Goal: Communication & Community: Answer question/provide support

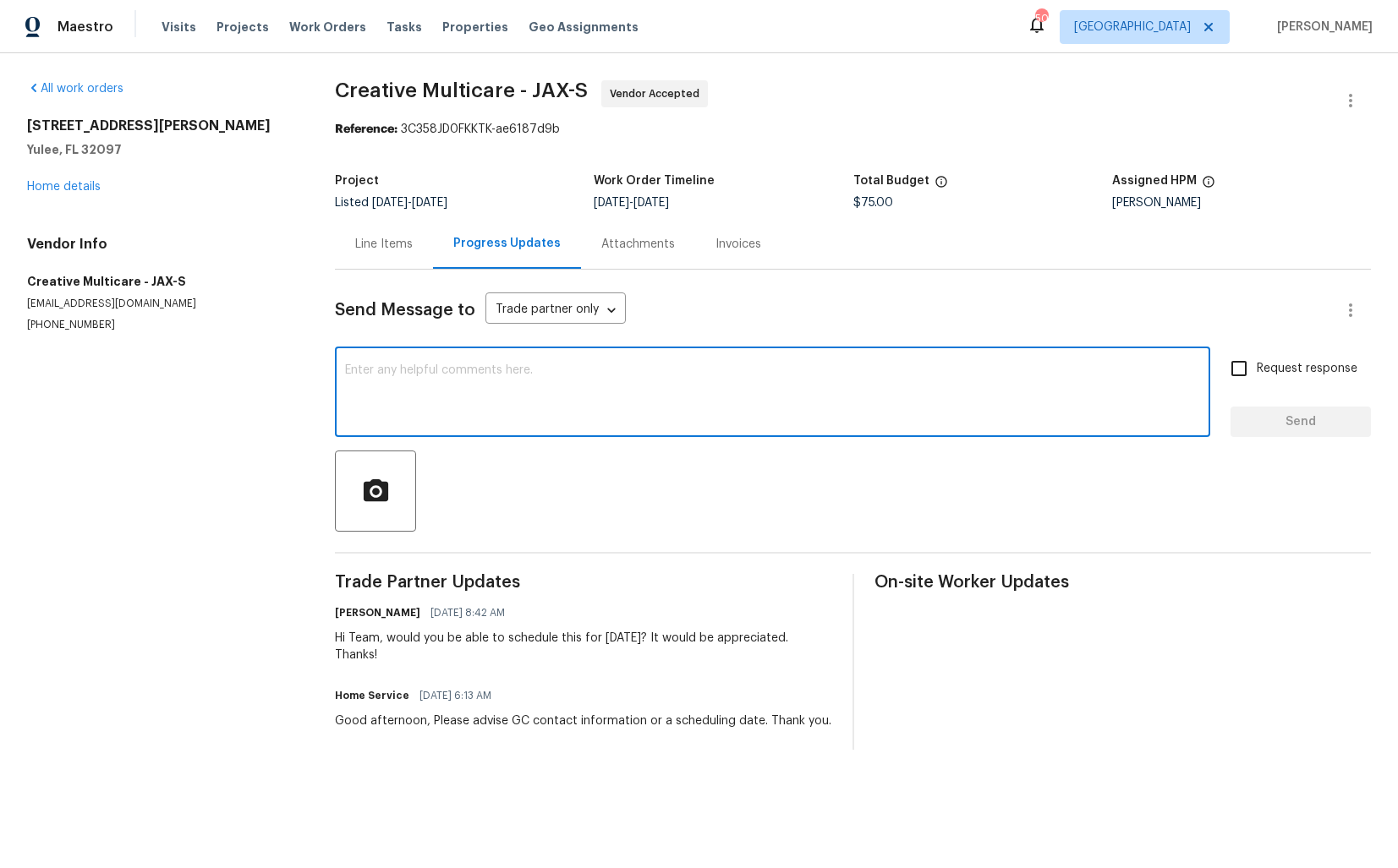
paste textarea "do we have an update on the progression status of the work order? Would you min…"
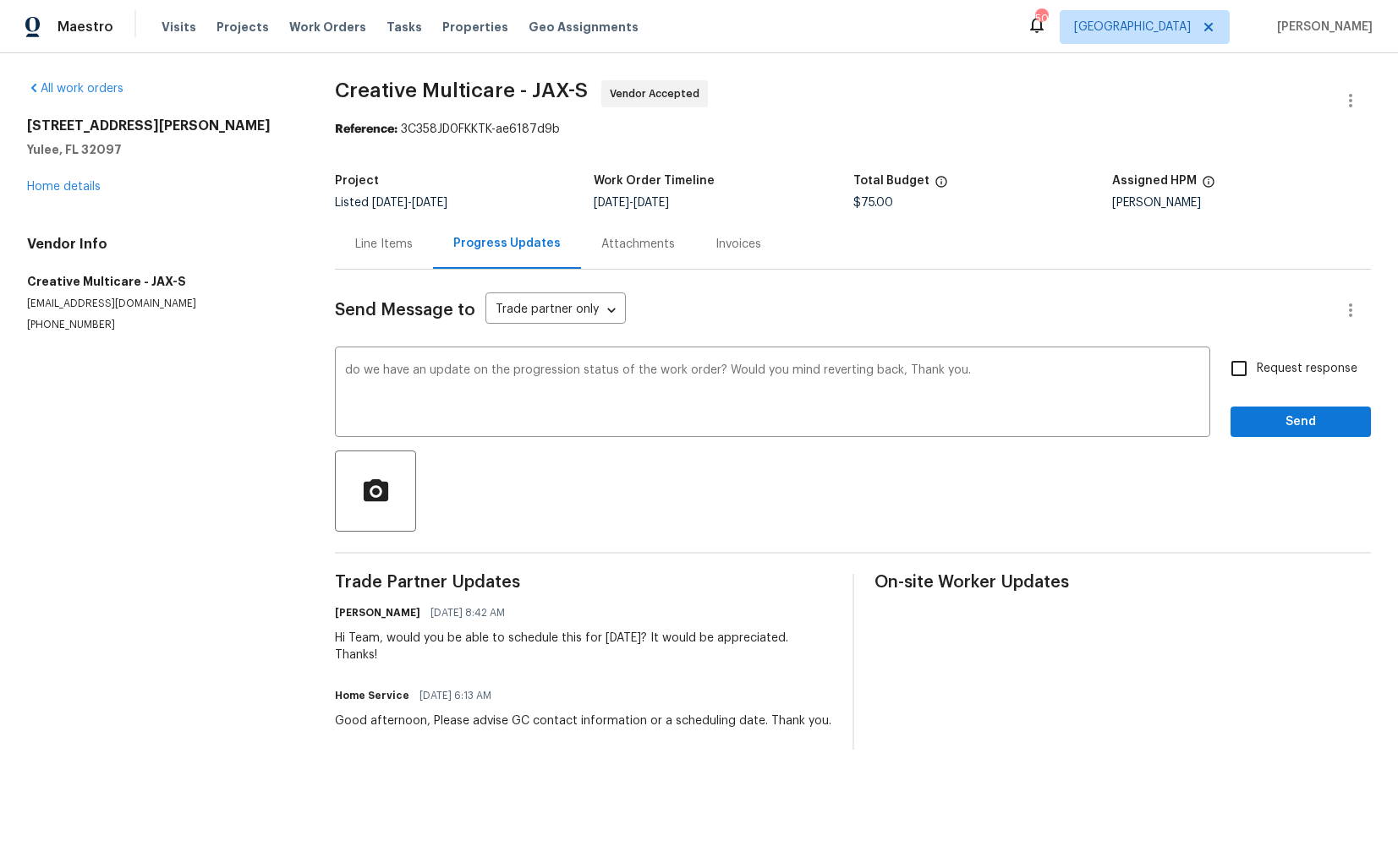
click at [354, 645] on div "Hi Team, would you be able to schedule this for [DATE]? It would be appreciated…" at bounding box center [583, 646] width 497 height 33
click at [354, 645] on div "Hi Team, would you be able to schedule this for today? It would be appreciated.…" at bounding box center [583, 646] width 497 height 33
copy div "Team"
click at [344, 375] on div "do we have an update on the progression status of the work order? Would you min…" at bounding box center [772, 393] width 875 height 86
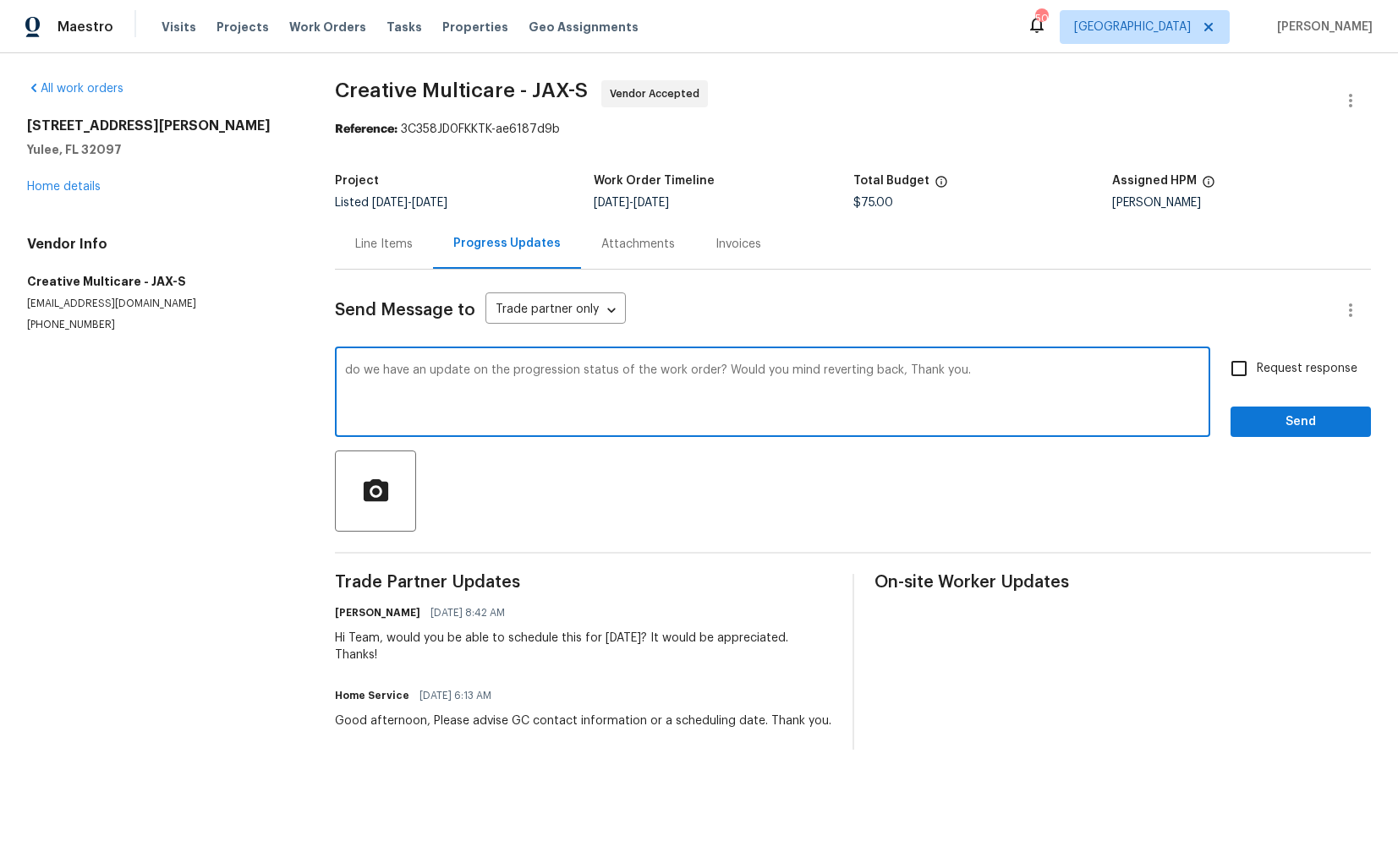
click at [344, 375] on div "do we have an update on the progression status of the work order? Would you min…" at bounding box center [772, 393] width 875 height 86
click at [346, 371] on textarea "do we have an update on the progression status of the work order? Would you min…" at bounding box center [771, 393] width 855 height 59
paste textarea "Team"
drag, startPoint x: 774, startPoint y: 370, endPoint x: 949, endPoint y: 369, distance: 175.0
click at [949, 370] on textarea "Hi Team, do we have an update on the progression status of the work order? Woul…" at bounding box center [771, 393] width 855 height 59
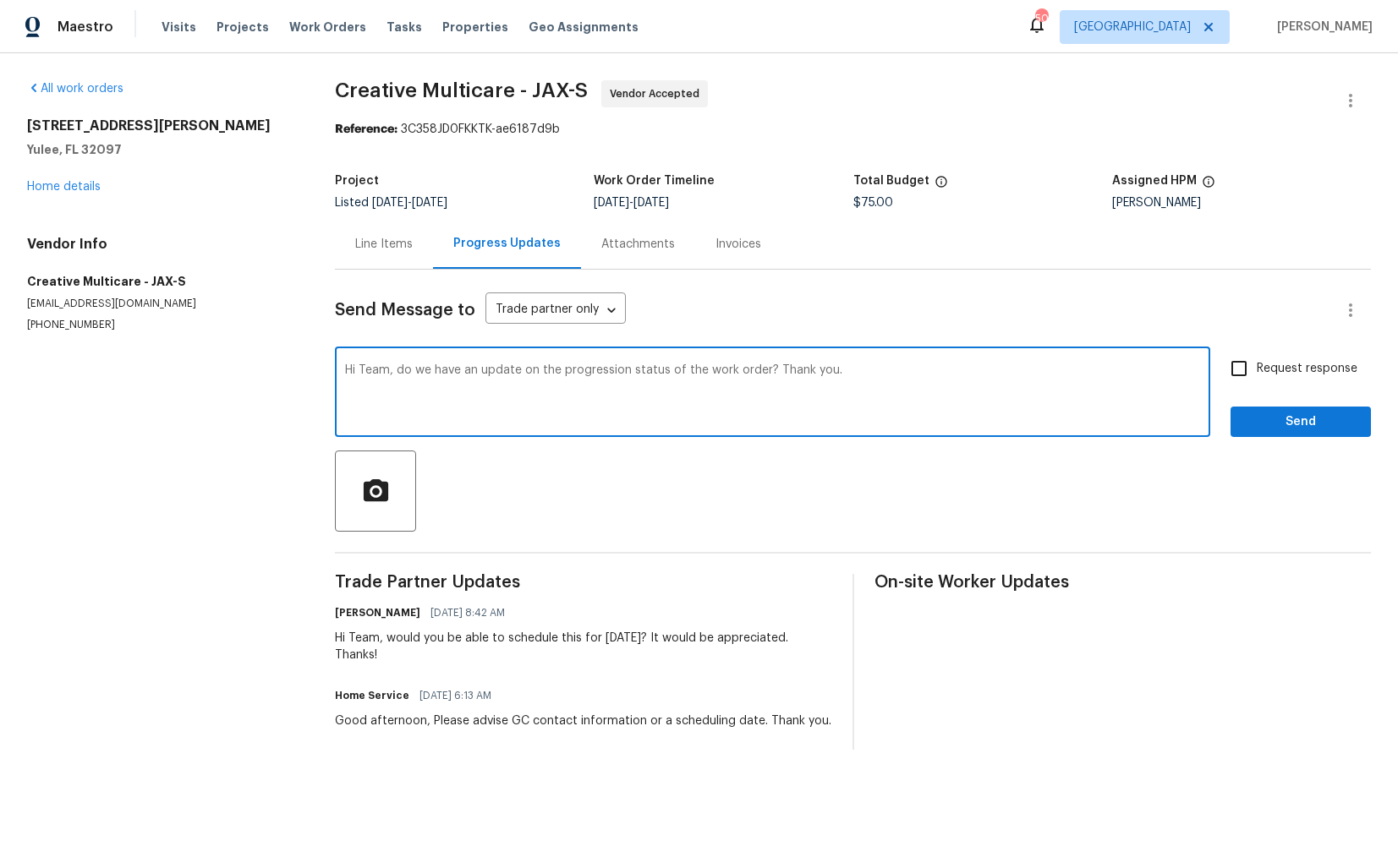
click at [1013, 373] on textarea "Hi Team, do we have an update on the progression status of the work order? Than…" at bounding box center [771, 393] width 855 height 59
type textarea "Hi Team, do we have an update on the progression status of the work order? Than…"
click at [1268, 366] on span "Request response" at bounding box center [1306, 369] width 100 height 18
click at [1256, 366] on input "Request response" at bounding box center [1238, 368] width 35 height 35
checkbox input "true"
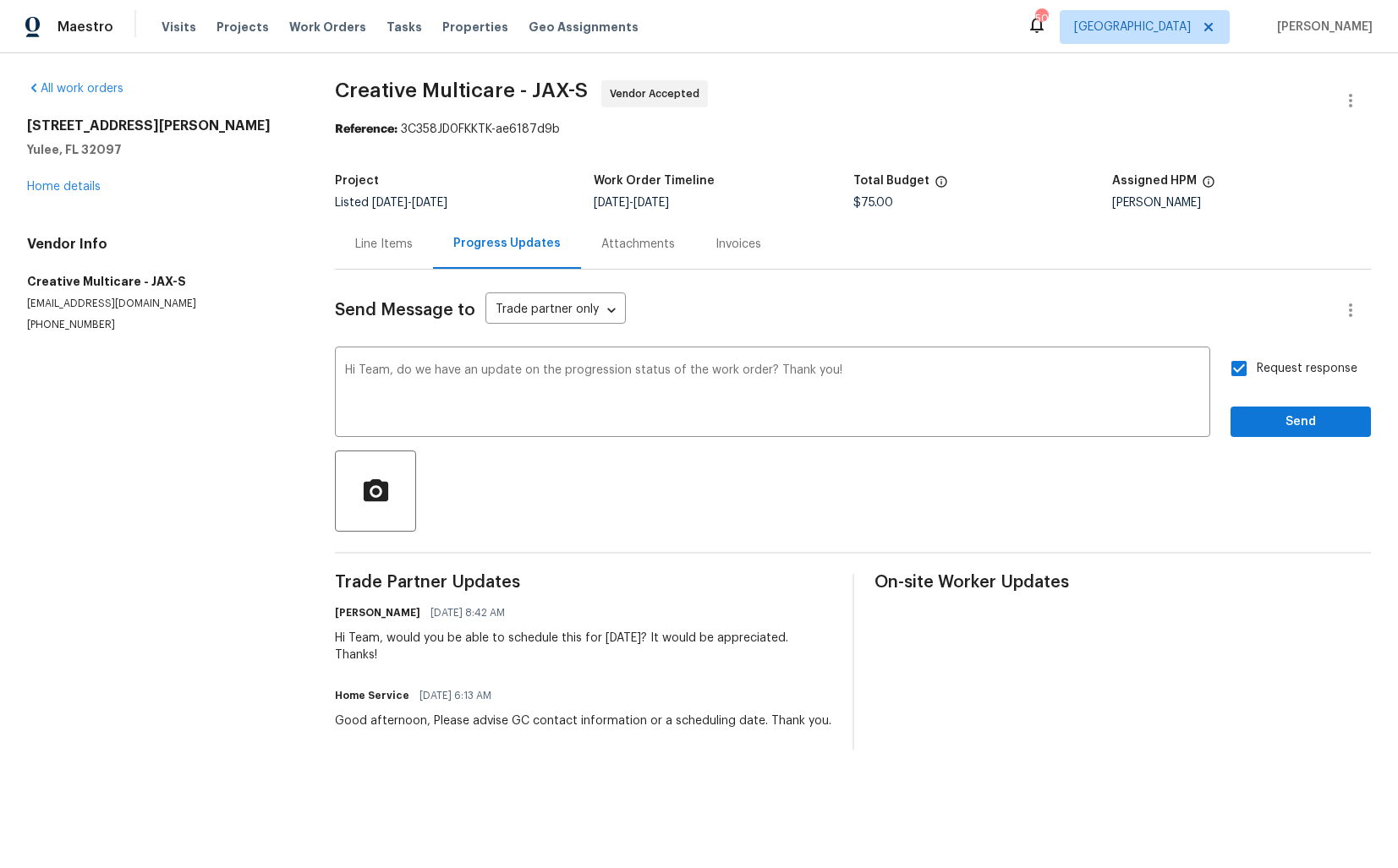
click at [1267, 402] on div "Request response Send" at bounding box center [1299, 393] width 140 height 86
click at [1260, 422] on span "Send" at bounding box center [1299, 421] width 113 height 21
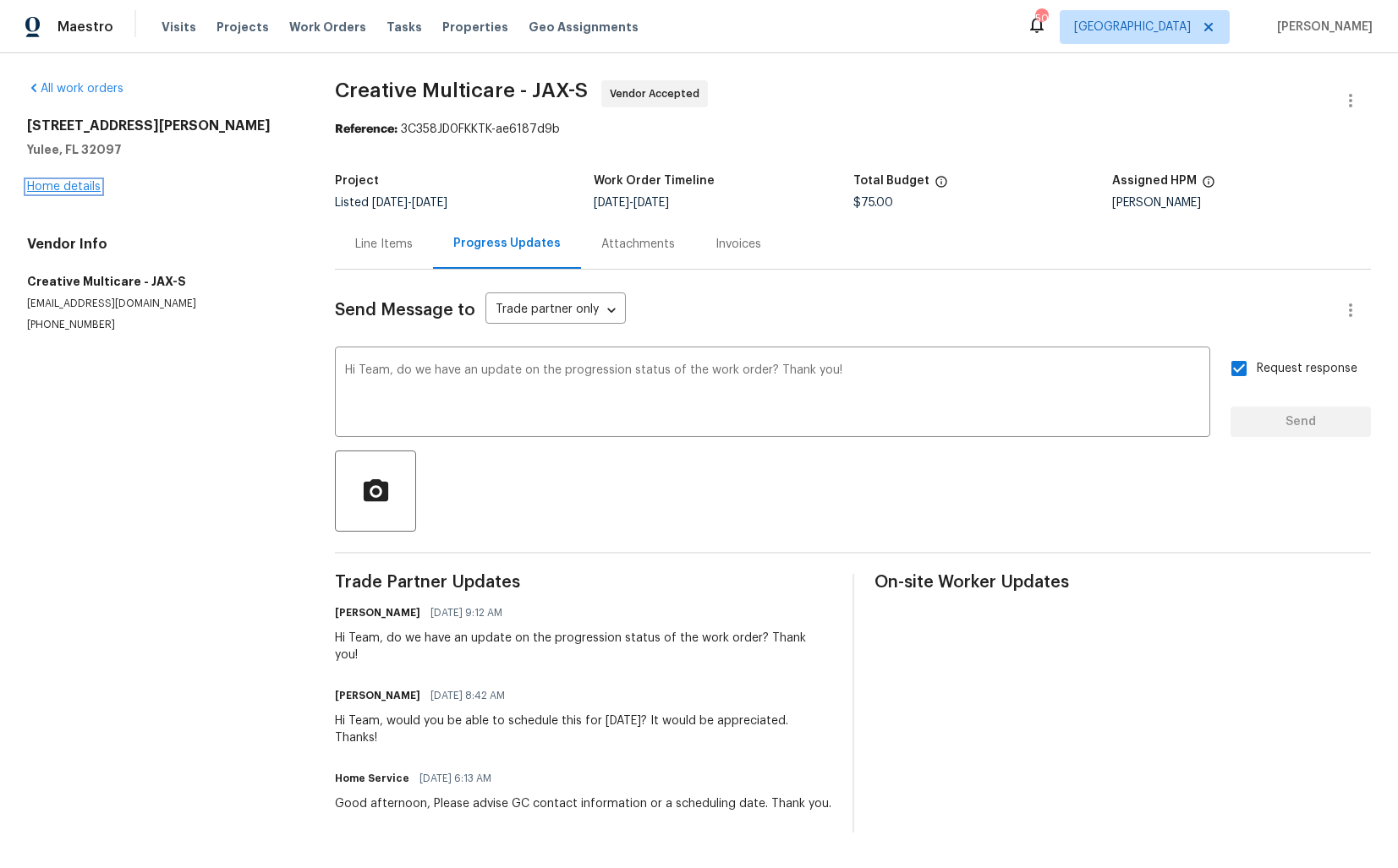
click at [63, 184] on link "Home details" at bounding box center [63, 186] width 73 height 12
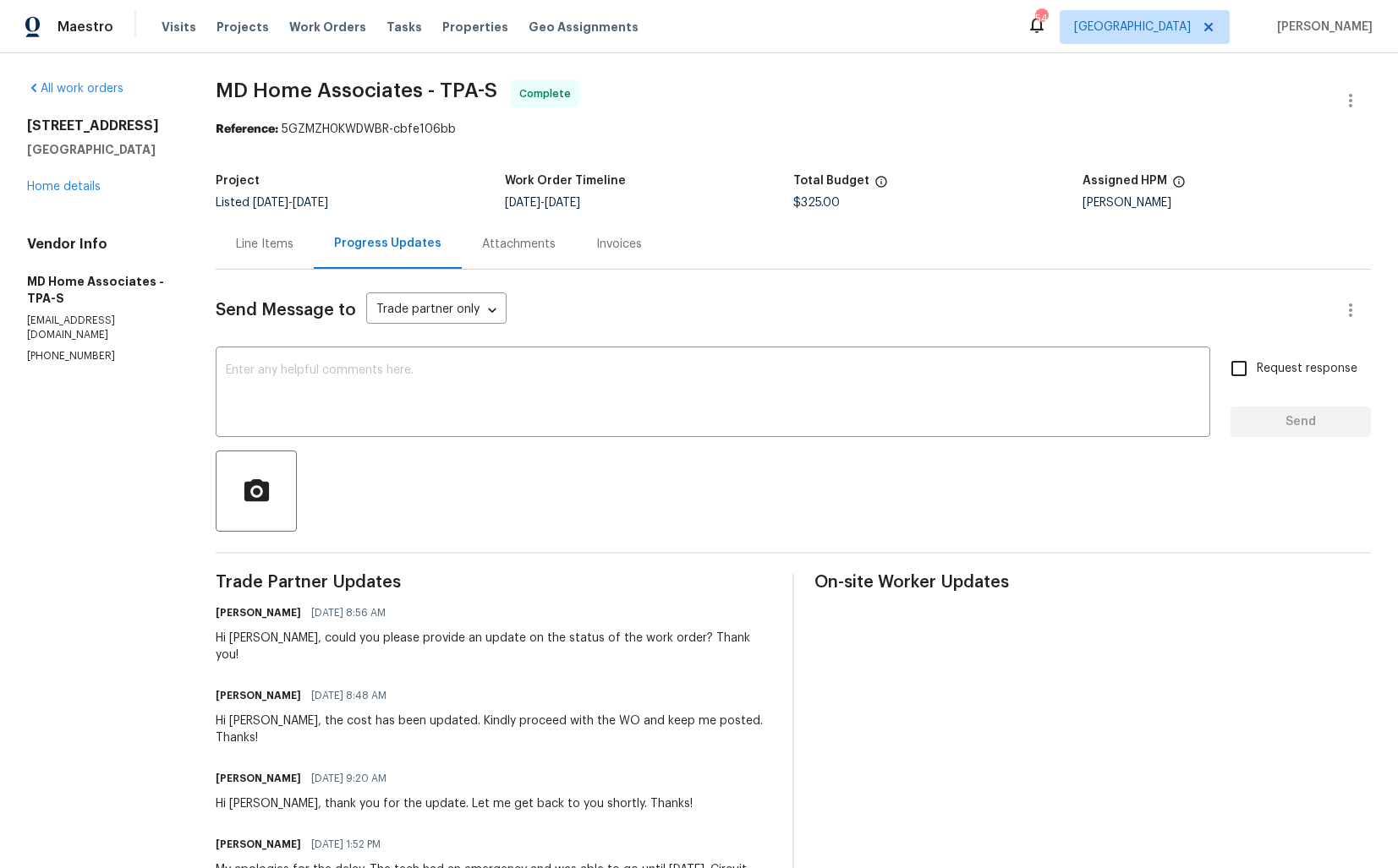
click at [257, 256] on div "Line Items" at bounding box center [264, 243] width 98 height 50
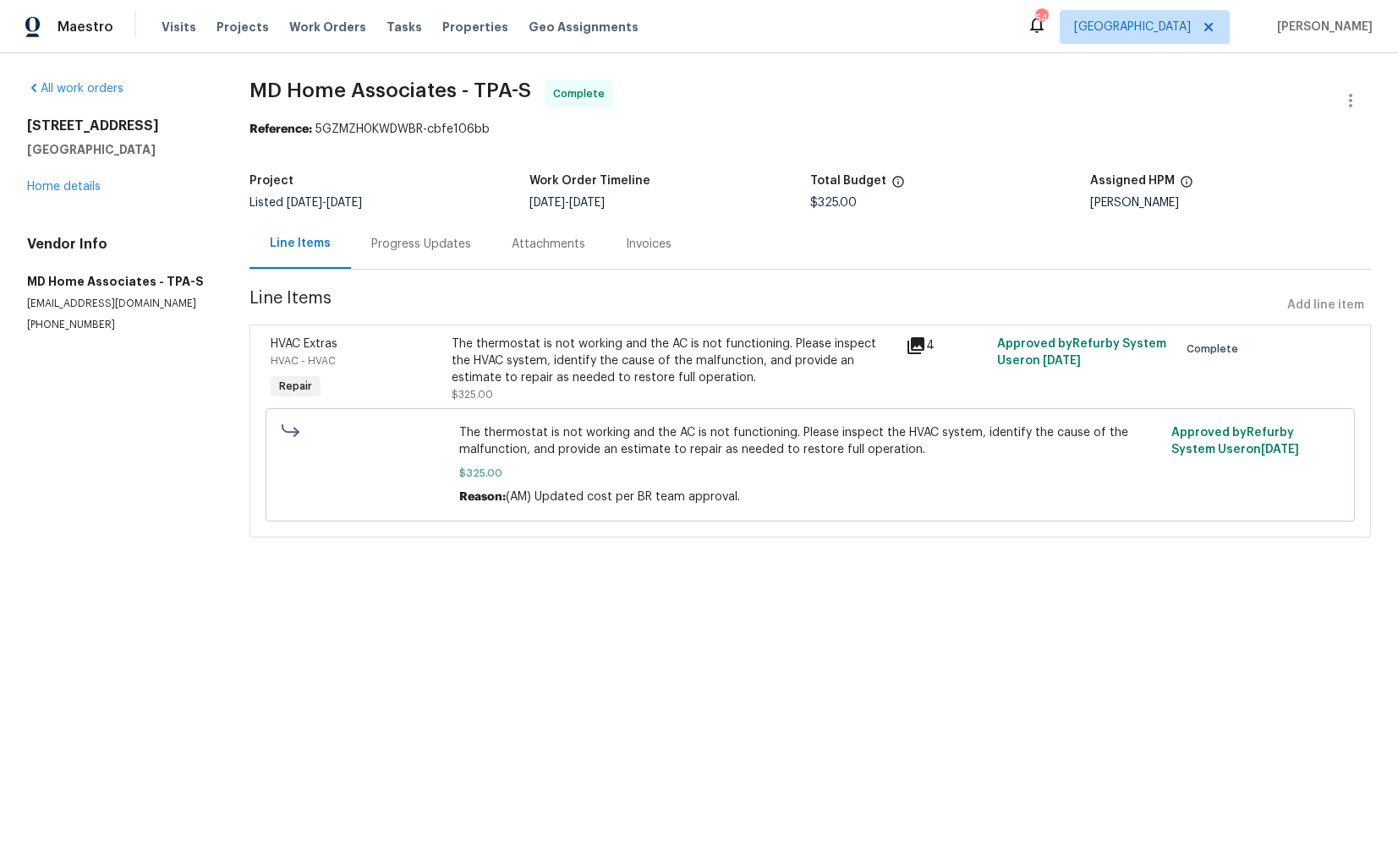
click at [438, 250] on div "Progress Updates" at bounding box center [420, 244] width 99 height 17
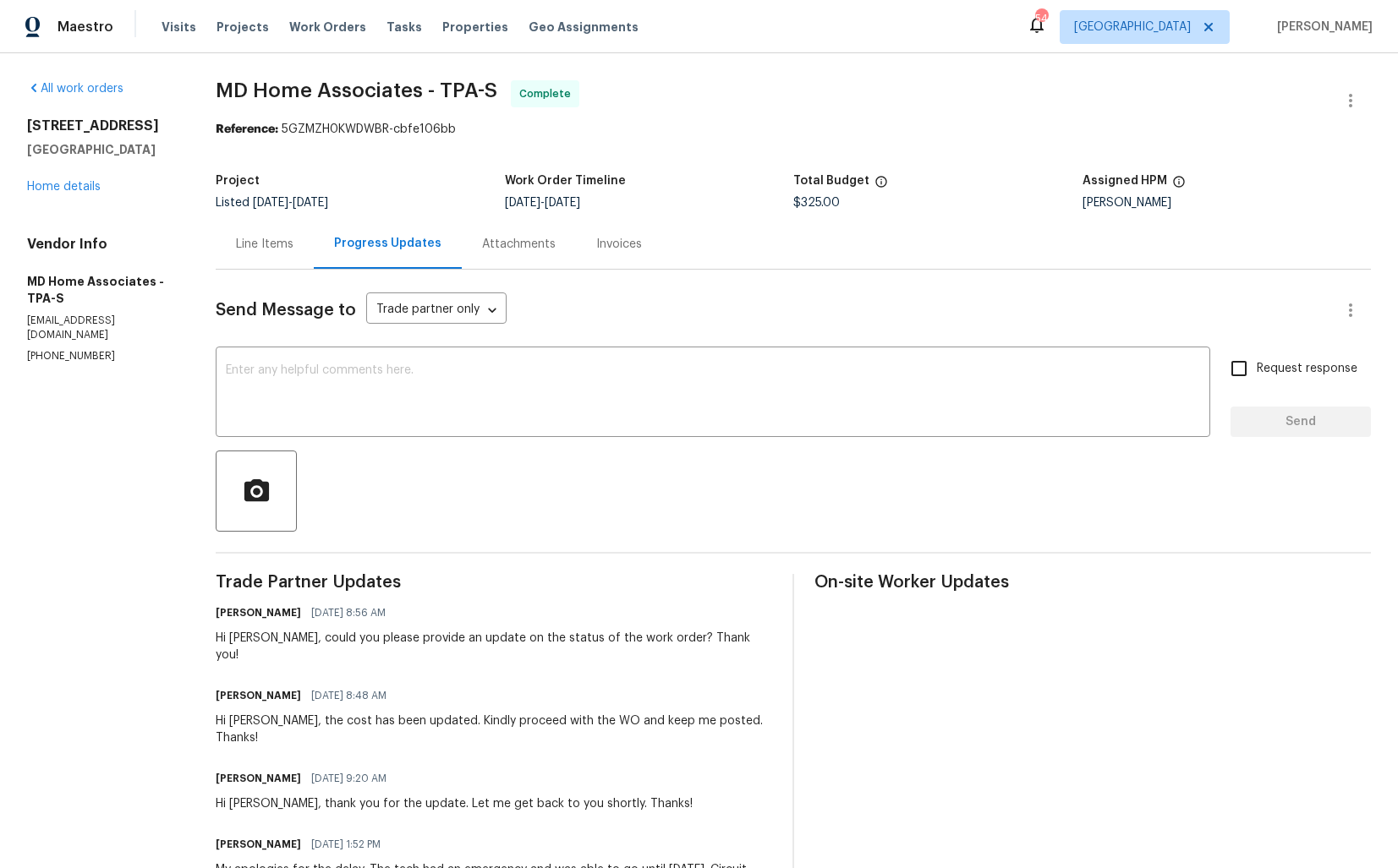
click at [250, 250] on div "Line Items" at bounding box center [265, 244] width 58 height 17
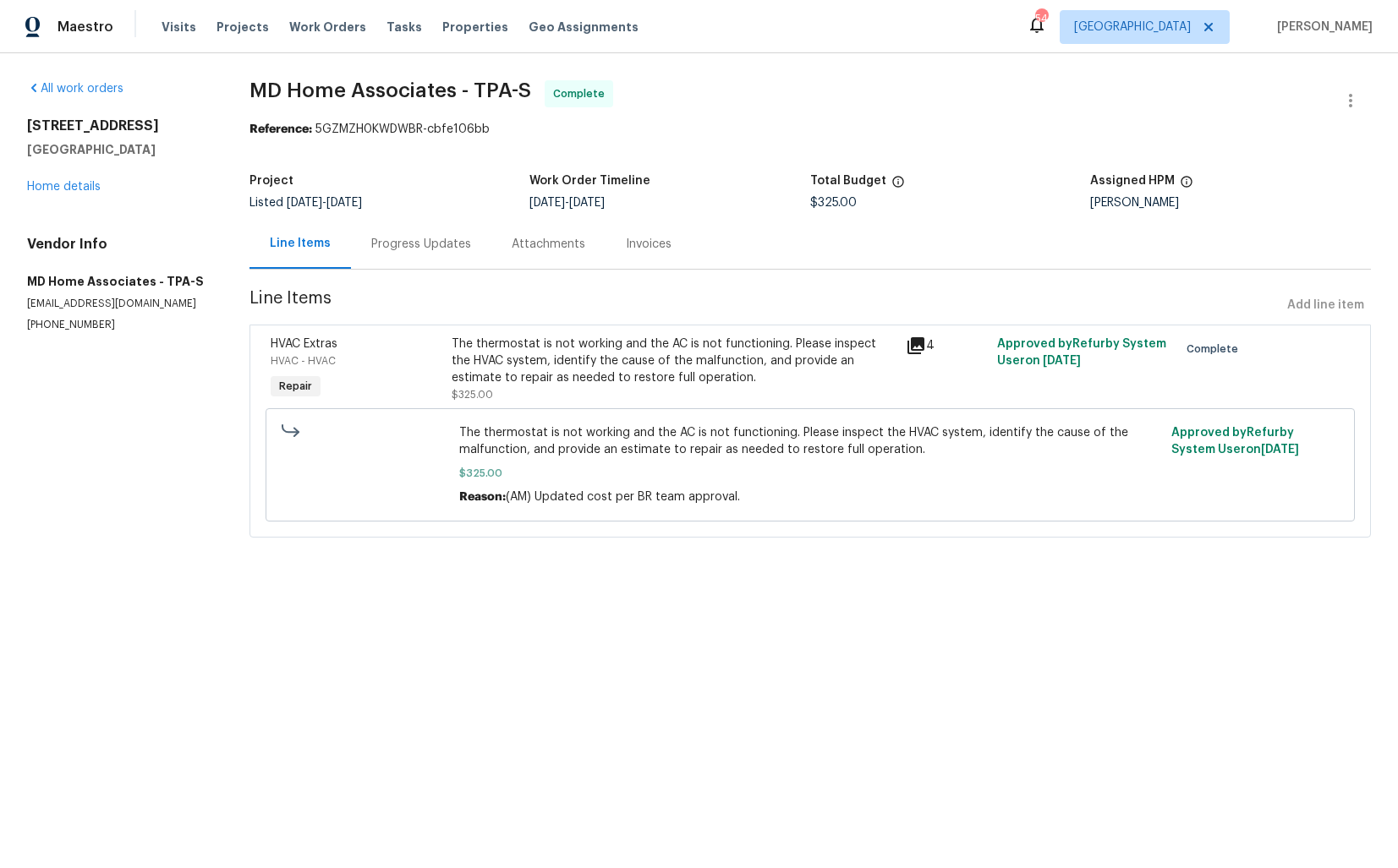
click at [562, 392] on div "The thermostat is not working and the AC is not functioning. Please inspect the…" at bounding box center [673, 369] width 444 height 68
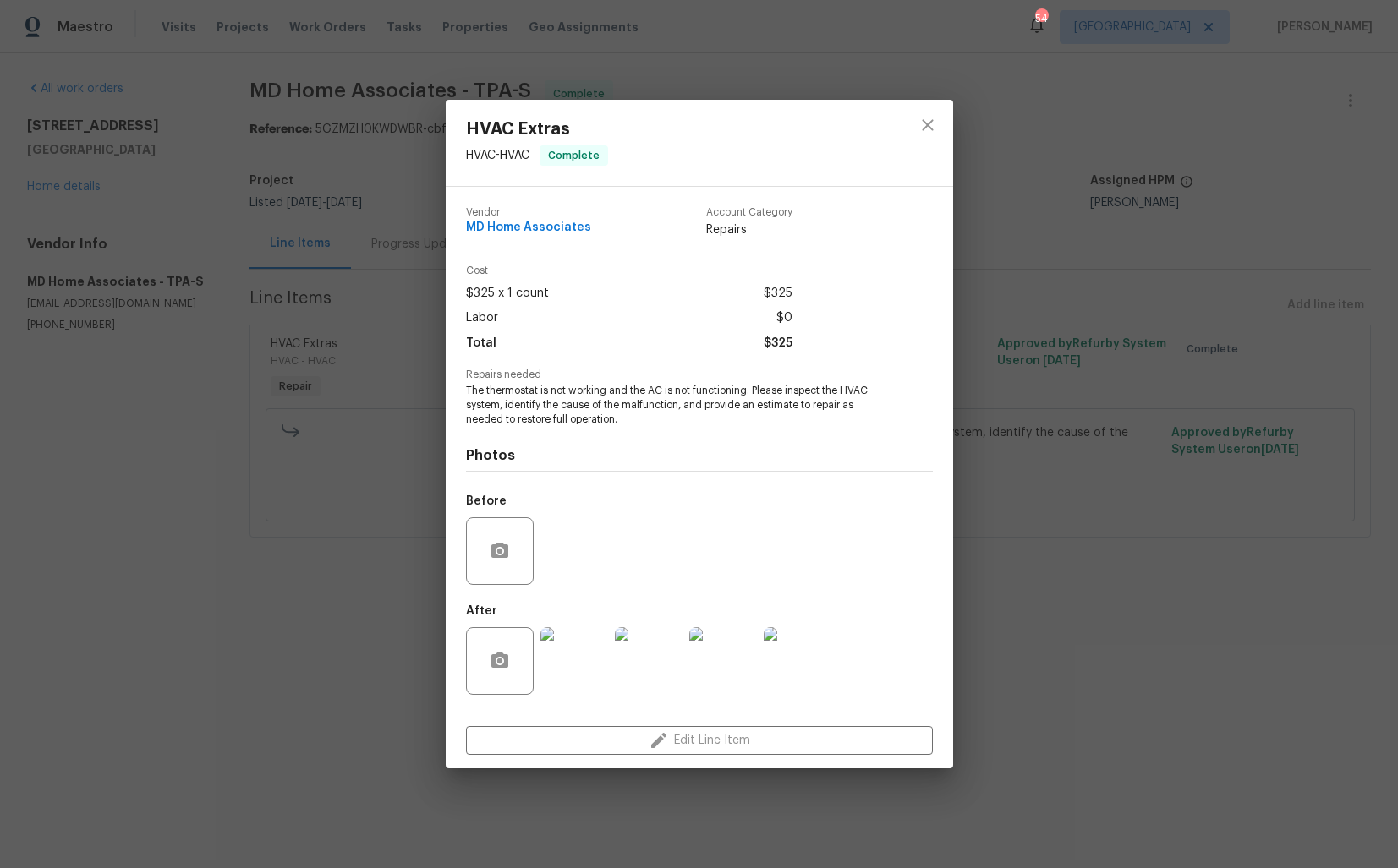
click at [581, 662] on img at bounding box center [573, 661] width 68 height 68
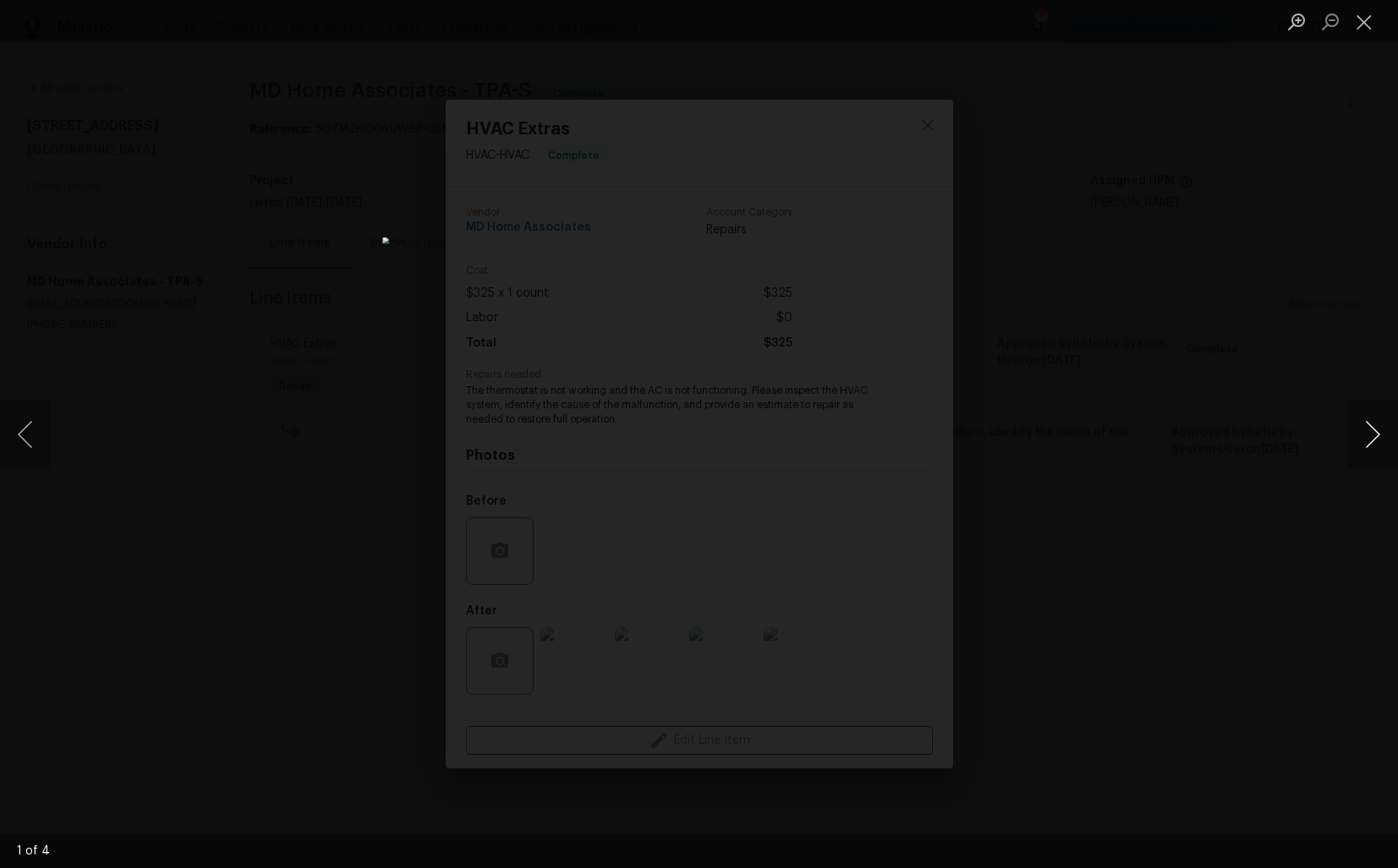
click at [1370, 434] on button "Next image" at bounding box center [1372, 434] width 51 height 68
click at [1255, 429] on div "Lightbox" at bounding box center [699, 434] width 1398 height 868
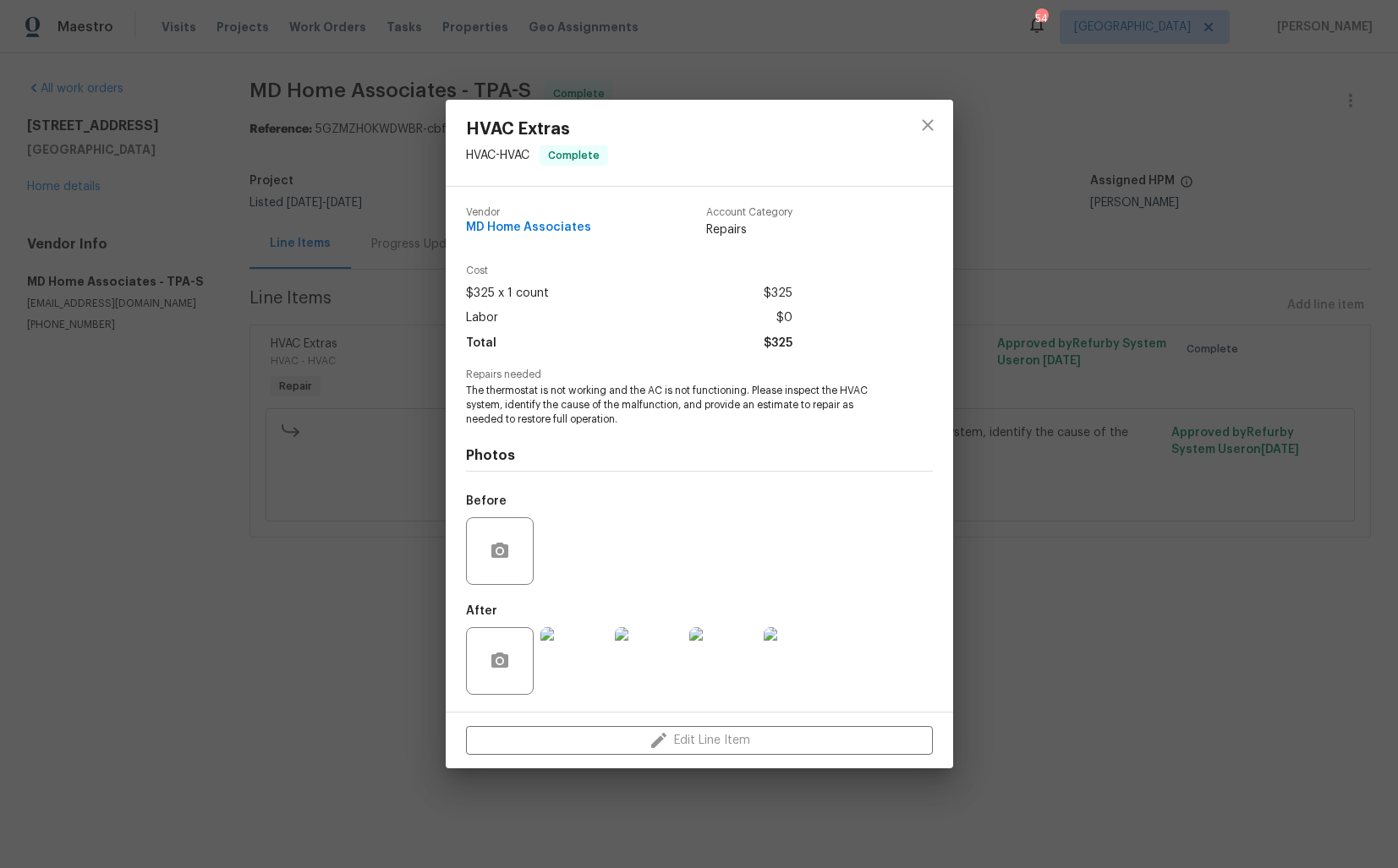
click at [1138, 423] on div "HVAC Extras HVAC - HVAC Complete Vendor MD Home Associates Account Category Rep…" at bounding box center [699, 434] width 1398 height 868
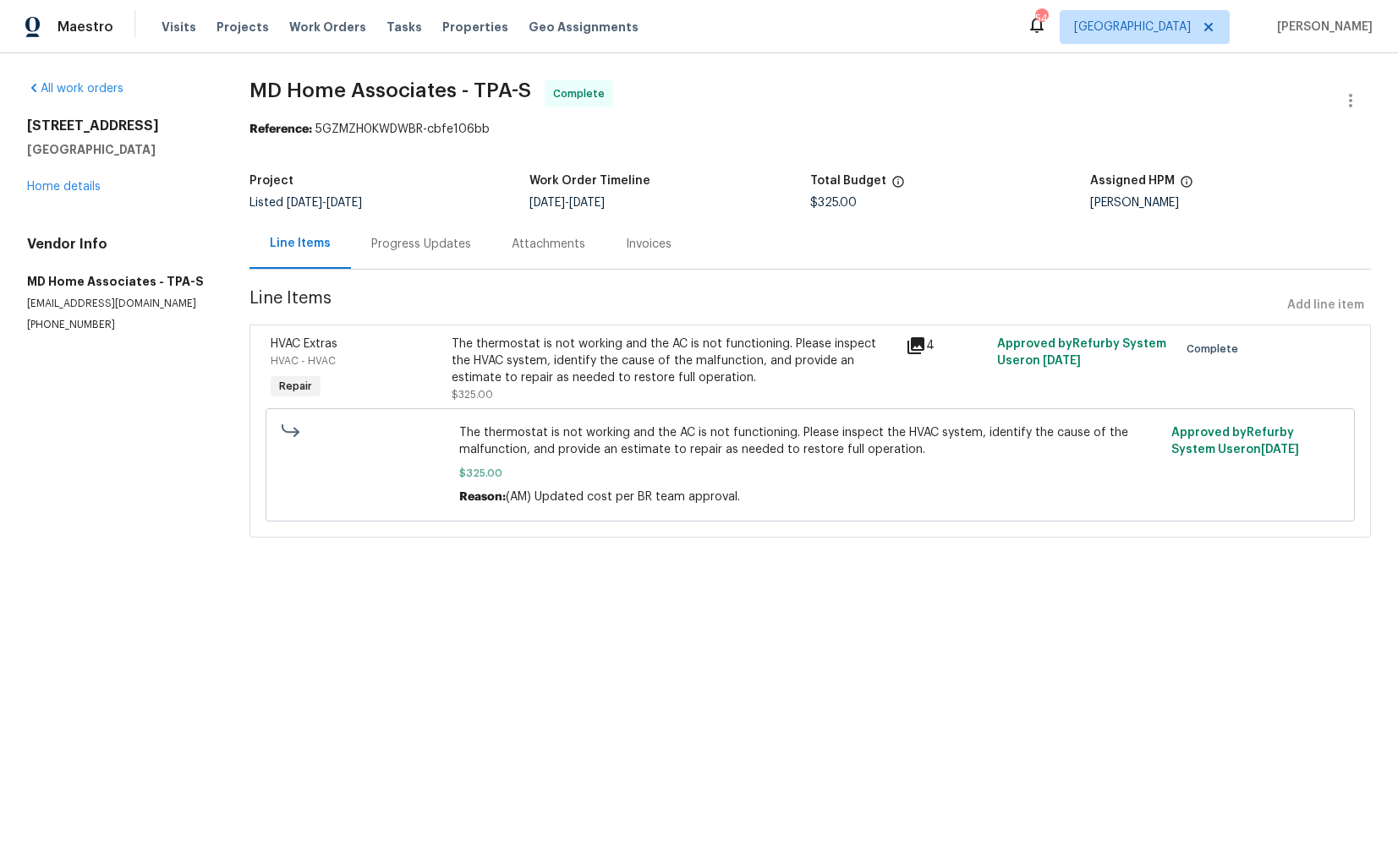
click at [420, 243] on div "Progress Updates" at bounding box center [420, 244] width 99 height 17
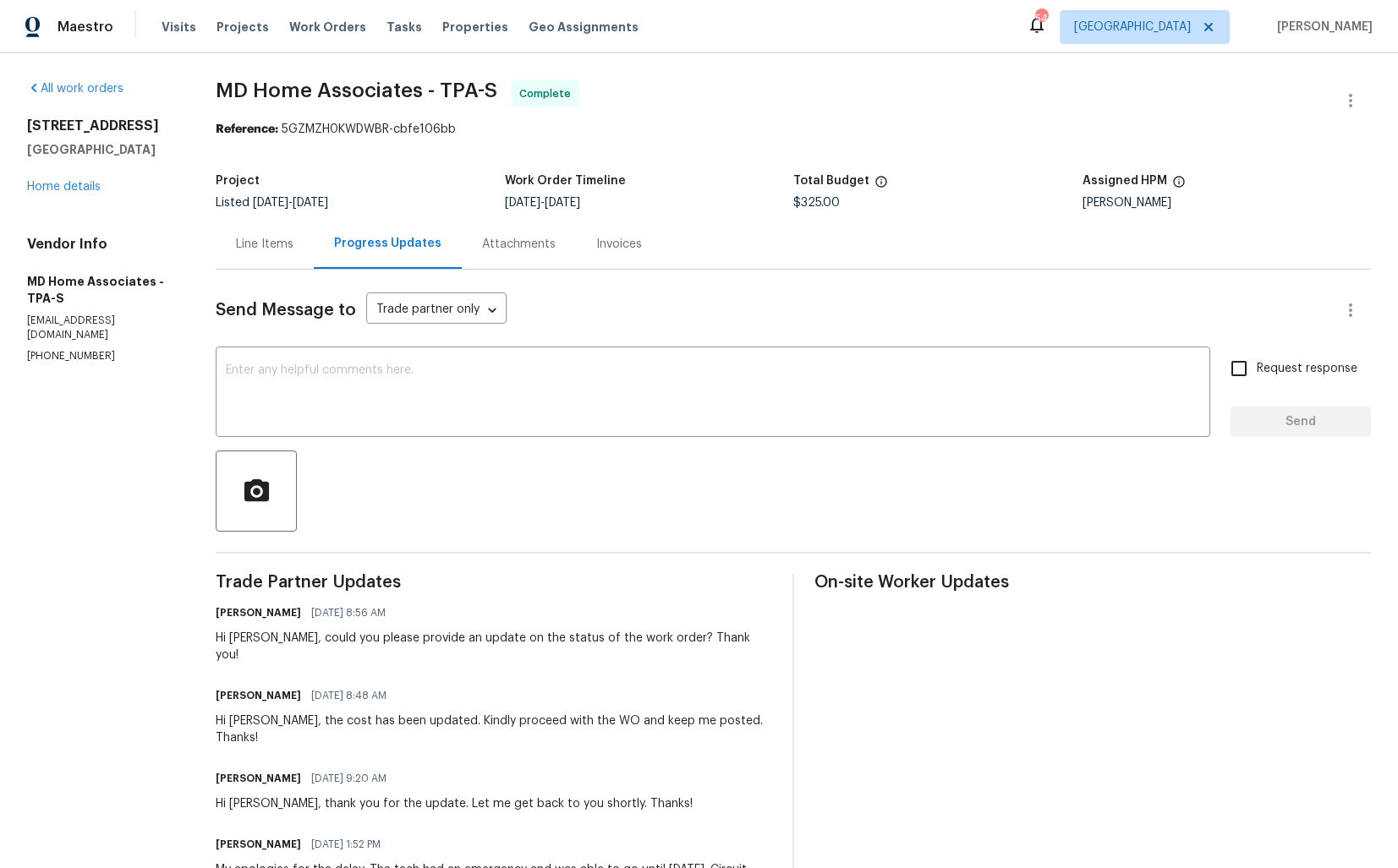
click at [246, 642] on div "Hi Majela, could you please provide an update on the status of the work order? …" at bounding box center [493, 646] width 556 height 33
copy div "Majela"
click at [447, 387] on textarea at bounding box center [713, 393] width 974 height 59
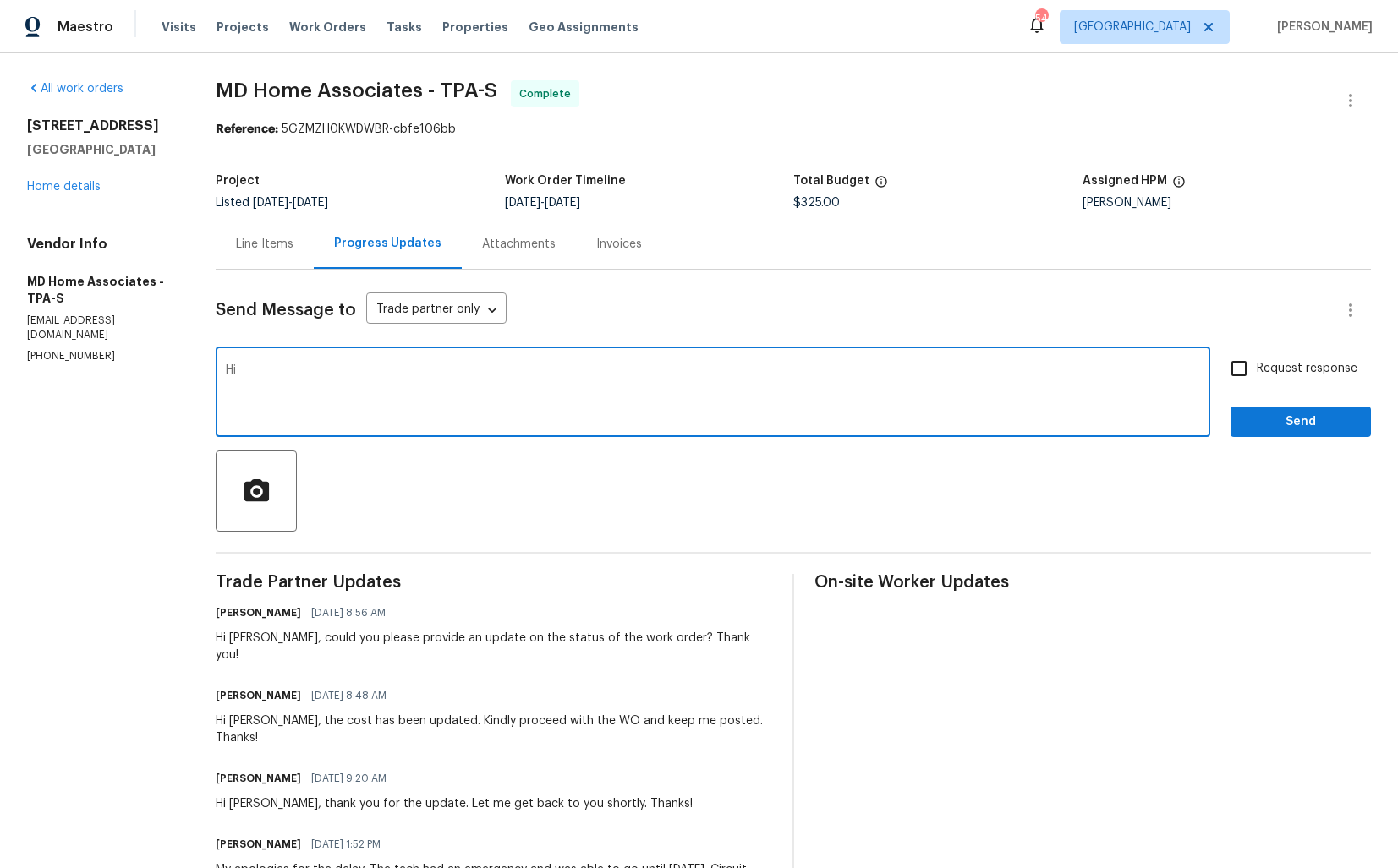
paste textarea "Majela"
type textarea "Hi Majela, WO is approved. Thanks!"
click at [1290, 429] on span "Send" at bounding box center [1299, 421] width 113 height 21
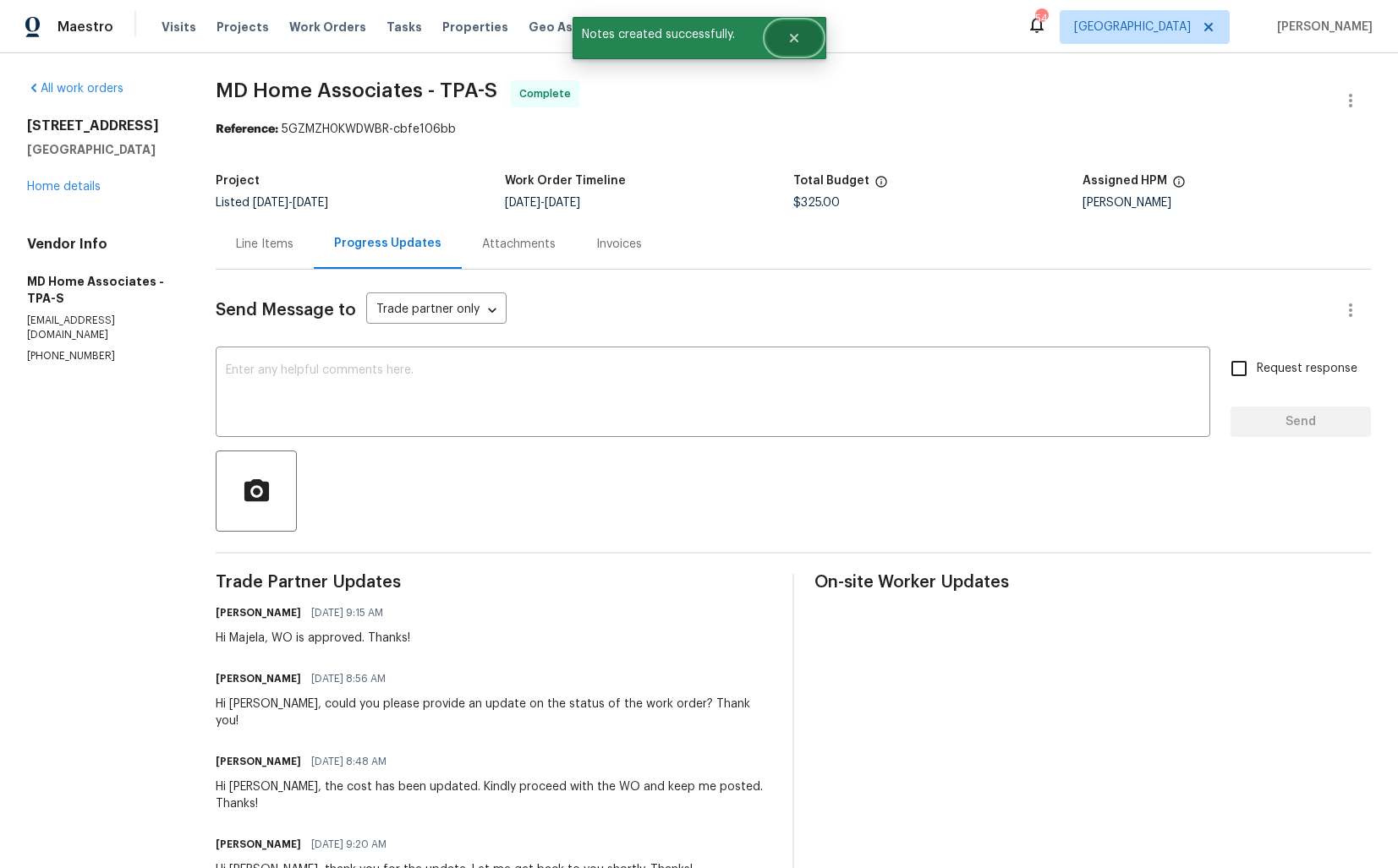
click at [802, 42] on button "Close" at bounding box center [794, 37] width 56 height 33
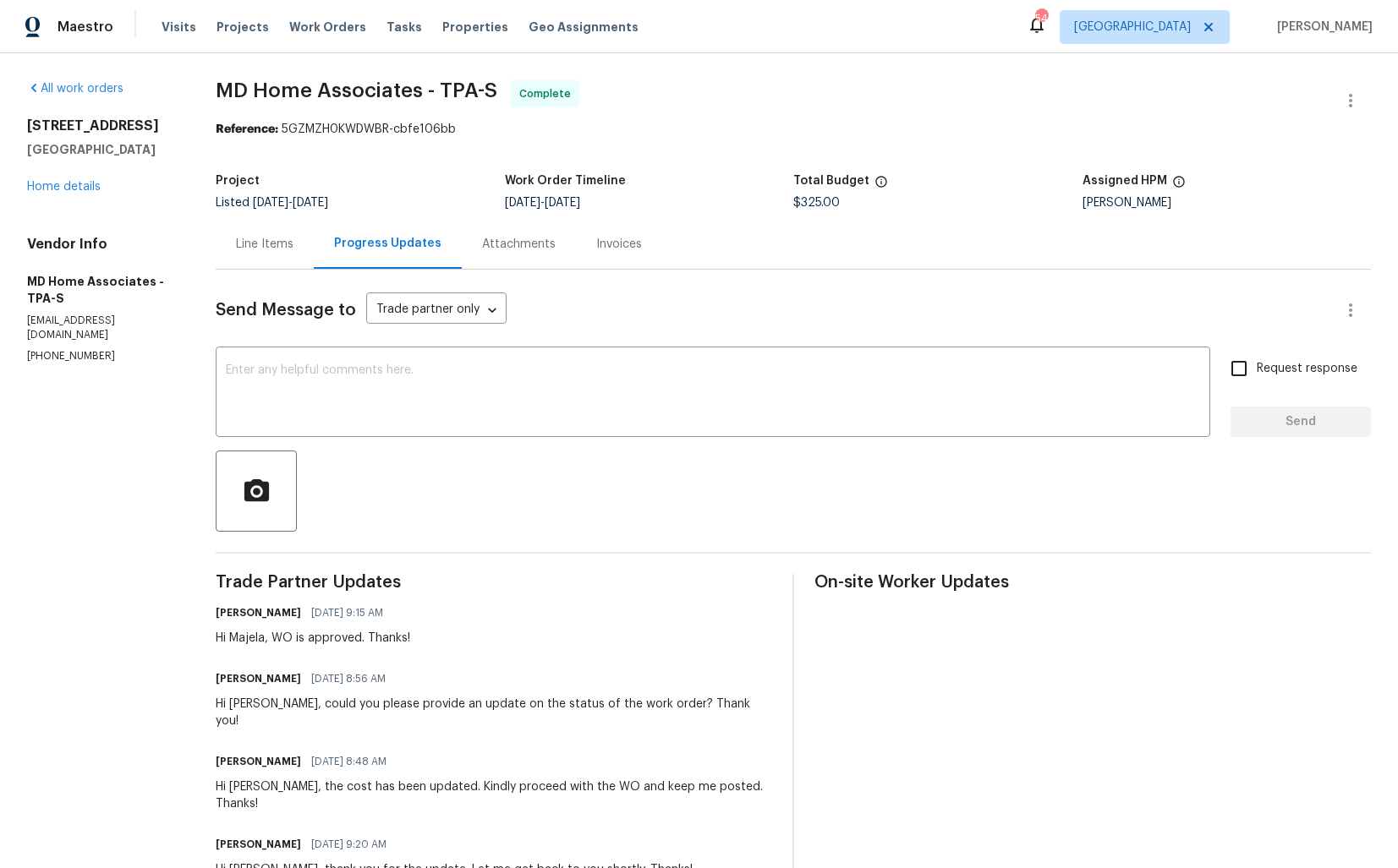
click at [139, 165] on div "3105 46th St E Palmetto, FL 34221 Home details" at bounding box center [101, 156] width 148 height 78
click at [75, 182] on link "Home details" at bounding box center [63, 186] width 73 height 12
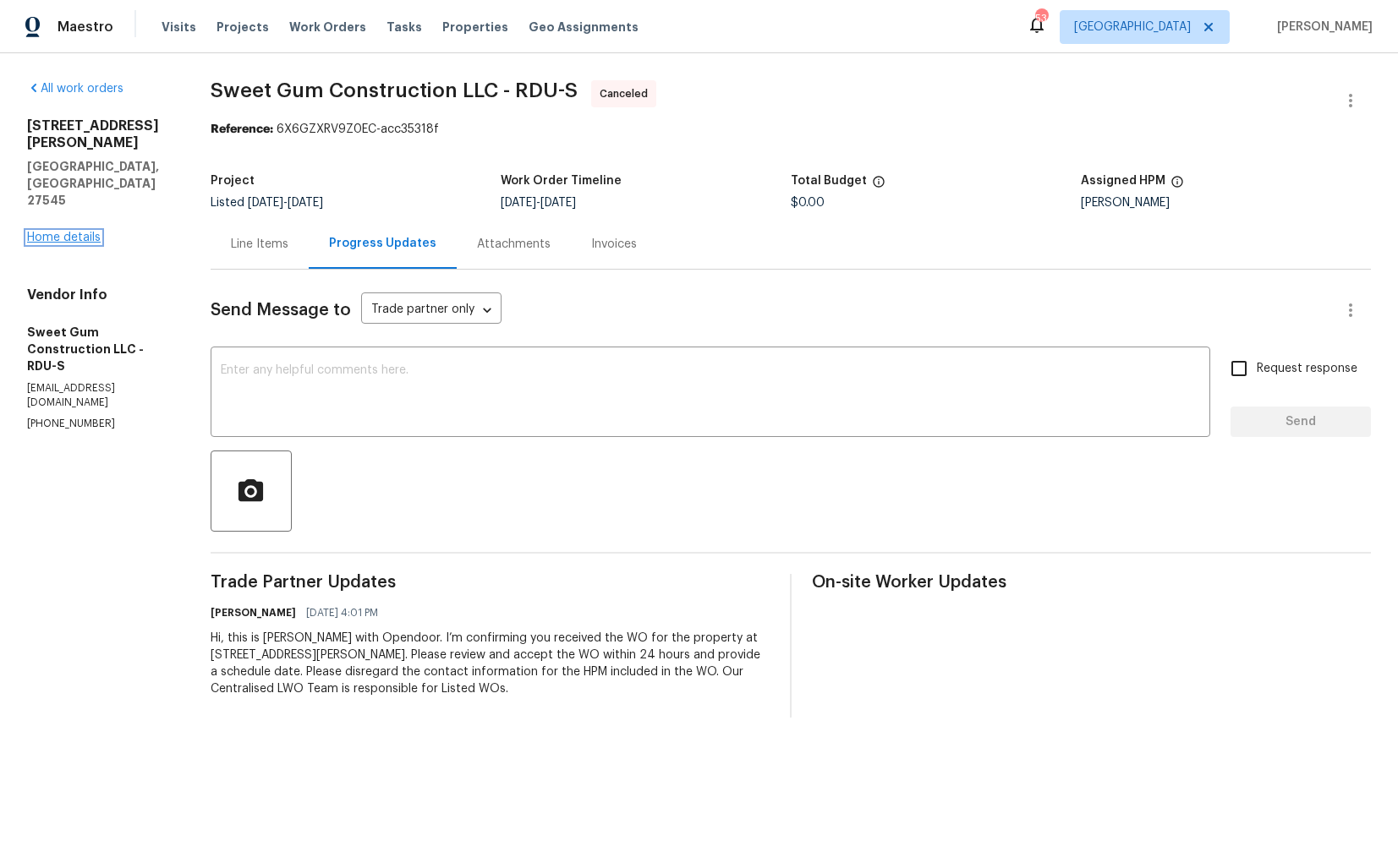
click at [64, 231] on link "Home details" at bounding box center [63, 237] width 73 height 12
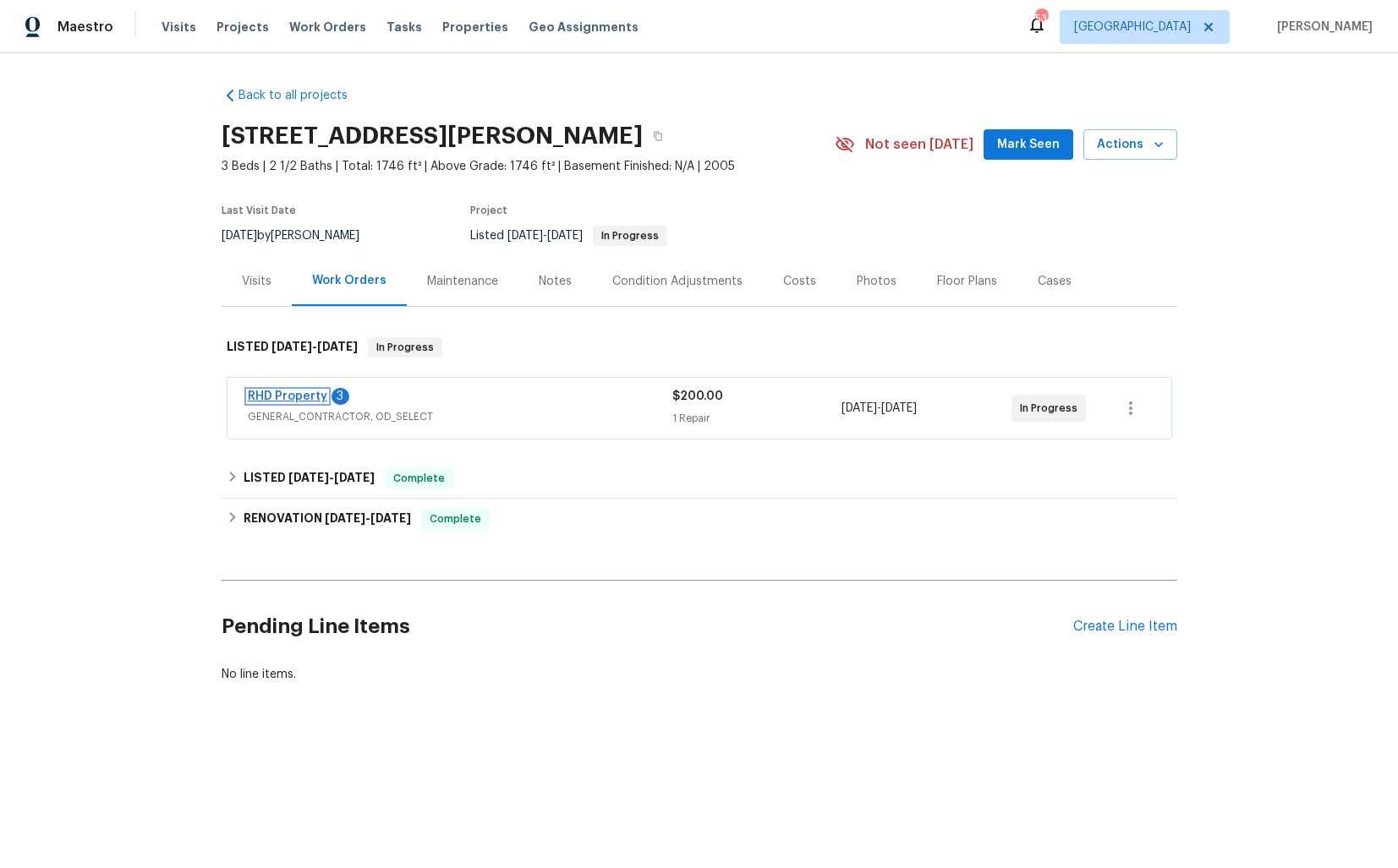
click at [289, 397] on link "RHD Property" at bounding box center [288, 396] width 80 height 12
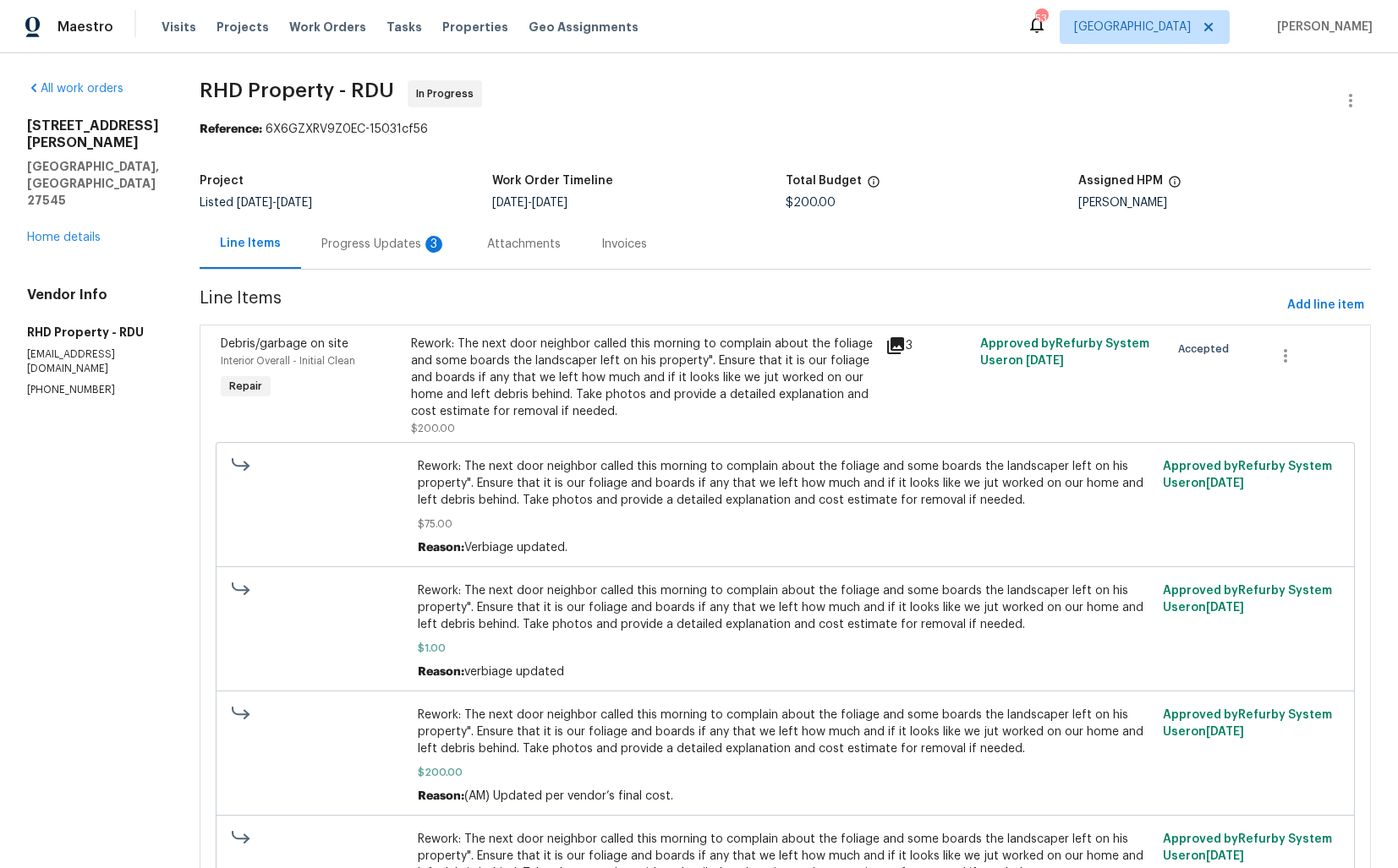
click at [420, 240] on div "Progress Updates 3" at bounding box center [383, 244] width 125 height 17
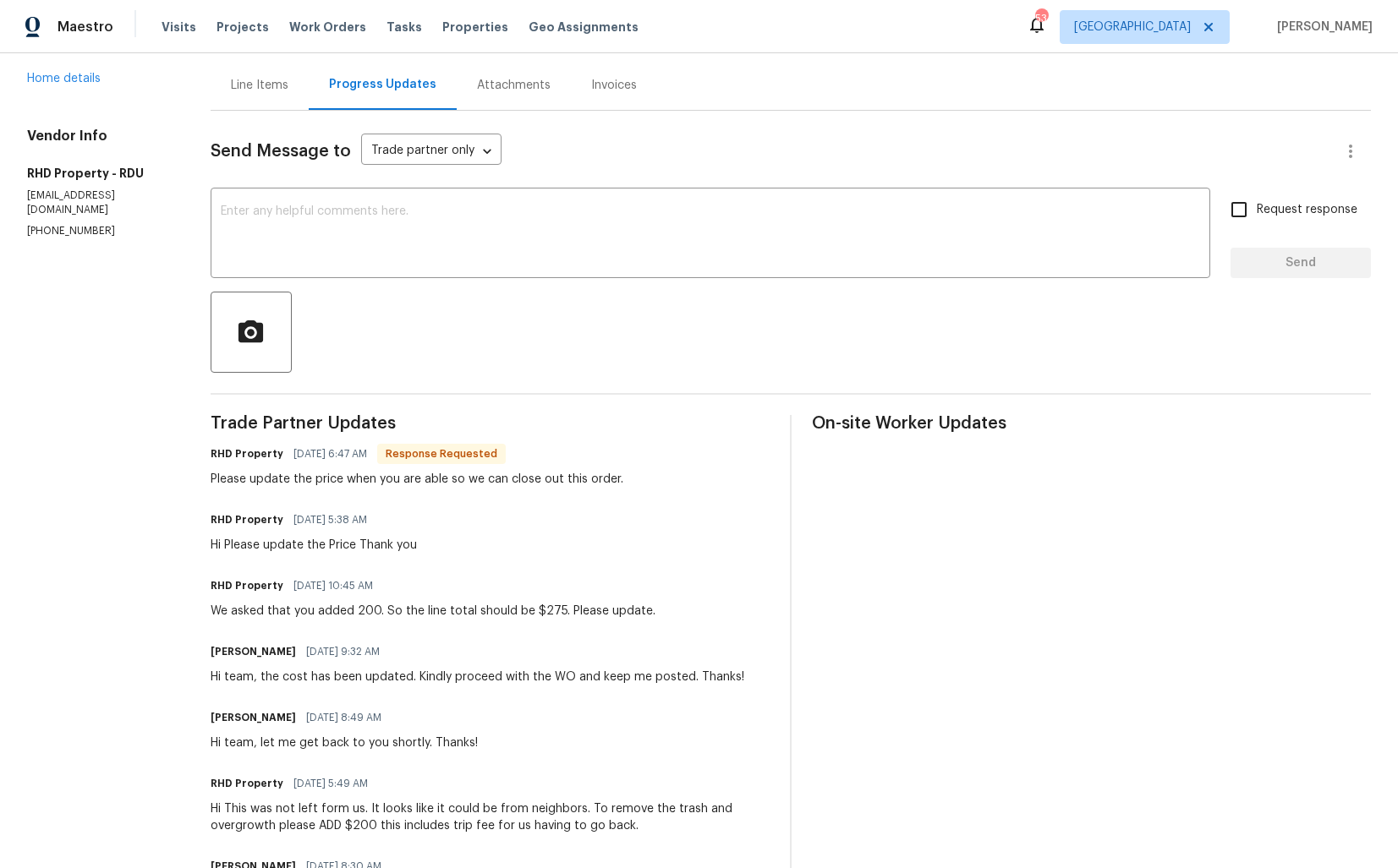
scroll to position [184, 0]
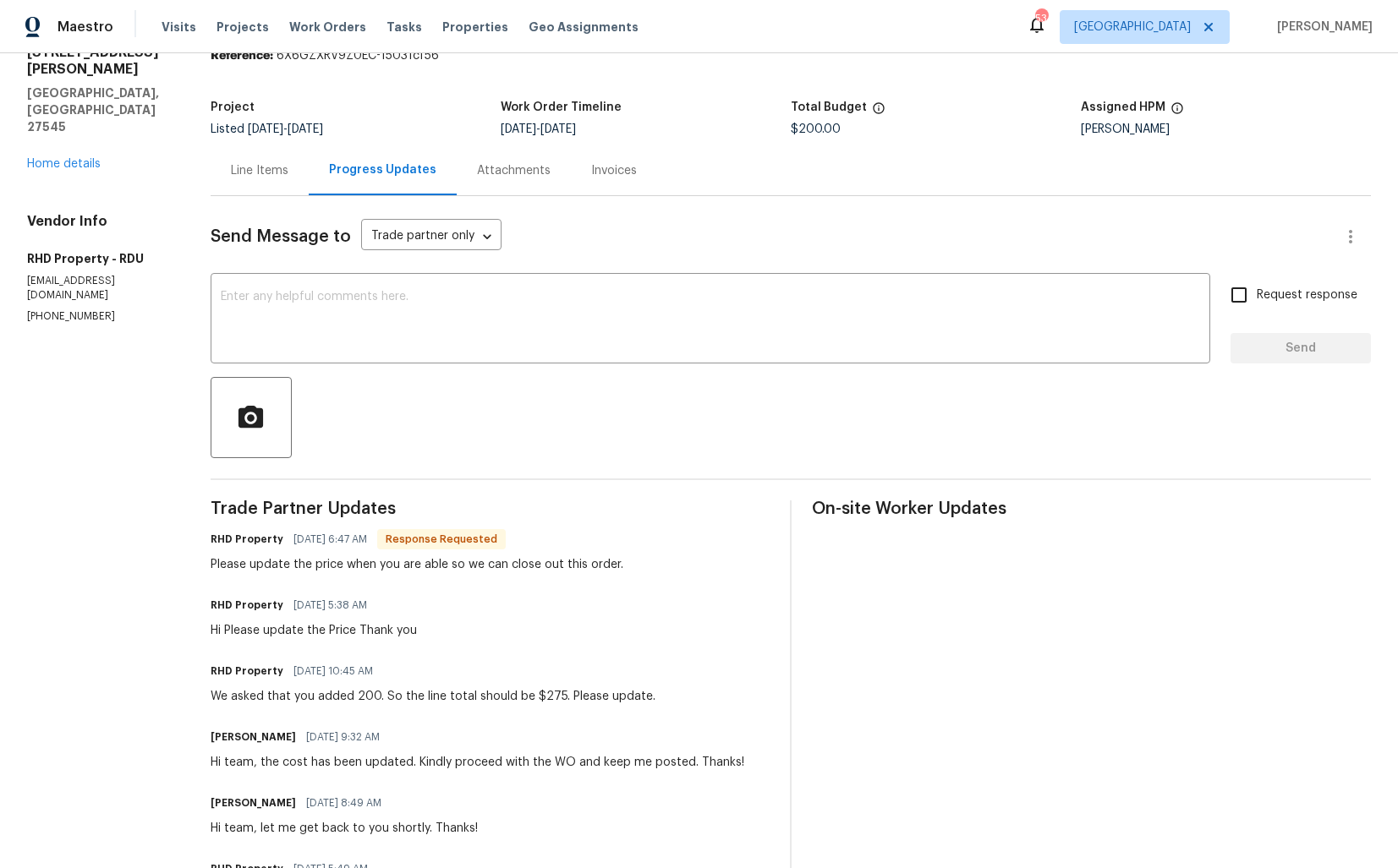
scroll to position [0, 0]
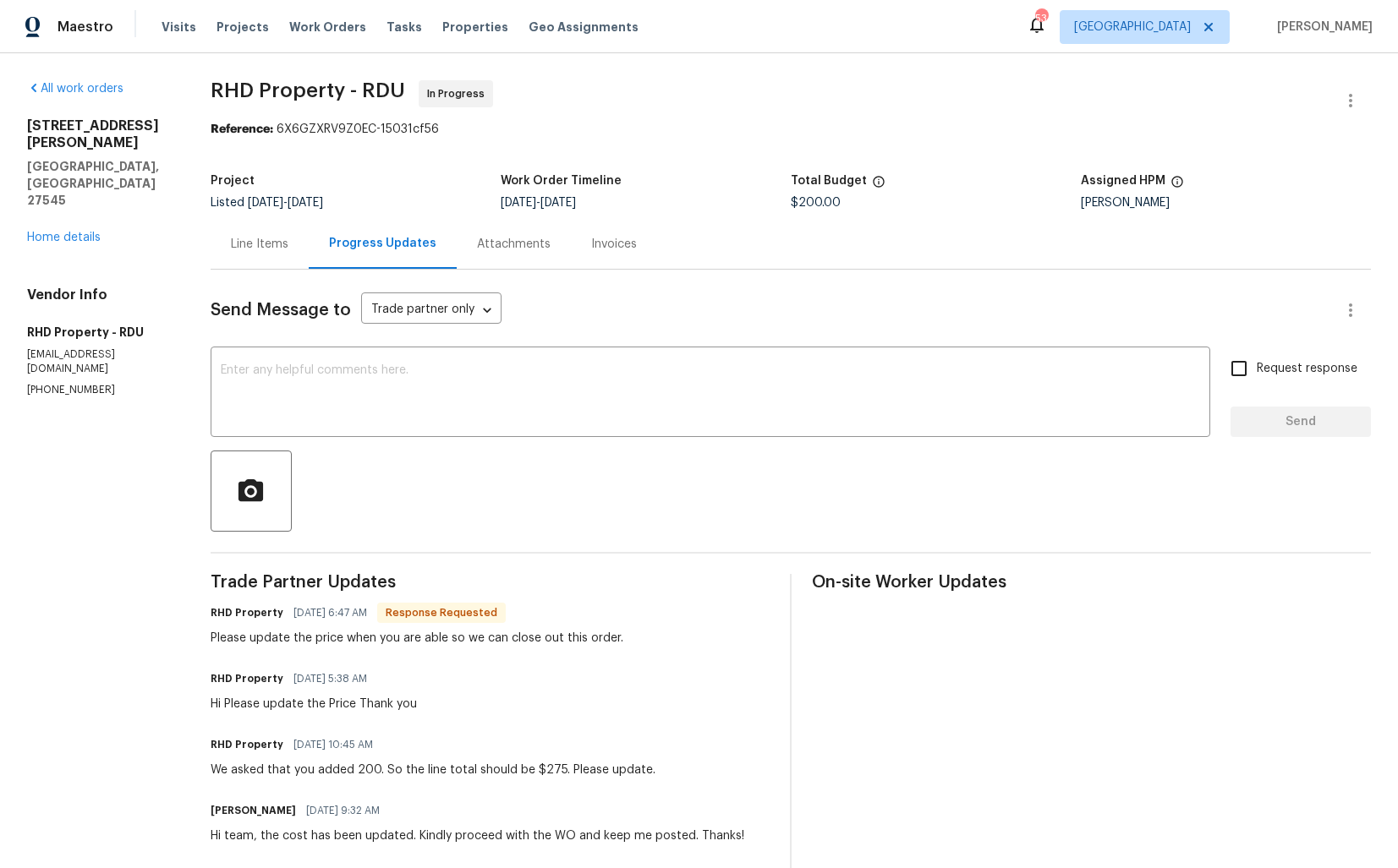
click at [279, 249] on div "Line Items" at bounding box center [260, 244] width 58 height 17
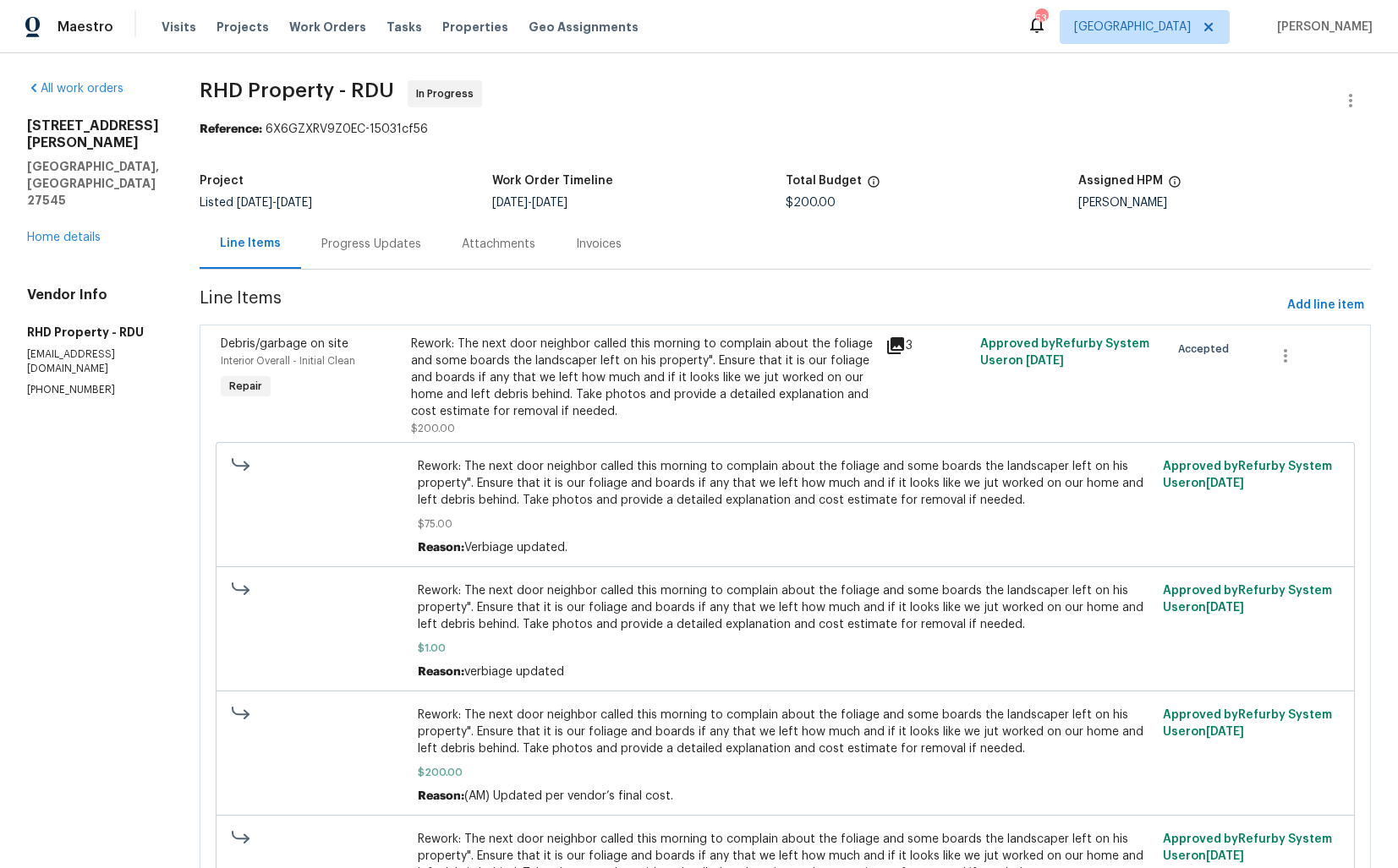
click at [618, 354] on div "Rework: The next door neighbor called this morning to complain about the foliag…" at bounding box center [642, 377] width 464 height 84
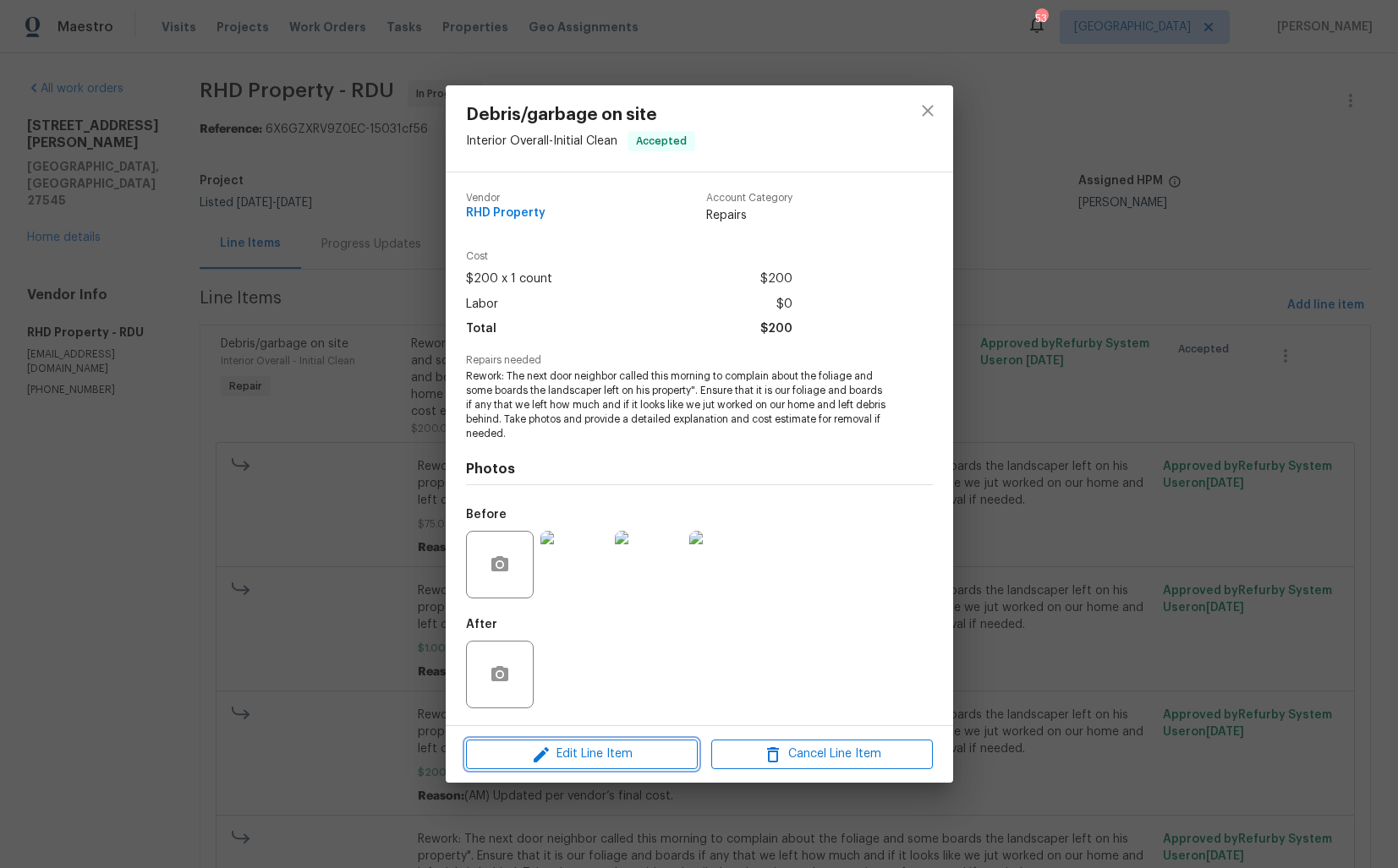
click at [506, 762] on span "Edit Line Item" at bounding box center [581, 754] width 222 height 21
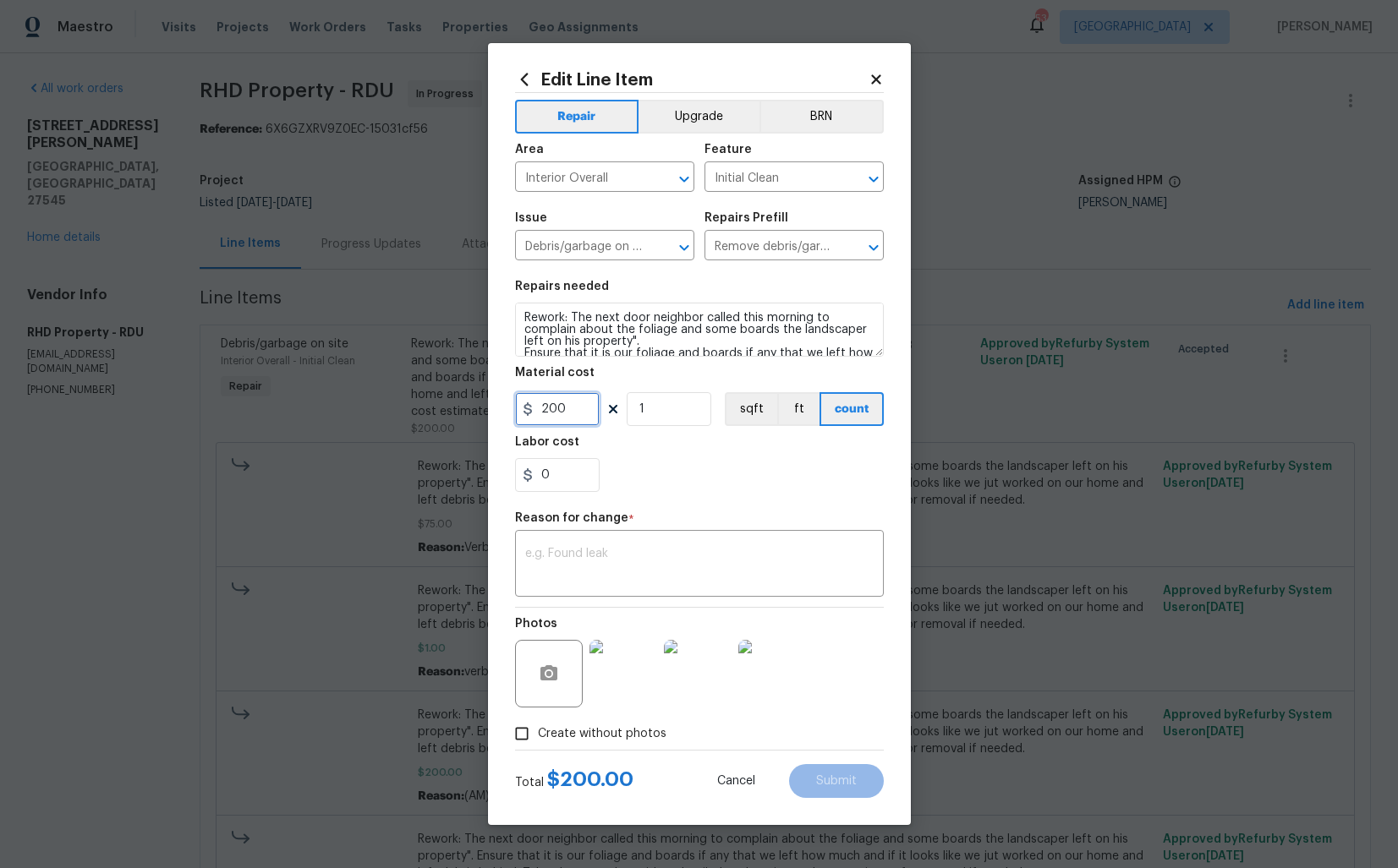
click at [562, 402] on input "200" at bounding box center [556, 409] width 84 height 33
type input "275"
click at [581, 574] on textarea at bounding box center [699, 565] width 348 height 35
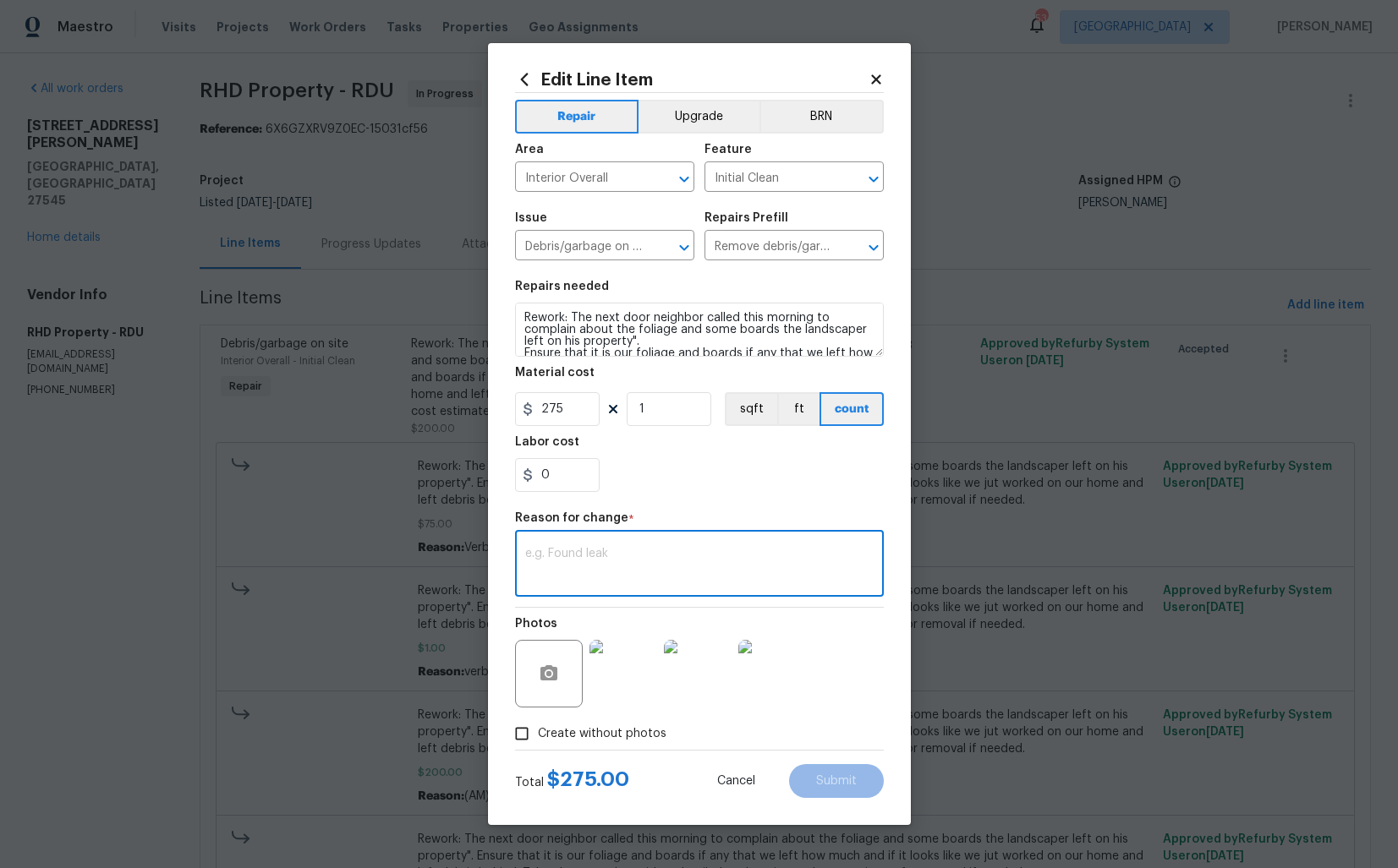
paste textarea "(AM) Updated per vendor’s final cost."
type textarea "(AM) Updated per vendor’s final cost."
click at [851, 783] on span "Submit" at bounding box center [836, 781] width 41 height 13
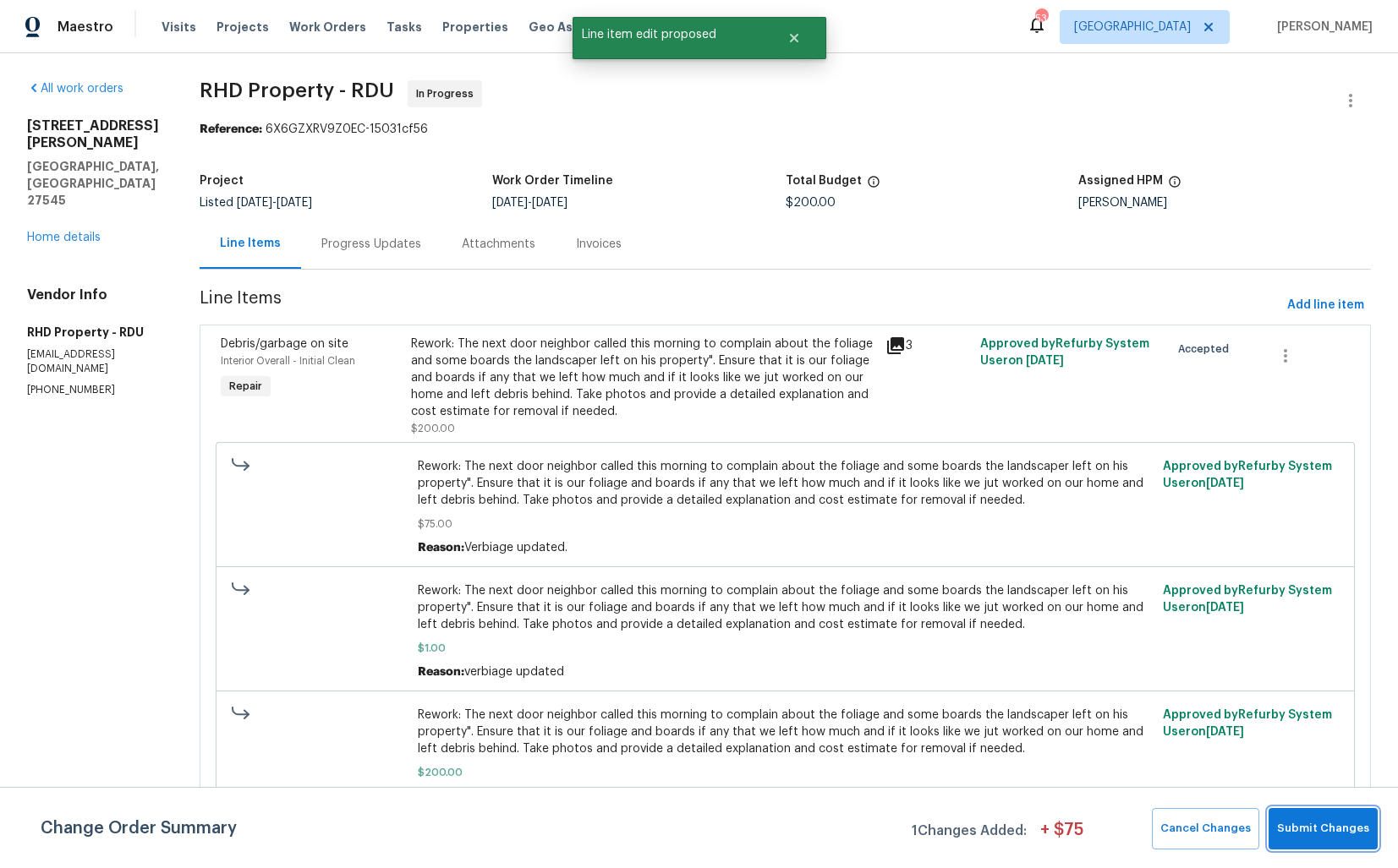
click at [1317, 826] on span "Submit Changes" at bounding box center [1323, 829] width 92 height 20
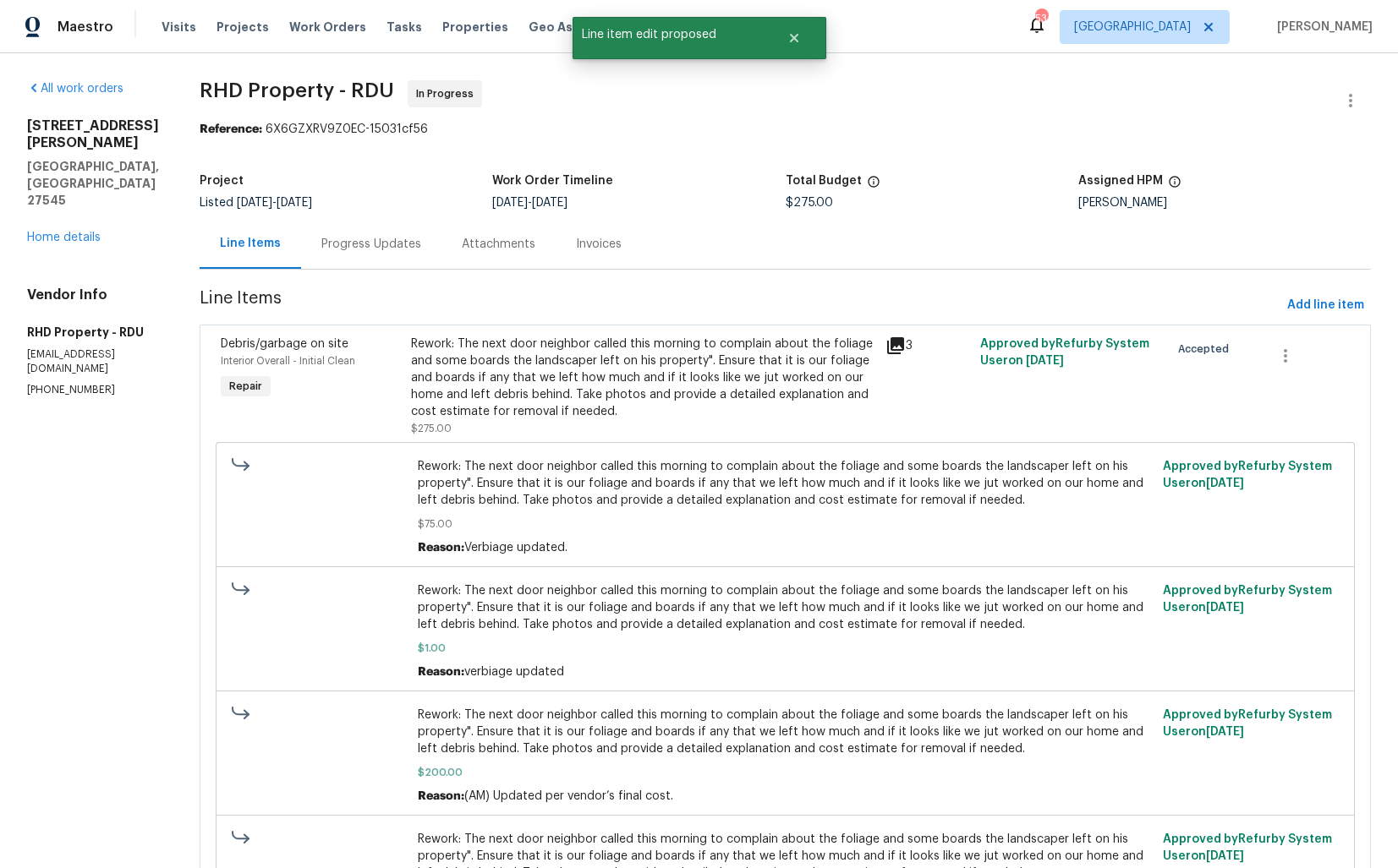
click at [403, 247] on div "Progress Updates" at bounding box center [371, 244] width 99 height 17
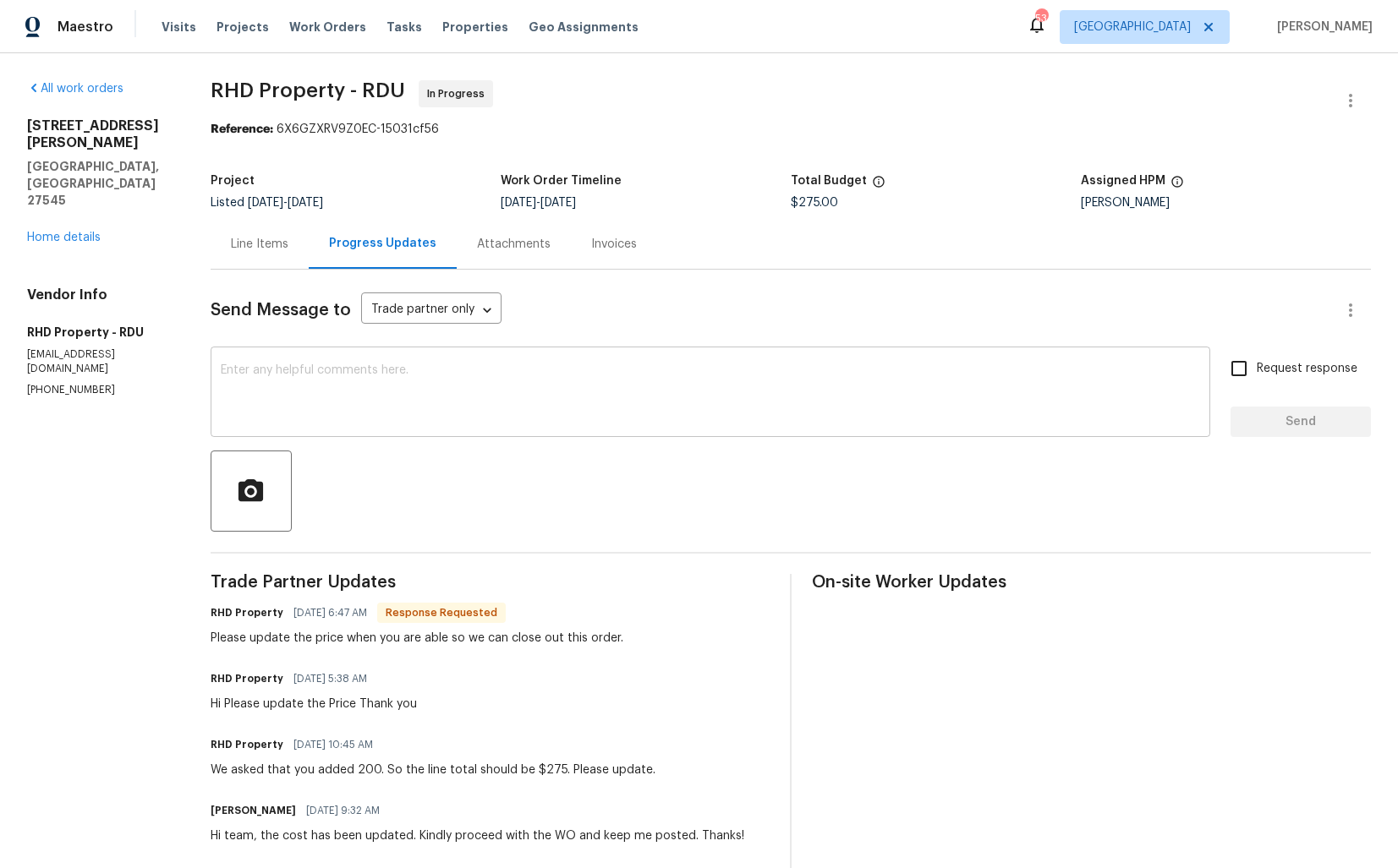
click at [455, 403] on textarea at bounding box center [710, 393] width 979 height 59
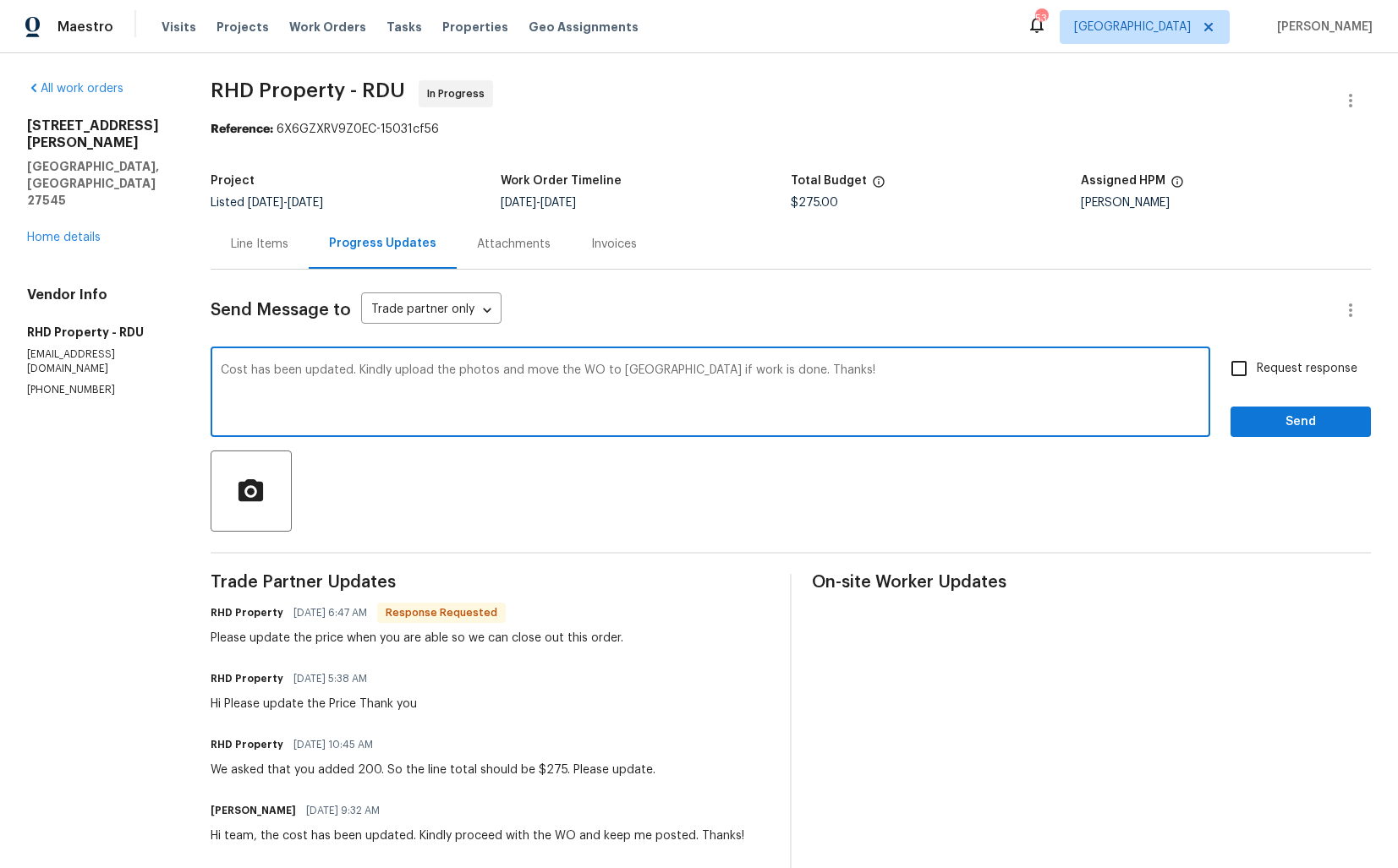
click at [373, 372] on textarea "Cost has been updated. Kindly upload the photos and move the WO to QC if work i…" at bounding box center [710, 393] width 979 height 59
paste textarea "The cost has been updated. Could you please upload the photos and move the WO t…"
type textarea "The cost has been updated. Could you please upload the photos and move the WO t…"
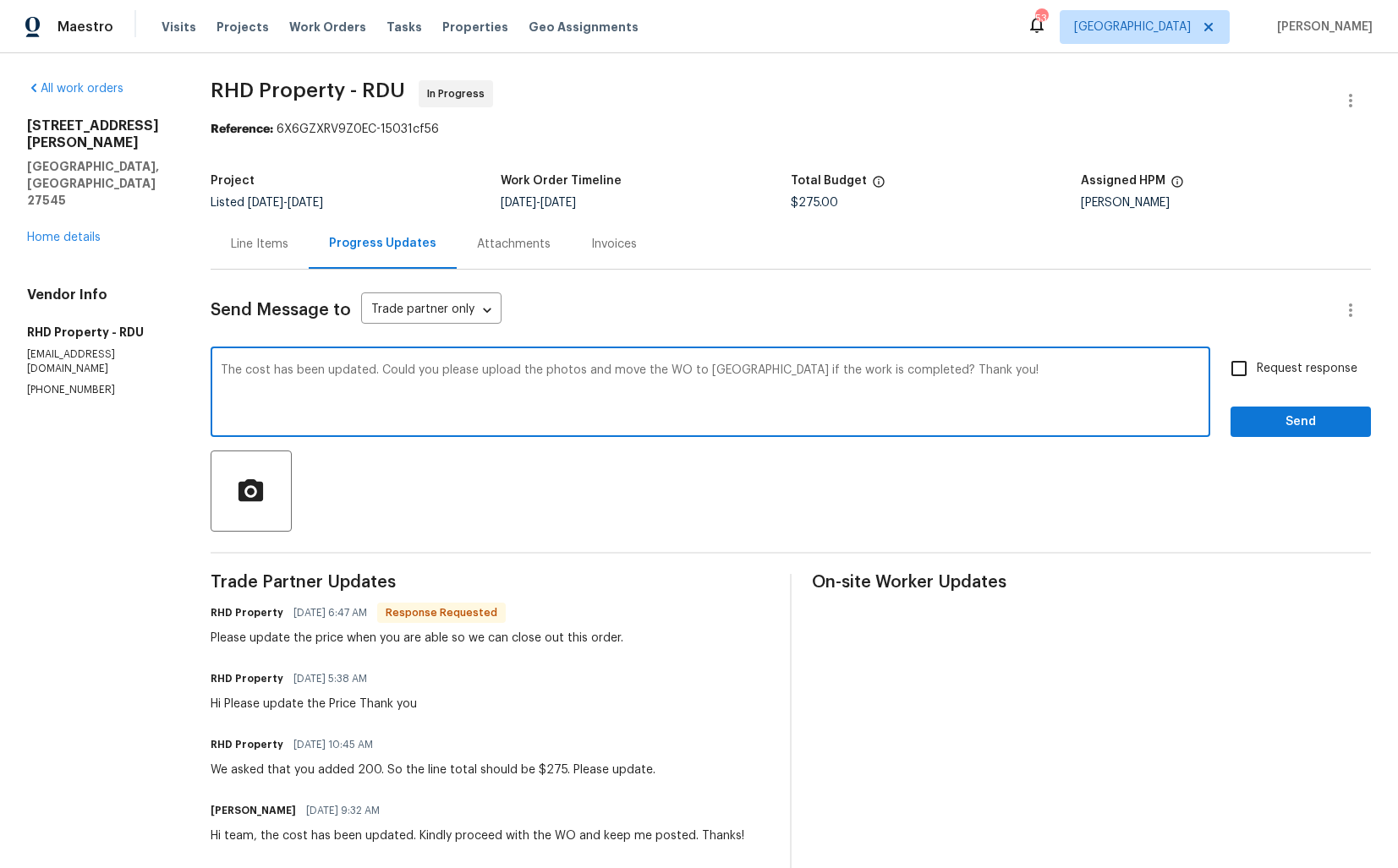
click at [1281, 375] on span "Request response" at bounding box center [1306, 369] width 100 height 18
click at [1256, 375] on input "Request response" at bounding box center [1238, 368] width 35 height 35
checkbox input "true"
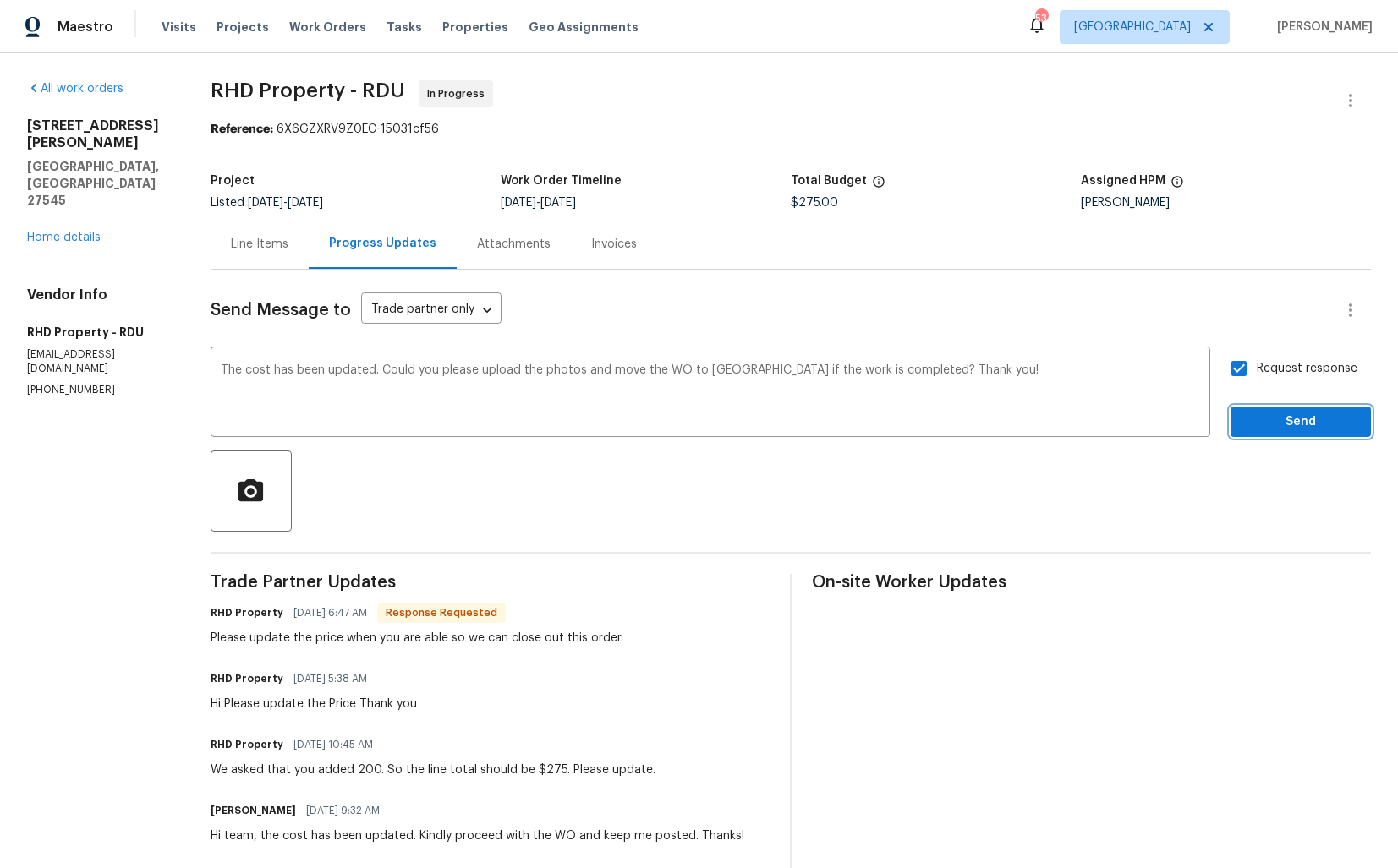
click at [1270, 419] on span "Send" at bounding box center [1299, 421] width 113 height 21
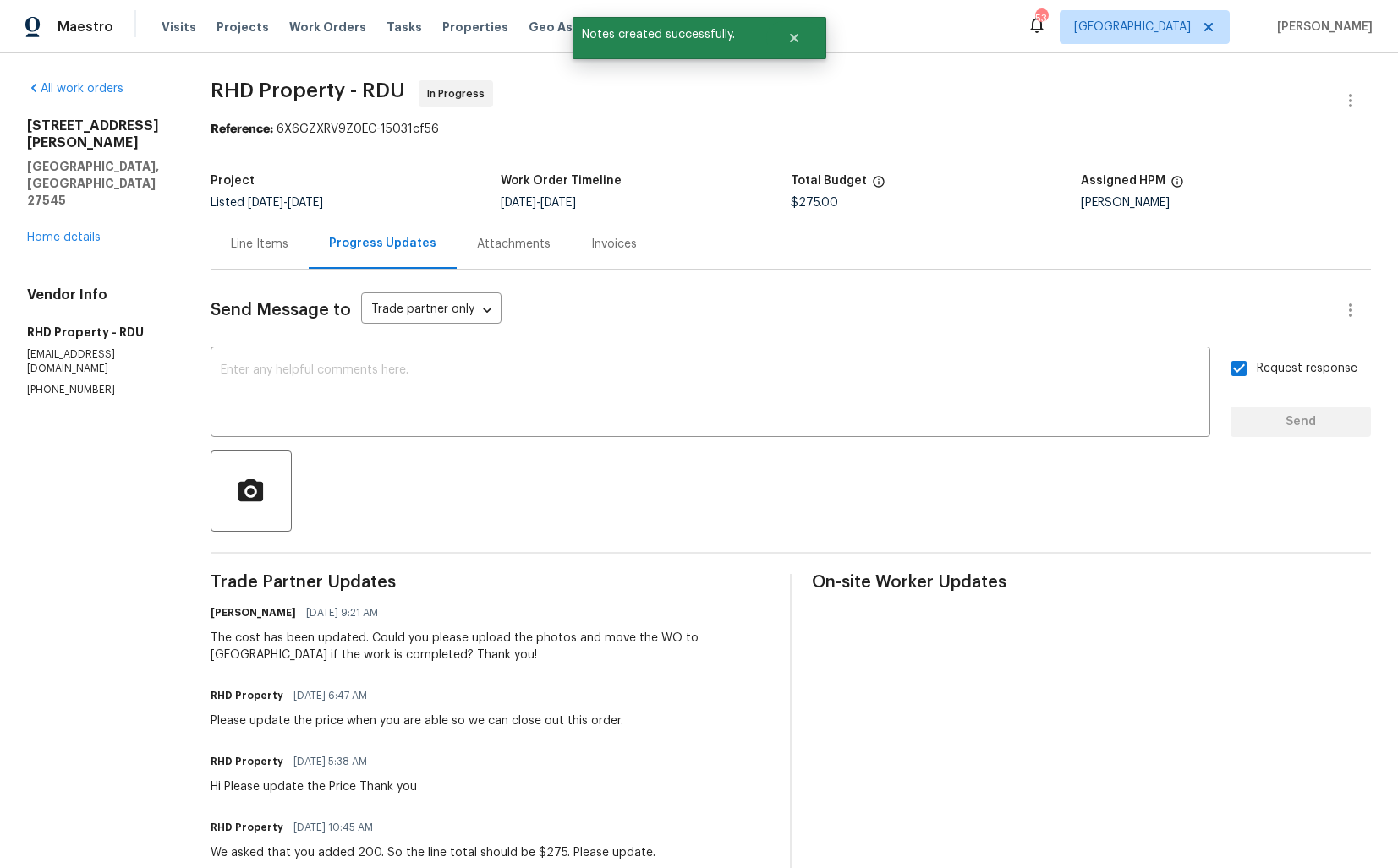
click at [261, 719] on div "Please update the price when you are able so we can close out this order." at bounding box center [417, 721] width 412 height 17
copy div "Please update the price when you are able so we can close out this order."
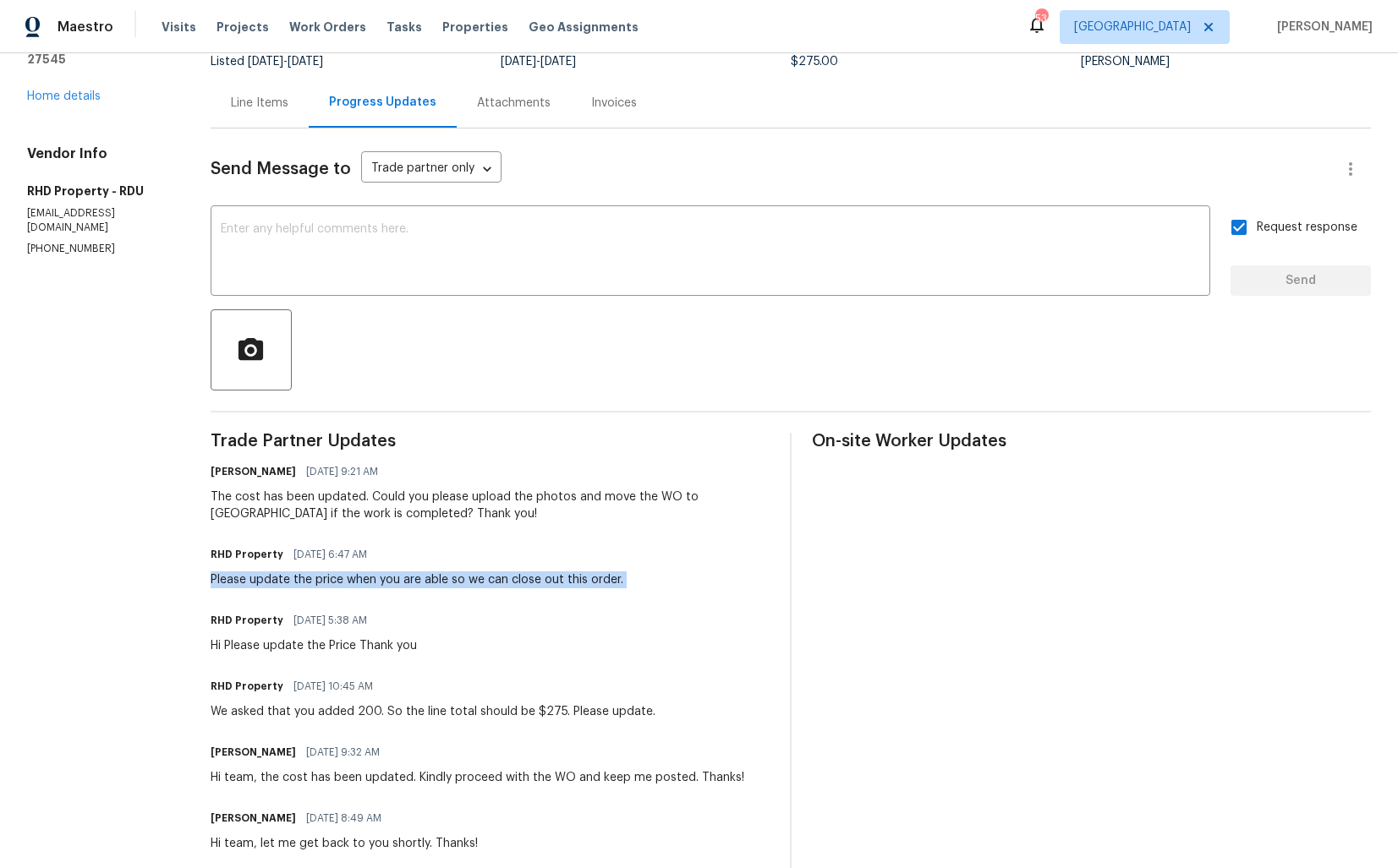
scroll to position [147, 0]
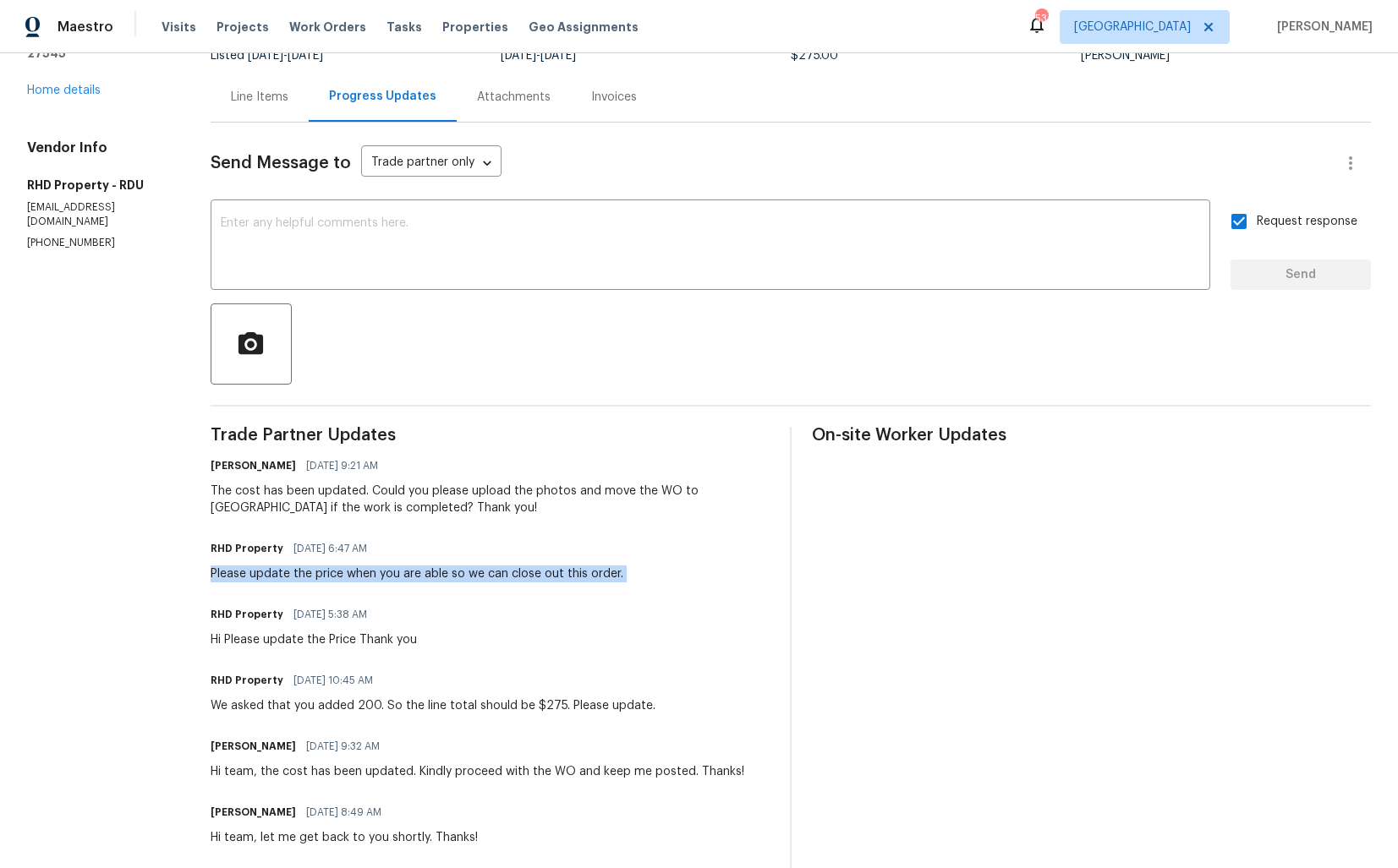
click at [292, 708] on div "We asked that you added 200. So the line total should be $275. Please update." at bounding box center [433, 705] width 445 height 17
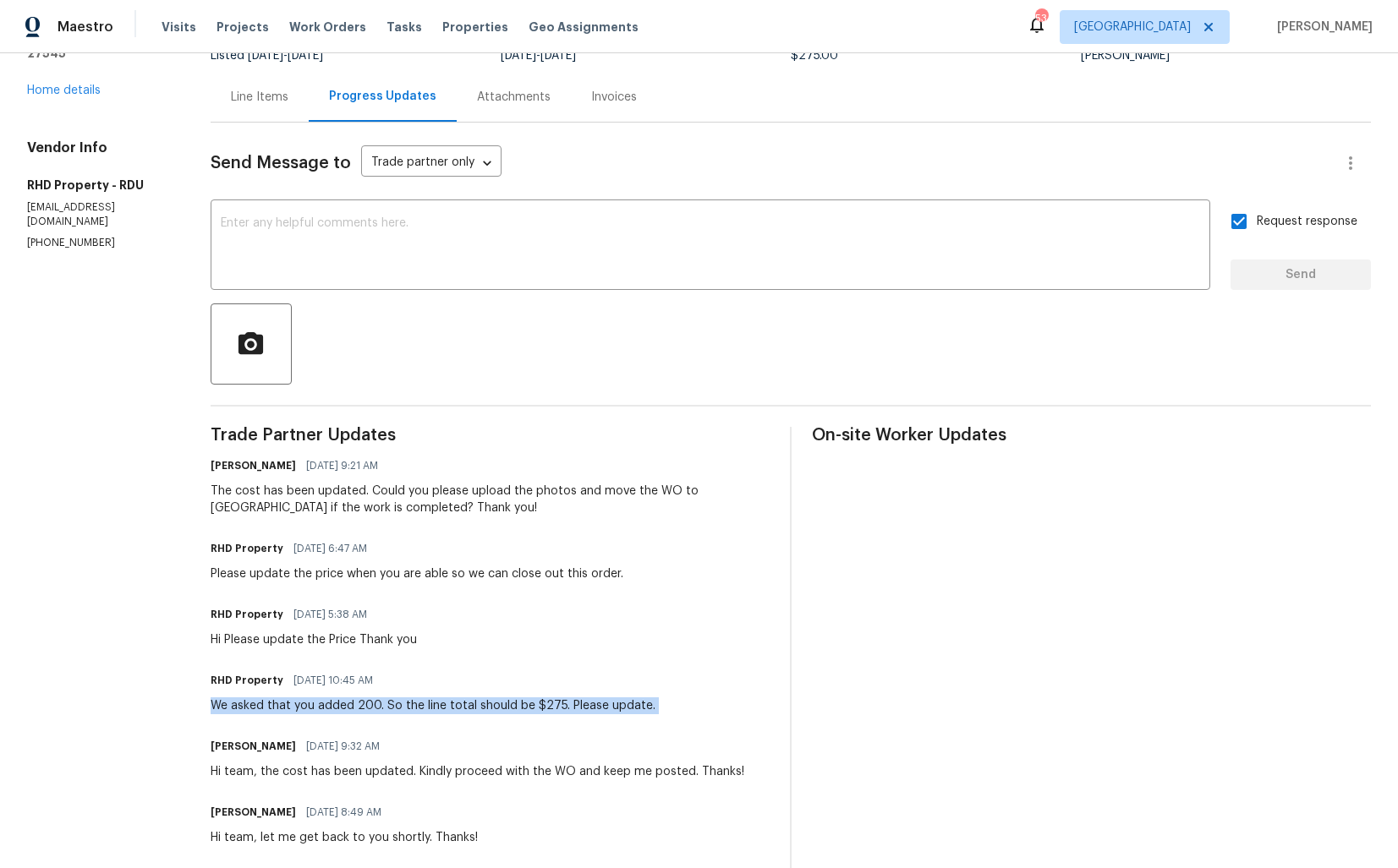
copy div "We asked that you added 200. So the line total should be $275. Please update."
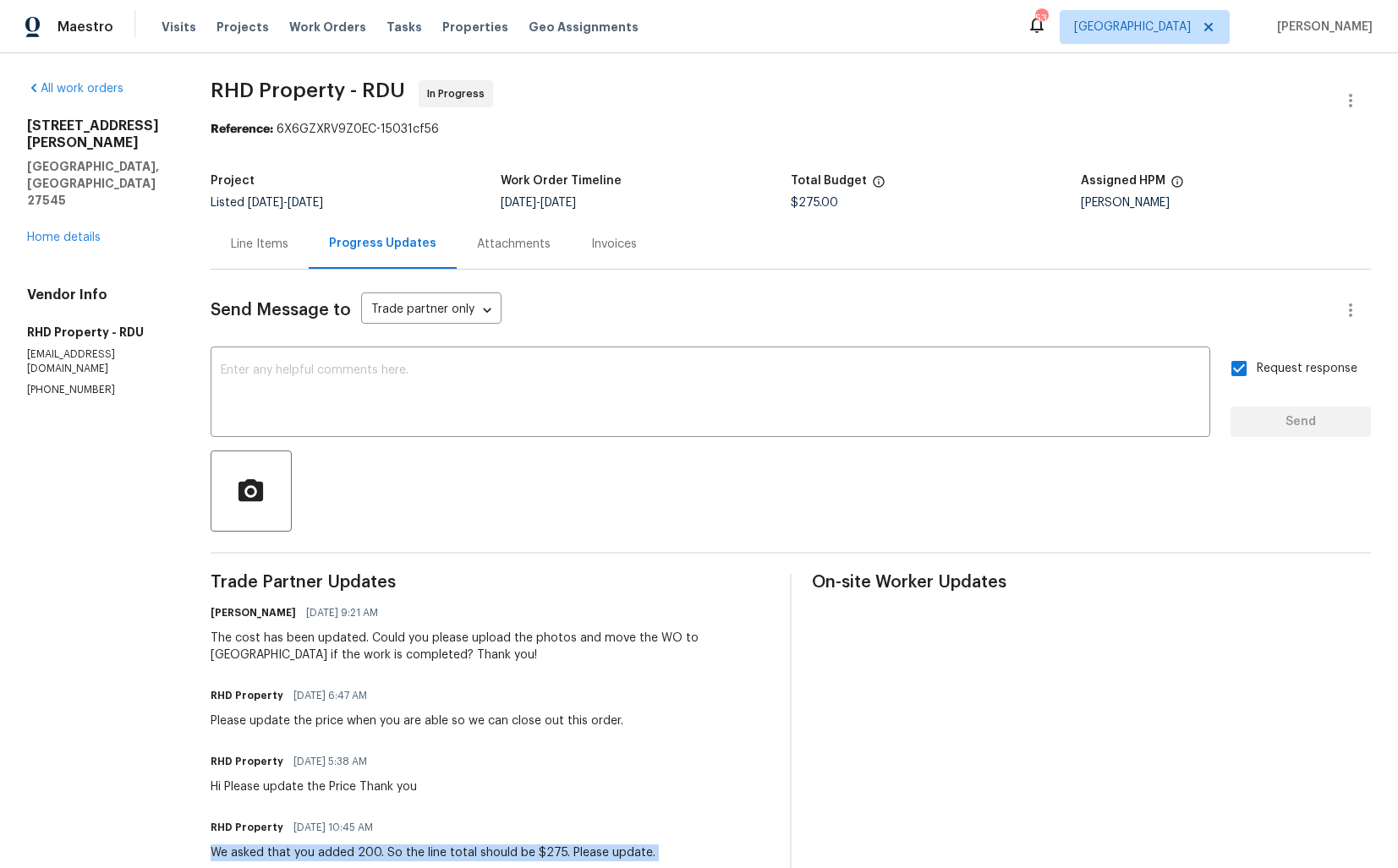
click at [959, 222] on div "Line Items Progress Updates Attachments Invoices" at bounding box center [790, 244] width 1160 height 51
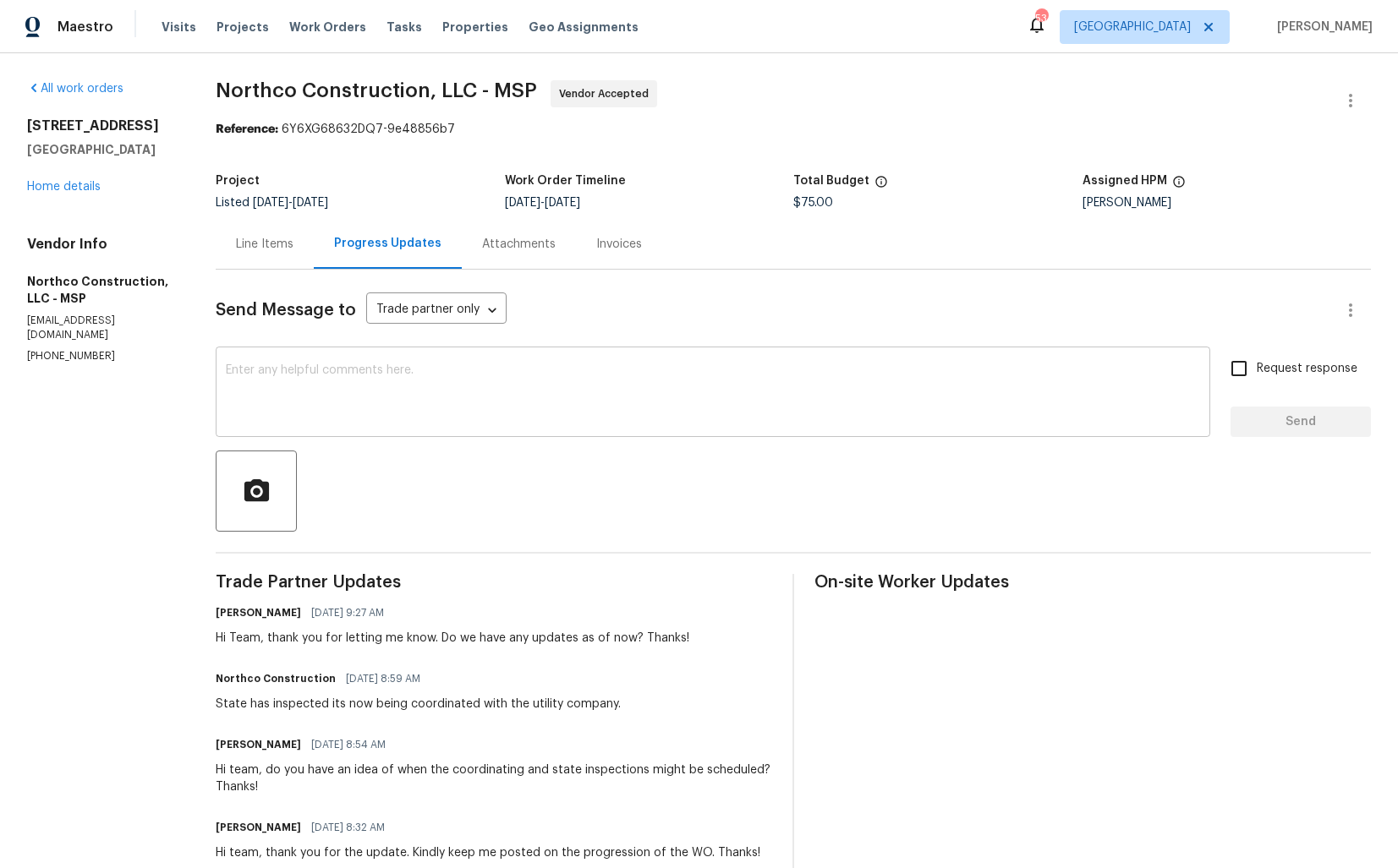
click at [378, 383] on textarea at bounding box center [713, 393] width 974 height 59
paste textarea "Hi team, could you please provide an update on the status of the work order? Th…"
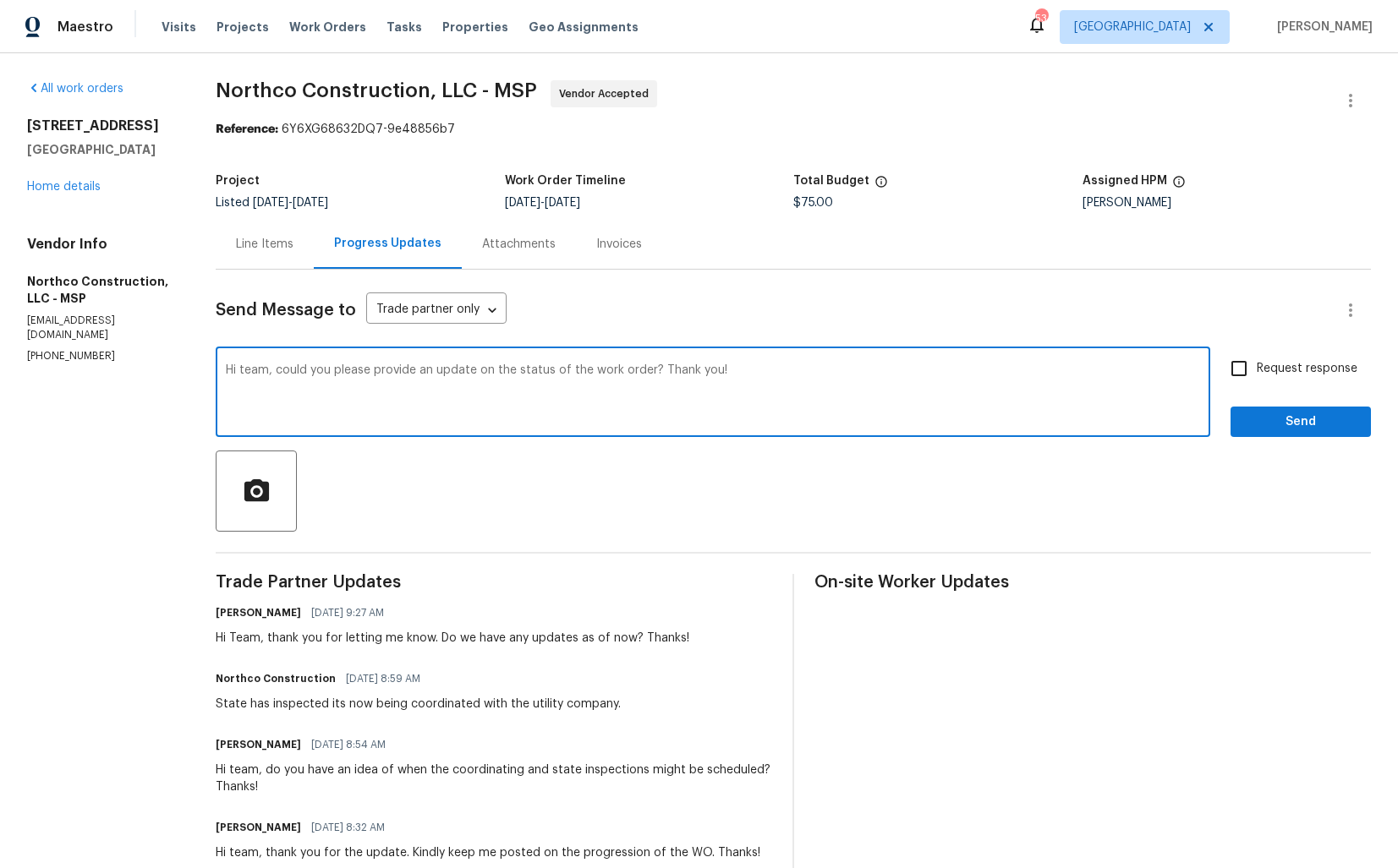
type textarea "Hi team, could you please provide an update on the status of the work order? Th…"
click at [1242, 380] on input "Request response" at bounding box center [1238, 368] width 35 height 35
checkbox input "true"
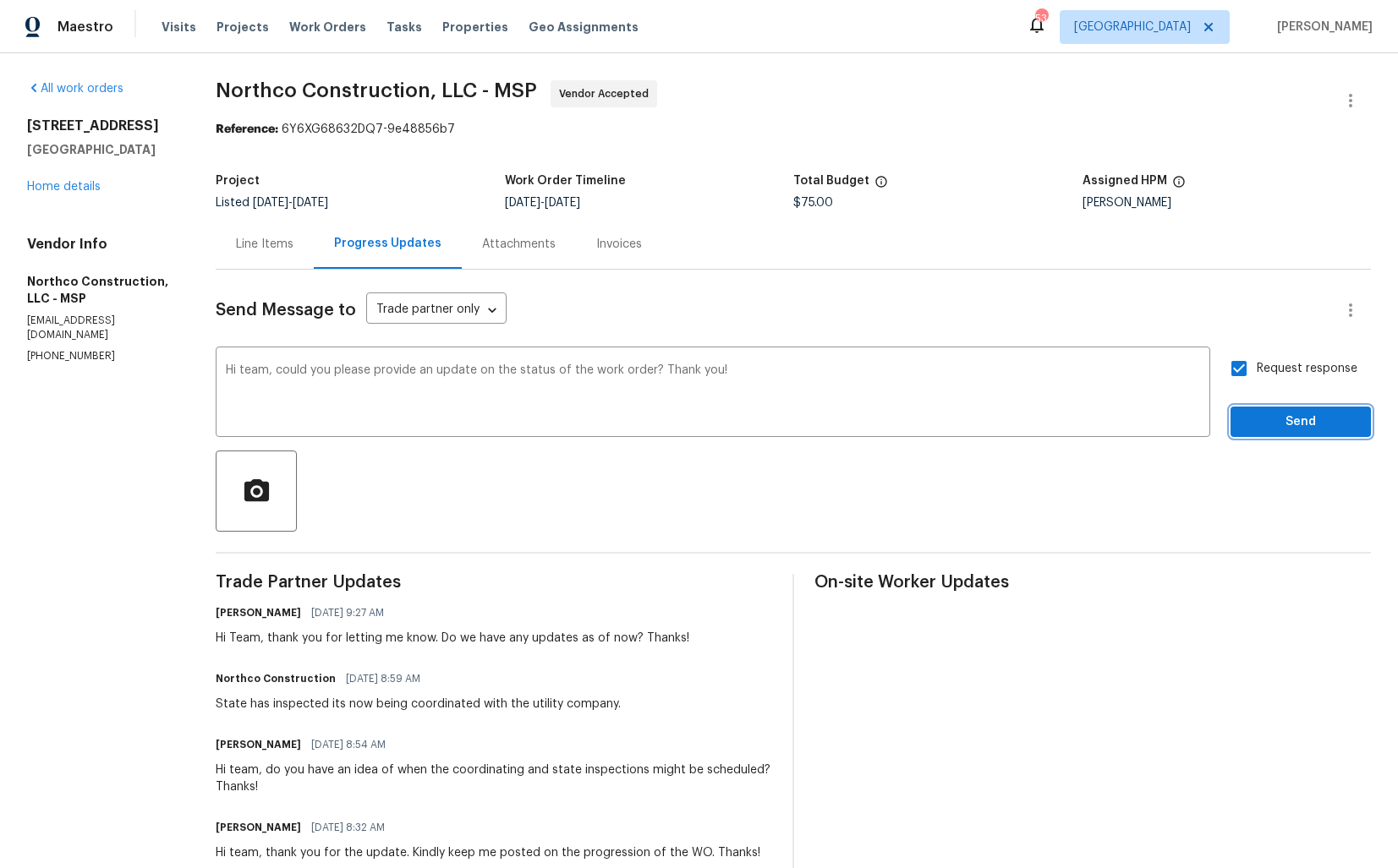
click at [1258, 419] on span "Send" at bounding box center [1299, 421] width 113 height 21
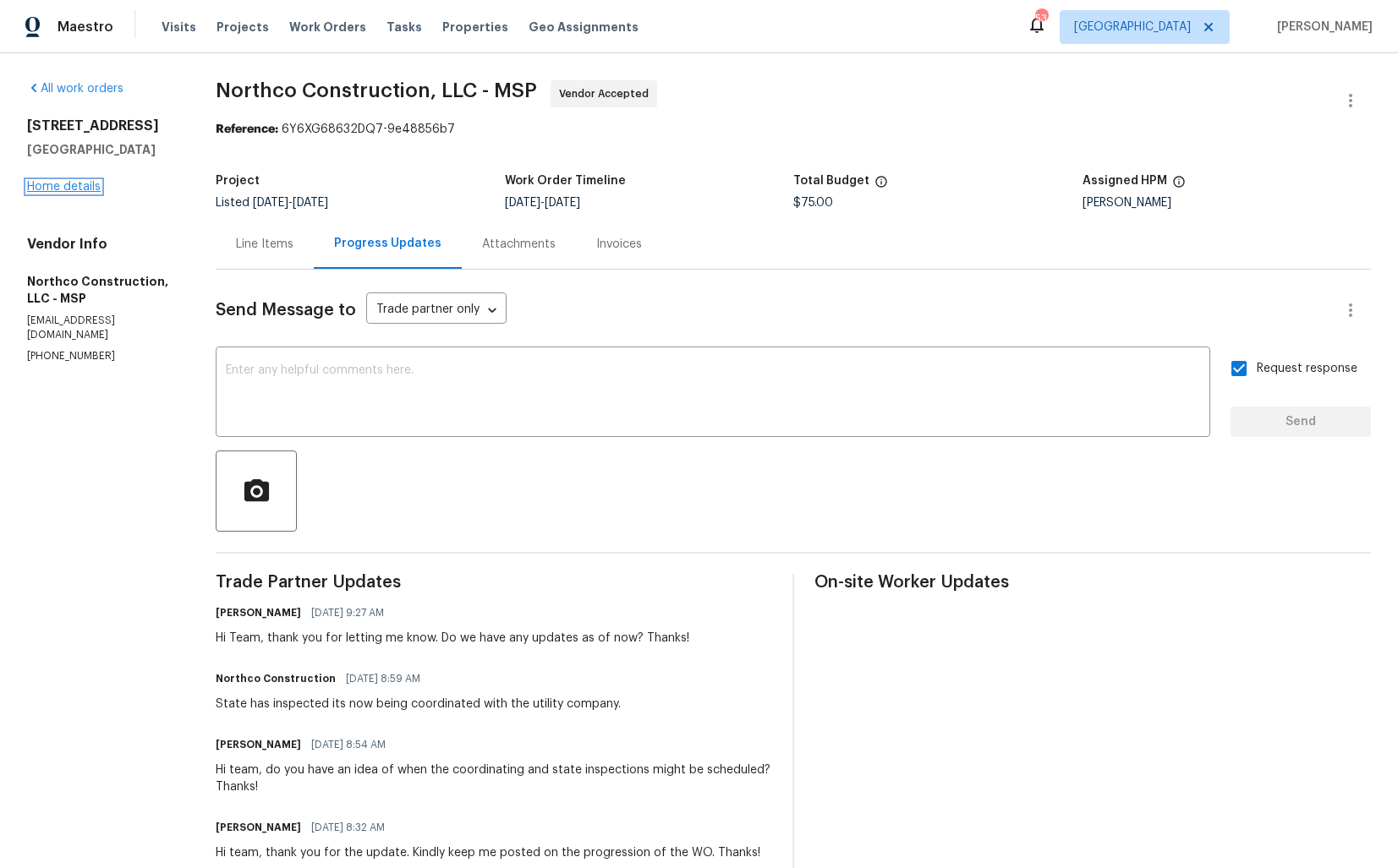
click at [67, 188] on link "Home details" at bounding box center [63, 186] width 73 height 12
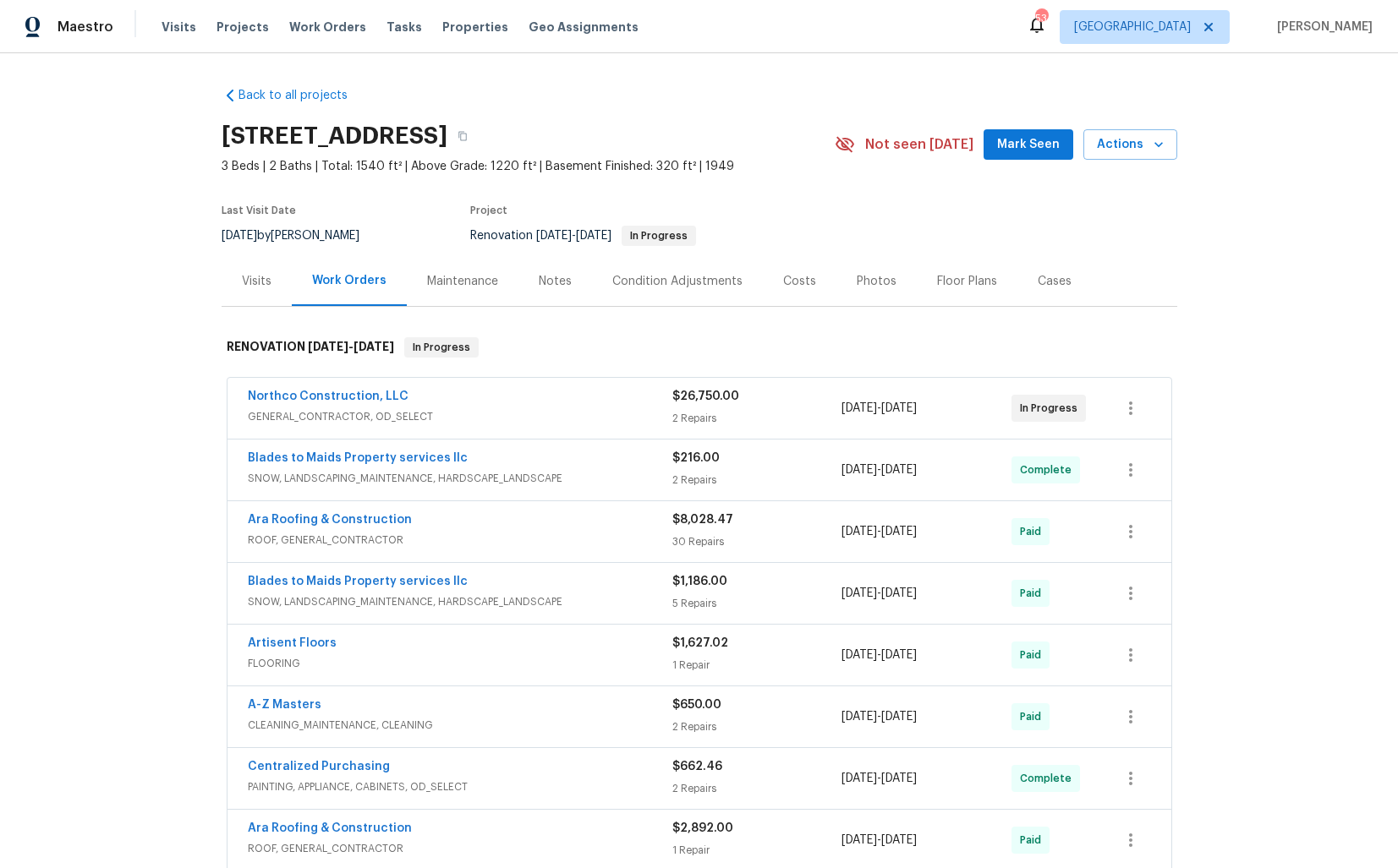
click at [509, 393] on div "Northco Construction, LLC" at bounding box center [459, 398] width 424 height 20
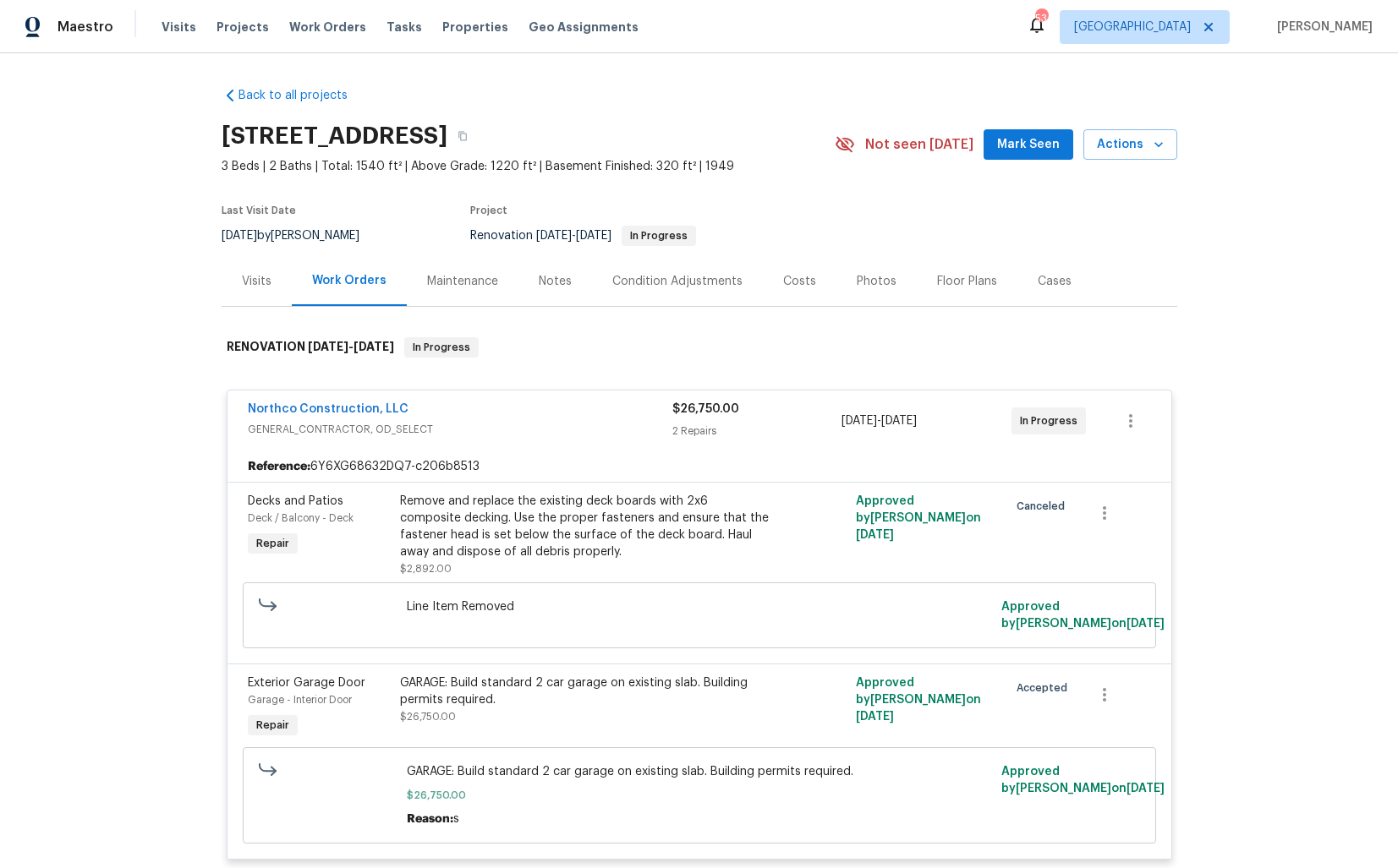
click at [523, 410] on div "Northco Construction, LLC" at bounding box center [459, 410] width 424 height 20
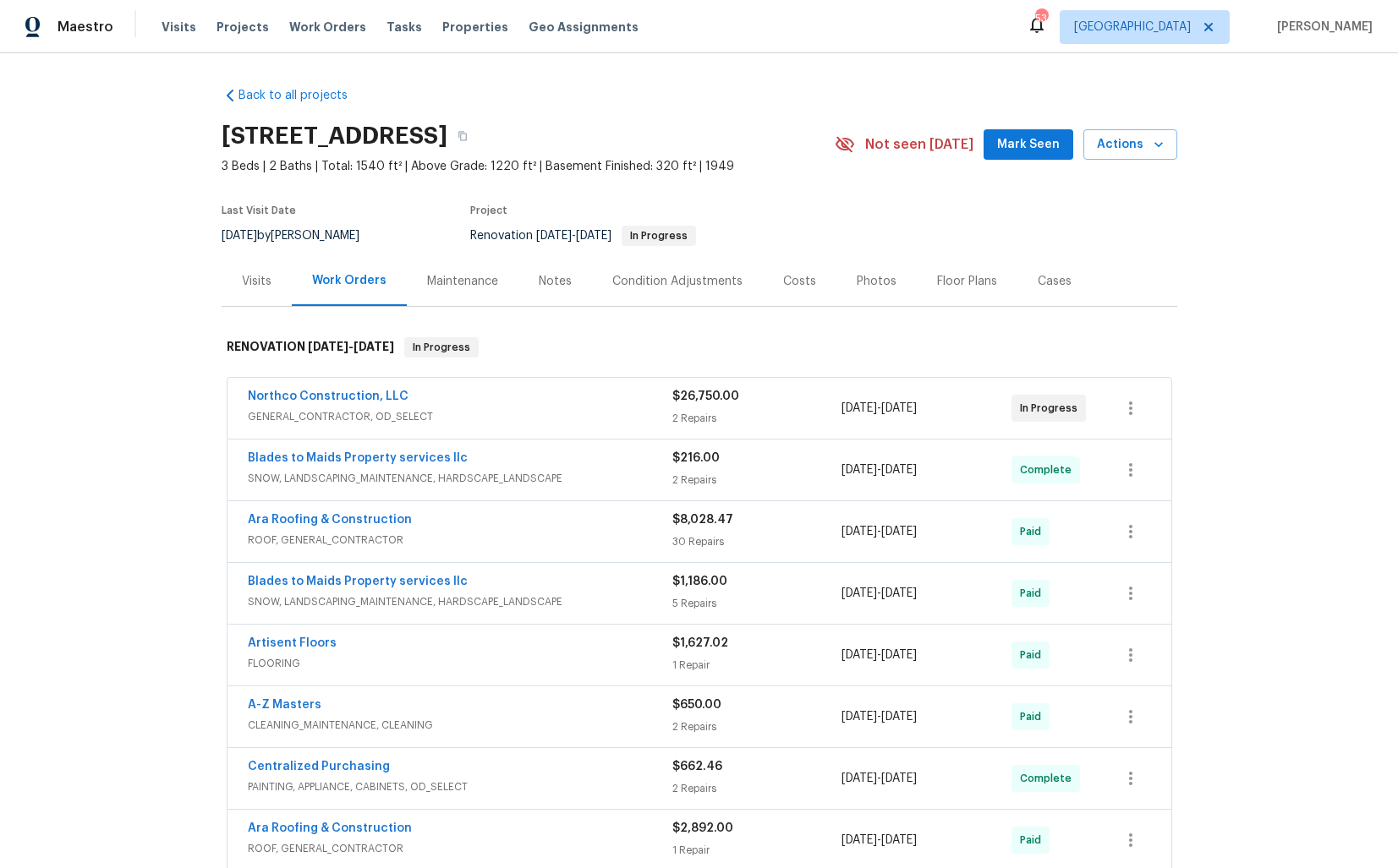
scroll to position [405, 0]
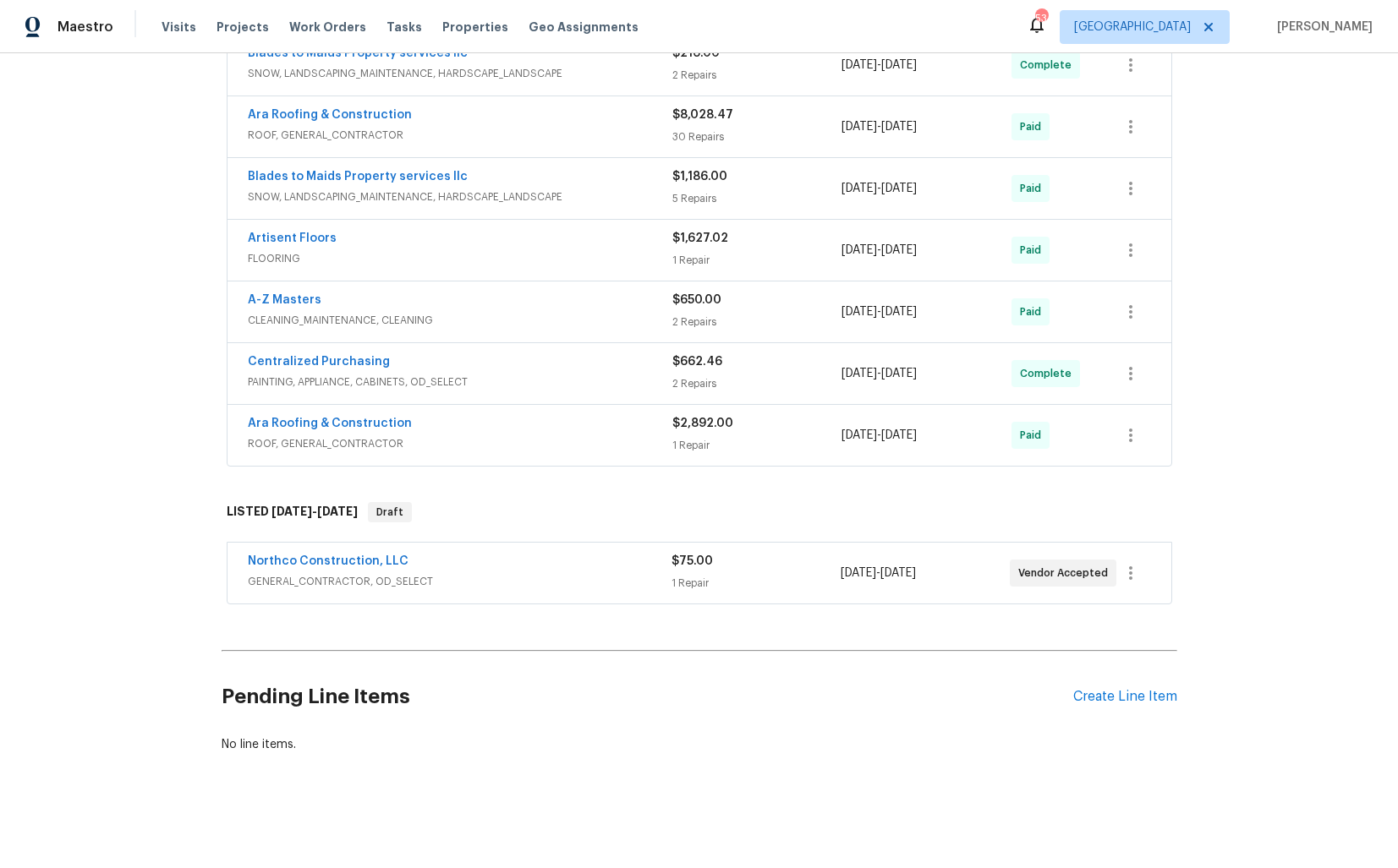
click at [483, 560] on div "Northco Construction, LLC" at bounding box center [459, 562] width 423 height 20
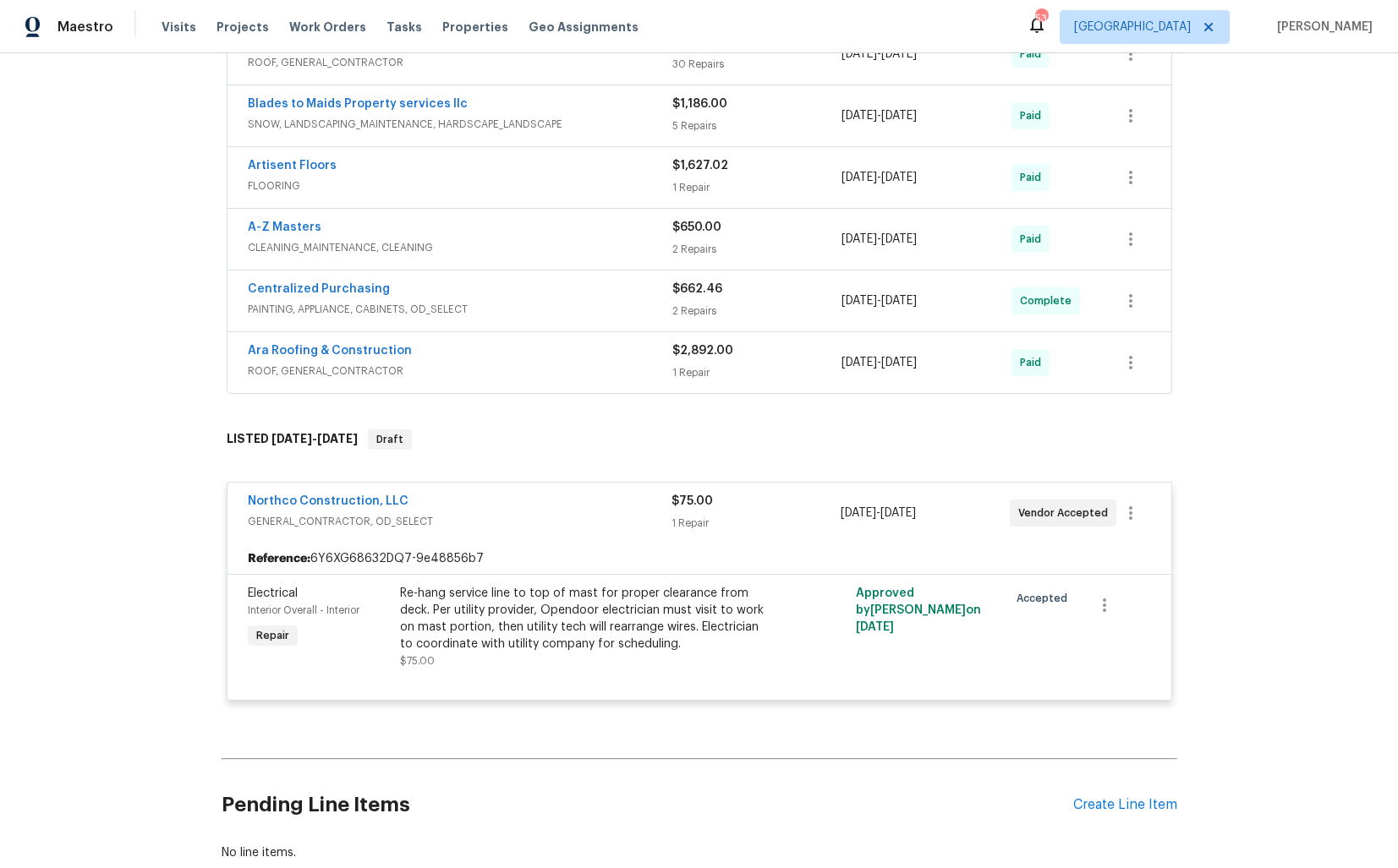
scroll to position [479, 0]
click at [527, 505] on div "Northco Construction, LLC" at bounding box center [459, 501] width 423 height 20
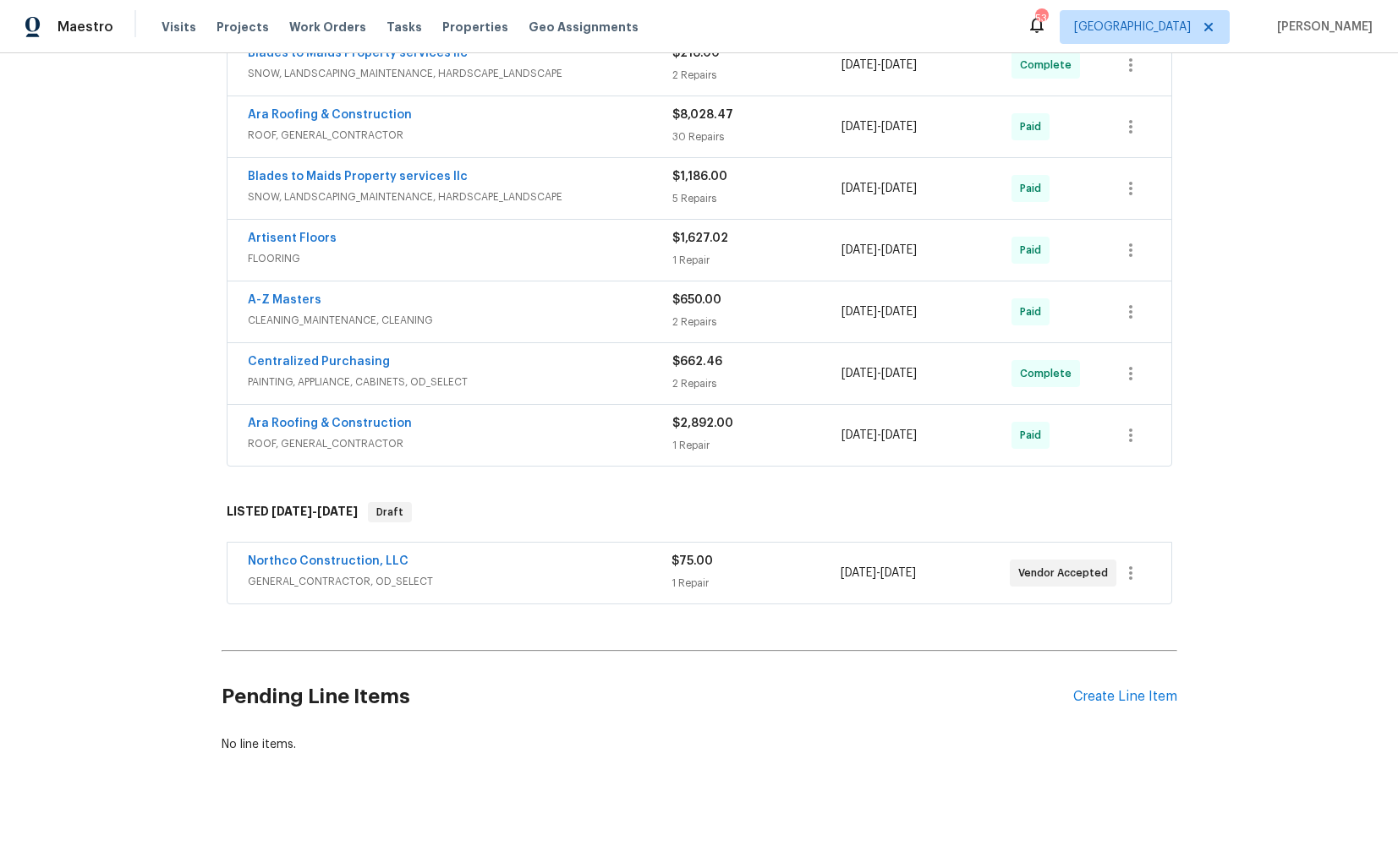
scroll to position [405, 0]
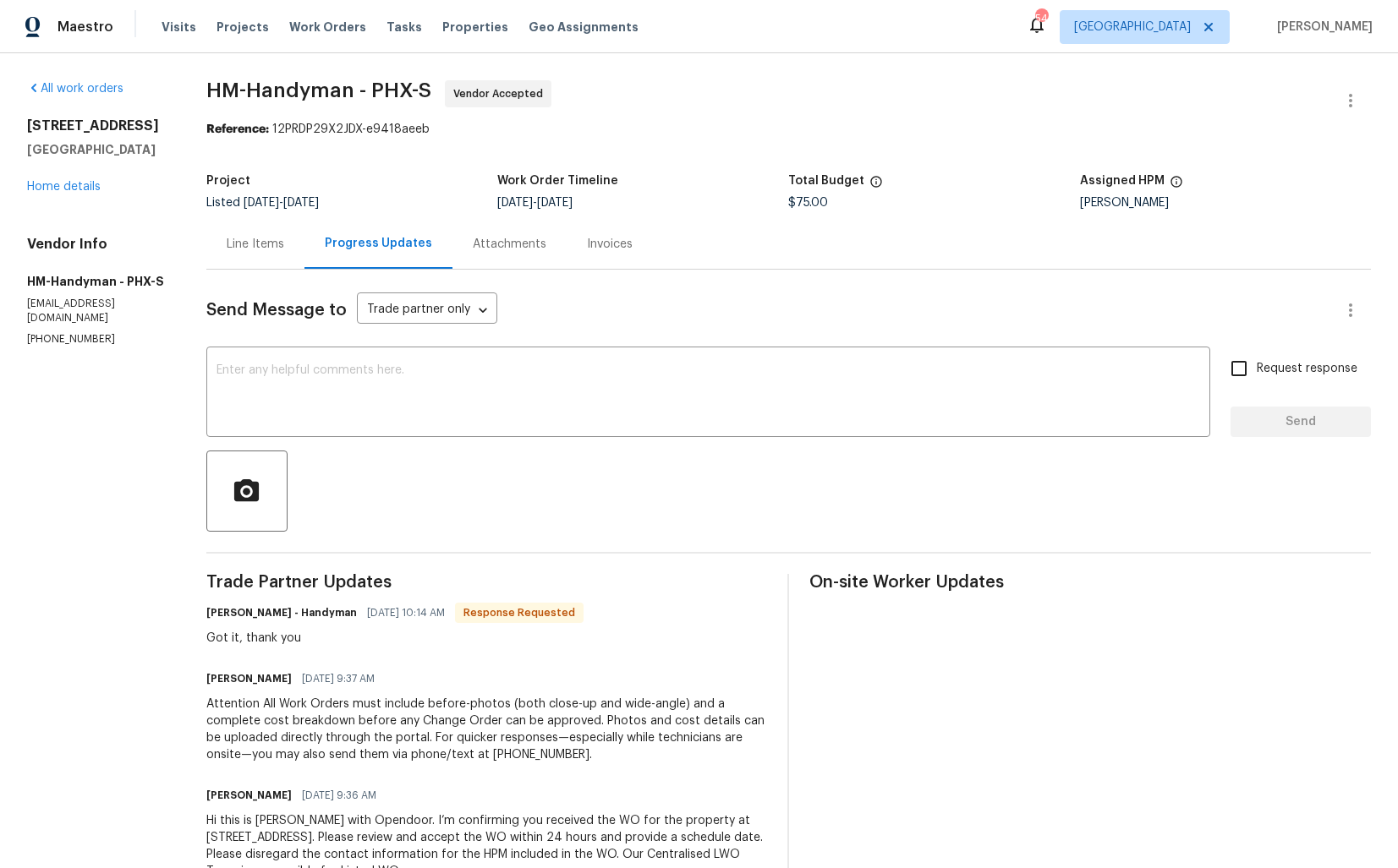
click at [253, 246] on div "Line Items" at bounding box center [256, 244] width 58 height 17
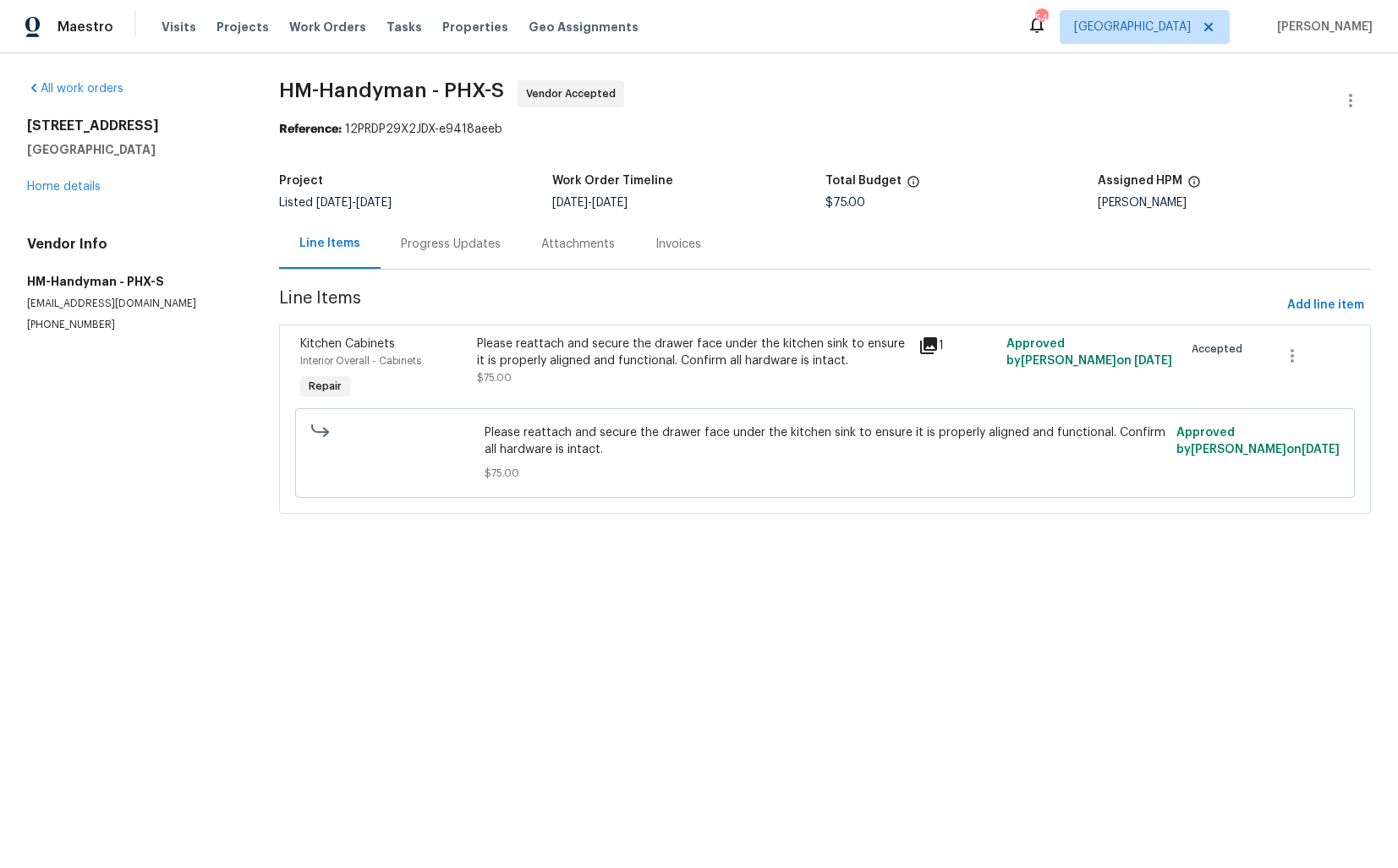
click at [485, 252] on div "Progress Updates" at bounding box center [450, 244] width 99 height 17
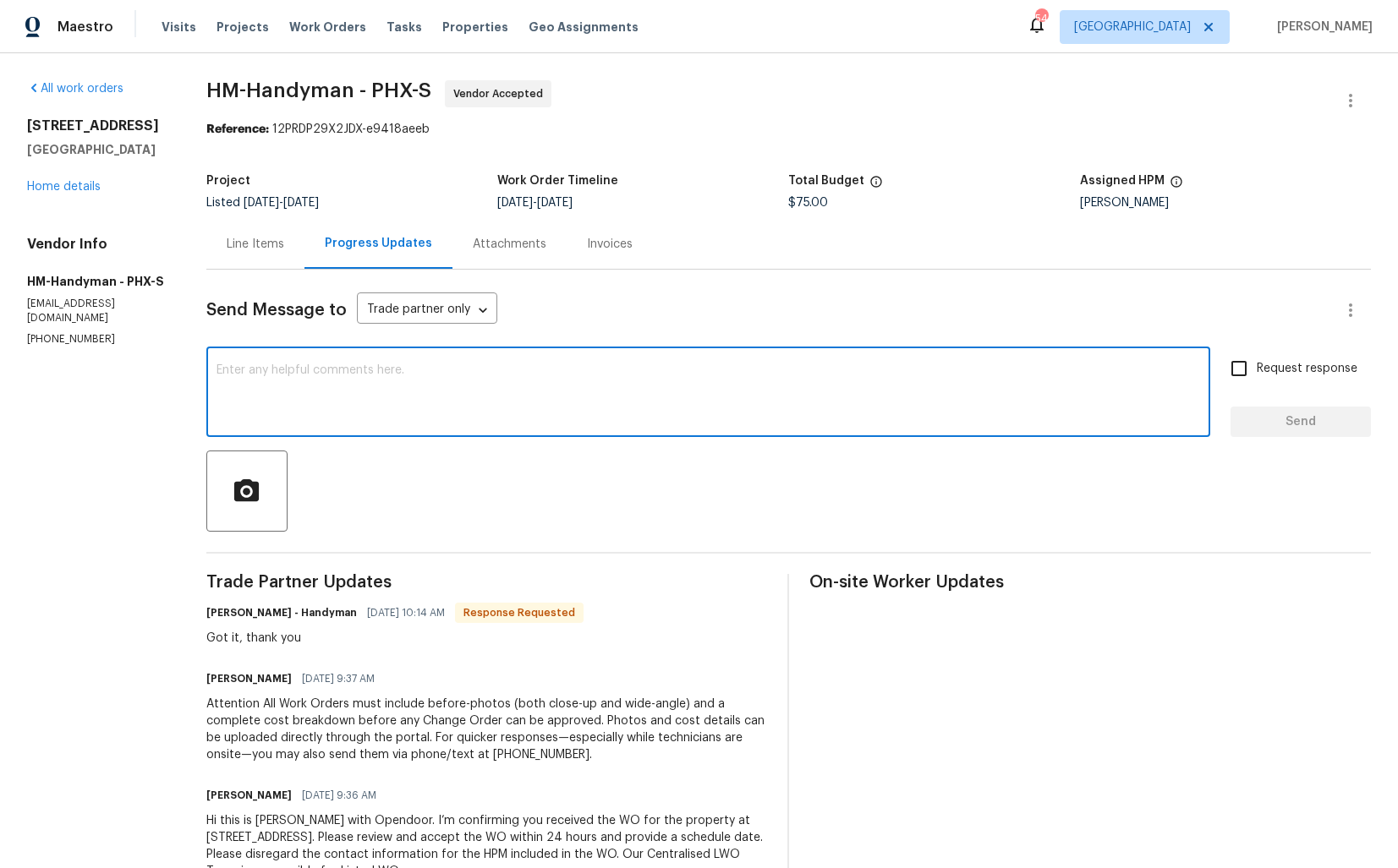
click at [496, 379] on textarea at bounding box center [707, 393] width 983 height 59
click at [473, 420] on textarea at bounding box center [707, 393] width 983 height 59
paste textarea "Could you please provide us with a scheduled date for the work order? Also, we'…"
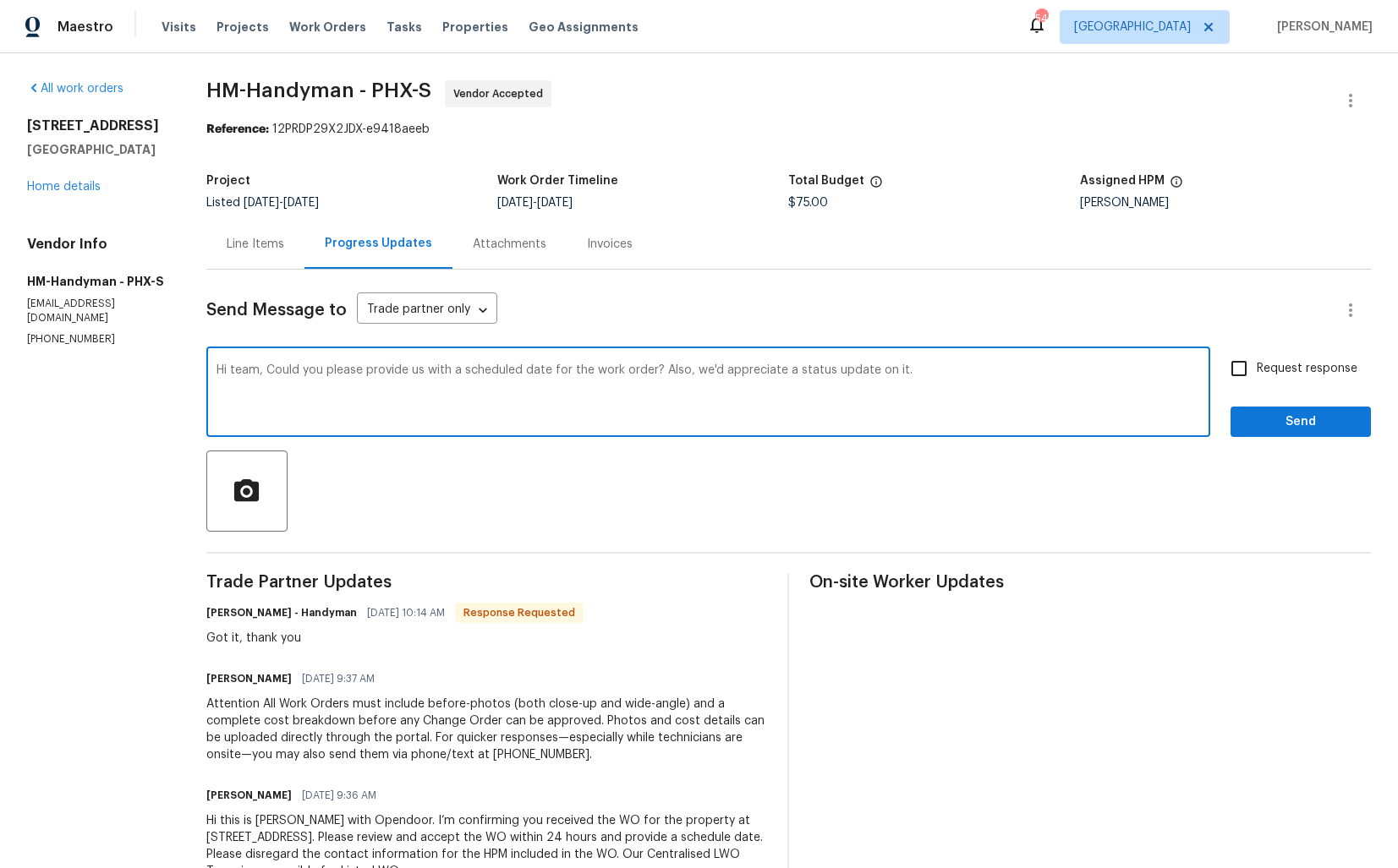
click at [1006, 365] on textarea "Hi team, Could you please provide us with a scheduled date for the work order? …" at bounding box center [707, 393] width 983 height 59
type textarea "Hi team, Could you please provide us with a scheduled date for the work order? …"
click at [1234, 364] on input "Request response" at bounding box center [1238, 368] width 35 height 35
checkbox input "true"
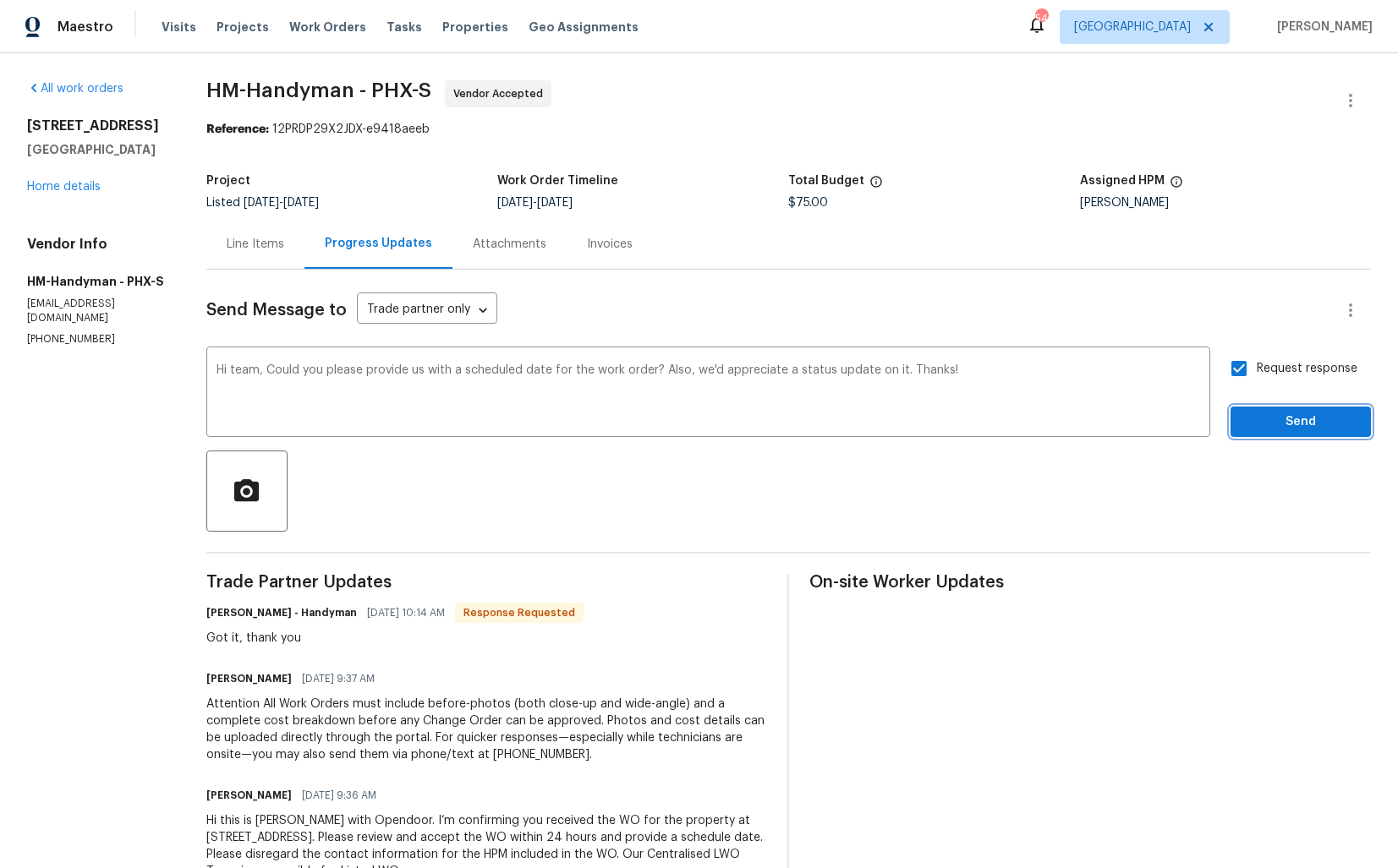
click at [1277, 423] on span "Send" at bounding box center [1299, 421] width 113 height 21
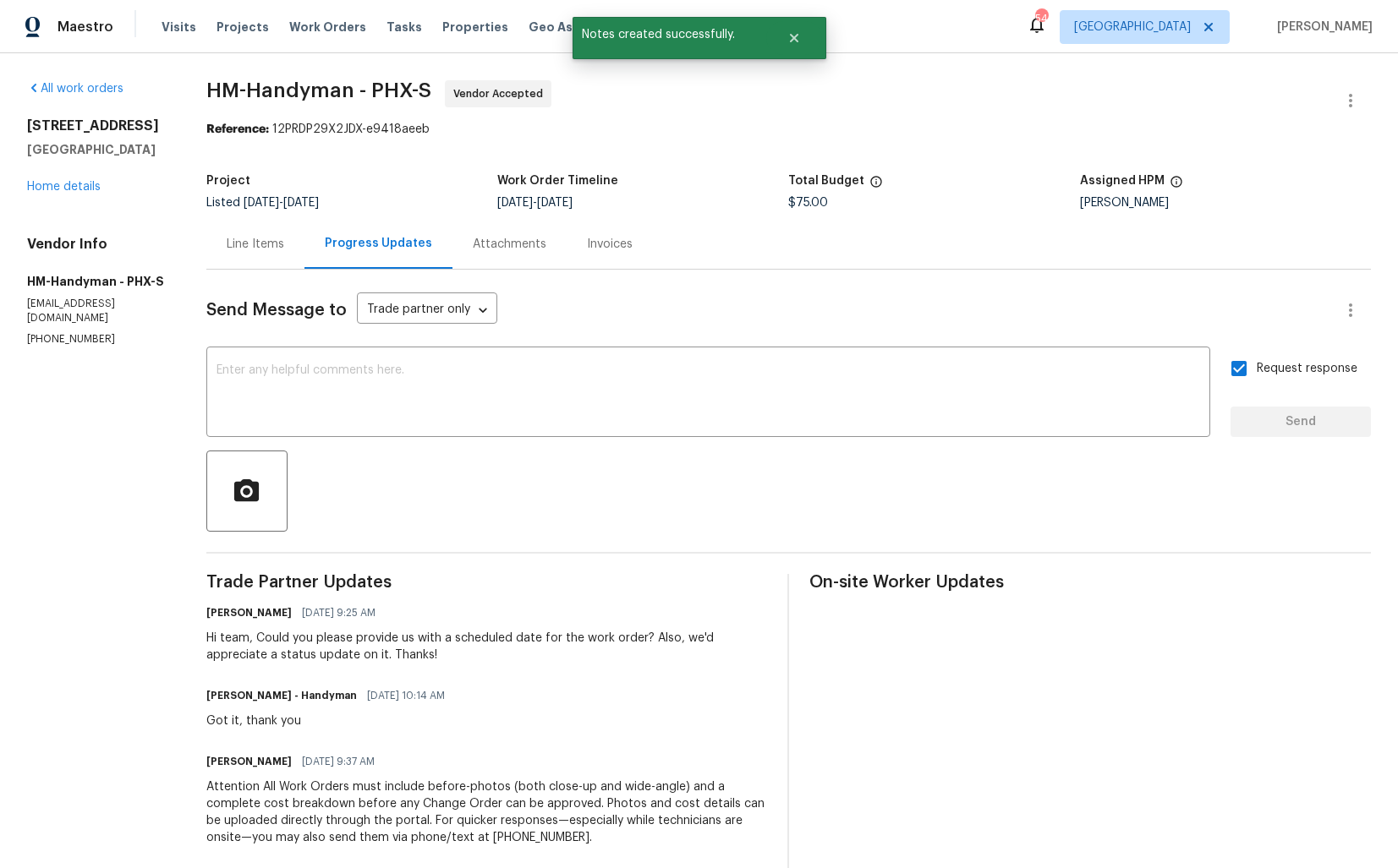
click at [241, 722] on div "Got it, thank you" at bounding box center [330, 721] width 249 height 17
copy div "Got it, thank you"
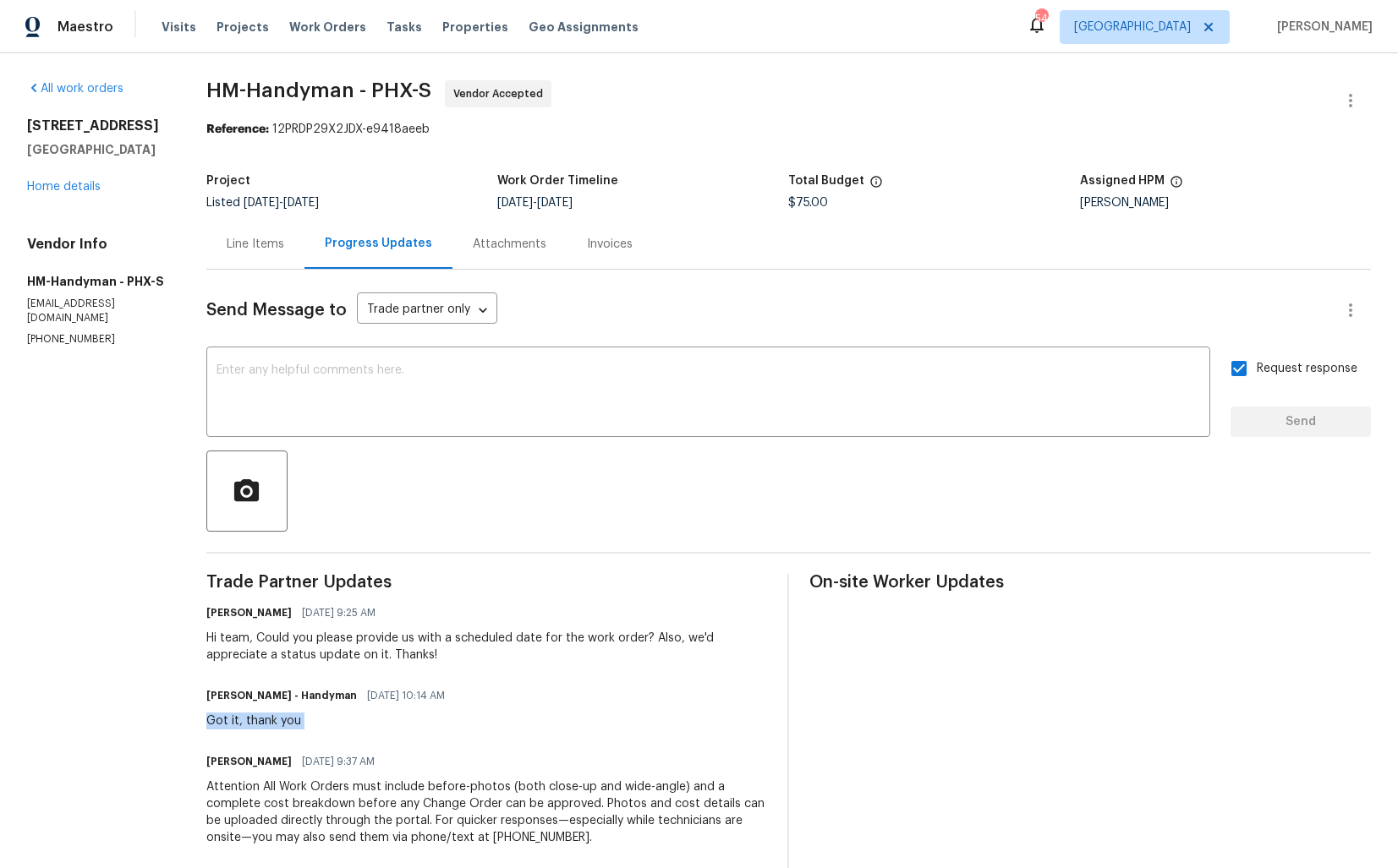
click at [105, 211] on div "All work orders [STREET_ADDRESS] Home details Vendor Info HM-Handyman - PHX-S […" at bounding box center [96, 213] width 138 height 267
click at [81, 189] on link "Home details" at bounding box center [63, 186] width 73 height 12
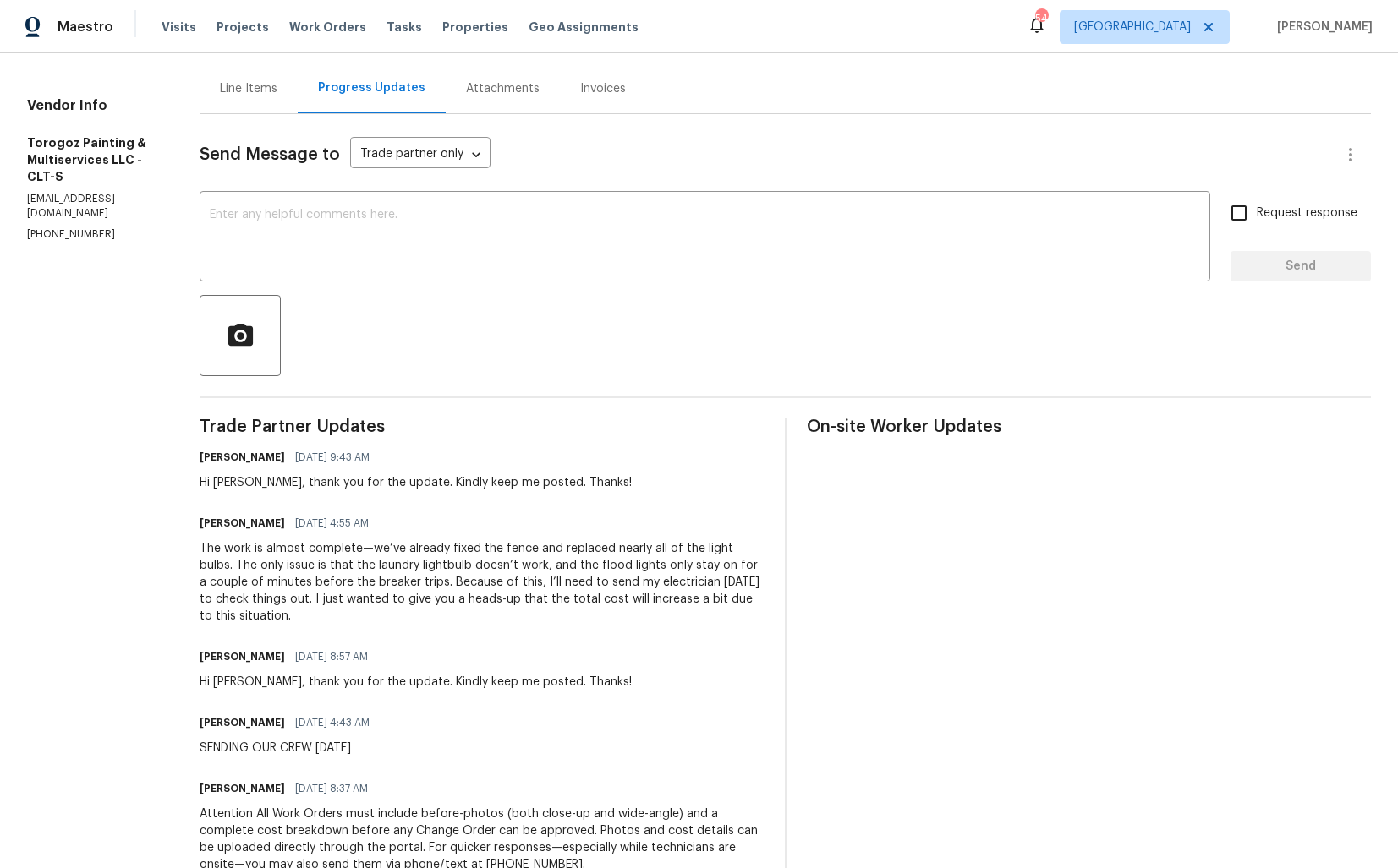
scroll to position [269, 0]
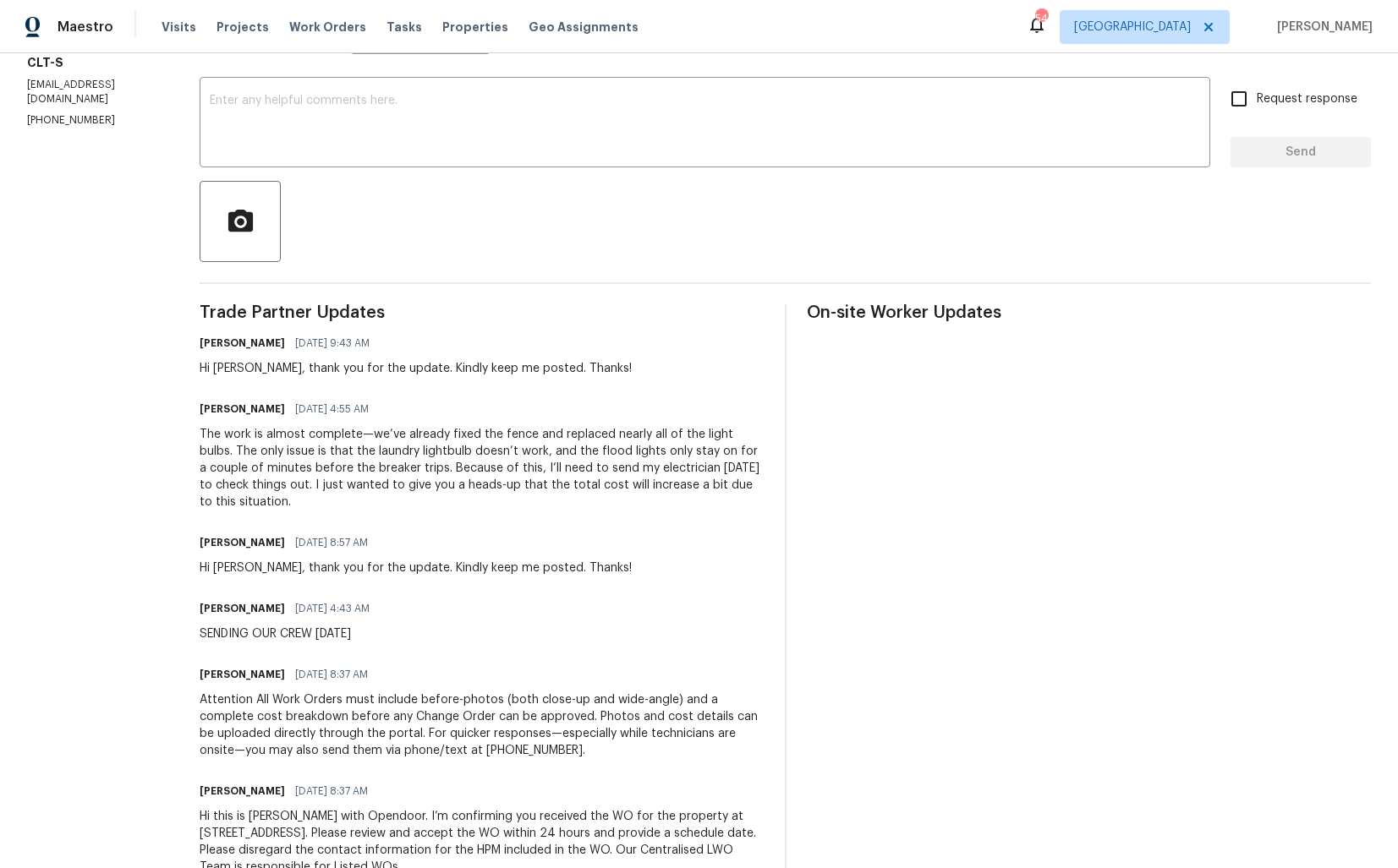
click at [411, 474] on div "The work is almost complete—we’ve already fixed the fence and replaced nearly a…" at bounding box center [482, 467] width 565 height 84
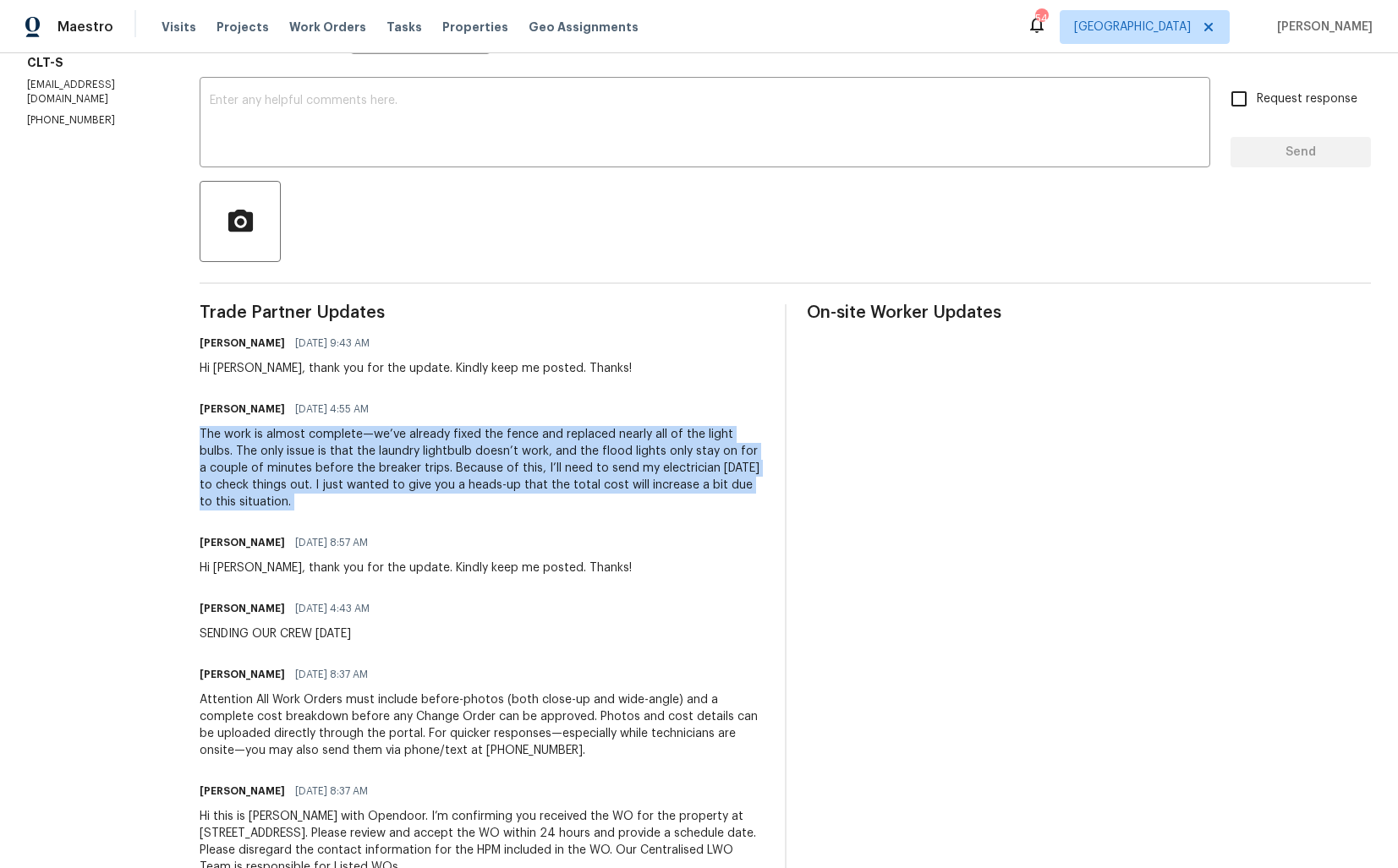
copy div "The work is almost complete—we’ve already fixed the fence and replaced nearly a…"
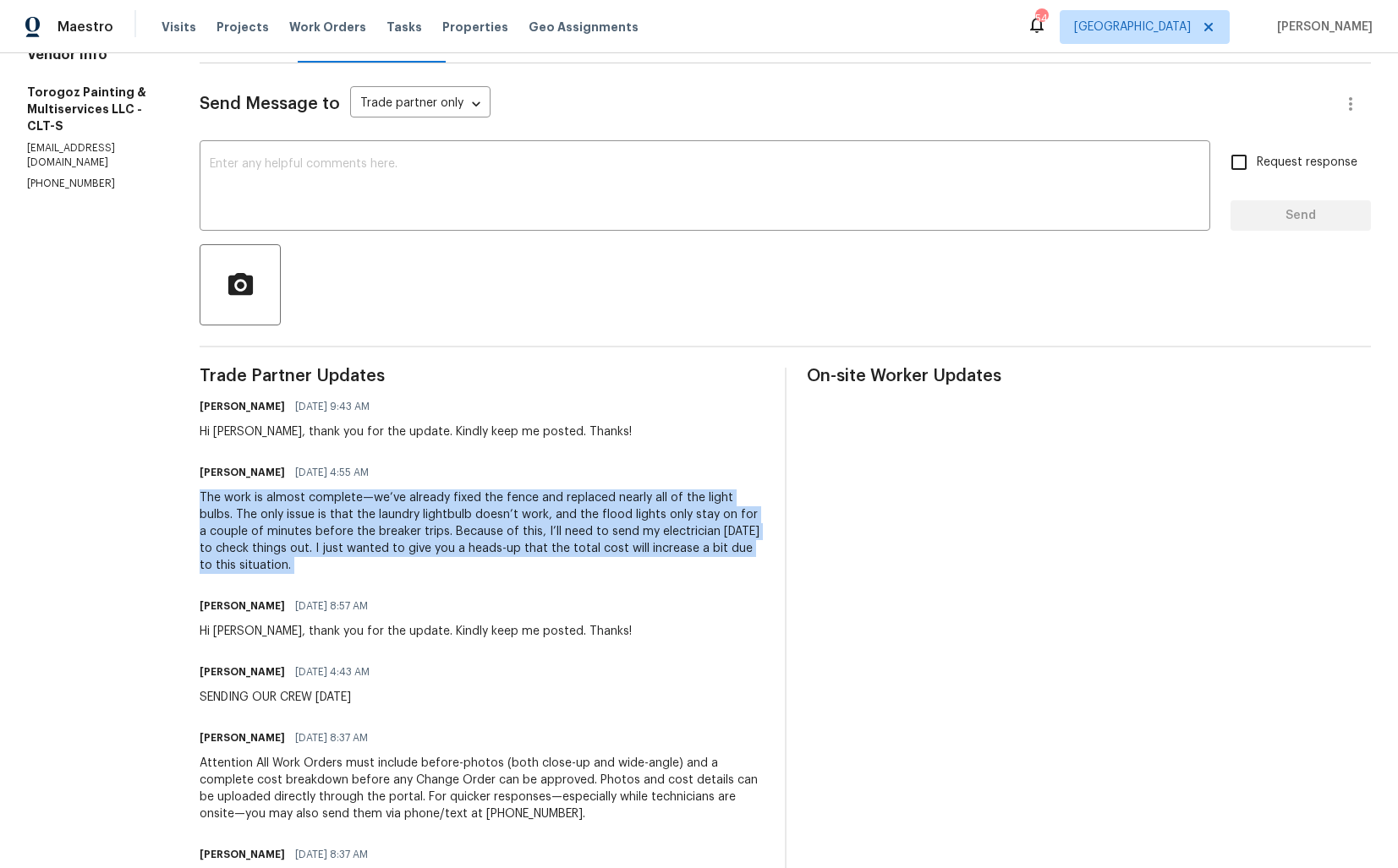
scroll to position [137, 0]
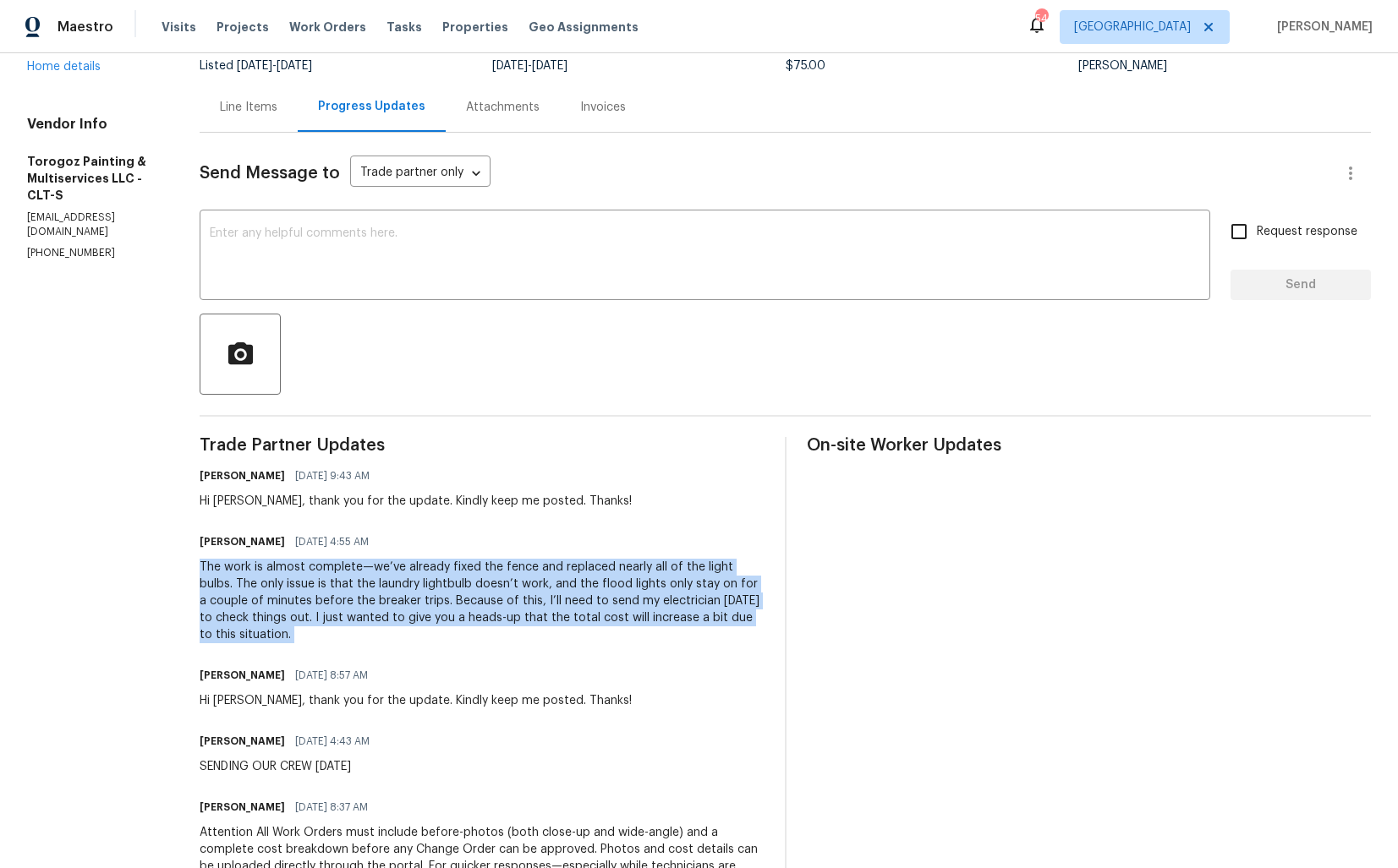
click at [354, 585] on div "The work is almost complete—we’ve already fixed the fence and replaced nearly a…" at bounding box center [482, 600] width 565 height 84
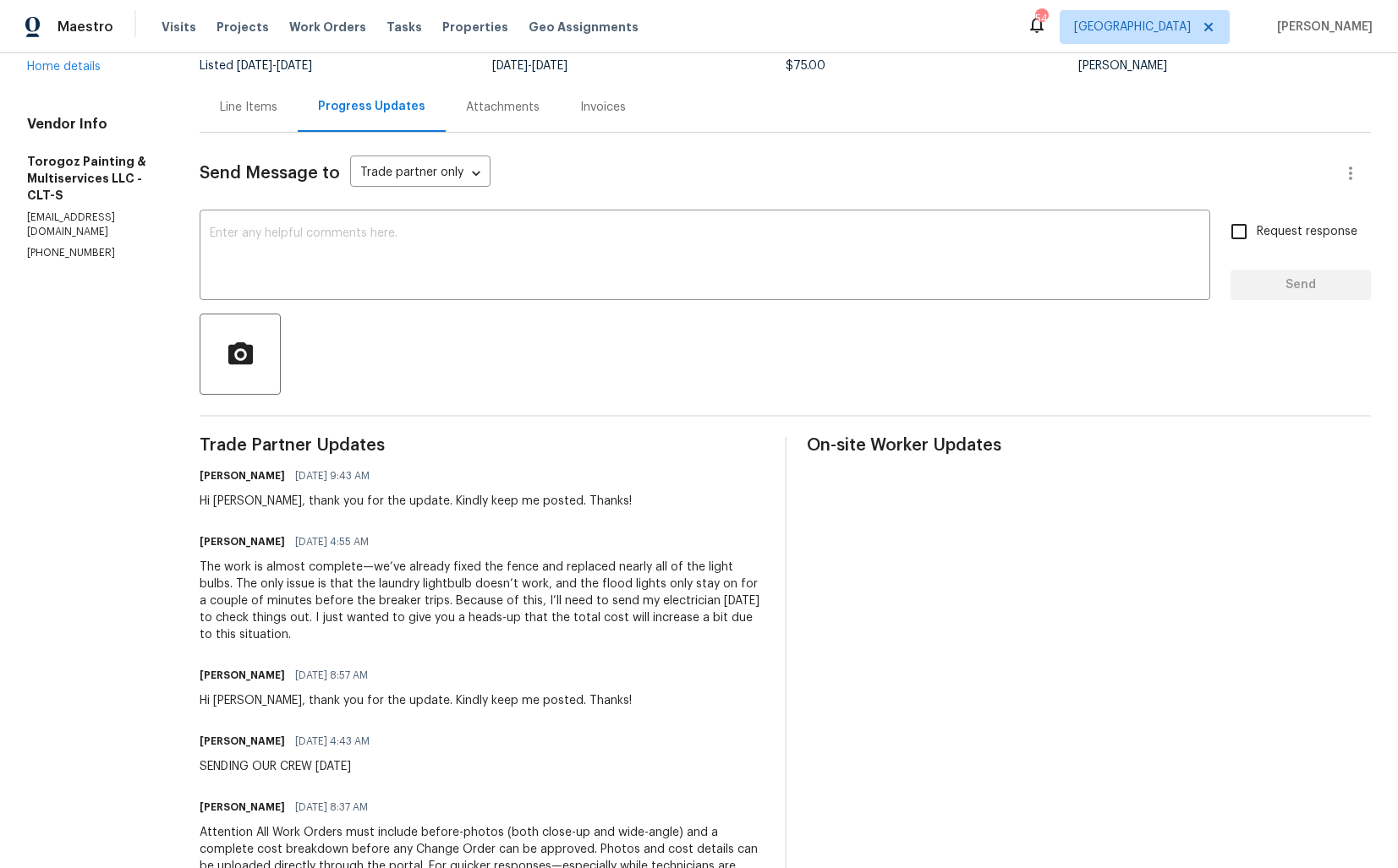
scroll to position [0, 0]
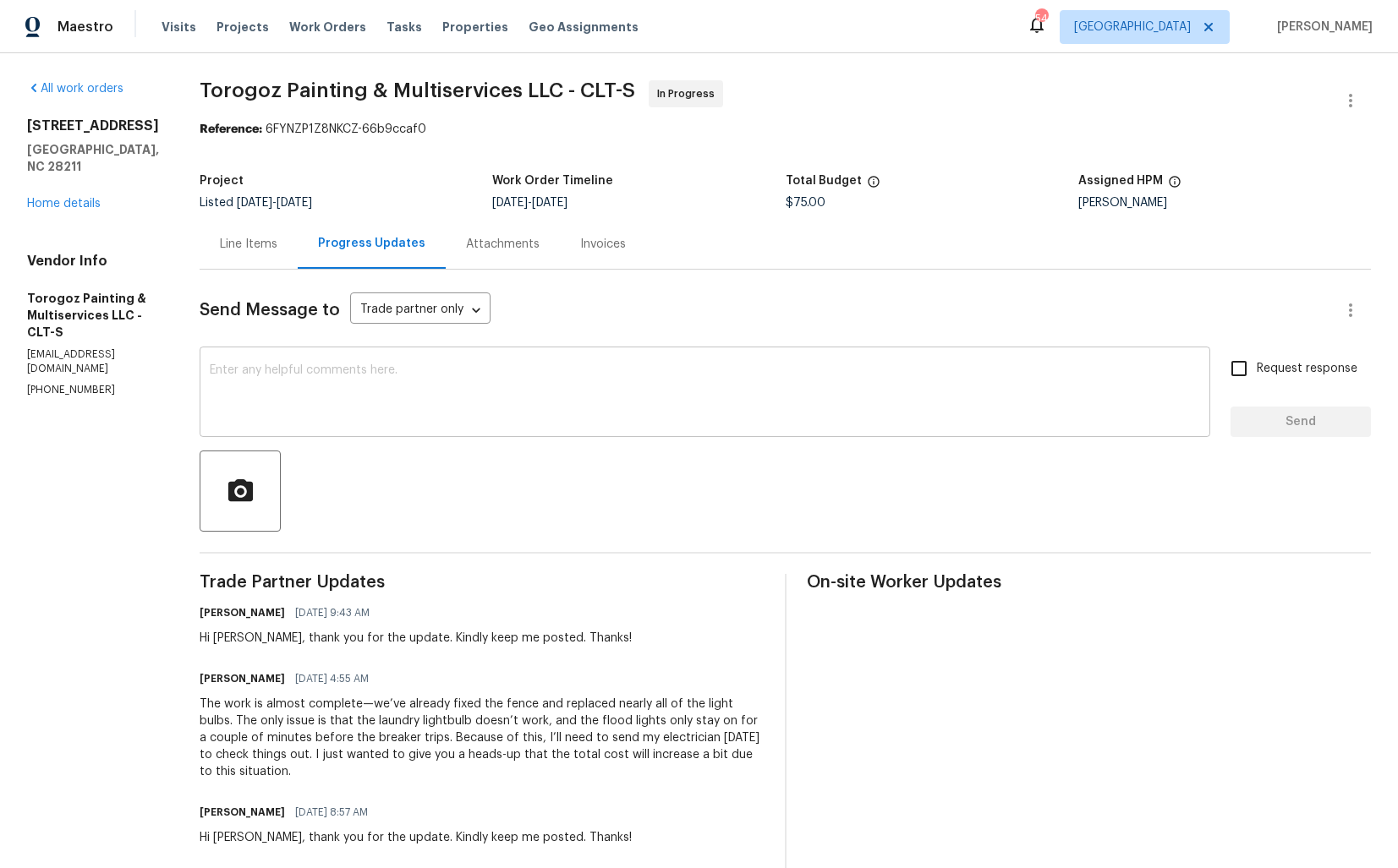
click at [511, 390] on textarea at bounding box center [704, 393] width 990 height 59
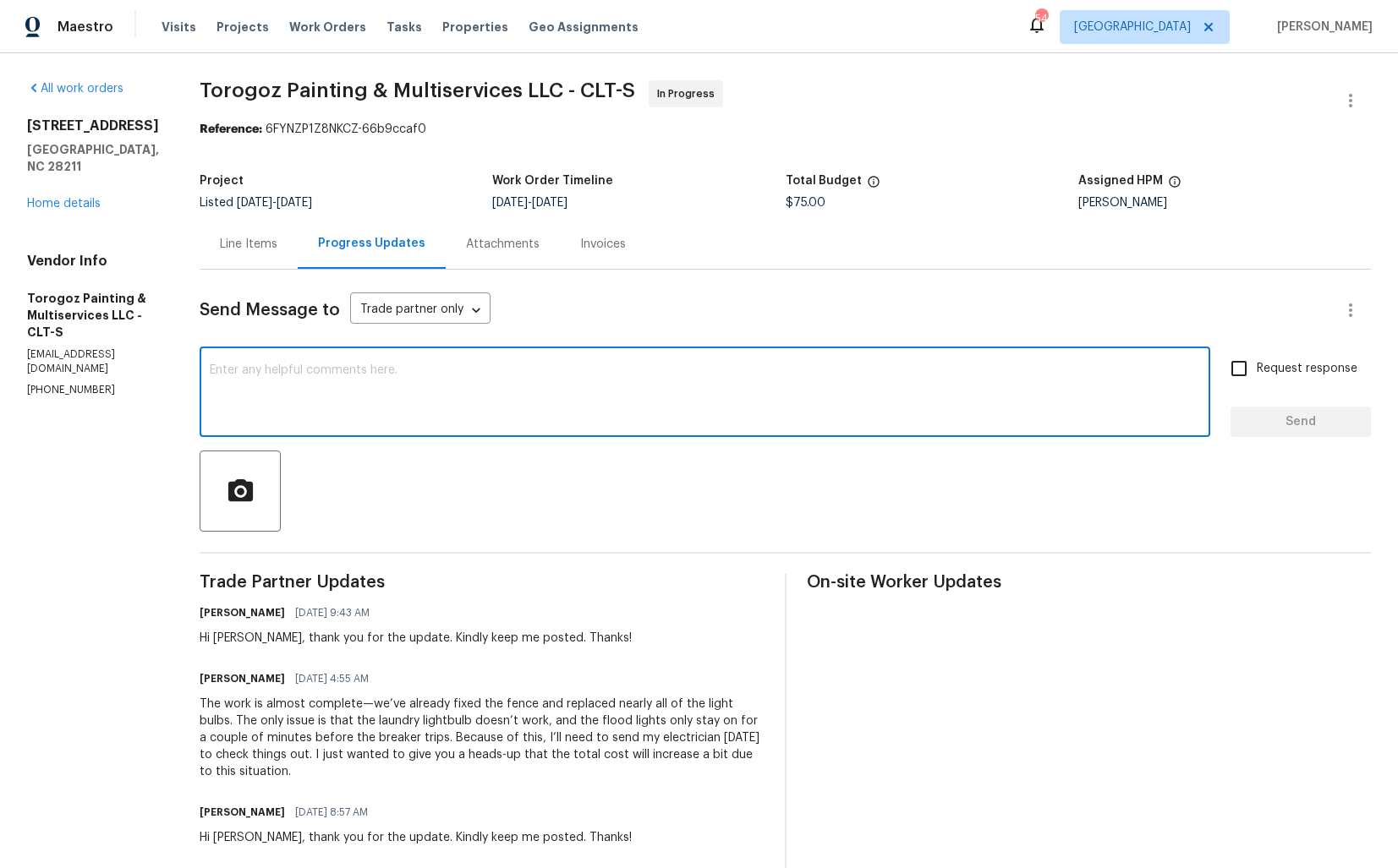
click at [870, 388] on textarea at bounding box center [704, 393] width 990 height 59
paste textarea "Hi team, do we have an update on the progression status of the work order? Plea…"
click at [269, 641] on div "Hi [PERSON_NAME], thank you for the update. Kindly keep me posted. Thanks!" at bounding box center [416, 638] width 432 height 17
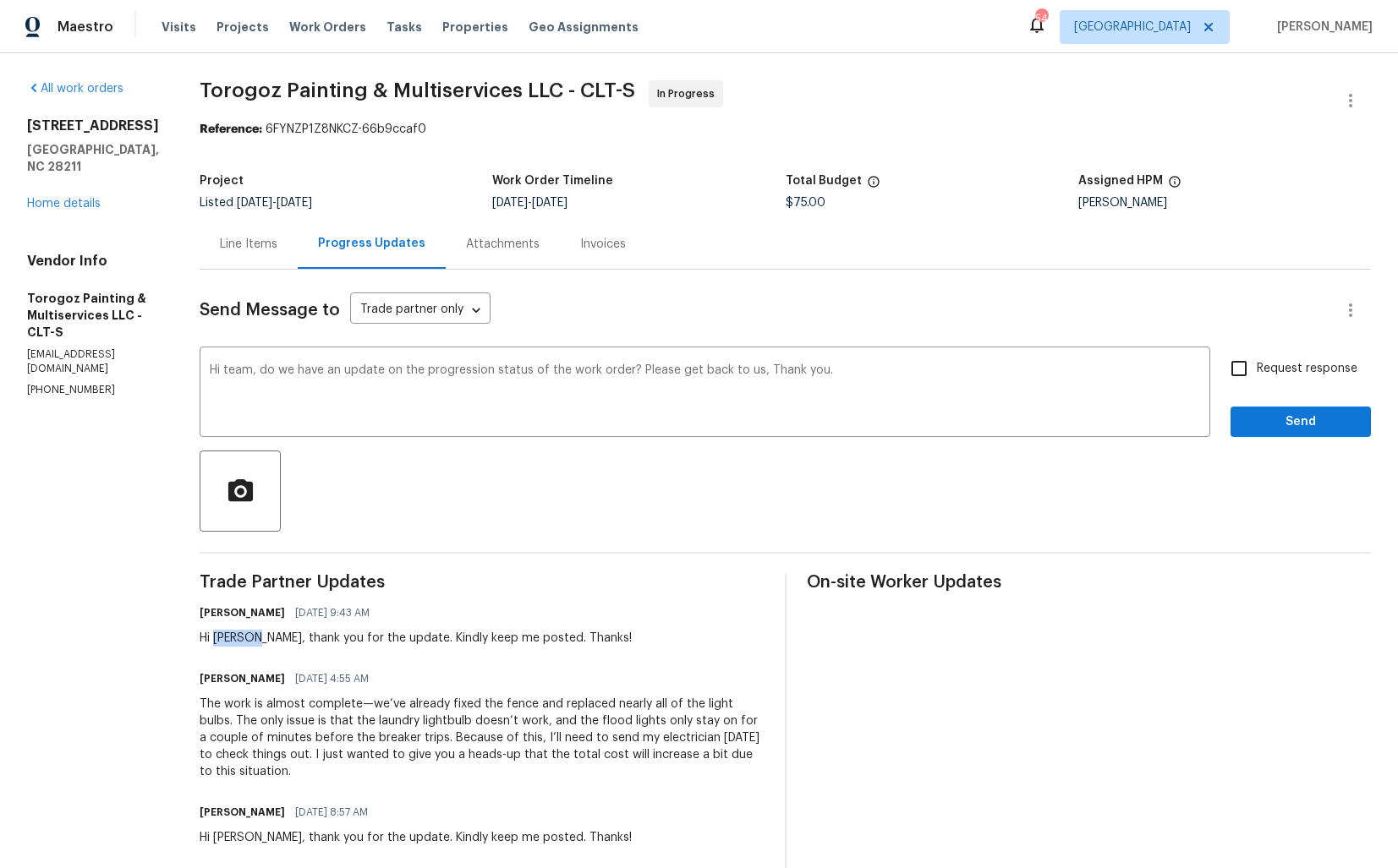
copy div "[PERSON_NAME]"
click at [279, 374] on textarea "Hi team, do we have an update on the progression status of the work order? Plea…" at bounding box center [704, 393] width 990 height 59
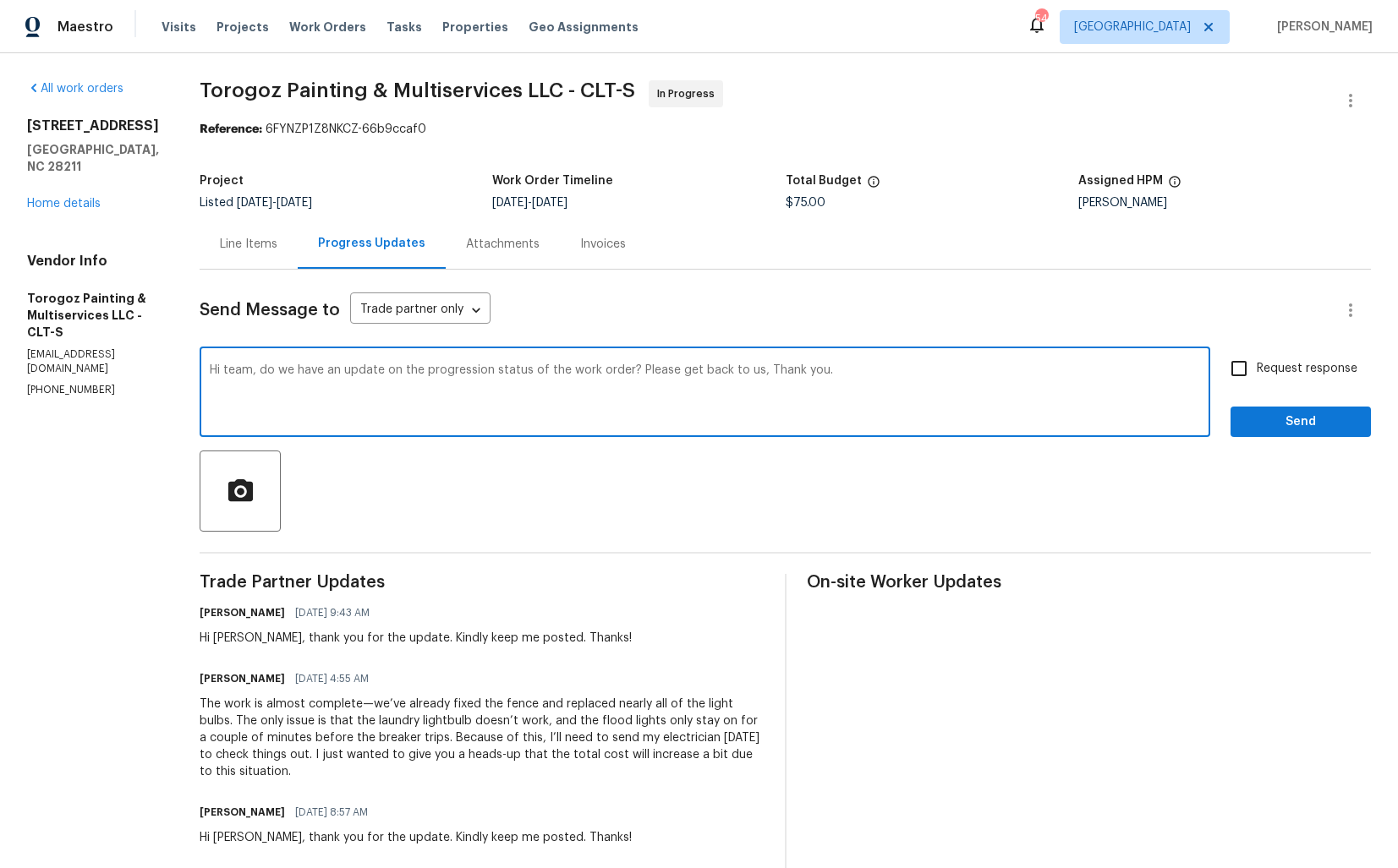
click at [279, 374] on textarea "Hi team, do we have an update on the progression status of the work order? Plea…" at bounding box center [704, 393] width 990 height 59
paste textarea "[PERSON_NAME]"
click at [279, 374] on textarea "Hi team, do we have an update on the progression status of the work order? Plea…" at bounding box center [704, 393] width 990 height 59
paste textarea "[PERSON_NAME]"
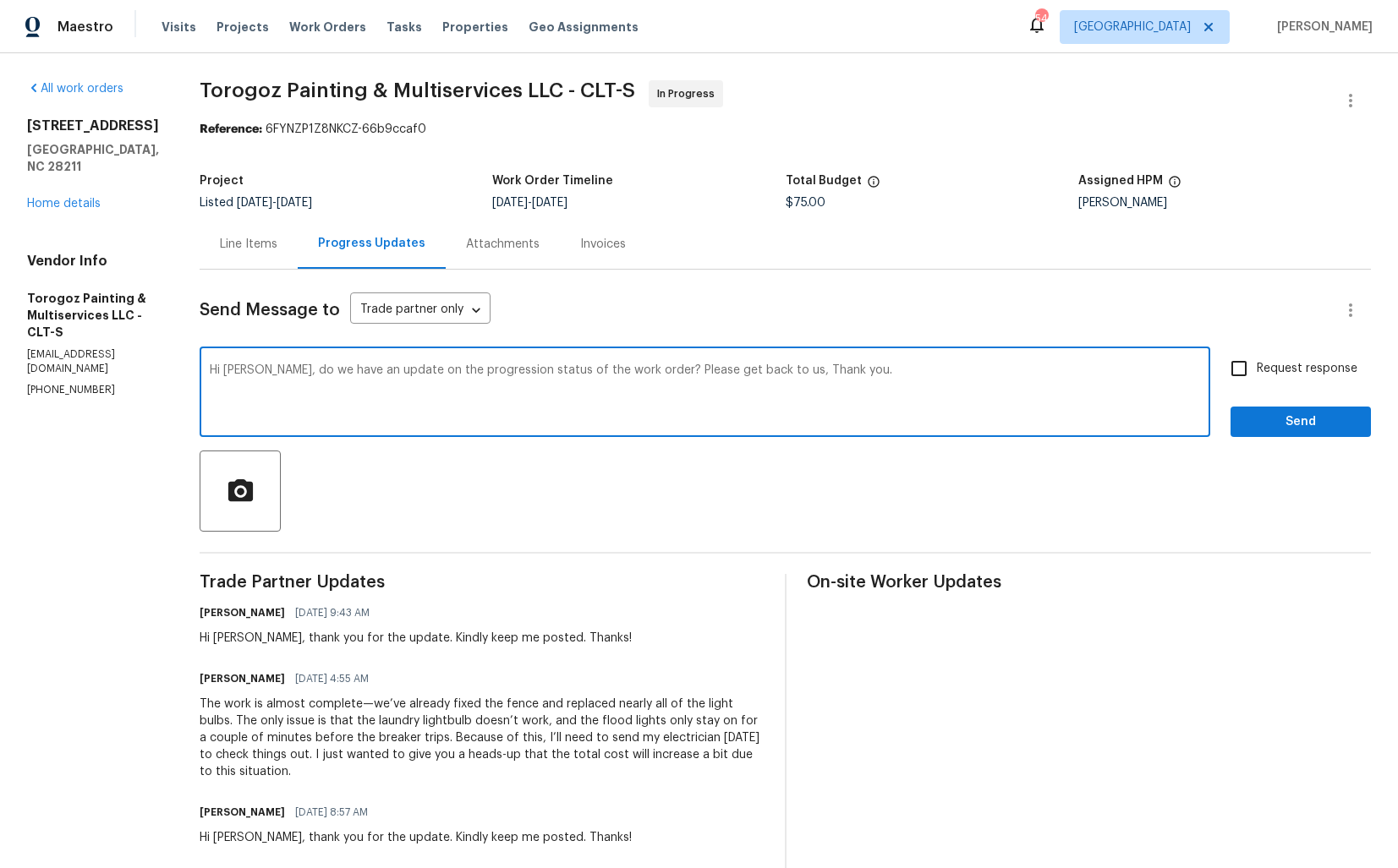
drag, startPoint x: 264, startPoint y: 371, endPoint x: 191, endPoint y: 370, distance: 73.0
click at [191, 370] on div "All work orders [STREET_ADDRESS] Home details Vendor Info Torogoz Painting & Mu…" at bounding box center [699, 623] width 1398 height 1139
drag, startPoint x: 673, startPoint y: 369, endPoint x: 794, endPoint y: 371, distance: 121.0
click at [794, 371] on textarea "[PERSON_NAME], do we have an update on the progression status of the work order…" at bounding box center [704, 393] width 990 height 59
click at [751, 369] on textarea "[PERSON_NAME], do we have an update on the progression status of the work order…" at bounding box center [704, 393] width 990 height 59
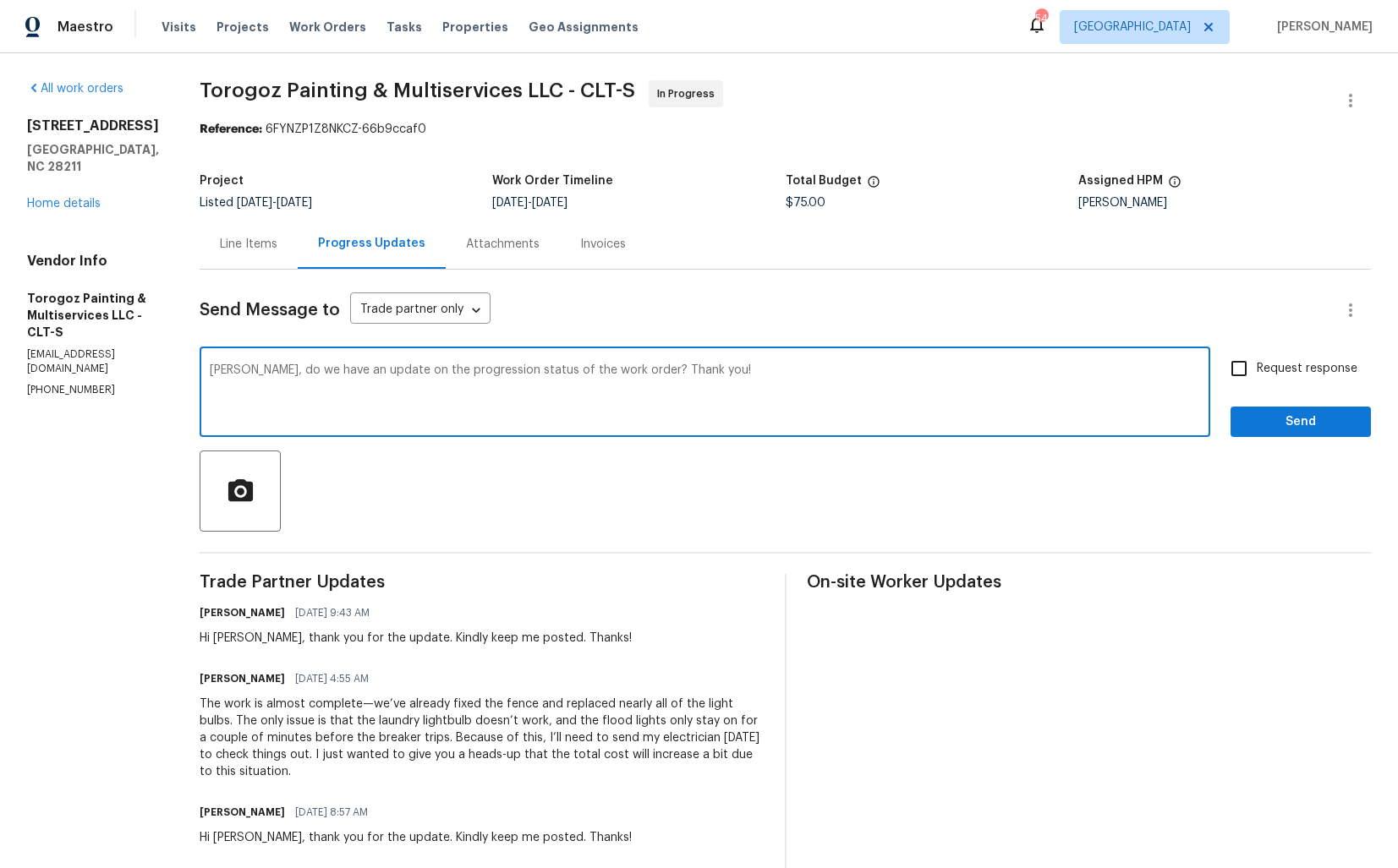
type textarea "[PERSON_NAME], do we have an update on the progression status of the work order…"
click at [1267, 390] on div "Request response Send" at bounding box center [1299, 393] width 140 height 86
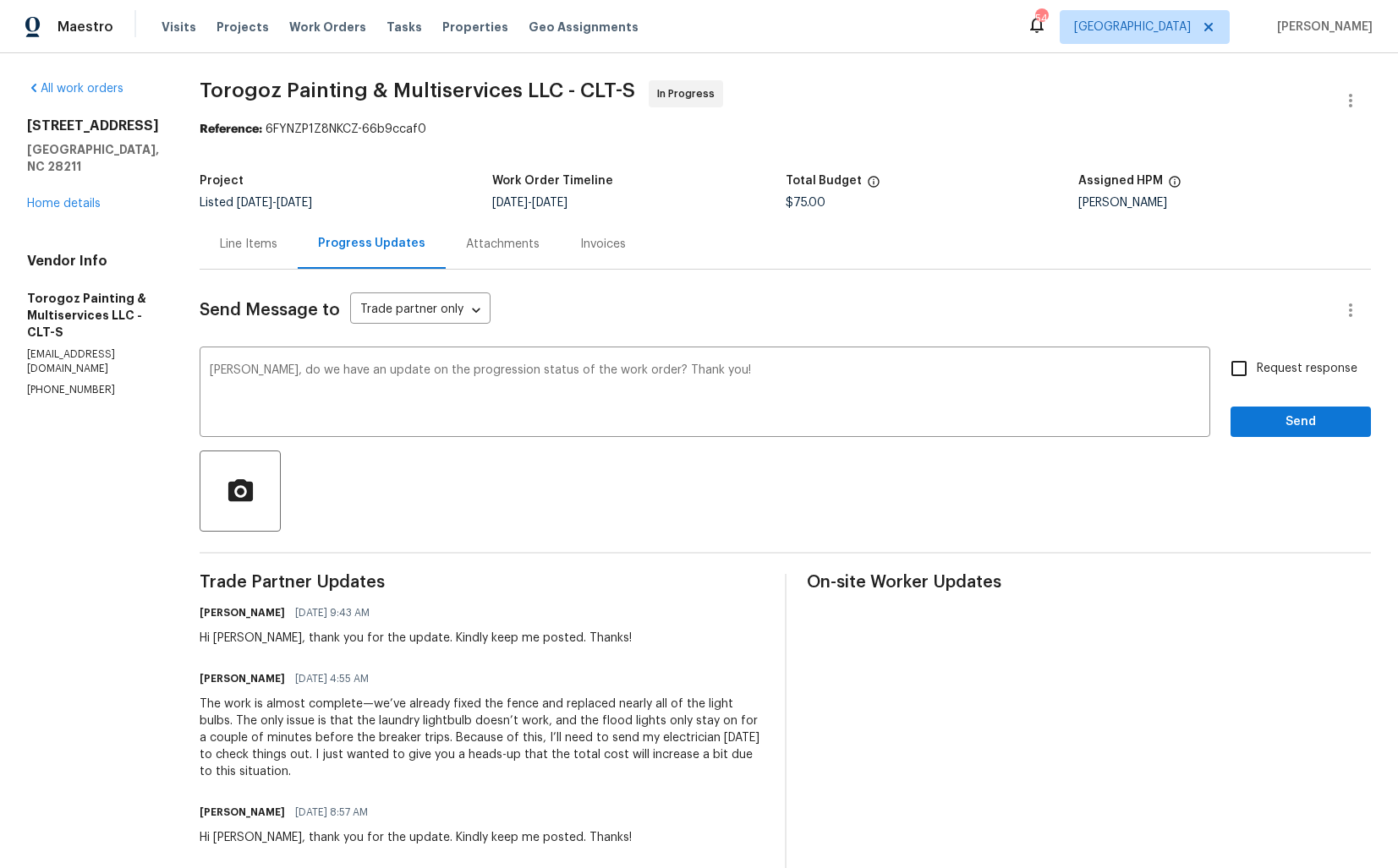
click at [1266, 373] on span "Request response" at bounding box center [1306, 369] width 100 height 18
click at [1256, 373] on input "Request response" at bounding box center [1238, 368] width 35 height 35
checkbox input "true"
click at [1272, 423] on span "Send" at bounding box center [1299, 421] width 113 height 21
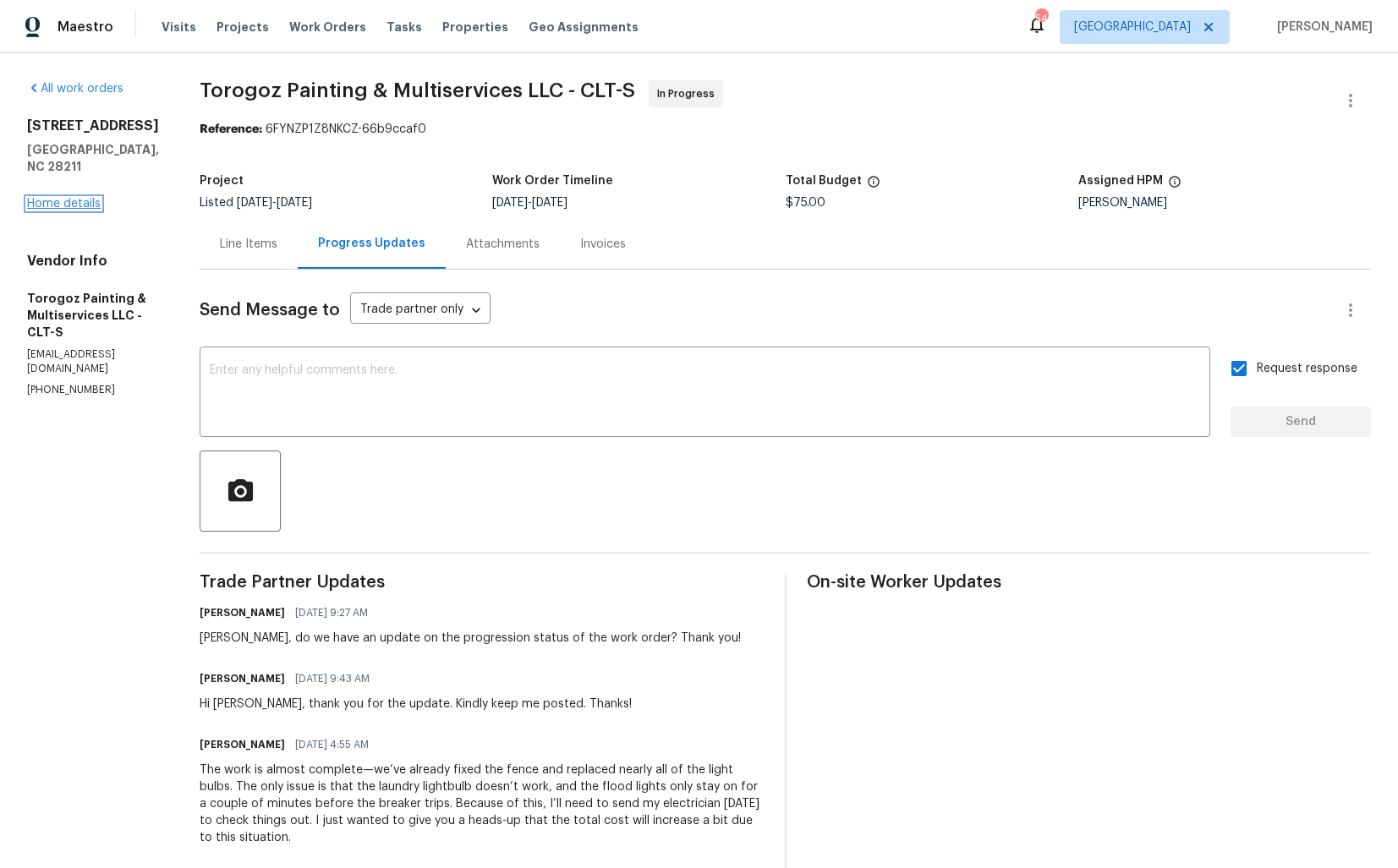
click at [80, 198] on link "Home details" at bounding box center [63, 203] width 73 height 12
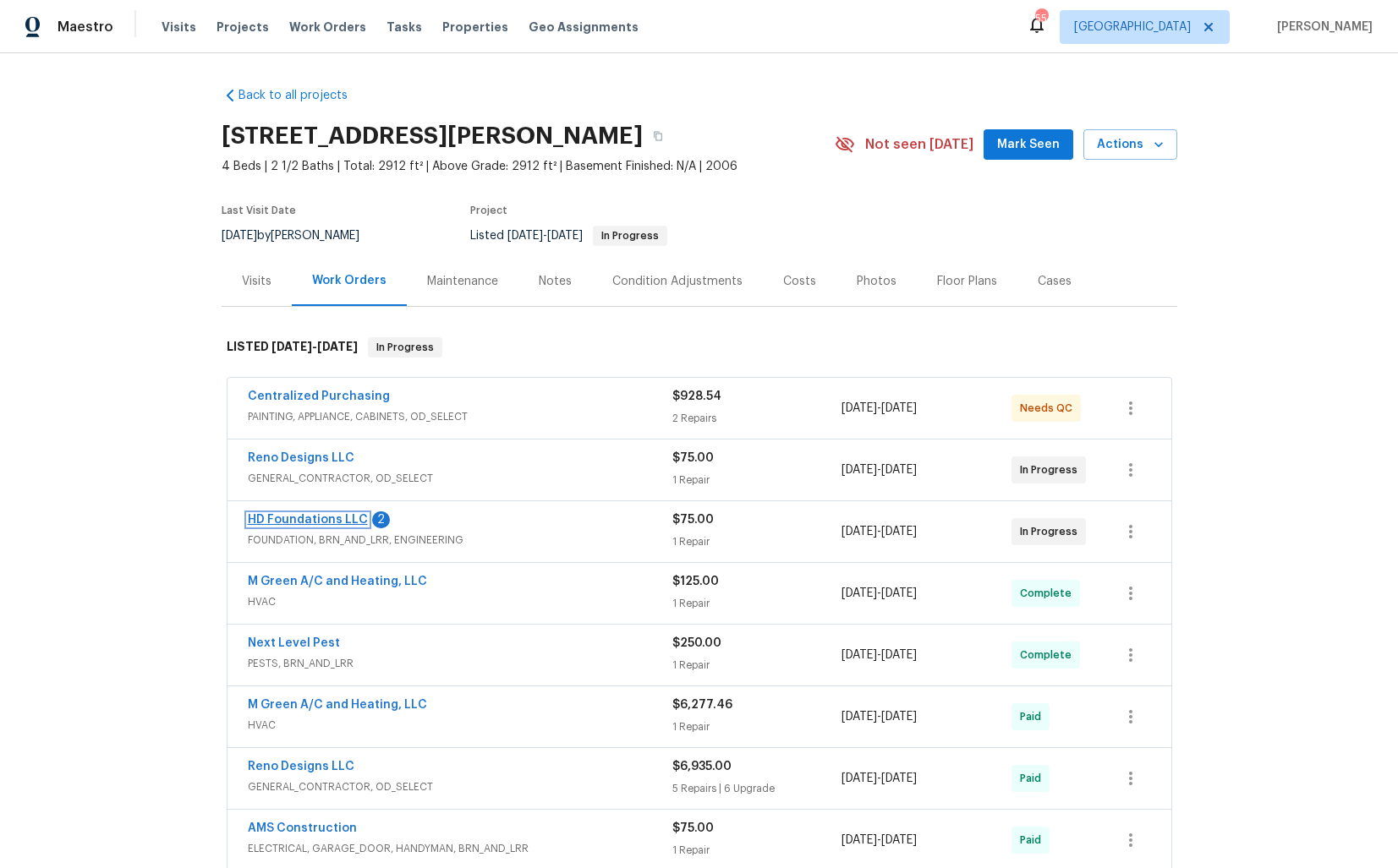
click at [298, 521] on link "HD Foundations LLC" at bounding box center [307, 519] width 120 height 12
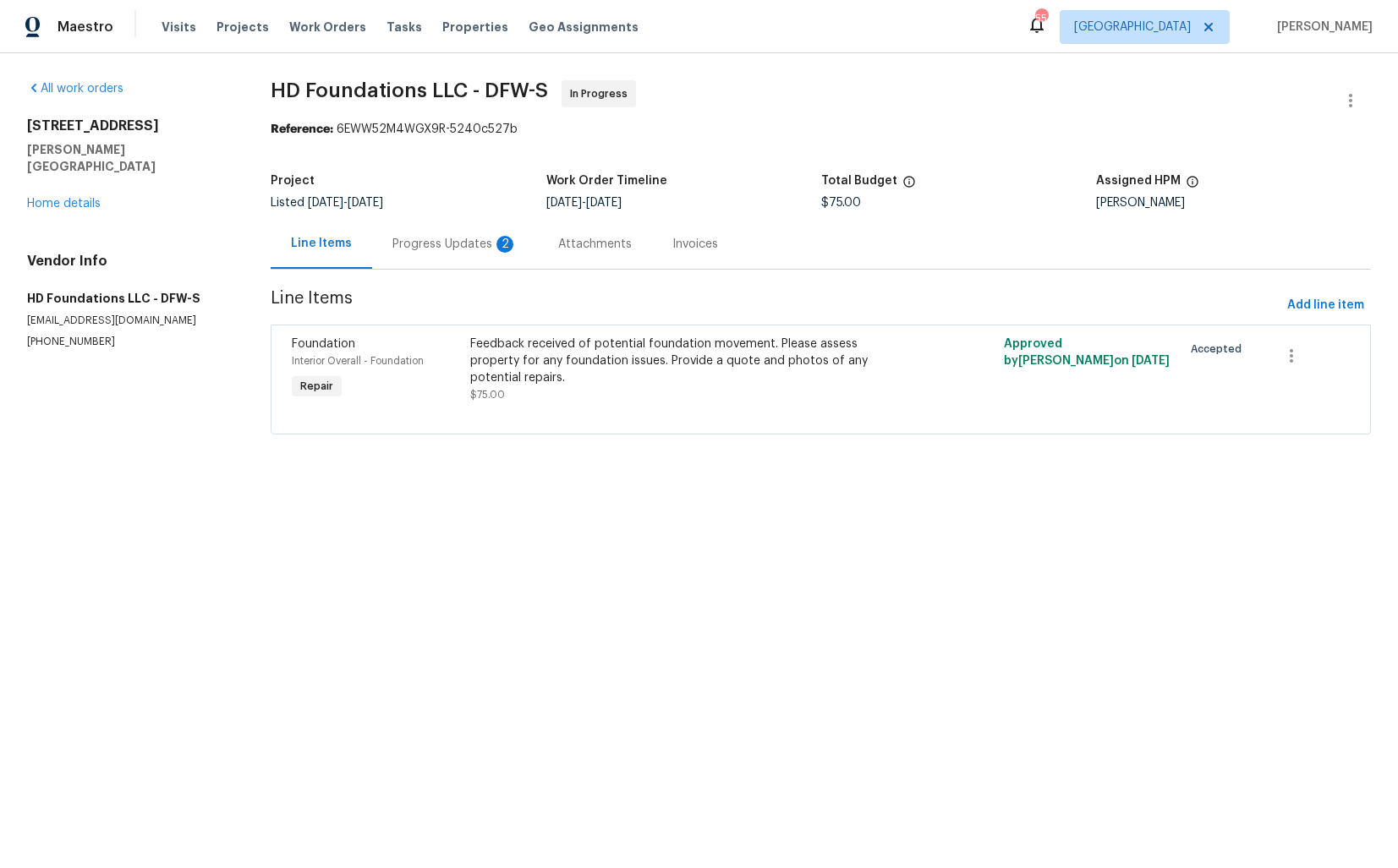
click at [408, 243] on div "Progress Updates 2" at bounding box center [455, 244] width 125 height 17
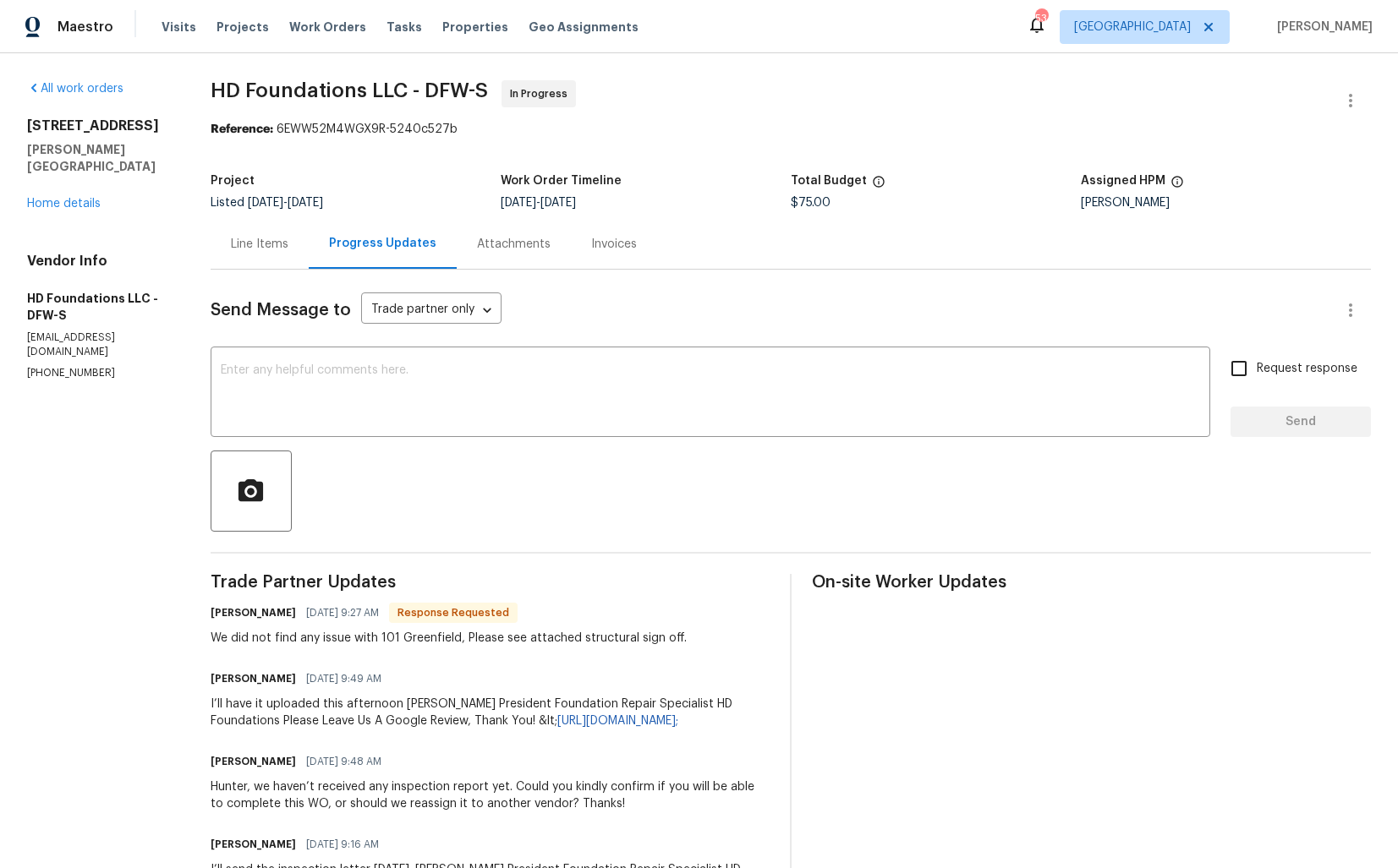
click at [269, 244] on div "Line Items" at bounding box center [260, 244] width 58 height 17
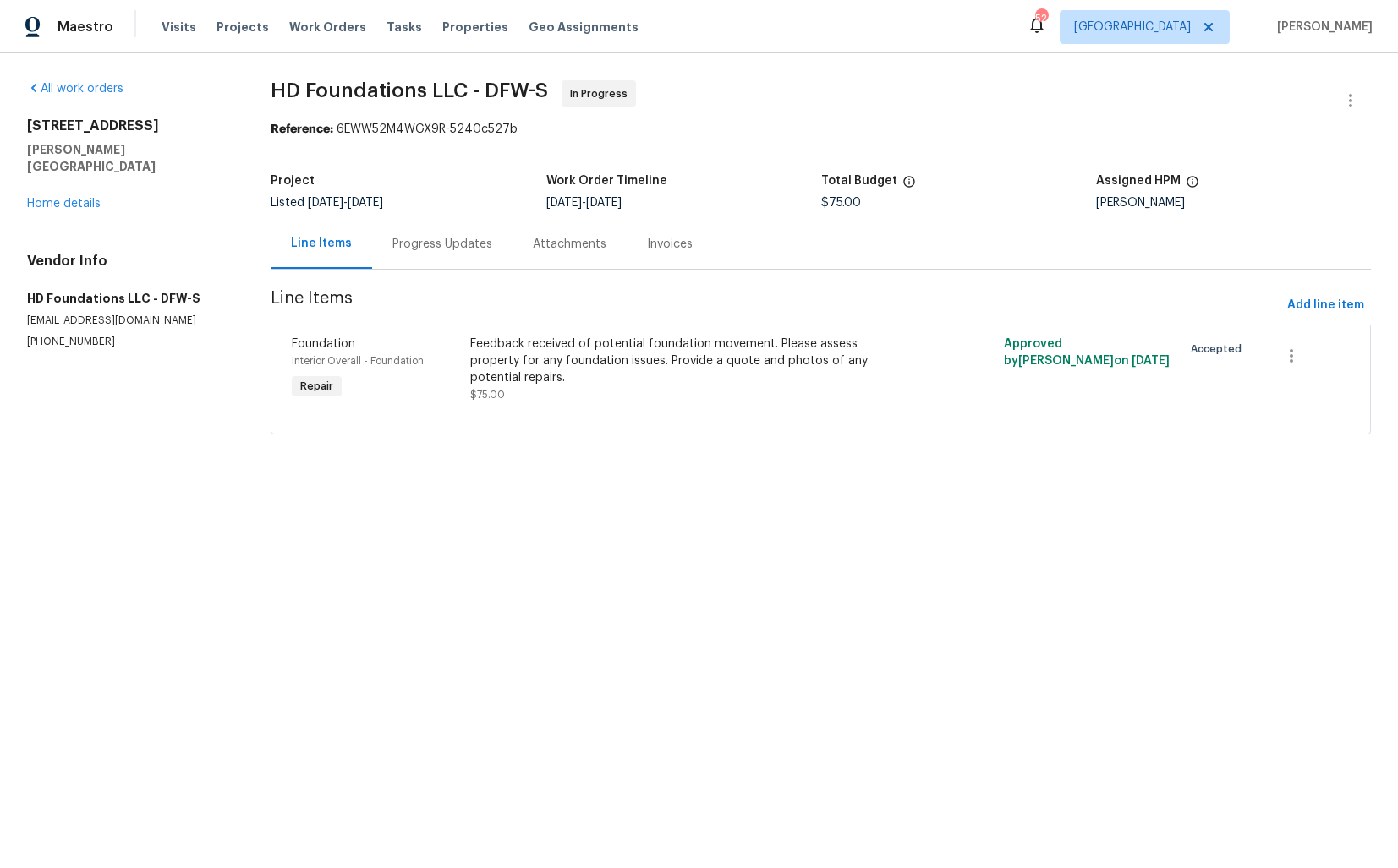
click at [447, 256] on div "Progress Updates" at bounding box center [441, 243] width 140 height 50
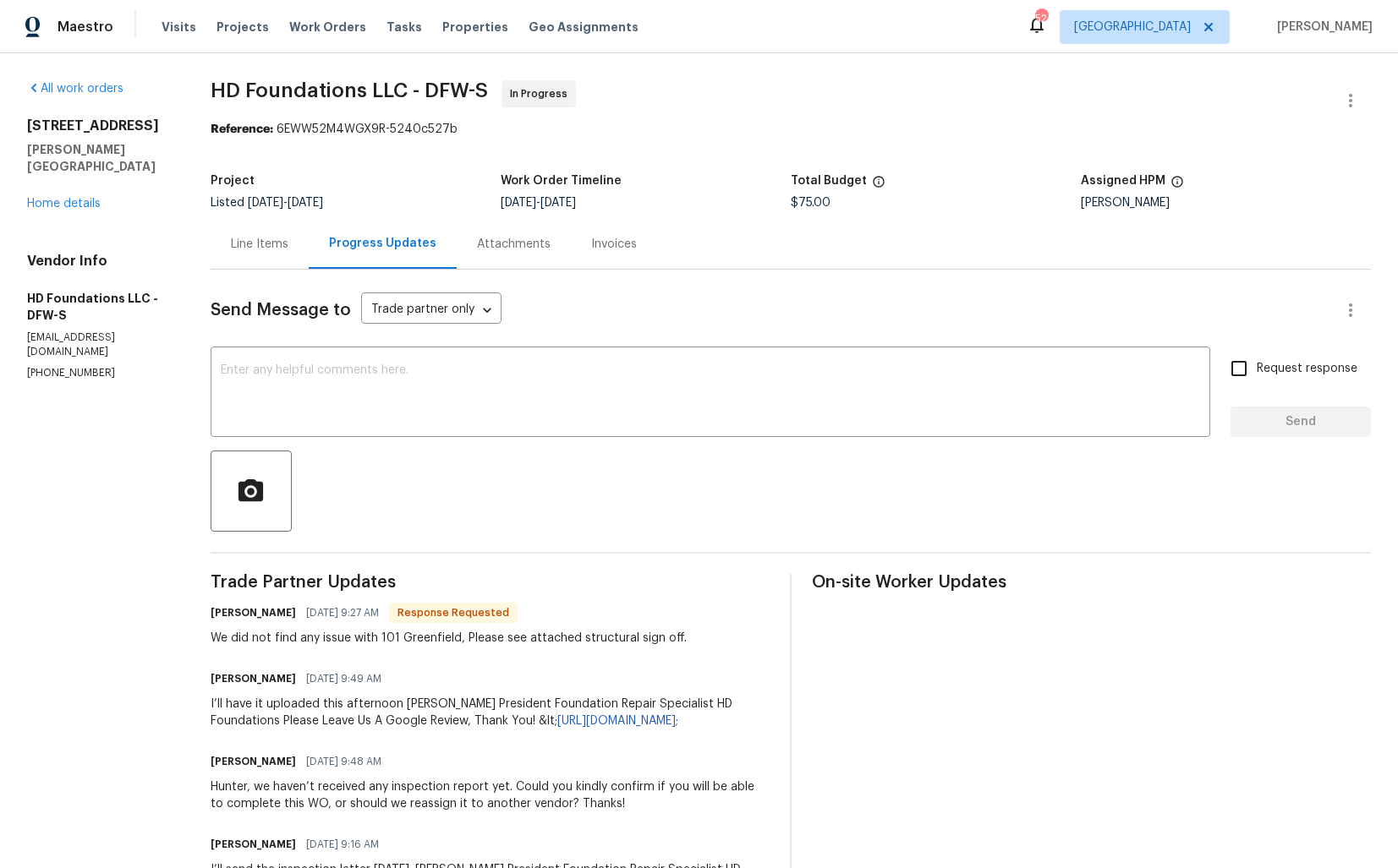
click at [241, 615] on h6 "Hunter Davis" at bounding box center [253, 613] width 85 height 17
copy h6 "Hunter"
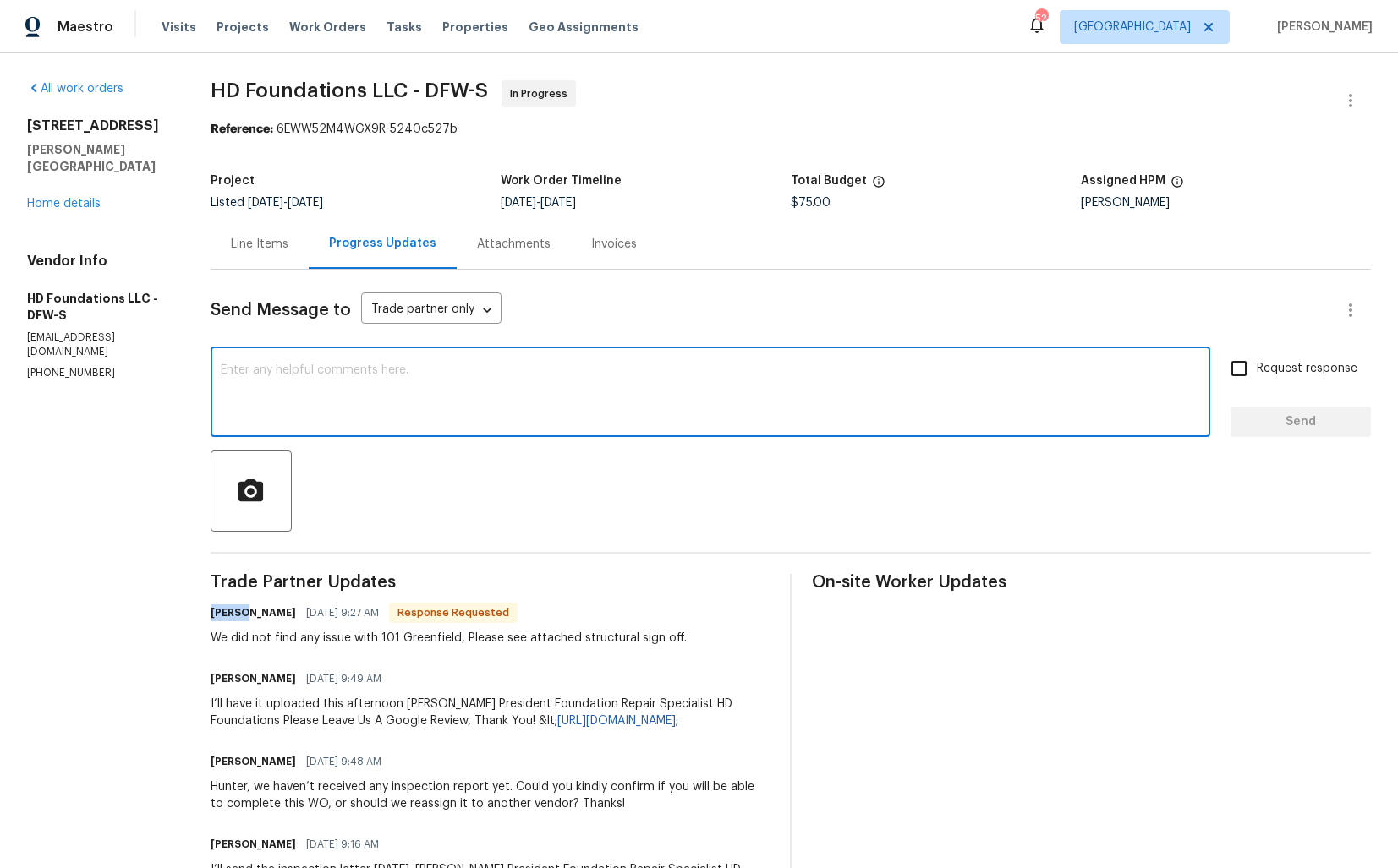
click at [470, 392] on textarea at bounding box center [710, 393] width 979 height 59
paste textarea "Hunter"
click at [700, 373] on textarea "Hi Hunter, thank you for the update. Let me get back to you shortly. Thanks!" at bounding box center [710, 393] width 979 height 59
type textarea "Hi Hunter, thank you for the update. Let me get back to you shortly. Thanks!"
click at [1293, 428] on span "Send" at bounding box center [1299, 421] width 113 height 21
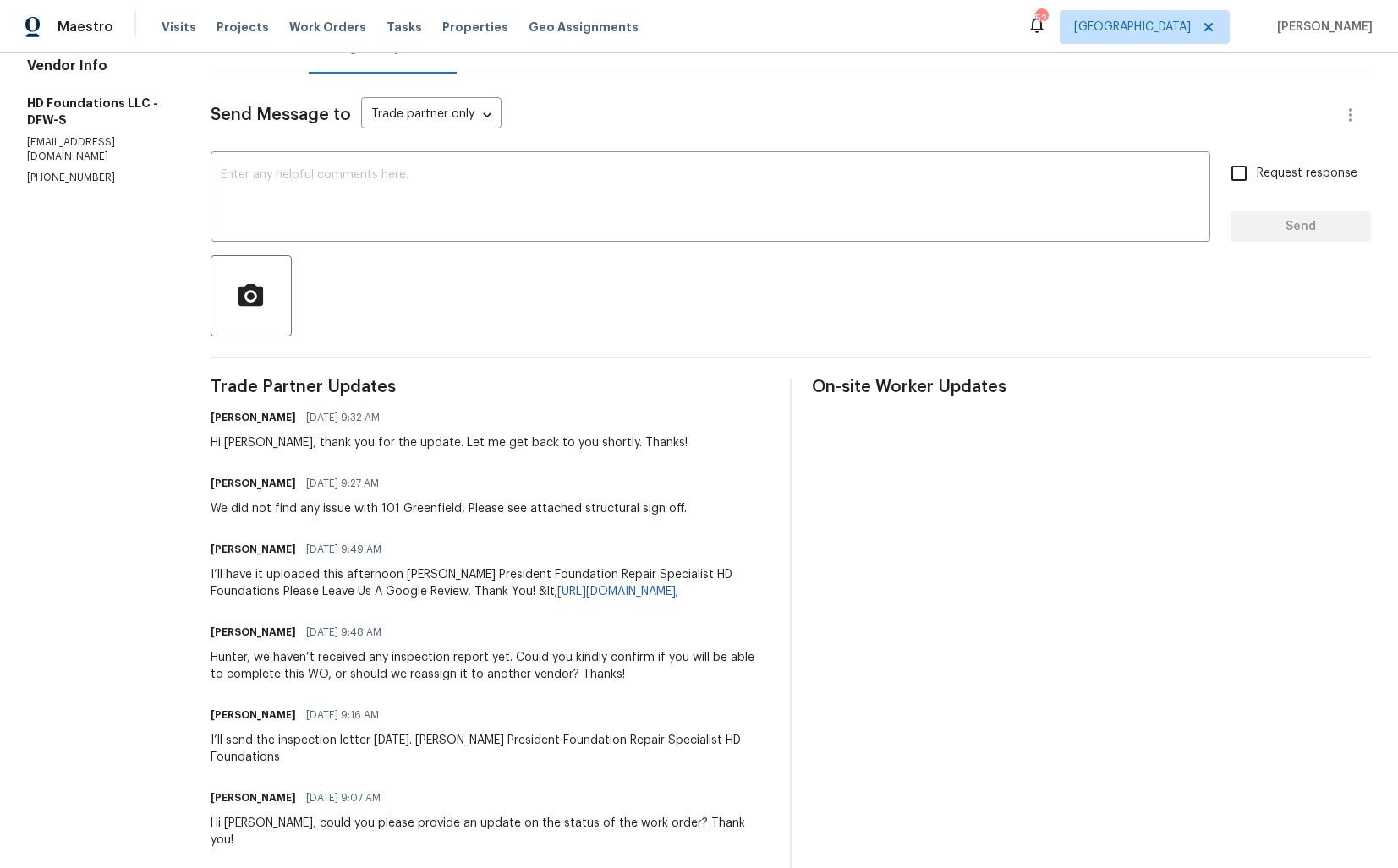
scroll to position [234, 0]
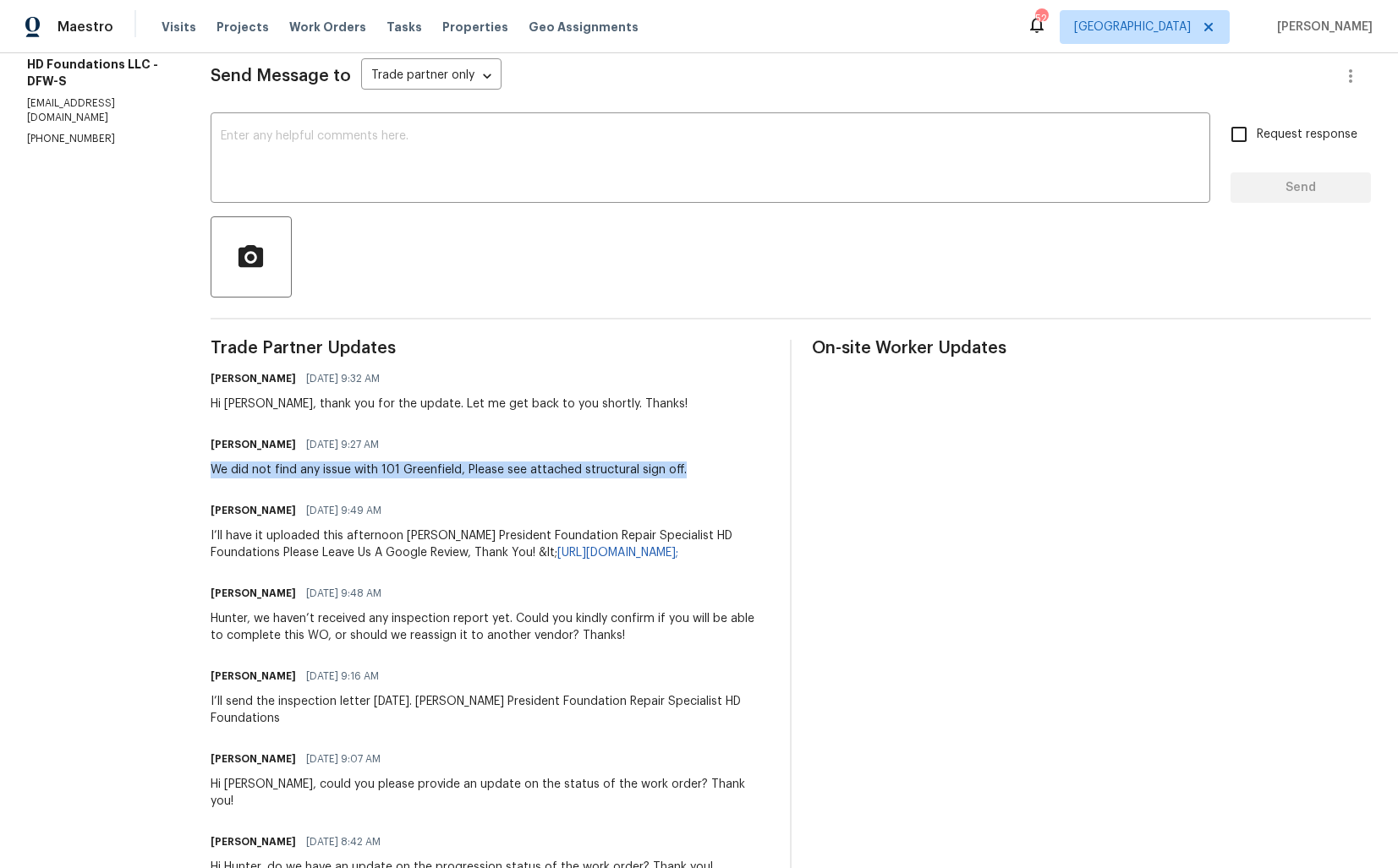
drag, startPoint x: 226, startPoint y: 468, endPoint x: 707, endPoint y: 481, distance: 481.2
copy div "We did not find any issue with 101 Greenfield, Please see attached structural s…"
click at [722, 221] on div at bounding box center [790, 257] width 1160 height 81
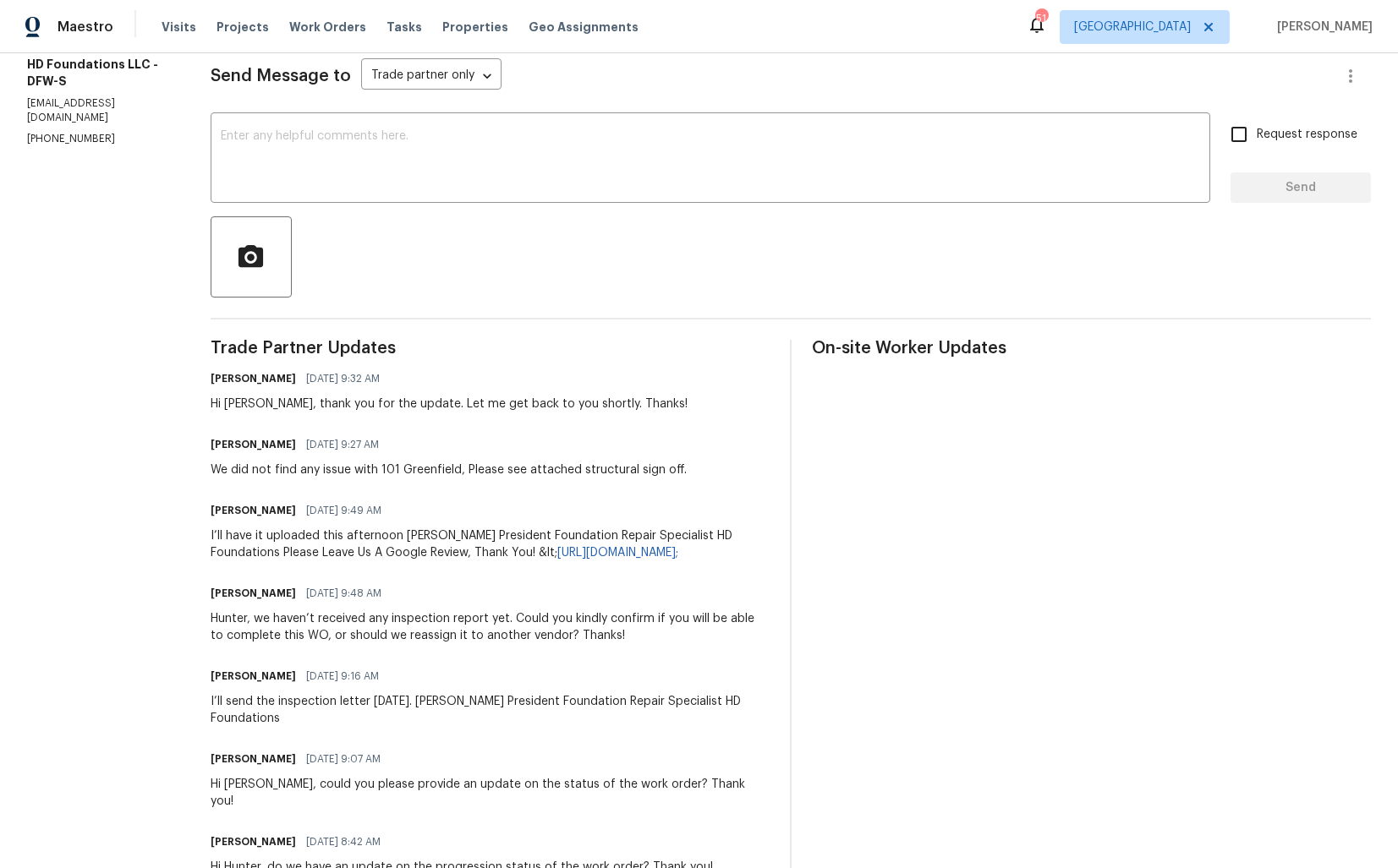
scroll to position [0, 0]
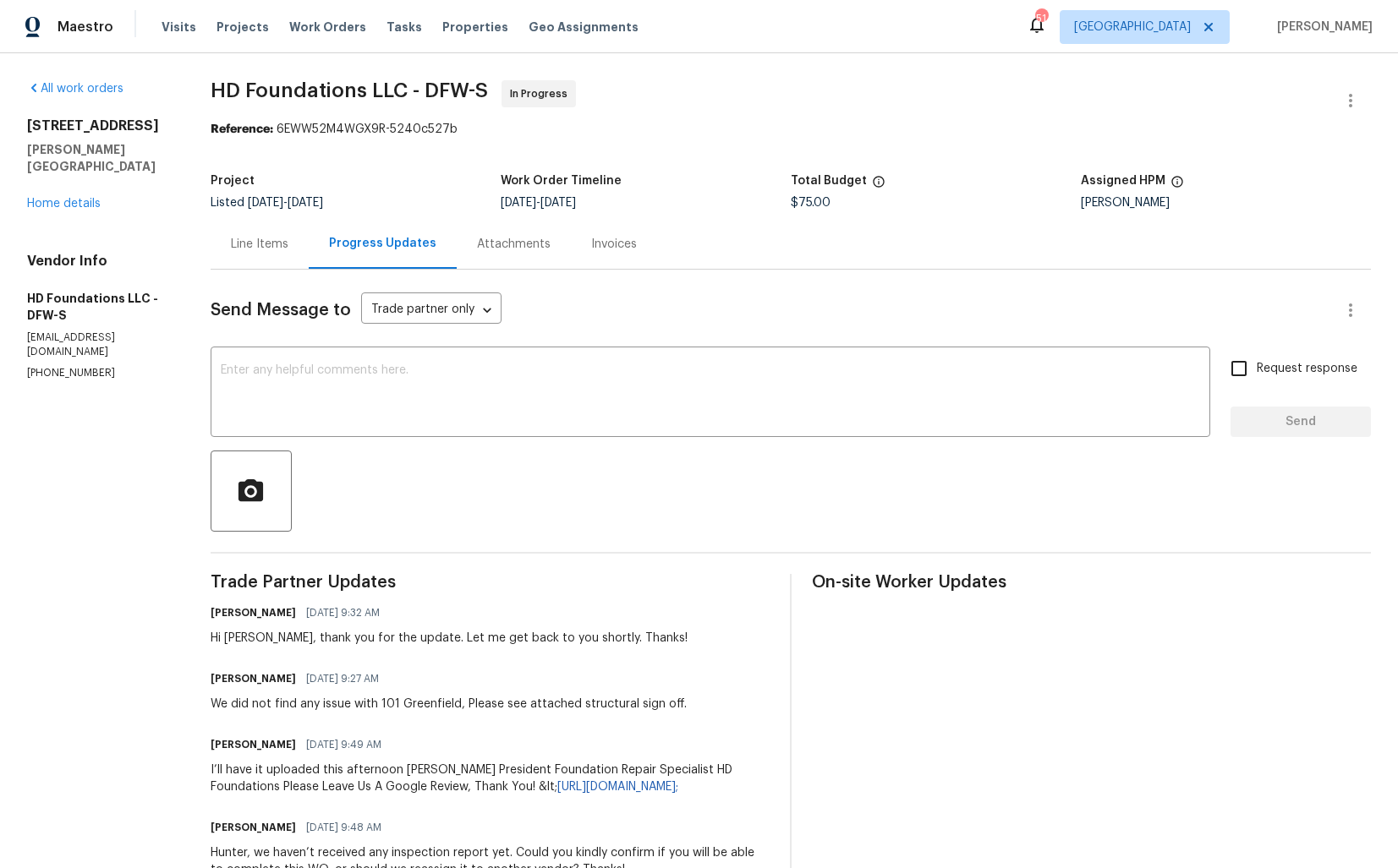
click at [354, 704] on div "We did not find any issue with 101 Greenfield, Please see attached structural s…" at bounding box center [449, 703] width 476 height 17
copy div "We did not find any issue with 101 Greenfield, Please see attached structural s…"
click at [85, 169] on div "101 Greenfield Trl Forney, TX 75126 Home details" at bounding box center [99, 165] width 143 height 95
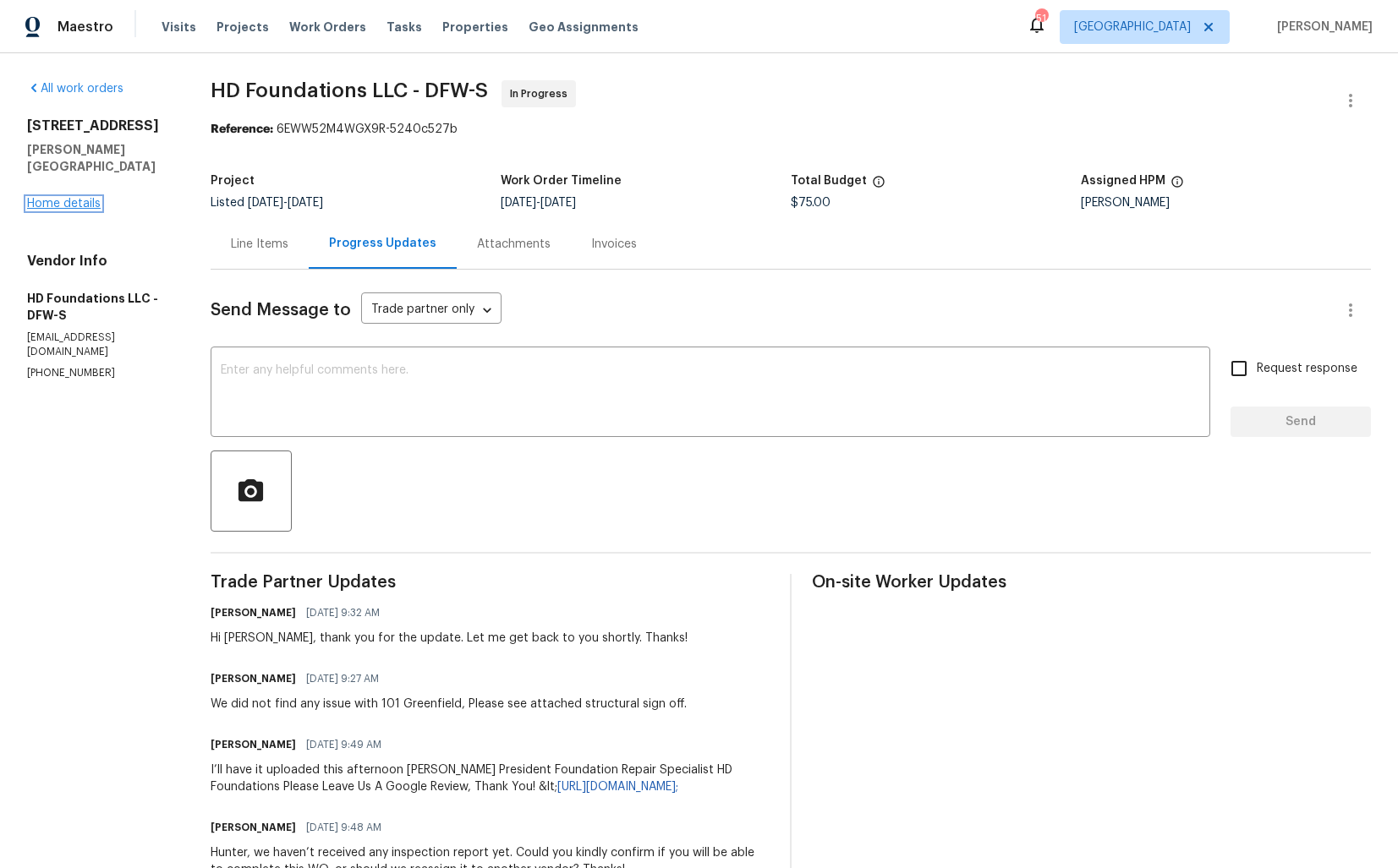
click at [52, 198] on link "Home details" at bounding box center [63, 203] width 73 height 12
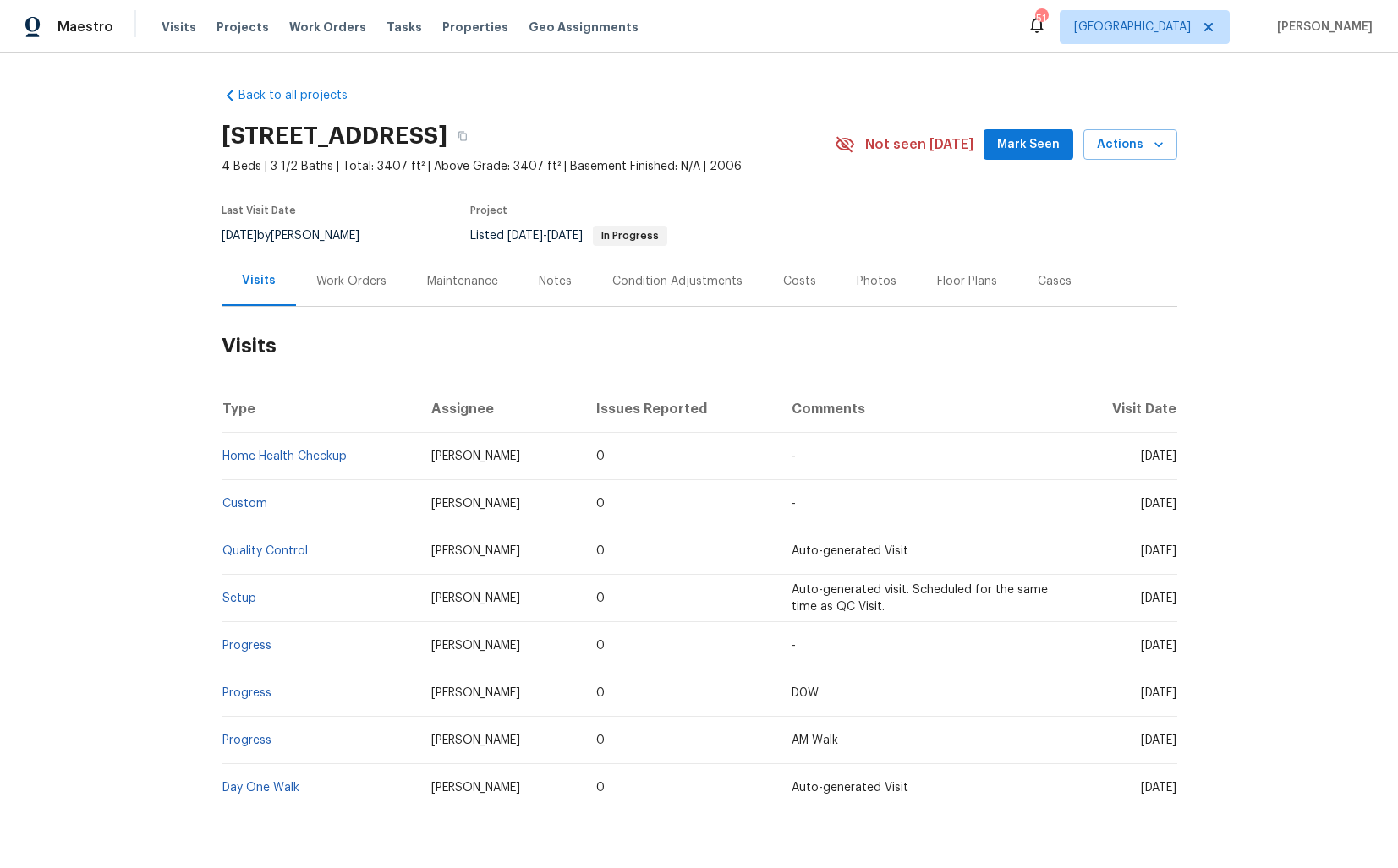
click at [345, 273] on div "Work Orders" at bounding box center [352, 281] width 71 height 17
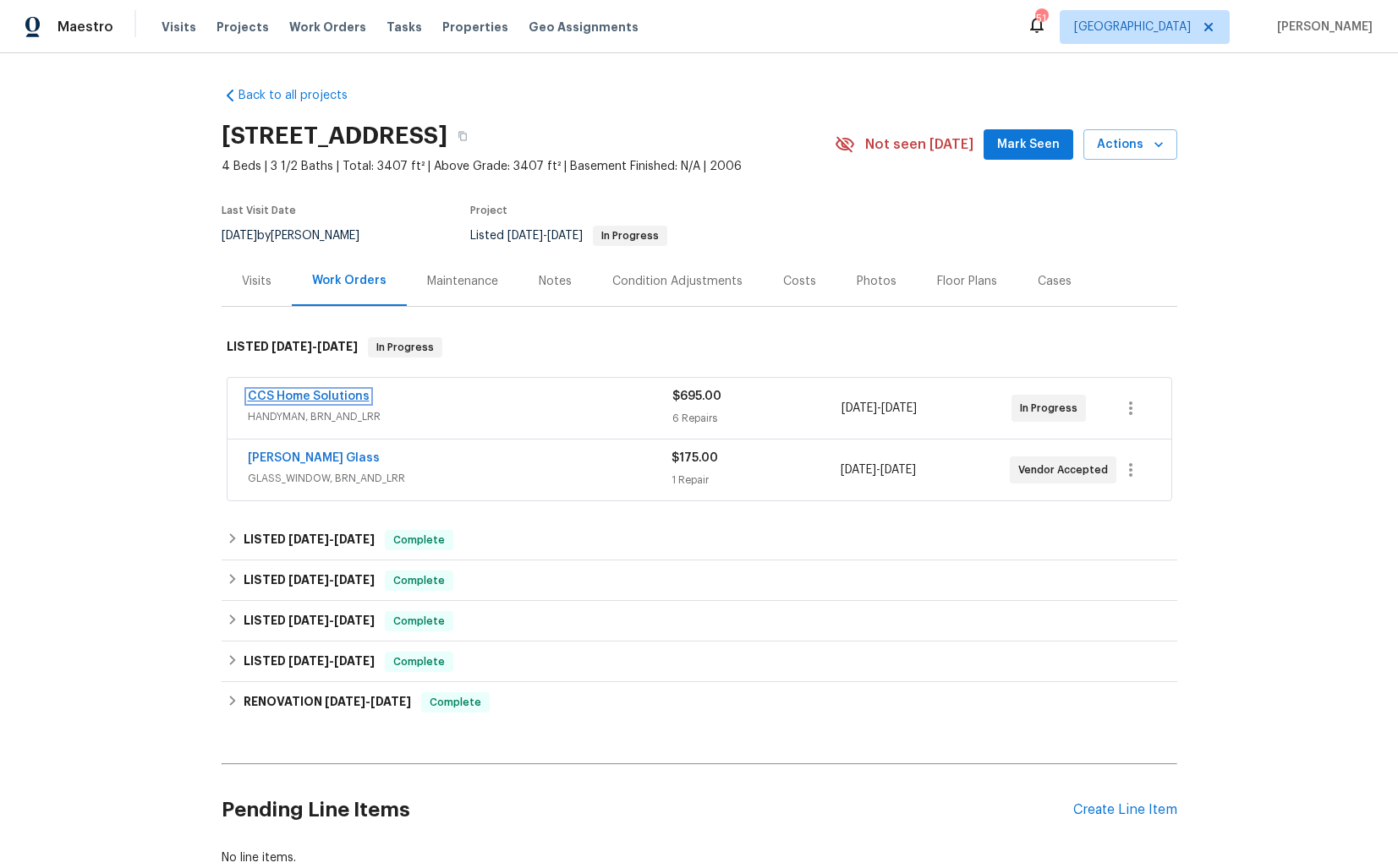
click at [341, 397] on link "CCS Home Solutions" at bounding box center [308, 396] width 122 height 12
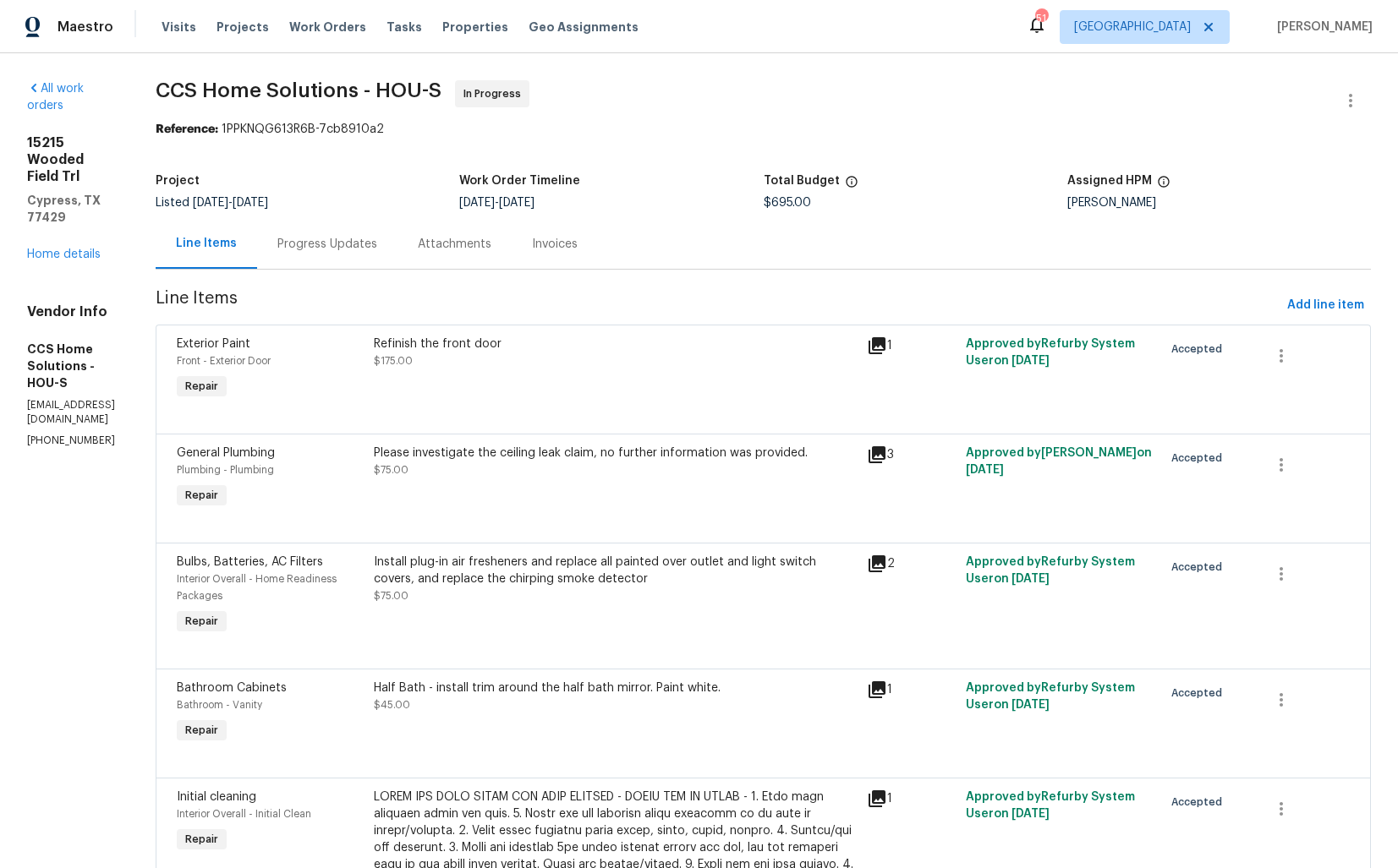
click at [371, 260] on div "Progress Updates" at bounding box center [326, 243] width 140 height 50
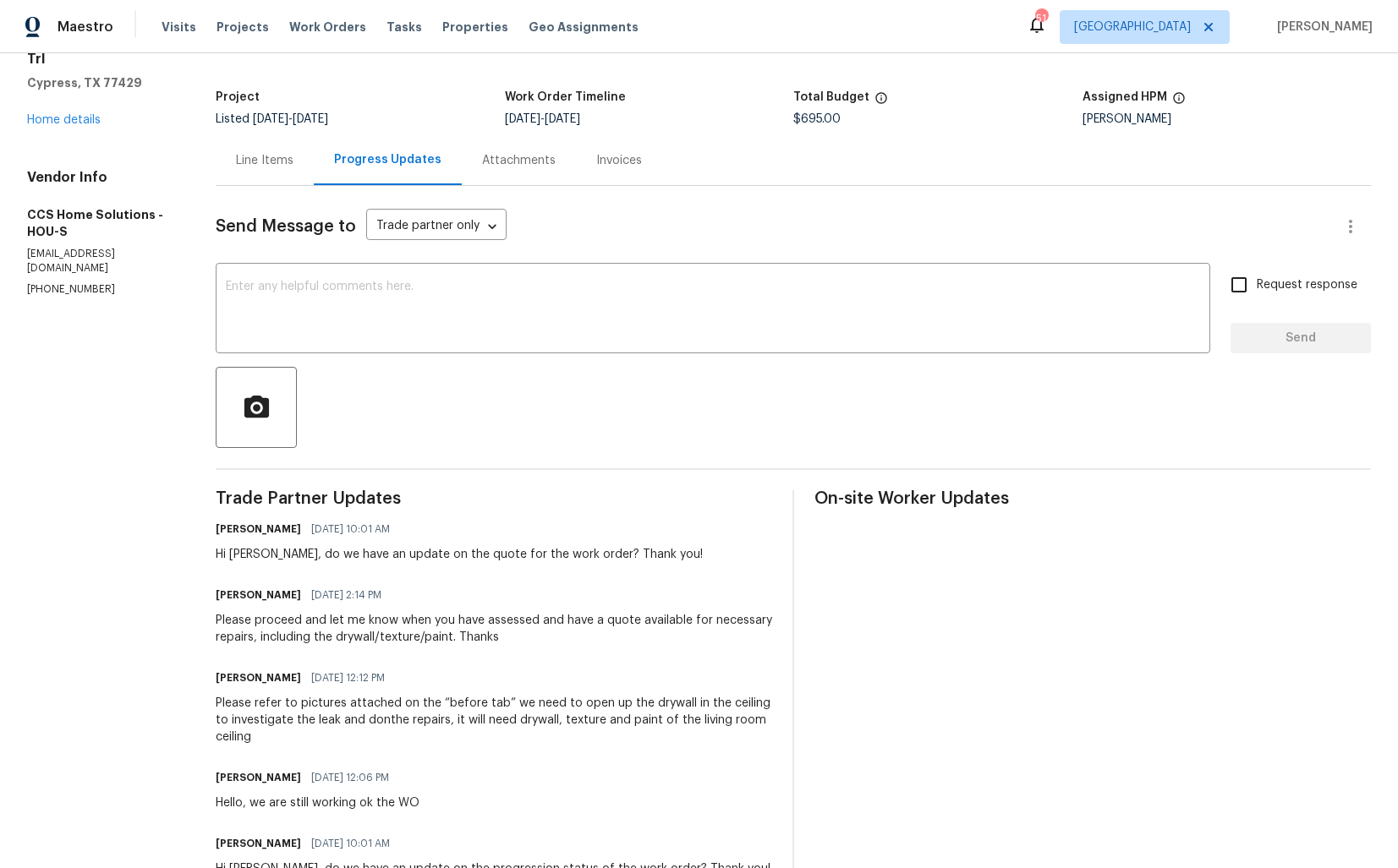
scroll to position [87, 0]
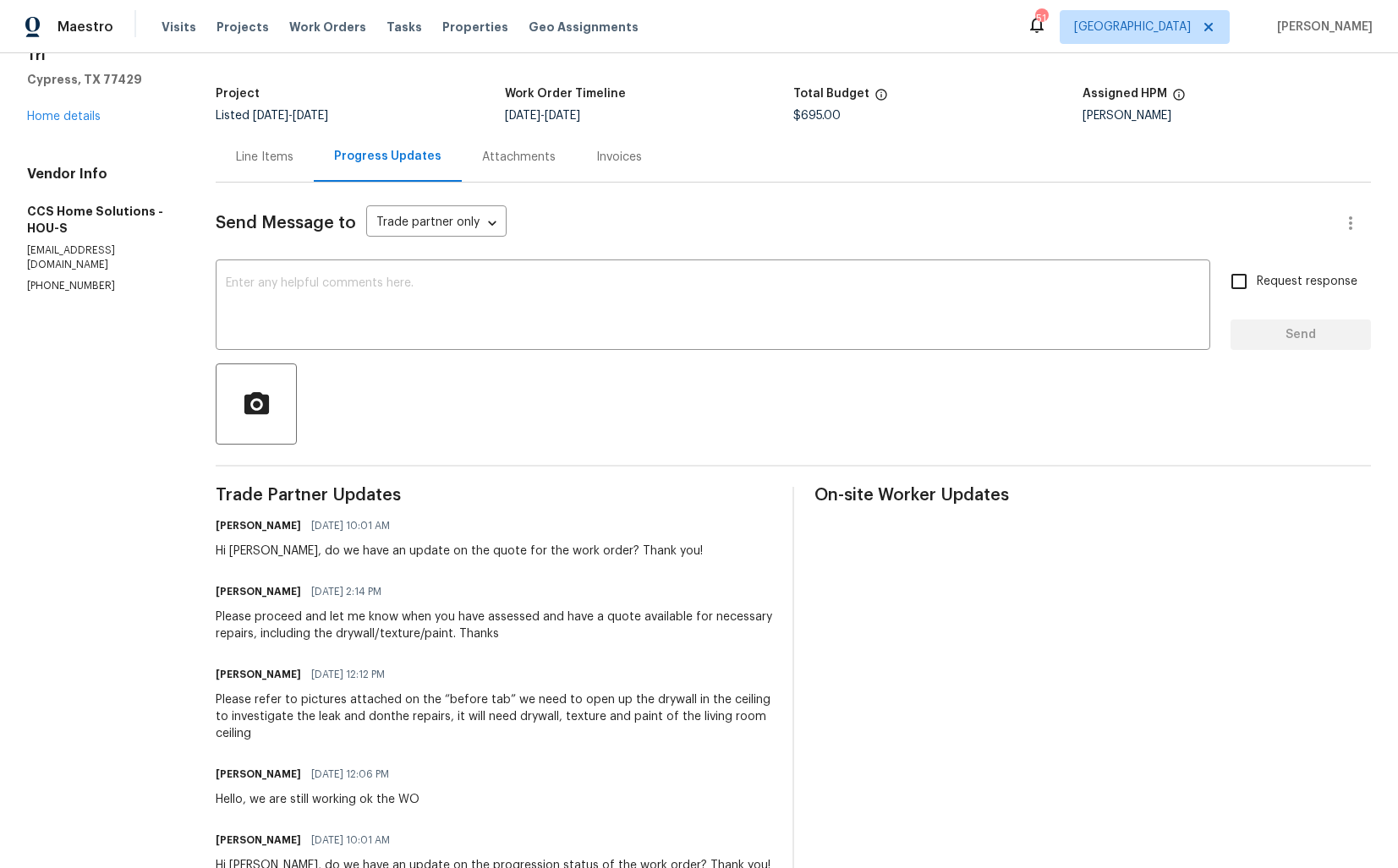
click at [383, 558] on div "Hi [PERSON_NAME], do we have an update on the quote for the work order? Thank y…" at bounding box center [458, 551] width 487 height 17
copy div "Hi [PERSON_NAME], do we have an update on the quote for the work order? Thank y…"
click at [499, 318] on textarea at bounding box center [713, 307] width 974 height 59
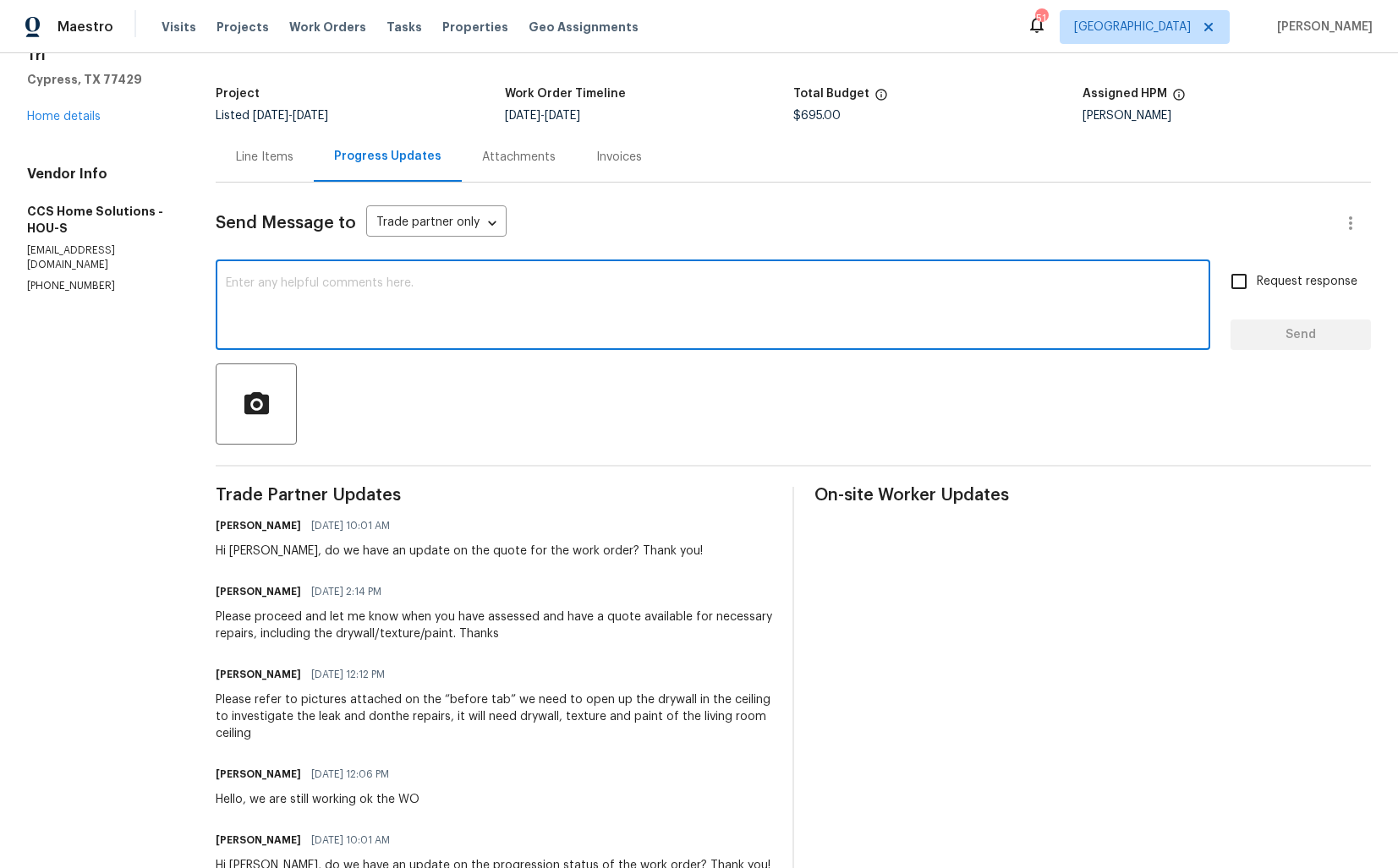
paste textarea "Hi [PERSON_NAME], just following up to see if there’s any update on the quote f…"
type textarea "Hi [PERSON_NAME], just following up to see if there’s any update on the quote f…"
click at [1249, 288] on input "Request response" at bounding box center [1238, 281] width 35 height 35
checkbox input "true"
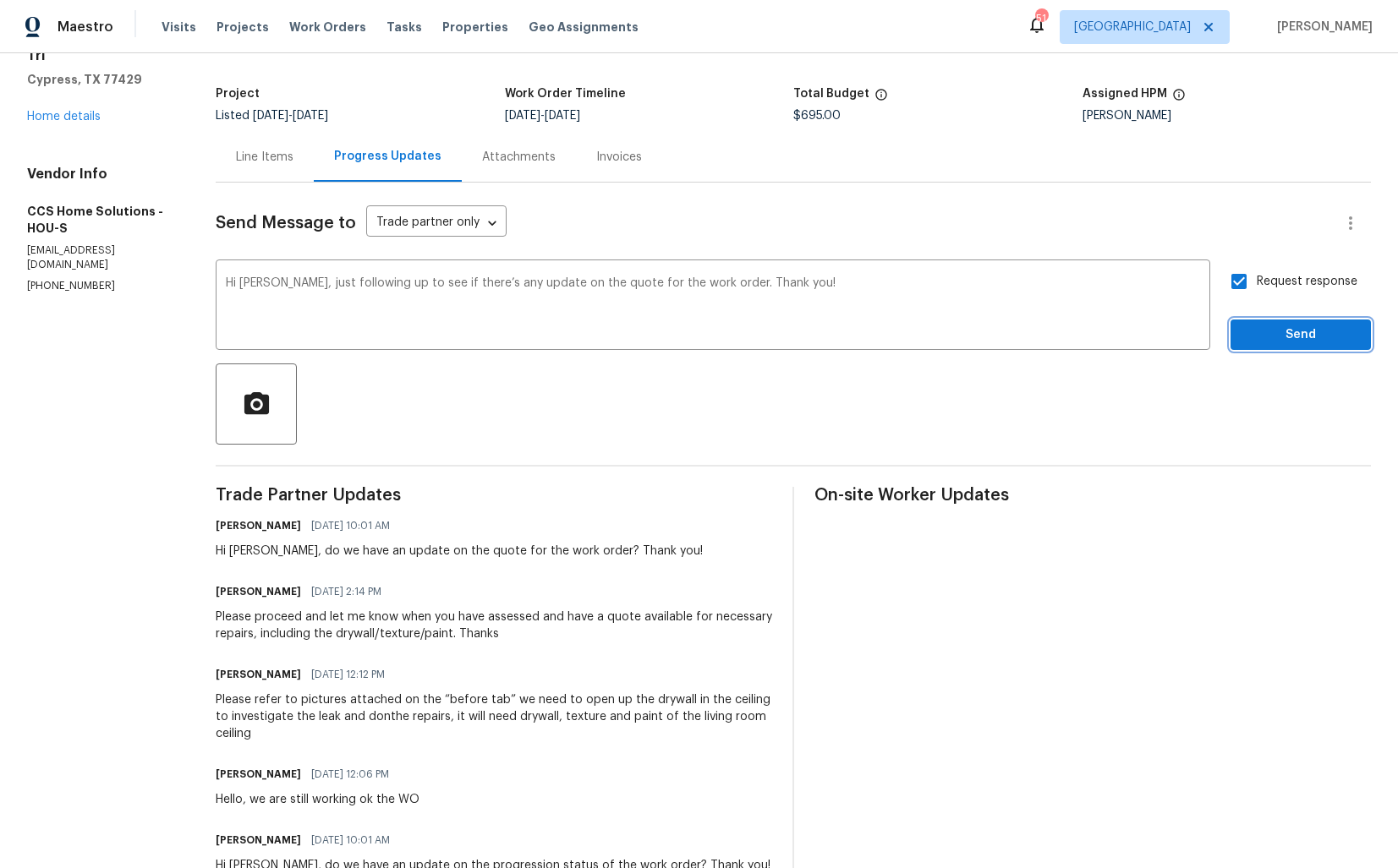
click at [1256, 333] on span "Send" at bounding box center [1299, 335] width 113 height 21
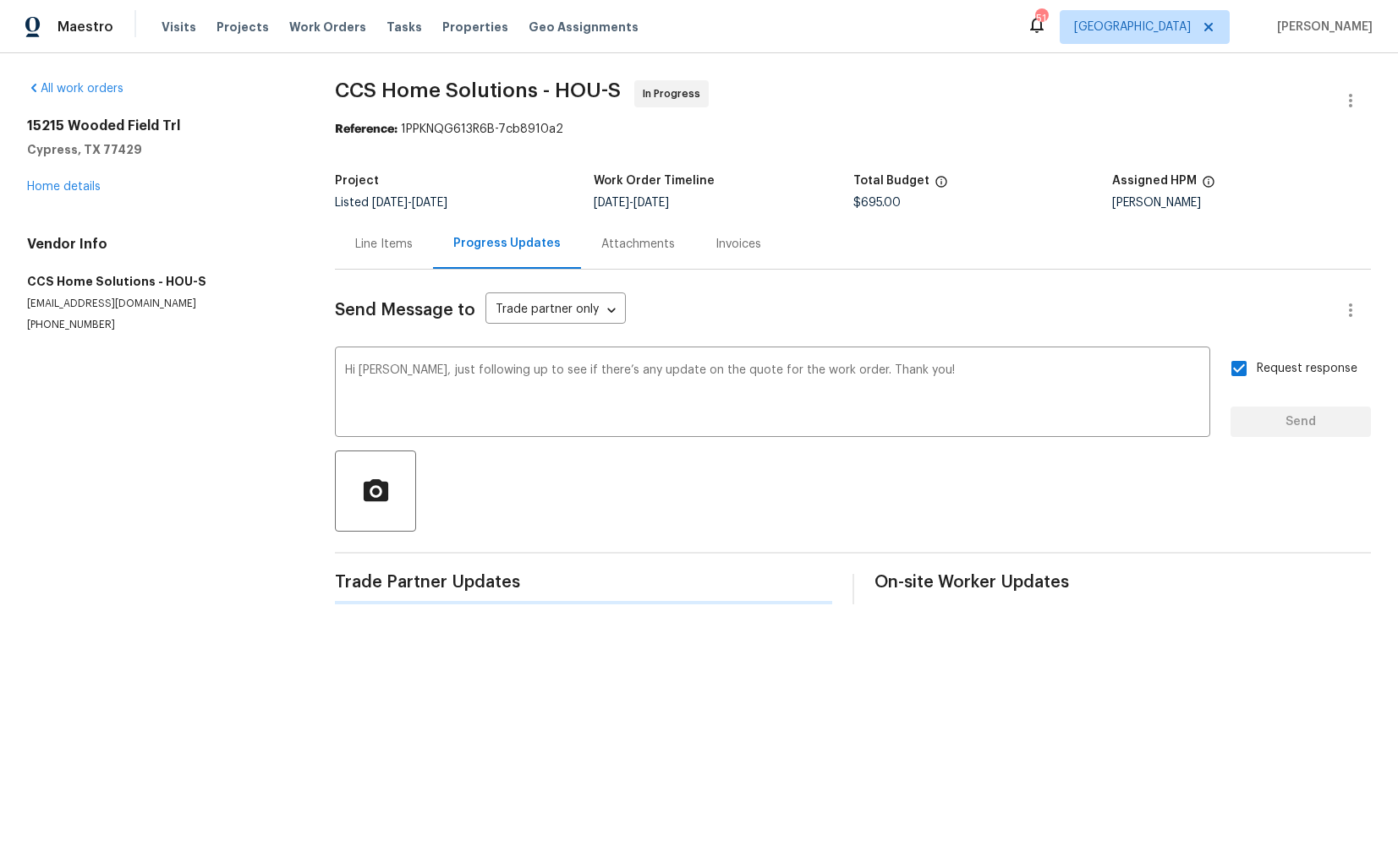
scroll to position [0, 0]
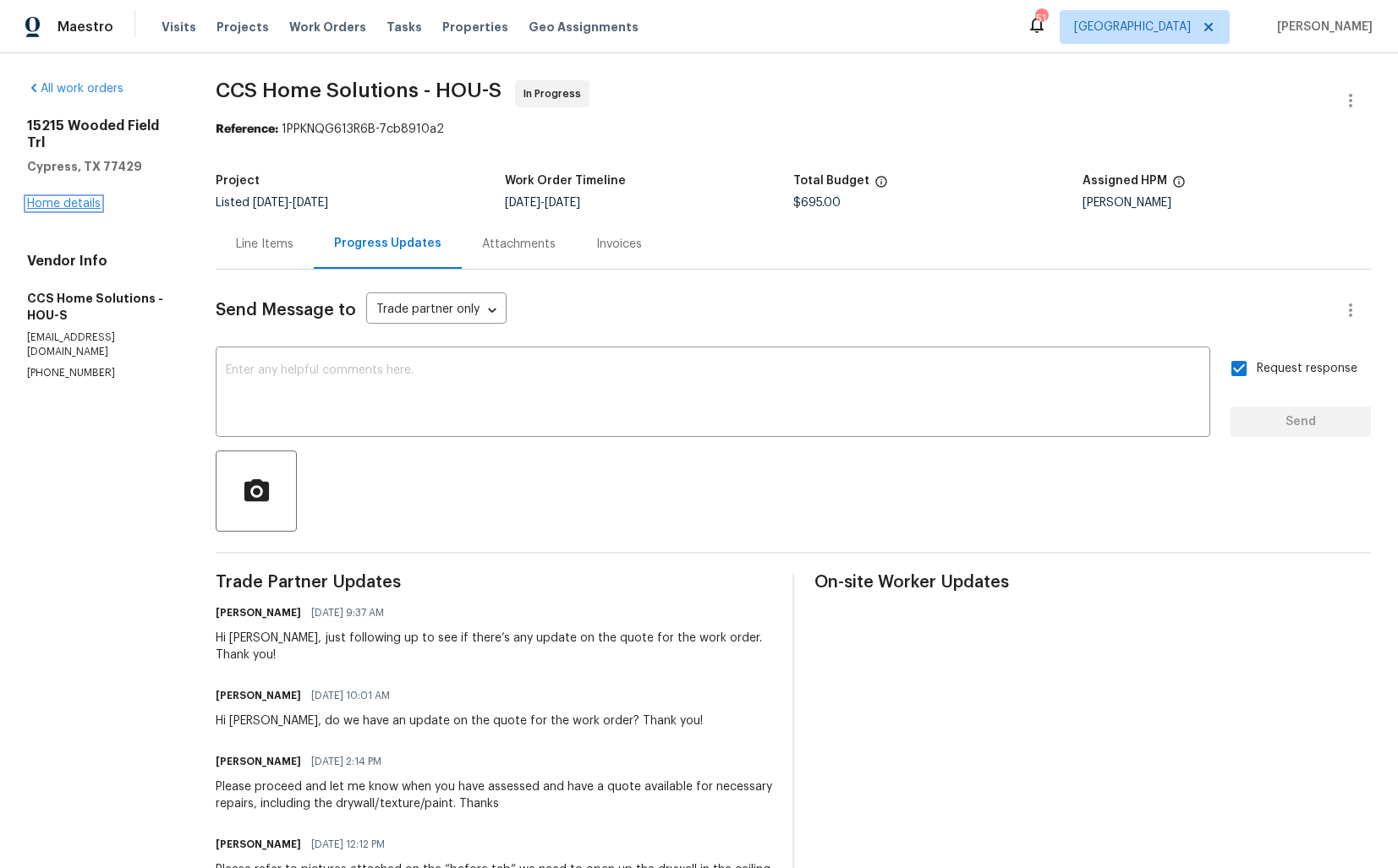
click at [65, 206] on link "Home details" at bounding box center [63, 203] width 73 height 12
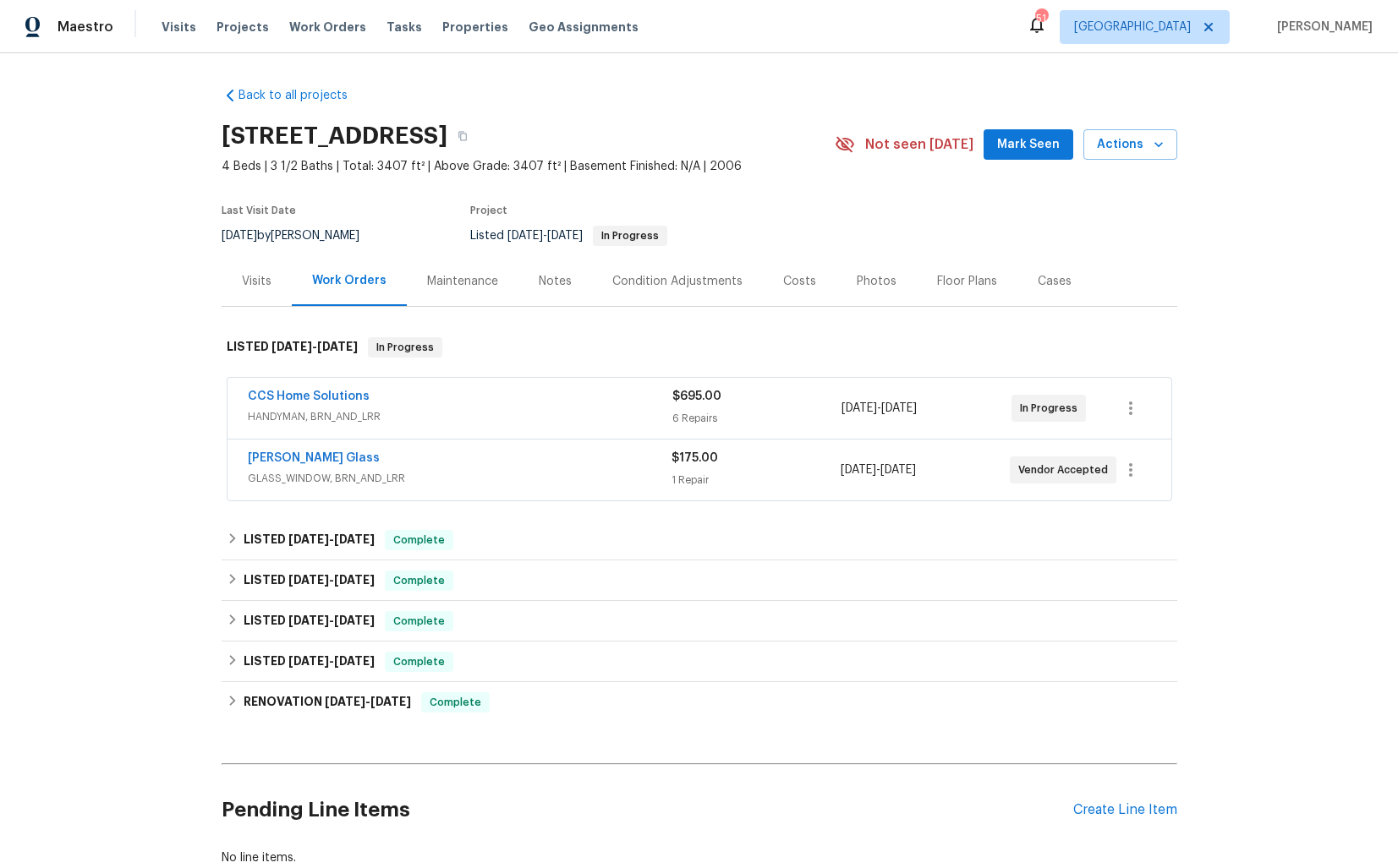
click at [417, 465] on div "Soto Glass" at bounding box center [459, 459] width 423 height 20
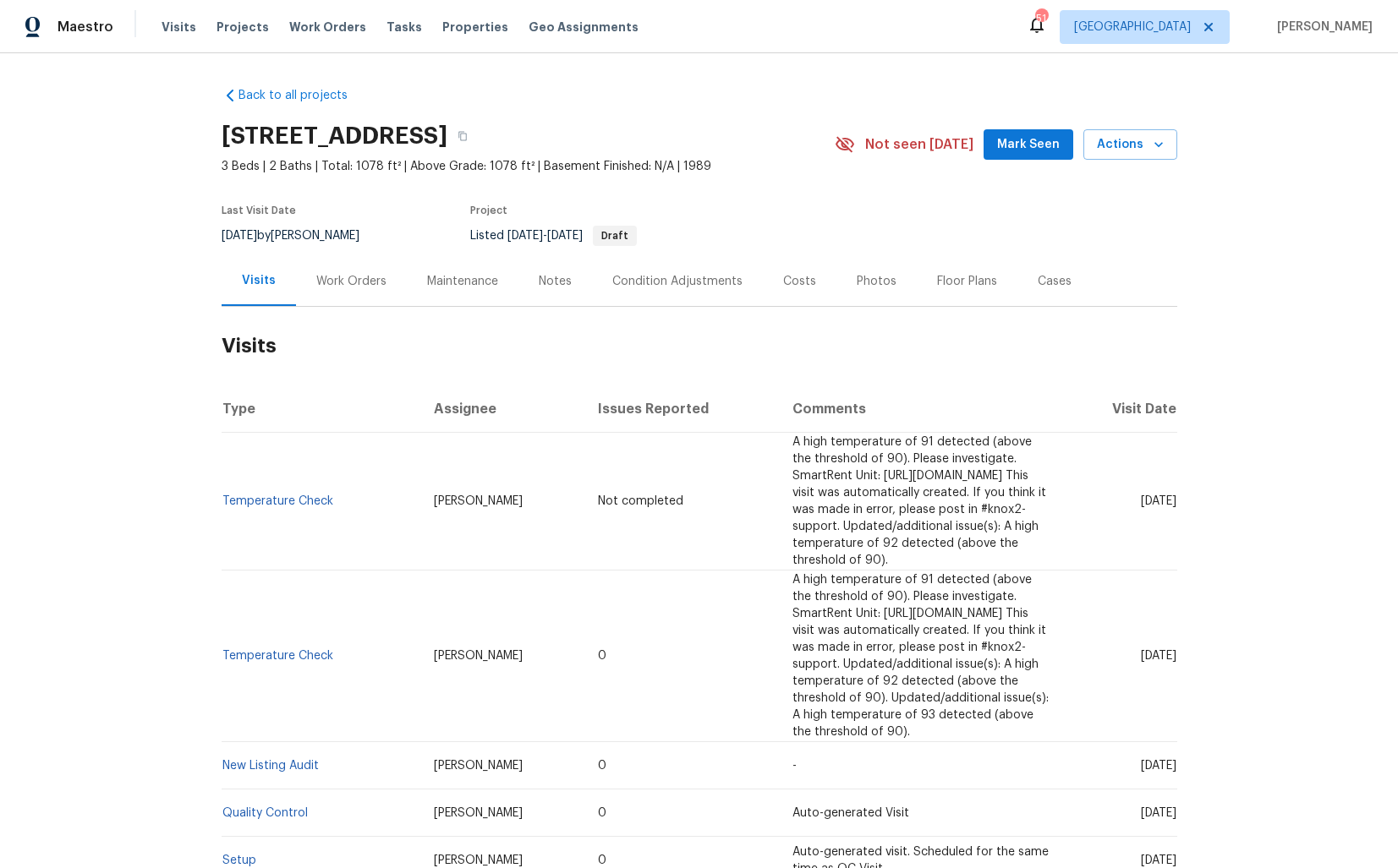
click at [342, 273] on div "Work Orders" at bounding box center [352, 281] width 71 height 17
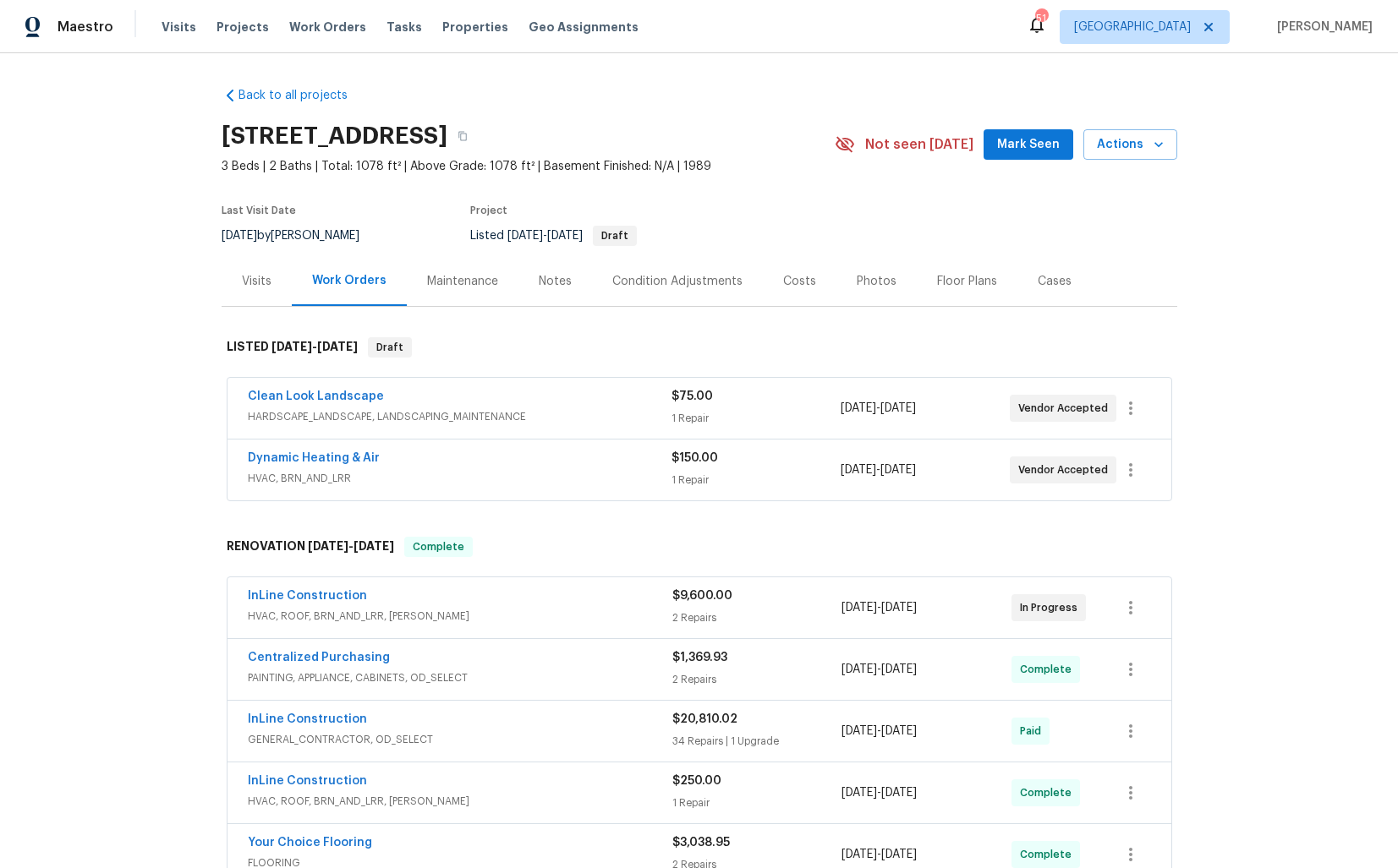
click at [433, 388] on div "Clean Look Landscape" at bounding box center [459, 398] width 423 height 20
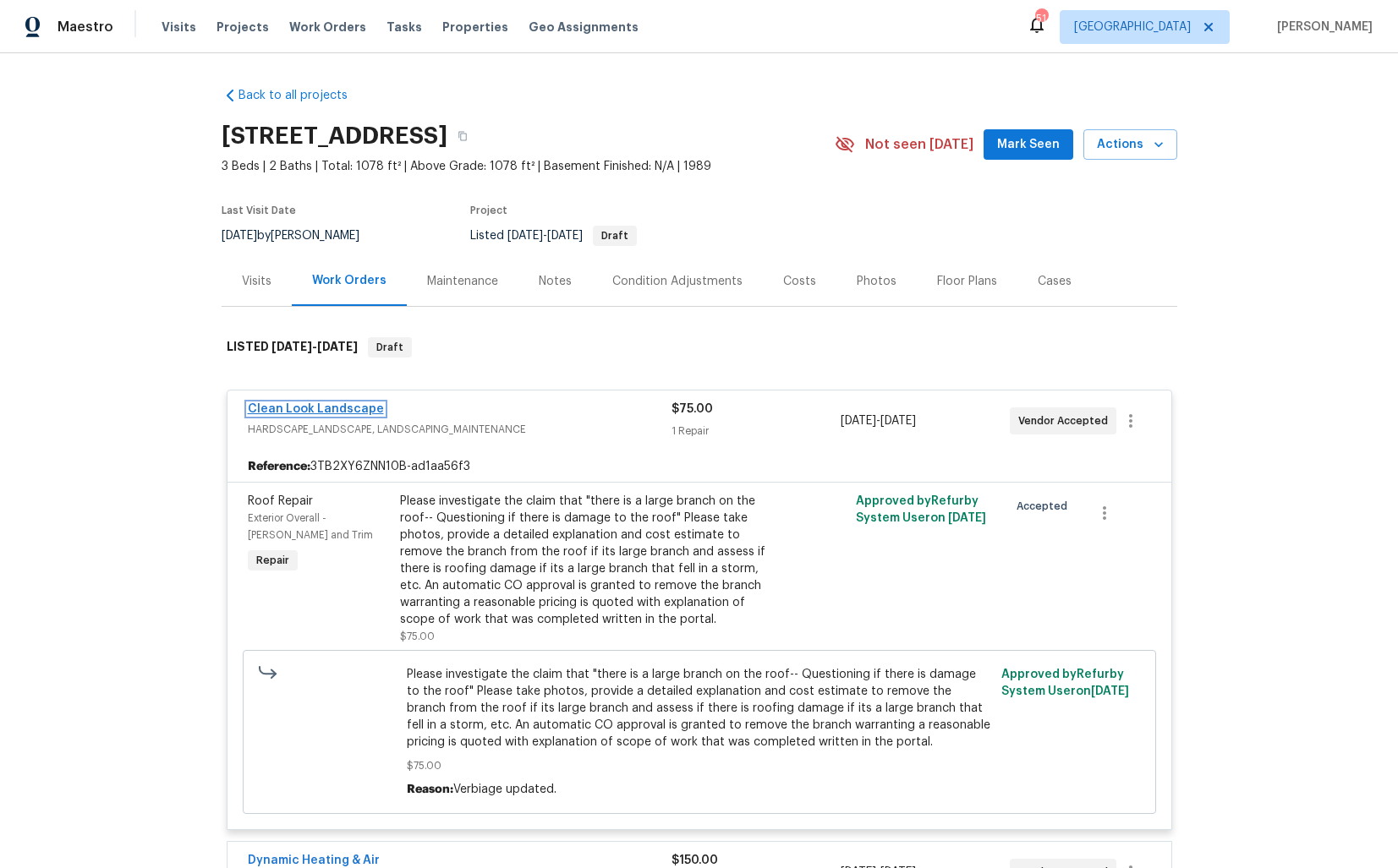
click at [318, 405] on link "Clean Look Landscape" at bounding box center [316, 409] width 137 height 12
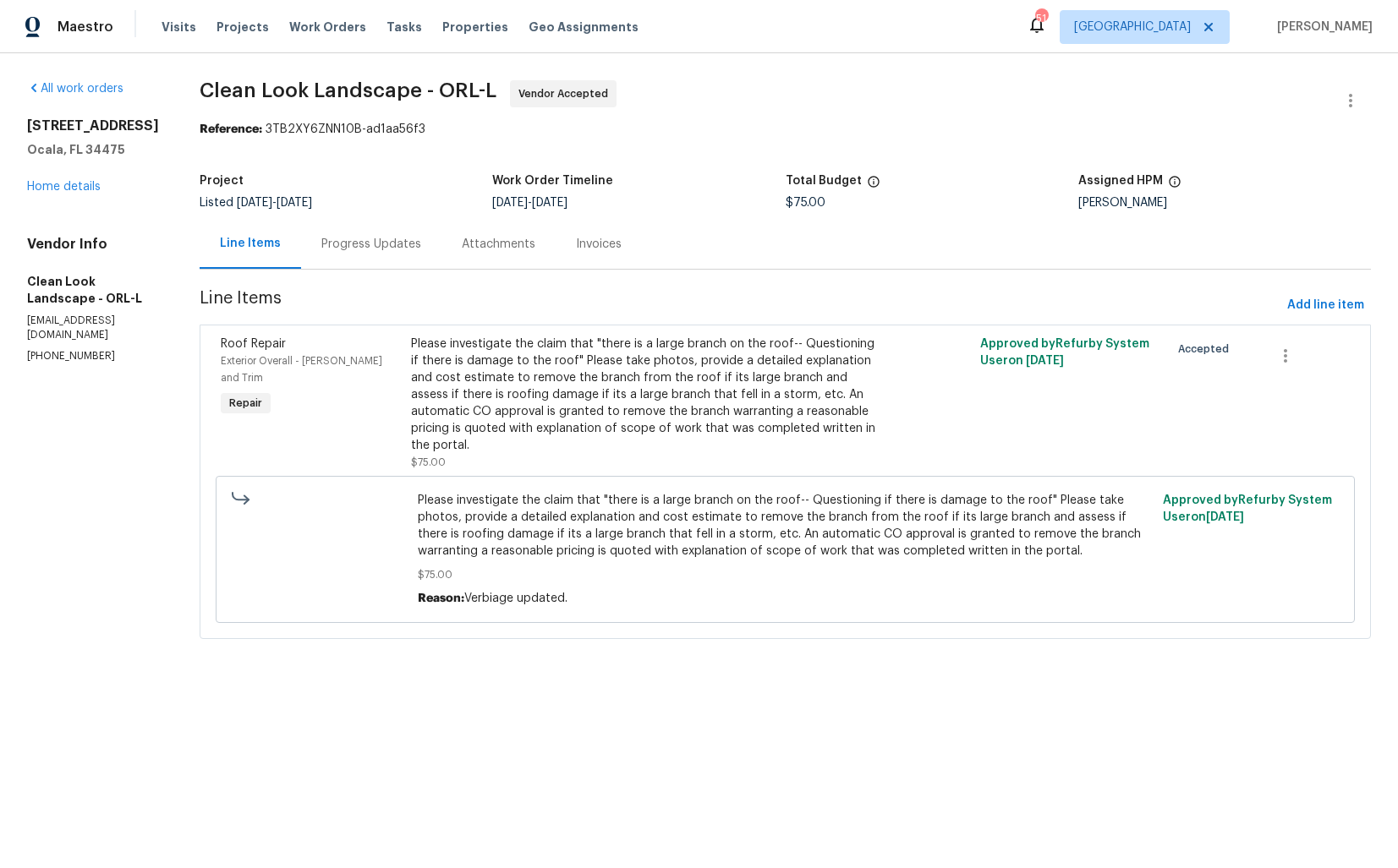
click at [383, 258] on div "Progress Updates" at bounding box center [371, 243] width 140 height 50
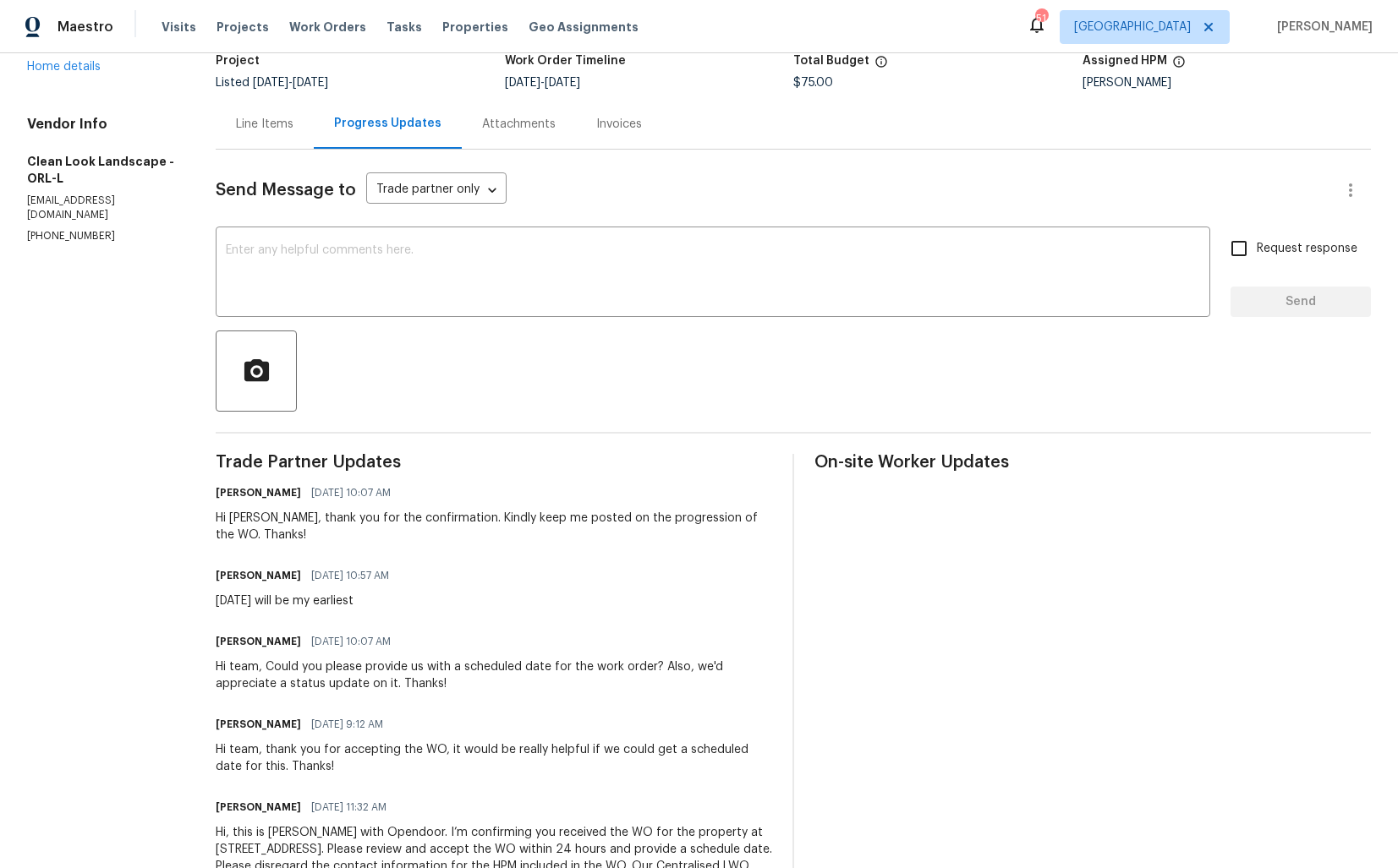
scroll to position [121, 0]
click at [471, 285] on textarea at bounding box center [713, 272] width 974 height 59
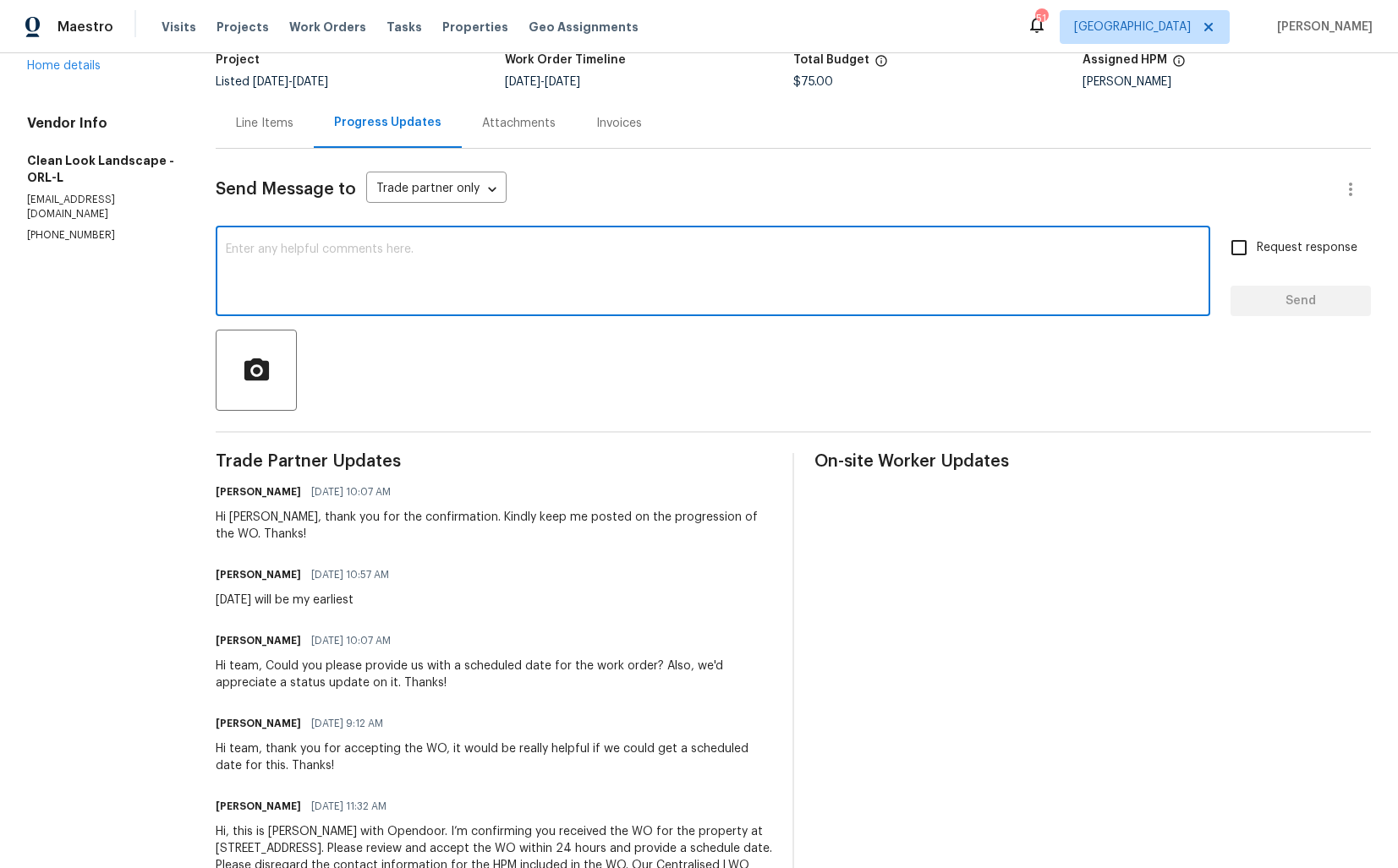
click at [853, 275] on textarea at bounding box center [713, 272] width 974 height 59
paste textarea "Hi team, do we have an update on the progression status of the work order? Plea…"
click at [256, 518] on div "Hi Anthony, thank you for the confirmation. Kindly keep me posted on the progre…" at bounding box center [493, 525] width 556 height 33
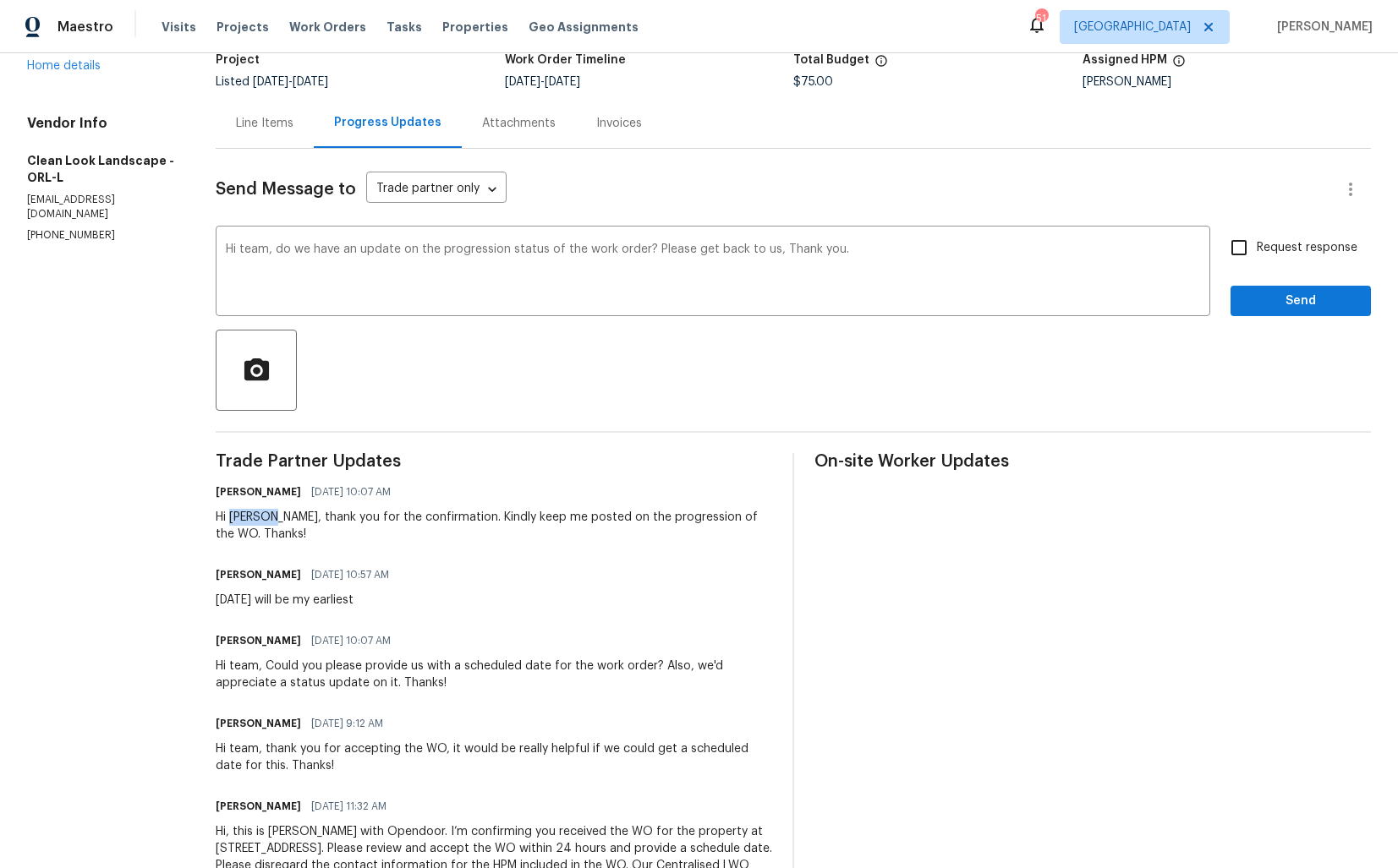
copy div "Anthony"
click at [258, 252] on textarea "Hi team, do we have an update on the progression status of the work order? Plea…" at bounding box center [713, 272] width 974 height 59
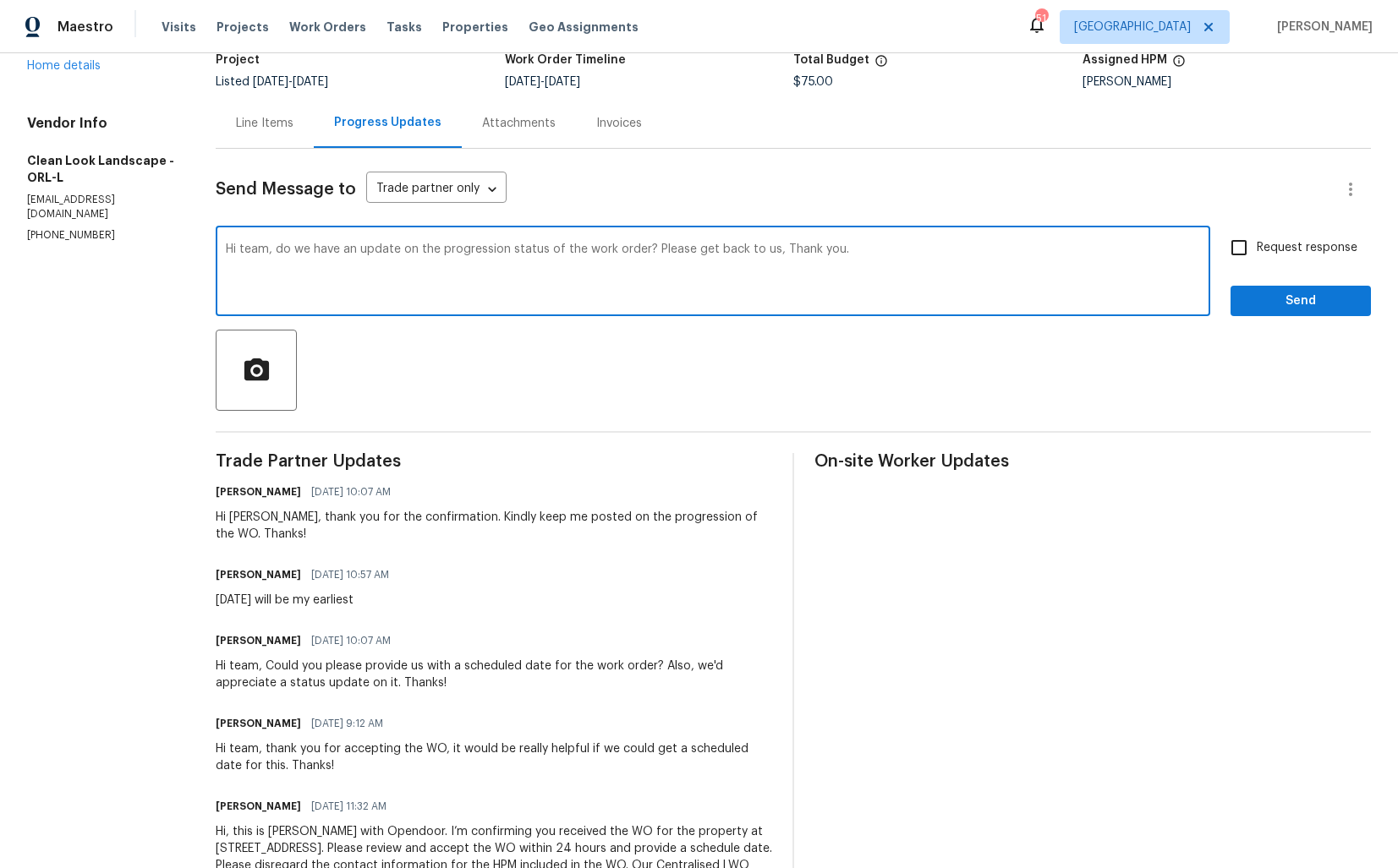
paste textarea "Anthony"
drag, startPoint x: 795, startPoint y: 255, endPoint x: 674, endPoint y: 251, distance: 121.1
click at [674, 251] on textarea "Hi Anthony, do we have an update on the progression status of the work order? P…" at bounding box center [713, 272] width 974 height 59
click at [831, 255] on textarea "Hi Anthony, do we have an update on the progression status of the work order? T…" at bounding box center [713, 272] width 974 height 59
type textarea "Hi Anthony, do we have an update on the progression status of the work order? T…"
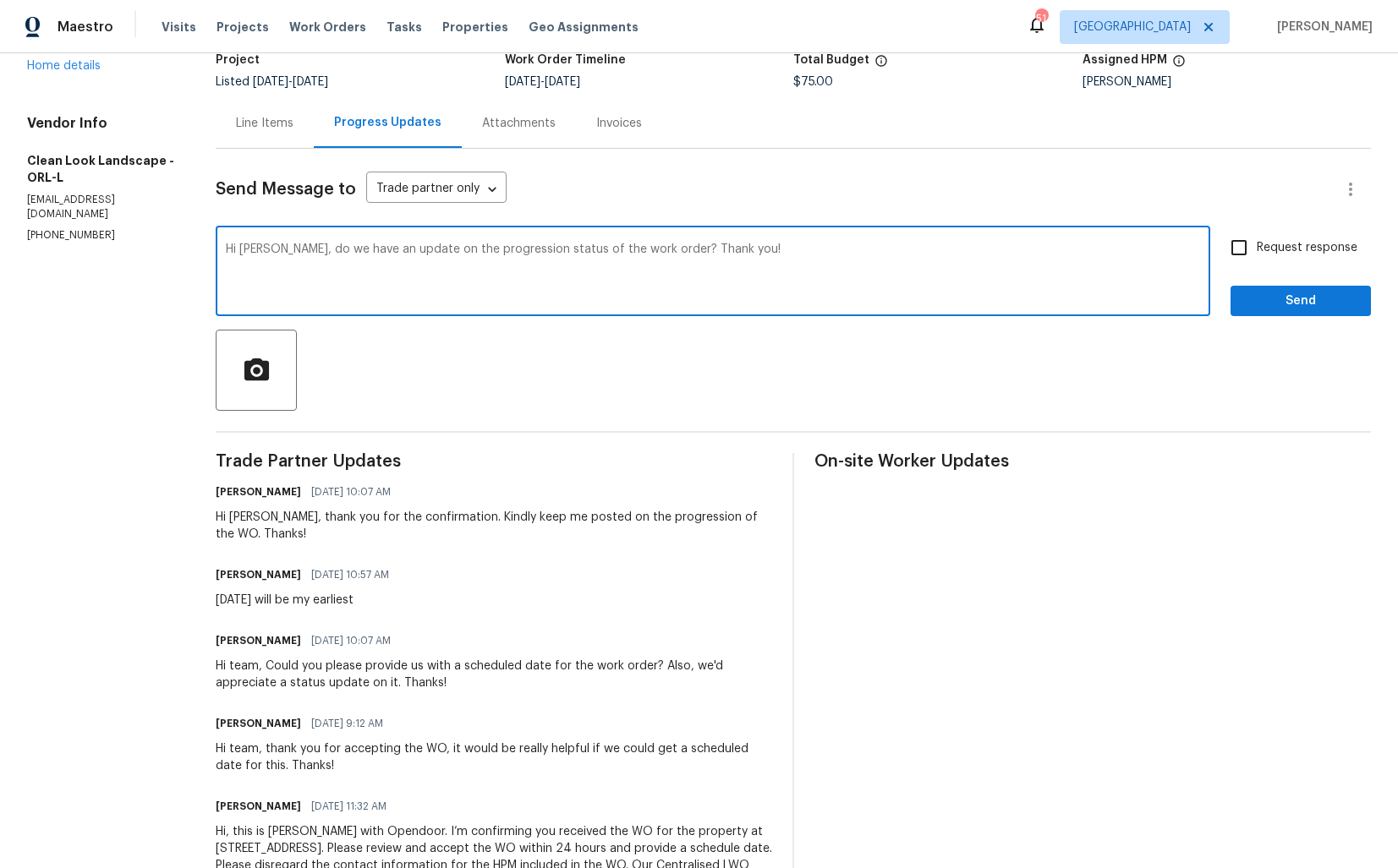
click at [1242, 240] on input "Request response" at bounding box center [1238, 247] width 35 height 35
checkbox input "true"
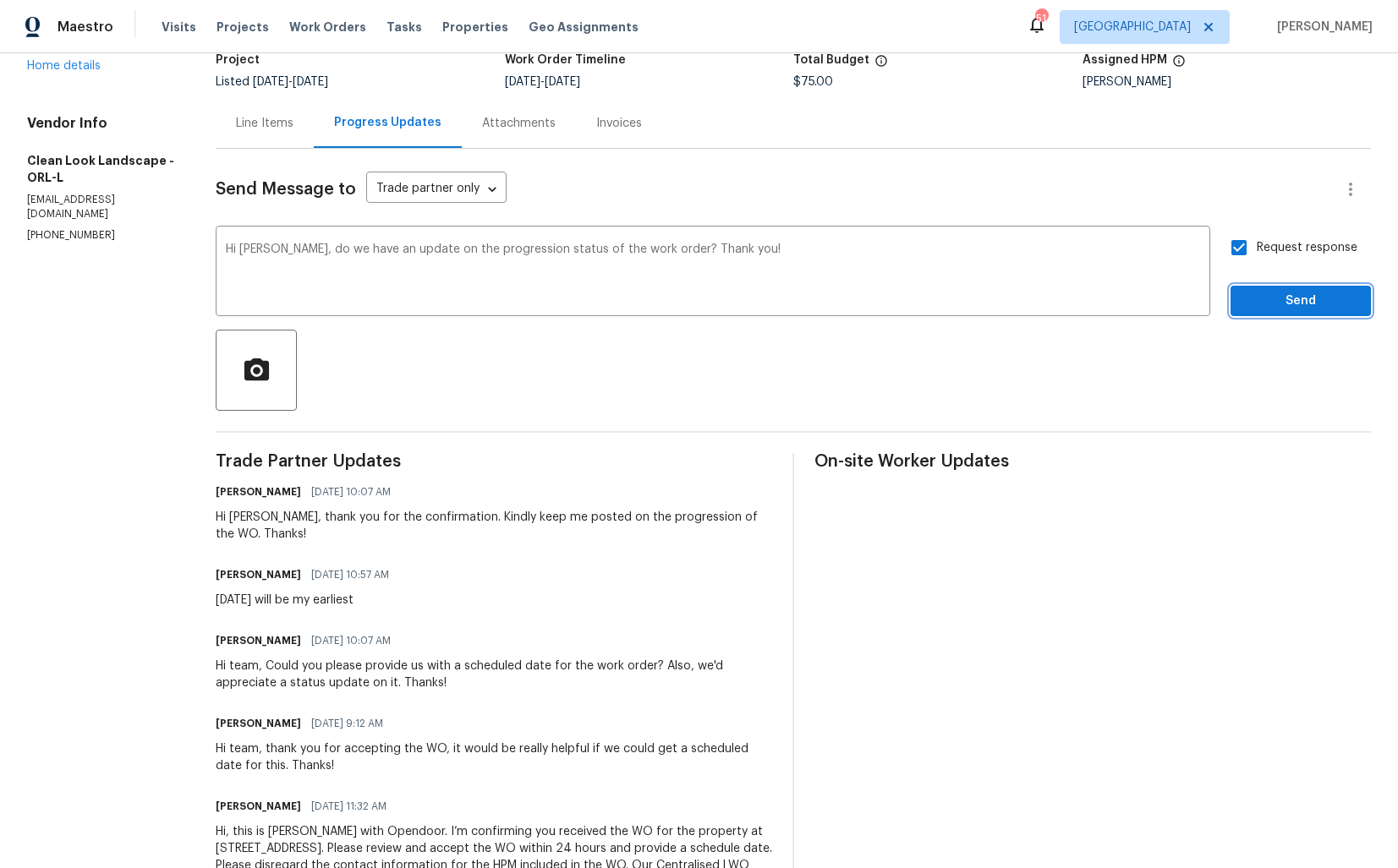
click at [1273, 288] on button "Send" at bounding box center [1299, 301] width 140 height 32
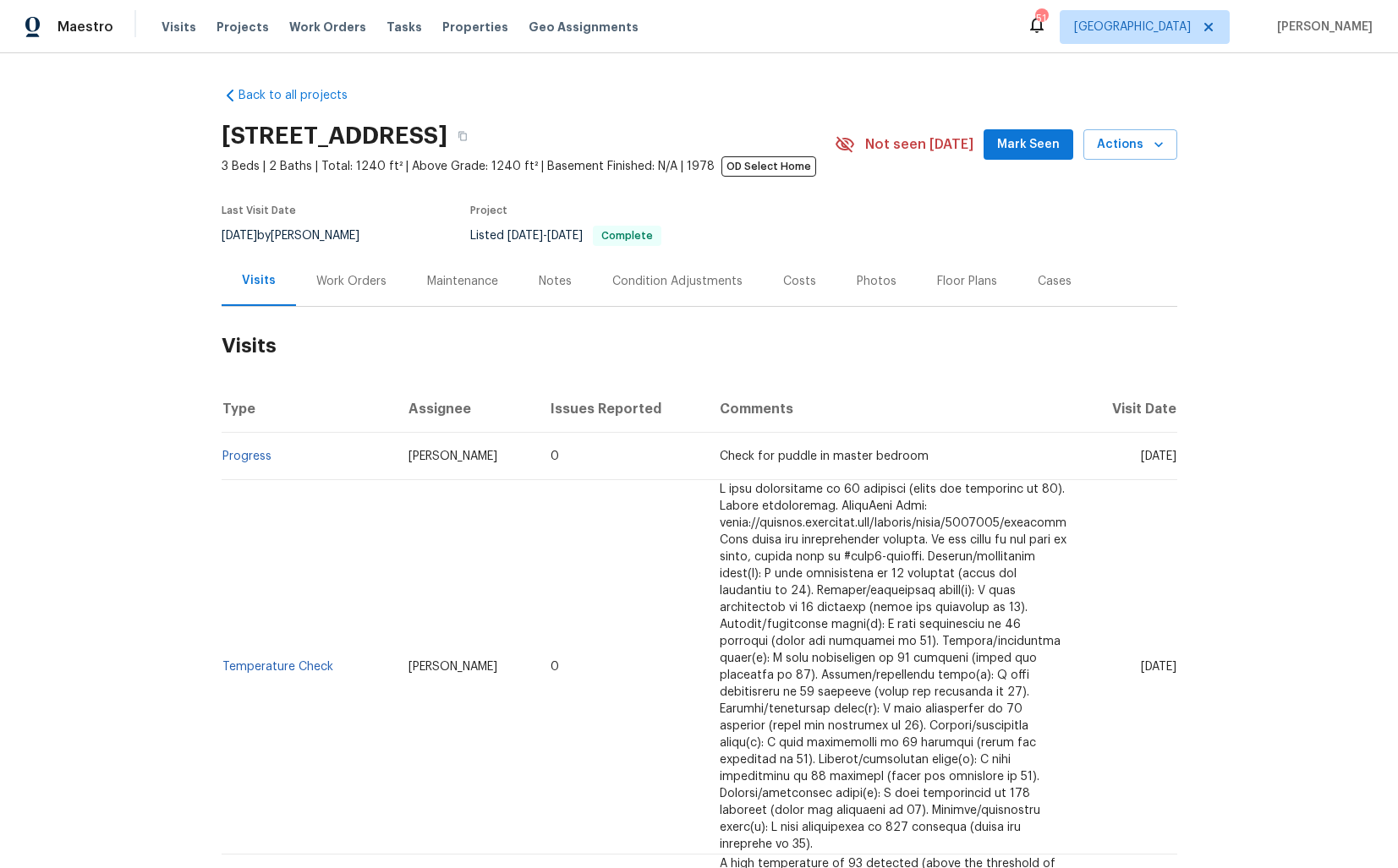
click at [349, 290] on div "Work Orders" at bounding box center [351, 280] width 110 height 50
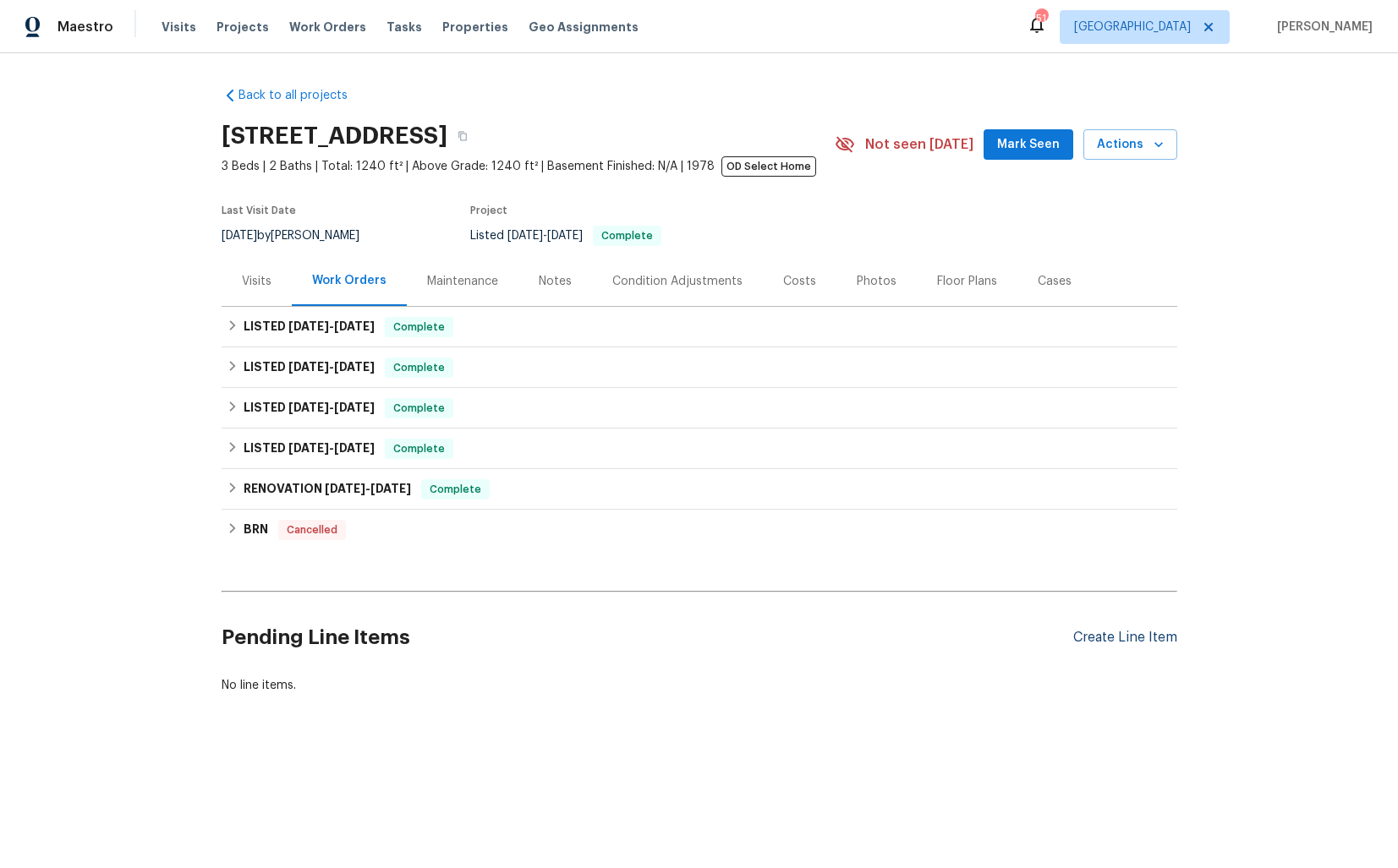
click at [1137, 643] on div "Create Line Item" at bounding box center [1125, 638] width 104 height 16
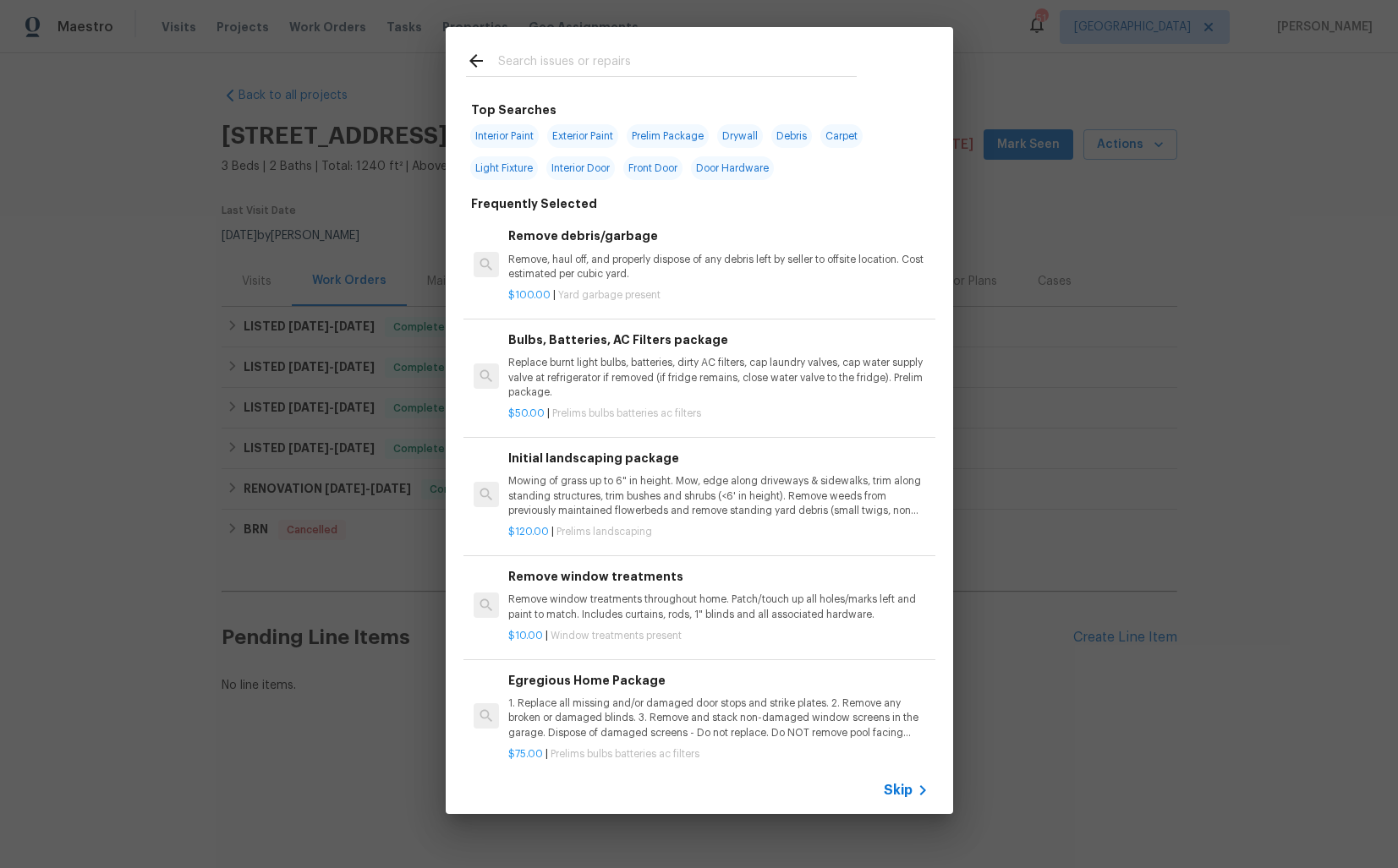
click at [622, 63] on input "text" at bounding box center [677, 63] width 358 height 25
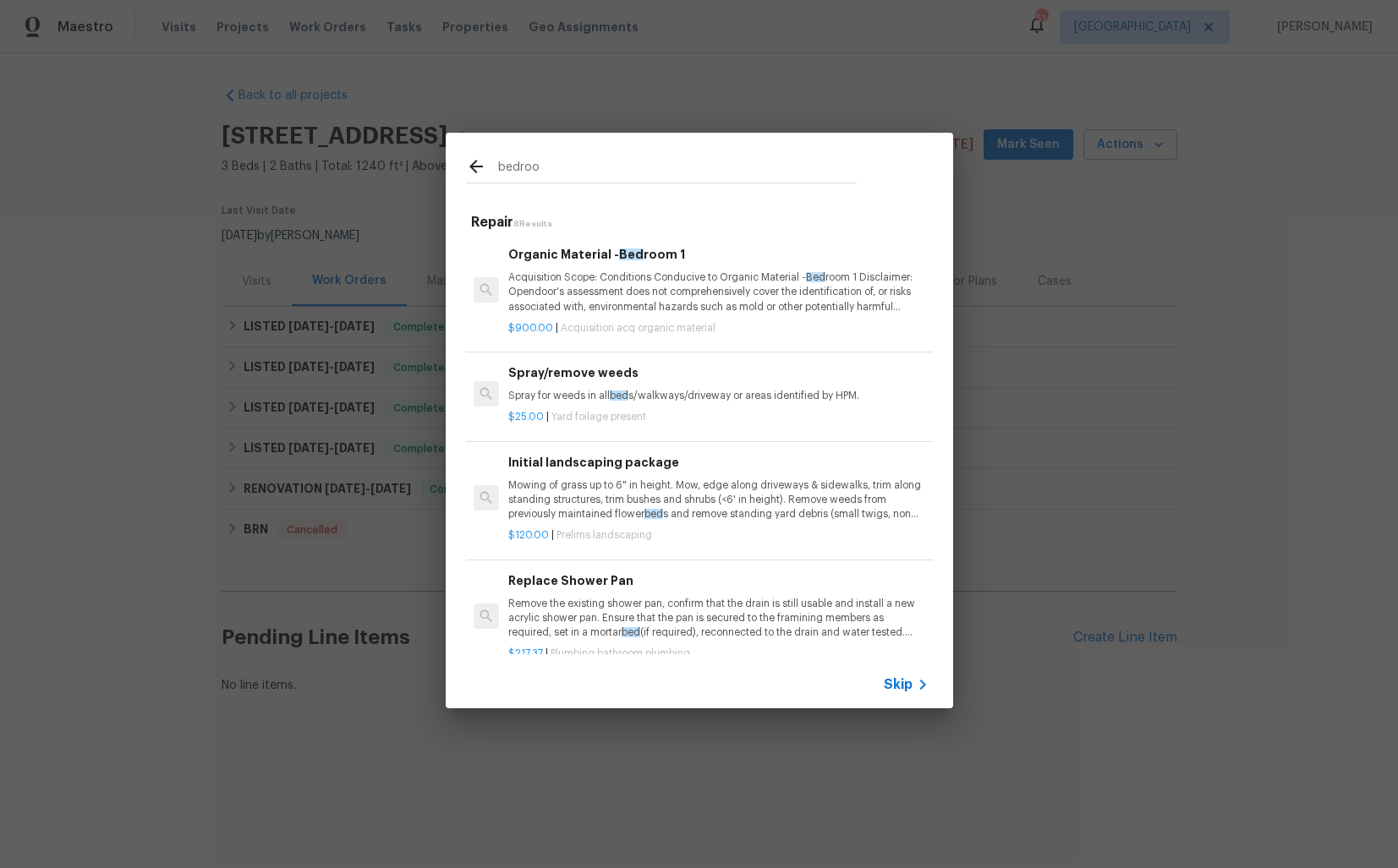
type input "bedroom"
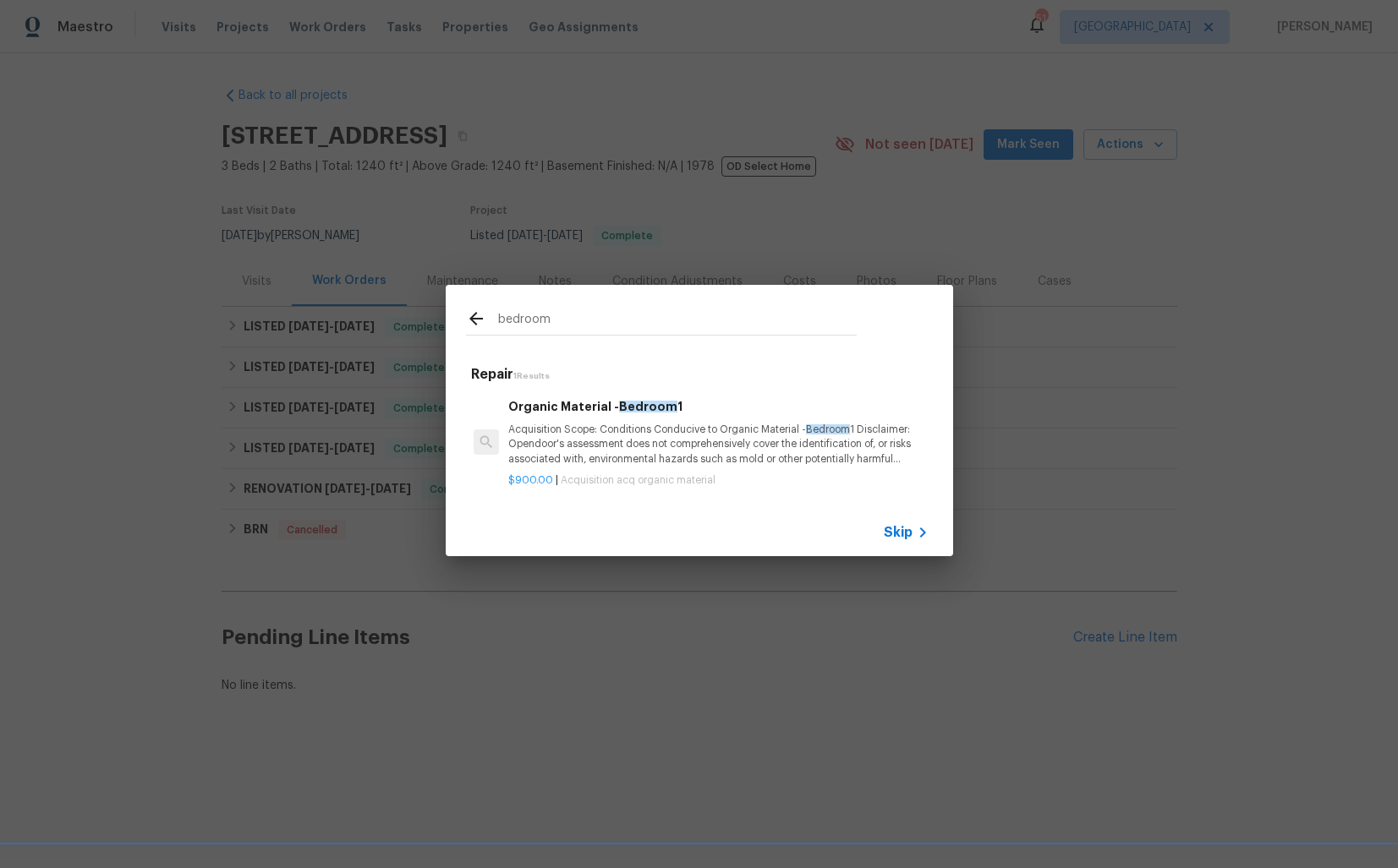
click at [562, 412] on h6 "Organic Material - Bedroom 1" at bounding box center [718, 406] width 420 height 19
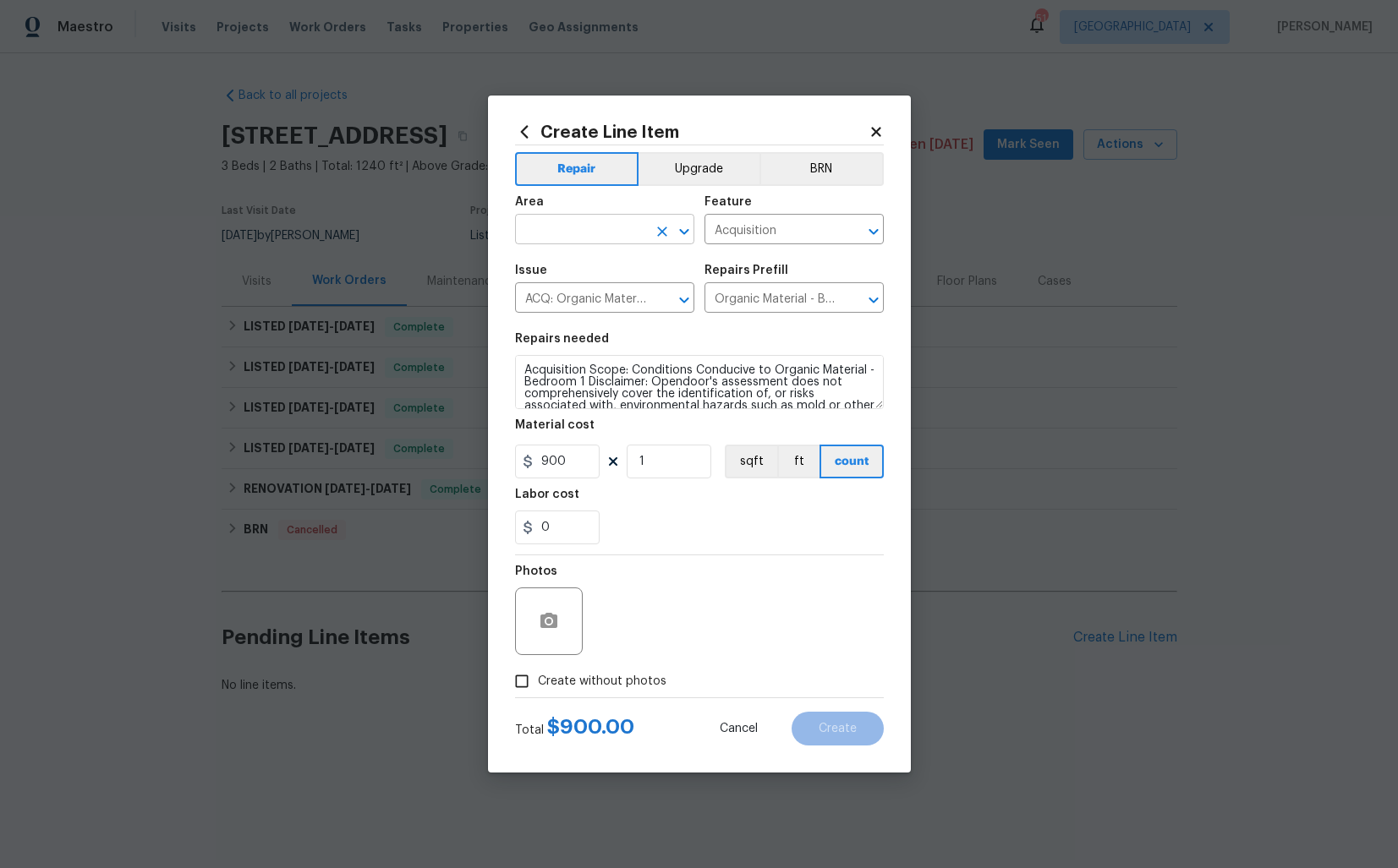
click at [578, 227] on input "text" at bounding box center [581, 231] width 132 height 26
click at [576, 265] on li "Bedroom" at bounding box center [604, 268] width 179 height 28
type input "Bedroom"
click at [767, 232] on input "Acquisition" at bounding box center [770, 231] width 132 height 26
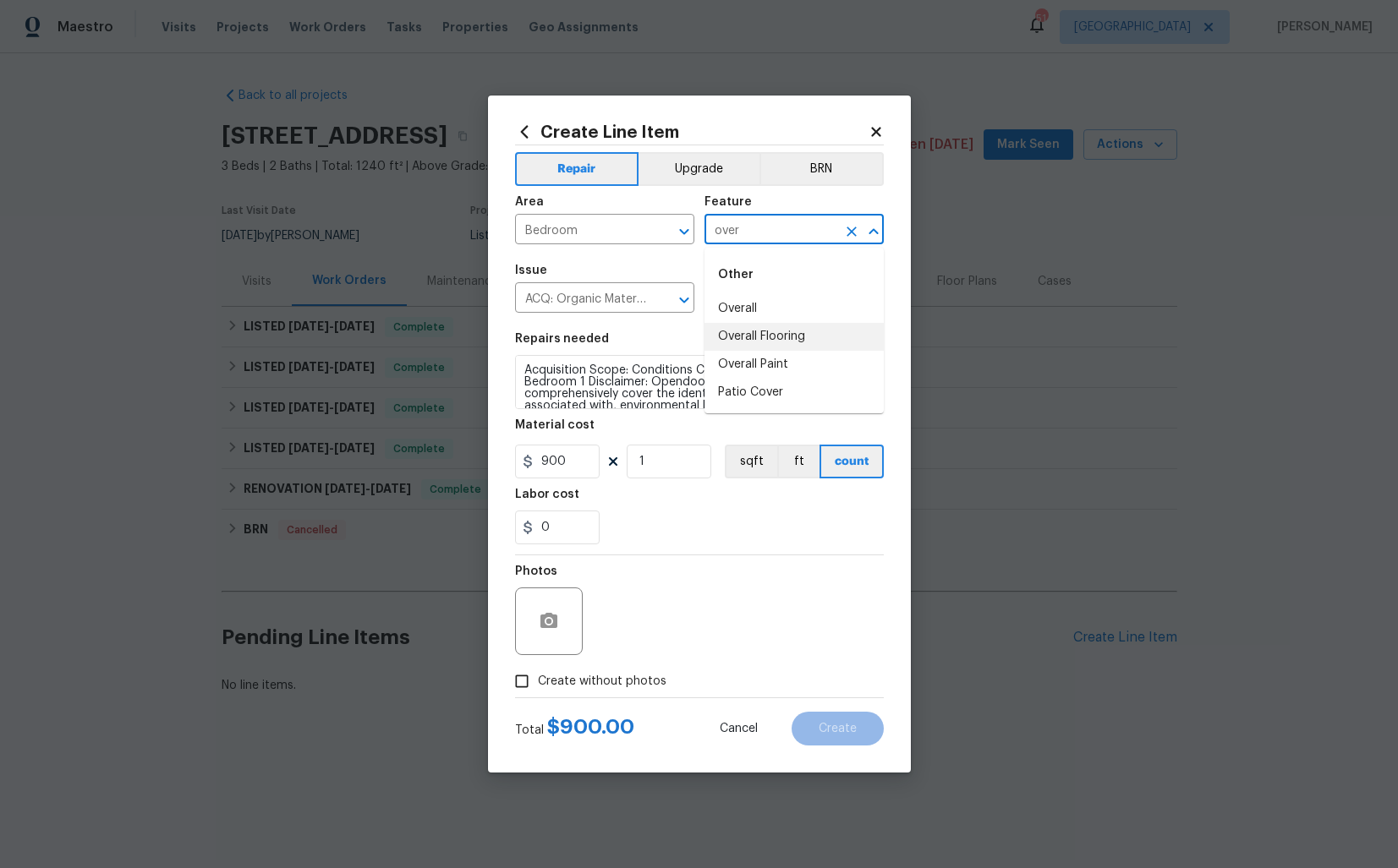
click at [756, 334] on li "Overall Flooring" at bounding box center [794, 336] width 179 height 28
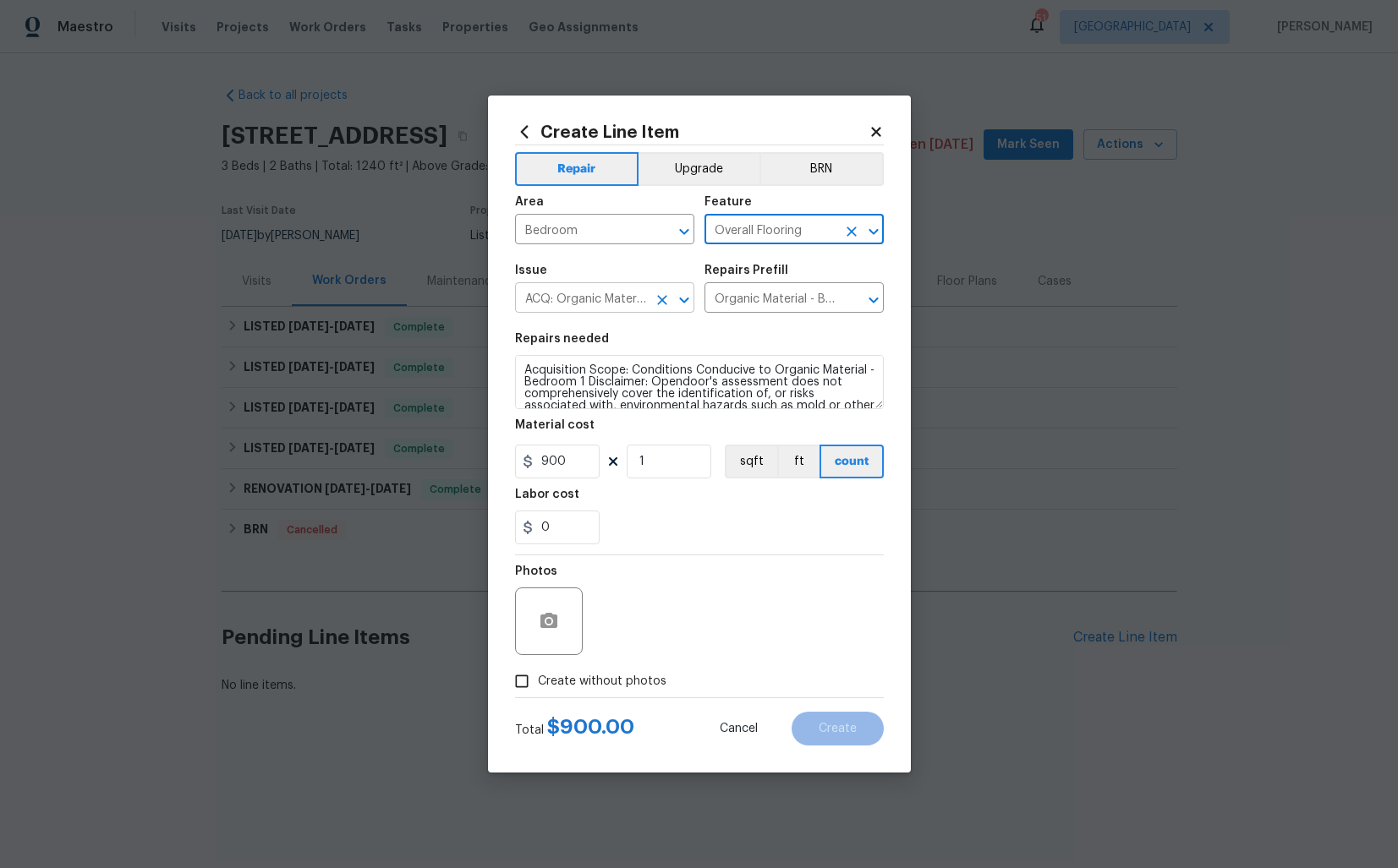
type input "Overall Flooring"
click at [600, 297] on input "ACQ: Organic Material" at bounding box center [581, 299] width 132 height 26
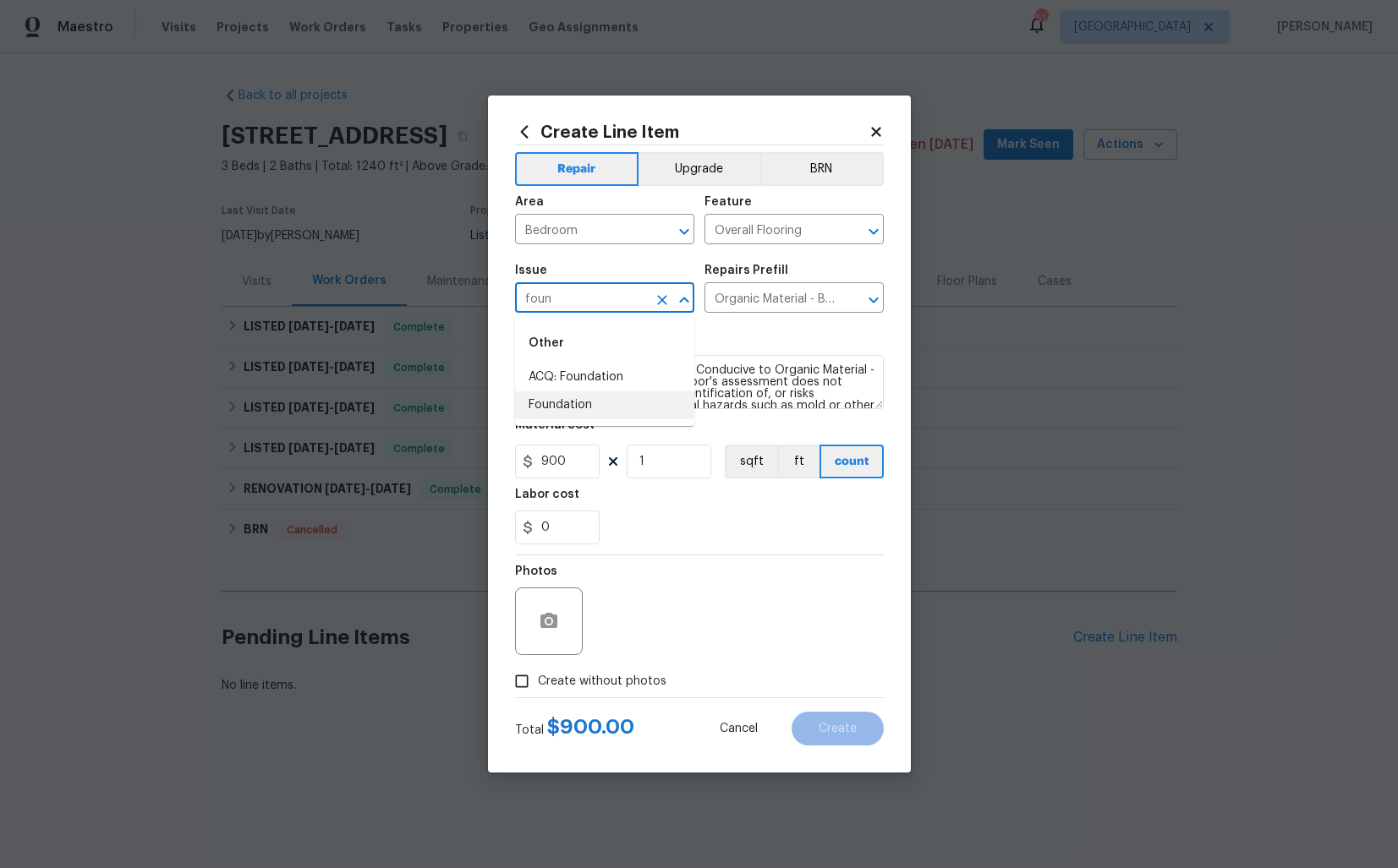
click at [553, 401] on li "Foundation" at bounding box center [604, 405] width 179 height 28
type input "Foundation"
click at [760, 300] on input "text" at bounding box center [770, 299] width 132 height 26
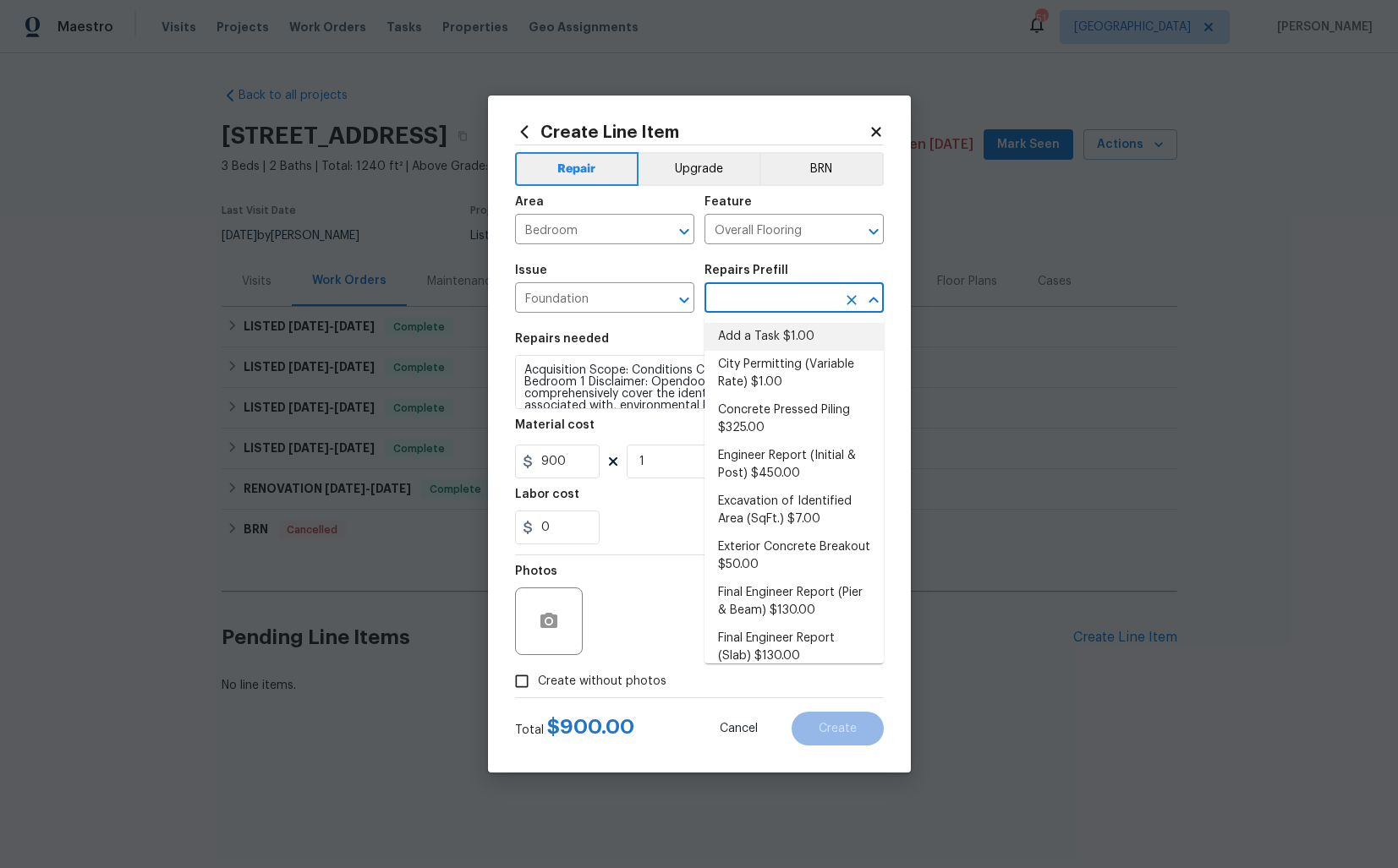
click at [751, 334] on li "Add a Task $1.00" at bounding box center [794, 336] width 179 height 28
type input "Foundation"
type input "Add a Task $1.00"
type textarea "HPM to detail"
type input "1"
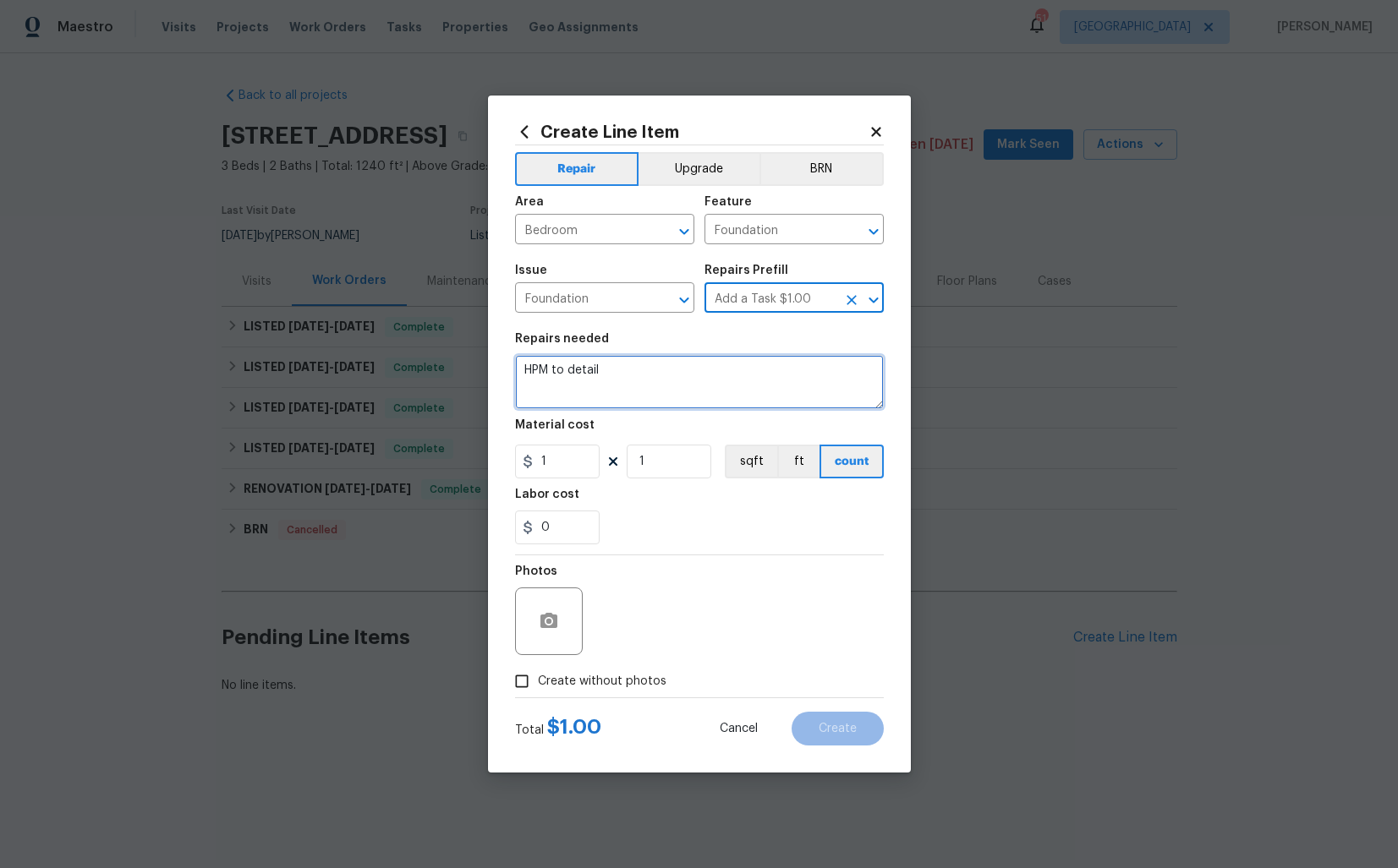
click at [656, 373] on textarea "HPM to detail" at bounding box center [699, 382] width 369 height 54
paste textarea "Received feedback that the flooring in the primary bedroom is cracked and uneve…"
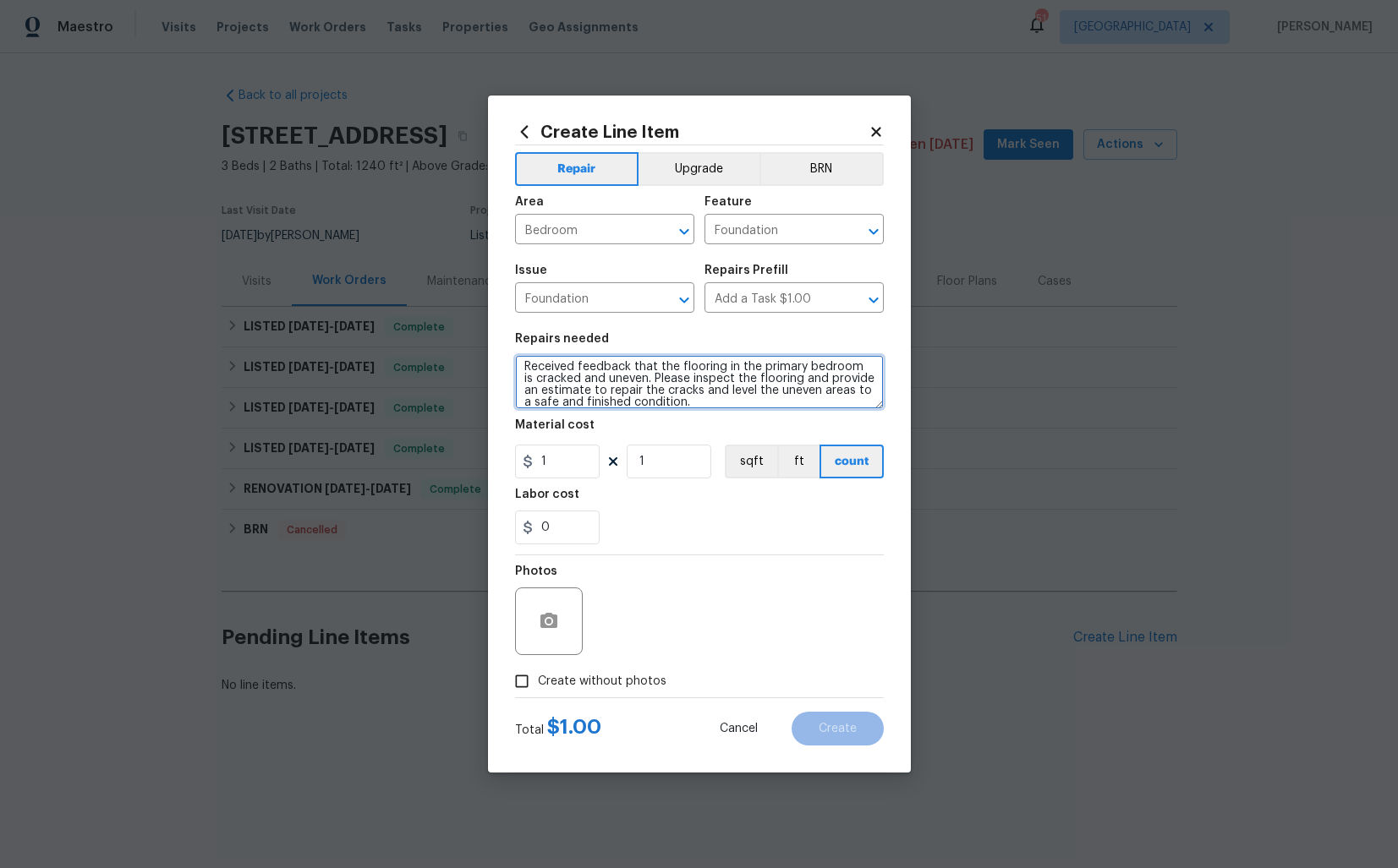
scroll to position [12, 0]
type textarea "Received feedback that the flooring in the primary bedroom is cracked and uneve…"
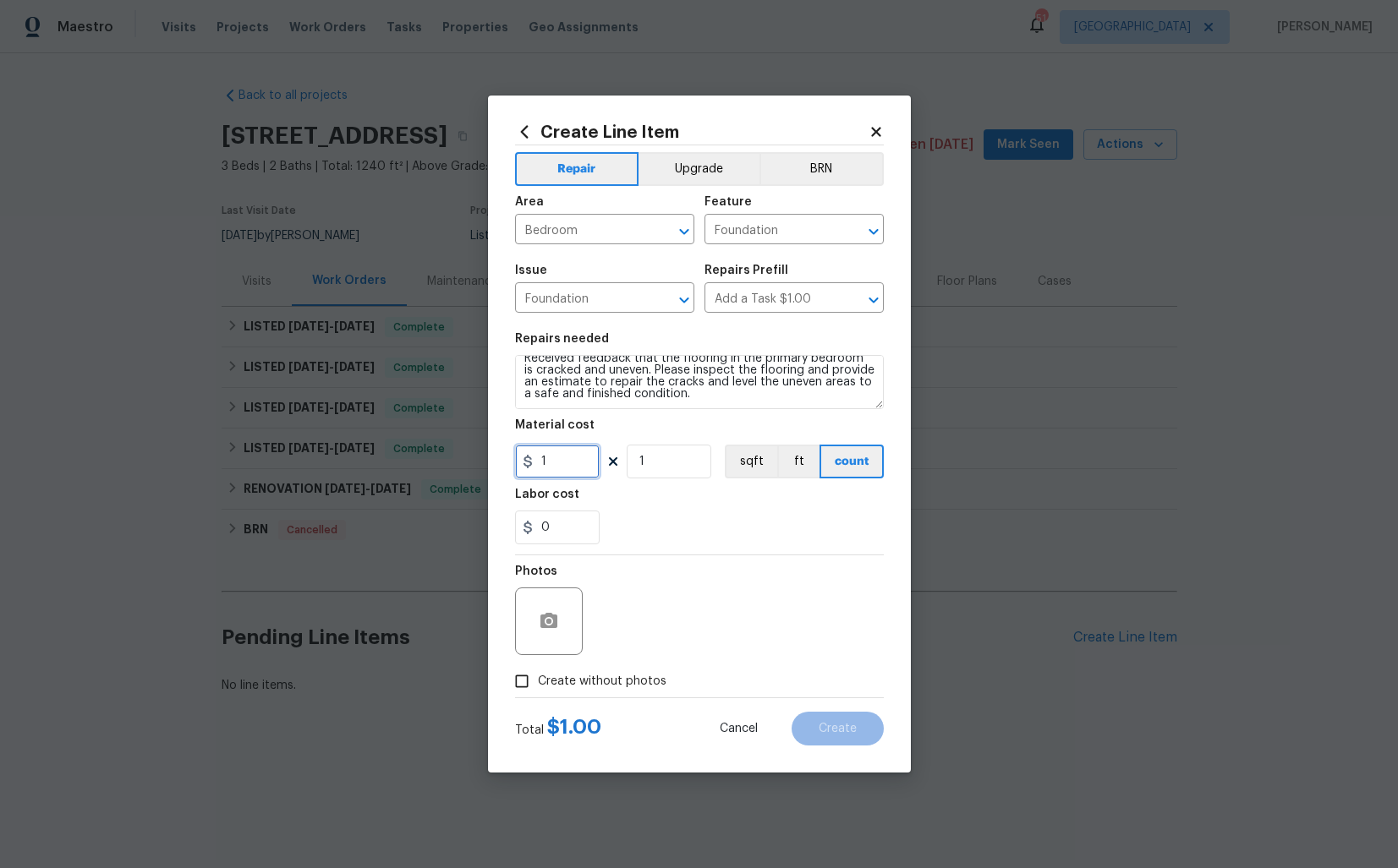
click at [565, 469] on input "1" at bounding box center [556, 461] width 84 height 33
type input "75"
click at [543, 677] on span "Create without photos" at bounding box center [602, 682] width 128 height 18
click at [538, 677] on input "Create without photos" at bounding box center [522, 682] width 33 height 33
checkbox input "true"
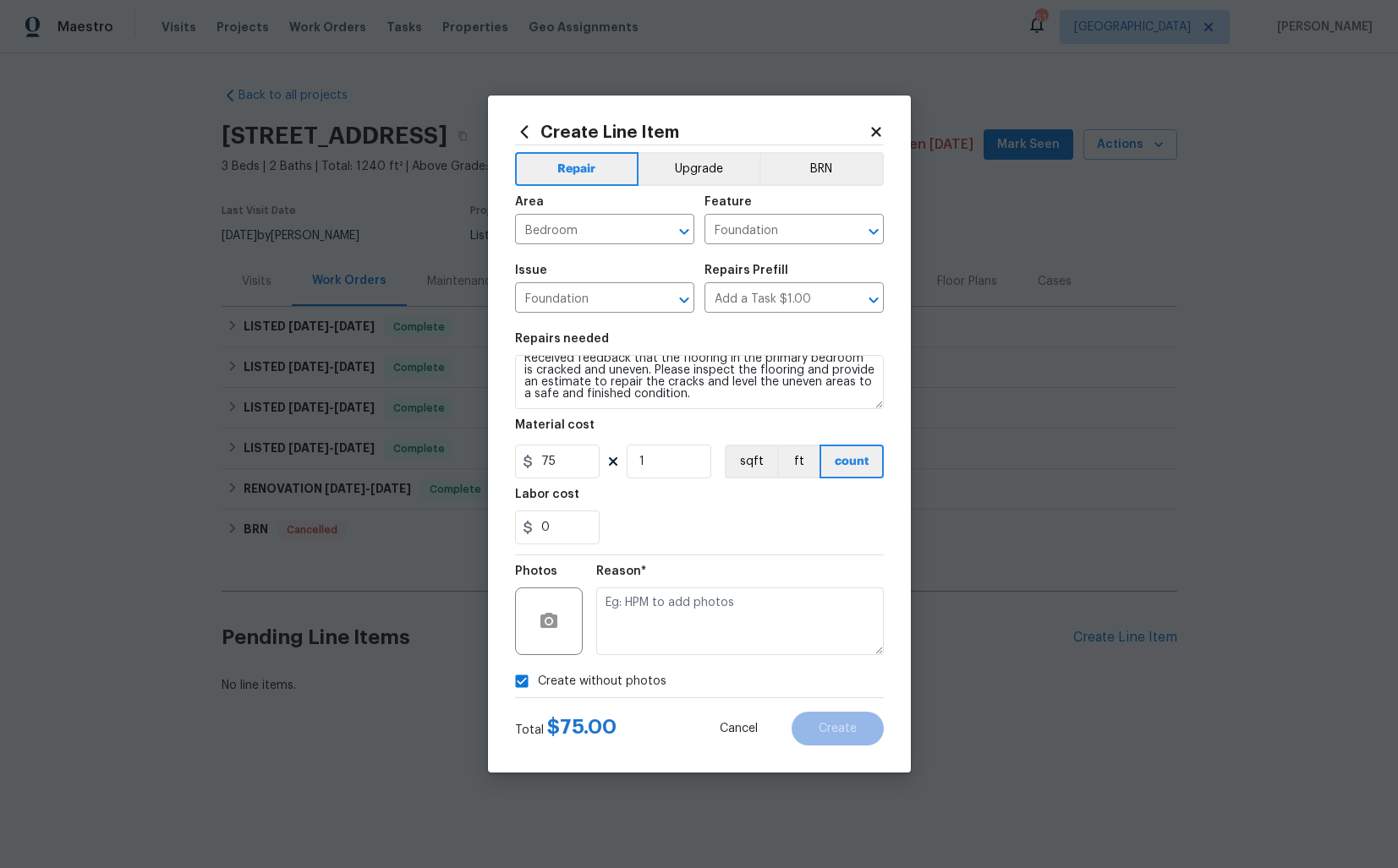
click at [589, 631] on div "Photos Reason*" at bounding box center [699, 610] width 369 height 110
click at [616, 627] on textarea at bounding box center [740, 621] width 288 height 68
click at [832, 722] on button "Create" at bounding box center [837, 728] width 92 height 33
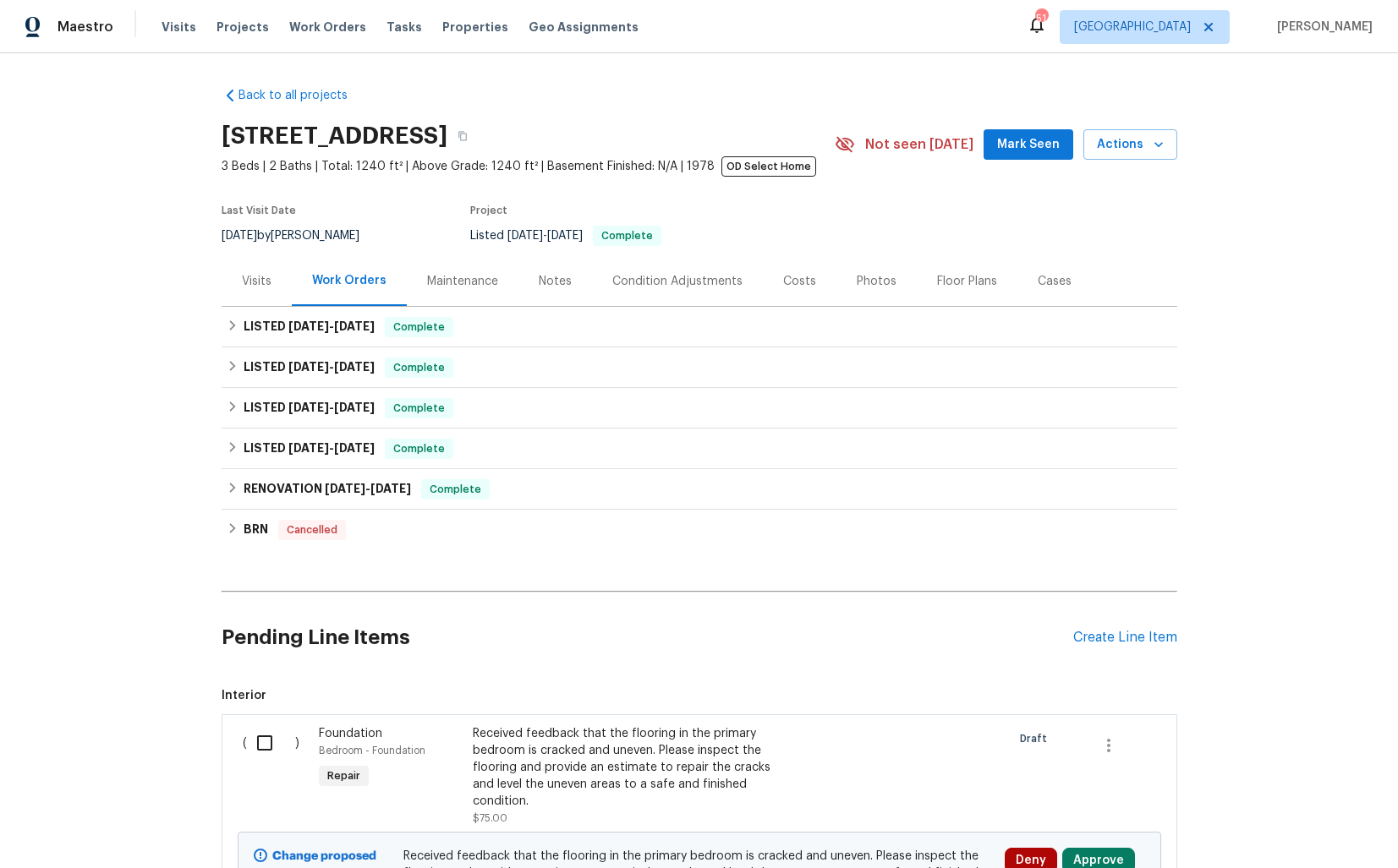
scroll to position [202, 0]
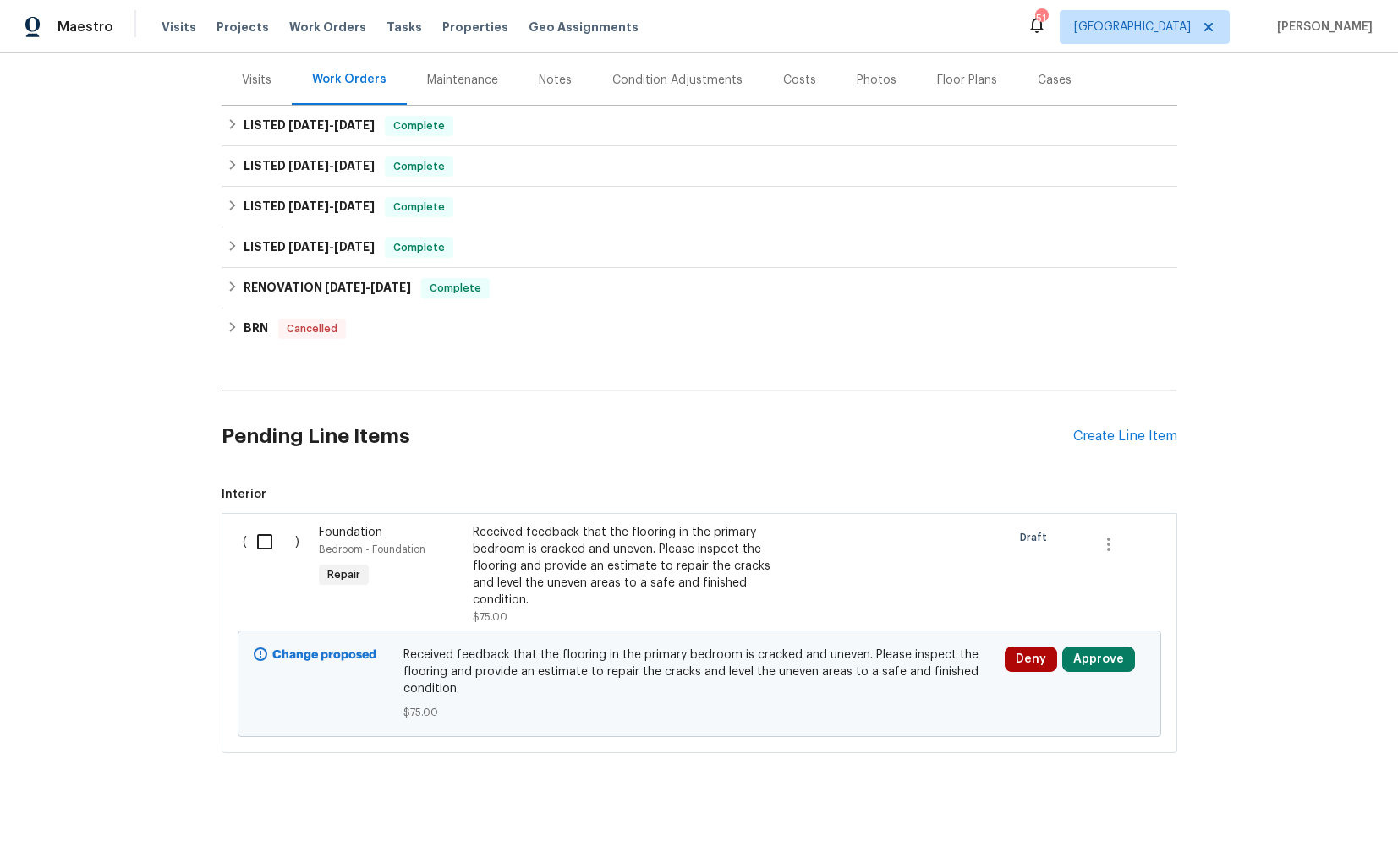
click at [251, 533] on input "checkbox" at bounding box center [270, 542] width 48 height 35
checkbox input "true"
click at [1280, 833] on span "Create Work Order" at bounding box center [1300, 826] width 112 height 21
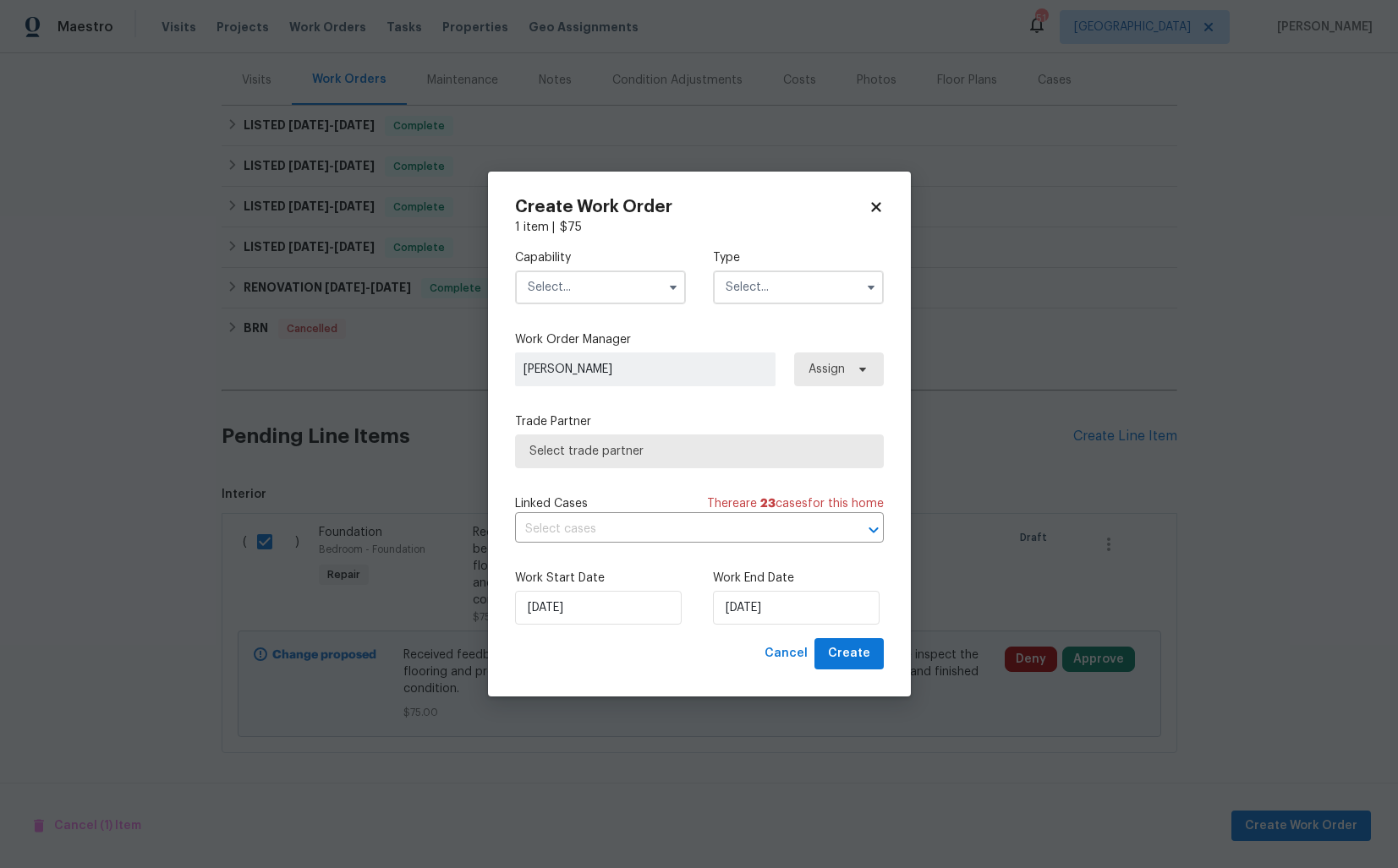
click at [604, 284] on input "text" at bounding box center [600, 287] width 171 height 33
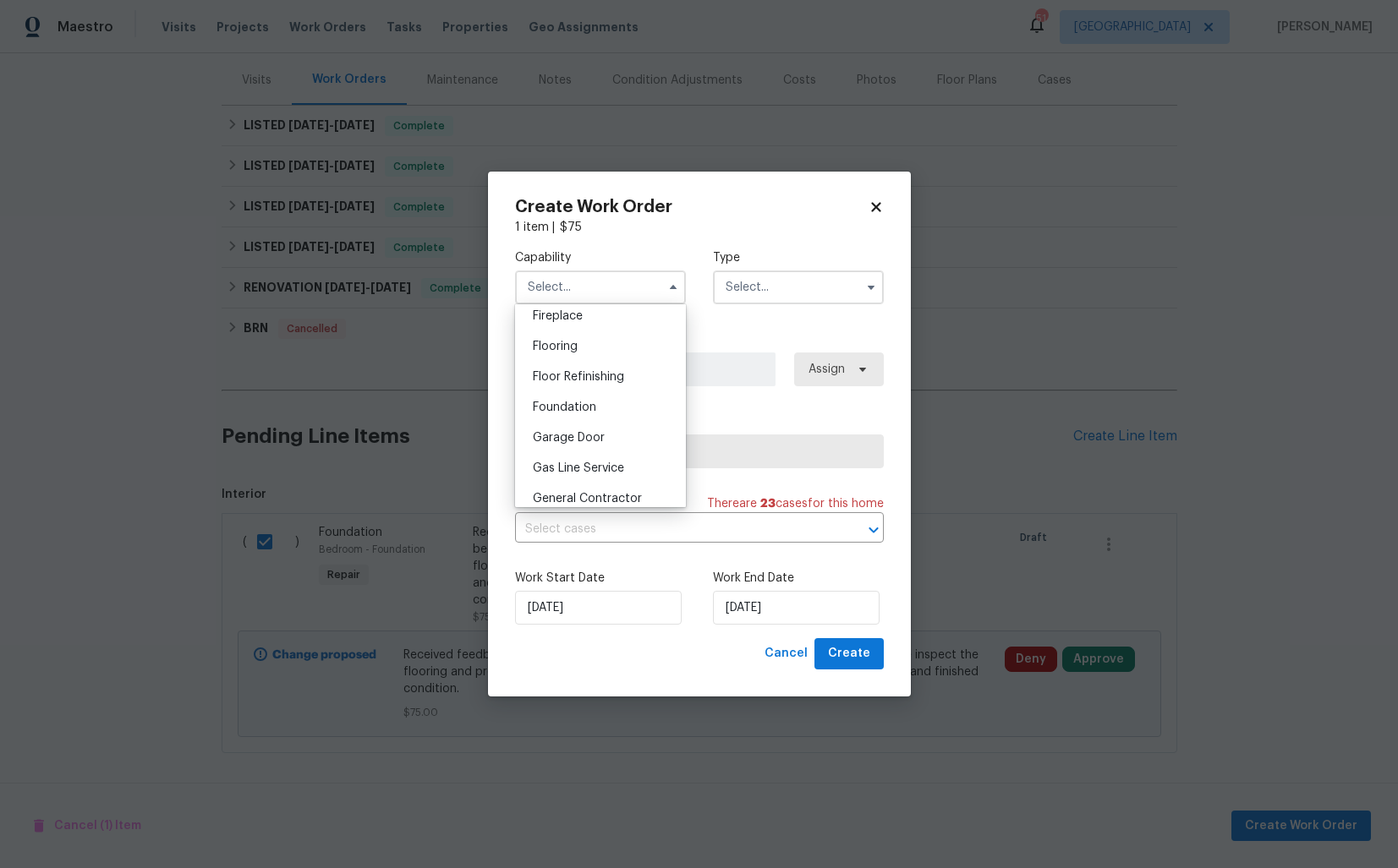
scroll to position [643, 0]
click at [591, 404] on div "Foundation" at bounding box center [600, 399] width 163 height 31
type input "Foundation"
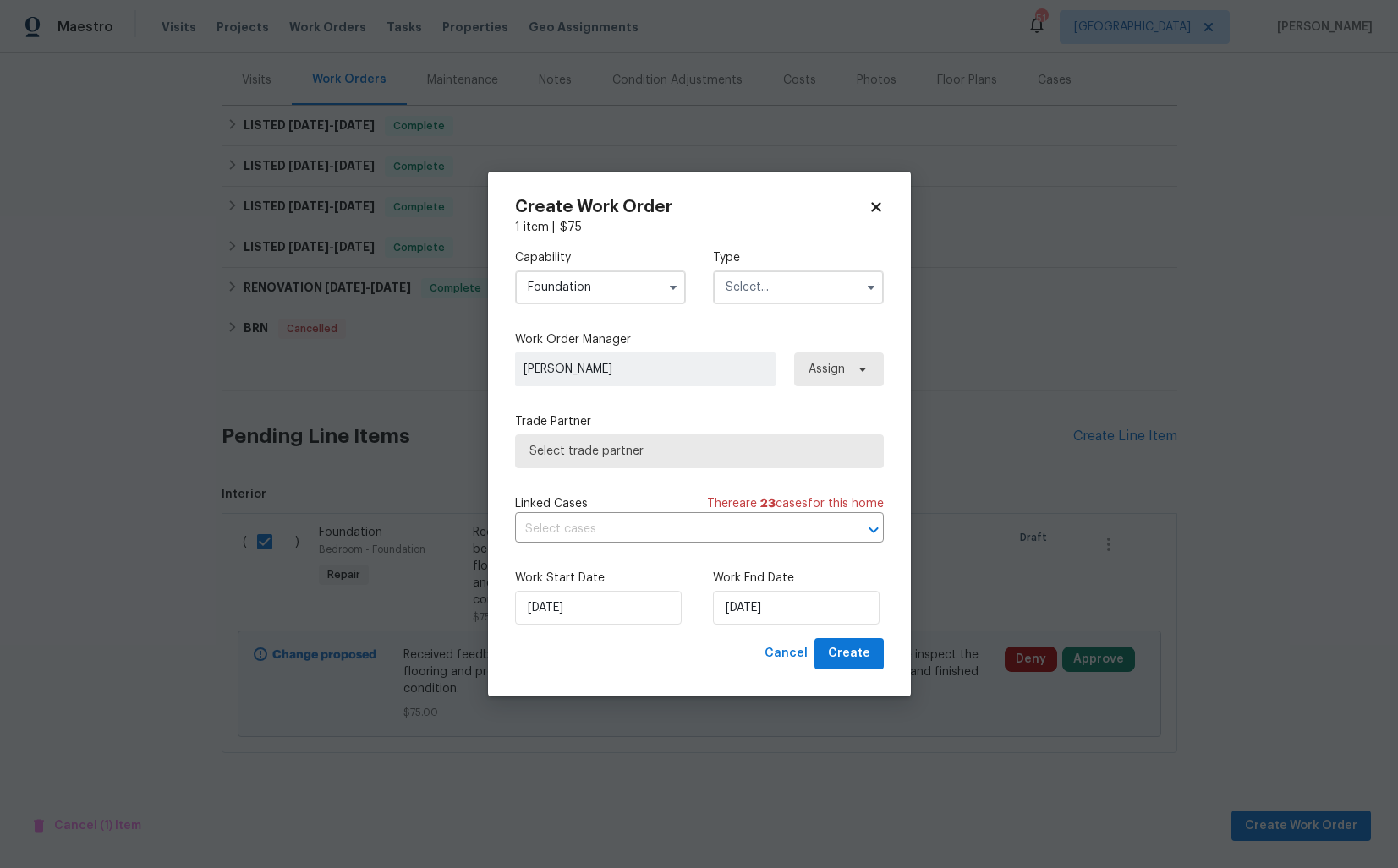
click at [810, 287] on input "text" at bounding box center [798, 287] width 171 height 33
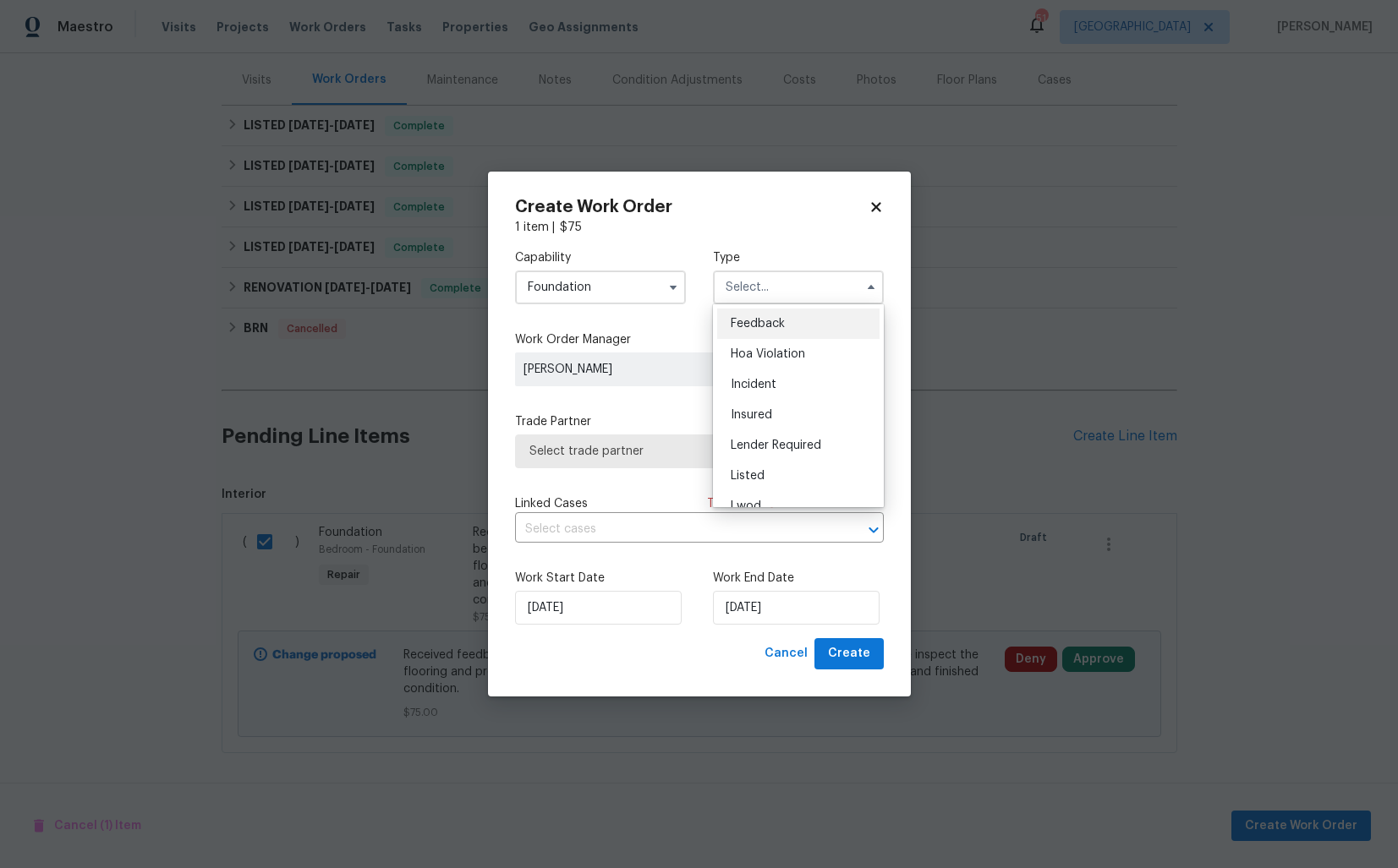
click at [770, 319] on span "Feedback" at bounding box center [758, 324] width 54 height 12
type input "Feedback"
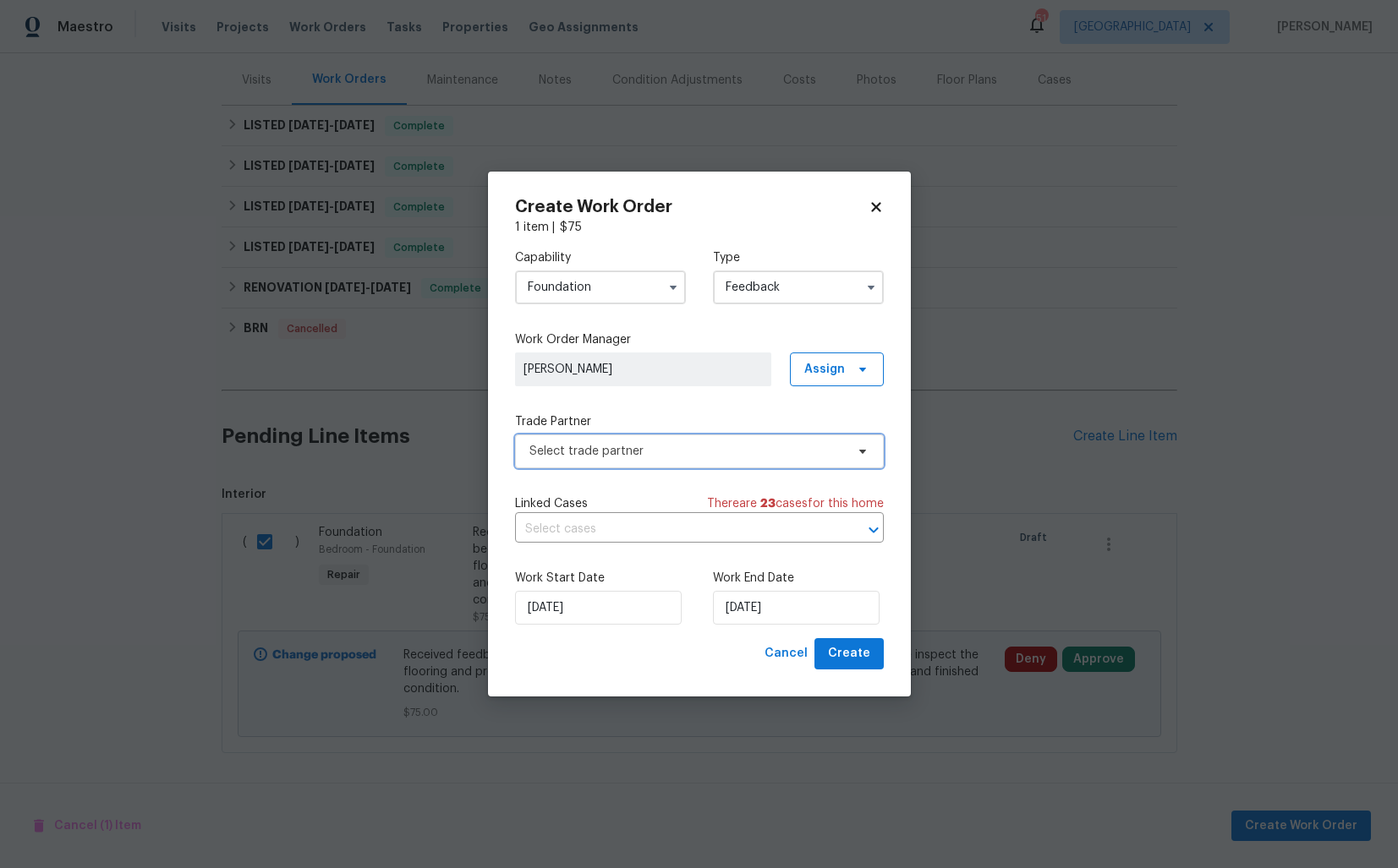
click at [596, 448] on span "Select trade partner" at bounding box center [686, 451] width 316 height 17
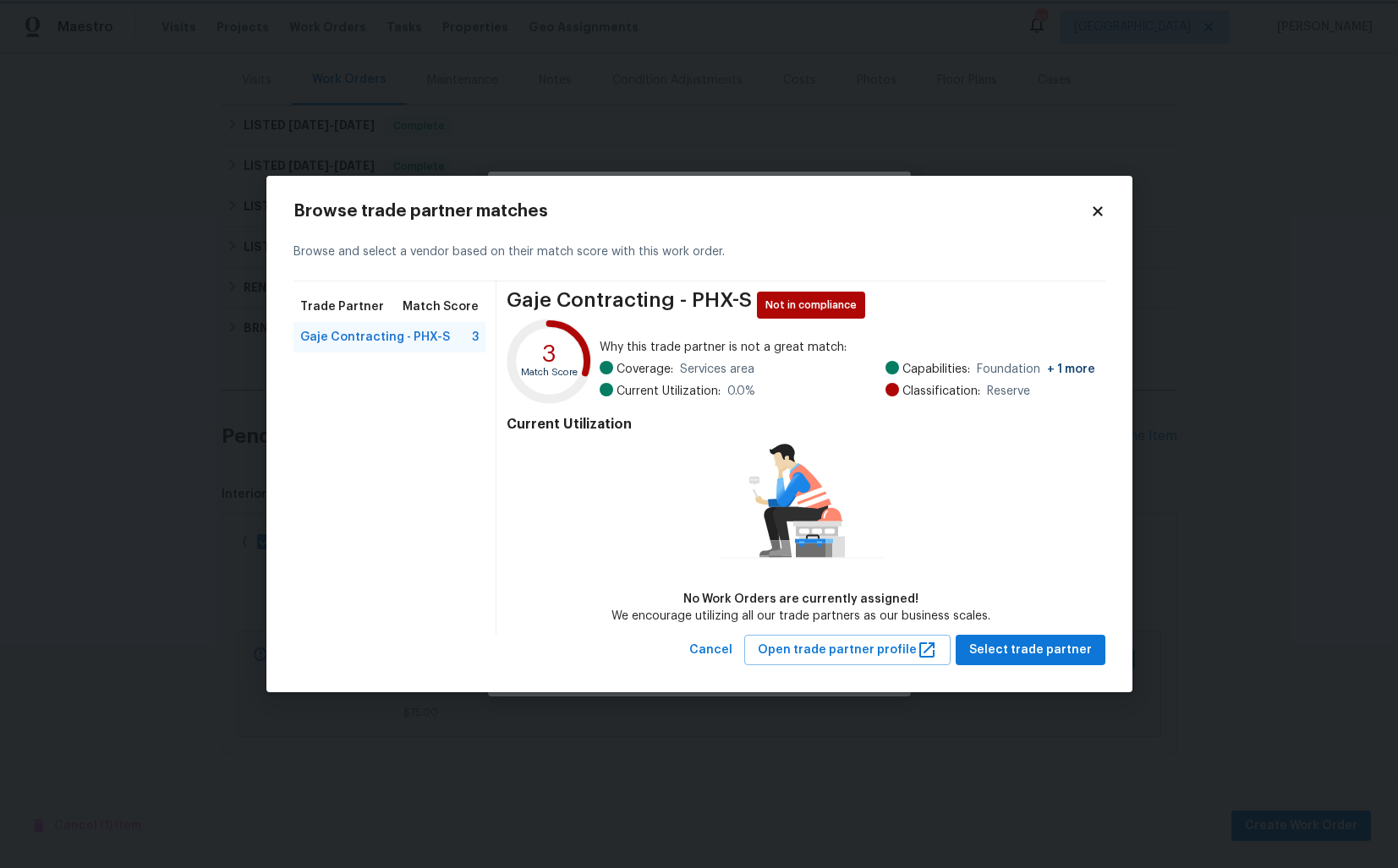
click at [231, 518] on body "Maestro Visits Projects Work Orders Tasks Properties Geo Assignments 51 Dallas …" at bounding box center [699, 434] width 1398 height 868
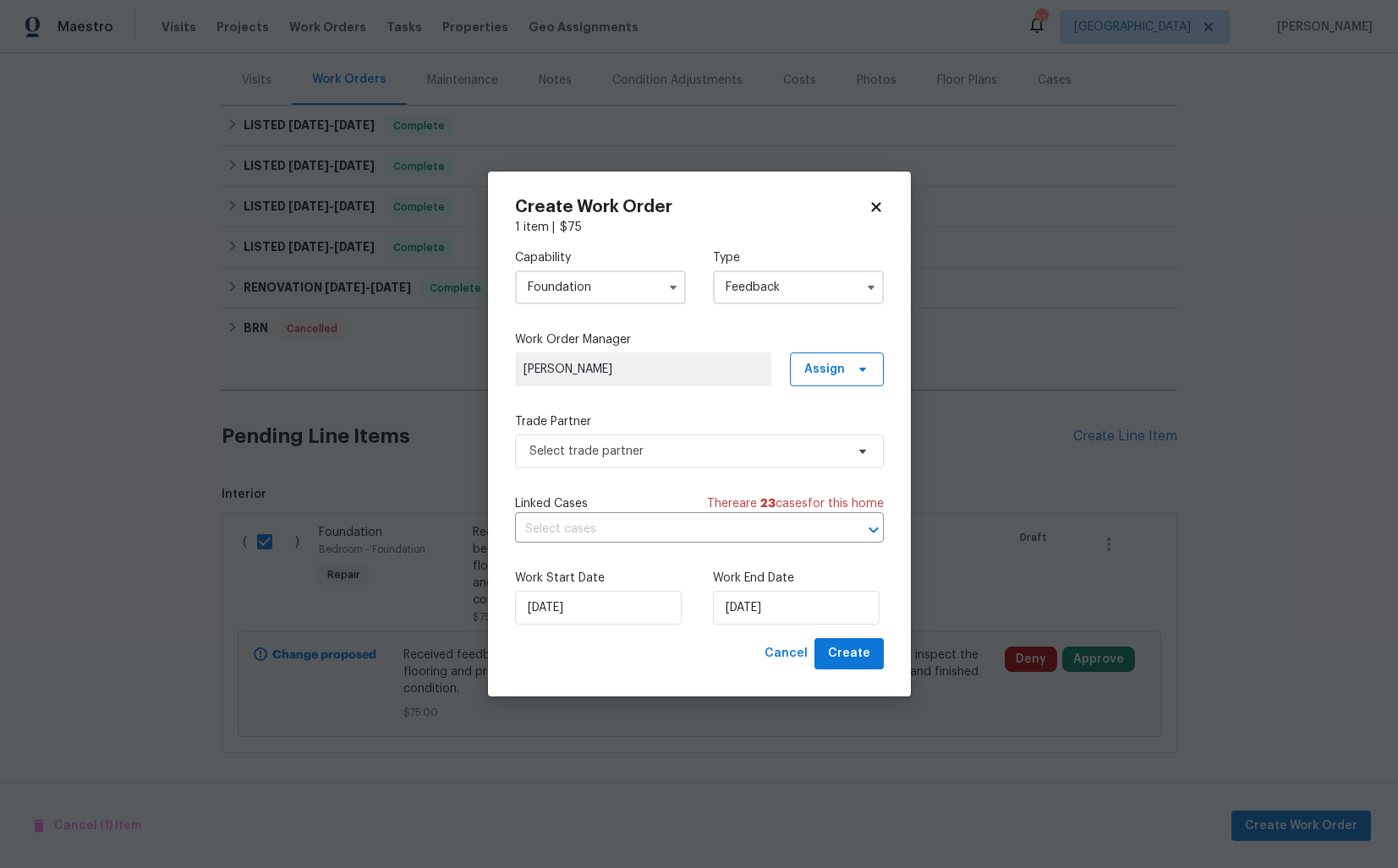
click at [647, 288] on input "Foundation" at bounding box center [600, 287] width 171 height 33
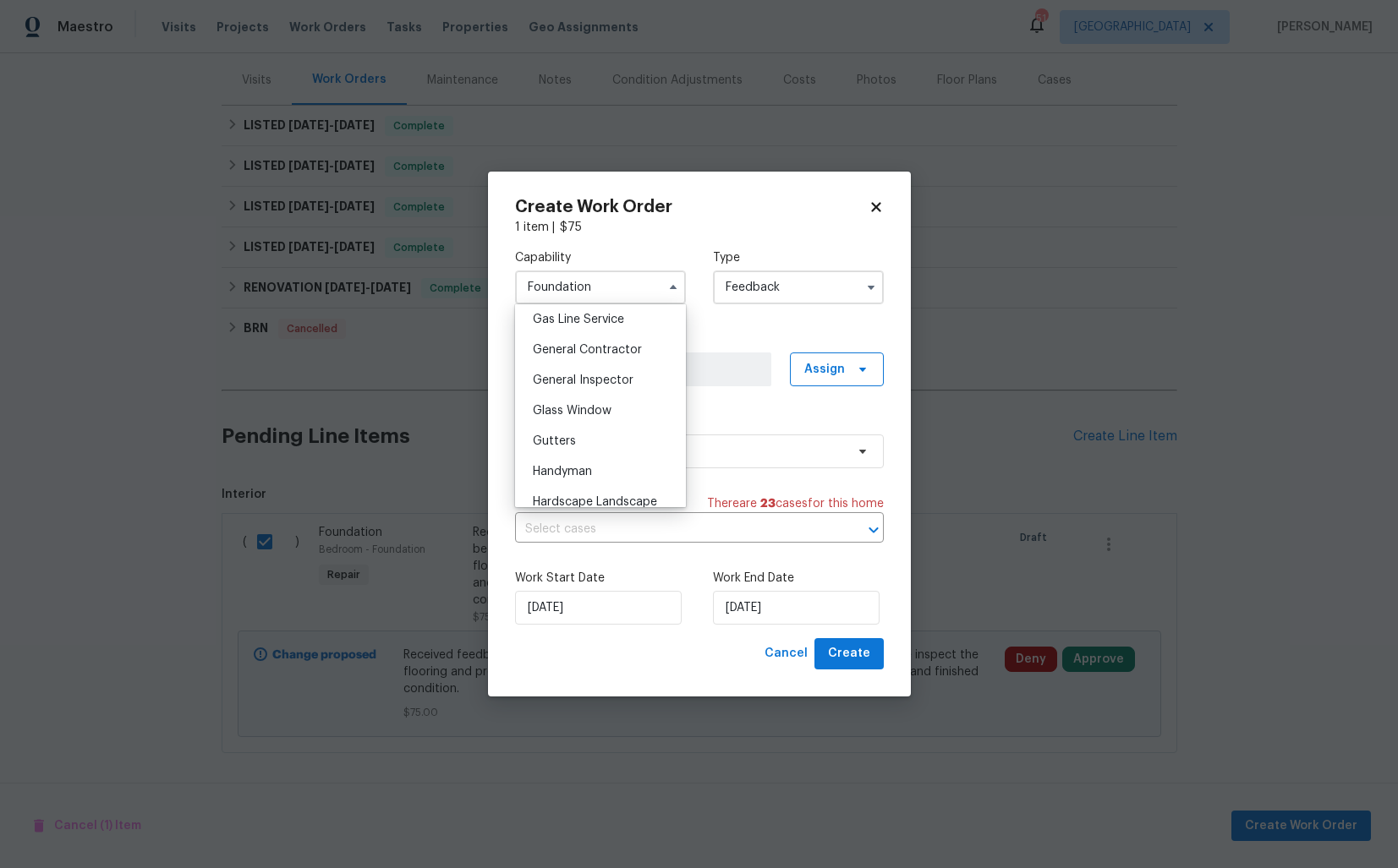
scroll to position [804, 0]
click at [598, 339] on div "General Contractor" at bounding box center [600, 328] width 163 height 31
type input "General Contractor"
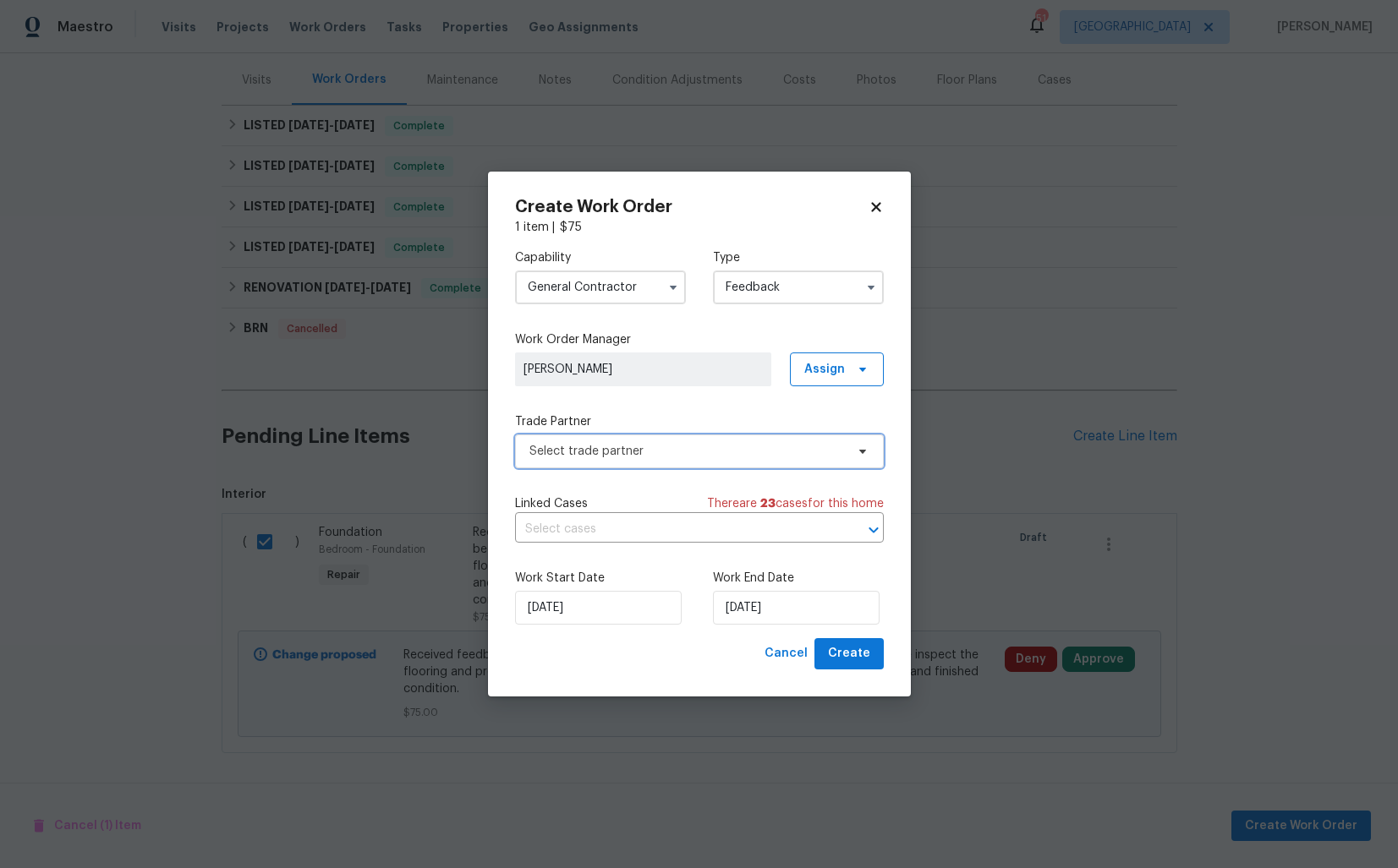
click at [587, 458] on span "Select trade partner" at bounding box center [686, 451] width 316 height 17
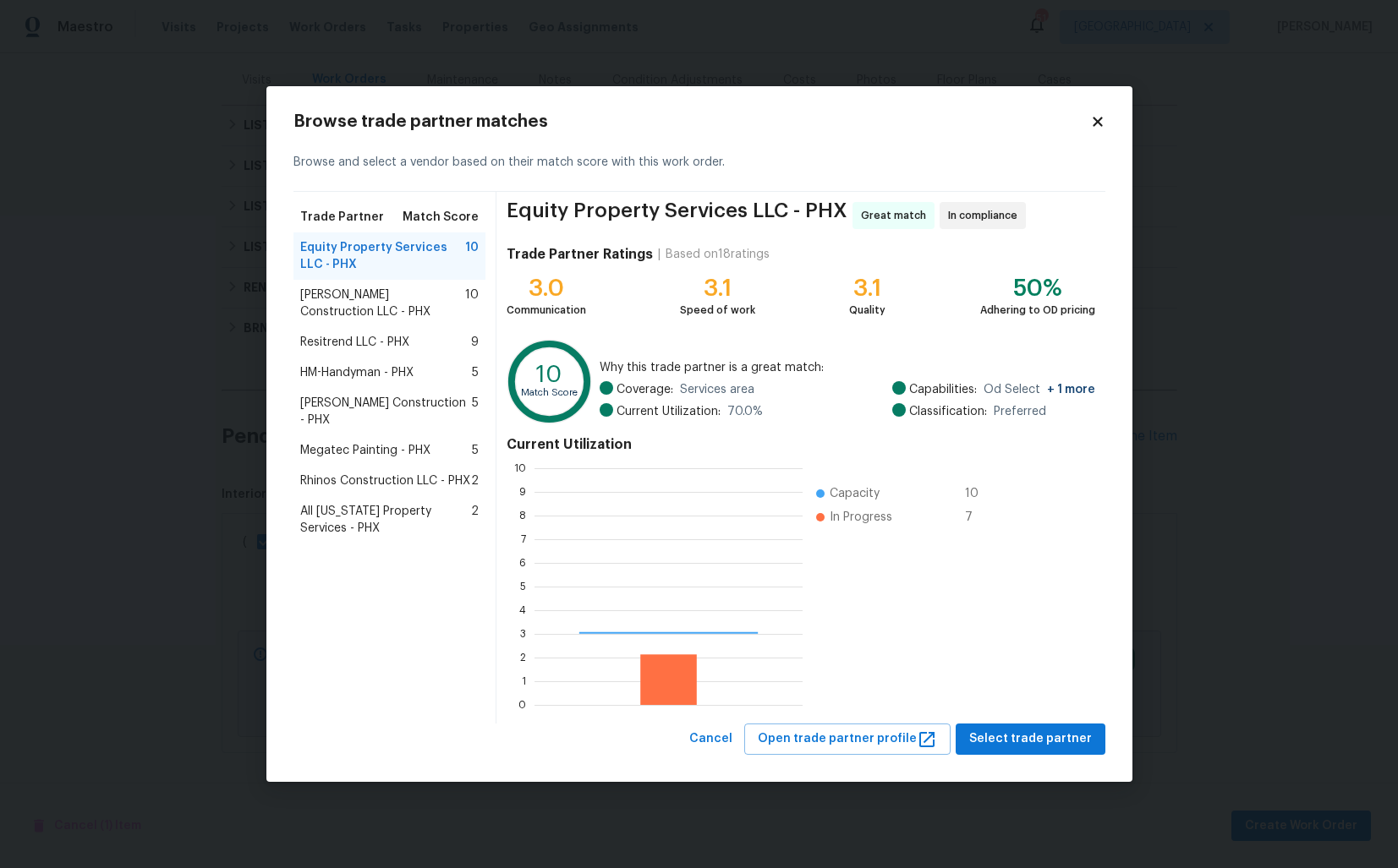
scroll to position [237, 268]
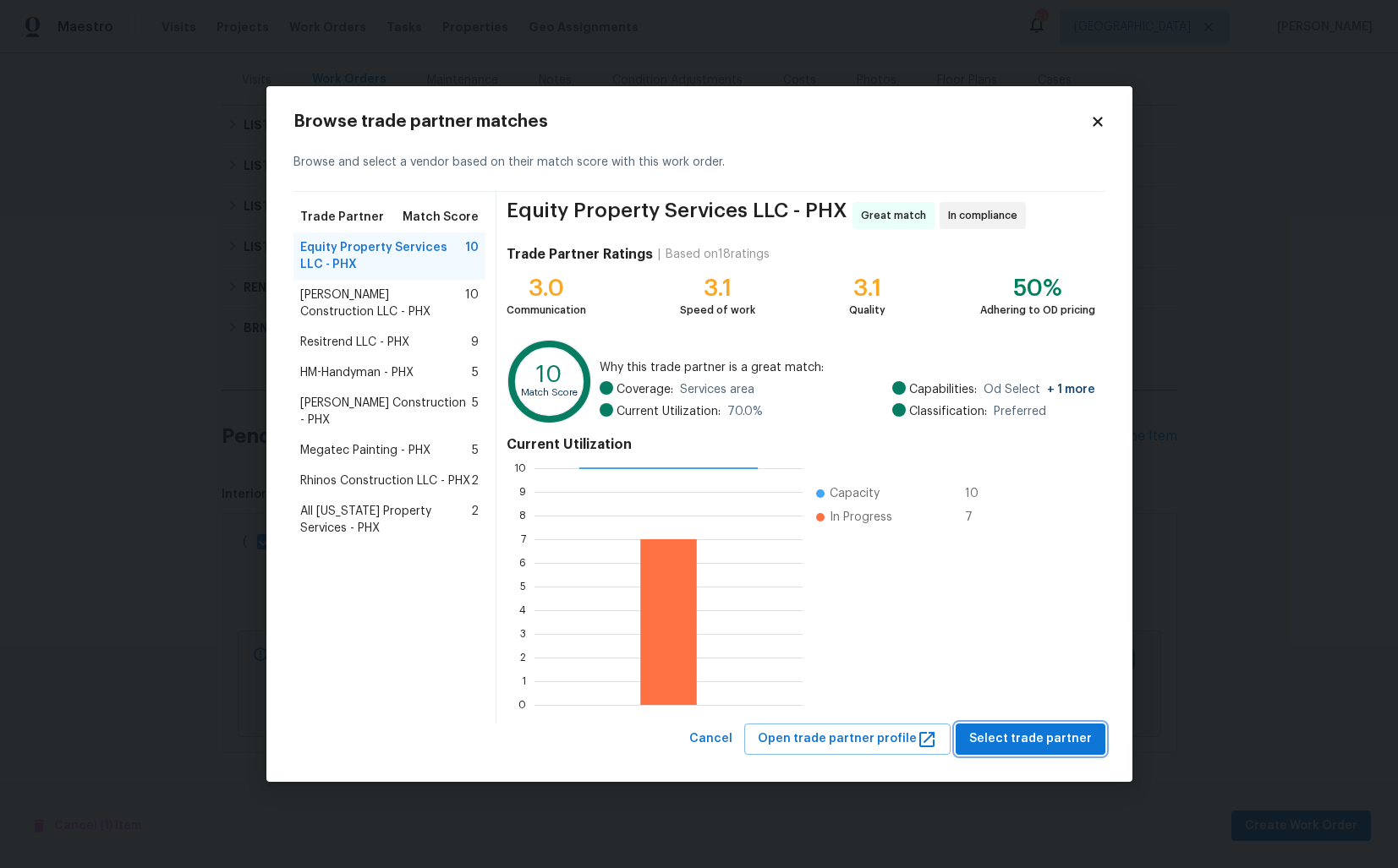
click at [1021, 735] on span "Select trade partner" at bounding box center [1030, 739] width 123 height 21
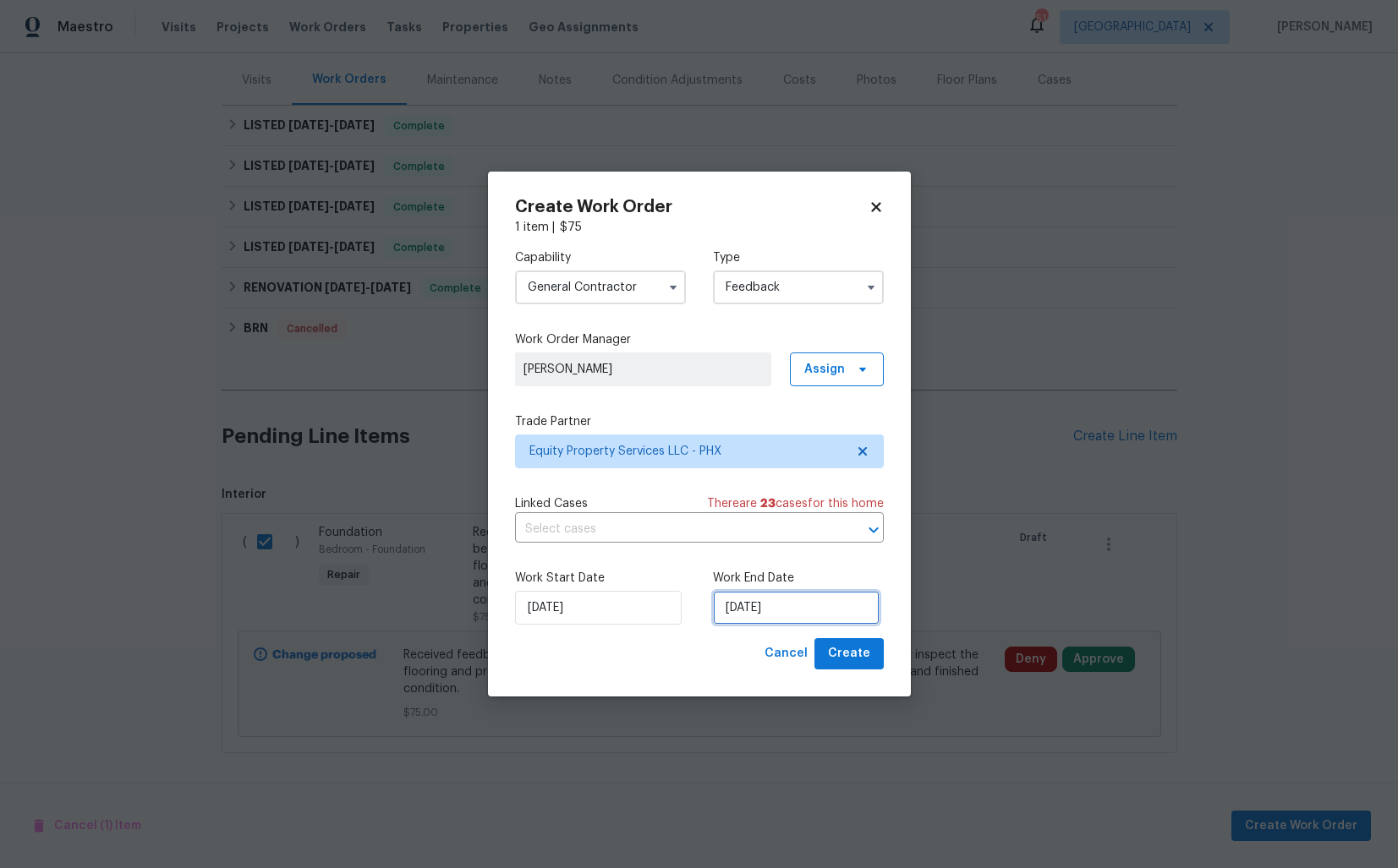
click at [761, 605] on input "09/09/2025" at bounding box center [796, 608] width 166 height 33
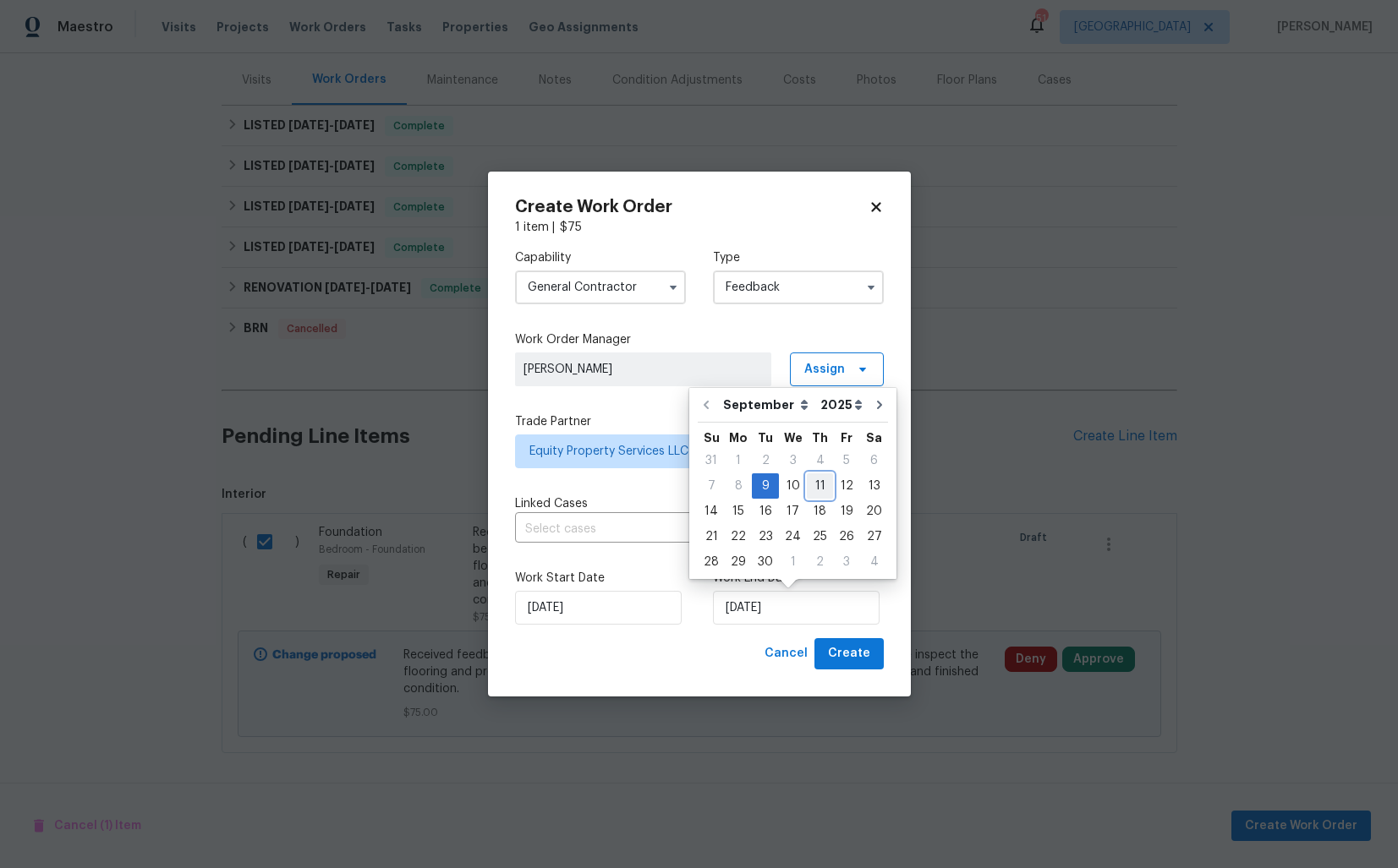
click at [812, 481] on div "11" at bounding box center [819, 486] width 26 height 24
type input "11/09/2025"
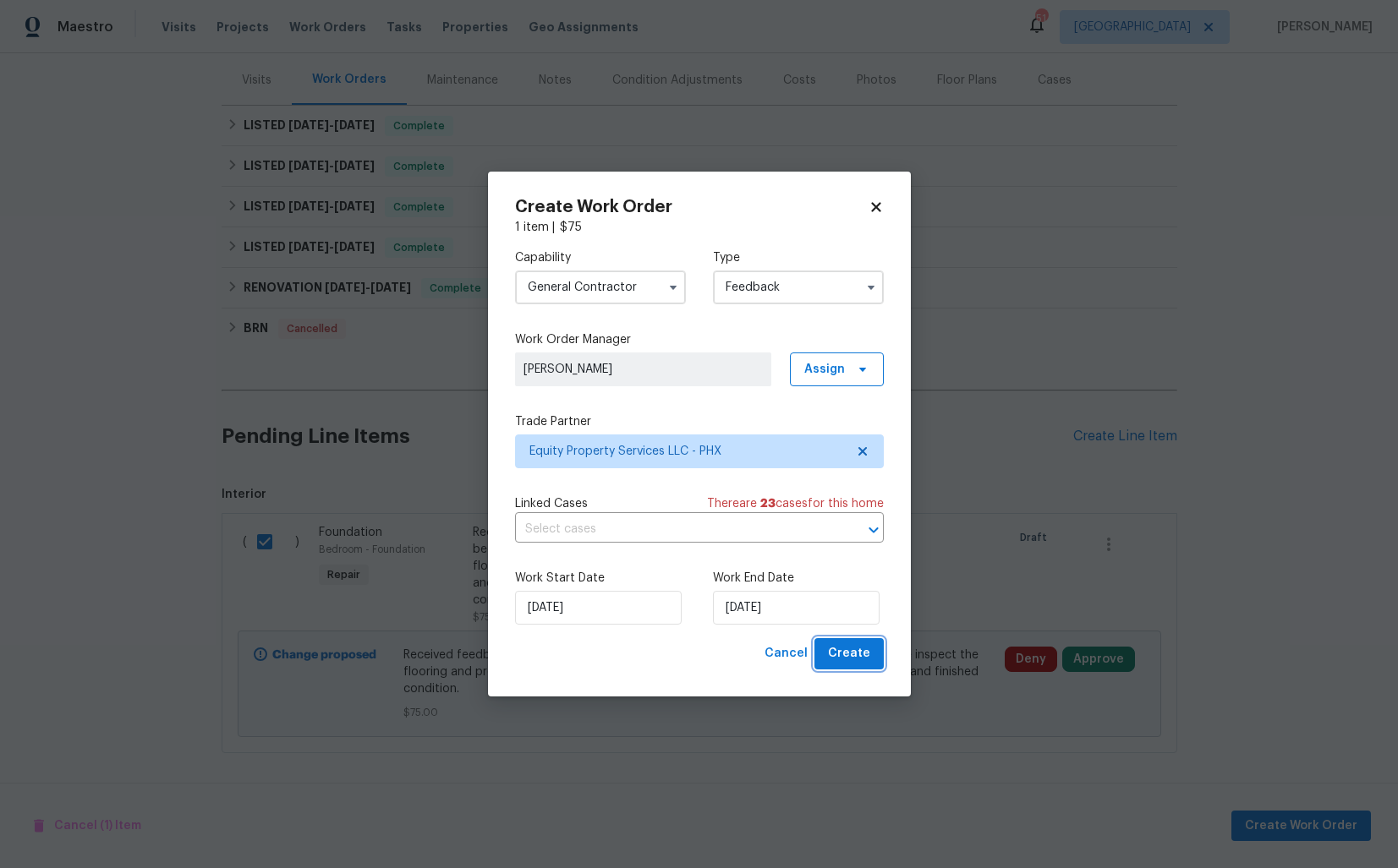
click at [845, 652] on span "Create" at bounding box center [848, 654] width 43 height 21
checkbox input "false"
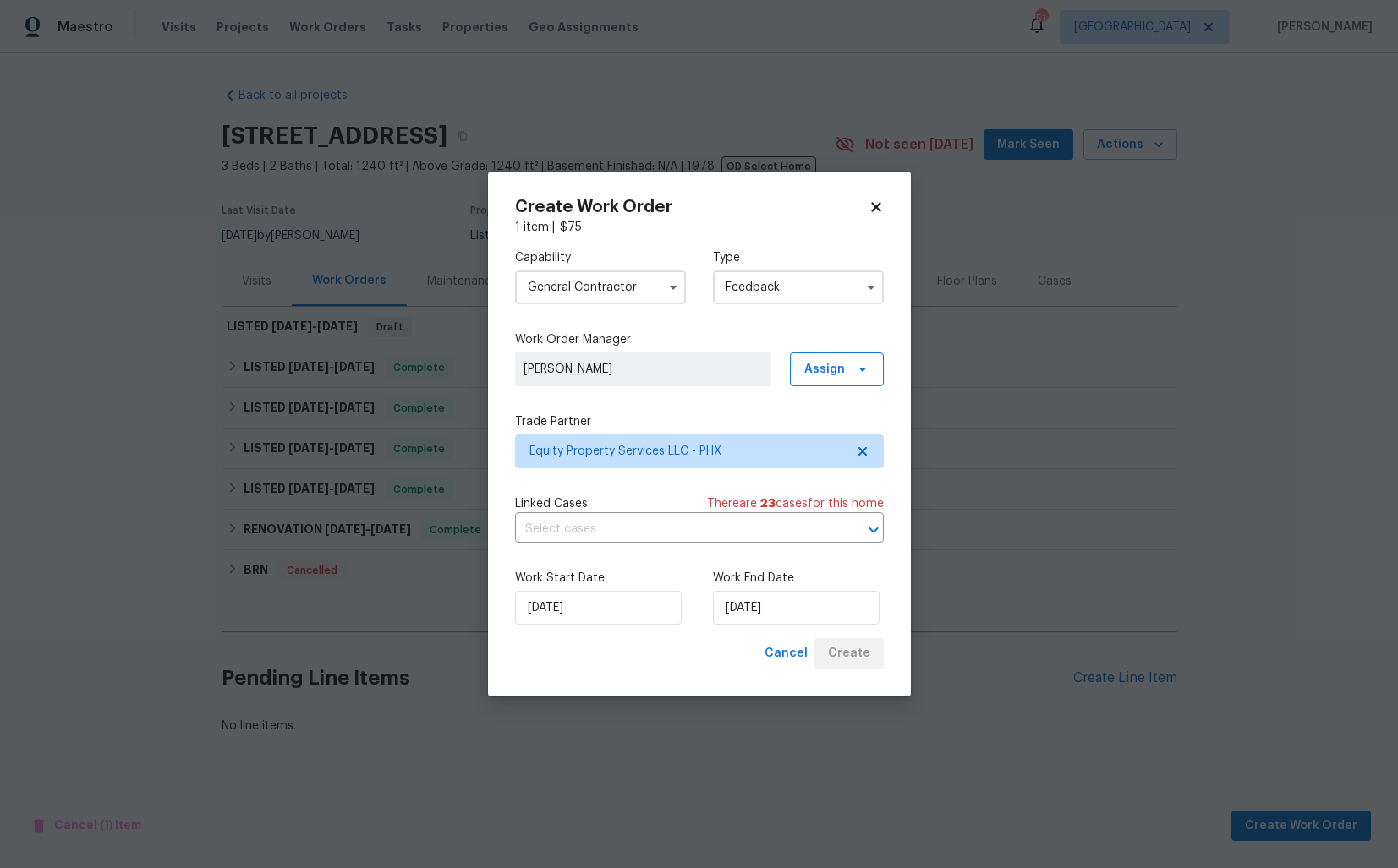
scroll to position [0, 0]
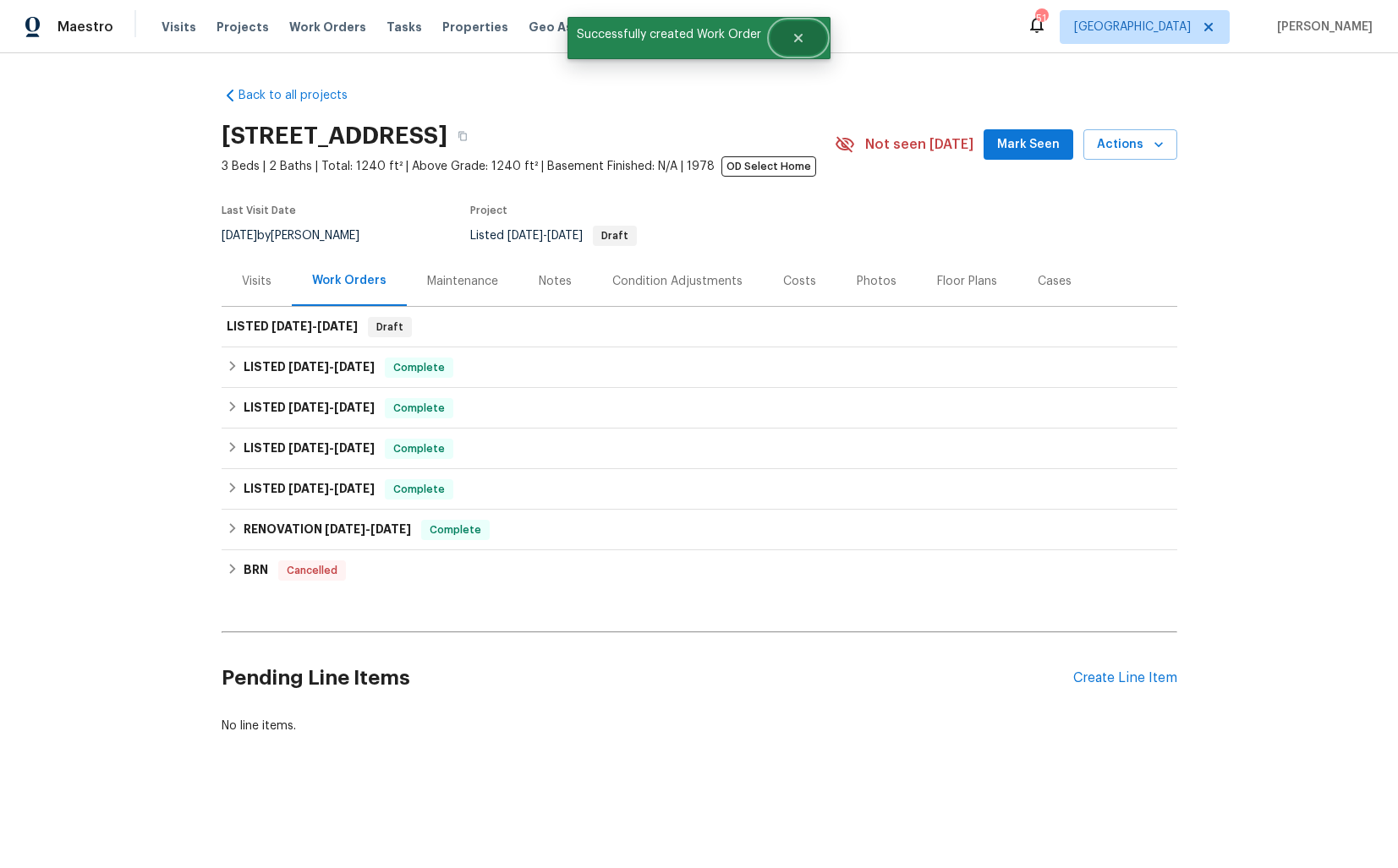
click at [798, 36] on icon "Close" at bounding box center [798, 37] width 8 height 8
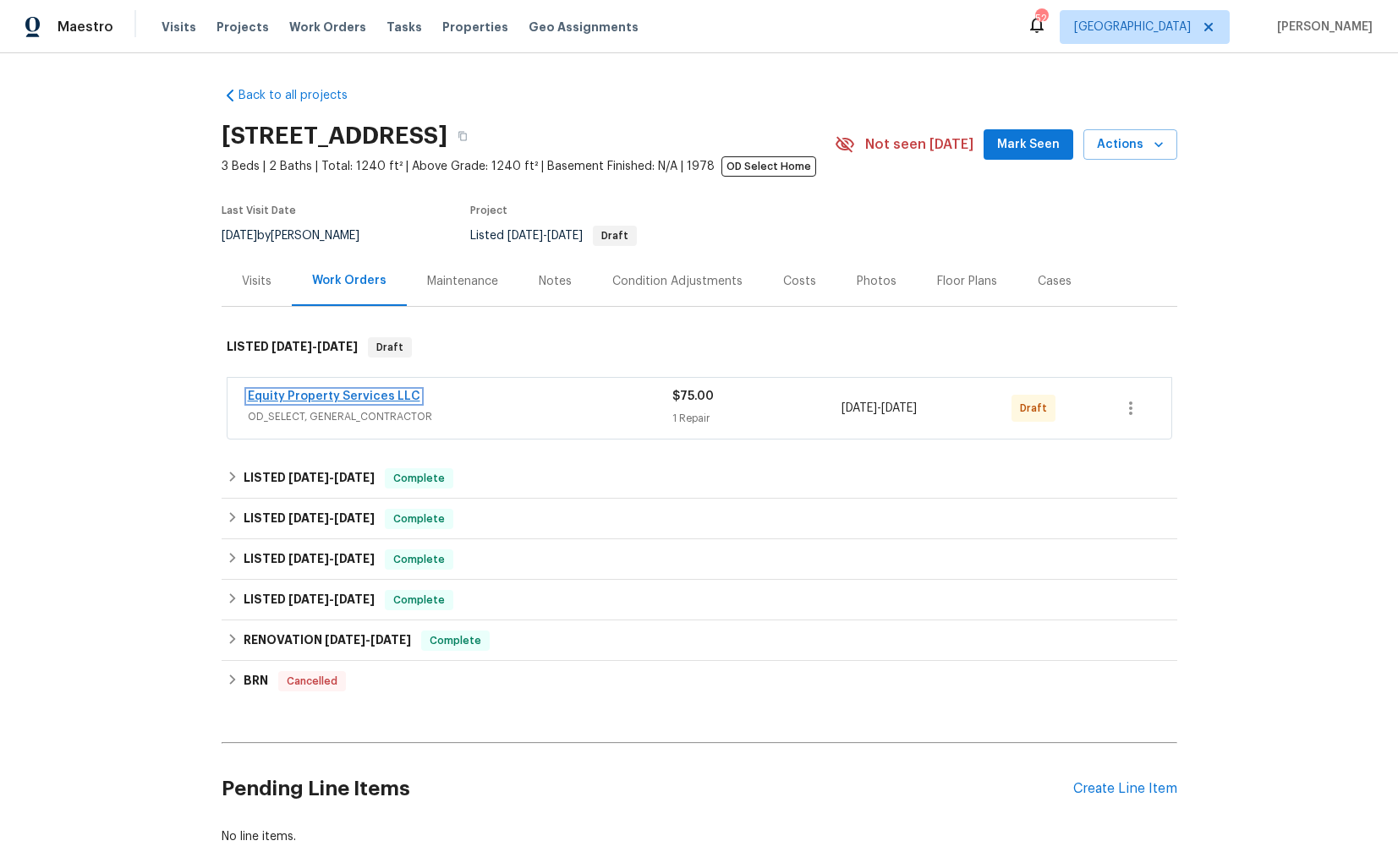
click at [317, 396] on link "Equity Property Services LLC" at bounding box center [334, 396] width 173 height 12
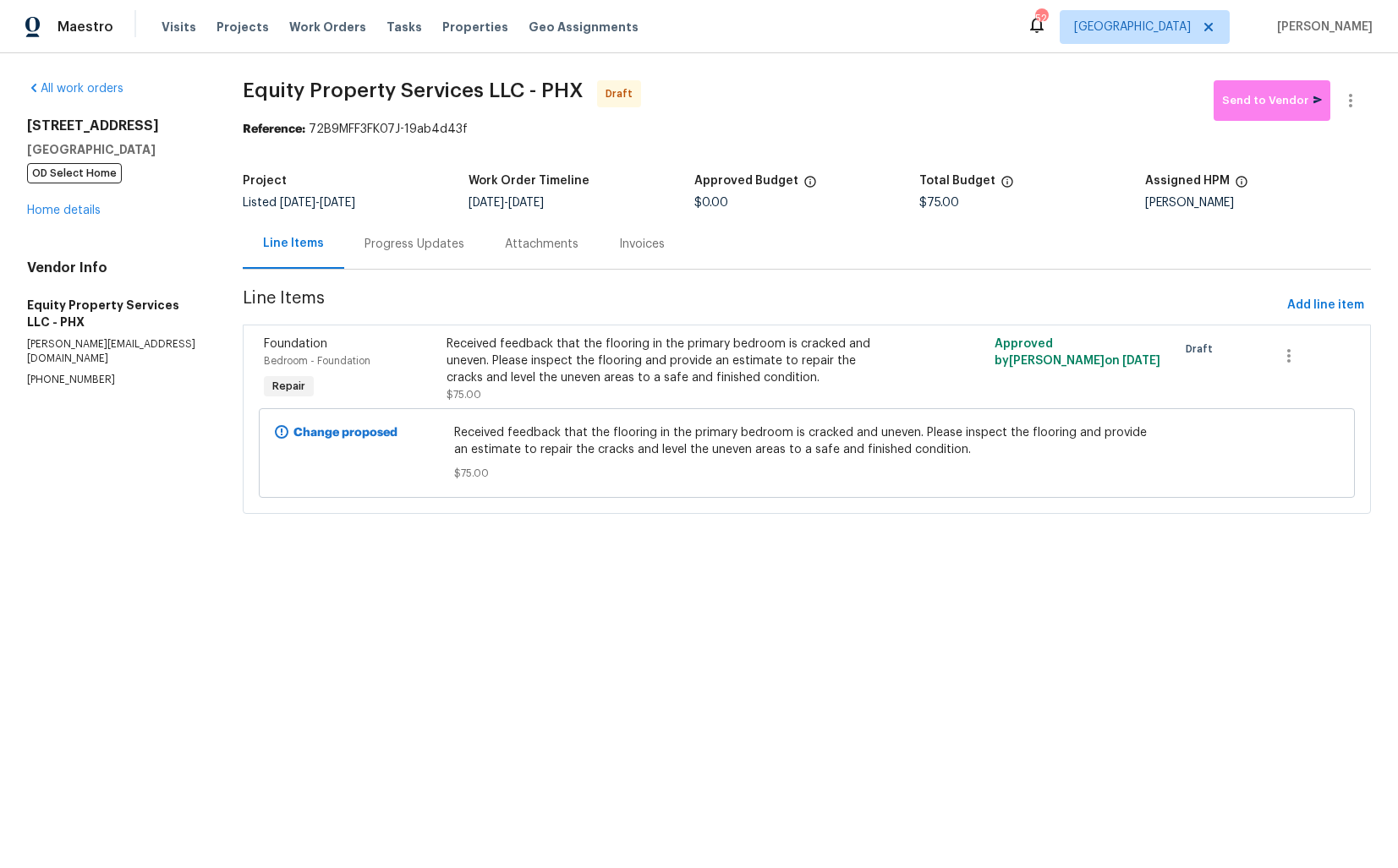
click at [414, 247] on div "Progress Updates" at bounding box center [414, 244] width 99 height 17
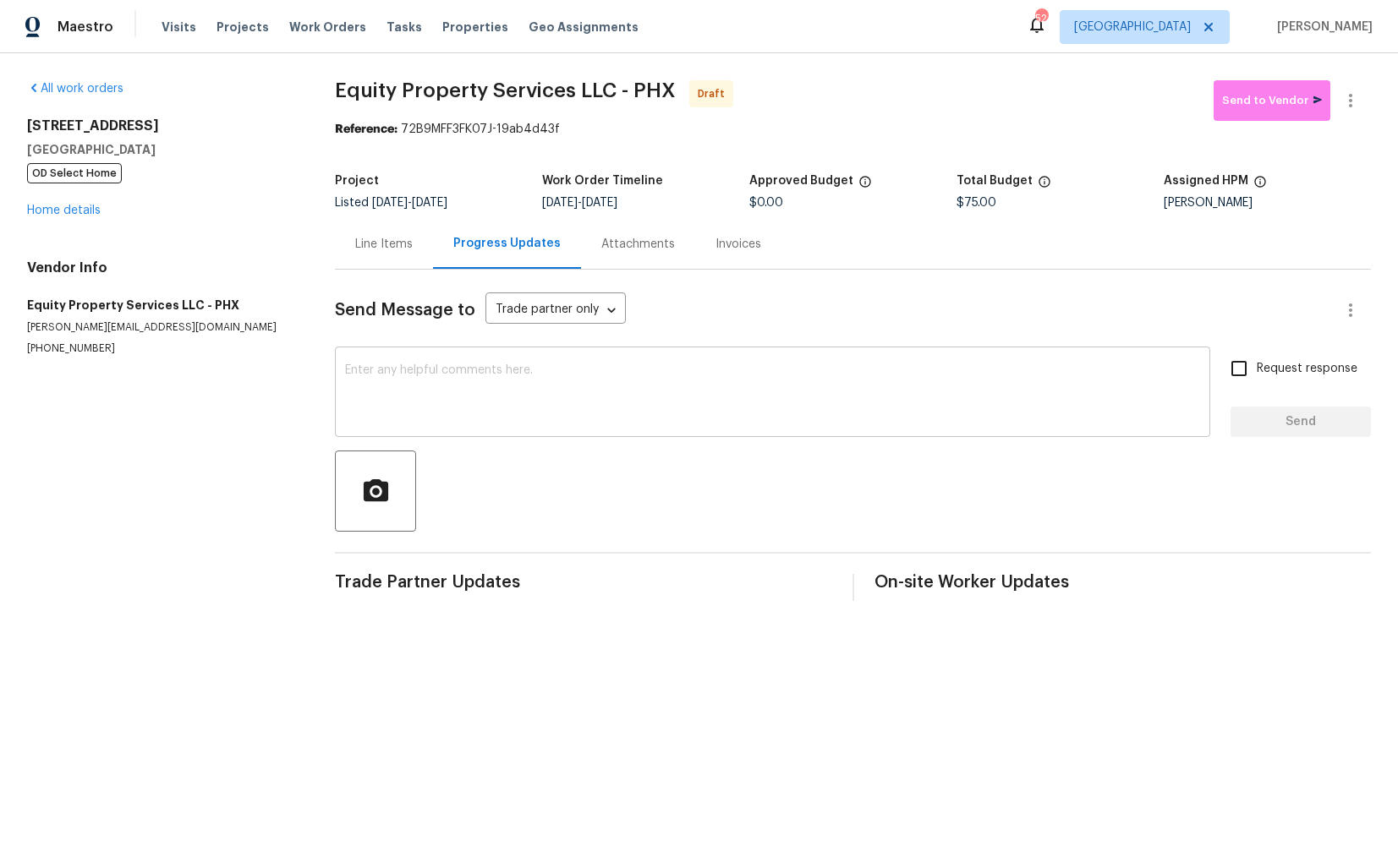
click at [410, 363] on div "x ​" at bounding box center [772, 393] width 875 height 86
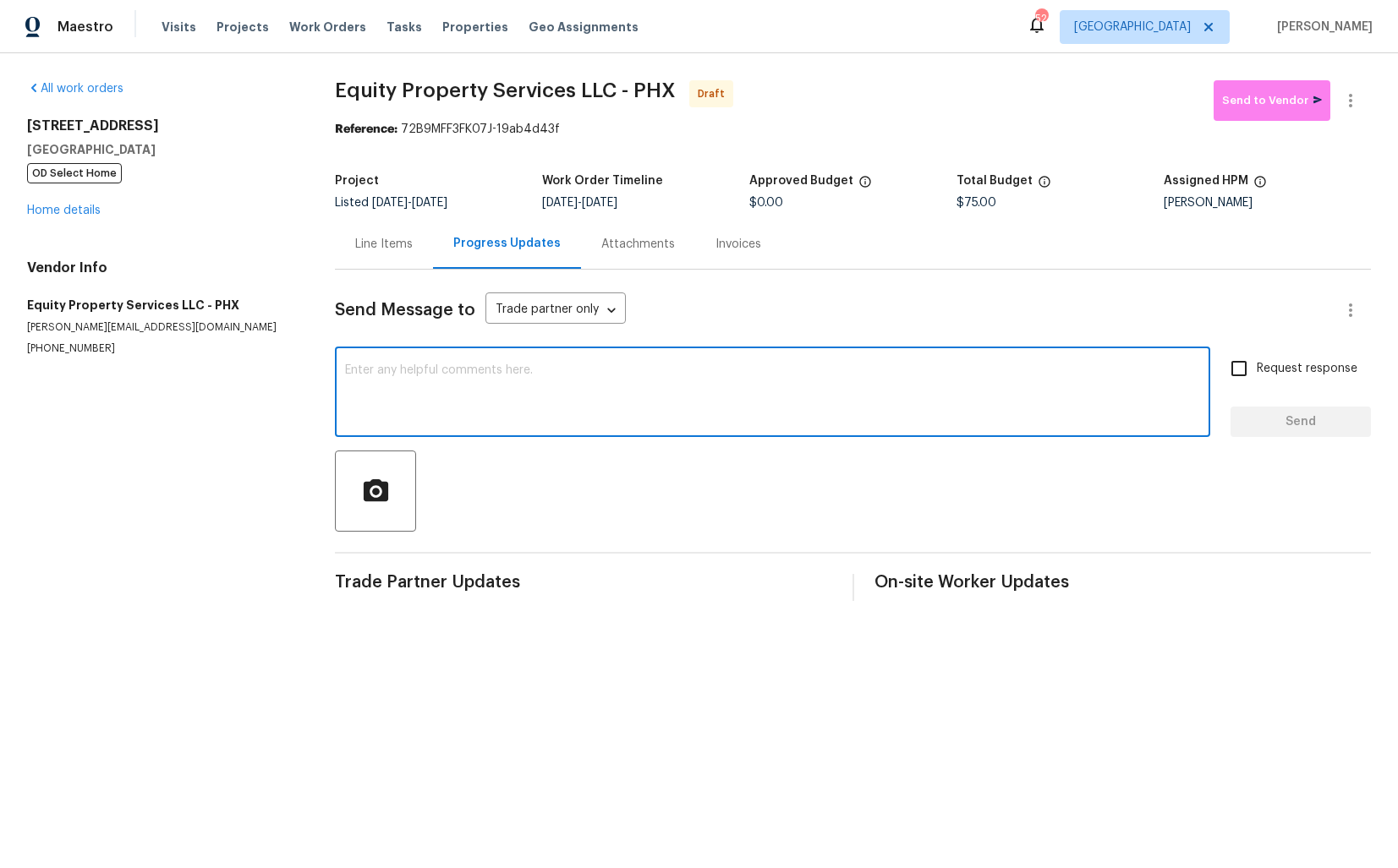
paste textarea "Hi this is [PERSON_NAME] with Opendoor. I’m confirming you received the WO for …"
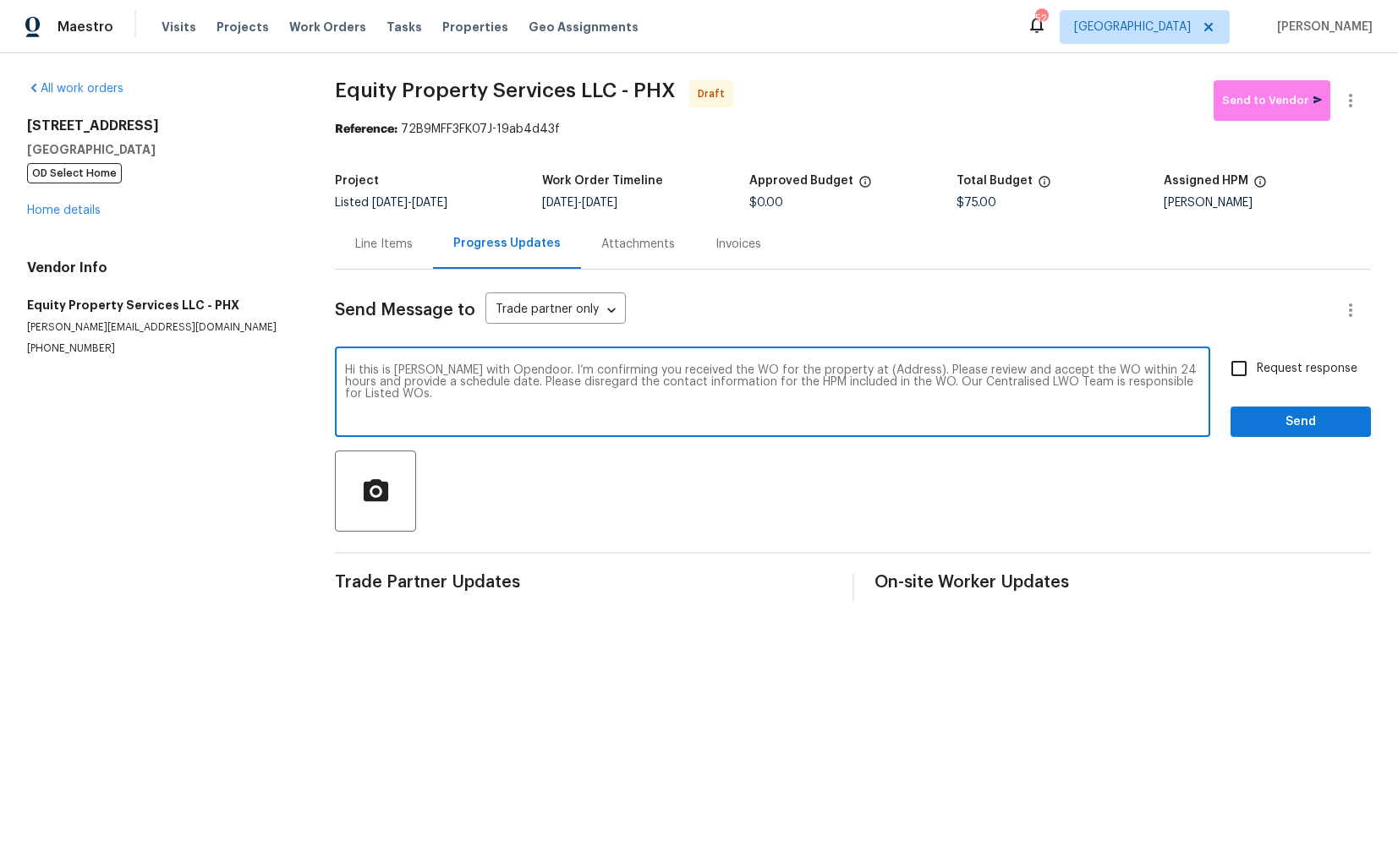
drag, startPoint x: 883, startPoint y: 371, endPoint x: 832, endPoint y: 367, distance: 51.2
click at [832, 367] on textarea "Hi this is [PERSON_NAME] with Opendoor. I’m confirming you received the WO for …" at bounding box center [771, 393] width 855 height 59
paste textarea "[STREET_ADDRESS]"
type textarea "Hi this is [PERSON_NAME] with Opendoor. I’m confirming you received the WO for …"
click at [1247, 380] on input "Request response" at bounding box center [1238, 368] width 35 height 35
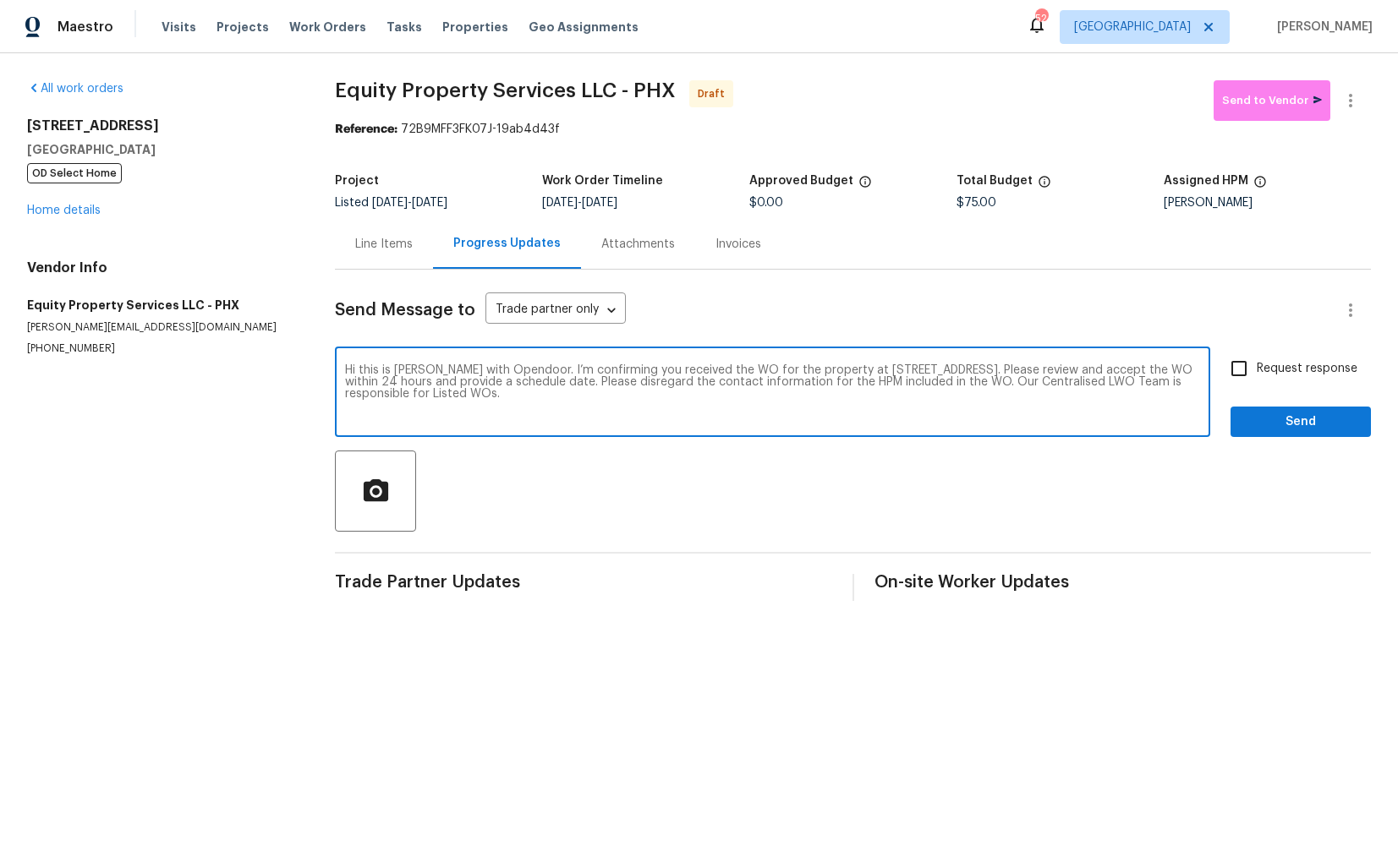
checkbox input "true"
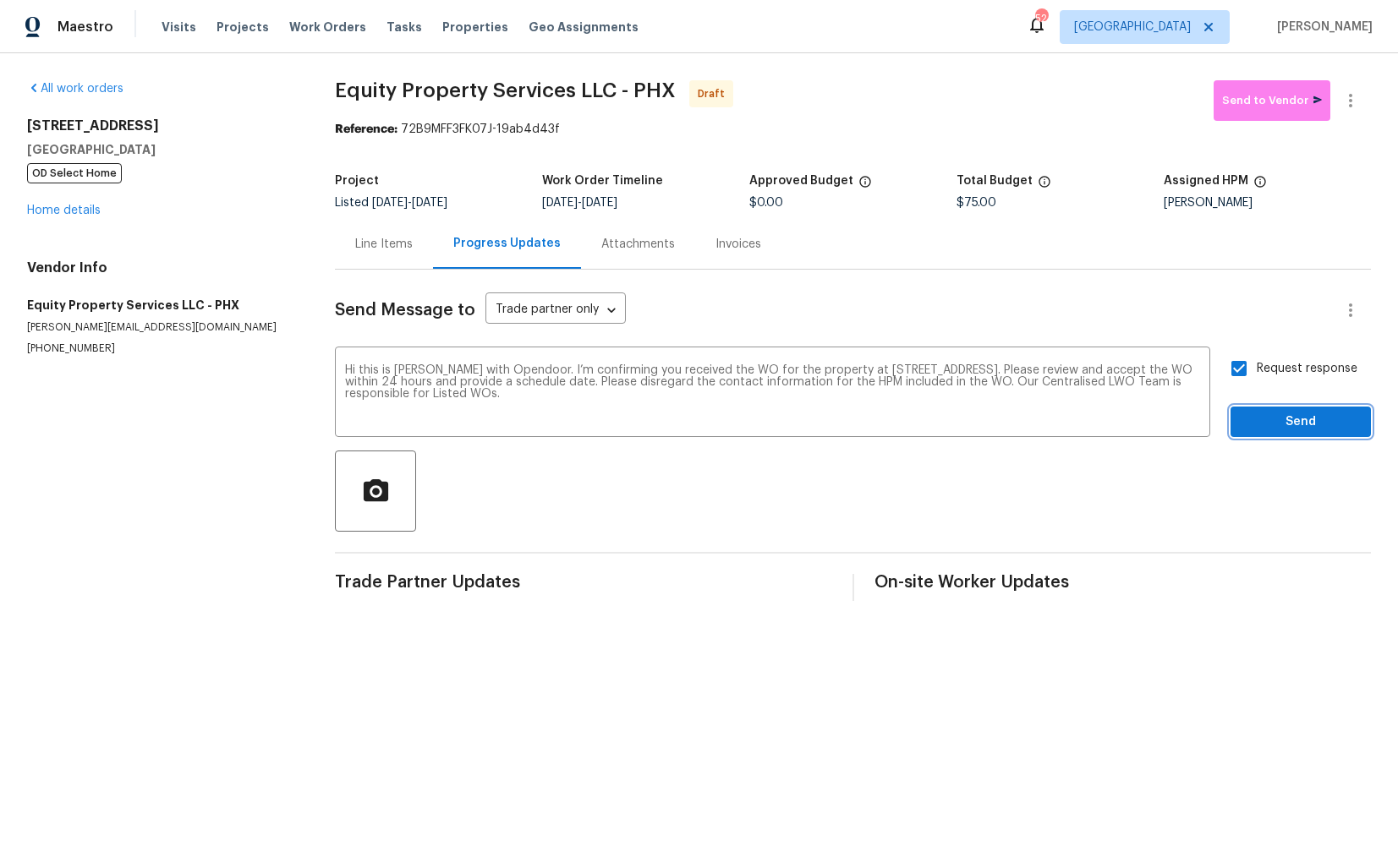
click at [1261, 421] on span "Send" at bounding box center [1299, 421] width 113 height 21
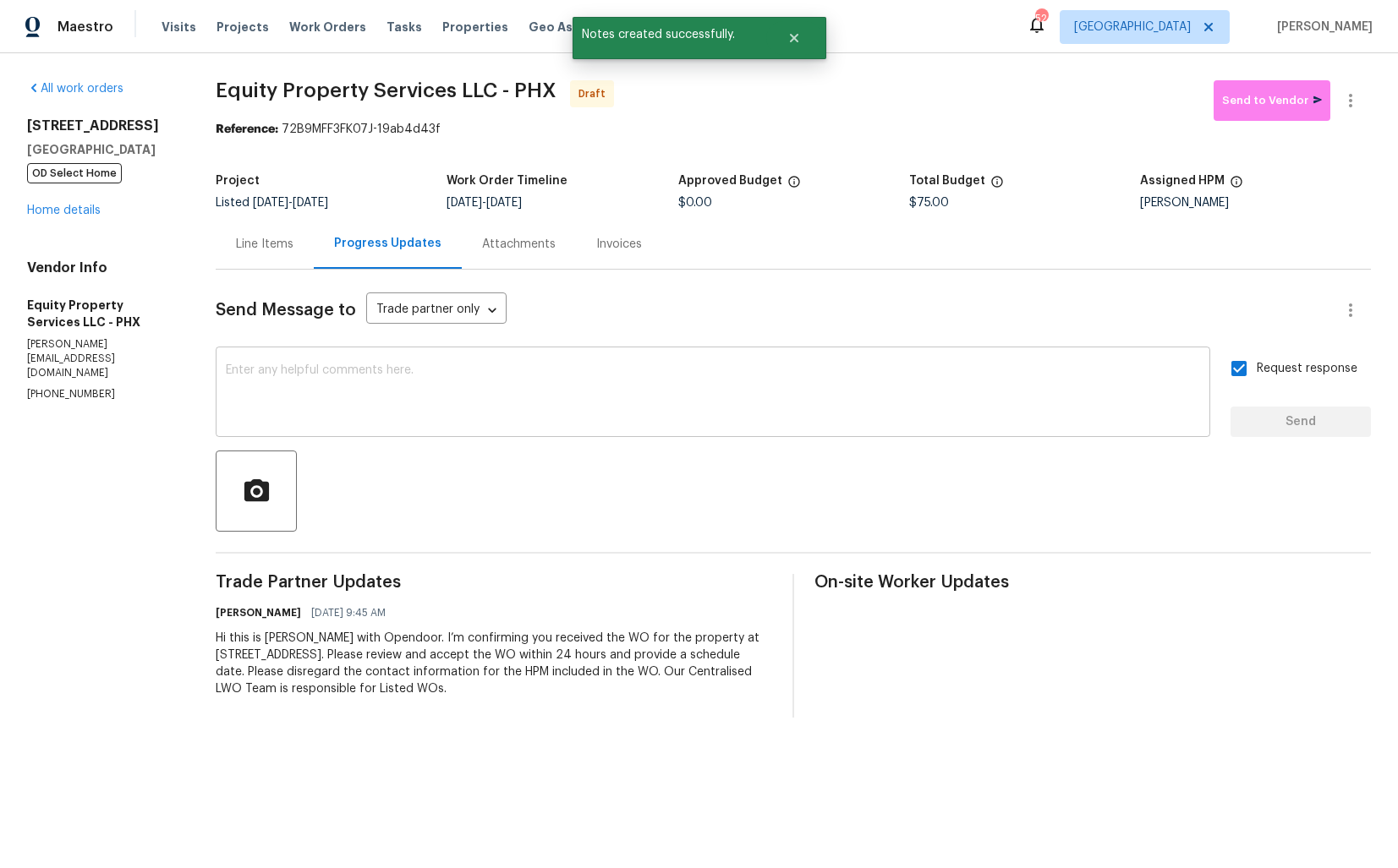
click at [617, 411] on textarea at bounding box center [713, 393] width 974 height 59
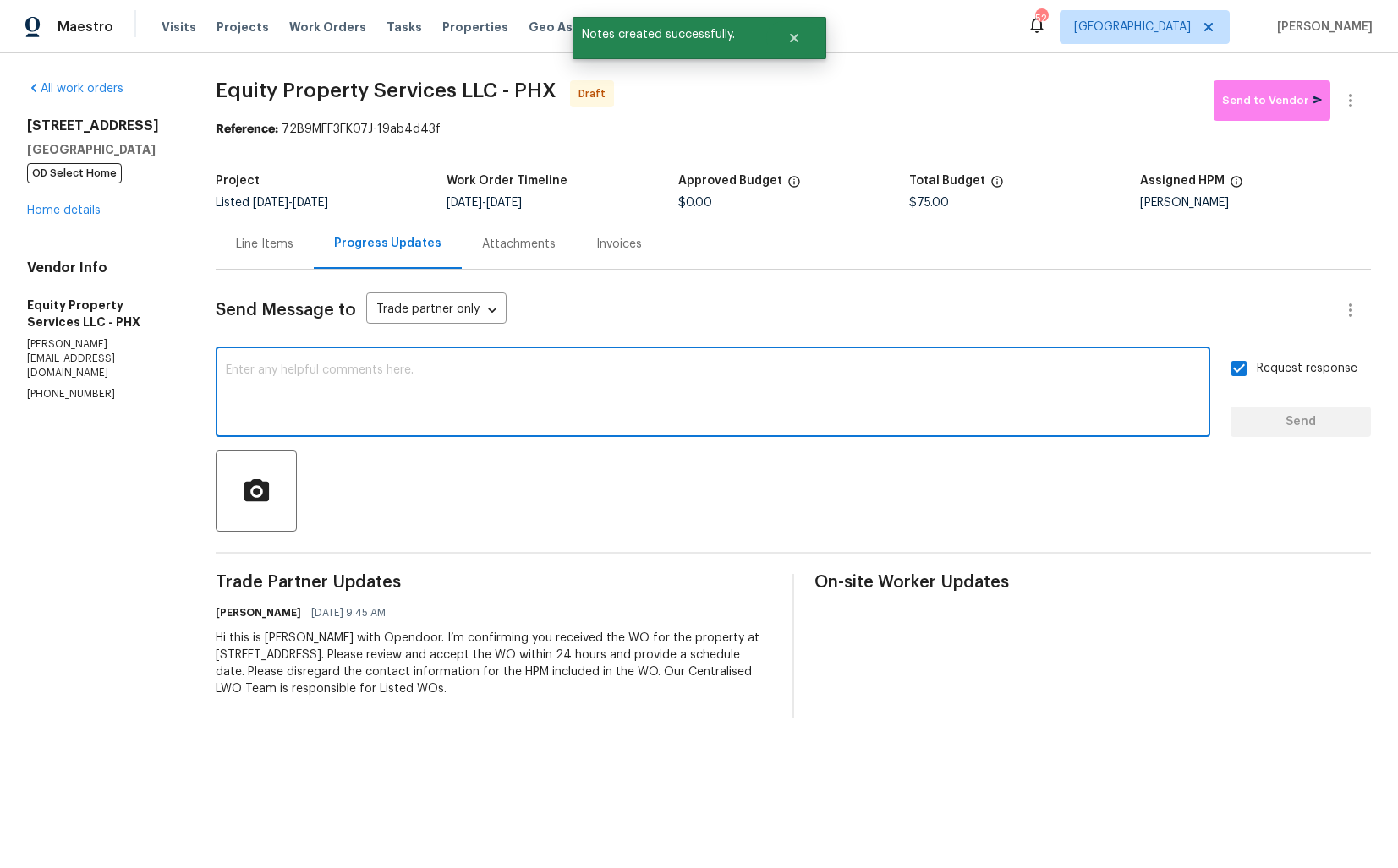
paste textarea "Attention All Work Orders must include before-photos (both close-up and wide-an…"
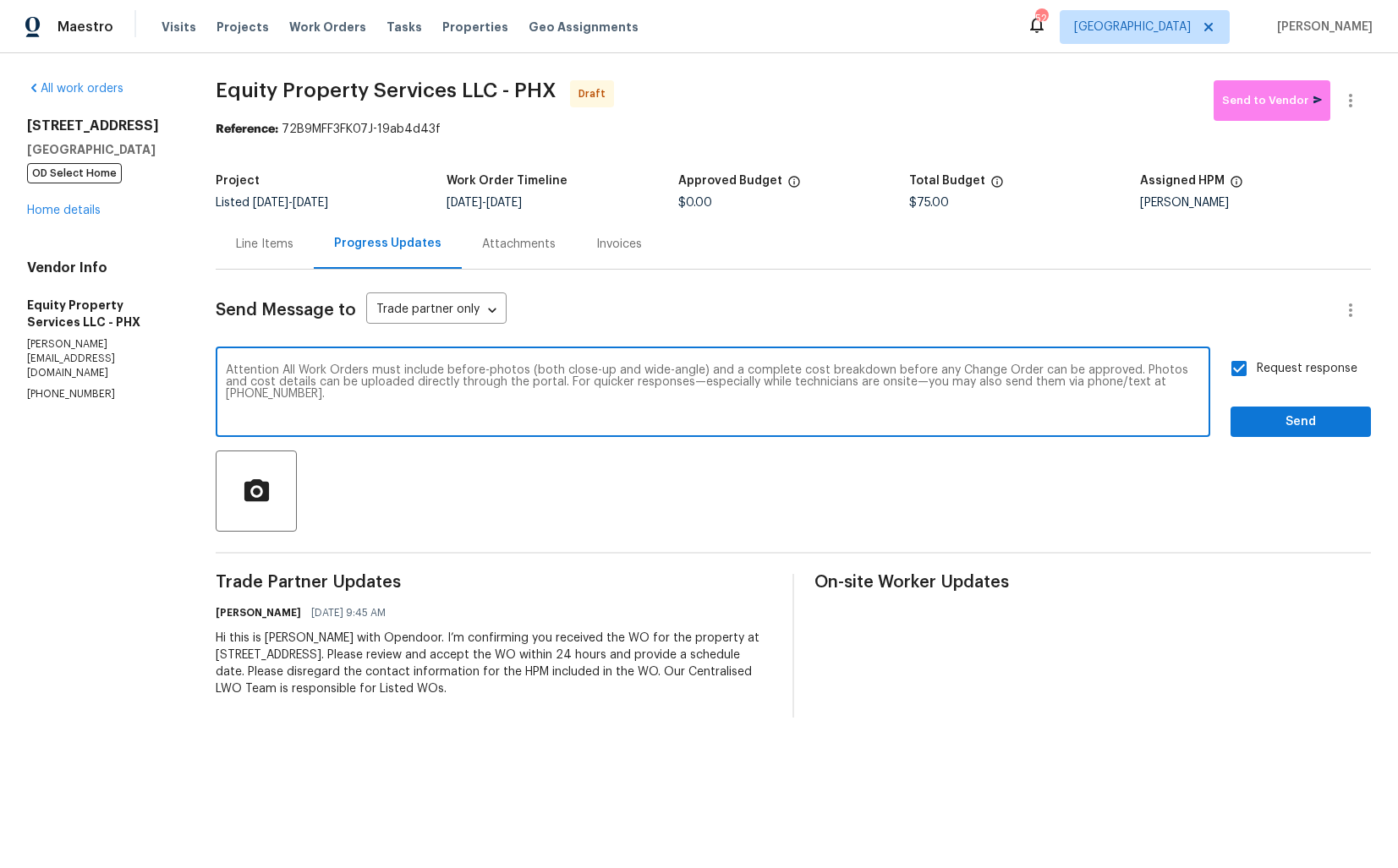
type textarea "Attention All Work Orders must include before-photos (both close-up and wide-an…"
click at [1253, 421] on span "Send" at bounding box center [1299, 421] width 113 height 21
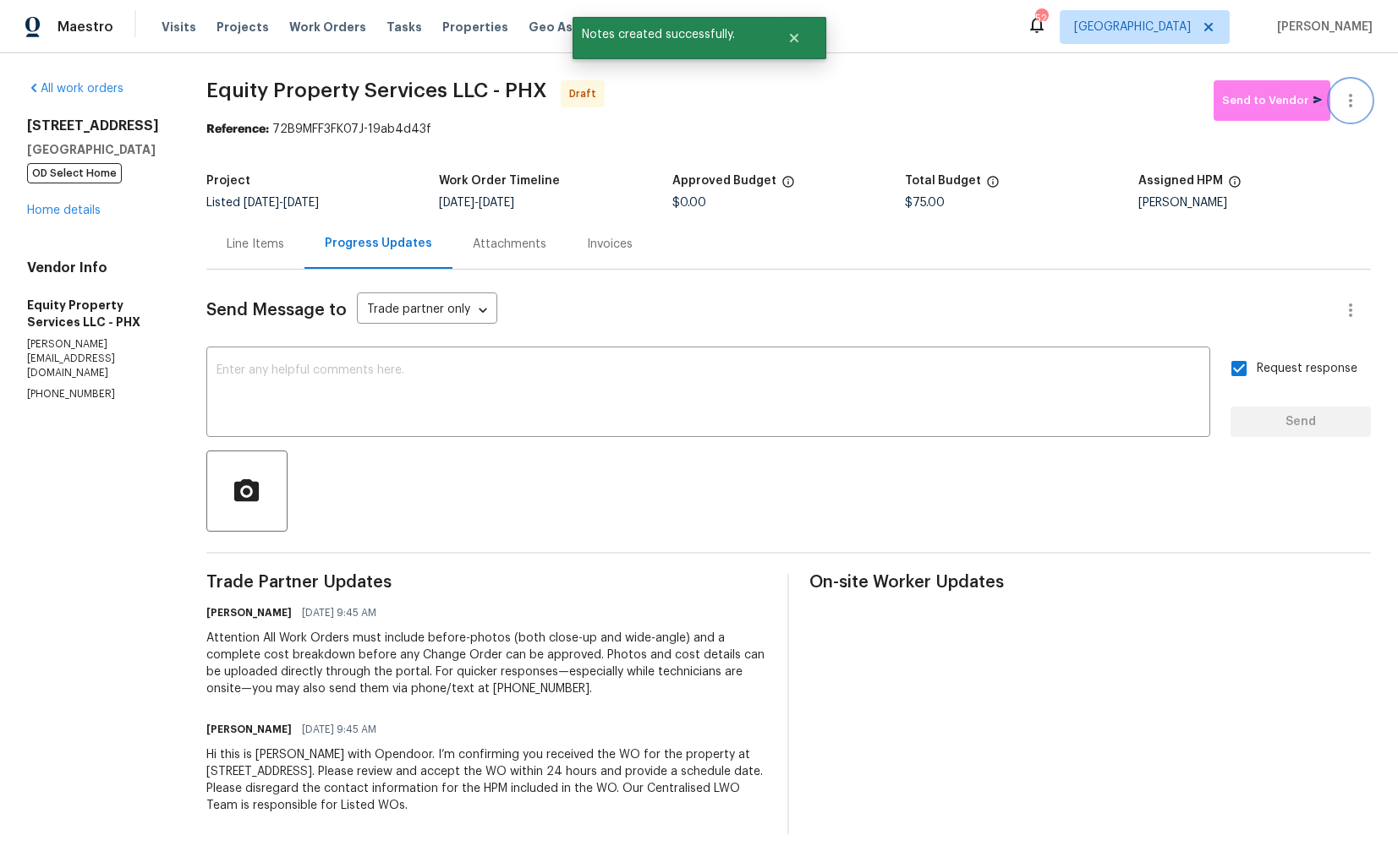
click at [1352, 96] on icon "button" at bounding box center [1350, 100] width 20 height 20
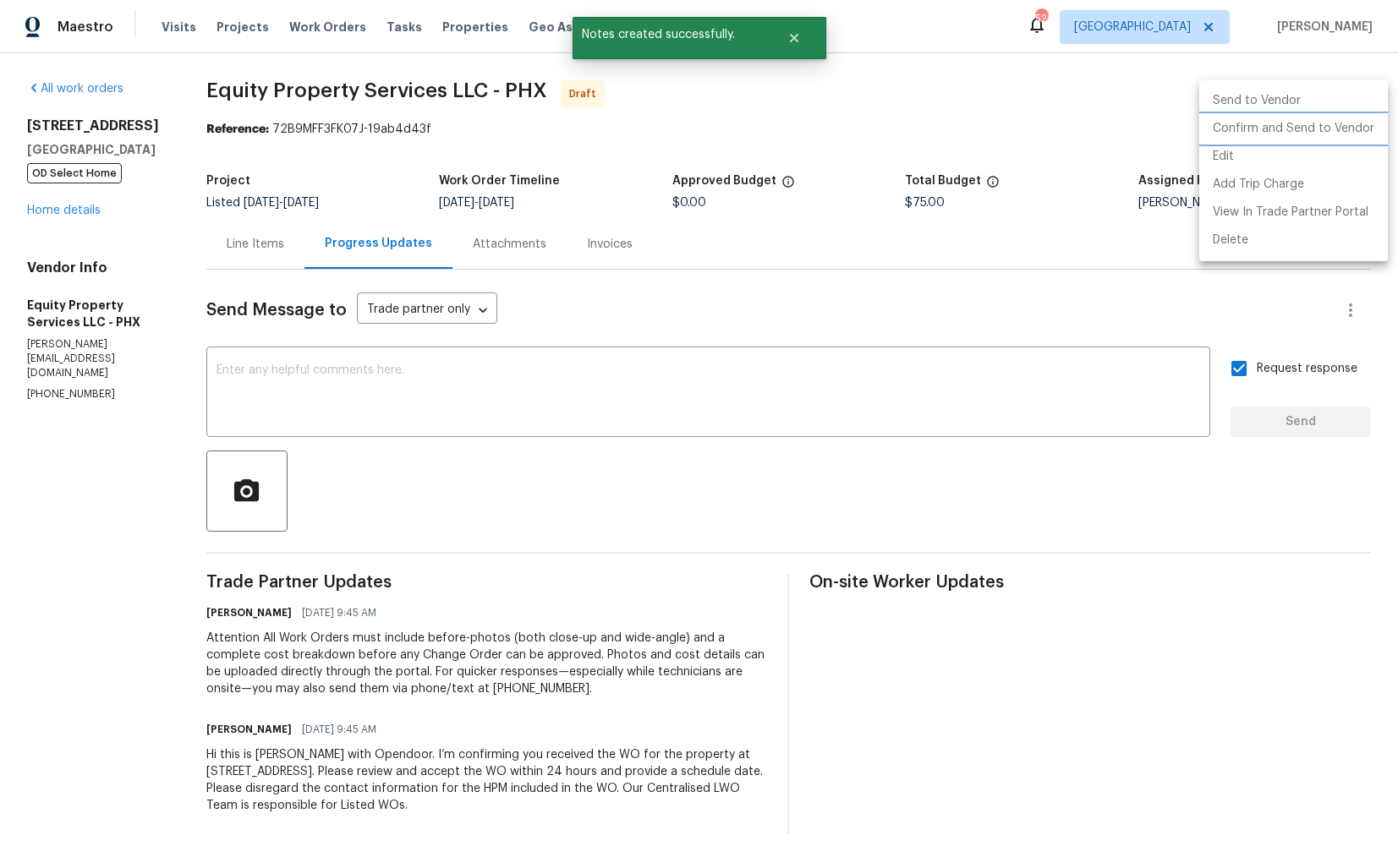
click at [1273, 129] on li "Confirm and Send to Vendor" at bounding box center [1293, 128] width 189 height 28
click at [742, 46] on div at bounding box center [699, 434] width 1398 height 868
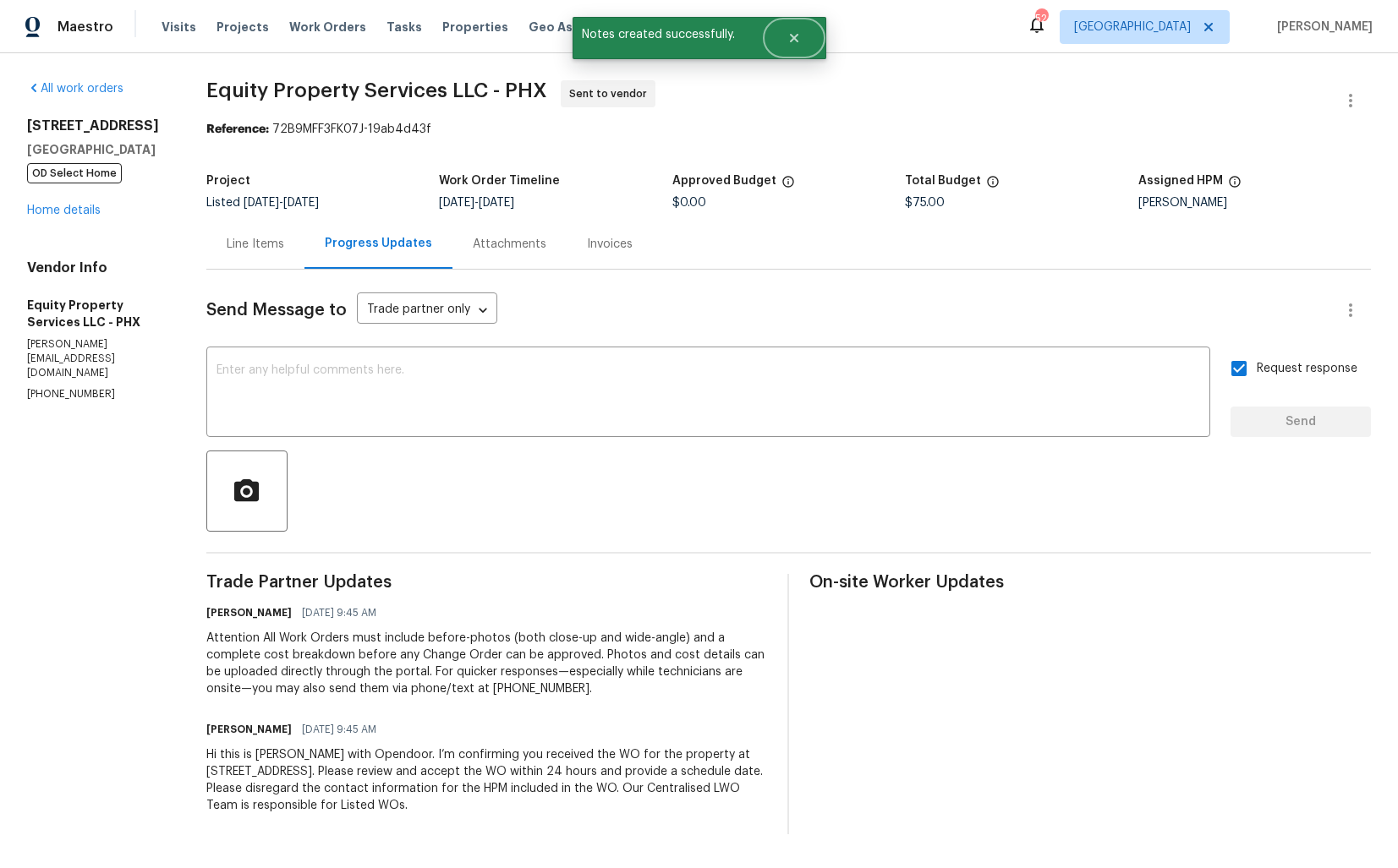
click at [790, 41] on icon "Close" at bounding box center [792, 37] width 8 height 8
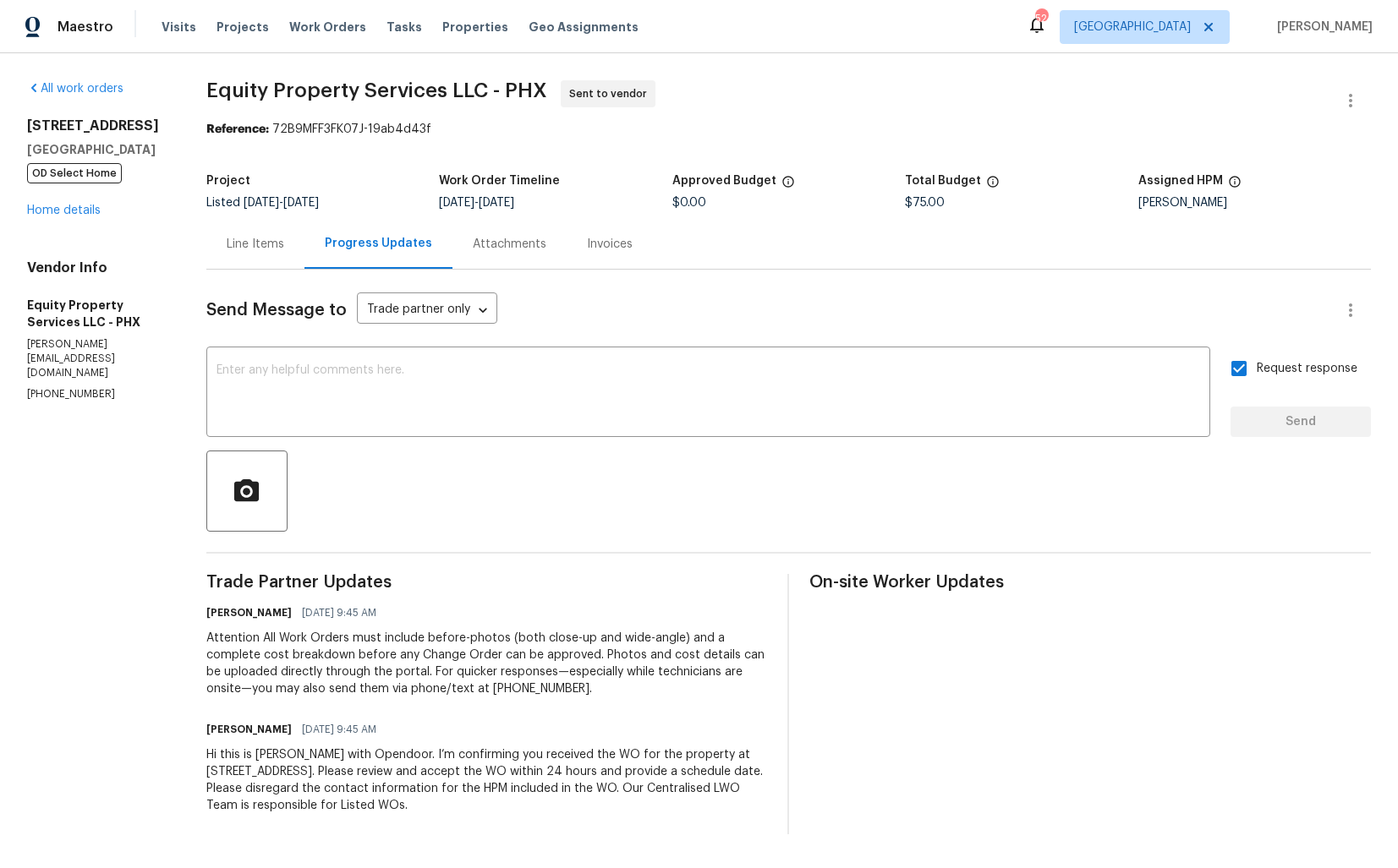
click at [279, 98] on span "Equity Property Services LLC - PHX" at bounding box center [376, 90] width 341 height 20
copy span "Equity Property Services LLC - PHX"
click at [327, 150] on section "Equity Property Services LLC - PHX Sent to vendor Reference: 72B9MFF3FK07J-19ab…" at bounding box center [788, 458] width 1164 height 754
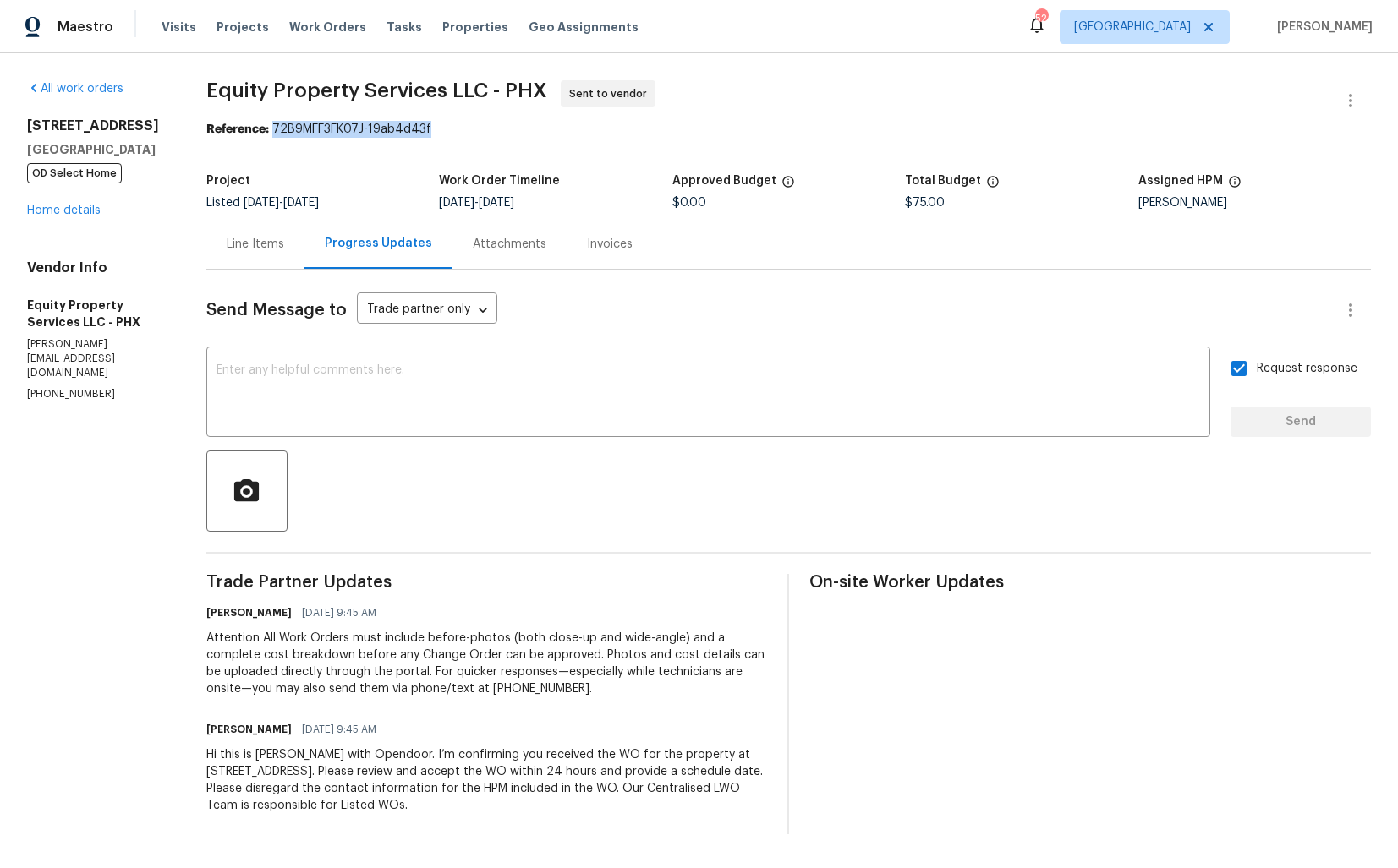
drag, startPoint x: 277, startPoint y: 132, endPoint x: 509, endPoint y: 131, distance: 232.0
click at [509, 131] on div "Reference: 72B9MFF3FK07J-19ab4d43f" at bounding box center [788, 129] width 1164 height 17
copy div "72B9MFF3FK07J-19ab4d43f"
click at [506, 137] on div "Reference: 72B9MFF3FK07J-19ab4d43f" at bounding box center [788, 129] width 1164 height 17
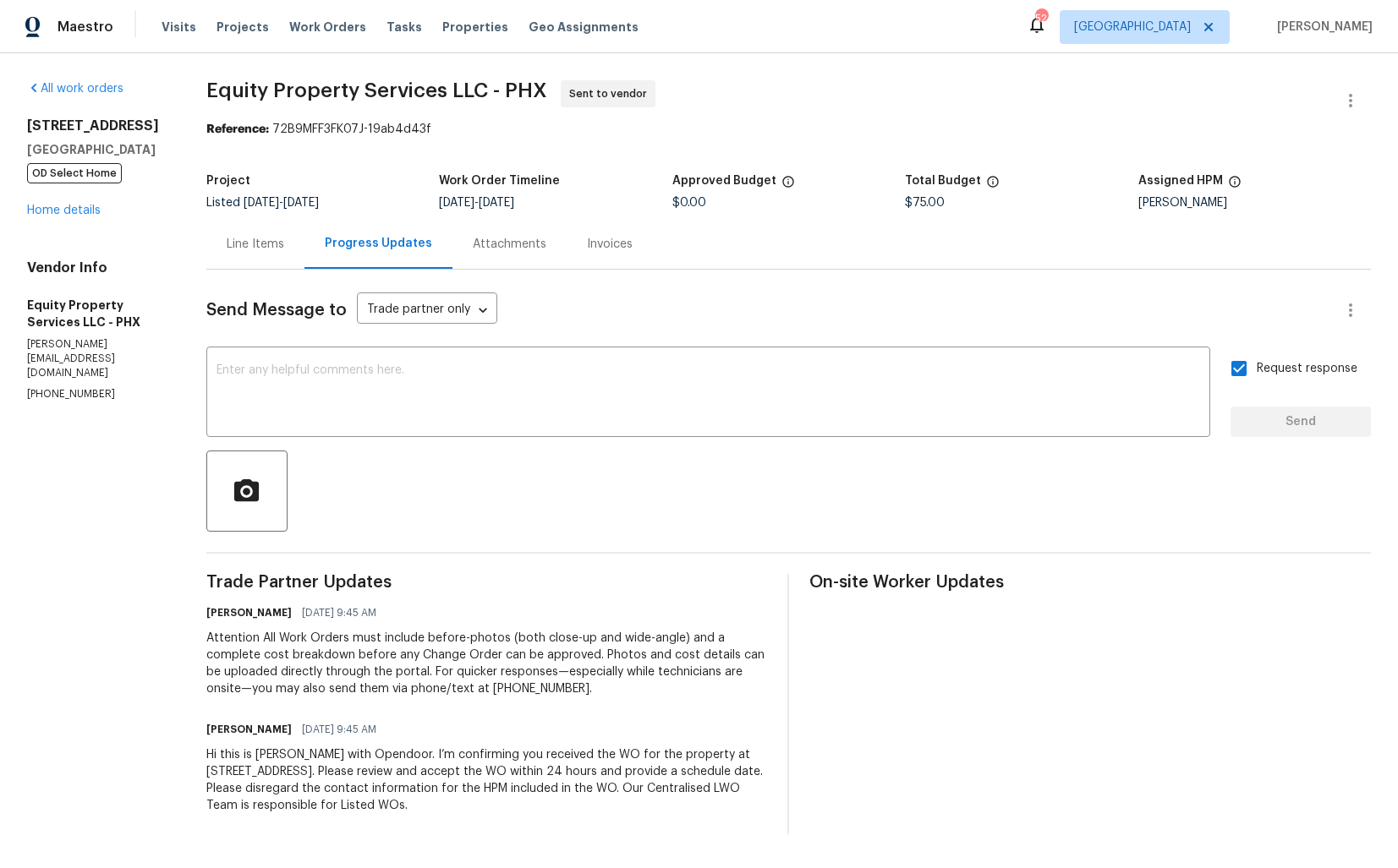
click at [363, 134] on div "Reference: 72B9MFF3FK07J-19ab4d43f" at bounding box center [788, 129] width 1164 height 17
drag, startPoint x: 276, startPoint y: 130, endPoint x: 507, endPoint y: 127, distance: 231.0
click at [508, 128] on div "Reference: 72B9MFF3FK07J-19ab4d43f" at bounding box center [788, 129] width 1164 height 17
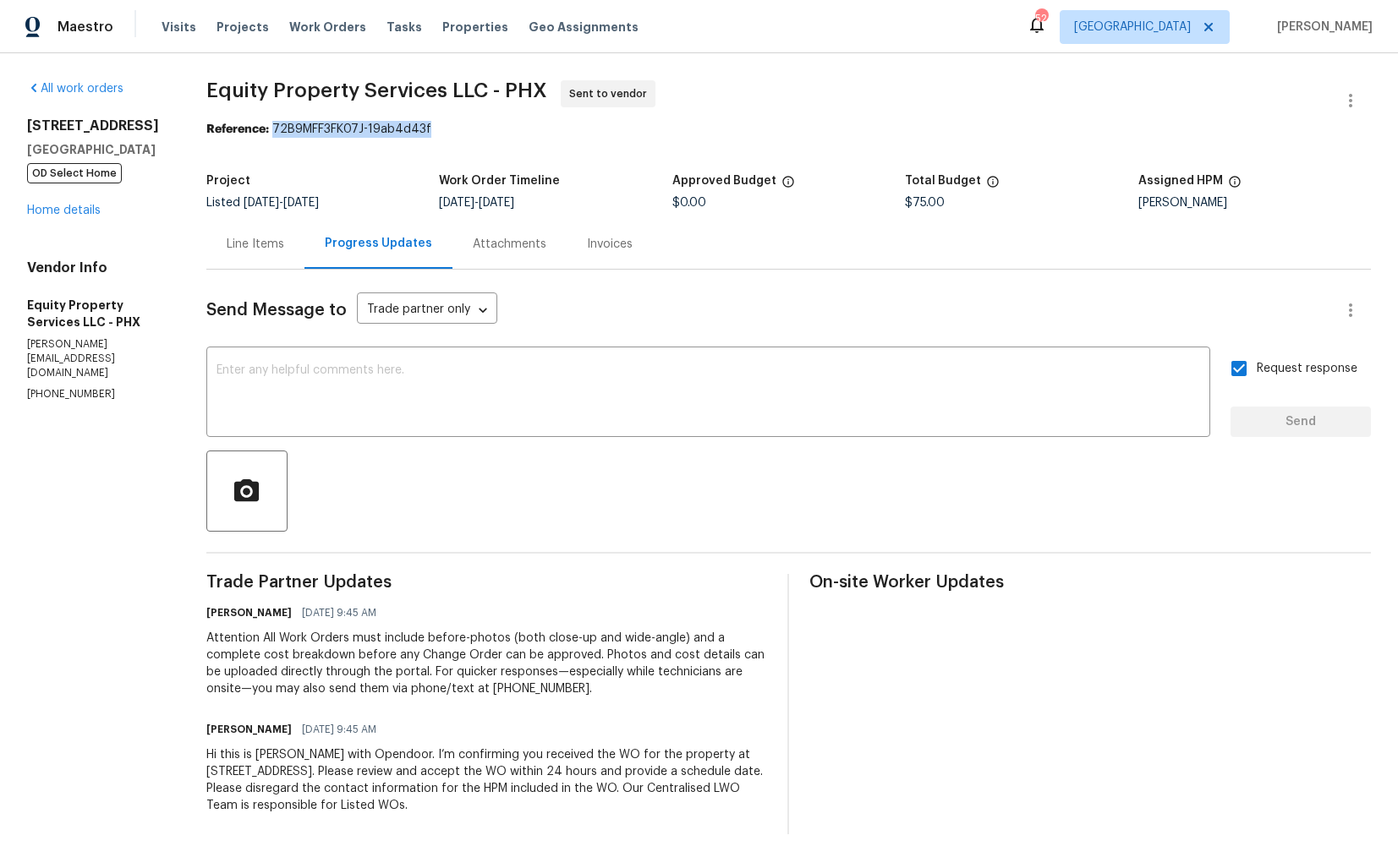
copy div "72B9MFF3FK07J-19ab4d43f"
click at [175, 130] on div "All work orders 9639 N 63rd Dr Glendale, AZ 85302 OD Select Home Home details V…" at bounding box center [699, 458] width 1398 height 808
click at [61, 214] on link "Home details" at bounding box center [63, 210] width 73 height 12
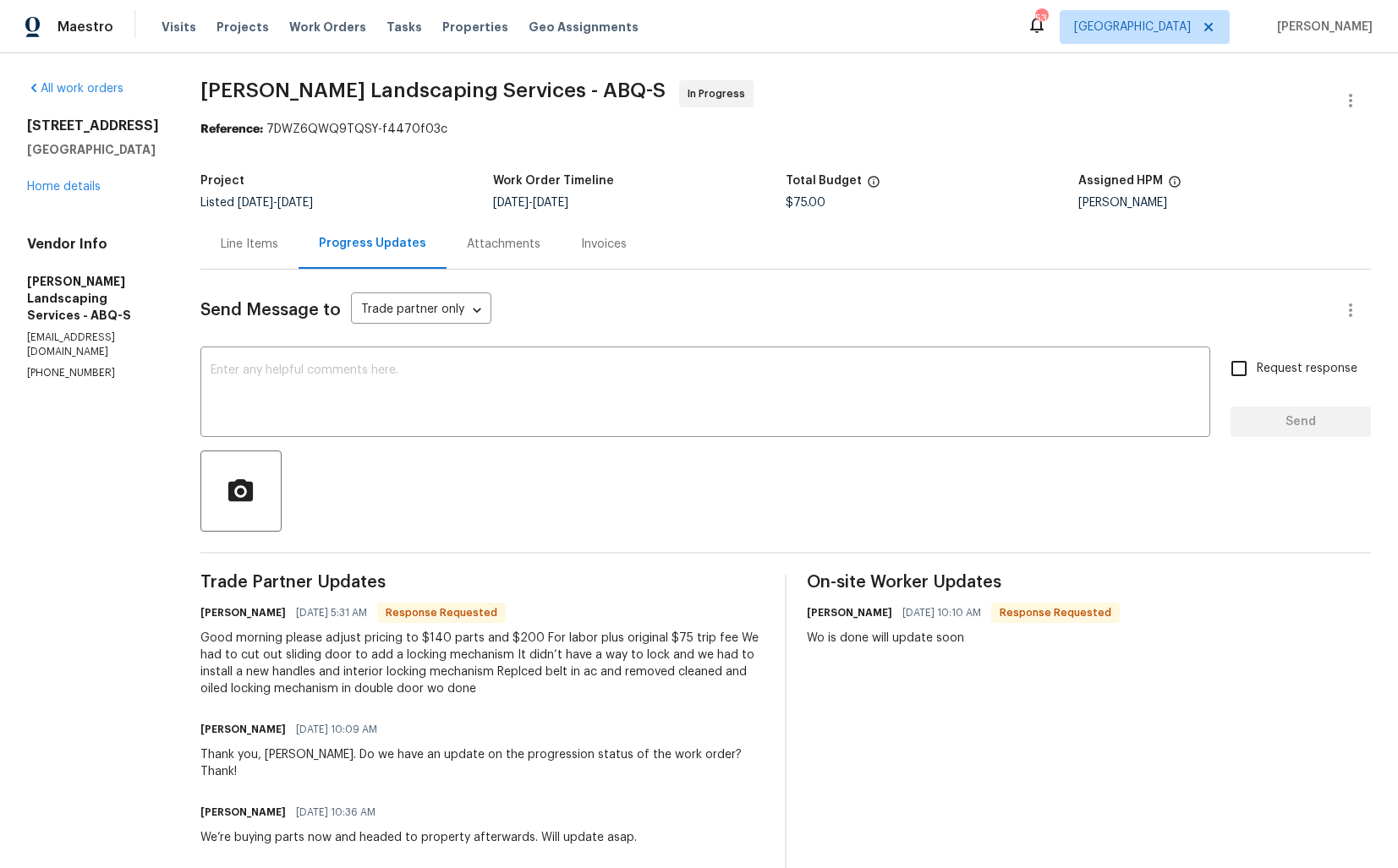
click at [279, 252] on div "Line Items" at bounding box center [250, 244] width 58 height 17
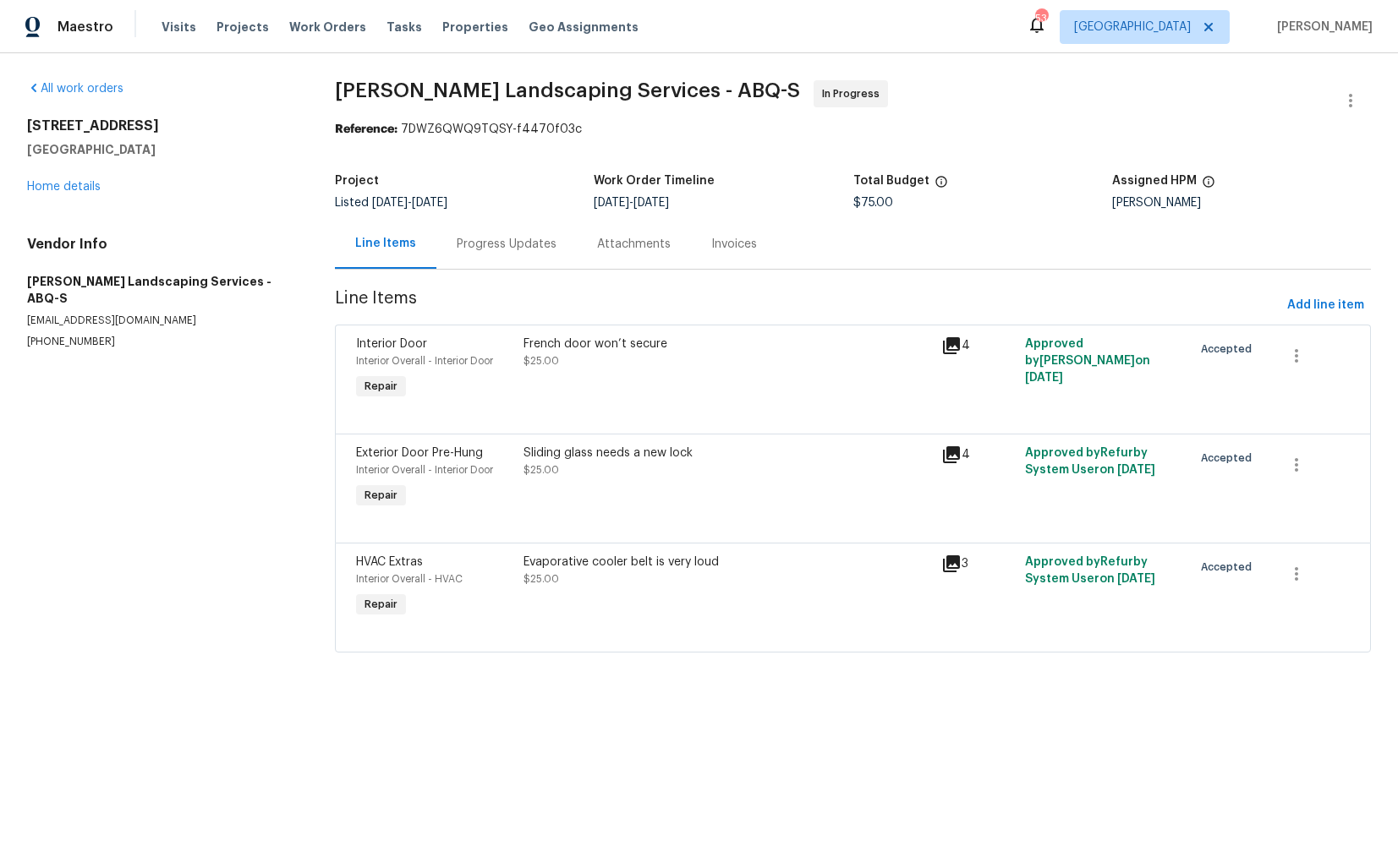
click at [496, 246] on div "Progress Updates" at bounding box center [506, 244] width 99 height 17
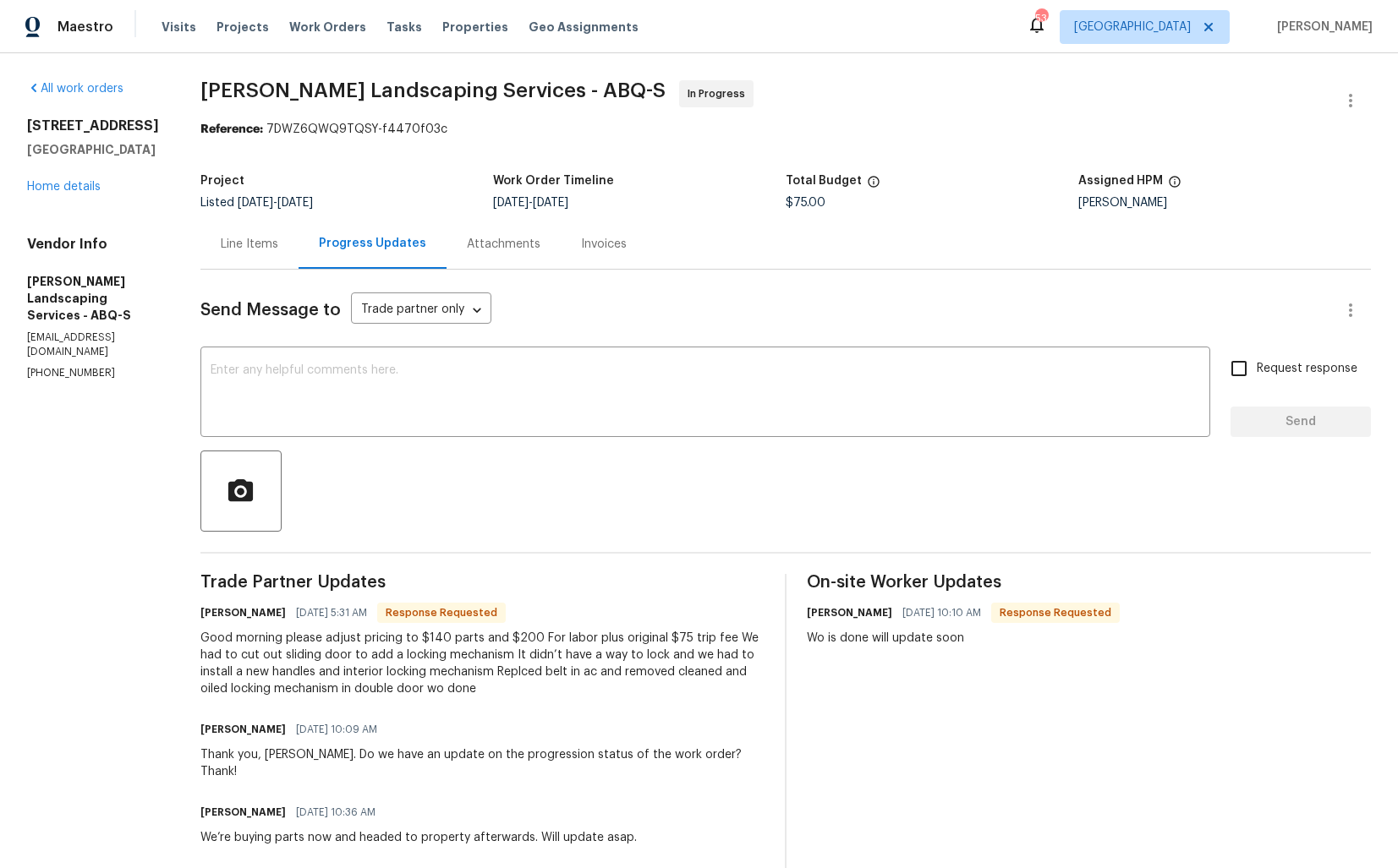
click at [277, 228] on div "Line Items" at bounding box center [250, 243] width 98 height 50
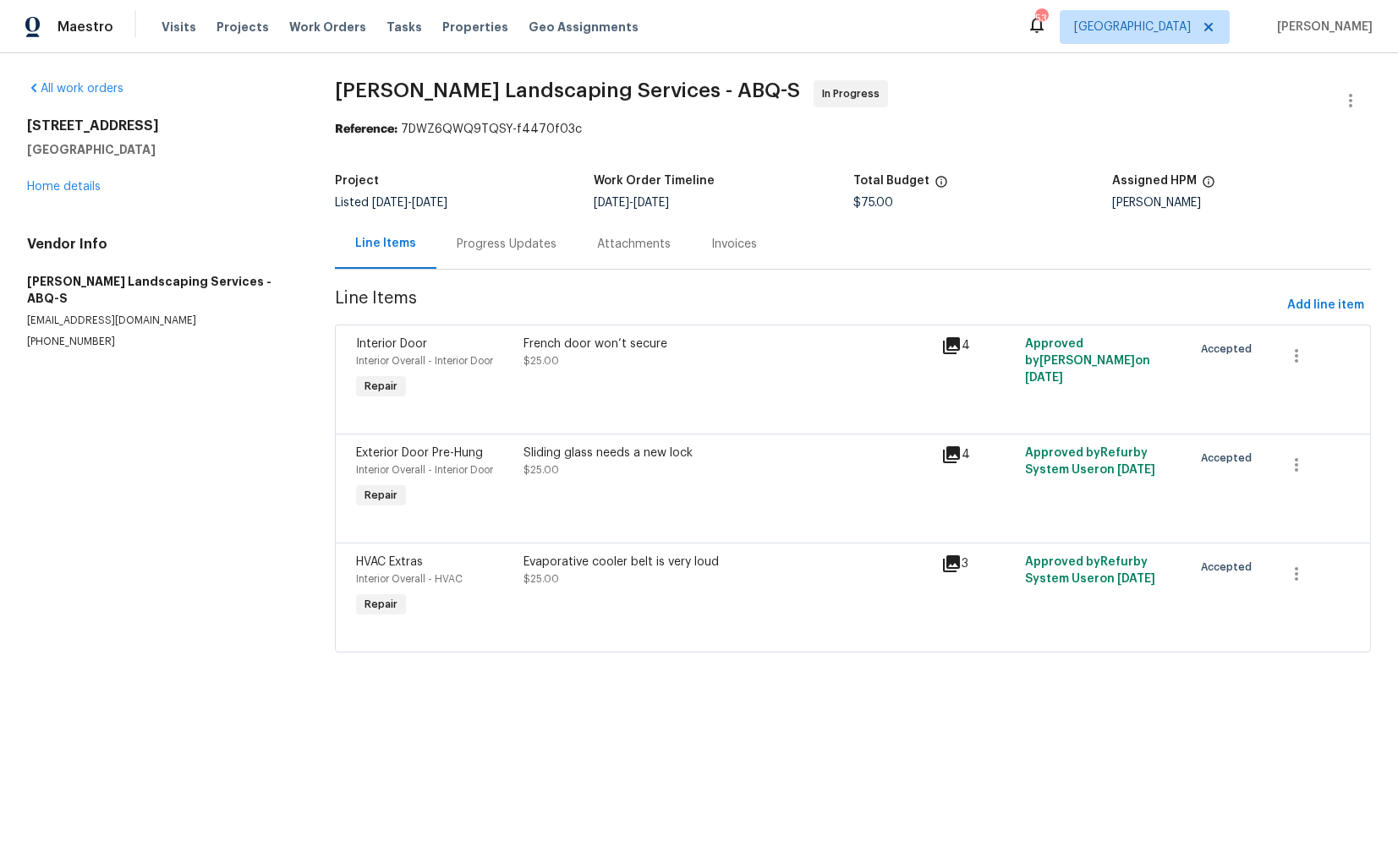
click at [676, 385] on div "French door won’t secure $25.00" at bounding box center [727, 370] width 419 height 78
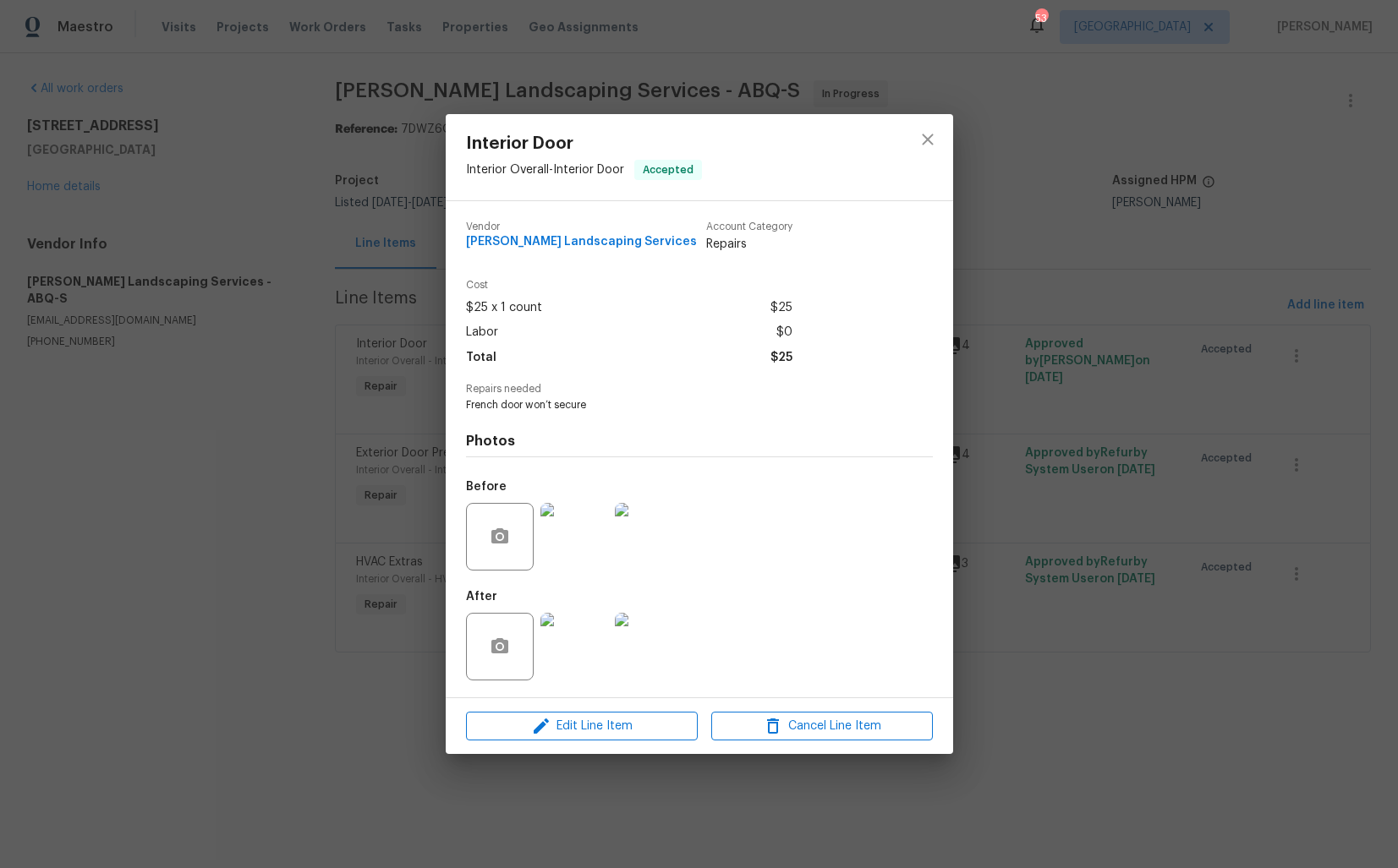
click at [589, 541] on img at bounding box center [573, 536] width 68 height 68
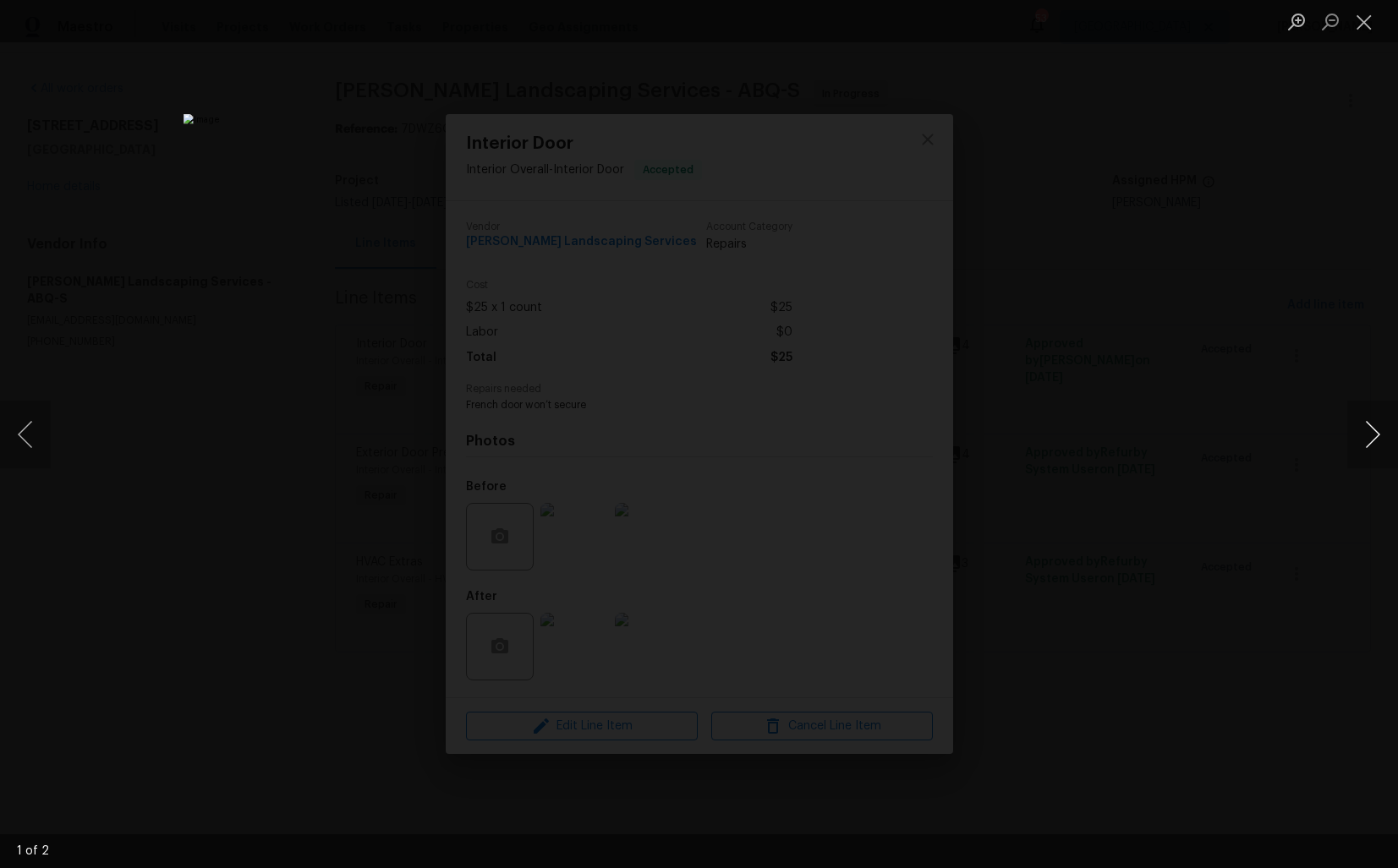
click at [1371, 430] on button "Next image" at bounding box center [1372, 434] width 51 height 68
click at [1276, 455] on div "Lightbox" at bounding box center [699, 434] width 1398 height 868
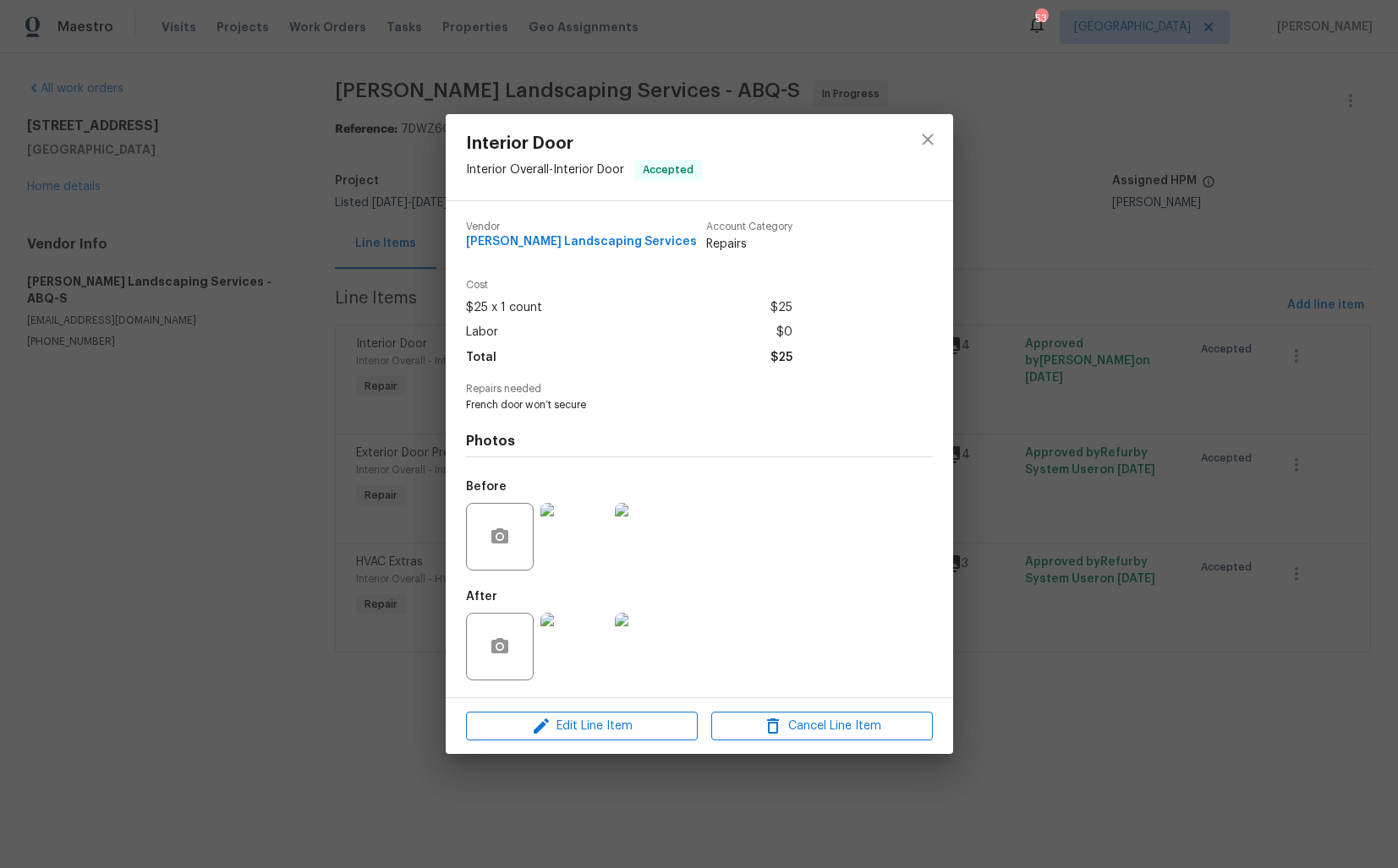
click at [556, 664] on img at bounding box center [573, 646] width 68 height 68
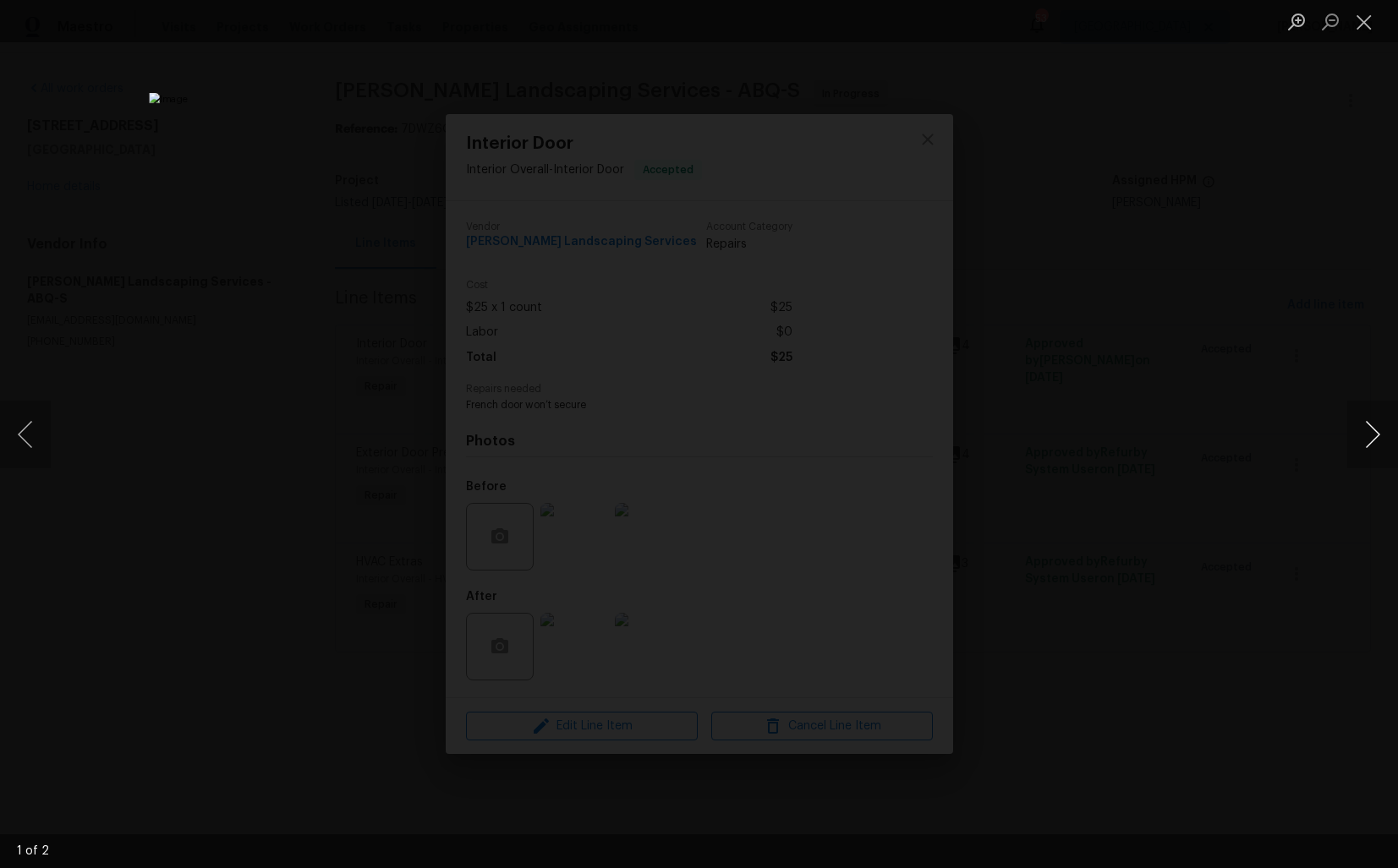
click at [1361, 439] on button "Next image" at bounding box center [1372, 434] width 51 height 68
click at [1188, 502] on div "Lightbox" at bounding box center [699, 434] width 1398 height 868
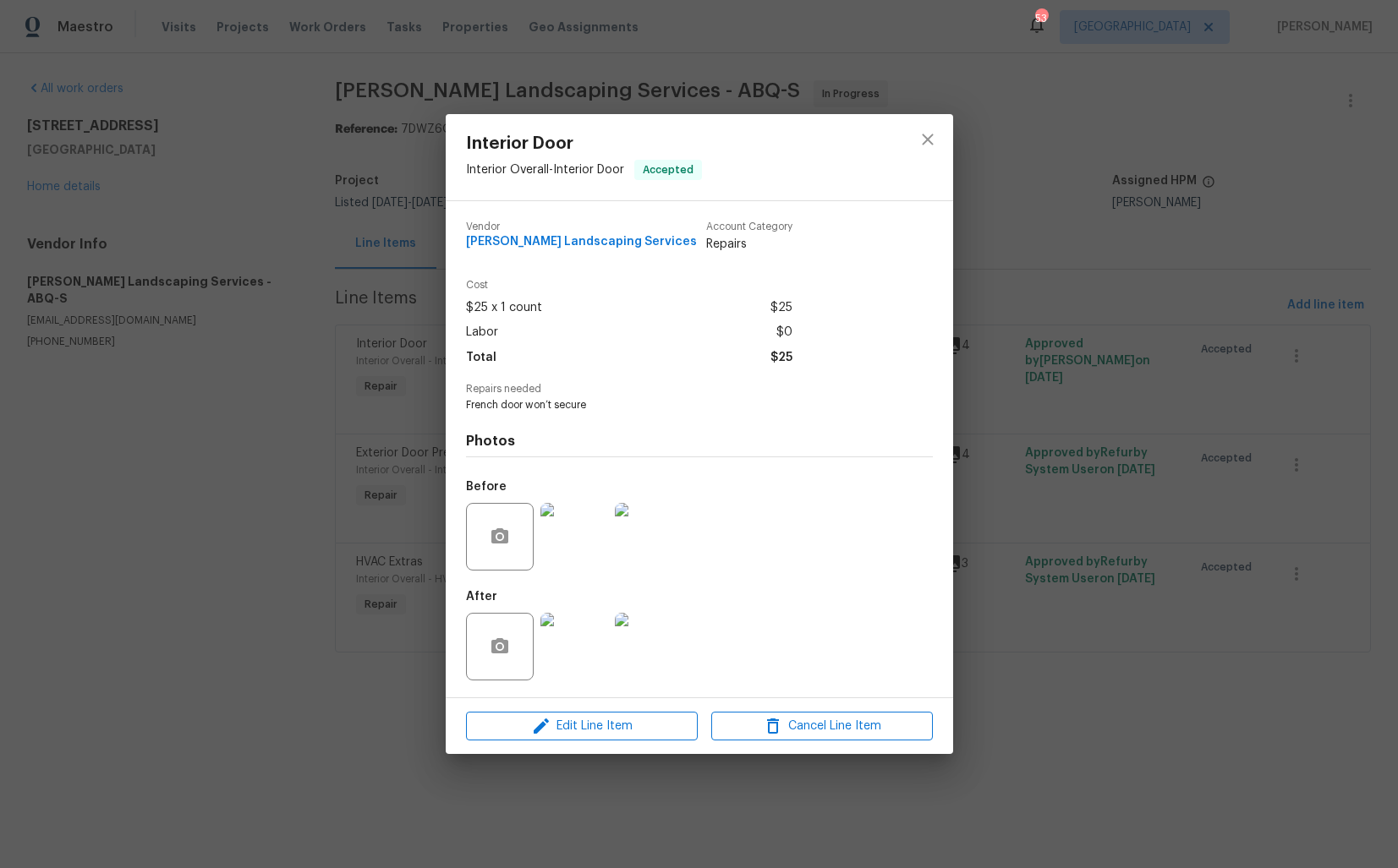
click at [1046, 531] on div "Interior Door Interior Overall - Interior Door Accepted Vendor Rodriguez Landsc…" at bounding box center [699, 434] width 1398 height 868
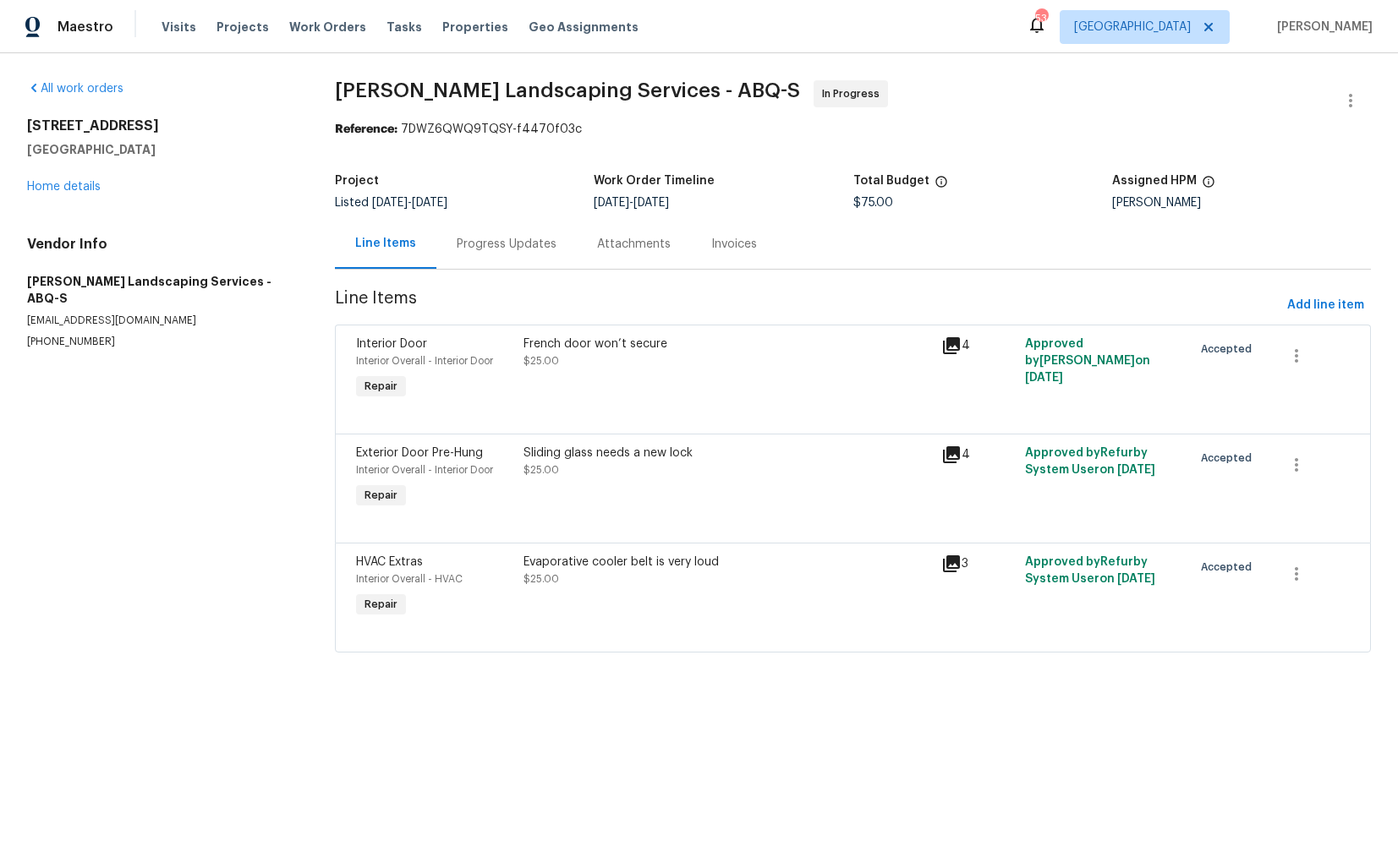
click at [604, 519] on div at bounding box center [853, 523] width 994 height 20
click at [647, 482] on div "Sliding glass needs a new lock $25.00" at bounding box center [727, 478] width 419 height 78
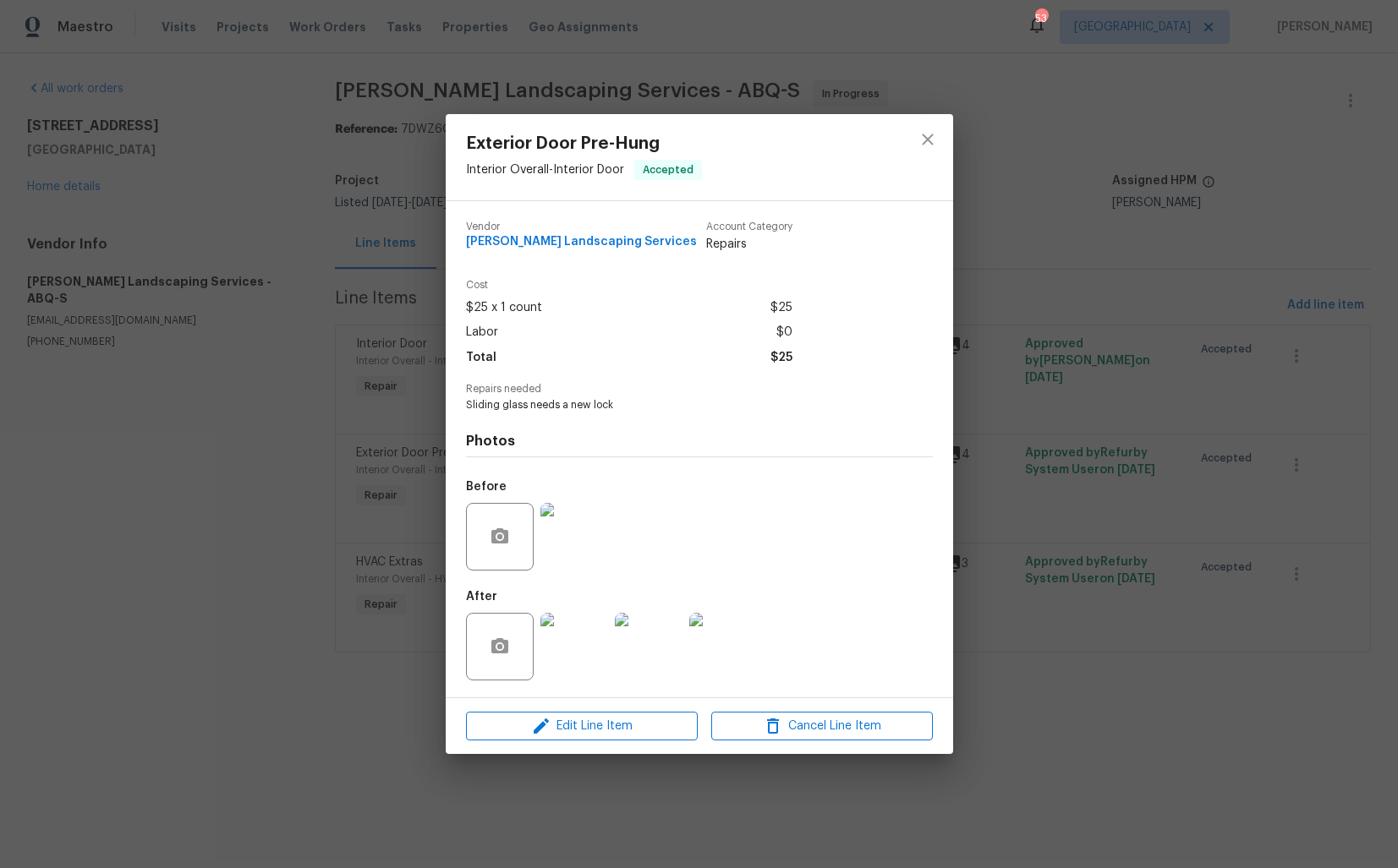
click at [574, 527] on img at bounding box center [573, 536] width 68 height 68
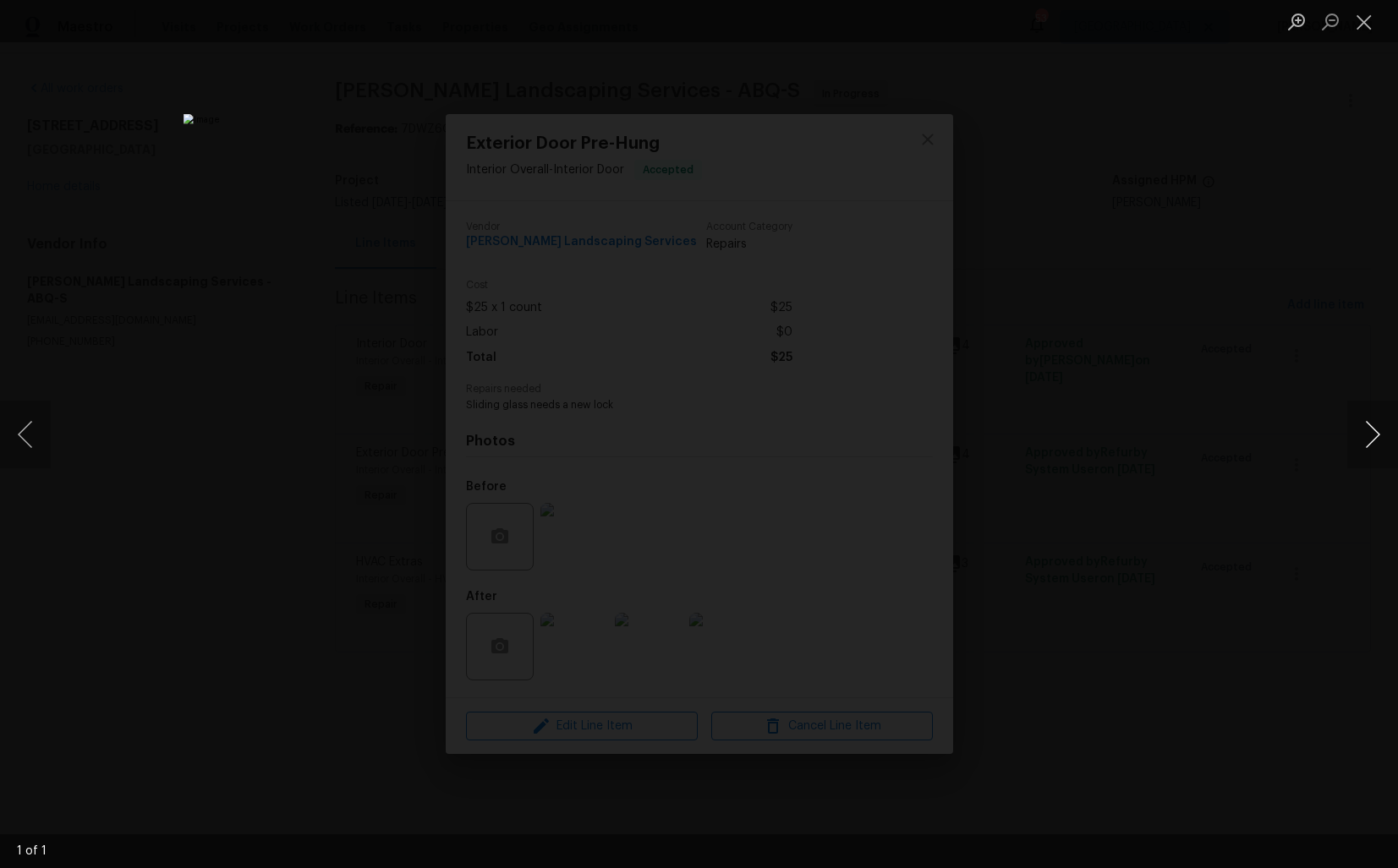
click at [1369, 458] on button "Next image" at bounding box center [1372, 434] width 51 height 68
click at [1371, 435] on button "Next image" at bounding box center [1372, 434] width 51 height 68
click at [1224, 443] on div "Lightbox" at bounding box center [699, 434] width 1398 height 868
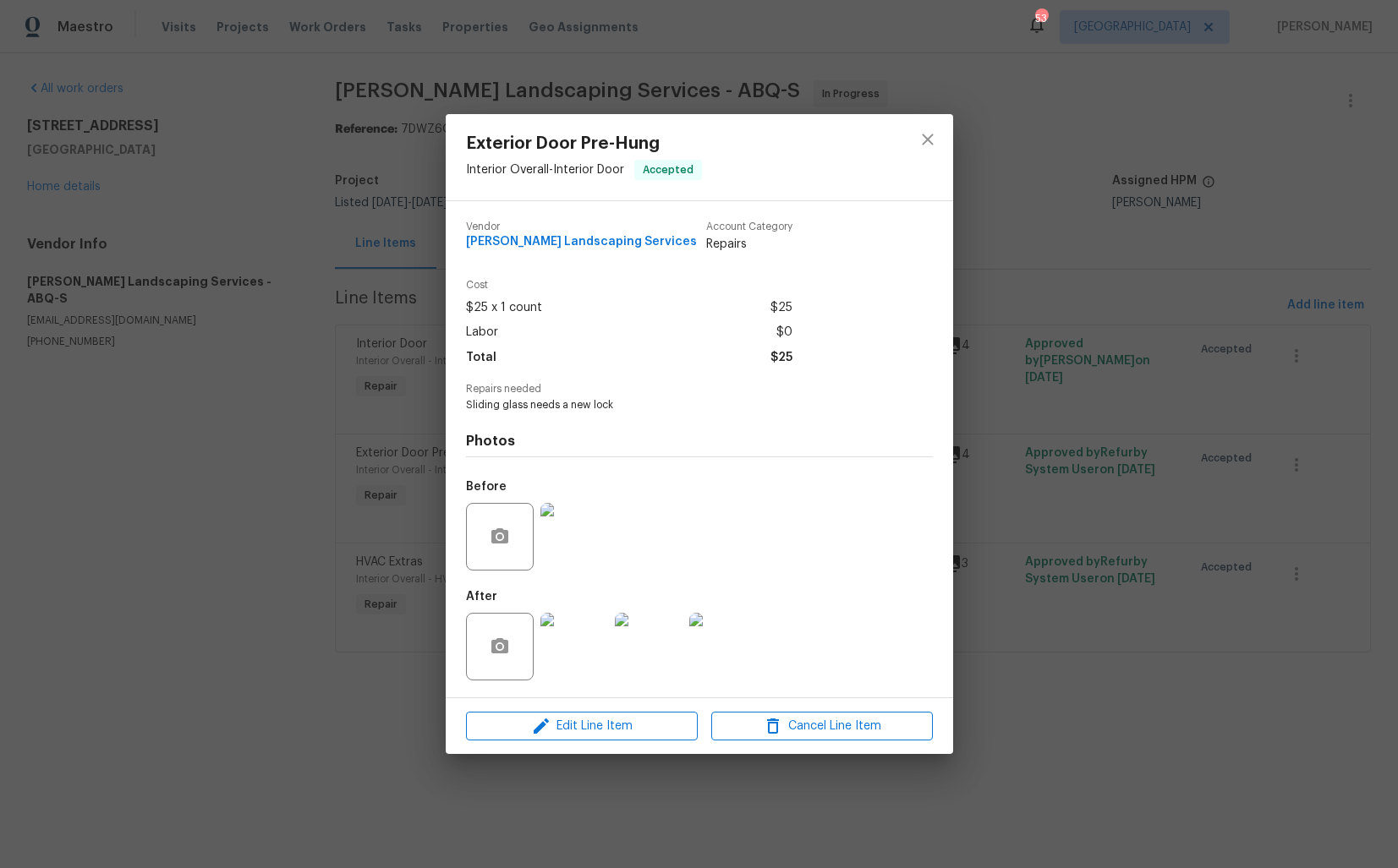
click at [571, 683] on div at bounding box center [574, 646] width 74 height 88
click at [581, 648] on img at bounding box center [573, 646] width 68 height 68
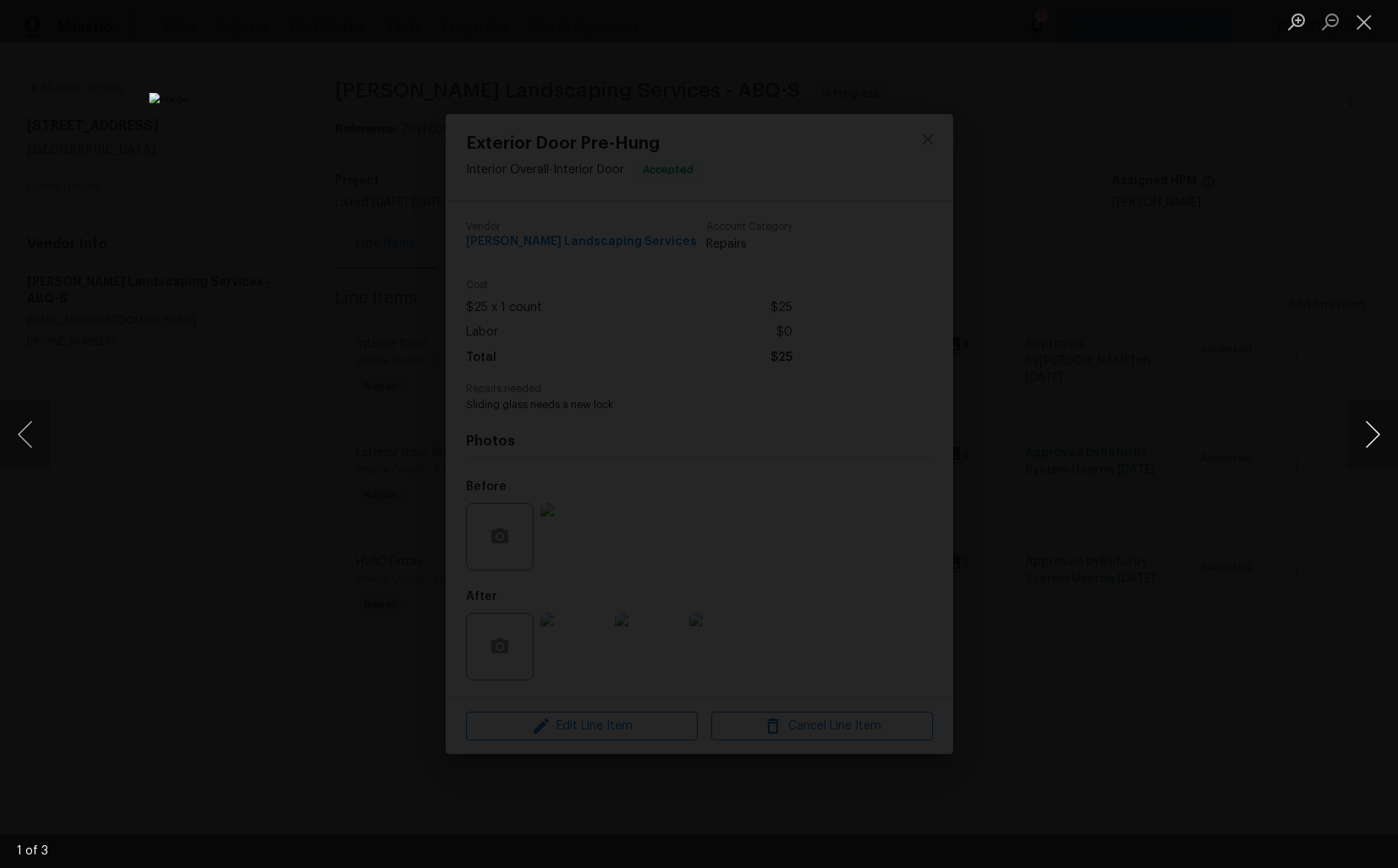
click at [1382, 433] on button "Next image" at bounding box center [1372, 434] width 51 height 68
click at [1227, 476] on div "Lightbox" at bounding box center [699, 434] width 1398 height 868
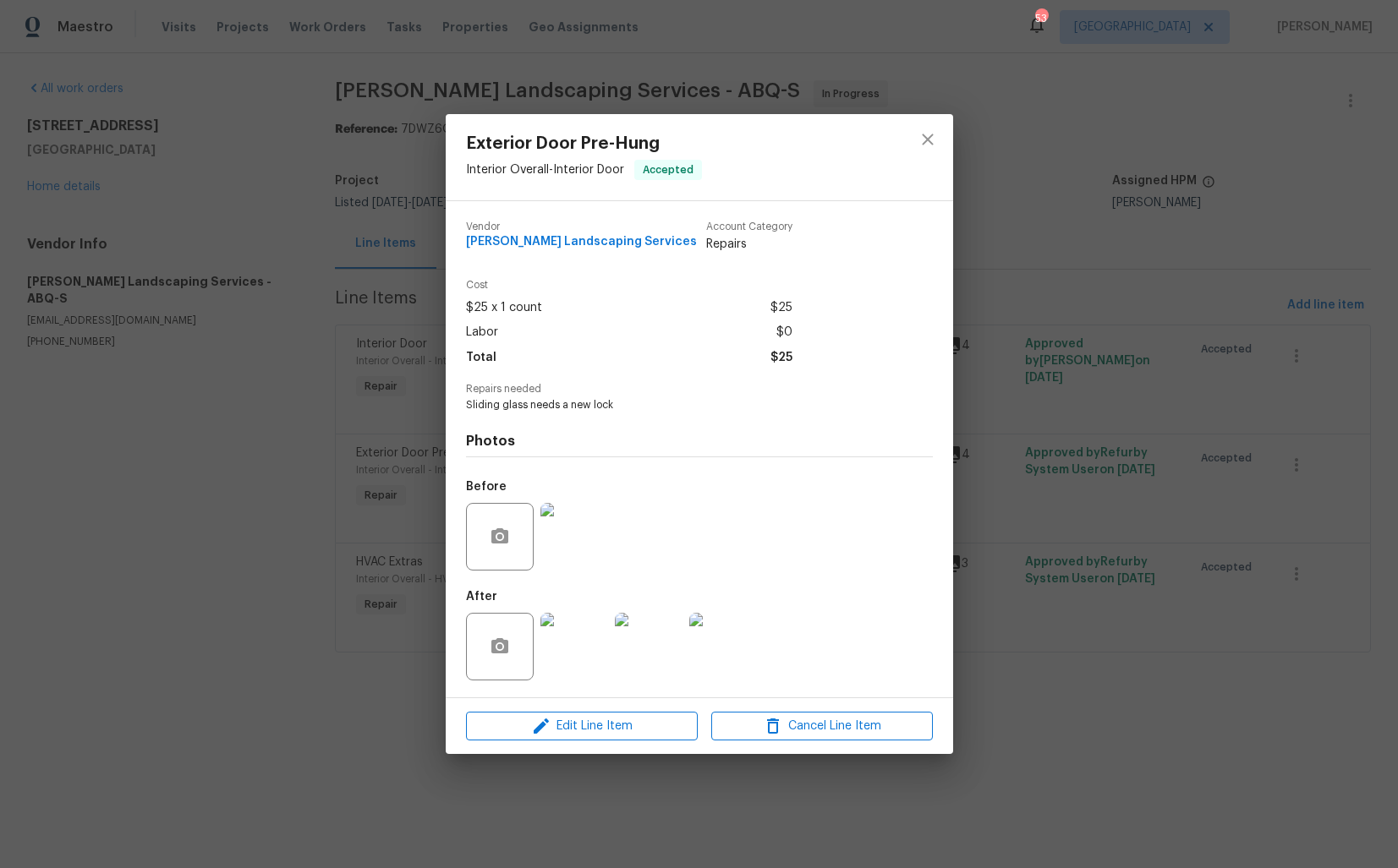
click at [308, 716] on div "Exterior Door Pre-Hung Interior Overall - Interior Door Accepted Vendor Rodrigu…" at bounding box center [699, 434] width 1398 height 868
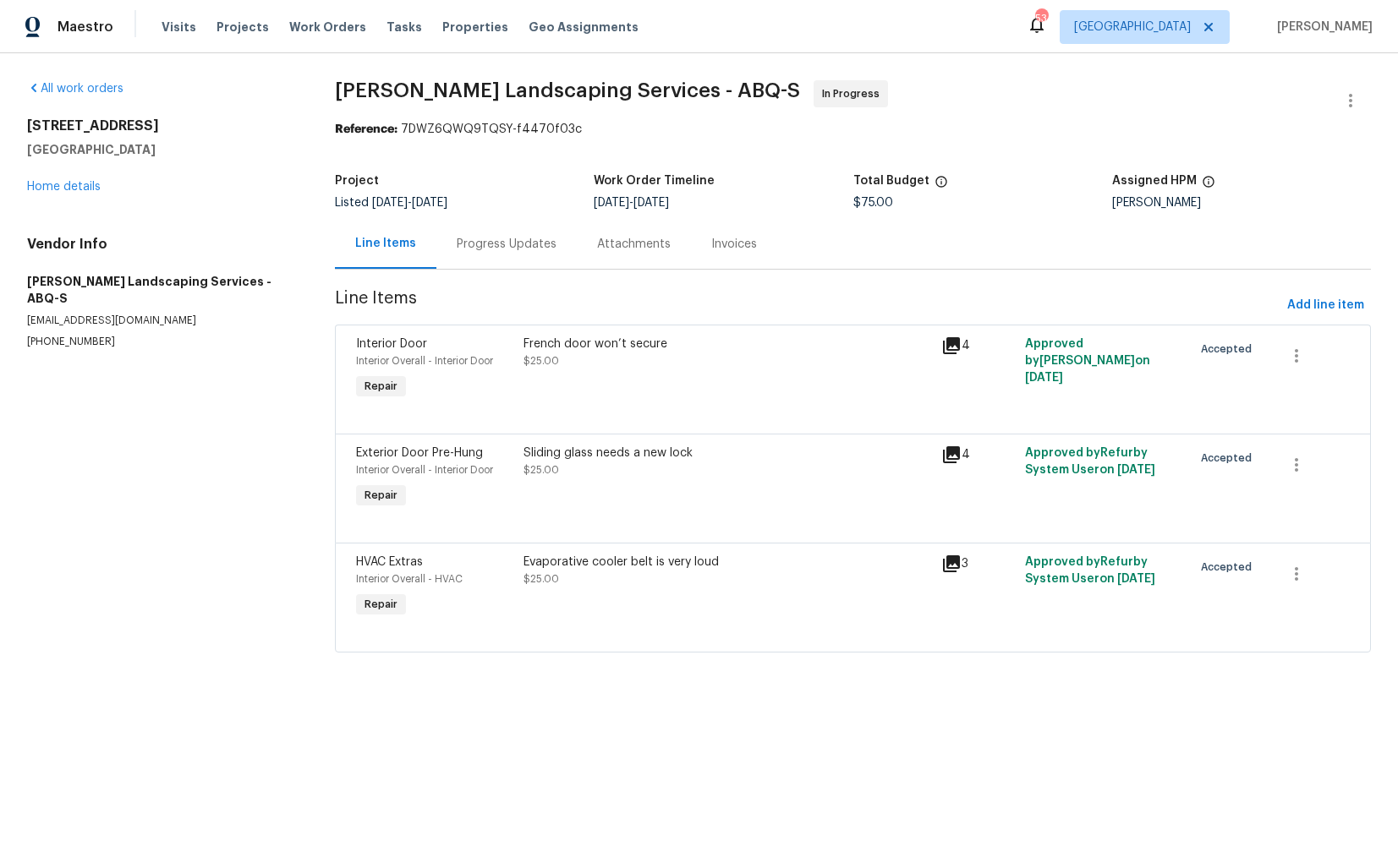
click at [584, 571] on div "Evaporative cooler belt is very loud $25.00" at bounding box center [728, 570] width 409 height 33
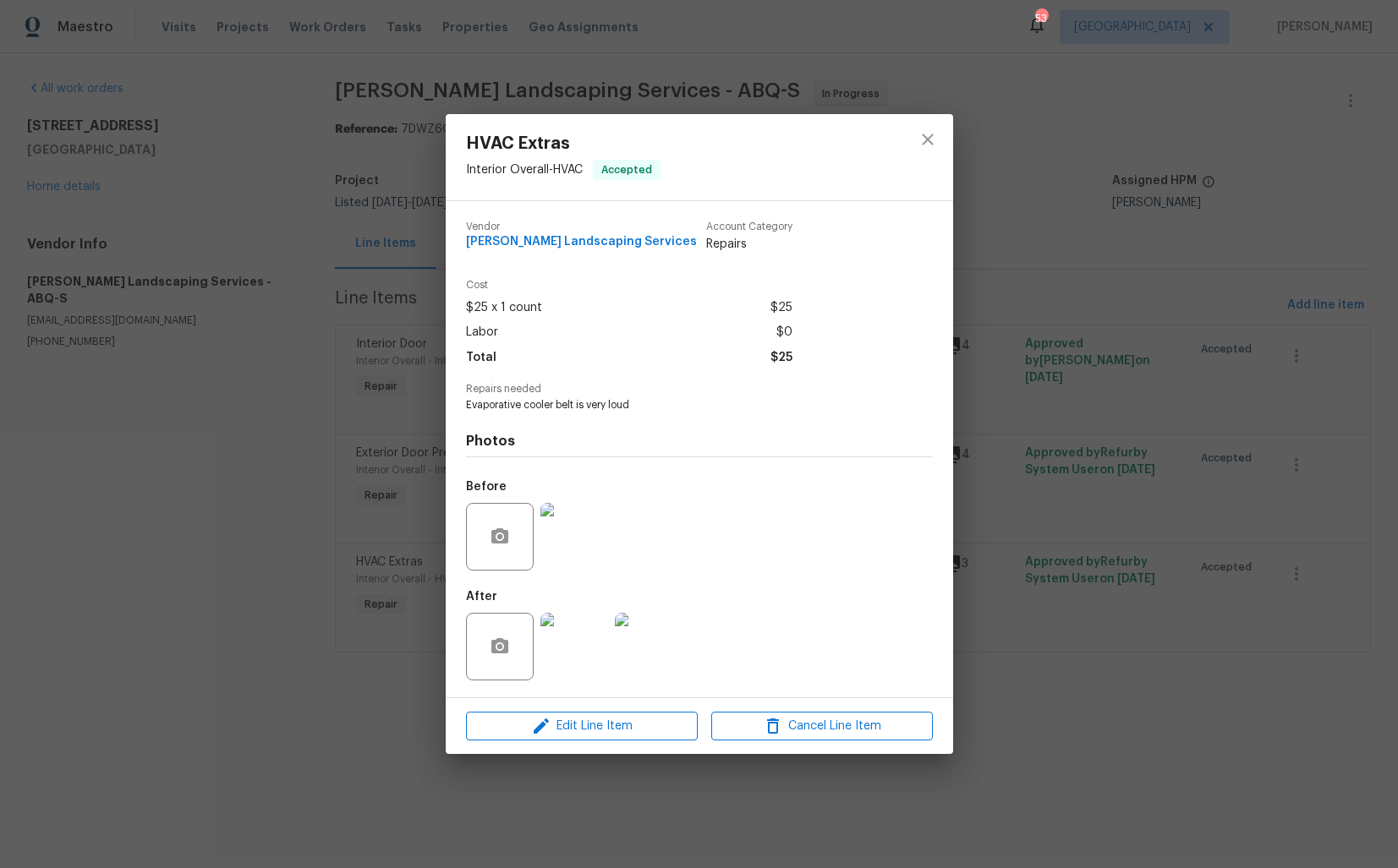
click at [573, 550] on img at bounding box center [573, 536] width 68 height 68
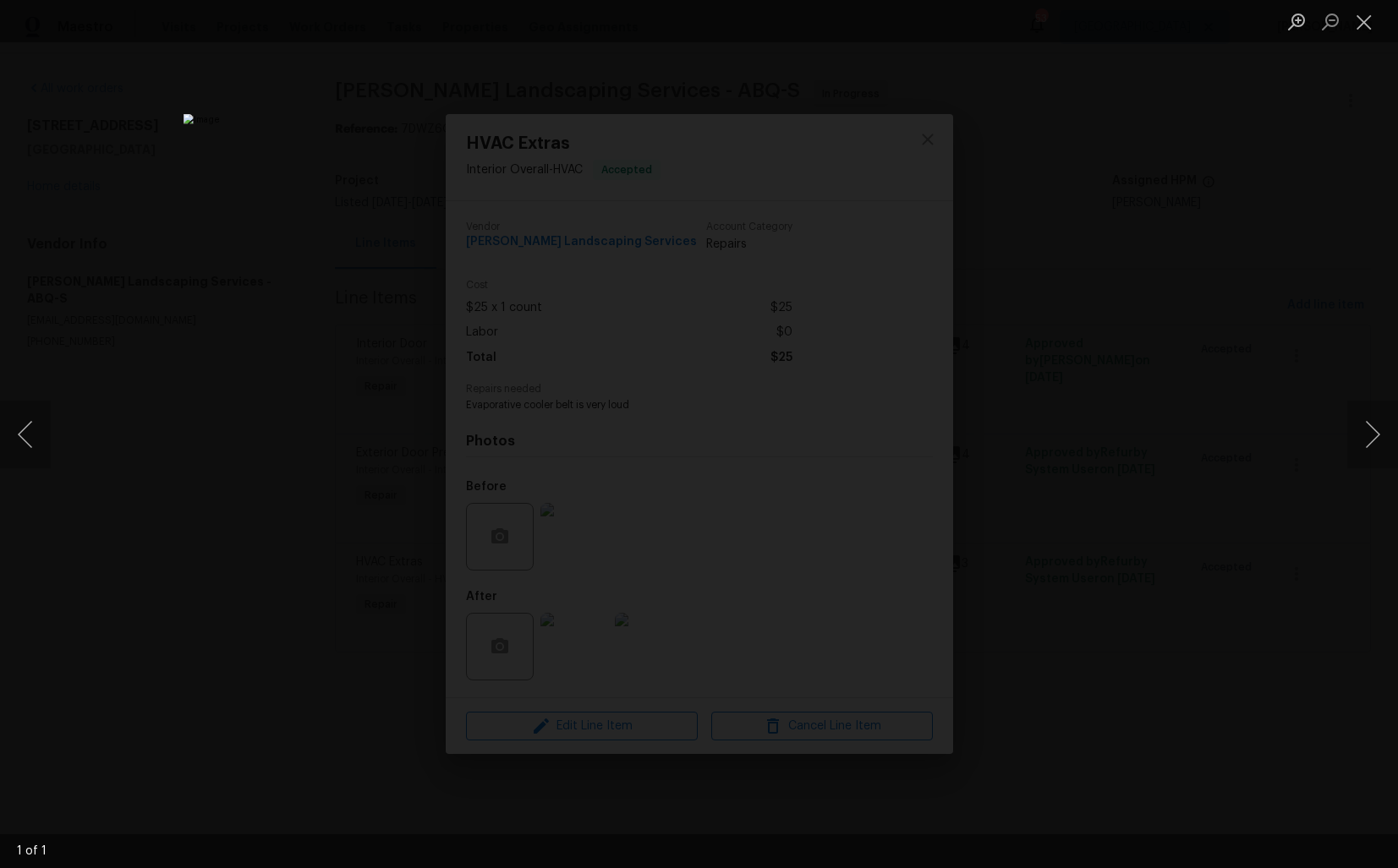
click at [1168, 408] on div "Lightbox" at bounding box center [699, 434] width 1398 height 868
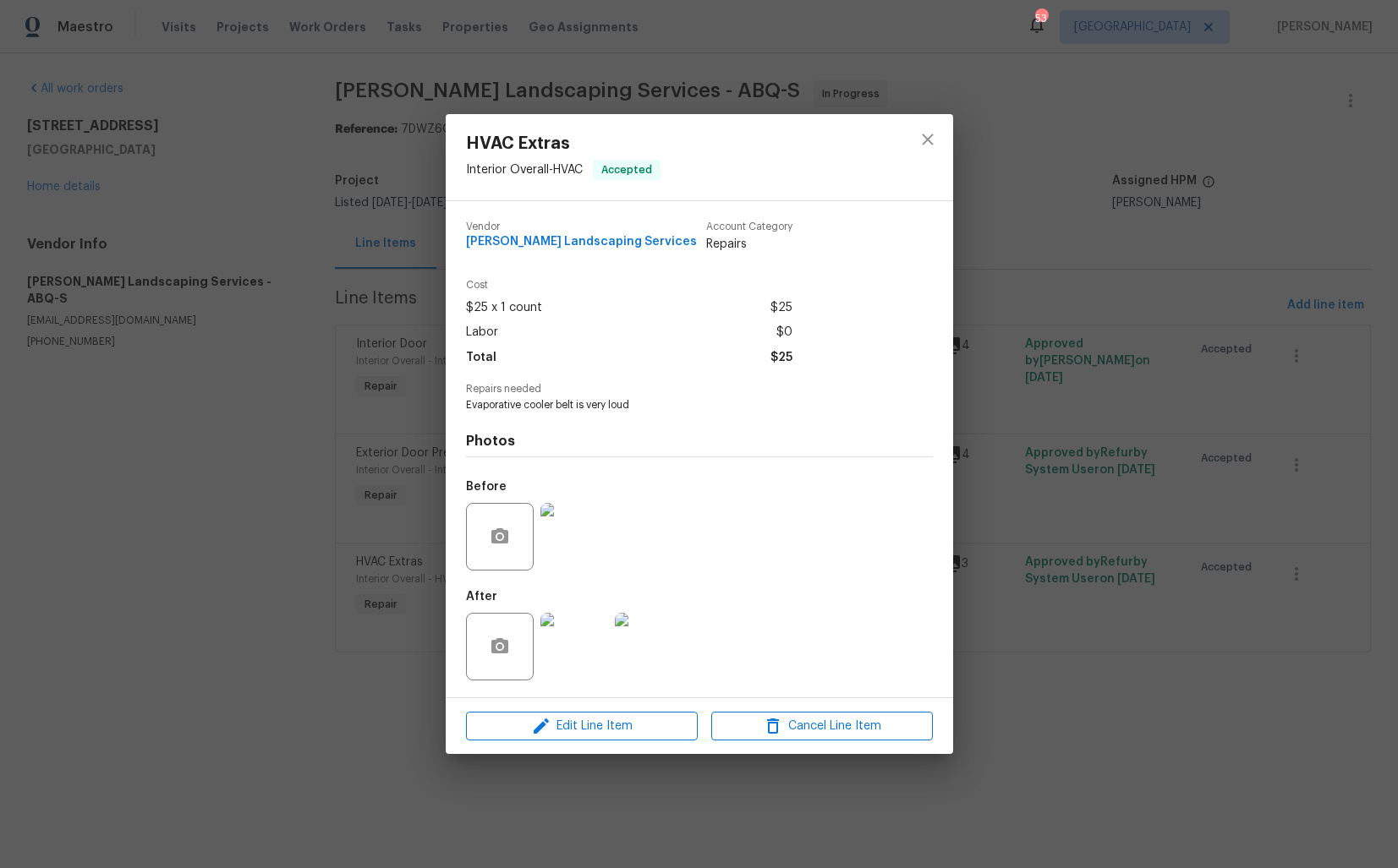
click at [565, 637] on img at bounding box center [573, 646] width 68 height 68
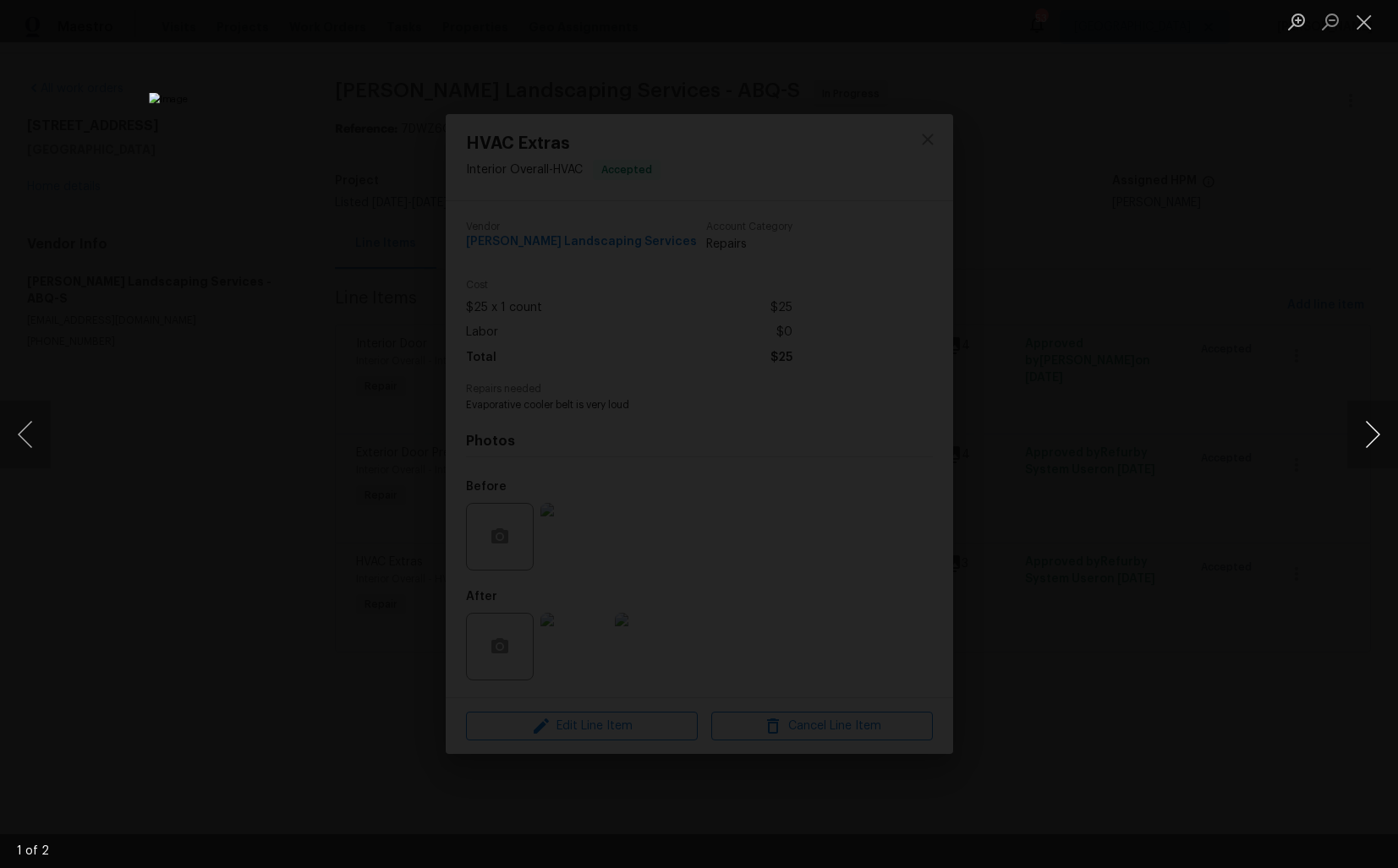
click at [1369, 447] on button "Next image" at bounding box center [1372, 434] width 51 height 68
click at [1222, 486] on div "Lightbox" at bounding box center [699, 434] width 1398 height 868
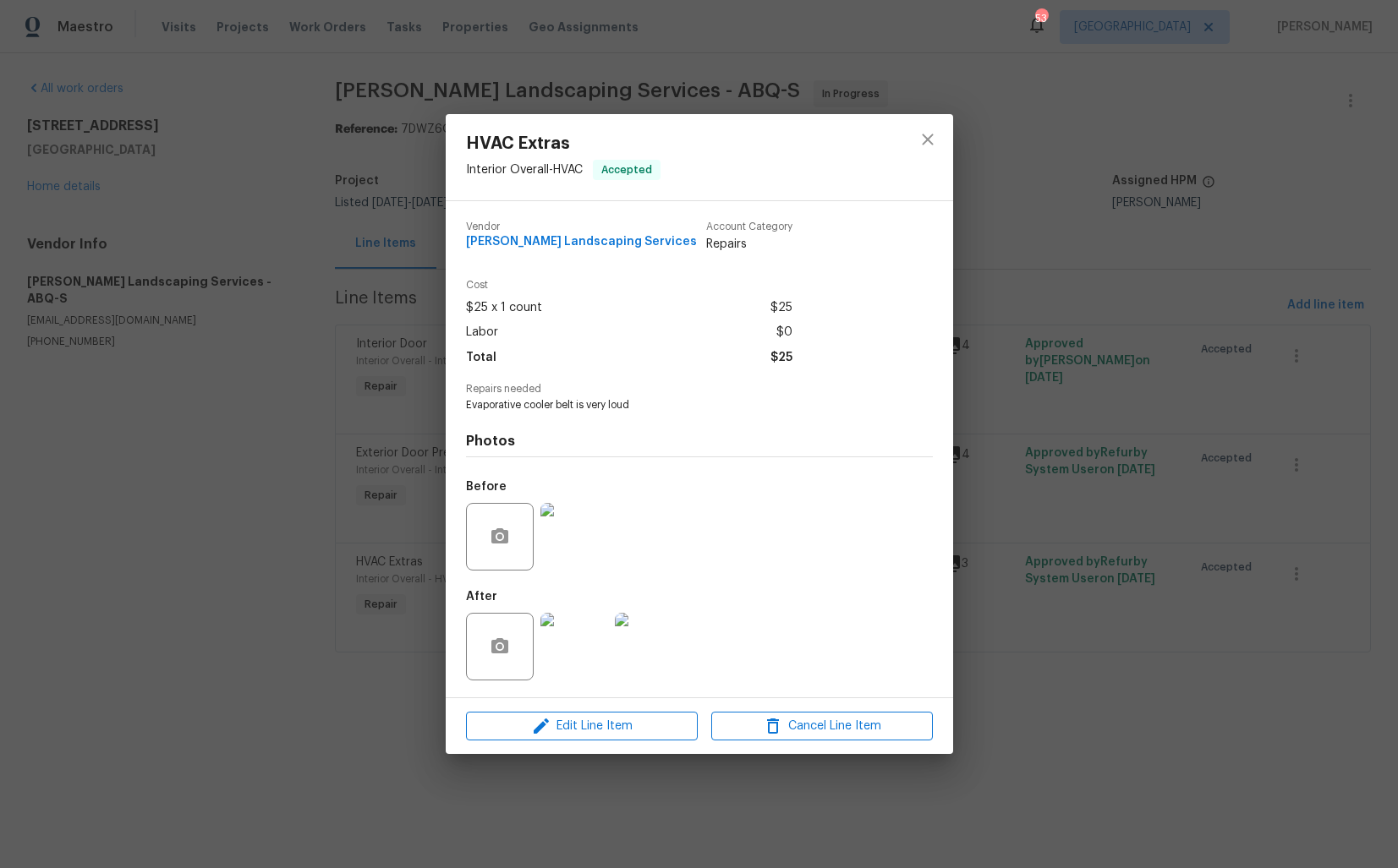
click at [1164, 467] on div "HVAC Extras Interior Overall - HVAC Accepted Vendor Rodriguez Landscaping Servi…" at bounding box center [699, 434] width 1398 height 868
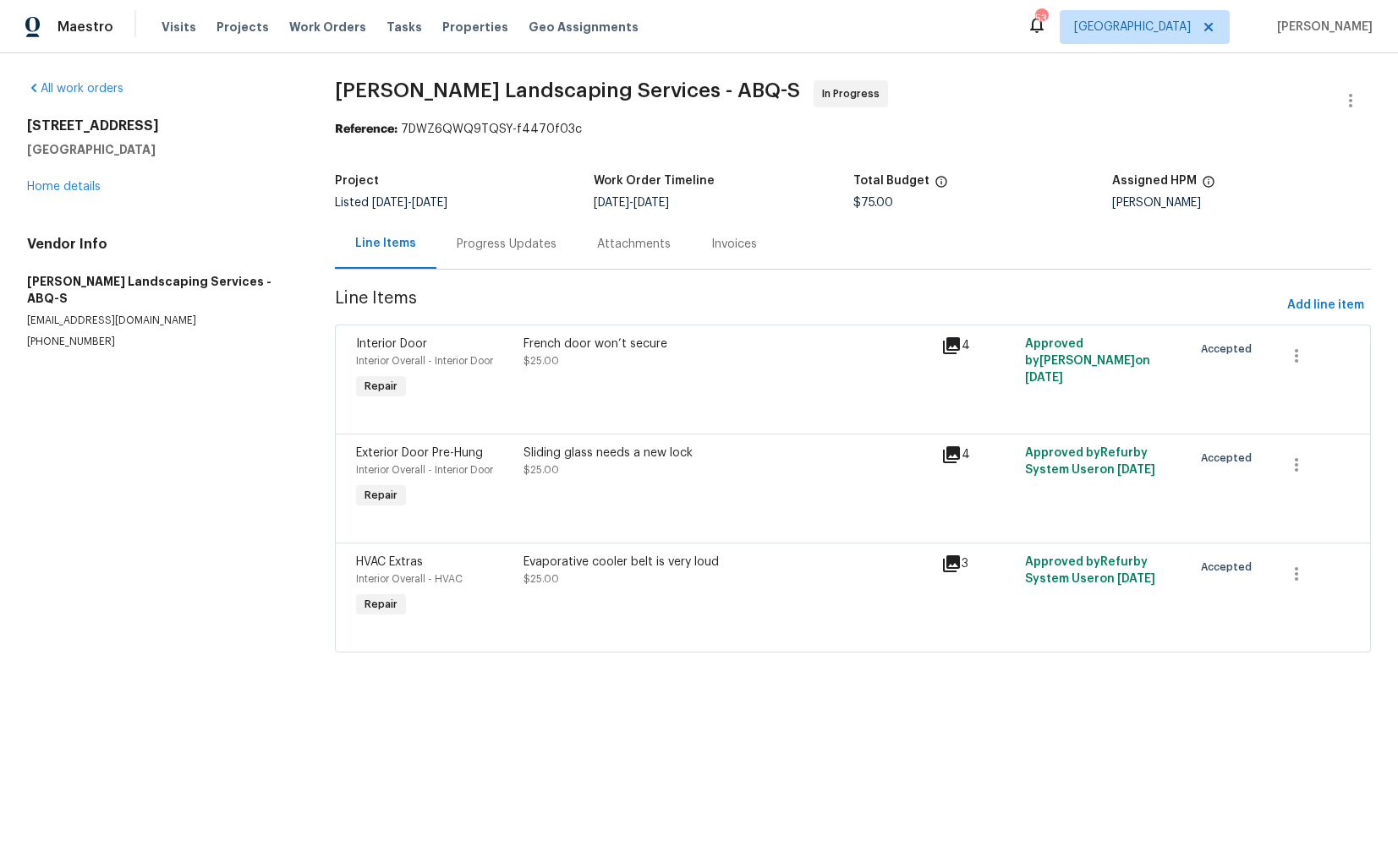
click at [495, 248] on div "Progress Updates" at bounding box center [506, 244] width 99 height 17
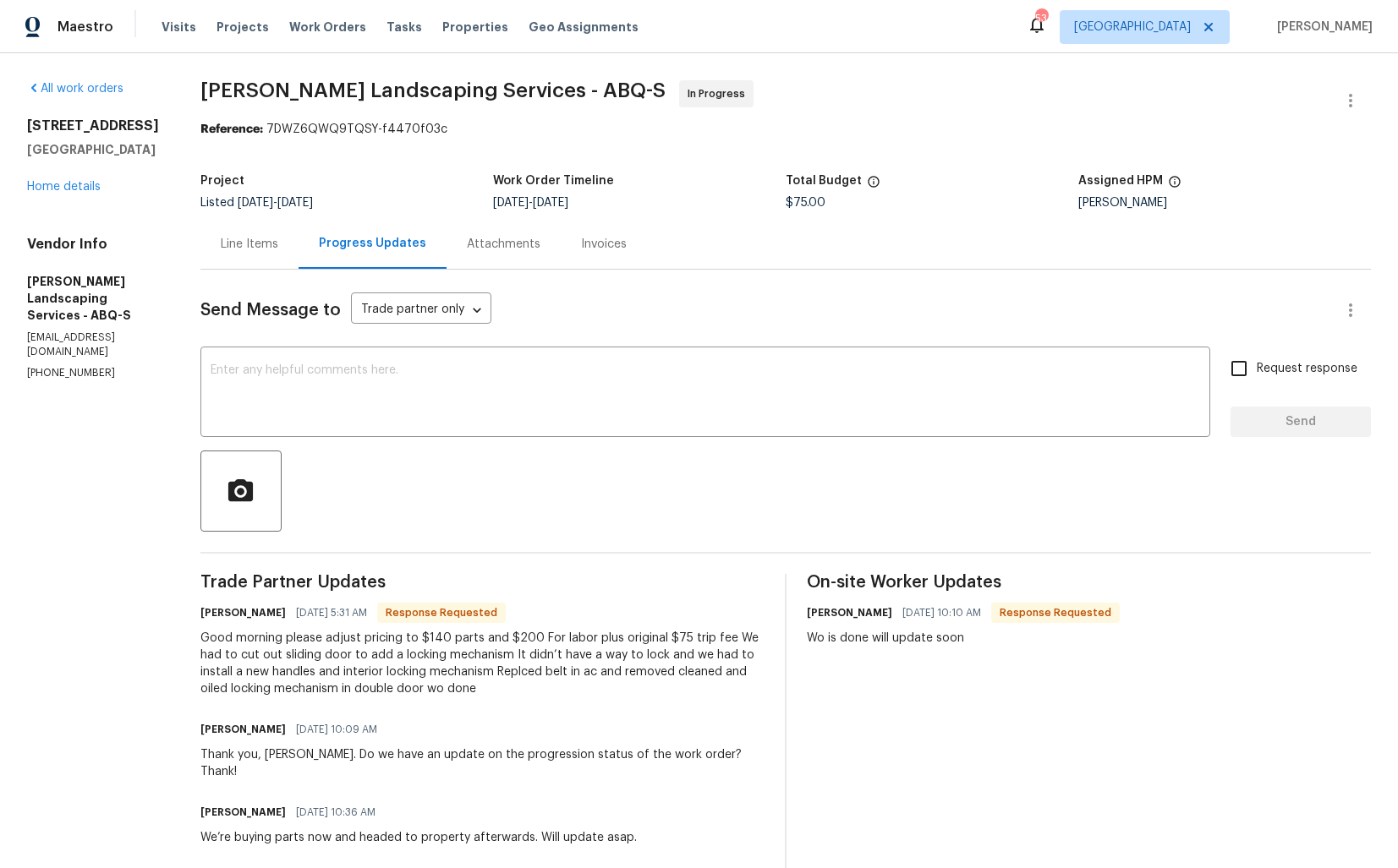
click at [279, 241] on div "Line Items" at bounding box center [250, 244] width 58 height 17
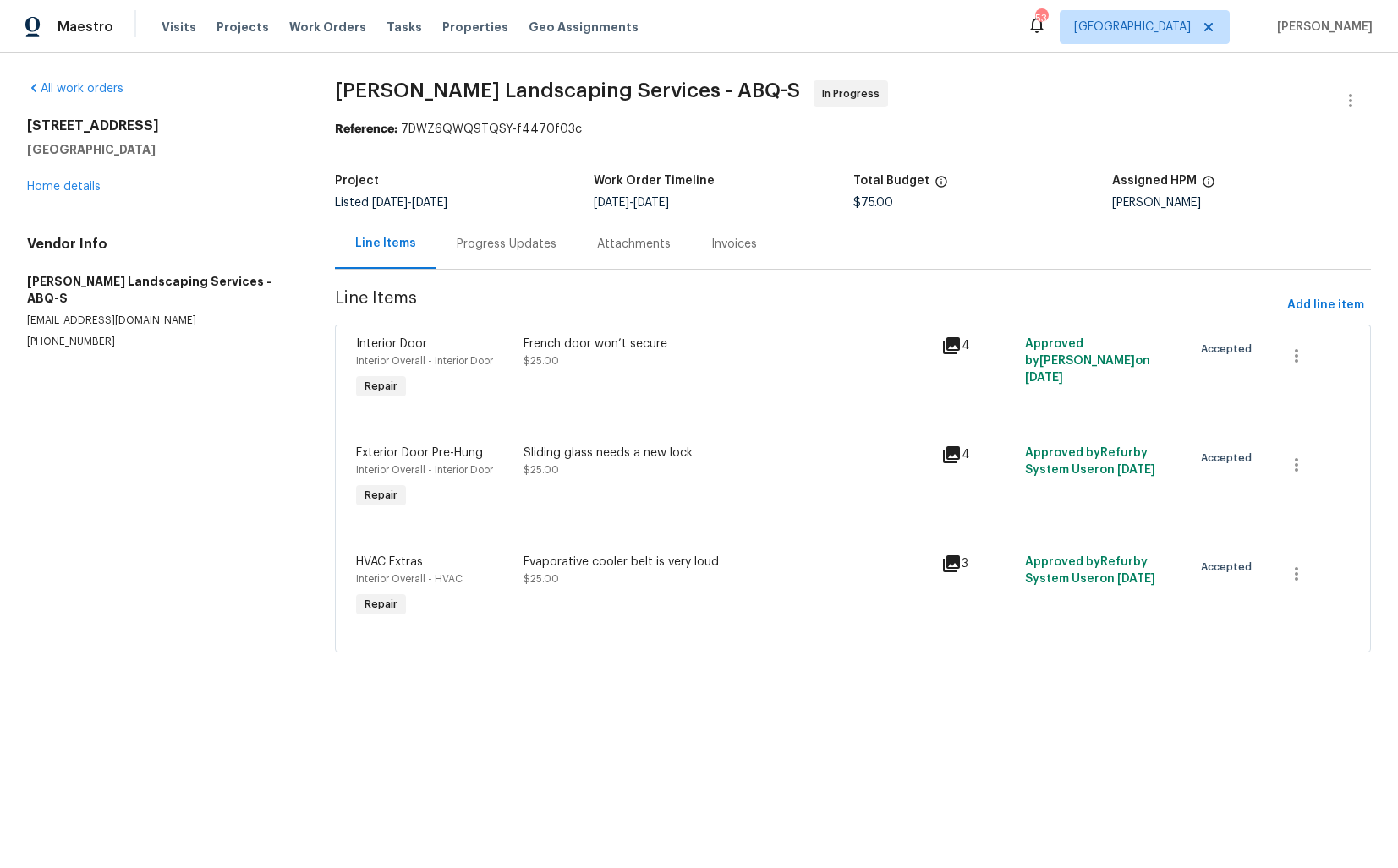
click at [491, 237] on div "Progress Updates" at bounding box center [506, 244] width 99 height 17
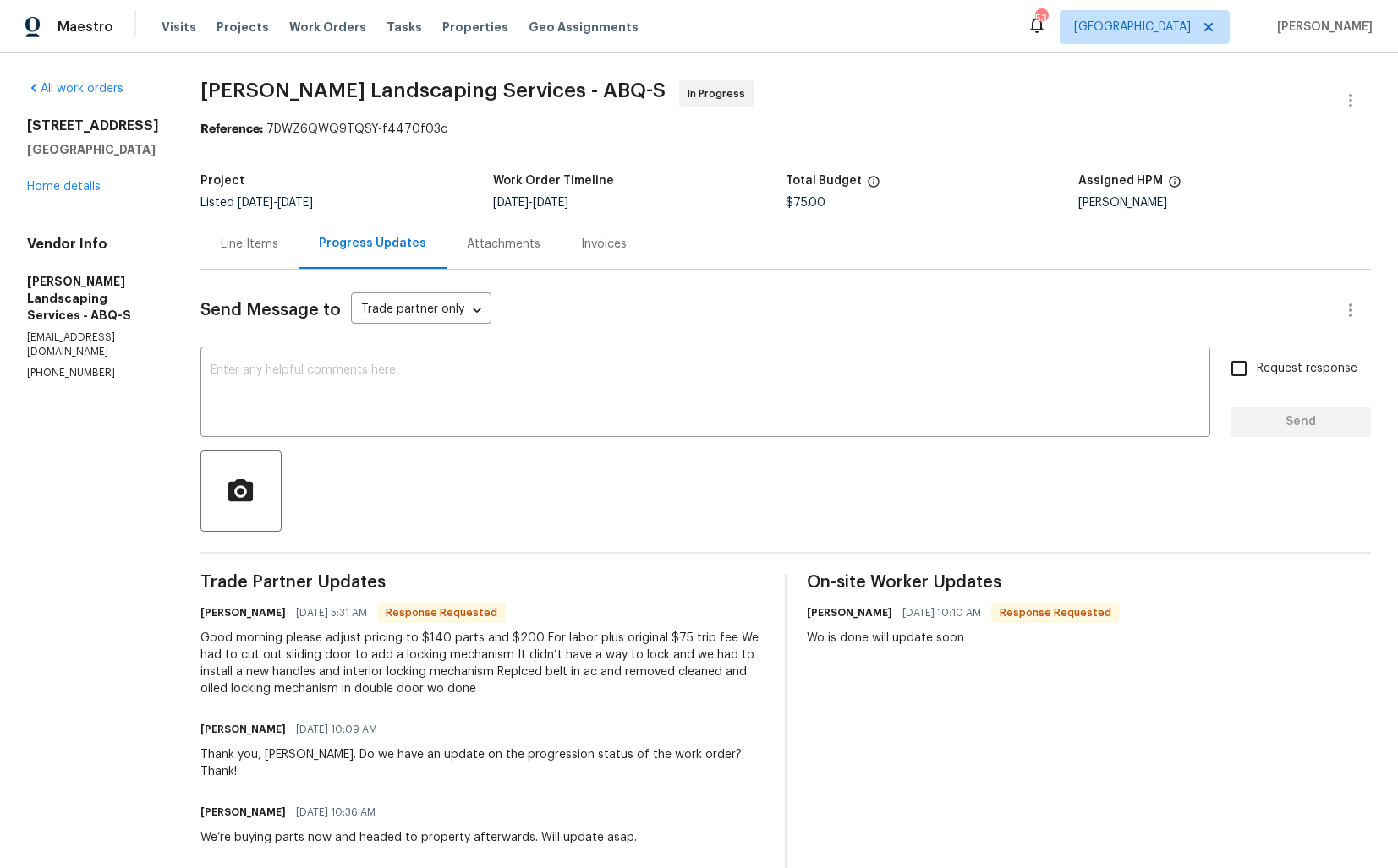
click at [279, 243] on div "Line Items" at bounding box center [250, 244] width 58 height 17
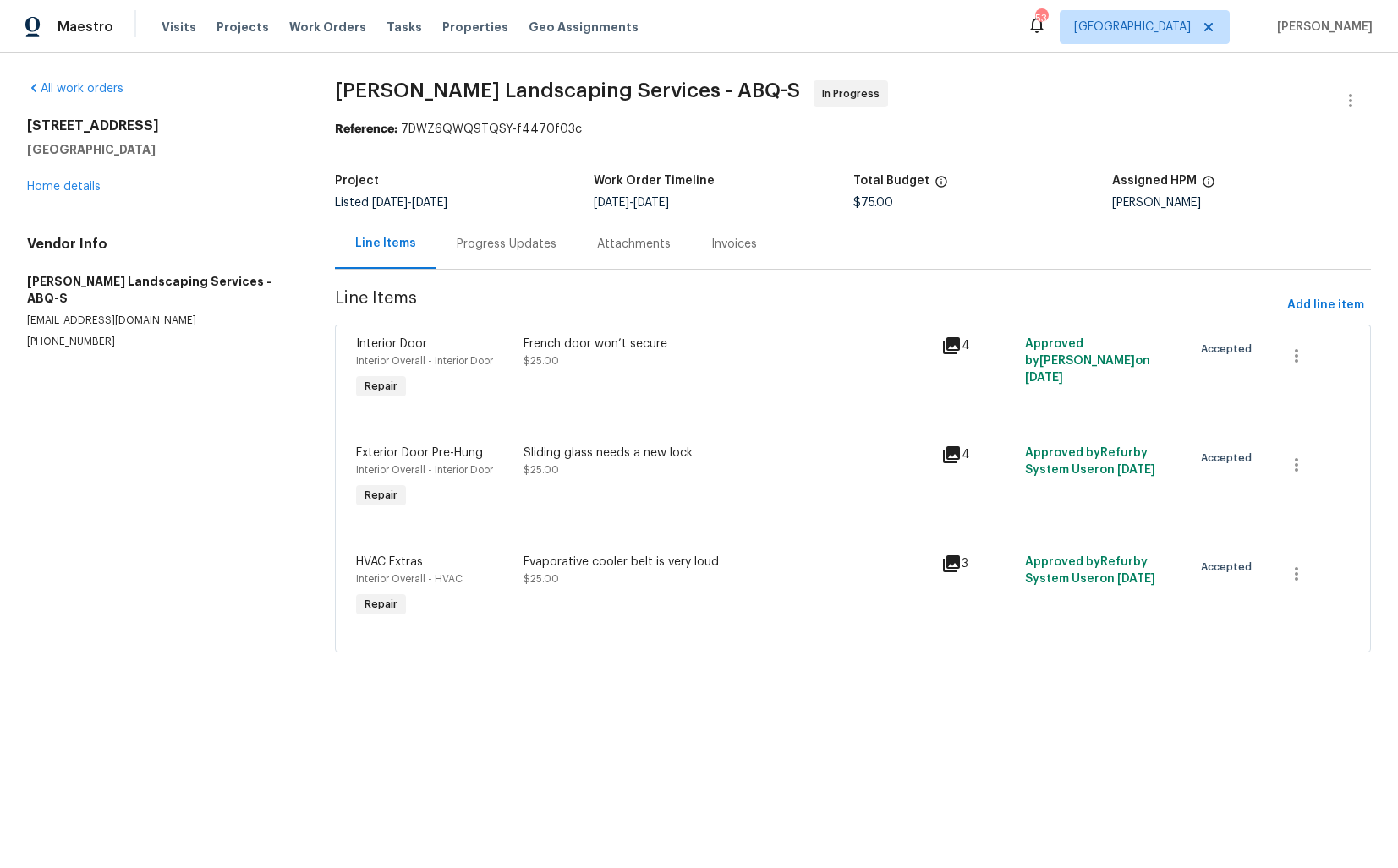
click at [508, 259] on div "Progress Updates" at bounding box center [505, 243] width 140 height 50
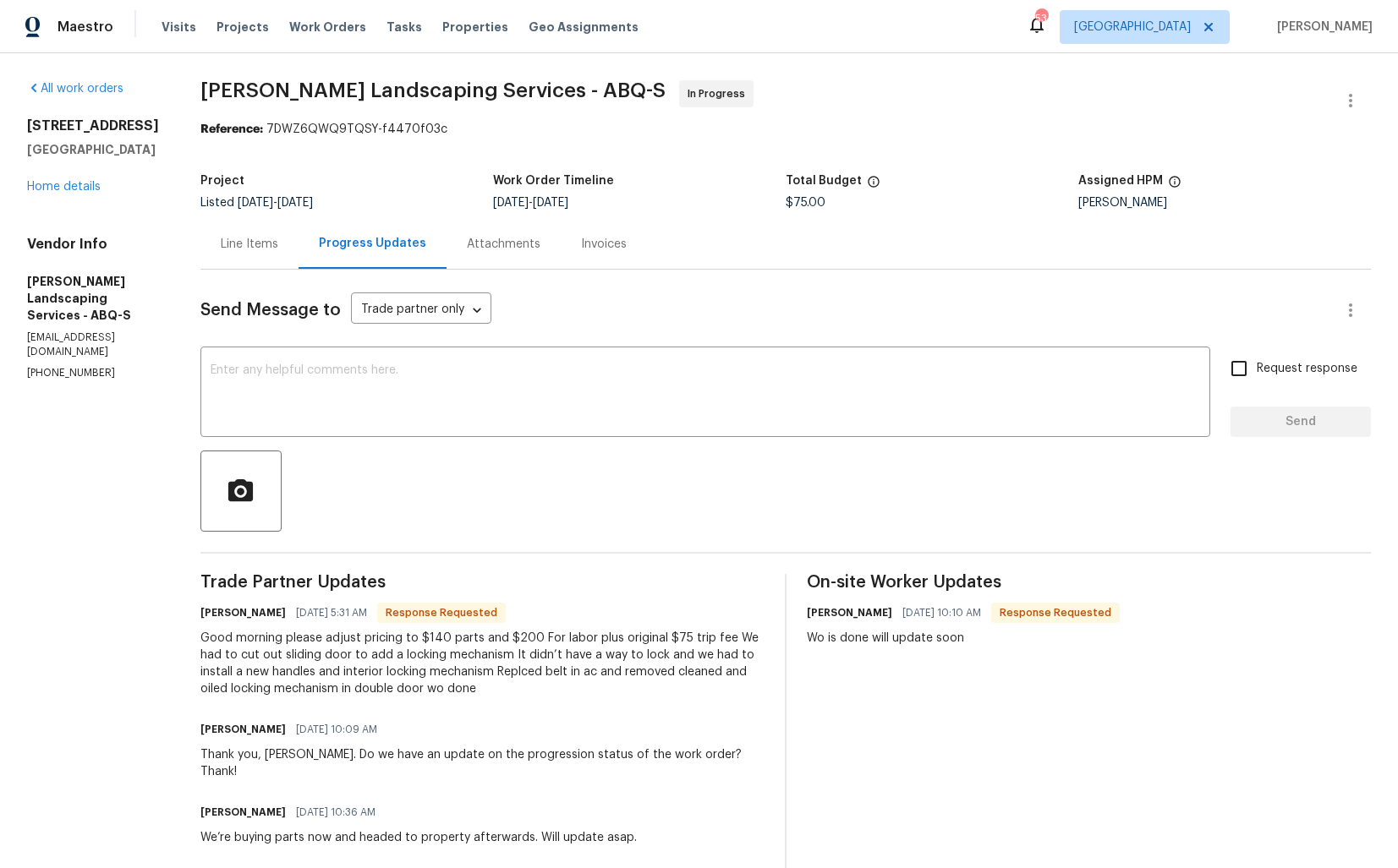
click at [279, 251] on div "Line Items" at bounding box center [250, 244] width 58 height 17
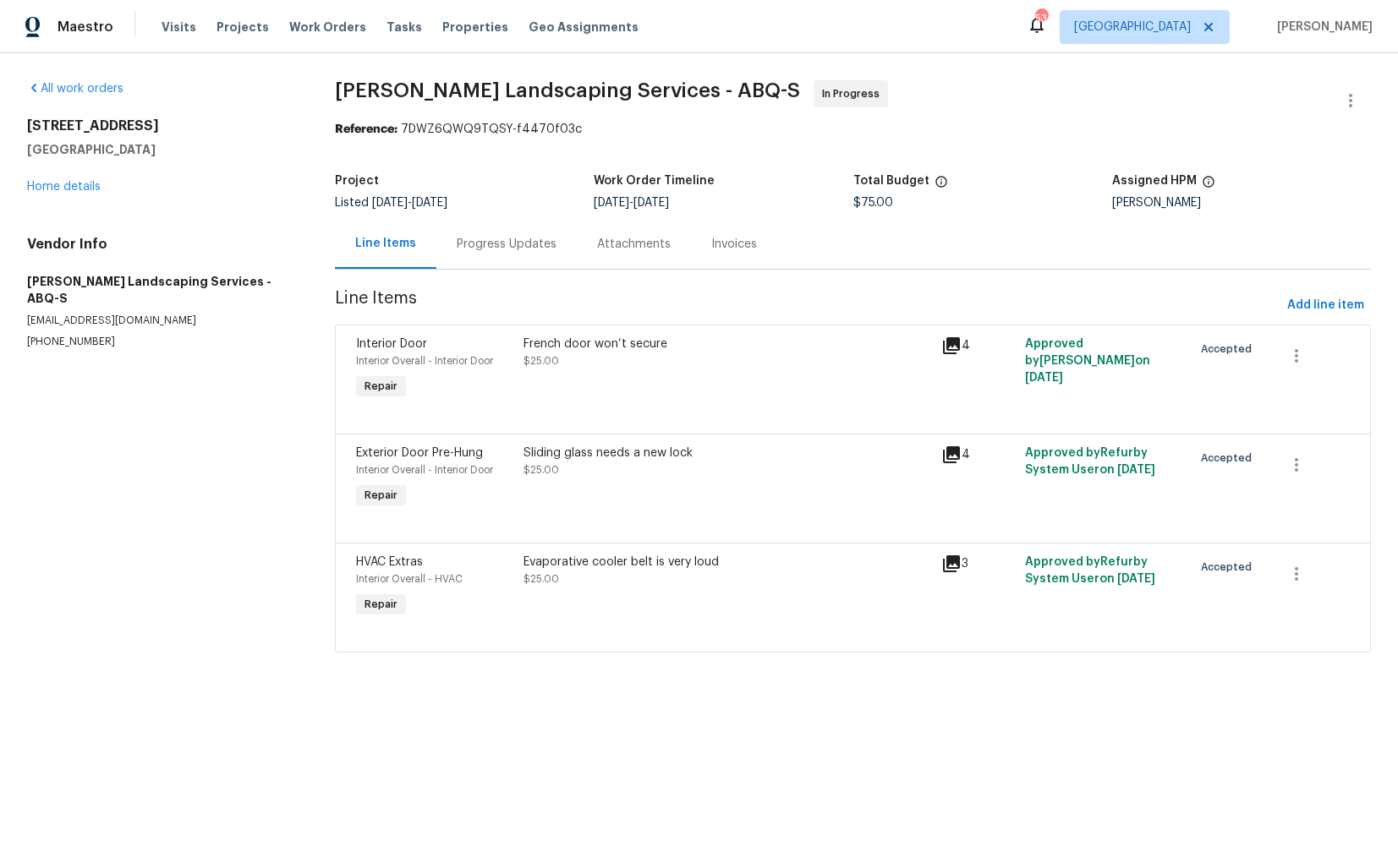
click at [551, 372] on div "French door won’t secure $25.00" at bounding box center [727, 370] width 419 height 78
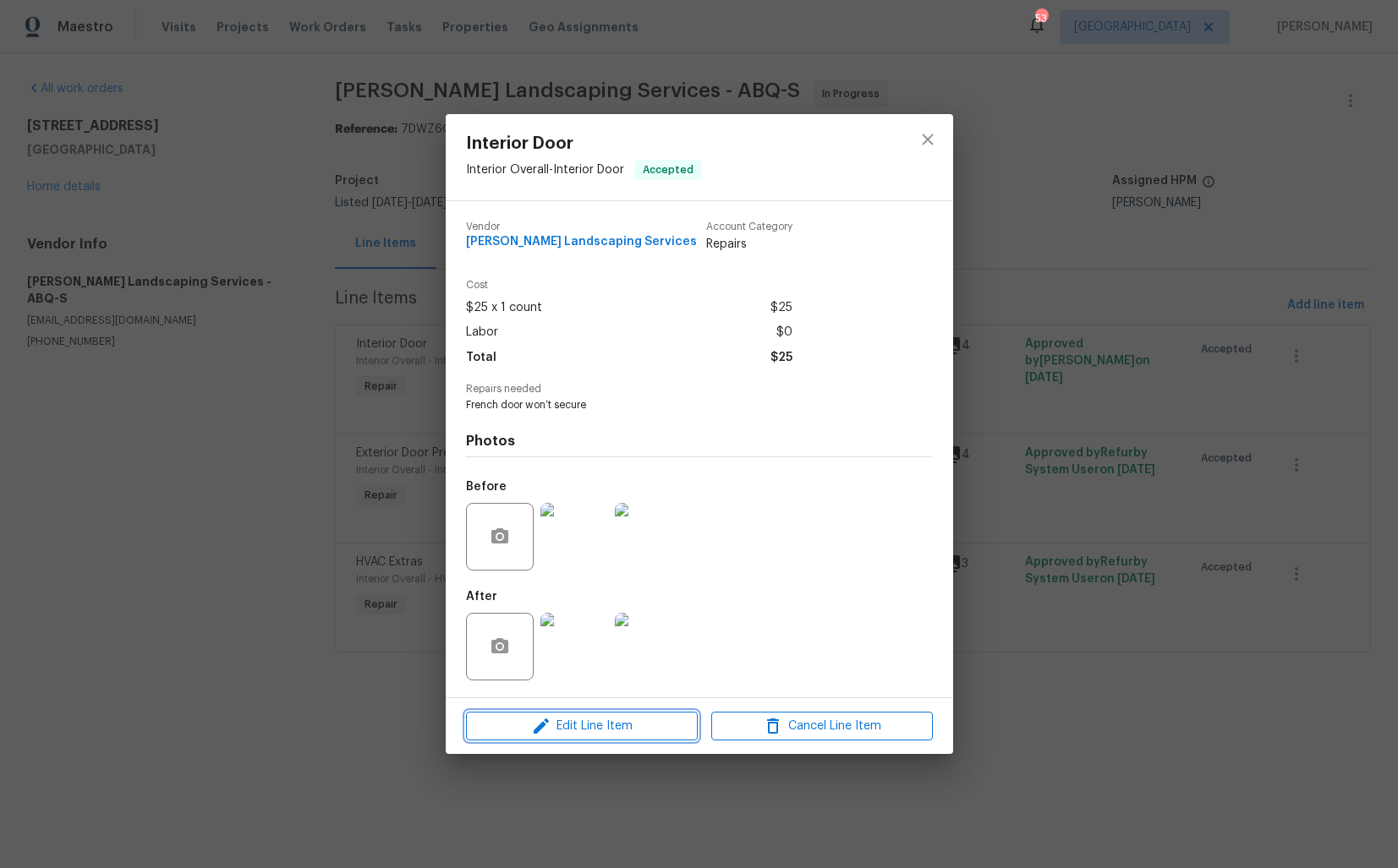
click at [535, 720] on icon "button" at bounding box center [541, 726] width 20 height 20
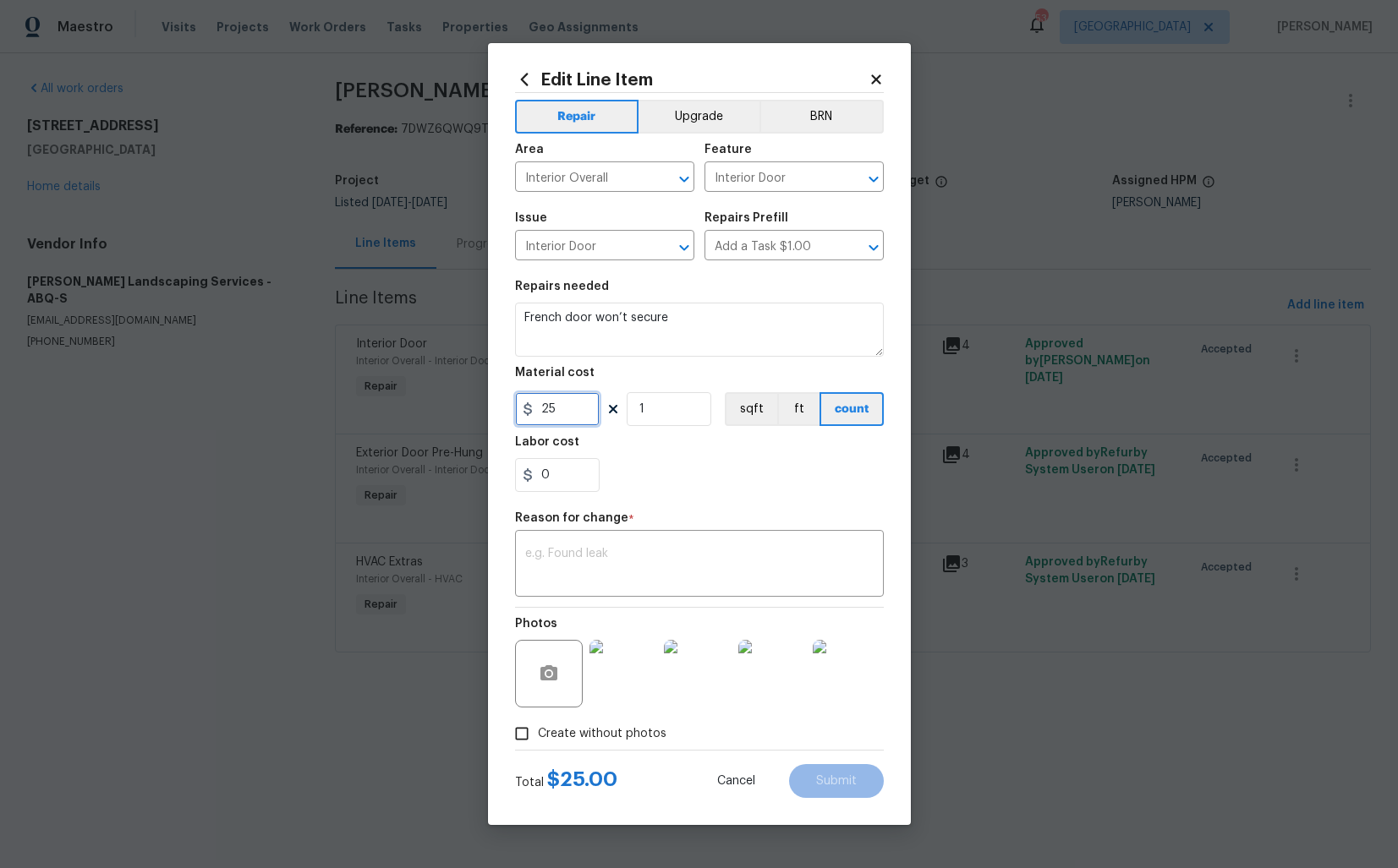
click at [565, 417] on input "25" at bounding box center [556, 409] width 84 height 33
type input "150"
click at [636, 566] on textarea at bounding box center [699, 565] width 348 height 35
paste textarea "(AM) Updated per vendor’s final cost."
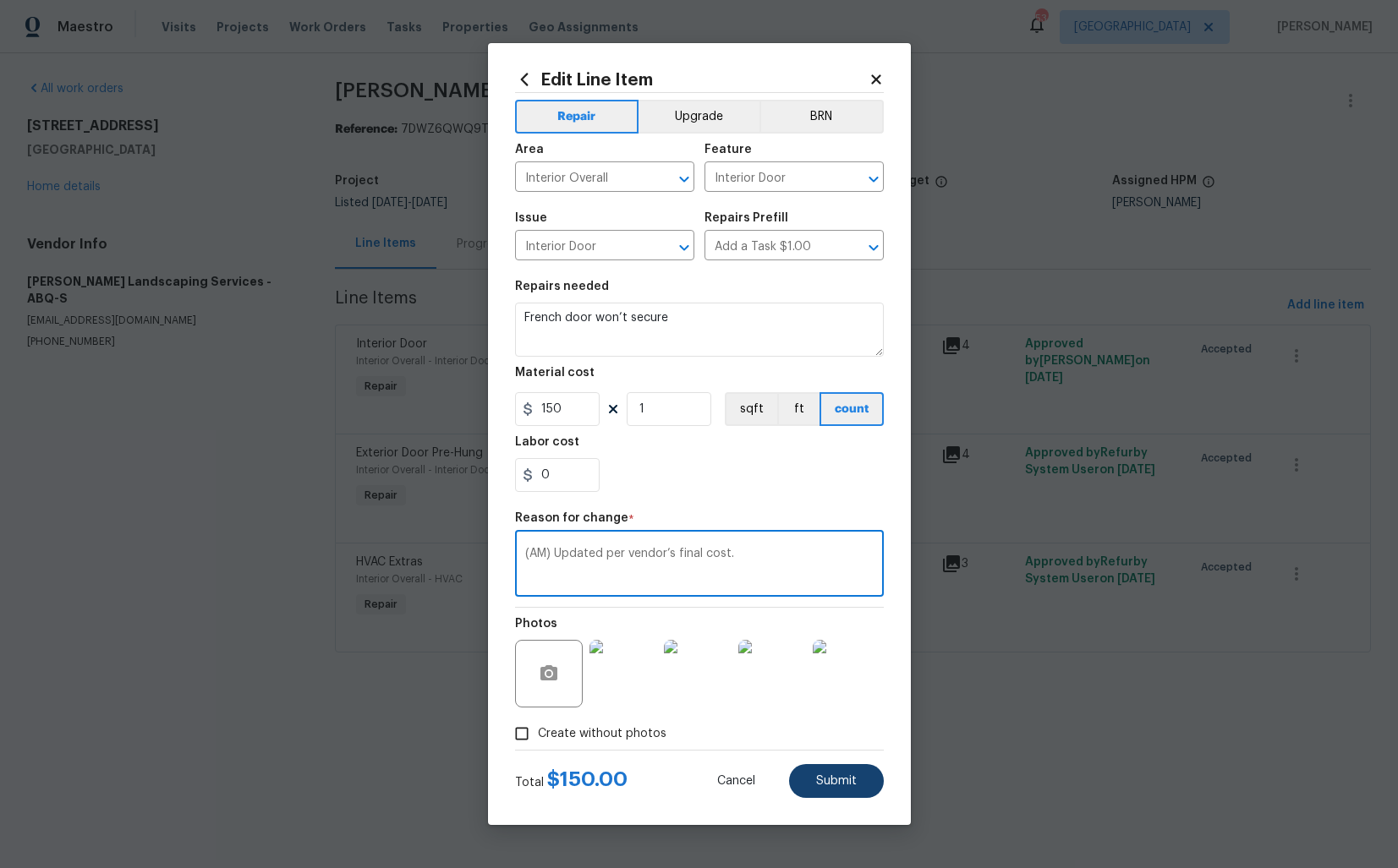
type textarea "(AM) Updated per vendor’s final cost."
click at [826, 777] on span "Submit" at bounding box center [836, 781] width 41 height 13
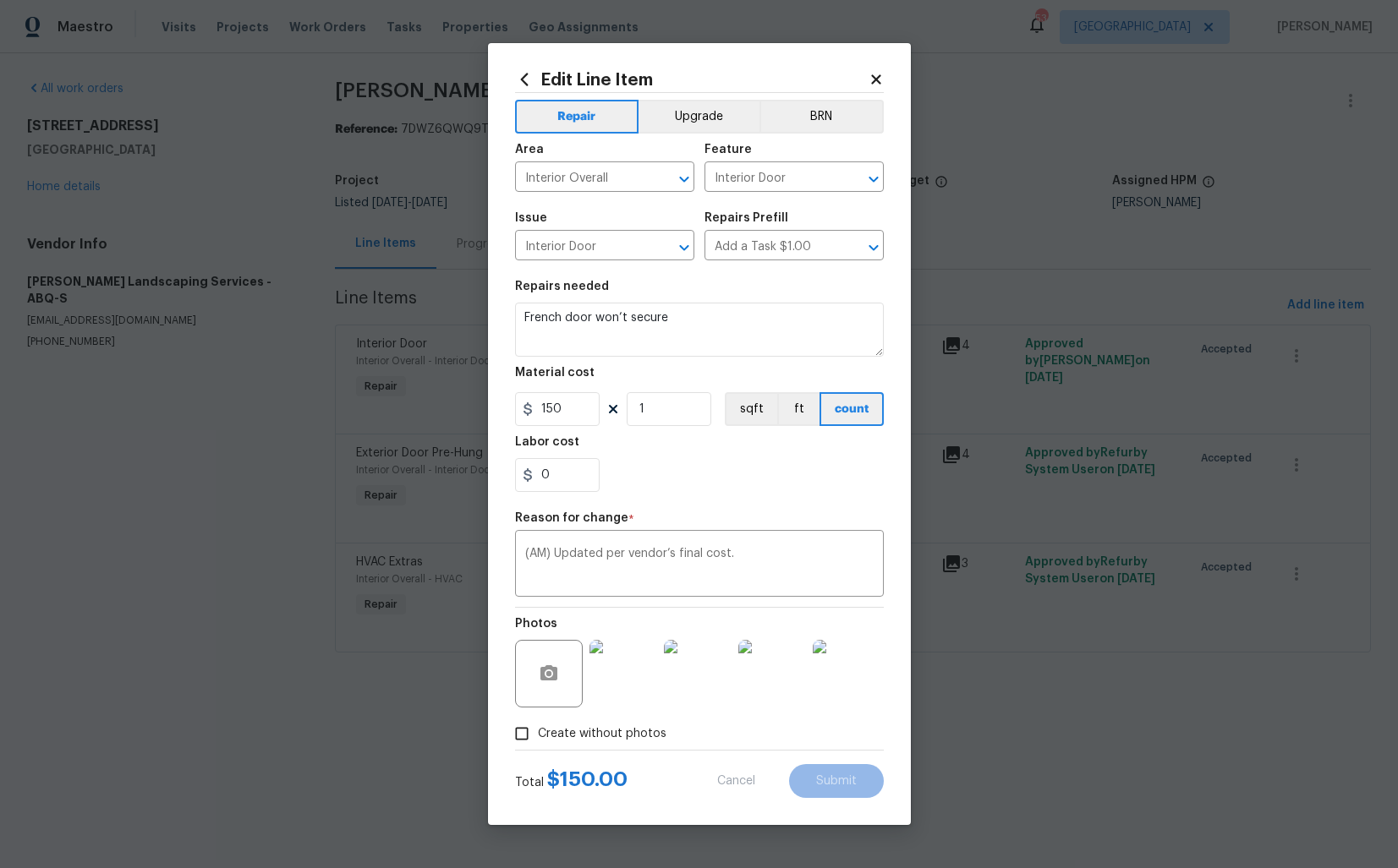
type input "25"
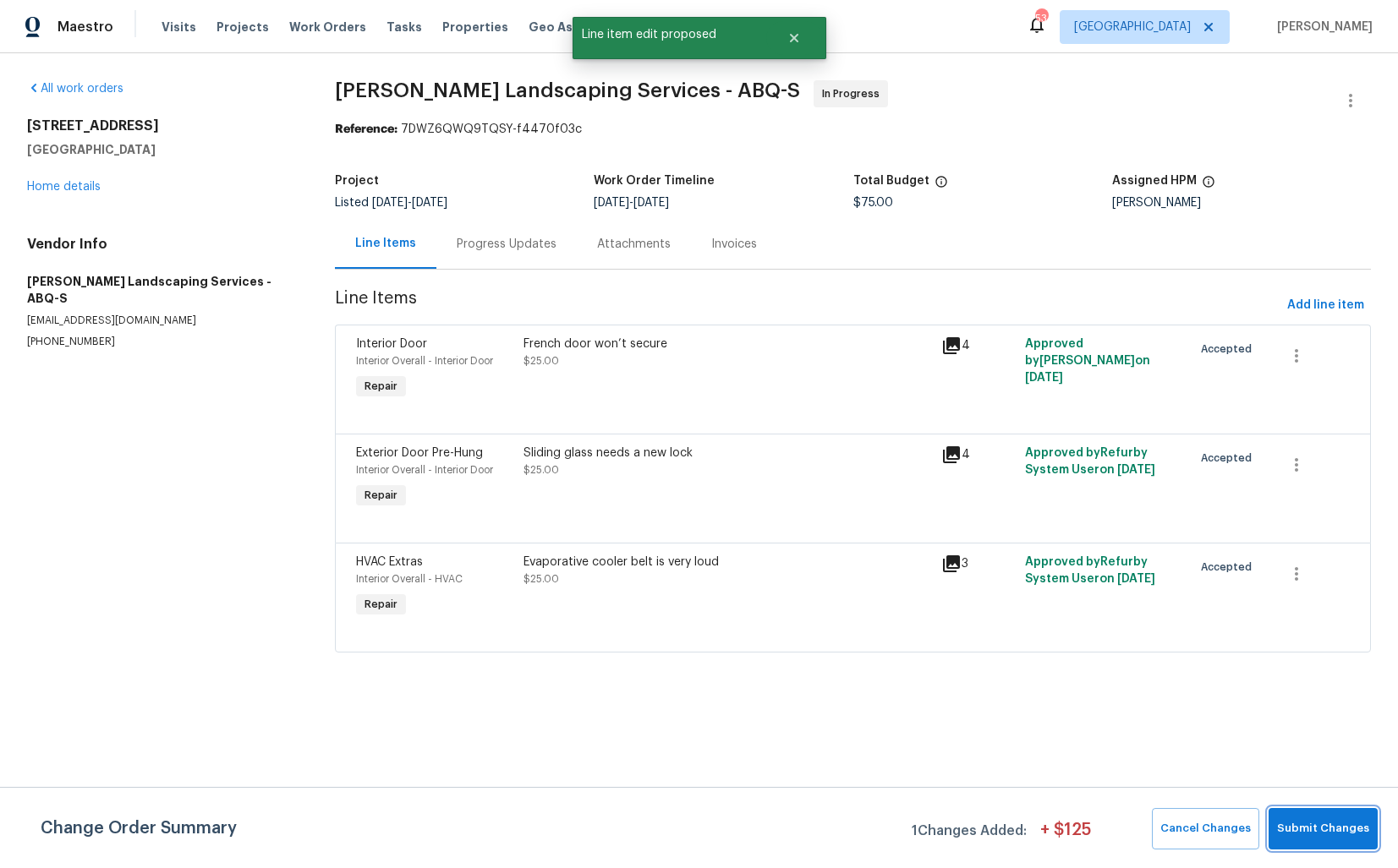
click at [1318, 826] on span "Submit Changes" at bounding box center [1323, 829] width 92 height 20
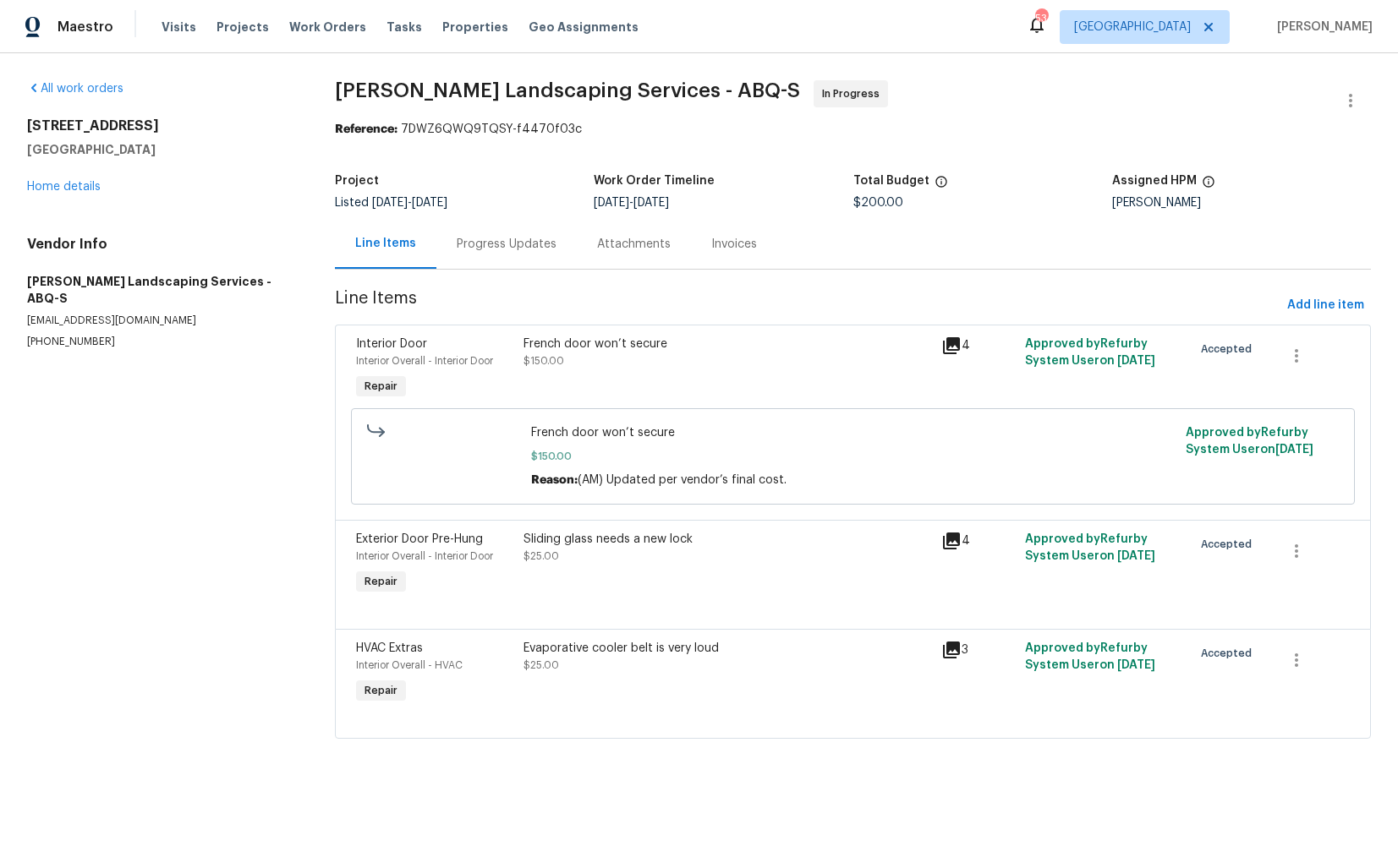
click at [590, 573] on div "Sliding glass needs a new lock $25.00" at bounding box center [727, 565] width 419 height 78
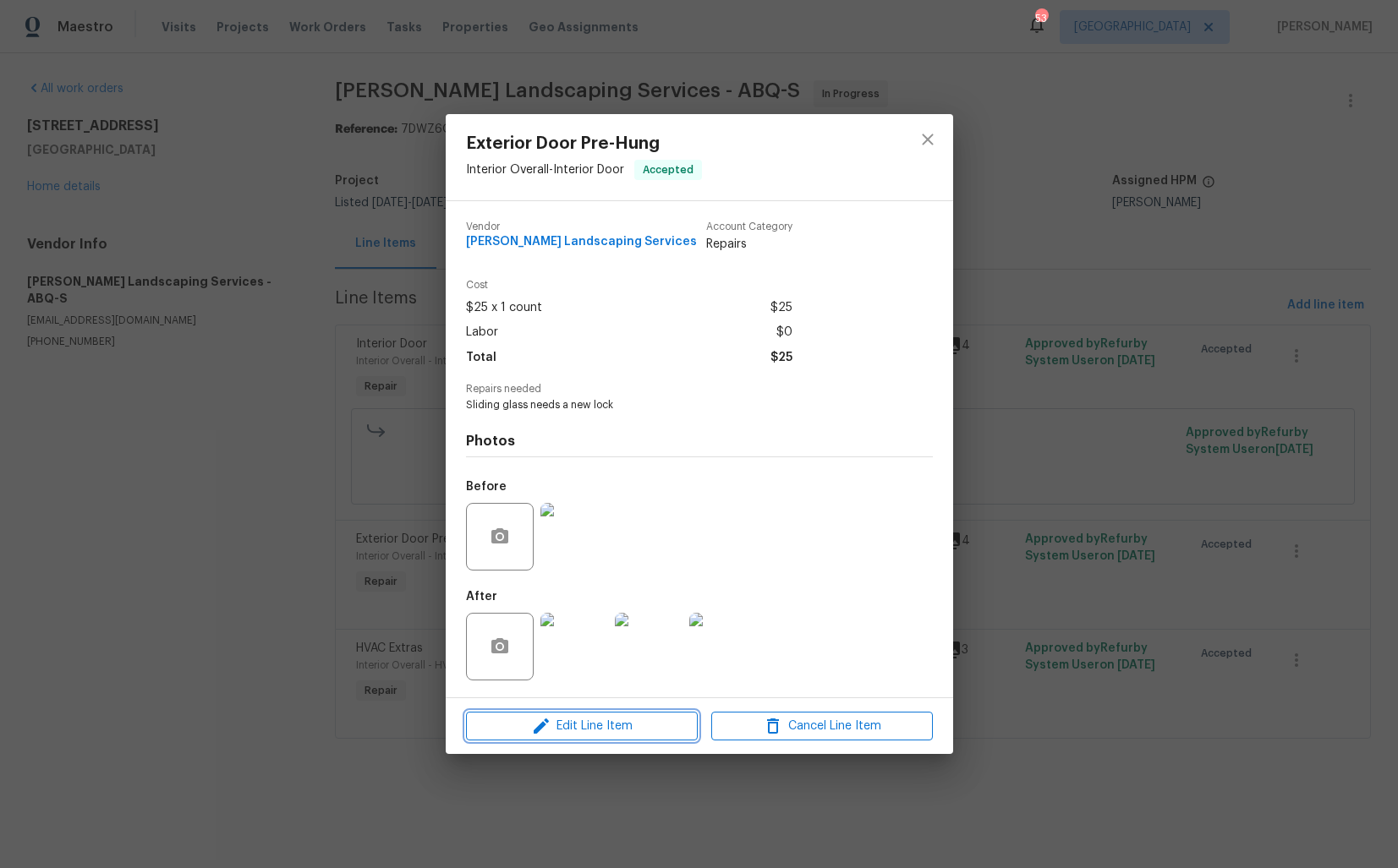
click at [570, 730] on span "Edit Line Item" at bounding box center [581, 726] width 222 height 21
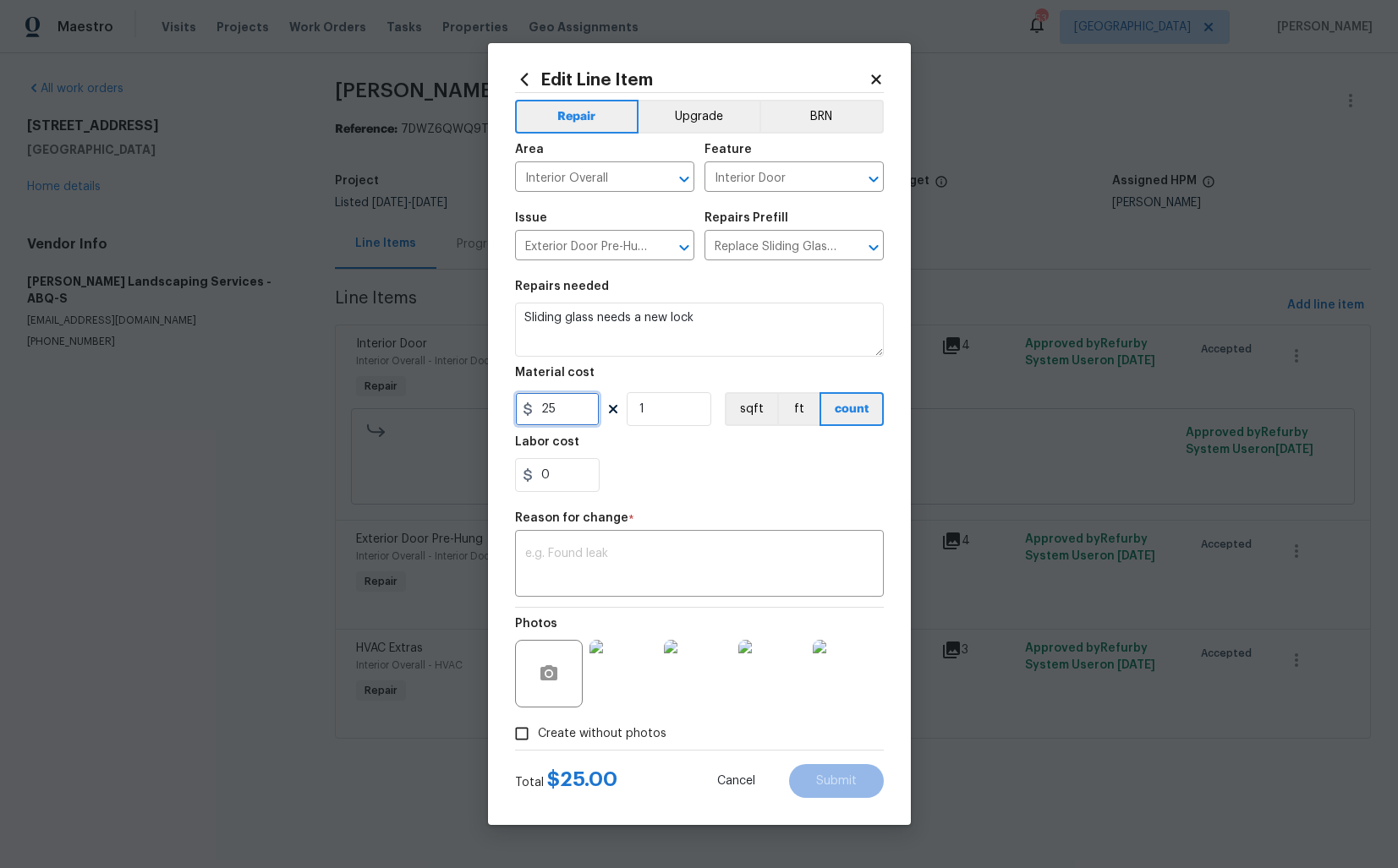
click at [553, 412] on input "25" at bounding box center [556, 409] width 84 height 33
type input "150"
click at [775, 568] on textarea at bounding box center [699, 565] width 348 height 35
paste textarea "(AM) Updated per vendor’s final cost."
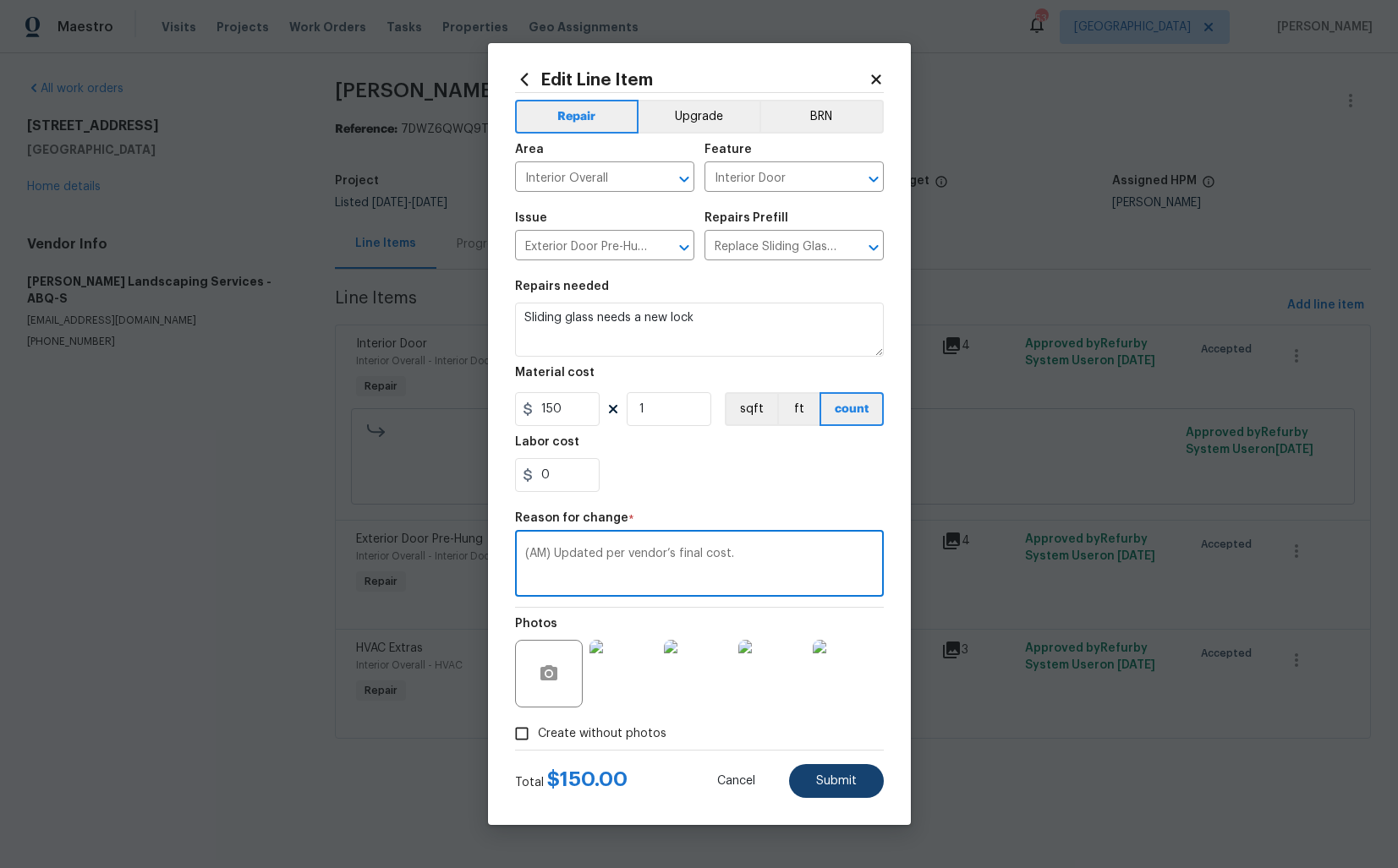
type textarea "(AM) Updated per vendor’s final cost."
click at [827, 777] on span "Submit" at bounding box center [836, 781] width 41 height 13
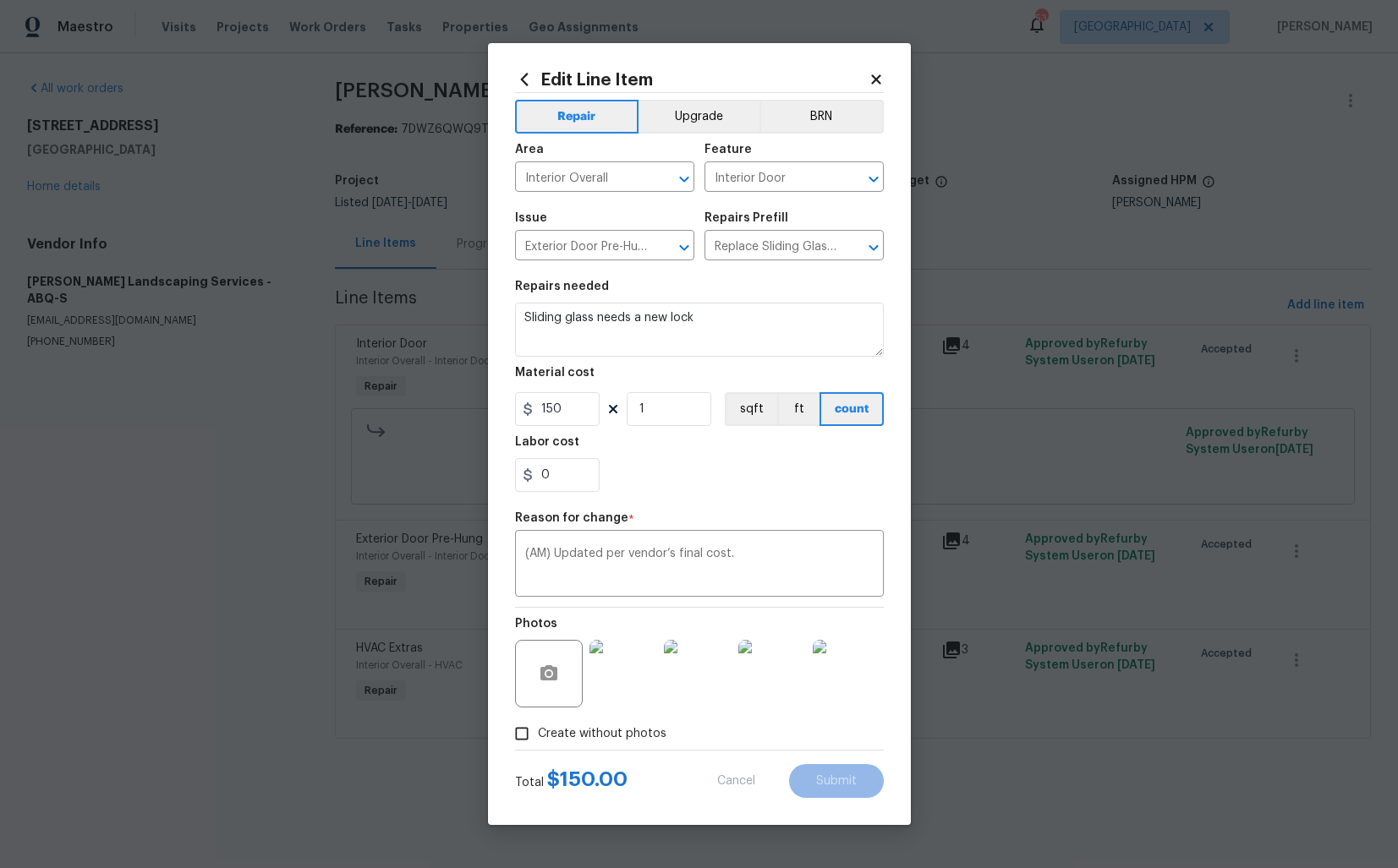
type input "25"
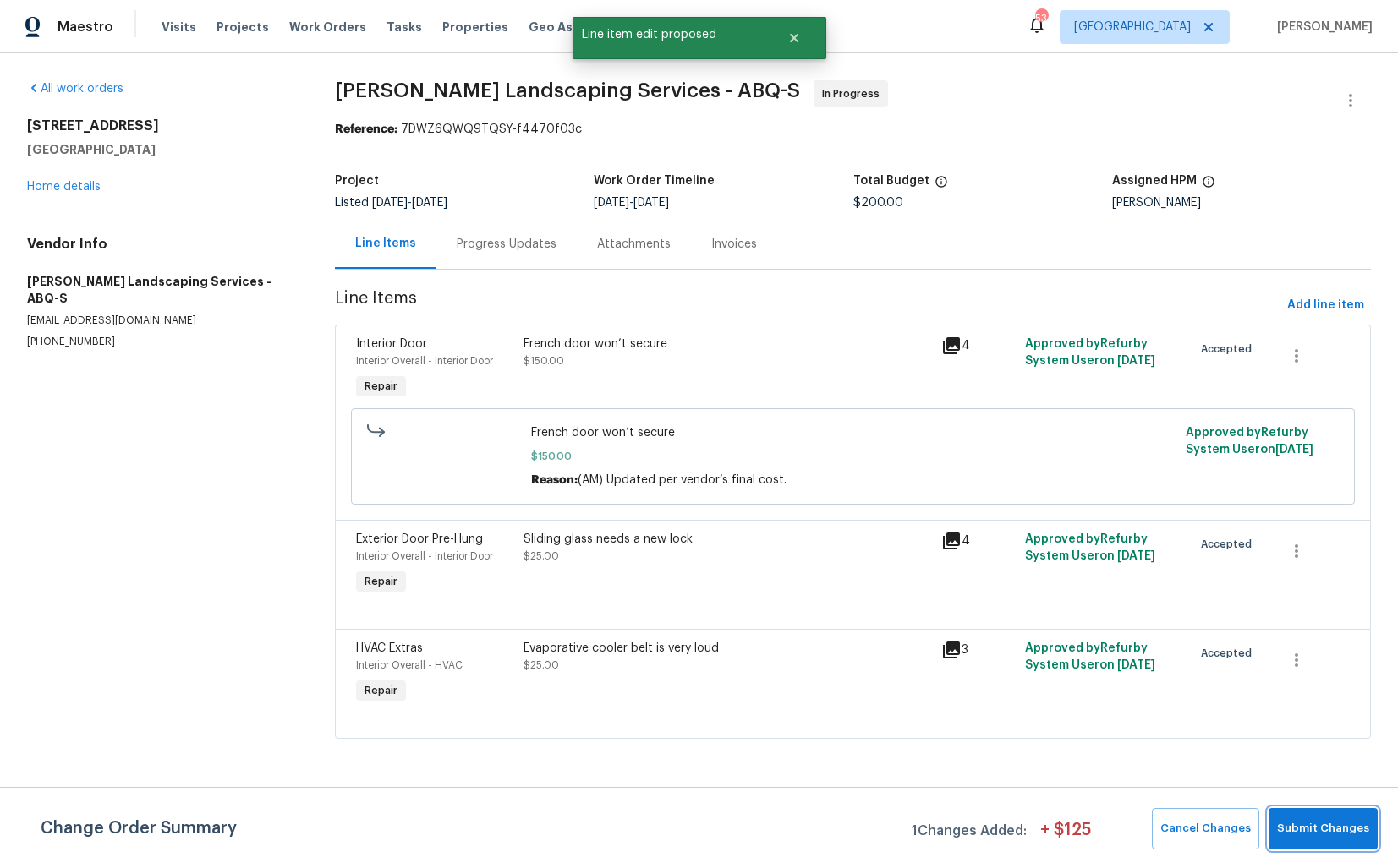
click at [1326, 828] on span "Submit Changes" at bounding box center [1323, 829] width 92 height 20
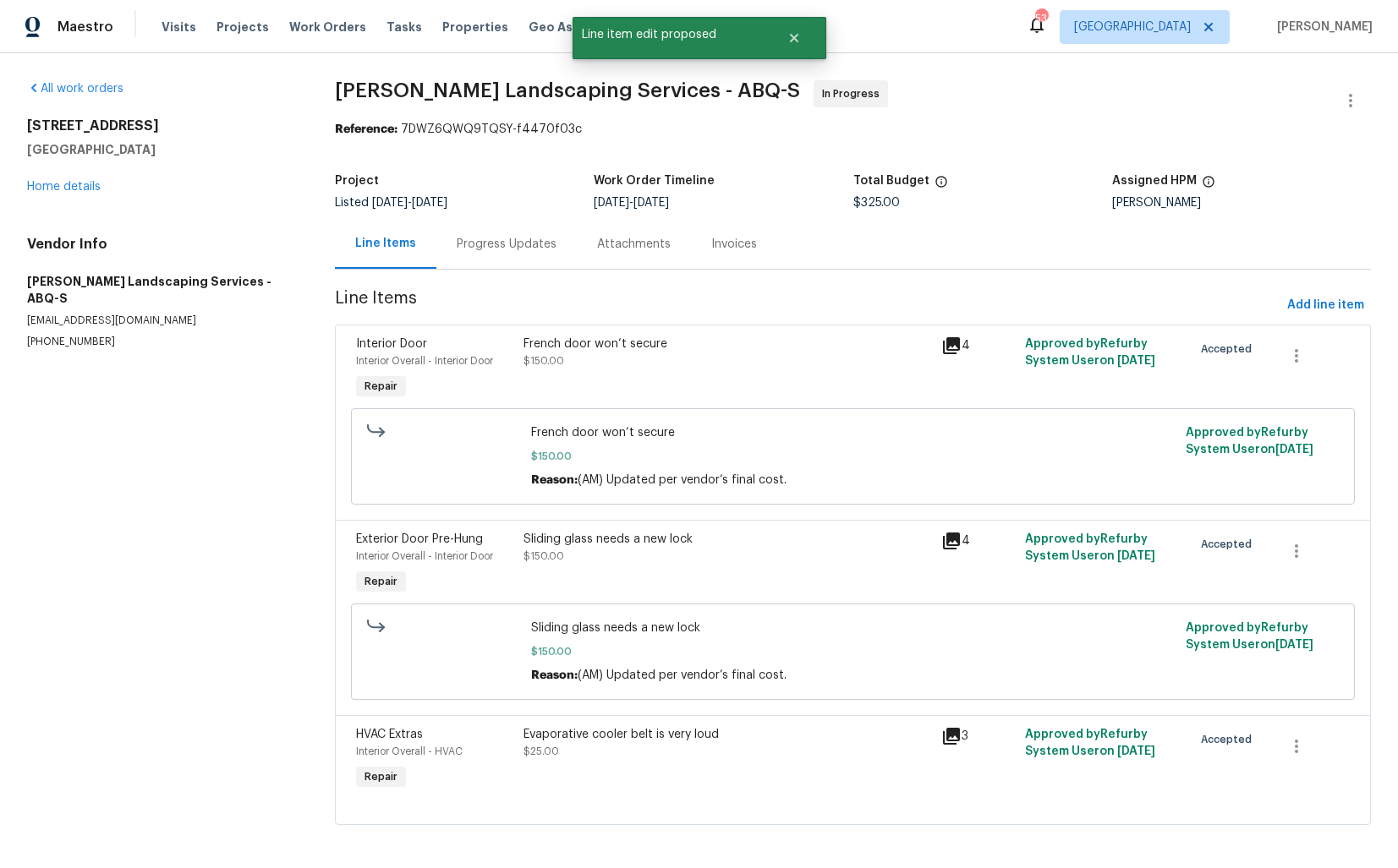
scroll to position [6, 0]
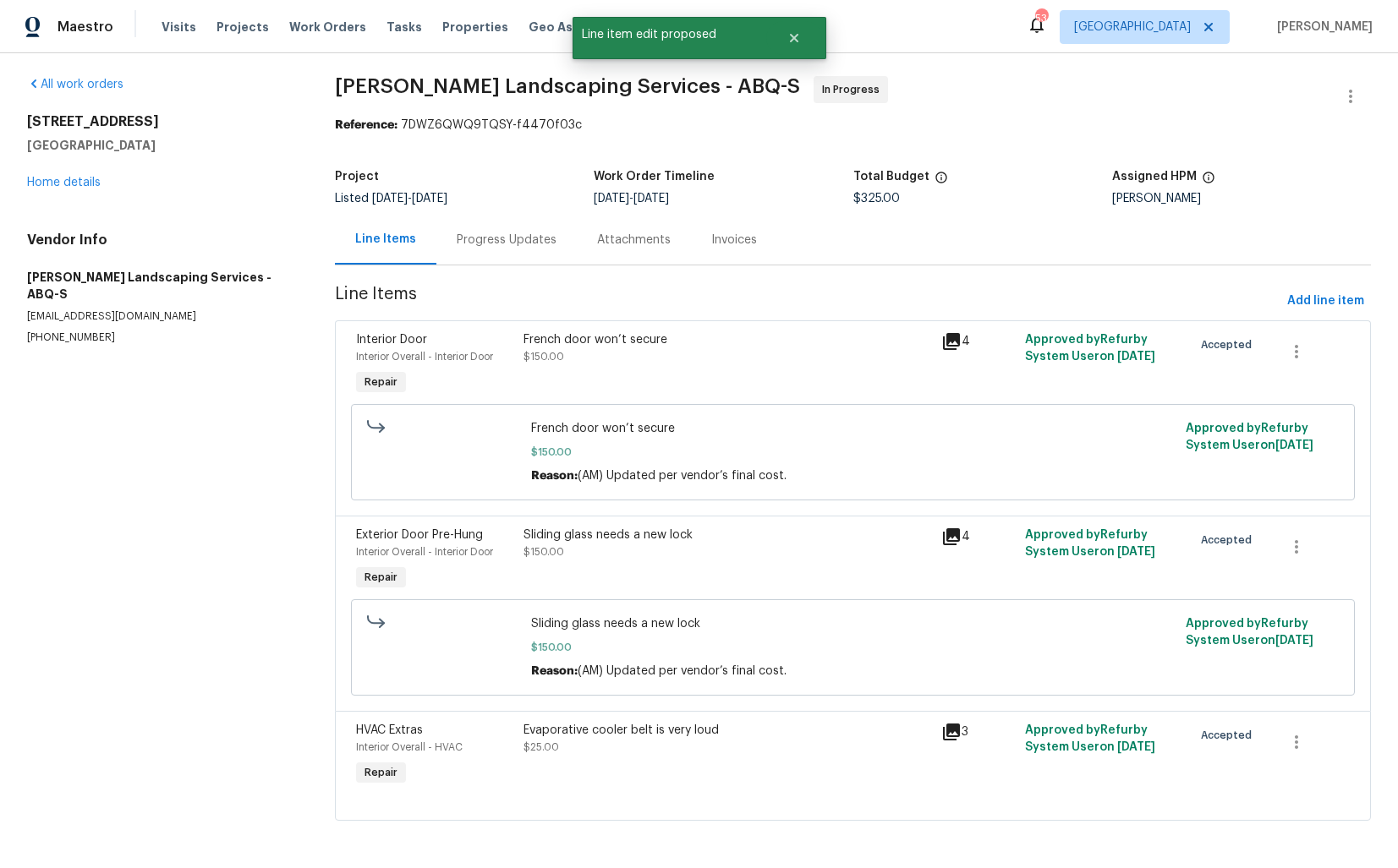
click at [583, 748] on div "Evaporative cooler belt is very loud $25.00" at bounding box center [728, 738] width 409 height 33
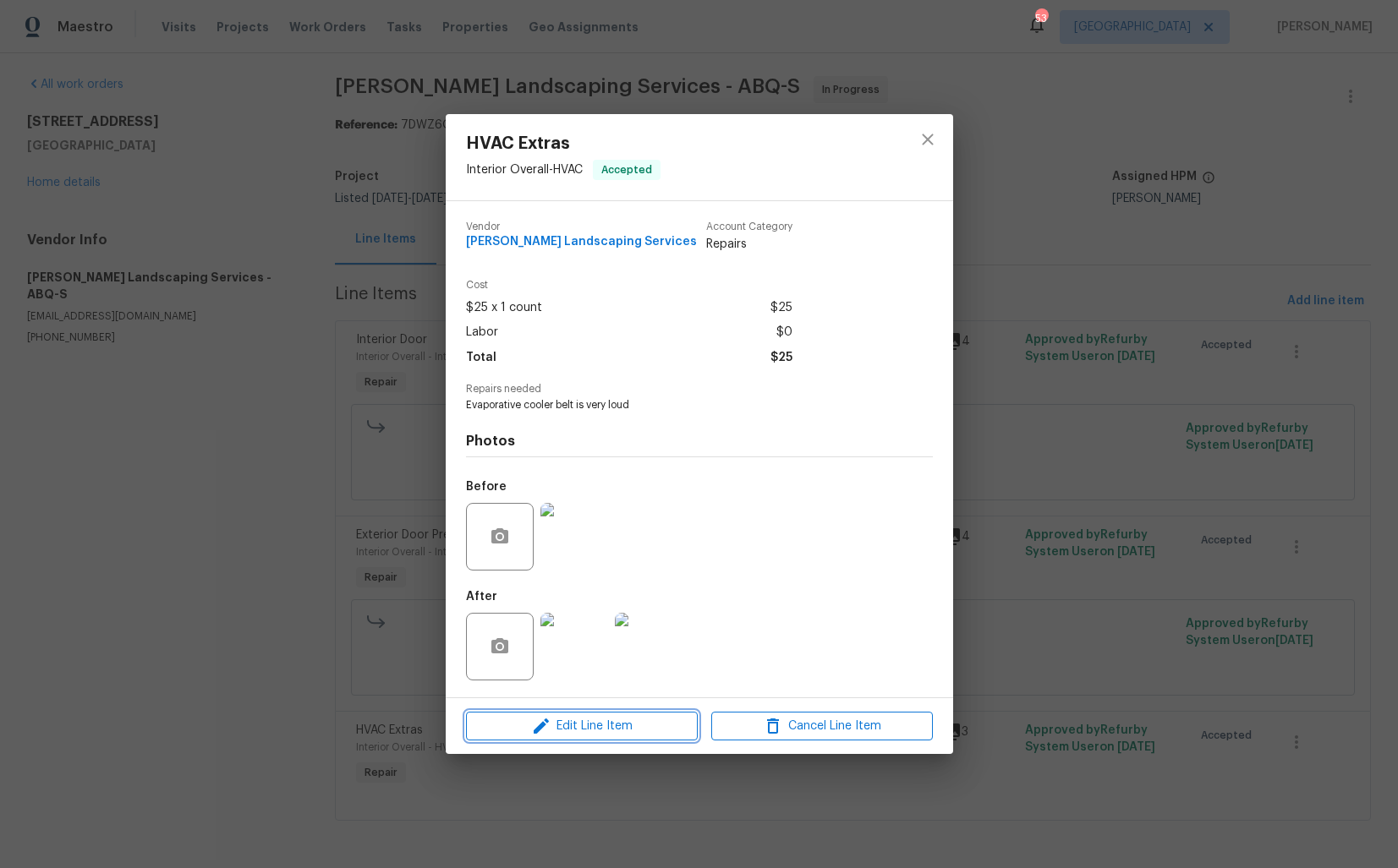
click at [544, 731] on icon "button" at bounding box center [541, 726] width 20 height 20
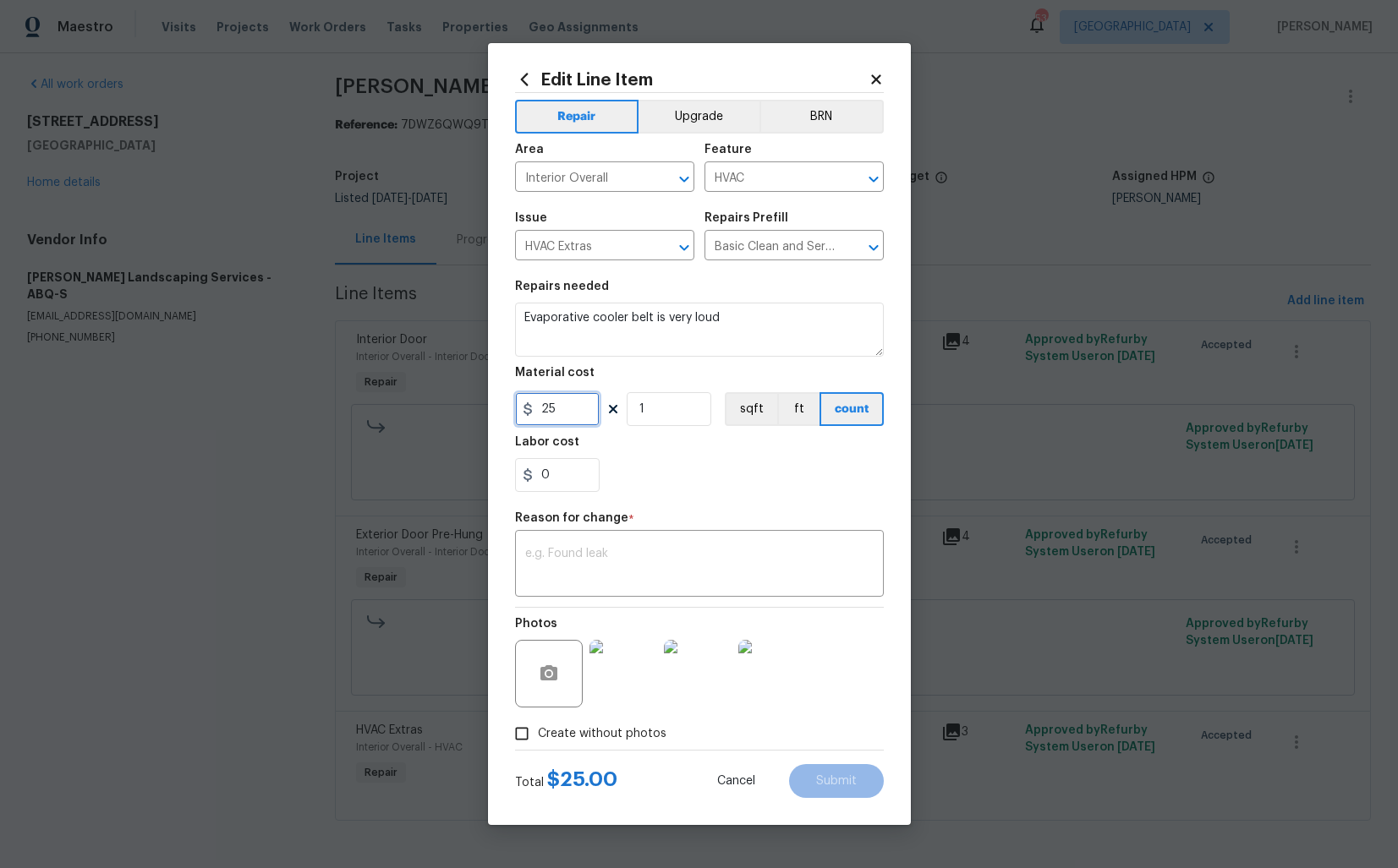
click at [551, 411] on input "25" at bounding box center [556, 409] width 84 height 33
type input "115"
click at [678, 566] on textarea at bounding box center [699, 565] width 348 height 35
paste textarea "(AM) Updated per vendor’s final cost."
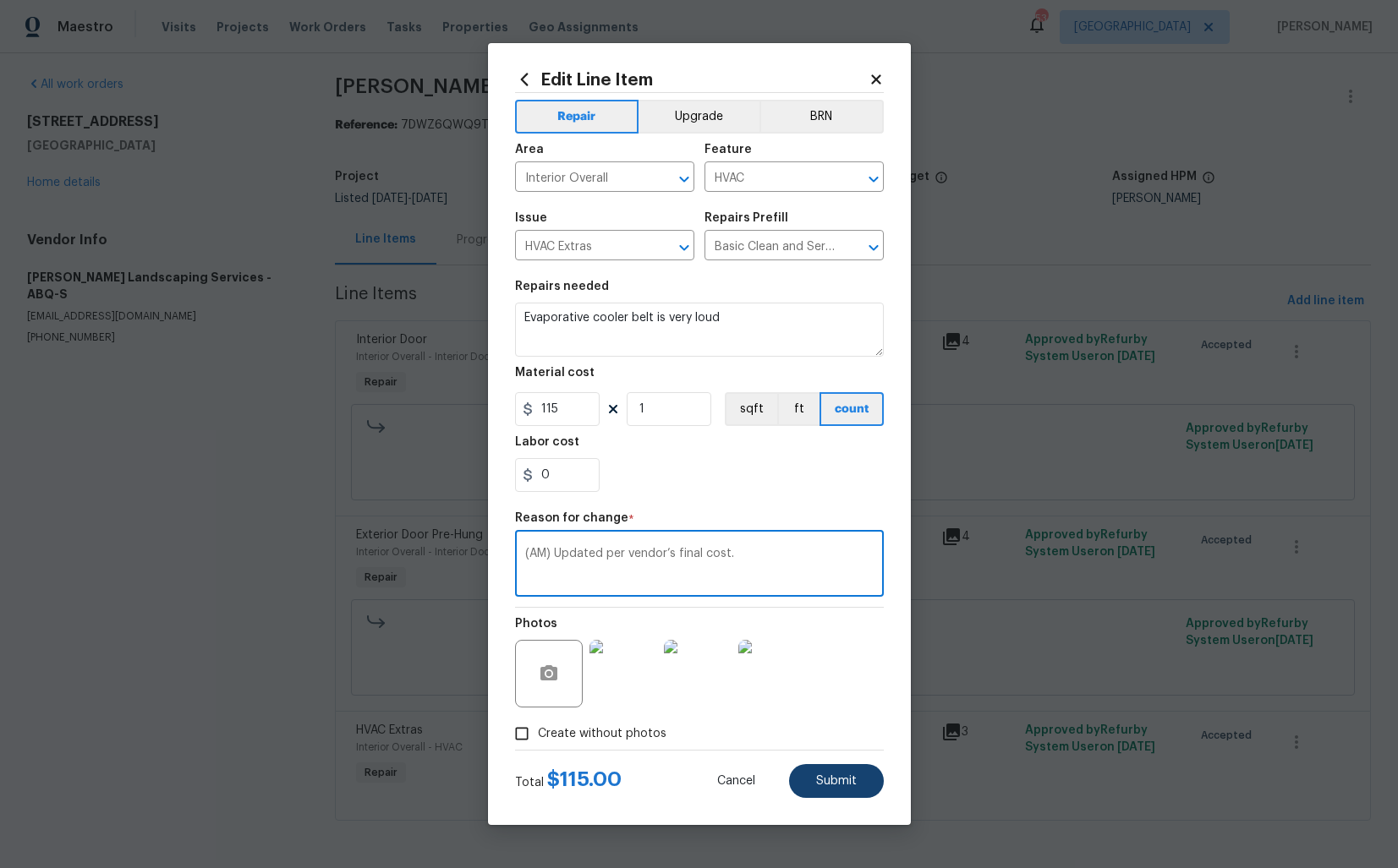
type textarea "(AM) Updated per vendor’s final cost."
click at [862, 778] on button "Submit" at bounding box center [836, 780] width 95 height 33
type input "25"
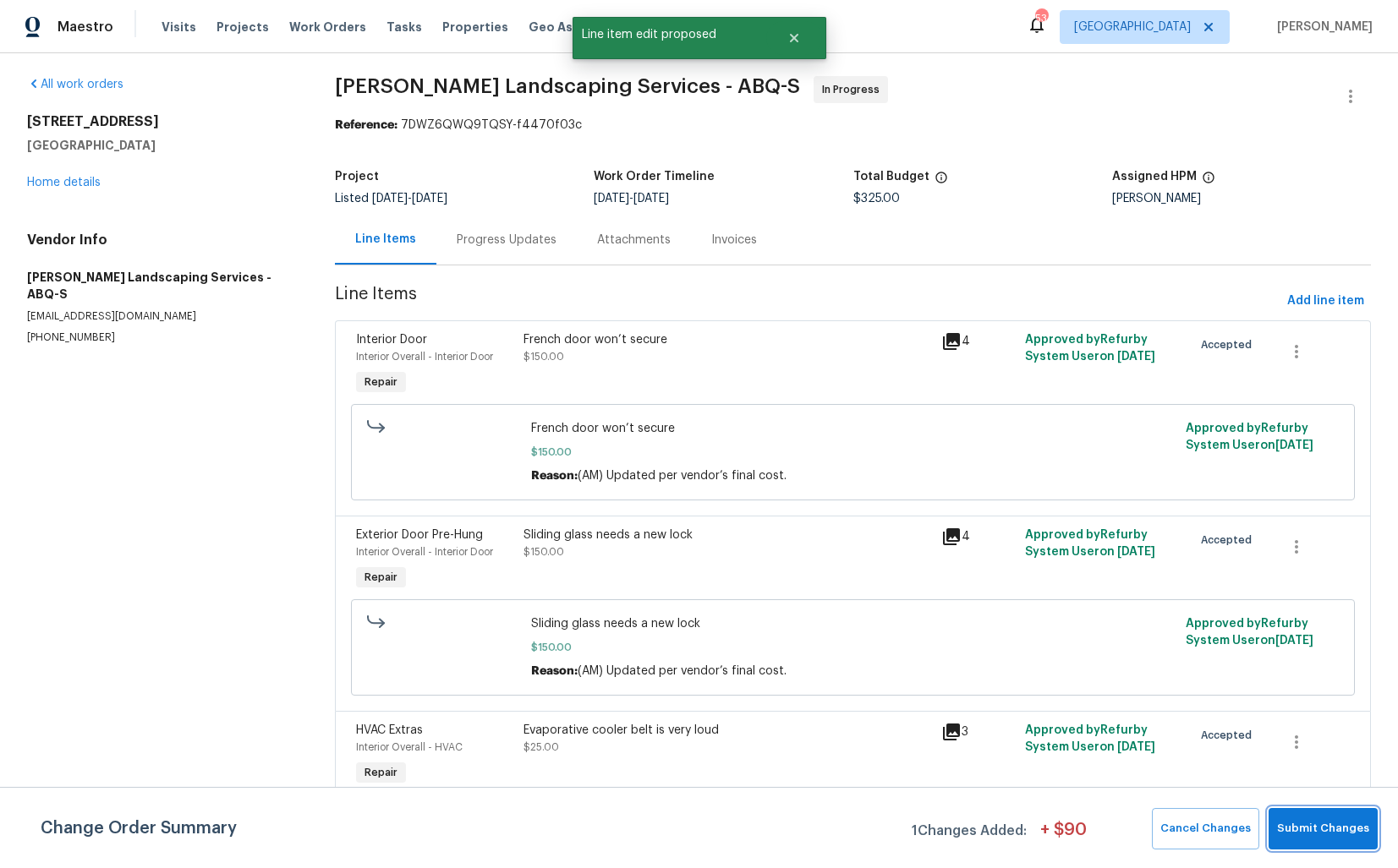
click at [1314, 831] on span "Submit Changes" at bounding box center [1323, 829] width 92 height 20
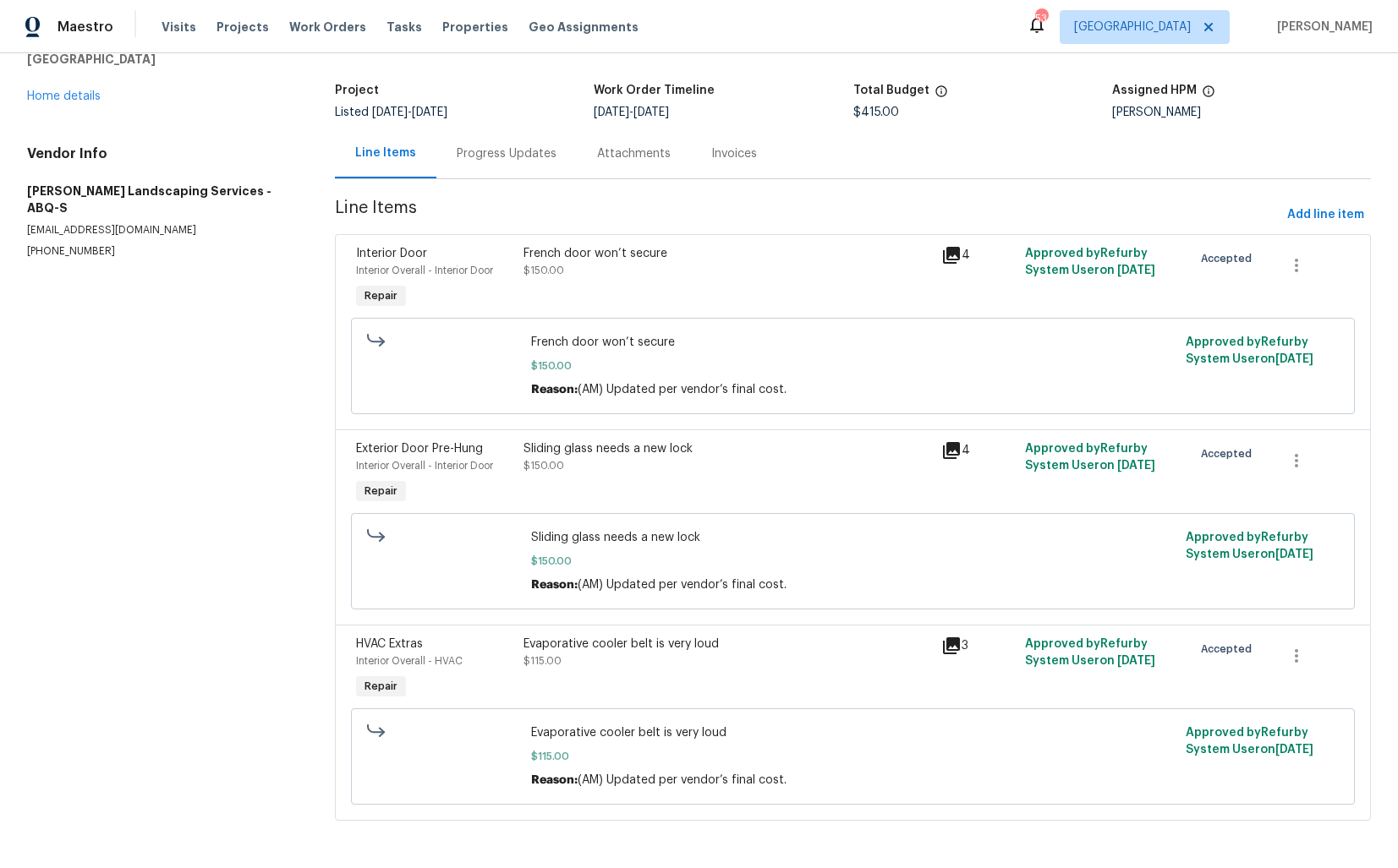
scroll to position [0, 0]
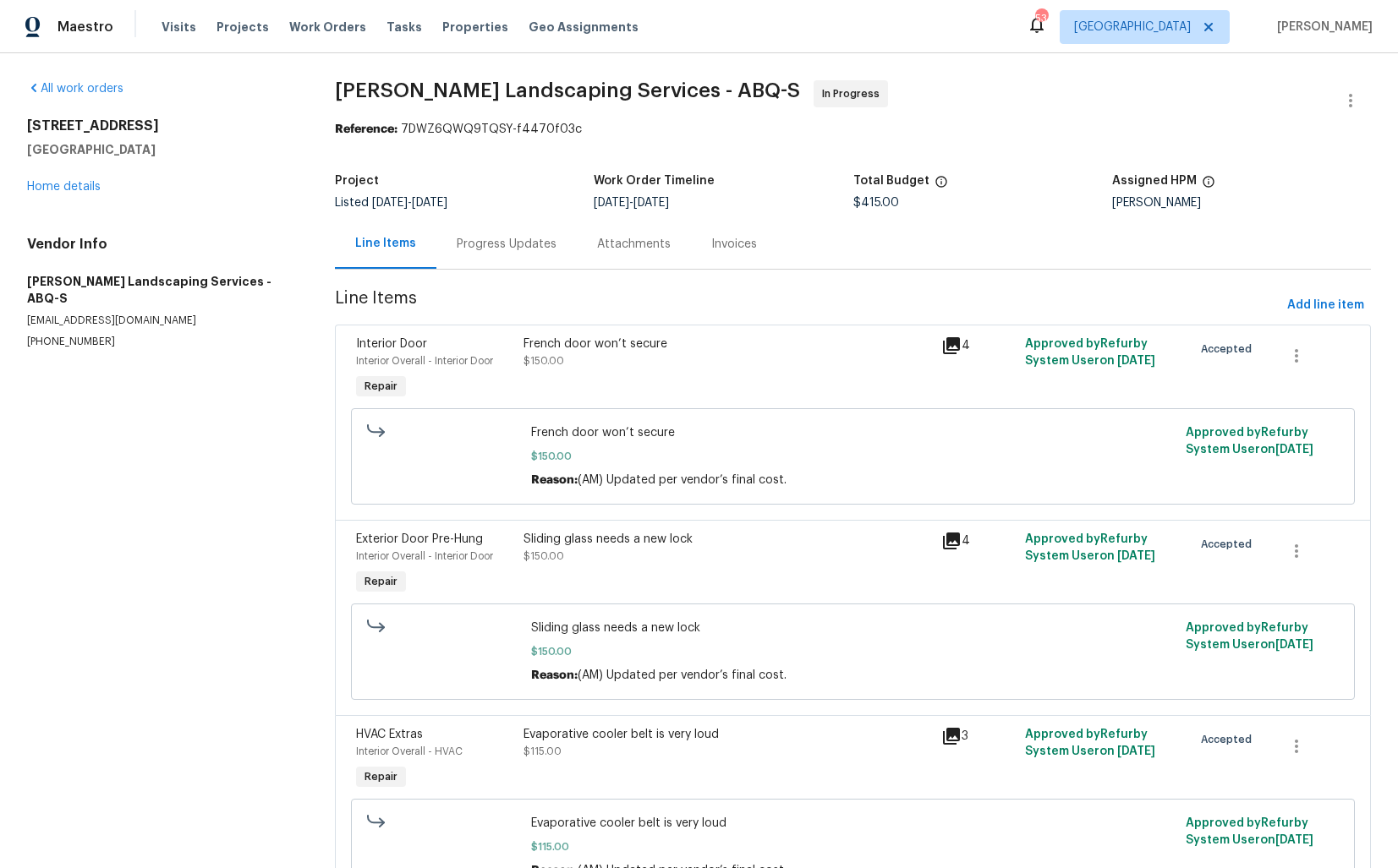
click at [505, 243] on div "Progress Updates" at bounding box center [506, 244] width 99 height 17
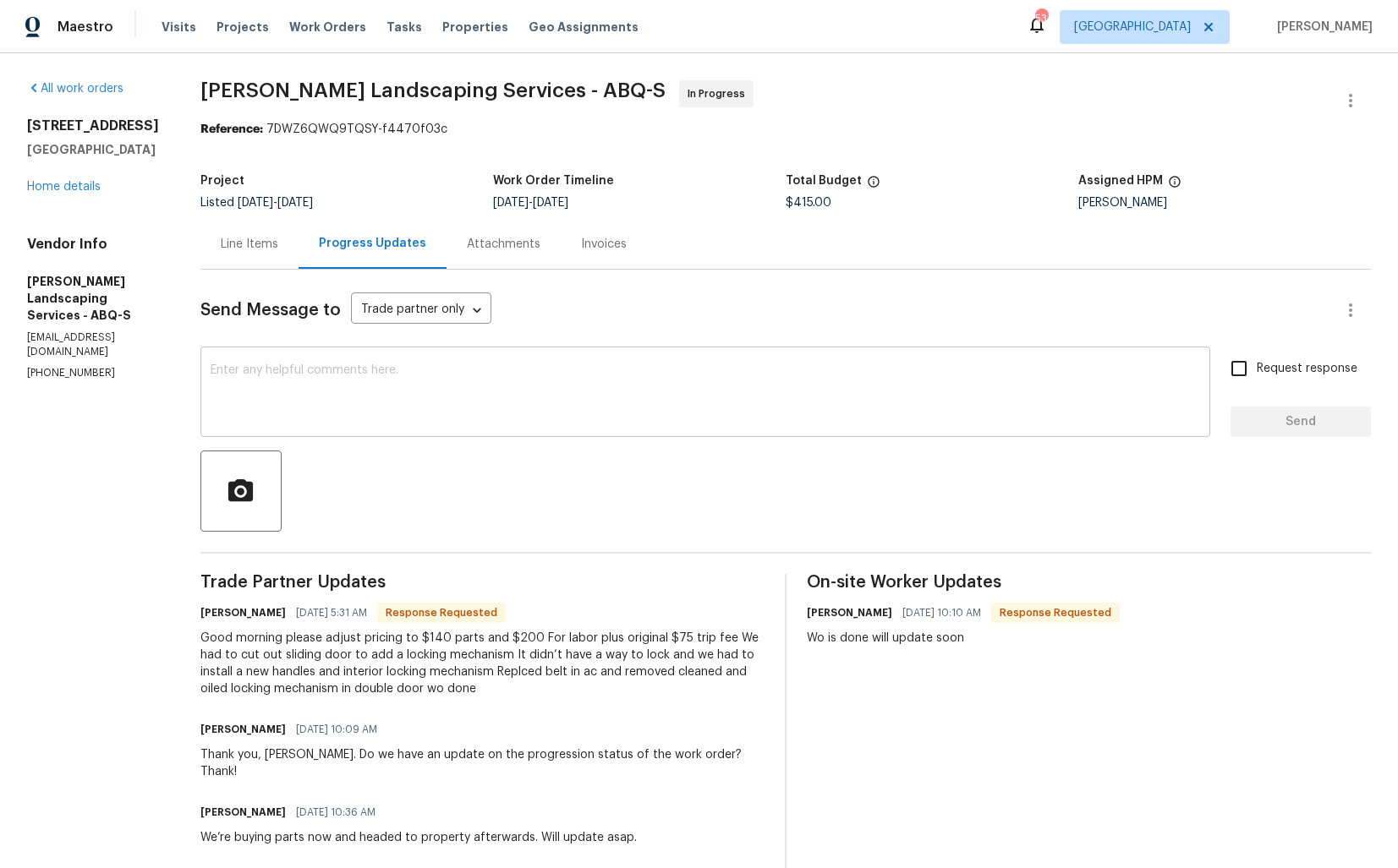
click at [486, 414] on textarea at bounding box center [705, 393] width 989 height 59
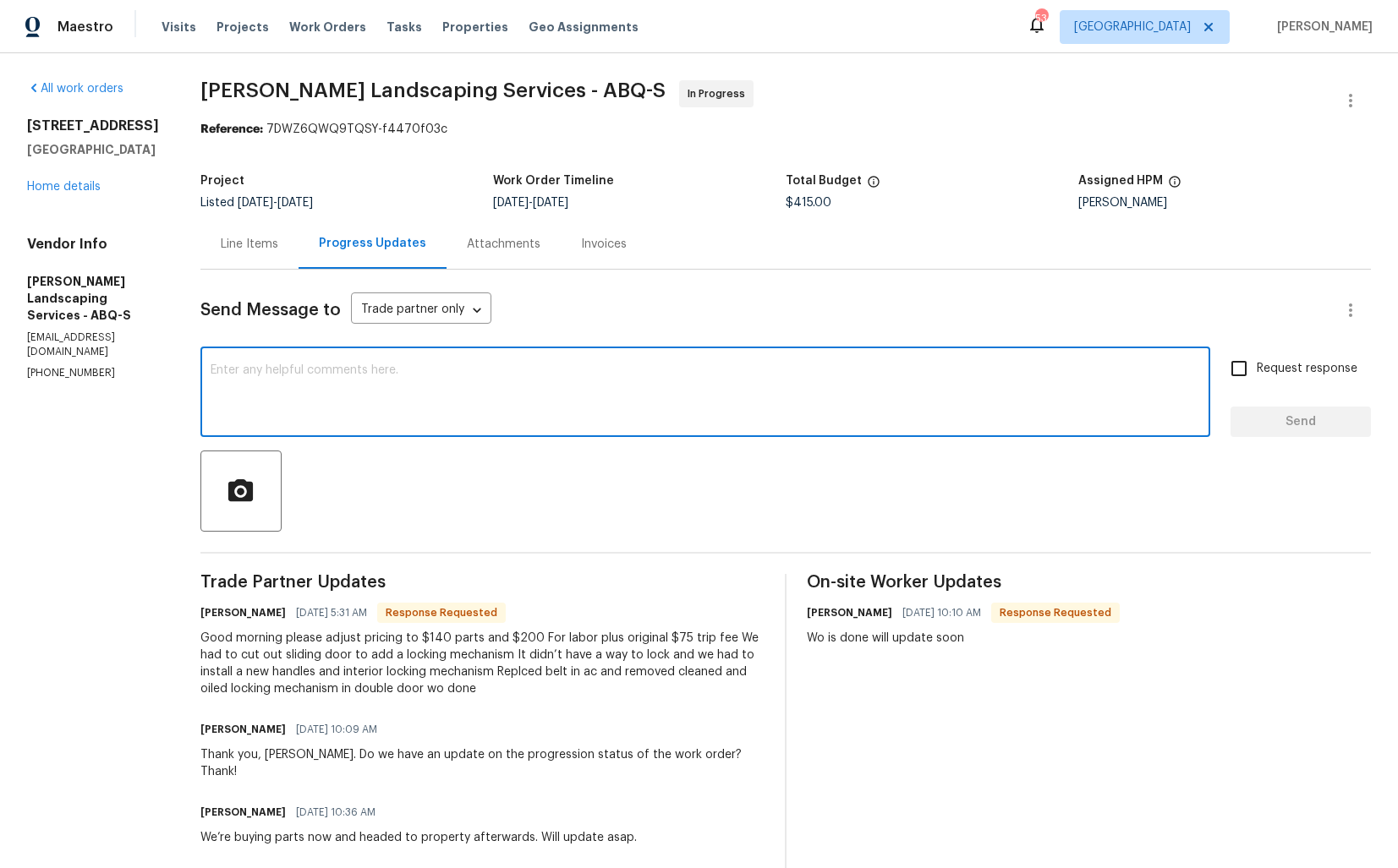
click at [291, 259] on div "Line Items" at bounding box center [250, 243] width 98 height 50
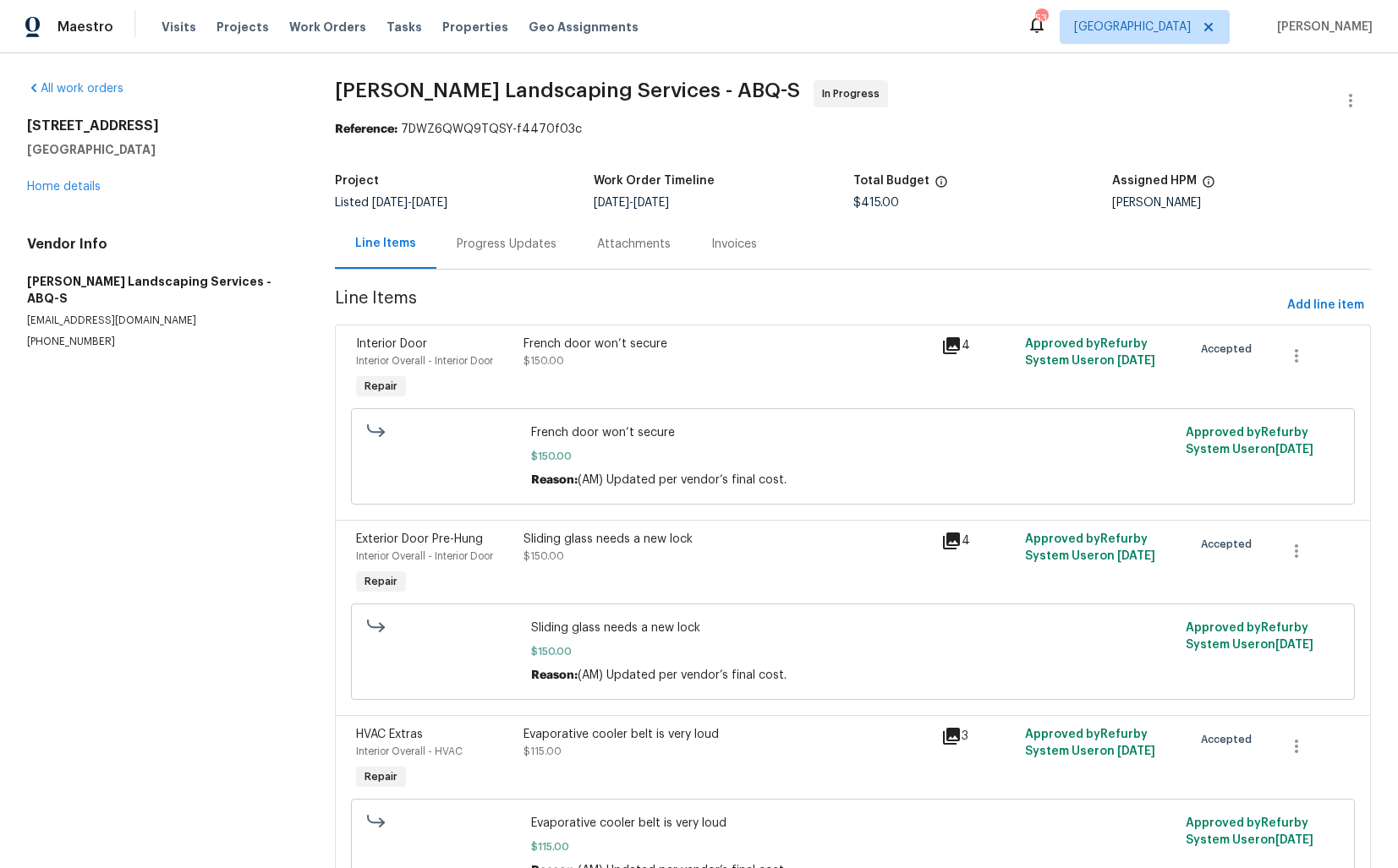
click at [647, 369] on div "French door won’t secure $150.00" at bounding box center [728, 352] width 409 height 33
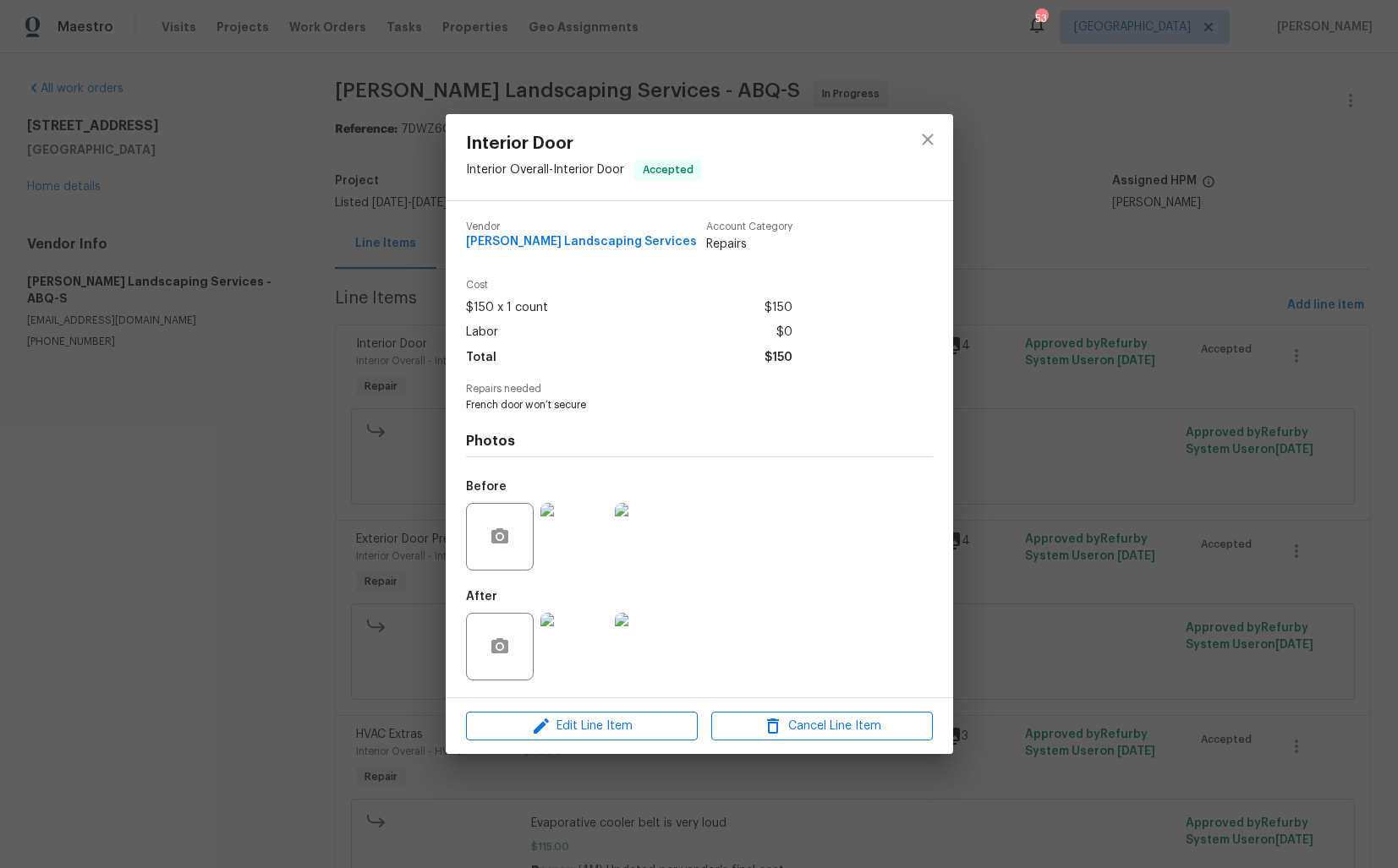
click at [581, 540] on img at bounding box center [573, 536] width 68 height 68
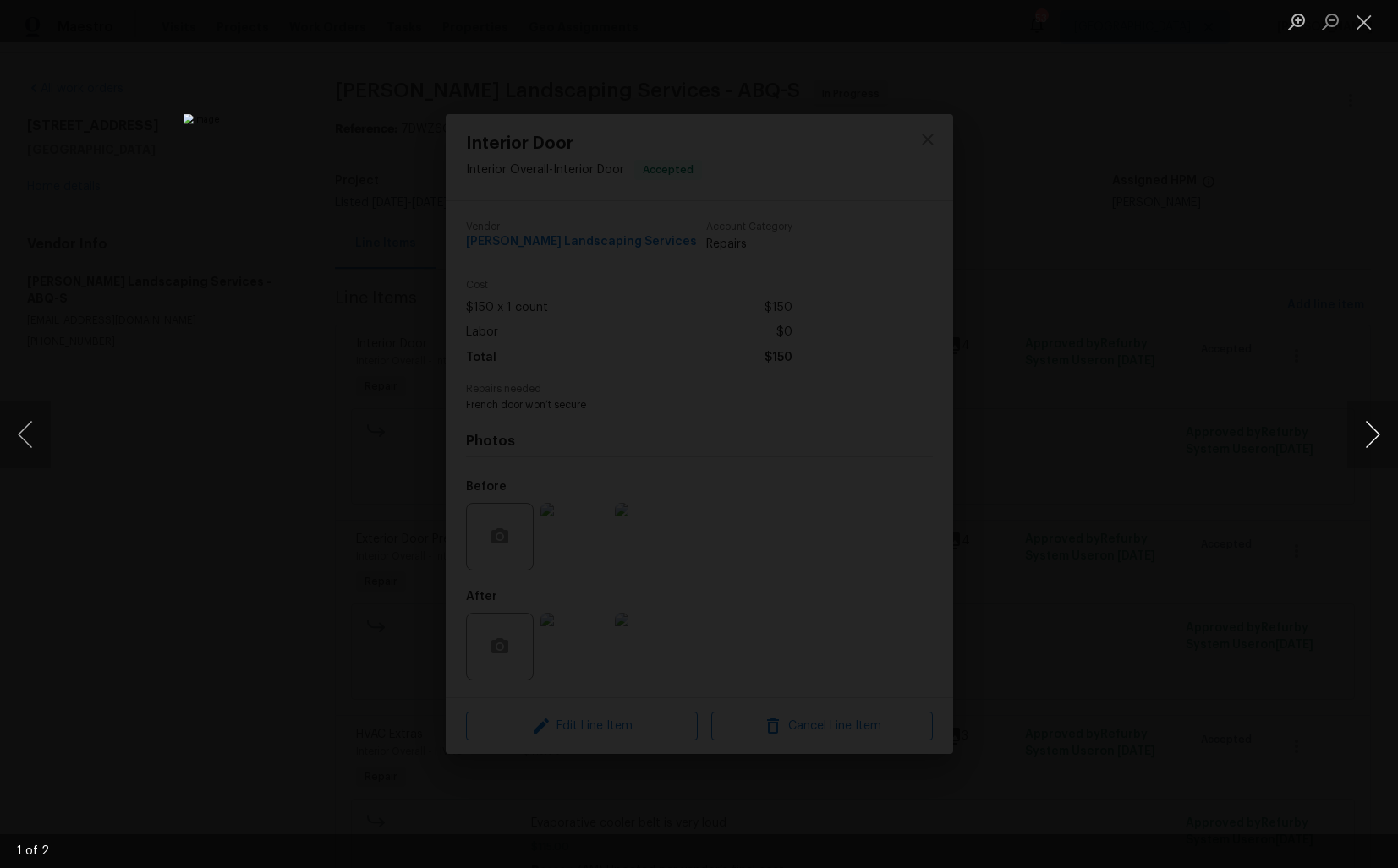
click at [1374, 433] on button "Next image" at bounding box center [1372, 434] width 51 height 68
click at [1268, 451] on div "Lightbox" at bounding box center [699, 434] width 1398 height 868
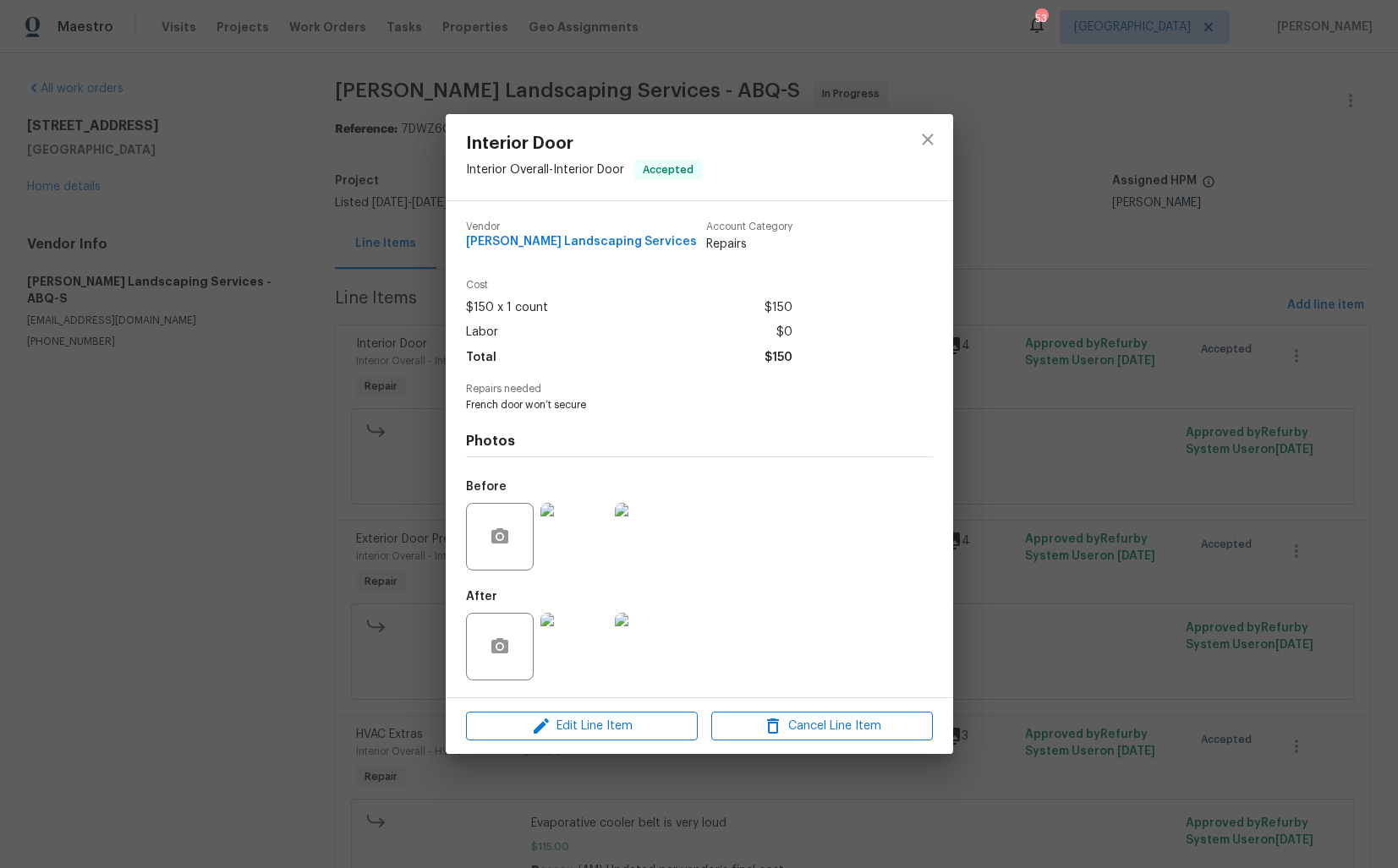
click at [1170, 458] on div "Interior Door Interior Overall - Interior Door Accepted Vendor Rodriguez Landsc…" at bounding box center [699, 434] width 1398 height 868
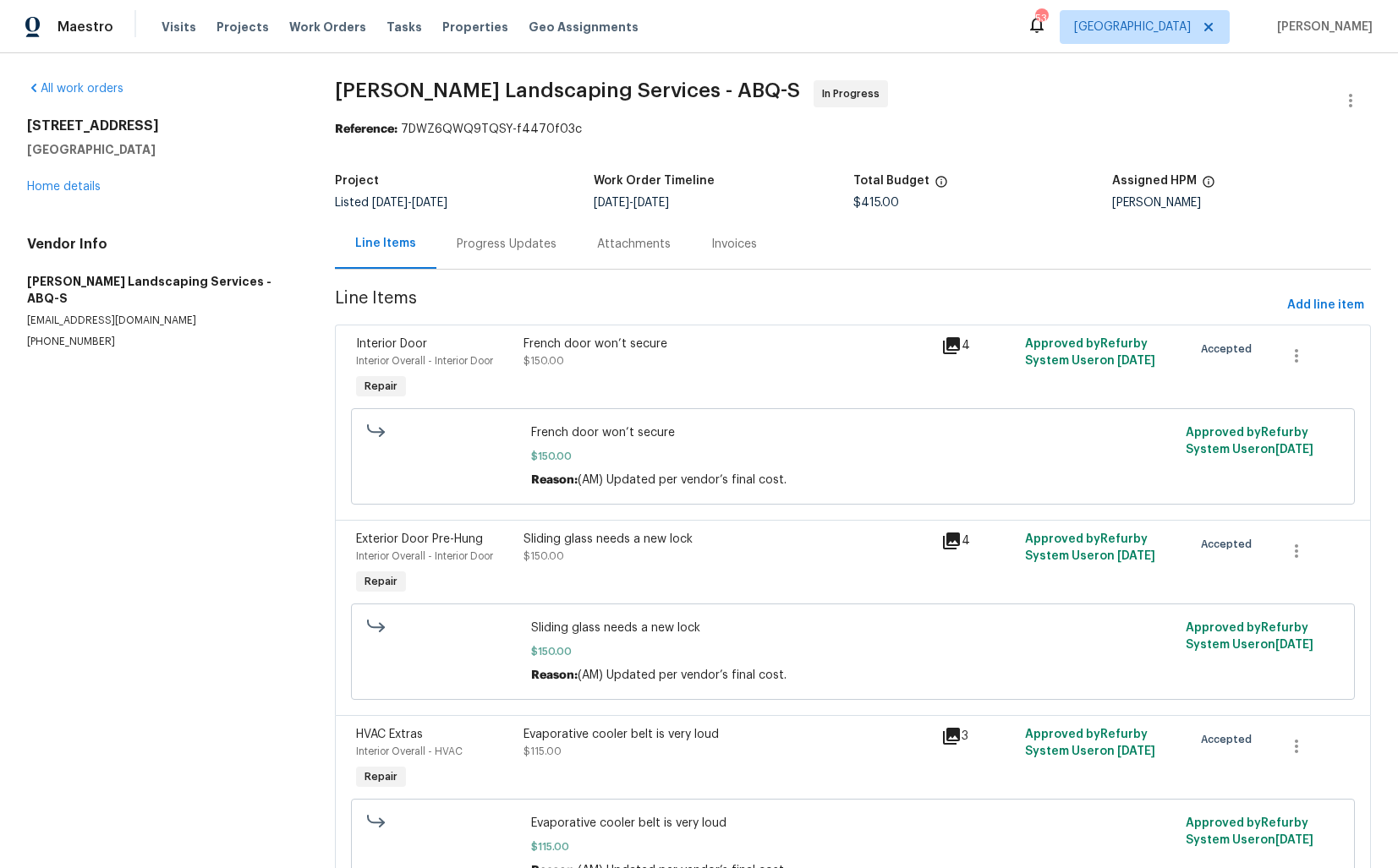
click at [478, 255] on div "Progress Updates" at bounding box center [505, 243] width 140 height 50
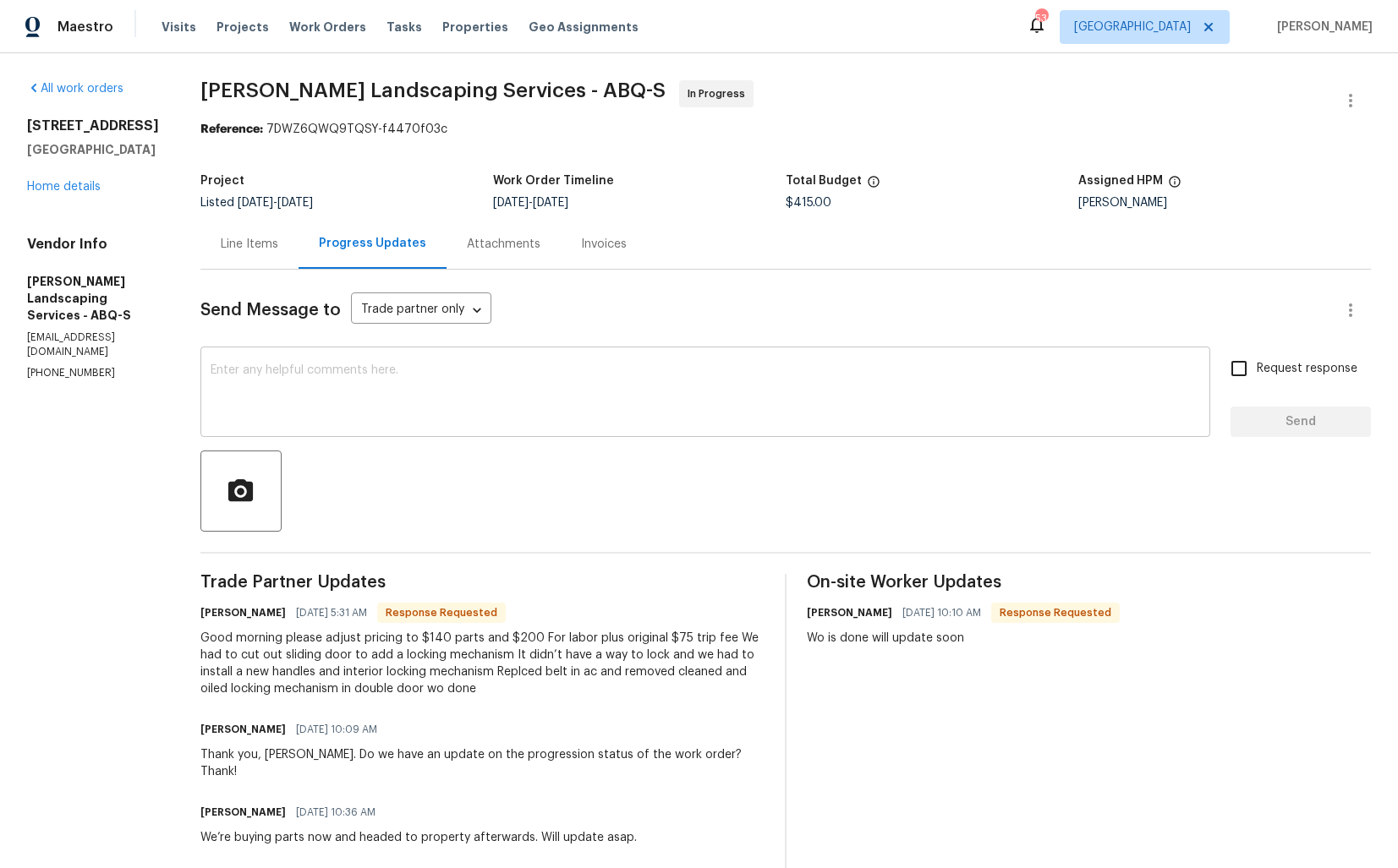
click at [410, 410] on textarea at bounding box center [705, 393] width 989 height 59
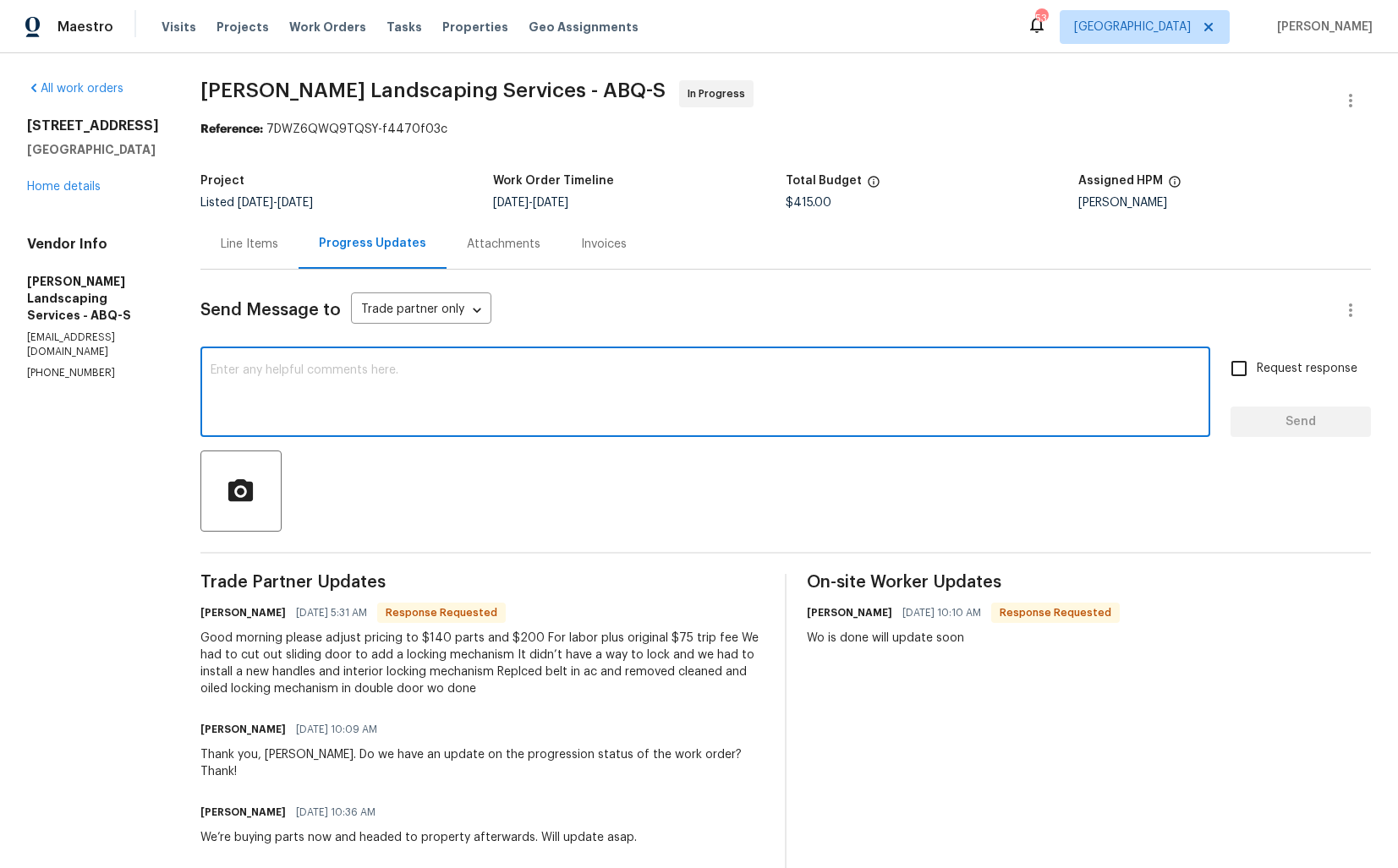
click at [250, 614] on h6 "Josue Rodriguez" at bounding box center [243, 613] width 85 height 17
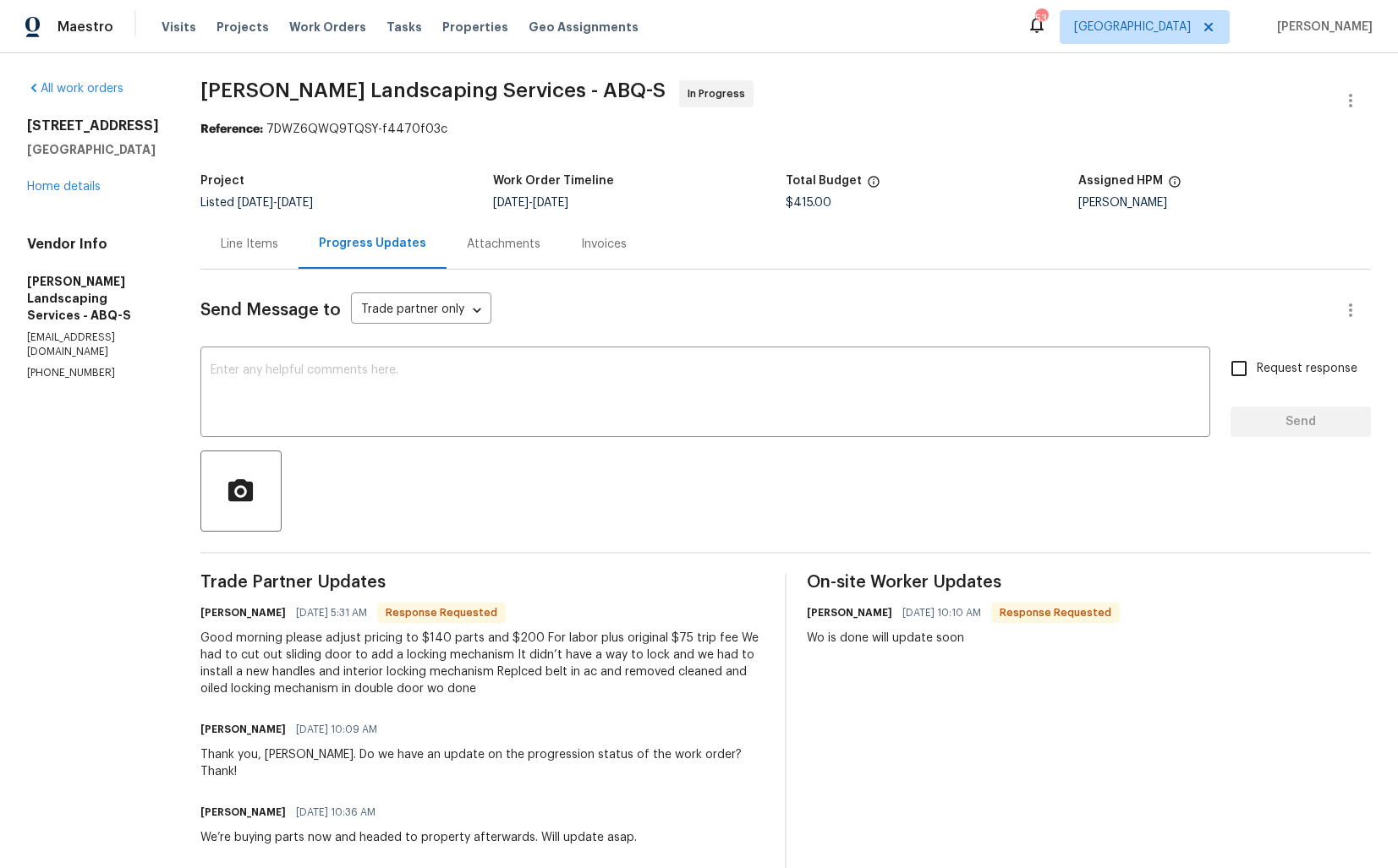
click at [250, 614] on h6 "Josue Rodriguez" at bounding box center [243, 613] width 85 height 17
copy h6 "Josue"
click at [524, 404] on textarea at bounding box center [705, 393] width 989 height 59
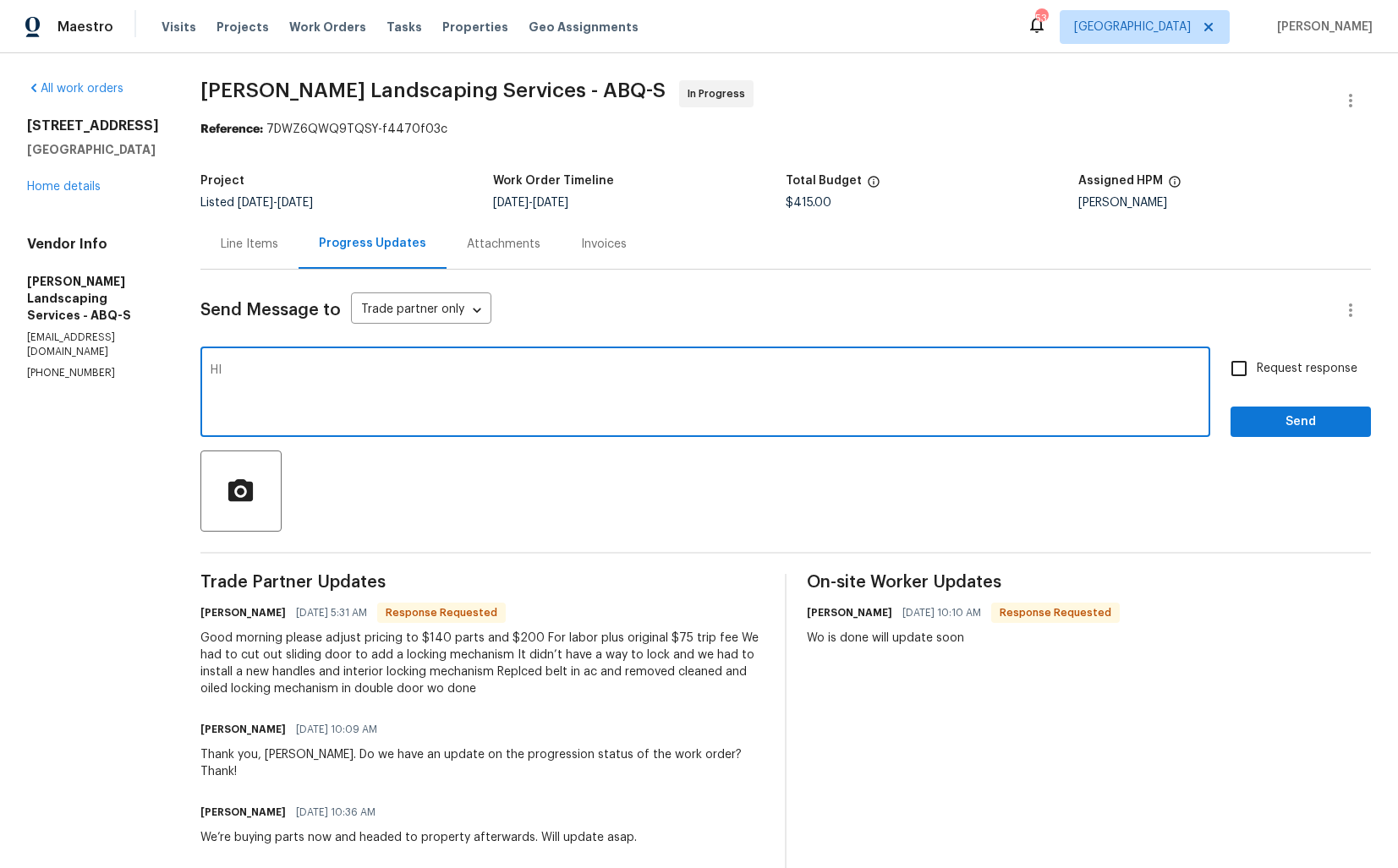
paste textarea "Josue"
click at [333, 371] on textarea "HI Josue, the cot has" at bounding box center [705, 393] width 989 height 59
click at [451, 371] on textarea "HI Josue, the cost has" at bounding box center [705, 393] width 989 height 59
click at [260, 373] on textarea "HI Josue, the cost has" at bounding box center [705, 393] width 989 height 59
click at [415, 368] on textarea "Hi Josue, the cost has" at bounding box center [705, 393] width 989 height 59
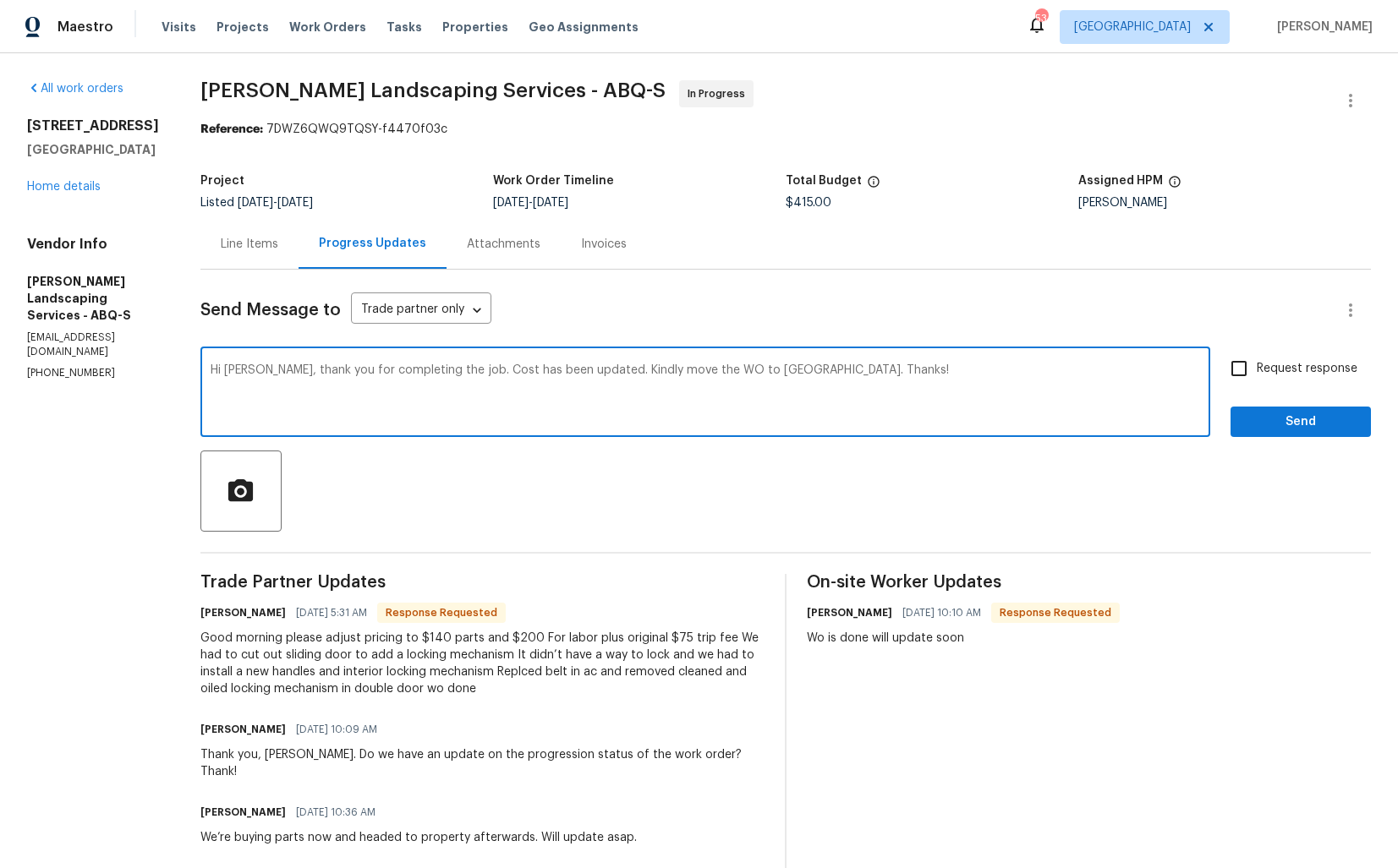
click at [493, 371] on textarea "Hi Josue, thank you for completing the job. Cost has been updated. Kindly move …" at bounding box center [705, 393] width 989 height 59
type textarea "Hi Josue, thank you for completing the job, cost has been updated. Kindly move …"
click at [1244, 377] on input "Request response" at bounding box center [1238, 368] width 35 height 35
checkbox input "true"
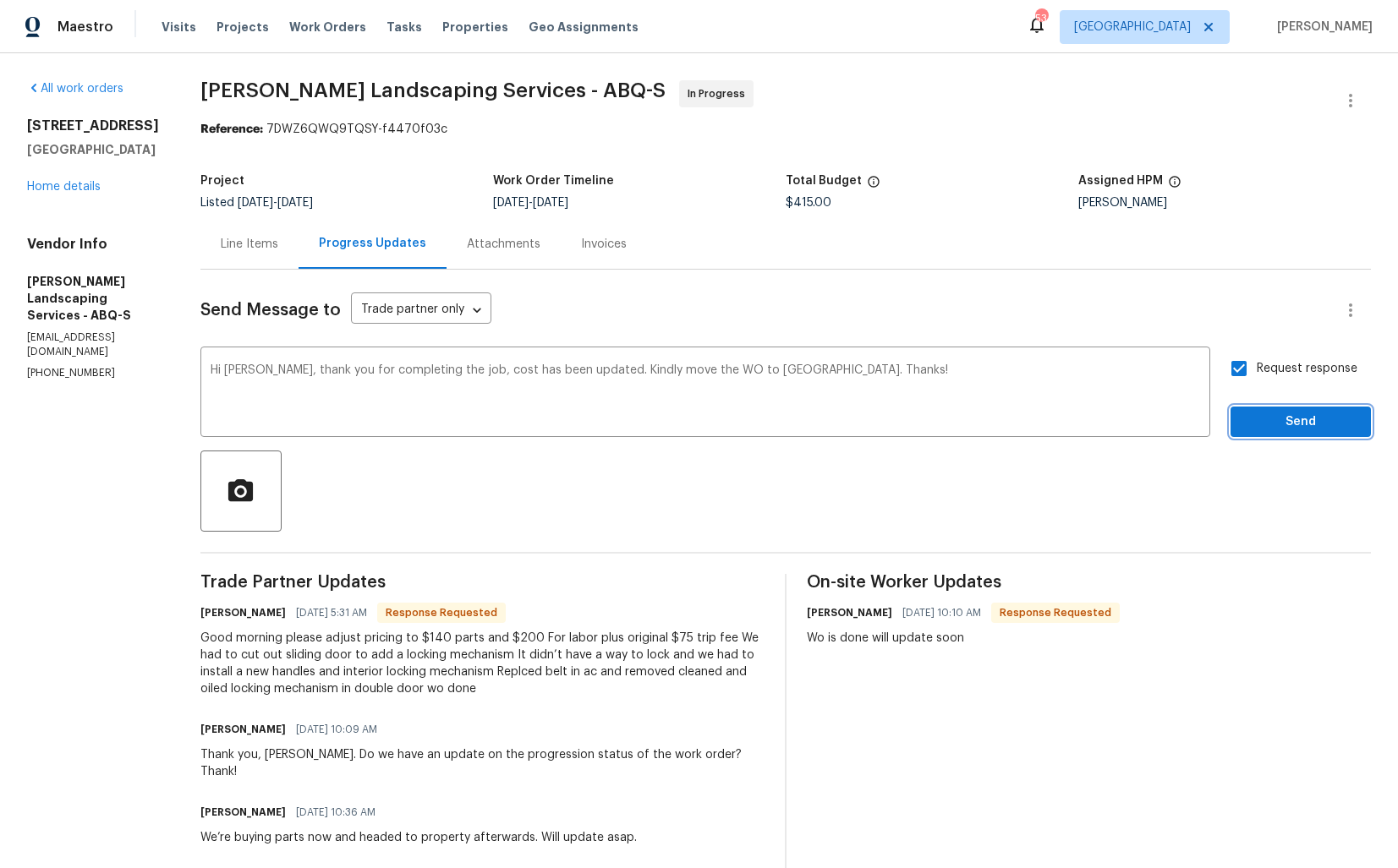
click at [1275, 418] on span "Send" at bounding box center [1299, 421] width 113 height 21
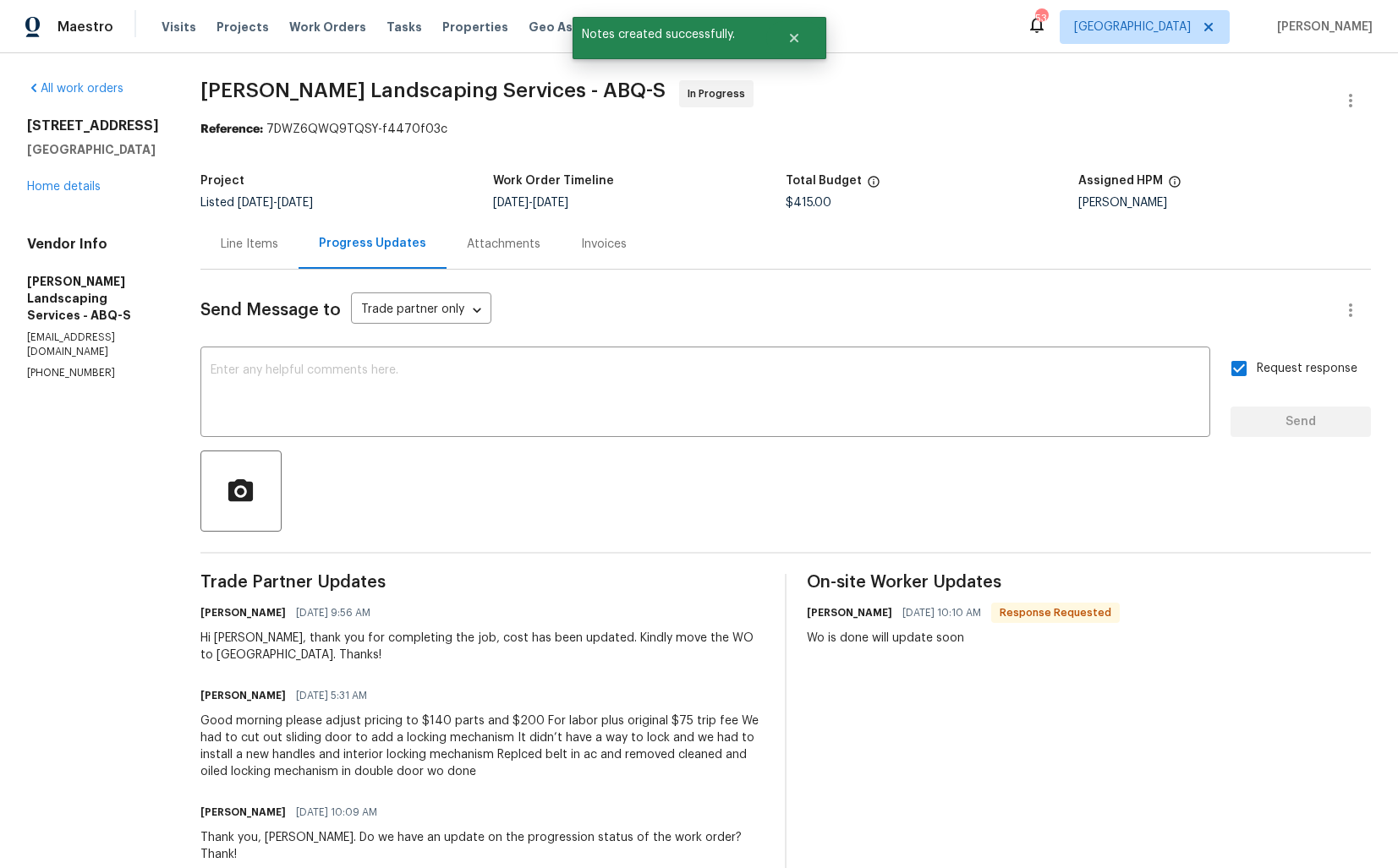
click at [339, 744] on div "Good morning please adjust pricing to $140 parts and $200 For labor plus origin…" at bounding box center [483, 746] width 564 height 68
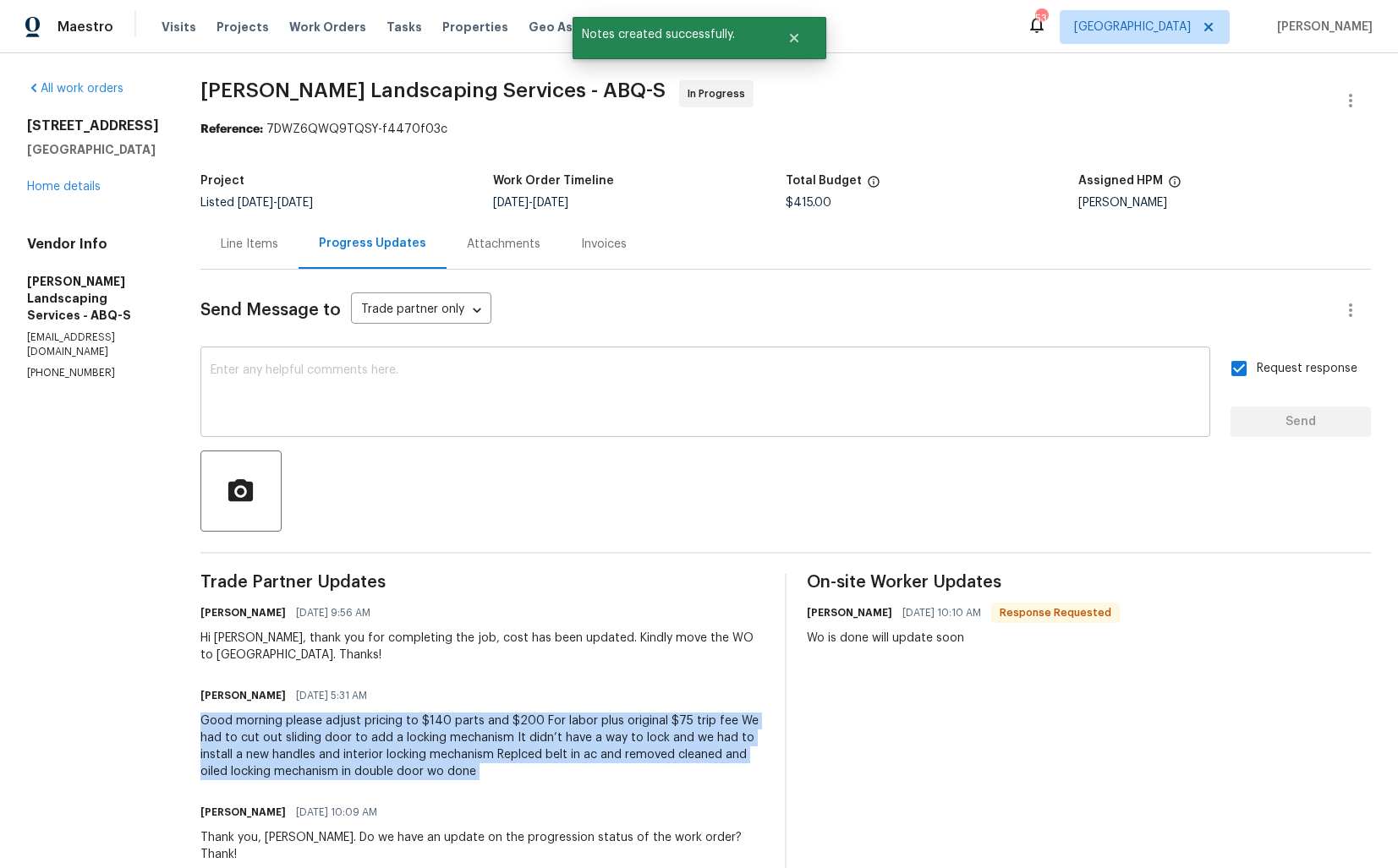
copy div "Good morning please adjust pricing to $140 parts and $200 For labor plus origin…"
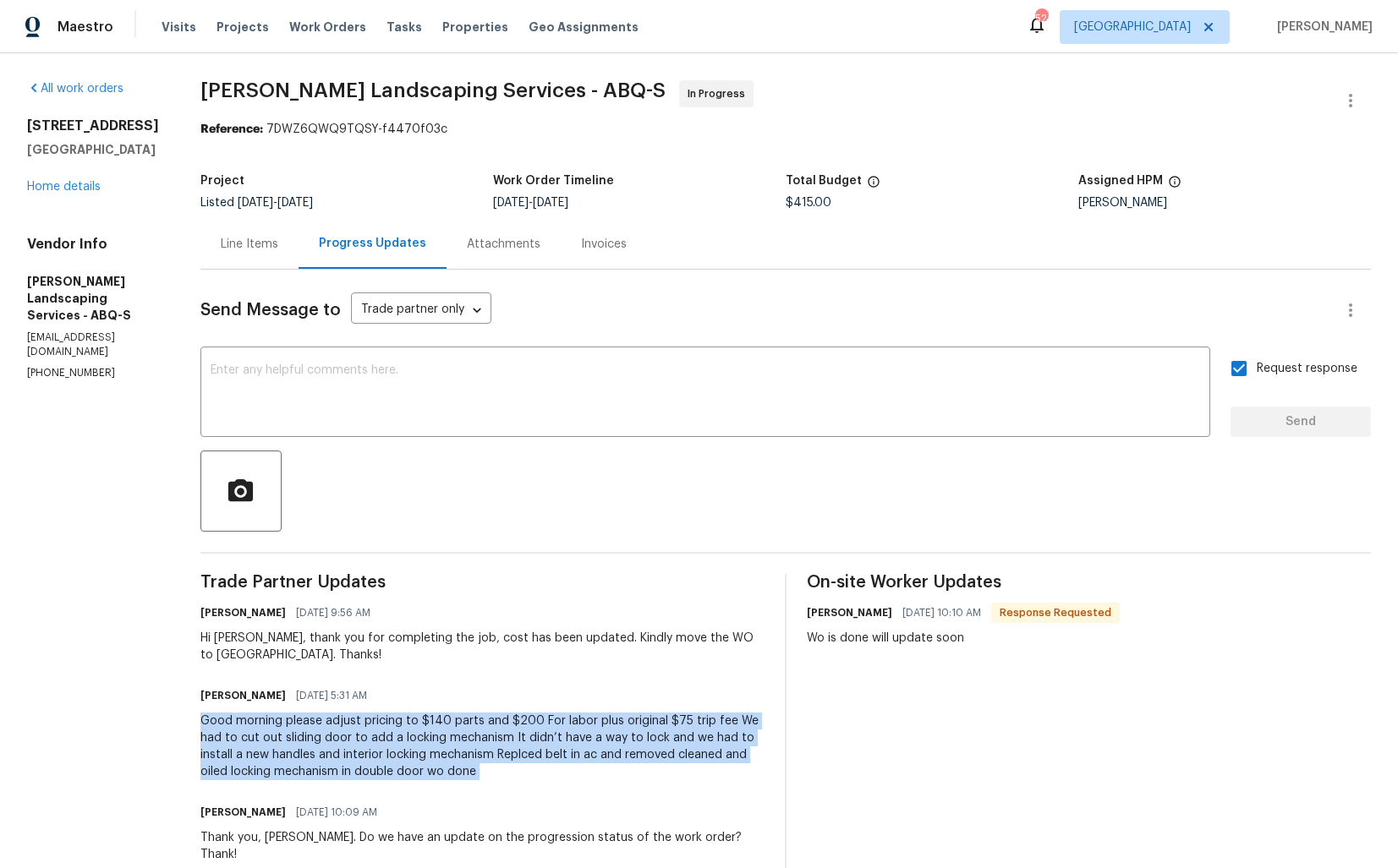
click at [496, 487] on div at bounding box center [786, 491] width 1170 height 81
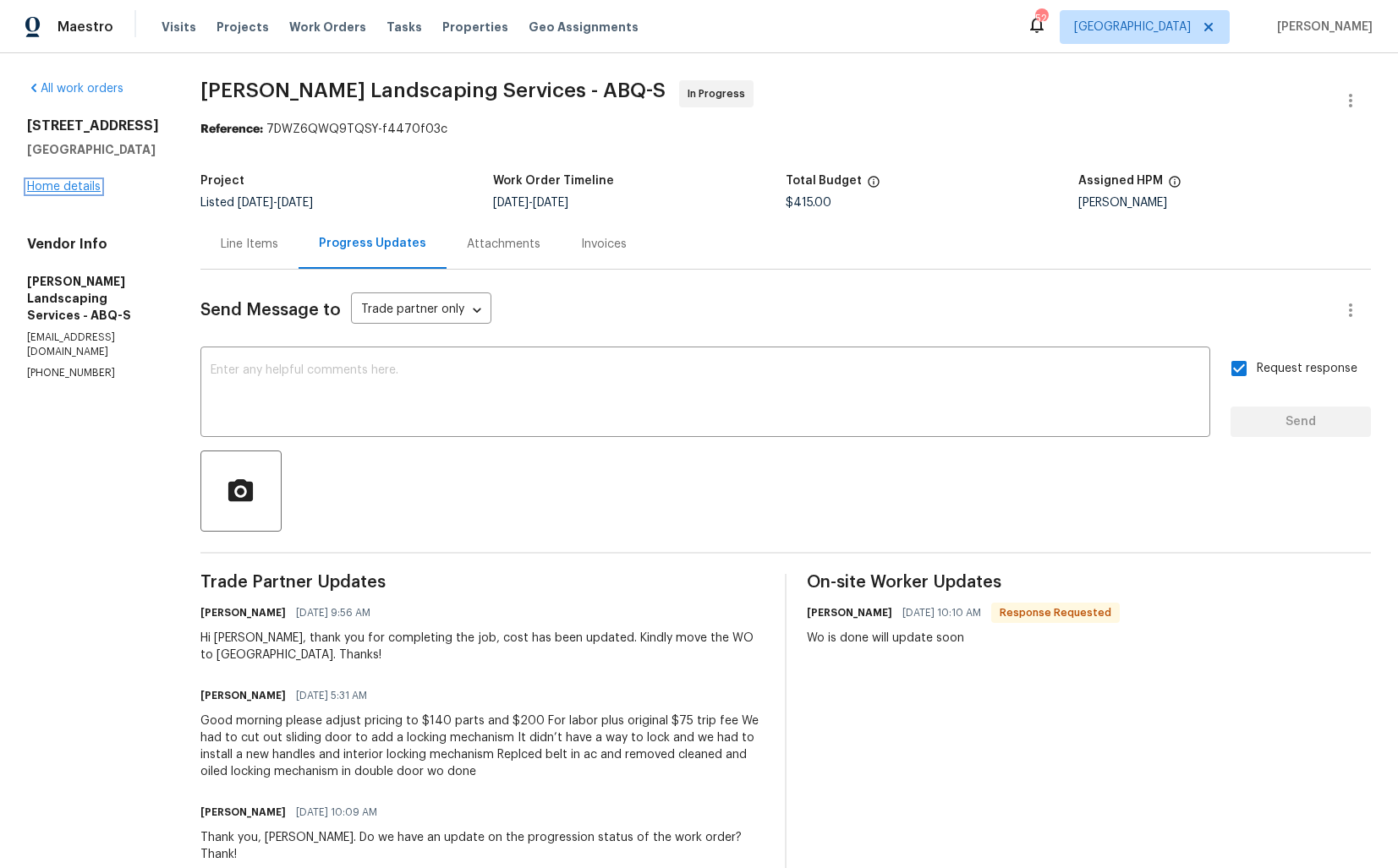
click at [39, 184] on link "Home details" at bounding box center [63, 186] width 73 height 12
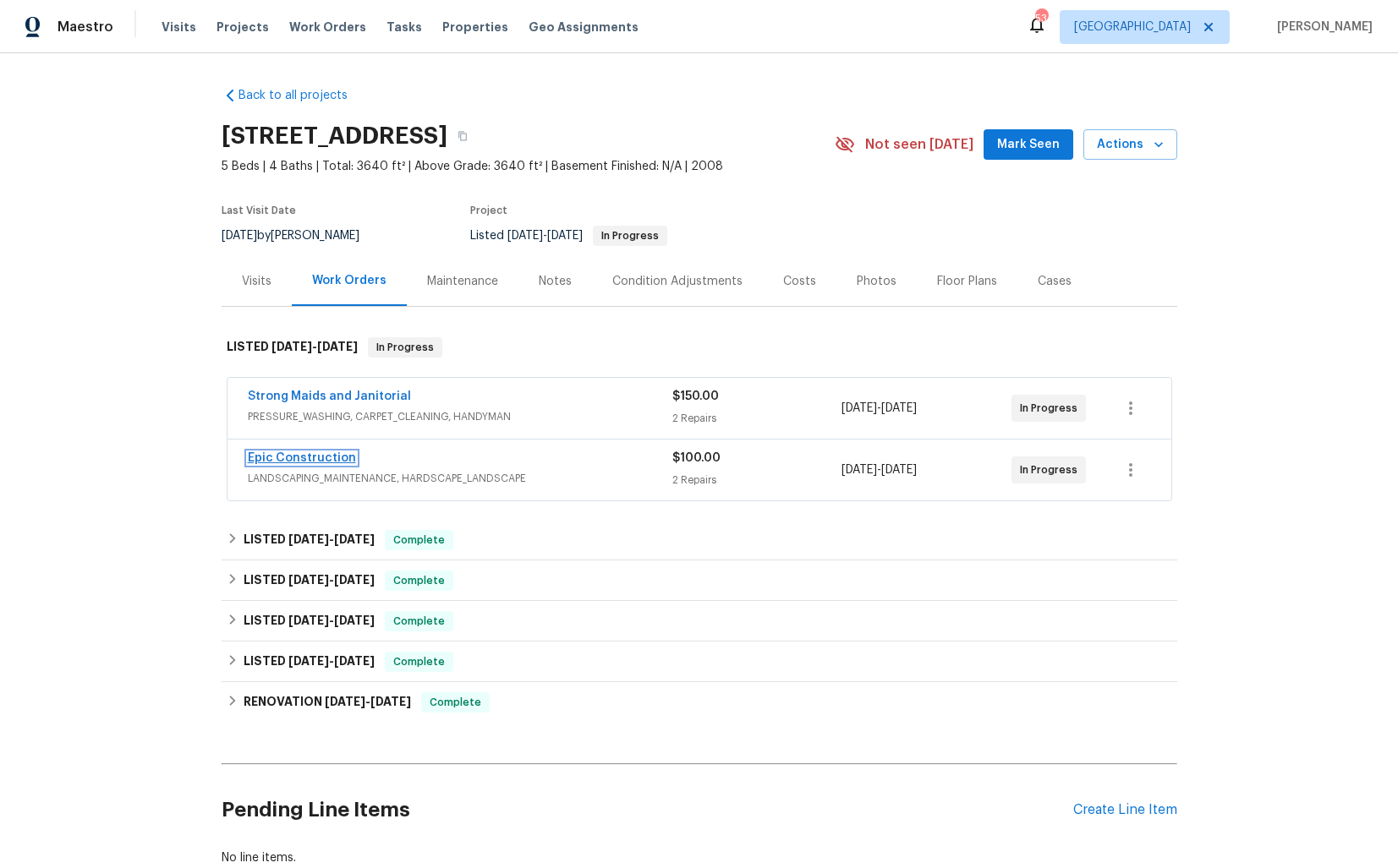
click at [315, 458] on link "Epic Construction" at bounding box center [302, 458] width 109 height 12
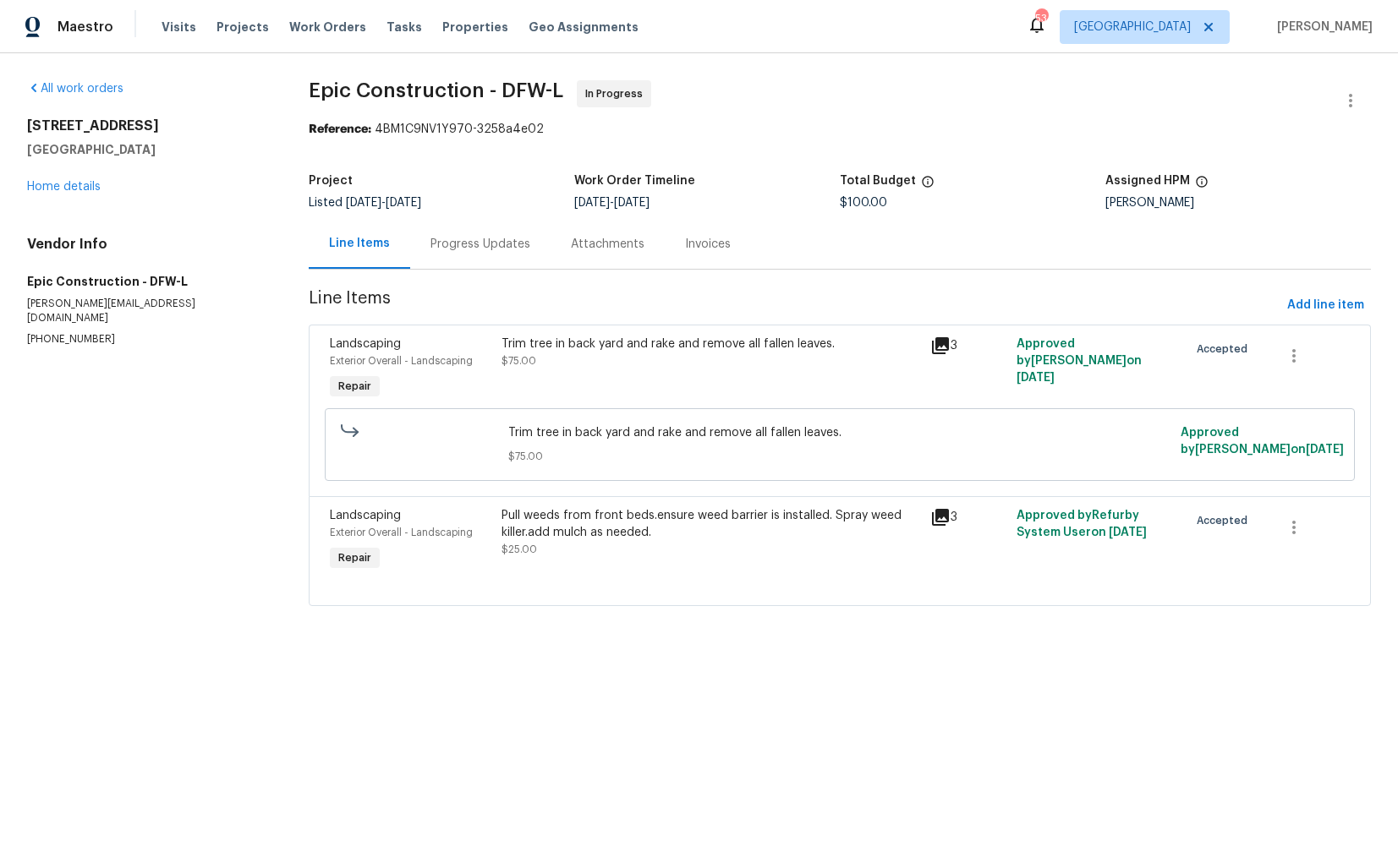
click at [455, 243] on div "Progress Updates" at bounding box center [480, 244] width 99 height 17
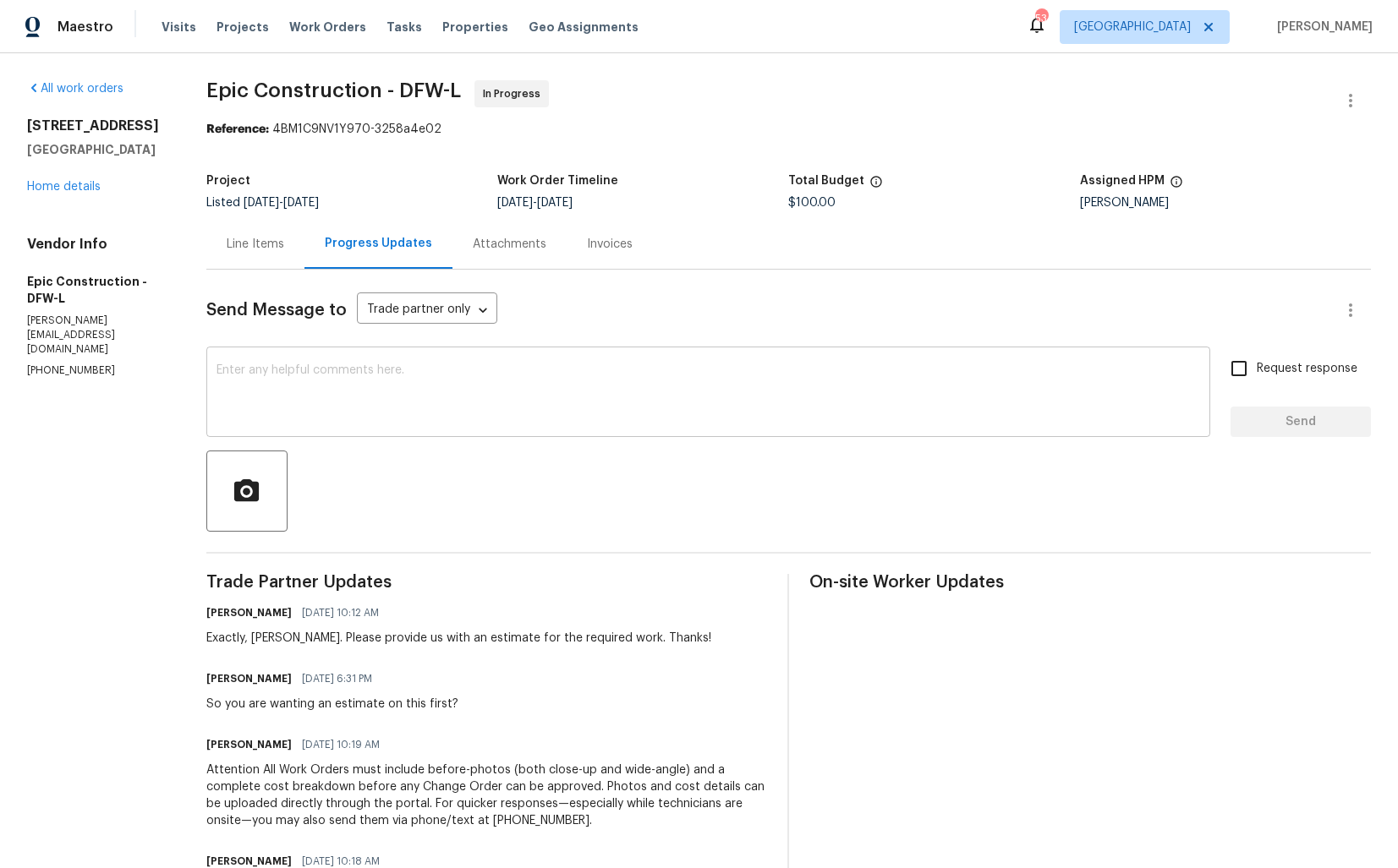
click at [609, 401] on textarea at bounding box center [707, 393] width 983 height 59
paste textarea "Hi team, do we have an update on the progression status of the work order? Plea…"
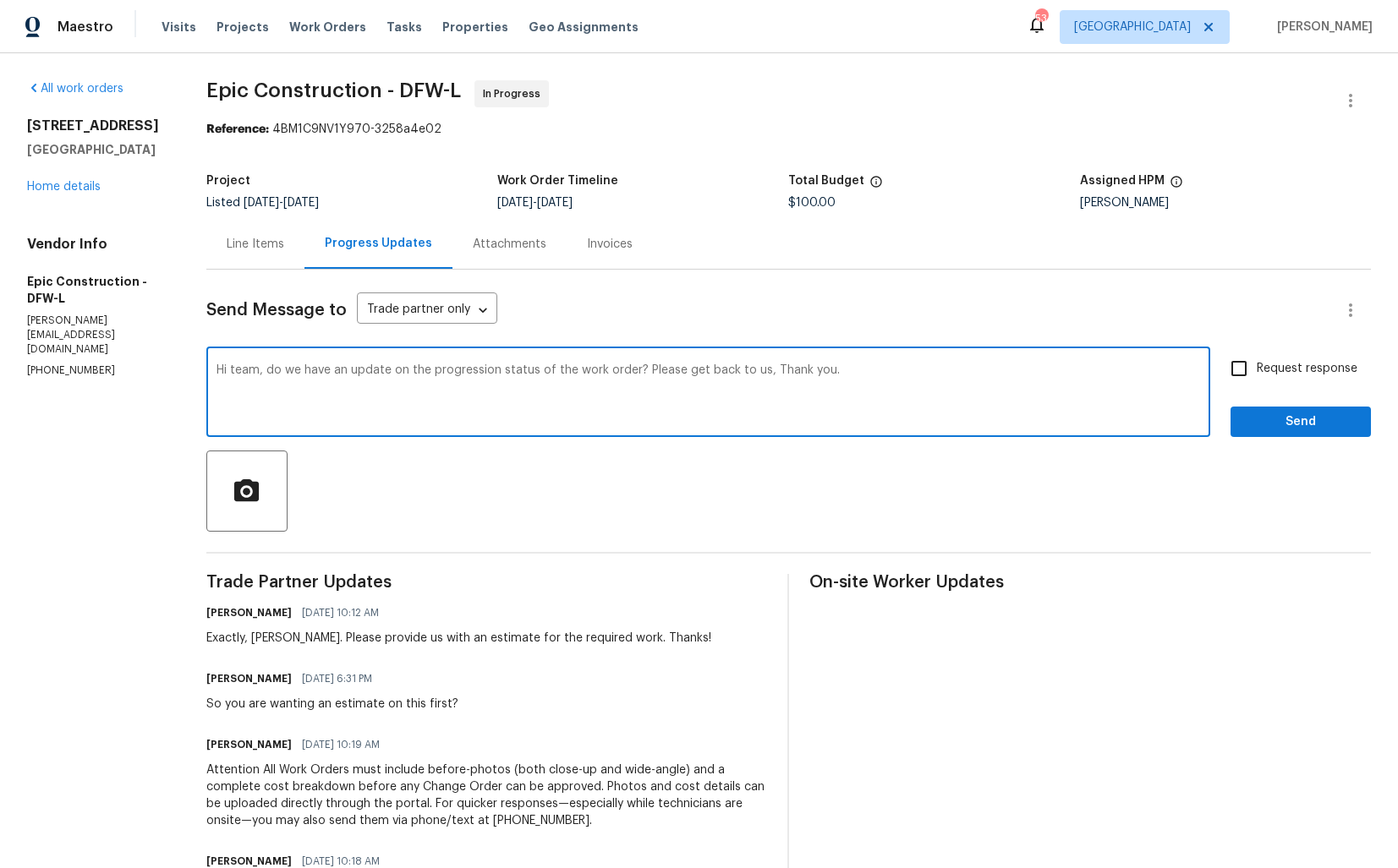
click at [269, 638] on div "Exactly, [PERSON_NAME]. Please provide us with an estimate for the required wor…" at bounding box center [458, 638] width 505 height 17
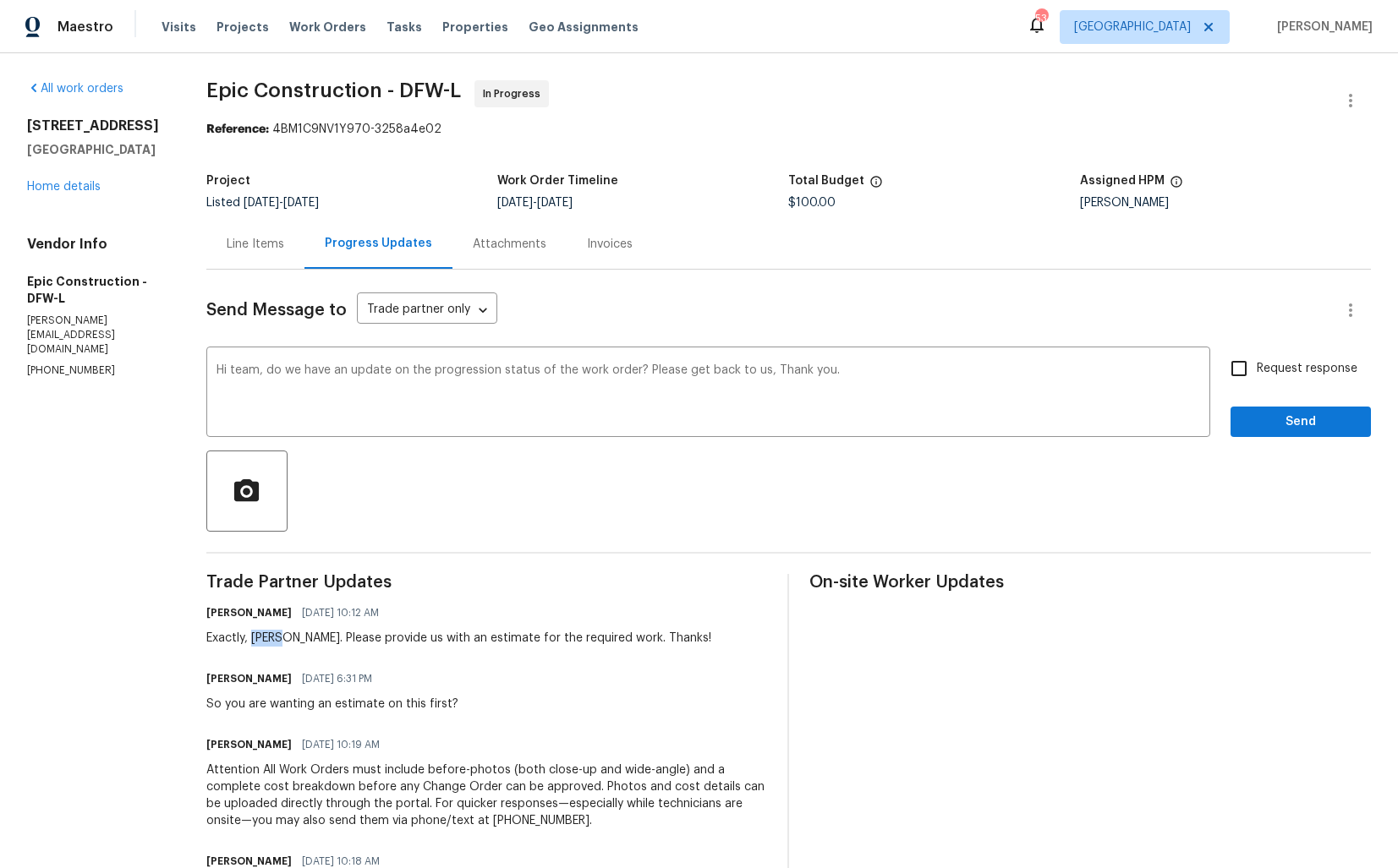
click at [269, 638] on div "Exactly, [PERSON_NAME]. Please provide us with an estimate for the required wor…" at bounding box center [458, 638] width 505 height 17
copy div "[PERSON_NAME]"
click at [245, 373] on textarea "Hi team, do we have an update on the progression status of the work order? Plea…" at bounding box center [707, 393] width 983 height 59
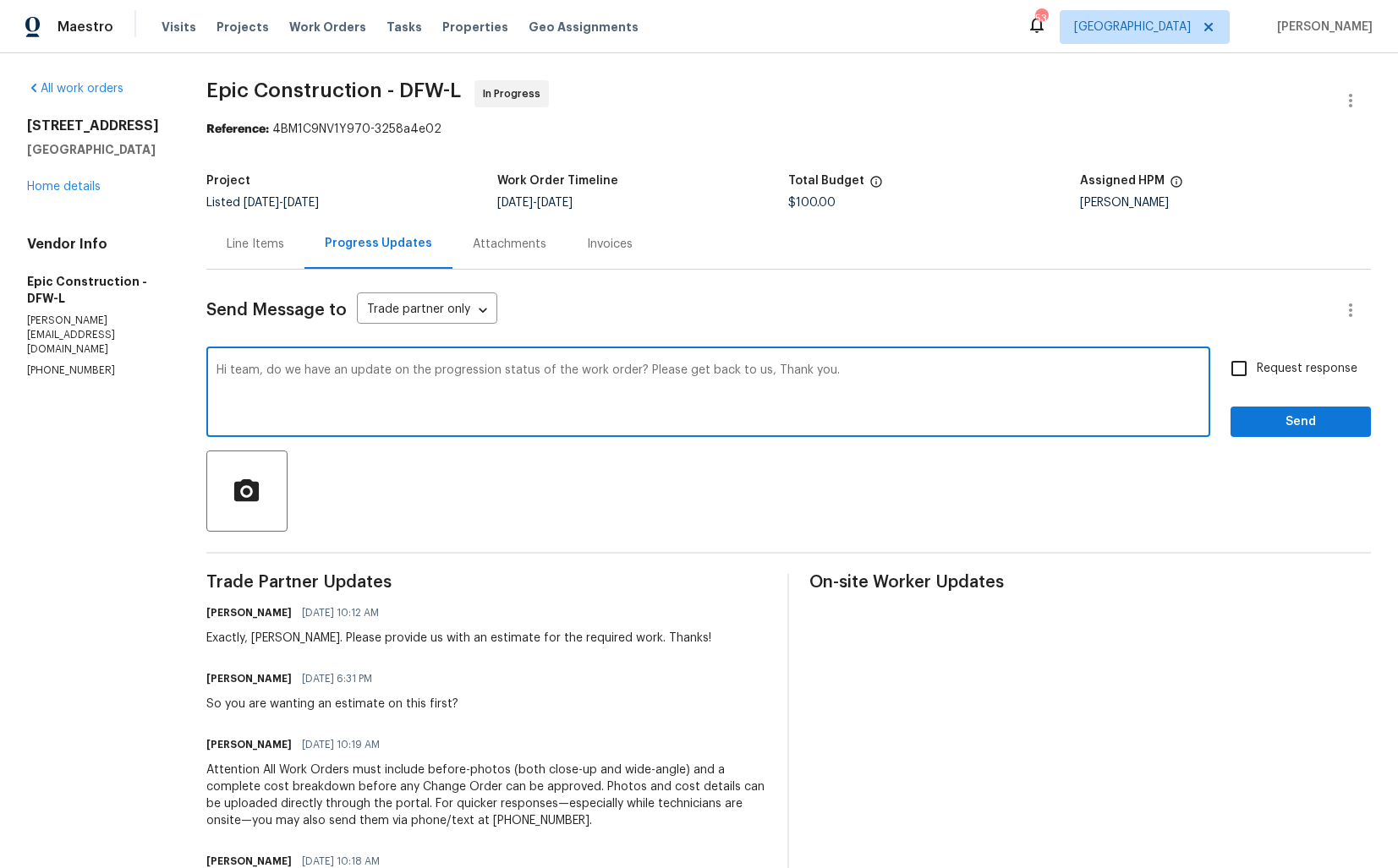
paste textarea "[PERSON_NAME]"
drag, startPoint x: 647, startPoint y: 370, endPoint x: 766, endPoint y: 368, distance: 119.0
click at [766, 369] on textarea "Hi Mitch, do we have an update on the progression status of the work order? Ple…" at bounding box center [707, 393] width 983 height 59
click at [840, 383] on textarea "Hi Mitch, do we have an update on the progression status of the work order? Tha…" at bounding box center [707, 393] width 983 height 59
click at [785, 375] on textarea "Hi Mitch, do we have an update on the progression status of the work order? Tha…" at bounding box center [707, 393] width 983 height 59
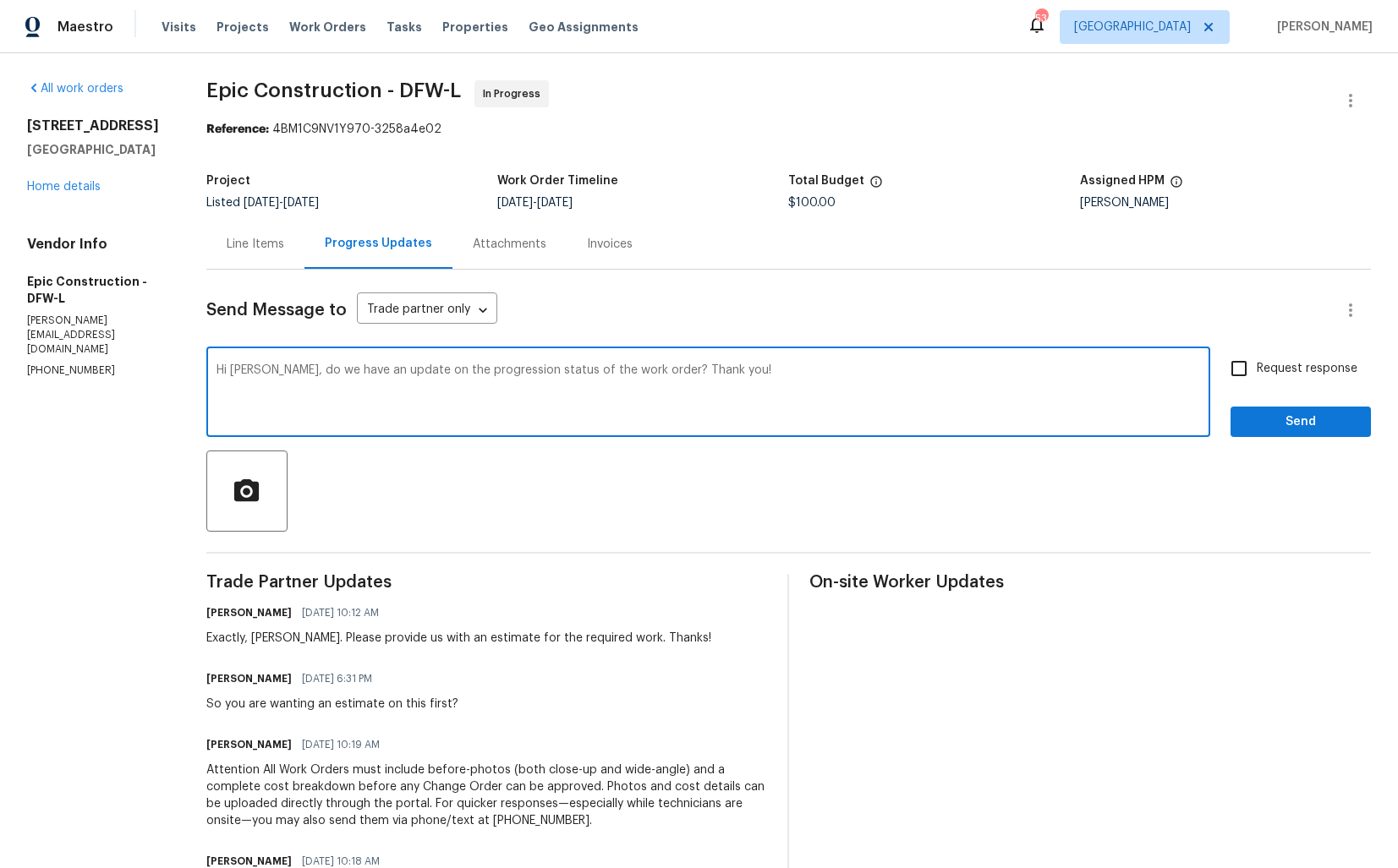
type textarea "Hi Mitch, do we have an update on the progression status of the work order? Tha…"
click at [1213, 376] on div "Hi Mitch, do we have an update on the progression status of the work order? Tha…" at bounding box center [788, 393] width 1164 height 86
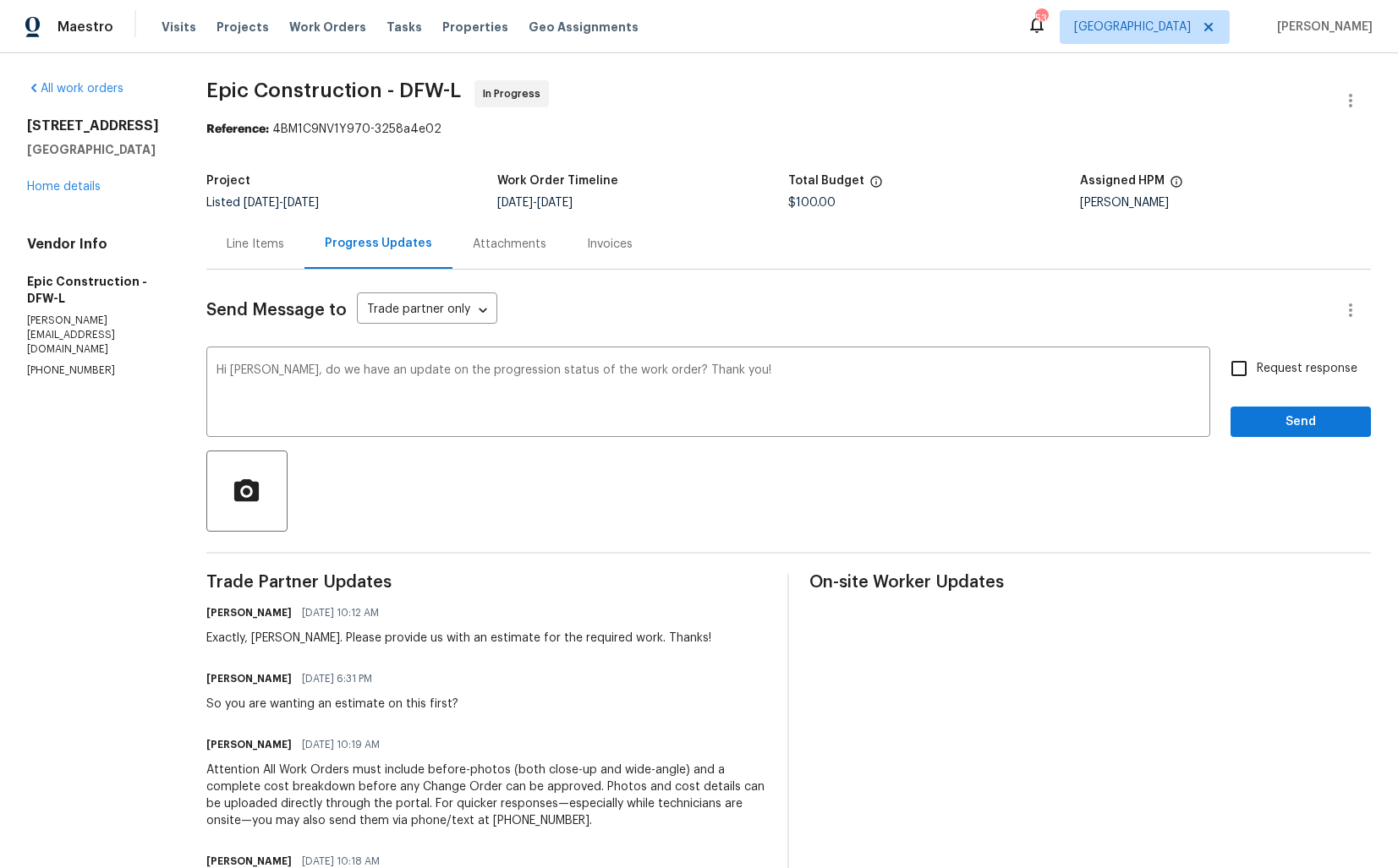
click at [1261, 374] on span "Request response" at bounding box center [1306, 369] width 100 height 18
click at [1256, 374] on input "Request response" at bounding box center [1238, 368] width 35 height 35
checkbox input "true"
click at [852, 373] on textarea "Hi Mitch, do we have an update on the progression status of the work order? Tha…" at bounding box center [707, 393] width 983 height 59
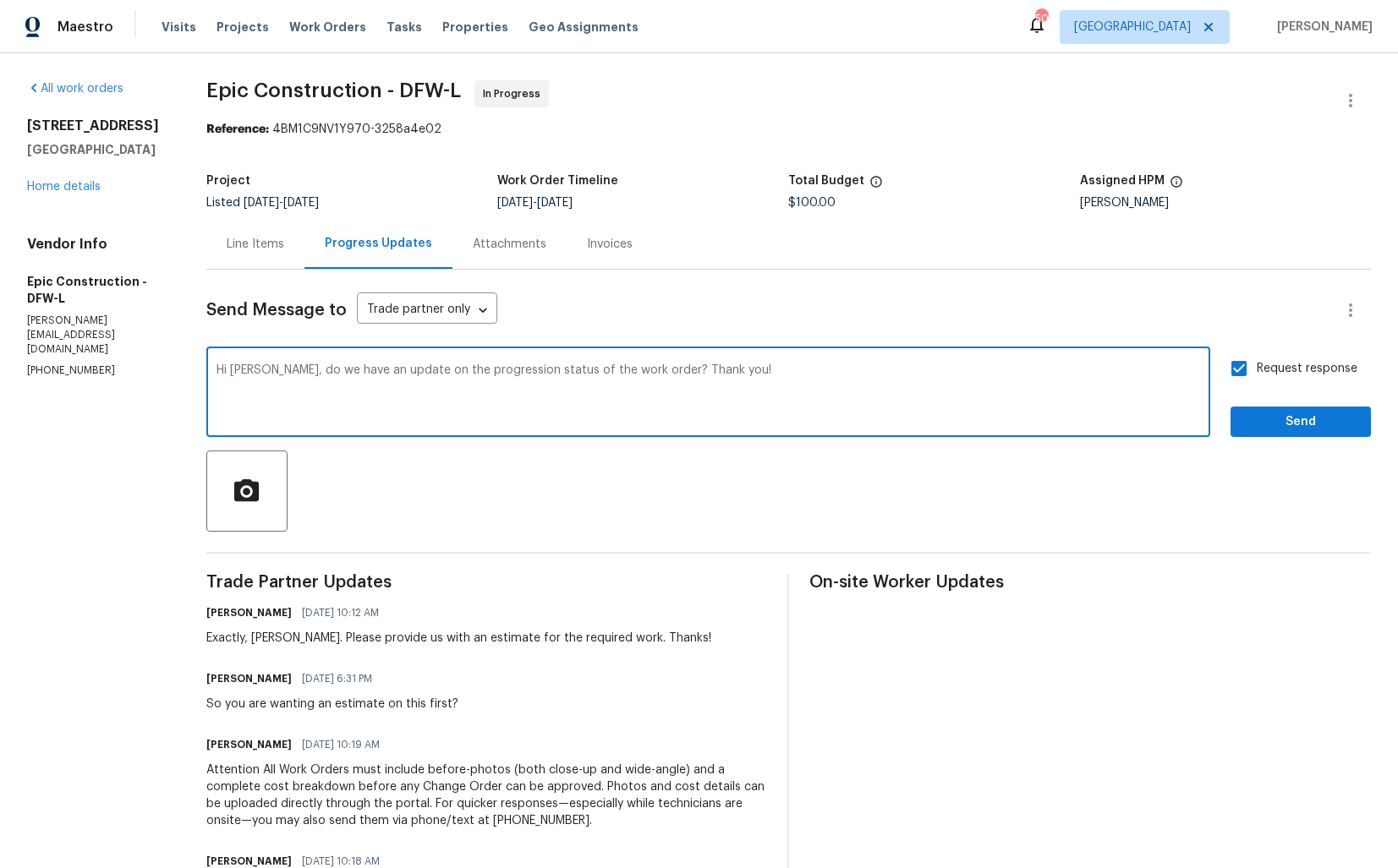
drag, startPoint x: 439, startPoint y: 373, endPoint x: 635, endPoint y: 373, distance: 196.0
click at [635, 373] on textarea "Hi Mitch, do we have an update on the progression status of the work order? Tha…" at bounding box center [707, 393] width 983 height 59
click at [741, 371] on textarea "Hi Mitch, do we have an update on the estimate? Thank you!" at bounding box center [707, 393] width 983 height 59
click at [353, 372] on textarea "Hi Mitch, do we have an update on the estimate? Thank you!" at bounding box center [707, 393] width 983 height 59
click at [609, 374] on textarea "Hi Mitch, do we have any update on the estimate? Thank you!" at bounding box center [707, 393] width 983 height 59
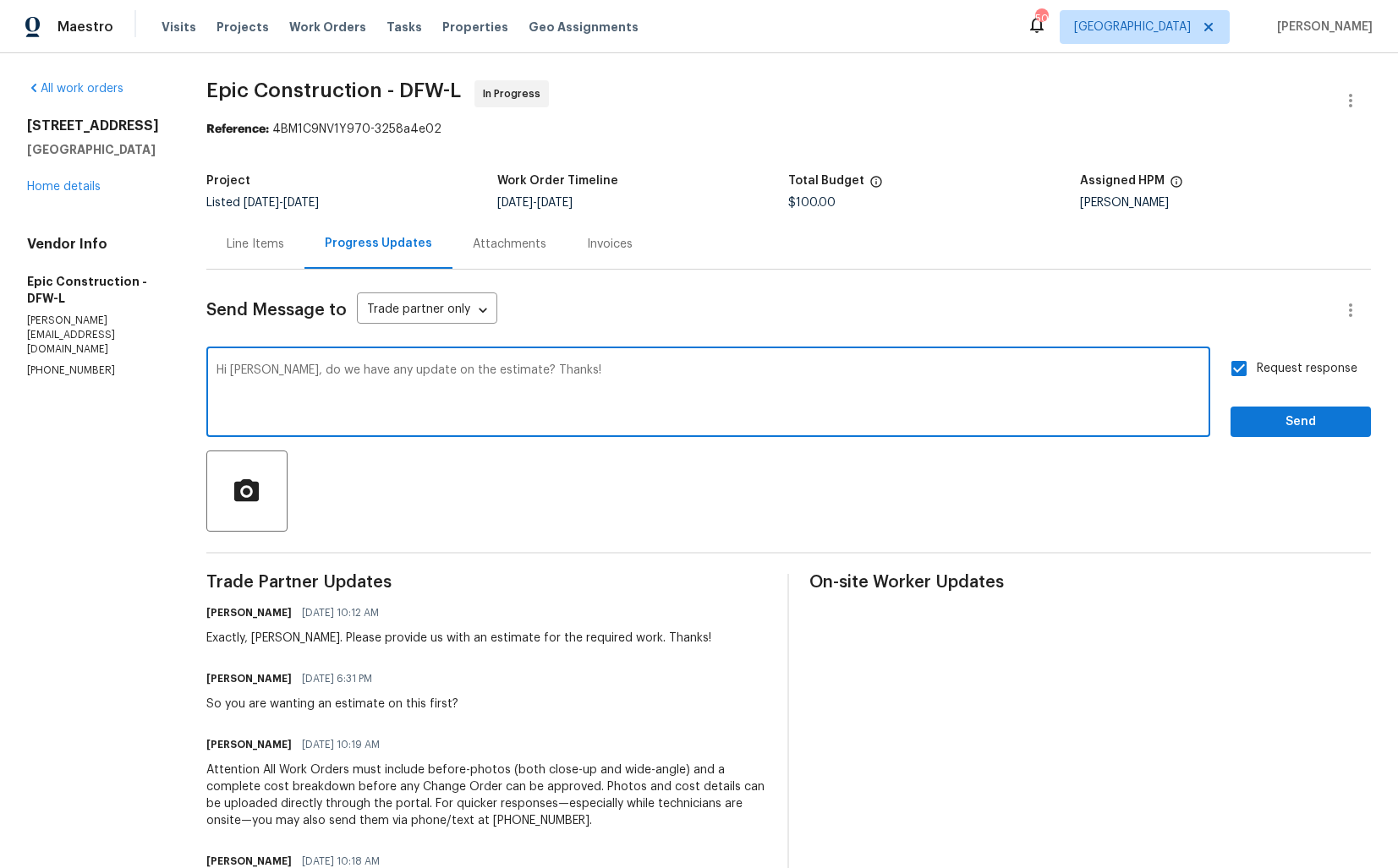
type textarea "Hi Mitch, do we have any update on the estimate? Thanks!"
click at [1289, 431] on span "Send" at bounding box center [1299, 421] width 113 height 21
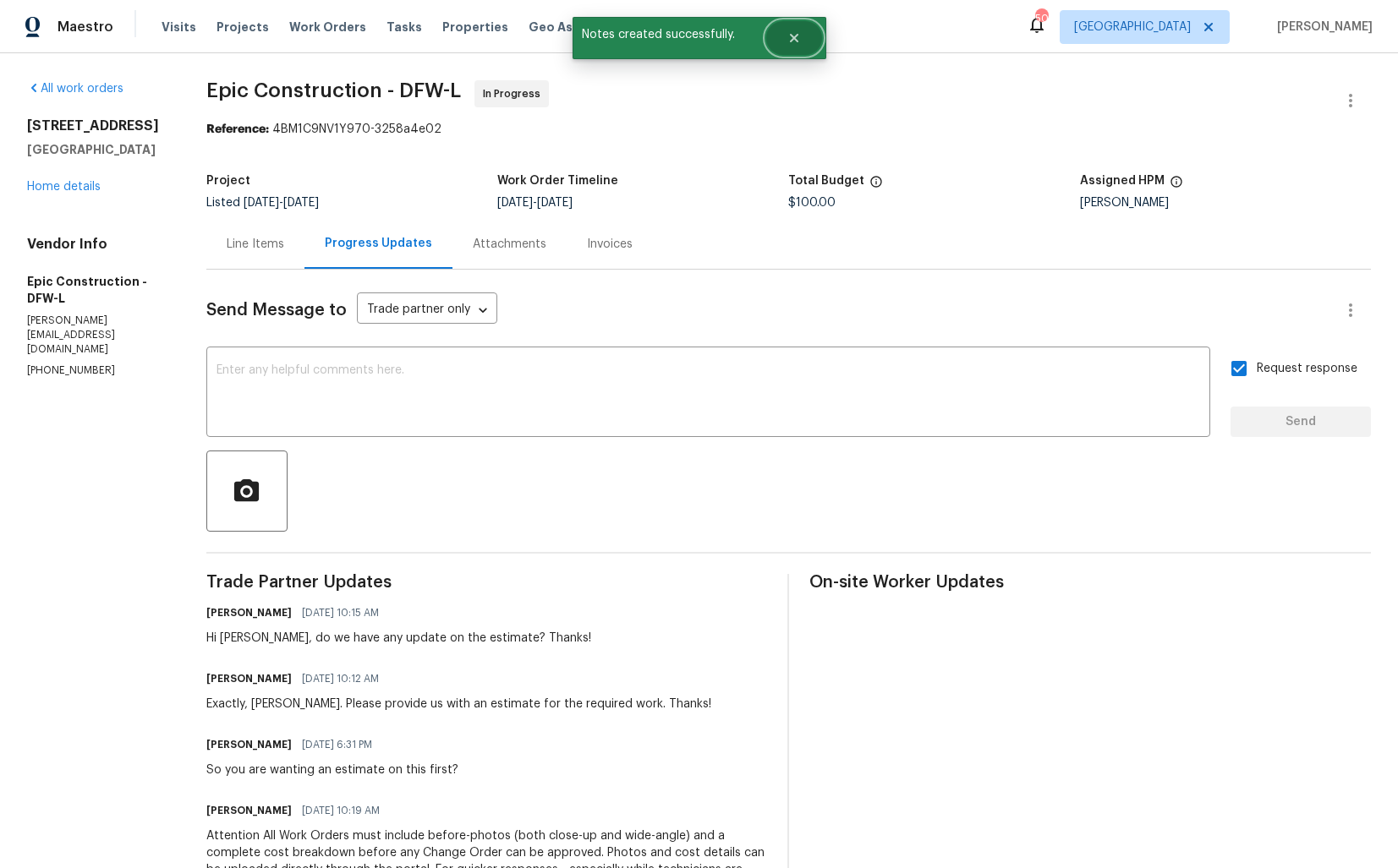
click at [784, 33] on button "Close" at bounding box center [794, 37] width 56 height 33
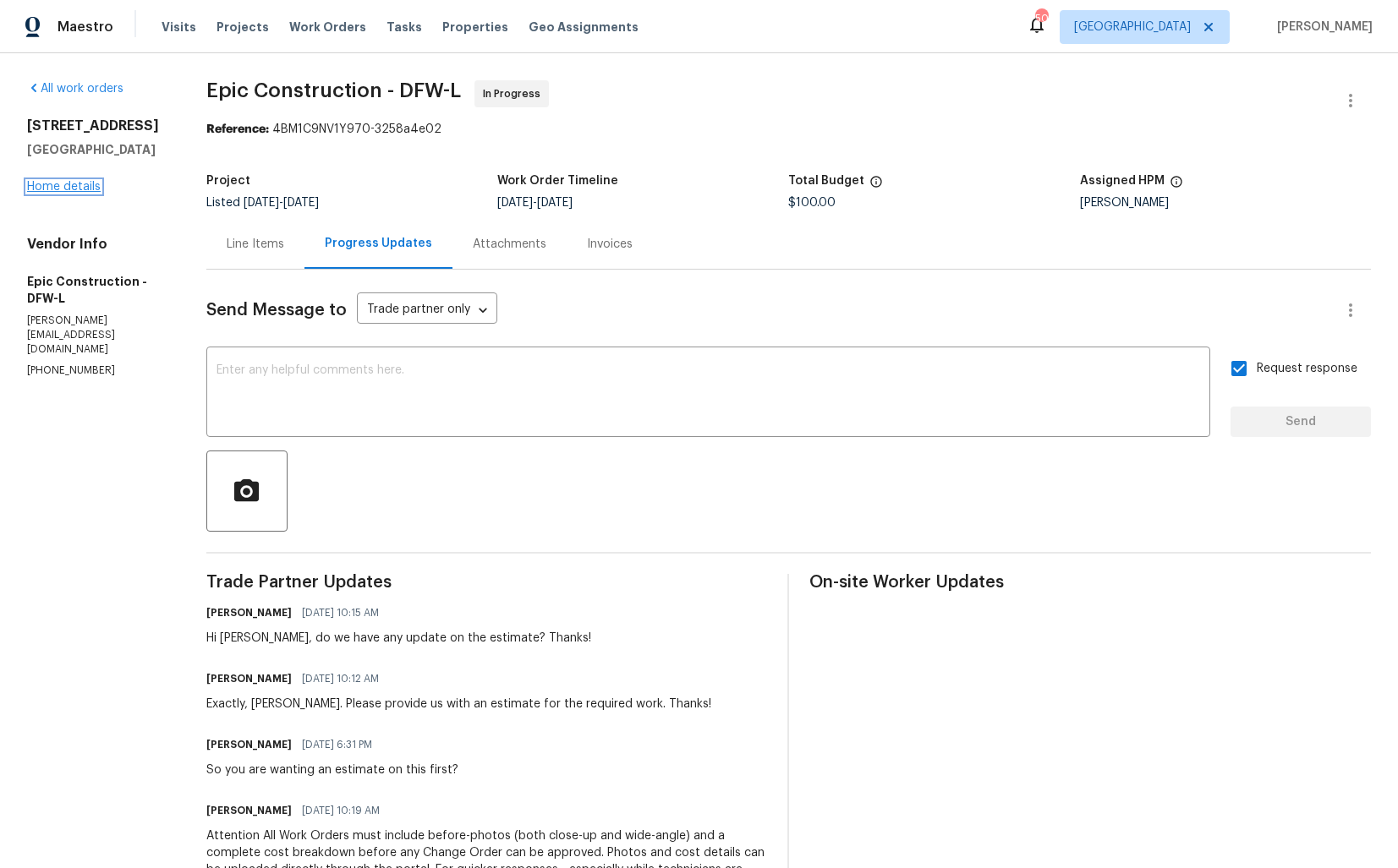
click at [45, 187] on link "Home details" at bounding box center [63, 186] width 73 height 12
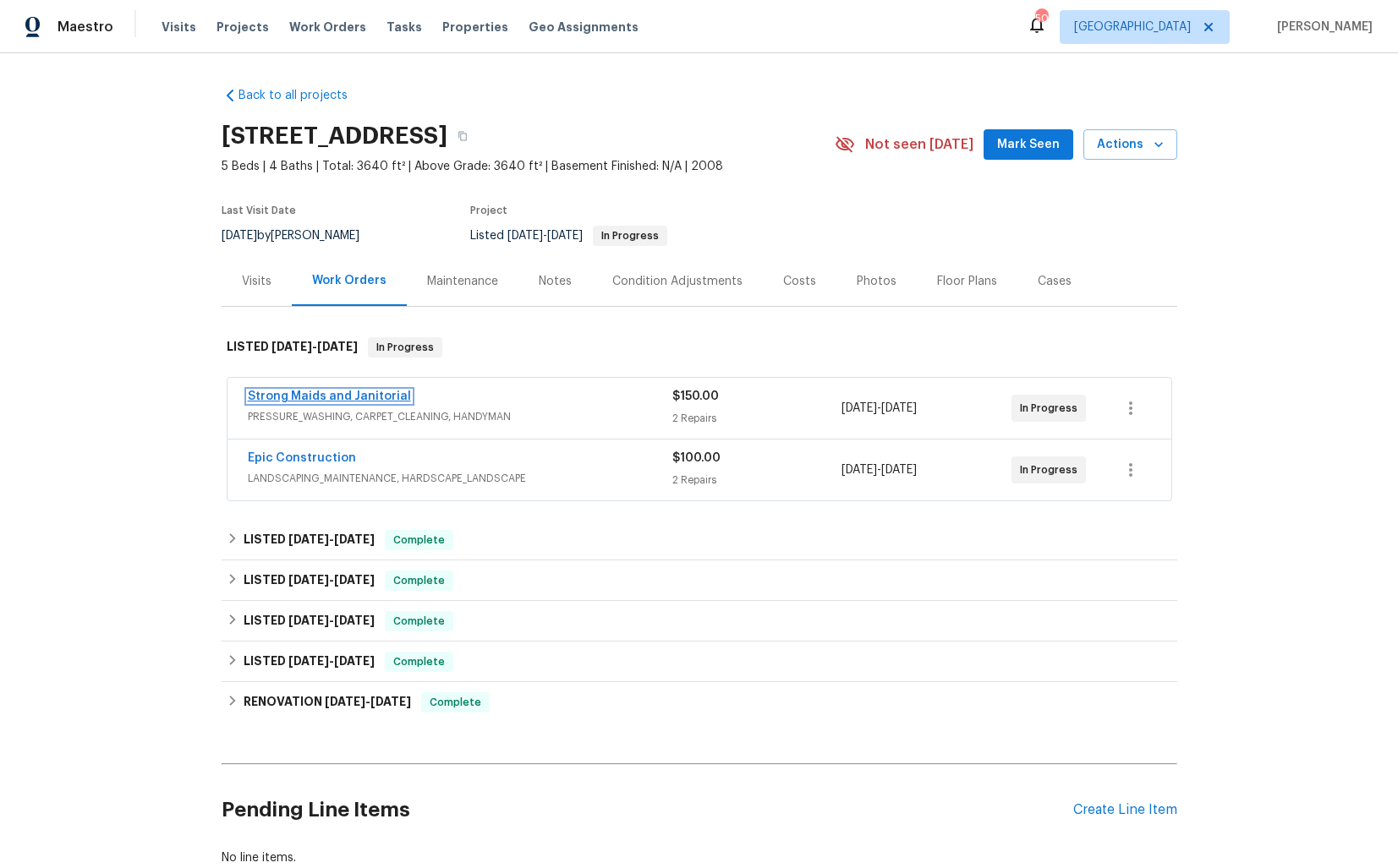
click at [320, 395] on link "Strong Maids and Janitorial" at bounding box center [329, 396] width 163 height 12
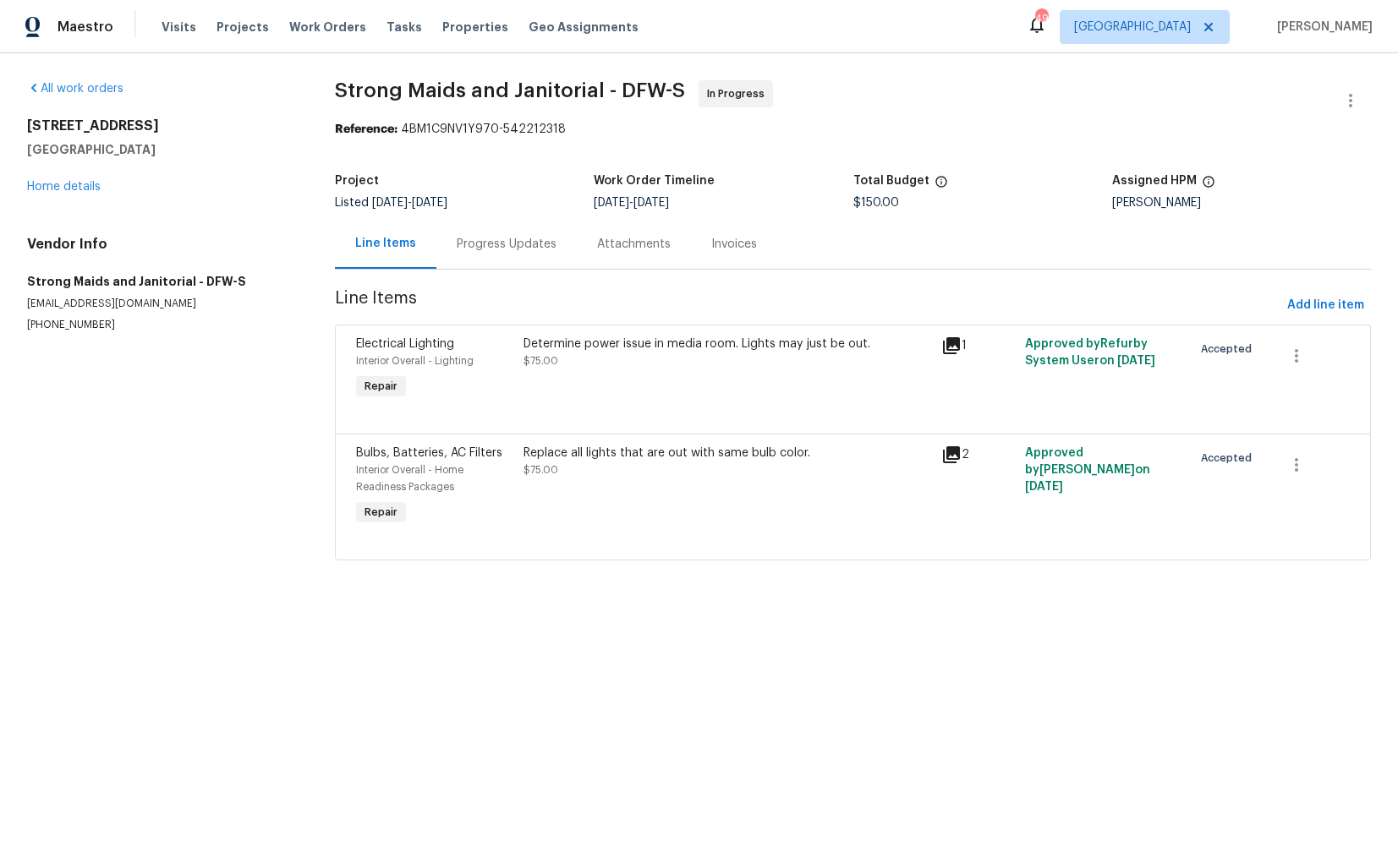
click at [500, 244] on div "Progress Updates" at bounding box center [506, 244] width 99 height 17
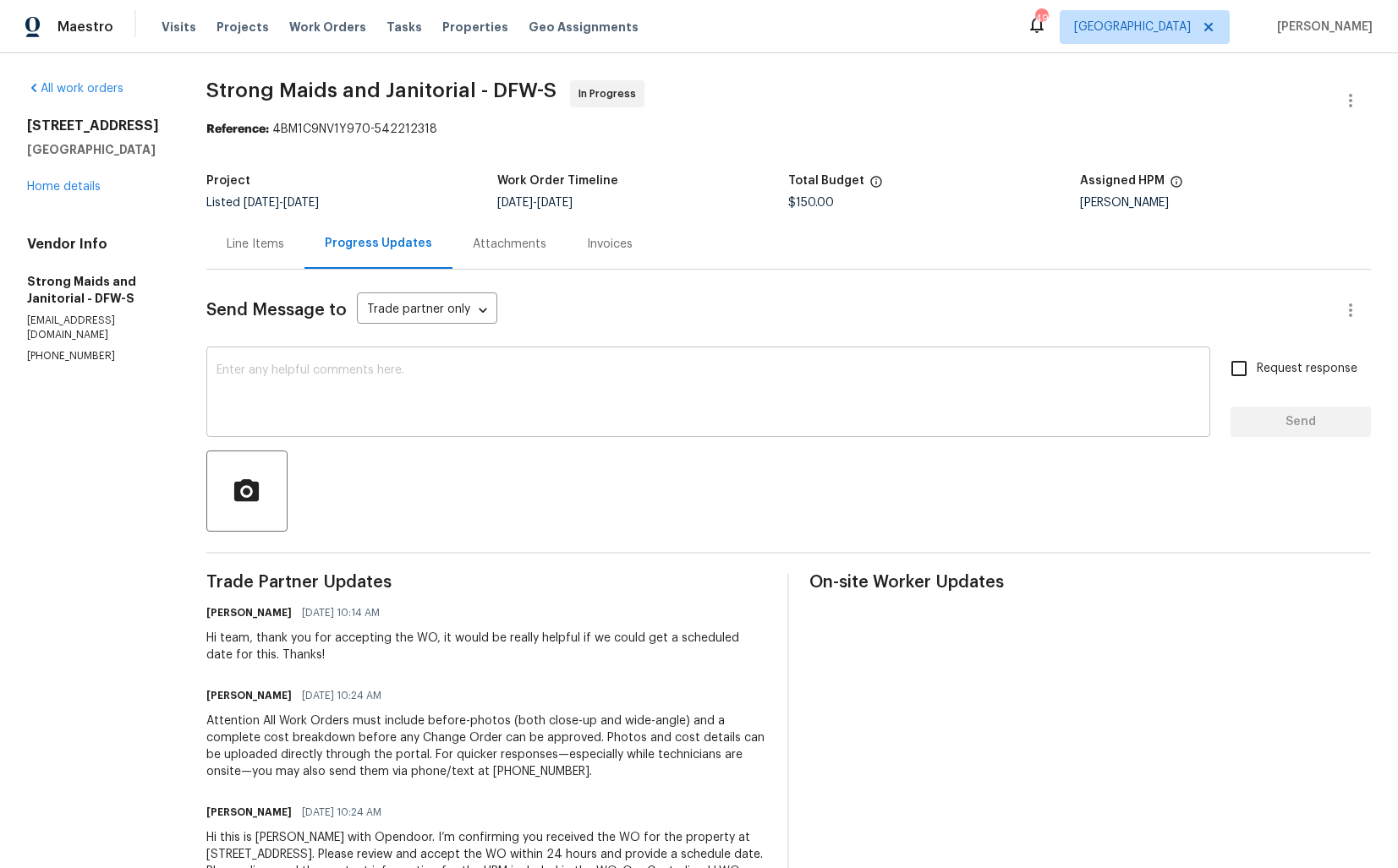
click at [570, 391] on textarea at bounding box center [707, 393] width 983 height 59
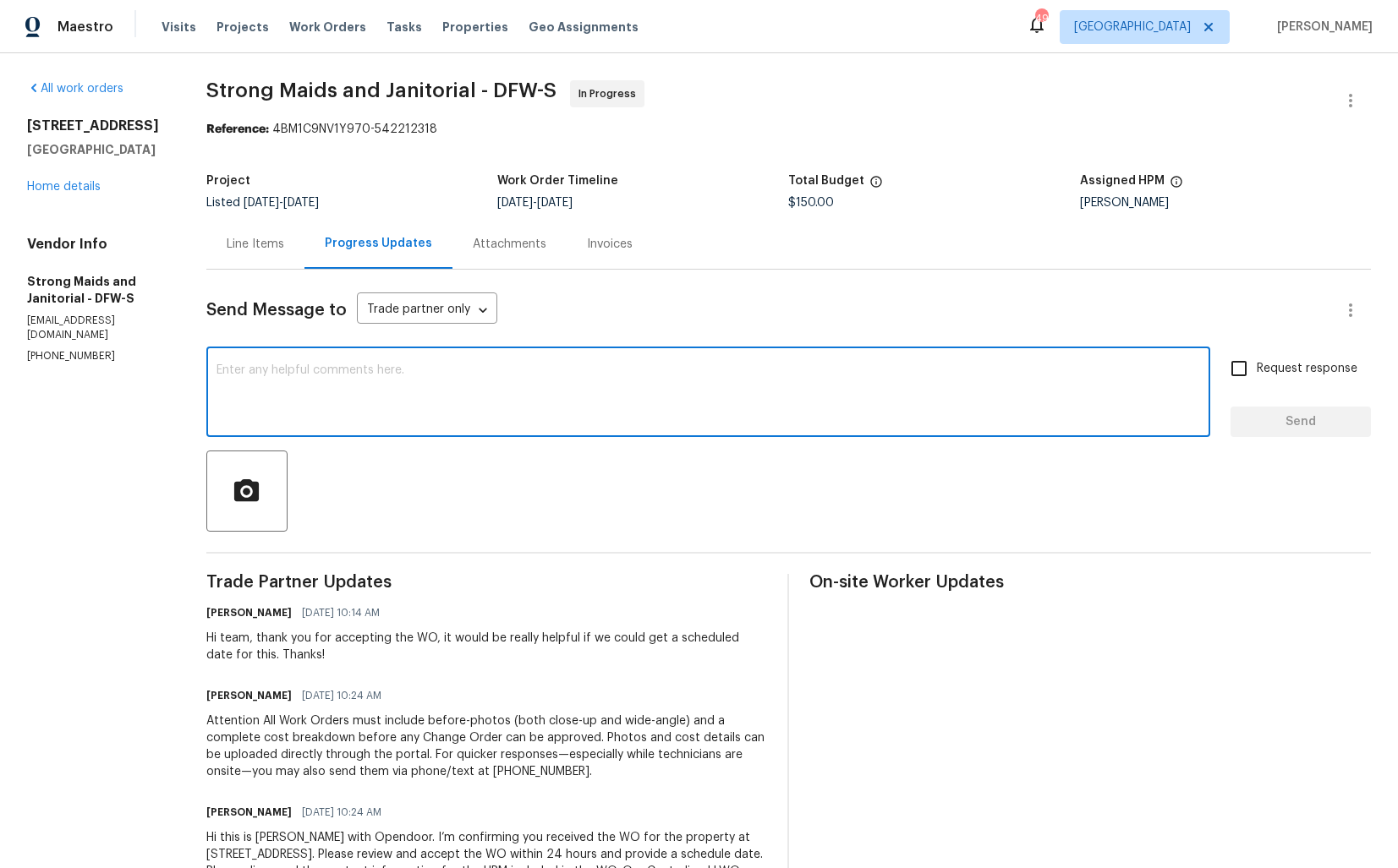
click at [567, 387] on textarea at bounding box center [707, 393] width 983 height 59
paste textarea "Hi team, could you please provide an update on the status of the work order? Th…"
type textarea "Hi team, could you please provide an update on the status of the work order? Th…"
click at [1252, 380] on input "Request response" at bounding box center [1238, 368] width 35 height 35
checkbox input "true"
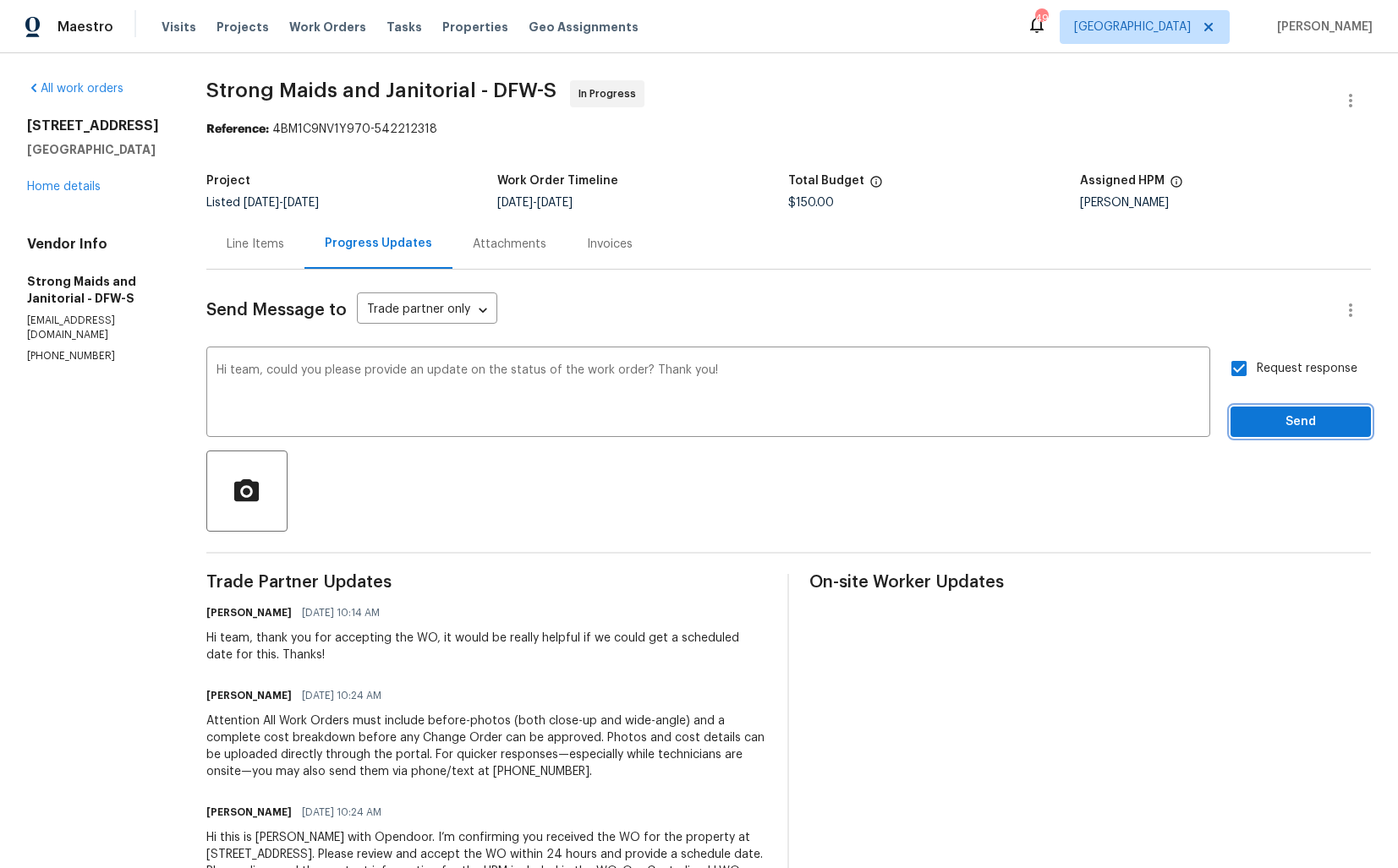
click at [1270, 424] on span "Send" at bounding box center [1299, 421] width 113 height 21
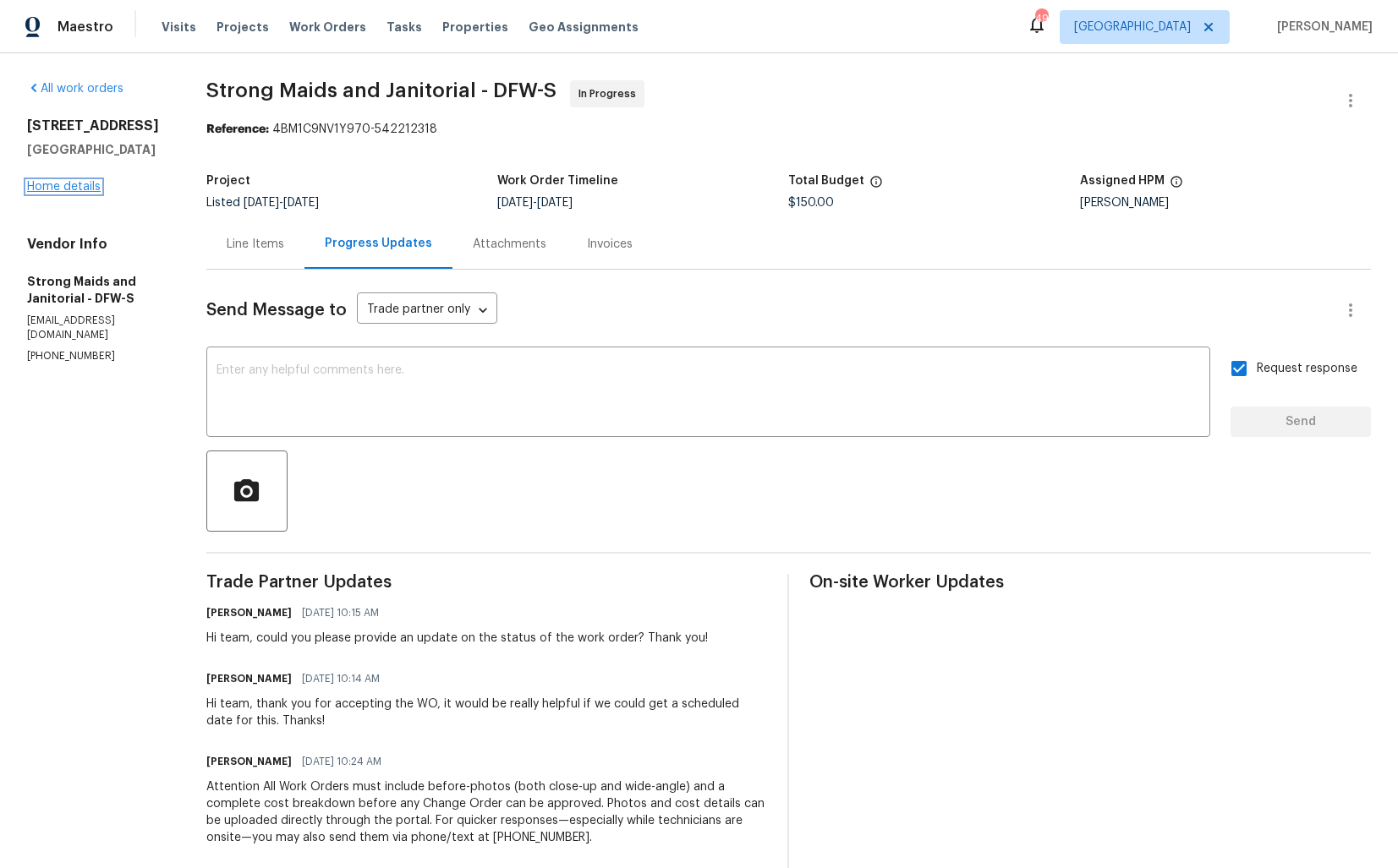
click at [75, 187] on link "Home details" at bounding box center [63, 186] width 73 height 12
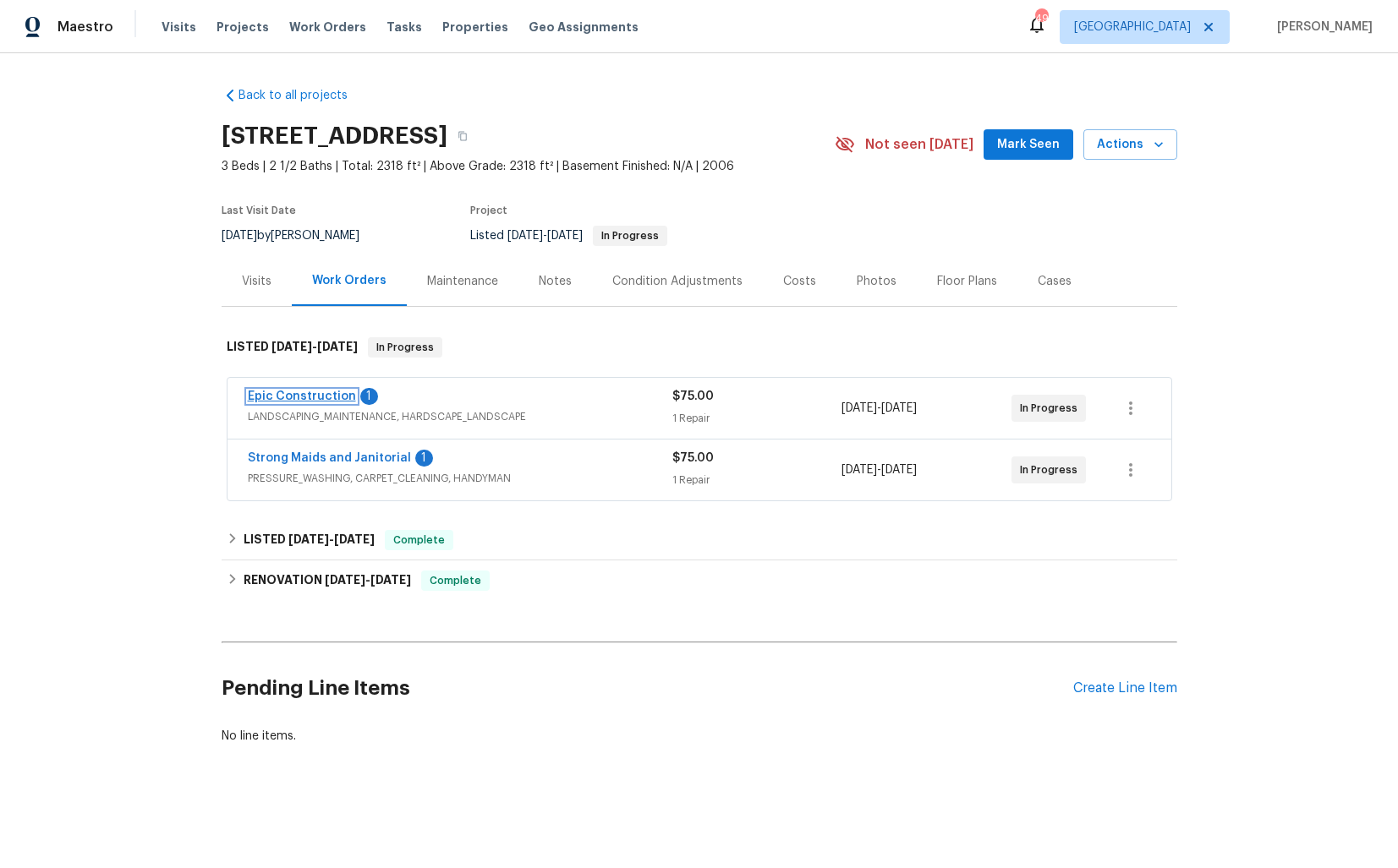
click at [299, 395] on link "Epic Construction" at bounding box center [302, 396] width 109 height 12
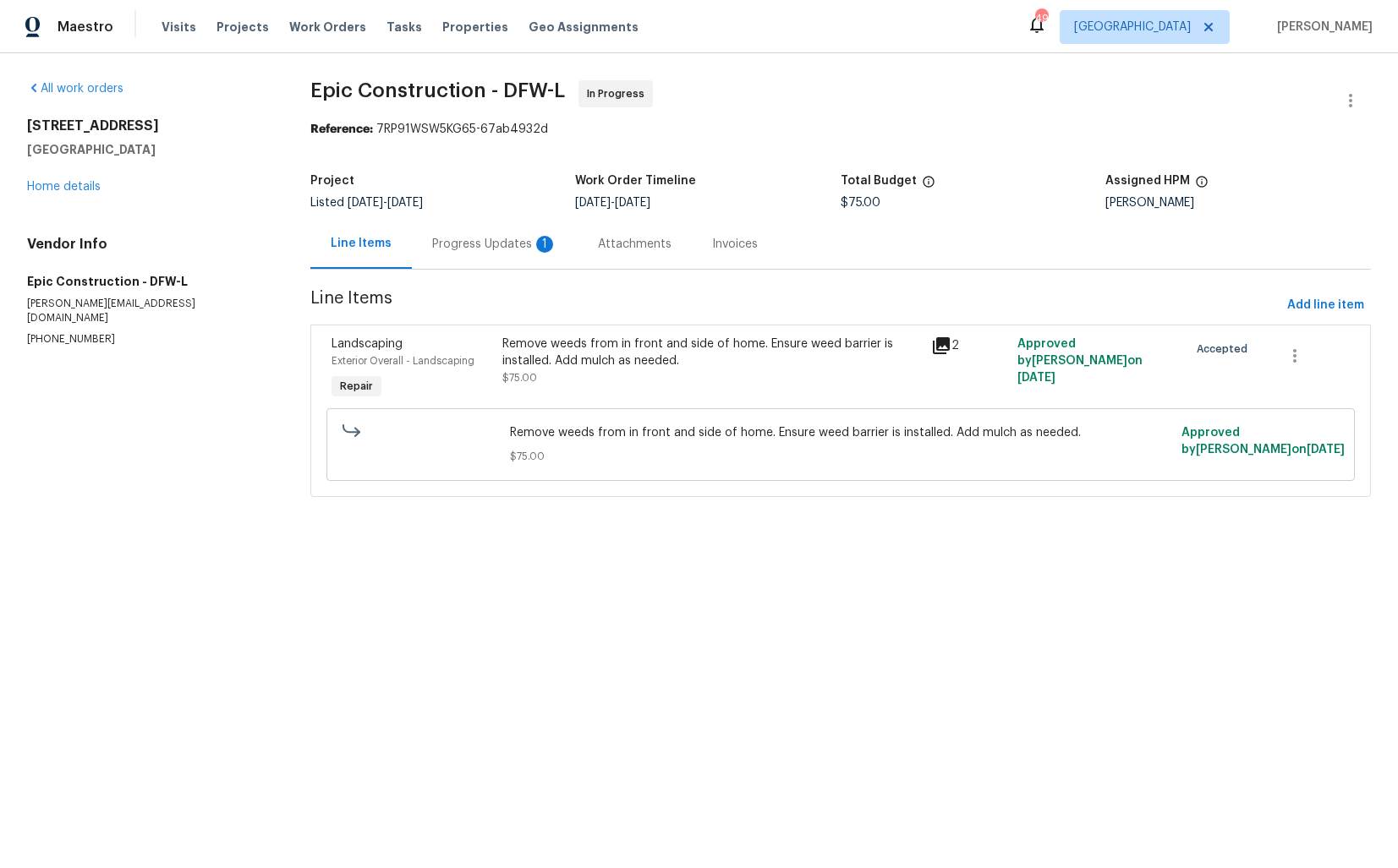
click at [486, 241] on div "Progress Updates 1" at bounding box center [495, 244] width 125 height 17
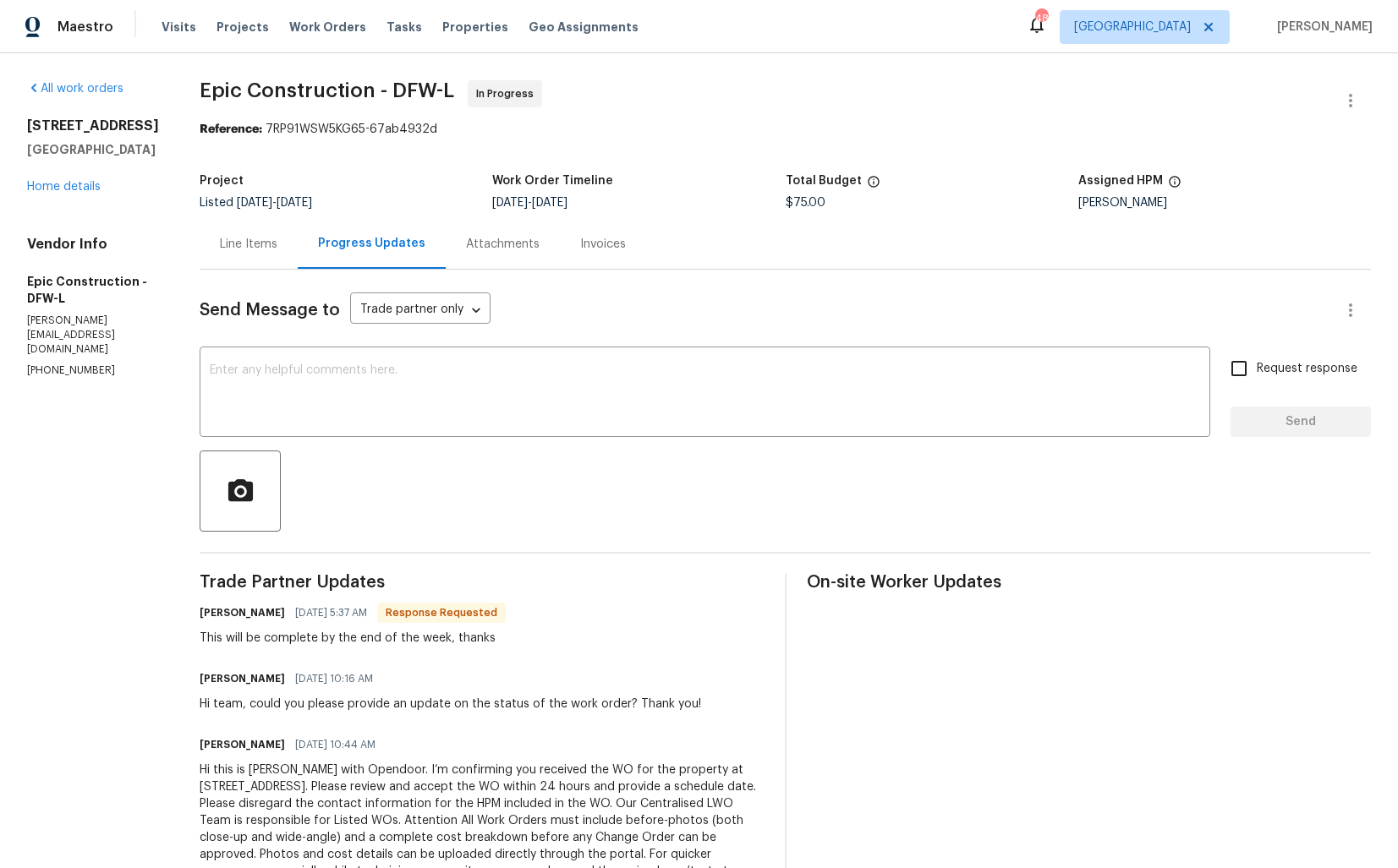
click at [200, 613] on h6 "[PERSON_NAME]" at bounding box center [242, 613] width 85 height 17
copy h6 "[PERSON_NAME]"
click at [465, 412] on textarea at bounding box center [704, 393] width 990 height 59
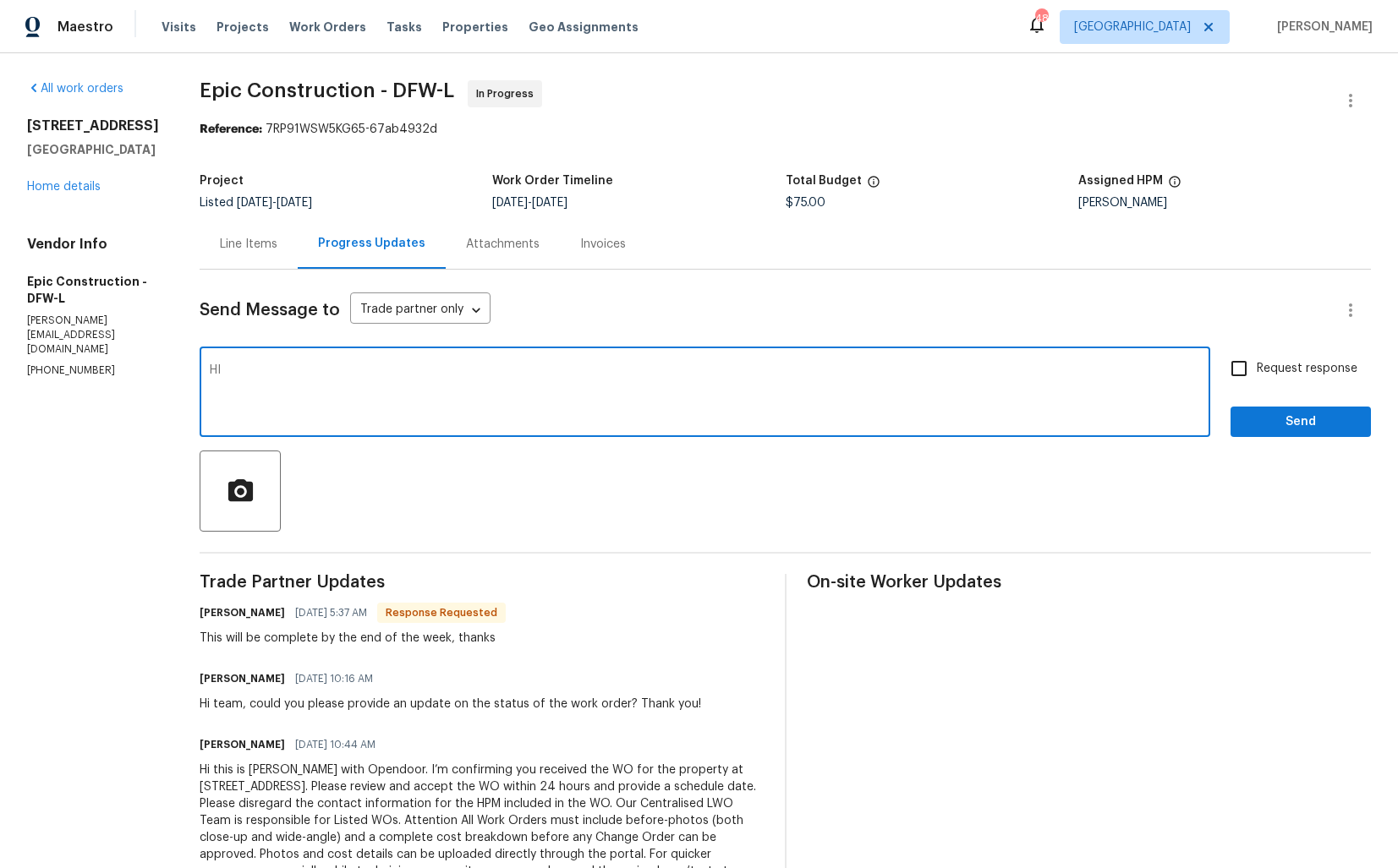
paste textarea "[PERSON_NAME]"
click at [612, 373] on textarea "HI [PERSON_NAME], thank you for the confirmation. Kindly keep me posted. Thanks!" at bounding box center [704, 393] width 990 height 59
click at [210, 374] on textarea "HI [PERSON_NAME], thank you for the confirmation. Kindly keep me posted. Thanks!" at bounding box center [704, 393] width 990 height 59
click at [644, 382] on textarea "Hi [PERSON_NAME], thank you for the confirmation. Kindly keep me posted. Thanks!" at bounding box center [704, 393] width 990 height 59
type textarea "Hi [PERSON_NAME], thank you for the confirmation. Kindly keep me posted. Thanks!"
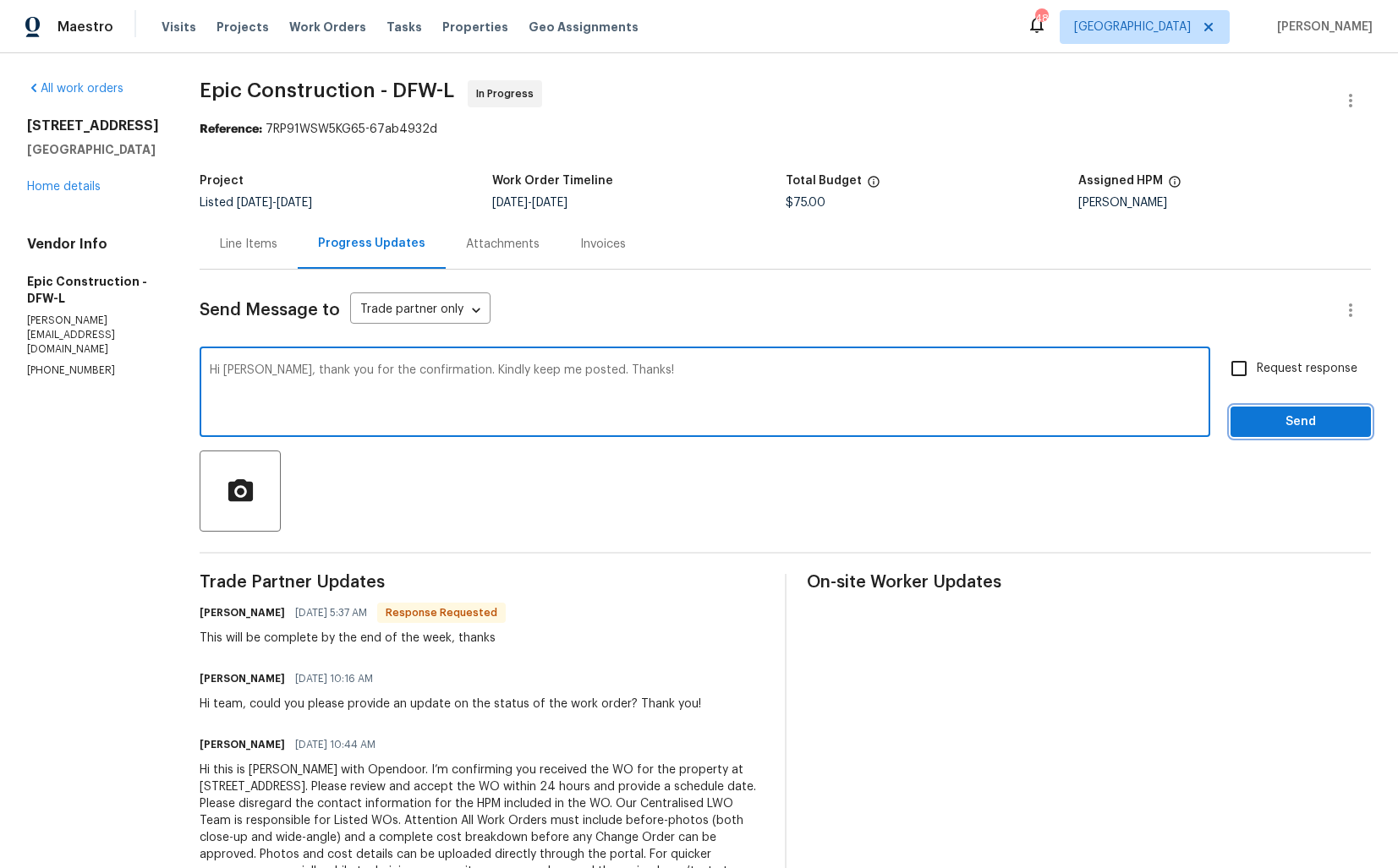
click at [1241, 414] on button "Send" at bounding box center [1299, 422] width 140 height 32
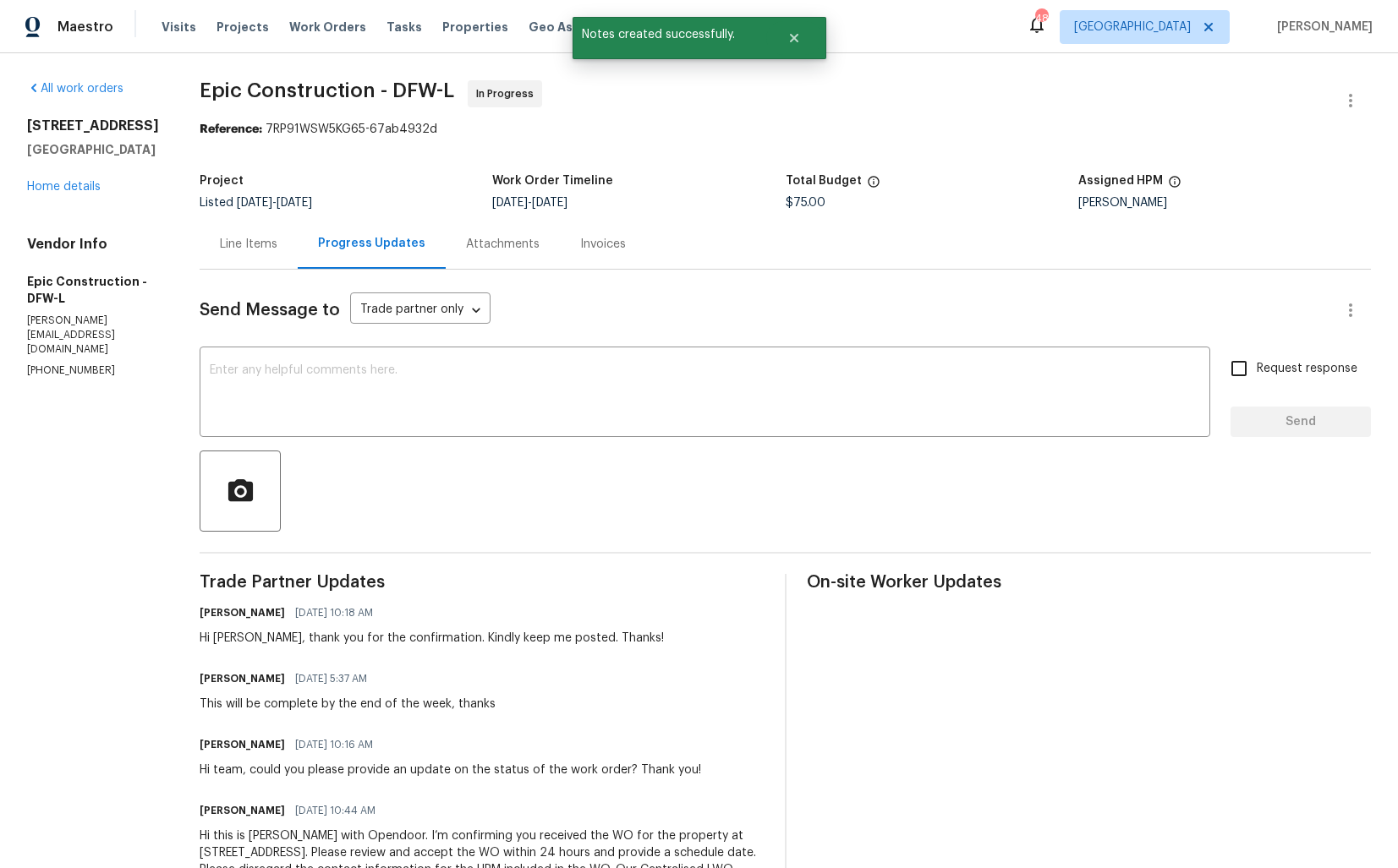
click at [223, 712] on div "This will be complete by the end of the week, thanks" at bounding box center [347, 703] width 296 height 17
copy div "This will be complete by the end of the week, thanks"
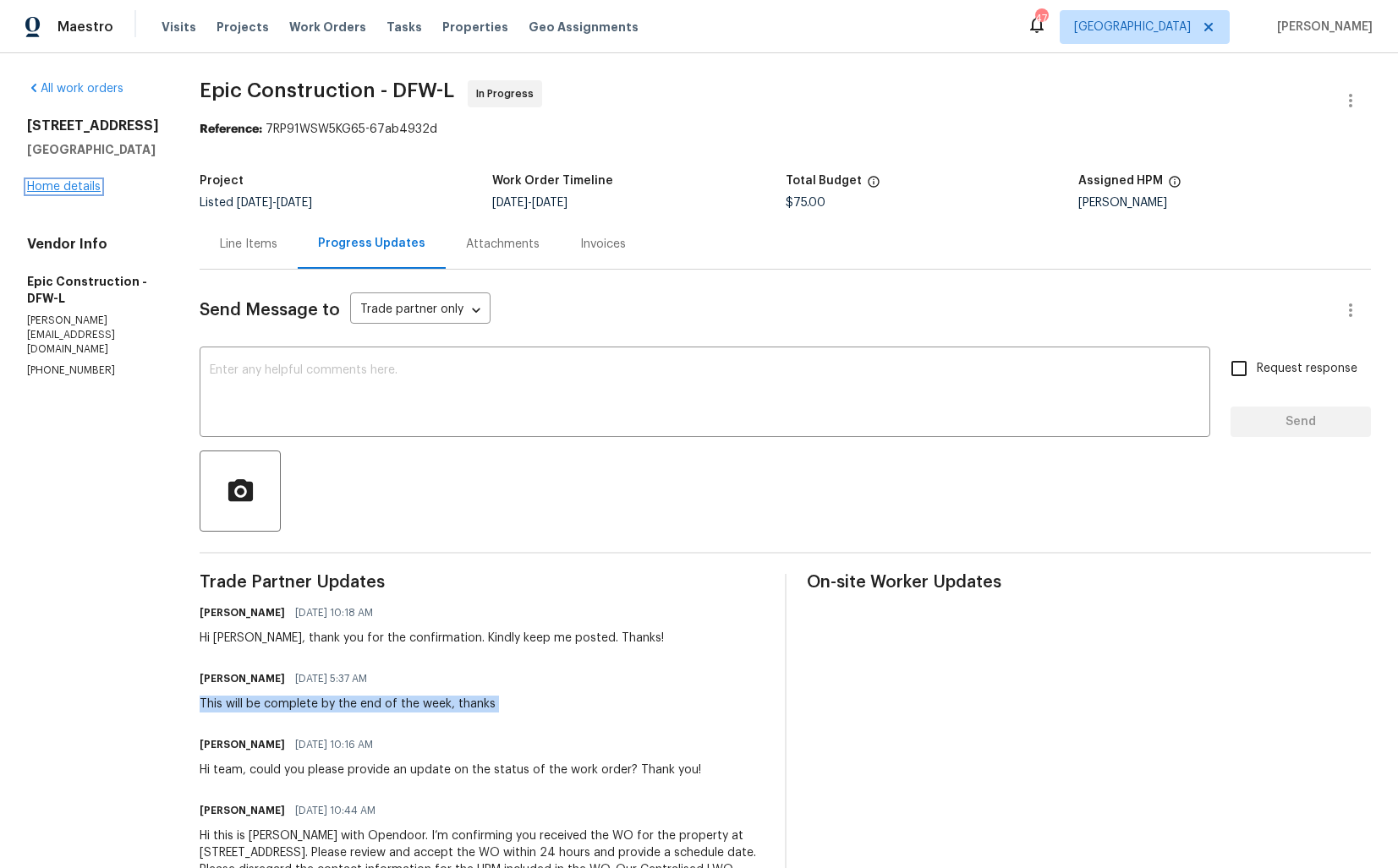
click at [43, 193] on link "Home details" at bounding box center [63, 186] width 73 height 12
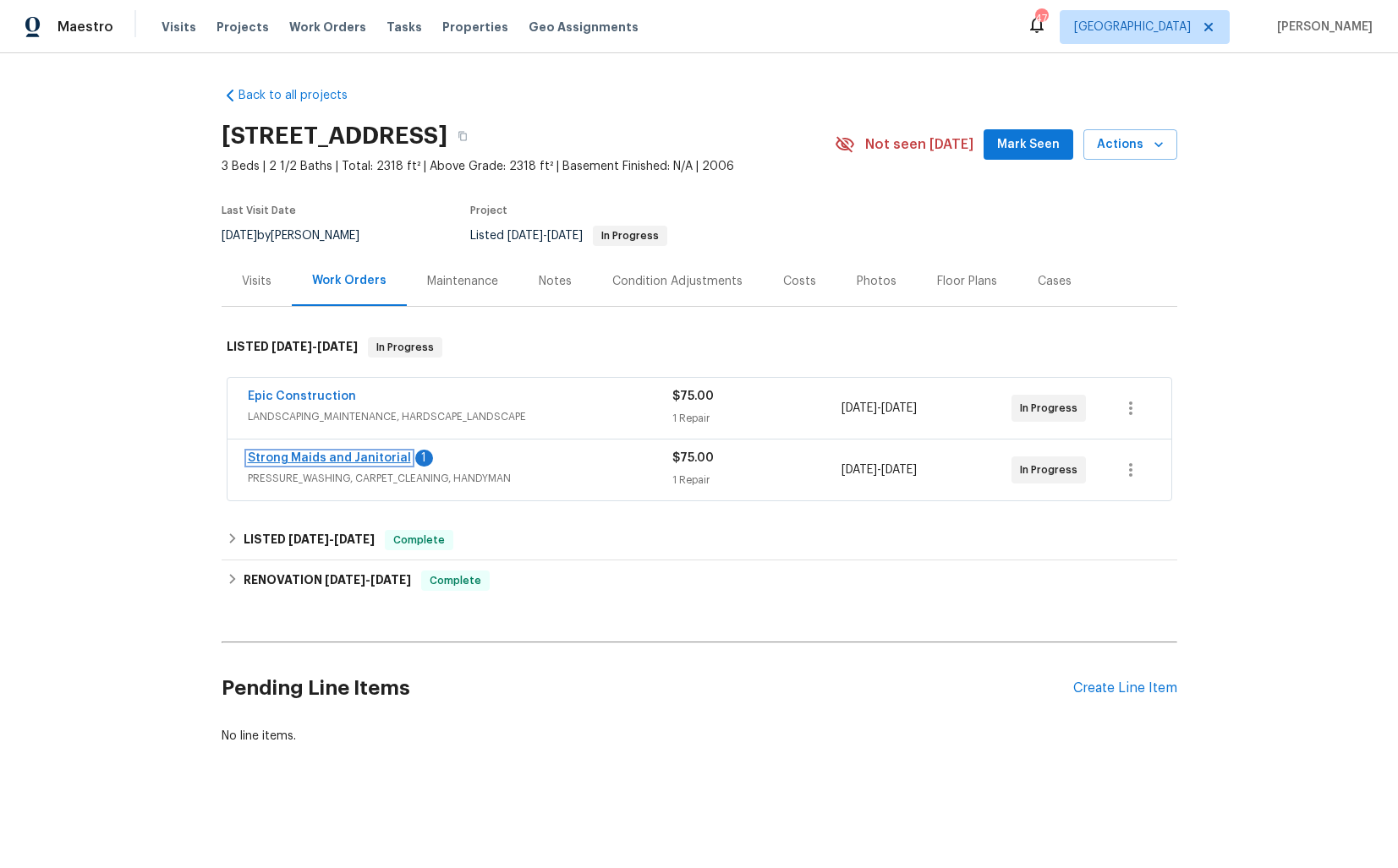
click at [289, 458] on link "Strong Maids and Janitorial" at bounding box center [329, 458] width 163 height 12
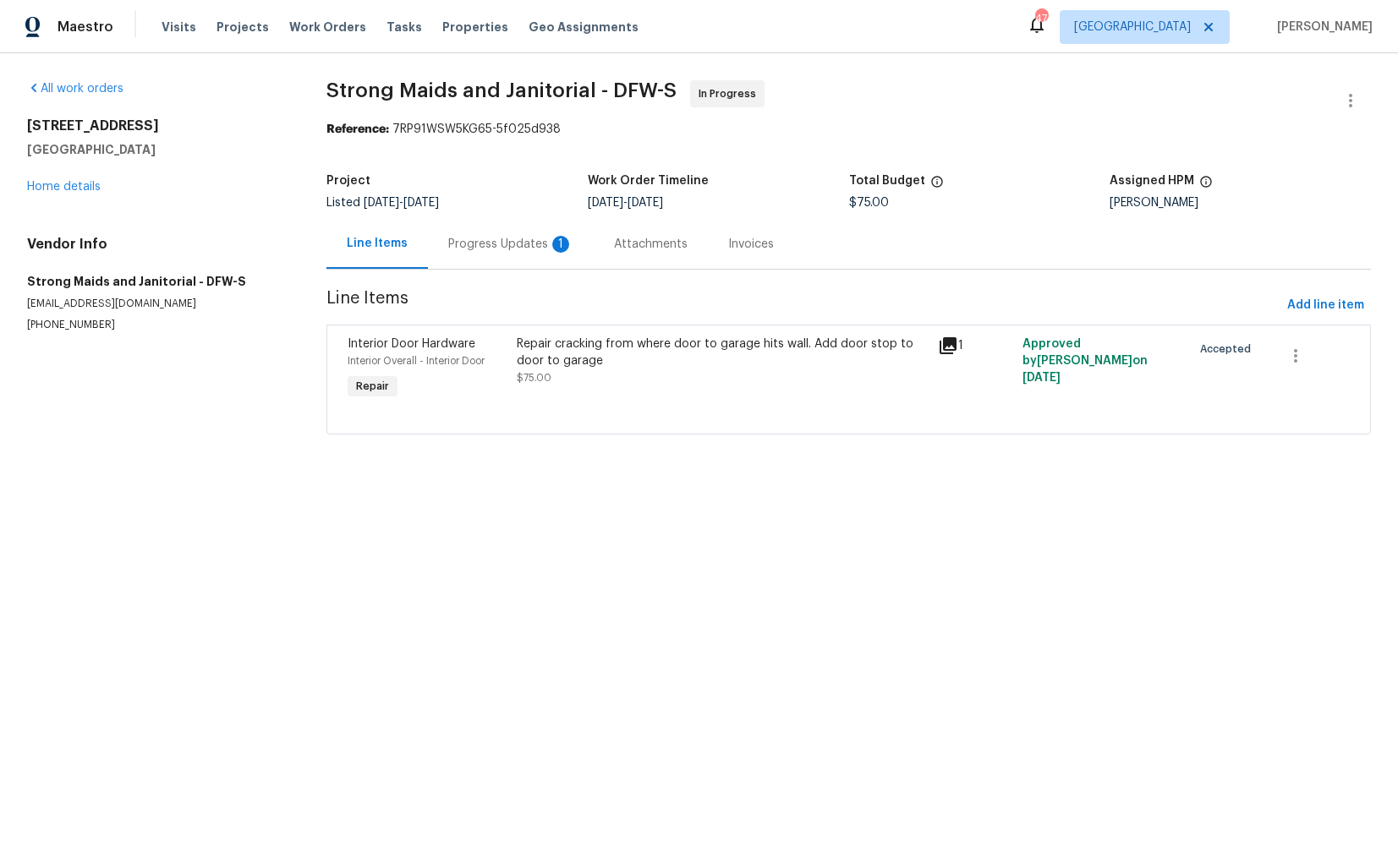
click at [514, 252] on div "Progress Updates 1" at bounding box center [511, 244] width 125 height 17
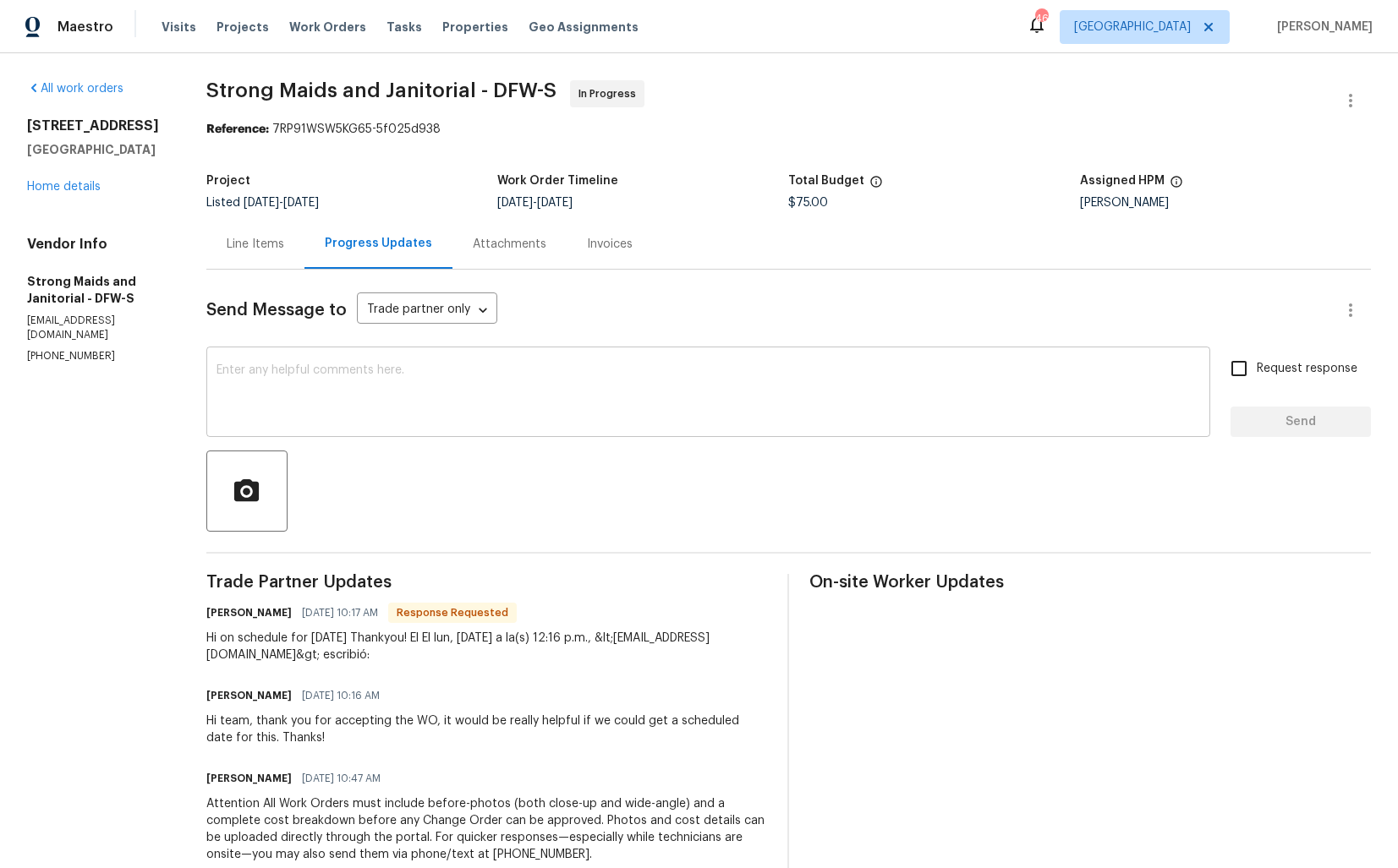
click at [397, 418] on textarea at bounding box center [707, 393] width 983 height 59
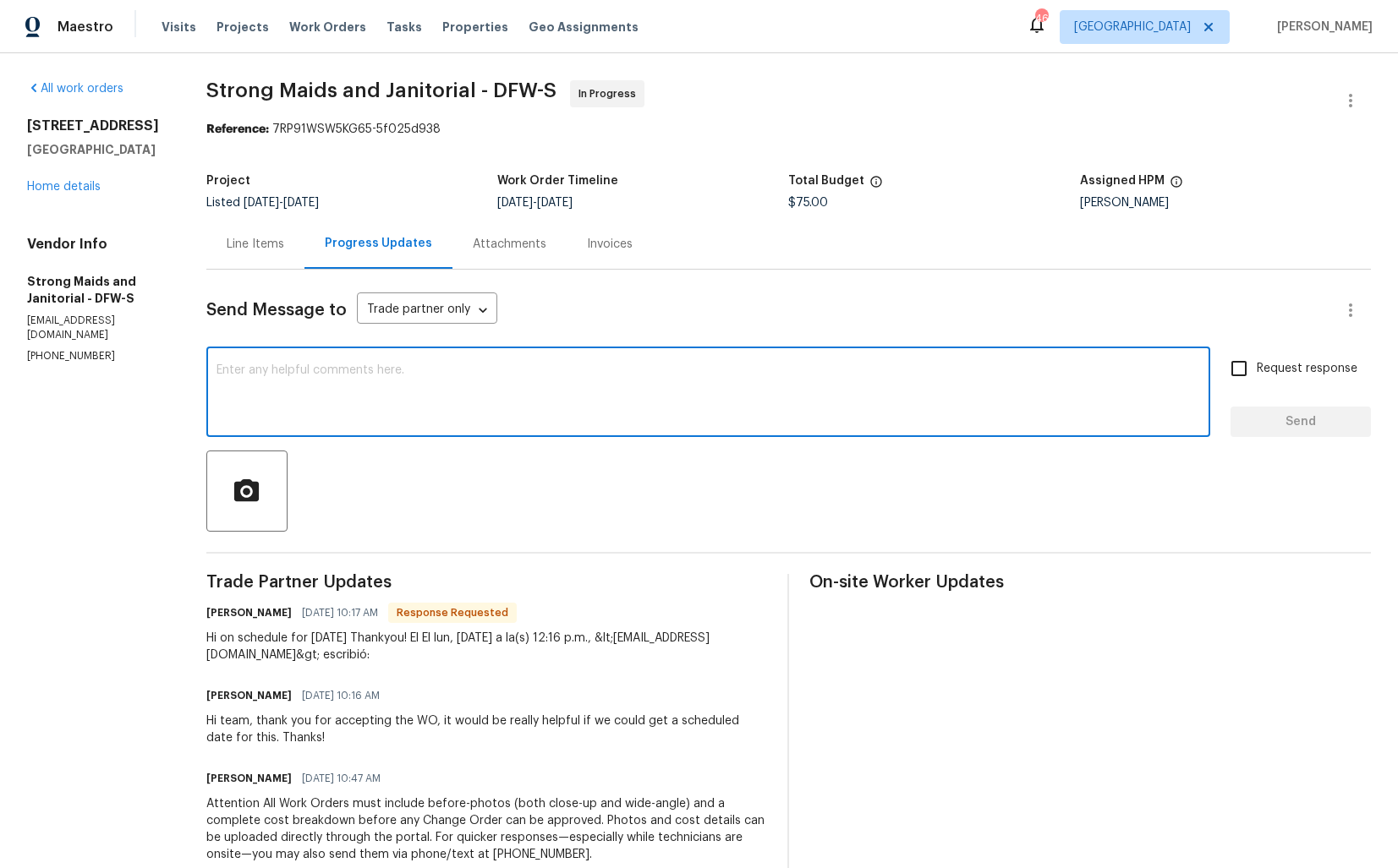
click at [226, 612] on h6 "[PERSON_NAME]" at bounding box center [249, 613] width 85 height 17
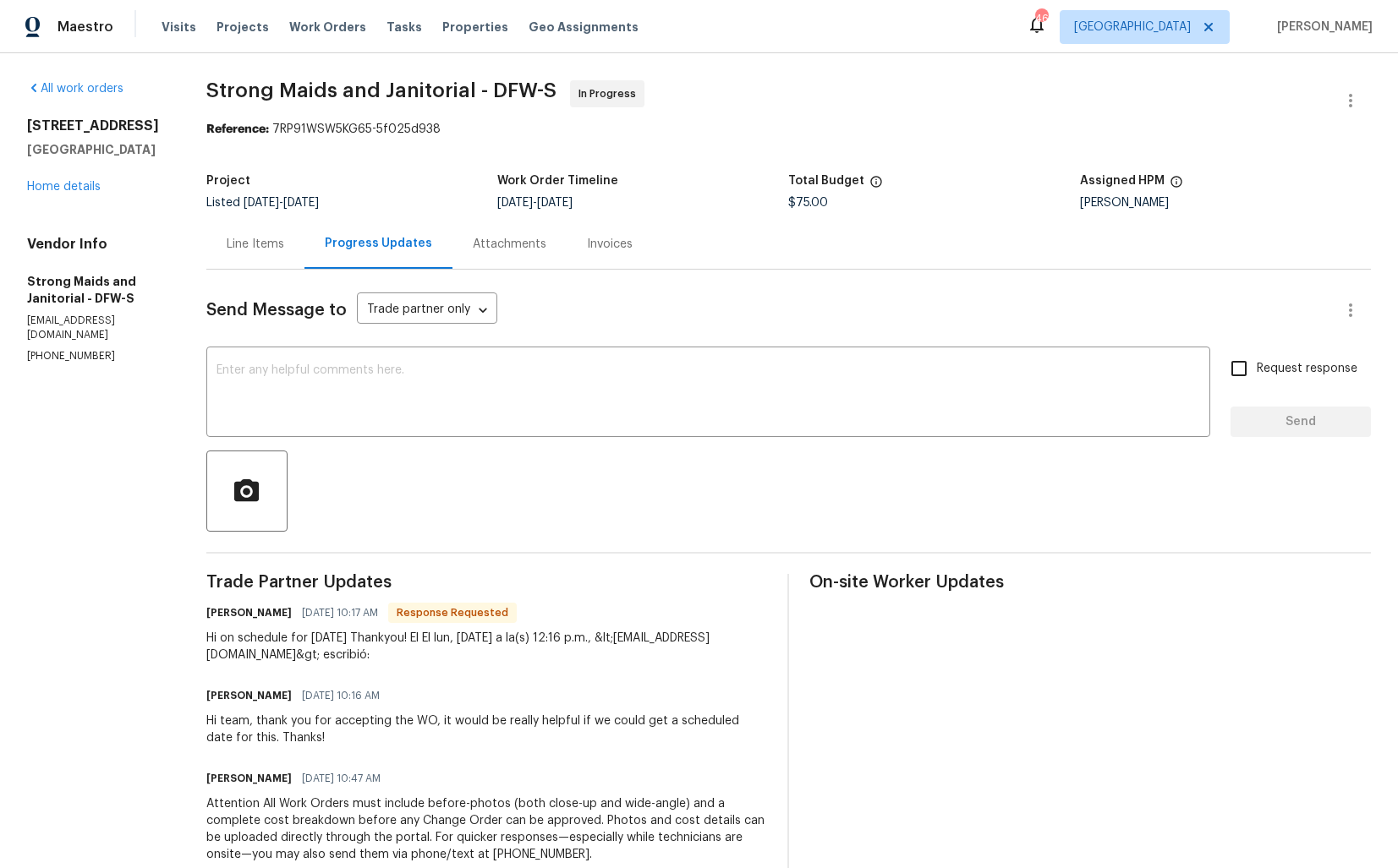
click at [226, 612] on h6 "[PERSON_NAME]" at bounding box center [249, 613] width 85 height 17
copy h6 "[PERSON_NAME]"
click at [415, 376] on textarea at bounding box center [707, 393] width 983 height 59
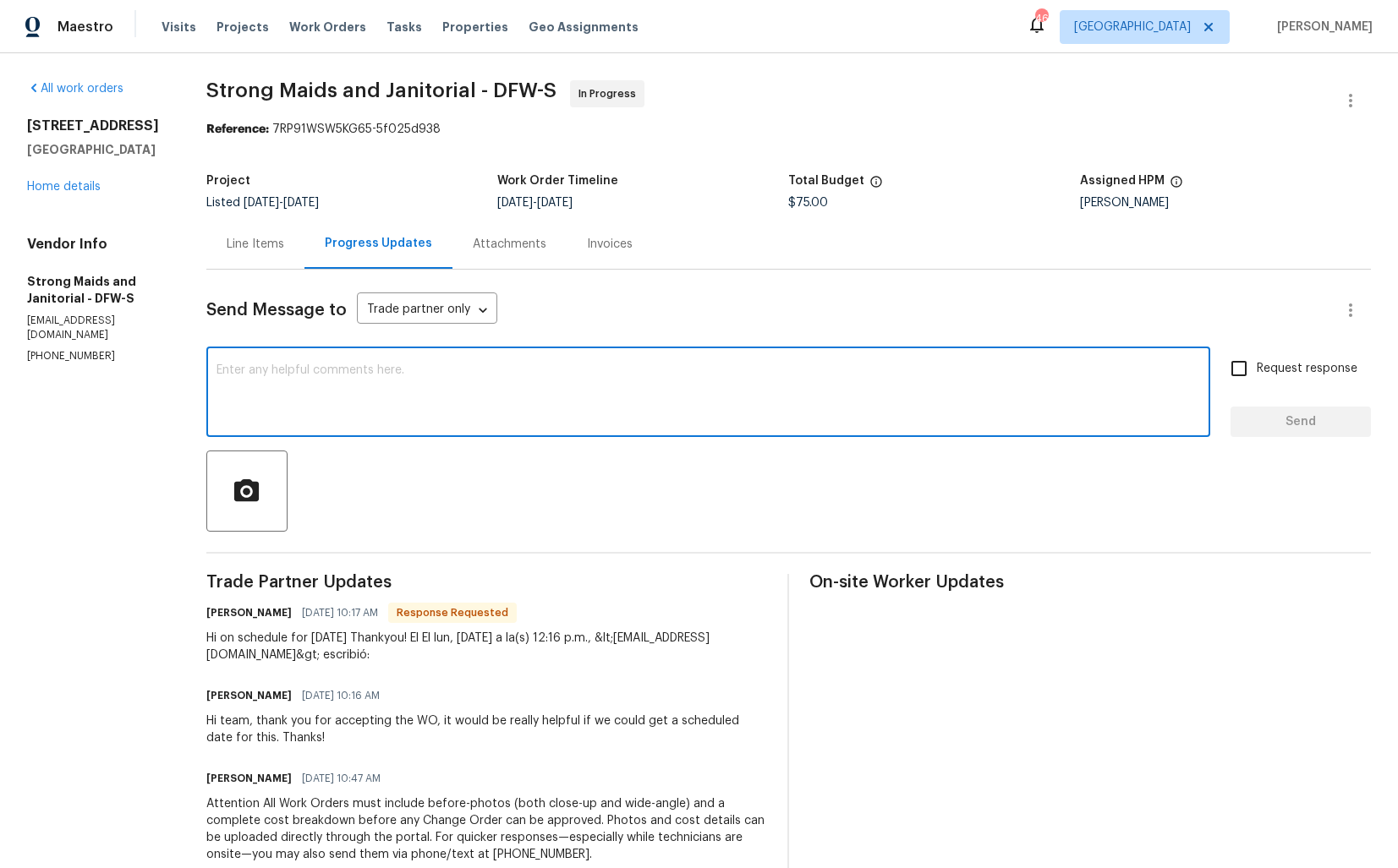
paste textarea "[PERSON_NAME]"
type textarea "[PERSON_NAME]"
paste textarea "[PERSON_NAME]"
type textarea "Hi [PERSON_NAME], thank you for the update. Could you please confirm if the wor…"
click at [1239, 367] on input "Request response" at bounding box center [1238, 368] width 35 height 35
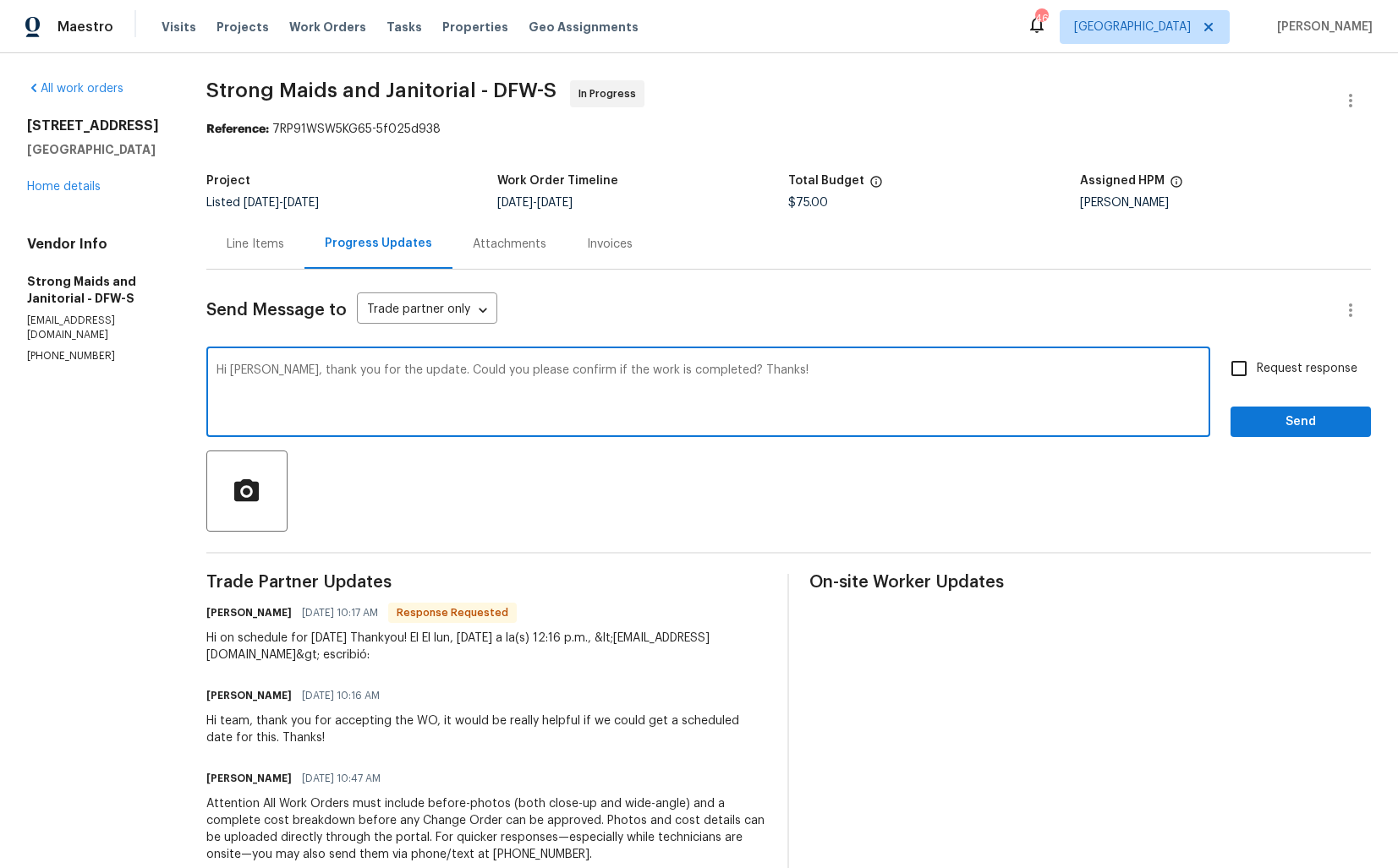
checkbox input "true"
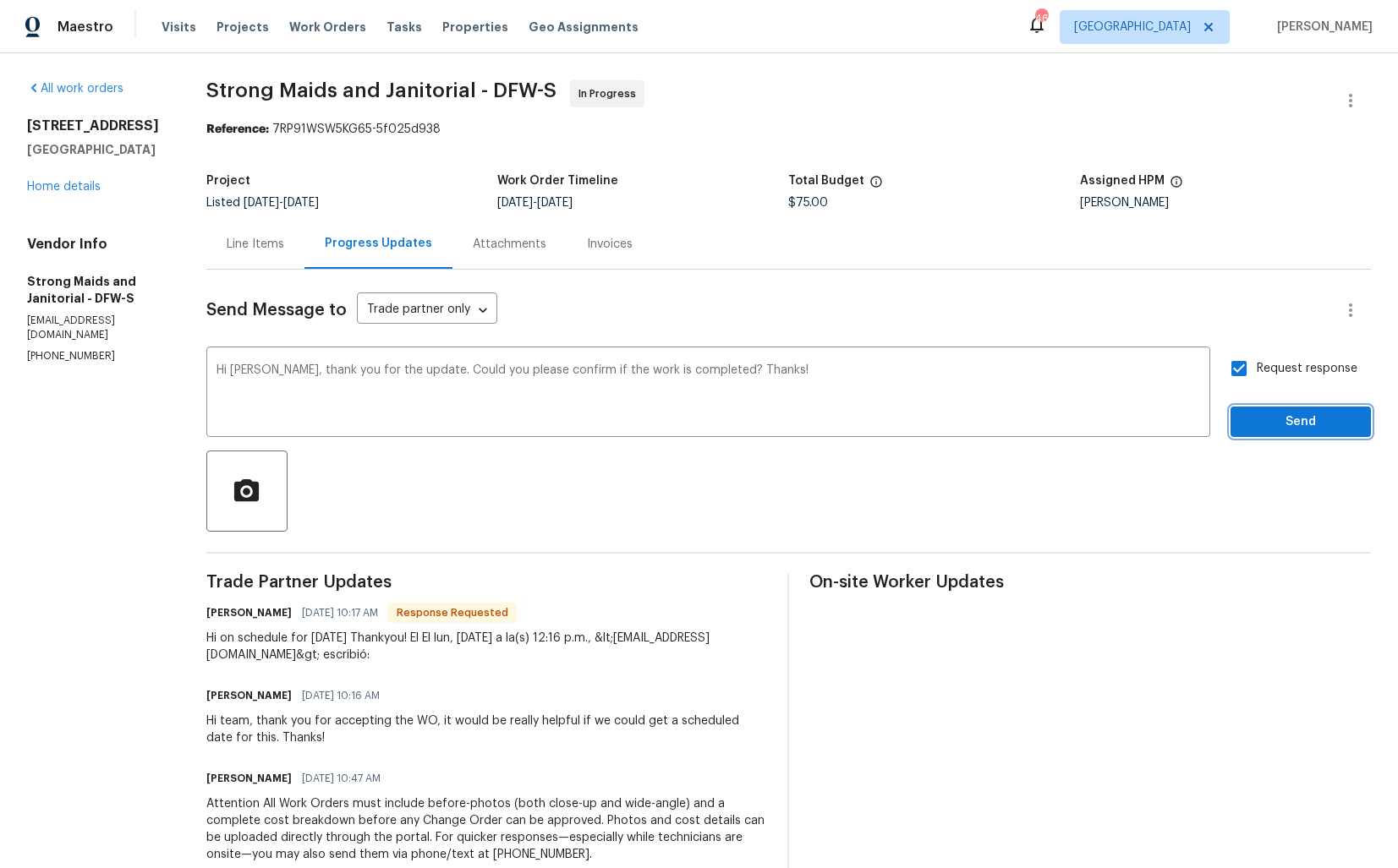
click at [1261, 428] on span "Send" at bounding box center [1299, 421] width 113 height 21
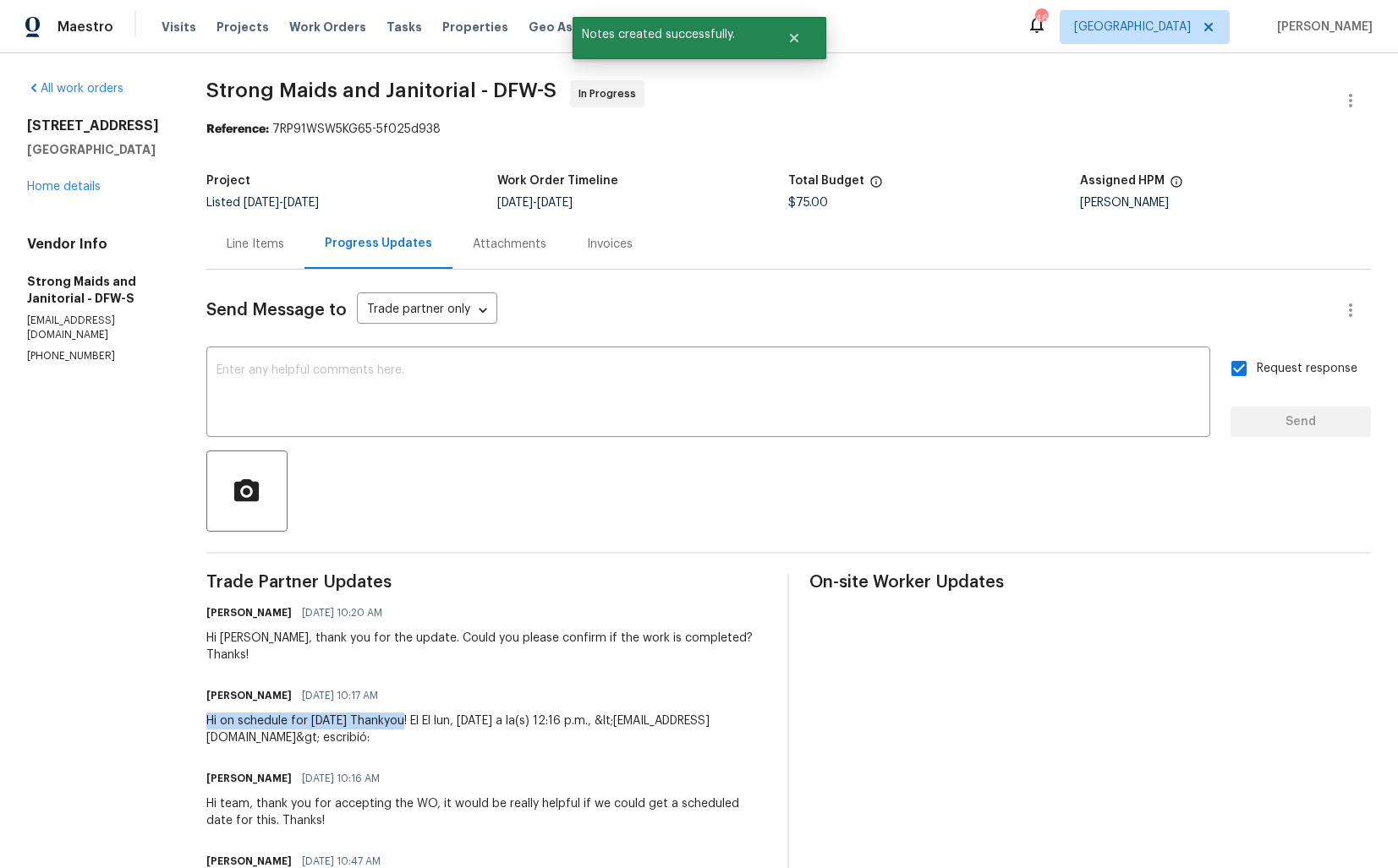
drag, startPoint x: 210, startPoint y: 703, endPoint x: 409, endPoint y: 704, distance: 199.0
click at [409, 712] on div "Hi on schedule for [DATE] Thankyou! El El lun, [DATE] a la(s) 12:16 p.m., &lt;[…" at bounding box center [486, 729] width 562 height 33
copy div "Hi on schedule for [DATE] Thankyou!"
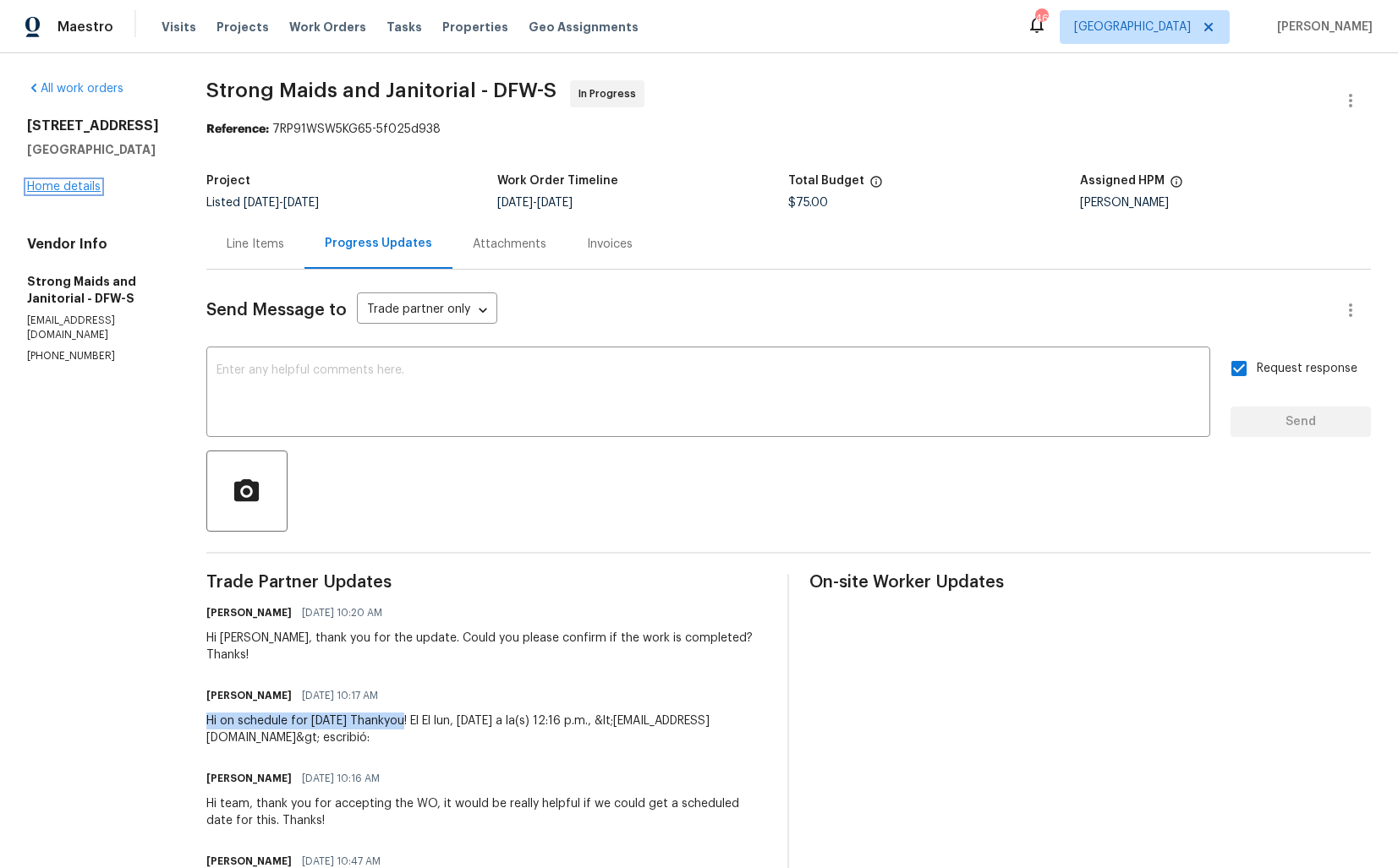
click at [80, 183] on link "Home details" at bounding box center [63, 186] width 73 height 12
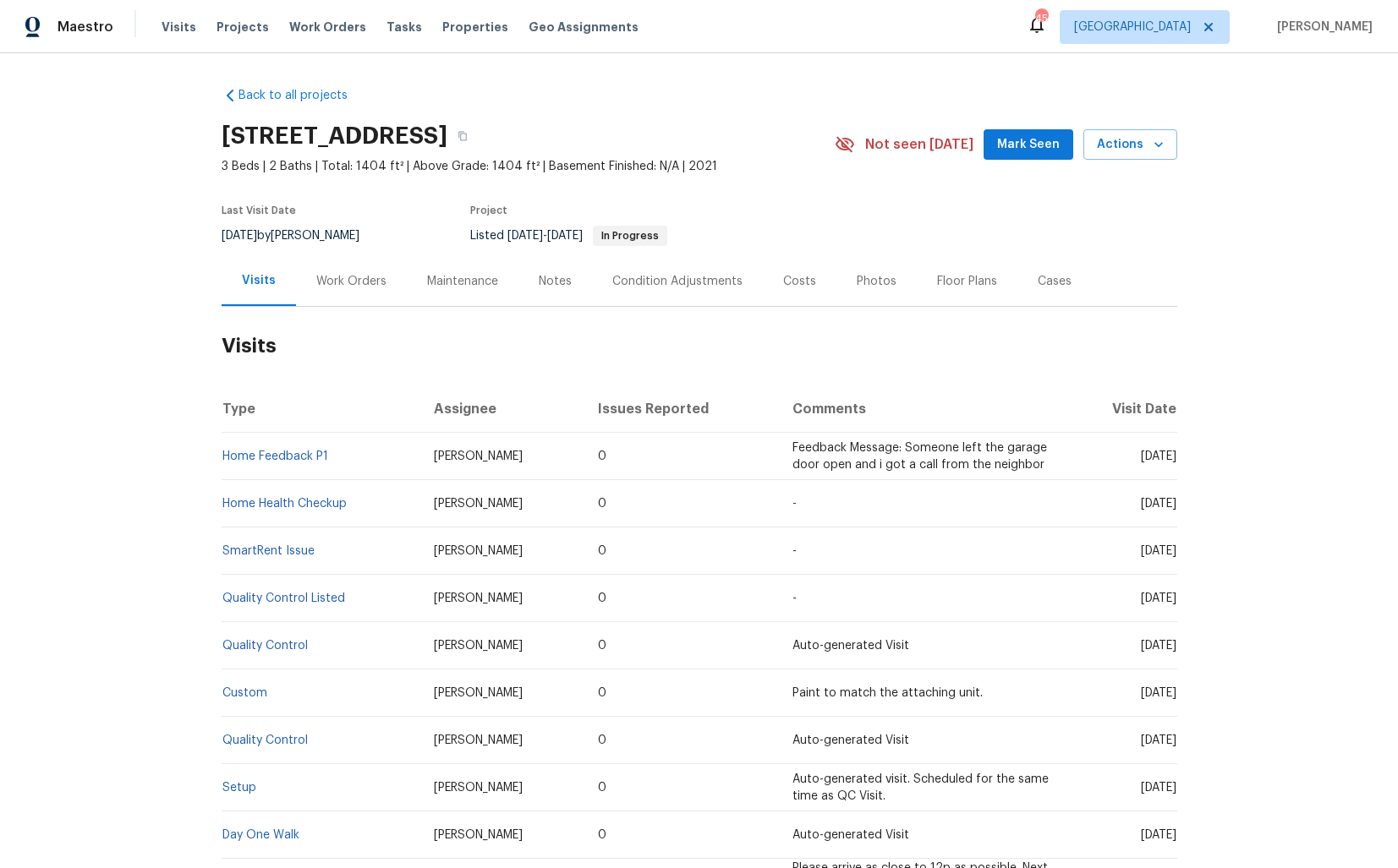
click at [354, 273] on div "Work Orders" at bounding box center [352, 281] width 71 height 17
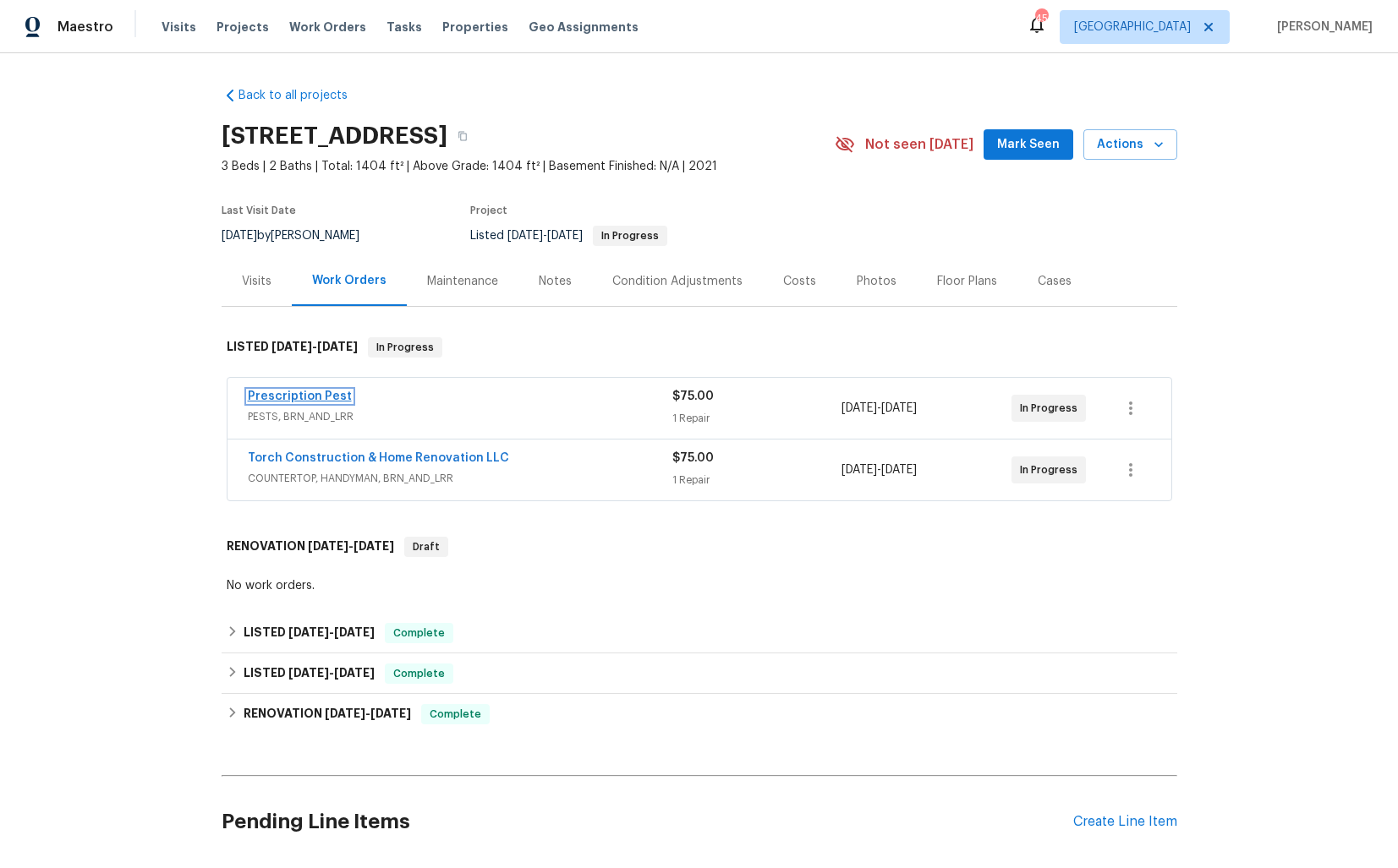
click at [304, 396] on link "Prescription Pest" at bounding box center [299, 396] width 104 height 12
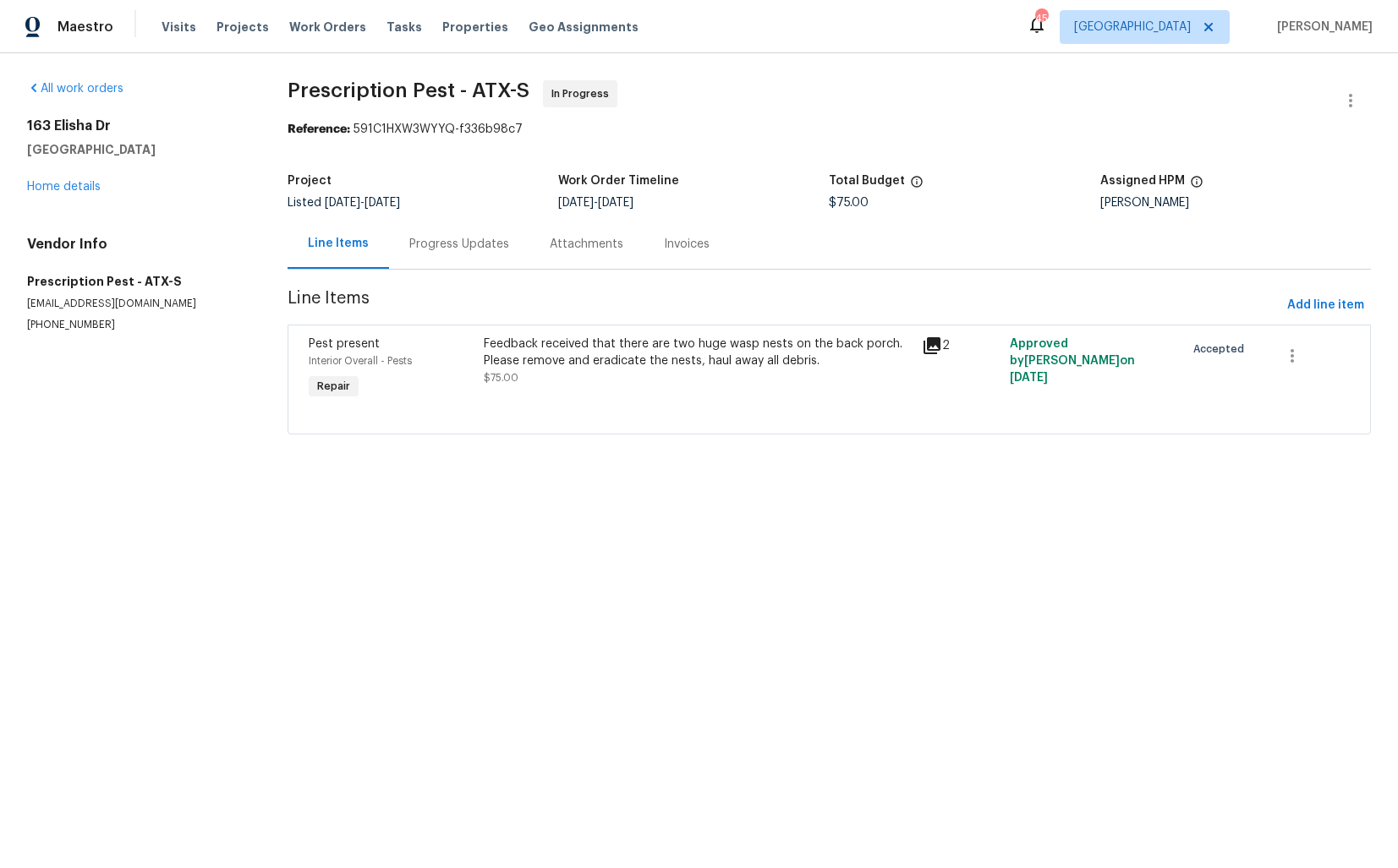
click at [460, 258] on div "Progress Updates" at bounding box center [458, 243] width 140 height 50
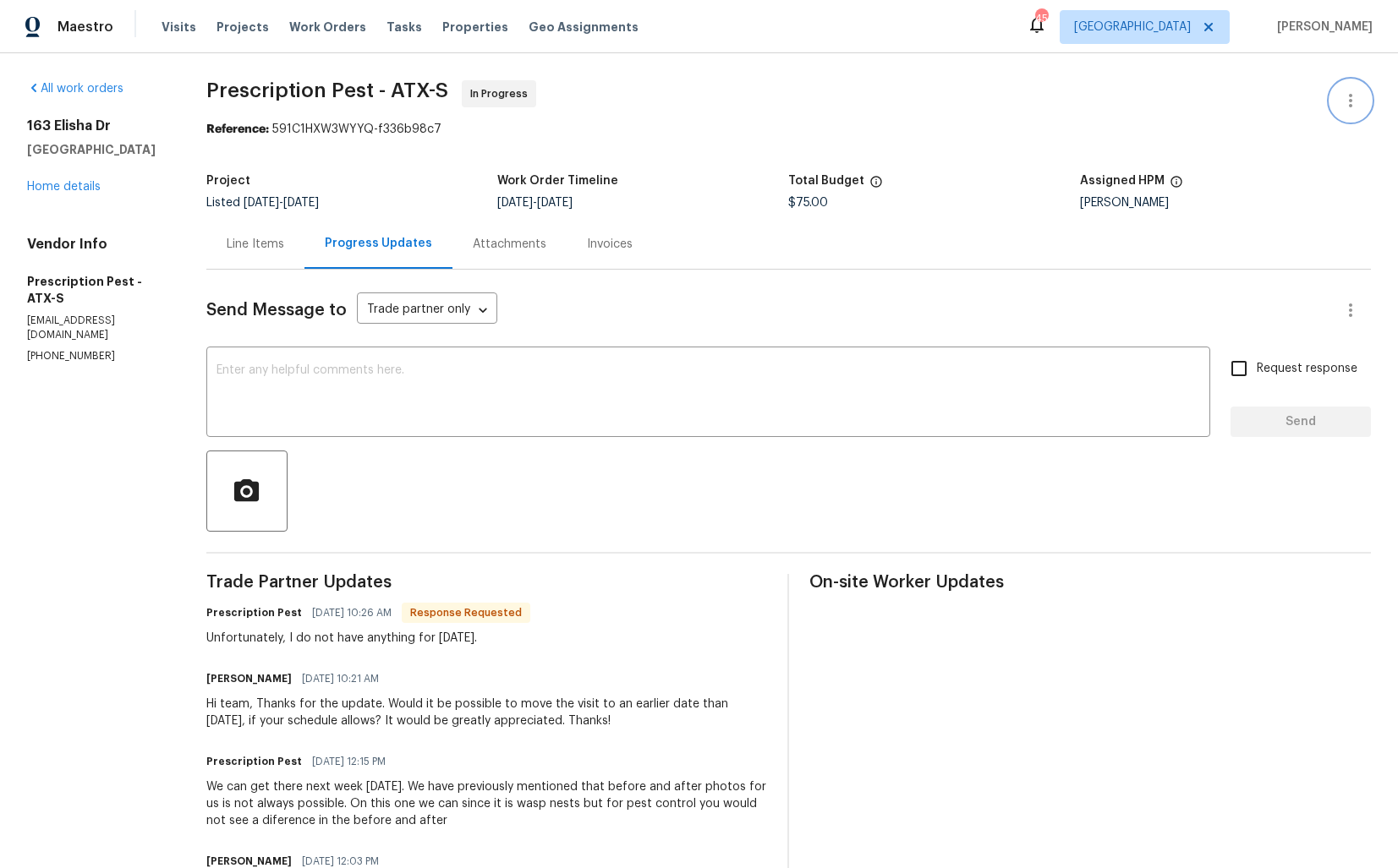
click at [1341, 108] on icon "button" at bounding box center [1350, 100] width 20 height 20
click at [1257, 108] on li "Edit" at bounding box center [1295, 100] width 183 height 28
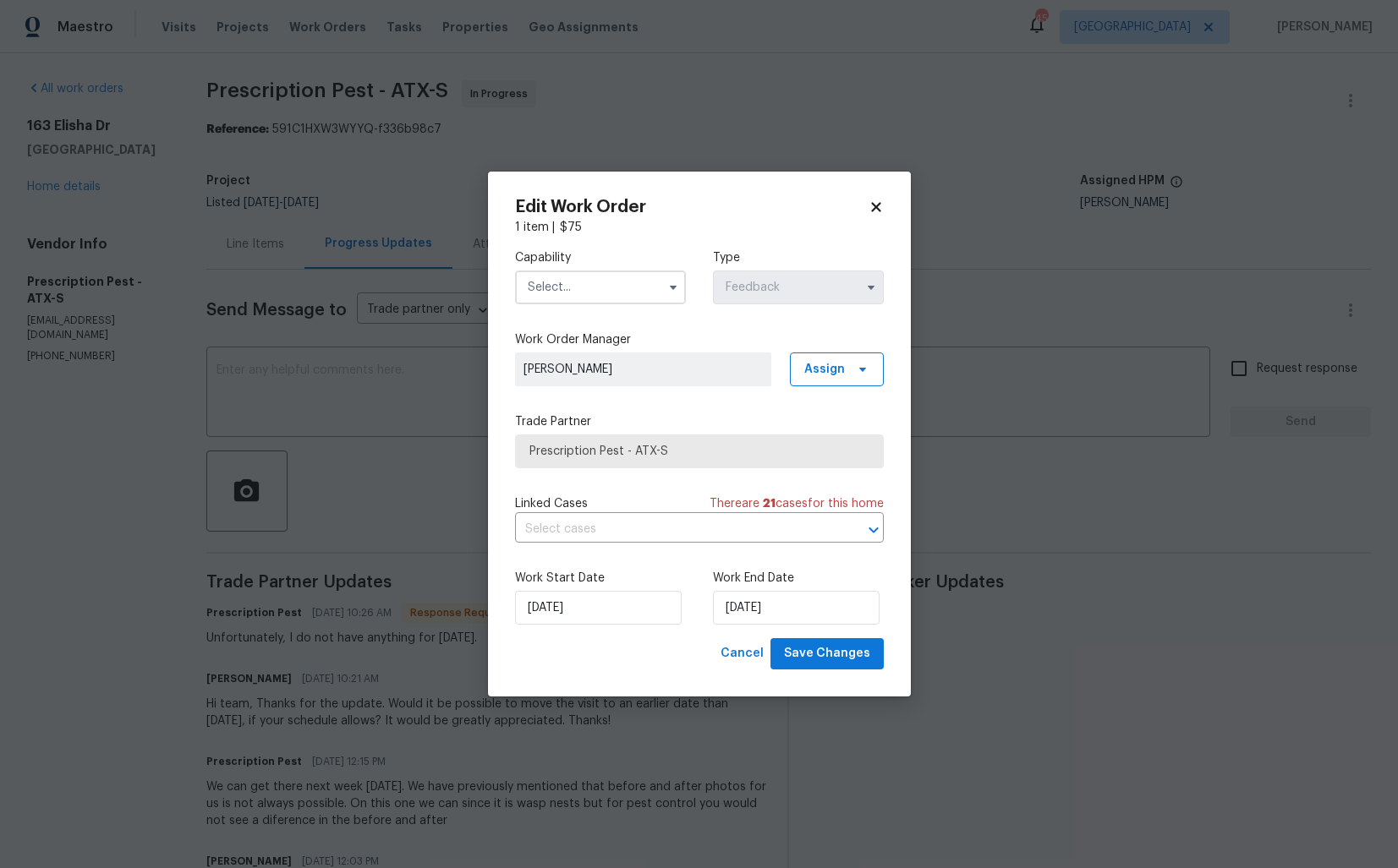
click at [610, 289] on input "text" at bounding box center [600, 287] width 171 height 33
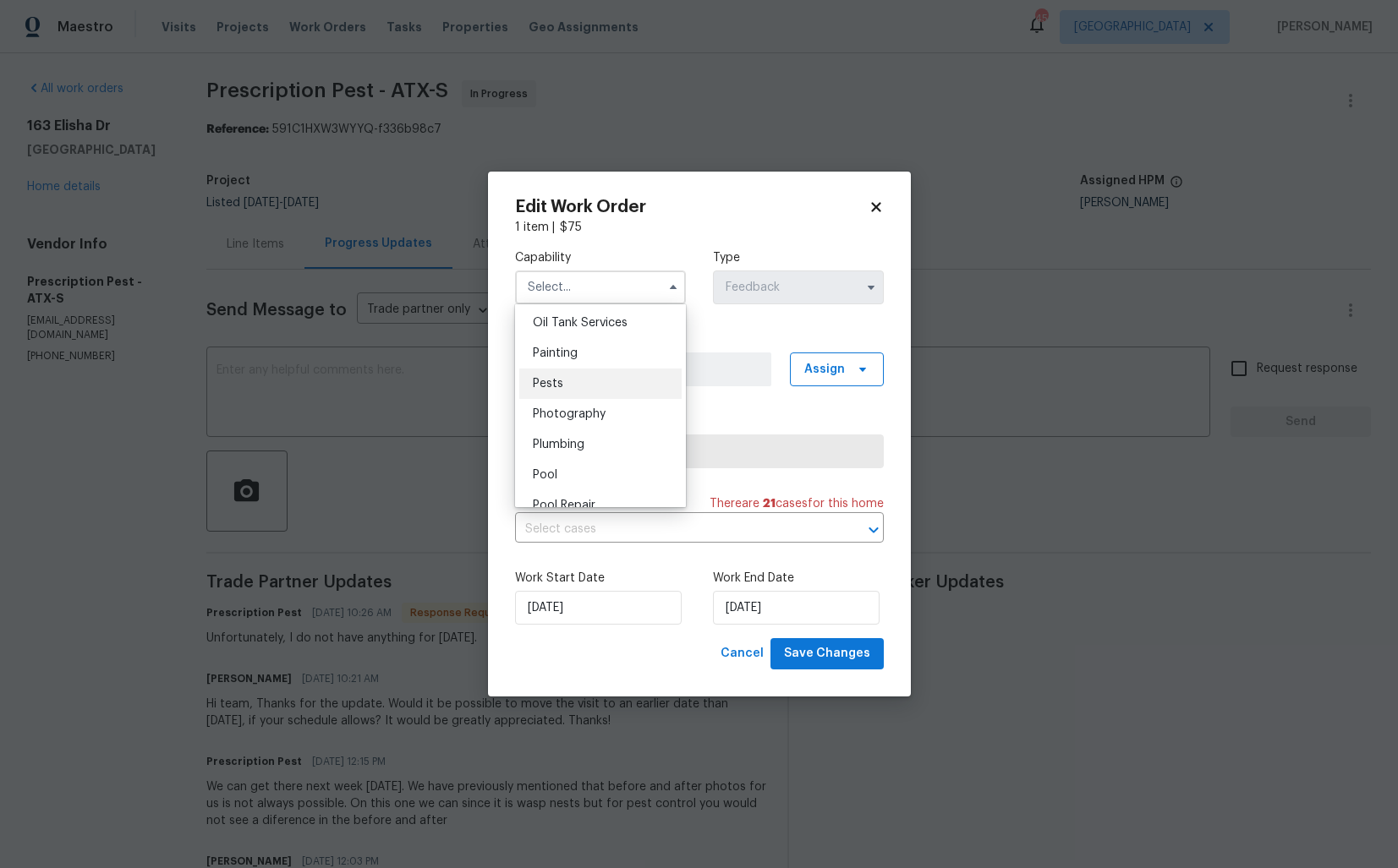
scroll to position [1385, 0]
click at [584, 385] on div "Pests" at bounding box center [600, 390] width 163 height 31
type input "Pests"
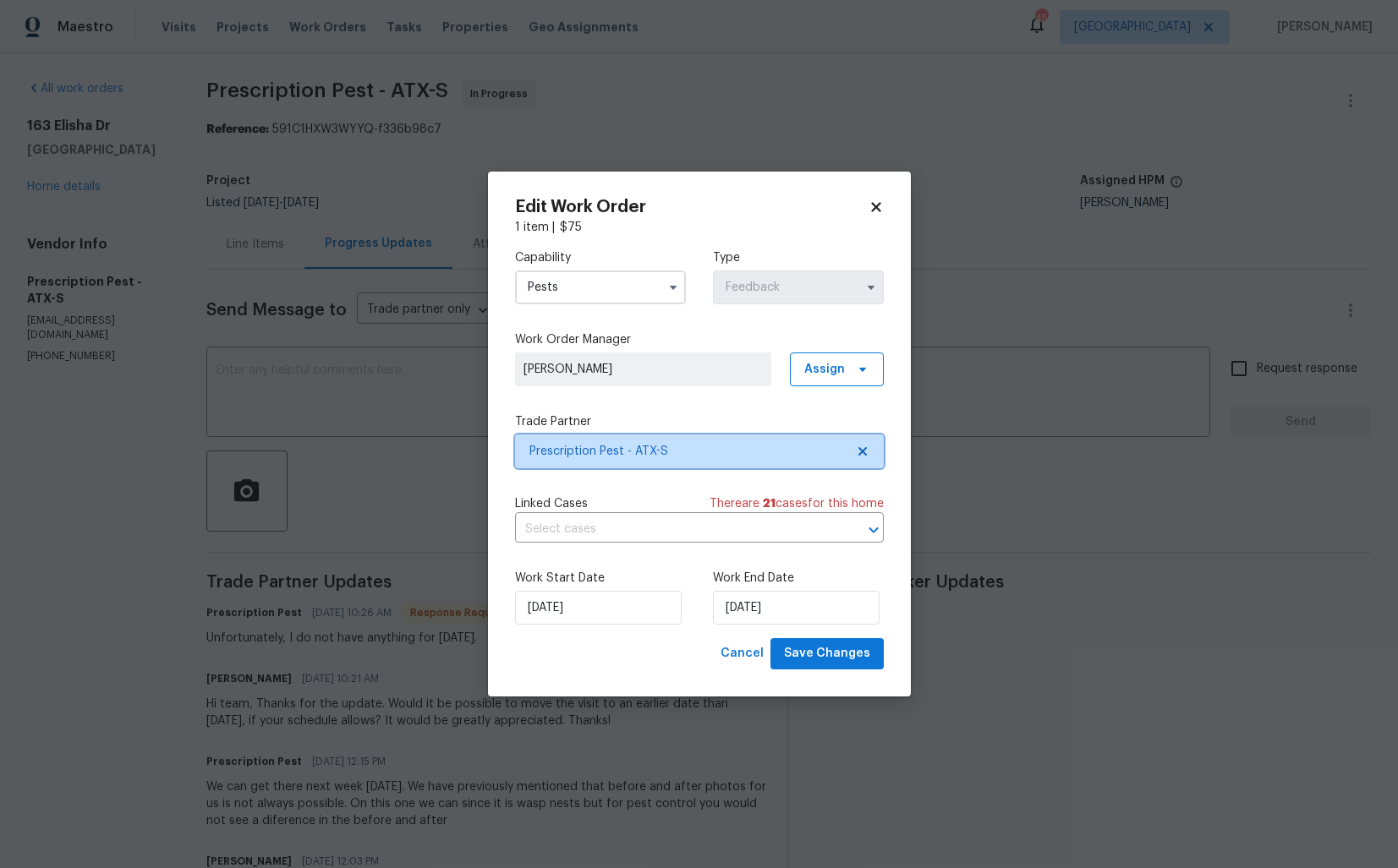
click at [603, 455] on span "Prescription Pest - ATX-S" at bounding box center [686, 451] width 316 height 17
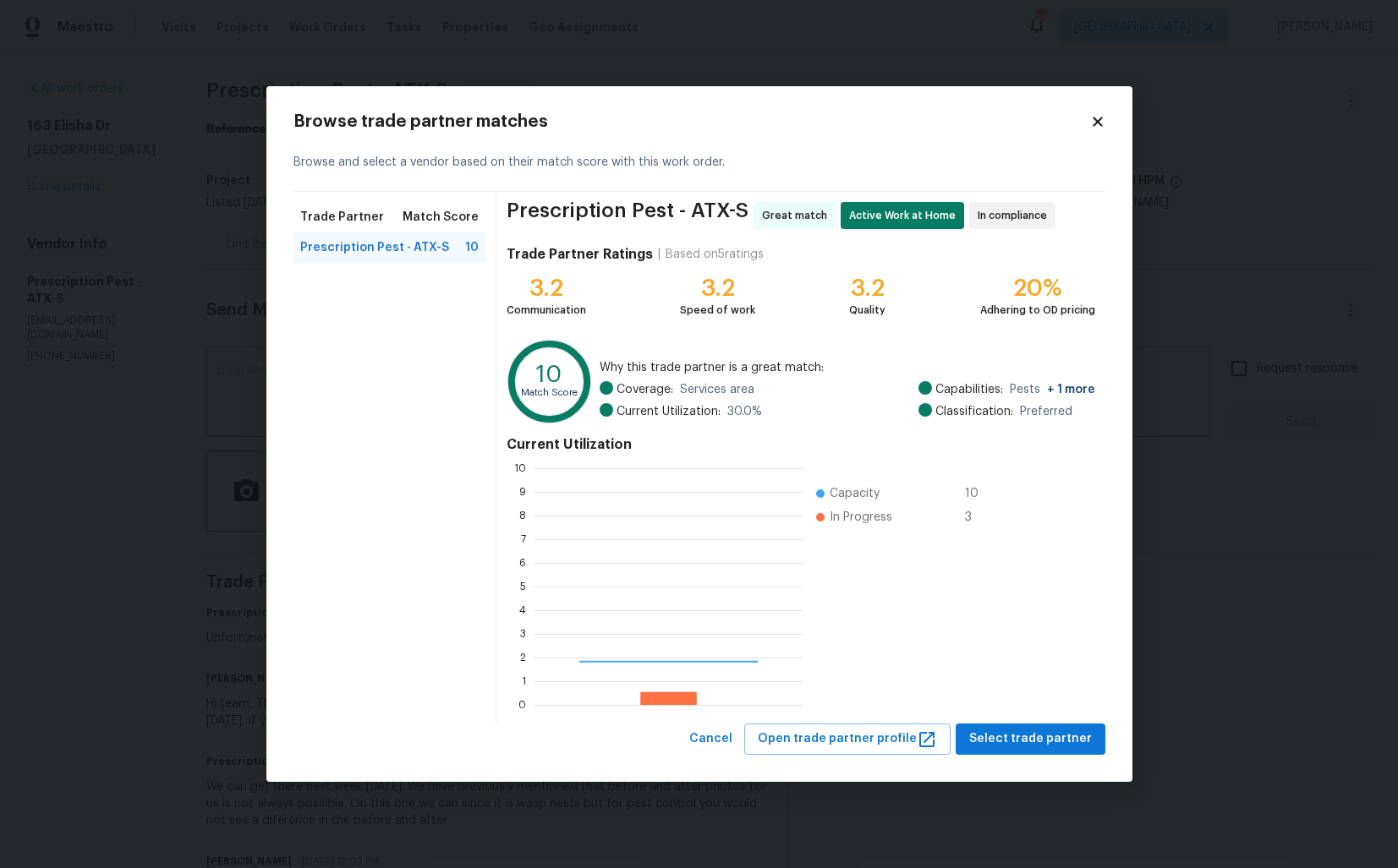
scroll to position [237, 268]
click at [201, 420] on body "Maestro Visits Projects Work Orders Tasks Properties Geo Assignments 45 Dallas …" at bounding box center [699, 434] width 1398 height 868
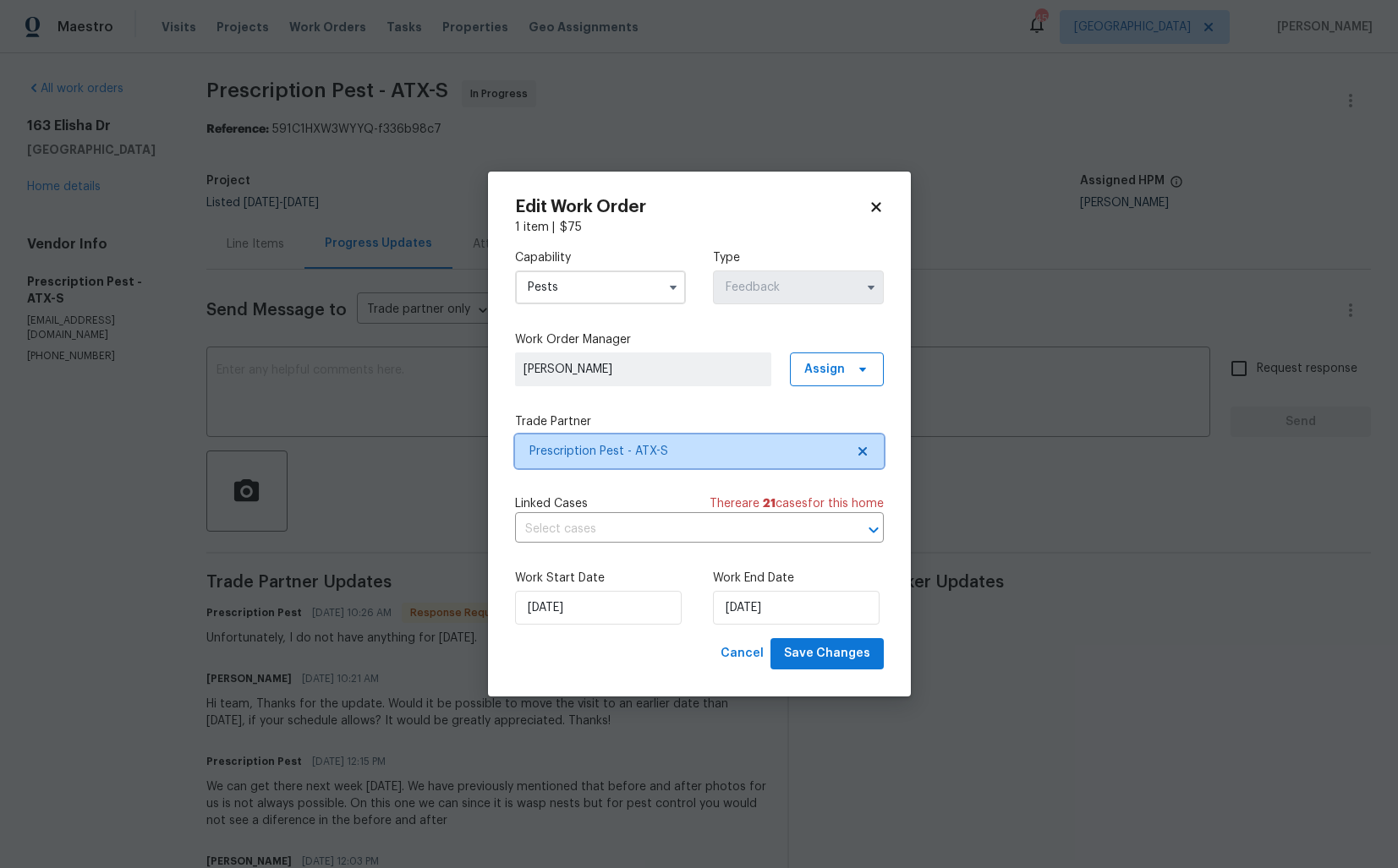
click at [201, 420] on body "Maestro Visits Projects Work Orders Tasks Properties Geo Assignments 45 Dallas …" at bounding box center [699, 434] width 1398 height 868
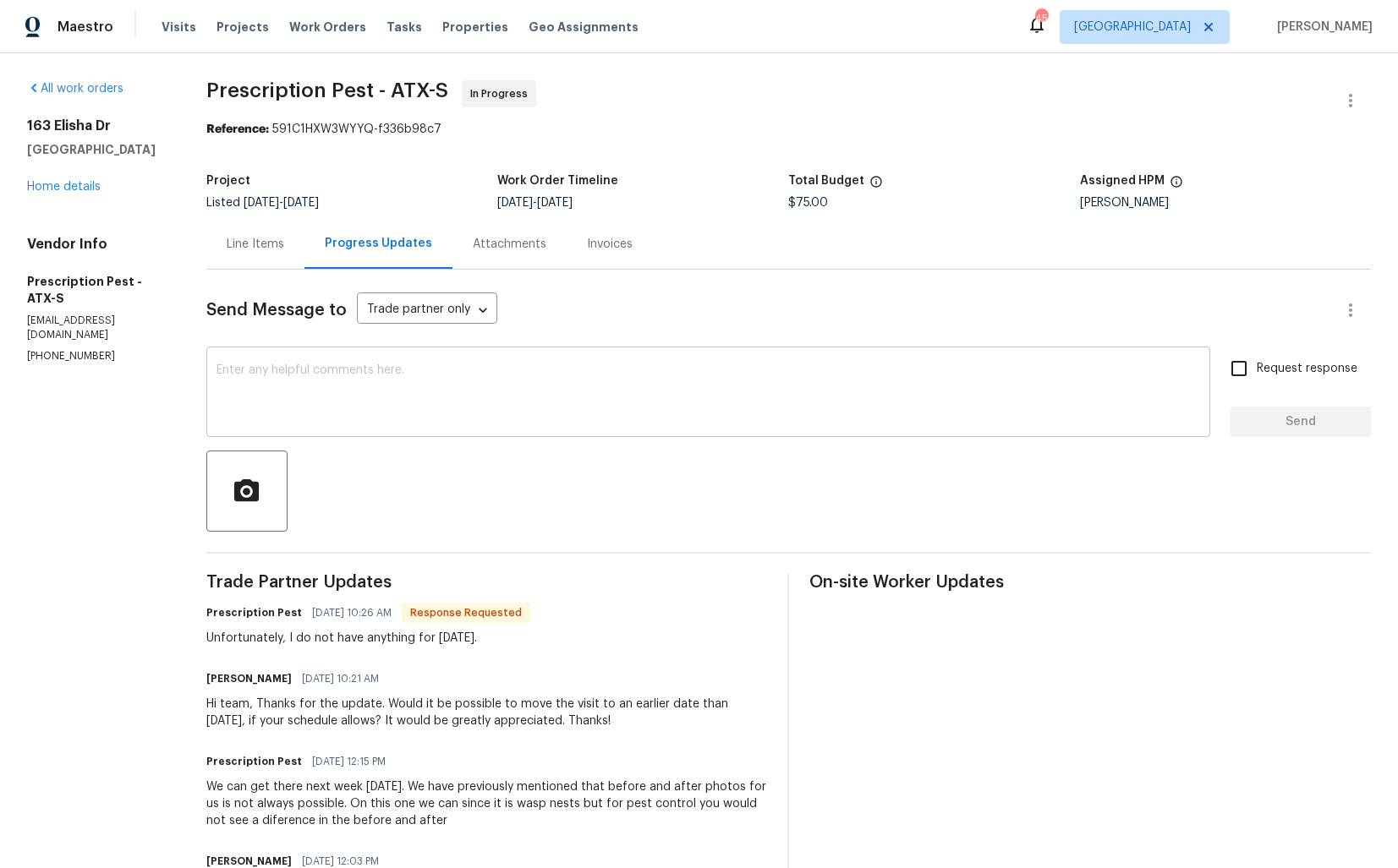
click at [415, 422] on textarea at bounding box center [707, 393] width 983 height 59
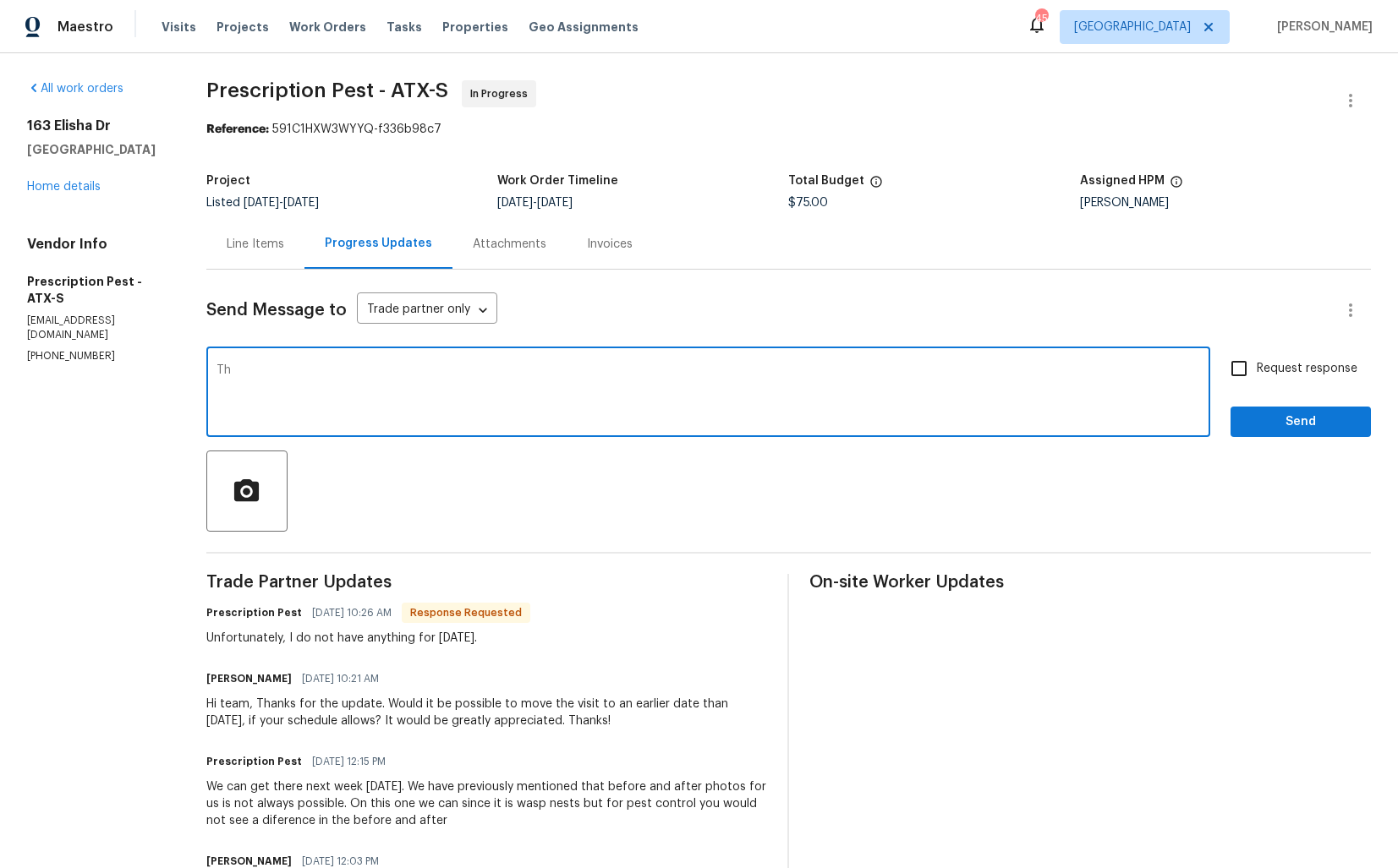
type textarea "T"
paste textarea "2825 Desert Dr, Denton, TX 76210"
type textarea "Hi team, thank you for the update. Kindly keep me posted. Thanks!"
click at [1250, 372] on input "Request response" at bounding box center [1238, 368] width 35 height 35
checkbox input "true"
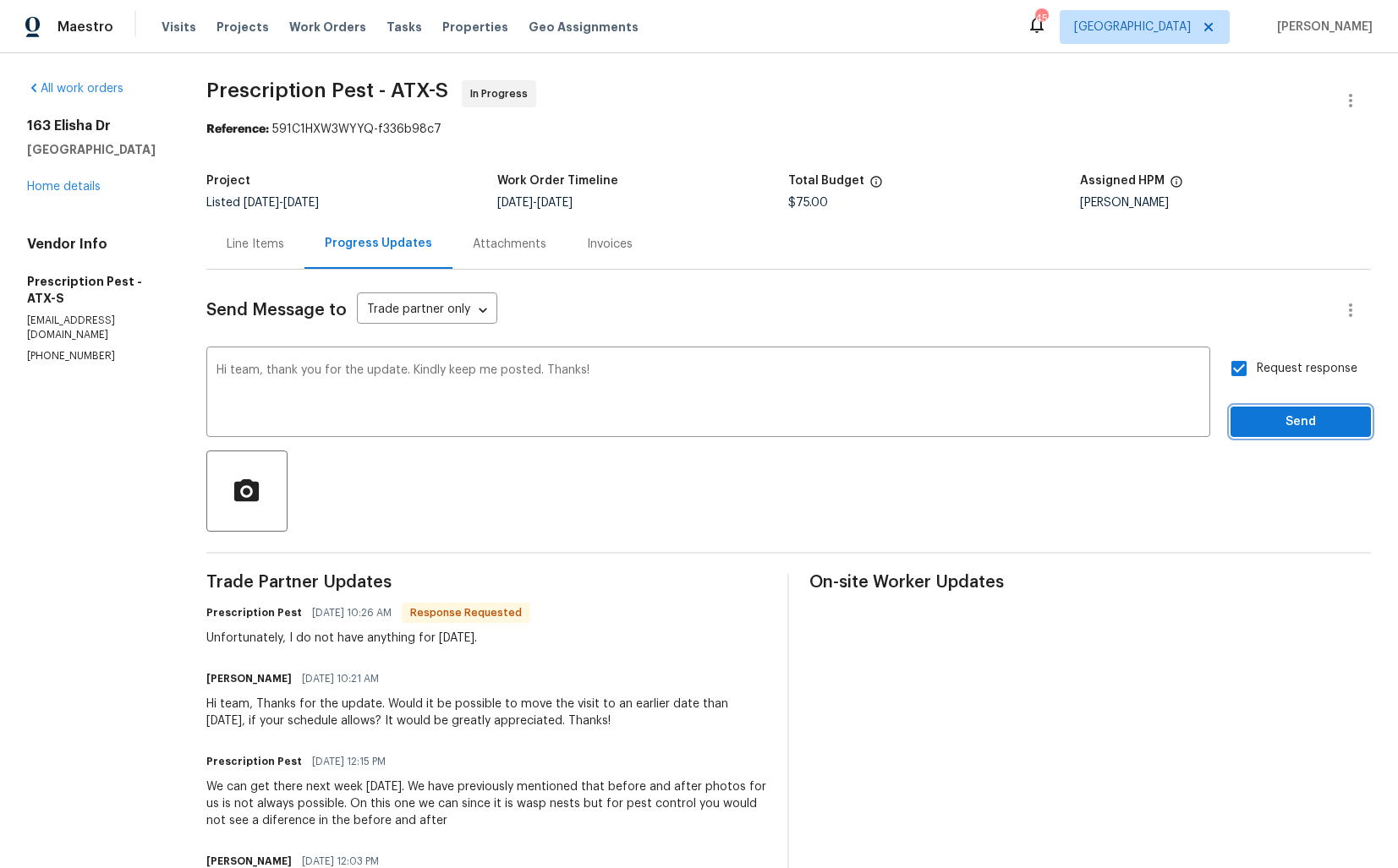
click at [1279, 432] on span "Send" at bounding box center [1299, 421] width 113 height 21
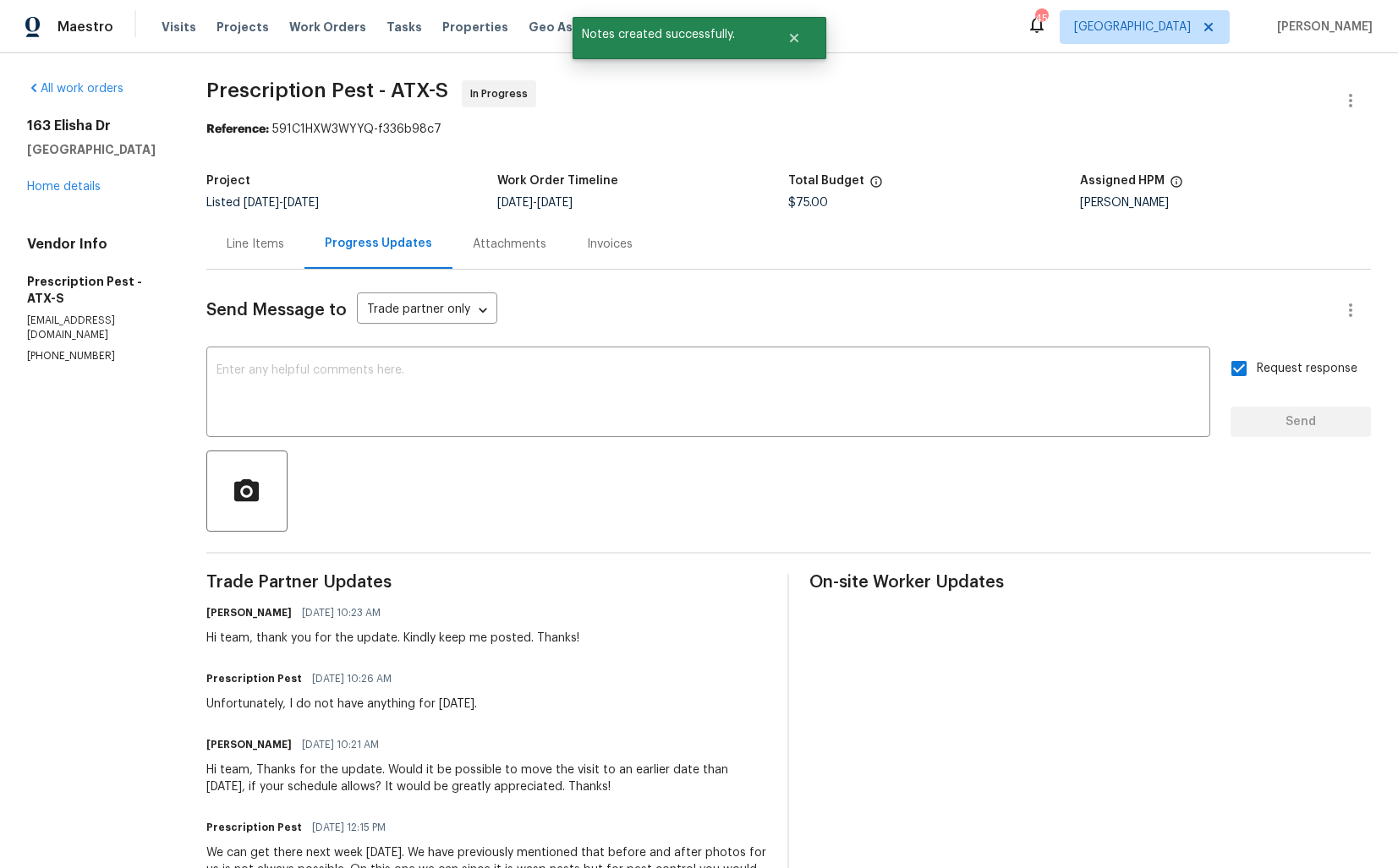
click at [352, 711] on div "Unfortunately, I do not have anything for today." at bounding box center [341, 703] width 270 height 17
copy div "Unfortunately, I do not have anything for today."
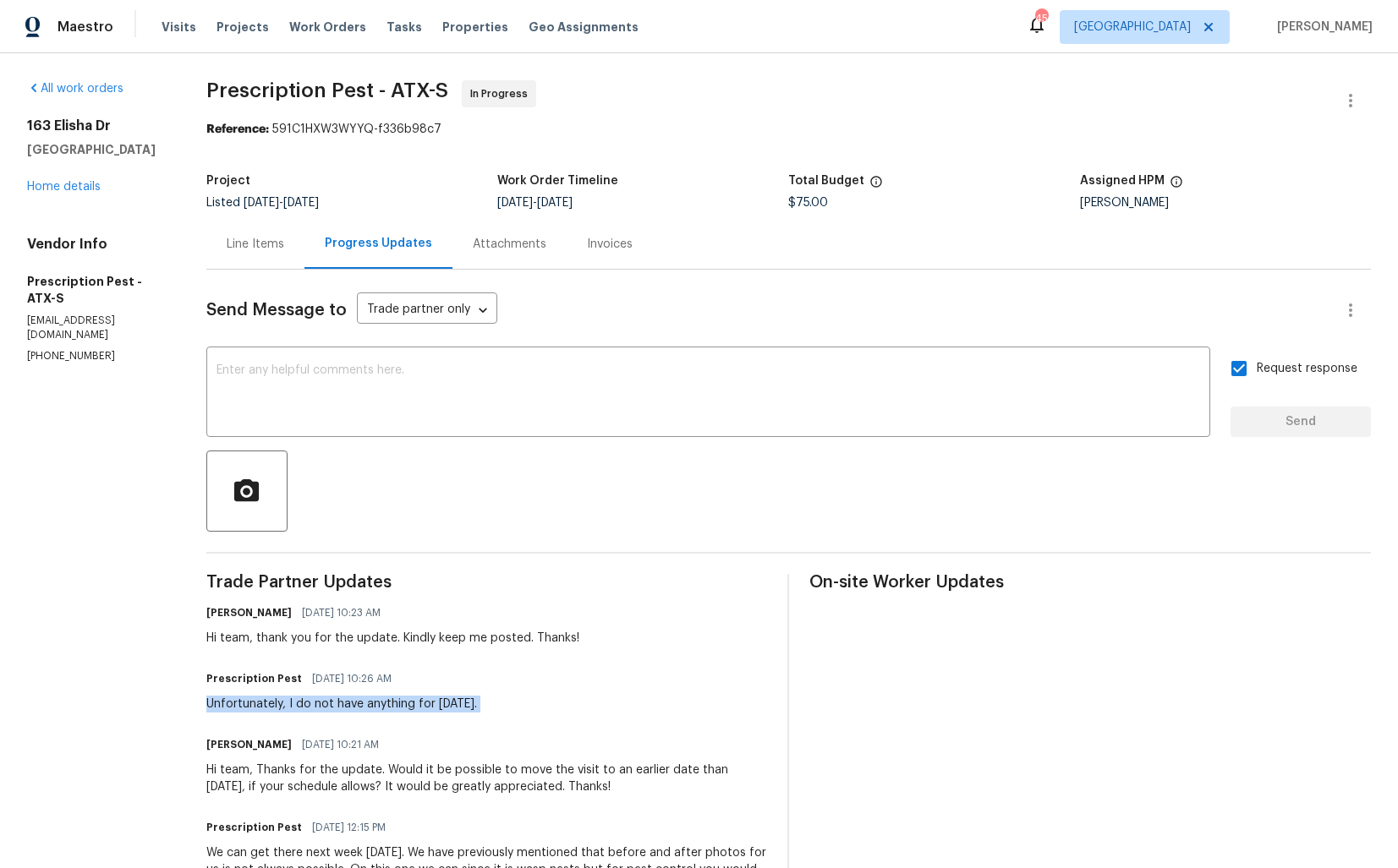
click at [140, 192] on div "163 Elisha Dr Liberty Hill, TX 78642 Home details" at bounding box center [96, 156] width 138 height 78
click at [80, 183] on link "Home details" at bounding box center [63, 186] width 73 height 12
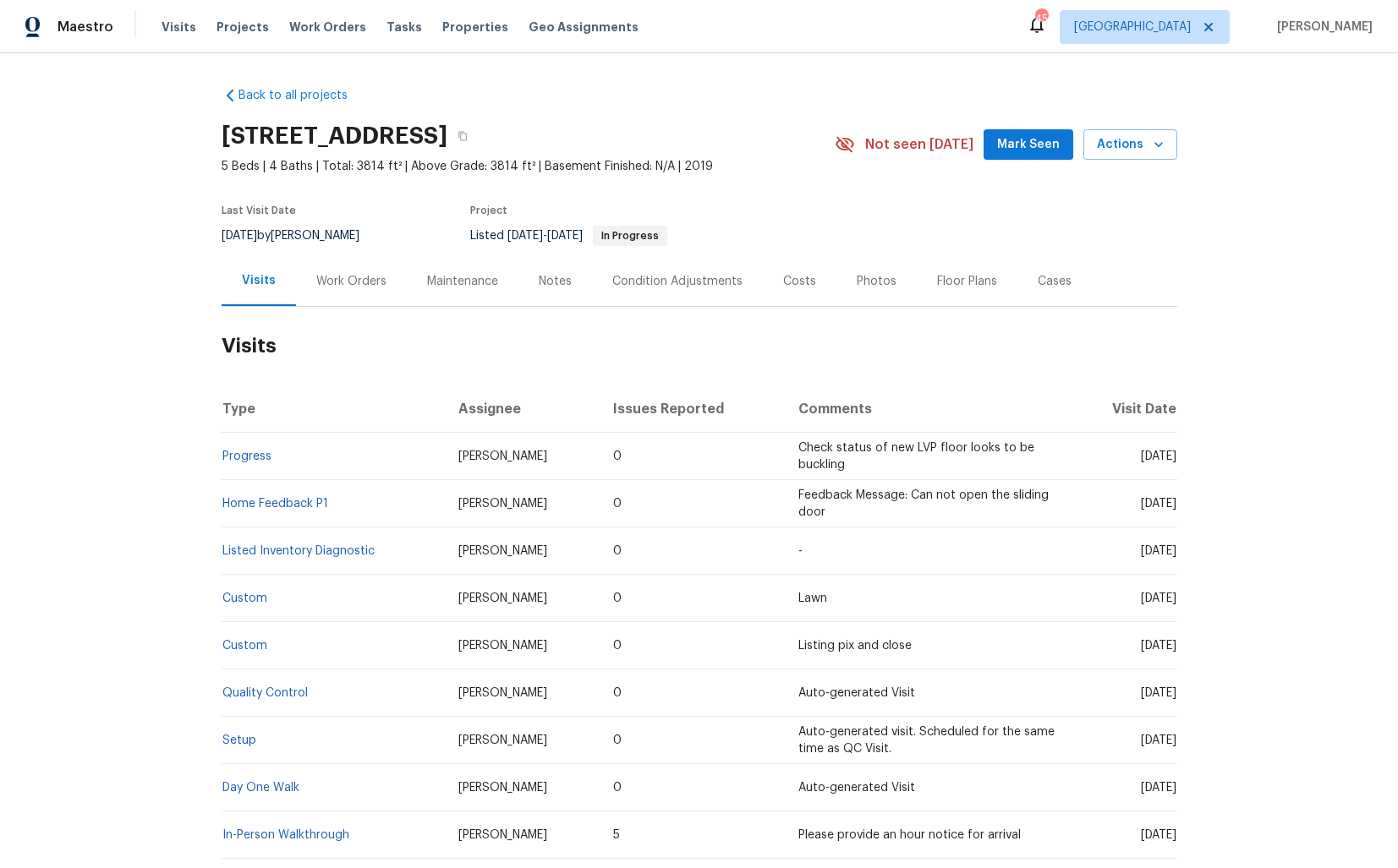
click at [360, 280] on div "Work Orders" at bounding box center [352, 281] width 71 height 17
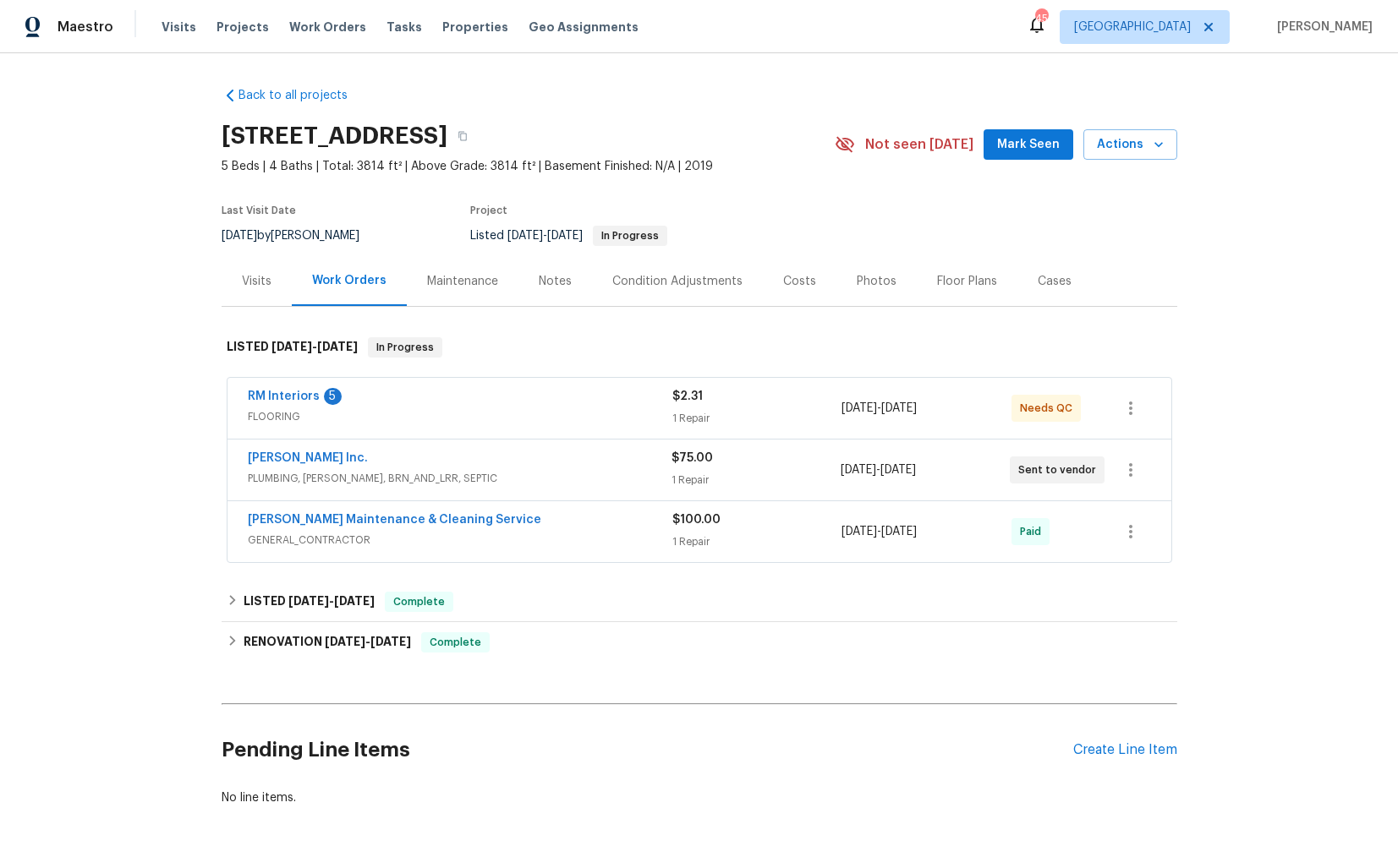
click at [401, 458] on div "[PERSON_NAME] Inc." at bounding box center [459, 459] width 423 height 20
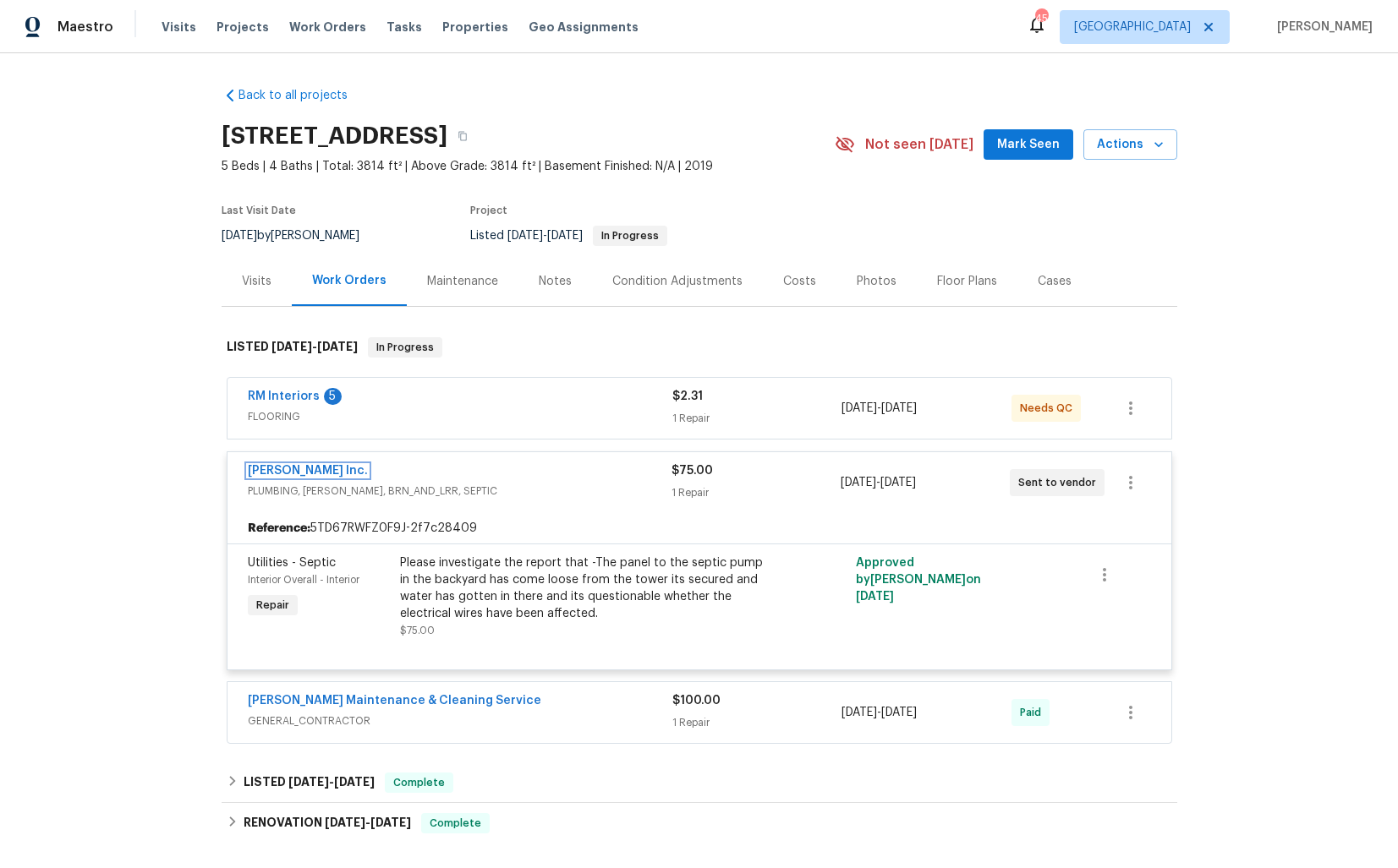
click at [272, 471] on link "[PERSON_NAME] Inc." at bounding box center [307, 470] width 120 height 12
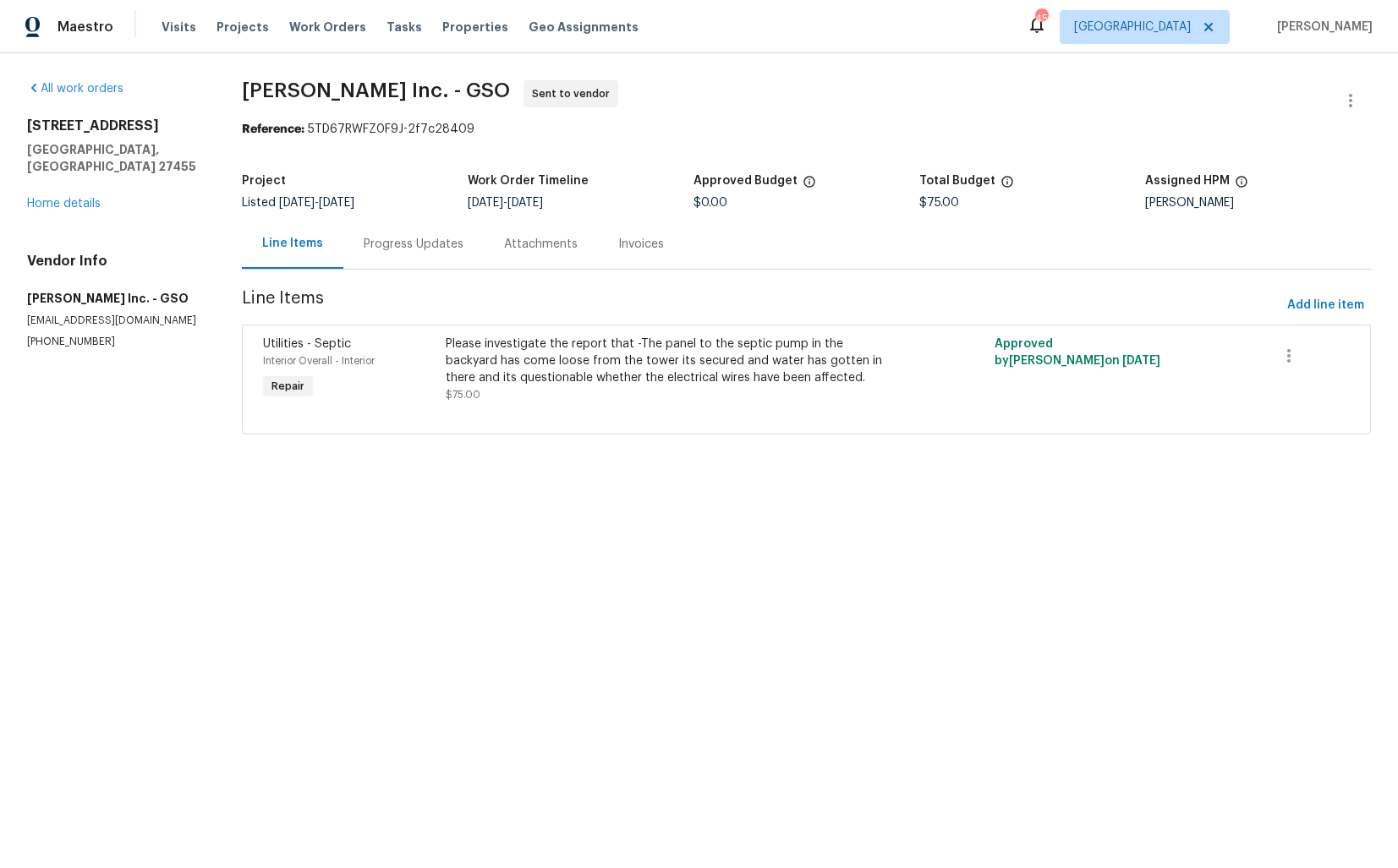
click at [414, 238] on div "Progress Updates" at bounding box center [413, 244] width 99 height 17
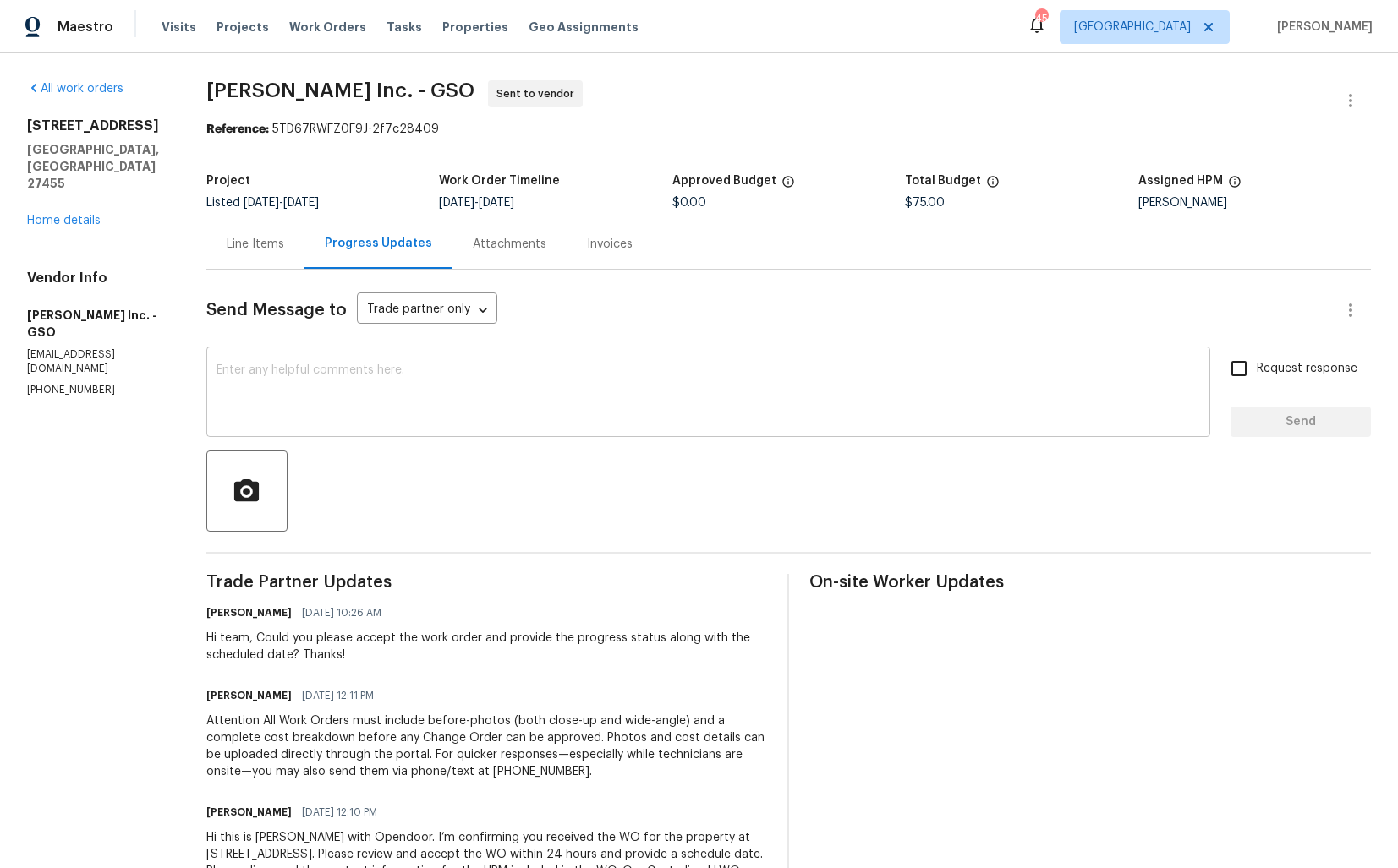
click at [405, 415] on textarea at bounding box center [707, 393] width 983 height 59
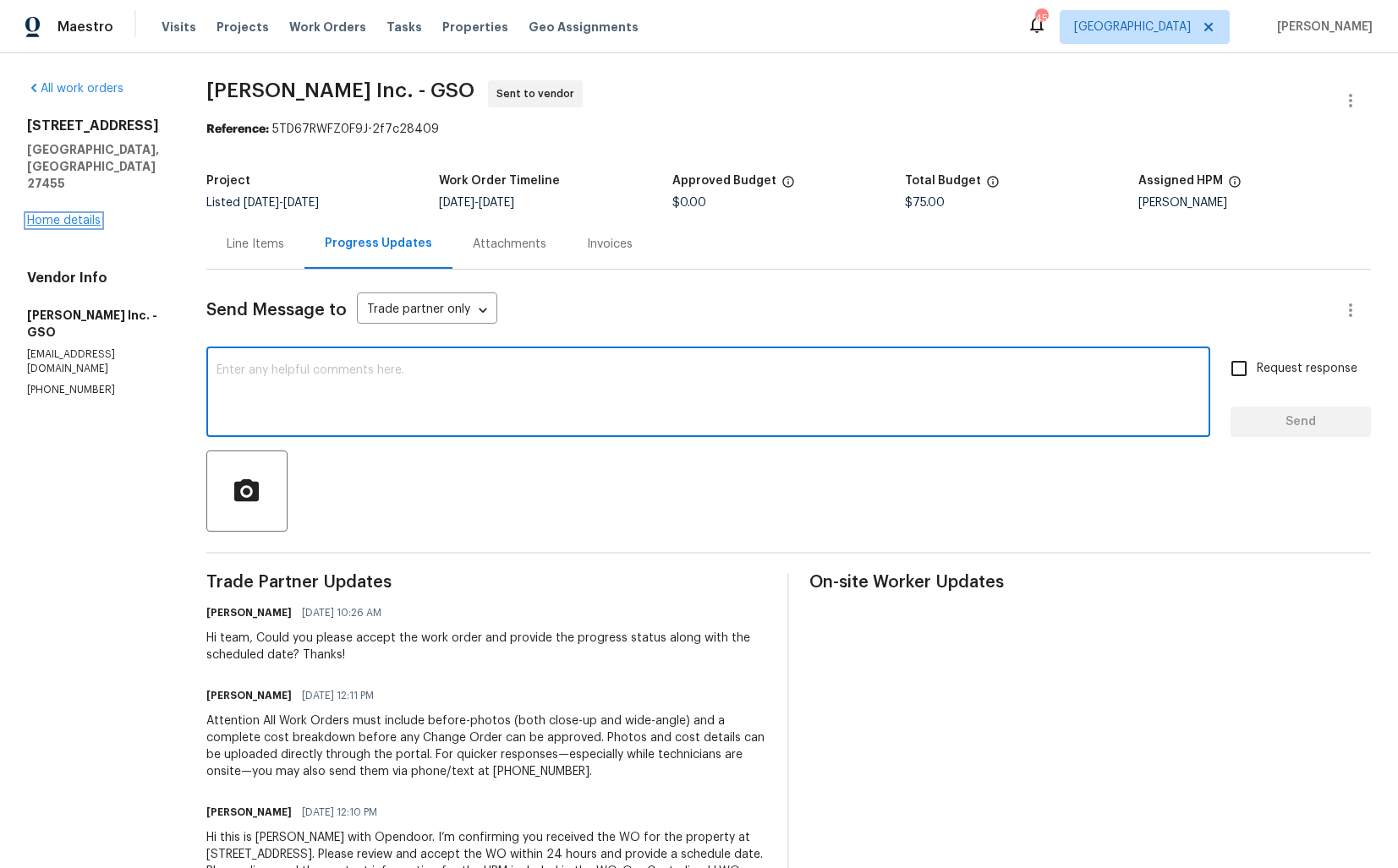
click at [80, 214] on link "Home details" at bounding box center [63, 220] width 73 height 12
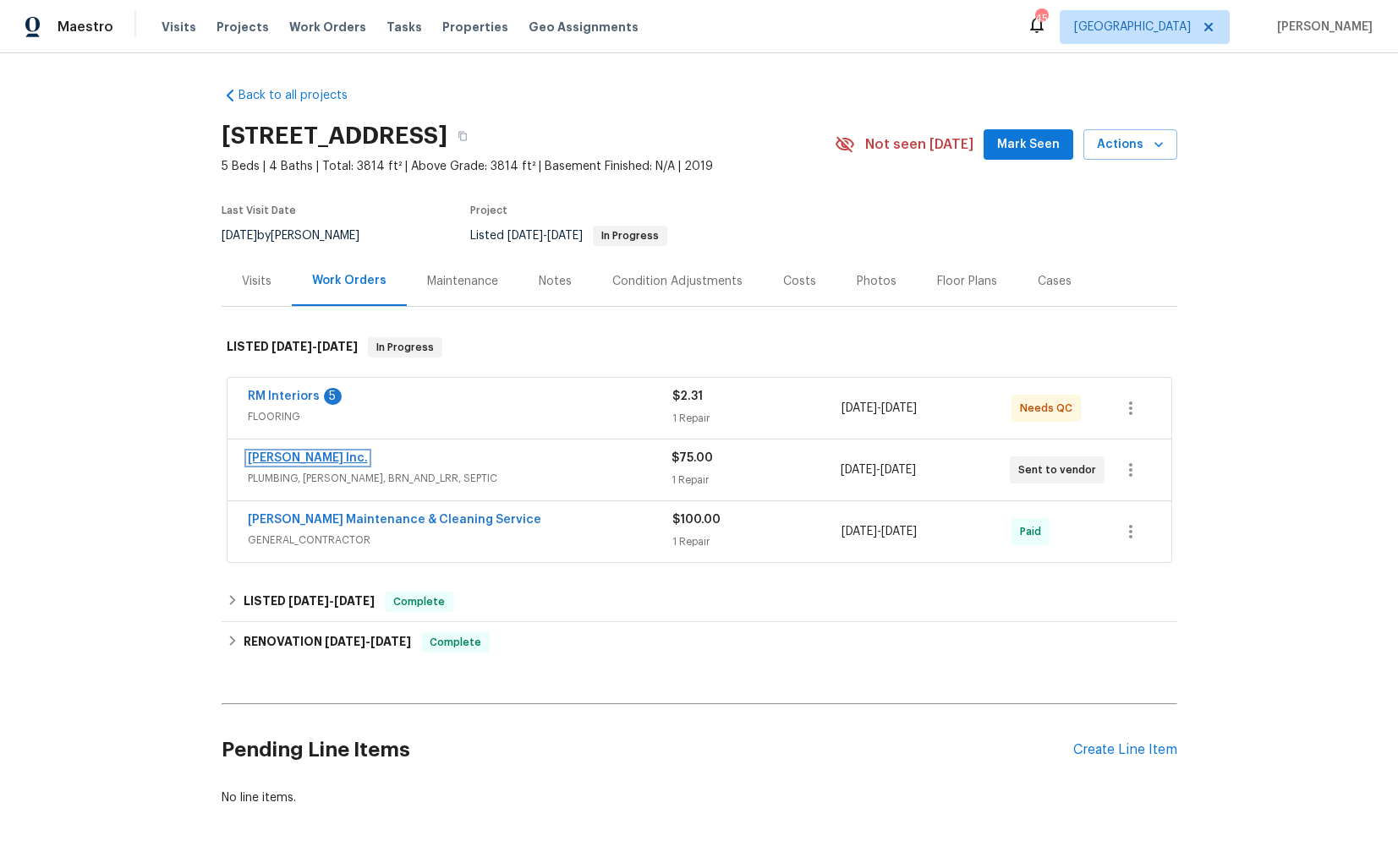
click at [284, 460] on link "[PERSON_NAME] Inc." at bounding box center [307, 458] width 120 height 12
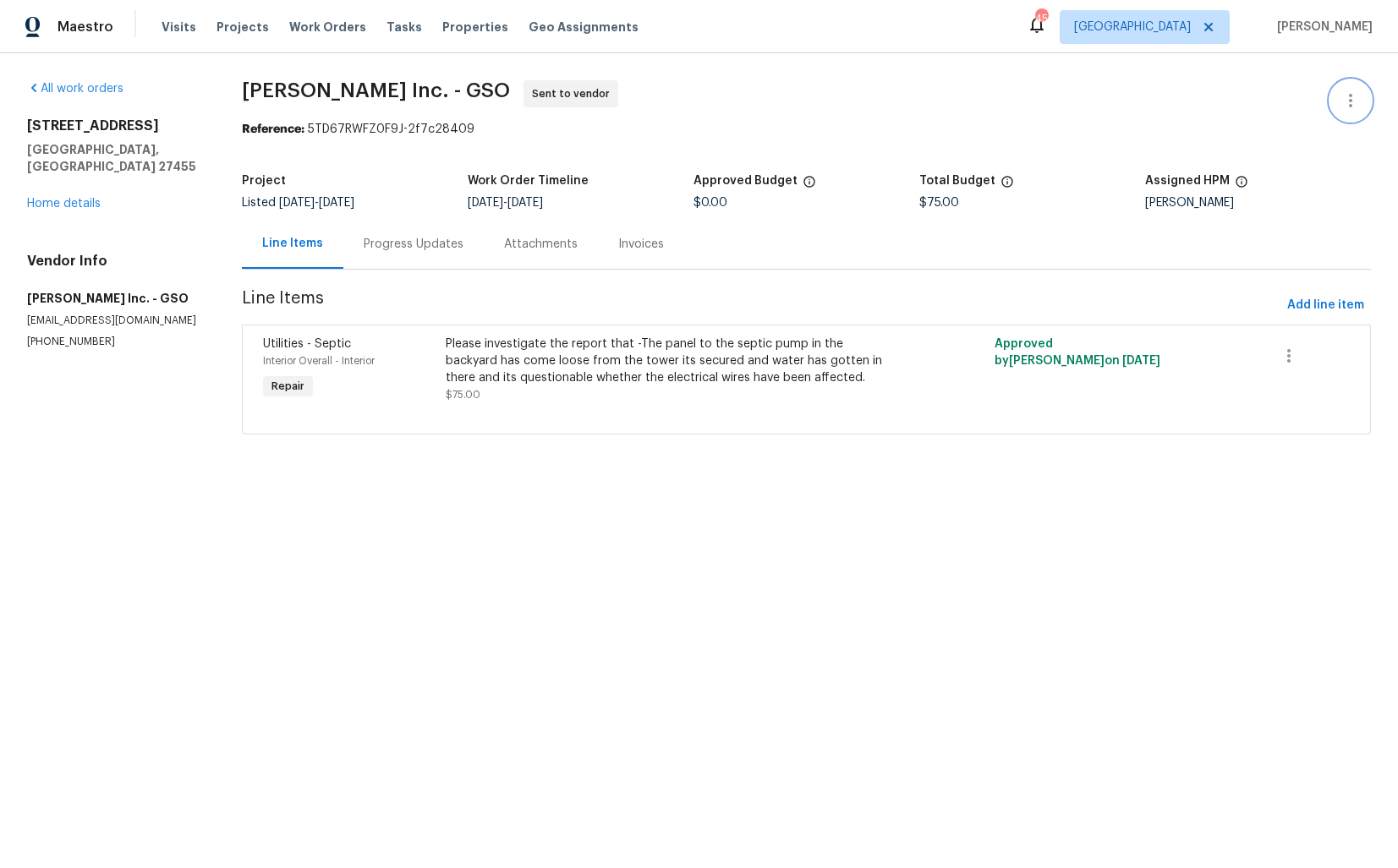
click at [1355, 104] on icon "button" at bounding box center [1350, 100] width 20 height 20
click at [1227, 106] on li "Edit" at bounding box center [1295, 100] width 183 height 28
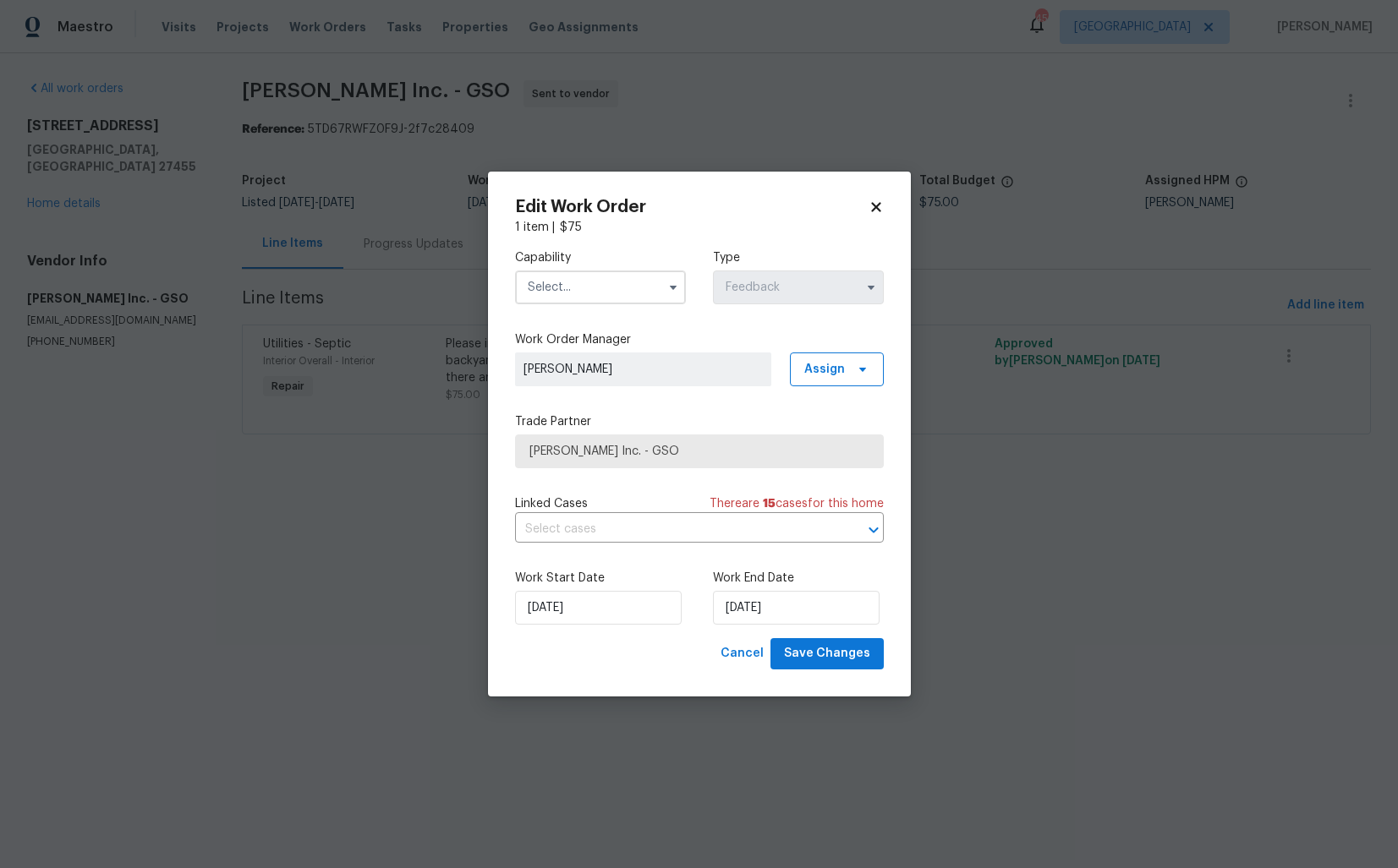
click at [629, 283] on input "text" at bounding box center [600, 287] width 171 height 33
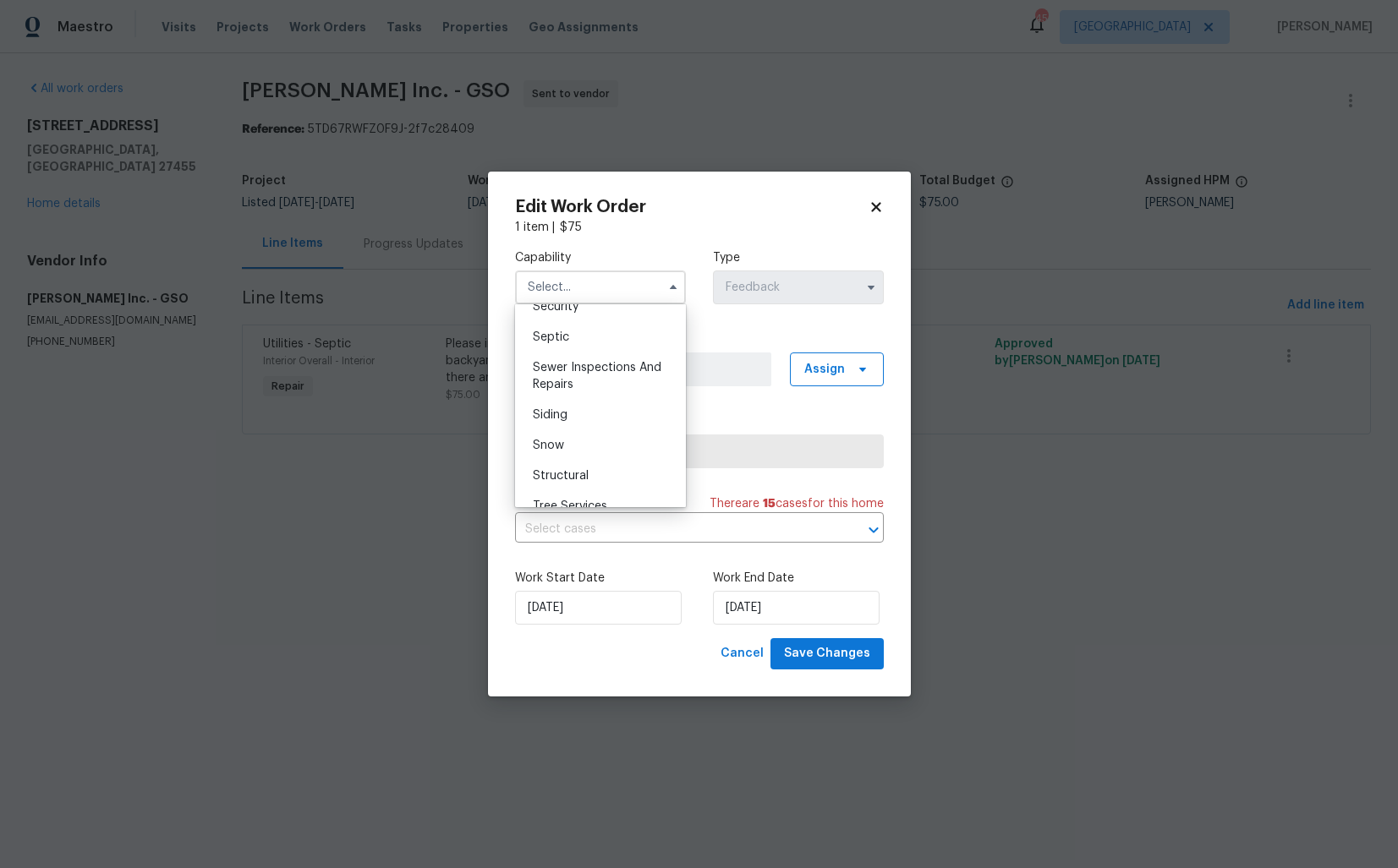
scroll to position [1770, 0]
click at [570, 347] on div "Septic" at bounding box center [600, 339] width 163 height 31
type input "Septic"
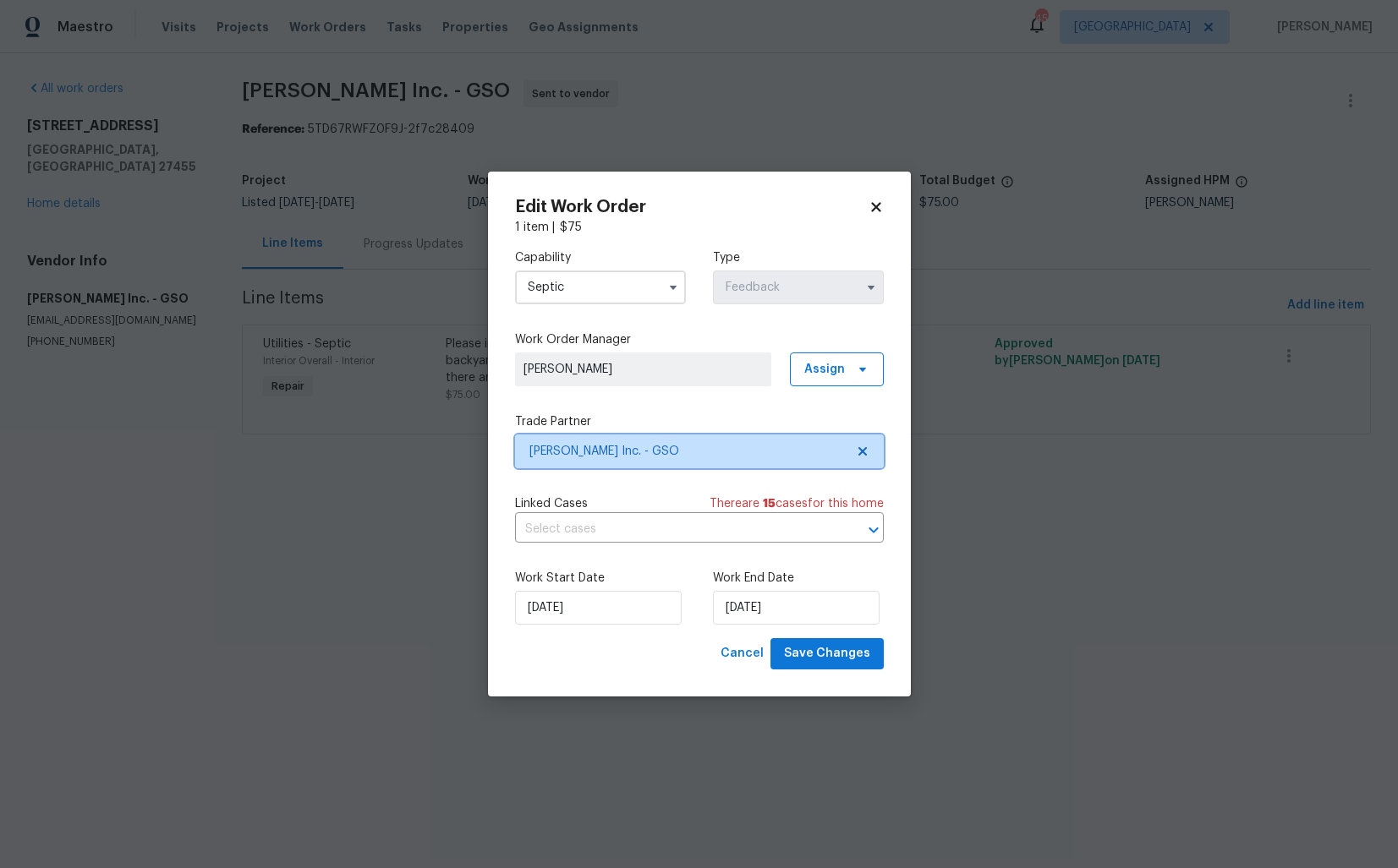
click at [590, 461] on span "[PERSON_NAME] Inc. - GSO" at bounding box center [699, 451] width 369 height 33
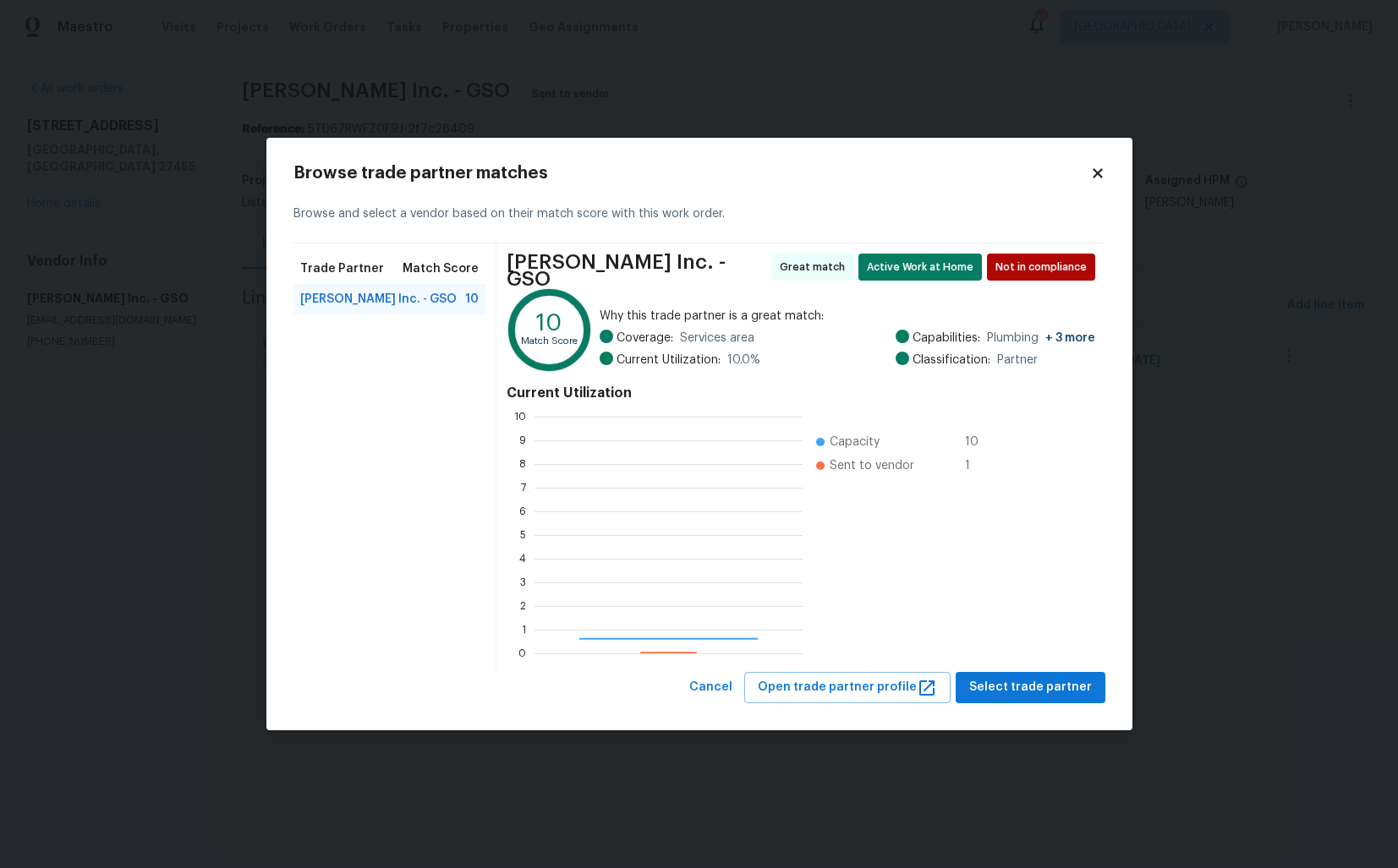
scroll to position [237, 268]
click at [178, 359] on body "Maestro Visits Projects Work Orders Tasks Properties Geo Assignments 45 Dallas …" at bounding box center [699, 241] width 1398 height 482
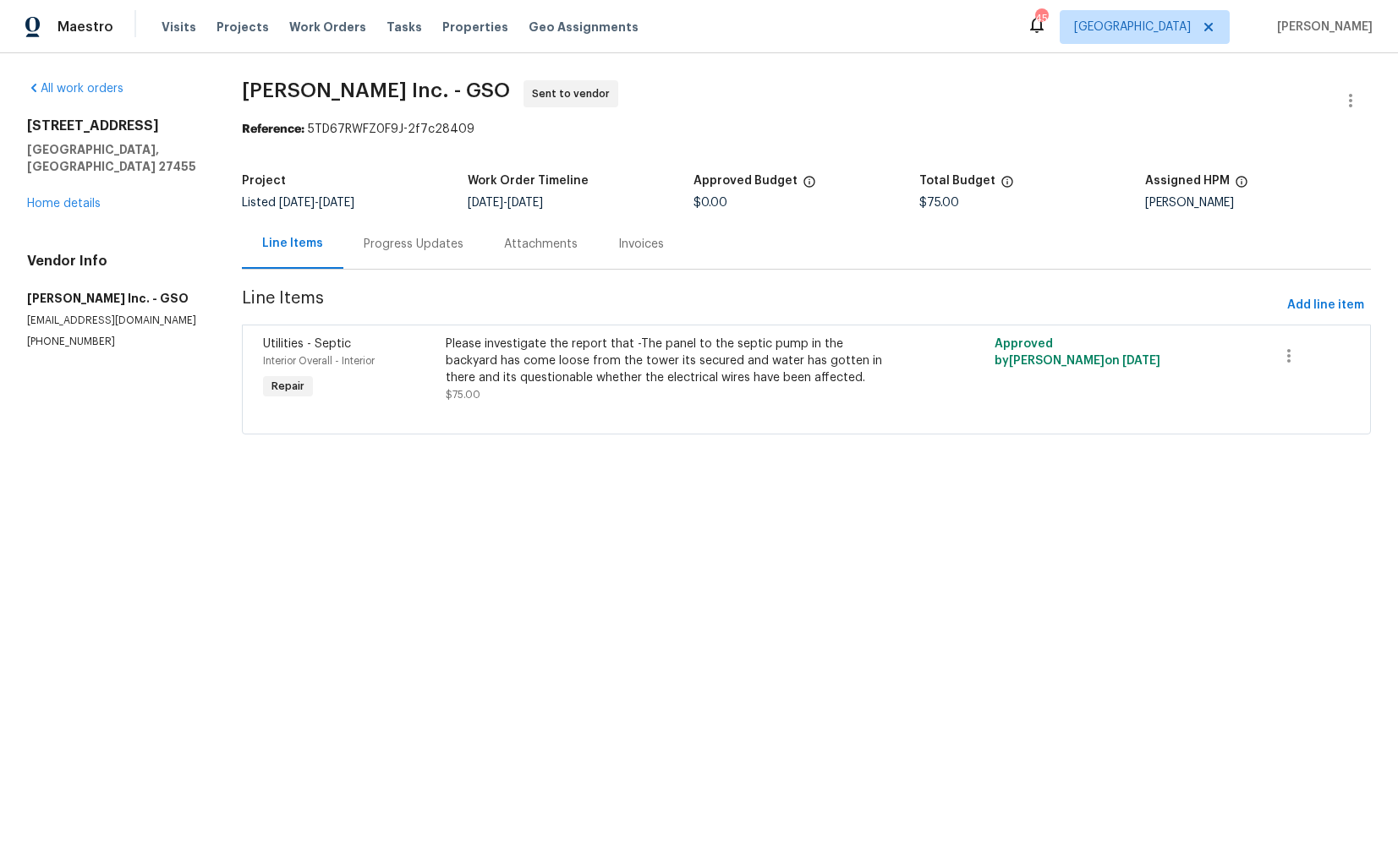
click at [278, 354] on body "Maestro Visits Projects Work Orders Tasks Properties Geo Assignments 45 Dallas …" at bounding box center [699, 241] width 1398 height 482
click at [420, 251] on div "Progress Updates" at bounding box center [413, 244] width 99 height 17
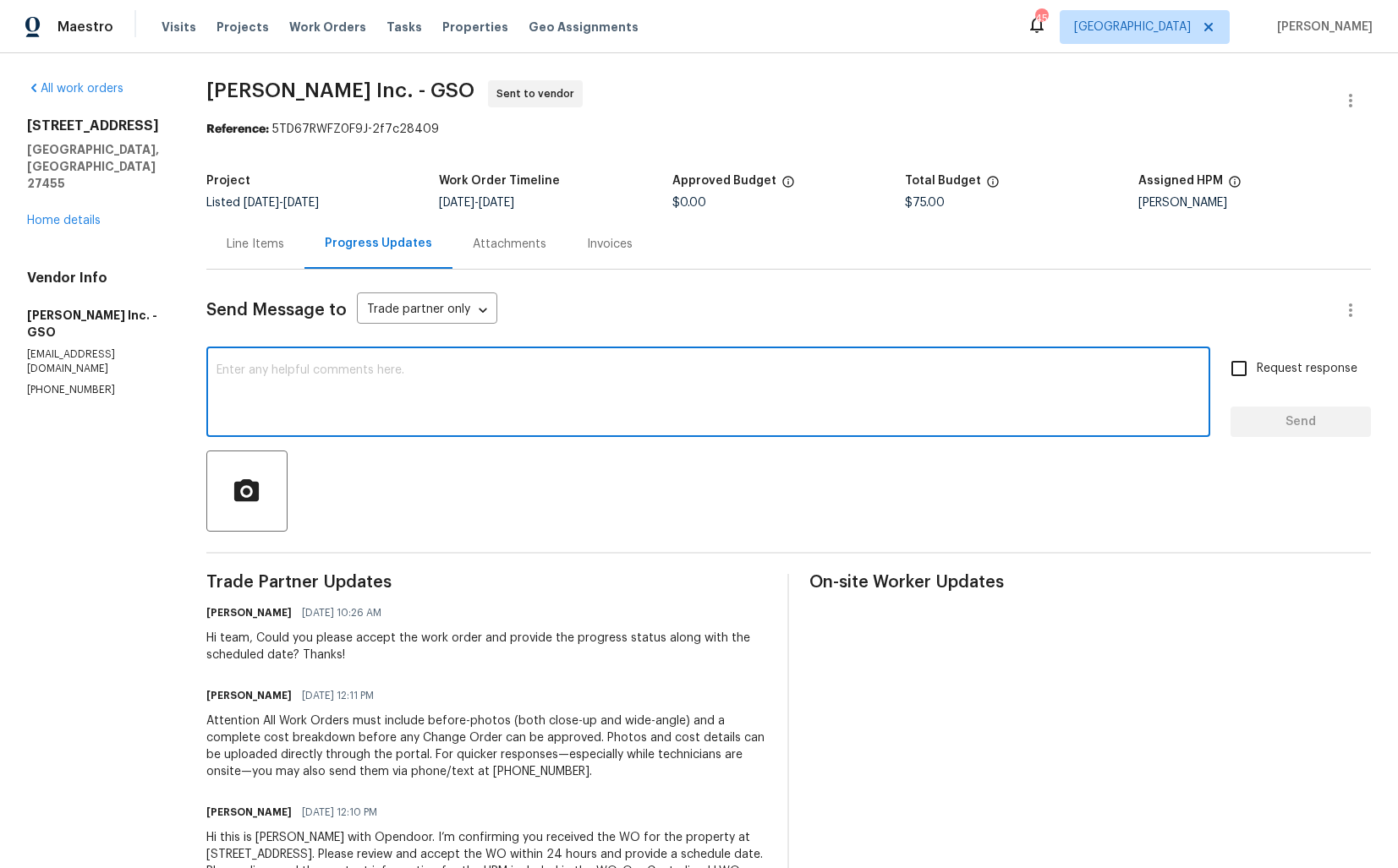
click at [526, 380] on textarea at bounding box center [707, 393] width 983 height 59
click at [415, 383] on textarea at bounding box center [707, 393] width 983 height 59
paste textarea "Hi team, Since there has been no response from your side, I have no option but …"
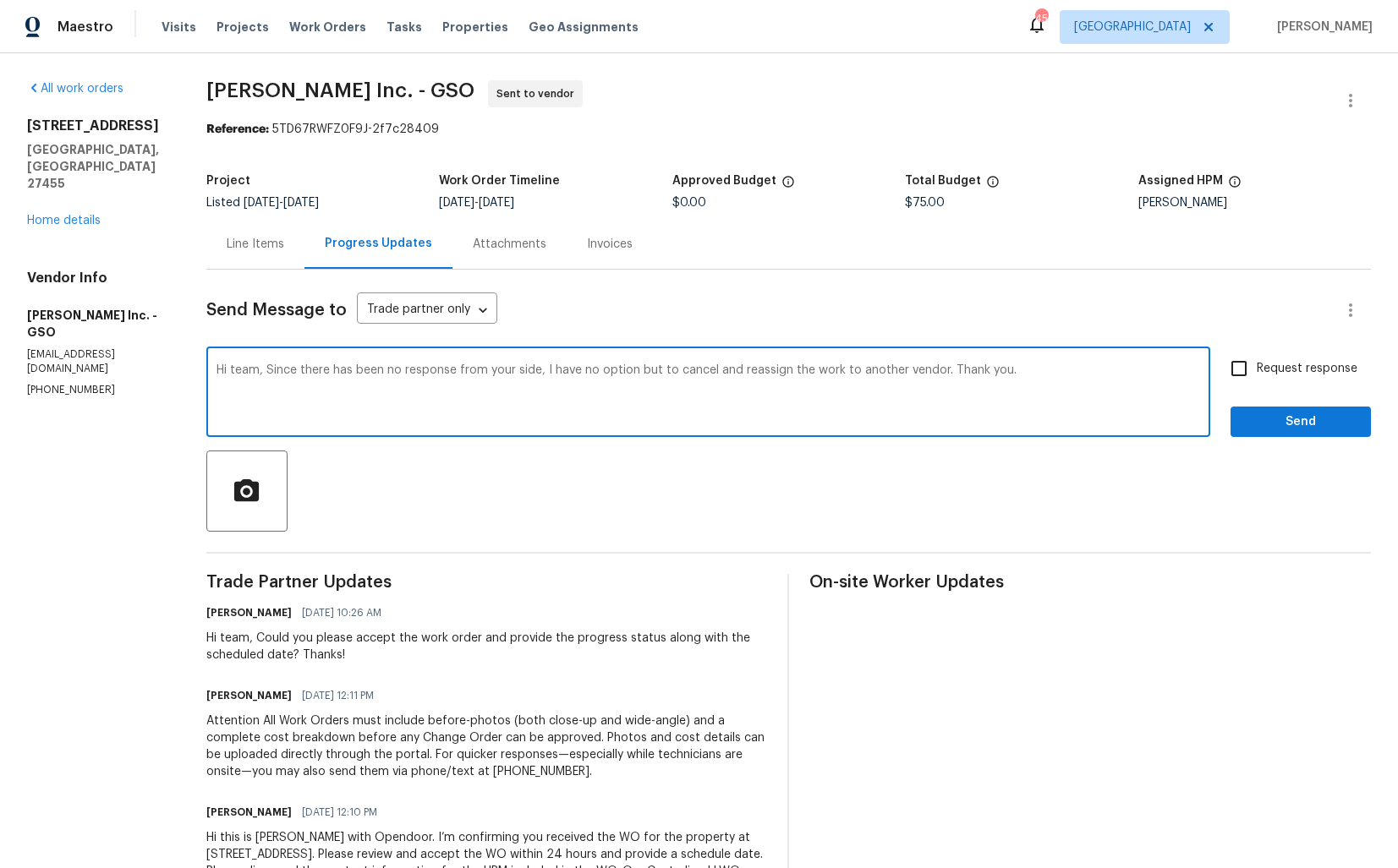
type textarea "Hi team, Since there has been no response from your side, I have no option but …"
click at [1297, 425] on span "Send" at bounding box center [1299, 421] width 113 height 21
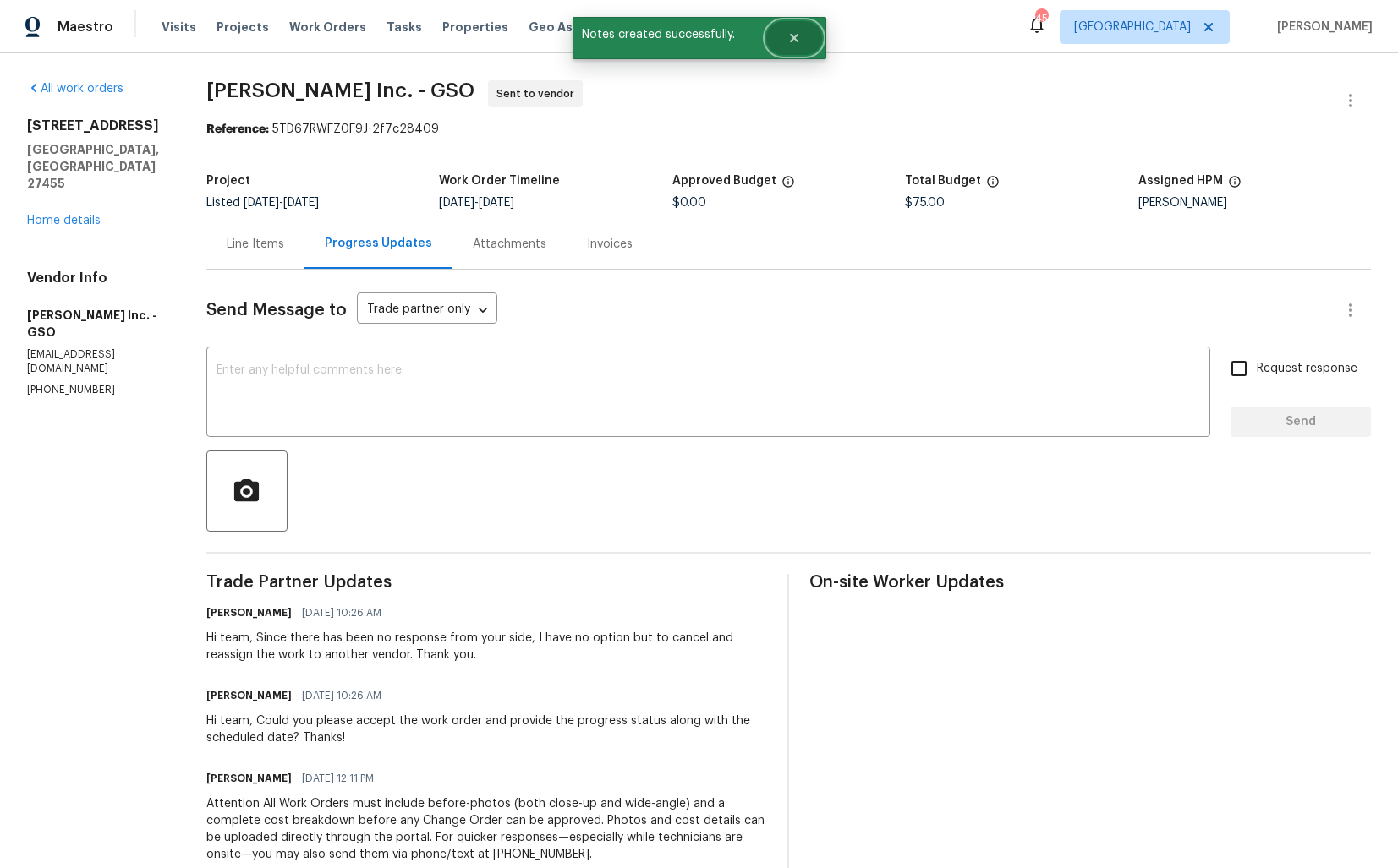
click at [792, 47] on button "Close" at bounding box center [794, 37] width 56 height 33
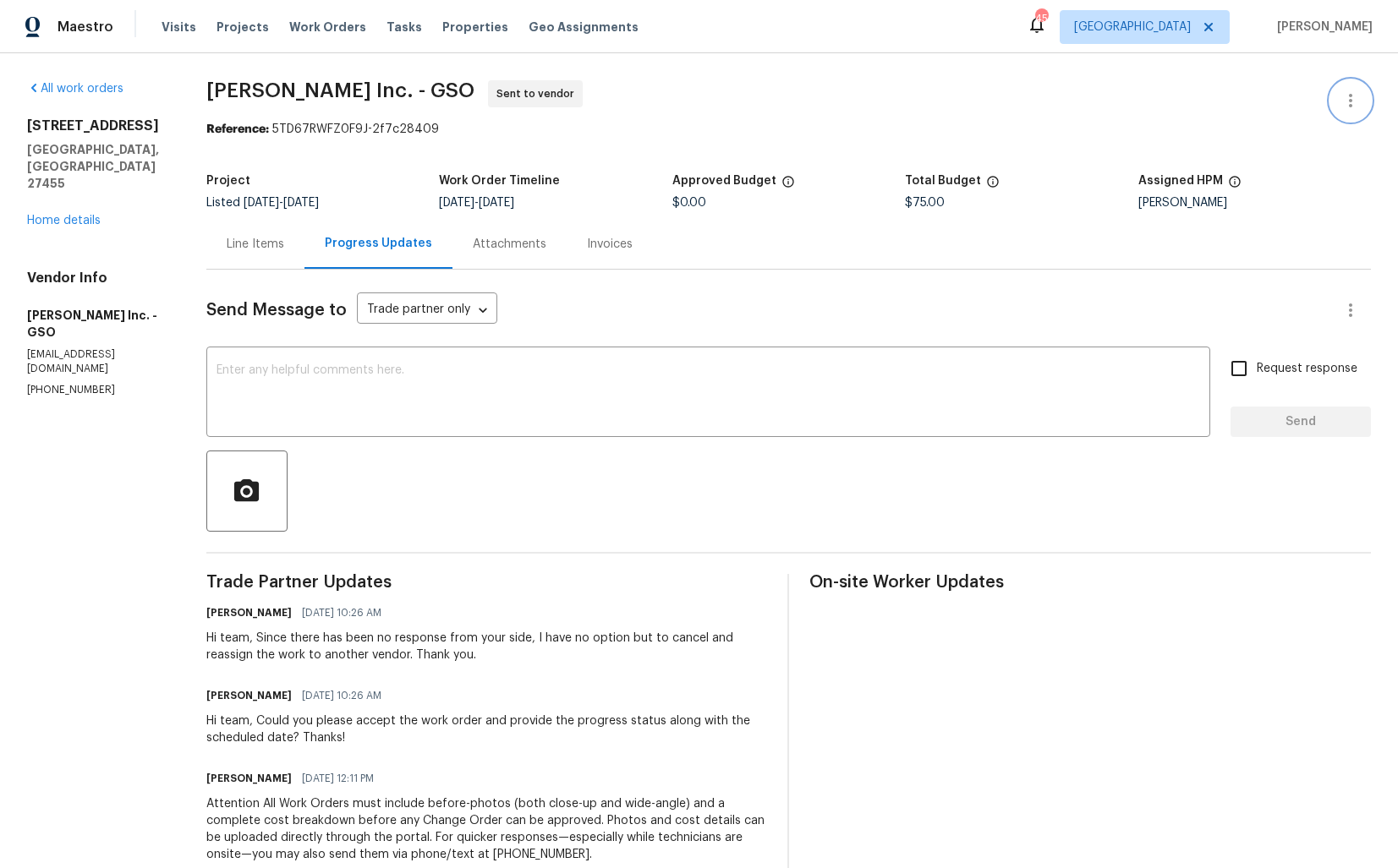
click at [1355, 99] on icon "button" at bounding box center [1350, 100] width 20 height 20
click at [1262, 102] on li "Edit" at bounding box center [1295, 100] width 183 height 28
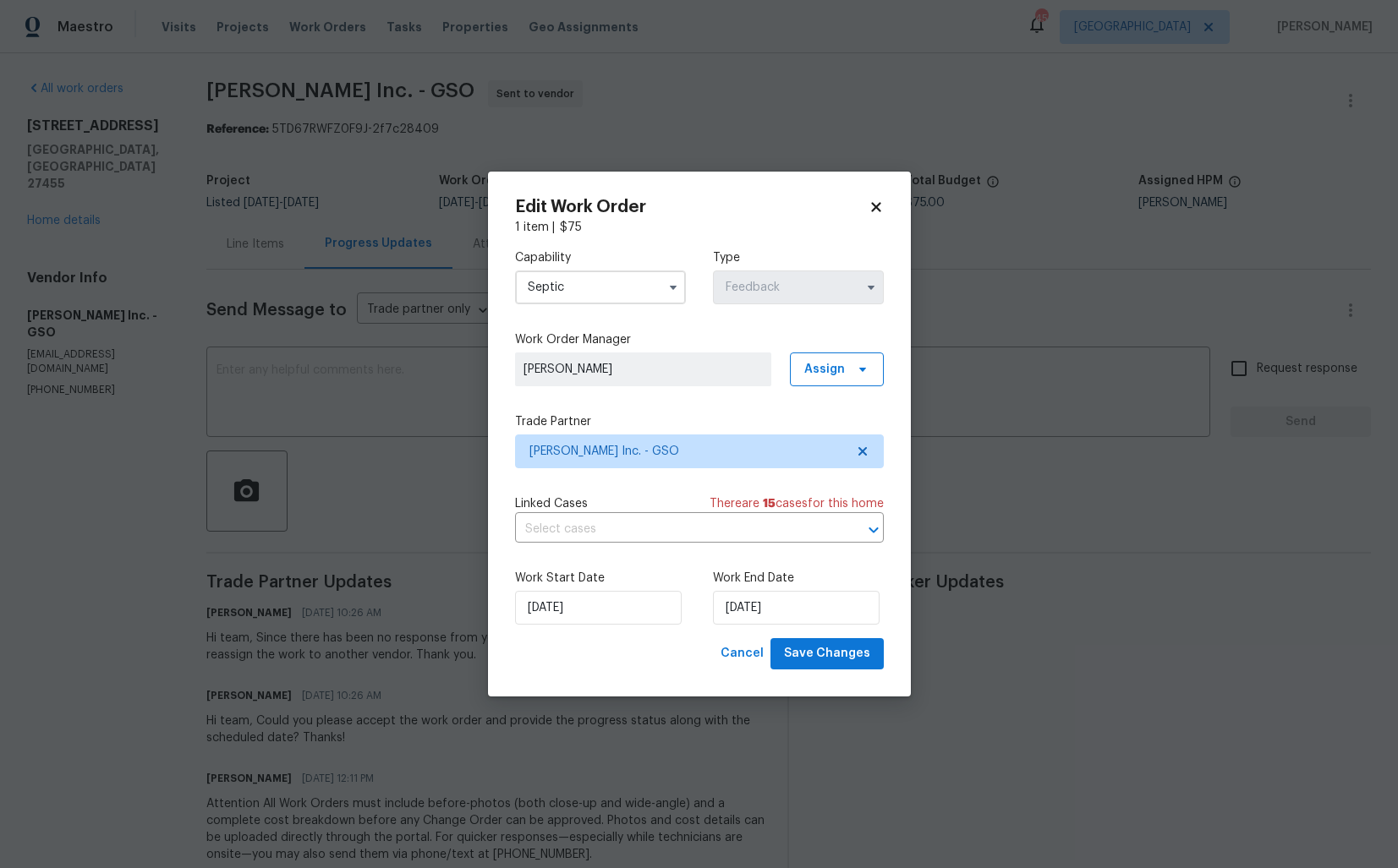
click at [612, 278] on input "Septic" at bounding box center [600, 287] width 171 height 33
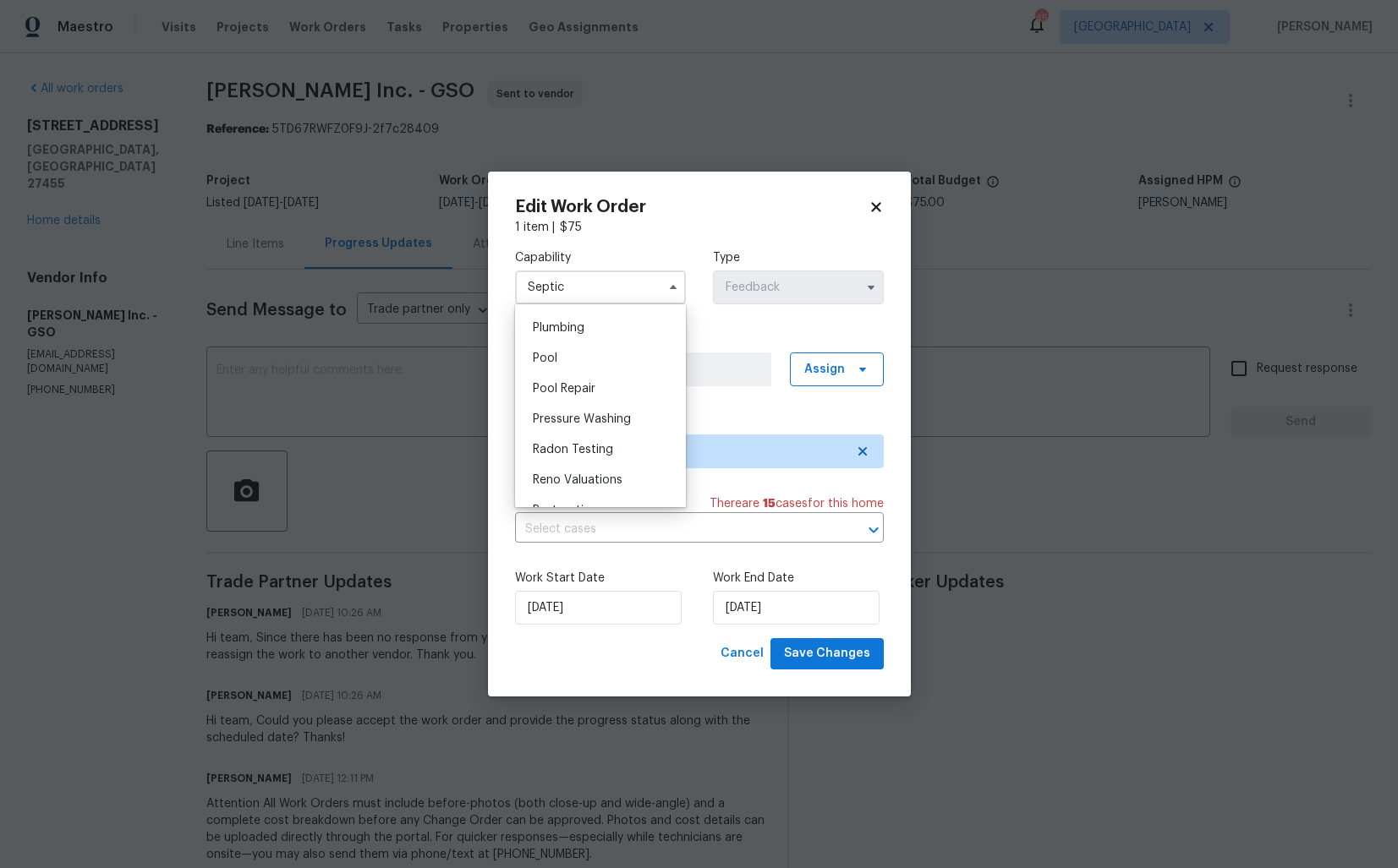
scroll to position [1456, 0]
click at [583, 382] on span "Plumbing" at bounding box center [558, 379] width 52 height 12
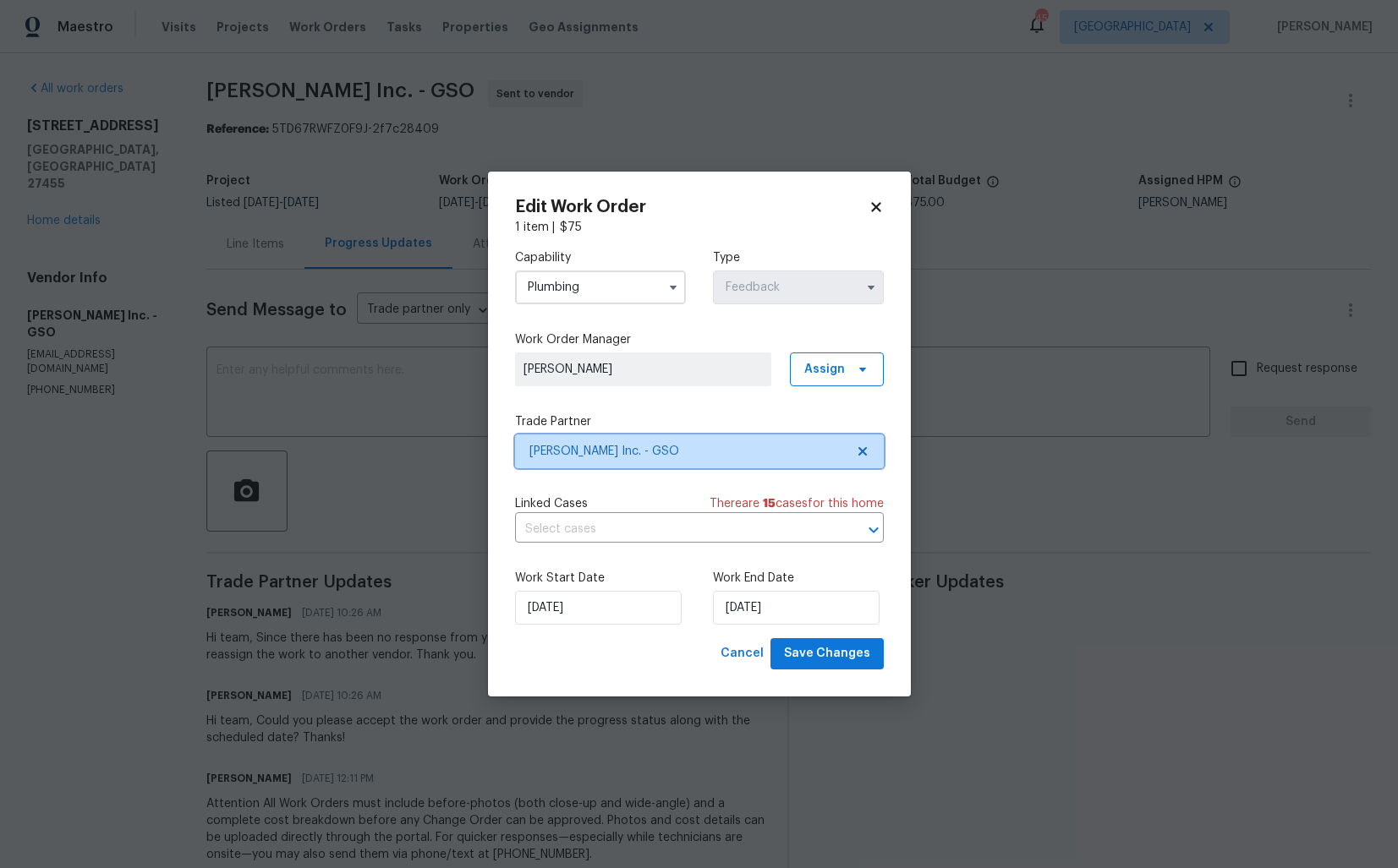
click at [640, 448] on span "Dyer's Inc. - GSO" at bounding box center [686, 451] width 316 height 17
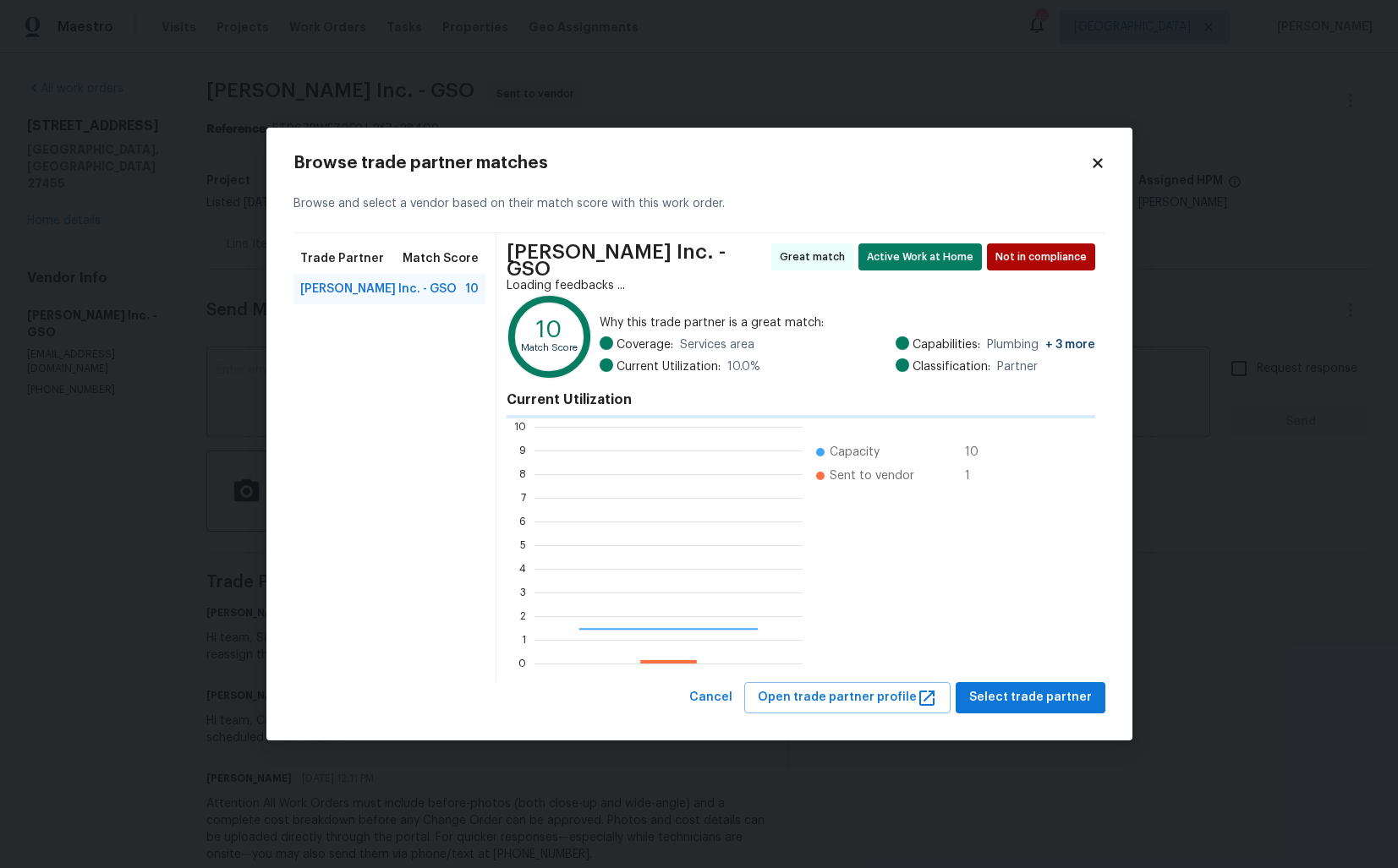
scroll to position [237, 268]
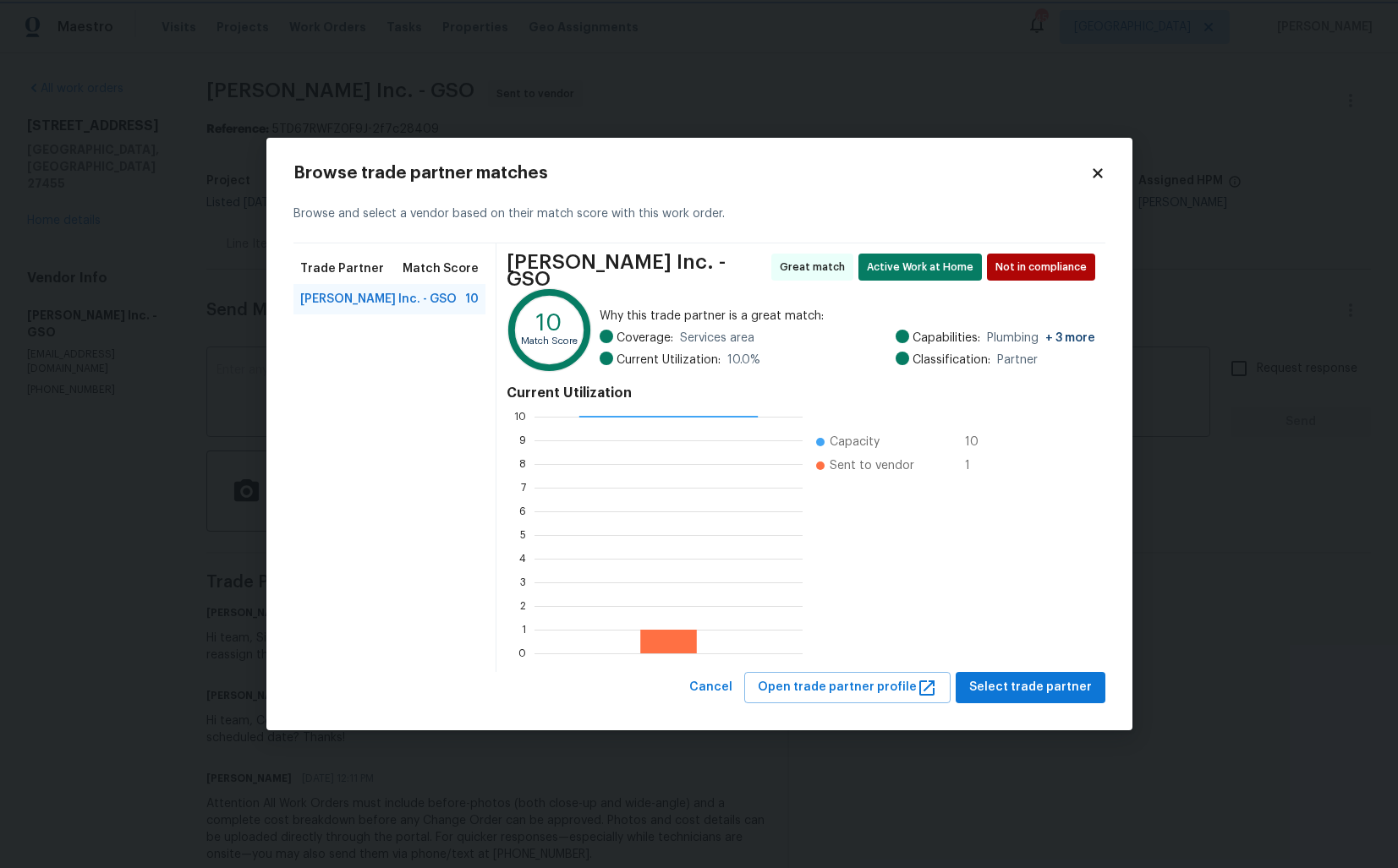
click at [128, 388] on body "Maestro Visits Projects Work Orders Tasks Properties Geo Assignments 45 Dallas …" at bounding box center [699, 434] width 1398 height 868
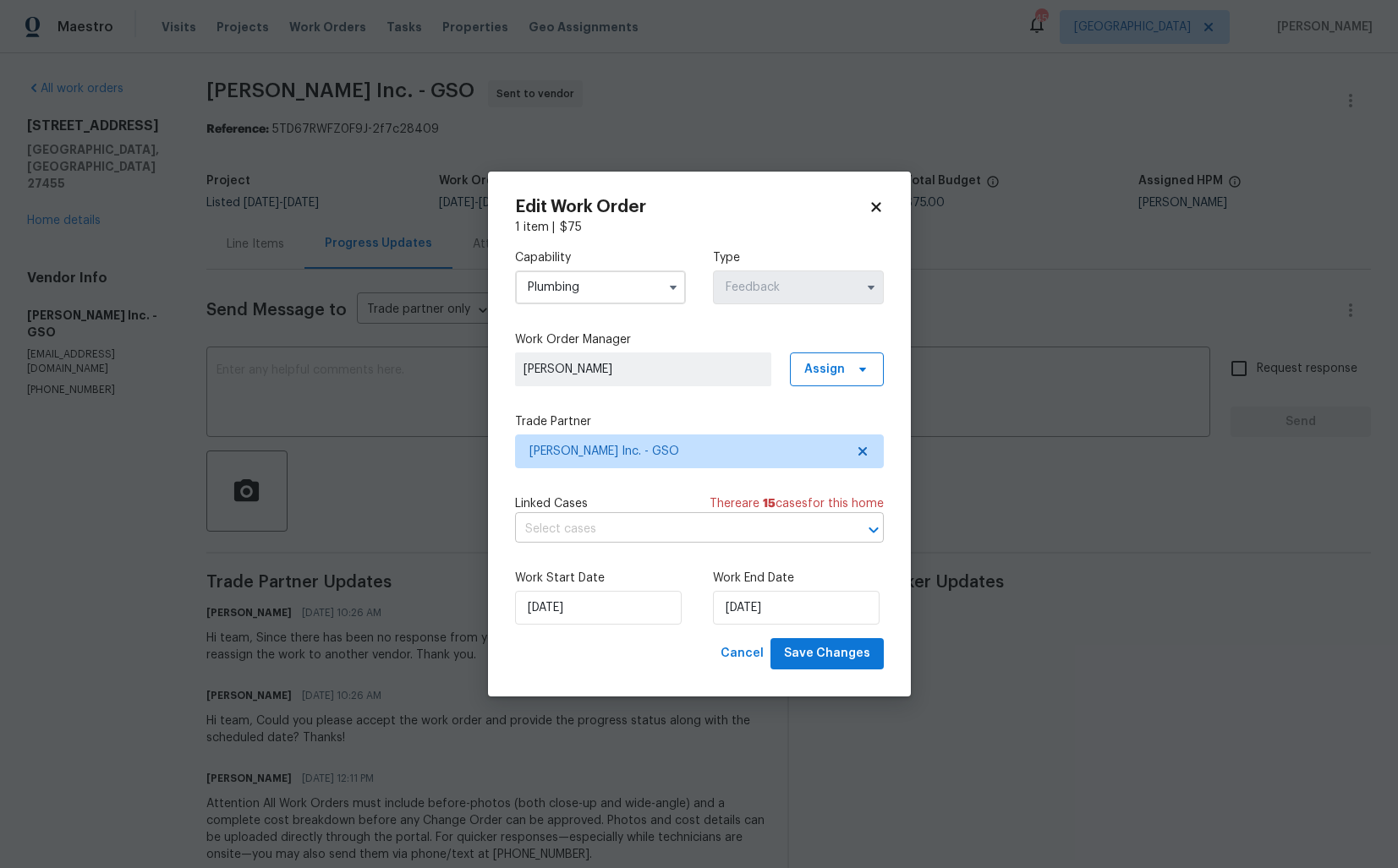
click at [609, 527] on input "text" at bounding box center [675, 529] width 321 height 26
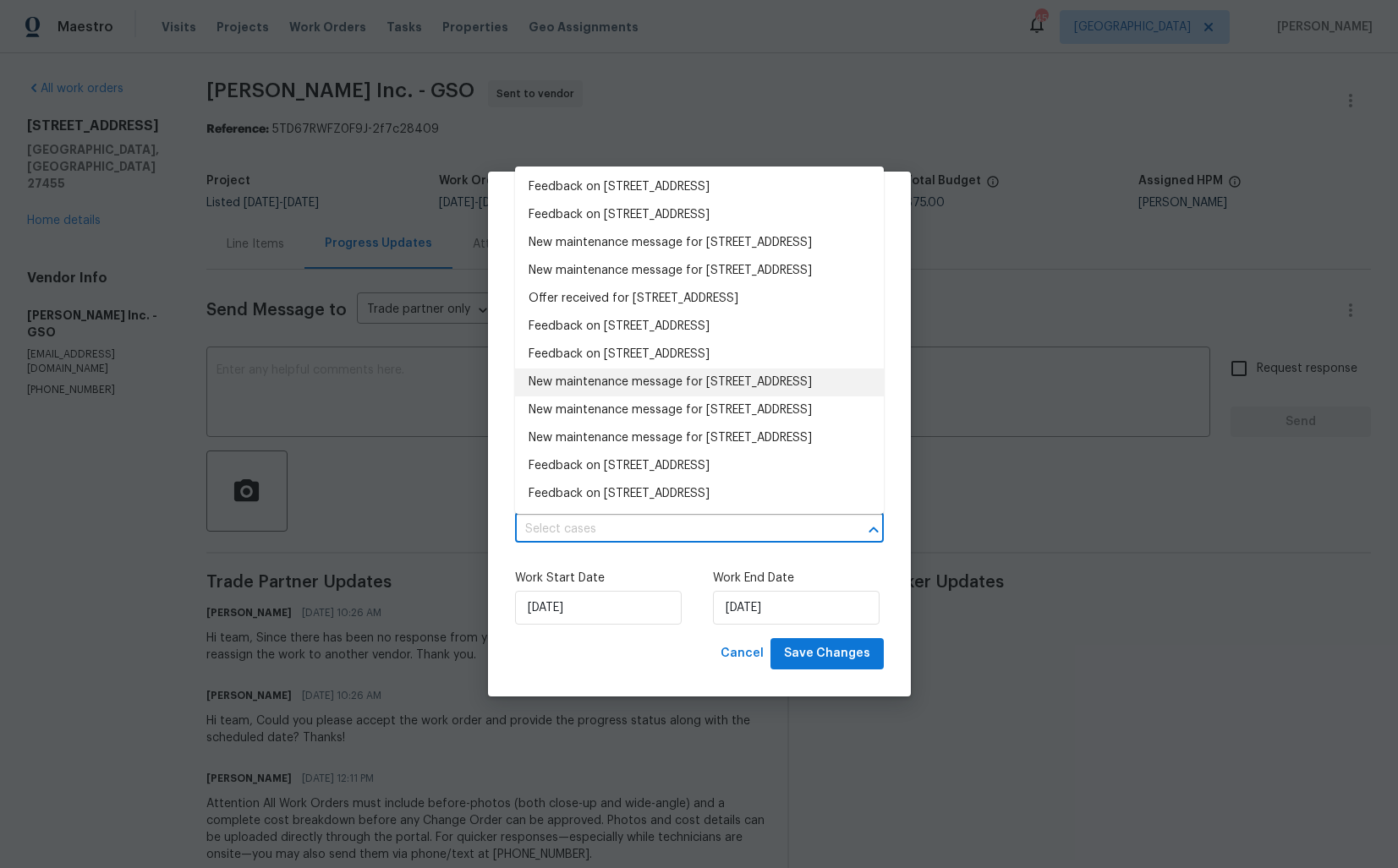
click at [614, 578] on label "Work Start Date" at bounding box center [600, 578] width 171 height 17
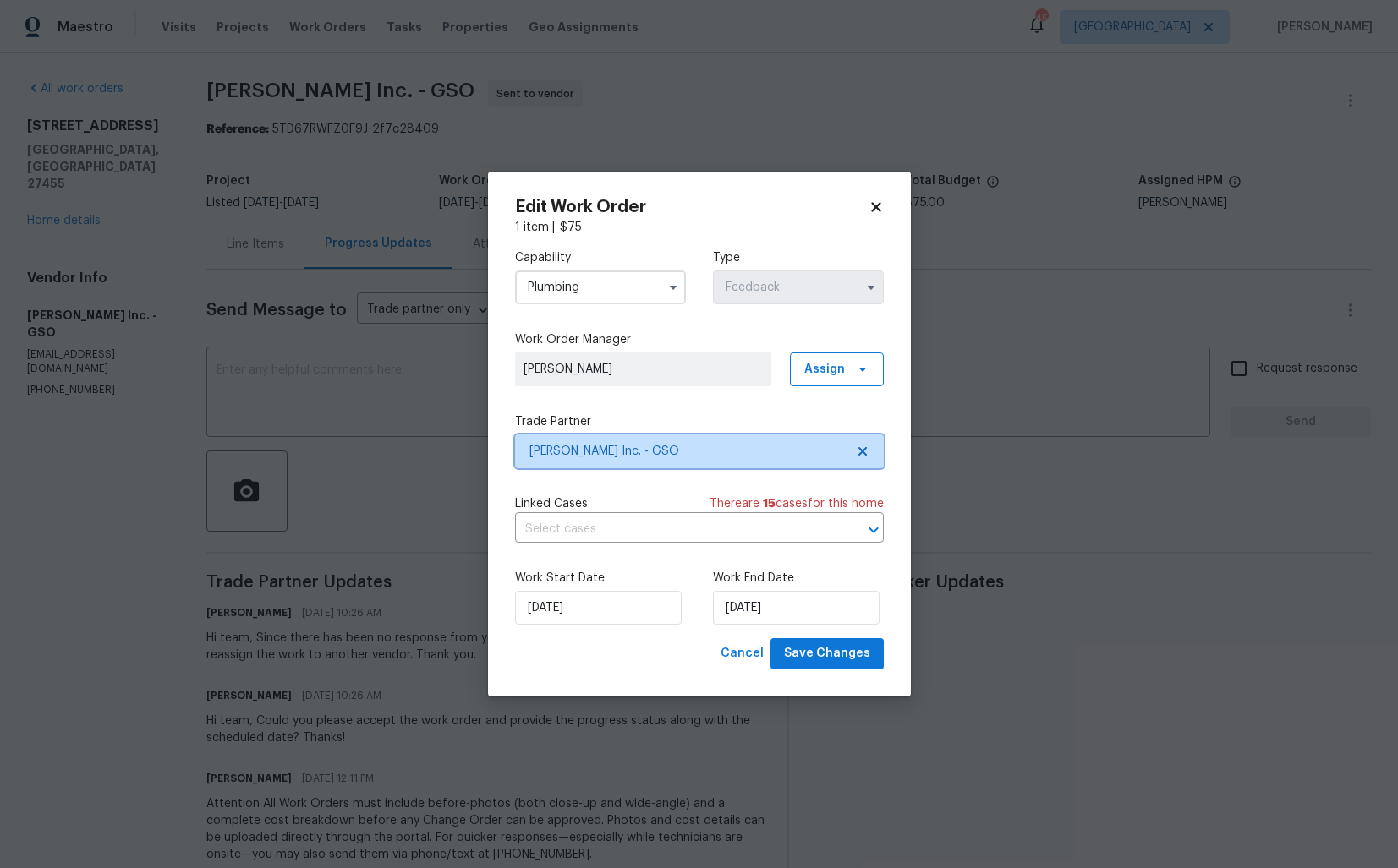
click at [606, 440] on span "Dyer's Inc. - GSO" at bounding box center [699, 451] width 369 height 33
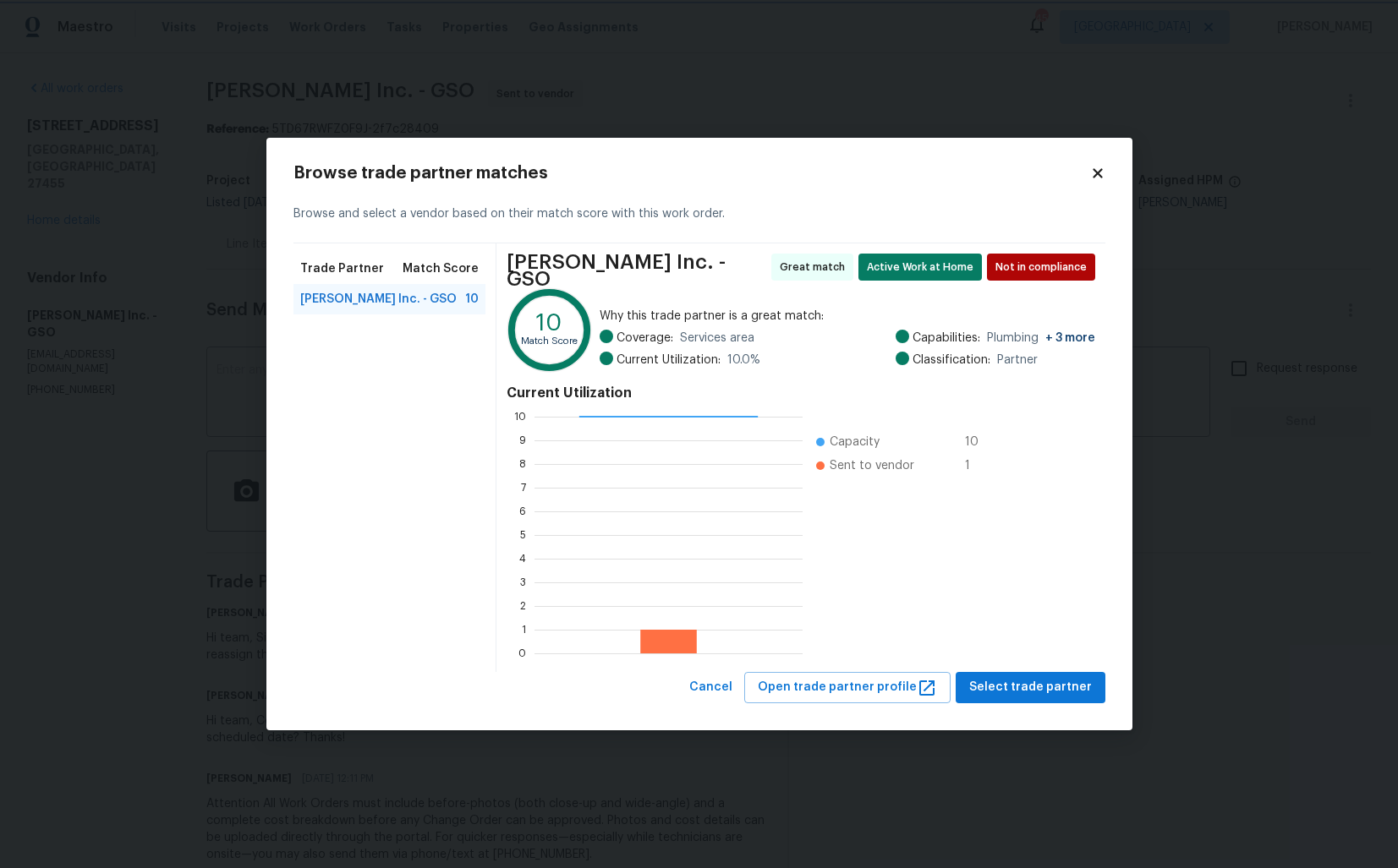
click at [92, 420] on body "Maestro Visits Projects Work Orders Tasks Properties Geo Assignments 45 Dallas …" at bounding box center [699, 434] width 1398 height 868
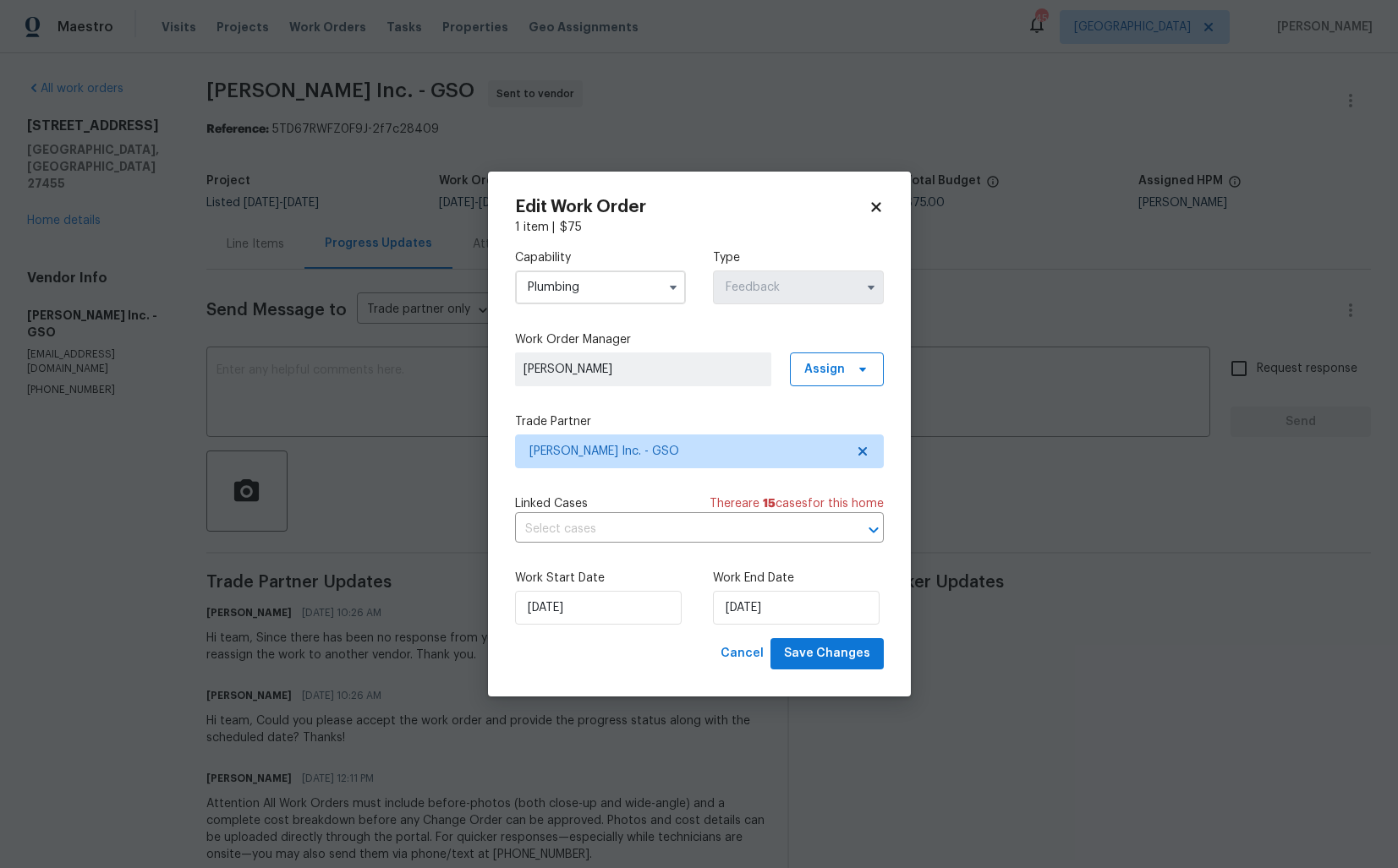
click at [624, 283] on input "Plumbing" at bounding box center [600, 287] width 171 height 33
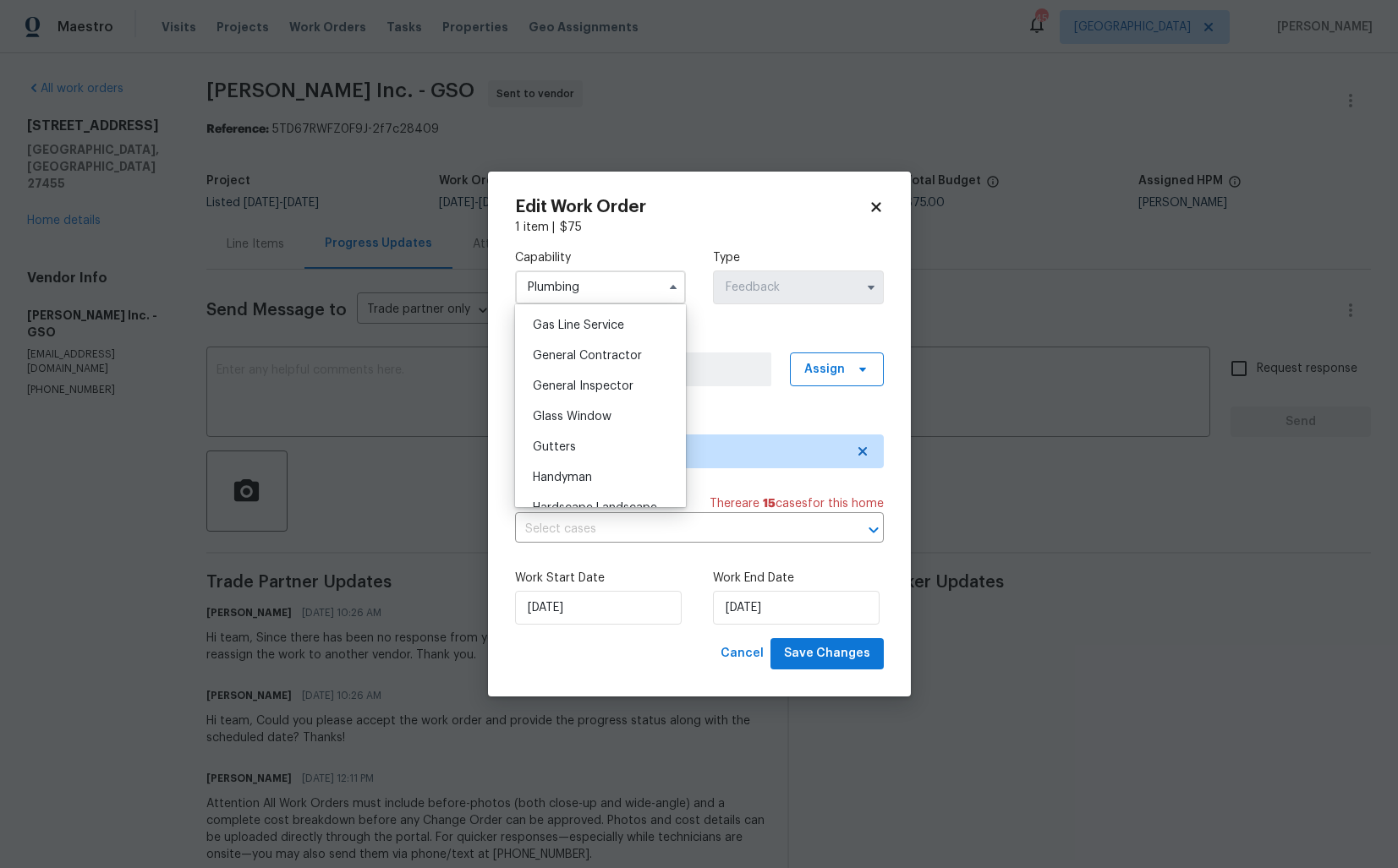
scroll to position [783, 0]
click at [591, 347] on span "General Contractor" at bounding box center [587, 349] width 109 height 12
type input "General Contractor"
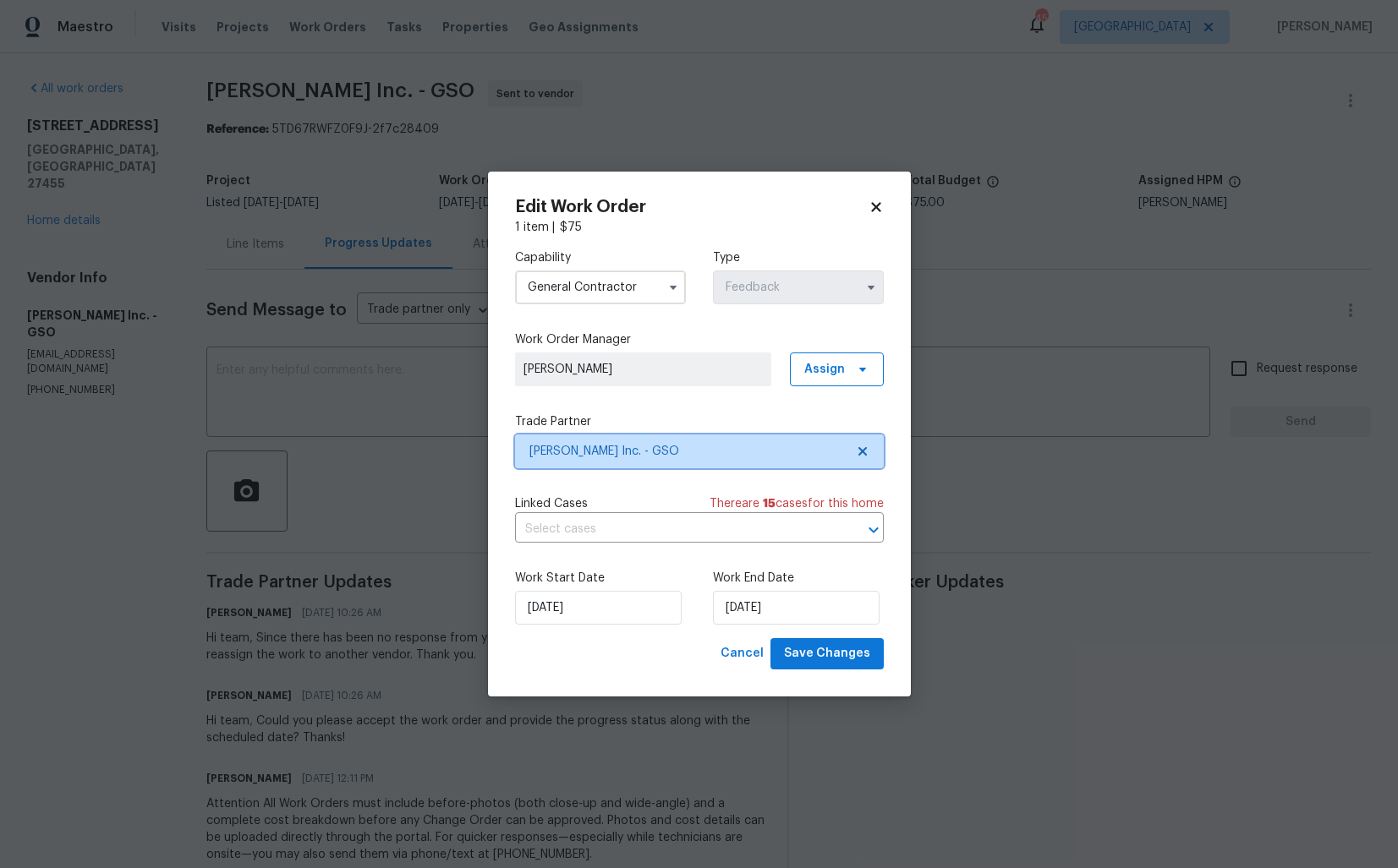
click at [609, 455] on span "Dyer's Inc. - GSO" at bounding box center [686, 451] width 316 height 17
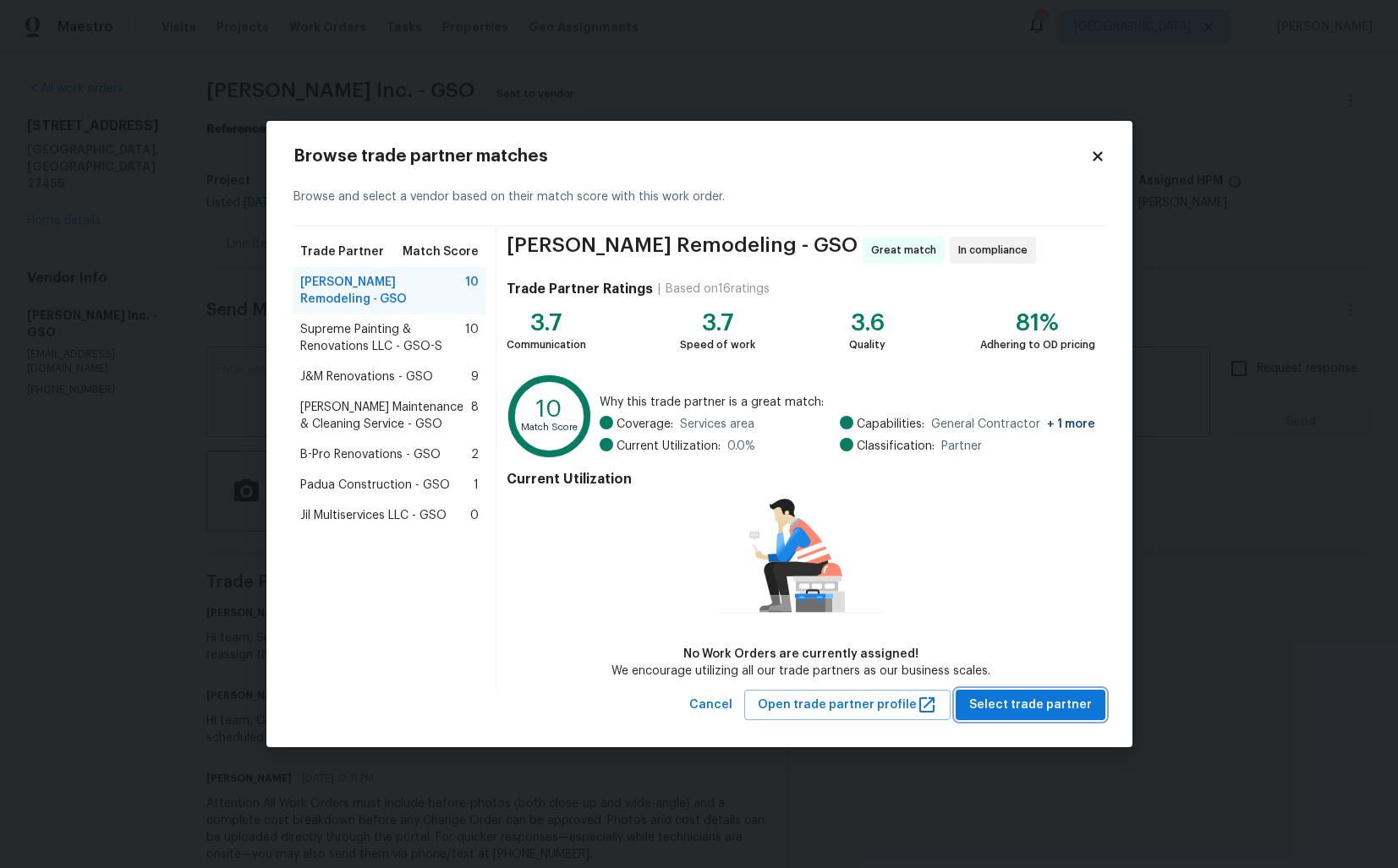
click at [1008, 712] on span "Select trade partner" at bounding box center [1030, 705] width 123 height 21
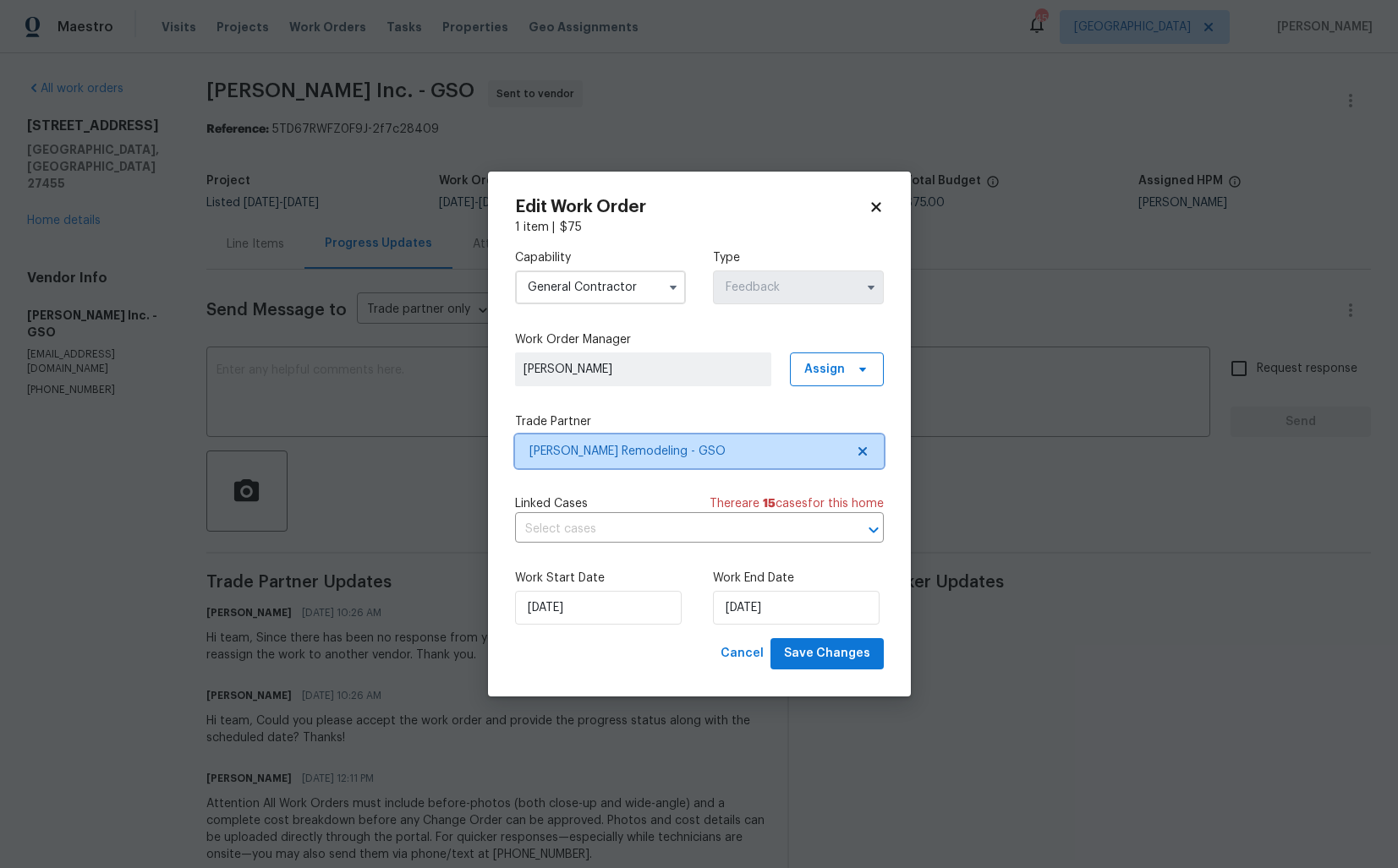
click at [619, 450] on span "Pino Remodeling - GSO" at bounding box center [686, 451] width 316 height 17
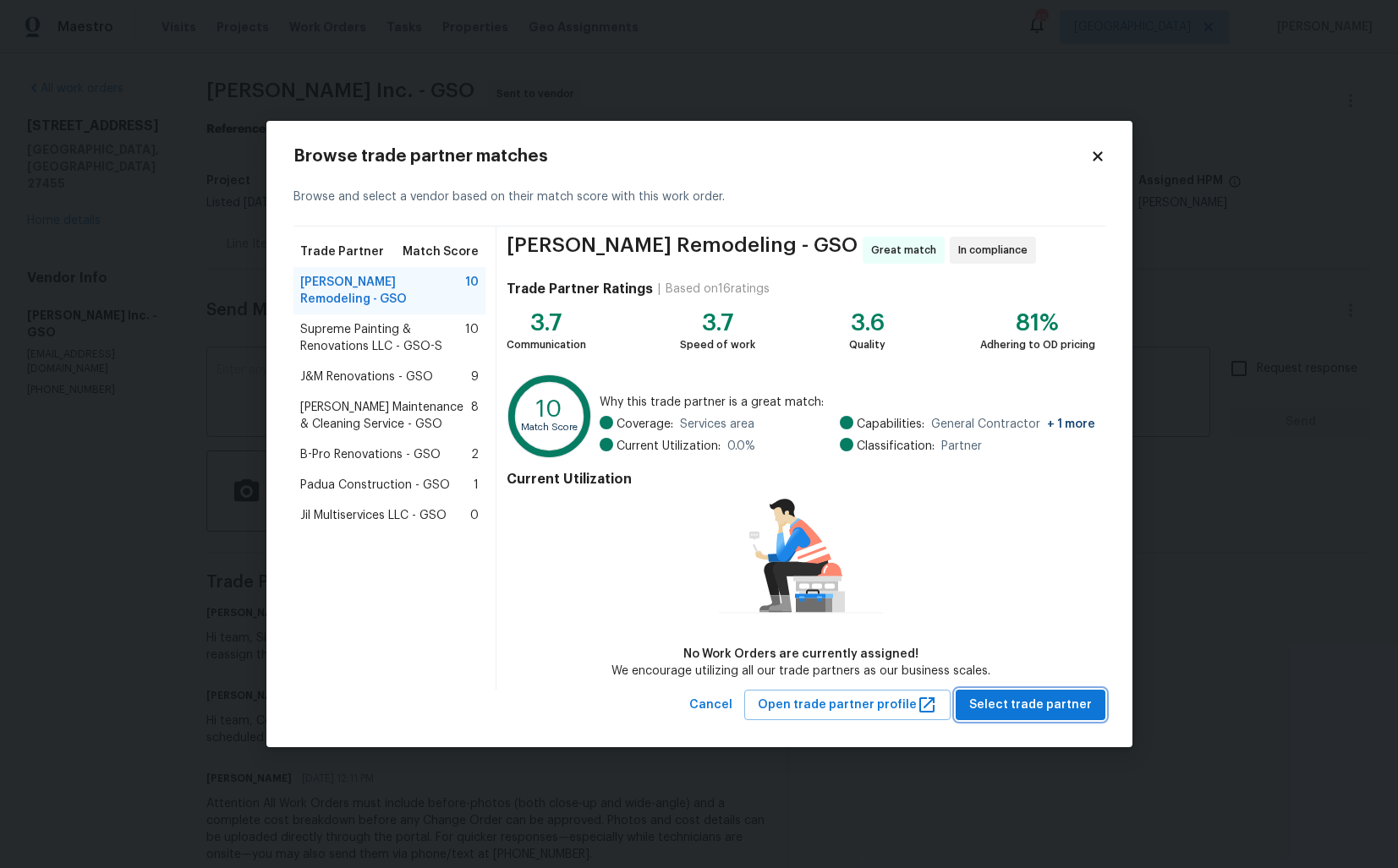
click at [1011, 701] on span "Select trade partner" at bounding box center [1030, 705] width 123 height 21
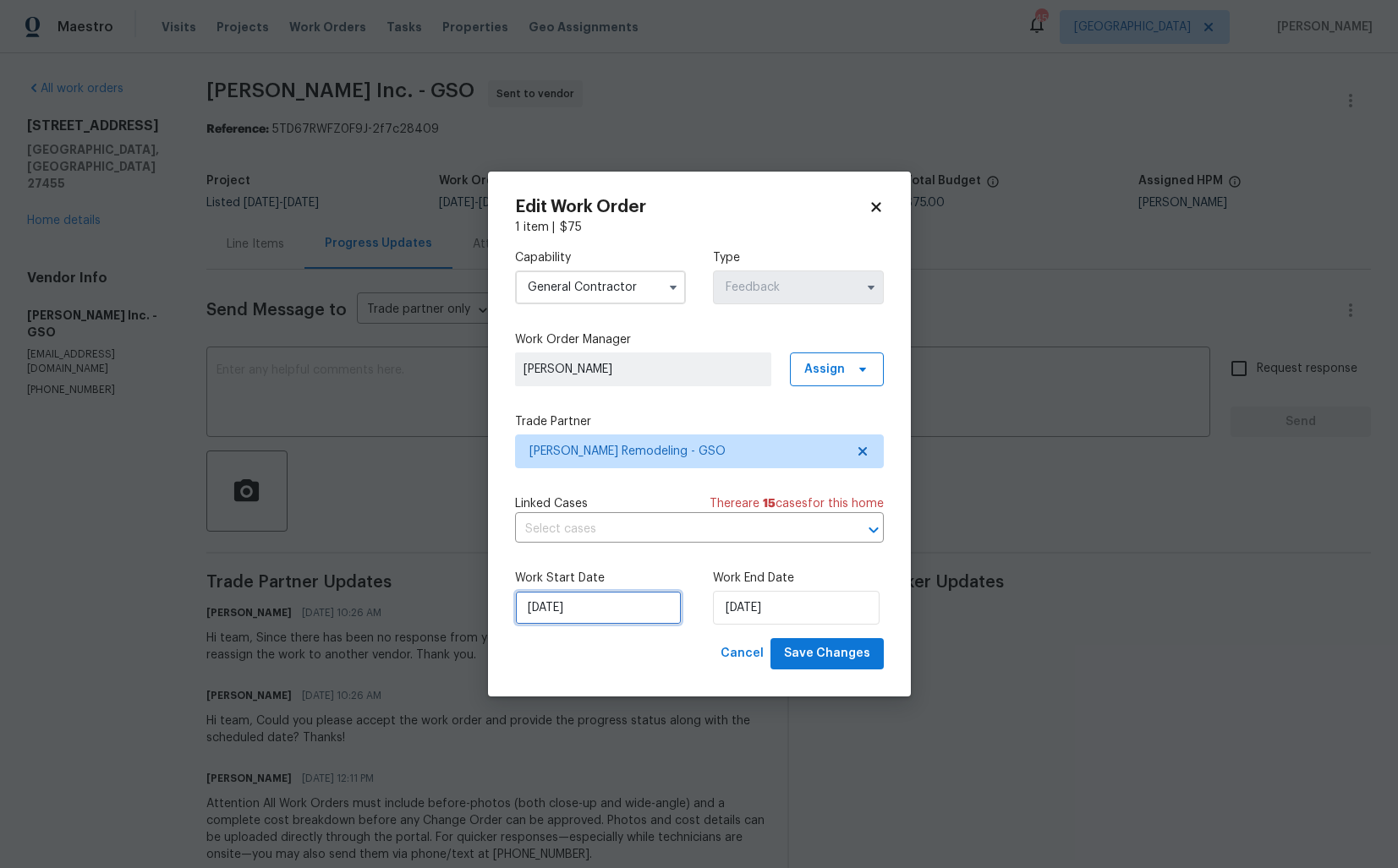
click at [622, 618] on input "[DATE]" at bounding box center [598, 608] width 166 height 33
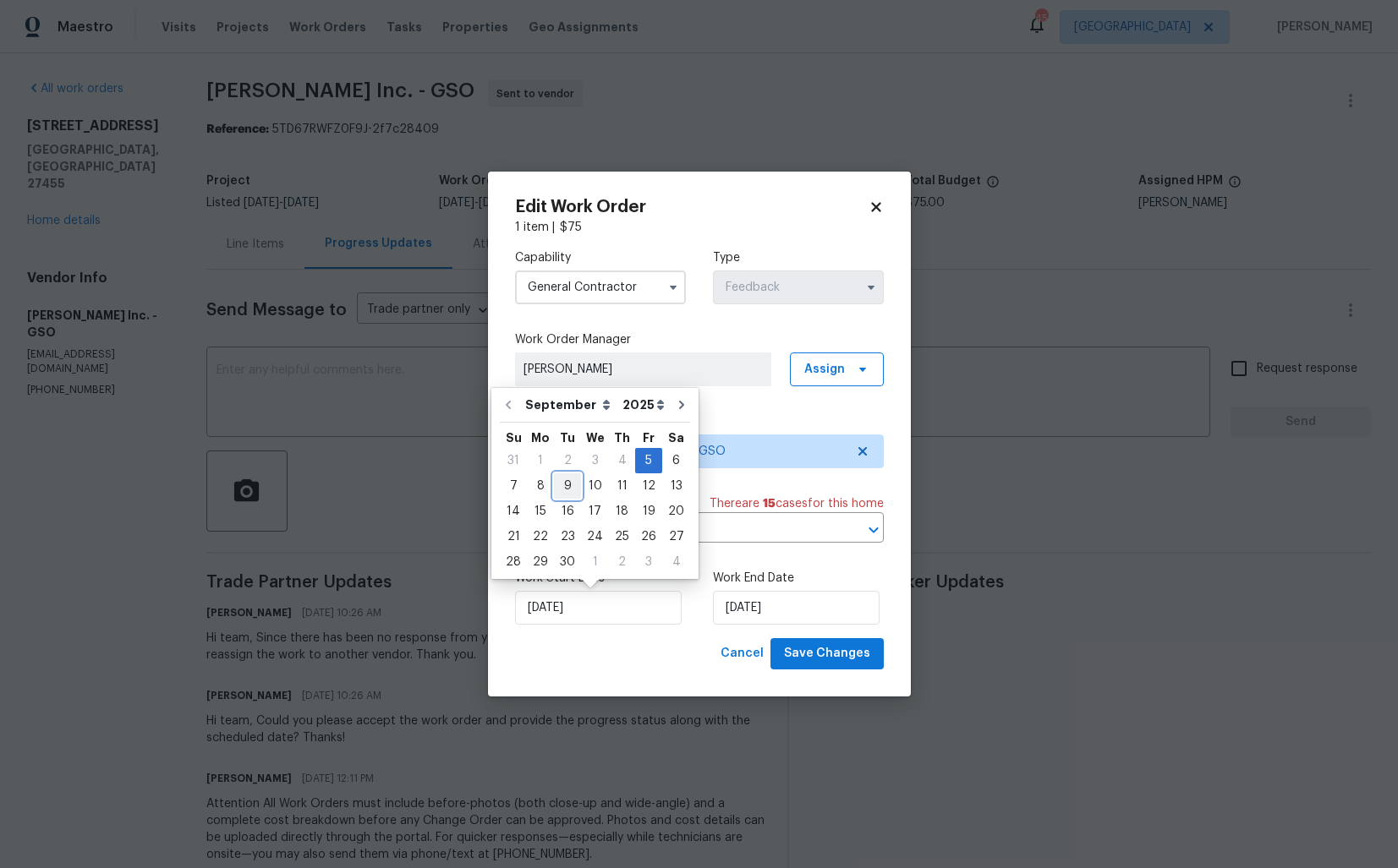
click at [563, 486] on div "9" at bounding box center [567, 486] width 27 height 24
type input "09/09/2025"
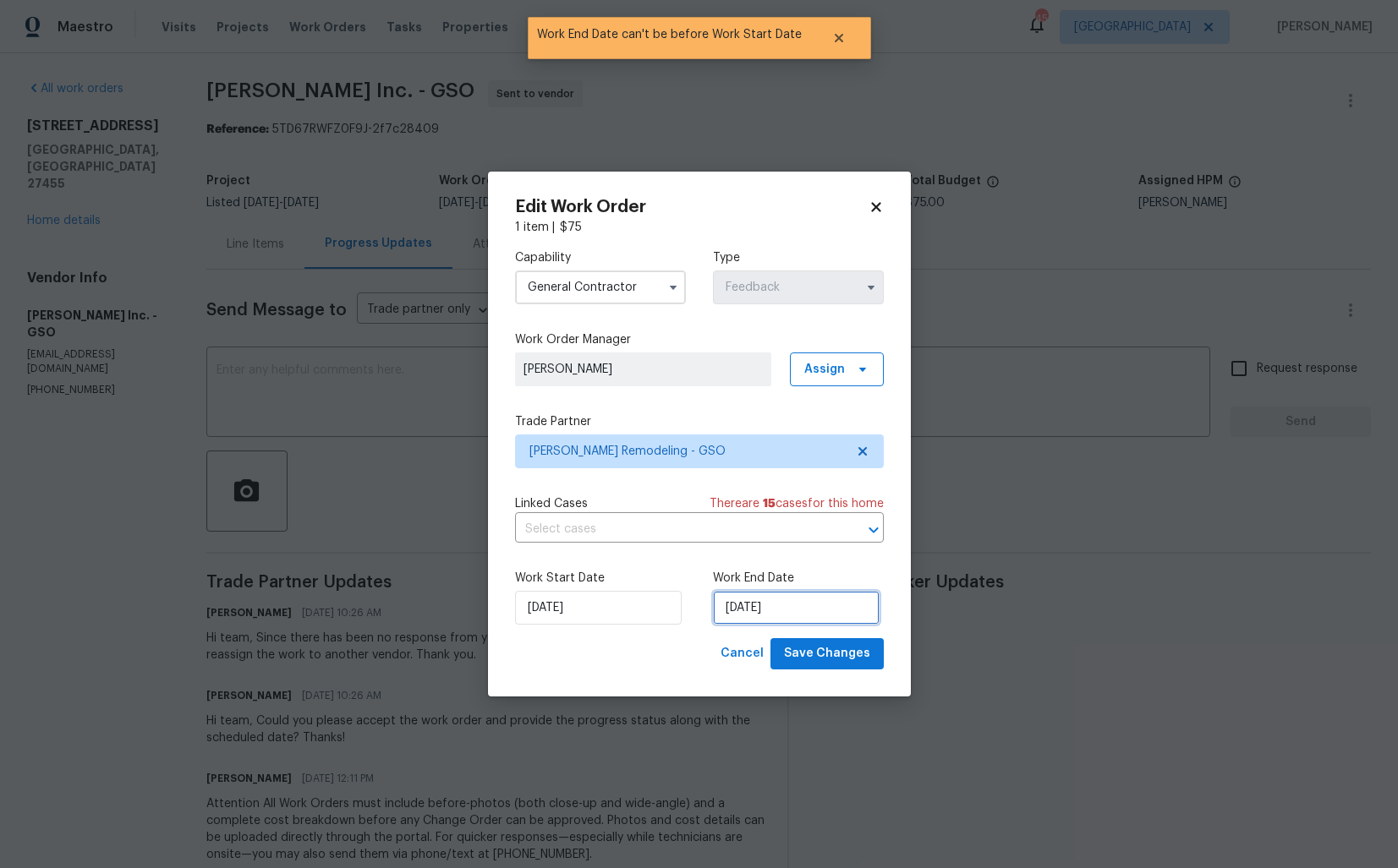
click at [752, 607] on input "09/09/2025" at bounding box center [796, 608] width 166 height 33
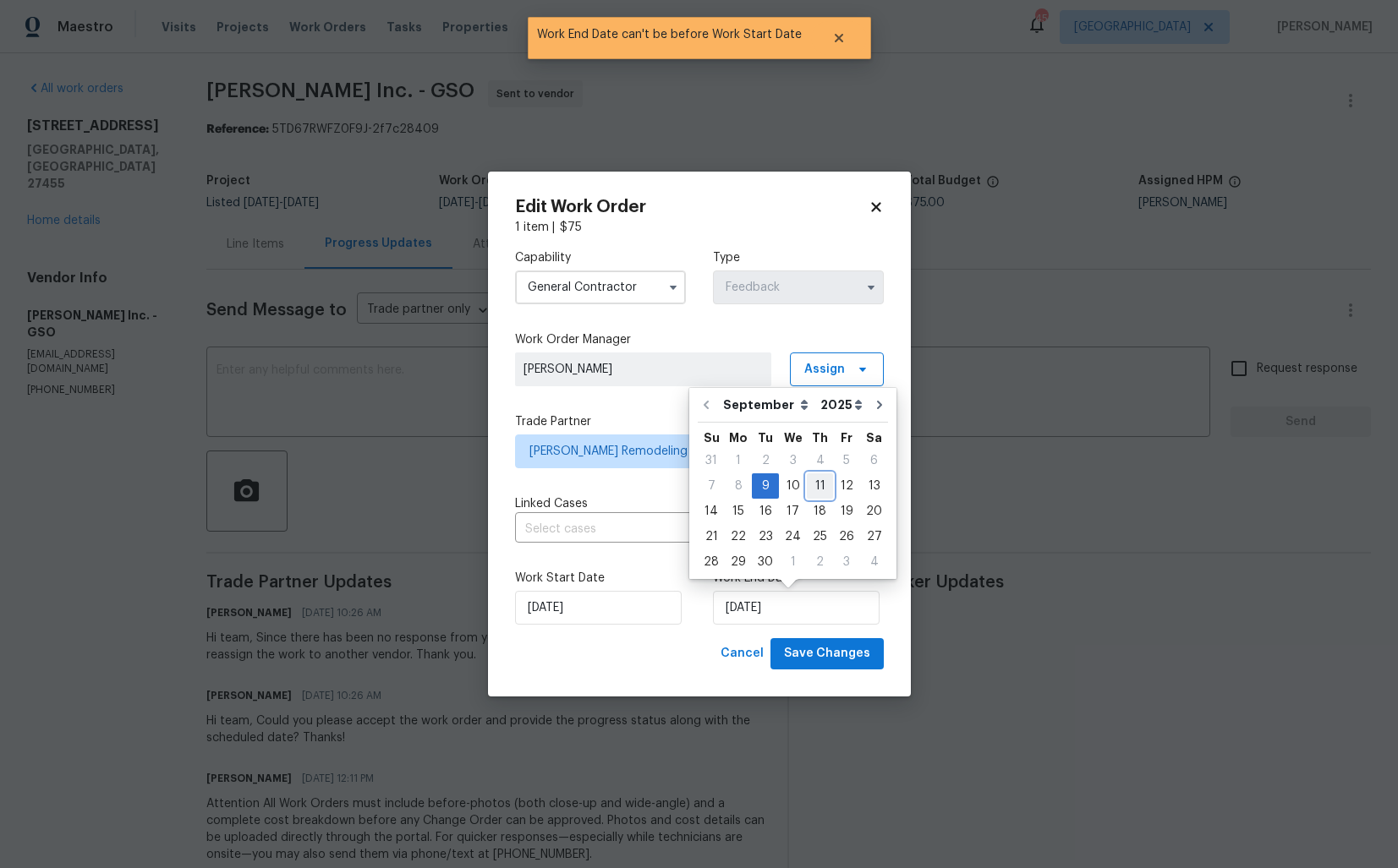
click at [812, 490] on div "11" at bounding box center [819, 486] width 26 height 24
type input "[DATE]"
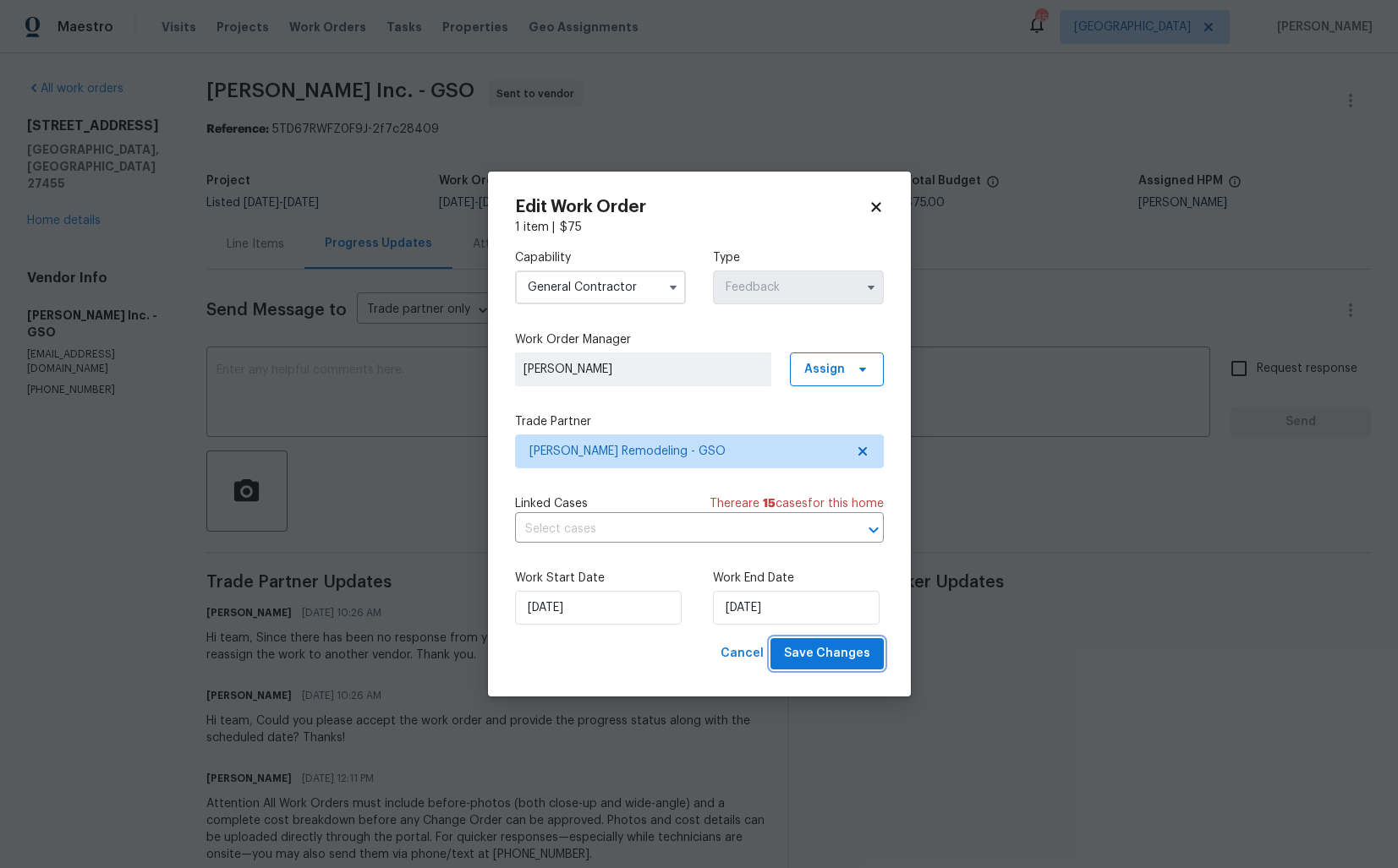
click at [816, 648] on span "Save Changes" at bounding box center [827, 654] width 86 height 21
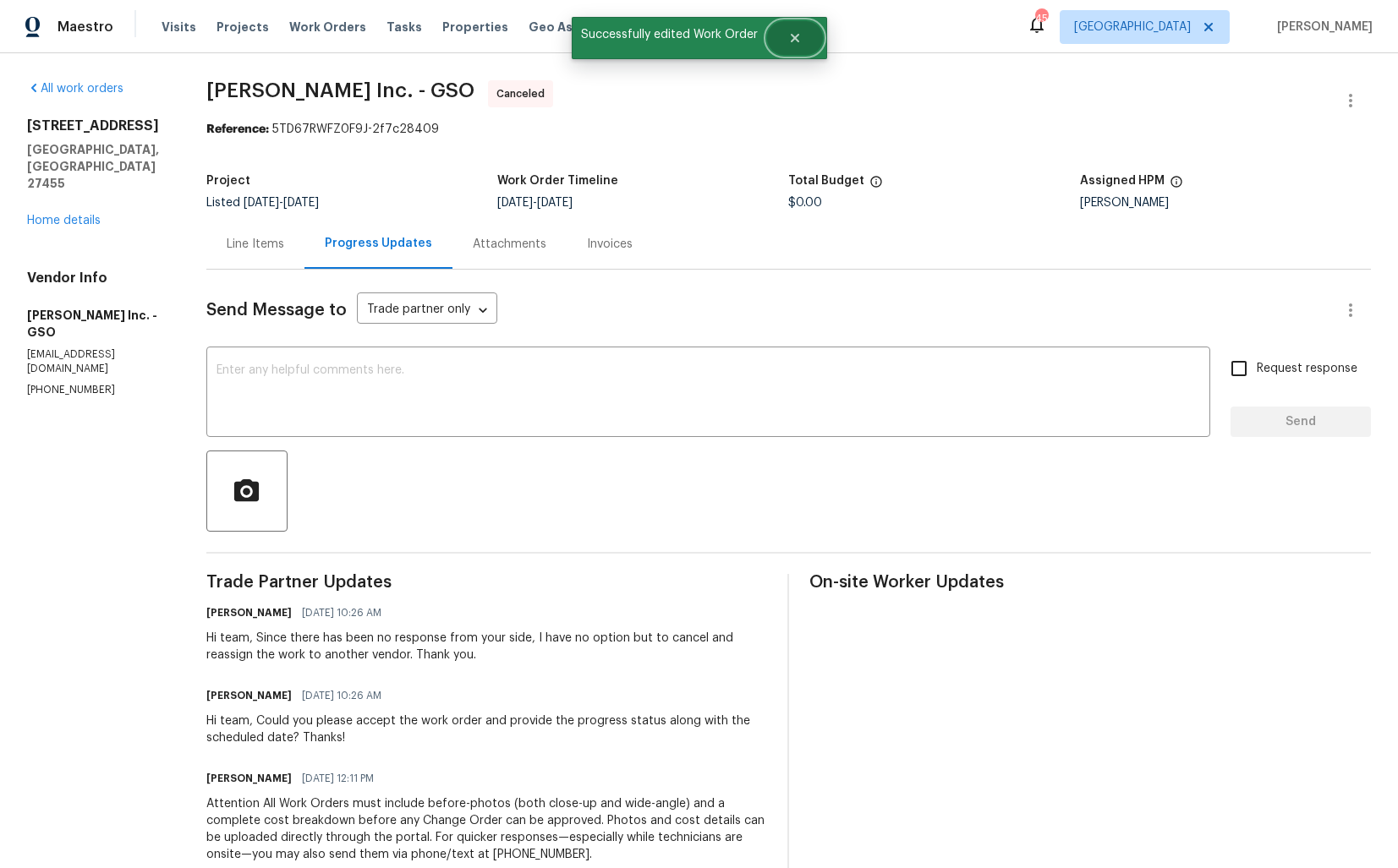
click at [791, 43] on icon "Close" at bounding box center [794, 38] width 14 height 14
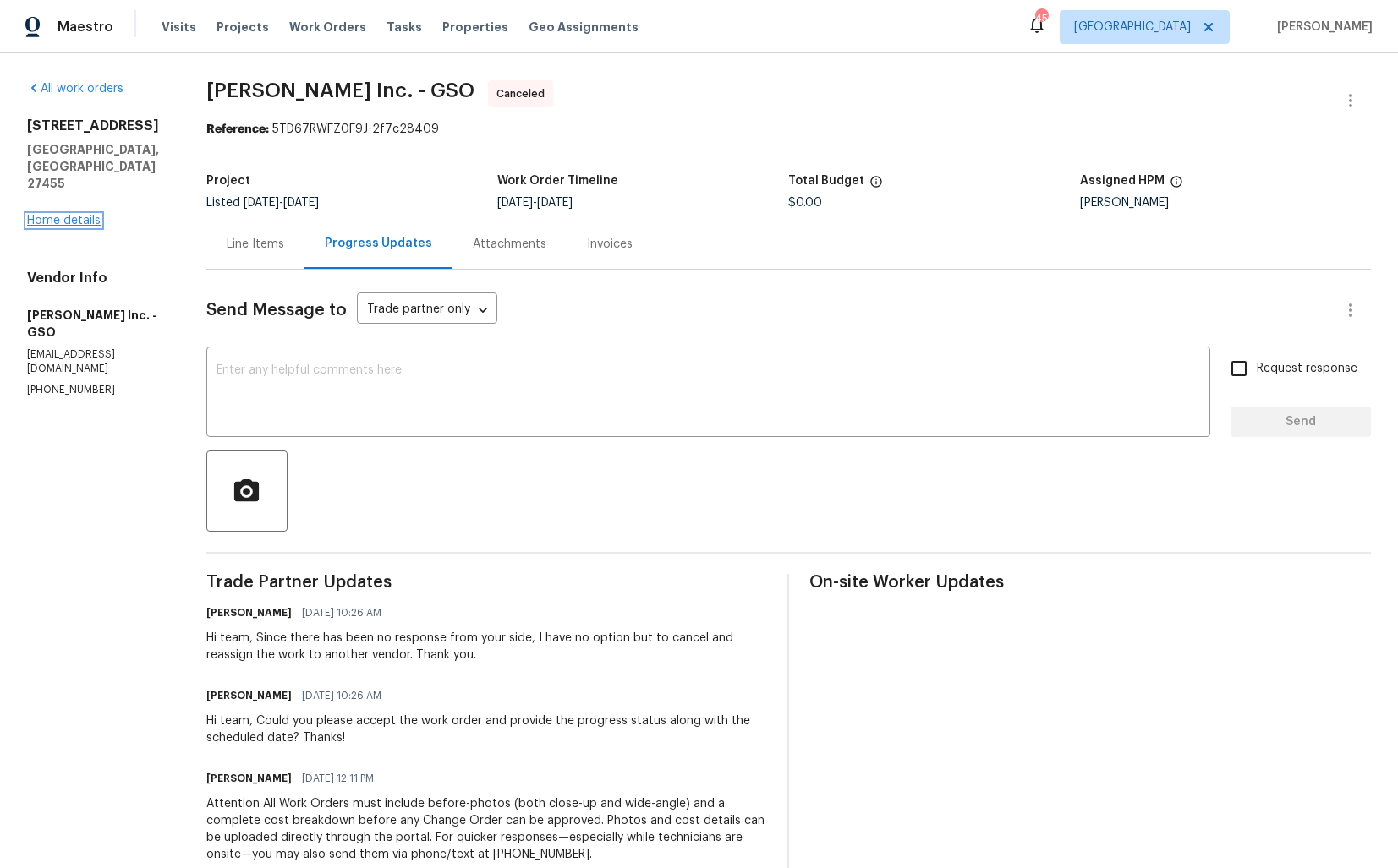
click at [57, 214] on link "Home details" at bounding box center [63, 220] width 73 height 12
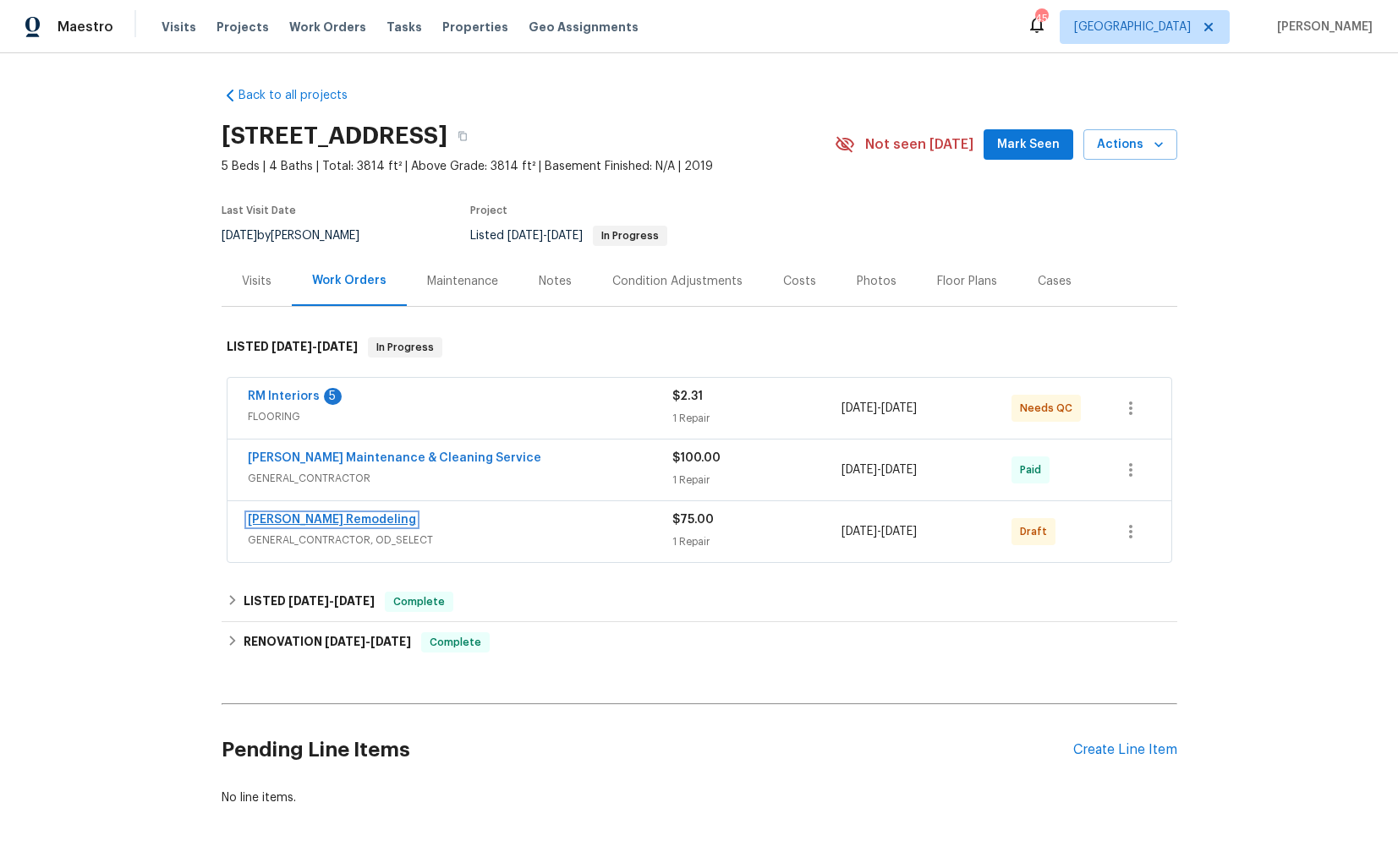
click at [286, 516] on link "Pino Remodeling" at bounding box center [332, 519] width 168 height 12
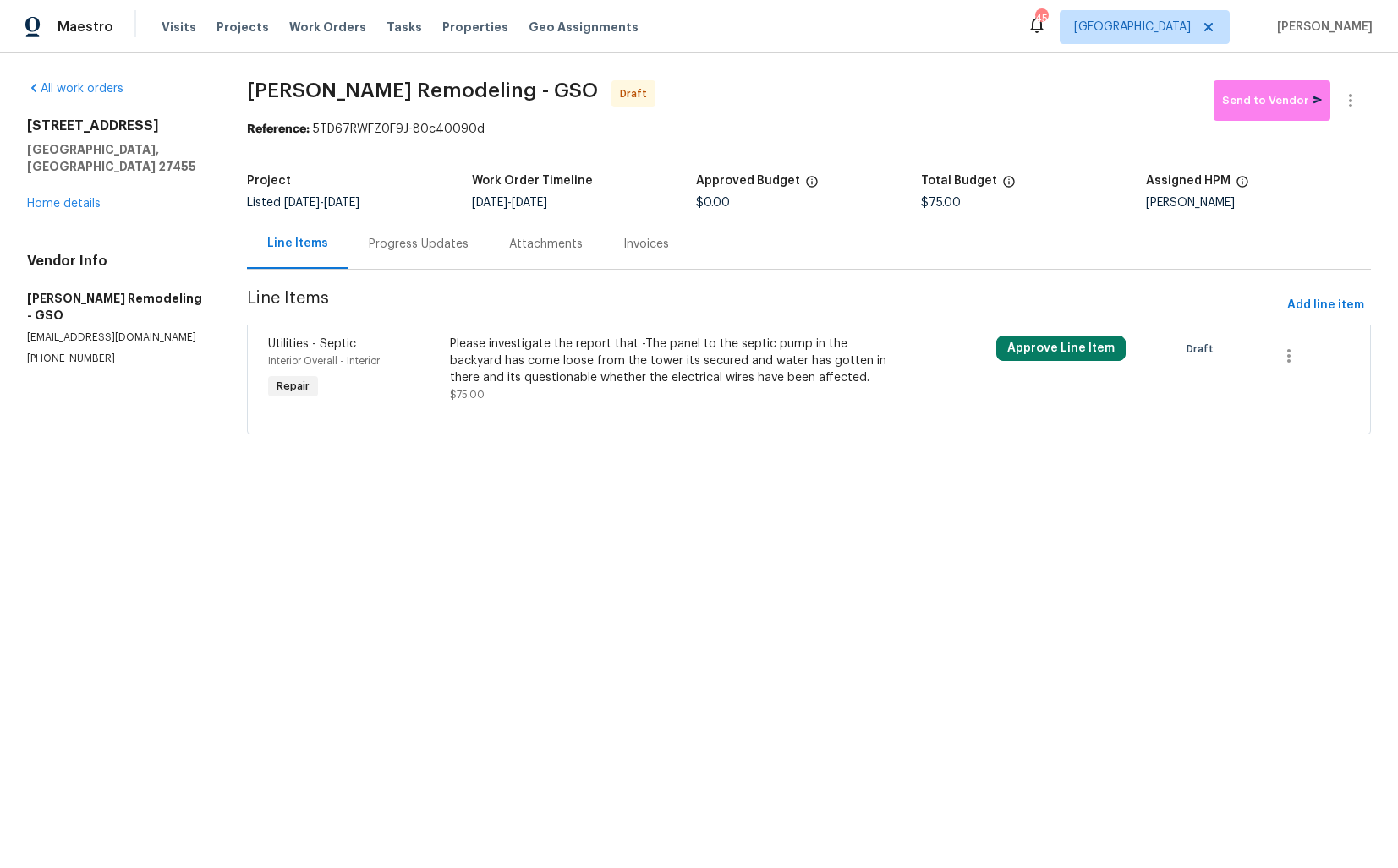
click at [586, 363] on div "Please investigate the report that -The panel to the septic pump in the backyar…" at bounding box center [672, 361] width 445 height 51
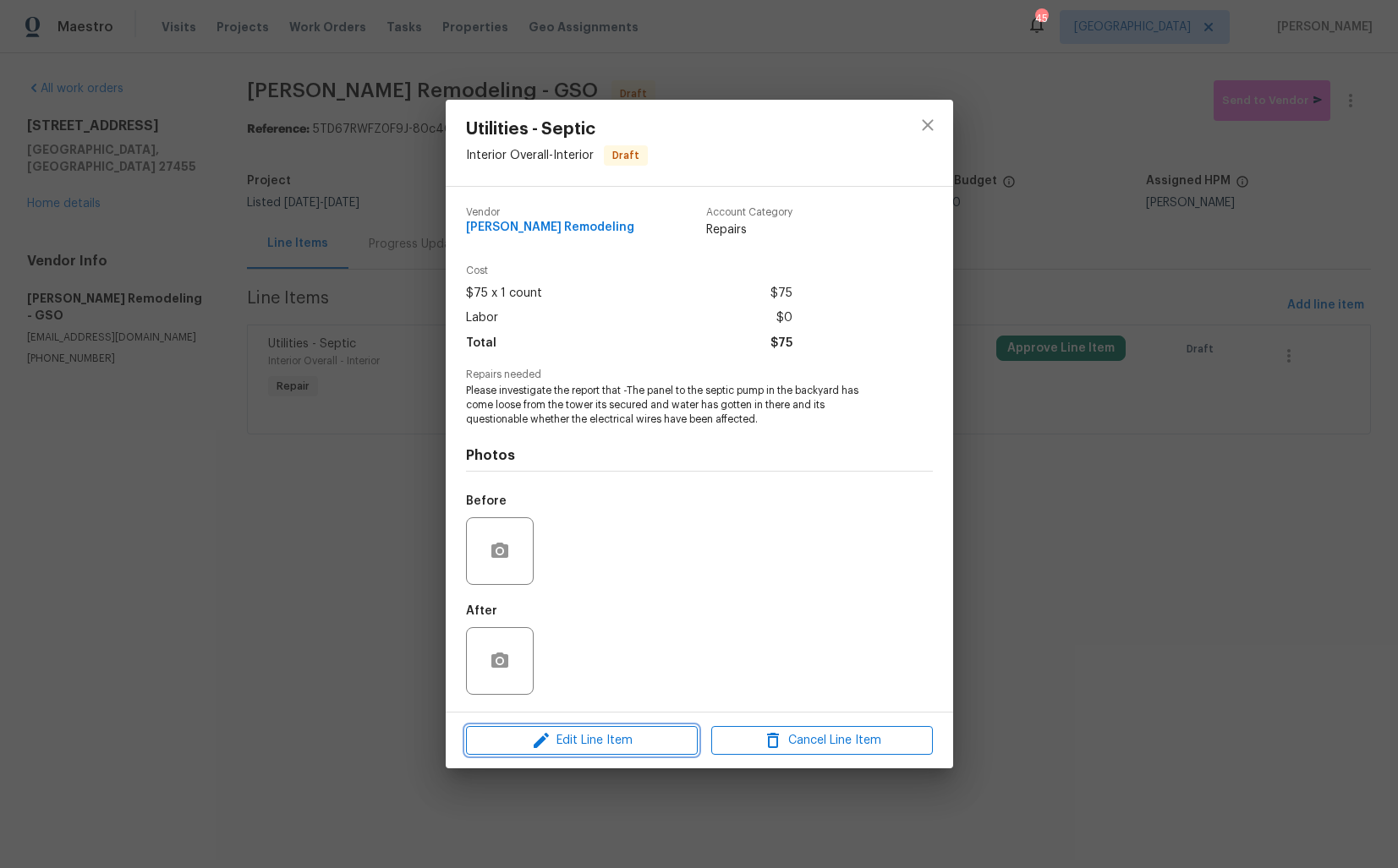
click at [553, 746] on span "Edit Line Item" at bounding box center [581, 741] width 222 height 21
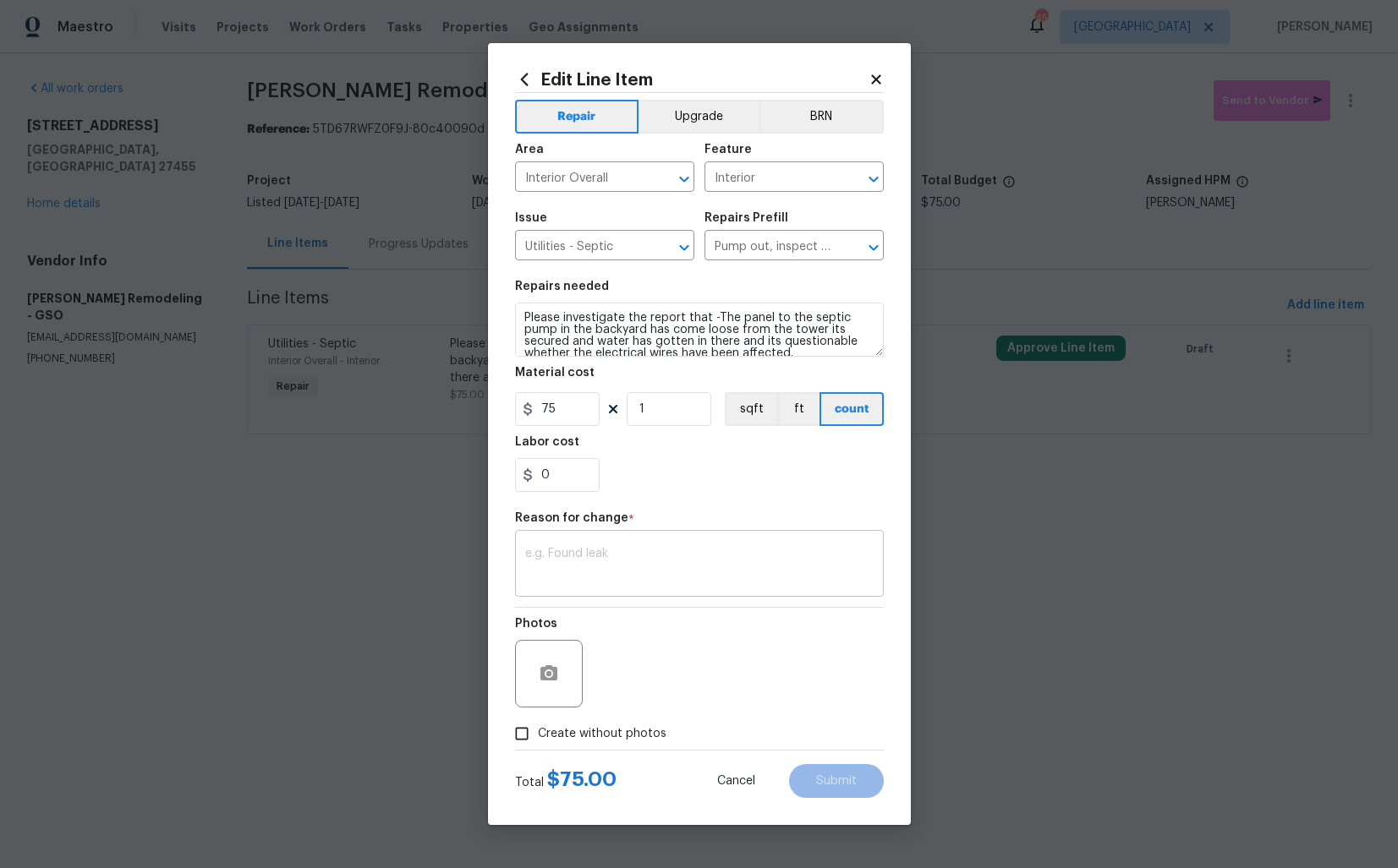
click at [585, 552] on textarea at bounding box center [699, 565] width 348 height 35
type textarea "verbiage updated."
click at [556, 735] on span "Create without photos" at bounding box center [602, 734] width 128 height 18
click at [538, 735] on input "Create without photos" at bounding box center [522, 734] width 33 height 33
checkbox input "true"
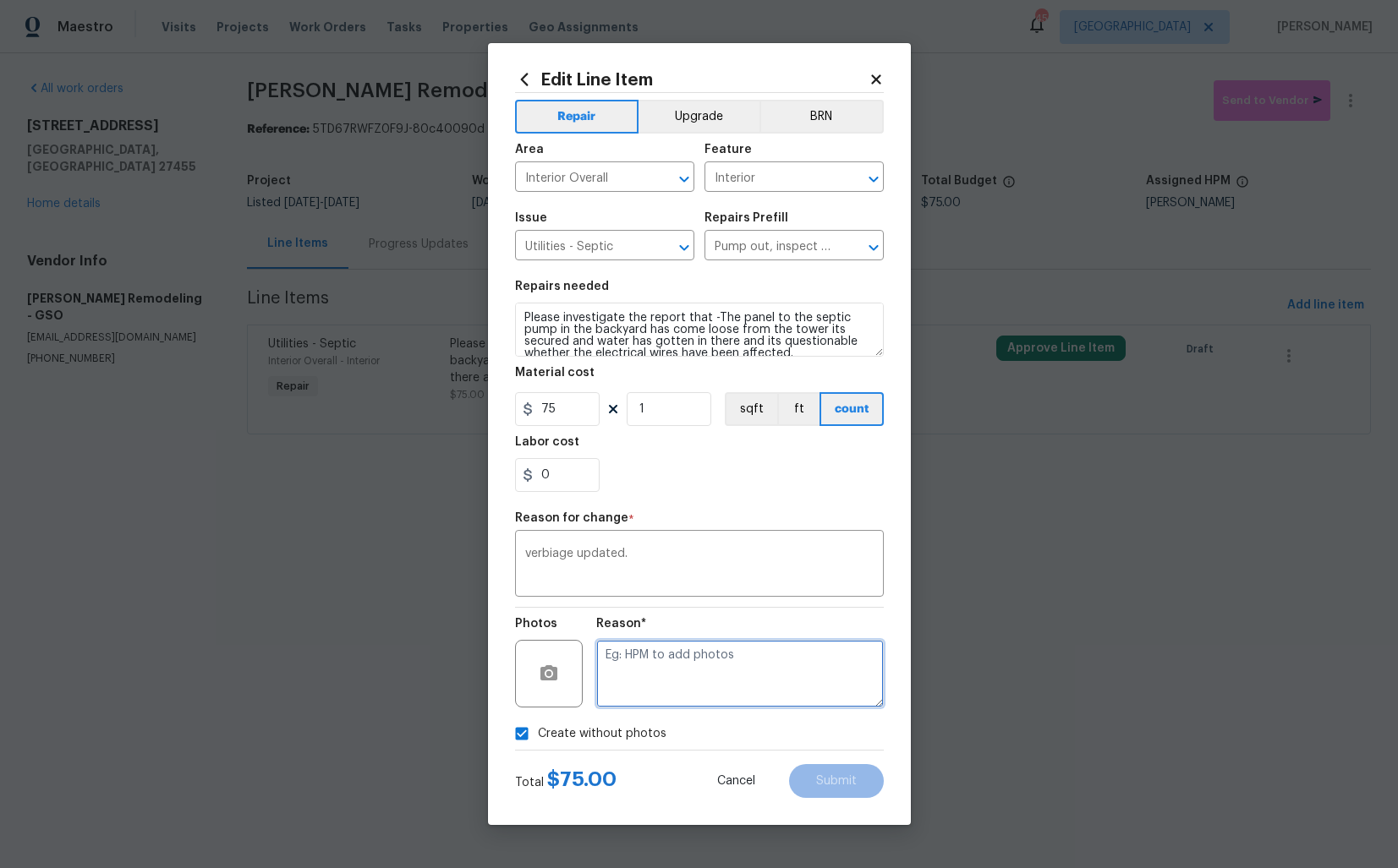
click at [742, 654] on textarea at bounding box center [740, 674] width 288 height 68
click at [840, 778] on span "Submit" at bounding box center [836, 781] width 41 height 13
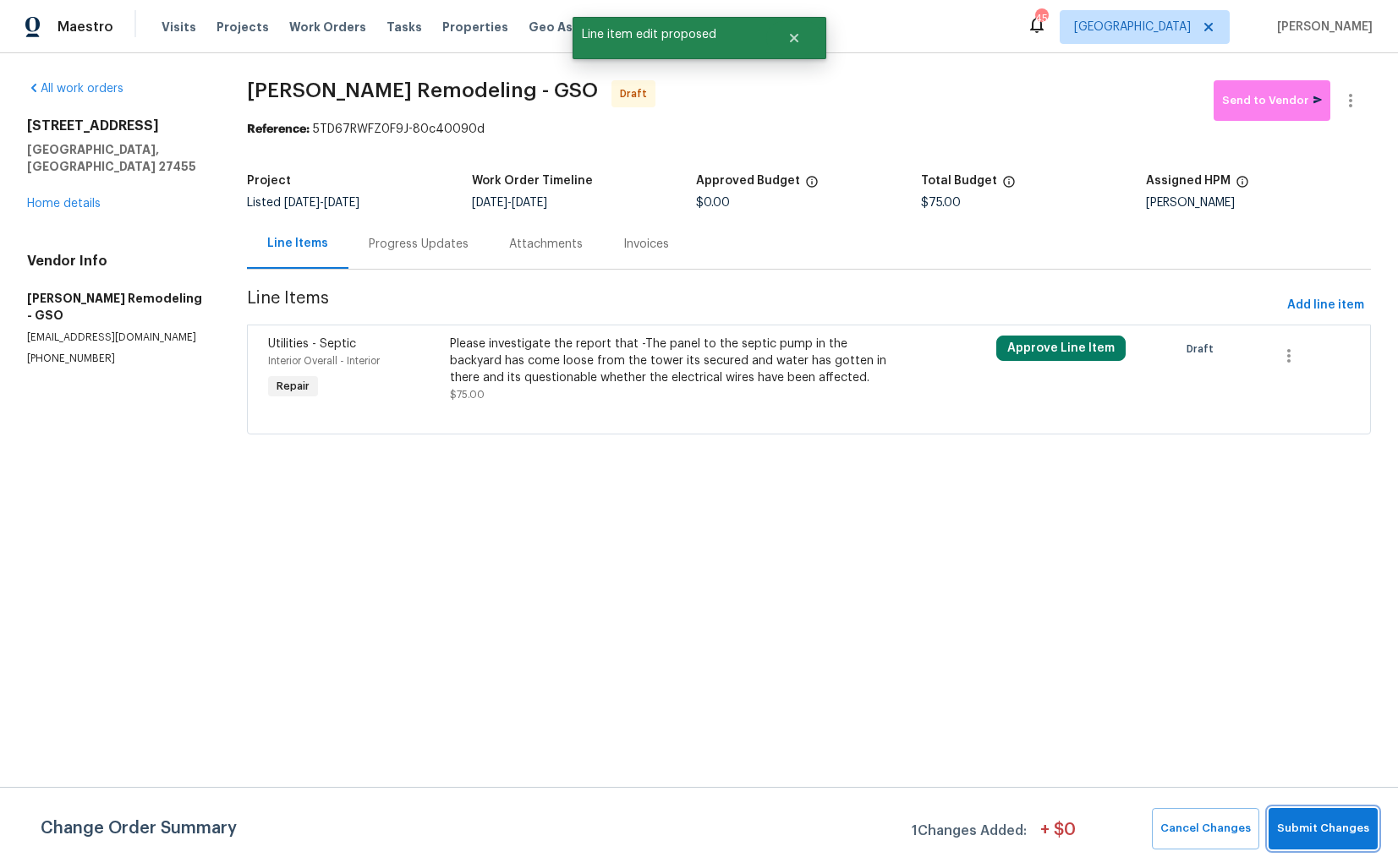
click at [1296, 825] on span "Submit Changes" at bounding box center [1323, 829] width 92 height 20
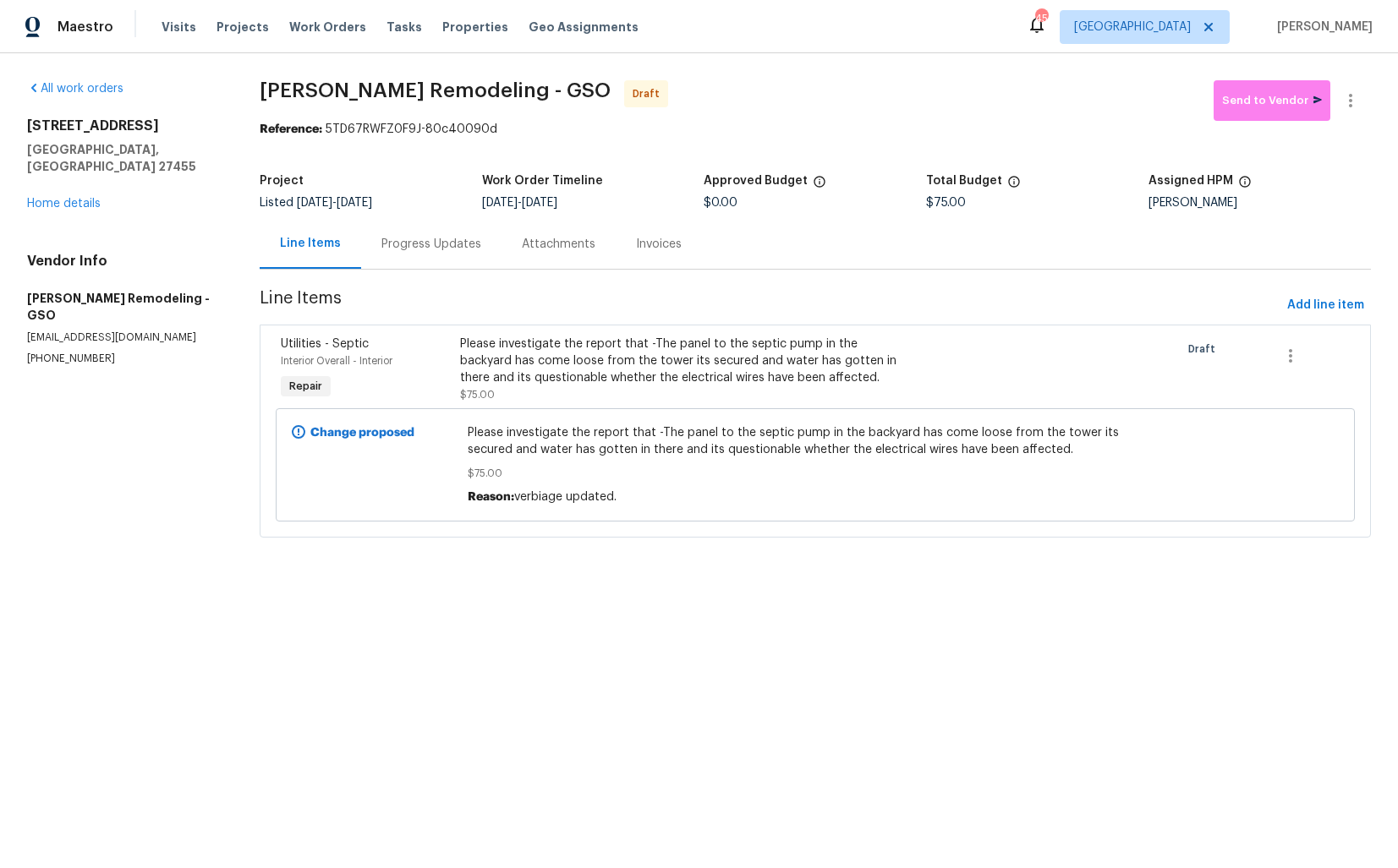
click at [410, 245] on div "Progress Updates" at bounding box center [431, 244] width 99 height 17
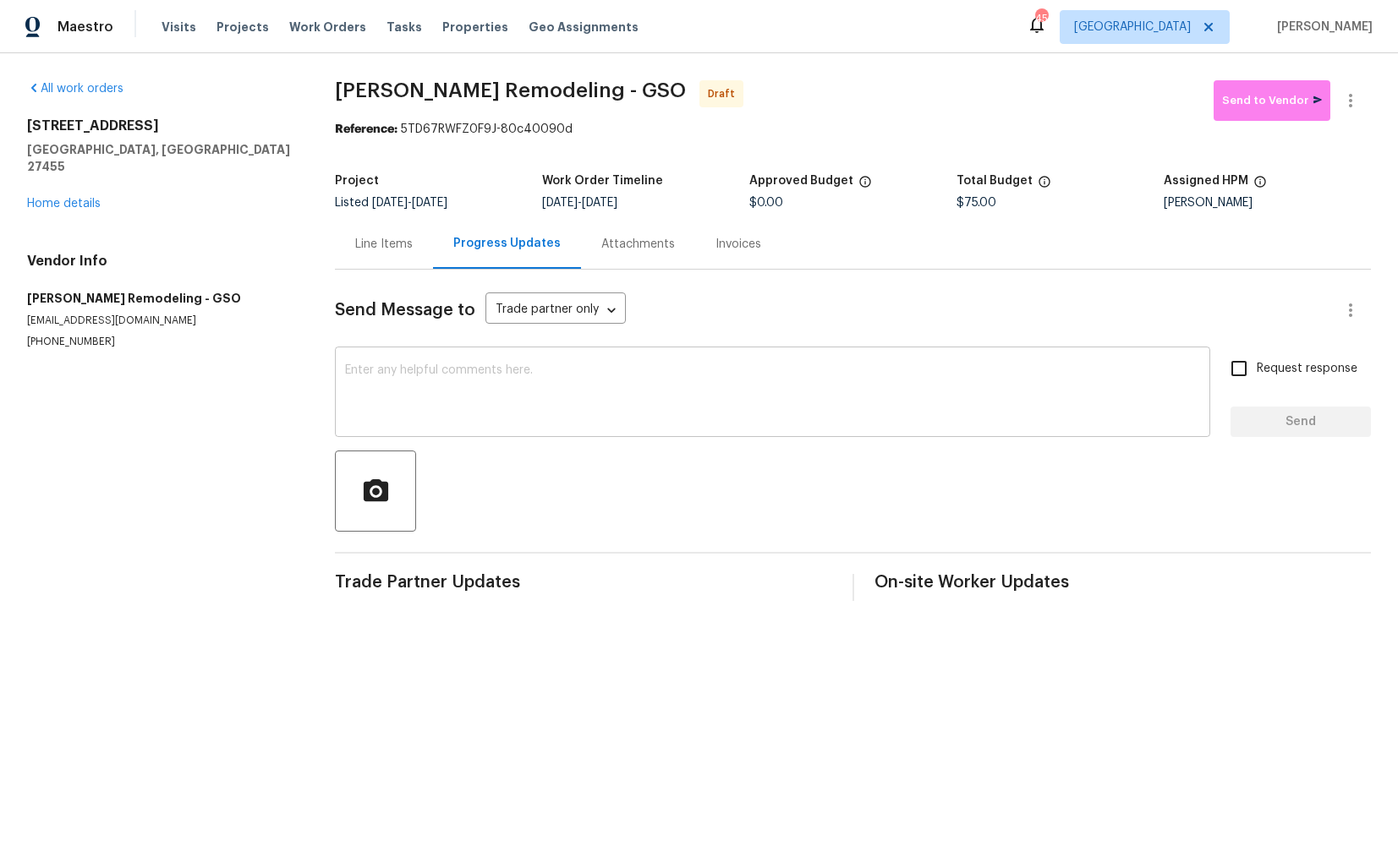
click at [540, 397] on textarea at bounding box center [771, 393] width 855 height 59
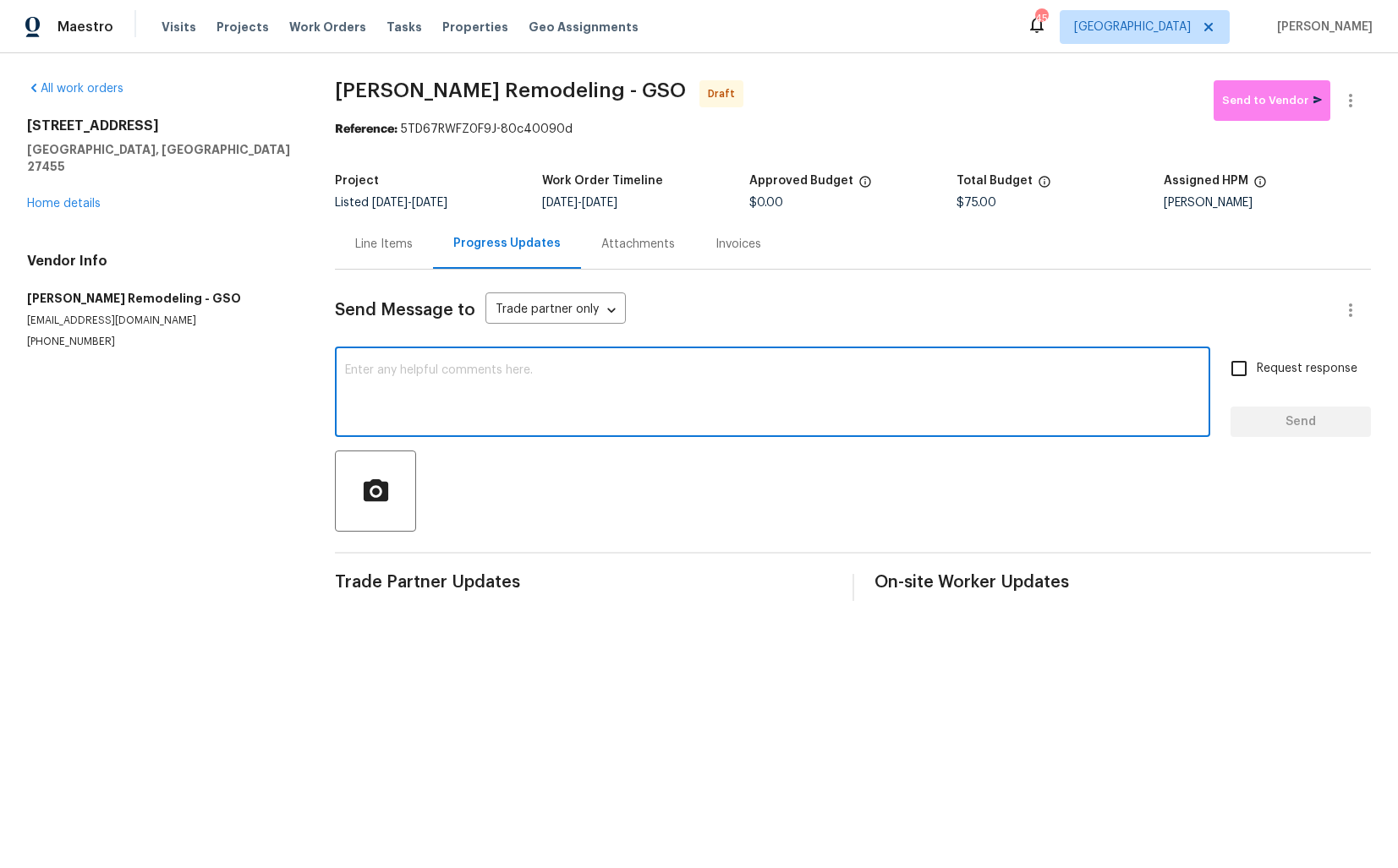
click at [379, 232] on div "Line Items" at bounding box center [383, 243] width 98 height 50
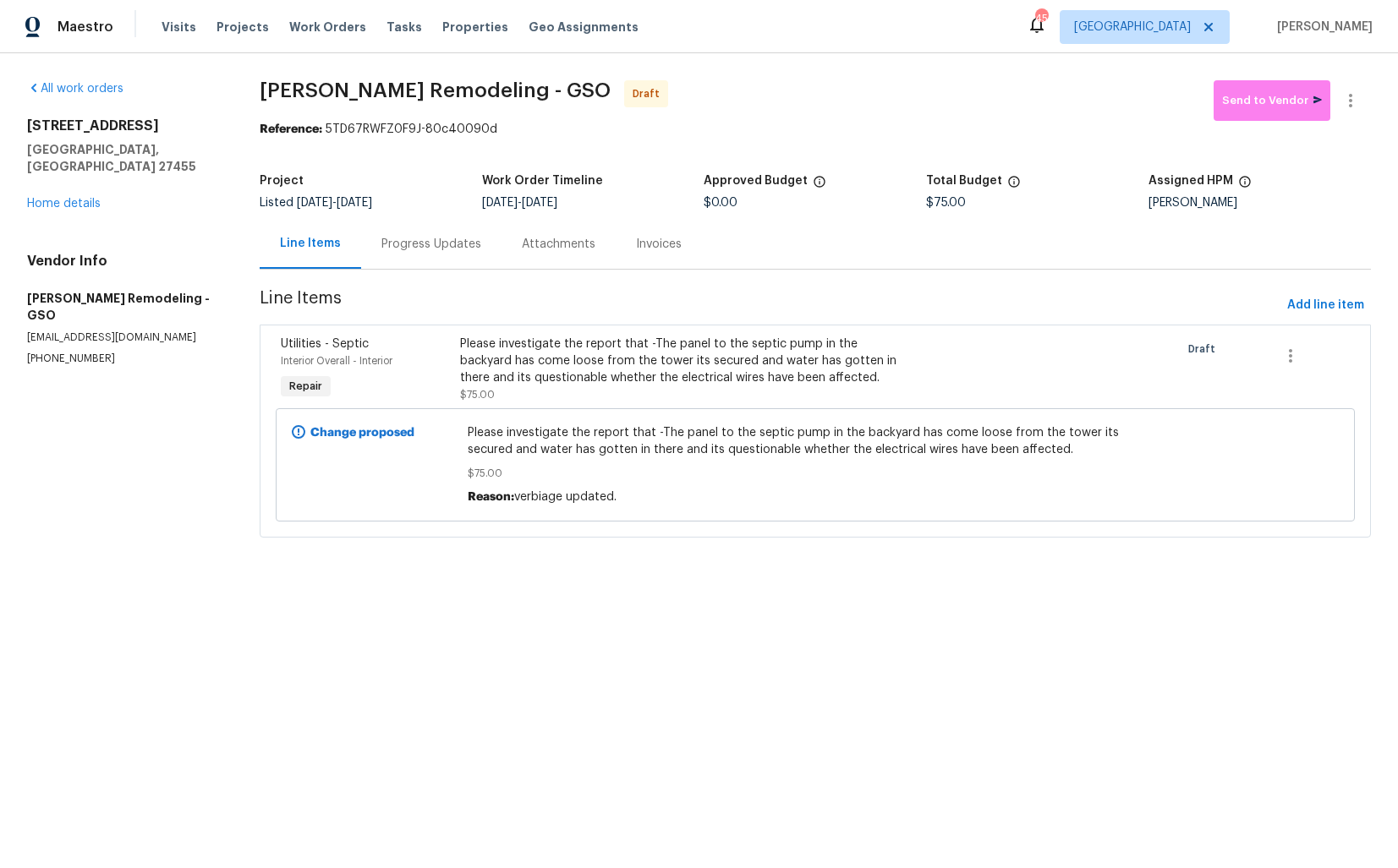
click at [447, 253] on div "Progress Updates" at bounding box center [430, 243] width 140 height 50
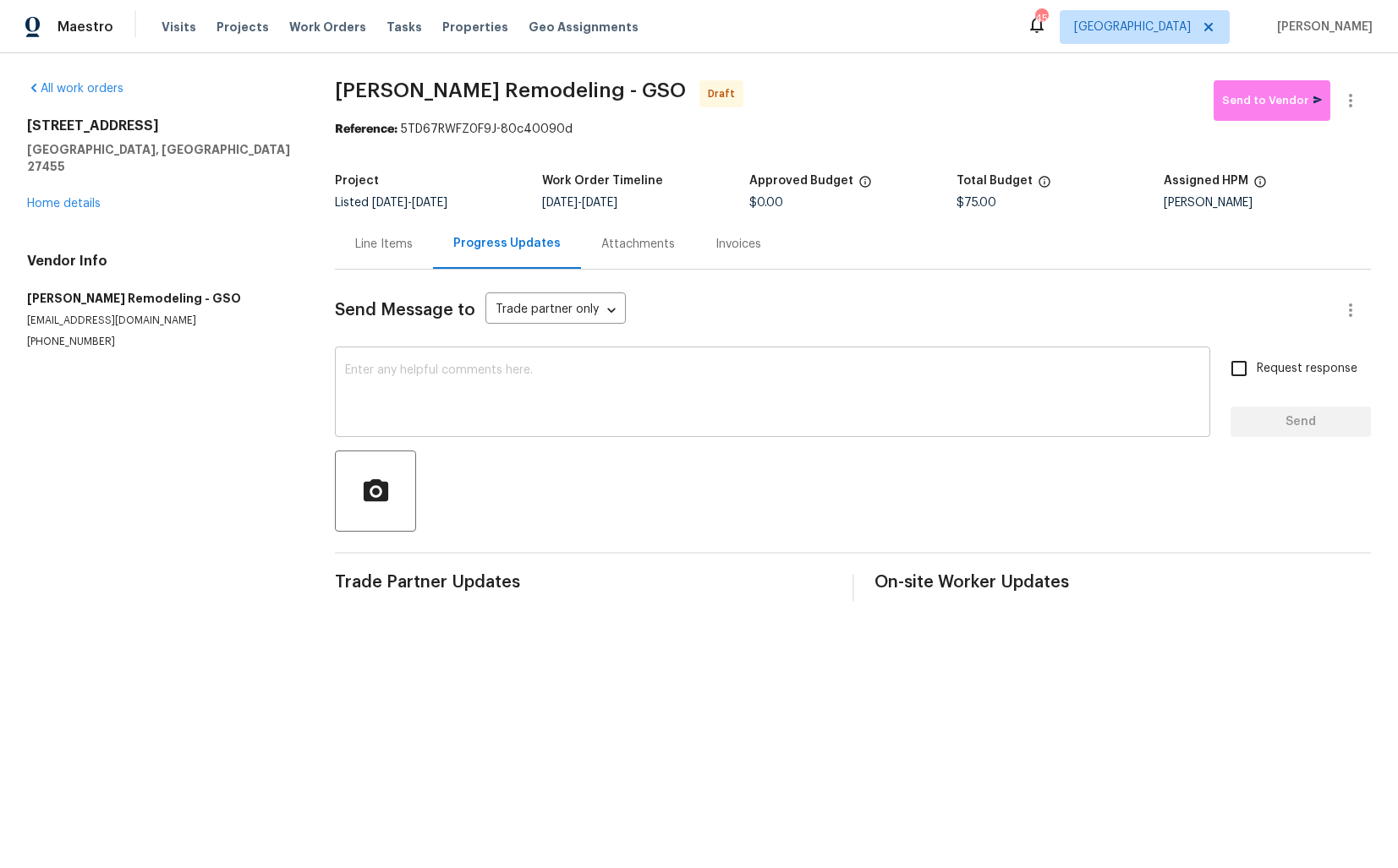
click at [494, 393] on textarea at bounding box center [771, 393] width 855 height 59
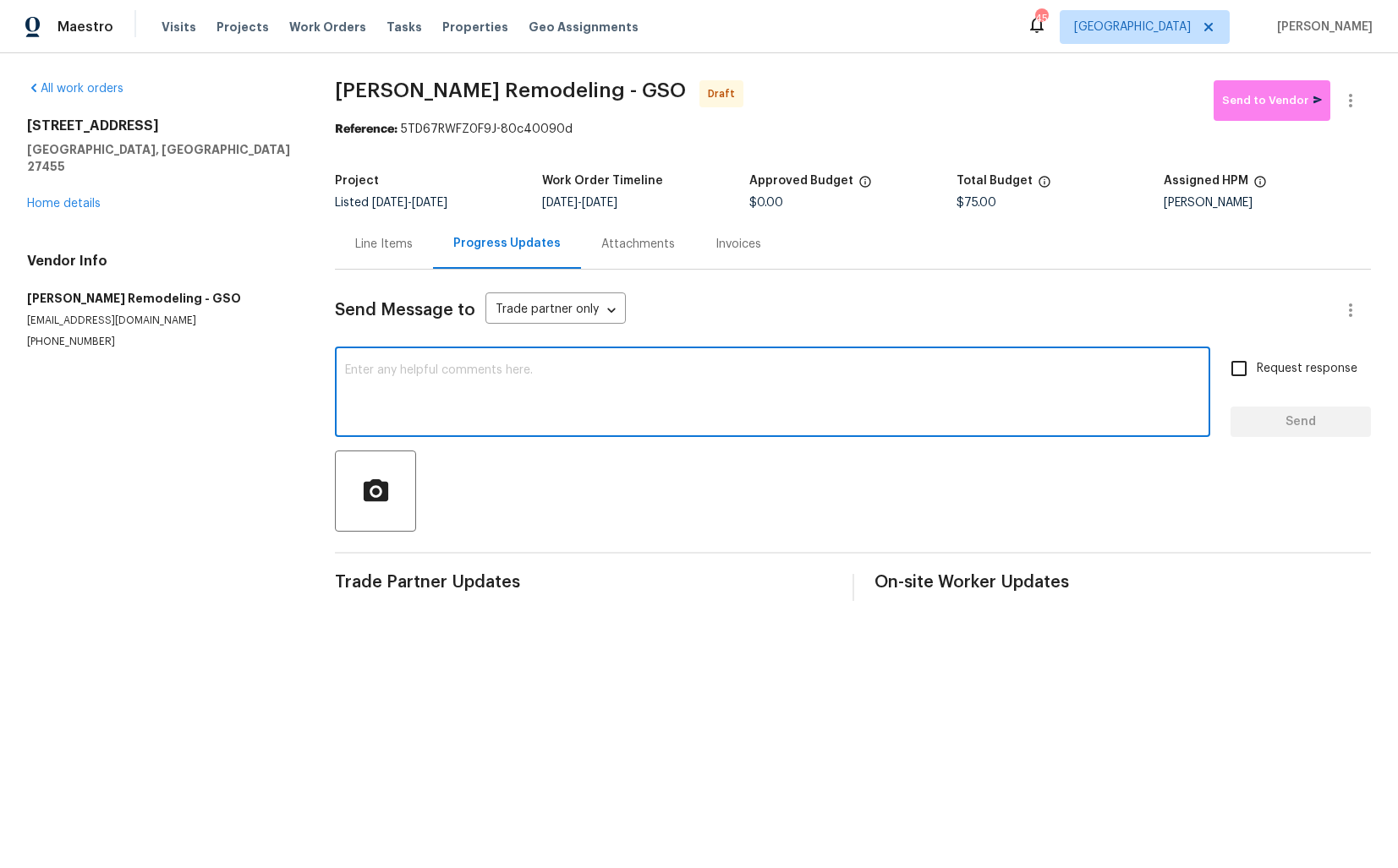
paste textarea "Hi this is Arvind with Opendoor. I’m confirming you received the WO for the pro…"
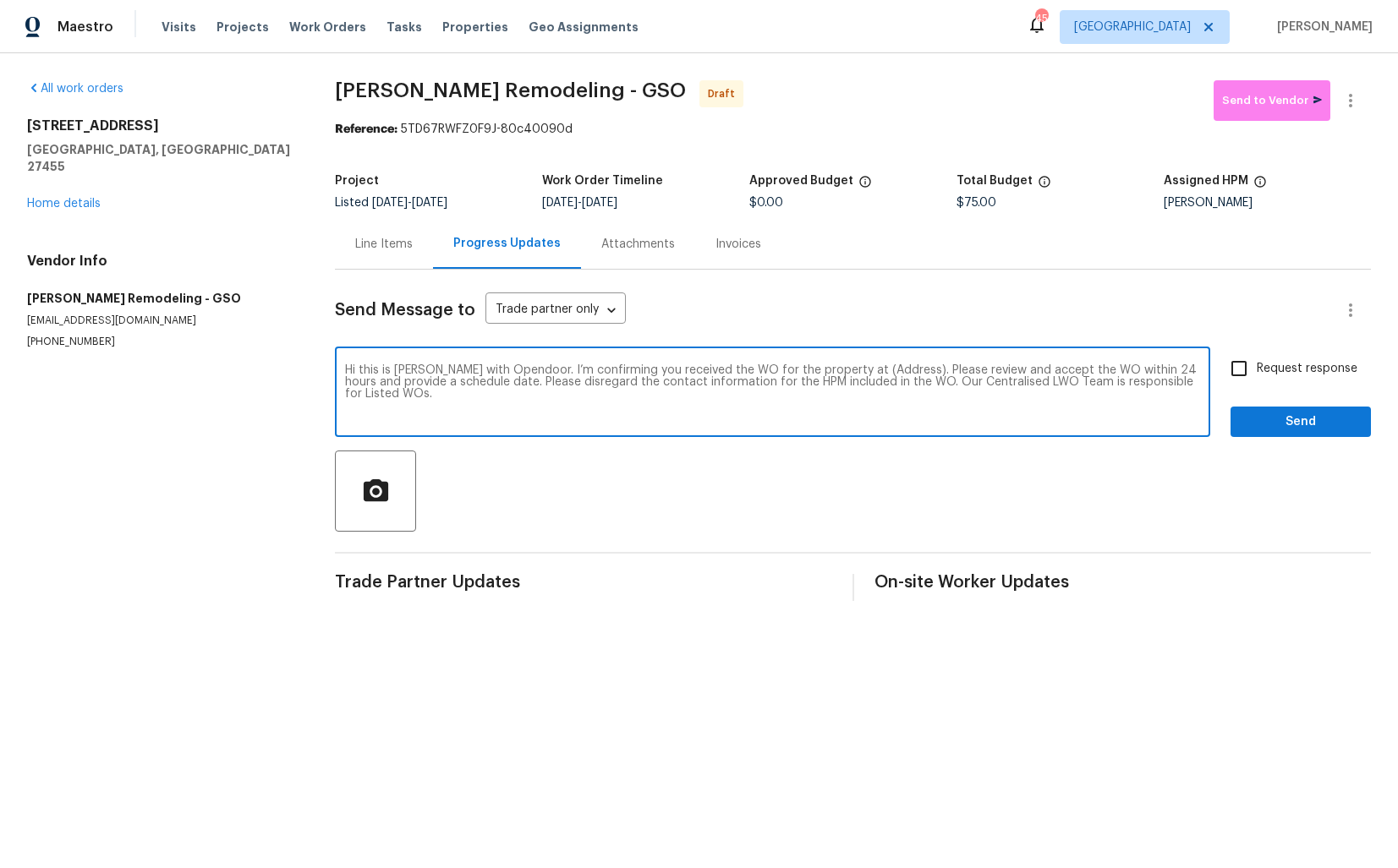
drag, startPoint x: 883, startPoint y: 369, endPoint x: 832, endPoint y: 369, distance: 51.0
click at [832, 369] on textarea "Hi this is Arvind with Opendoor. I’m confirming you received the WO for the pro…" at bounding box center [771, 393] width 855 height 59
paste textarea "400 Lauryn Waverly Way, Greensboro, NC 27455"
type textarea "Hi this is Arvind with Opendoor. I’m confirming you received the WO for the pro…"
click at [1242, 369] on input "Request response" at bounding box center [1238, 368] width 35 height 35
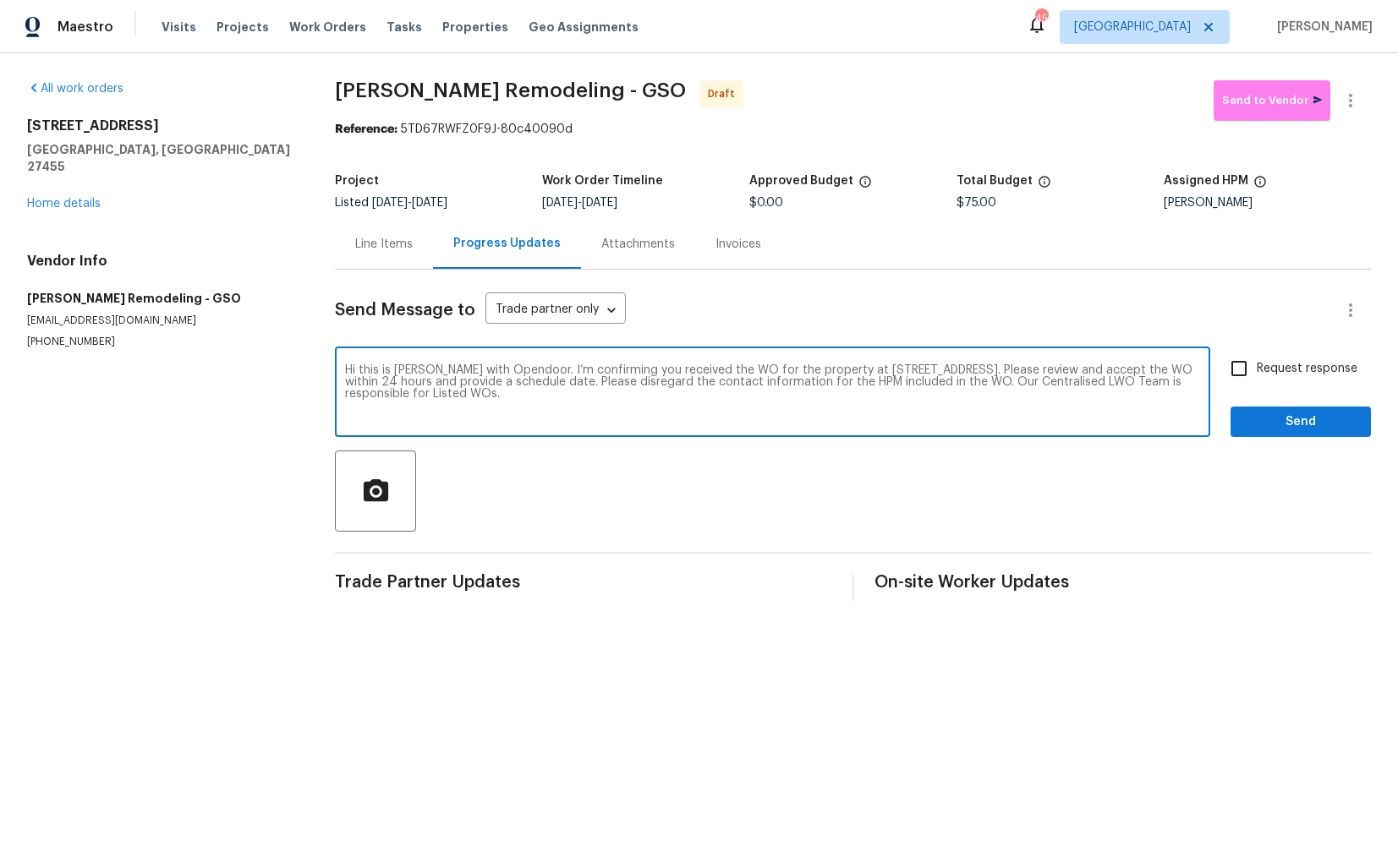
checkbox input "true"
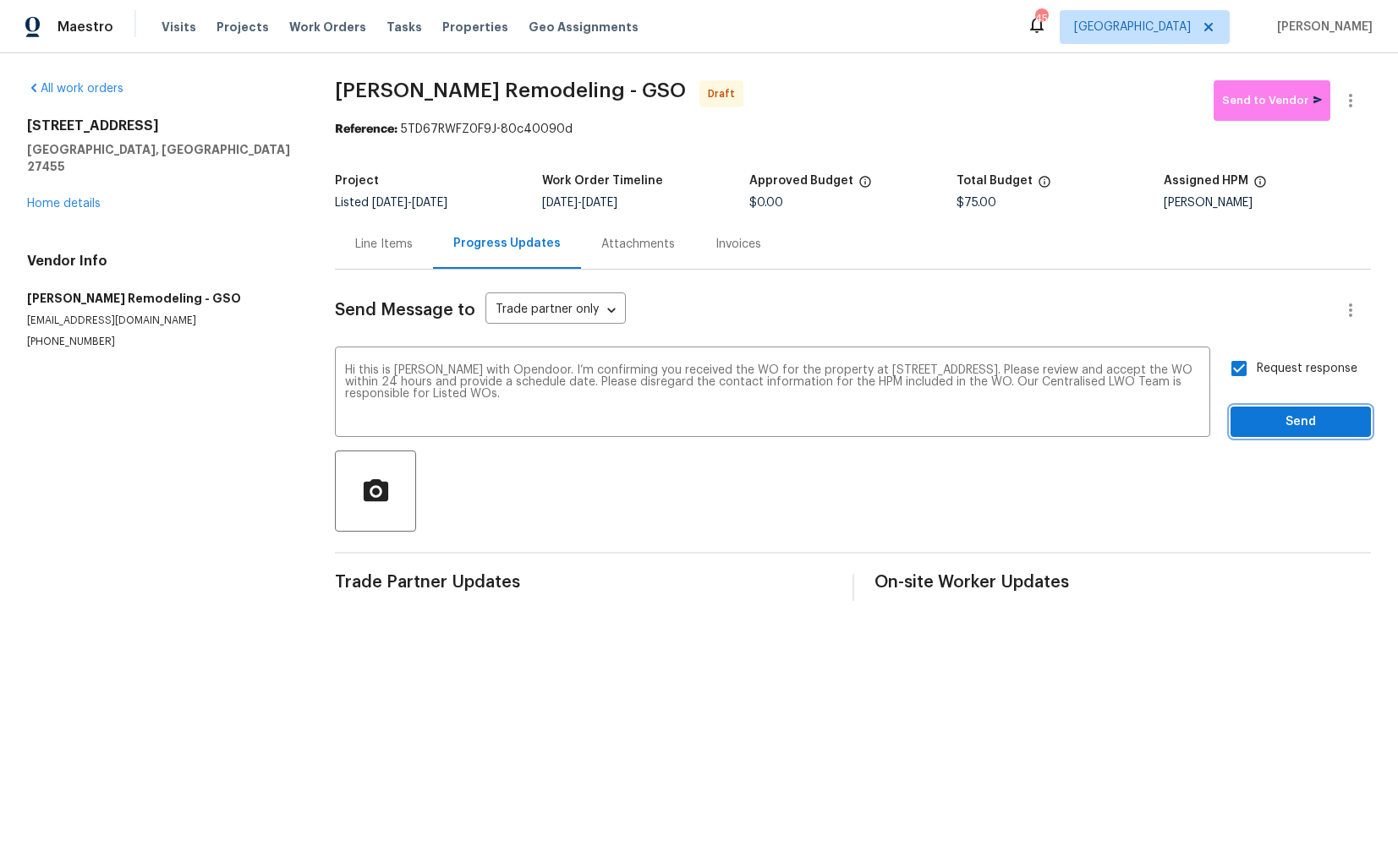
click at [1270, 421] on span "Send" at bounding box center [1299, 421] width 113 height 21
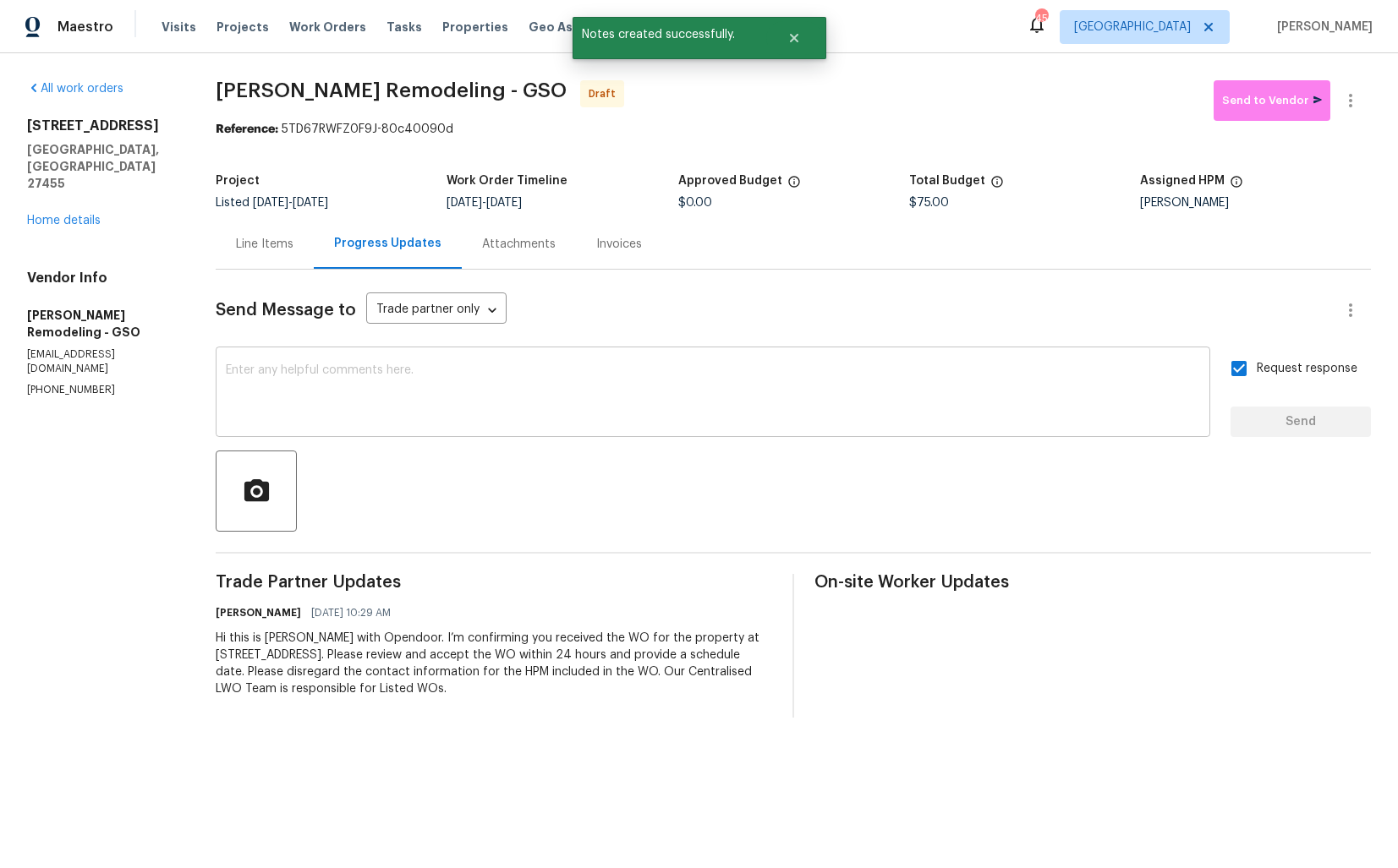
click at [861, 410] on textarea at bounding box center [713, 393] width 974 height 59
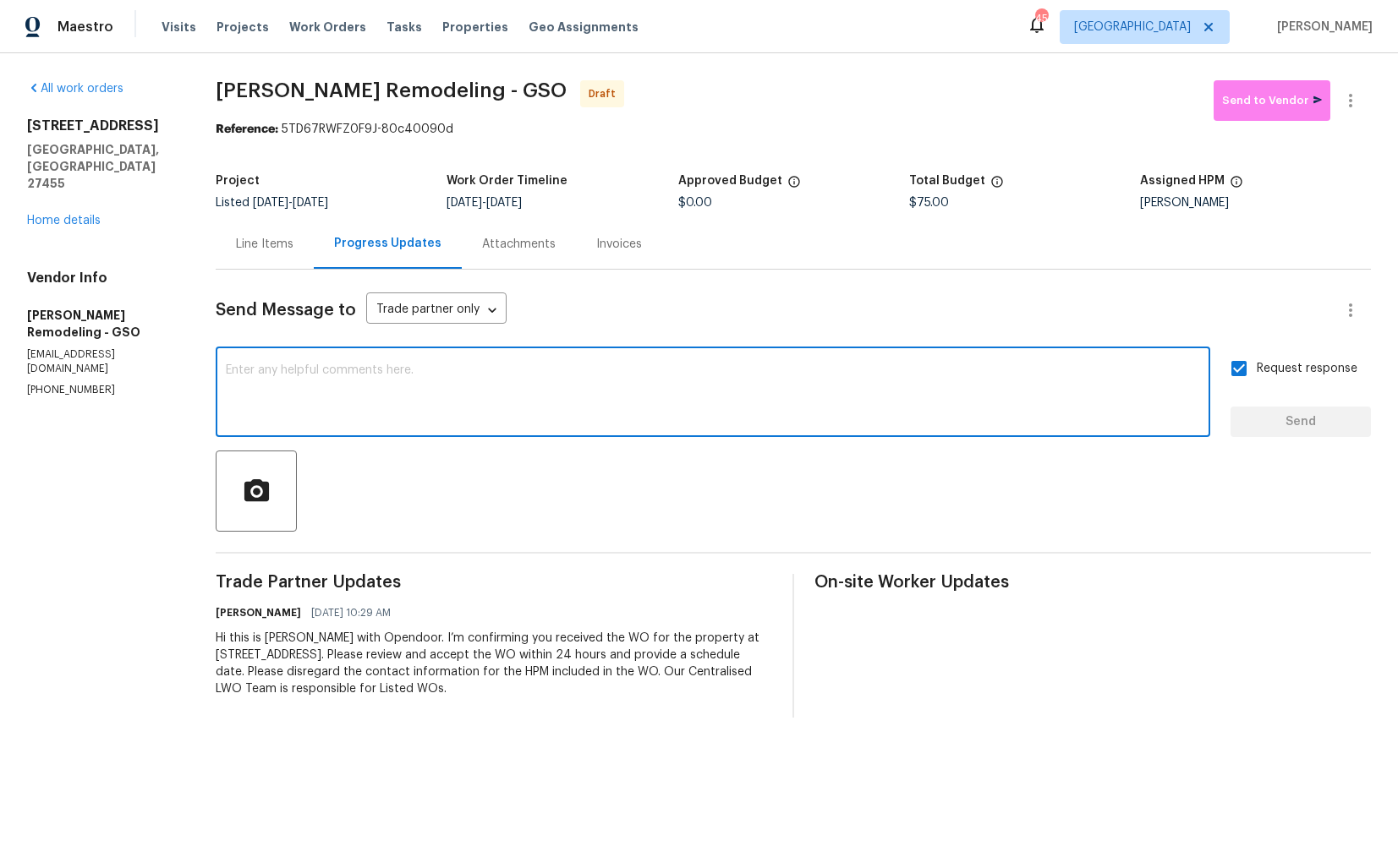
paste textarea "Attention All Work Orders must include before-photos (both close-up and wide-an…"
click at [640, 381] on textarea at bounding box center [713, 393] width 974 height 59
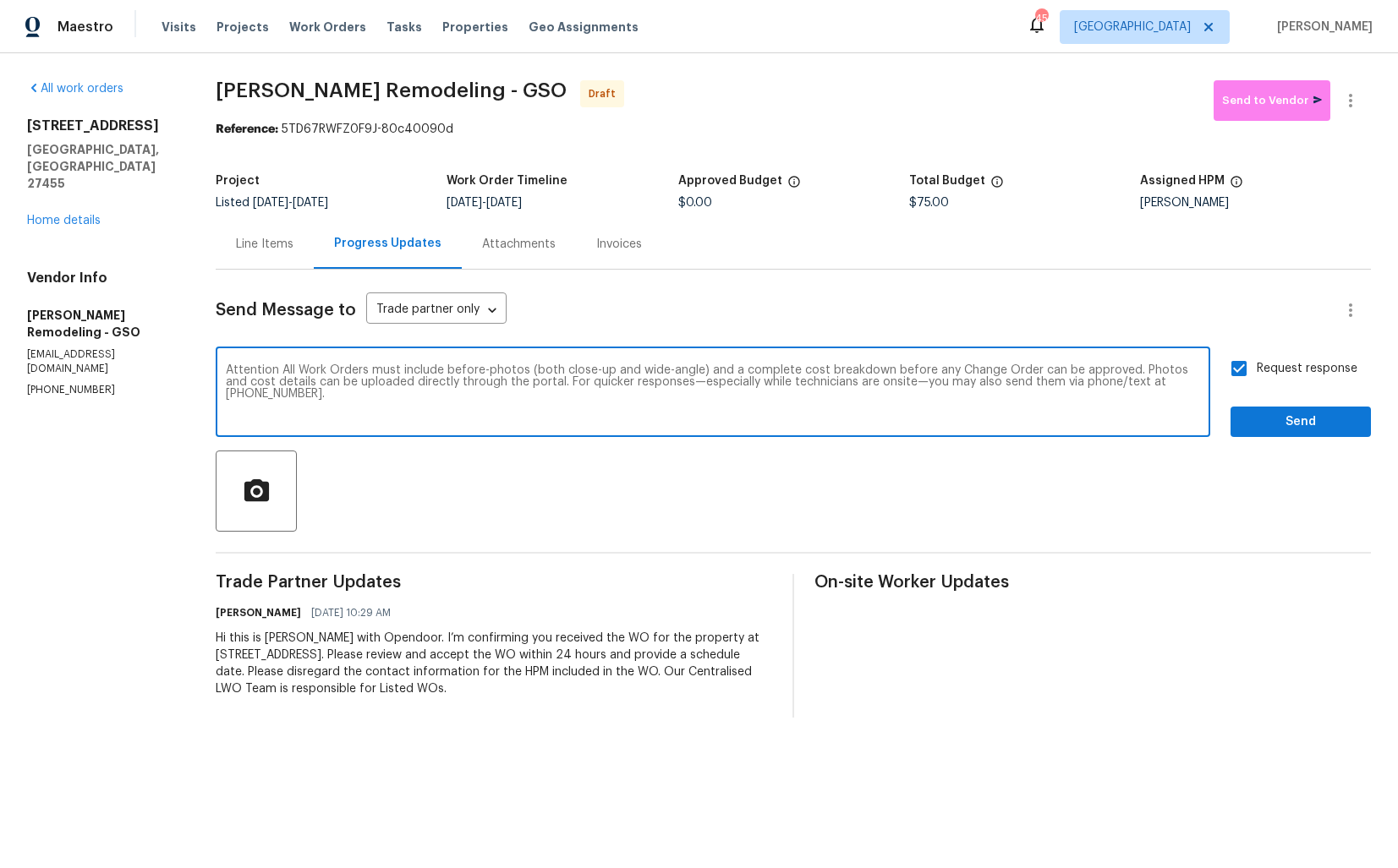
type textarea "Attention All Work Orders must include before-photos (both close-up and wide-an…"
click at [1278, 422] on span "Send" at bounding box center [1299, 421] width 113 height 21
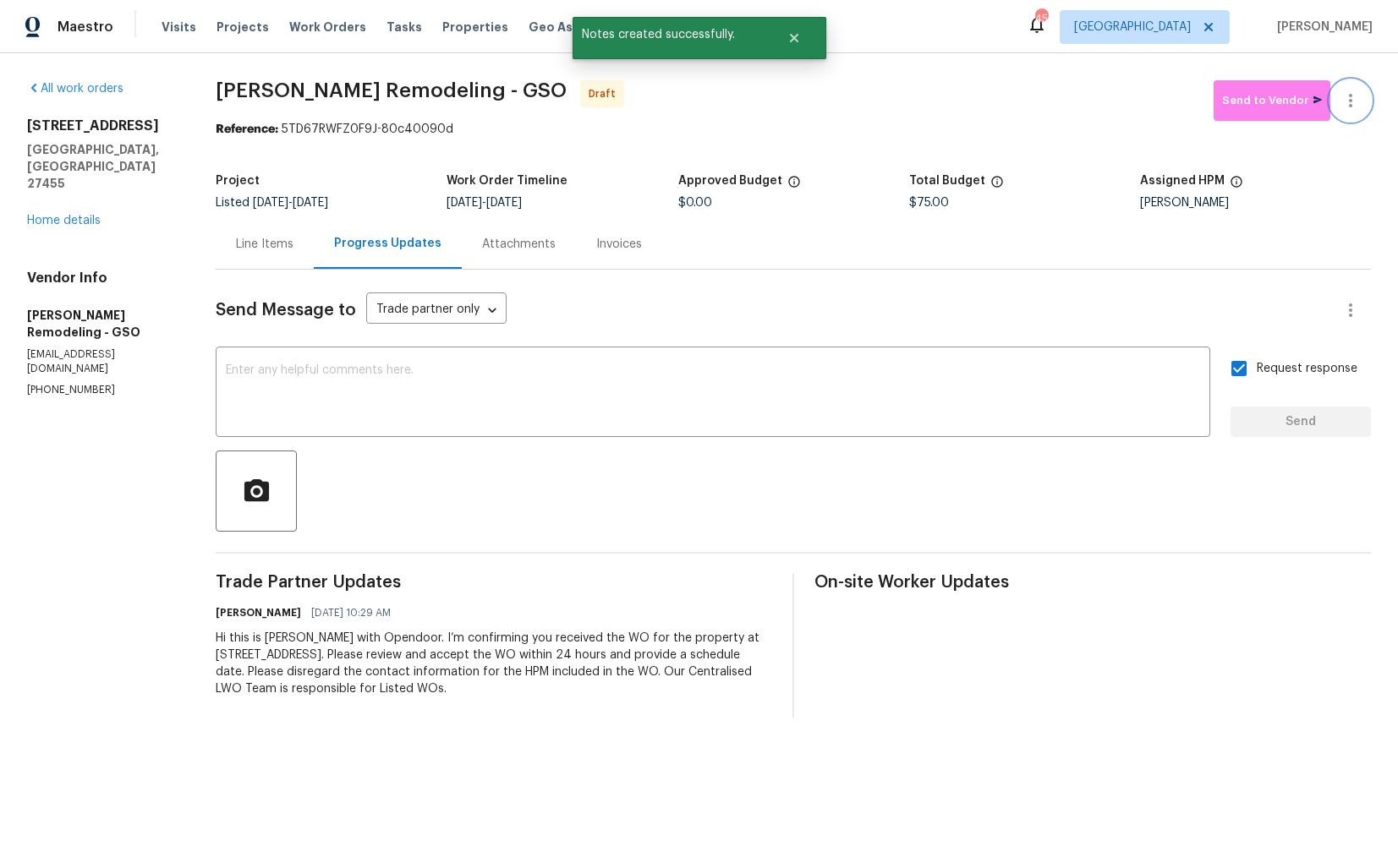
click at [1355, 98] on icon "button" at bounding box center [1350, 100] width 20 height 20
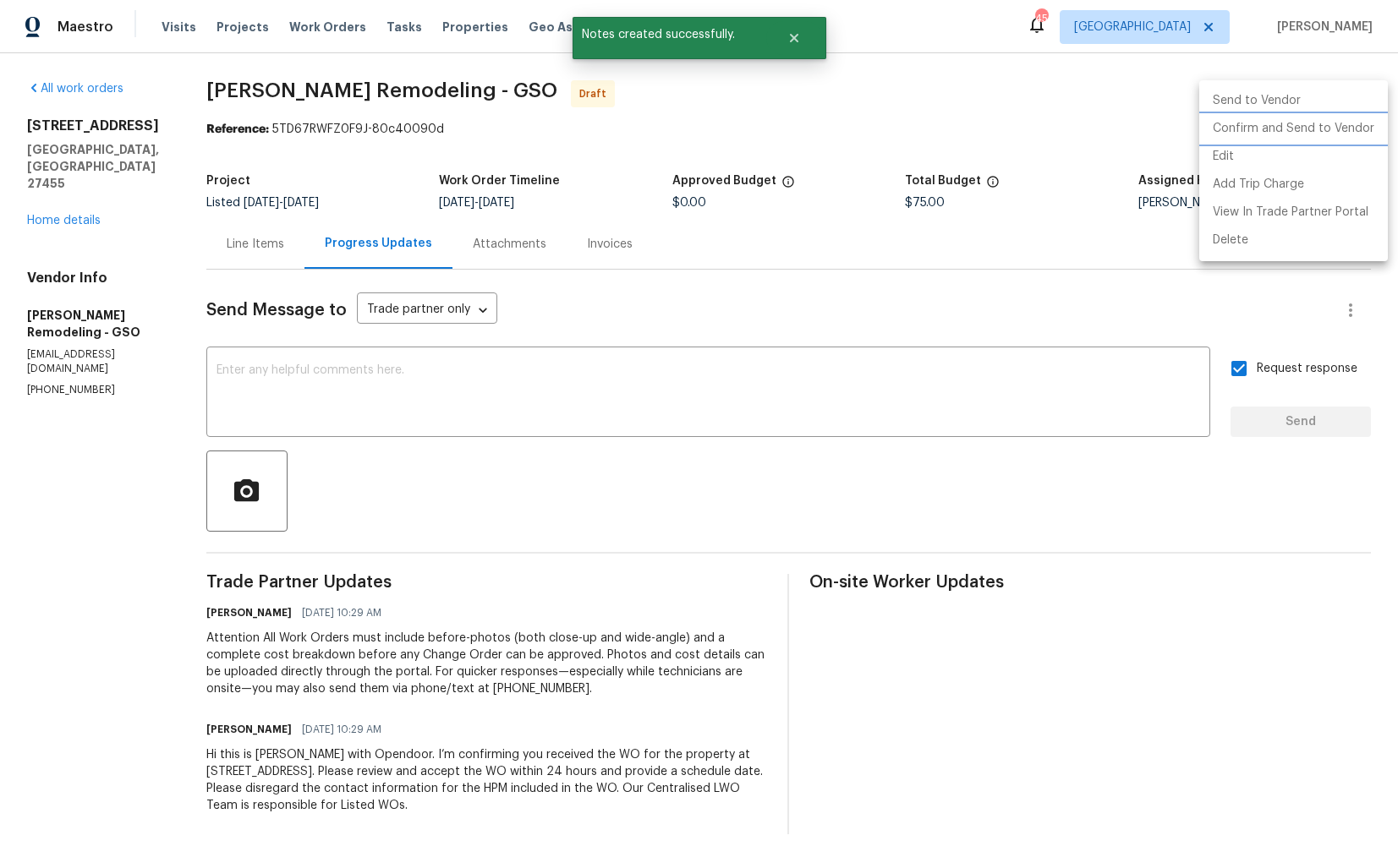
click at [1282, 133] on li "Confirm and Send to Vendor" at bounding box center [1293, 128] width 189 height 28
click at [836, 83] on div at bounding box center [699, 434] width 1398 height 868
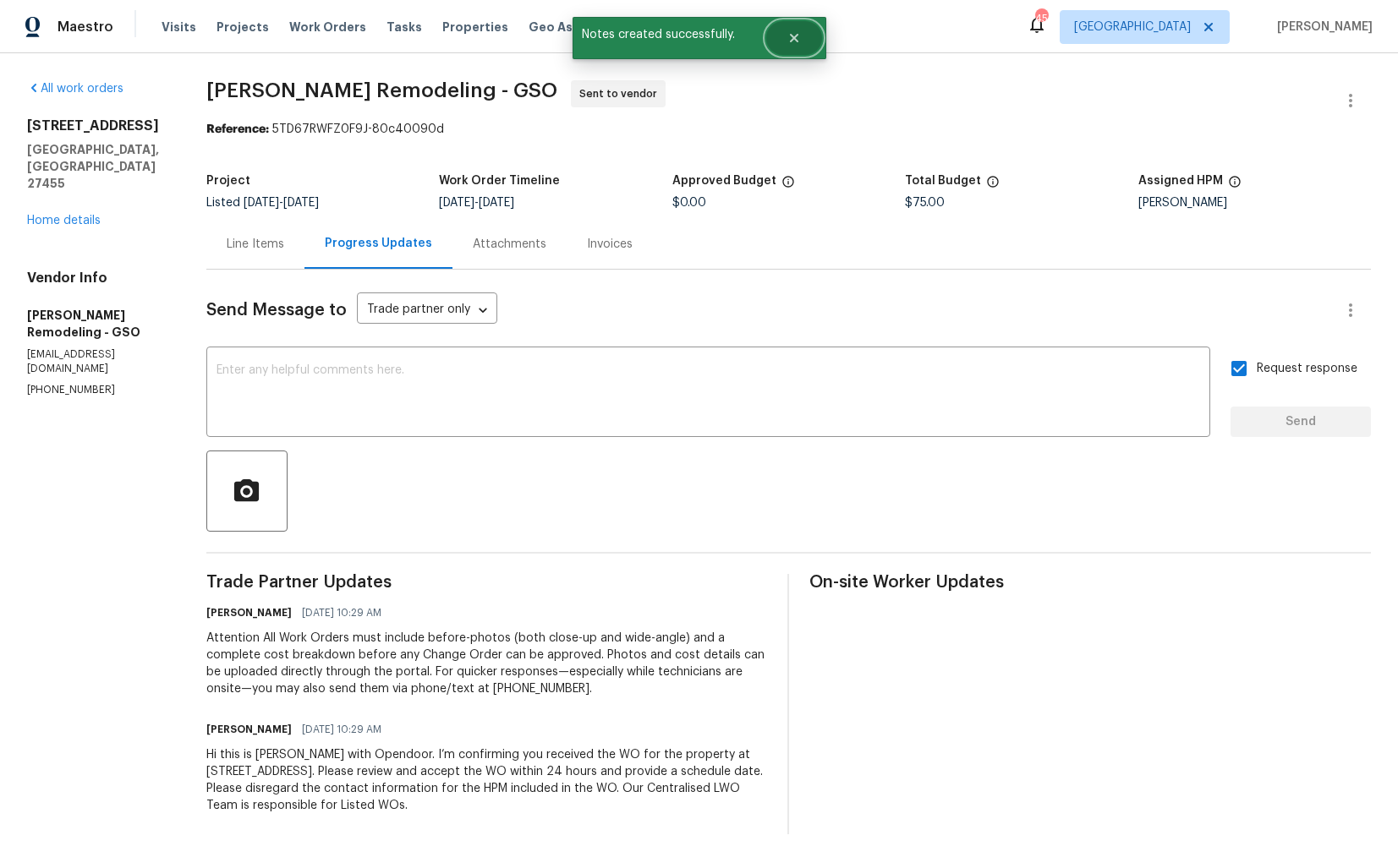
click at [787, 34] on icon "Close" at bounding box center [793, 38] width 14 height 14
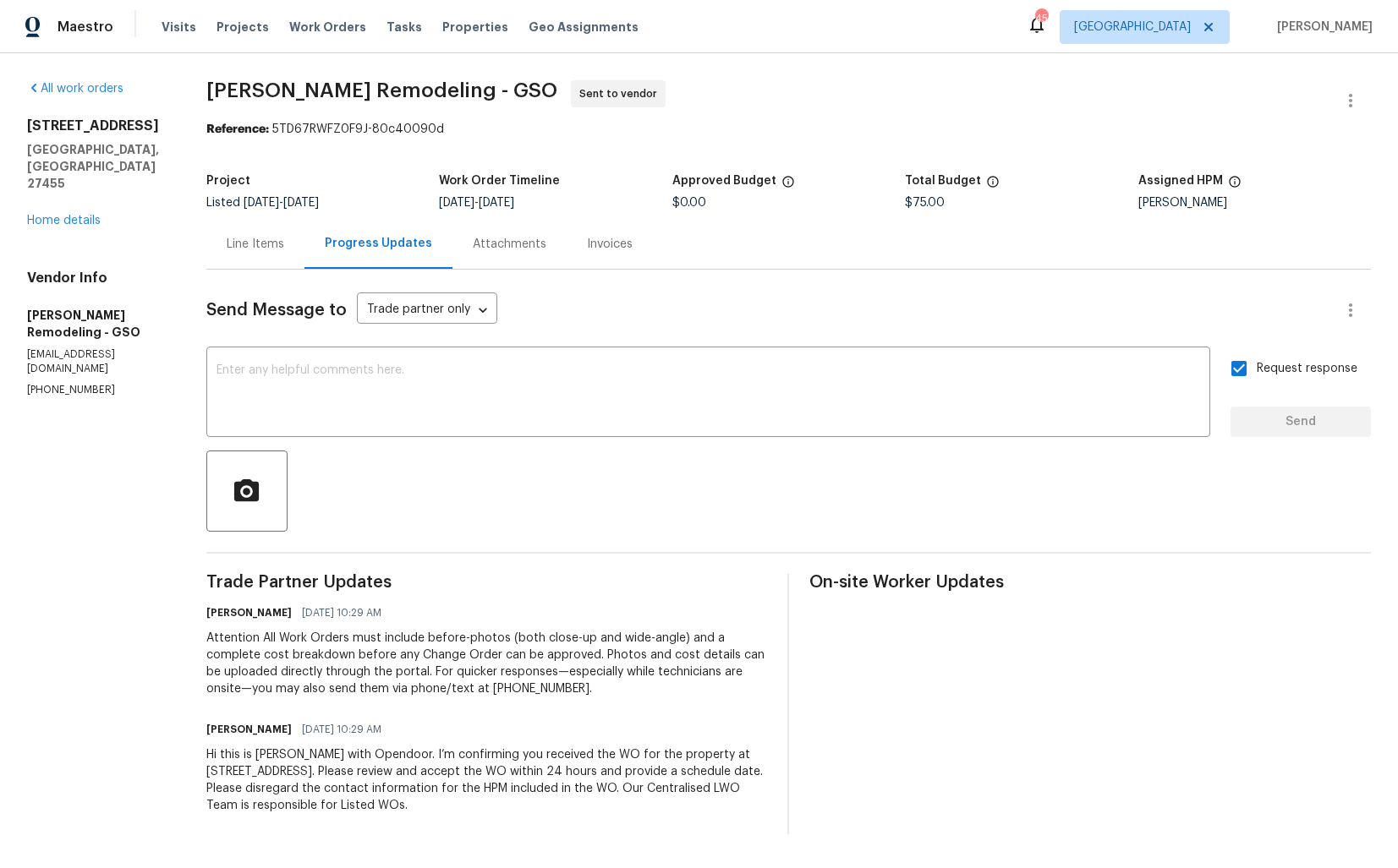
click at [253, 92] on span "Pino Remodeling - GSO" at bounding box center [382, 90] width 351 height 20
copy span "Pino Remodeling - GSO"
click at [369, 175] on div "Project Listed 7/28/2025 - 9/8/2025 Work Order Timeline 9/9/2025 - 9/11/2025 Ap…" at bounding box center [788, 192] width 1164 height 54
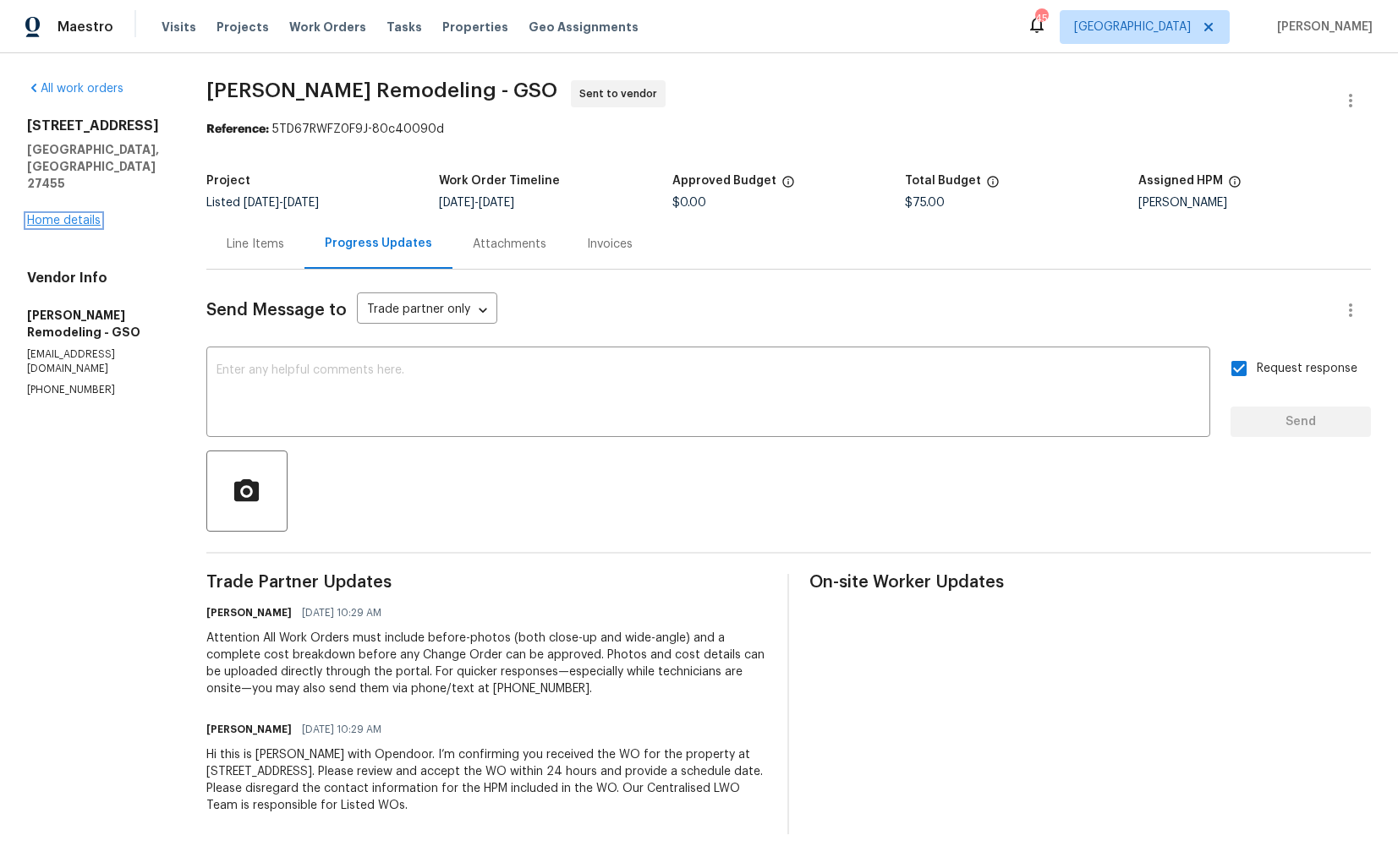
click at [48, 214] on link "Home details" at bounding box center [63, 220] width 73 height 12
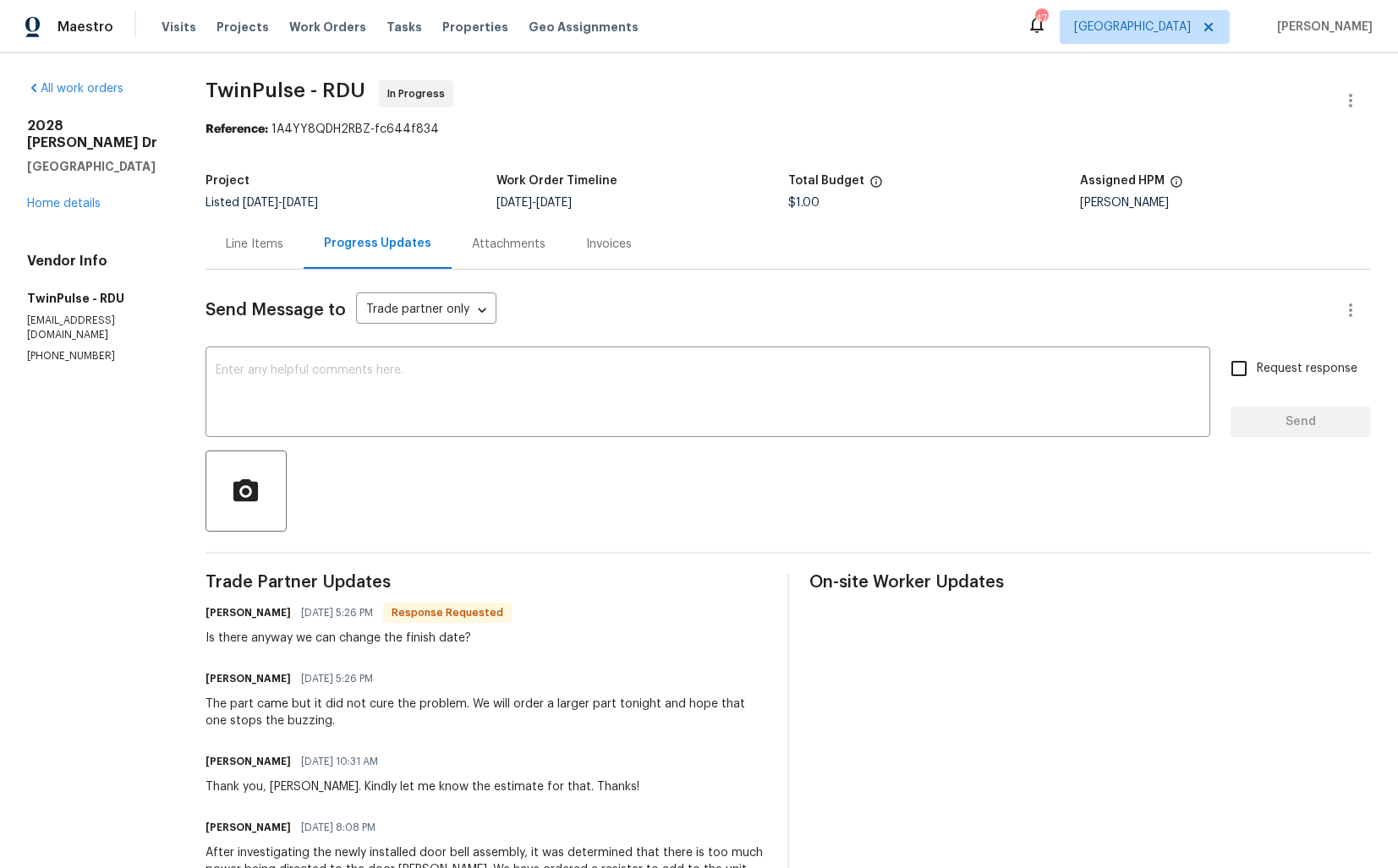
click at [260, 253] on div "Line Items" at bounding box center [255, 244] width 58 height 17
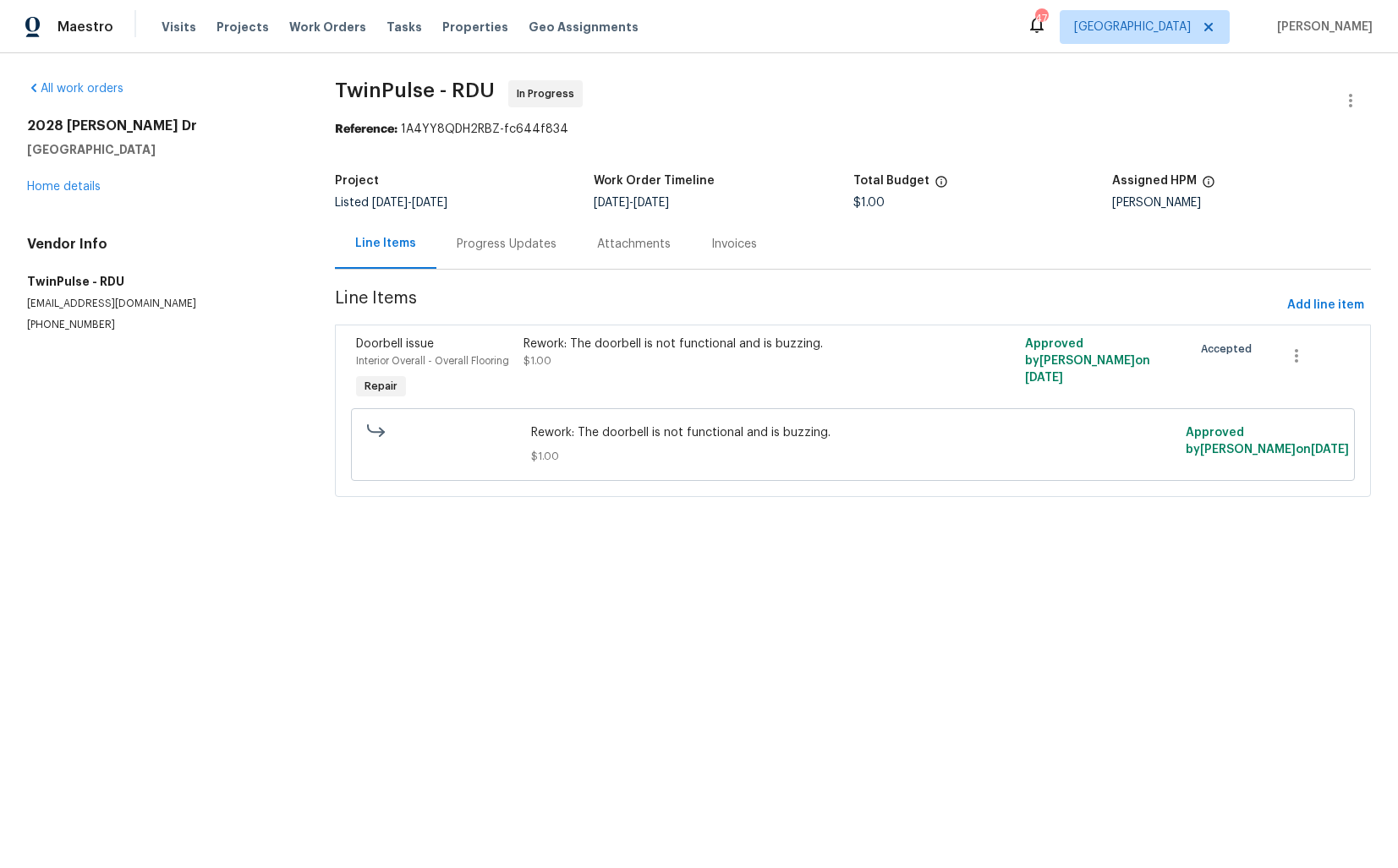
click at [492, 241] on div "Progress Updates" at bounding box center [506, 244] width 99 height 17
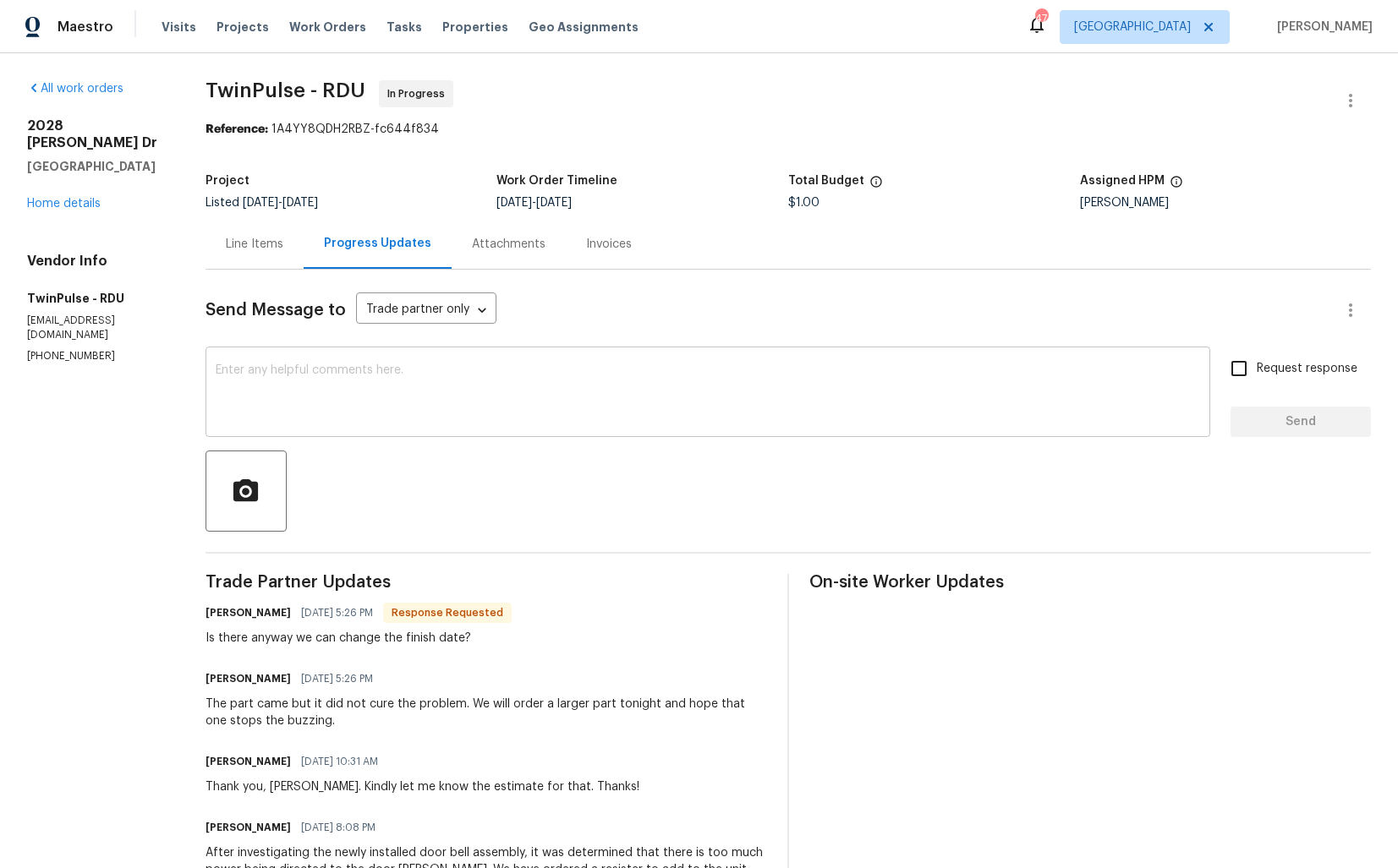
click at [298, 384] on textarea at bounding box center [707, 393] width 984 height 59
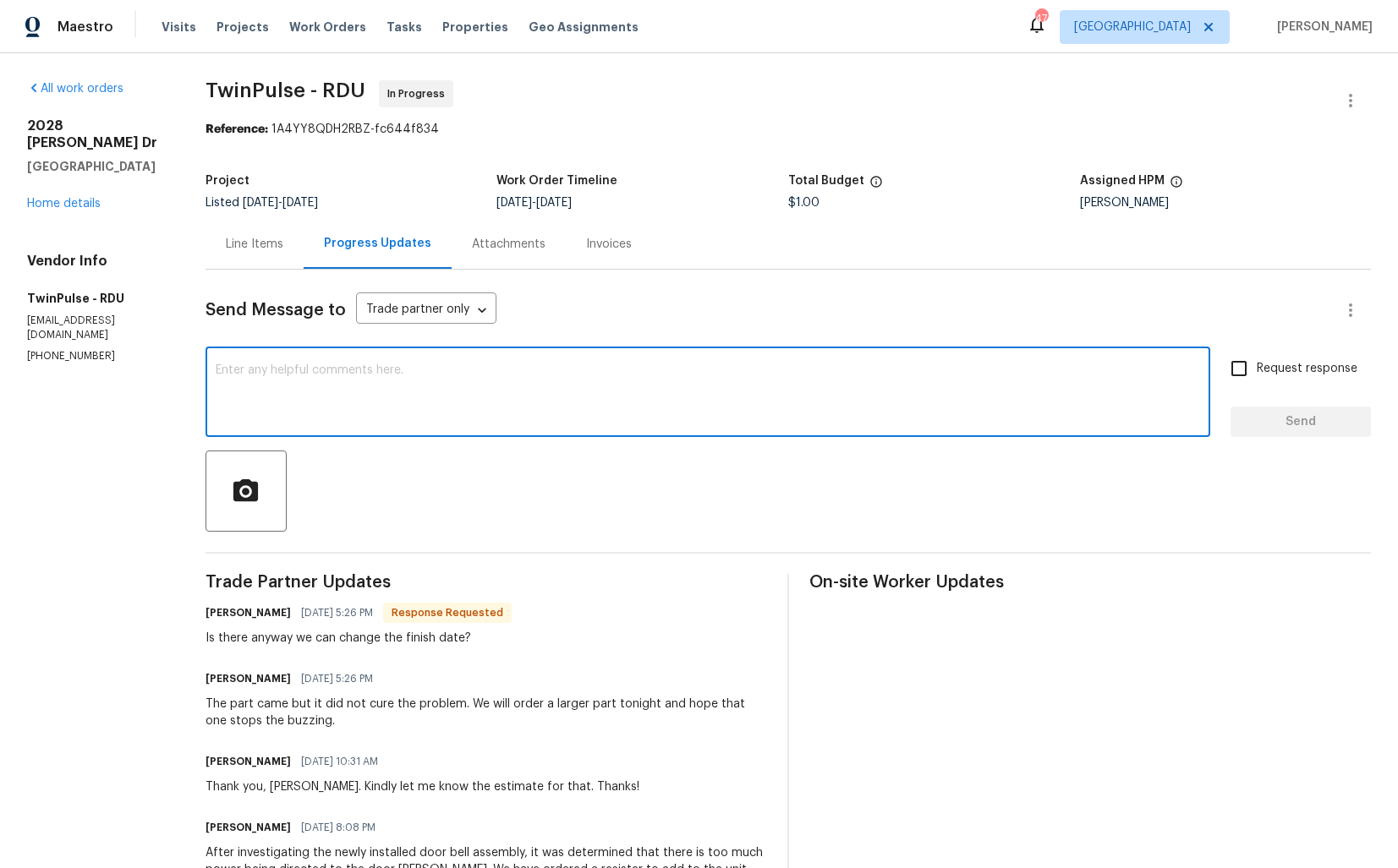
click at [468, 372] on textarea at bounding box center [707, 393] width 984 height 59
click at [1348, 98] on icon "button" at bounding box center [1350, 100] width 20 height 20
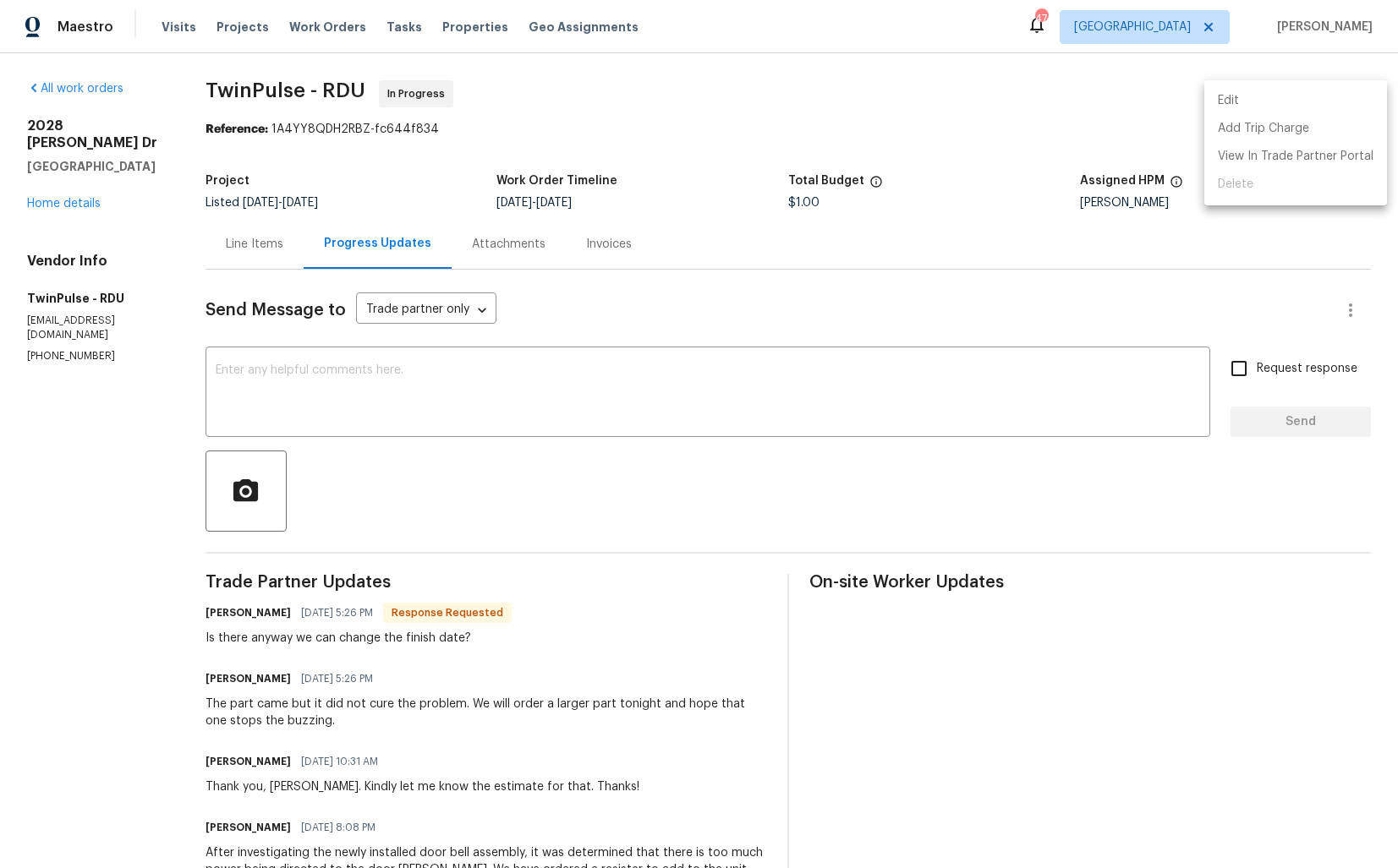
click at [1249, 94] on li "Edit" at bounding box center [1295, 100] width 183 height 28
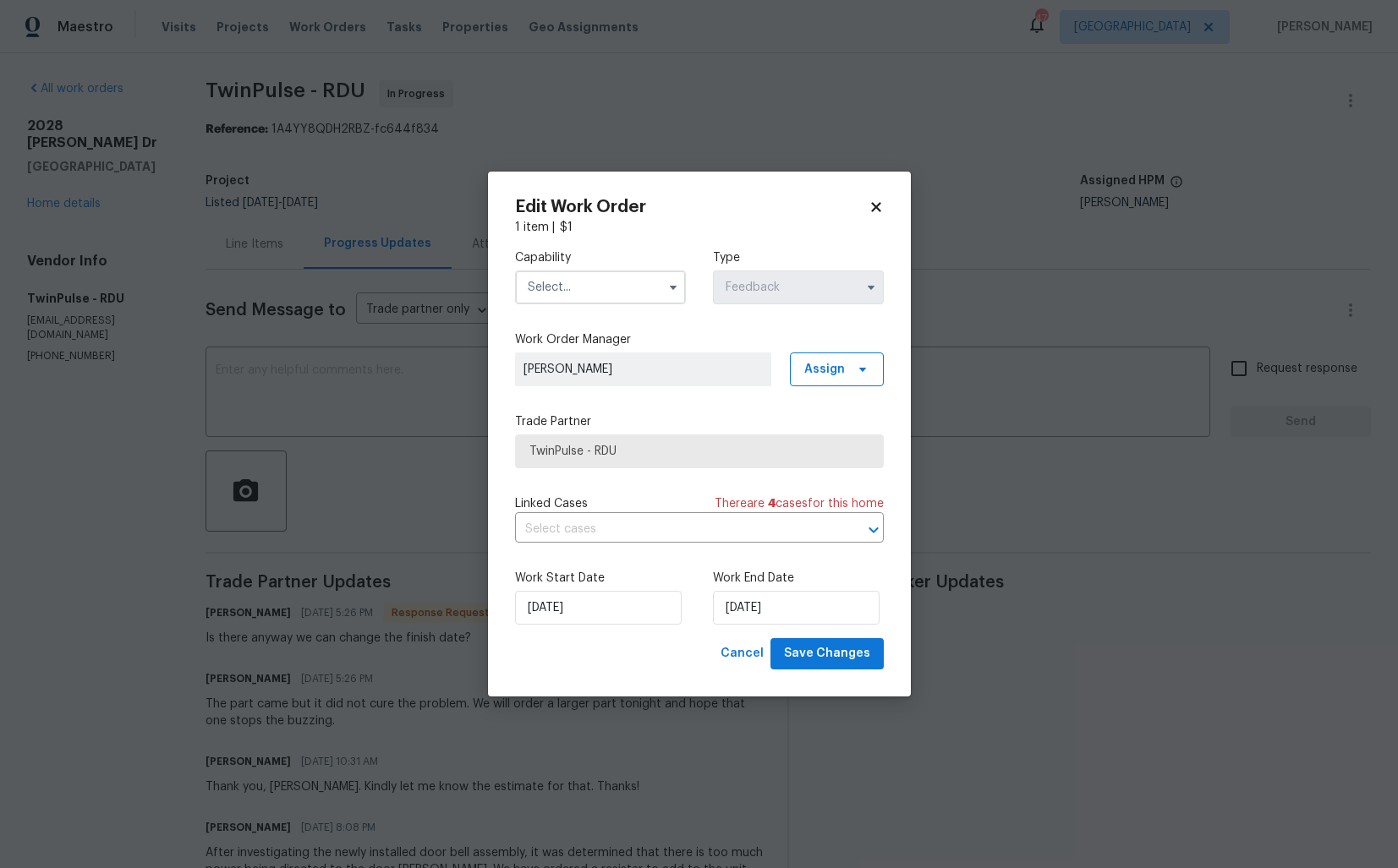
click at [602, 286] on input "text" at bounding box center [600, 287] width 171 height 33
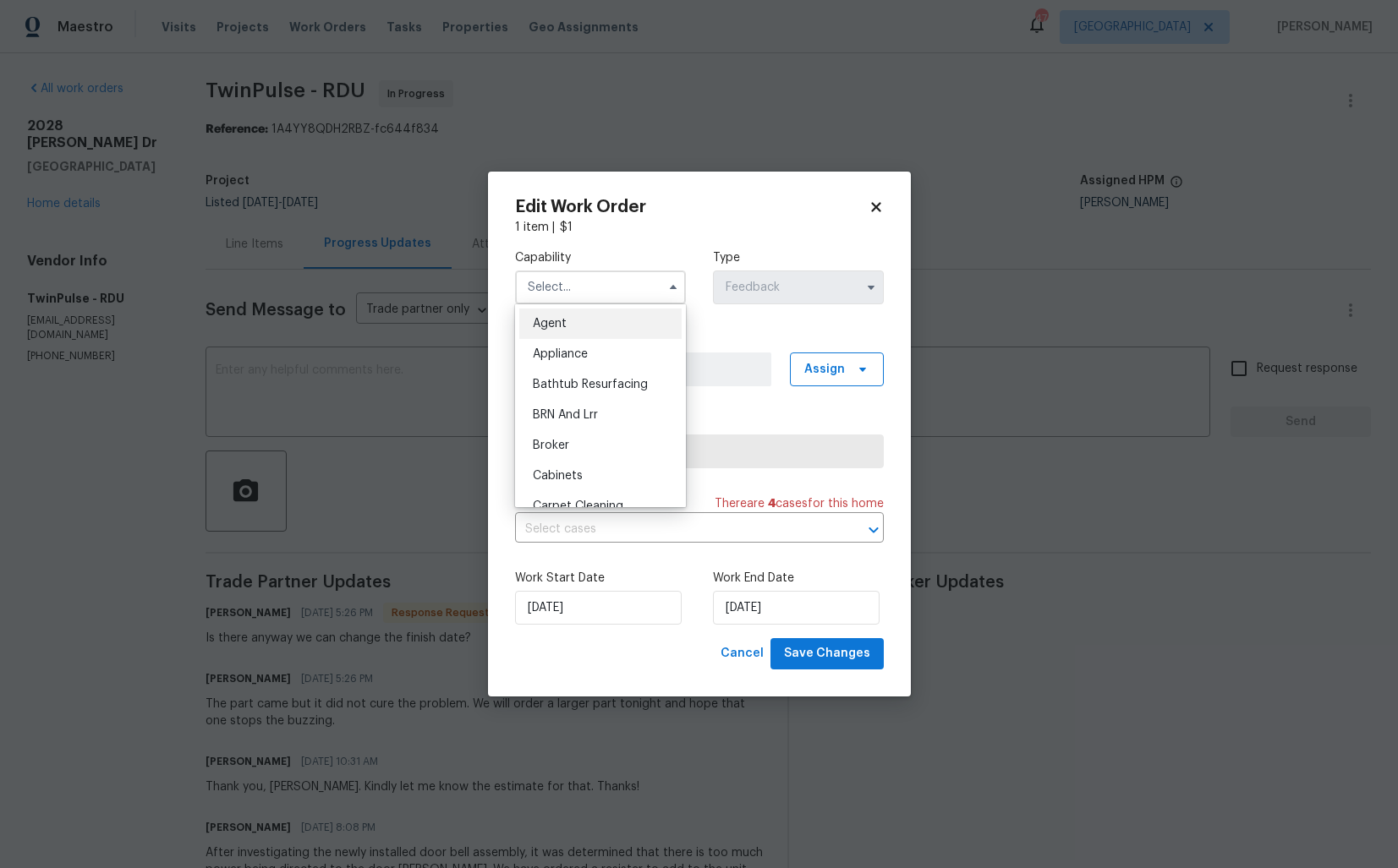
click at [399, 195] on body "Maestro Visits Projects Work Orders Tasks Properties Geo Assignments 47 Dallas …" at bounding box center [699, 434] width 1398 height 868
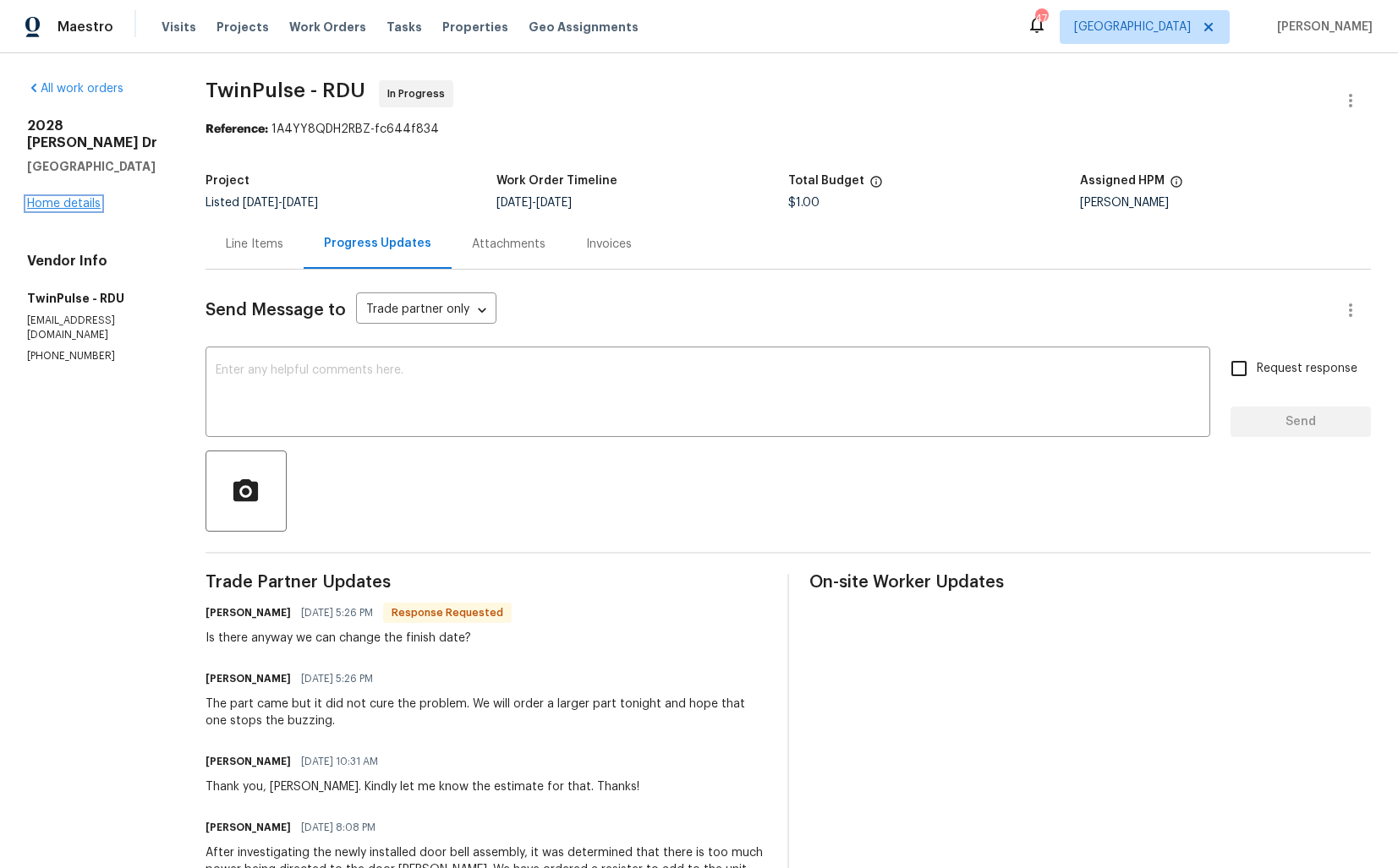
click at [57, 198] on link "Home details" at bounding box center [63, 203] width 73 height 12
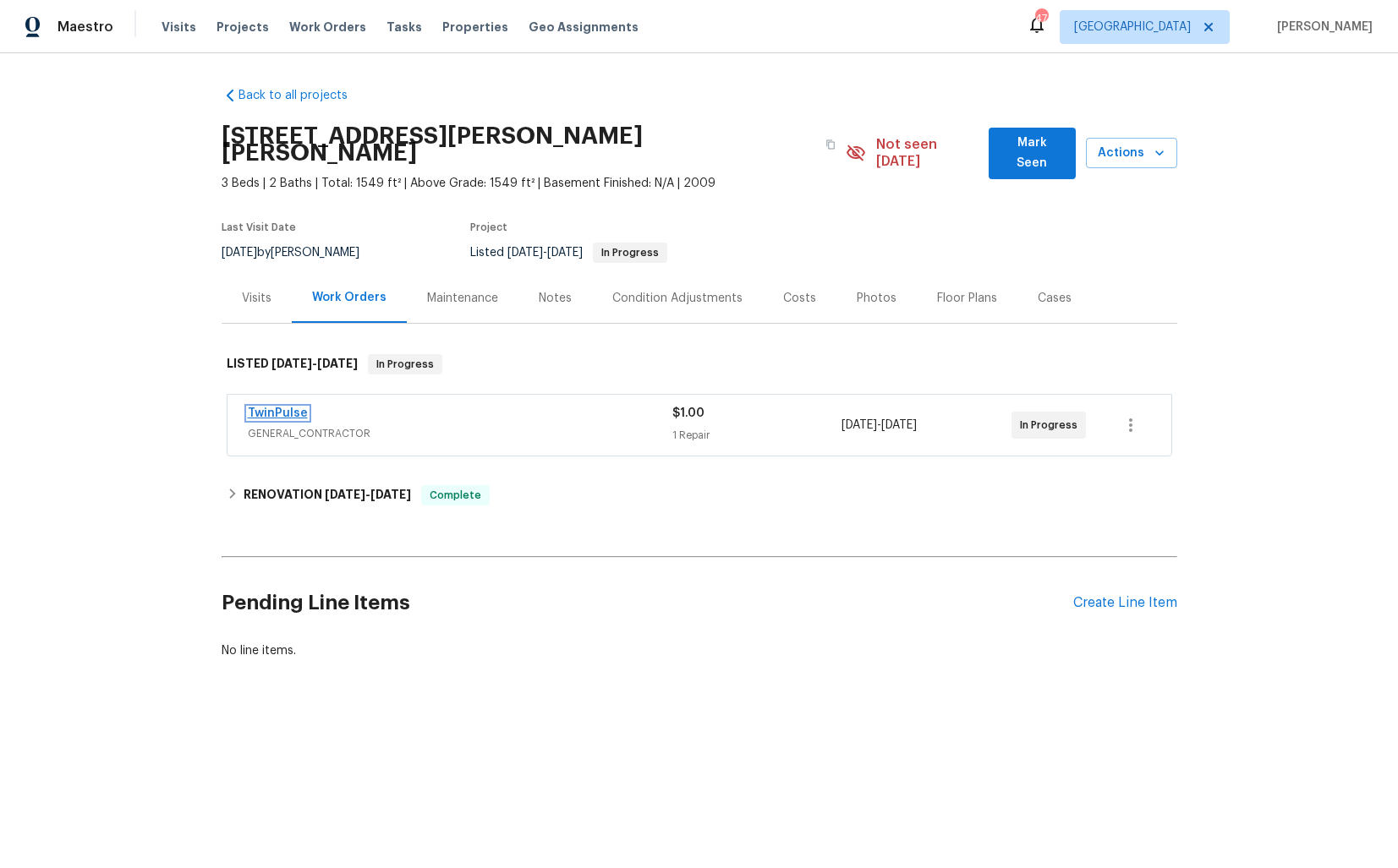
click at [282, 408] on link "TwinPulse" at bounding box center [278, 413] width 60 height 12
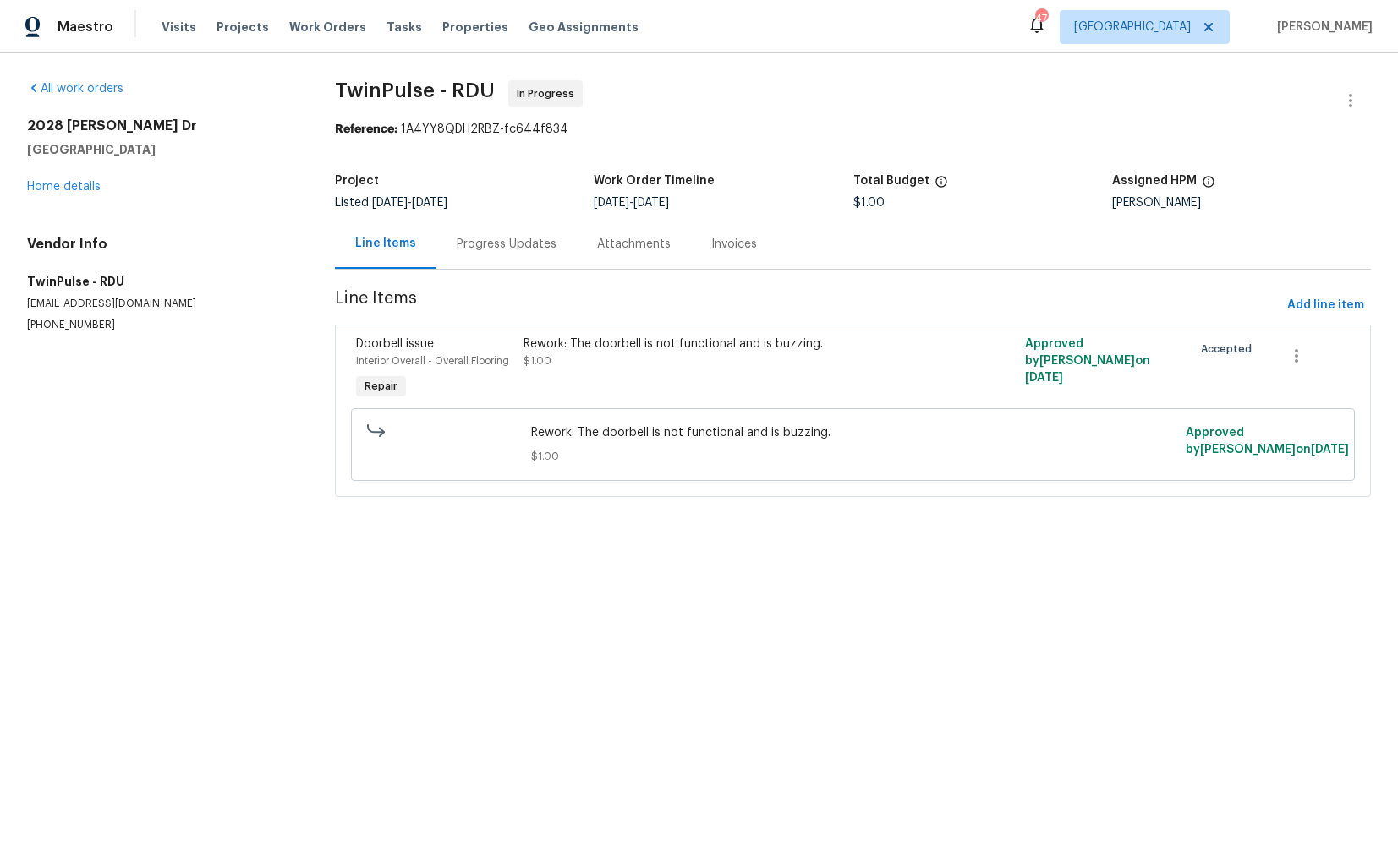
click at [484, 241] on div "Progress Updates" at bounding box center [506, 244] width 99 height 17
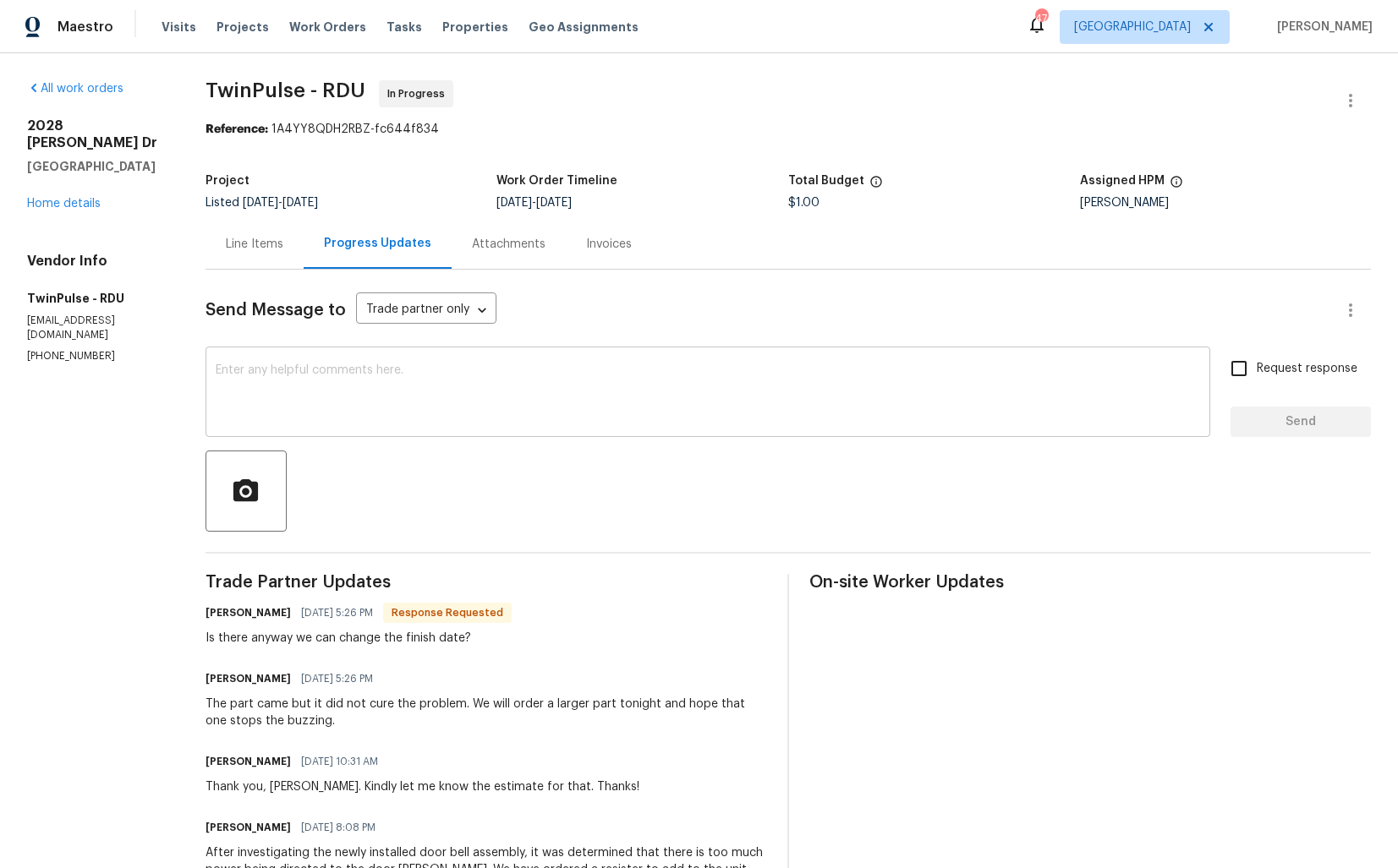
click at [605, 406] on textarea at bounding box center [707, 393] width 984 height 59
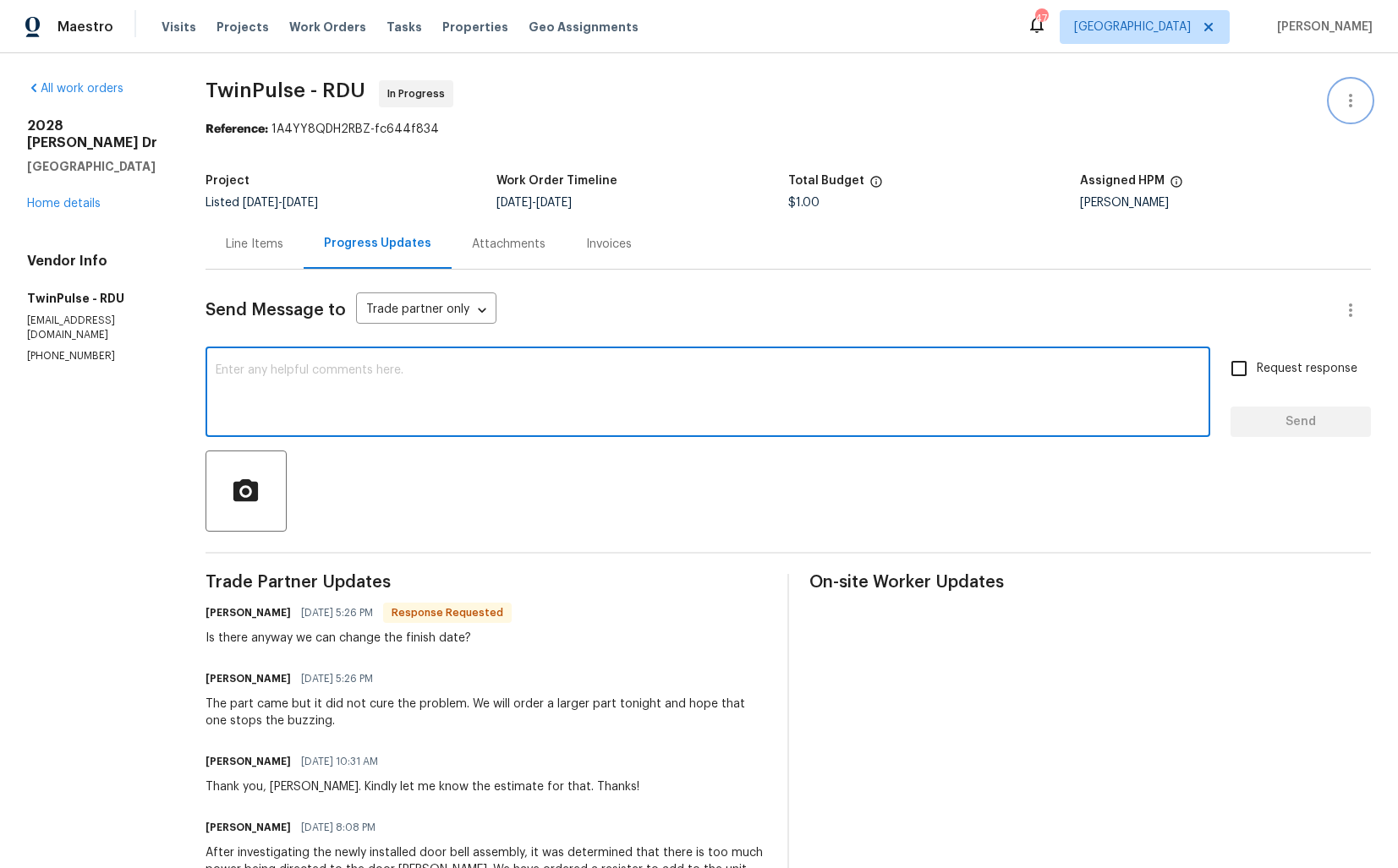
click at [1354, 99] on icon "button" at bounding box center [1350, 100] width 20 height 20
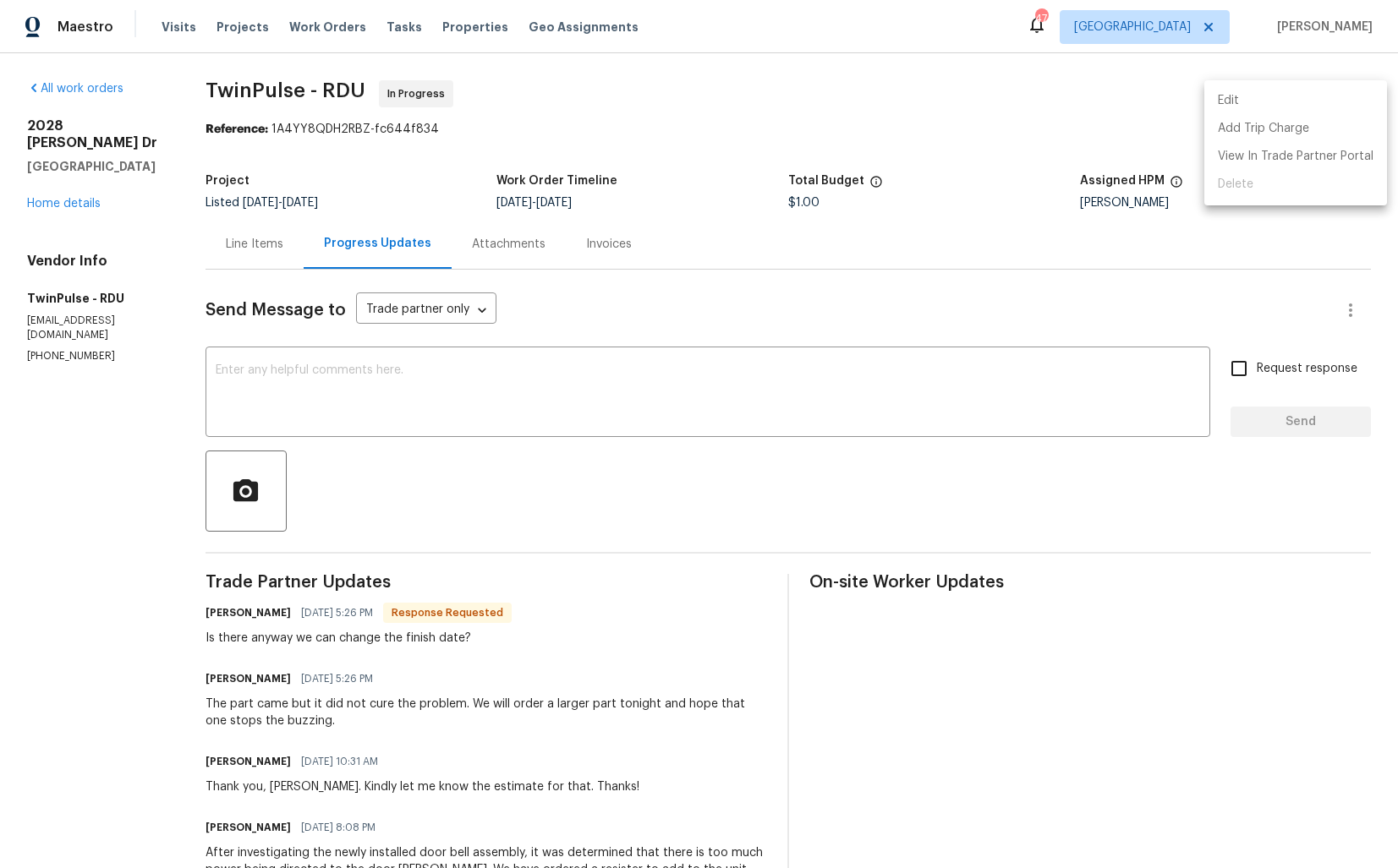
click at [1236, 98] on li "Edit" at bounding box center [1295, 100] width 183 height 28
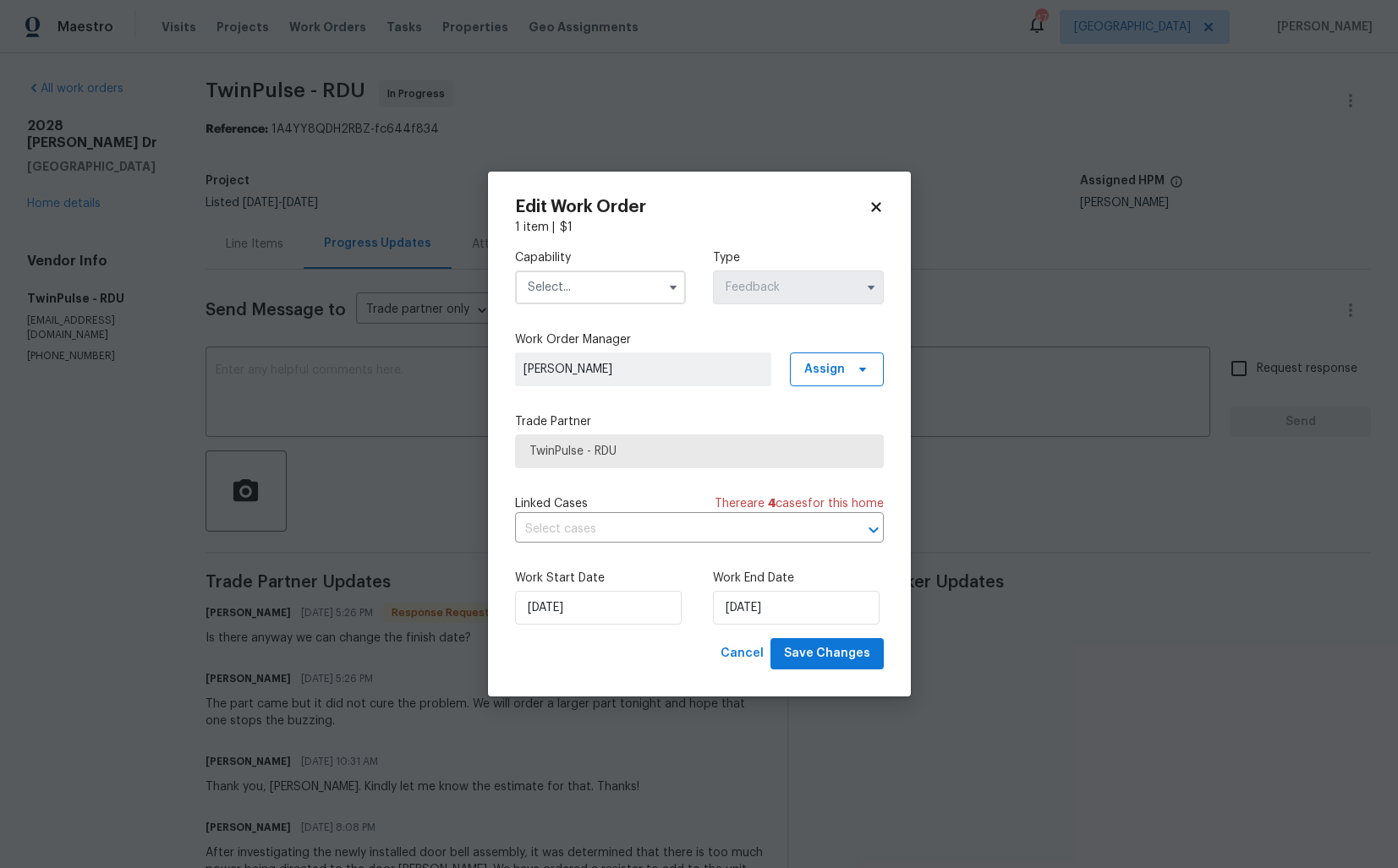
click at [598, 272] on input "text" at bounding box center [600, 287] width 171 height 33
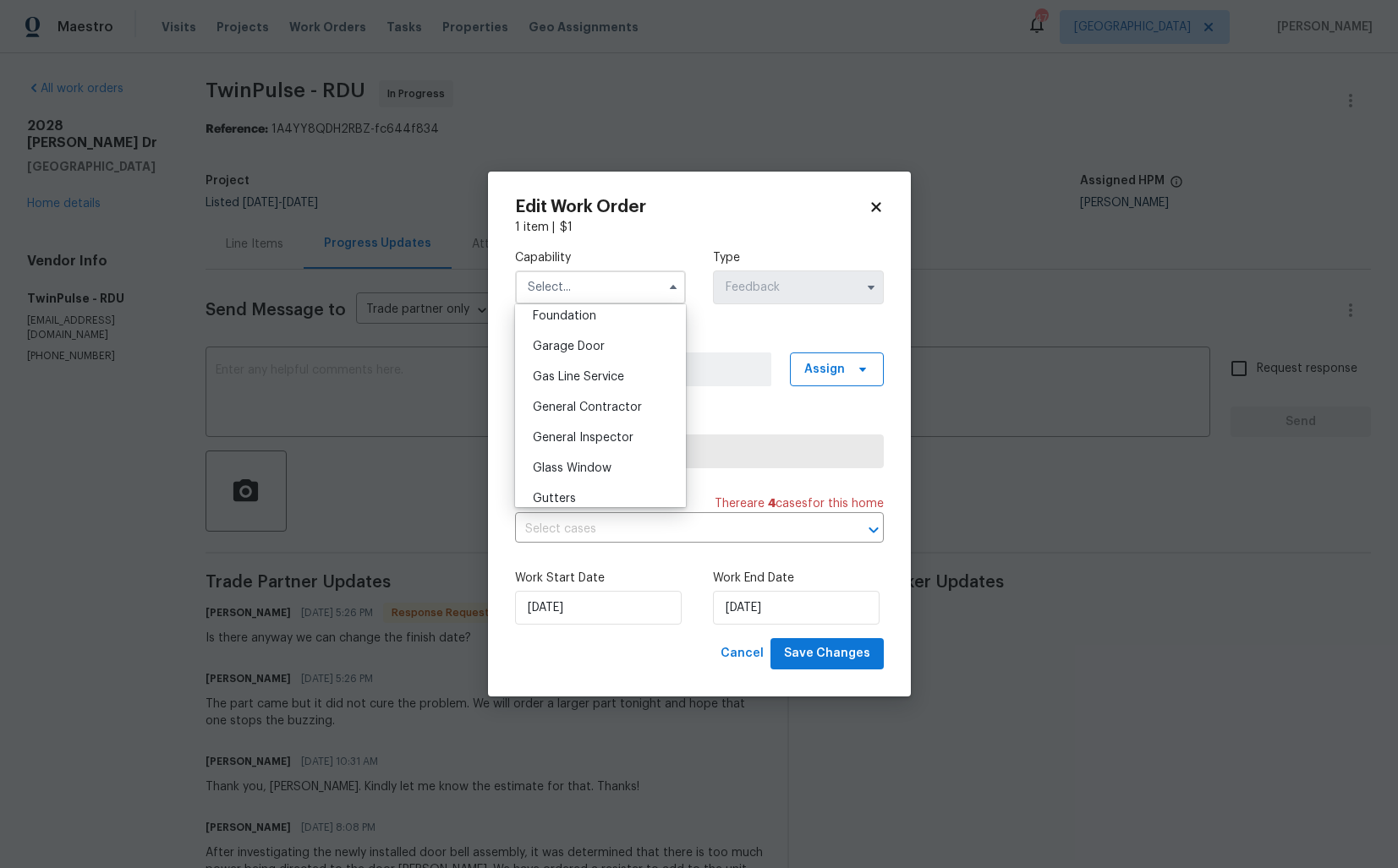
scroll to position [736, 0]
click at [574, 401] on div "General Contractor" at bounding box center [600, 396] width 163 height 31
type input "General Contractor"
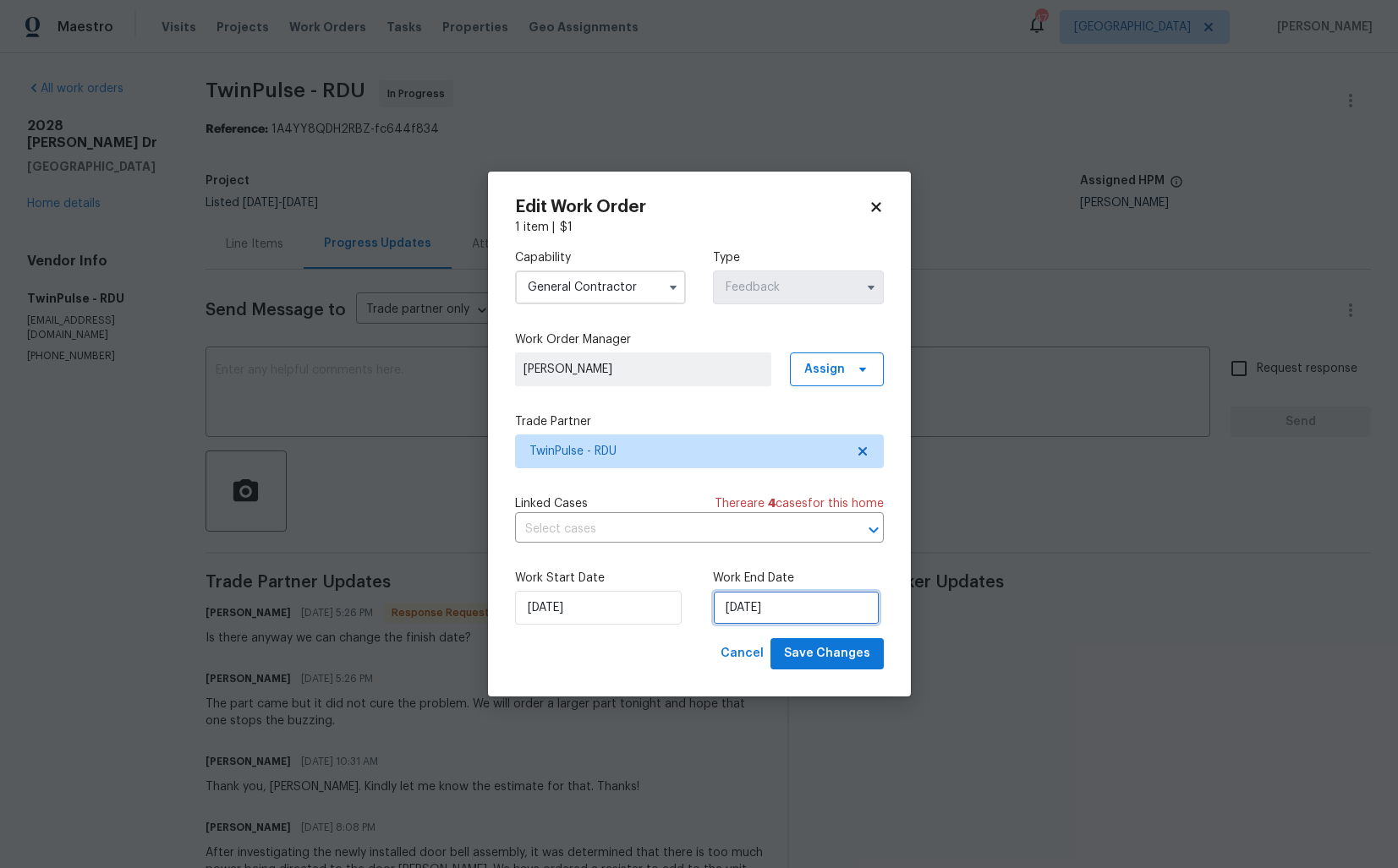
click at [821, 618] on input "05/09/2025" at bounding box center [796, 608] width 166 height 33
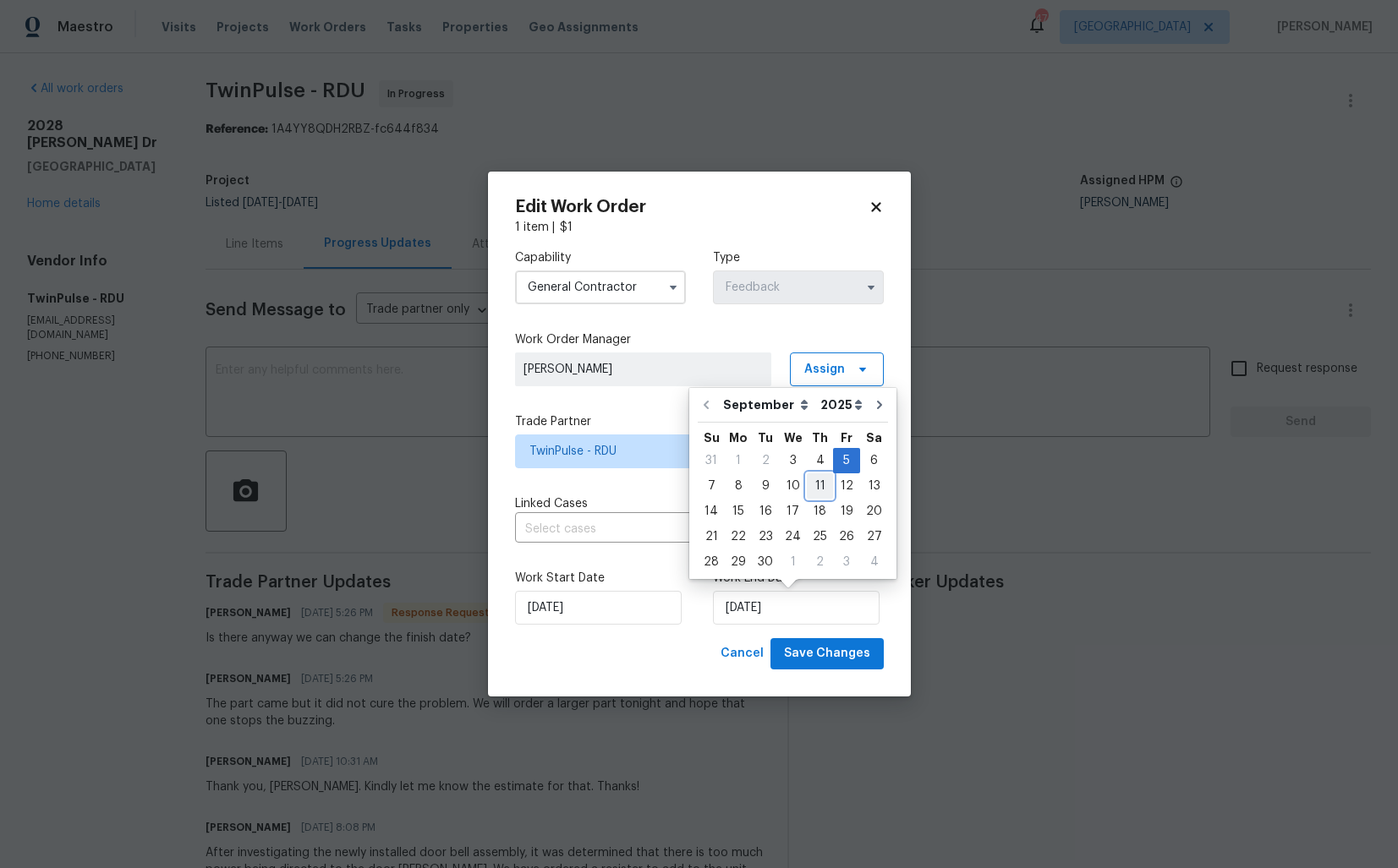
click at [813, 488] on div "11" at bounding box center [819, 486] width 26 height 24
type input "11/09/2025"
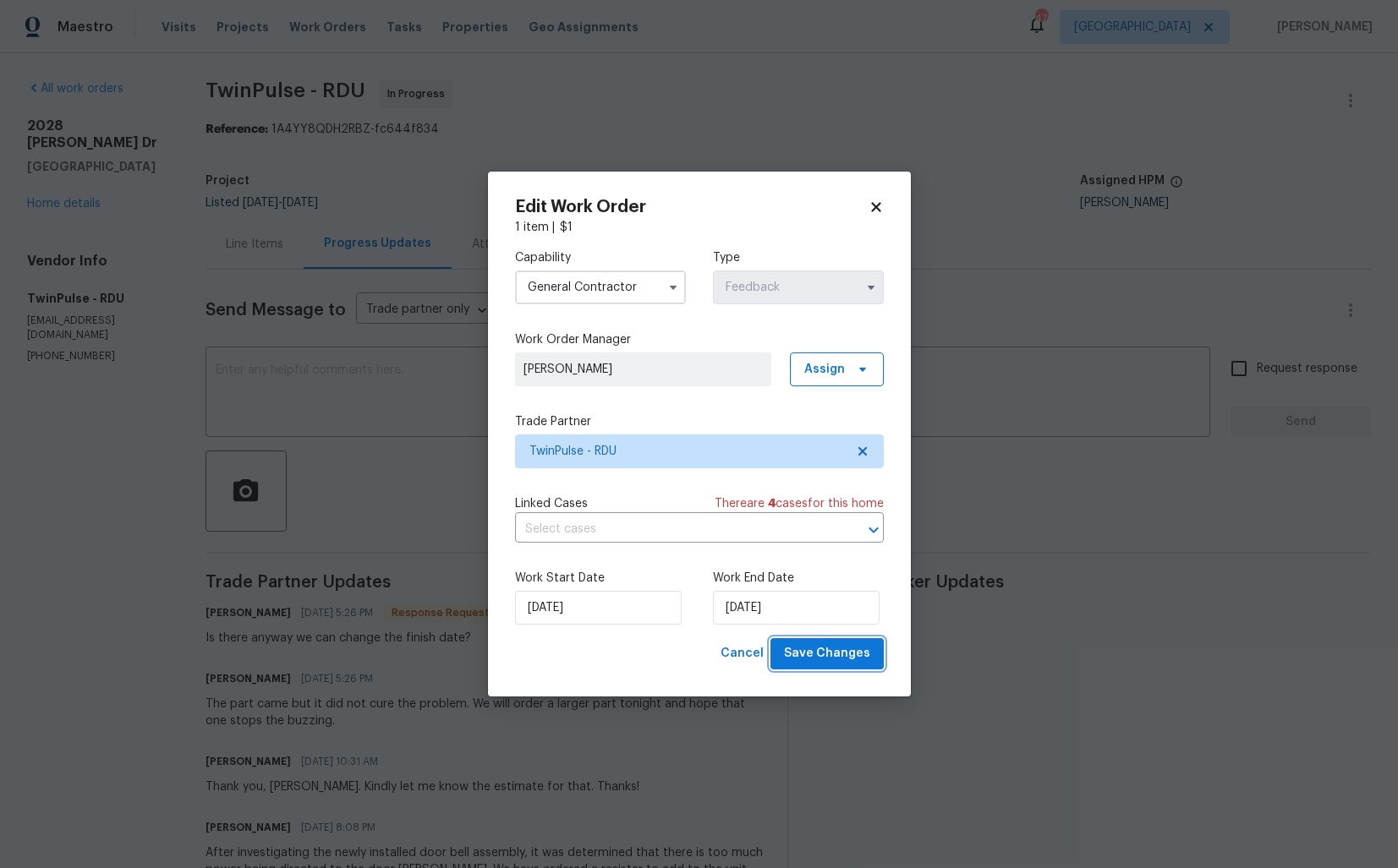
click at [808, 655] on span "Save Changes" at bounding box center [827, 654] width 86 height 21
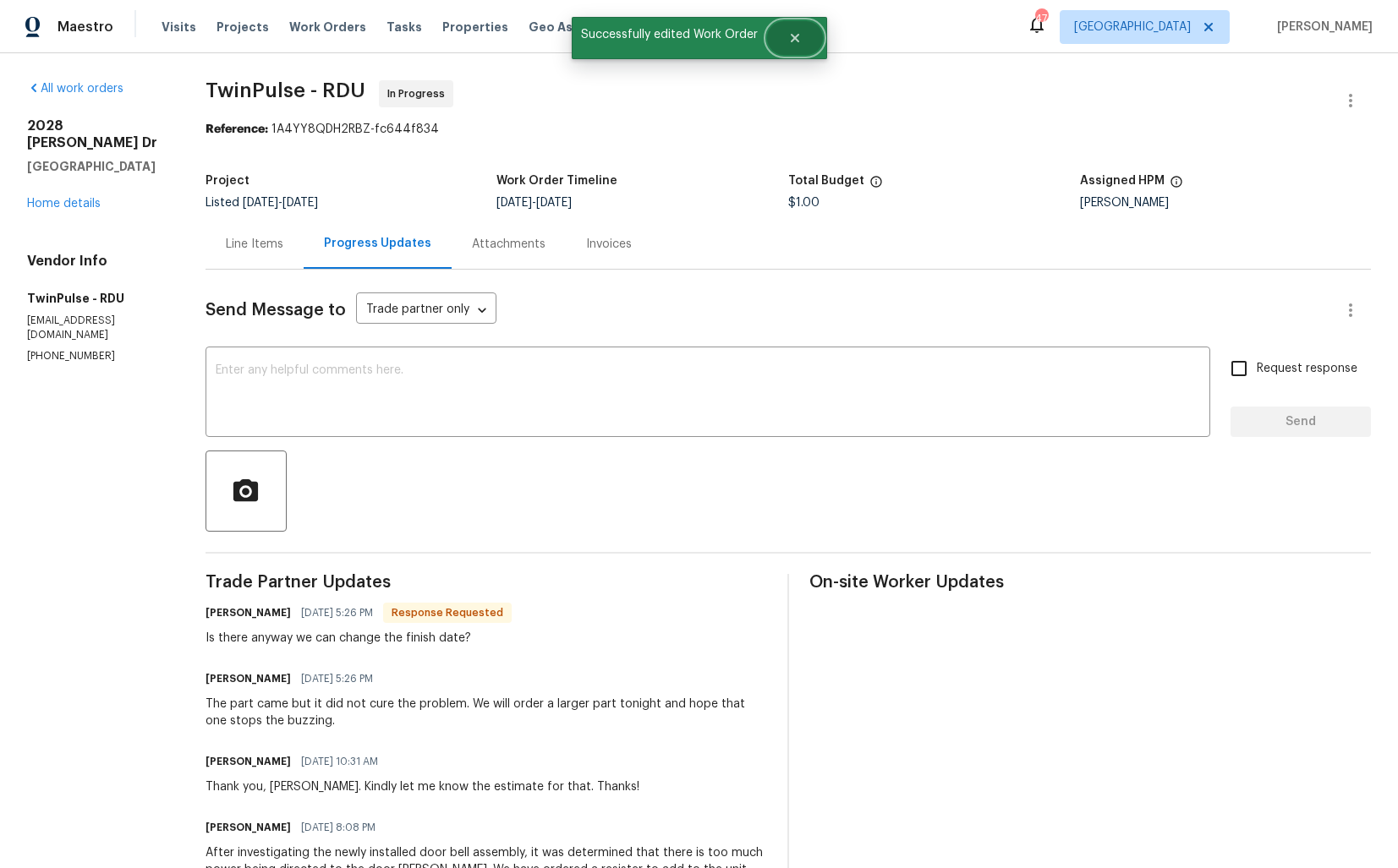
click at [789, 42] on icon "Close" at bounding box center [793, 37] width 8 height 8
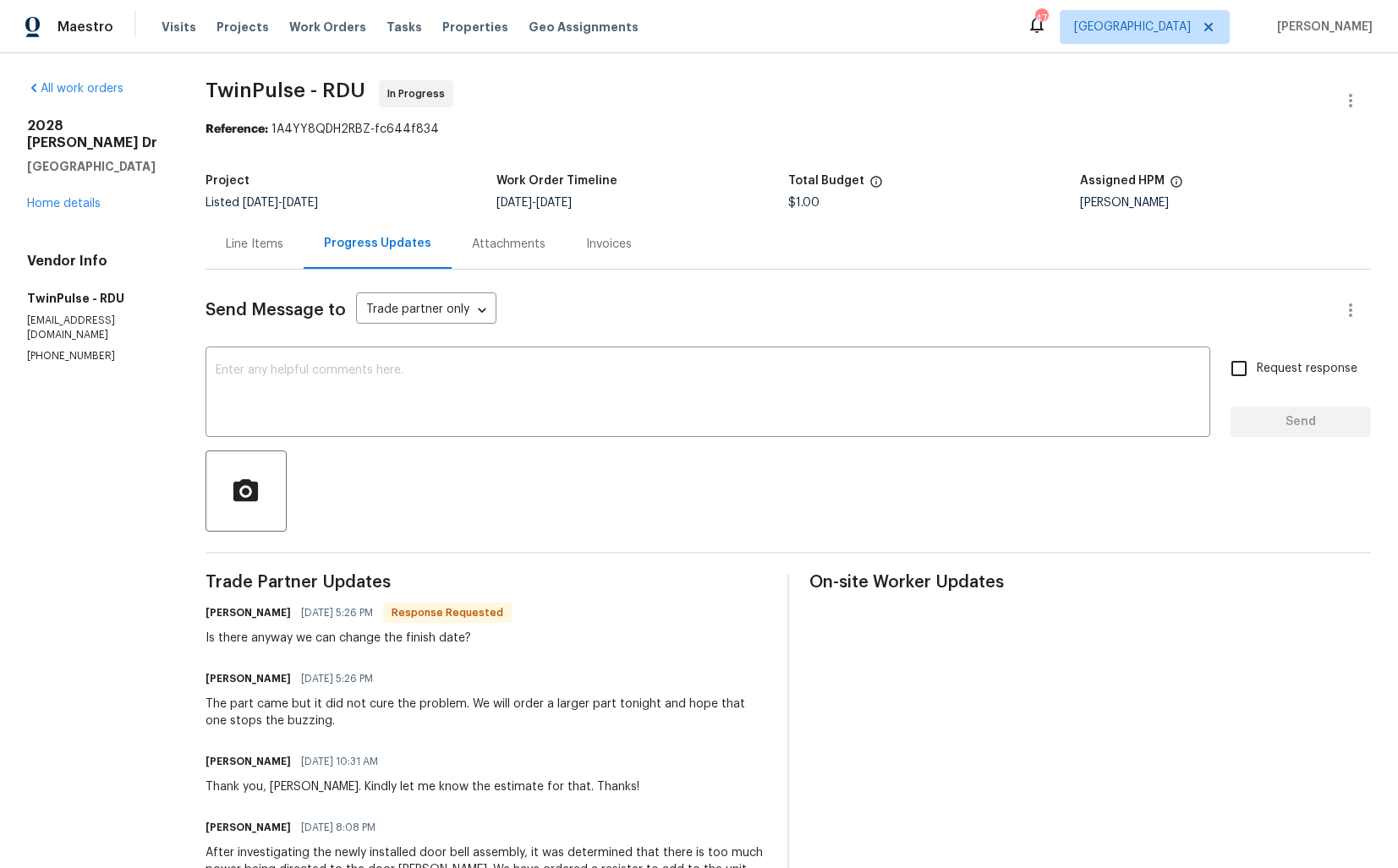
click at [224, 610] on h6 "[PERSON_NAME]" at bounding box center [248, 613] width 85 height 17
copy h6 "[PERSON_NAME]"
click at [437, 390] on textarea at bounding box center [707, 393] width 984 height 59
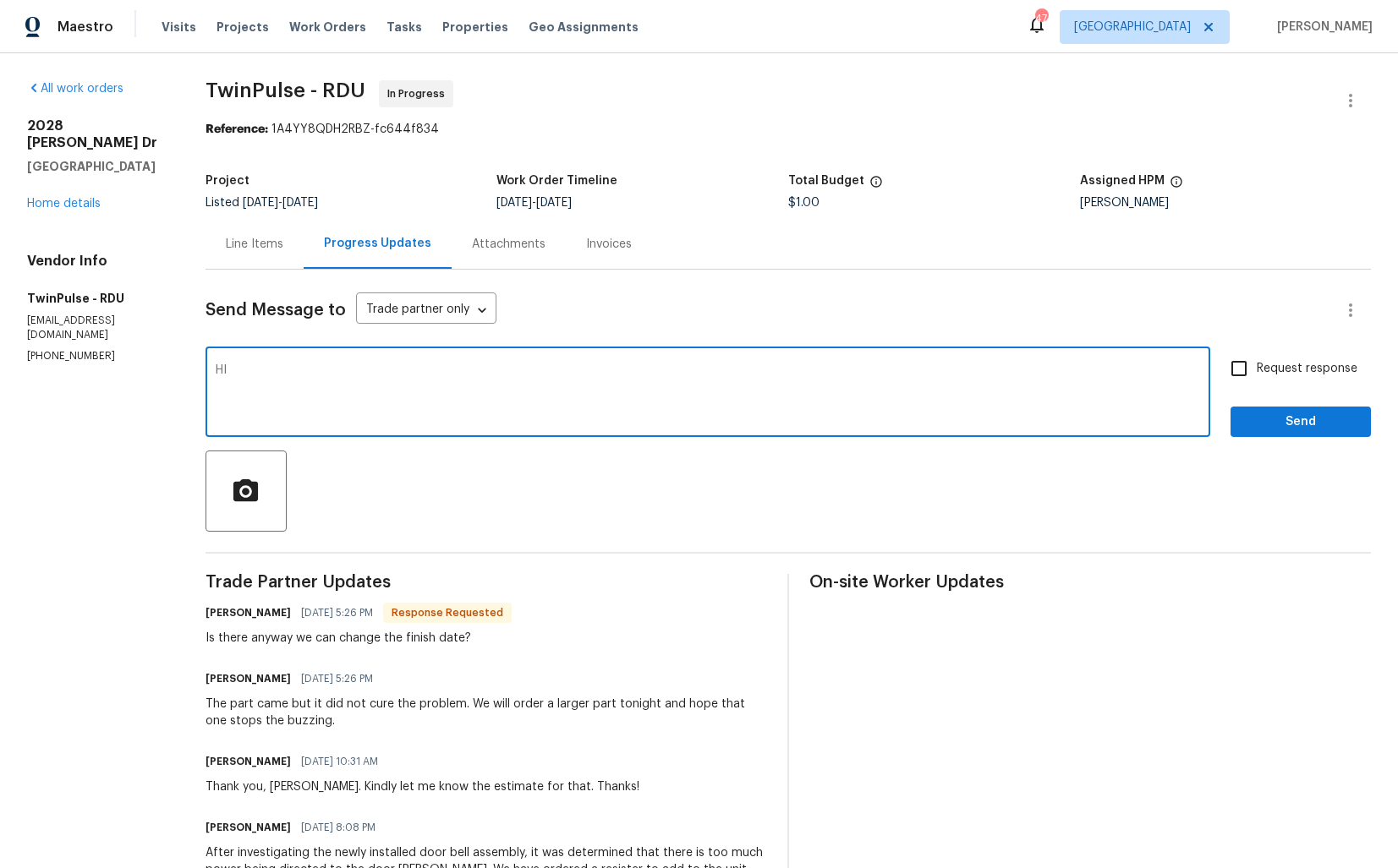
paste textarea "[PERSON_NAME]"
click at [373, 378] on textarea "HI [PERSON_NAME], thank you for the update. The finish date has been updated. K…" at bounding box center [707, 393] width 984 height 59
paste textarea "i [PERSON_NAME], thank you for the update. The finish date has been noted. Kind…"
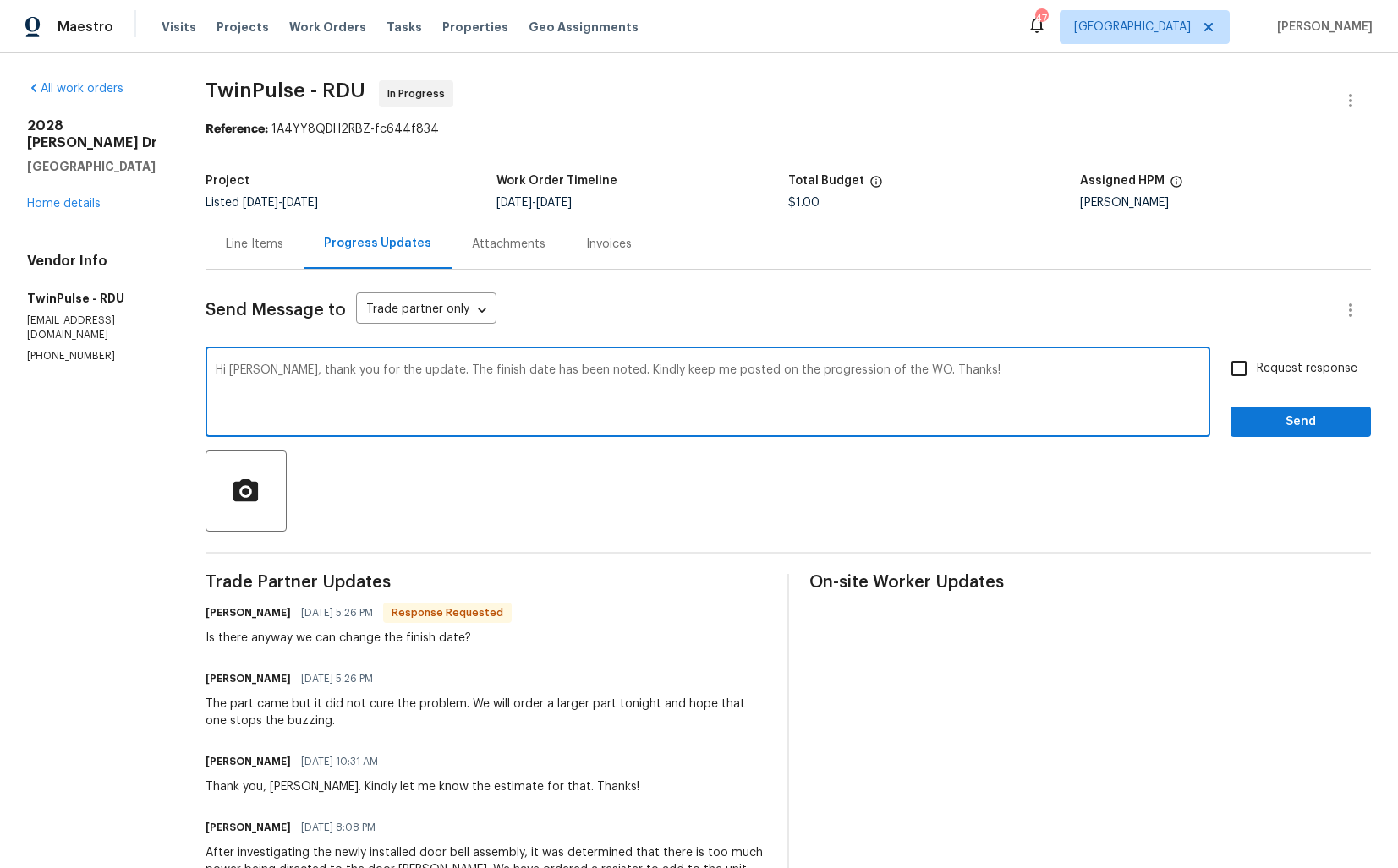
click at [565, 371] on textarea "Hi [PERSON_NAME], thank you for the update. The finish date has been noted. Kin…" at bounding box center [707, 393] width 984 height 59
type textarea "Hi [PERSON_NAME], thank you for the update. The finish date has been updated. K…"
click at [1248, 363] on input "Request response" at bounding box center [1238, 368] width 35 height 35
checkbox input "true"
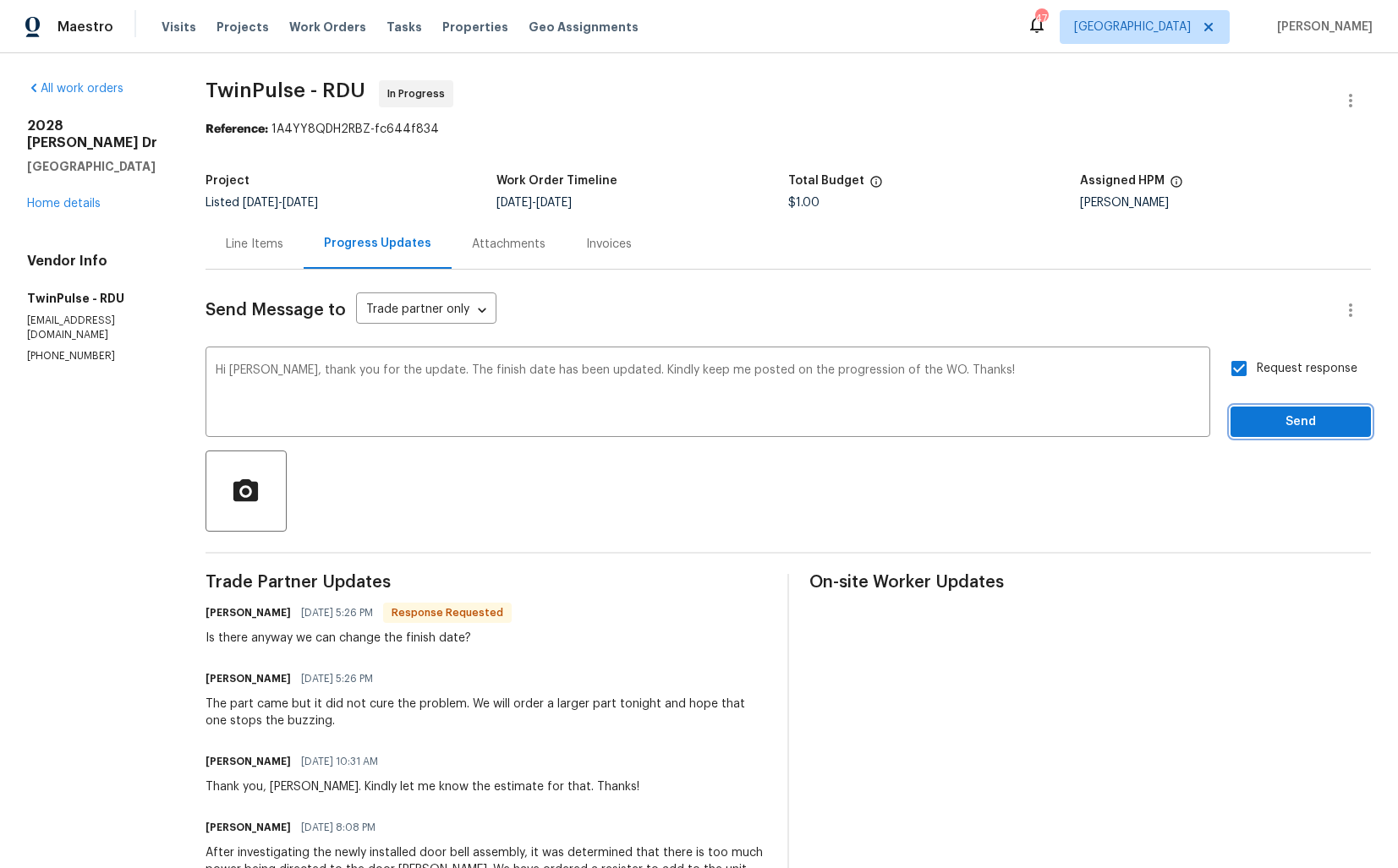
click at [1274, 422] on span "Send" at bounding box center [1299, 421] width 113 height 21
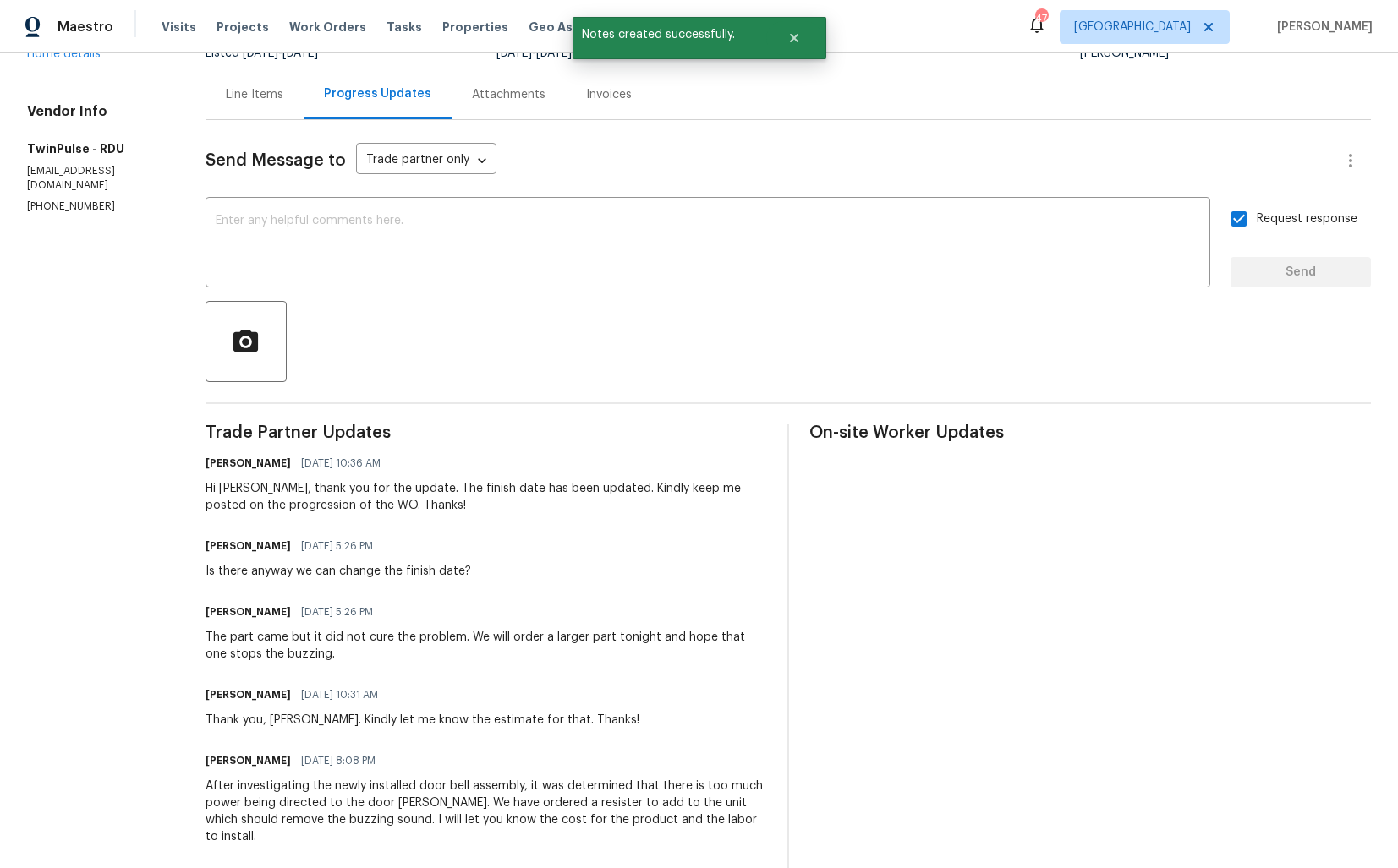
scroll to position [150, 0]
click at [278, 642] on div "The part came but it did not cure the problem. We will order a larger part toni…" at bounding box center [486, 645] width 562 height 33
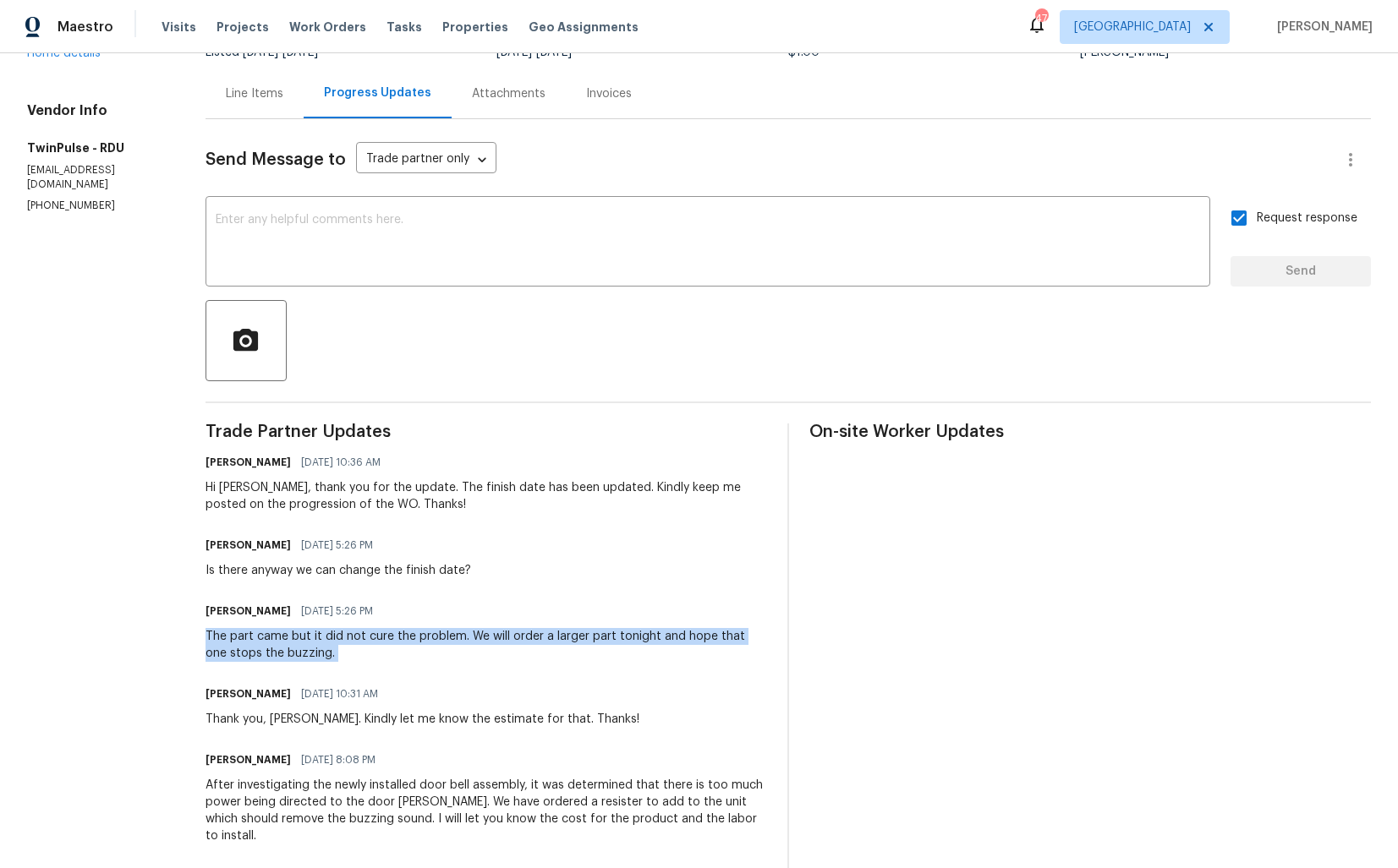
copy div "The part came but it did not cure the problem. We will order a larger part toni…"
click at [313, 635] on div "The part came but it did not cure the problem. We will order a larger part toni…" at bounding box center [486, 645] width 562 height 33
click at [297, 568] on div "Is there anyway we can change the finish date?" at bounding box center [338, 571] width 266 height 17
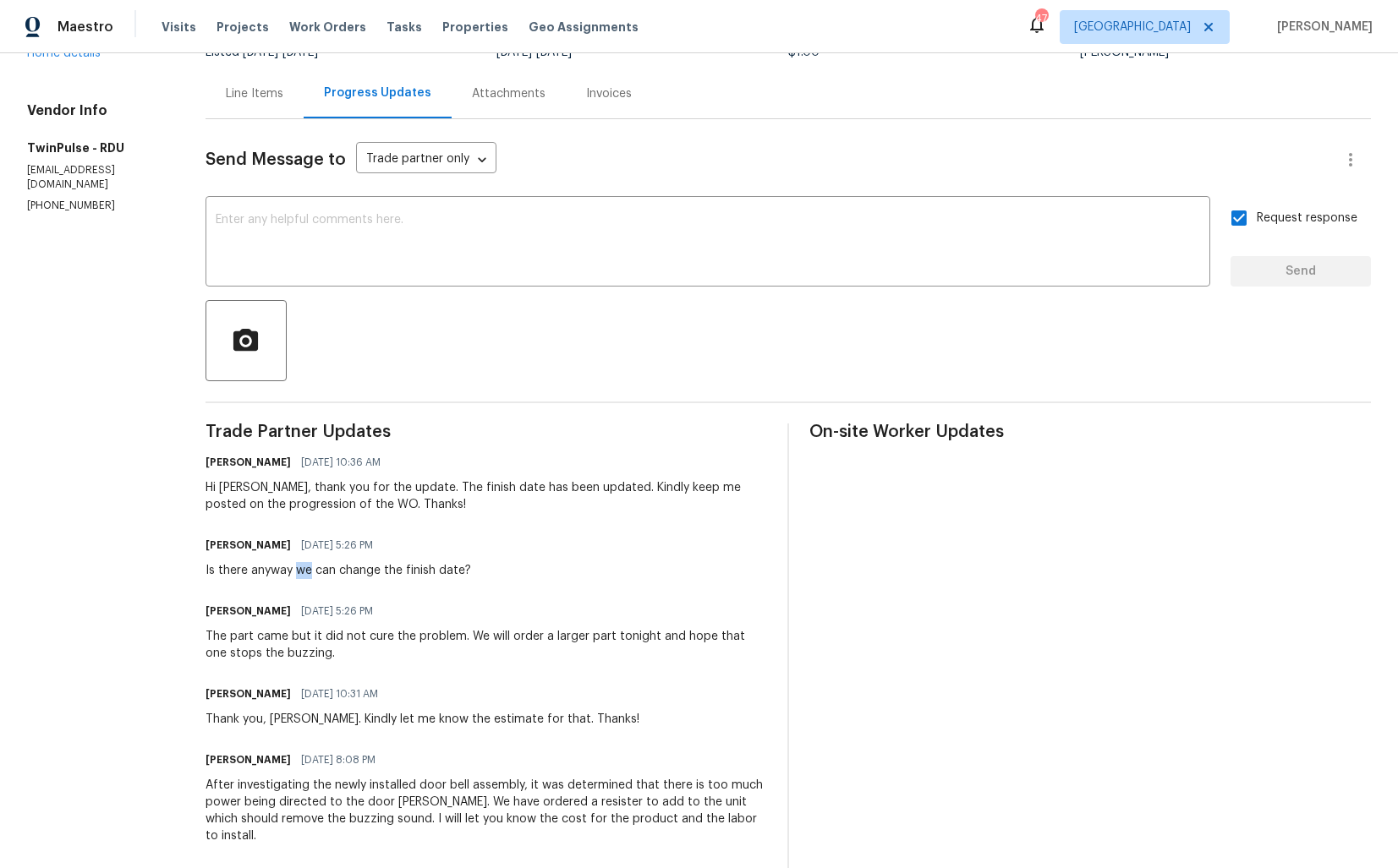
click at [297, 568] on div "Is there anyway we can change the finish date?" at bounding box center [338, 571] width 266 height 17
copy div "Is there anyway we can change the finish date?"
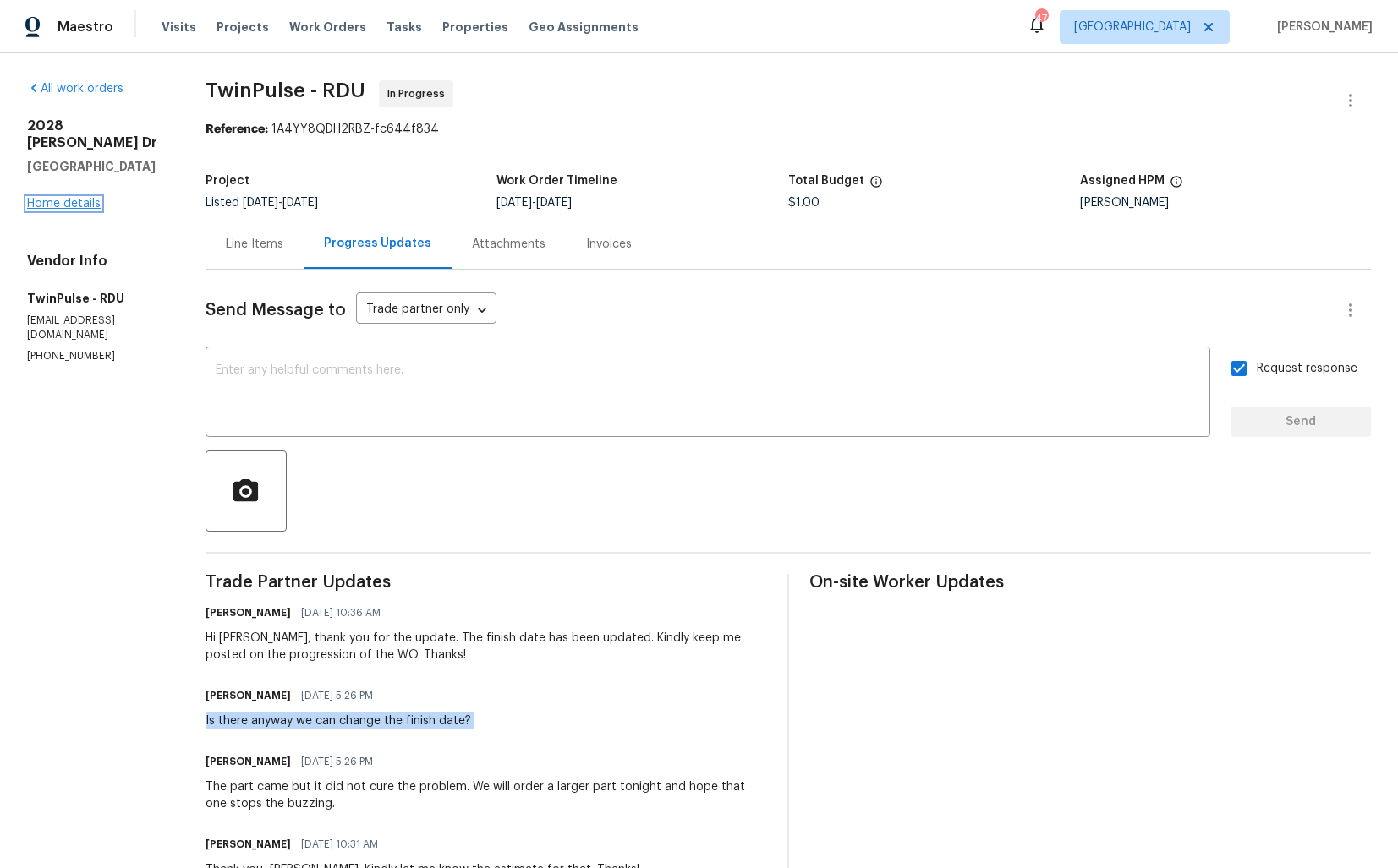
click at [54, 198] on link "Home details" at bounding box center [63, 203] width 73 height 12
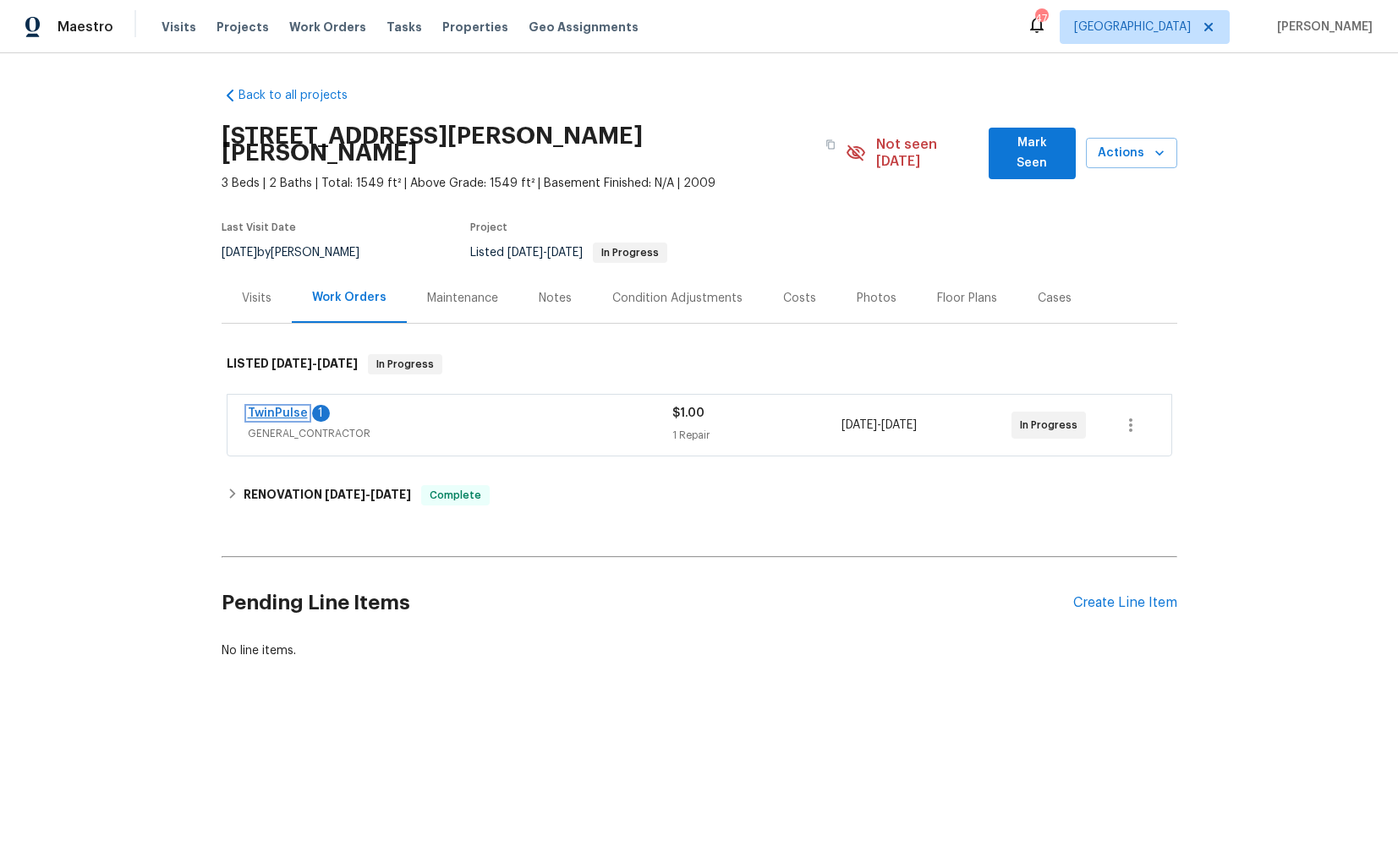
click at [273, 408] on link "TwinPulse" at bounding box center [278, 413] width 60 height 12
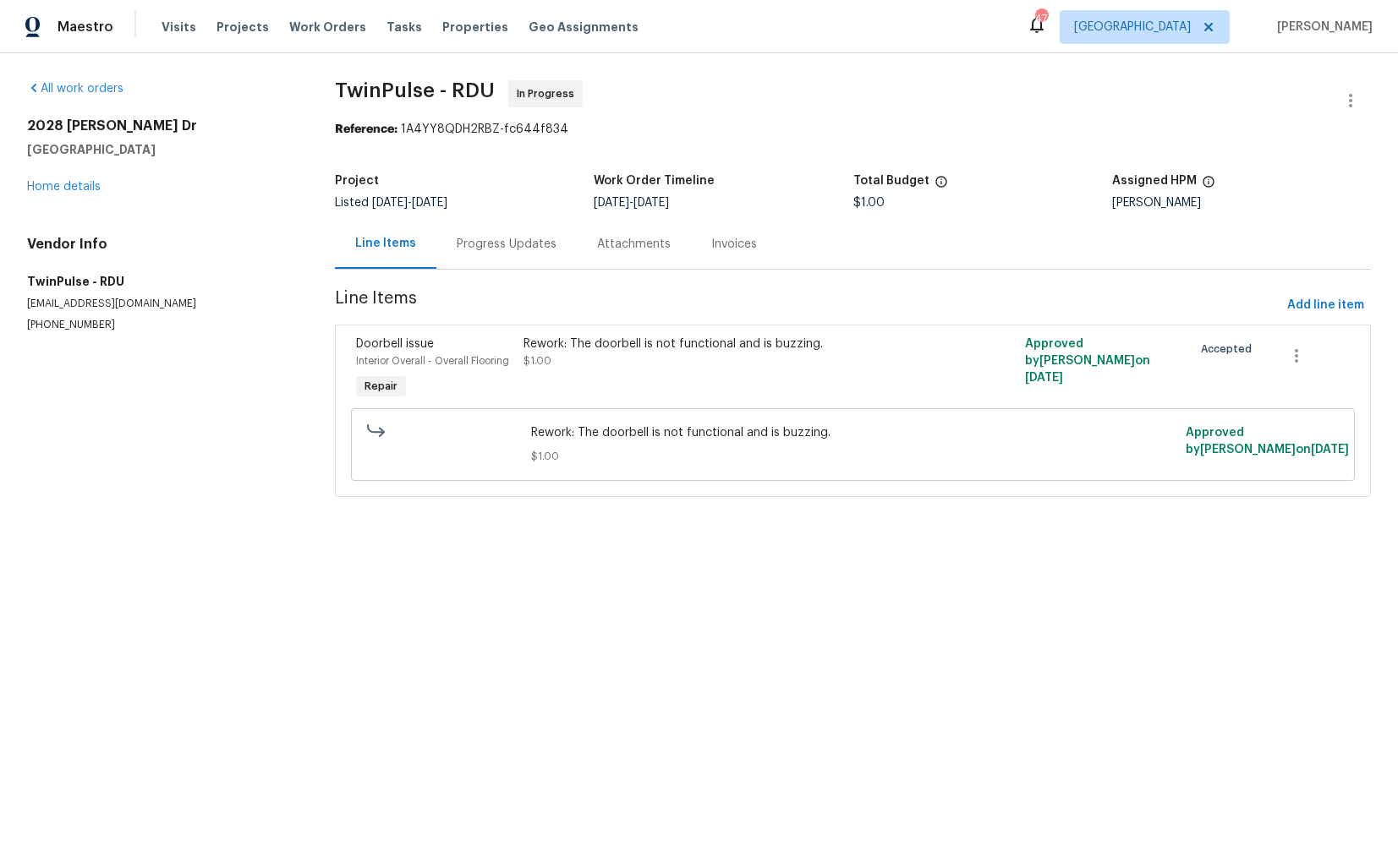
click at [496, 237] on div "Progress Updates" at bounding box center [506, 244] width 99 height 17
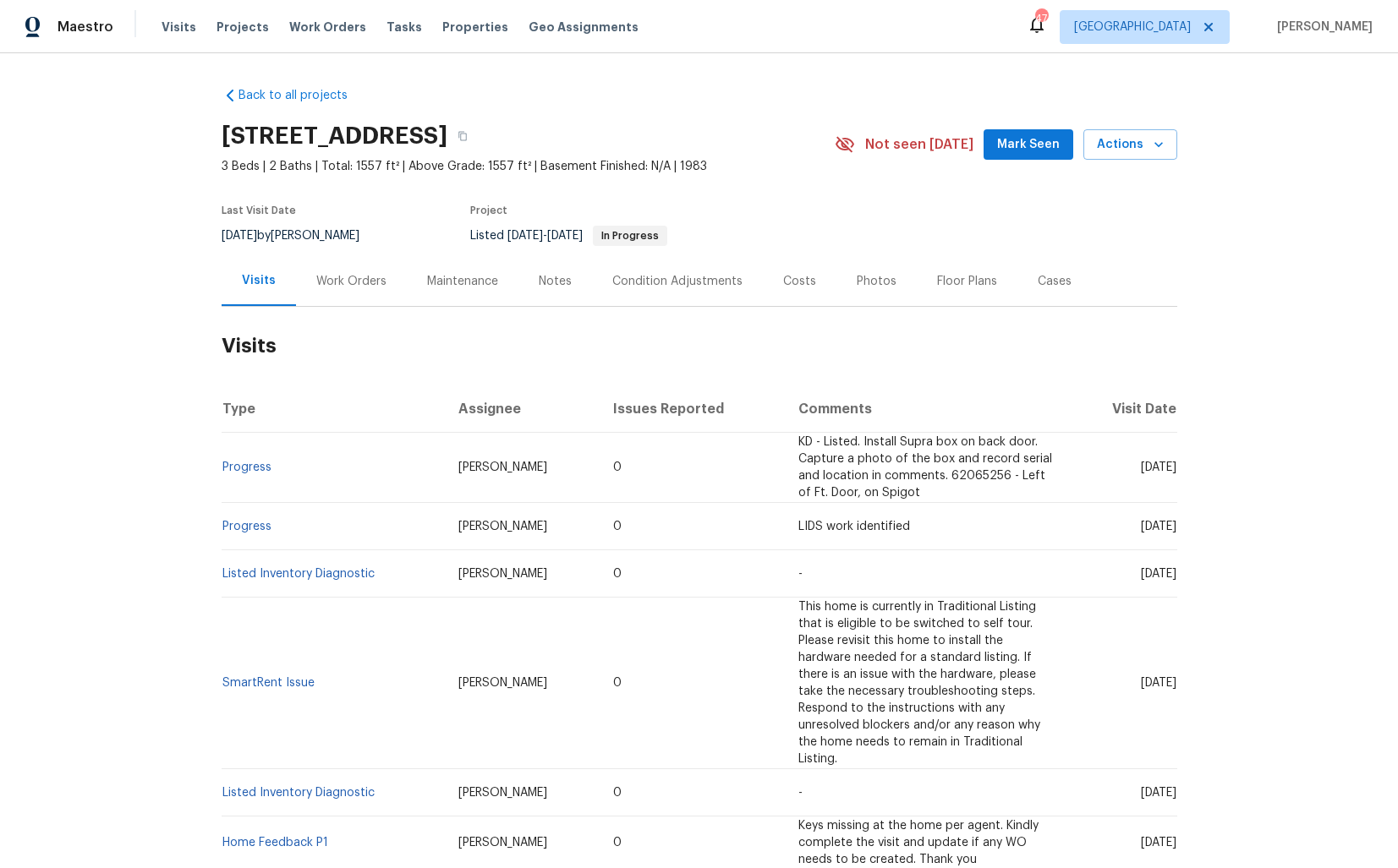
click at [358, 288] on div "Work Orders" at bounding box center [352, 281] width 71 height 17
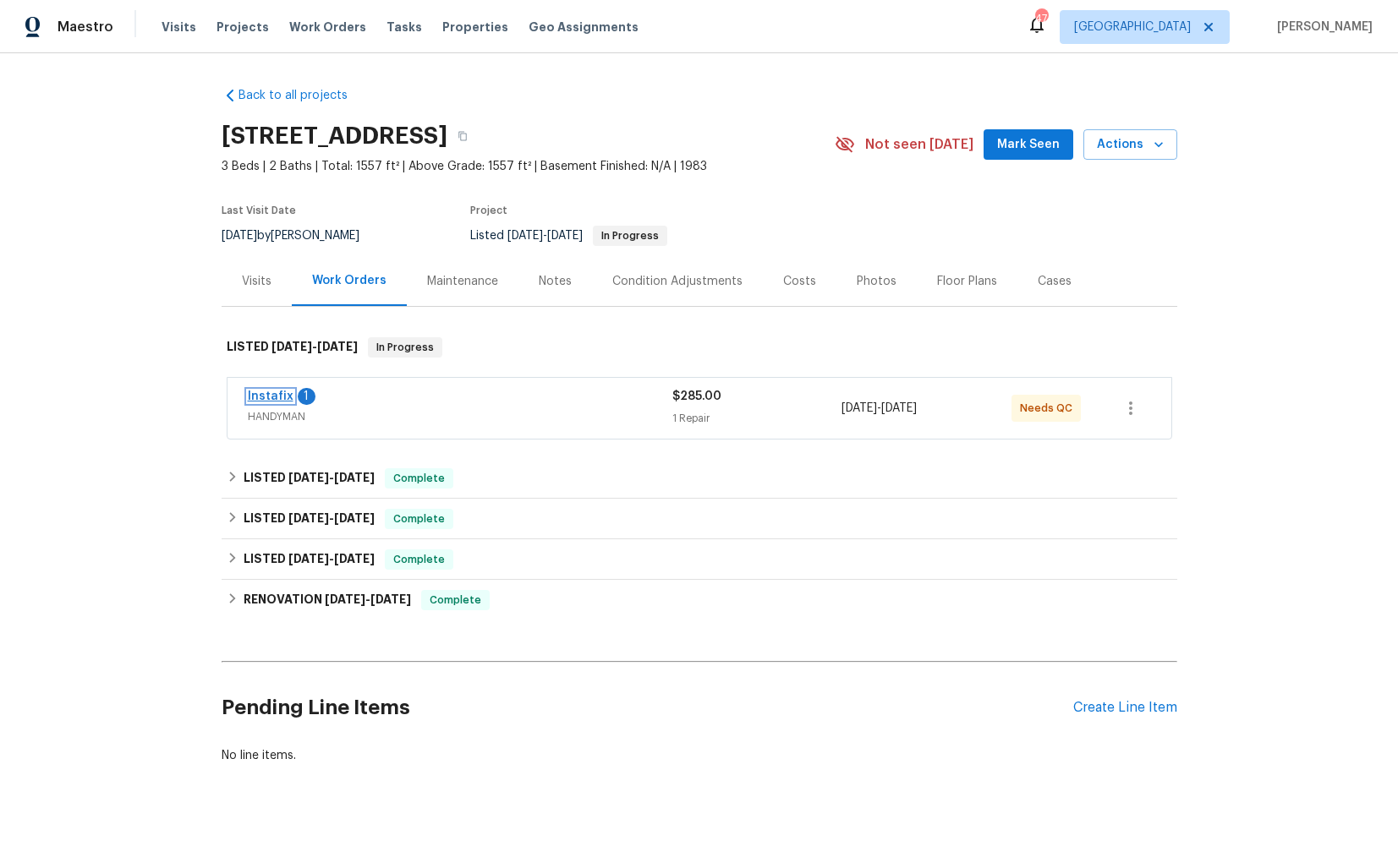
click at [266, 398] on link "Instafix" at bounding box center [270, 396] width 45 height 12
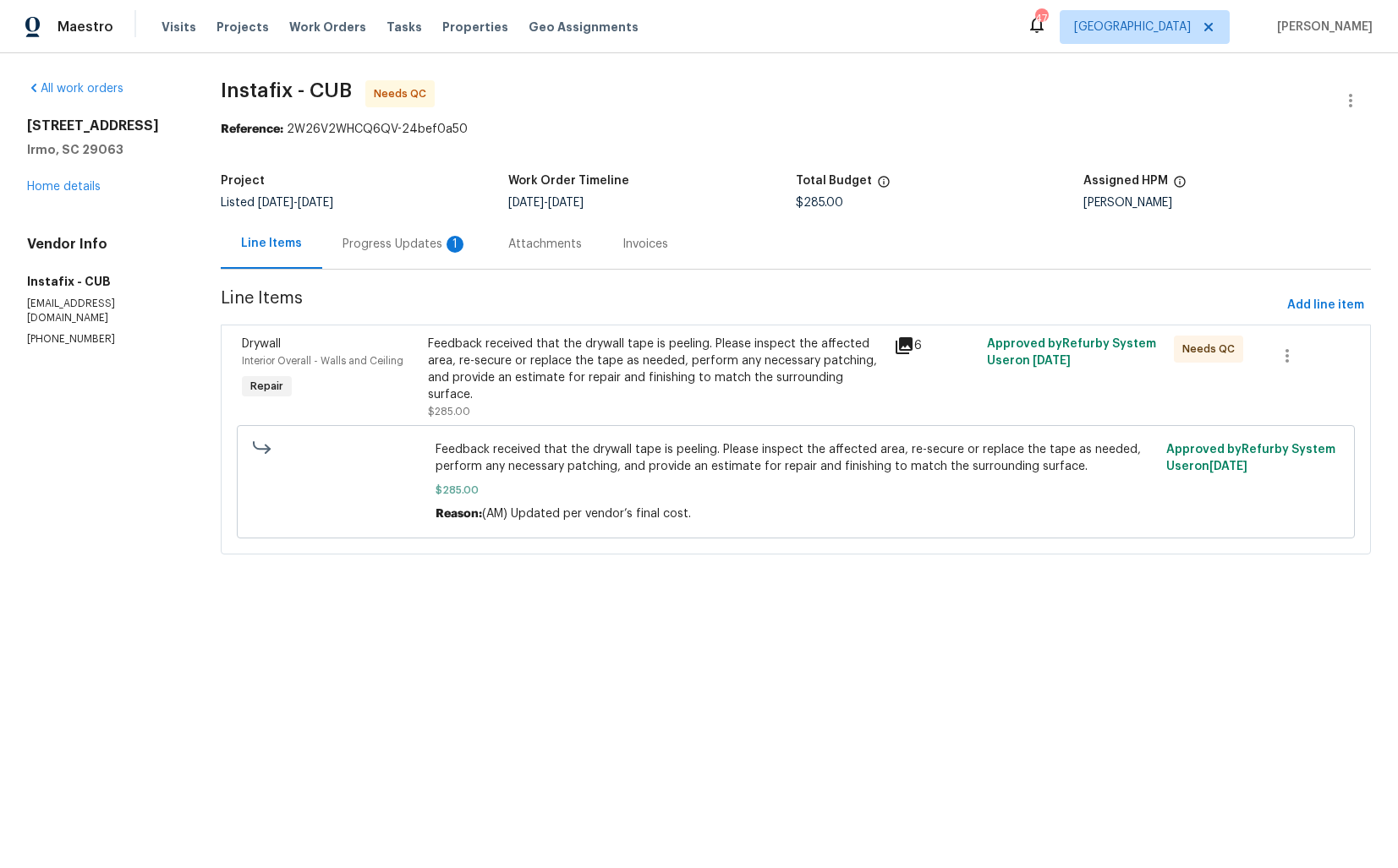
click at [688, 348] on div "Feedback received that the drywall tape is peeling. Please inspect the affected…" at bounding box center [656, 369] width 456 height 68
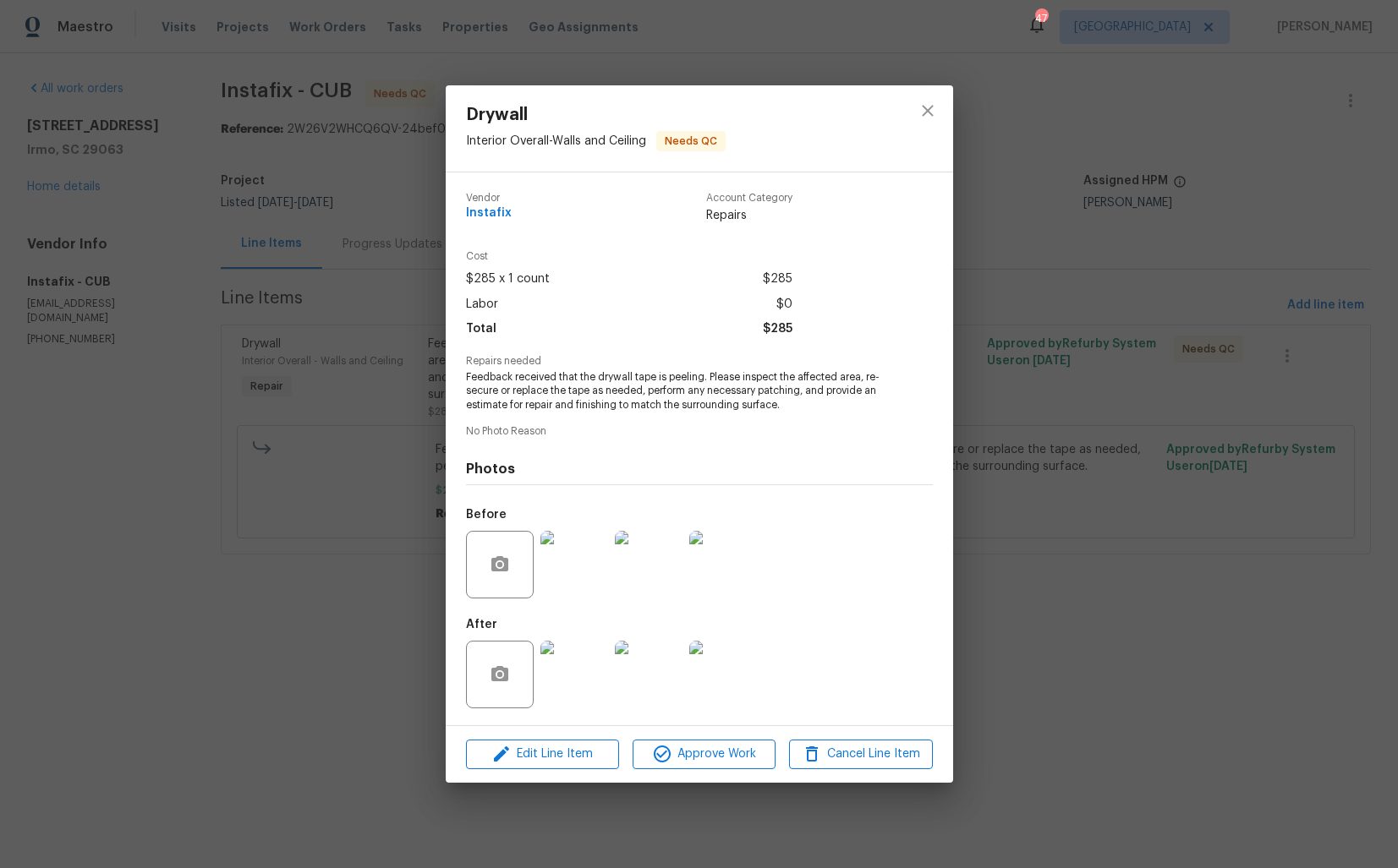
click at [561, 552] on img at bounding box center [573, 564] width 68 height 68
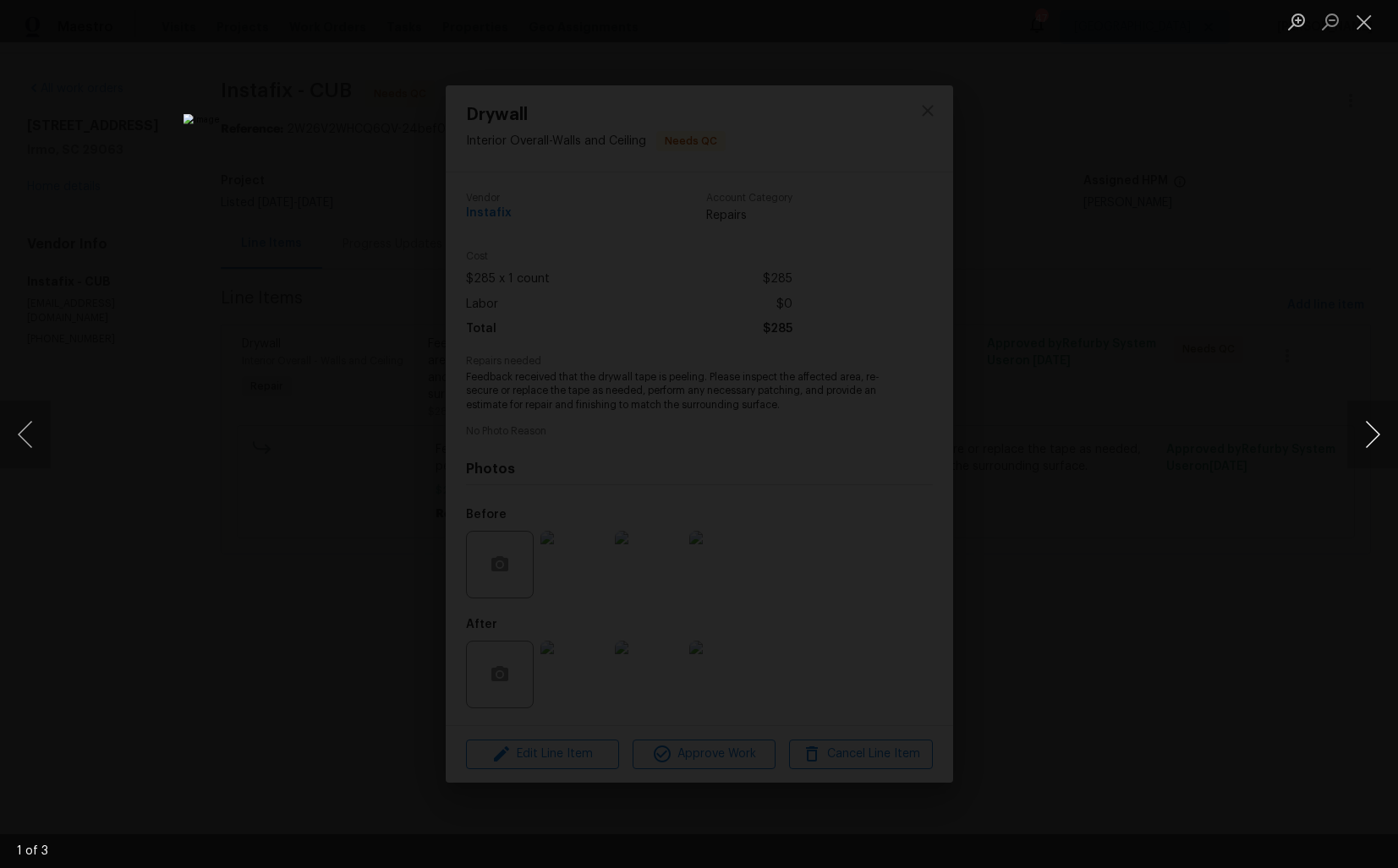
click at [1375, 439] on button "Next image" at bounding box center [1372, 434] width 51 height 68
click at [1132, 439] on div "Lightbox" at bounding box center [699, 434] width 1398 height 868
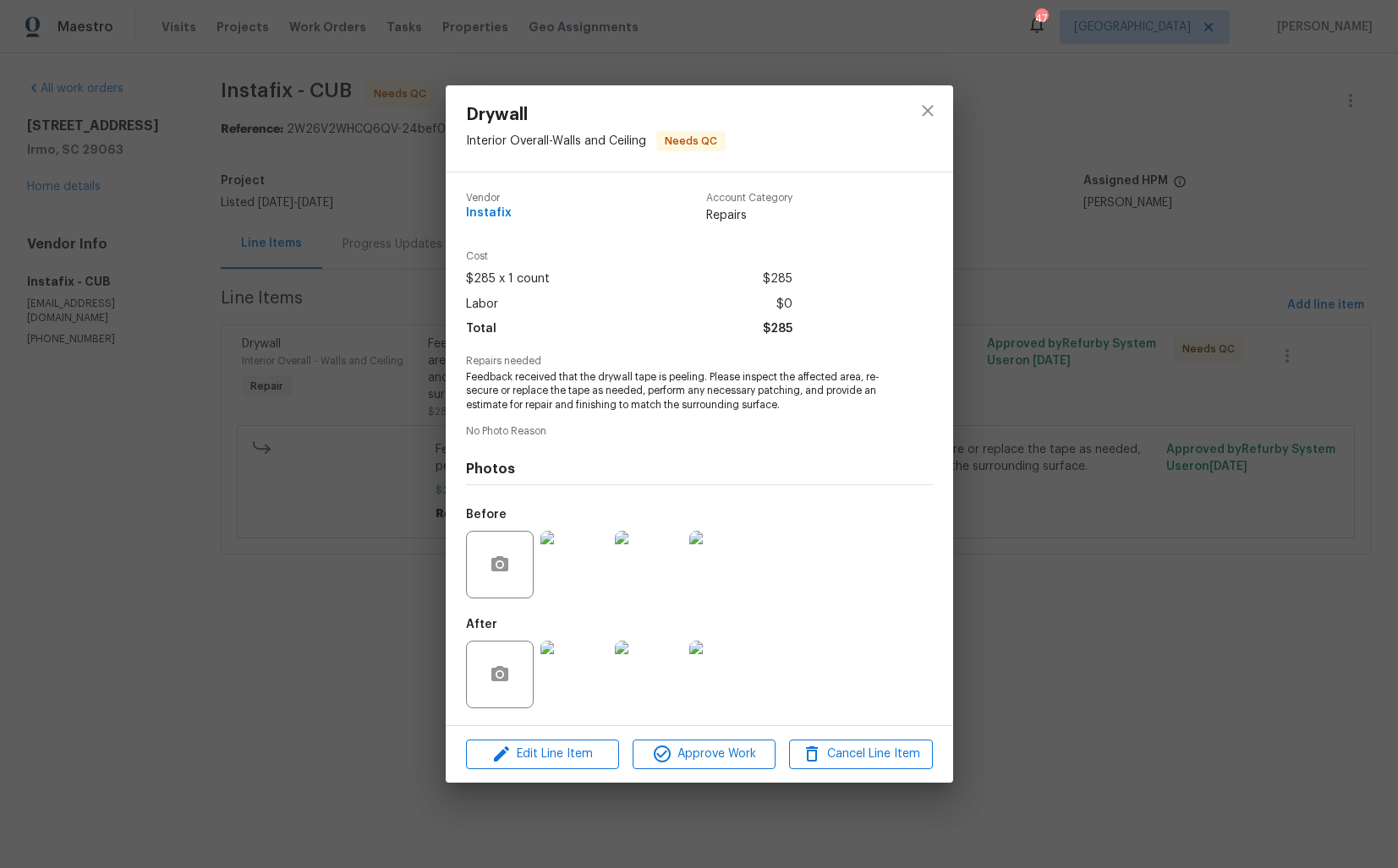
click at [575, 669] on img at bounding box center [573, 675] width 68 height 68
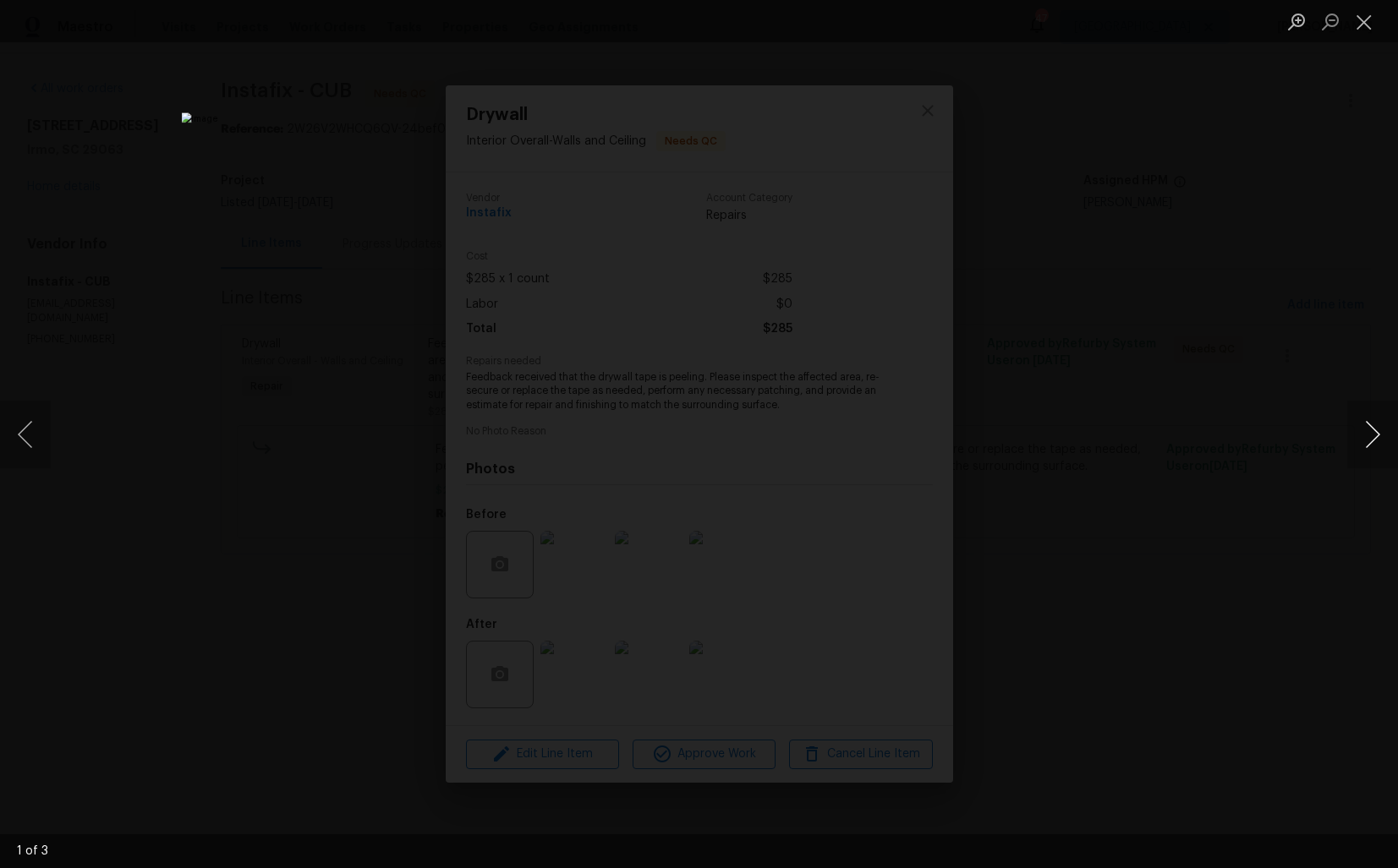
click at [1366, 428] on button "Next image" at bounding box center [1372, 434] width 51 height 68
click at [1253, 372] on div "Lightbox" at bounding box center [699, 434] width 1398 height 868
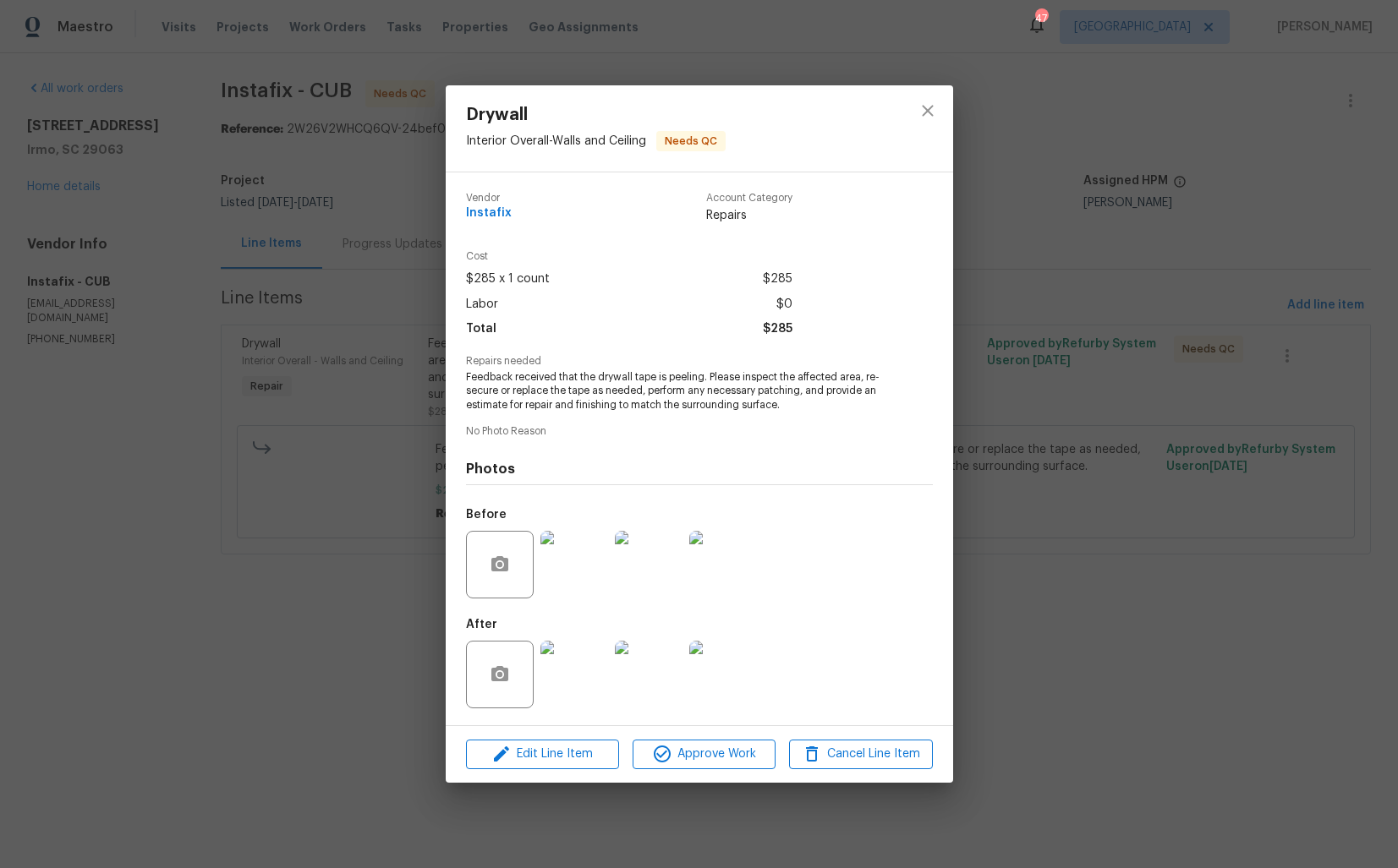
click at [1070, 371] on div "Drywall Interior Overall - Walls and Ceiling Needs QC Vendor Instafix Account C…" at bounding box center [699, 434] width 1398 height 868
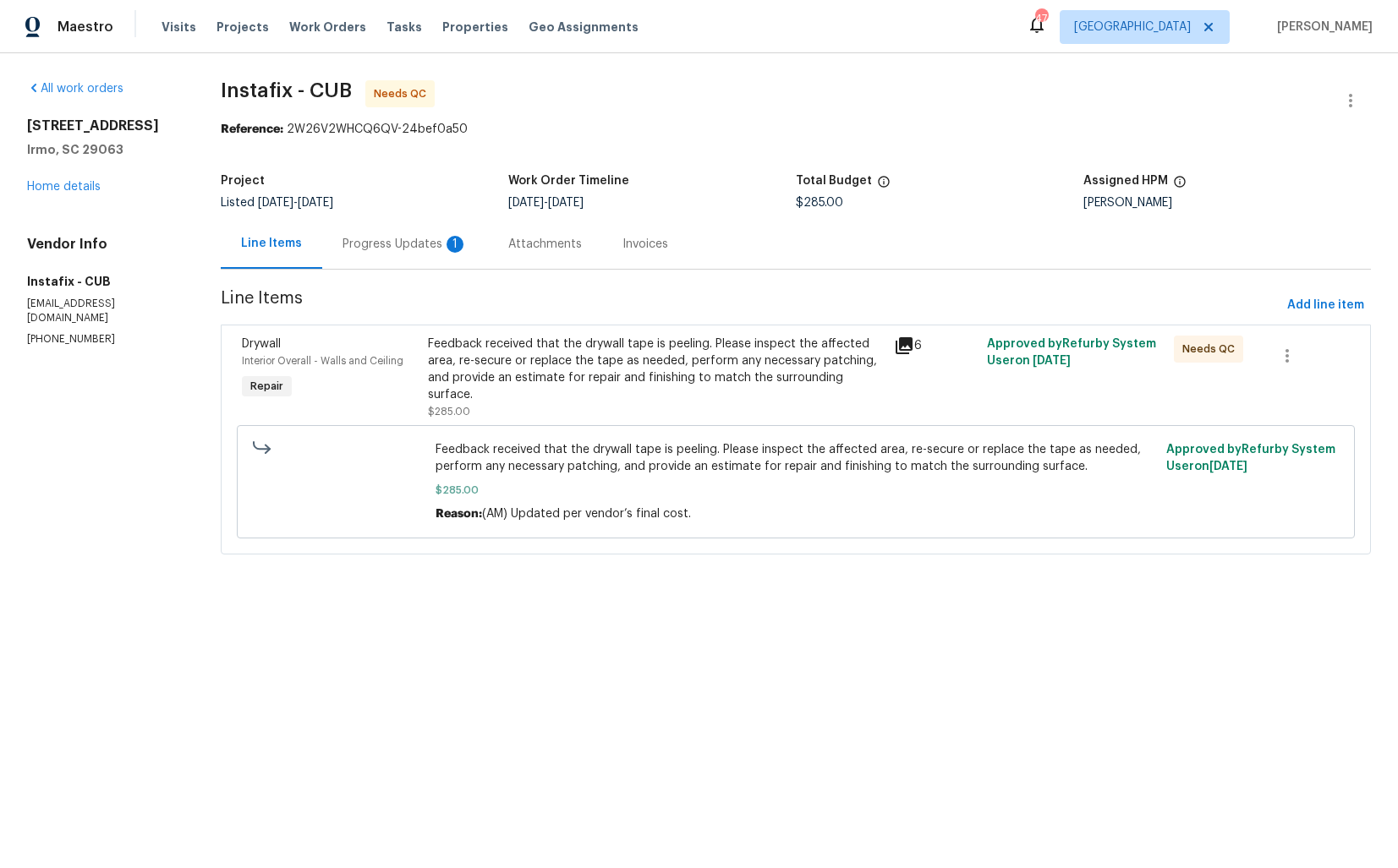
click at [383, 249] on div "Progress Updates 1" at bounding box center [405, 244] width 125 height 17
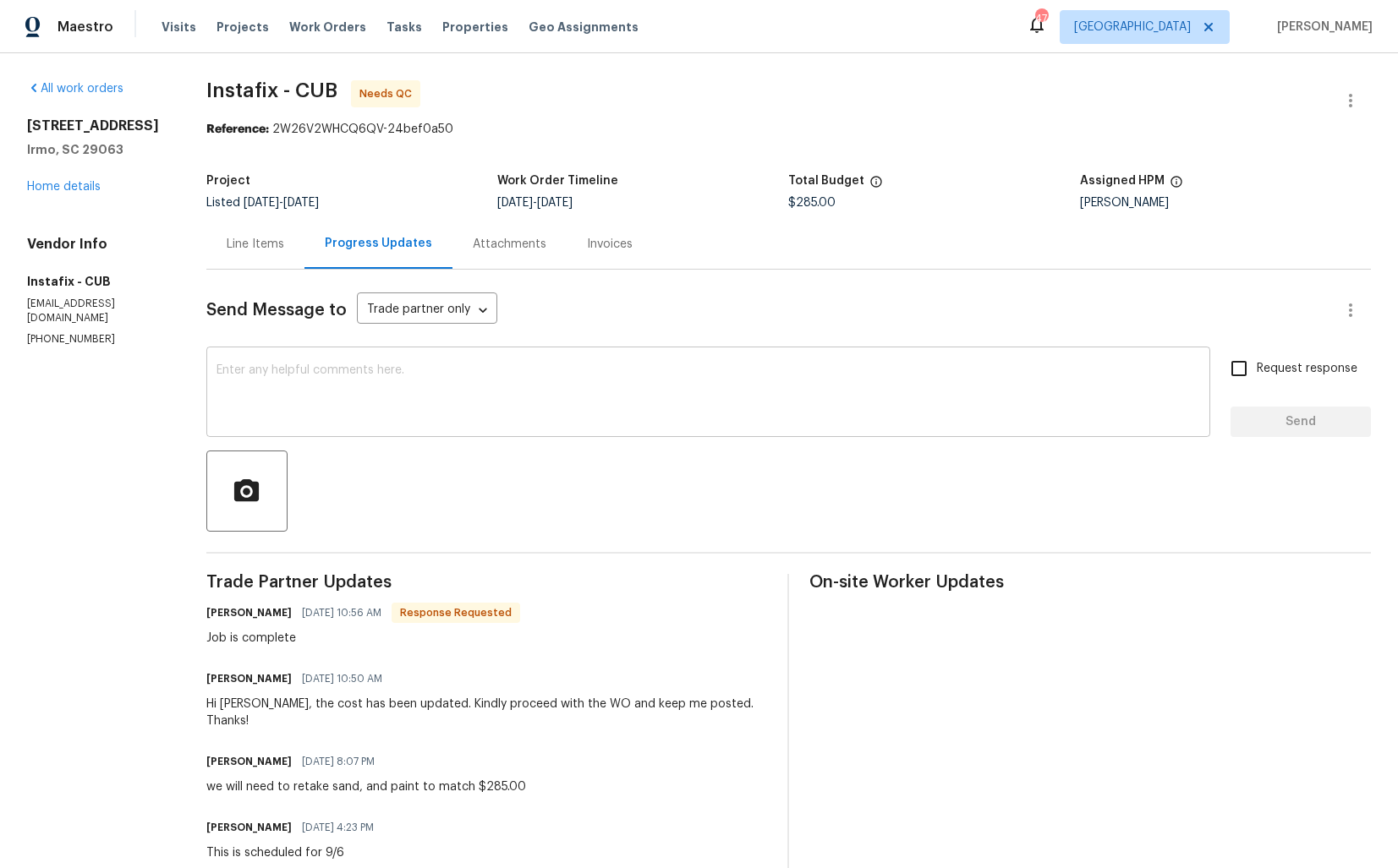
click at [482, 382] on textarea at bounding box center [707, 393] width 983 height 59
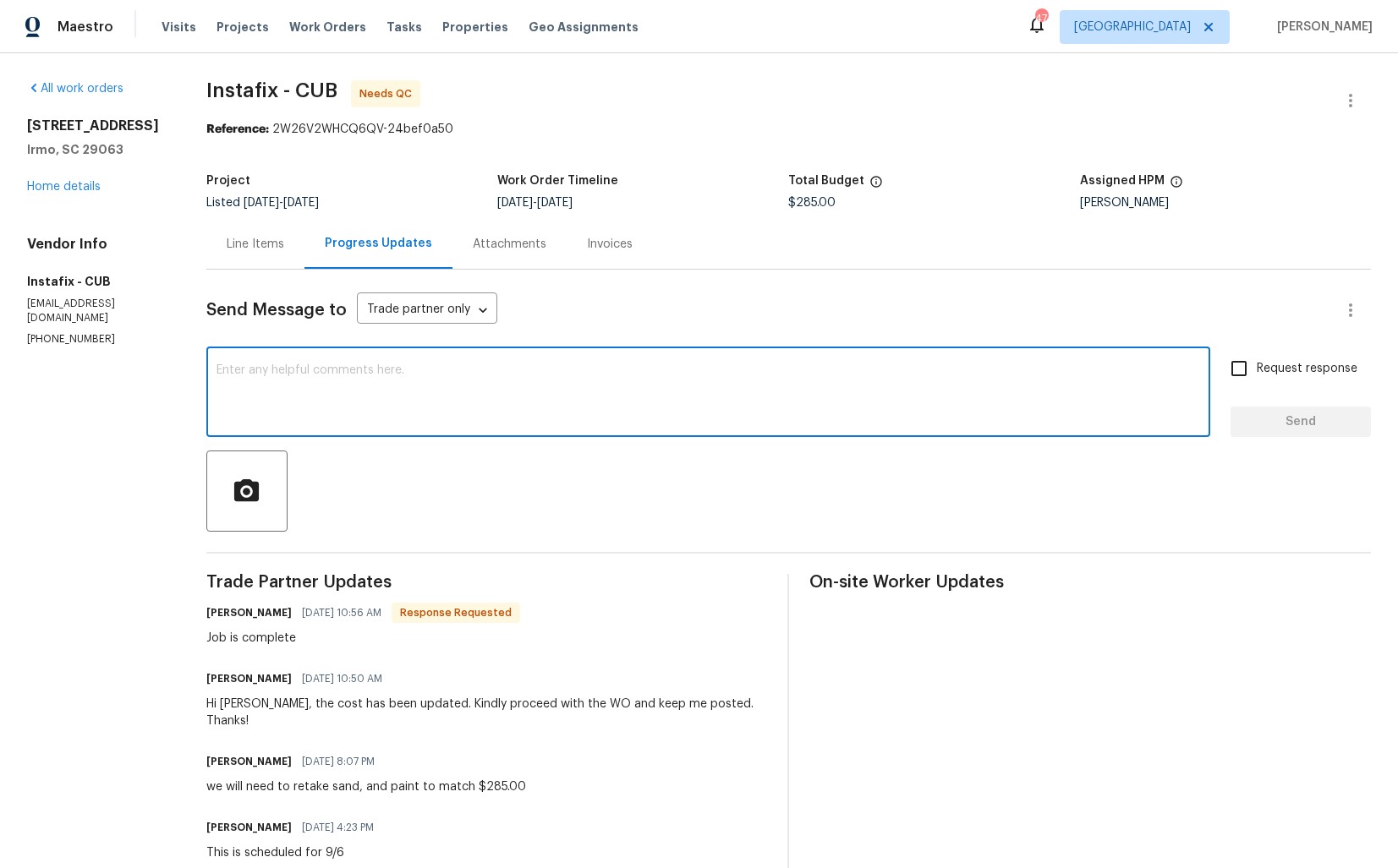
click at [648, 398] on textarea at bounding box center [707, 393] width 983 height 59
click at [219, 616] on h6 "[PERSON_NAME]" at bounding box center [249, 613] width 85 height 17
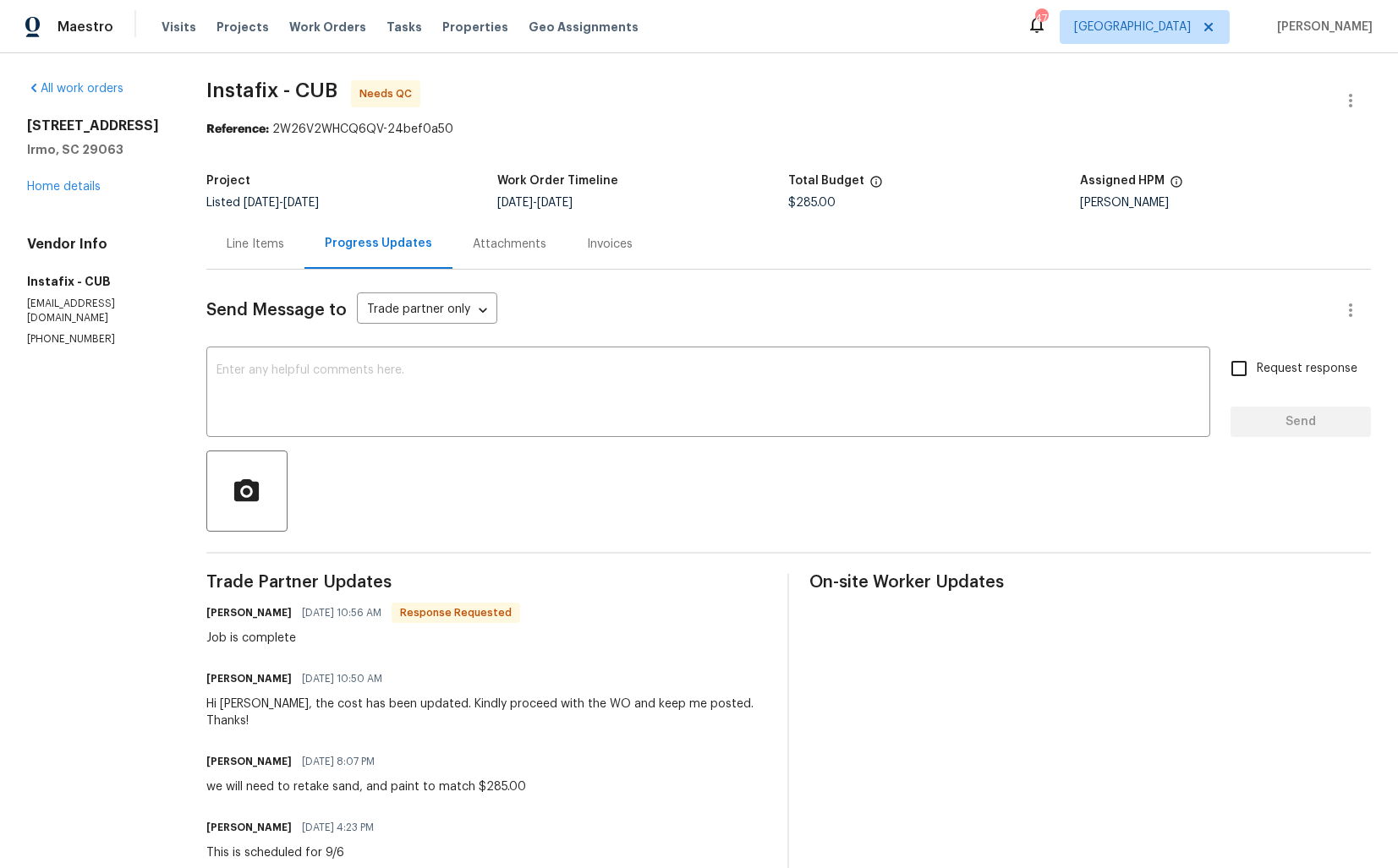
click at [219, 616] on h6 "[PERSON_NAME]" at bounding box center [249, 613] width 85 height 17
click at [1368, 99] on button "button" at bounding box center [1350, 100] width 41 height 41
click at [1255, 108] on li "Edit" at bounding box center [1295, 100] width 183 height 28
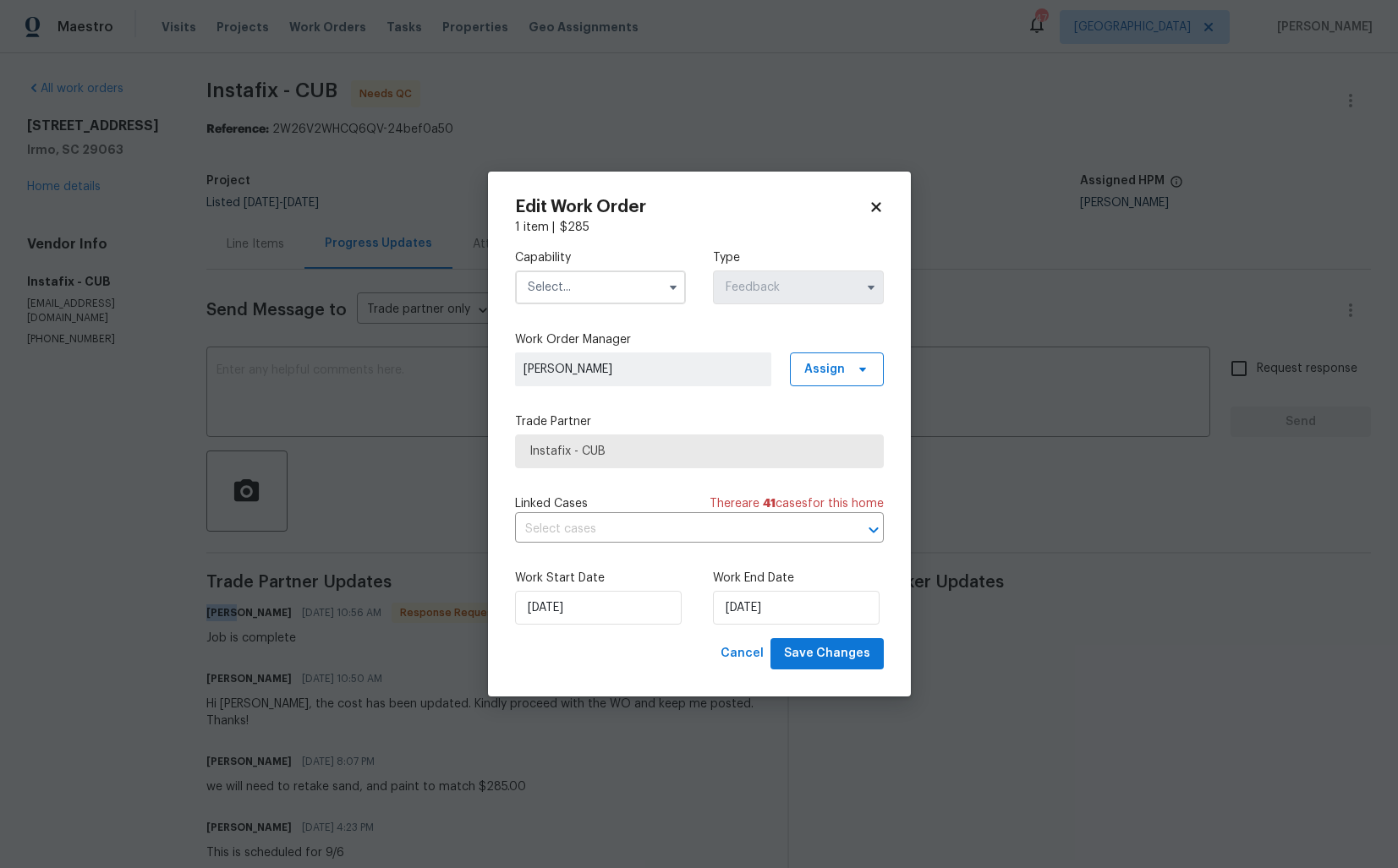
click at [634, 287] on input "text" at bounding box center [600, 287] width 171 height 33
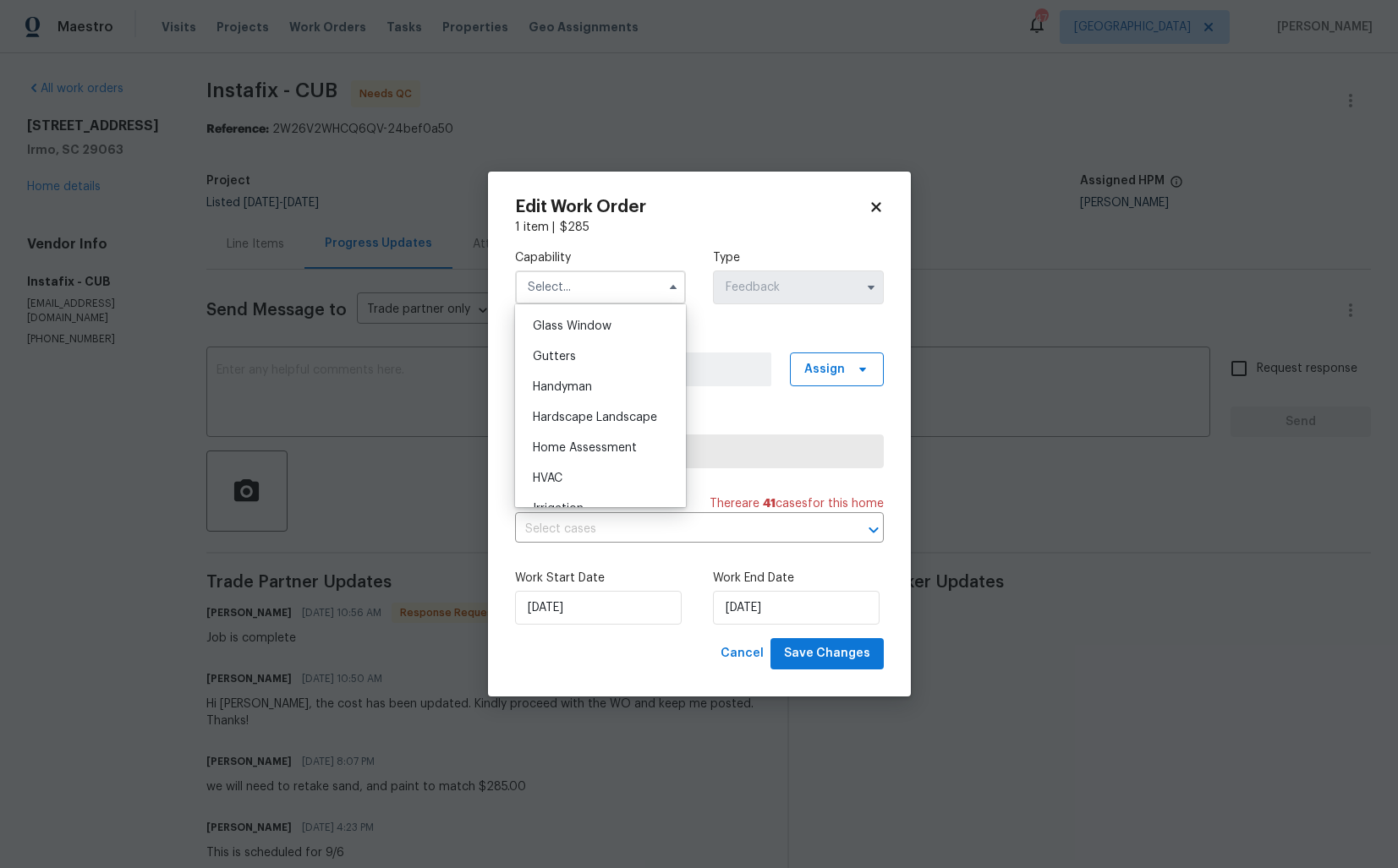
scroll to position [881, 0]
click at [582, 364] on div "Handyman" at bounding box center [600, 373] width 163 height 31
type input "Handyman"
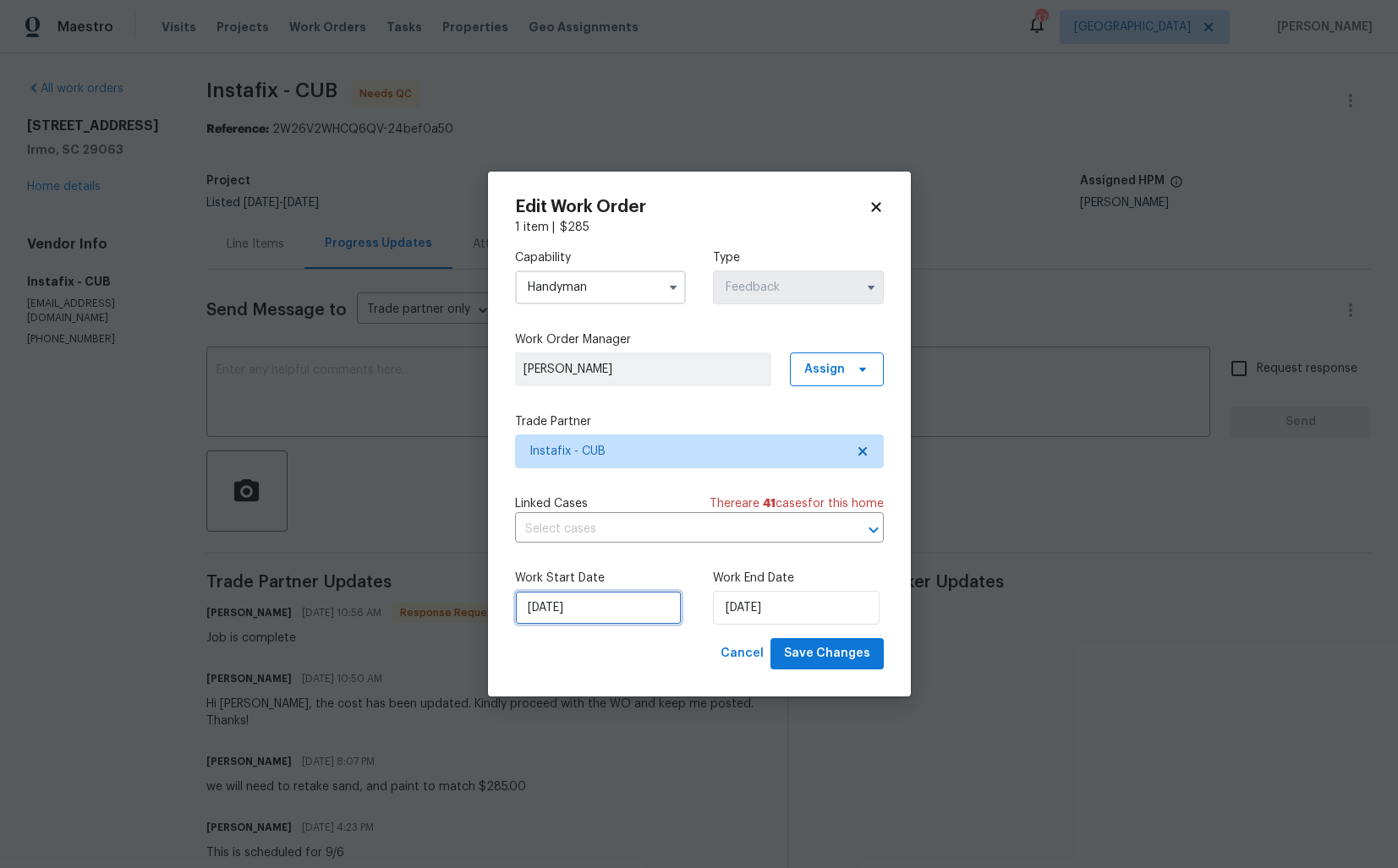
click at [617, 615] on input "[DATE]" at bounding box center [598, 608] width 166 height 33
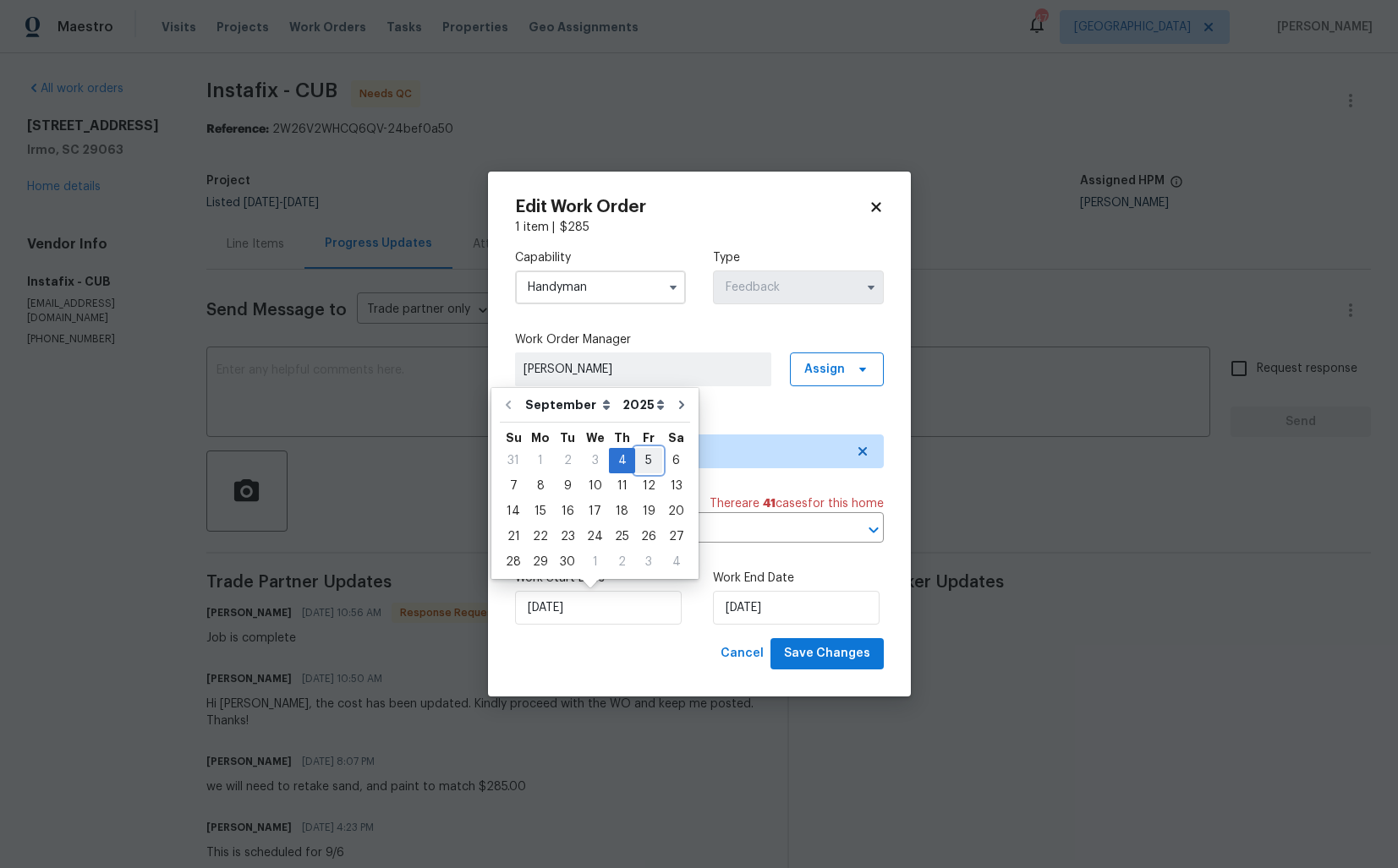
click at [640, 462] on div "5" at bounding box center [648, 460] width 27 height 24
type input "[DATE]"
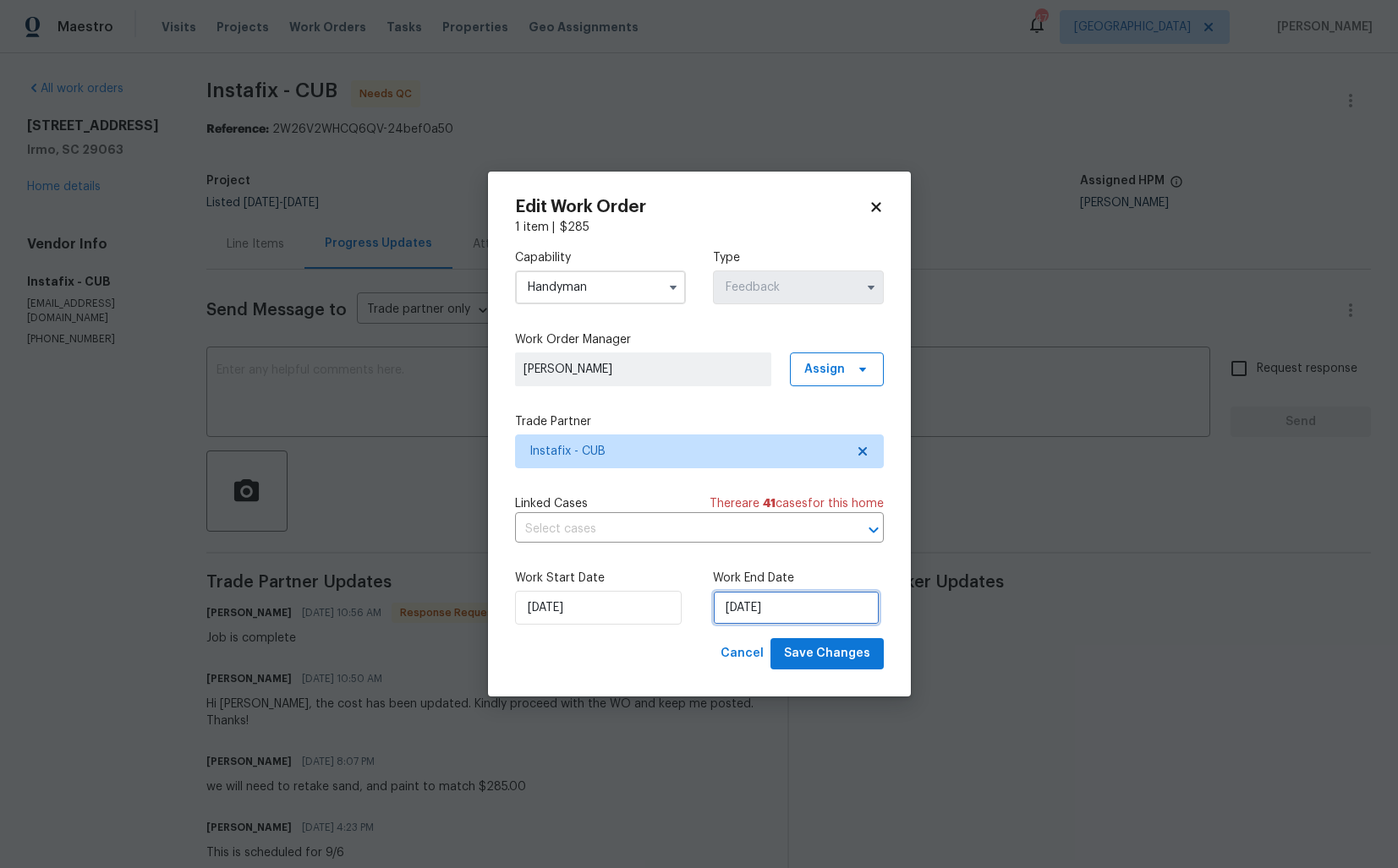
click at [783, 609] on input "[DATE]" at bounding box center [796, 608] width 166 height 33
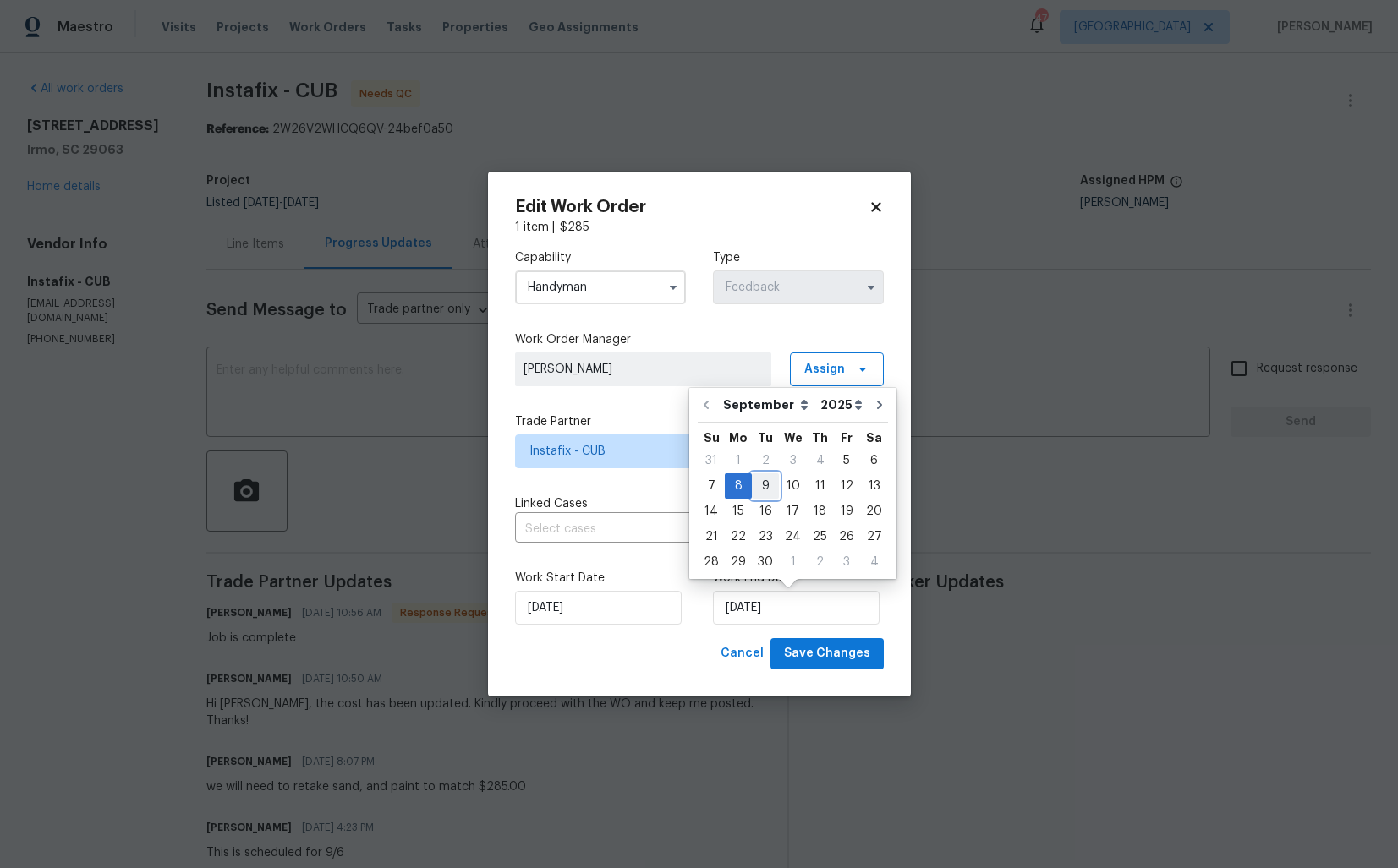
click at [760, 479] on div "9" at bounding box center [765, 486] width 27 height 24
type input "[DATE]"
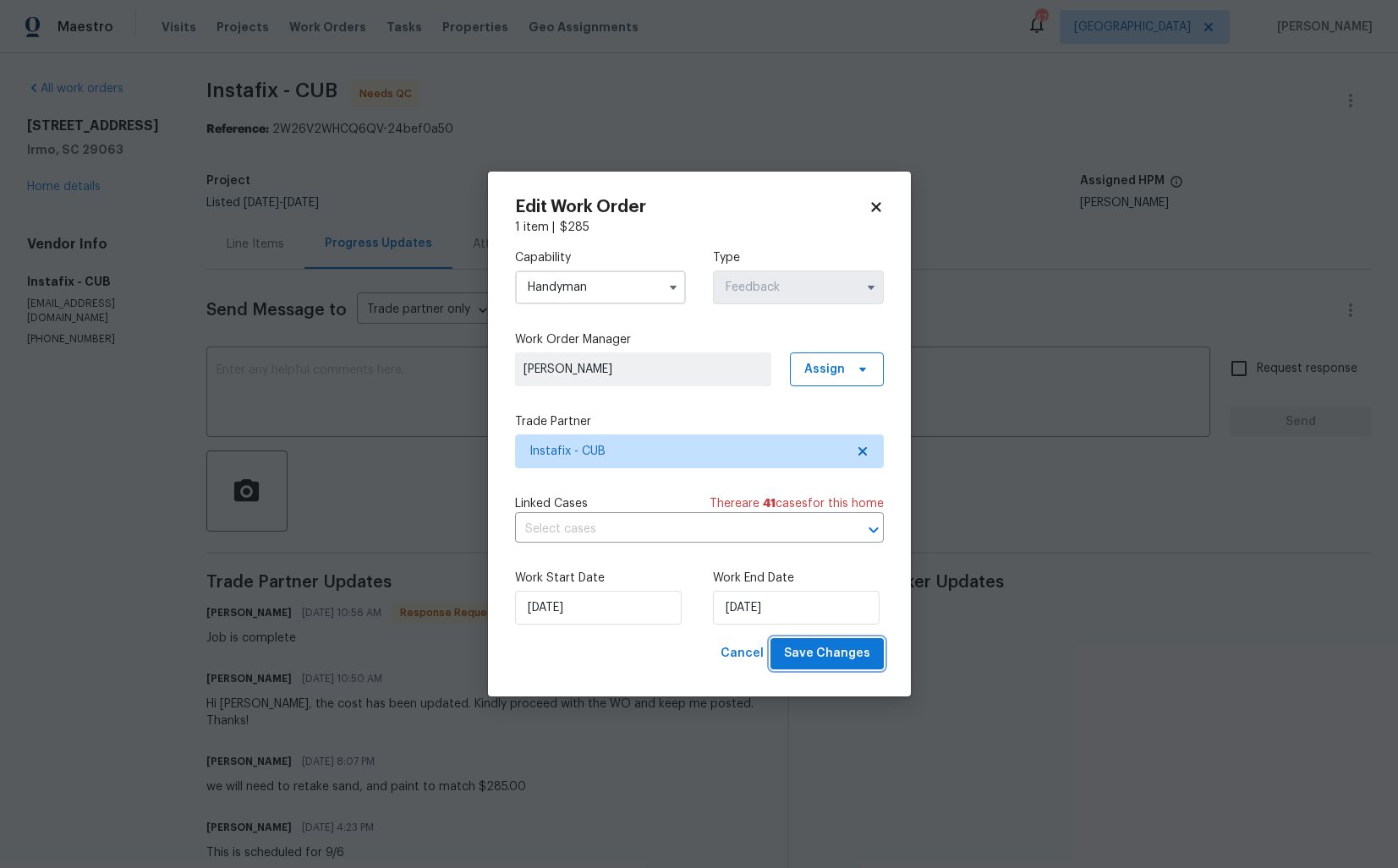
click at [829, 649] on span "Save Changes" at bounding box center [827, 654] width 86 height 21
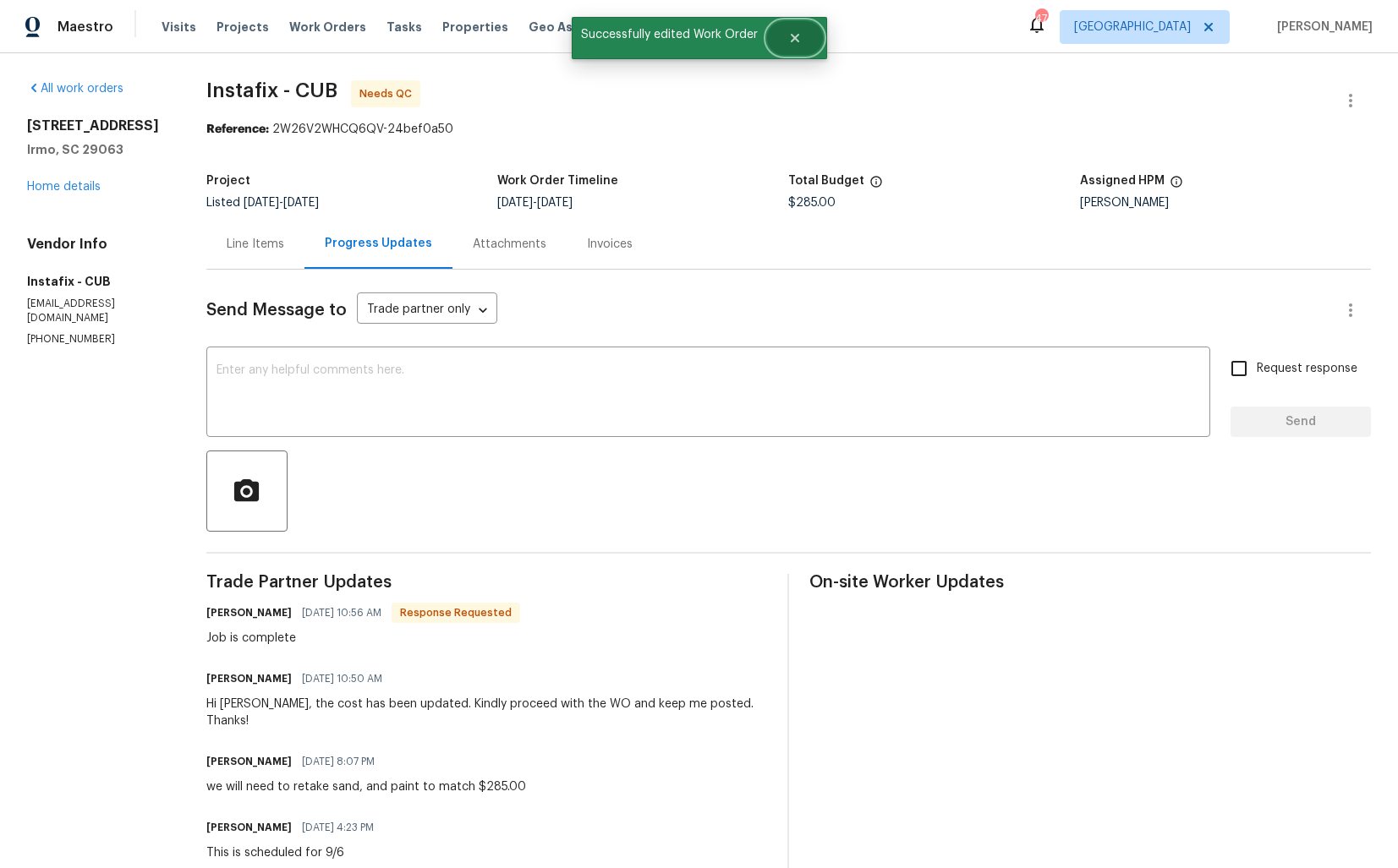
click at [806, 45] on button "Close" at bounding box center [795, 37] width 56 height 33
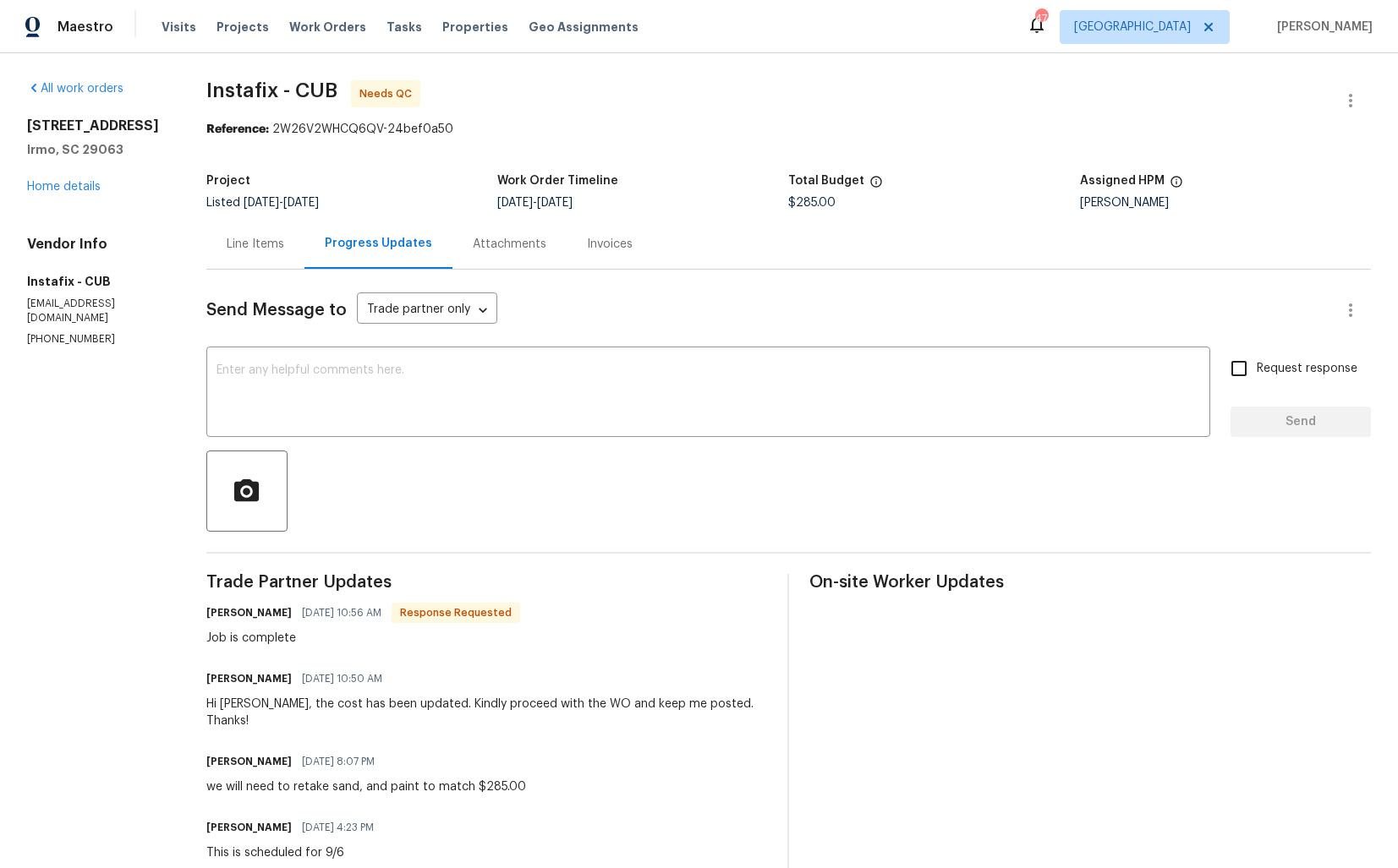
click at [221, 614] on h6 "[PERSON_NAME]" at bounding box center [249, 613] width 85 height 17
copy h6 "Davon"
click at [421, 441] on div "Send Message to Trade partner only Trade partner only ​ x ​ Request response Se…" at bounding box center [788, 733] width 1164 height 929
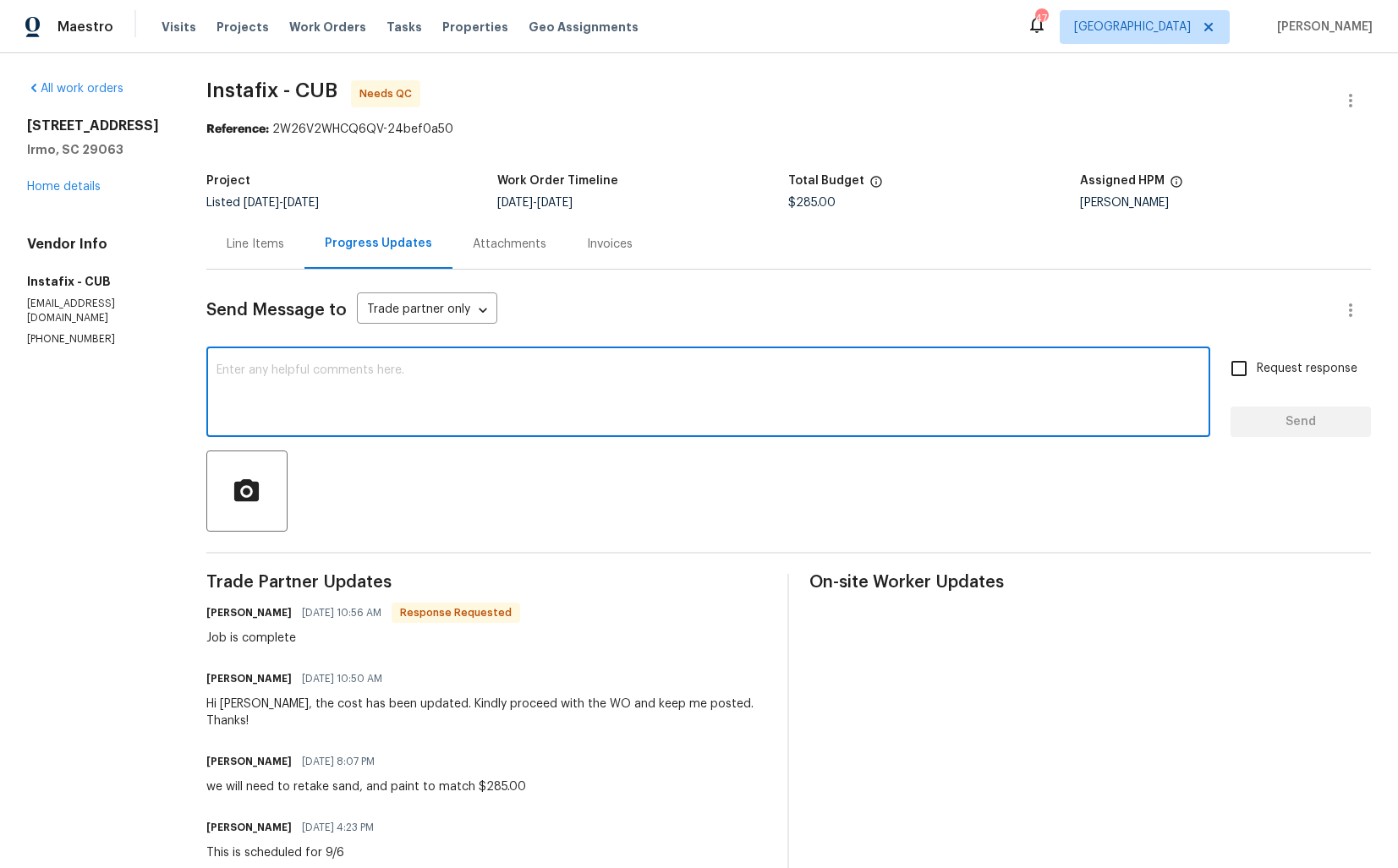
click at [446, 415] on textarea at bounding box center [707, 393] width 983 height 59
paste textarea "Davon"
type textarea "Hi [PERSON_NAME], thank you for completing the job. WO is approved. Thanks!"
click at [1262, 415] on span "Send" at bounding box center [1299, 421] width 113 height 21
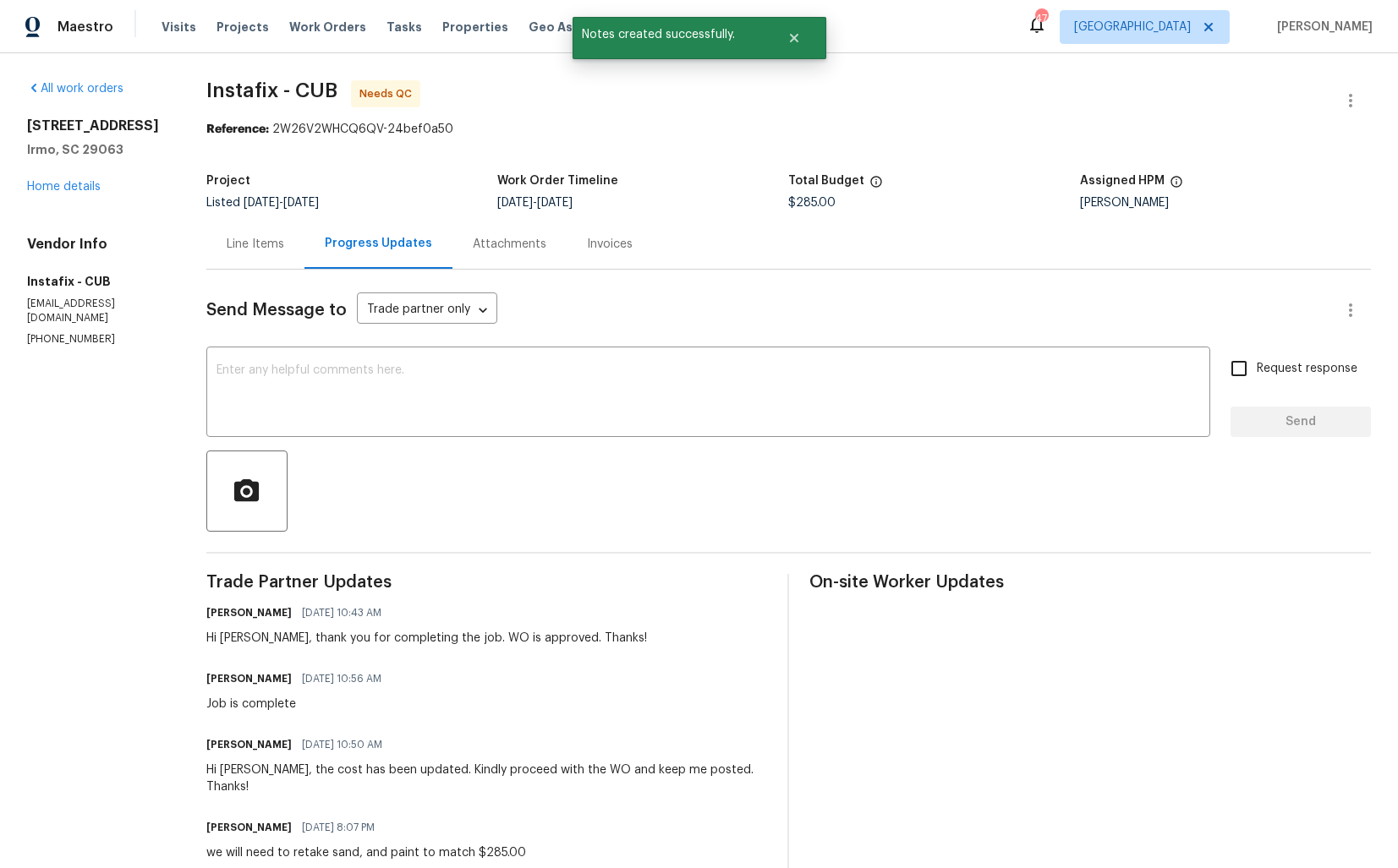
click at [260, 241] on div "Line Items" at bounding box center [256, 244] width 58 height 17
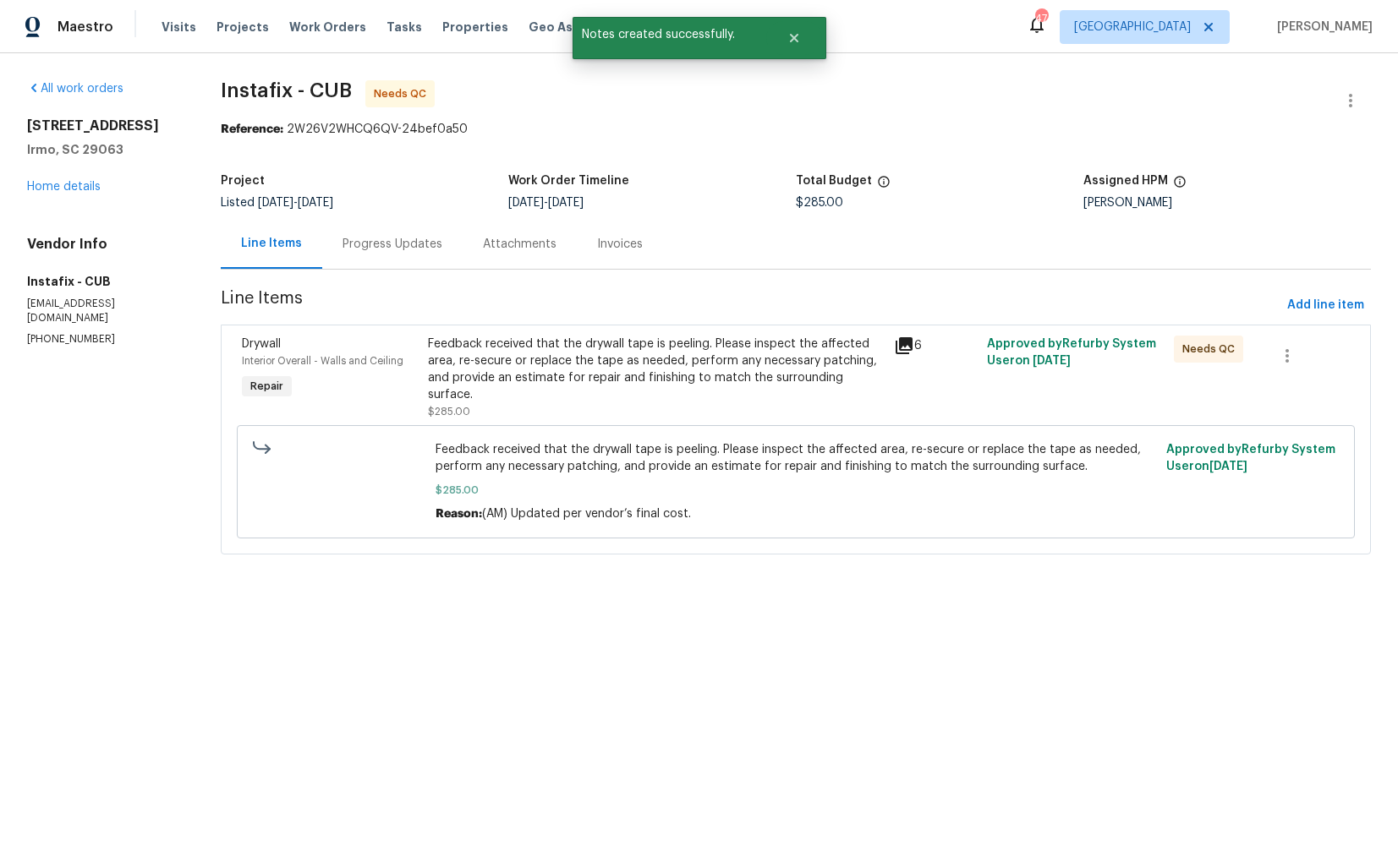
click at [670, 381] on div "Feedback received that the drywall tape is peeling. Please inspect the affected…" at bounding box center [656, 369] width 456 height 68
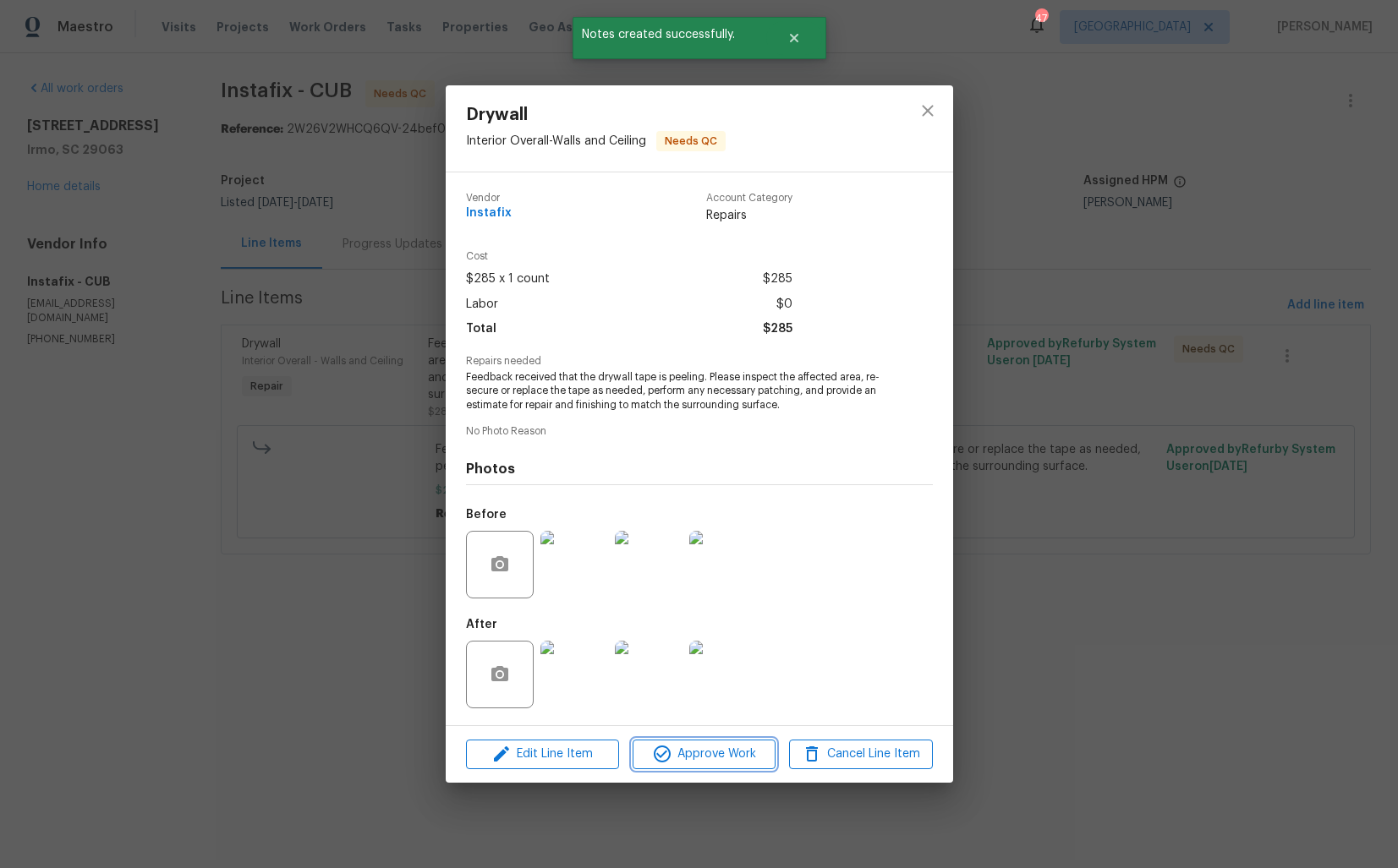
click at [676, 750] on span "Approve Work" at bounding box center [704, 754] width 133 height 21
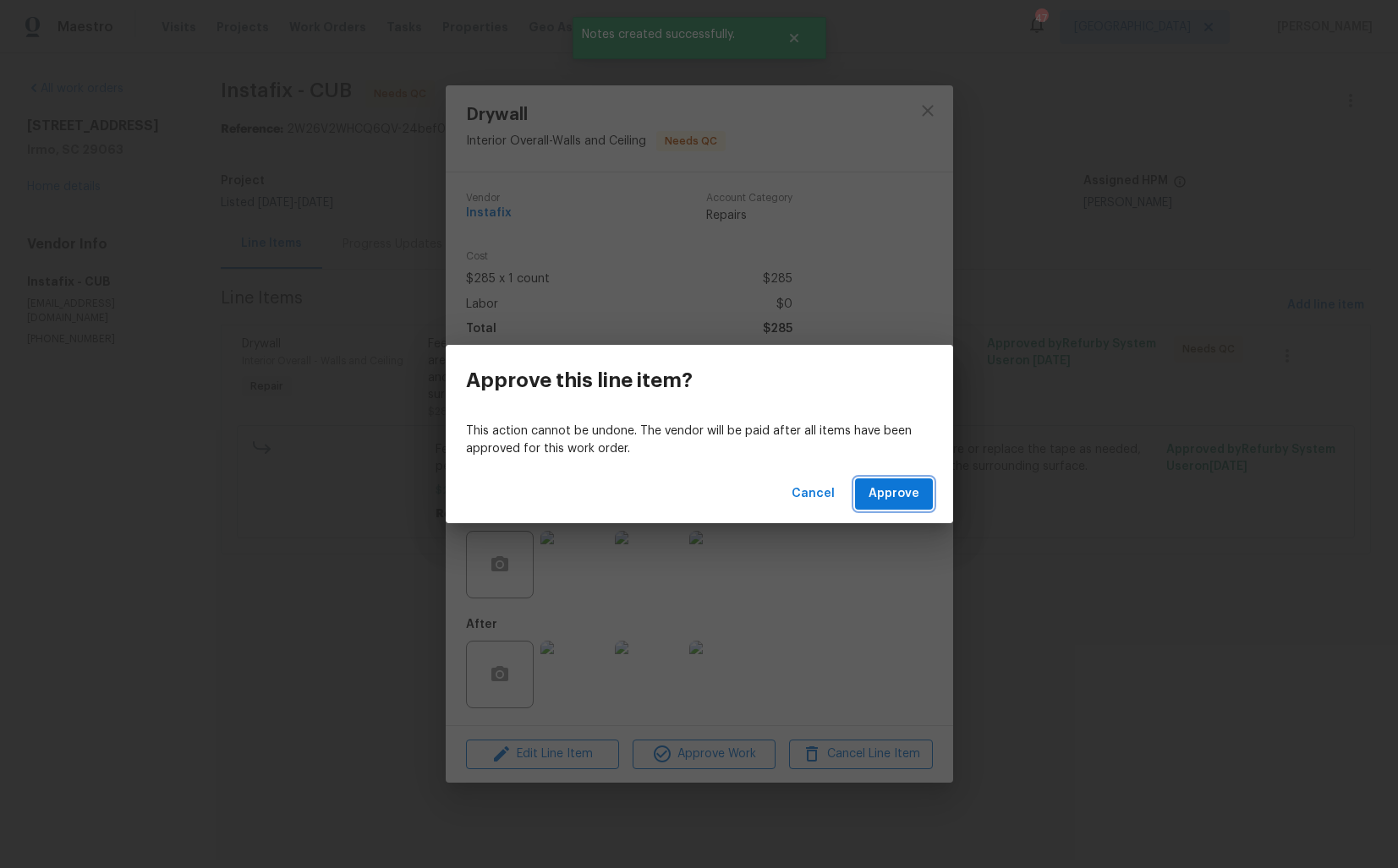
click at [910, 488] on span "Approve" at bounding box center [893, 494] width 51 height 21
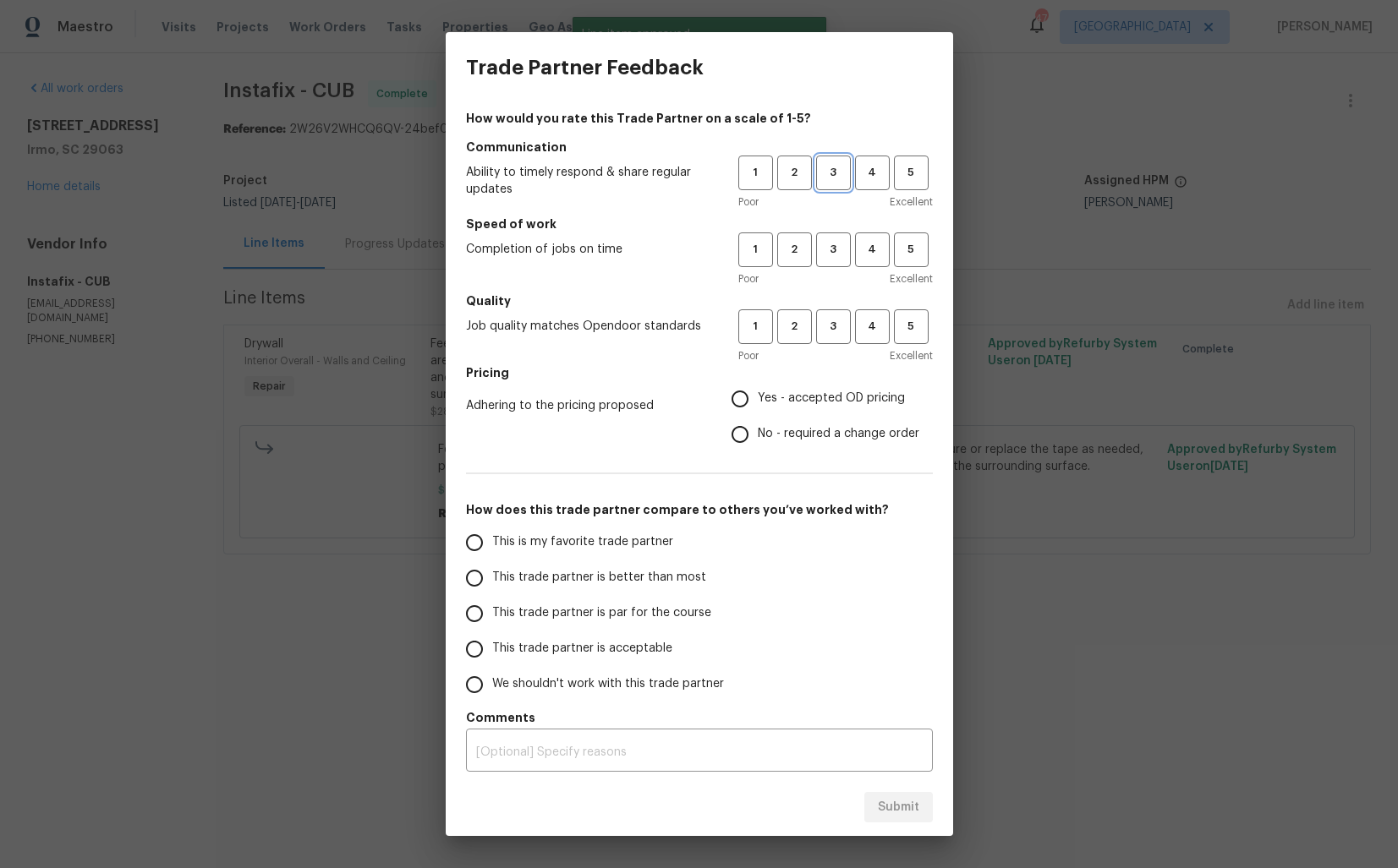
click at [837, 177] on span "3" at bounding box center [833, 173] width 32 height 20
click at [840, 235] on button "3" at bounding box center [833, 250] width 34 height 34
click at [826, 331] on span "3" at bounding box center [833, 327] width 32 height 20
click at [753, 447] on input "No - required a change order" at bounding box center [739, 434] width 35 height 35
radio input "true"
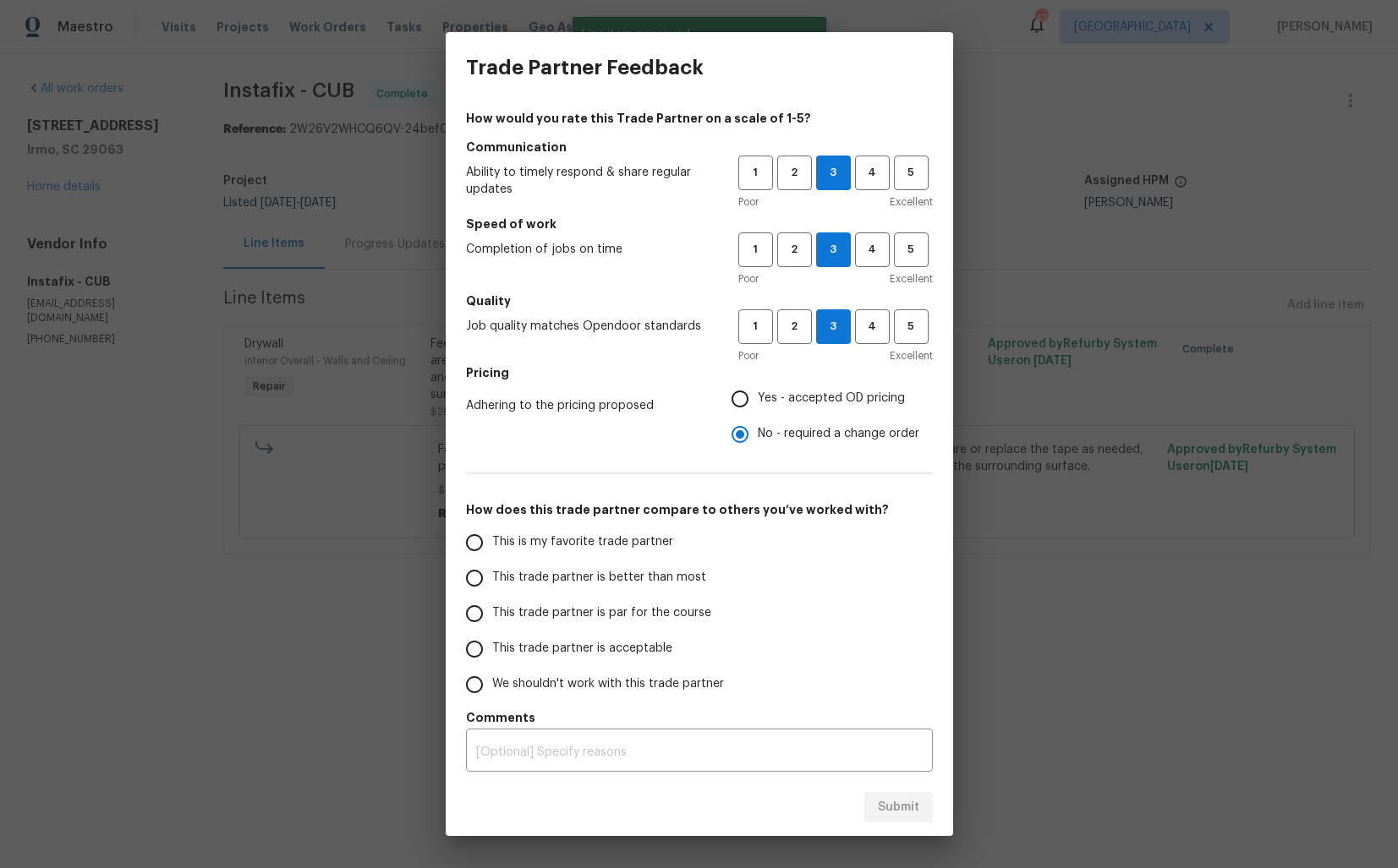
click at [607, 563] on label "This trade partner is better than most" at bounding box center [590, 578] width 267 height 35
click at [492, 563] on input "This trade partner is better than most" at bounding box center [474, 578] width 35 height 35
click at [922, 803] on button "Submit" at bounding box center [899, 807] width 69 height 32
radio input "true"
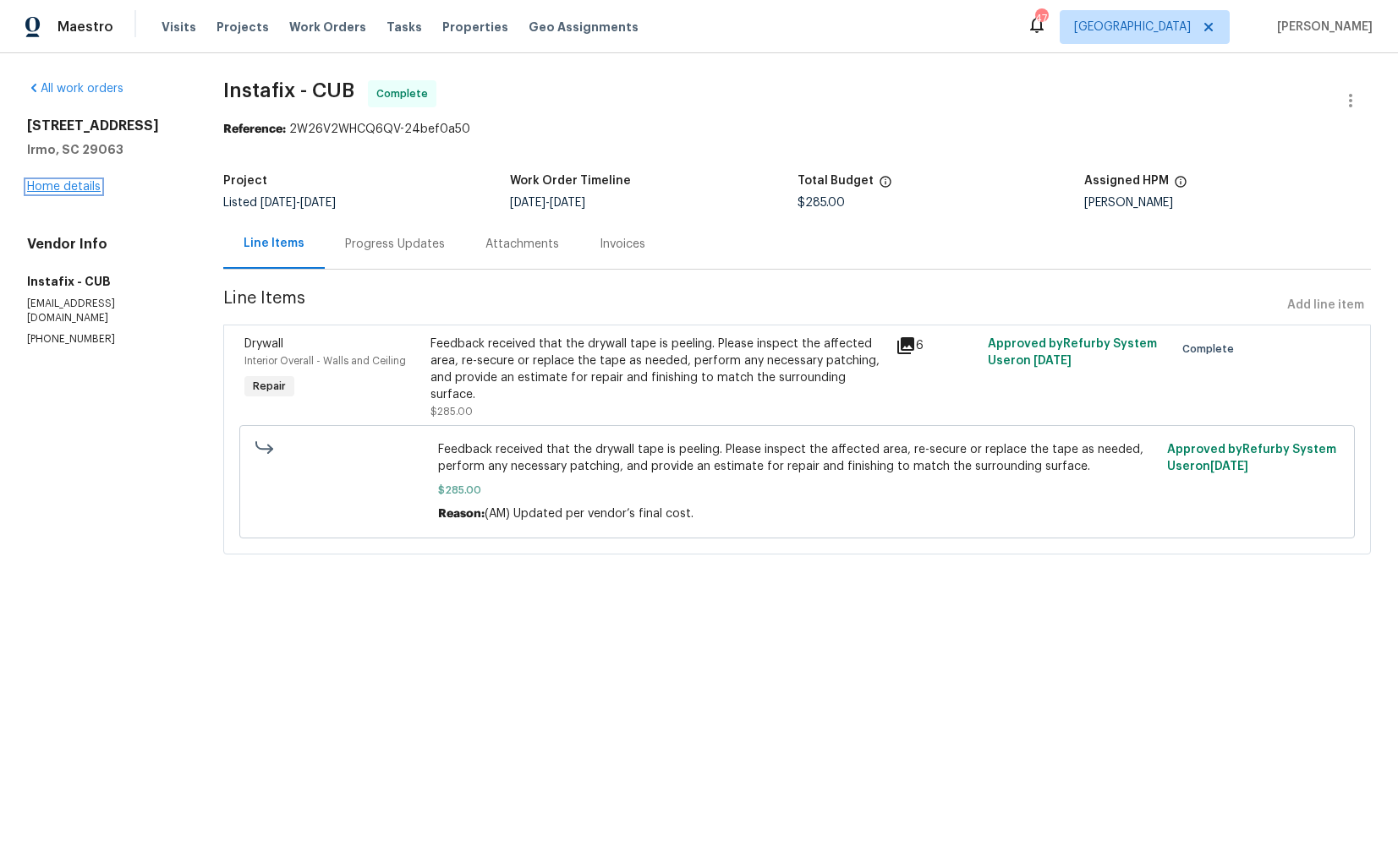
click at [78, 186] on link "Home details" at bounding box center [63, 186] width 73 height 12
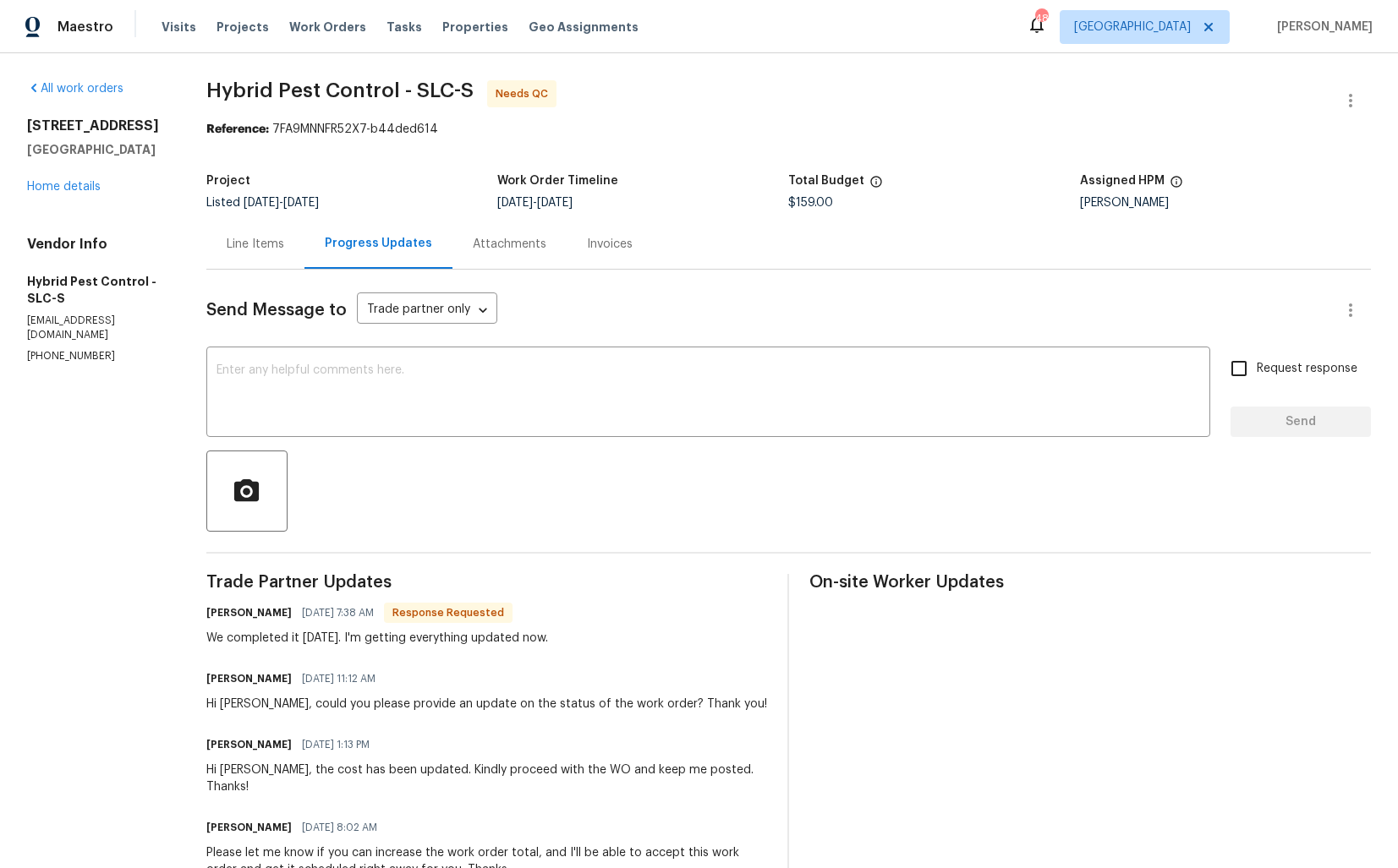
click at [265, 267] on div "Line Items" at bounding box center [255, 243] width 98 height 50
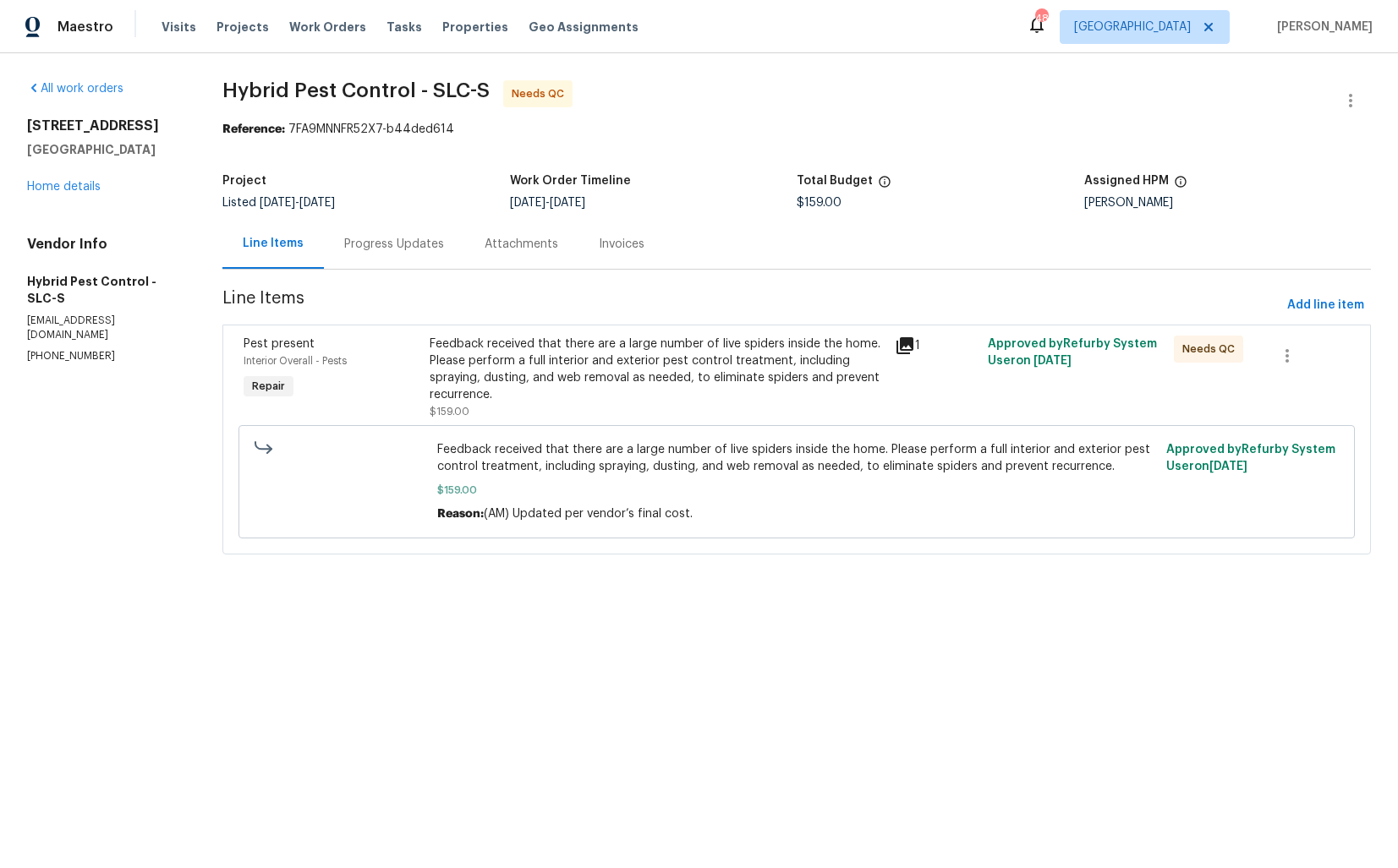
click at [613, 381] on div "Feedback received that there are a large number of live spiders inside the home…" at bounding box center [656, 369] width 455 height 68
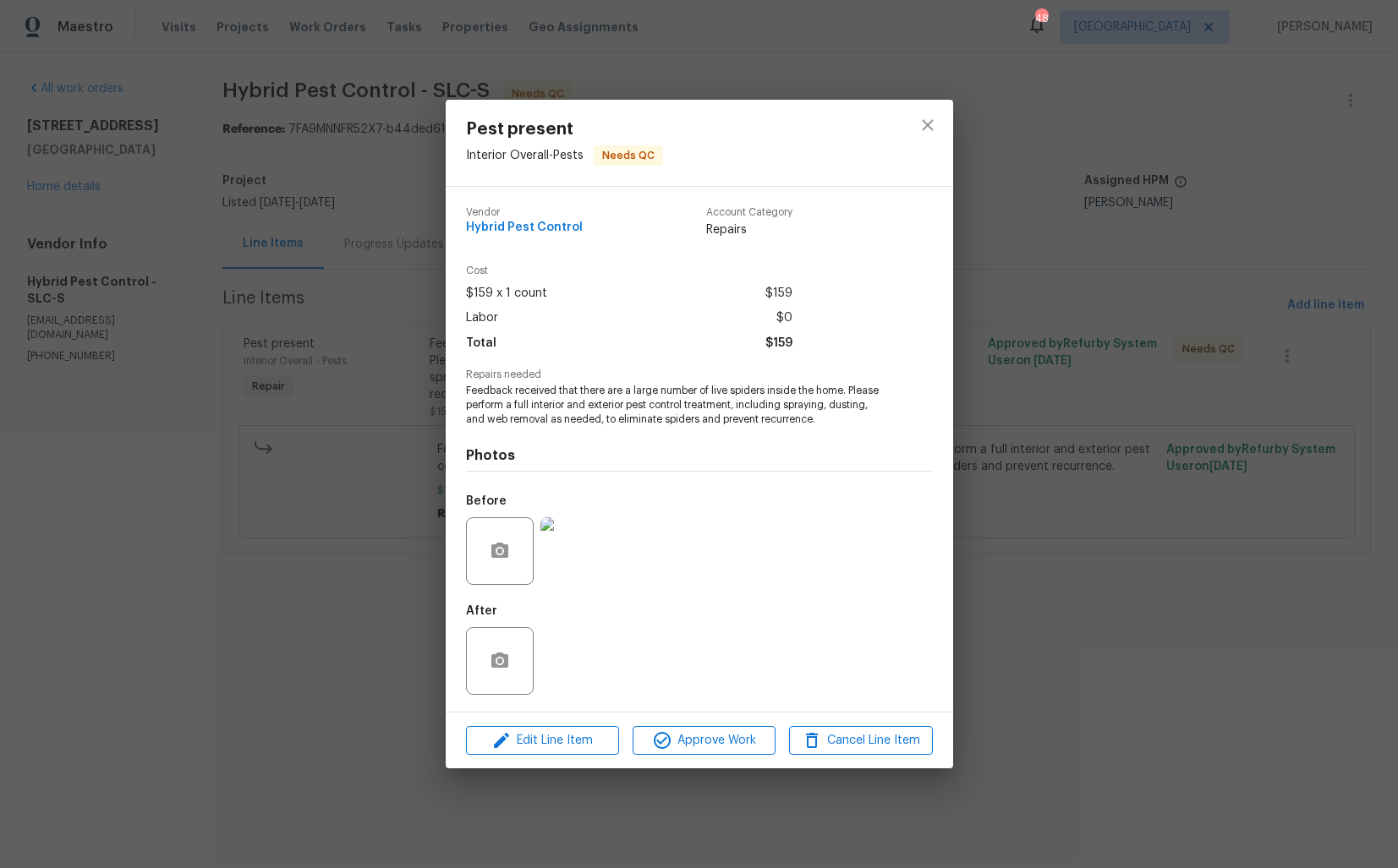
click at [290, 559] on div "Pest present Interior Overall - Pests Needs QC Vendor Hybrid Pest Control Accou…" at bounding box center [699, 434] width 1398 height 868
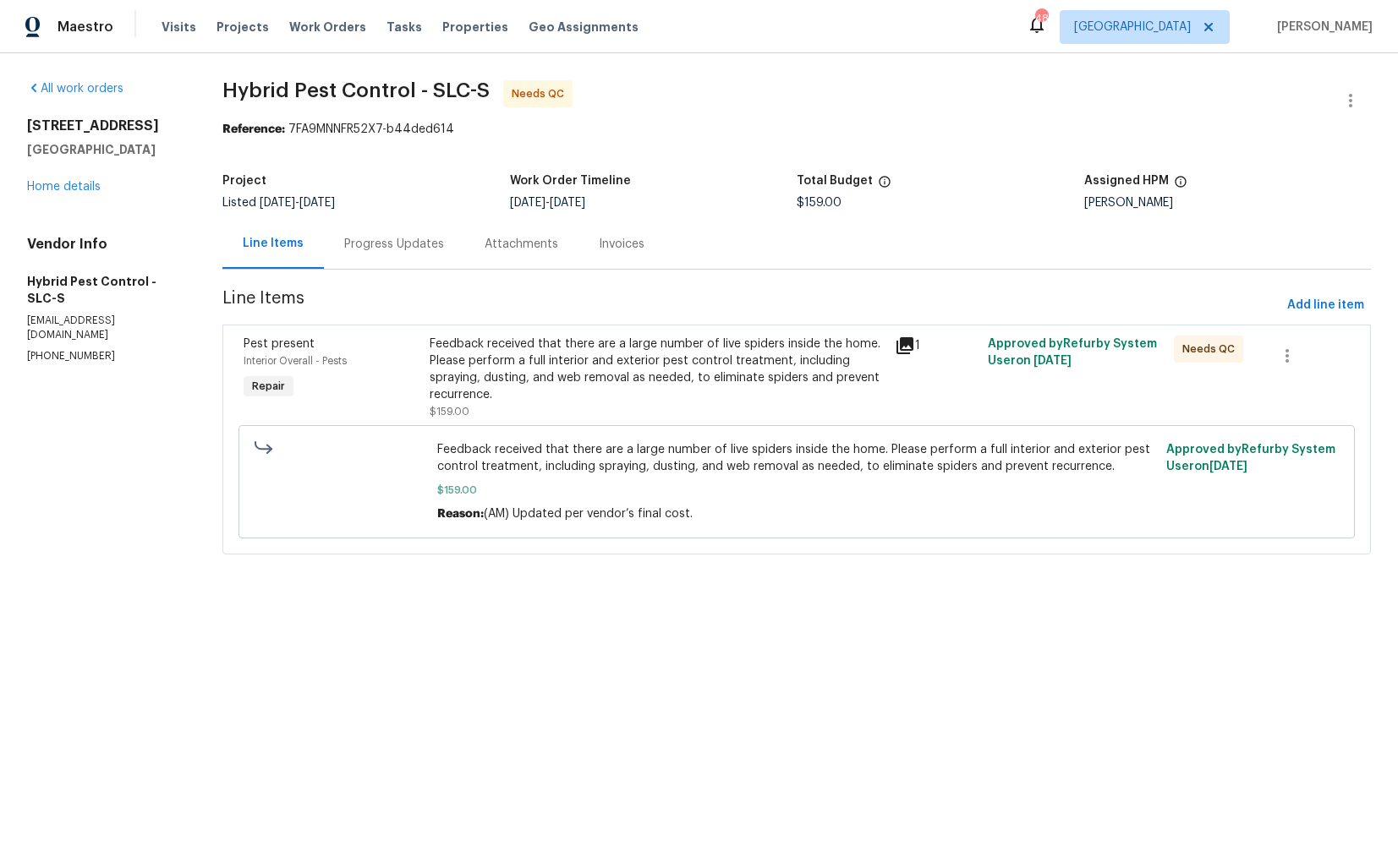
click at [390, 246] on div "Progress Updates" at bounding box center [394, 244] width 99 height 17
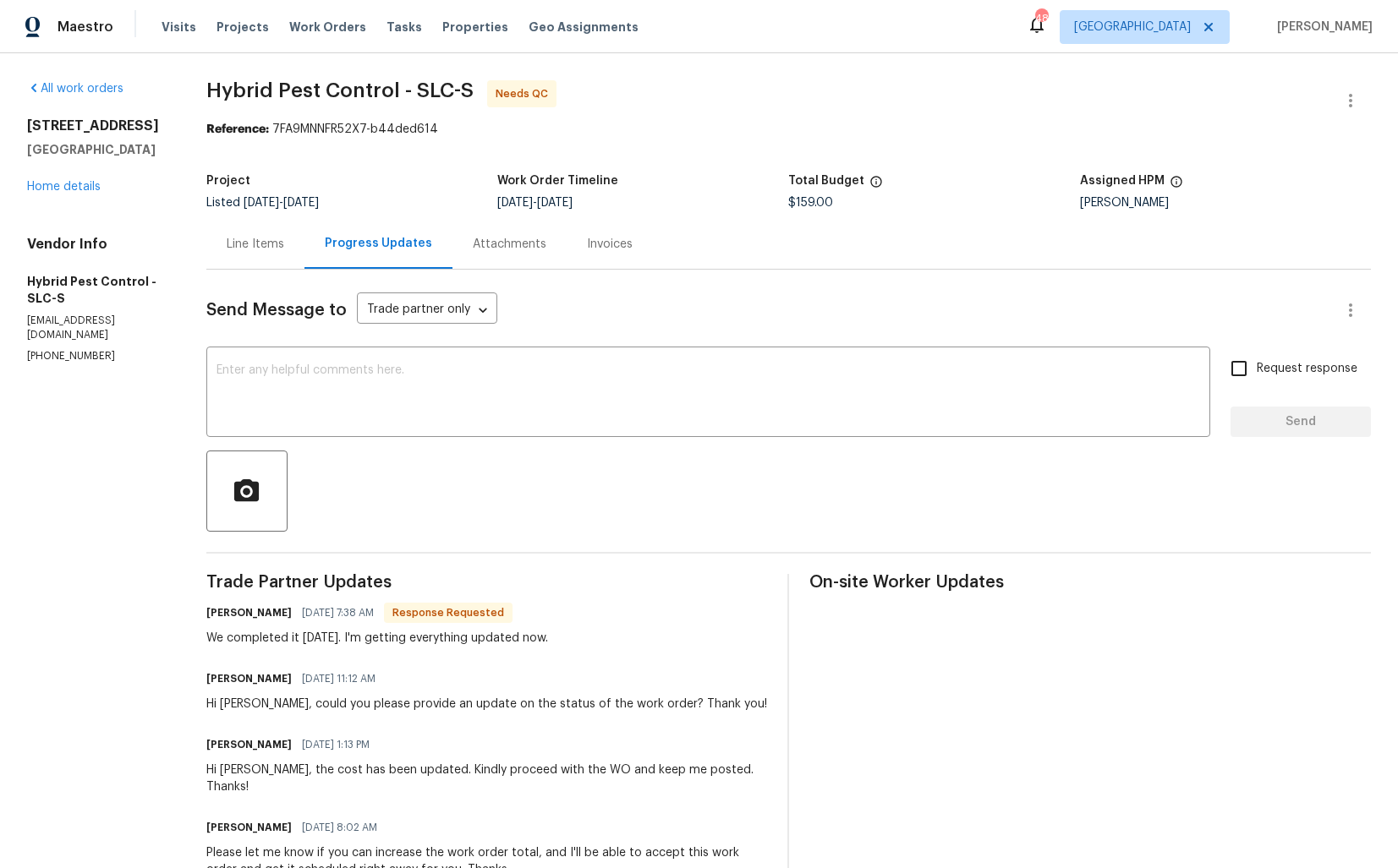
click at [269, 251] on div "Line Items" at bounding box center [256, 244] width 58 height 17
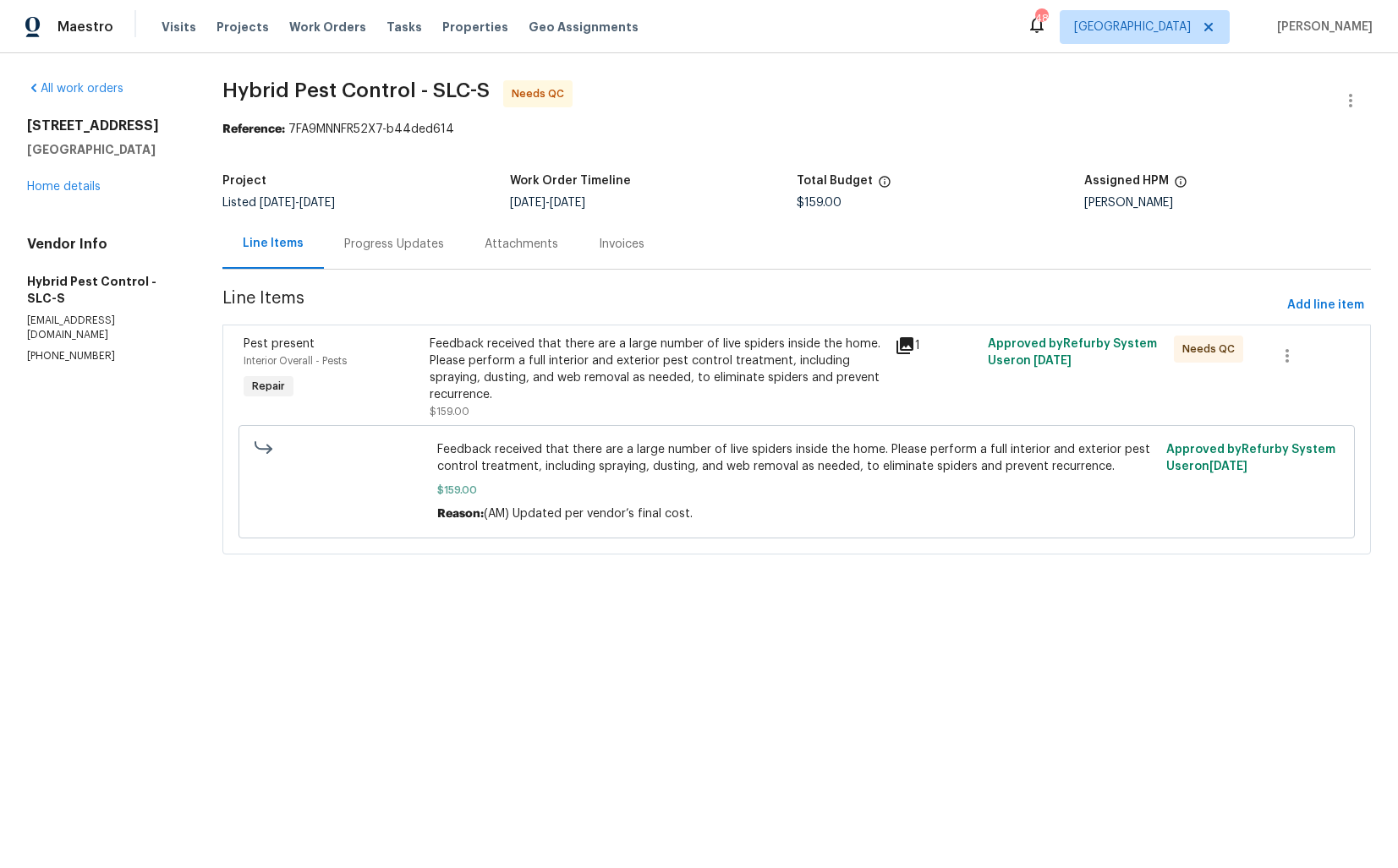
click at [518, 395] on div "Feedback received that there are a large number of live spiders inside the home…" at bounding box center [656, 369] width 455 height 68
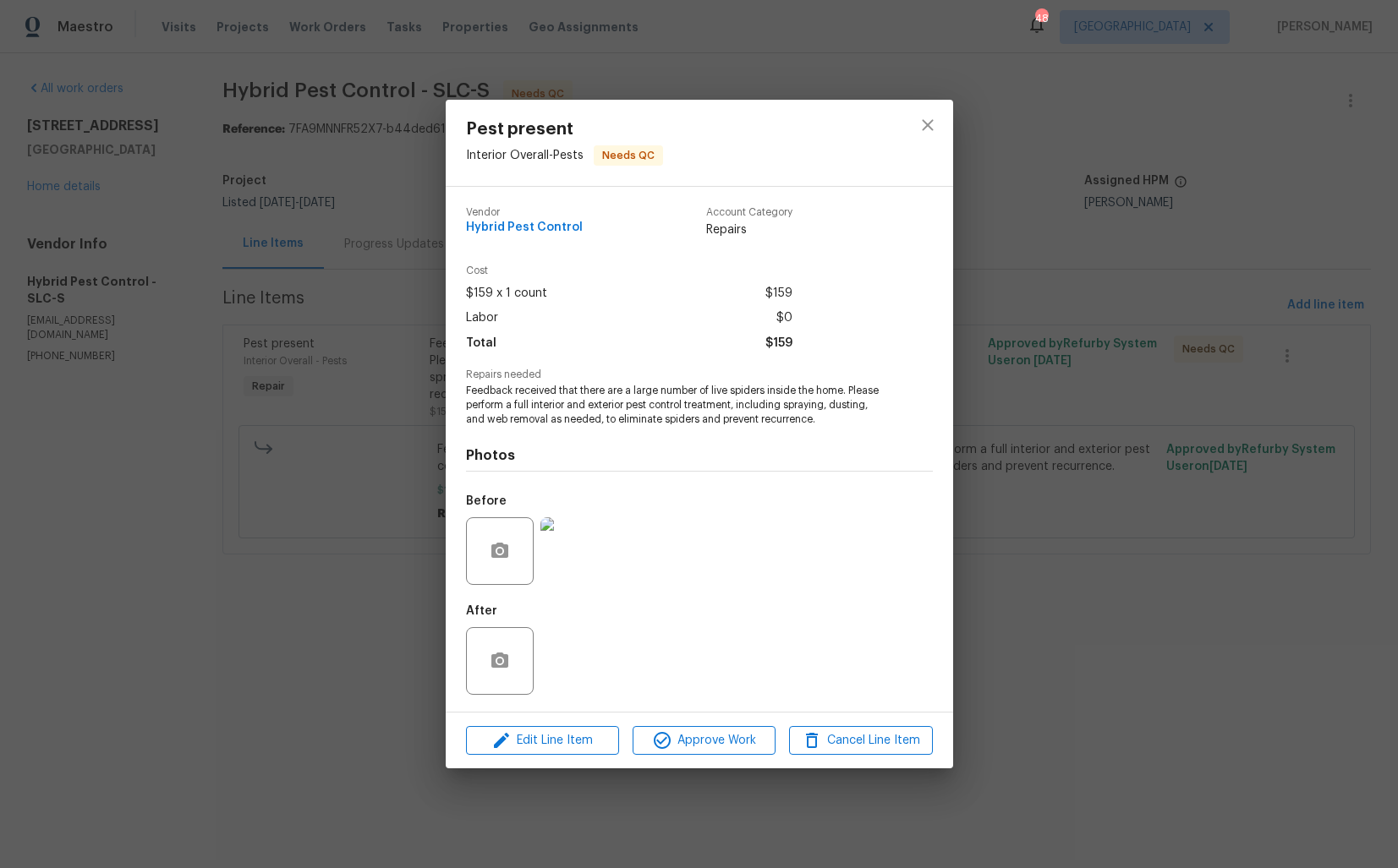
click at [353, 444] on div "Pest present Interior Overall - Pests Needs QC Vendor Hybrid Pest Control Accou…" at bounding box center [699, 434] width 1398 height 868
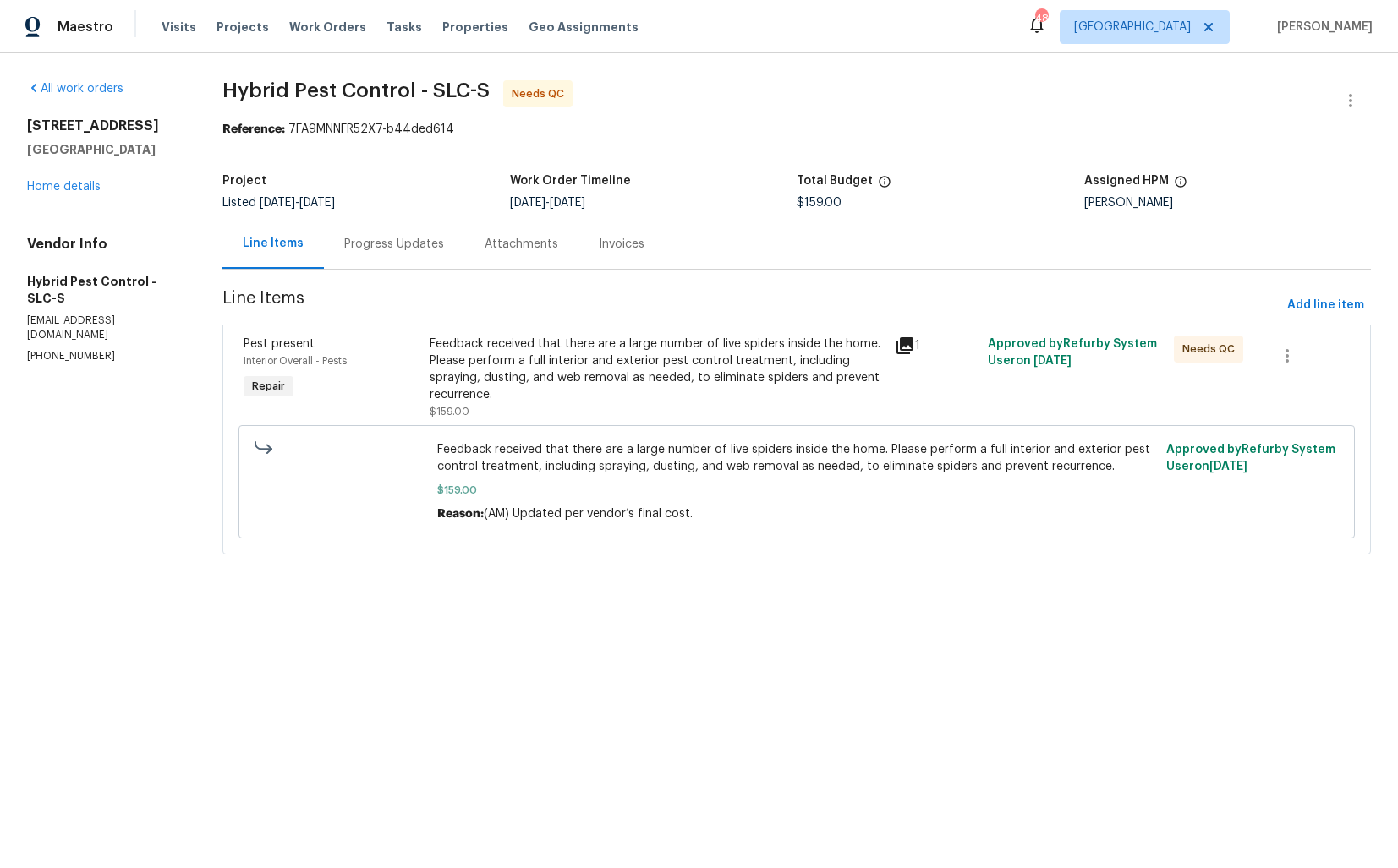
click at [377, 264] on div "Progress Updates" at bounding box center [393, 243] width 140 height 50
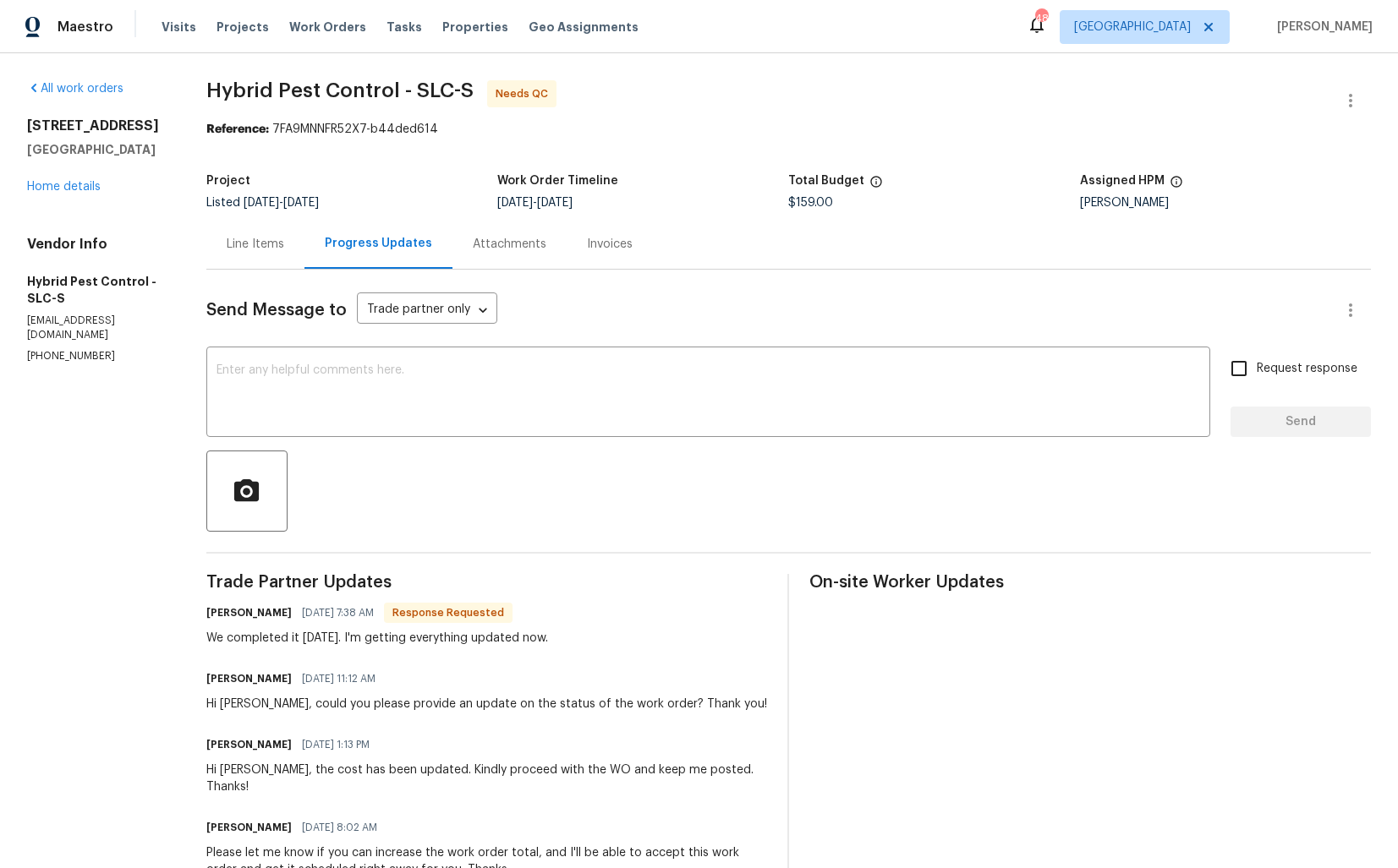
click at [236, 612] on h6 "[PERSON_NAME]" at bounding box center [249, 613] width 85 height 17
copy h6 "Chase"
click at [475, 410] on textarea at bounding box center [707, 393] width 983 height 59
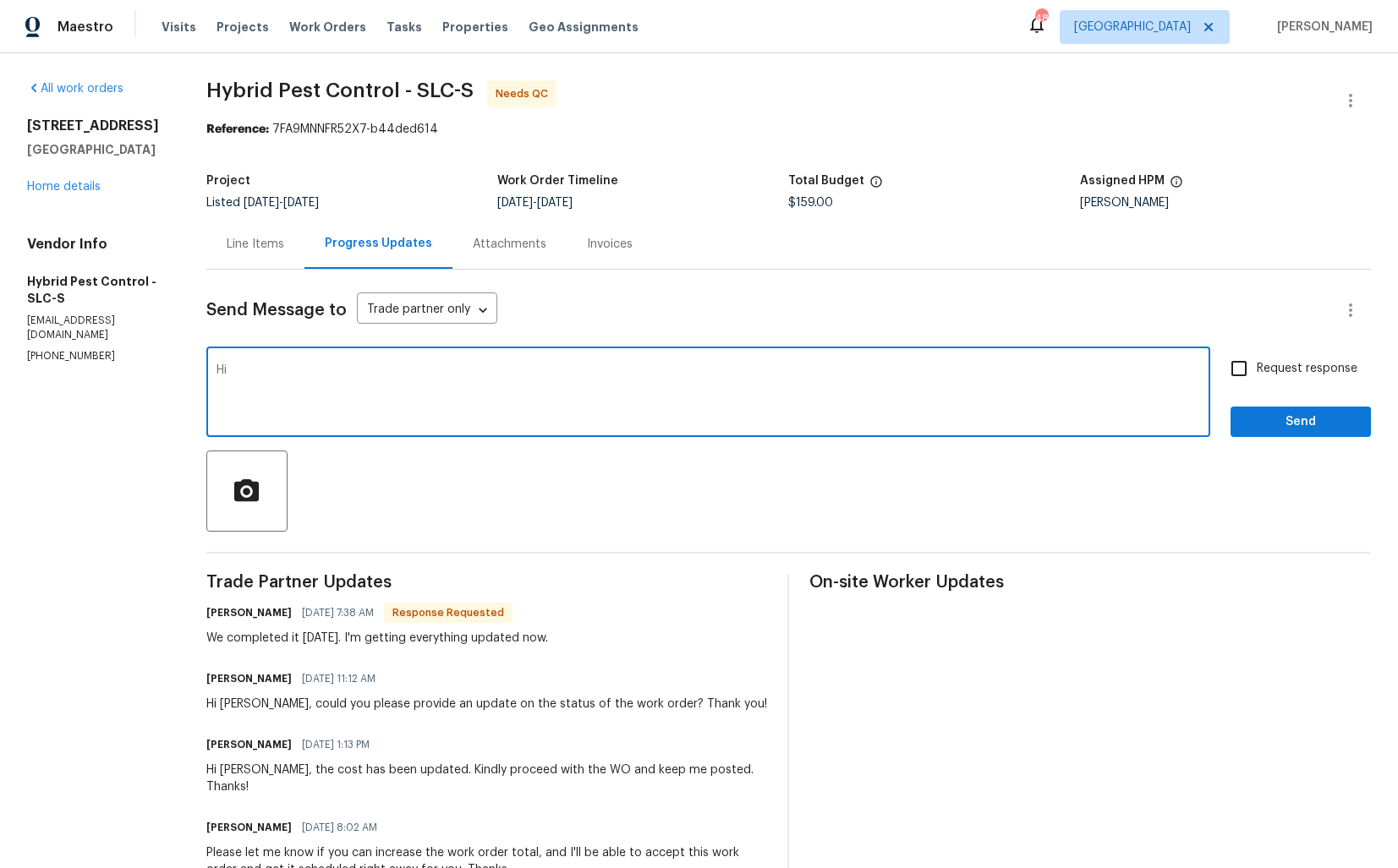
paste textarea "Chase"
type textarea "Hi [PERSON_NAME], thank you for completing the job. WO is approved. Thanks!"
click at [1268, 435] on button "Send" at bounding box center [1299, 422] width 140 height 32
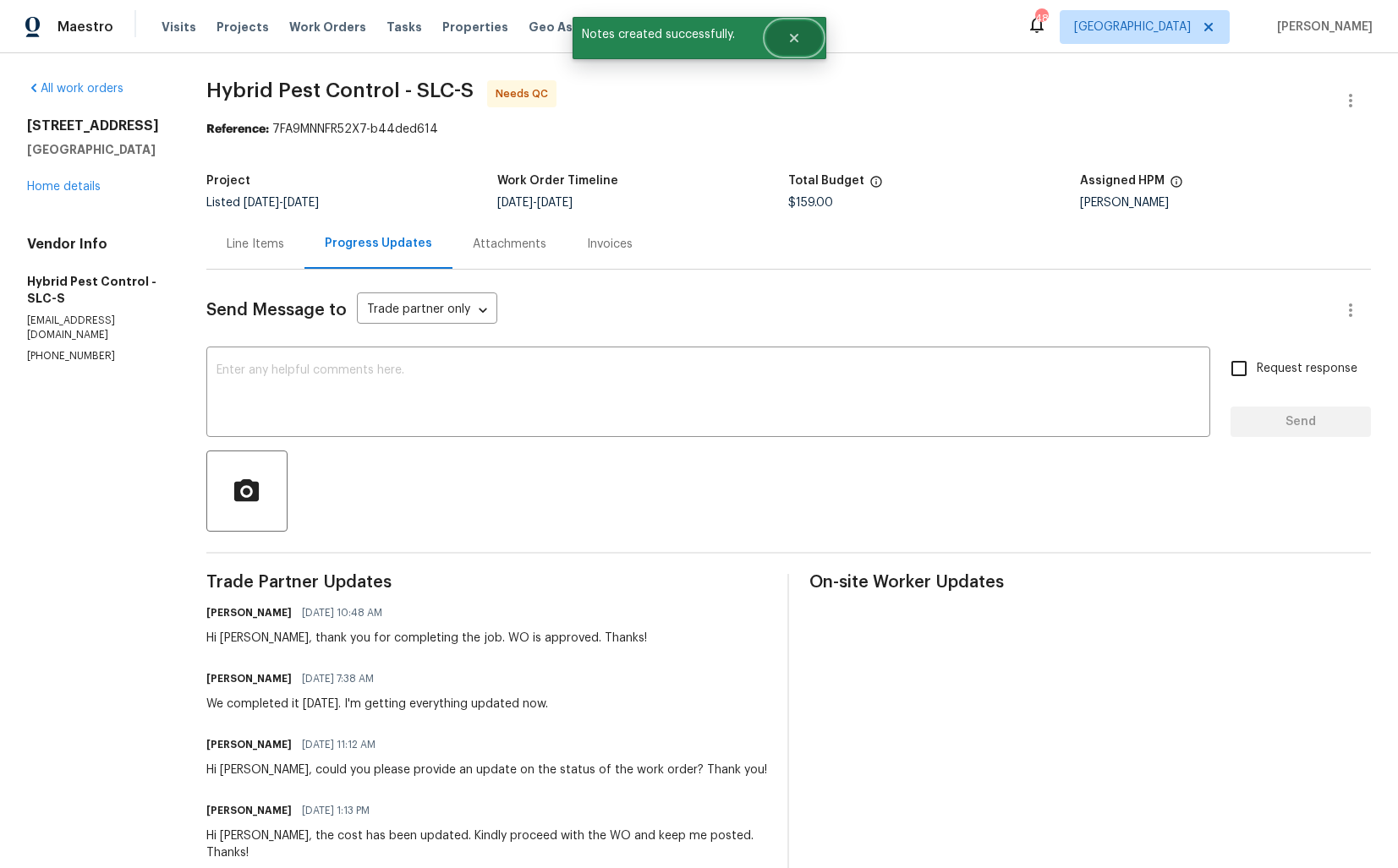
click at [801, 40] on button "Close" at bounding box center [794, 37] width 56 height 33
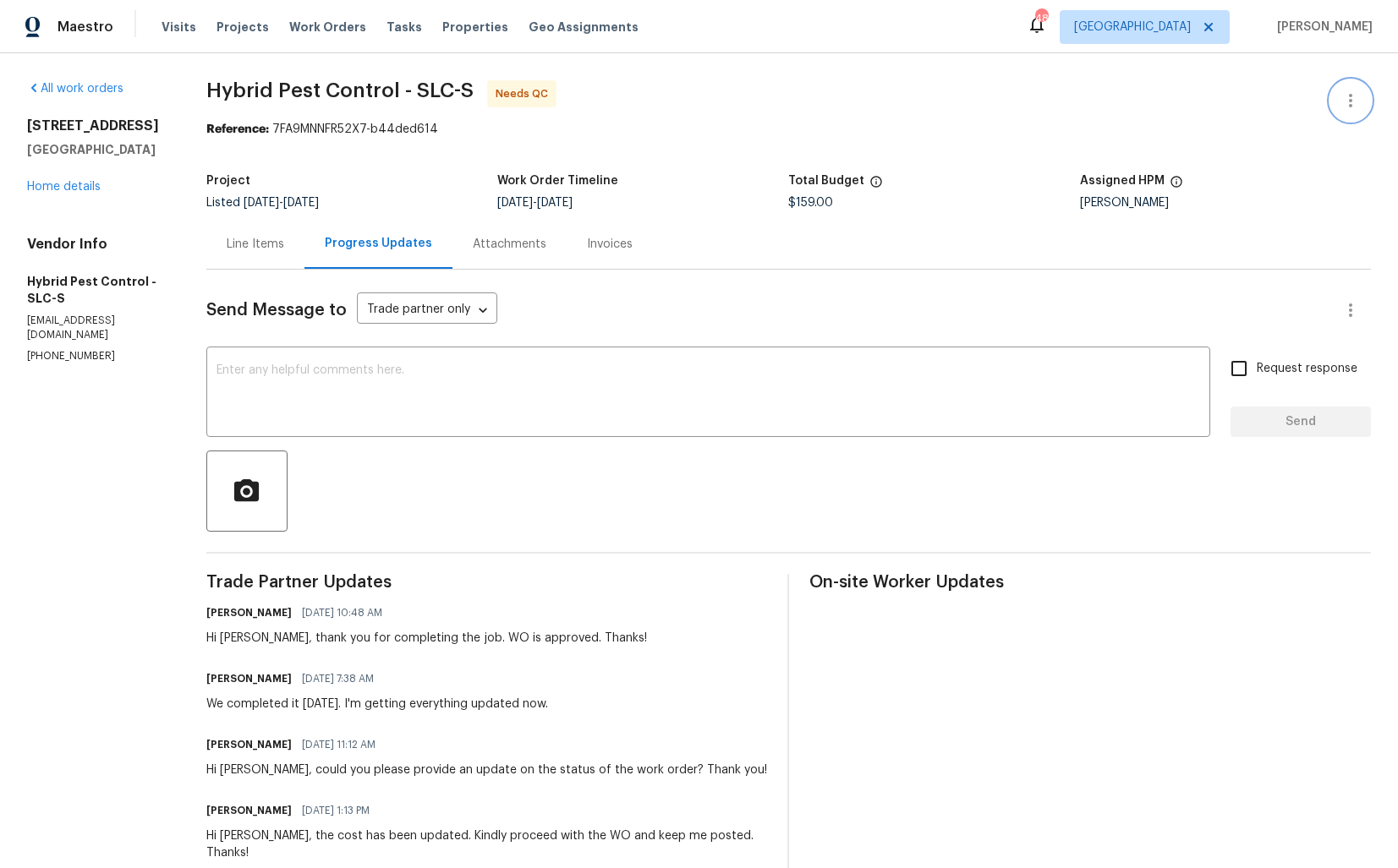
click at [1359, 103] on icon "button" at bounding box center [1350, 100] width 20 height 20
click at [1244, 100] on li "Edit" at bounding box center [1295, 100] width 183 height 28
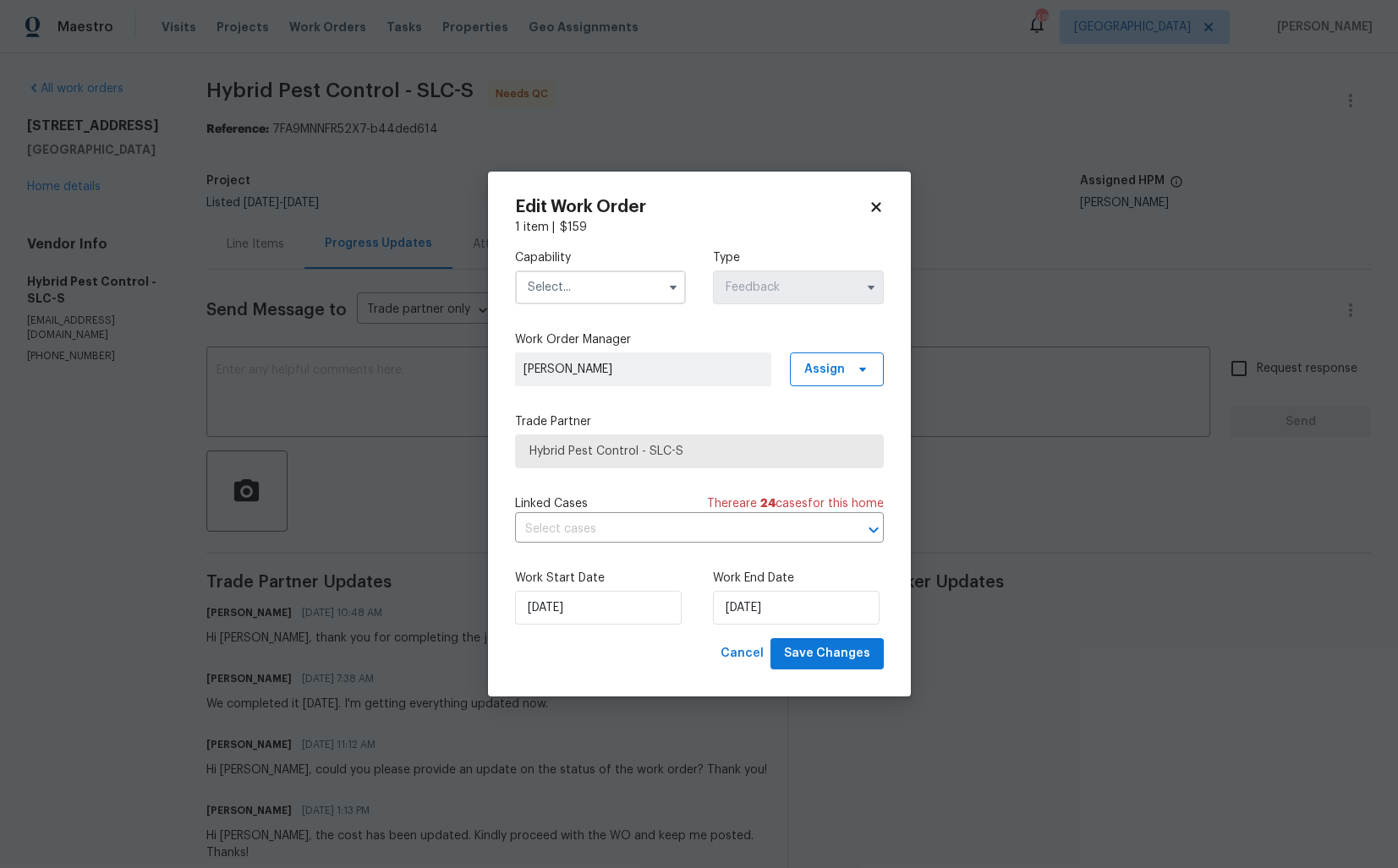
click at [542, 297] on input "text" at bounding box center [600, 287] width 171 height 33
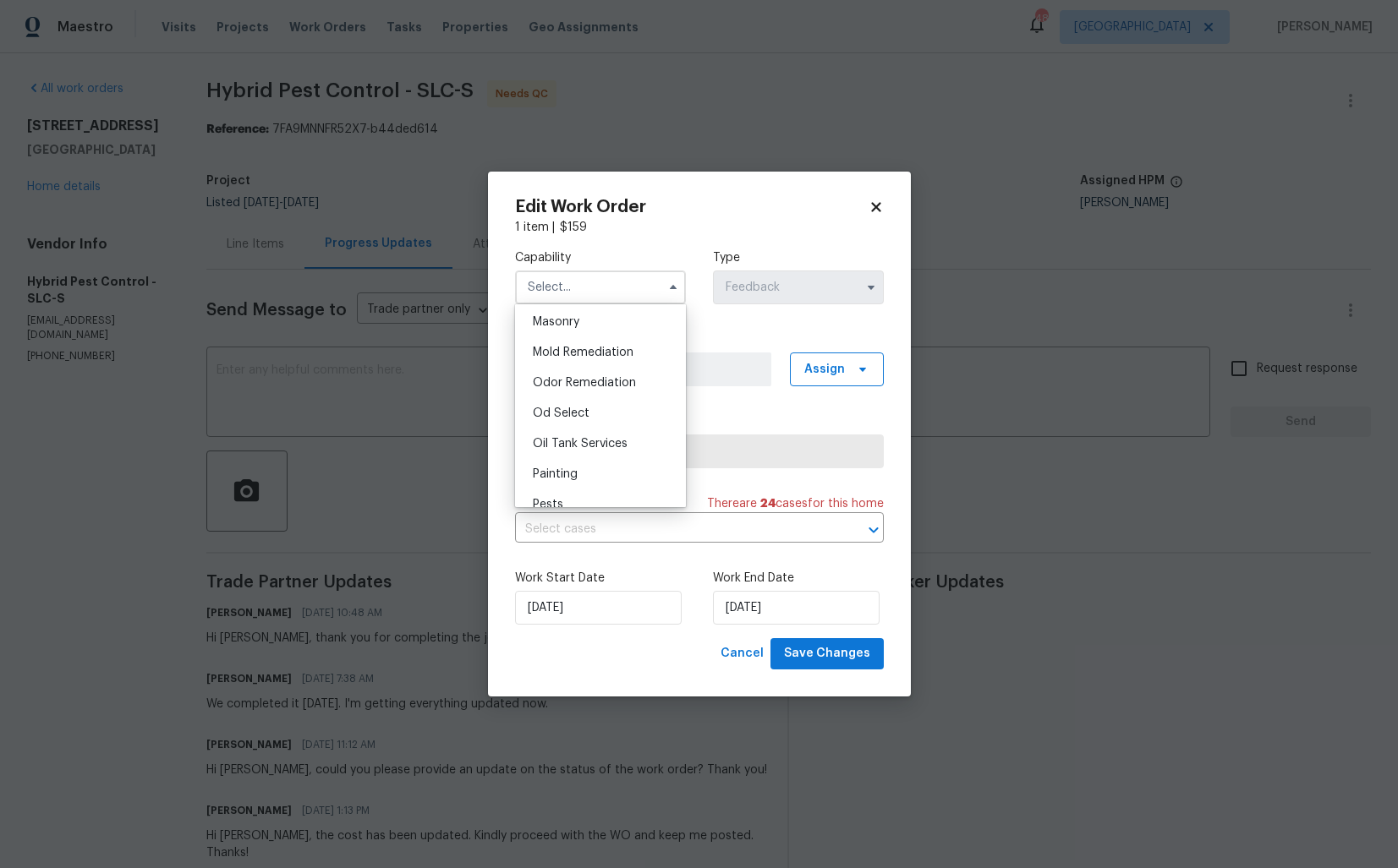
scroll to position [1321, 0]
click at [563, 446] on div "Pests" at bounding box center [600, 453] width 163 height 31
type input "Pests"
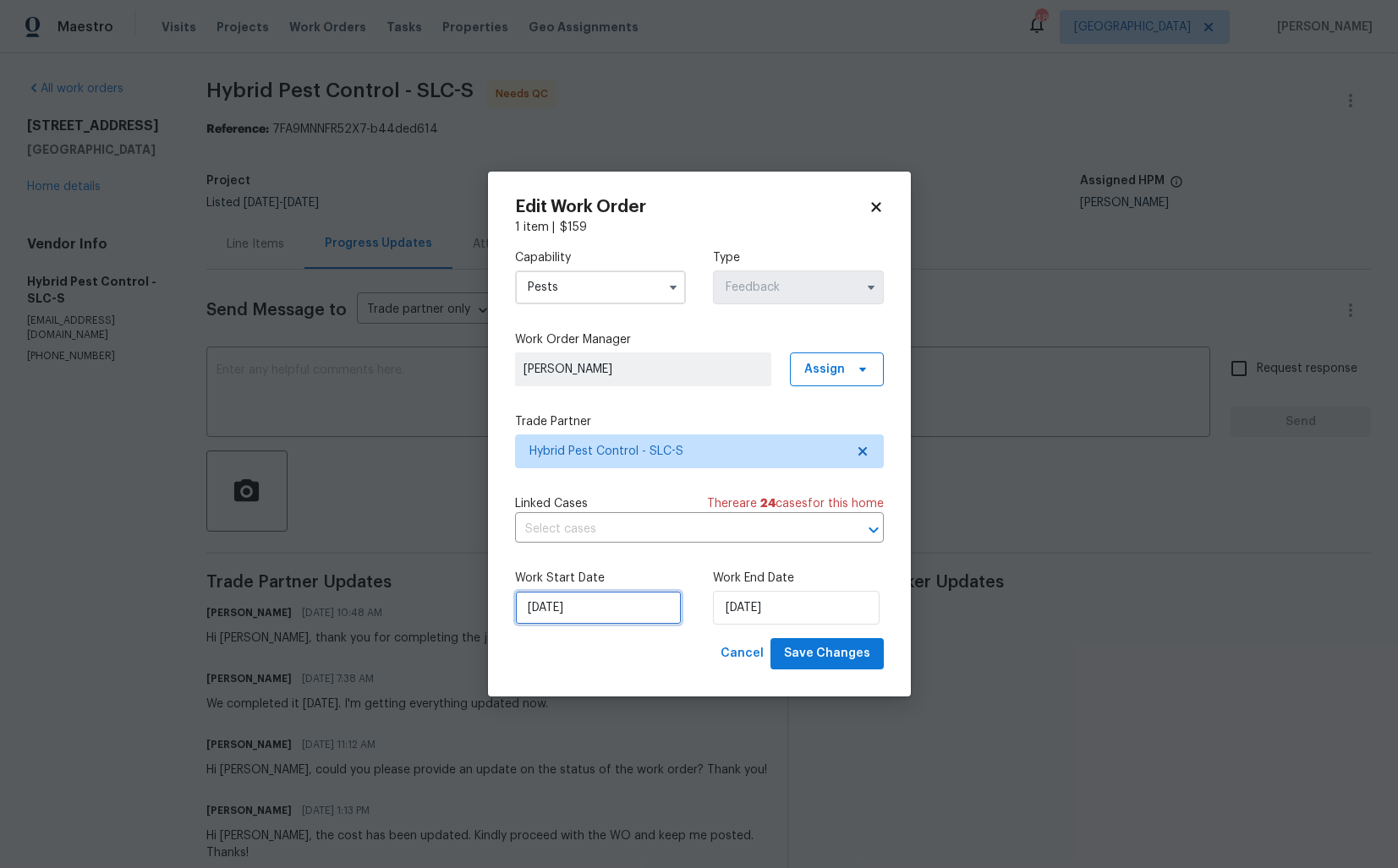
click at [558, 622] on input "[DATE]" at bounding box center [598, 608] width 166 height 33
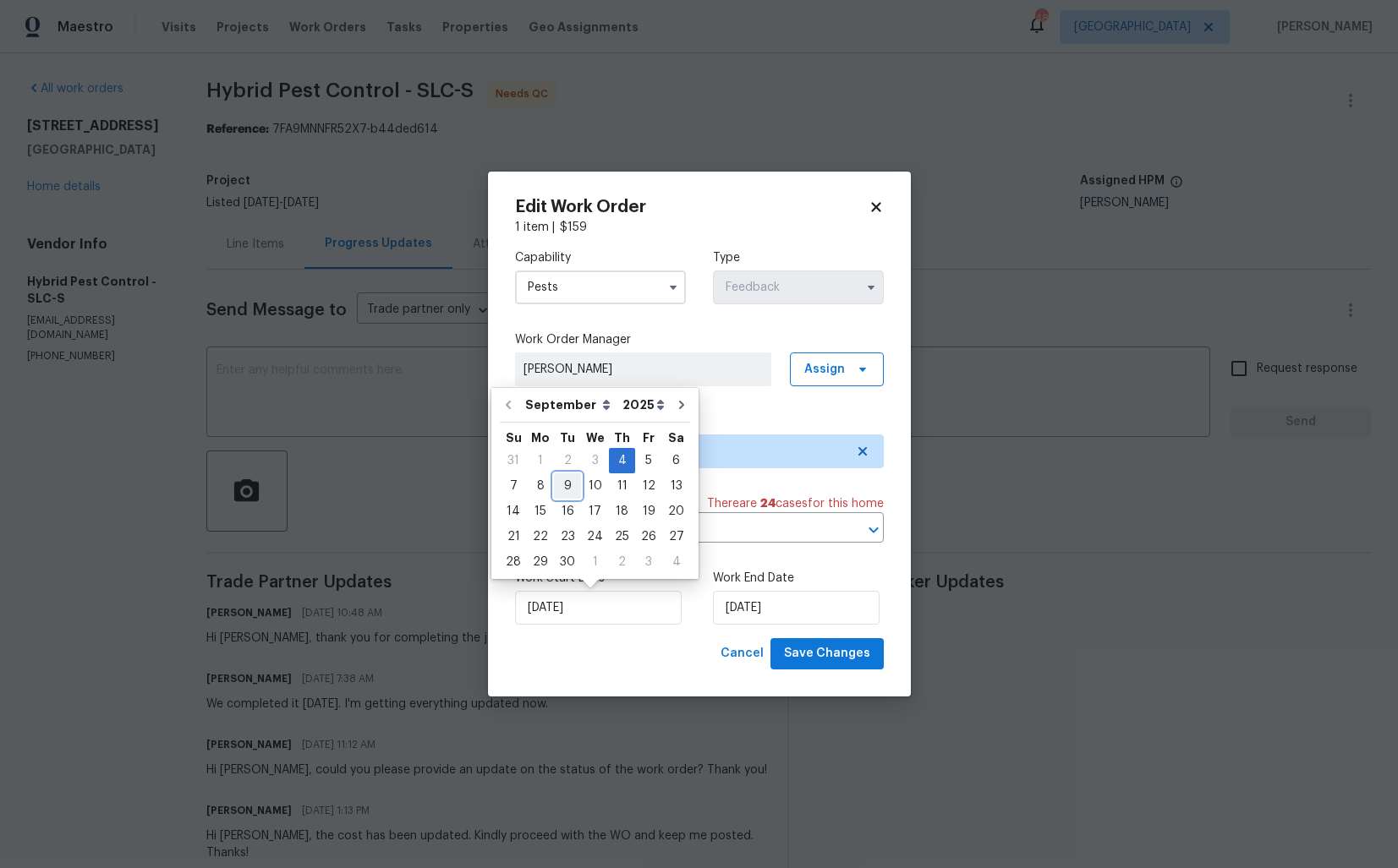
click at [562, 486] on div "9" at bounding box center [567, 486] width 27 height 24
type input "[DATE]"
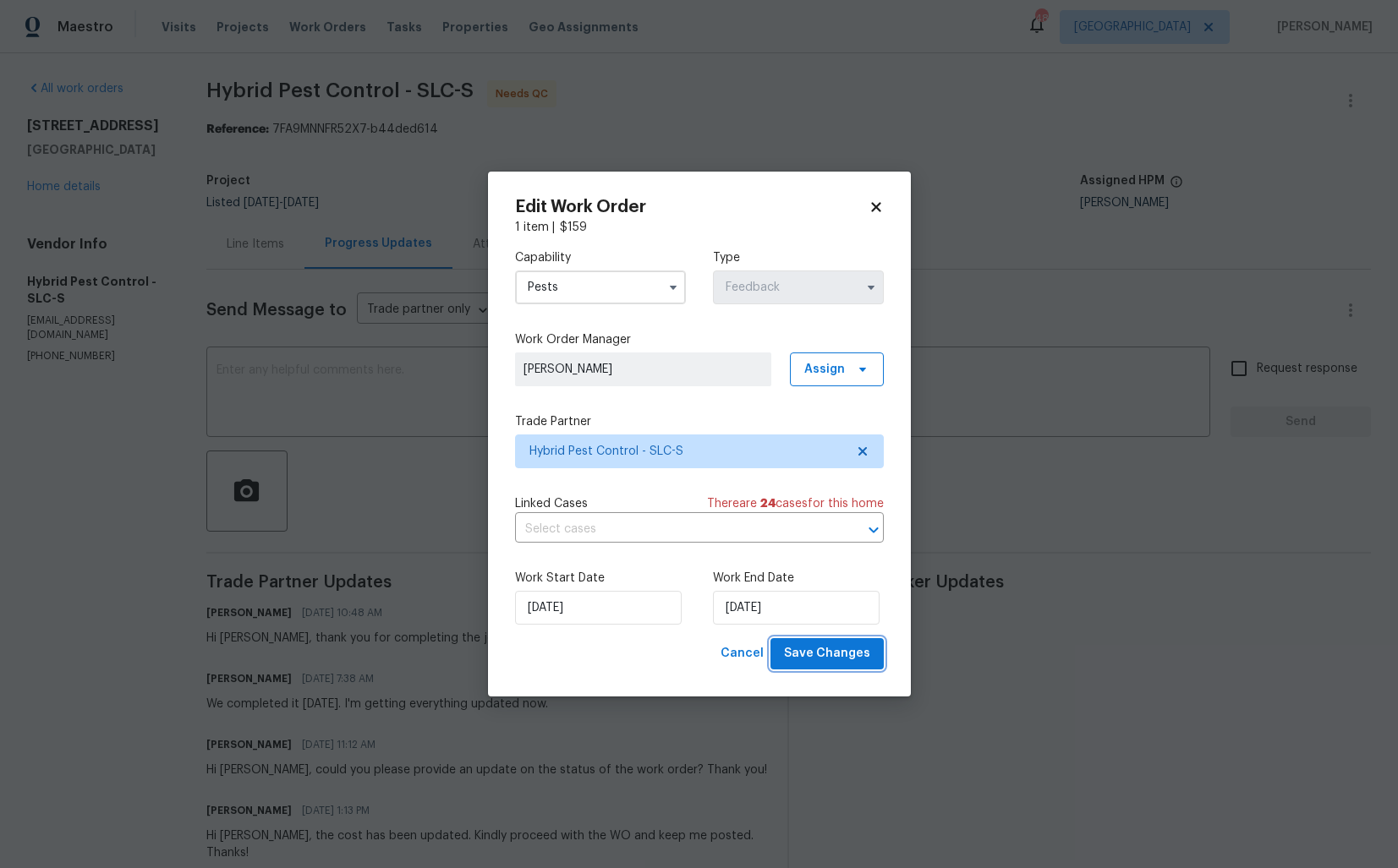
click at [823, 656] on span "Save Changes" at bounding box center [827, 654] width 86 height 21
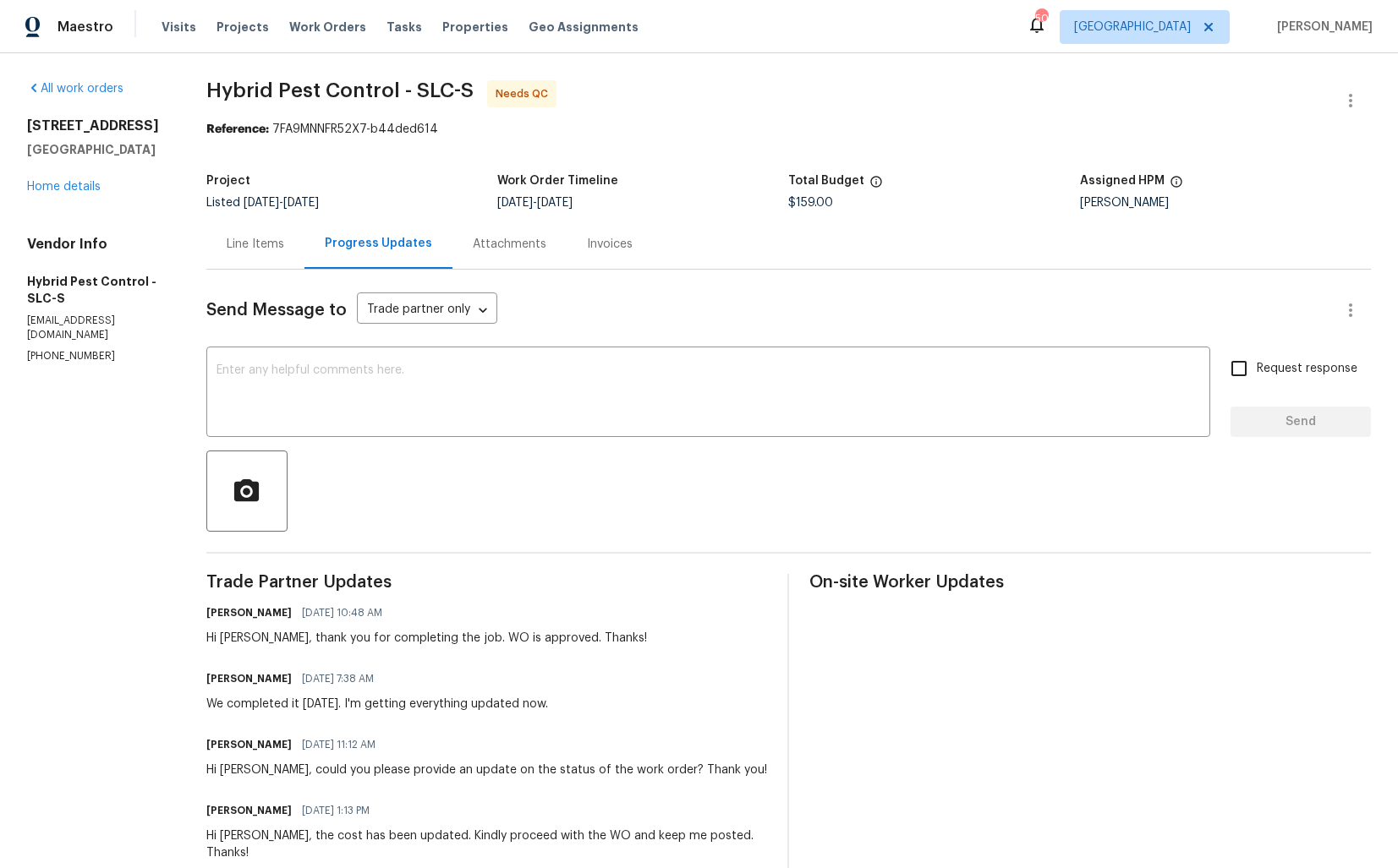
click at [249, 241] on div "Line Items" at bounding box center [256, 244] width 58 height 17
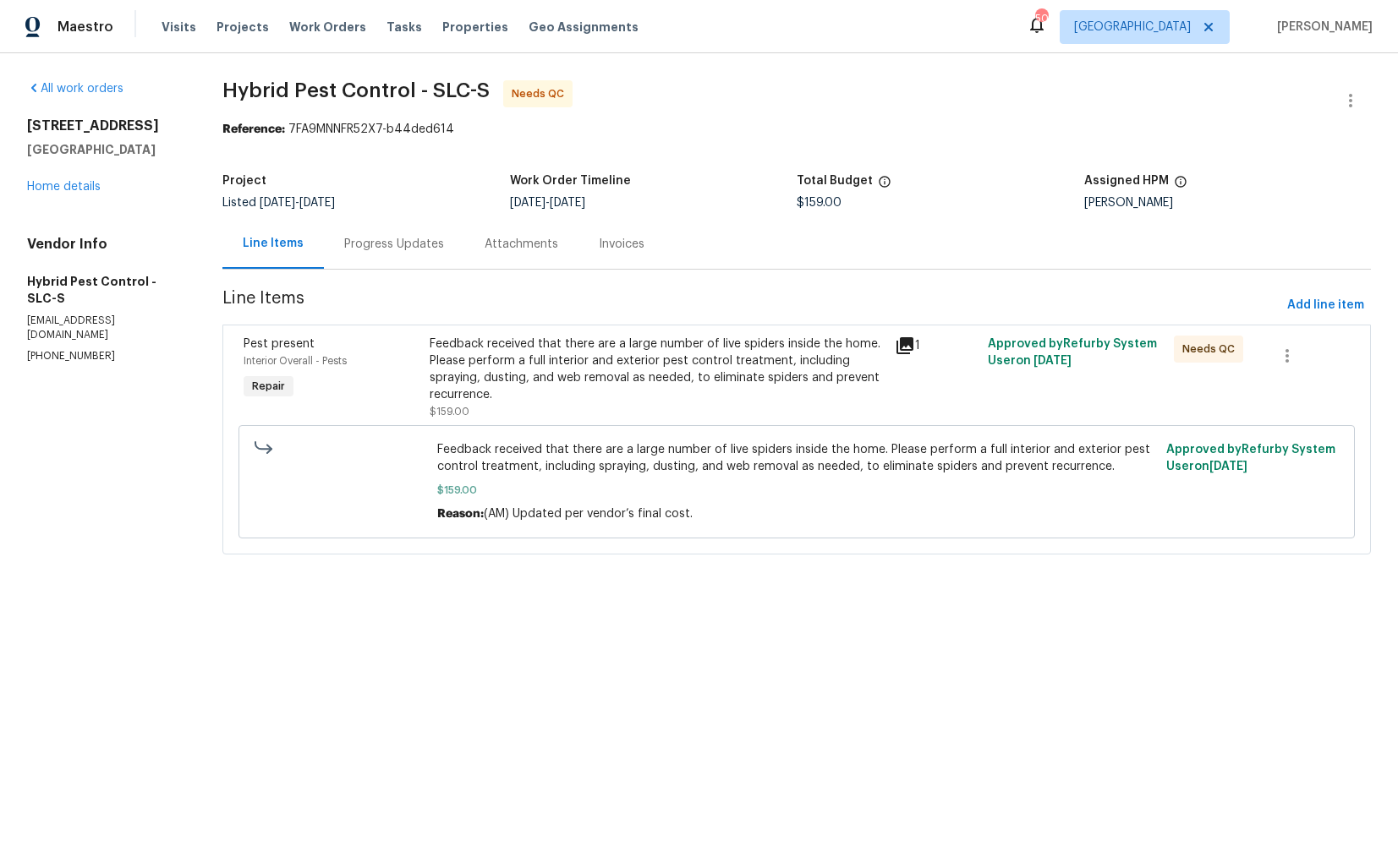
click at [580, 366] on div "Feedback received that there are a large number of live spiders inside the home…" at bounding box center [656, 369] width 455 height 68
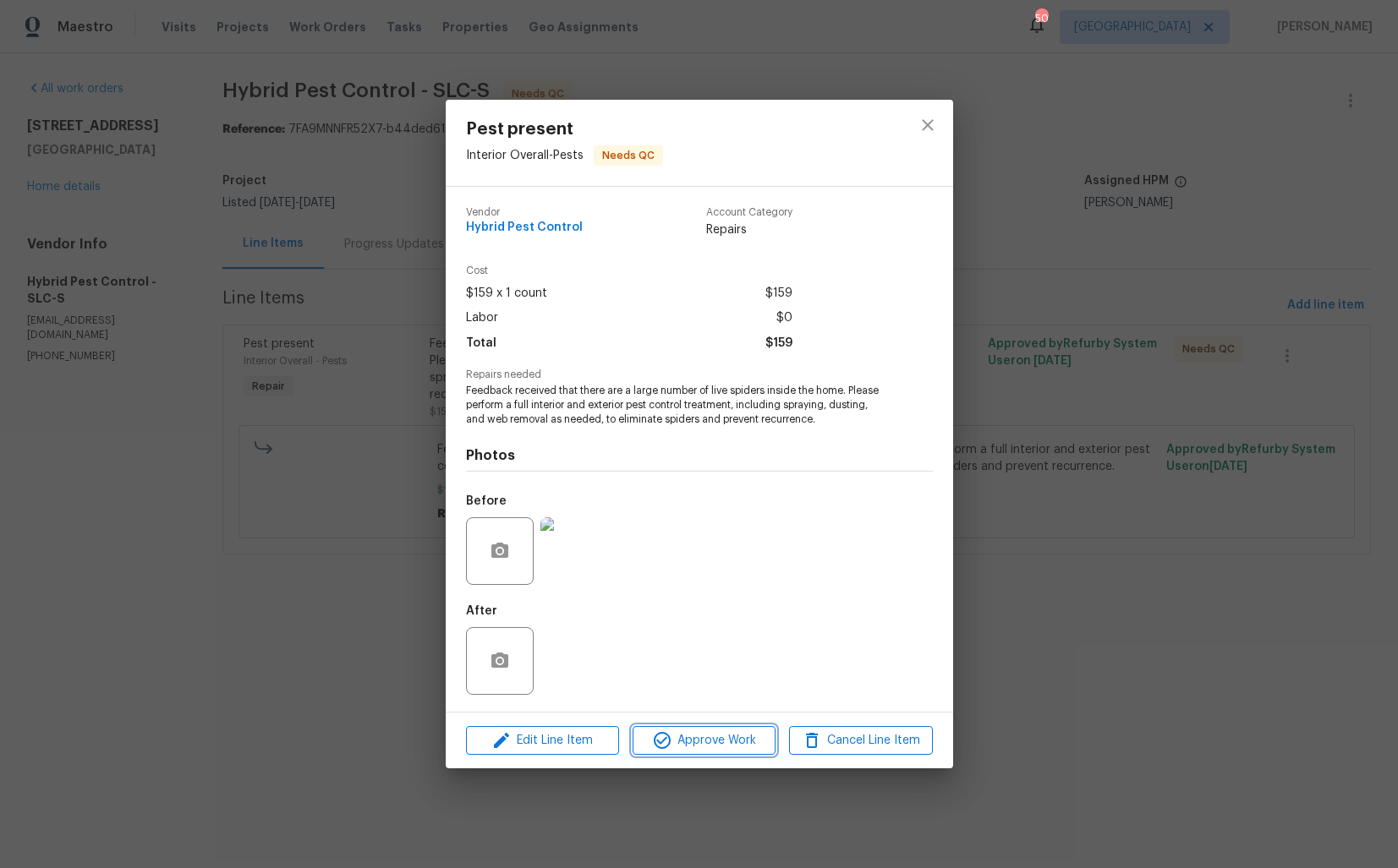
click at [684, 741] on span "Approve Work" at bounding box center [704, 741] width 133 height 21
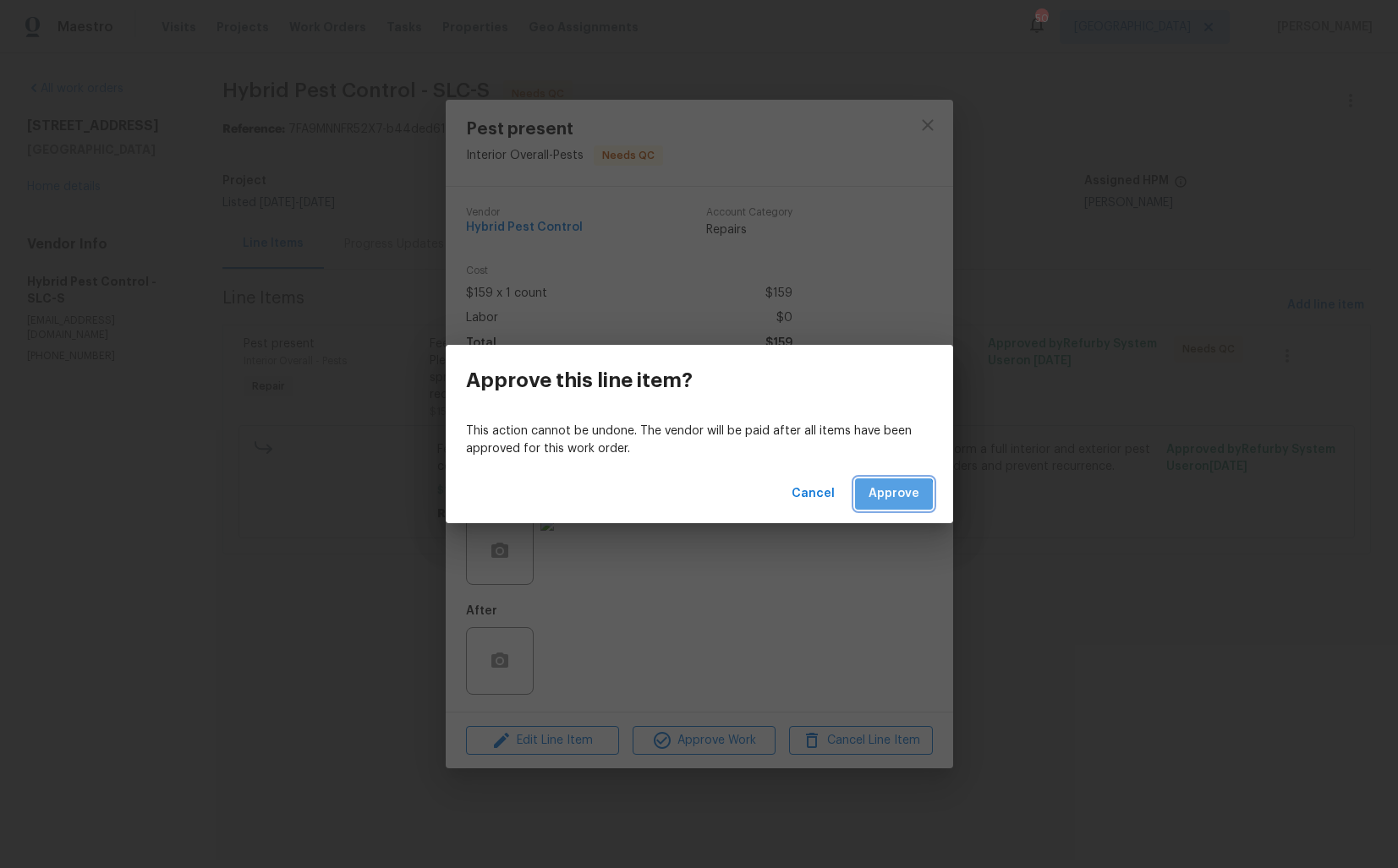
click at [885, 502] on span "Approve" at bounding box center [893, 494] width 51 height 21
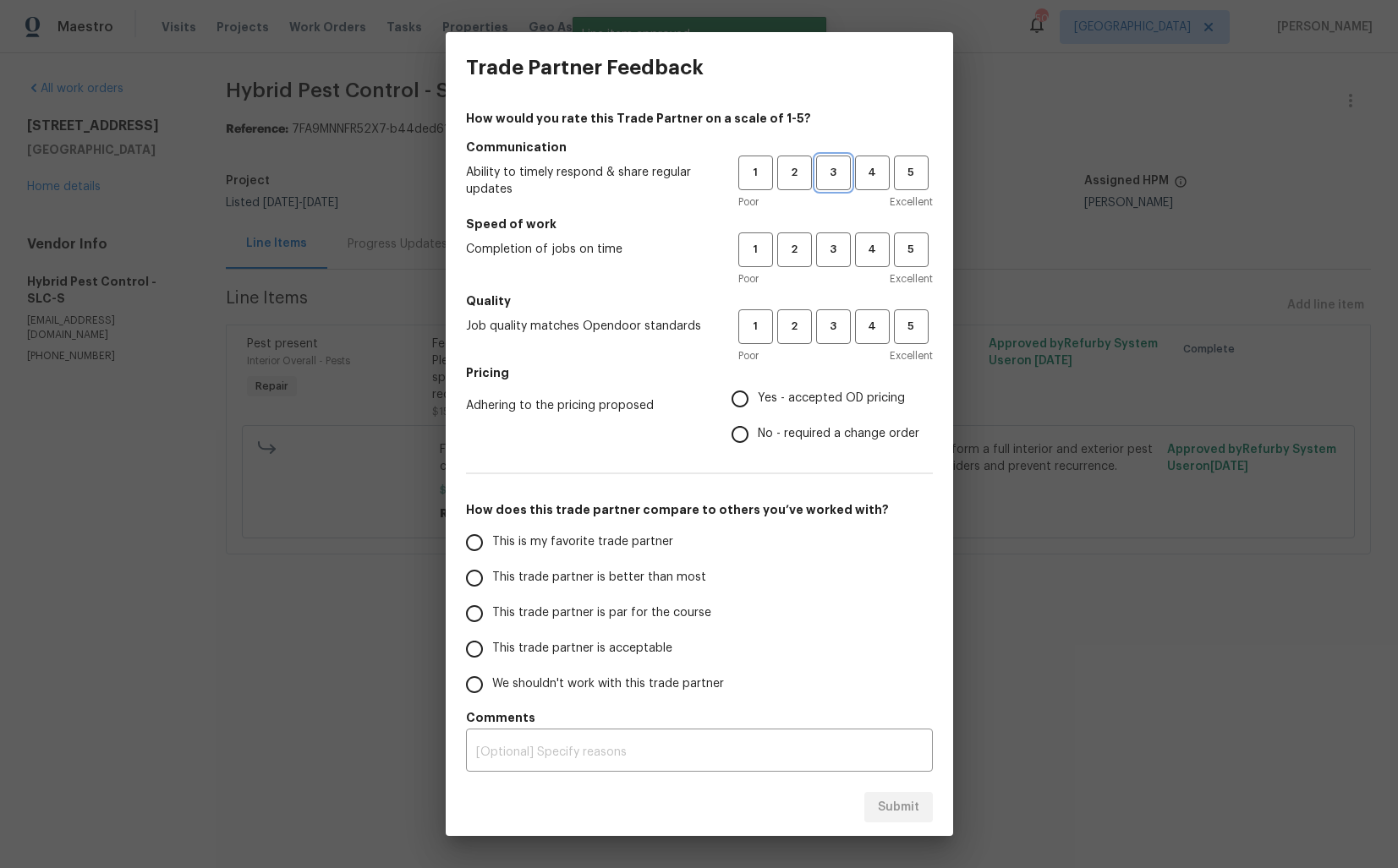
click at [842, 186] on button "3" at bounding box center [833, 173] width 34 height 34
click at [838, 247] on span "3" at bounding box center [833, 250] width 32 height 20
click at [836, 319] on span "3" at bounding box center [833, 327] width 32 height 20
click at [770, 418] on label "No - required a change order" at bounding box center [820, 434] width 197 height 35
click at [758, 418] on input "No - required a change order" at bounding box center [739, 434] width 35 height 35
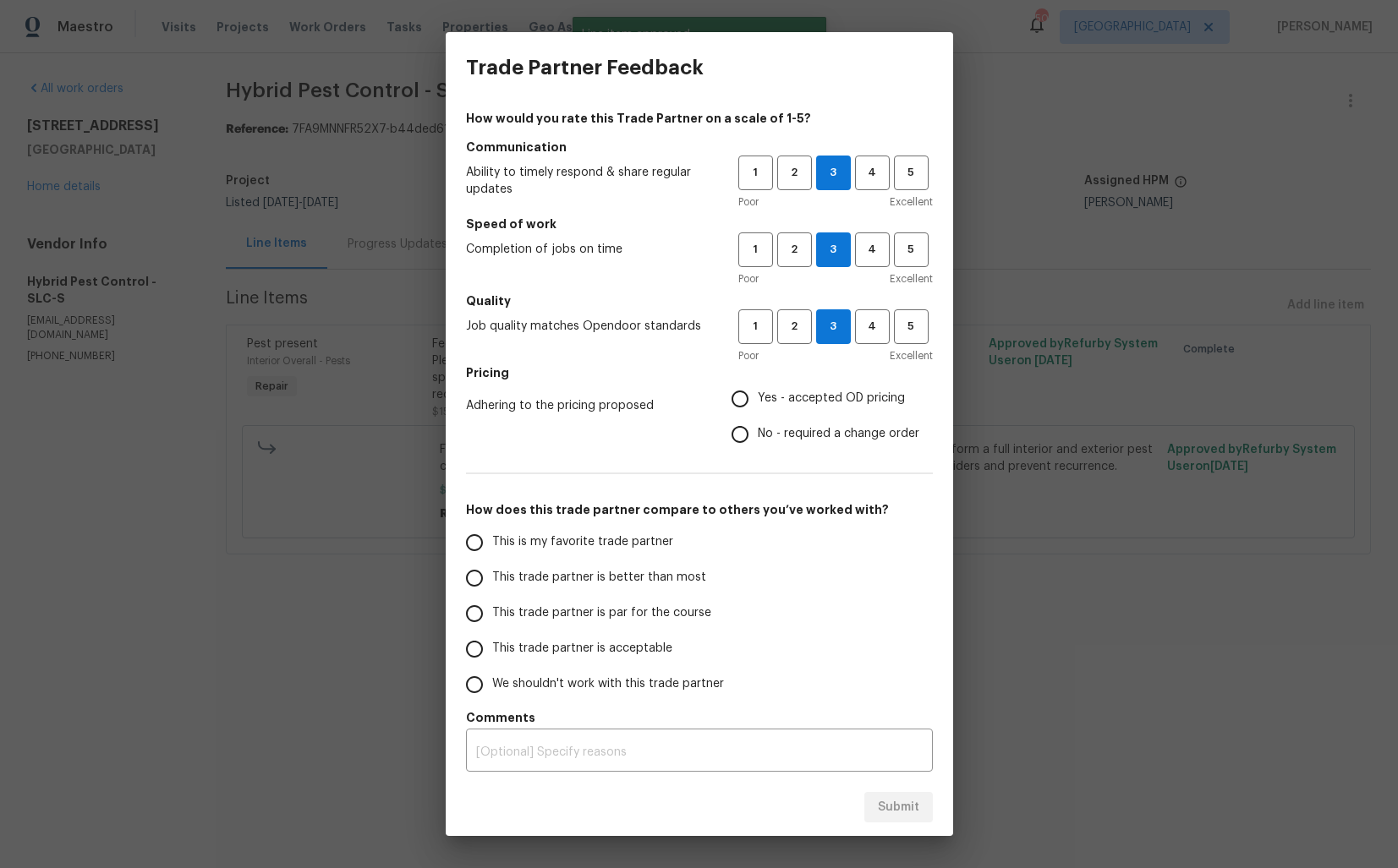
radio input "true"
click at [620, 591] on label "This trade partner is better than most" at bounding box center [590, 578] width 267 height 35
click at [492, 591] on input "This trade partner is better than most" at bounding box center [474, 578] width 35 height 35
click at [887, 803] on span "Submit" at bounding box center [899, 807] width 42 height 21
radio input "true"
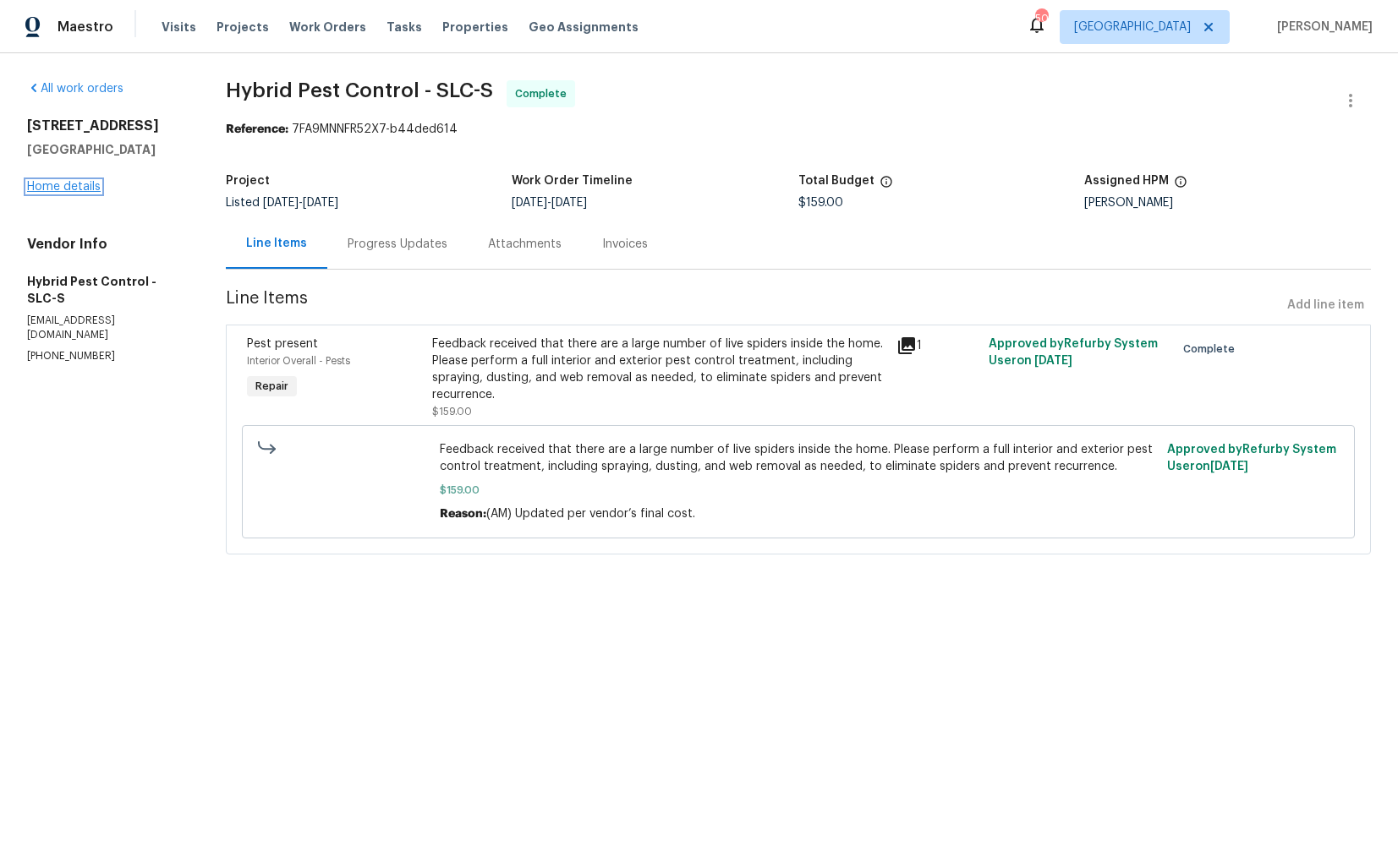
click at [41, 193] on link "Home details" at bounding box center [63, 186] width 73 height 12
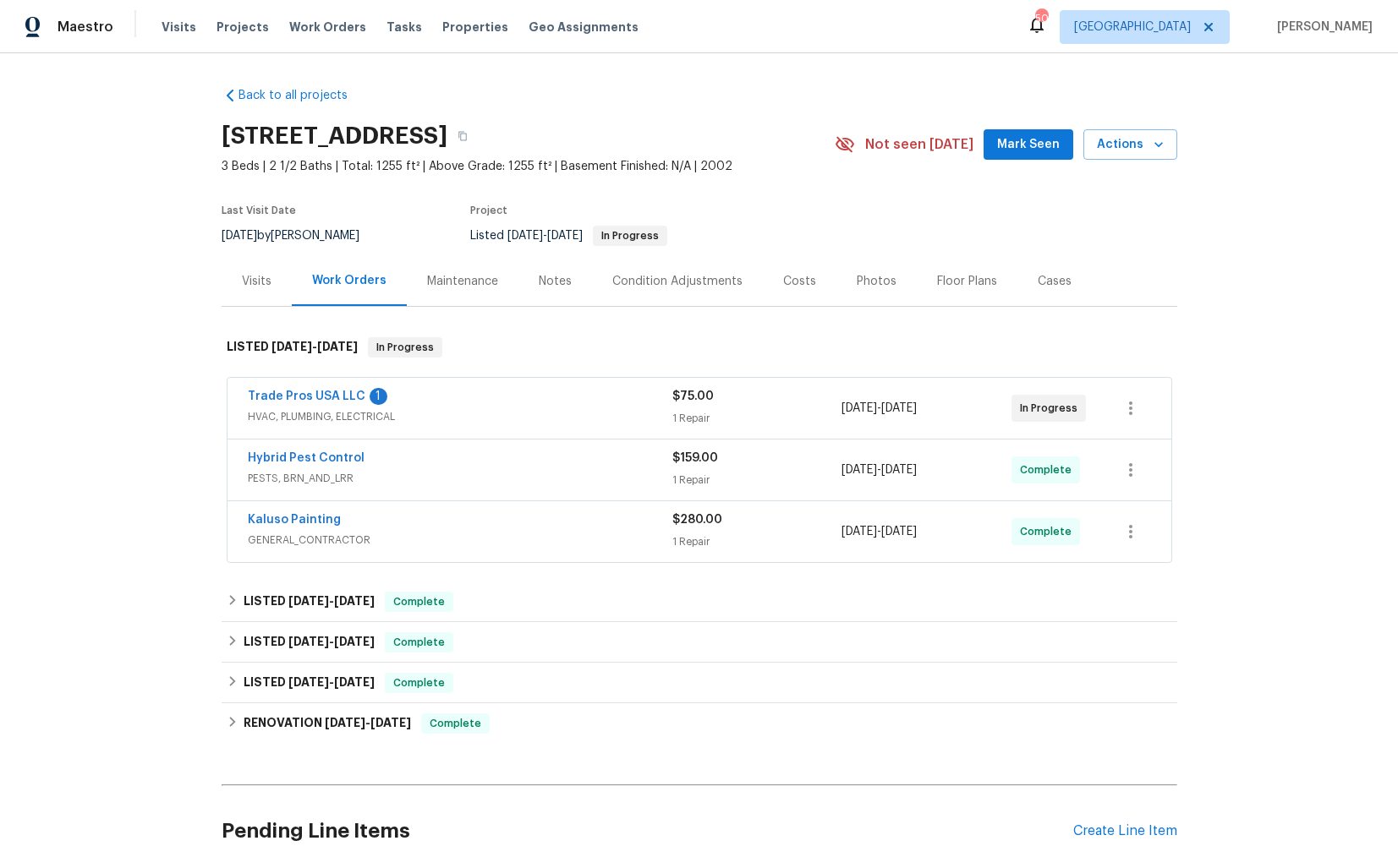
click at [440, 409] on div "Trade Pros USA LLC 1" at bounding box center [459, 398] width 424 height 20
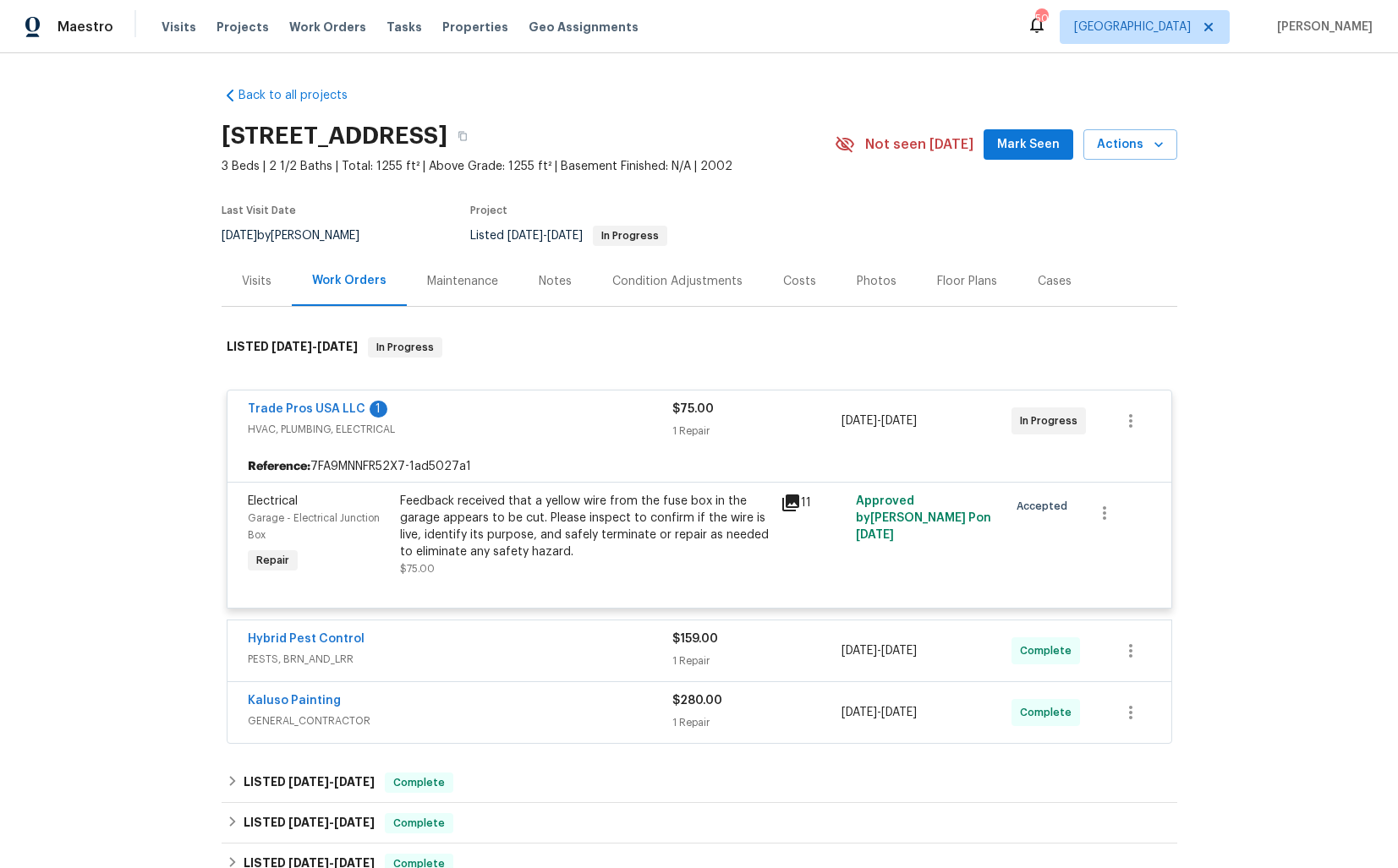
click at [475, 421] on div "Trade Pros USA LLC 1" at bounding box center [459, 410] width 424 height 20
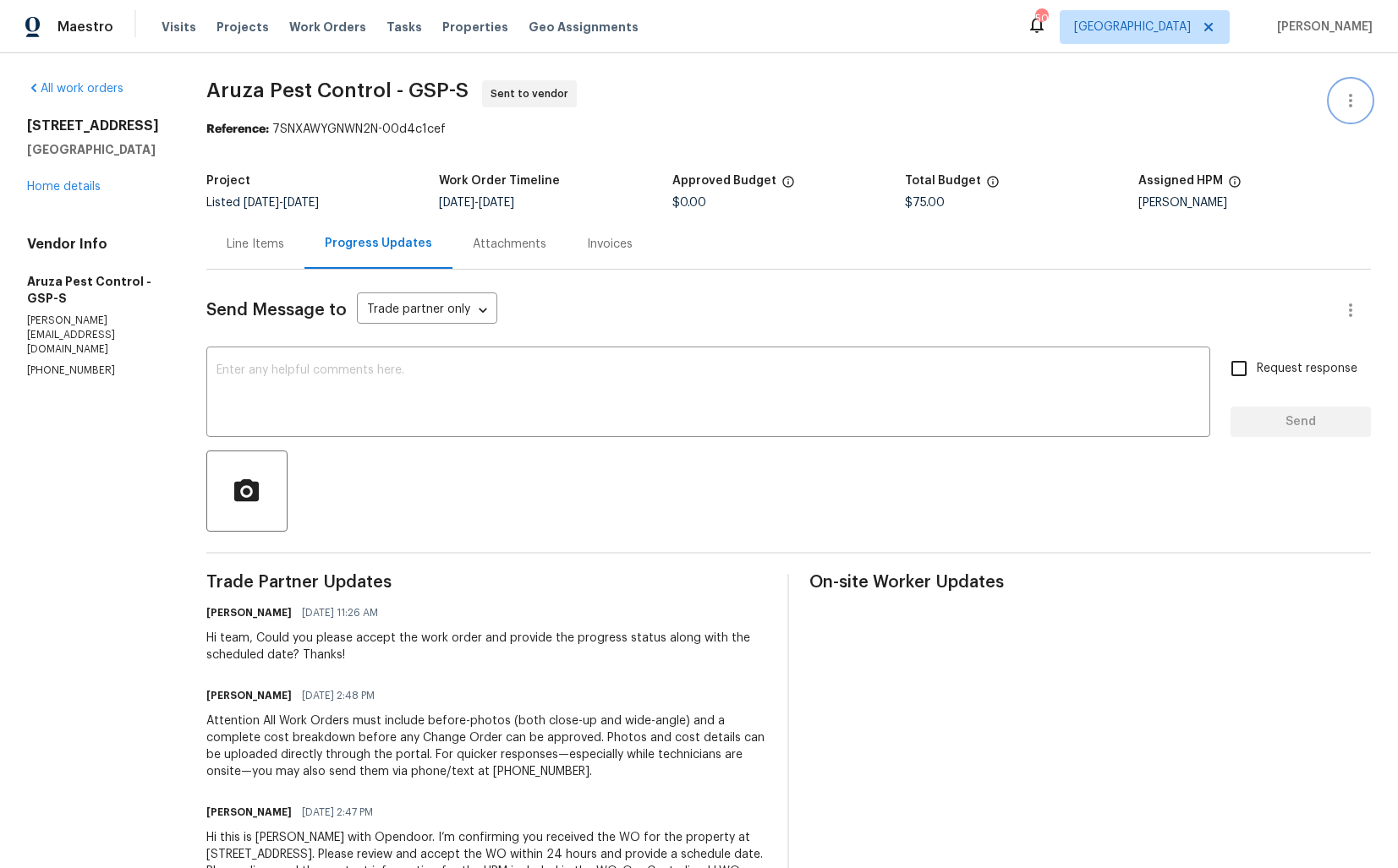
click at [1340, 109] on icon "button" at bounding box center [1350, 100] width 20 height 20
click at [1261, 105] on li "Edit" at bounding box center [1295, 100] width 183 height 28
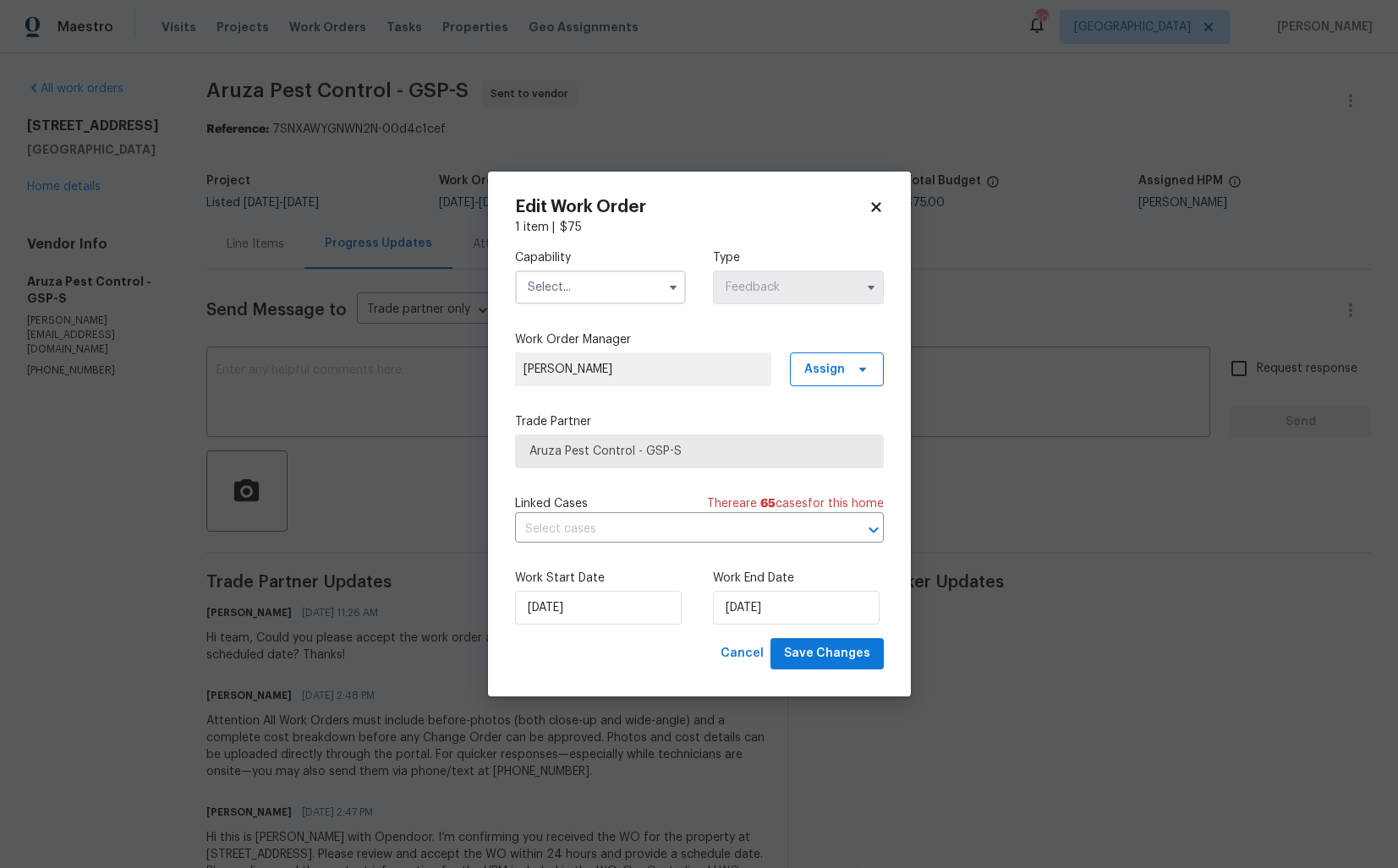
click at [596, 287] on input "text" at bounding box center [600, 287] width 171 height 33
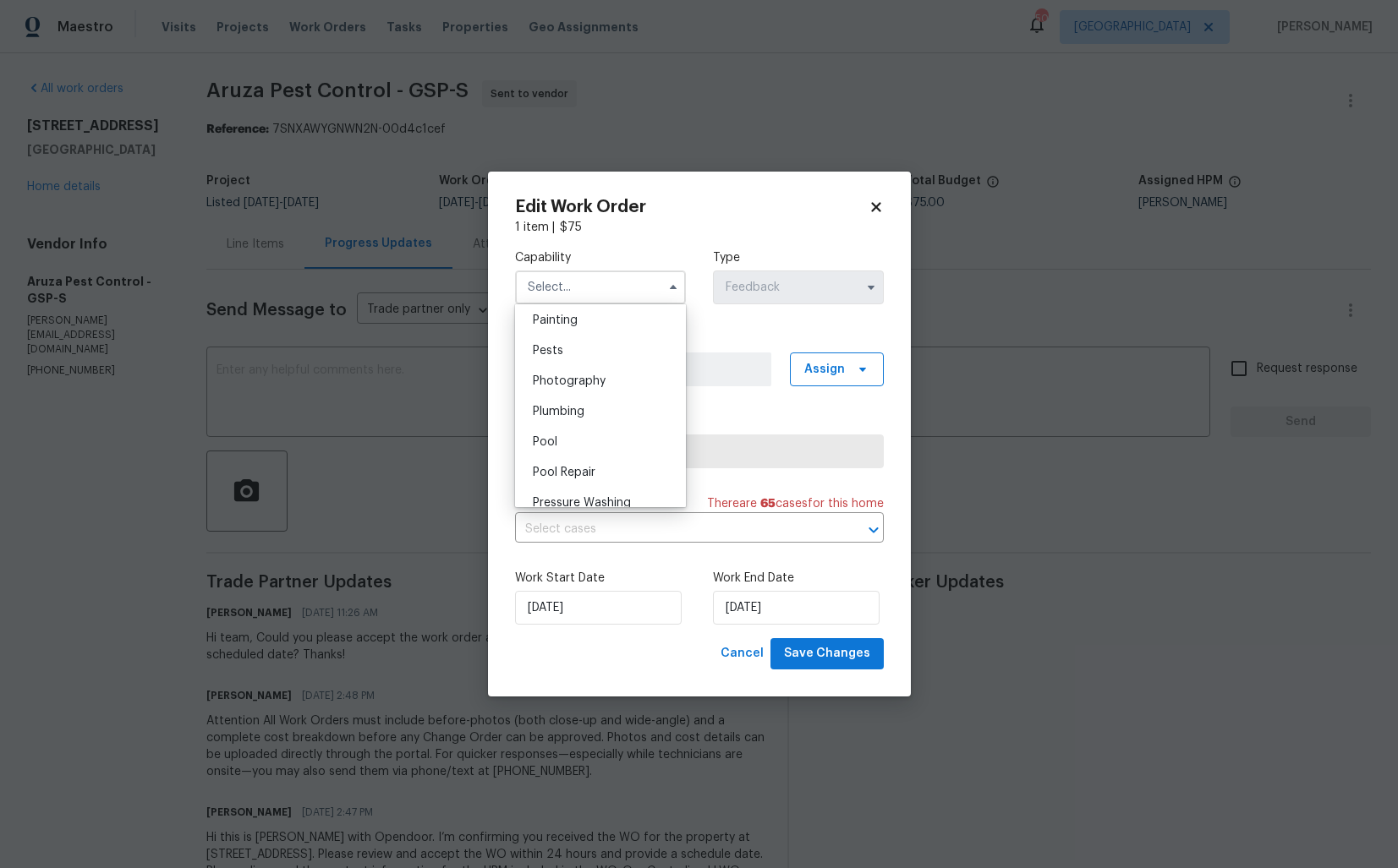
scroll to position [1425, 0]
click at [582, 342] on div "Pests" at bounding box center [600, 349] width 163 height 31
type input "Pests"
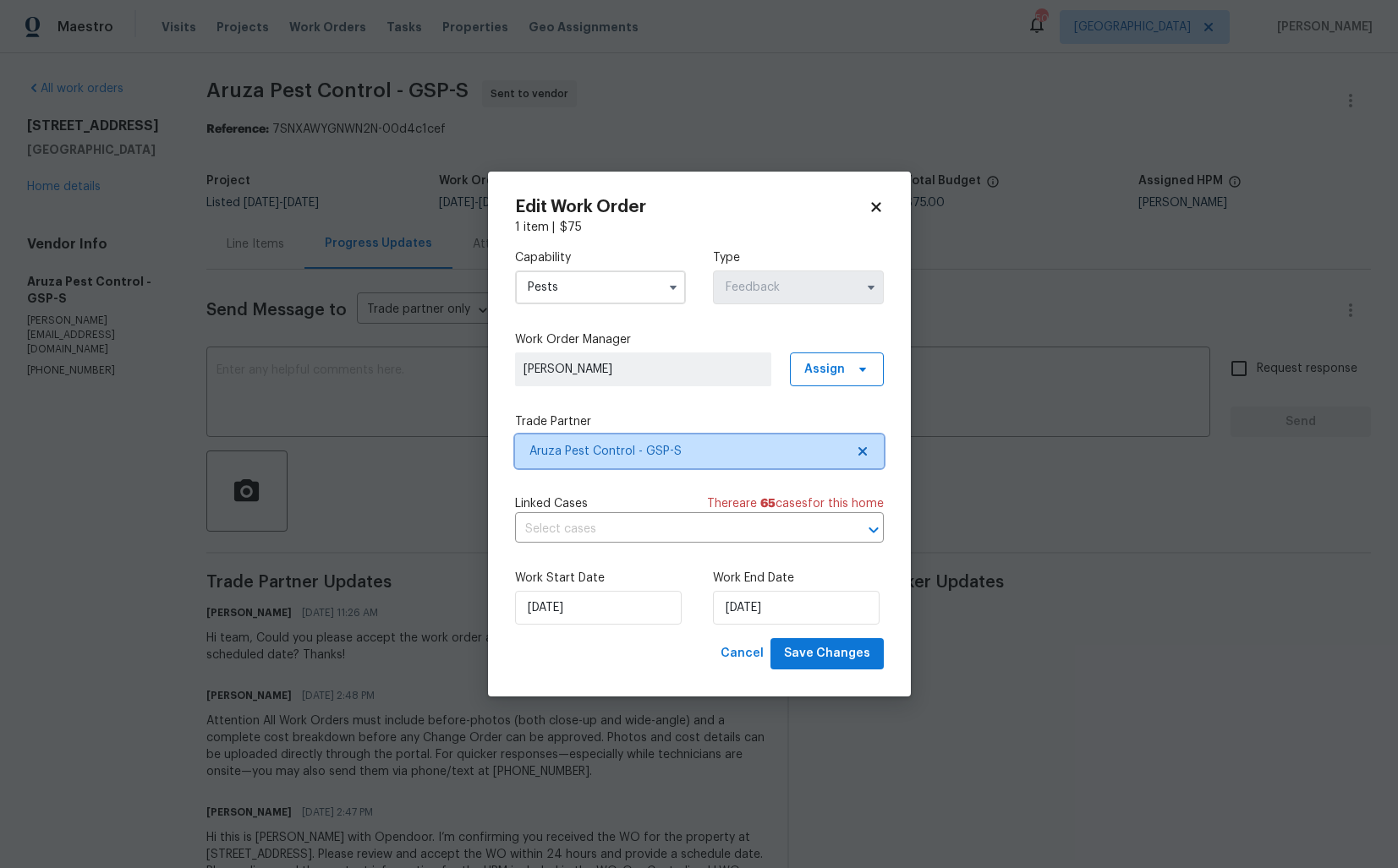
click at [637, 451] on span "Aruza Pest Control - GSP-S" at bounding box center [686, 451] width 316 height 17
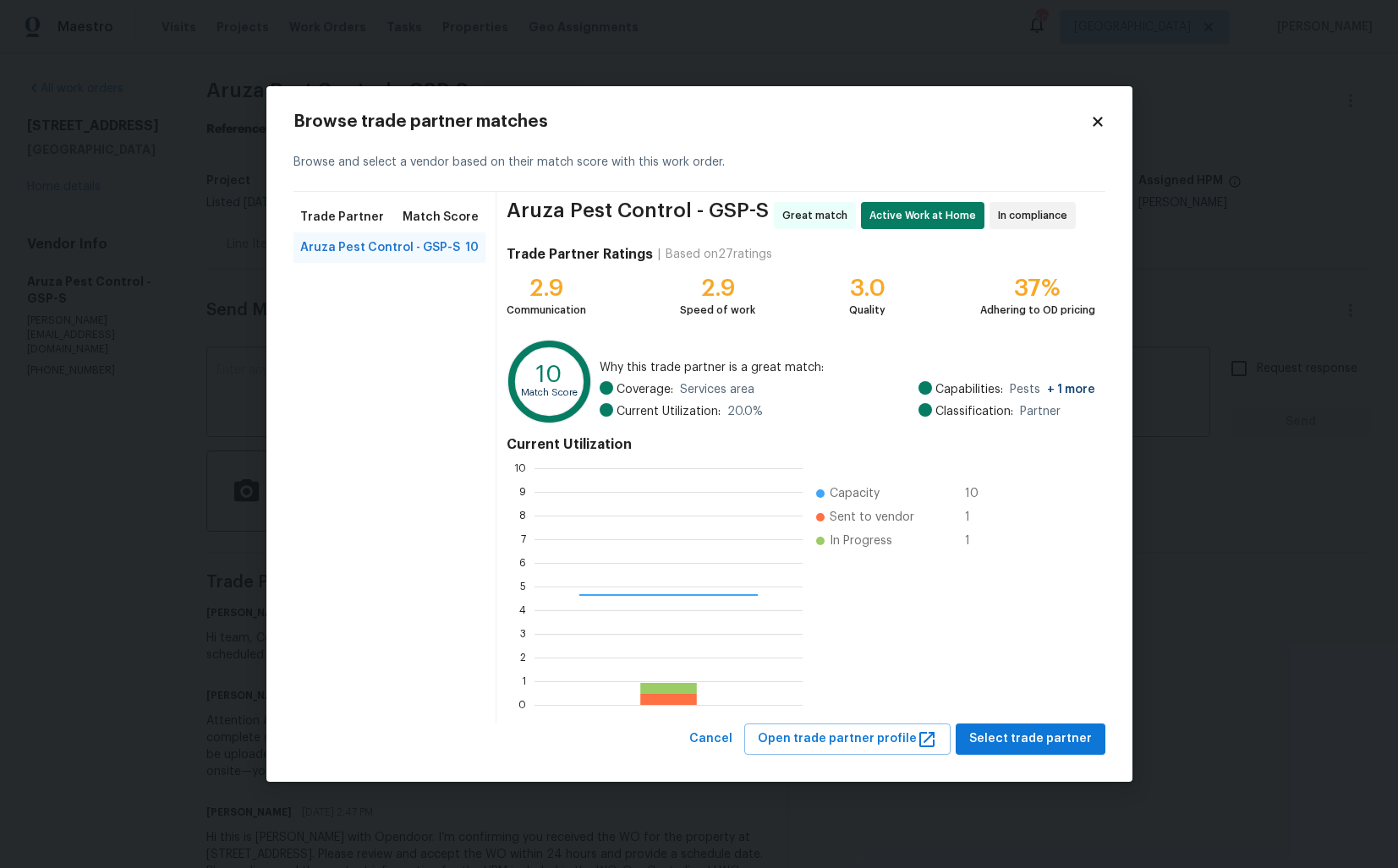
scroll to position [237, 268]
click at [175, 329] on body "Maestro Visits Projects Work Orders Tasks Properties Geo Assignments 50 Dallas …" at bounding box center [699, 434] width 1398 height 868
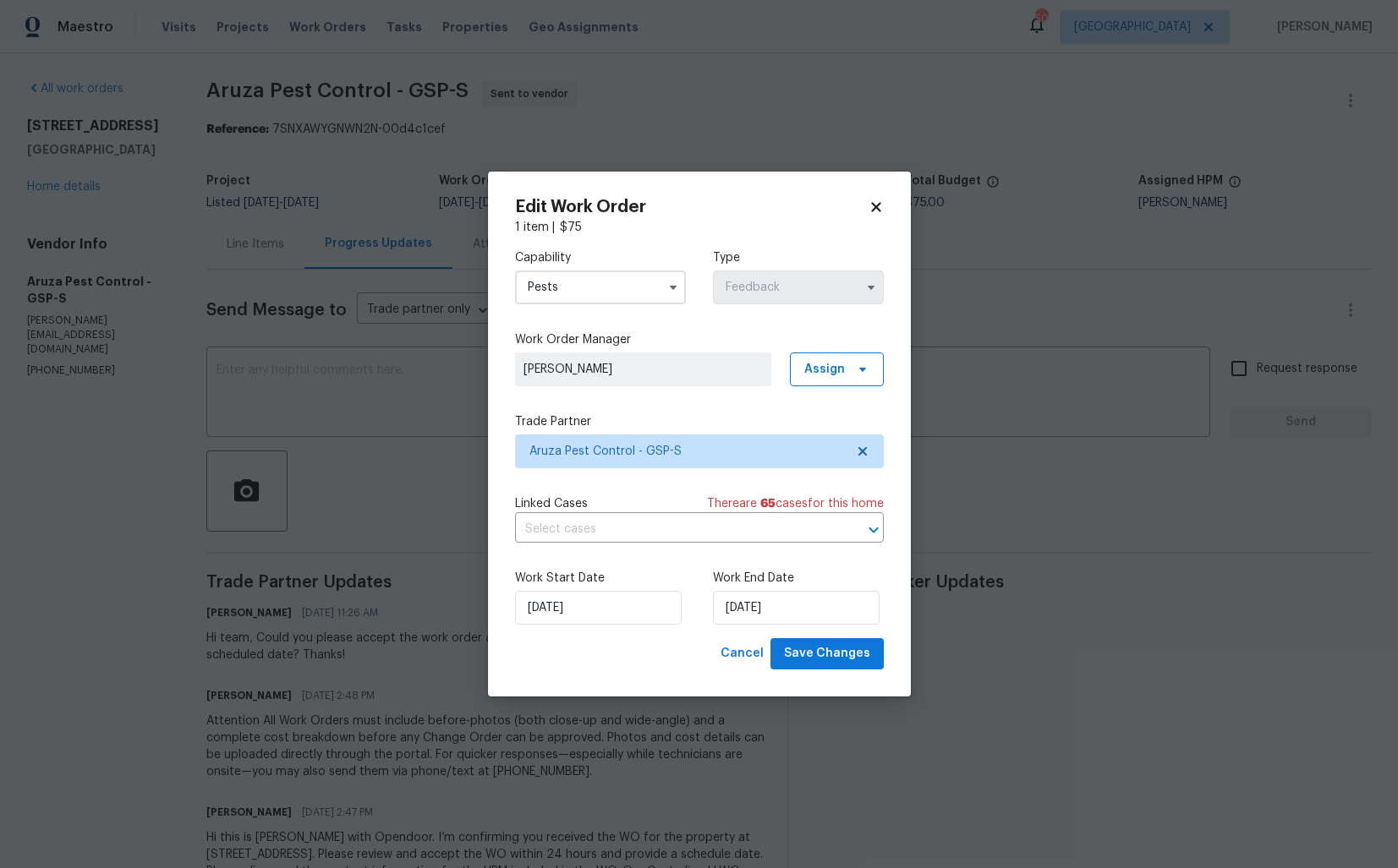
click at [910, 13] on body "Maestro Visits Projects Work Orders Tasks Properties Geo Assignments 50 Dallas …" at bounding box center [699, 434] width 1398 height 868
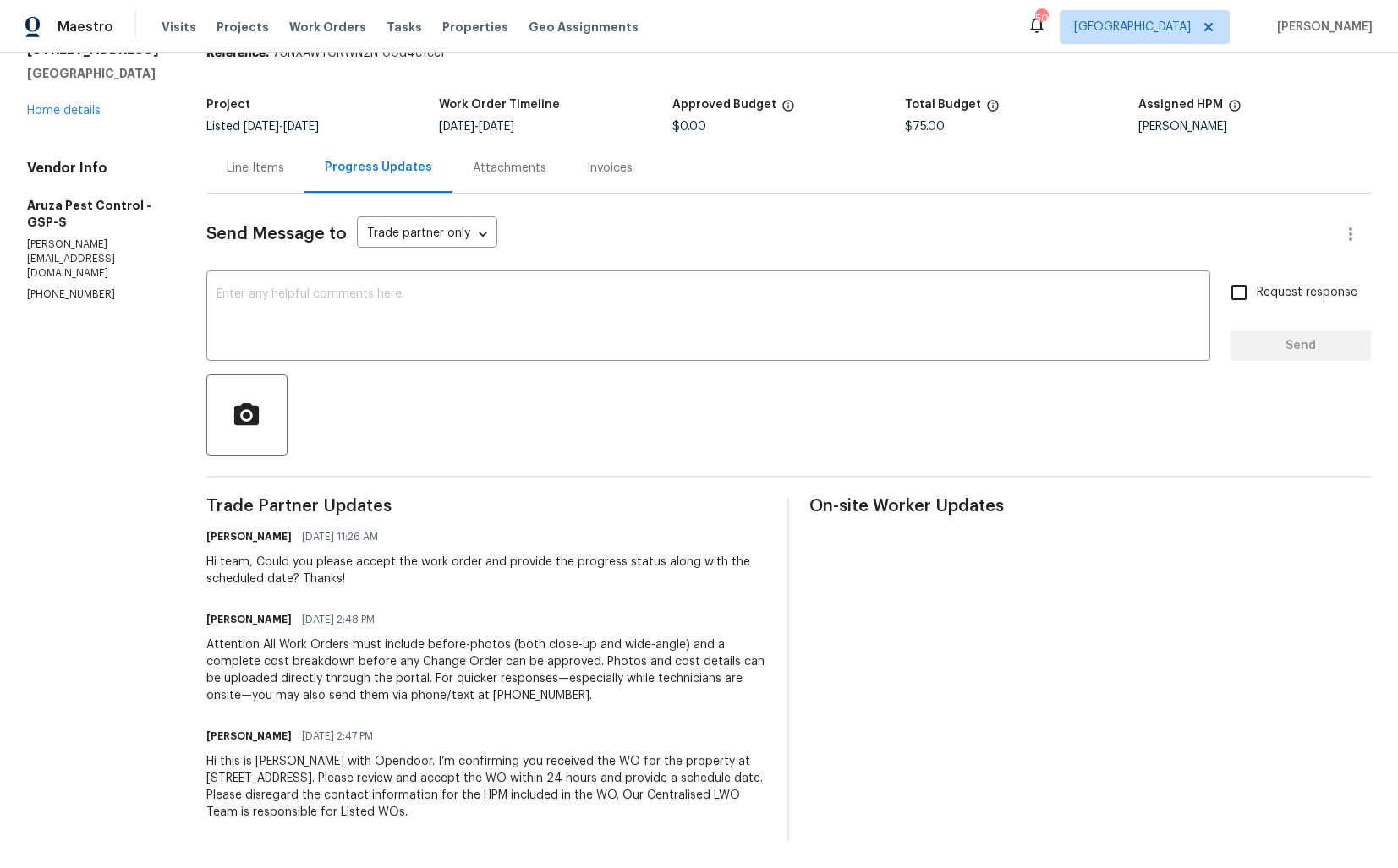
scroll to position [0, 0]
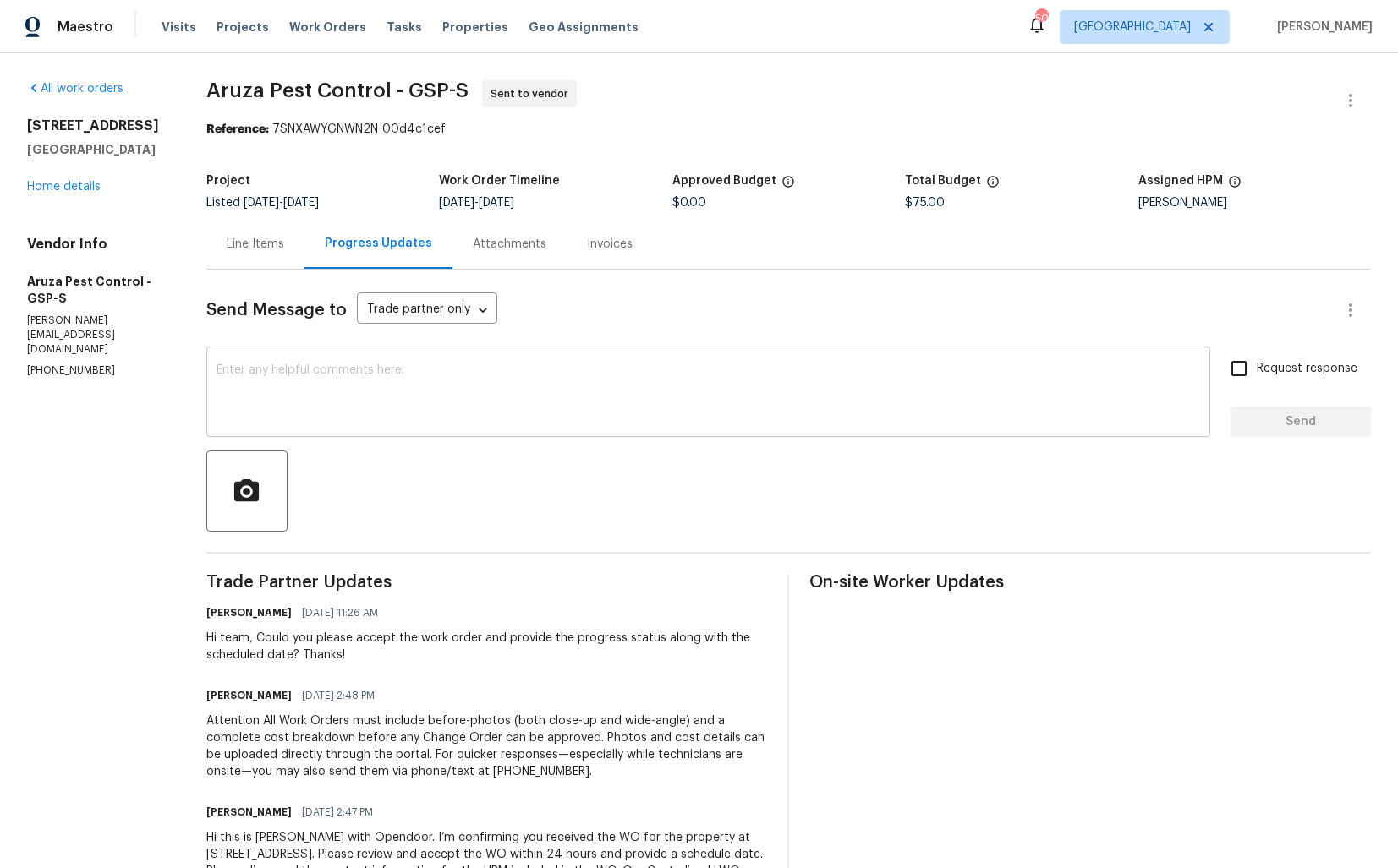
click at [418, 409] on textarea at bounding box center [707, 393] width 983 height 59
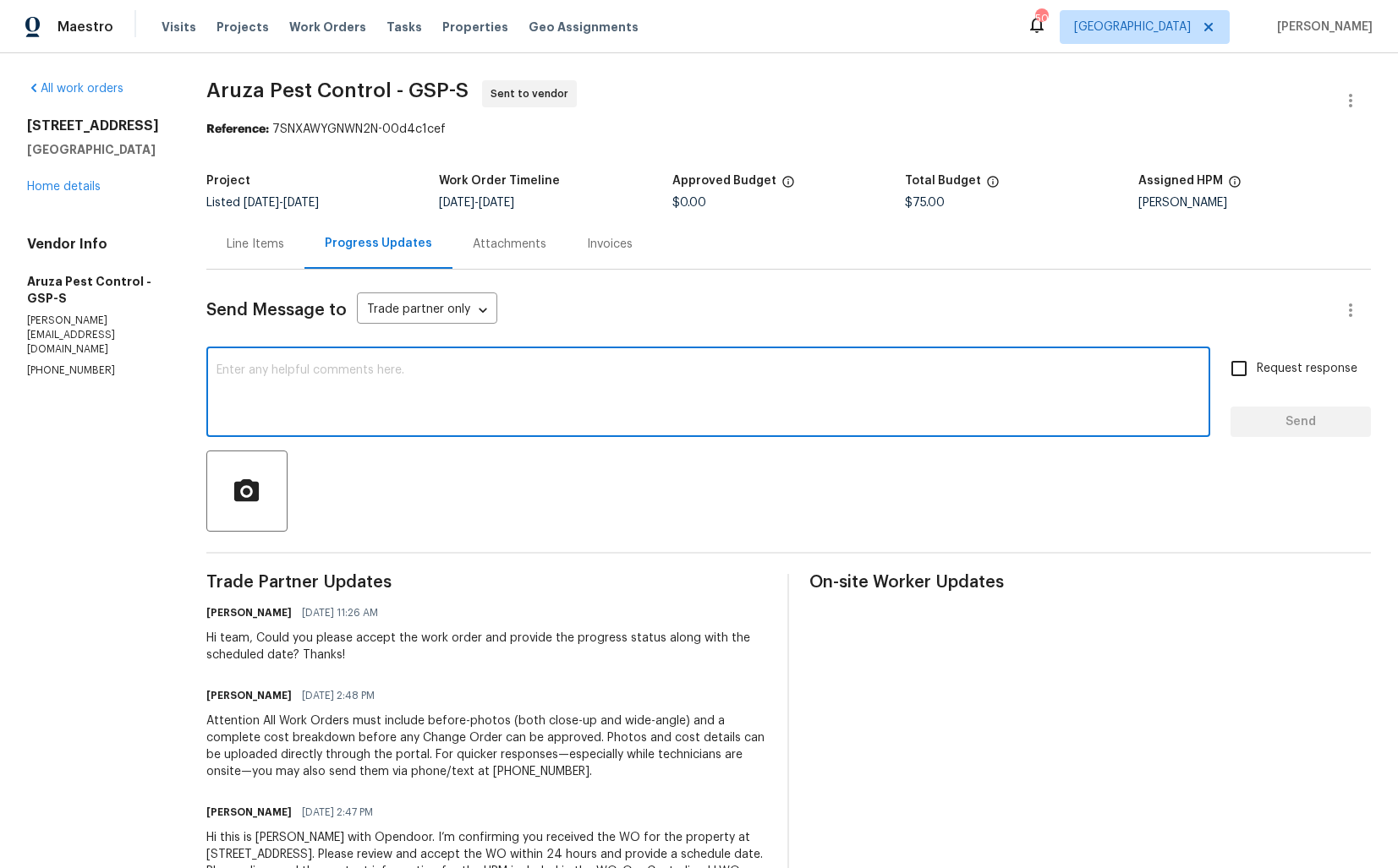
click at [81, 332] on div "Vendor Info Aruza Pest Control - GSP-S c.rodriguez@aruzapest.com (980) 890-7074" at bounding box center [96, 307] width 138 height 143
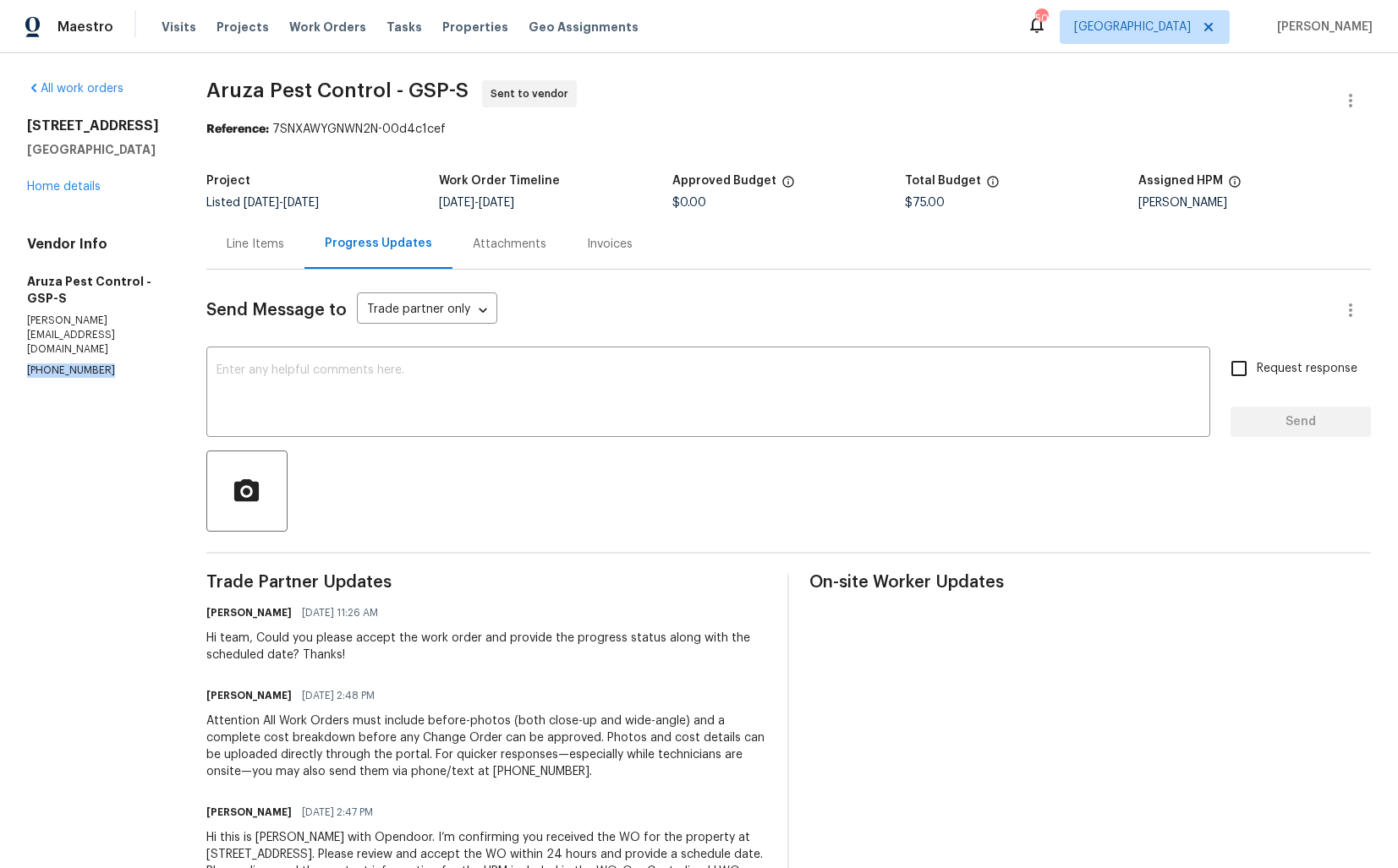
copy p "(980) 890-7074"
click at [276, 656] on div "Hi team, Could you please accept the work order and provide the progress status…" at bounding box center [486, 646] width 562 height 33
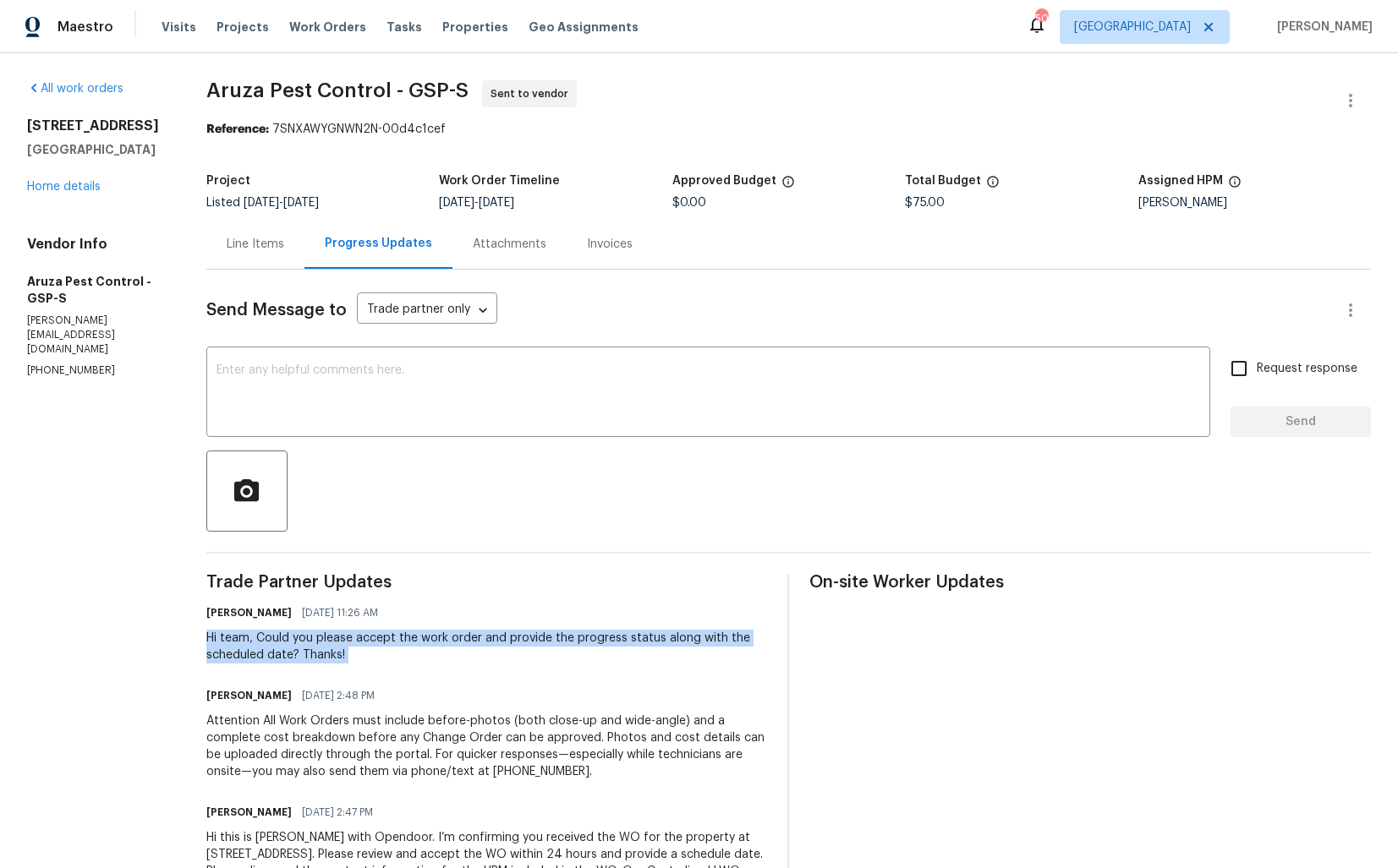
copy div "Hi team, Could you please accept the work order and provide the progress status…"
click at [826, 383] on textarea at bounding box center [707, 393] width 983 height 59
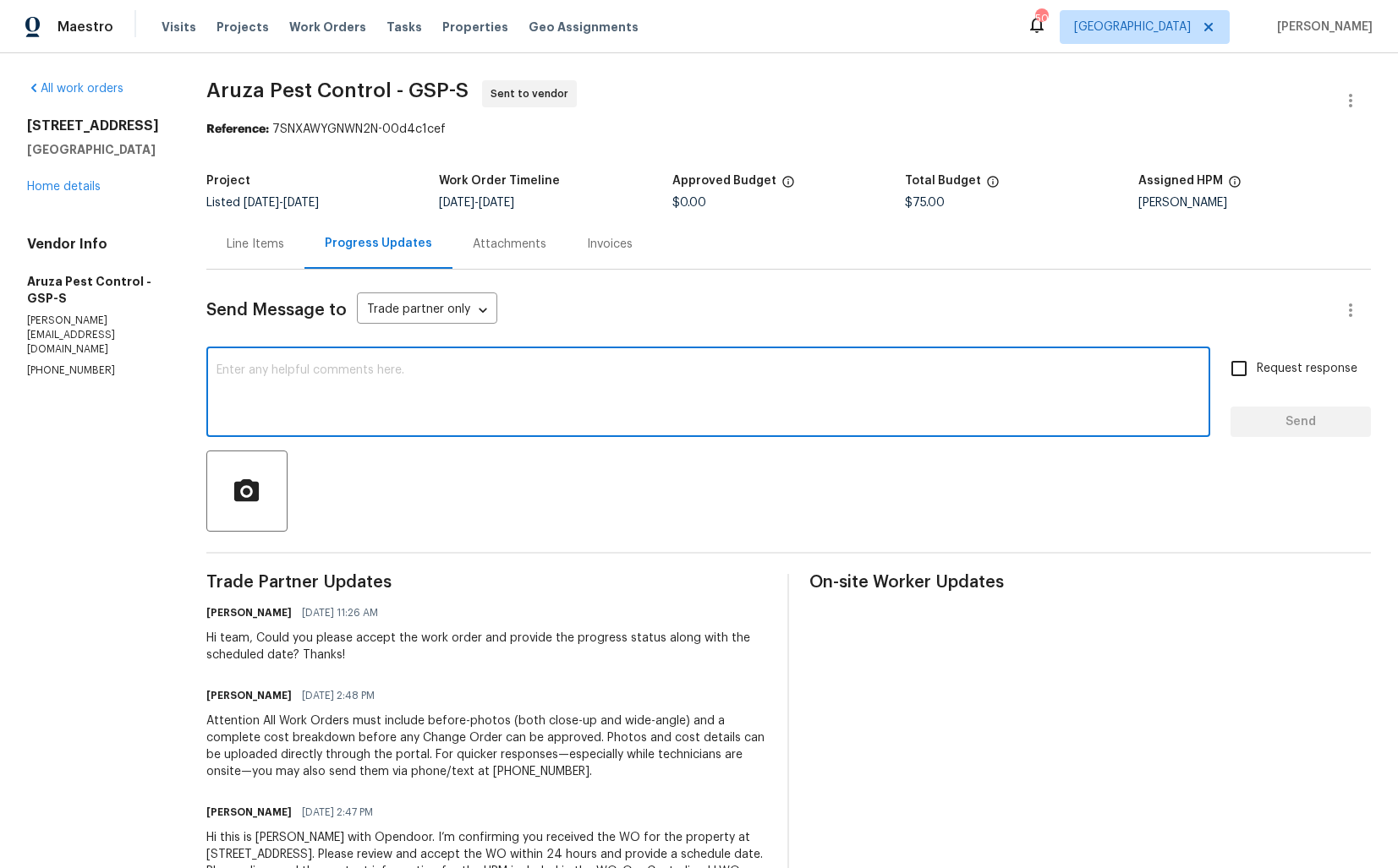
paste textarea "We've sent you a text to get an update on the work order. Could you please get …"
click at [237, 635] on div "Hi team, Could you please accept the work order and provide the progress status…" at bounding box center [486, 646] width 562 height 33
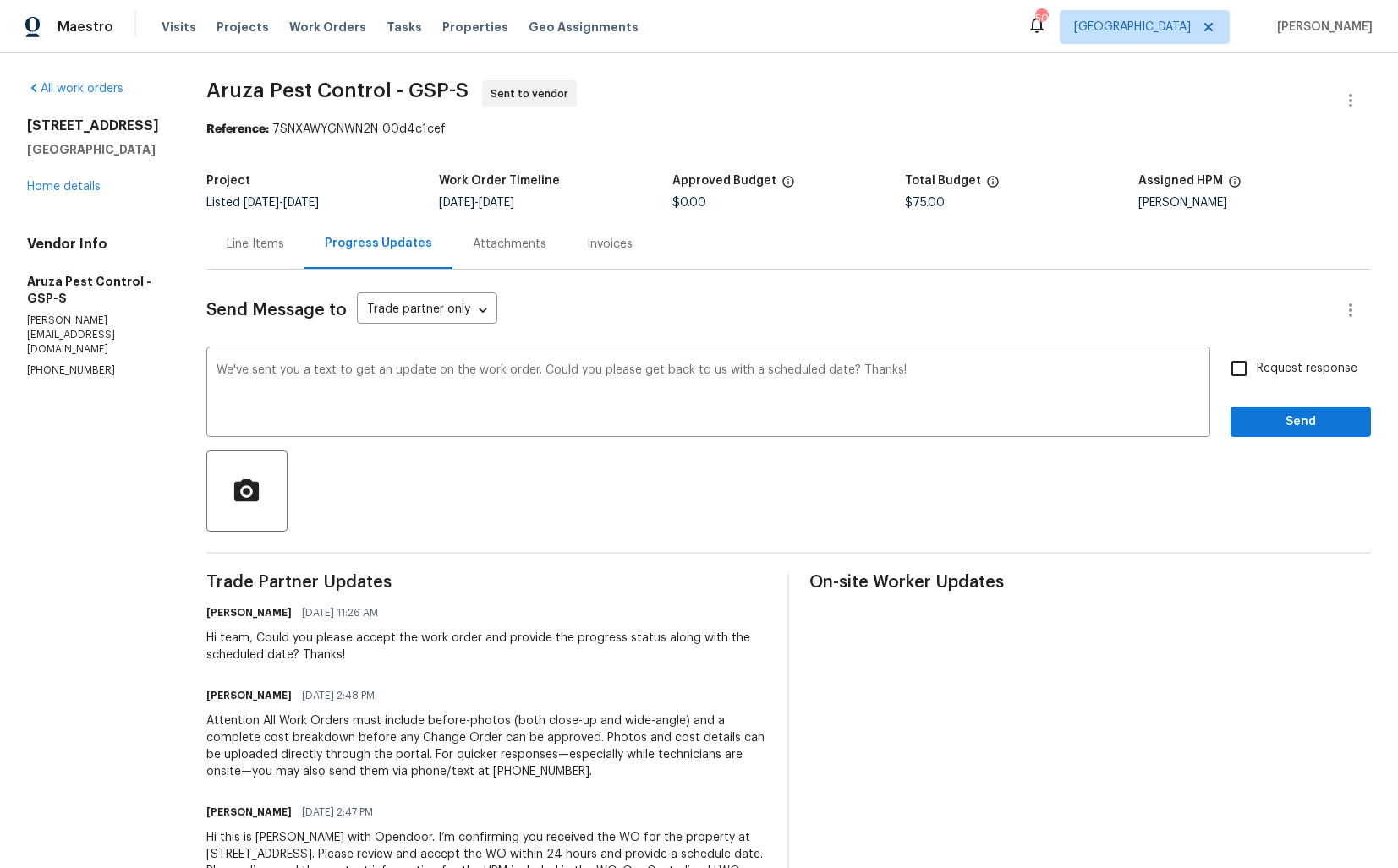
click at [237, 635] on div "Hi team, Could you please accept the work order and provide the progress status…" at bounding box center [486, 646] width 562 height 33
copy div "team"
click at [219, 364] on textarea "We've sent you a text to get an update on the work order. Could you please get …" at bounding box center [707, 393] width 983 height 59
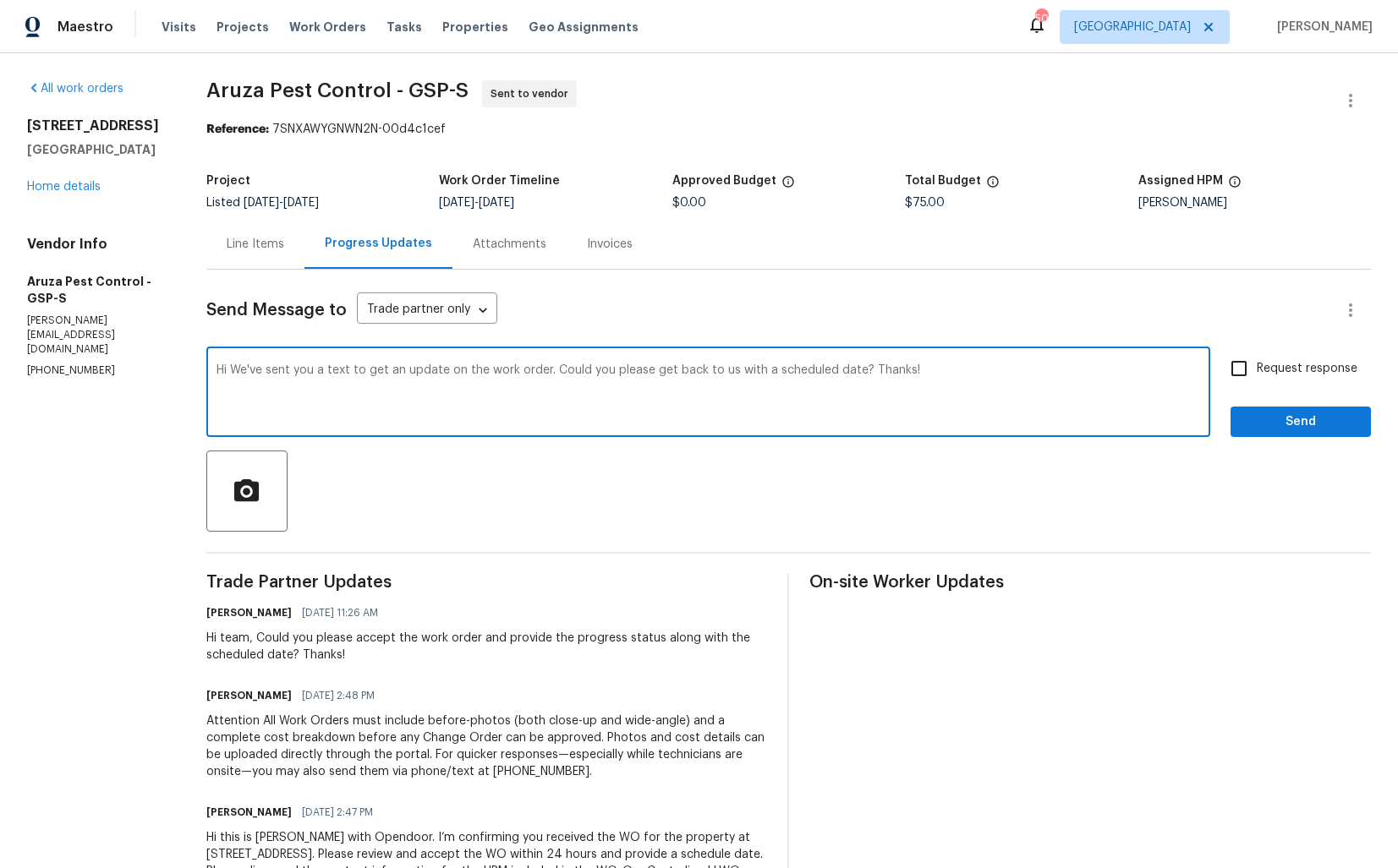
paste textarea "team"
click at [763, 371] on textarea "Hi team, We've sent you a text to get an update on the work order. Could you pl…" at bounding box center [707, 393] width 983 height 59
paste textarea "Team, we’ve sent you a text regarding the work order. Could you please confirm …"
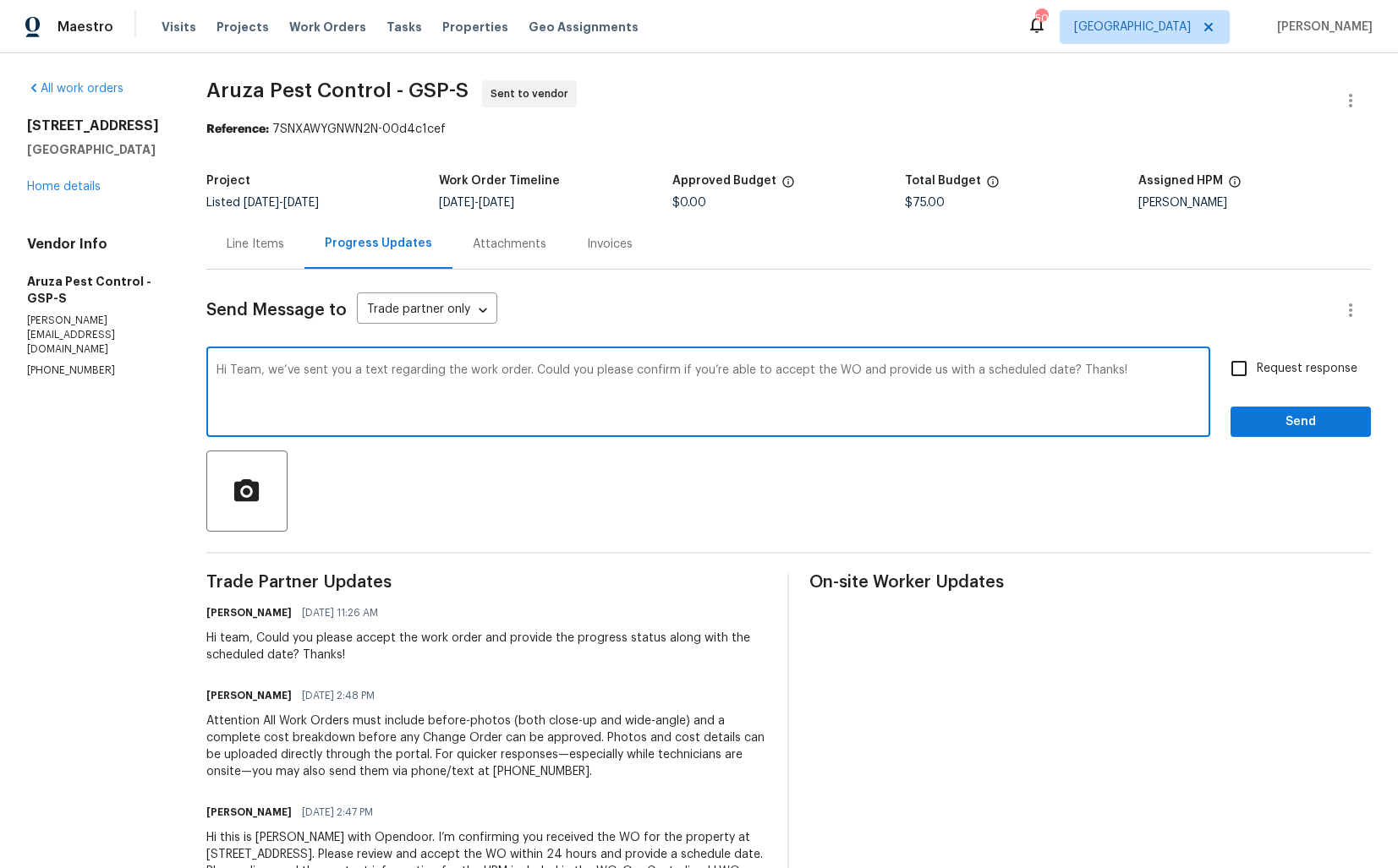
type textarea "Hi Team, we’ve sent you a text regarding the work order. Could you please confi…"
click at [1246, 371] on input "Request response" at bounding box center [1238, 368] width 35 height 35
checkbox input "true"
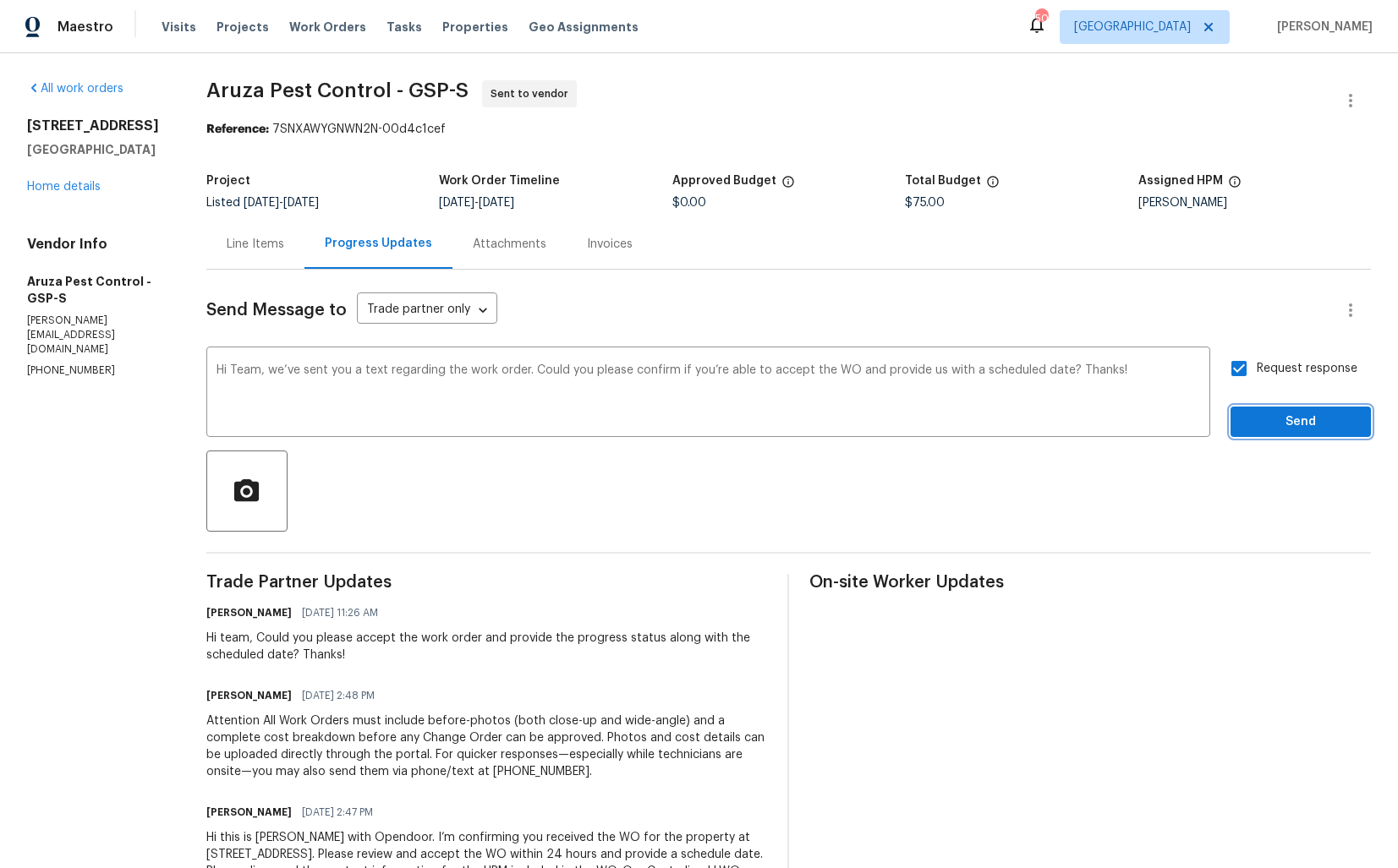
click at [1268, 432] on span "Send" at bounding box center [1299, 421] width 113 height 21
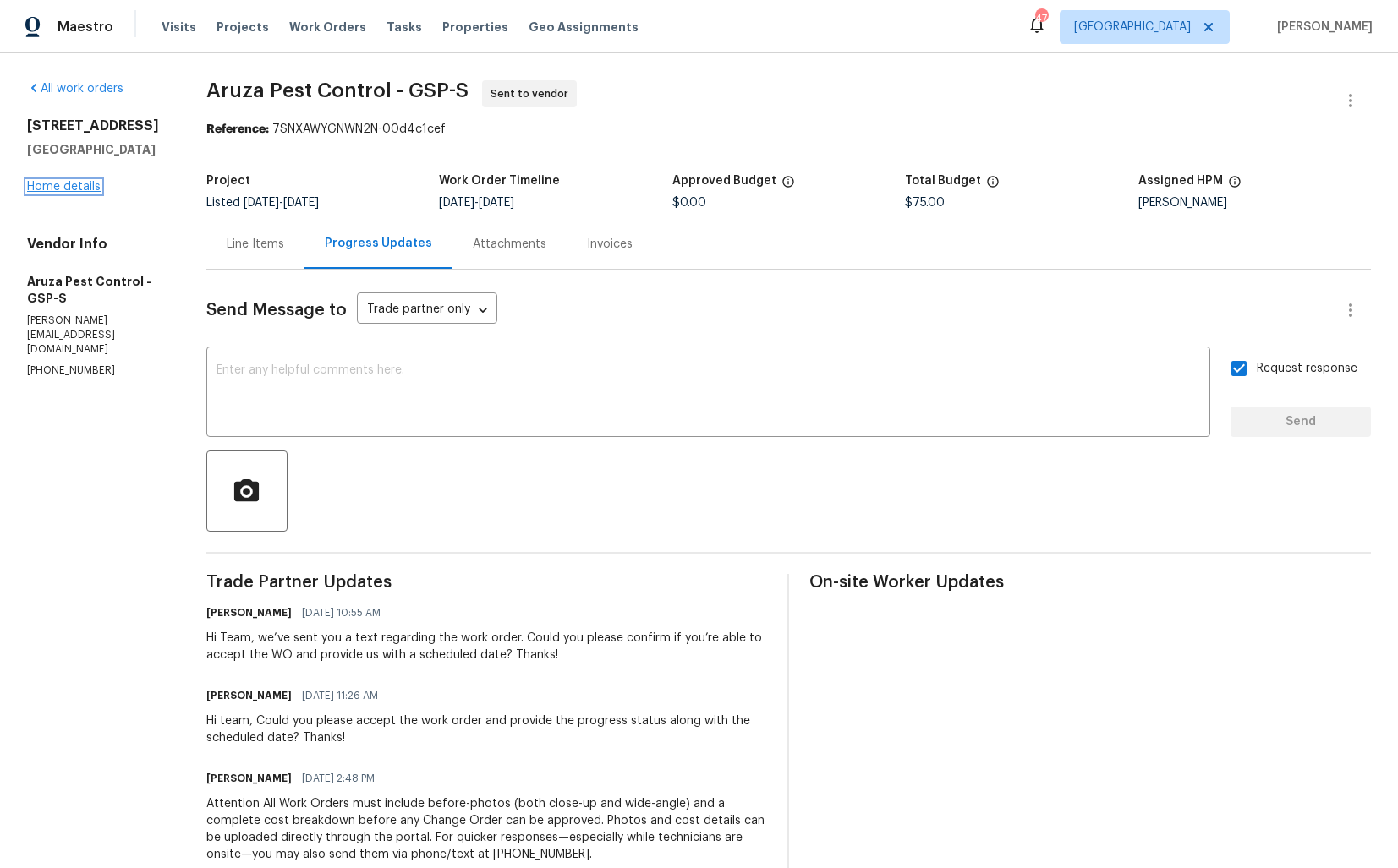
click at [83, 188] on link "Home details" at bounding box center [63, 186] width 73 height 12
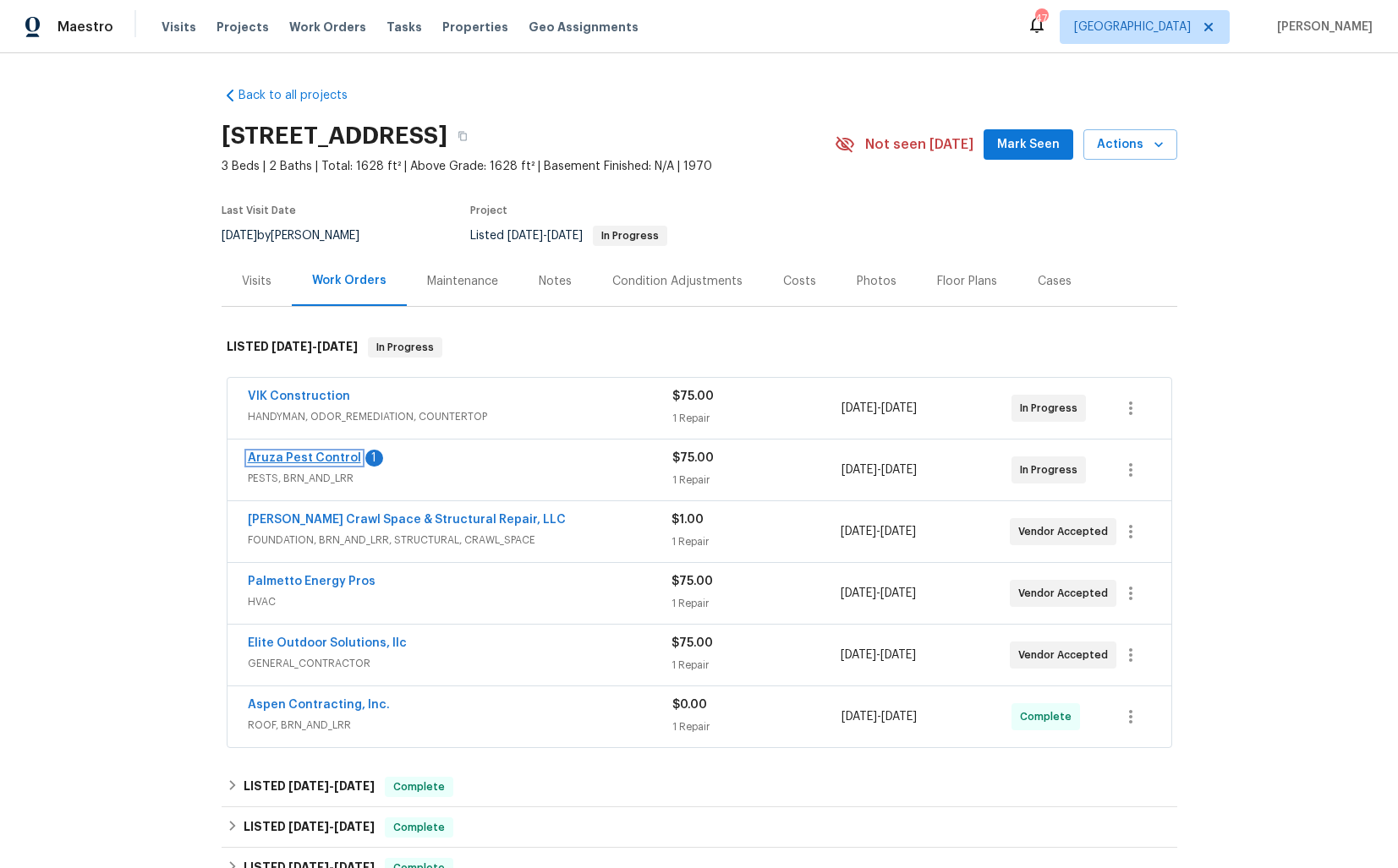
click at [319, 454] on link "Aruza Pest Control" at bounding box center [304, 458] width 113 height 12
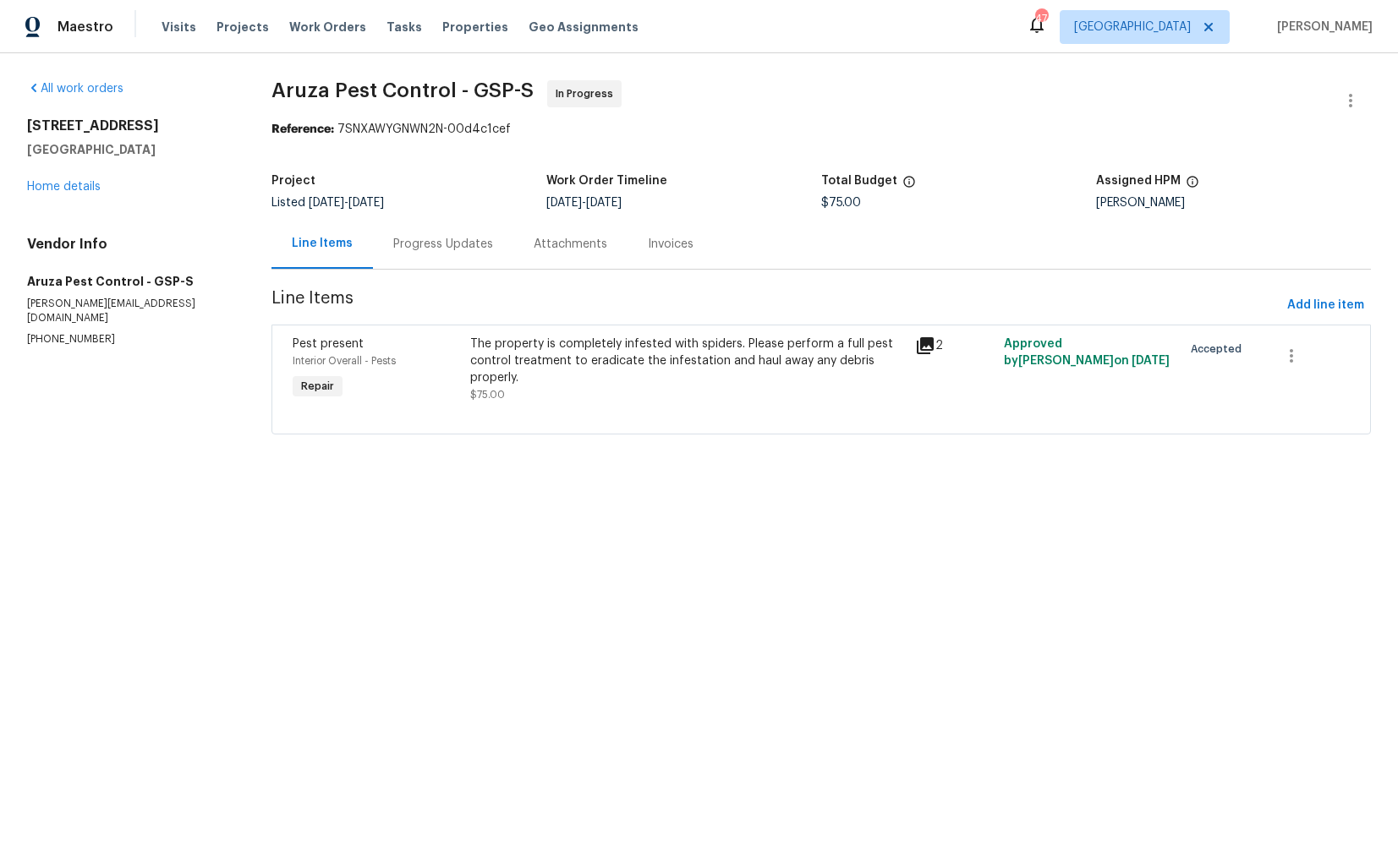
click at [430, 231] on div "Progress Updates" at bounding box center [442, 243] width 140 height 50
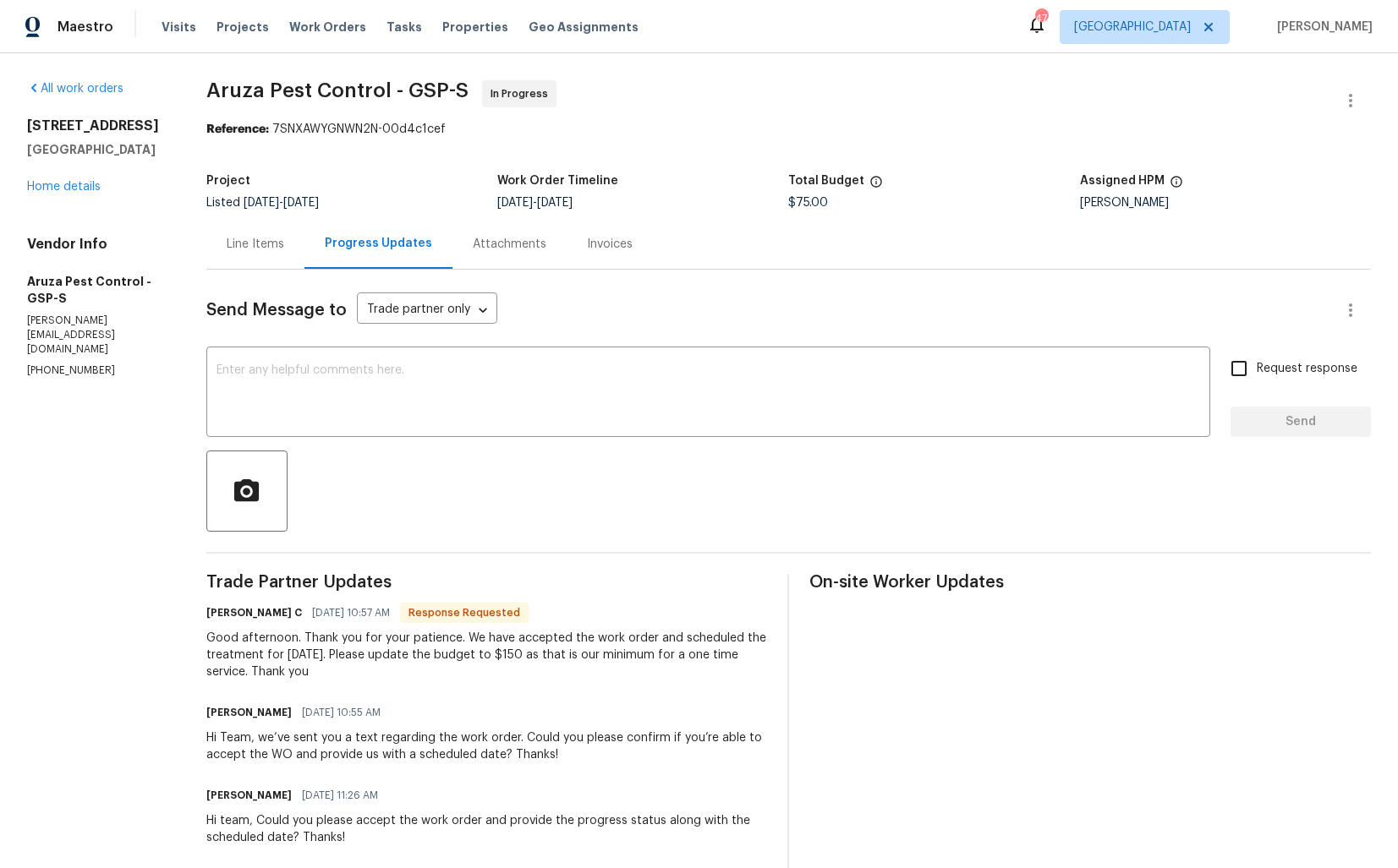
click at [250, 238] on div "Line Items" at bounding box center [256, 244] width 58 height 17
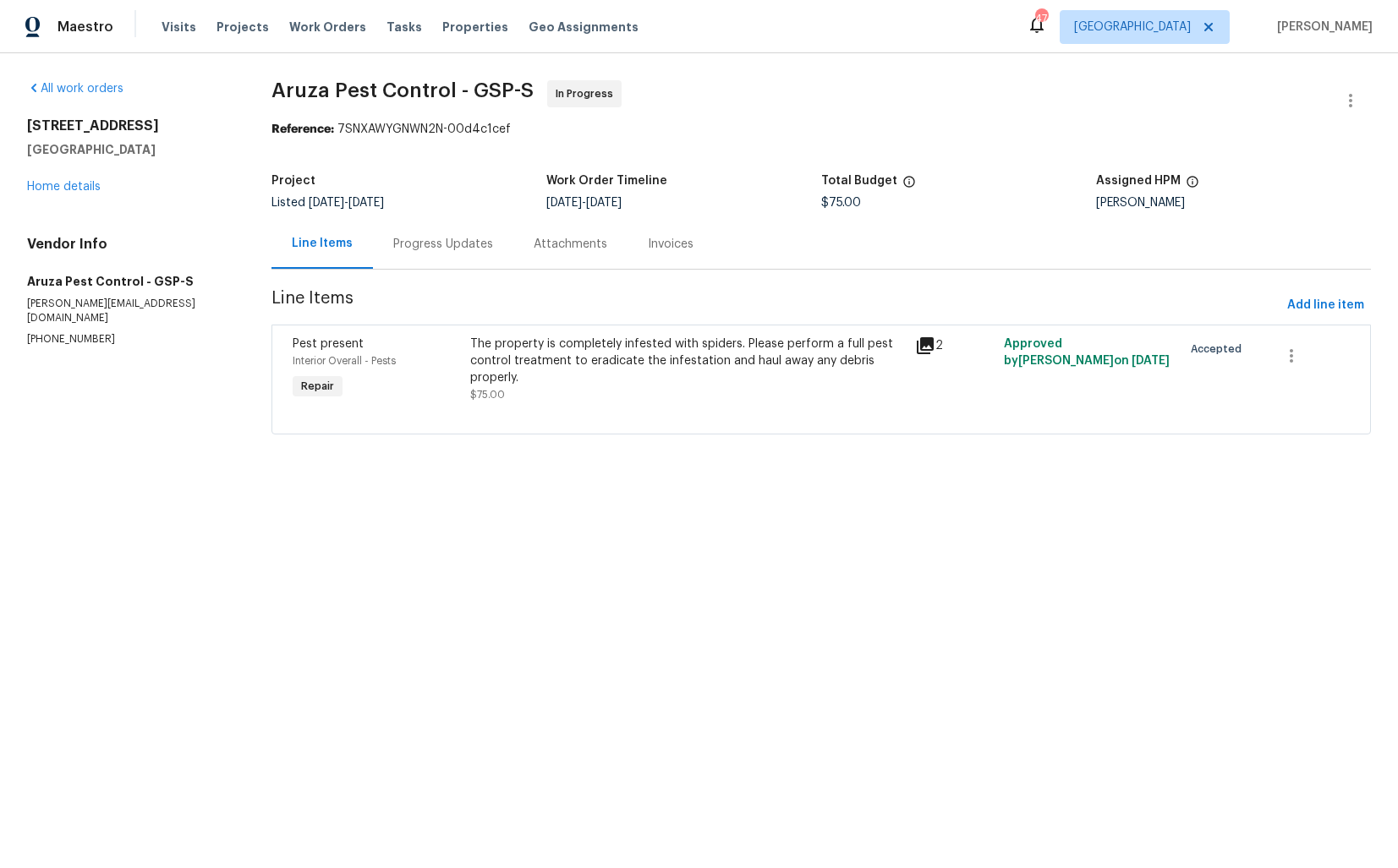
click at [545, 375] on div "The property is completely infested with spiders. Please perform a full pest co…" at bounding box center [687, 361] width 435 height 51
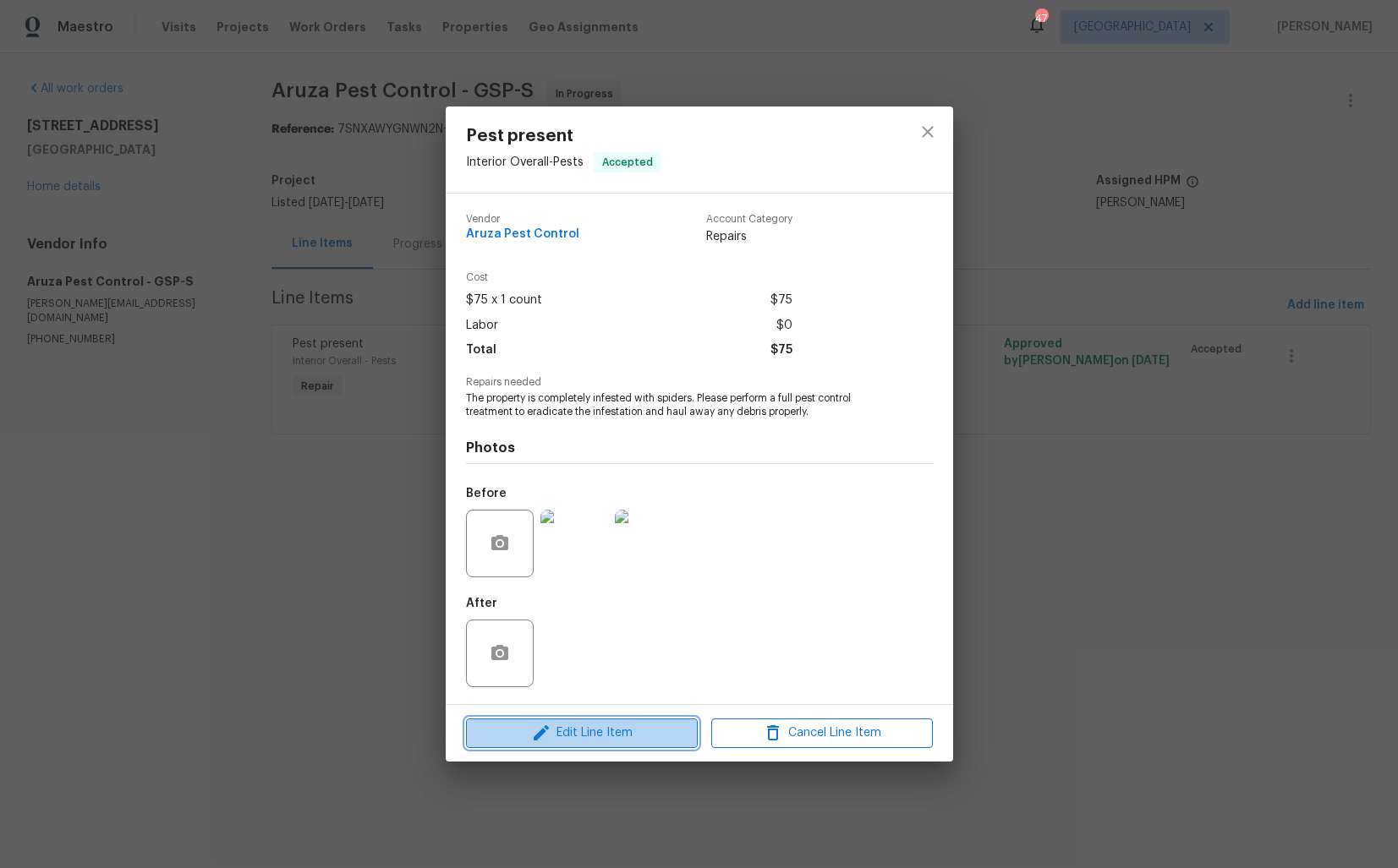
click at [498, 734] on span "Edit Line Item" at bounding box center [581, 732] width 222 height 21
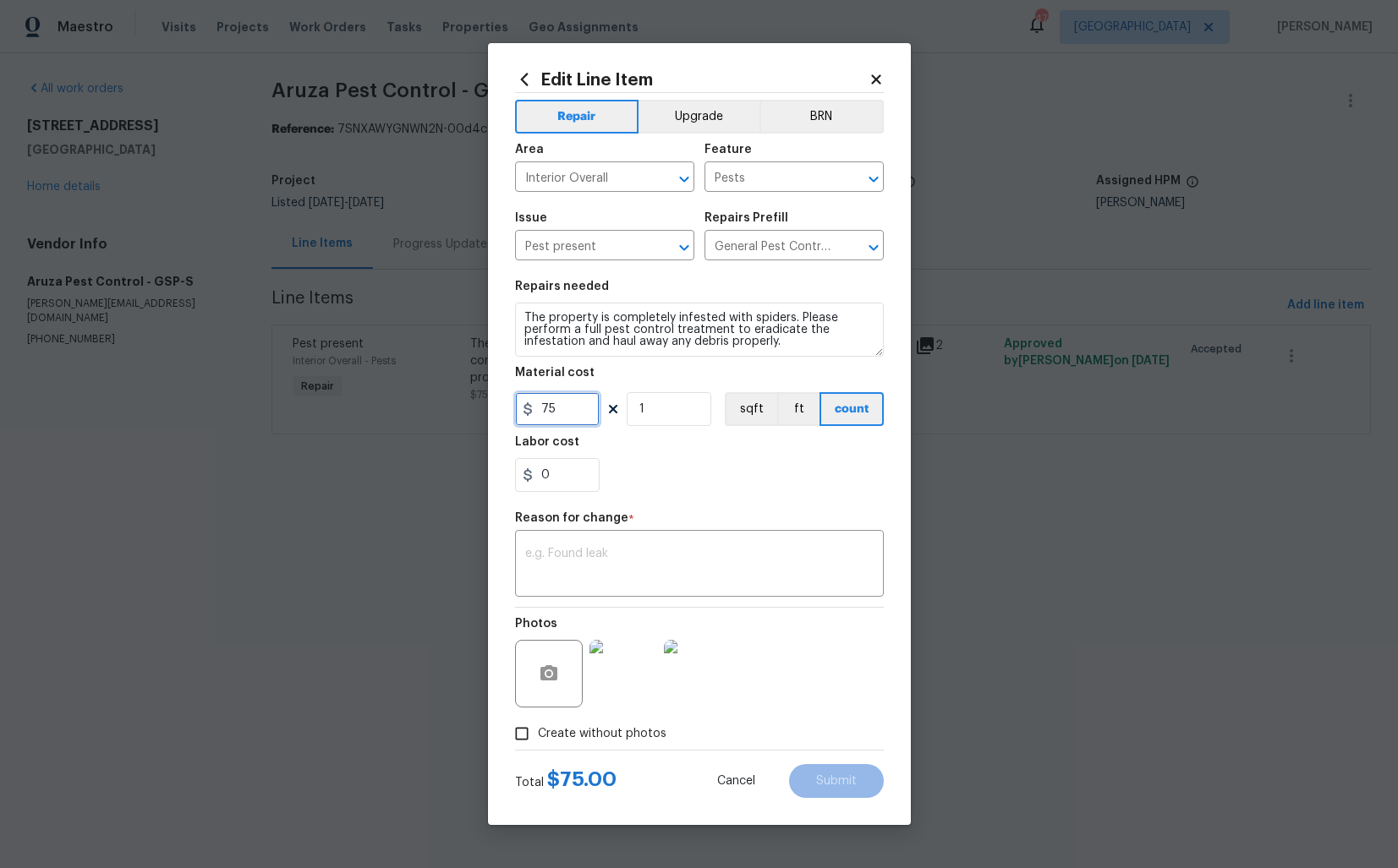
click at [566, 402] on input "75" at bounding box center [556, 409] width 84 height 33
type input "150"
click at [579, 541] on div "x ​" at bounding box center [699, 565] width 369 height 62
click at [619, 565] on textarea at bounding box center [699, 565] width 348 height 35
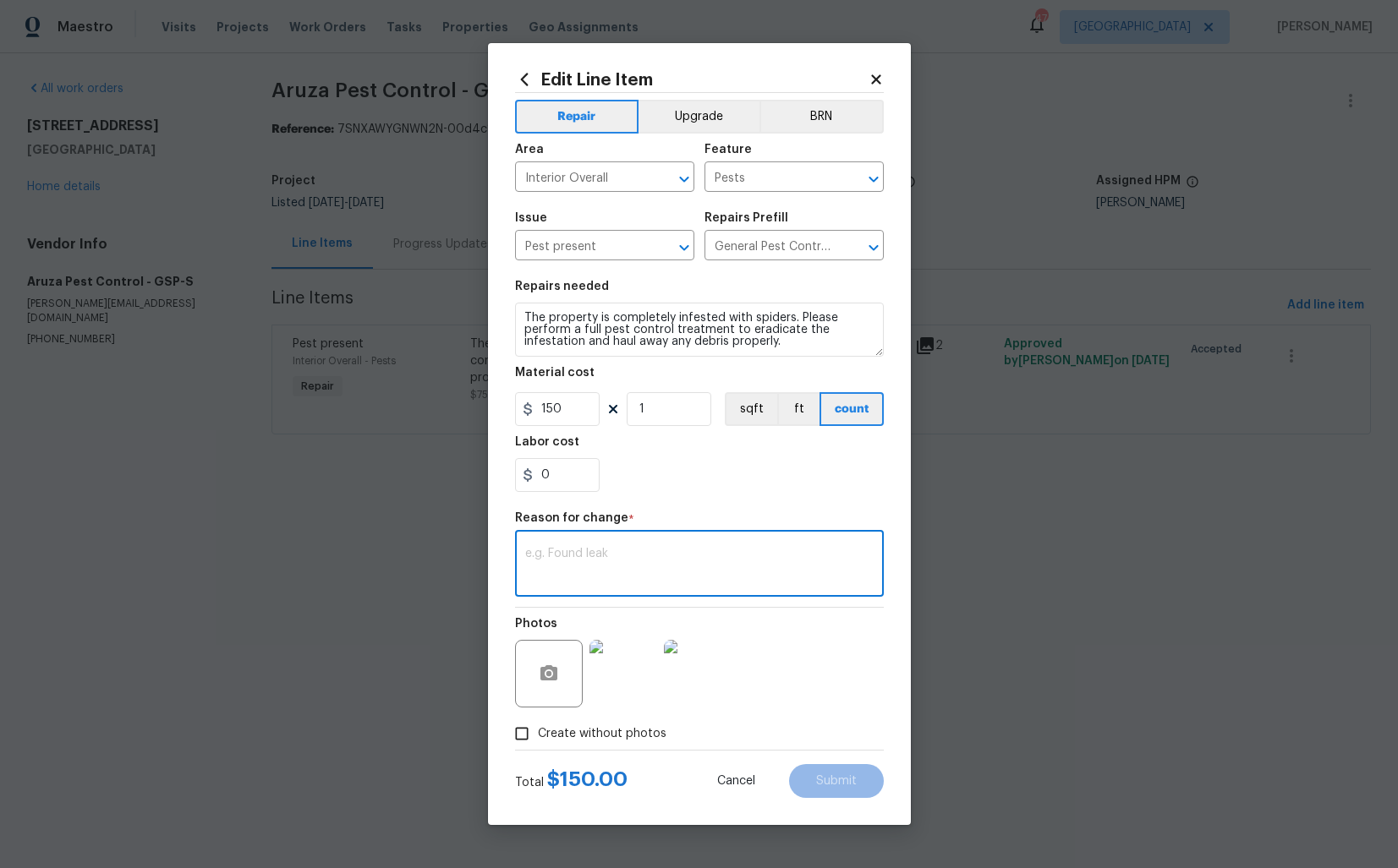
paste textarea "(AM) Updated per vendor’s final cost."
type textarea "(AM) Updated per vendor’s final cost."
click at [831, 788] on button "Submit" at bounding box center [836, 780] width 95 height 33
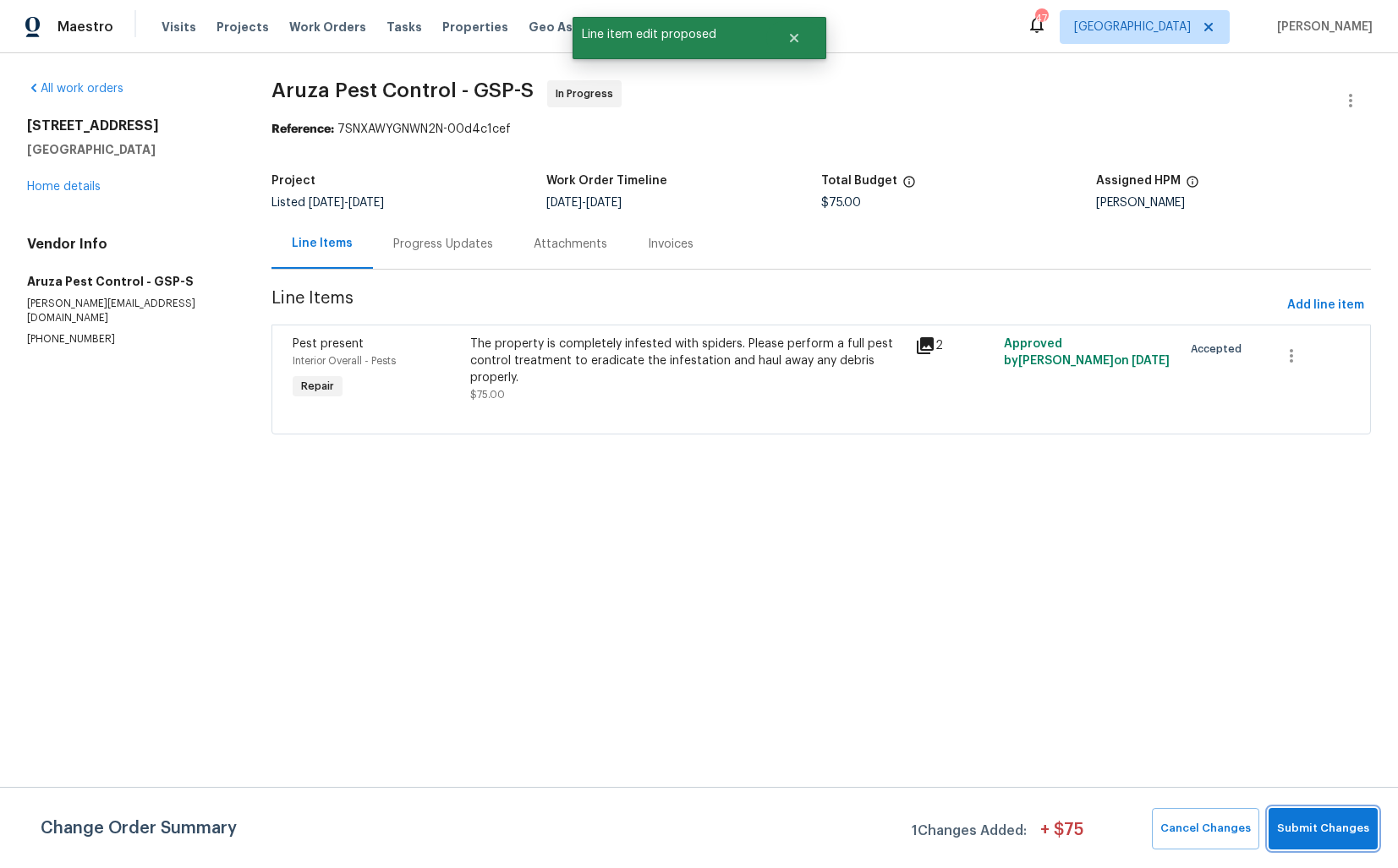
click at [1306, 830] on span "Submit Changes" at bounding box center [1323, 829] width 92 height 20
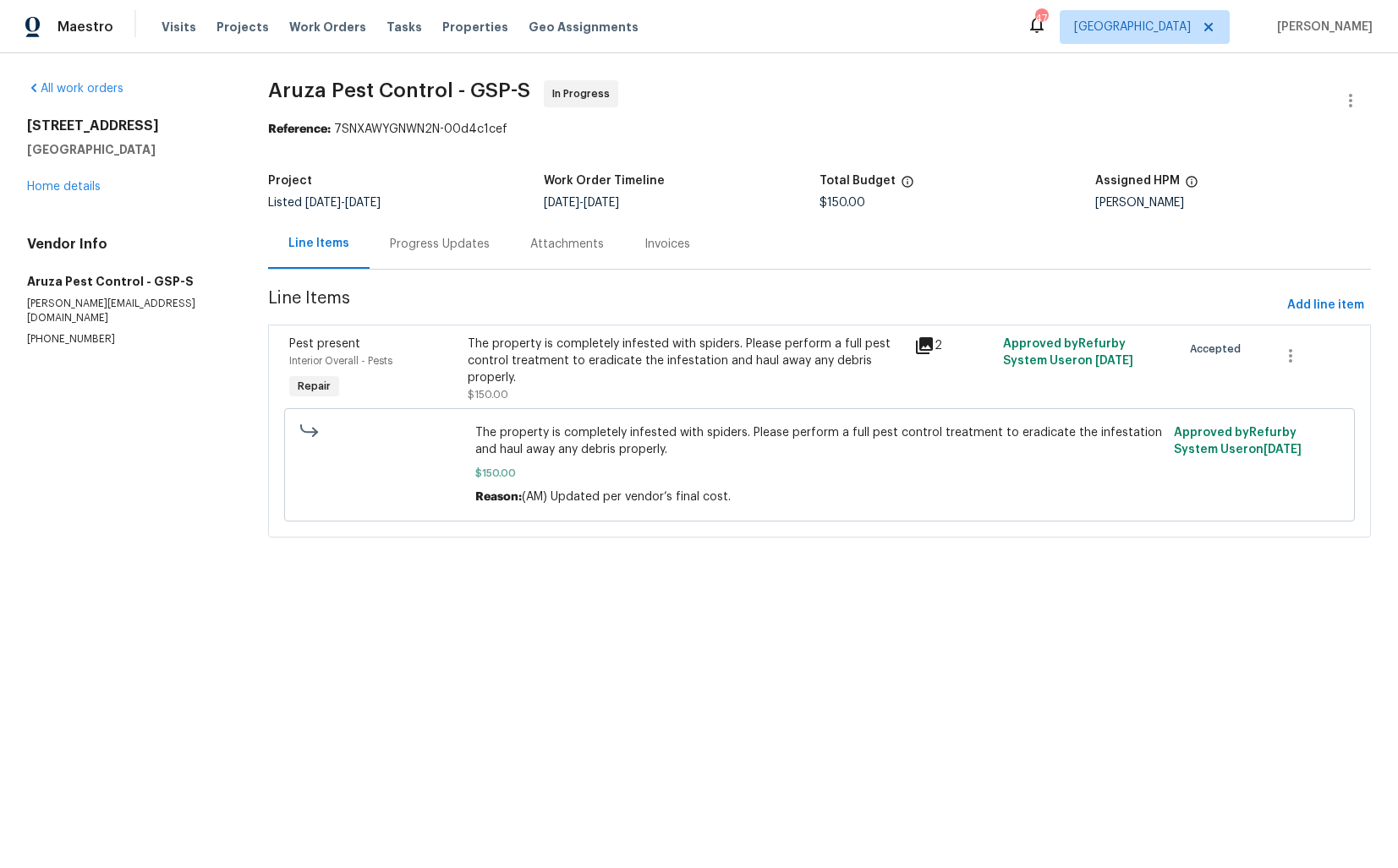
click at [444, 253] on div "Progress Updates" at bounding box center [439, 243] width 140 height 50
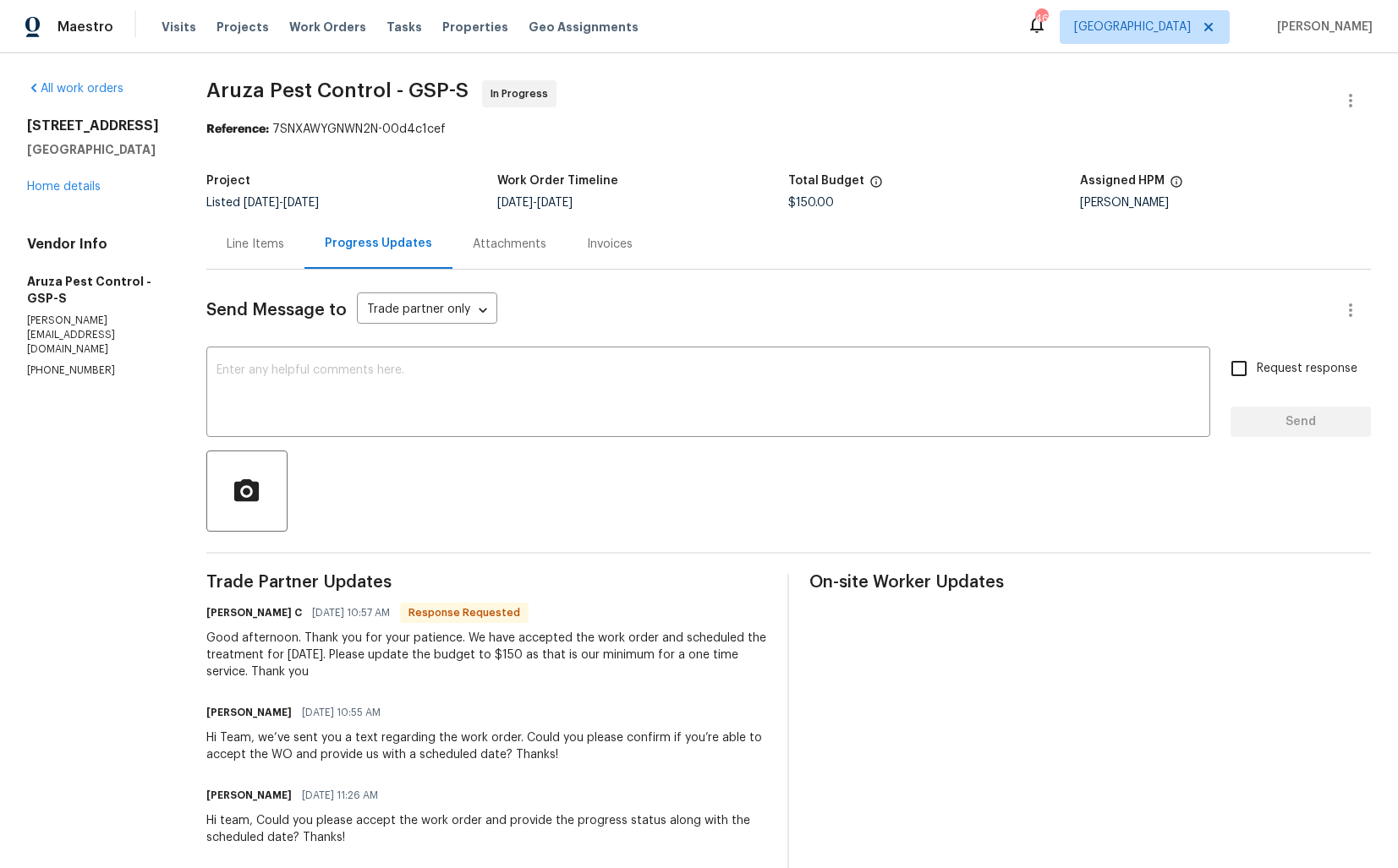
click at [219, 614] on h6 "Robbi C" at bounding box center [254, 613] width 96 height 17
copy h6 "Robbi"
click at [411, 394] on textarea at bounding box center [707, 393] width 983 height 59
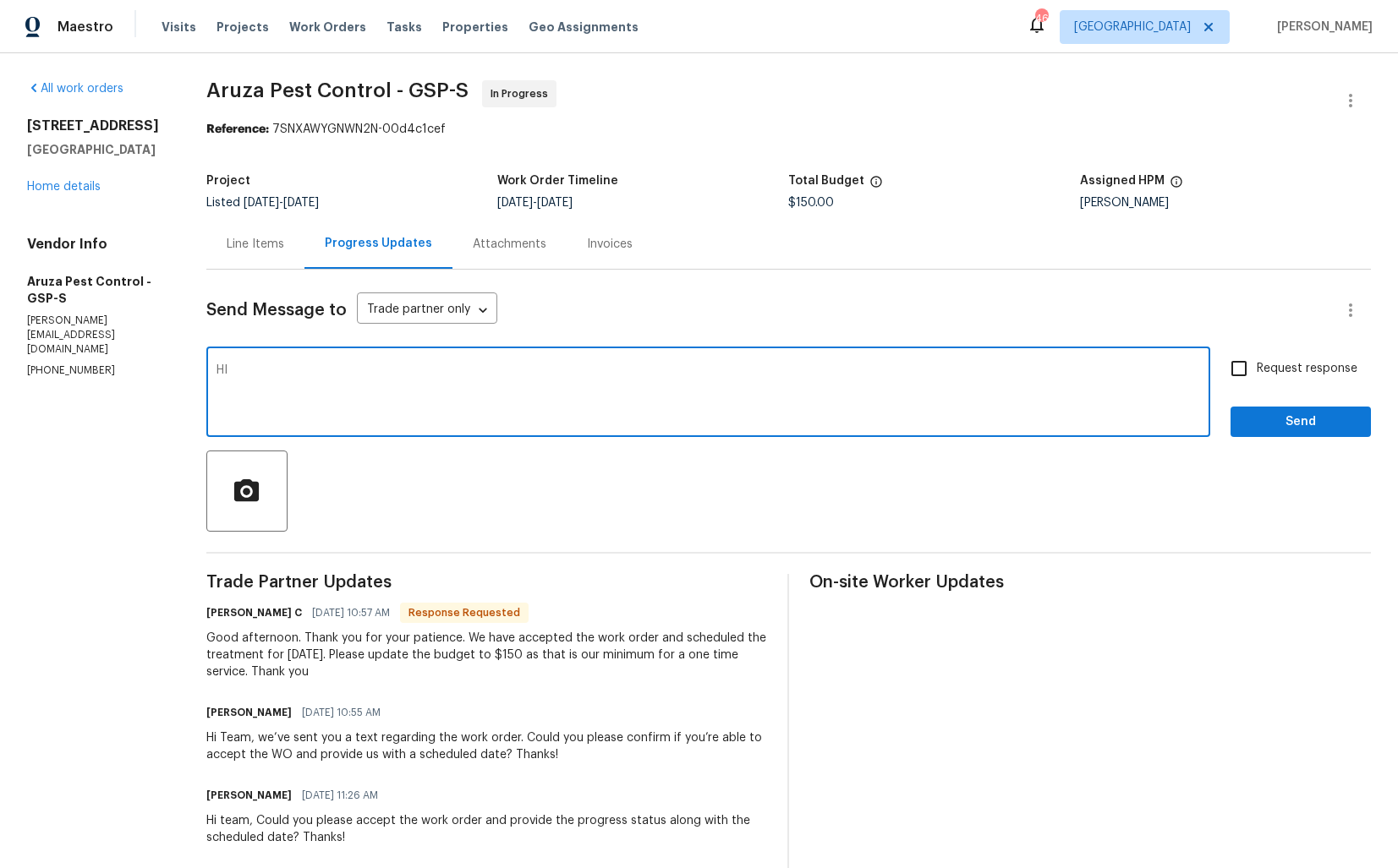
paste textarea "Robbi"
type textarea "HI Robbi, thank you for the confirmation. Cost has been updated, kindly proceed…"
click at [1254, 378] on input "Request response" at bounding box center [1238, 368] width 35 height 35
checkbox input "true"
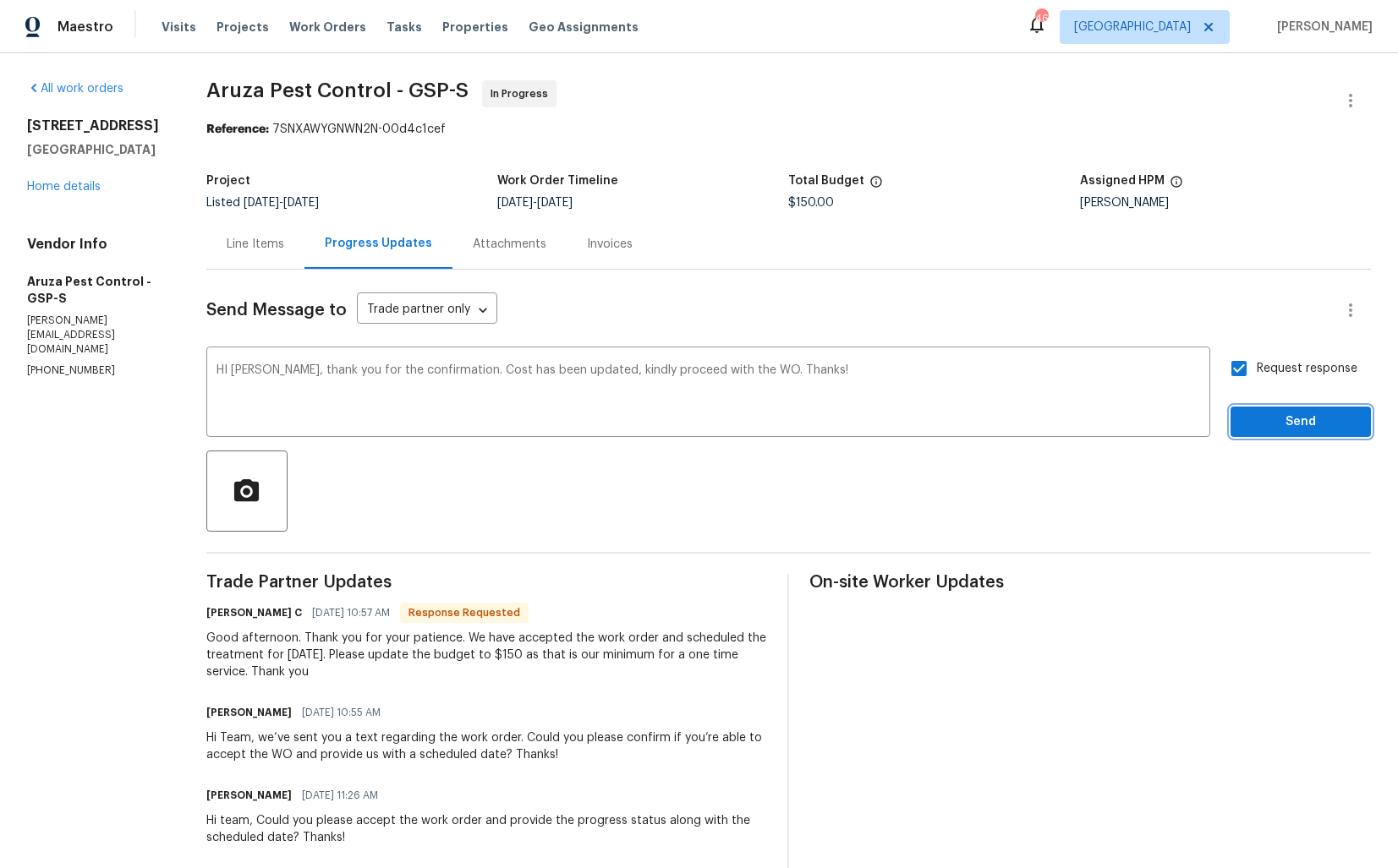
click at [1265, 413] on span "Send" at bounding box center [1299, 421] width 113 height 21
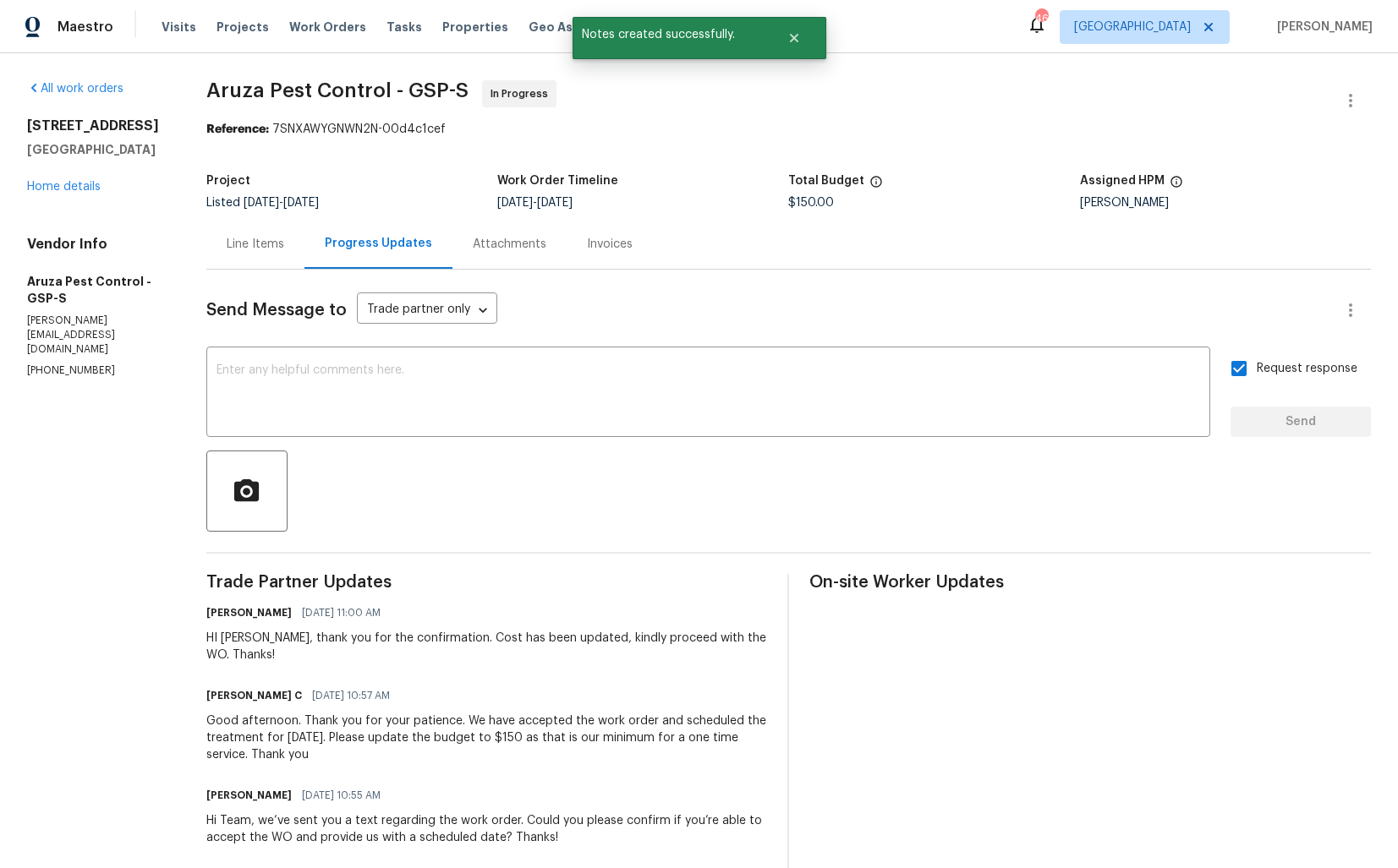
click at [311, 725] on div "Good afternoon. Thank you for your patience. We have accepted the work order an…" at bounding box center [486, 738] width 562 height 51
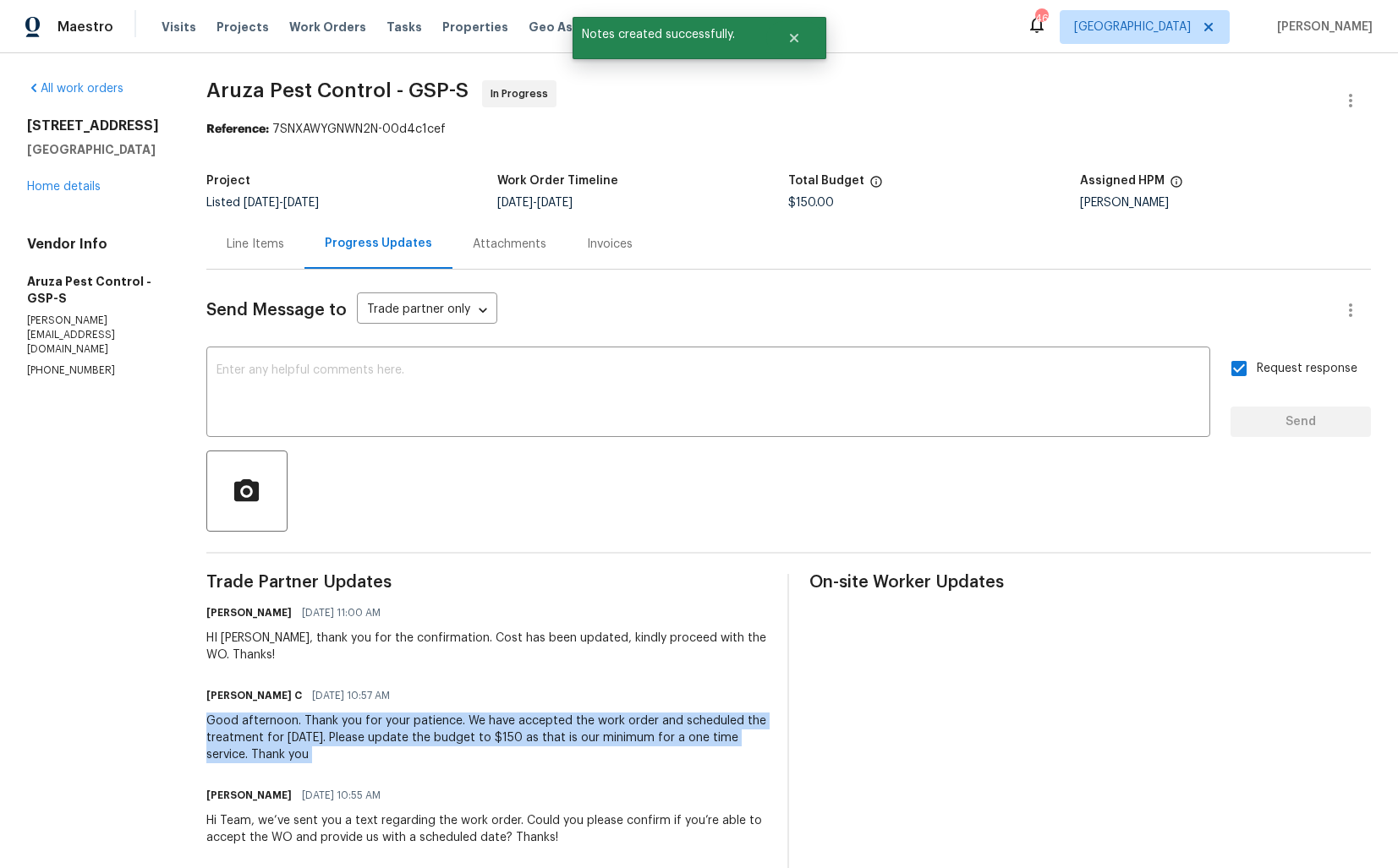
copy div "Good afternoon. Thank you for your patience. We have accepted the work order an…"
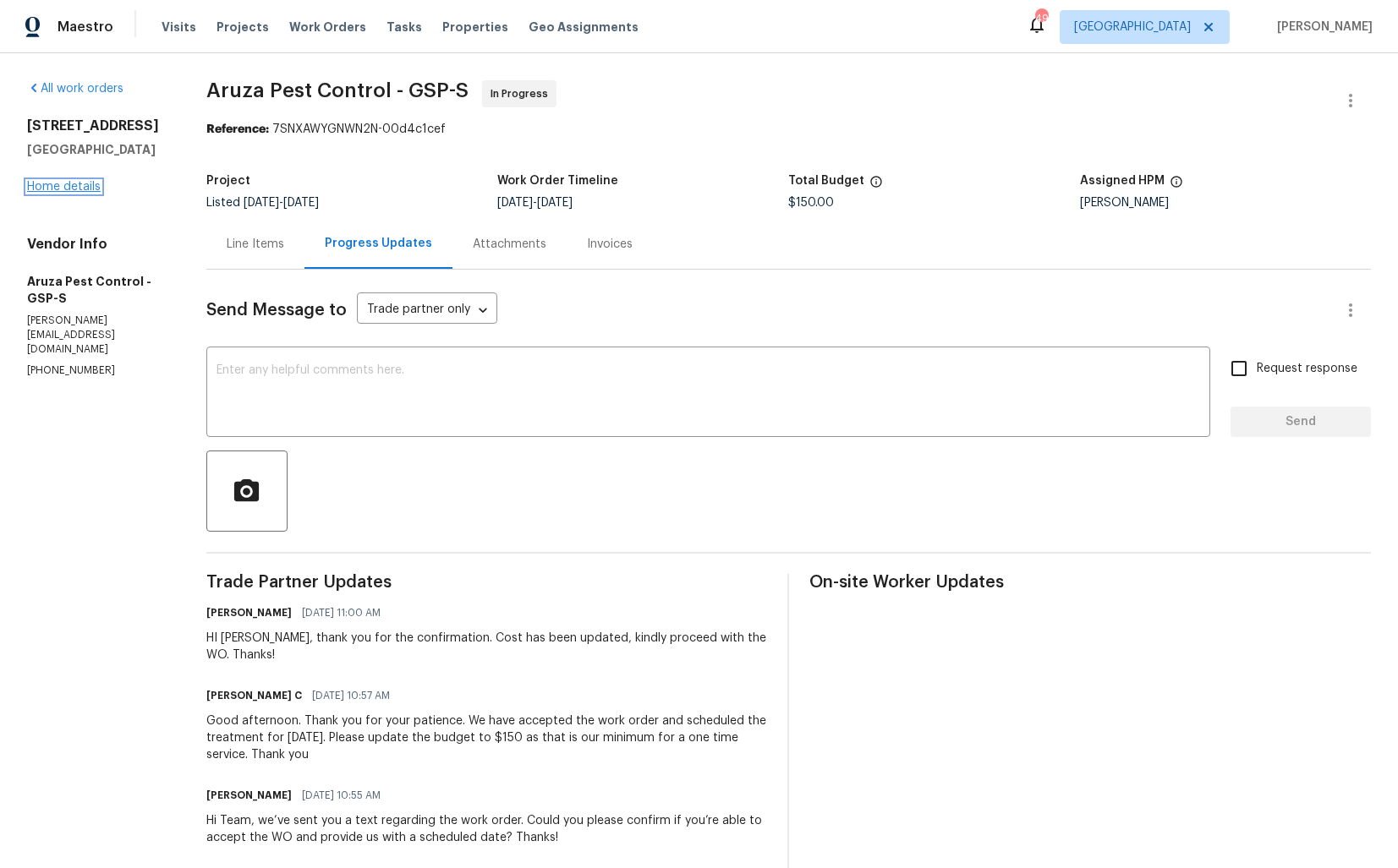
click at [58, 192] on link "Home details" at bounding box center [63, 186] width 73 height 12
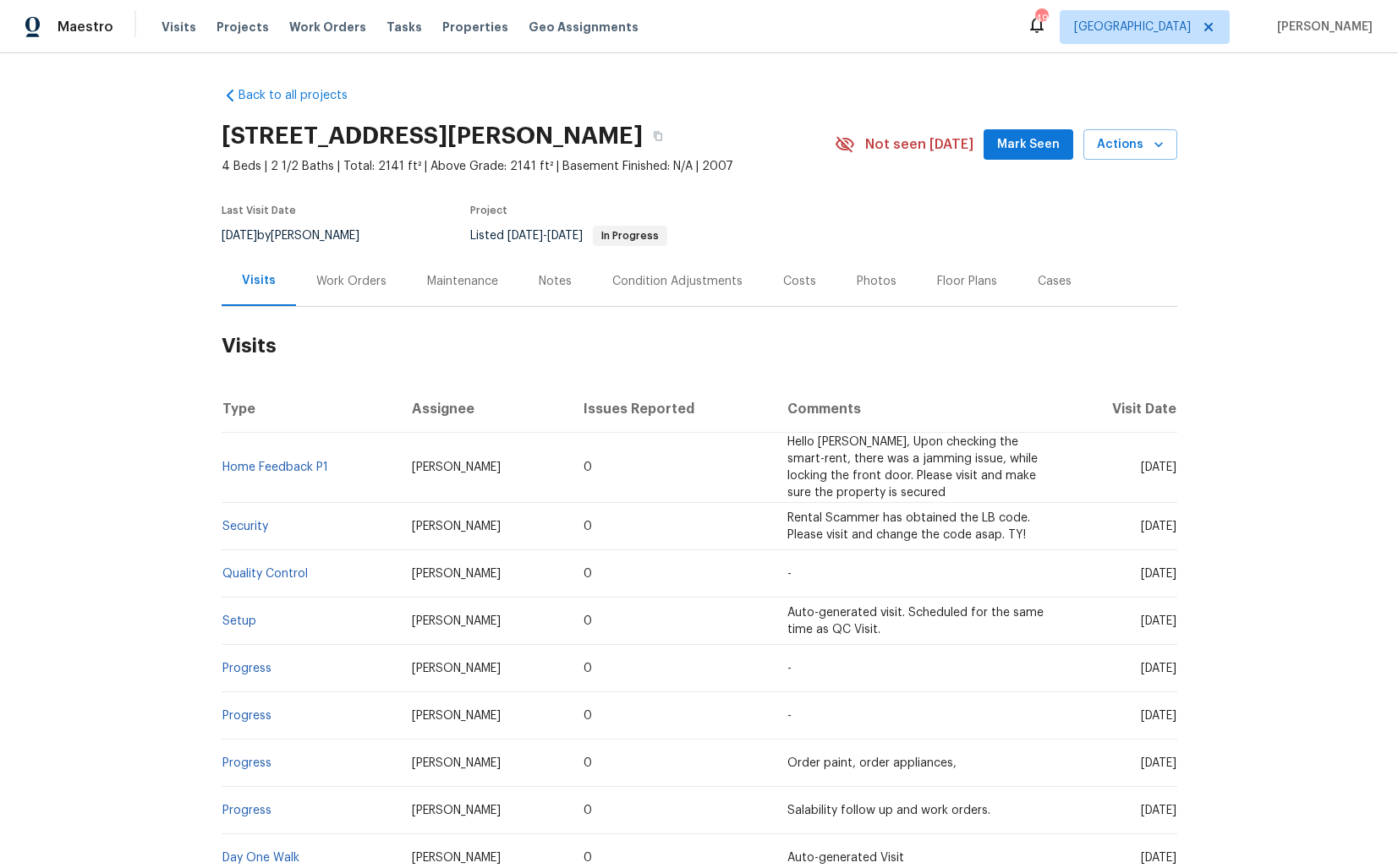
click at [360, 284] on div "Work Orders" at bounding box center [352, 281] width 71 height 17
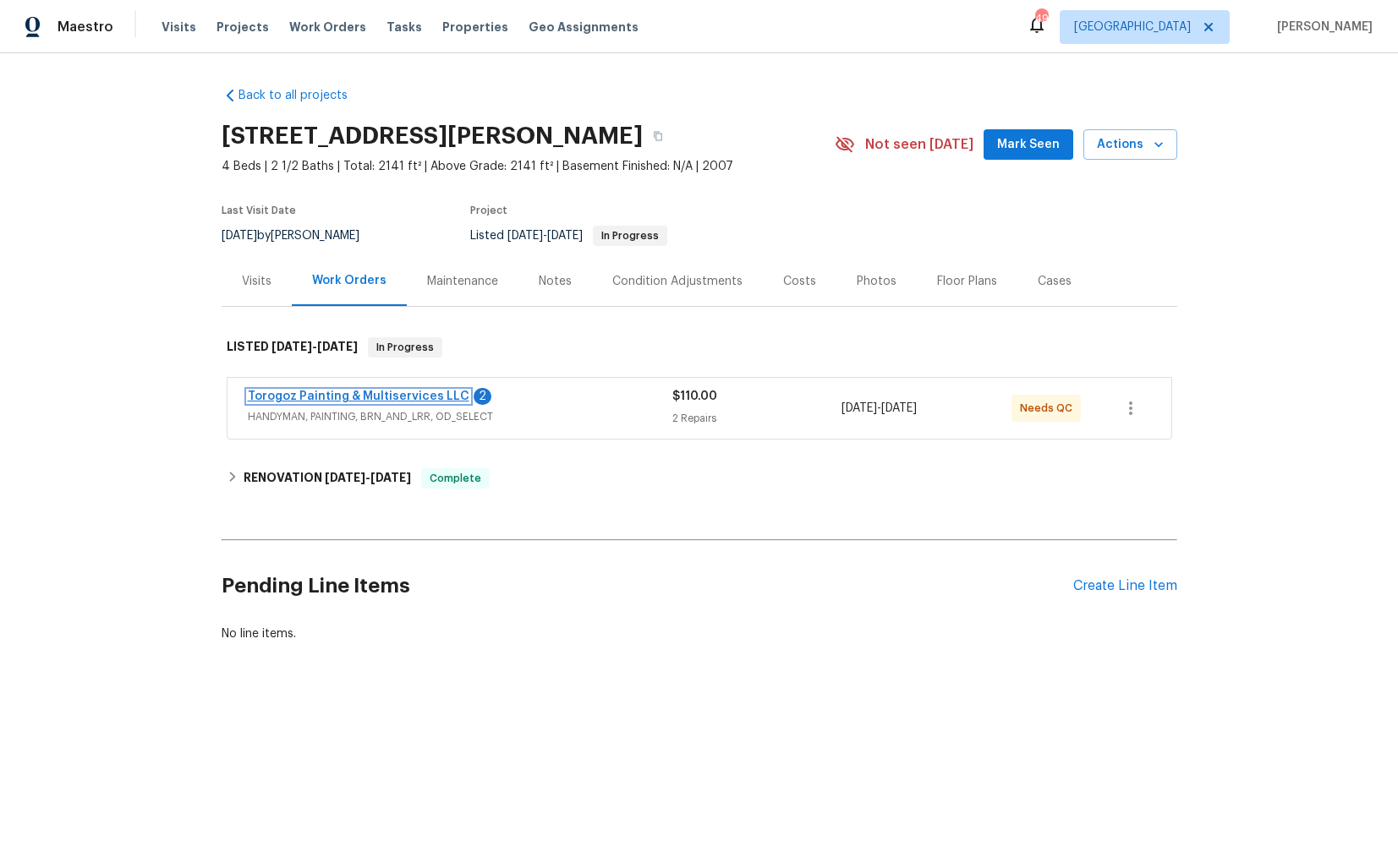
click at [316, 394] on link "Torogoz Painting & Multiservices LLC" at bounding box center [358, 396] width 222 height 12
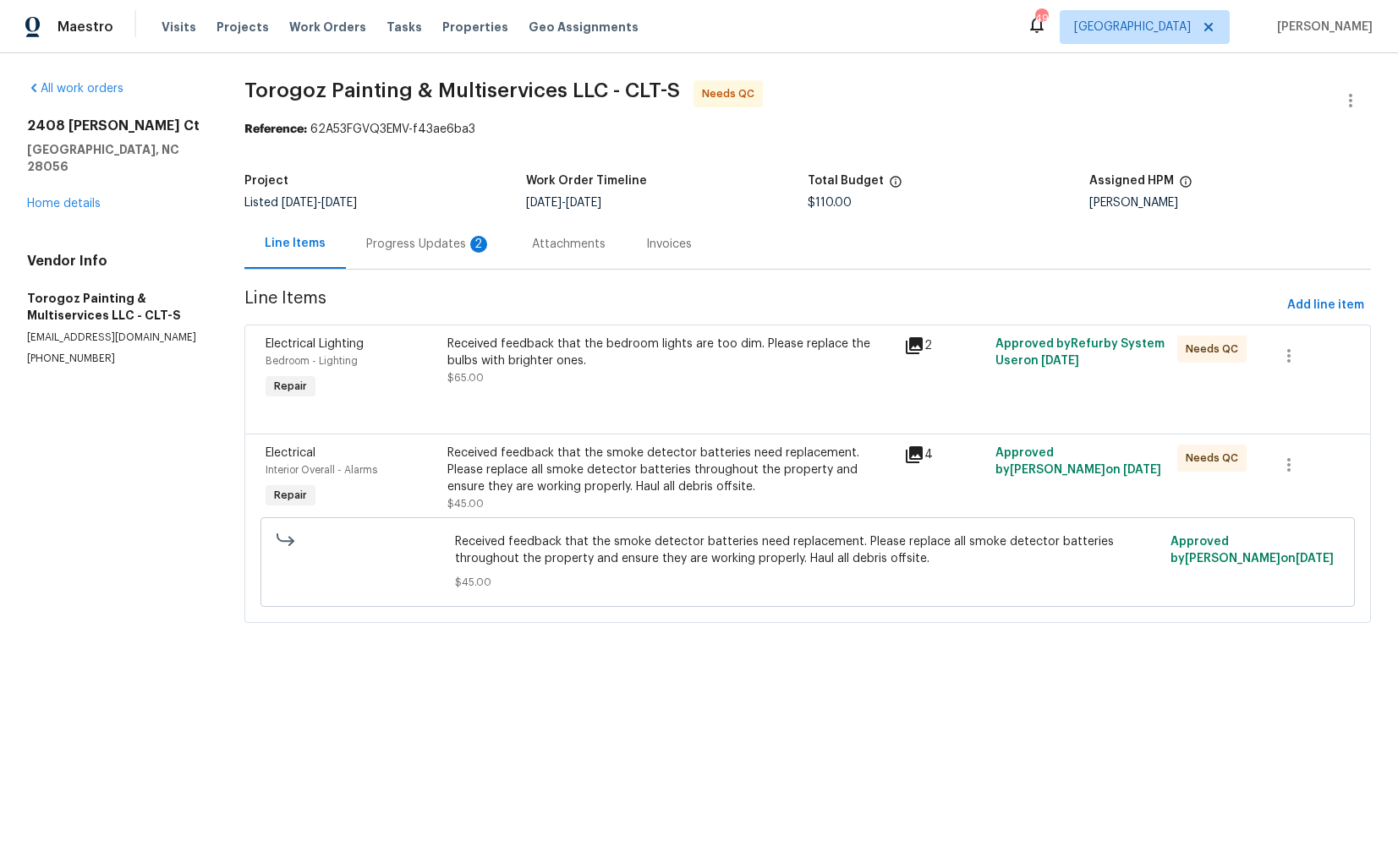
click at [571, 374] on div "Received feedback that the bedroom lights are too dim. Please replace the bulbs…" at bounding box center [670, 361] width 446 height 51
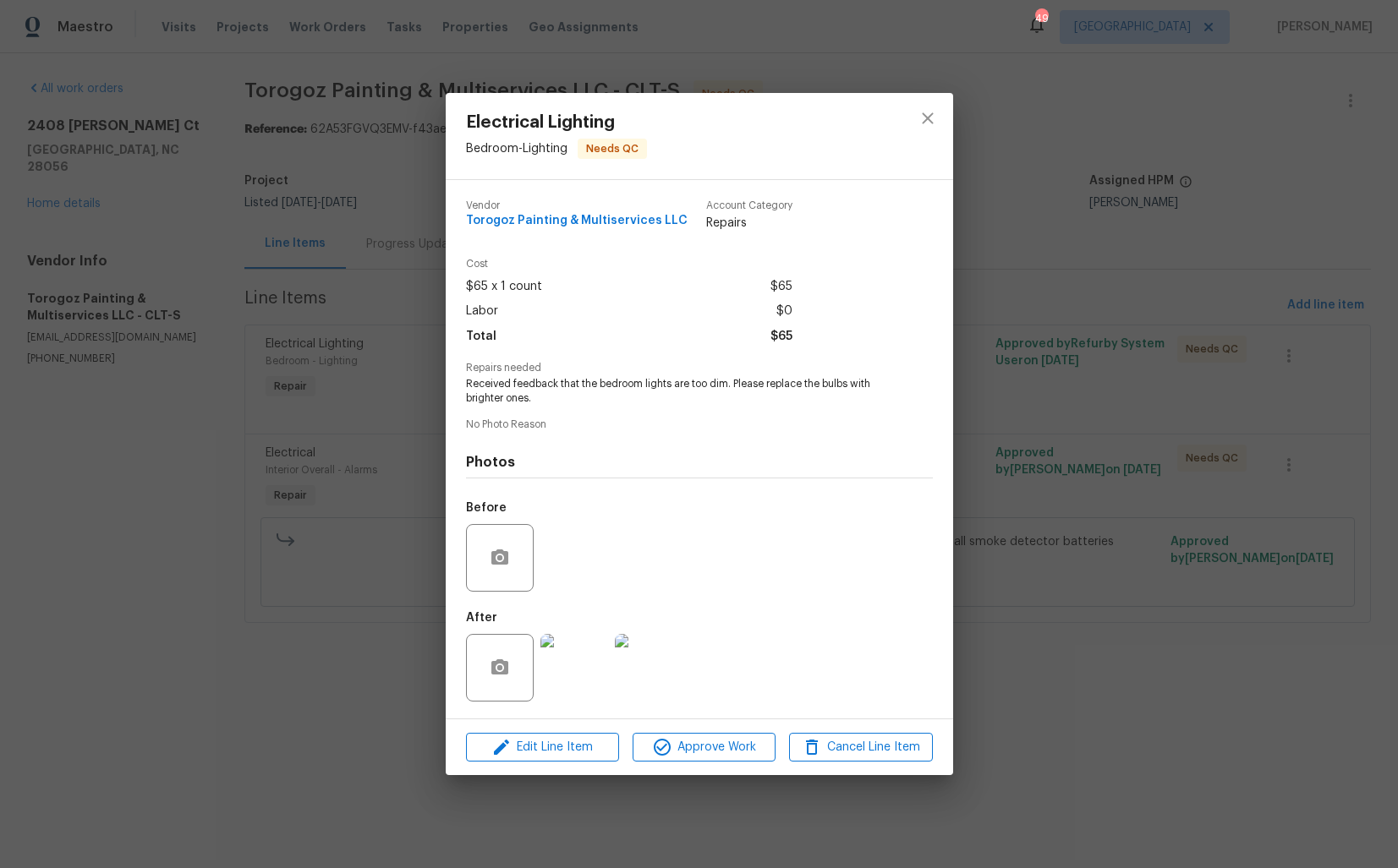
click at [578, 651] on img at bounding box center [573, 667] width 68 height 68
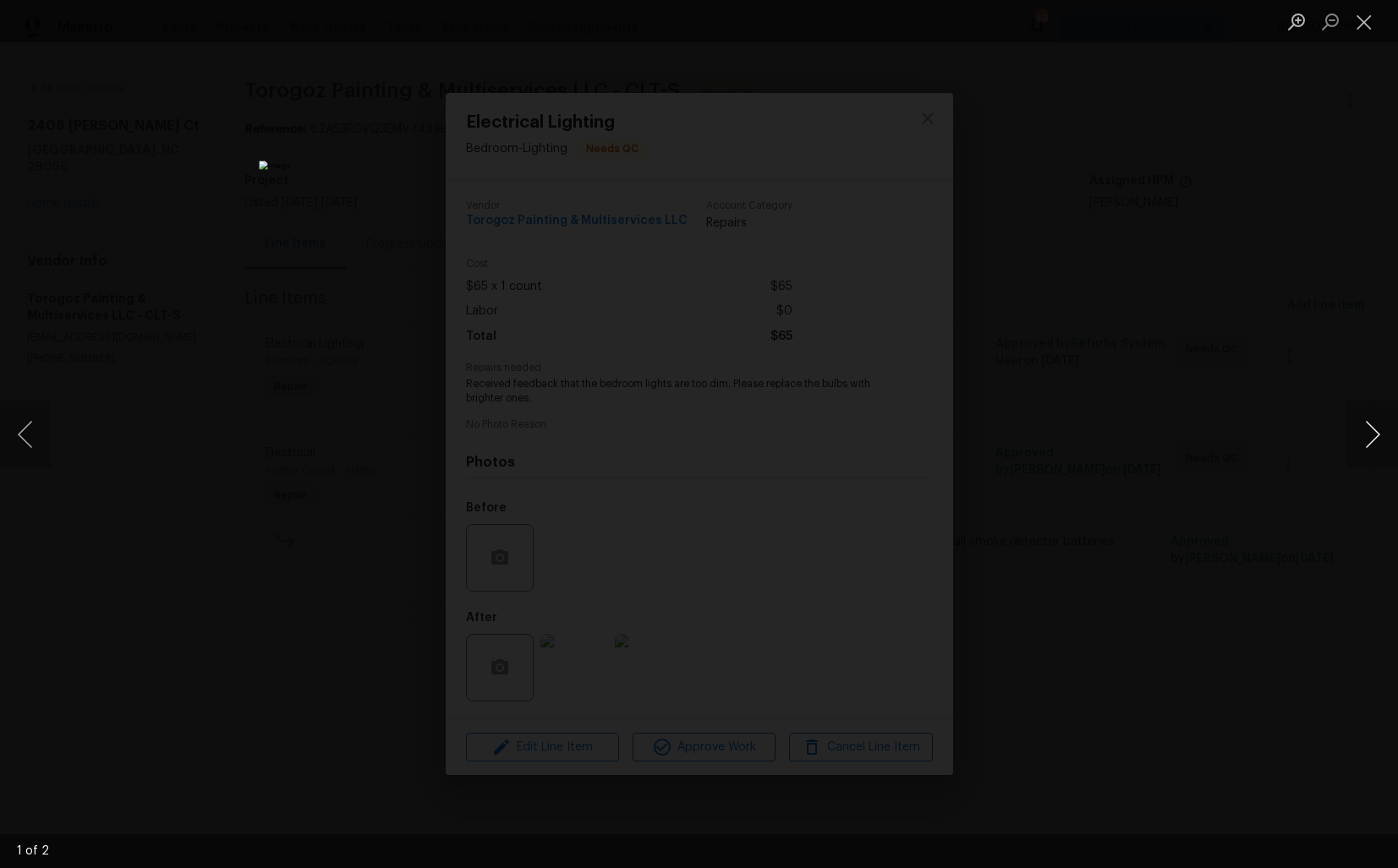
click at [1359, 439] on button "Next image" at bounding box center [1372, 434] width 51 height 68
click at [1222, 395] on div "Lightbox" at bounding box center [699, 434] width 1398 height 868
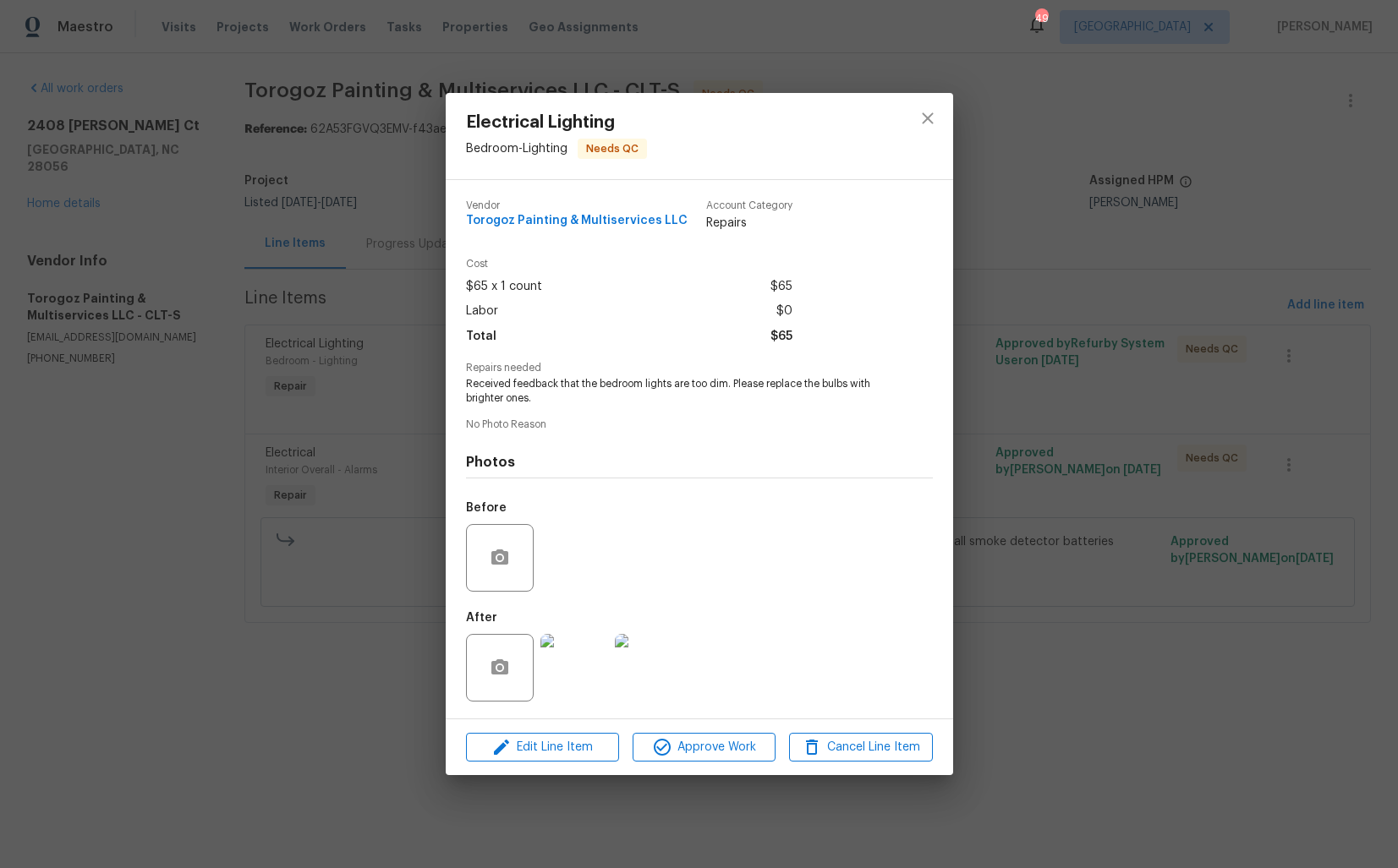
click at [1119, 373] on div "Electrical Lighting Bedroom - Lighting Needs QC Vendor Torogoz Painting & Multi…" at bounding box center [699, 434] width 1398 height 868
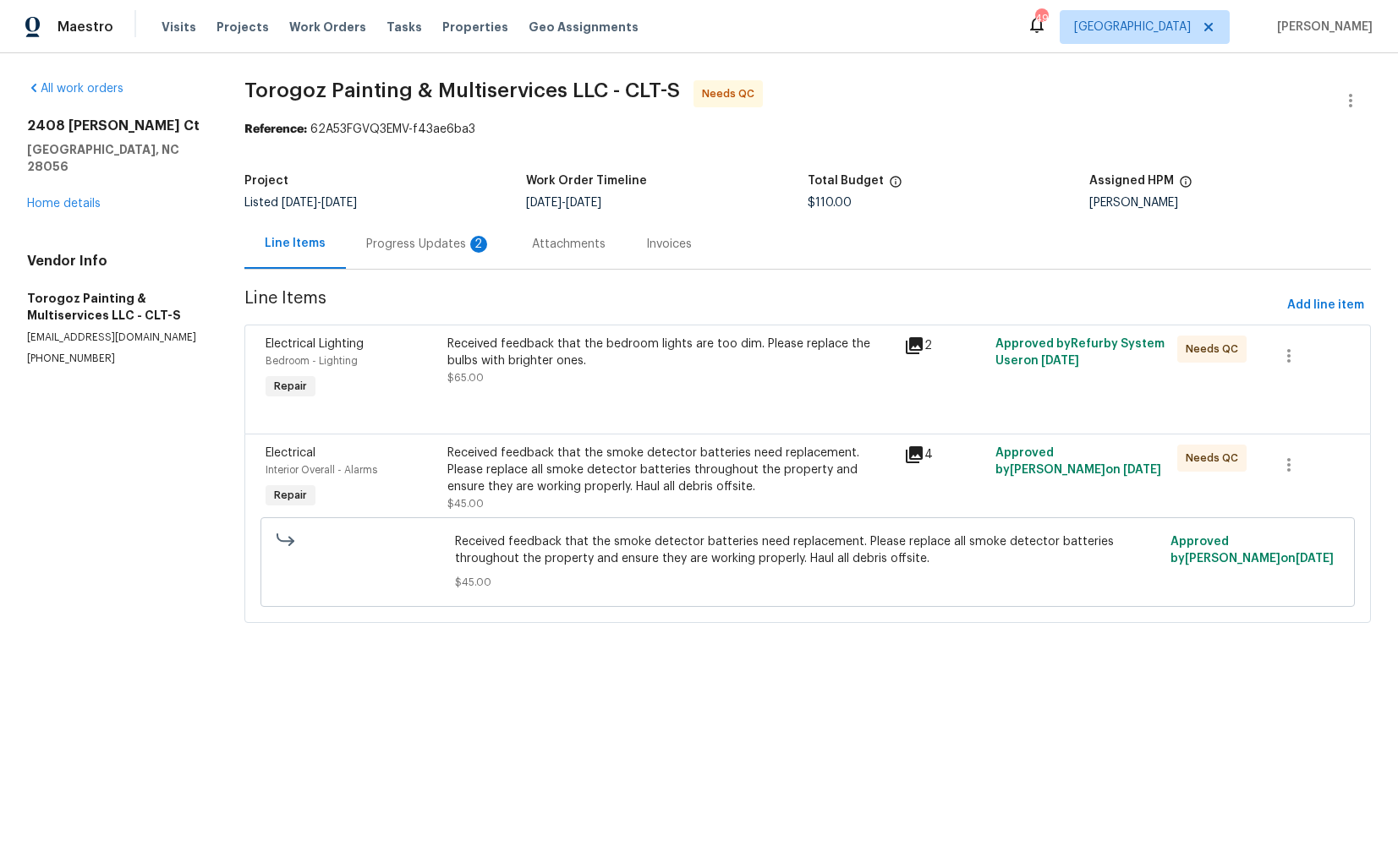
click at [667, 465] on div "Received feedback that the smoke detector batteries need replacement. Please re…" at bounding box center [670, 470] width 446 height 51
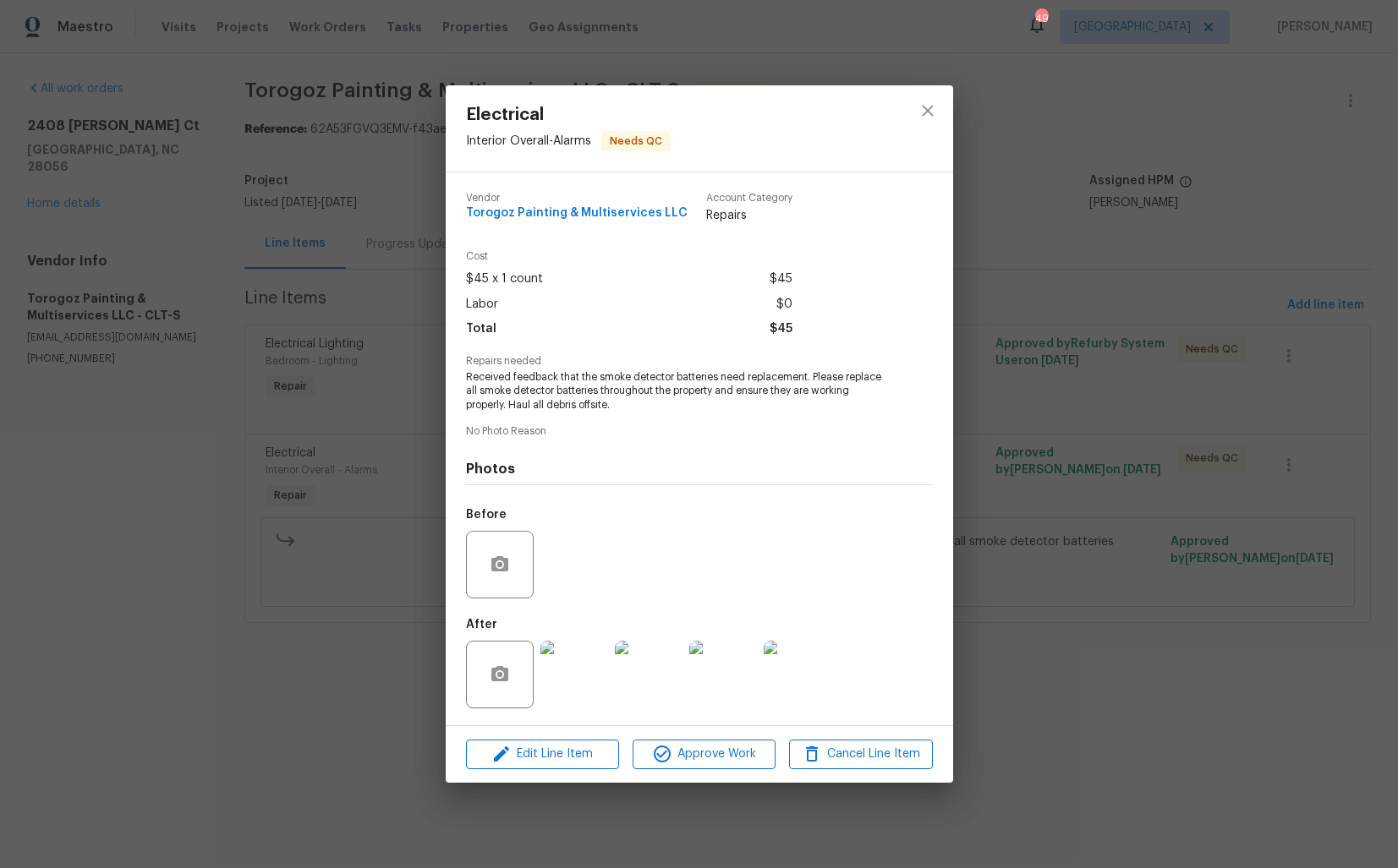
click at [559, 674] on img at bounding box center [573, 675] width 68 height 68
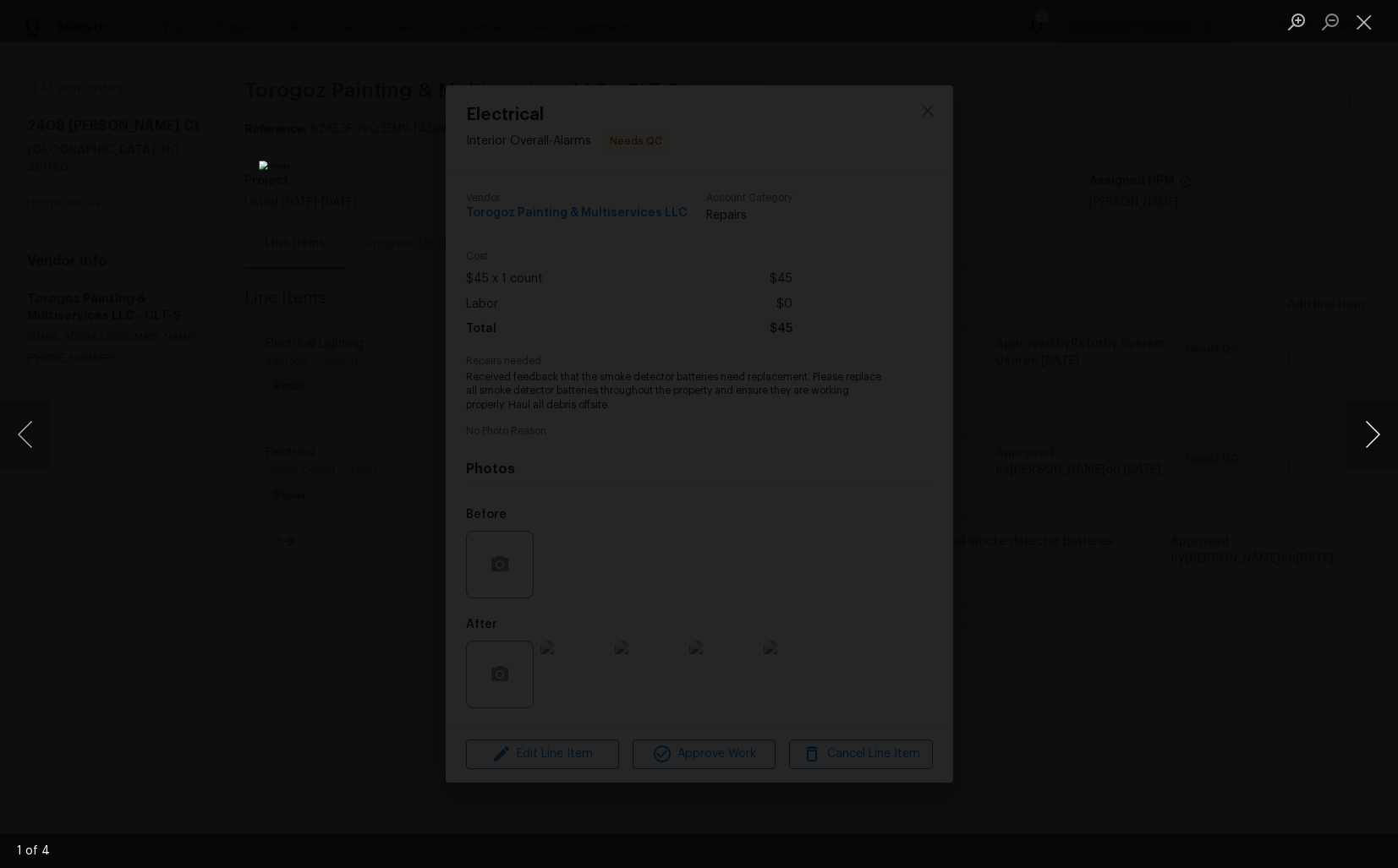
click at [1371, 436] on button "Next image" at bounding box center [1372, 434] width 51 height 68
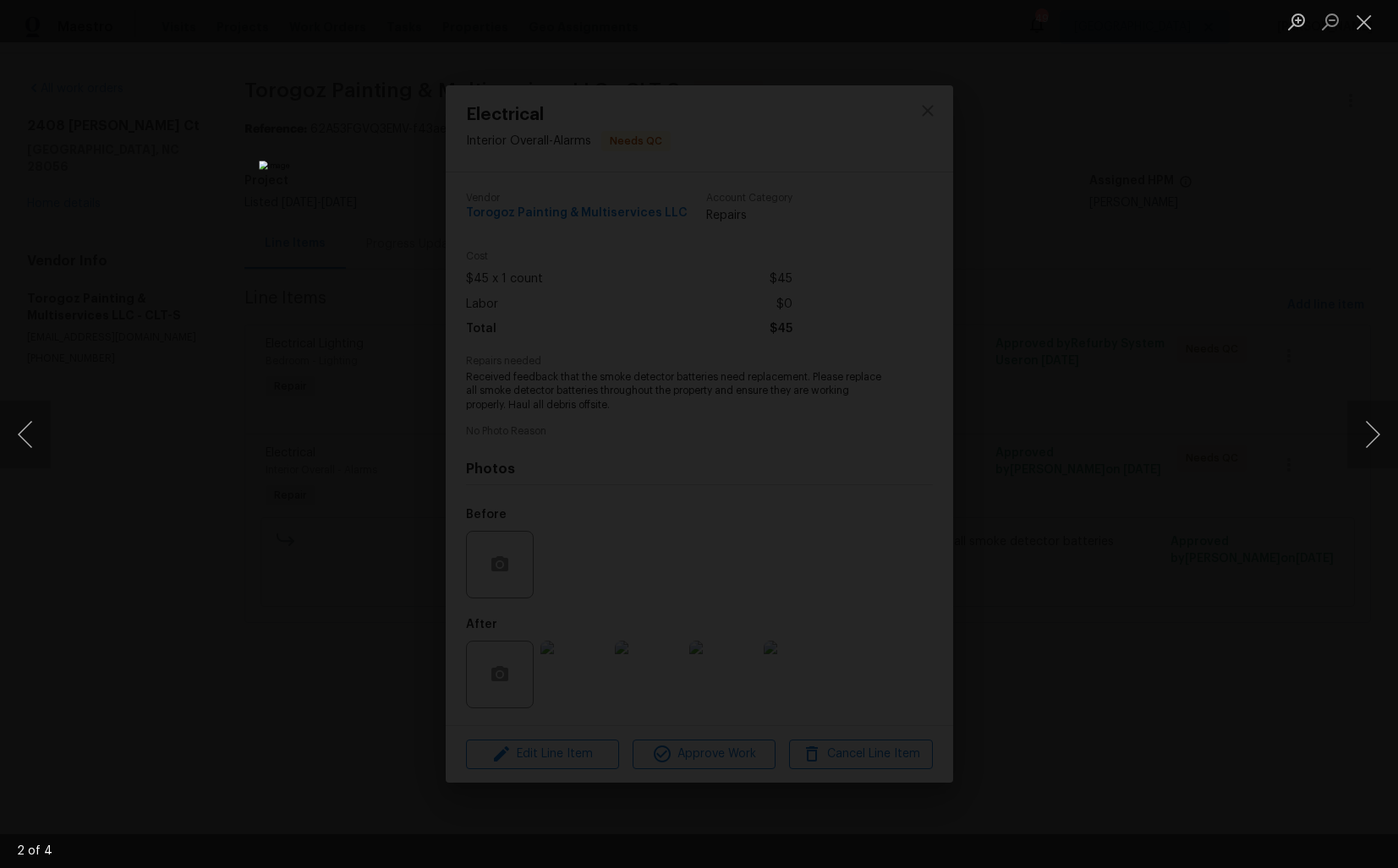
click at [1214, 442] on div "Lightbox" at bounding box center [699, 434] width 1398 height 868
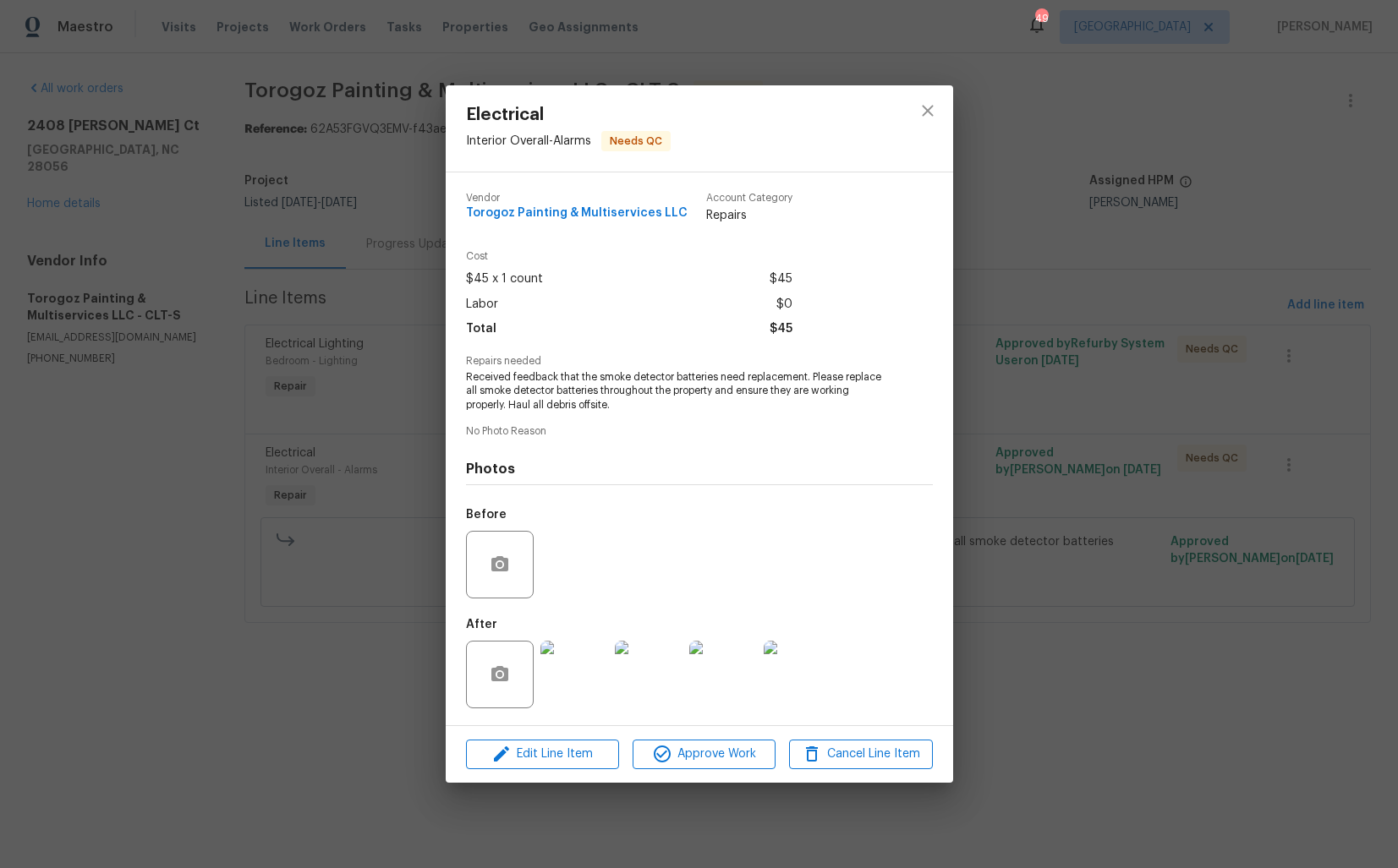
click at [1074, 449] on div "Electrical Interior Overall - Alarms Needs QC Vendor Torogoz Painting & Multise…" at bounding box center [699, 434] width 1398 height 868
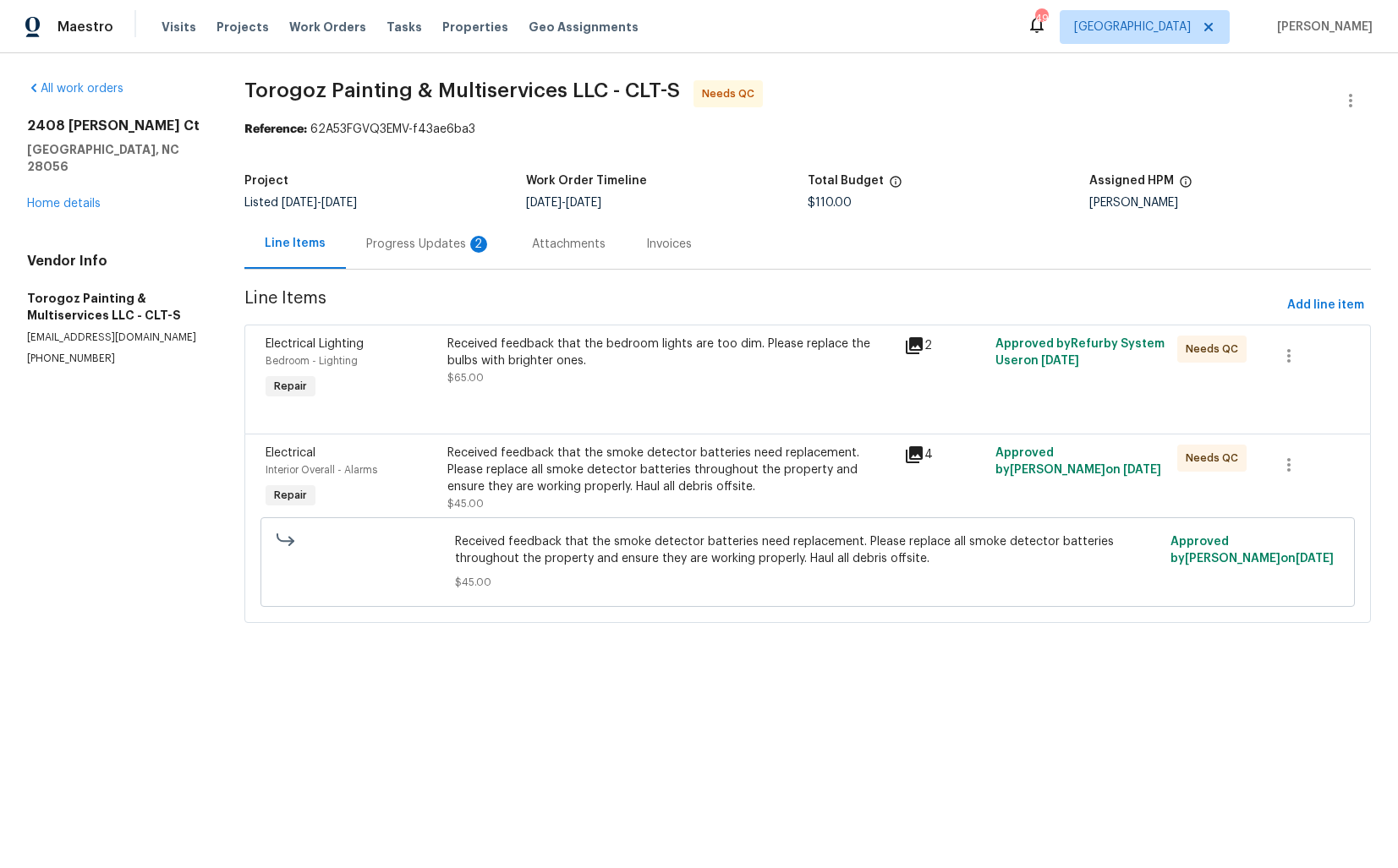
click at [397, 241] on div "Progress Updates 2" at bounding box center [429, 244] width 125 height 17
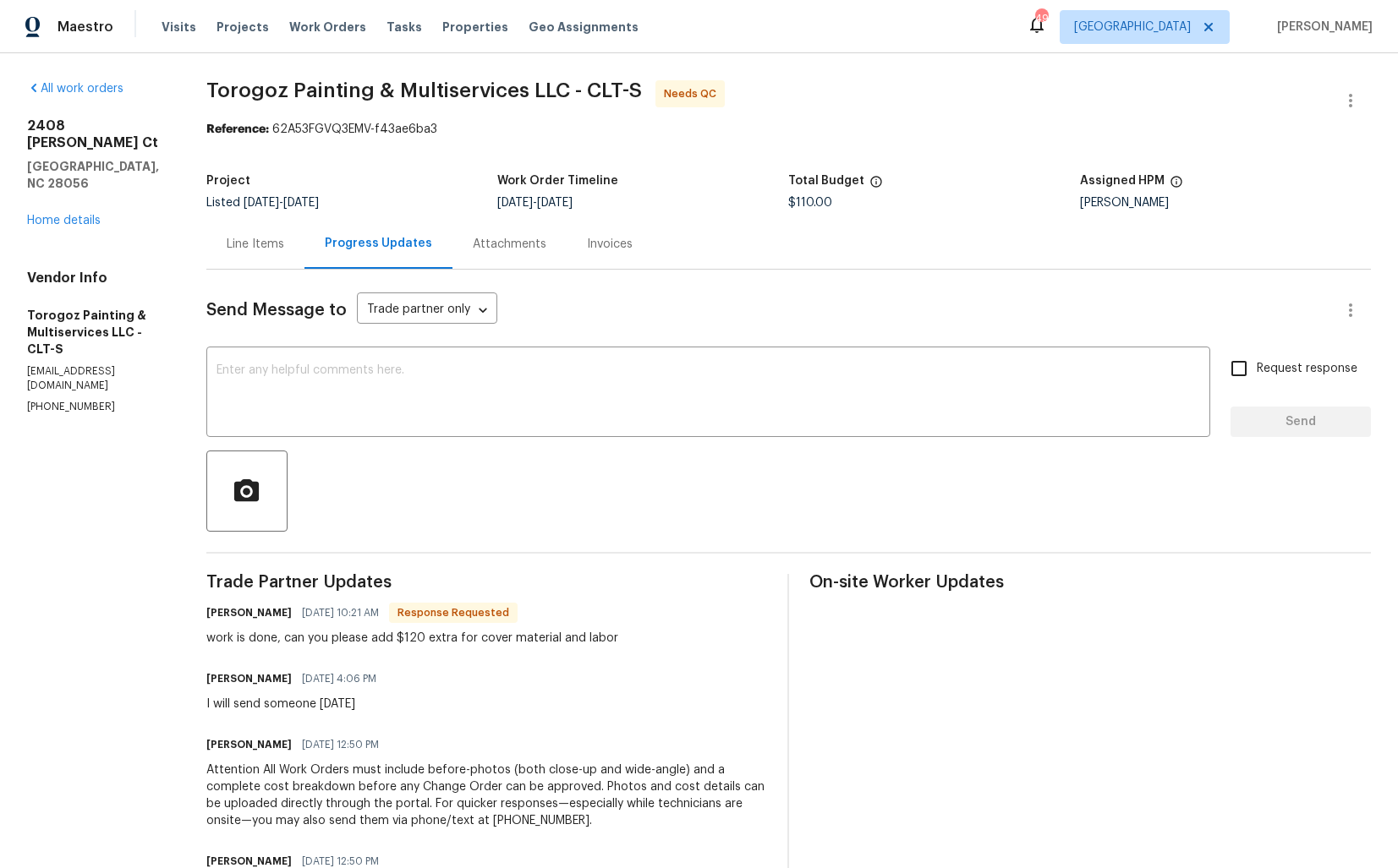
click at [284, 250] on div "Line Items" at bounding box center [256, 244] width 58 height 17
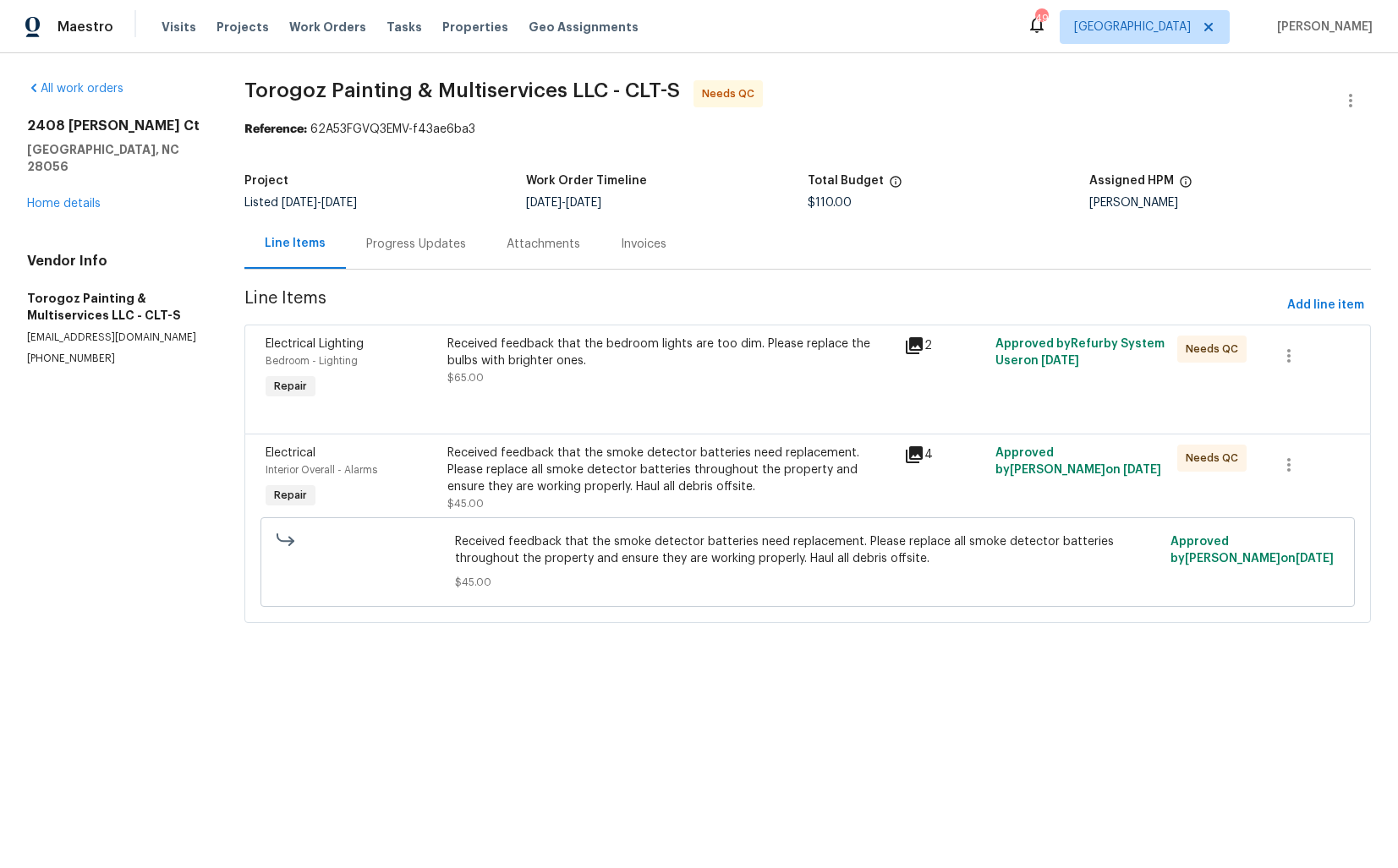
click at [619, 373] on div "Received feedback that the bedroom lights are too dim. Please replace the bulbs…" at bounding box center [670, 361] width 446 height 51
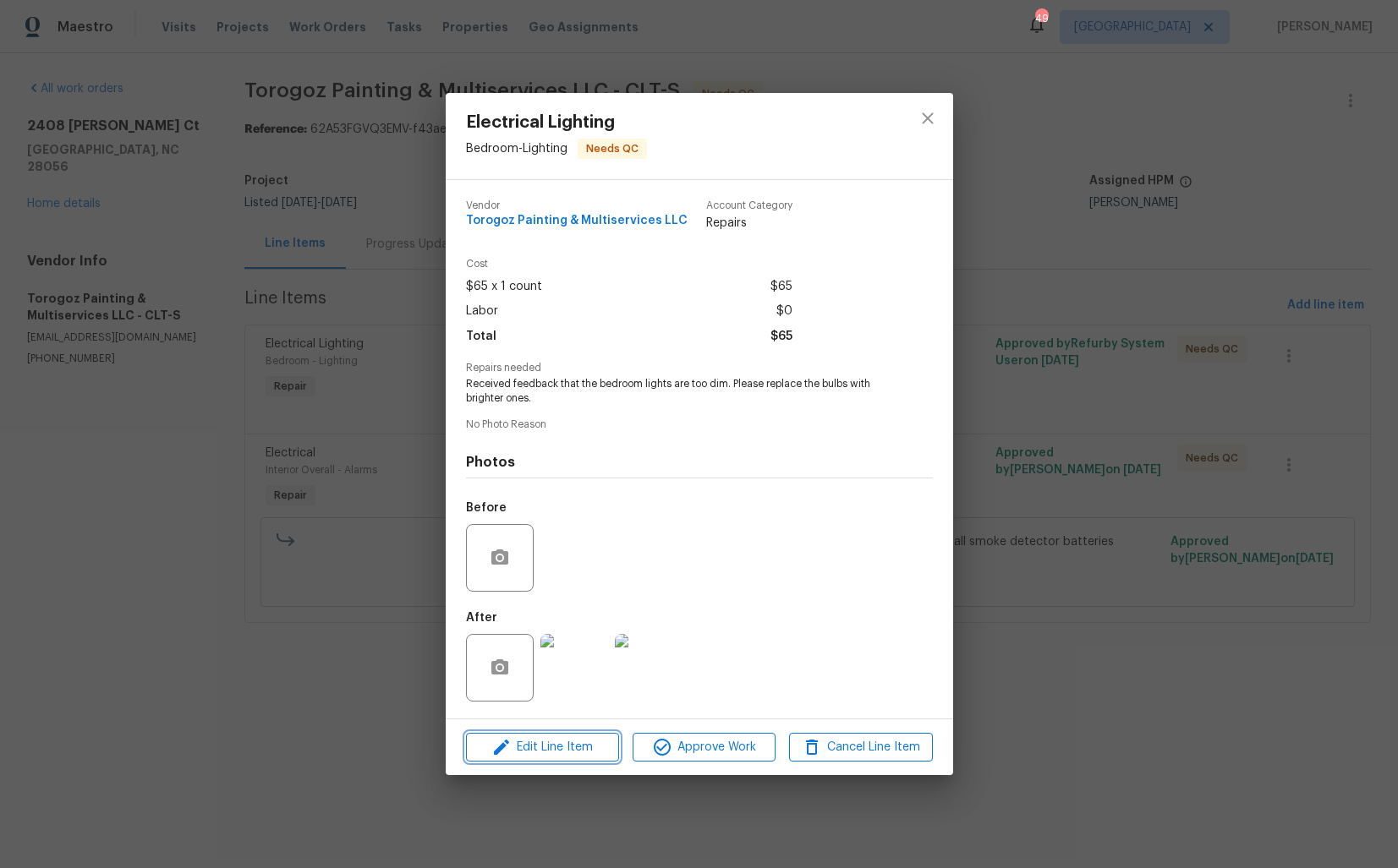
click at [539, 745] on span "Edit Line Item" at bounding box center [543, 747] width 143 height 21
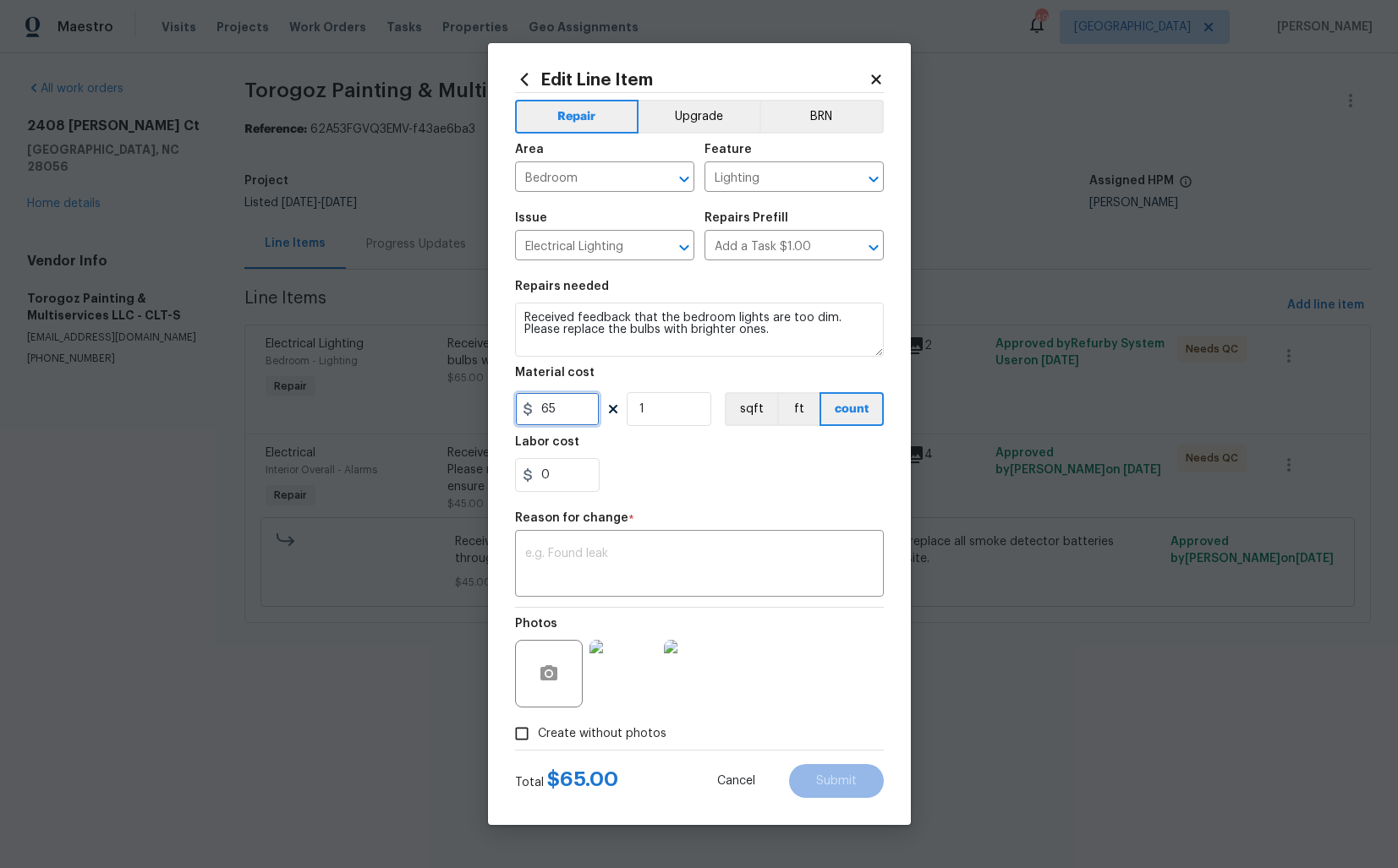
click at [562, 413] on input "65" at bounding box center [556, 409] width 84 height 33
type input "110"
click at [660, 568] on textarea at bounding box center [699, 565] width 348 height 35
paste textarea "(AM) Updated per vendor’s final cost."
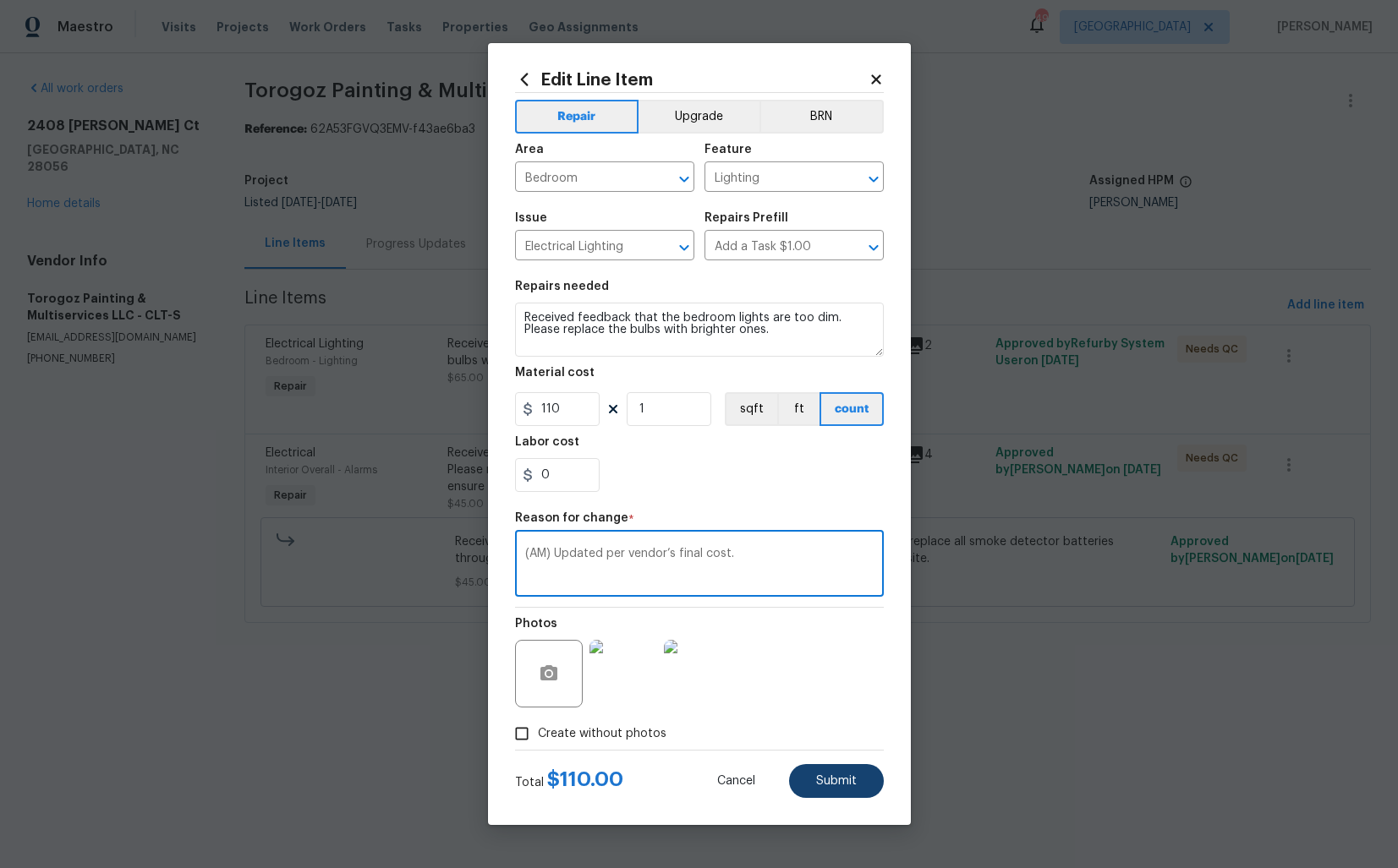
type textarea "(AM) Updated per vendor’s final cost."
click at [846, 781] on span "Submit" at bounding box center [836, 781] width 41 height 13
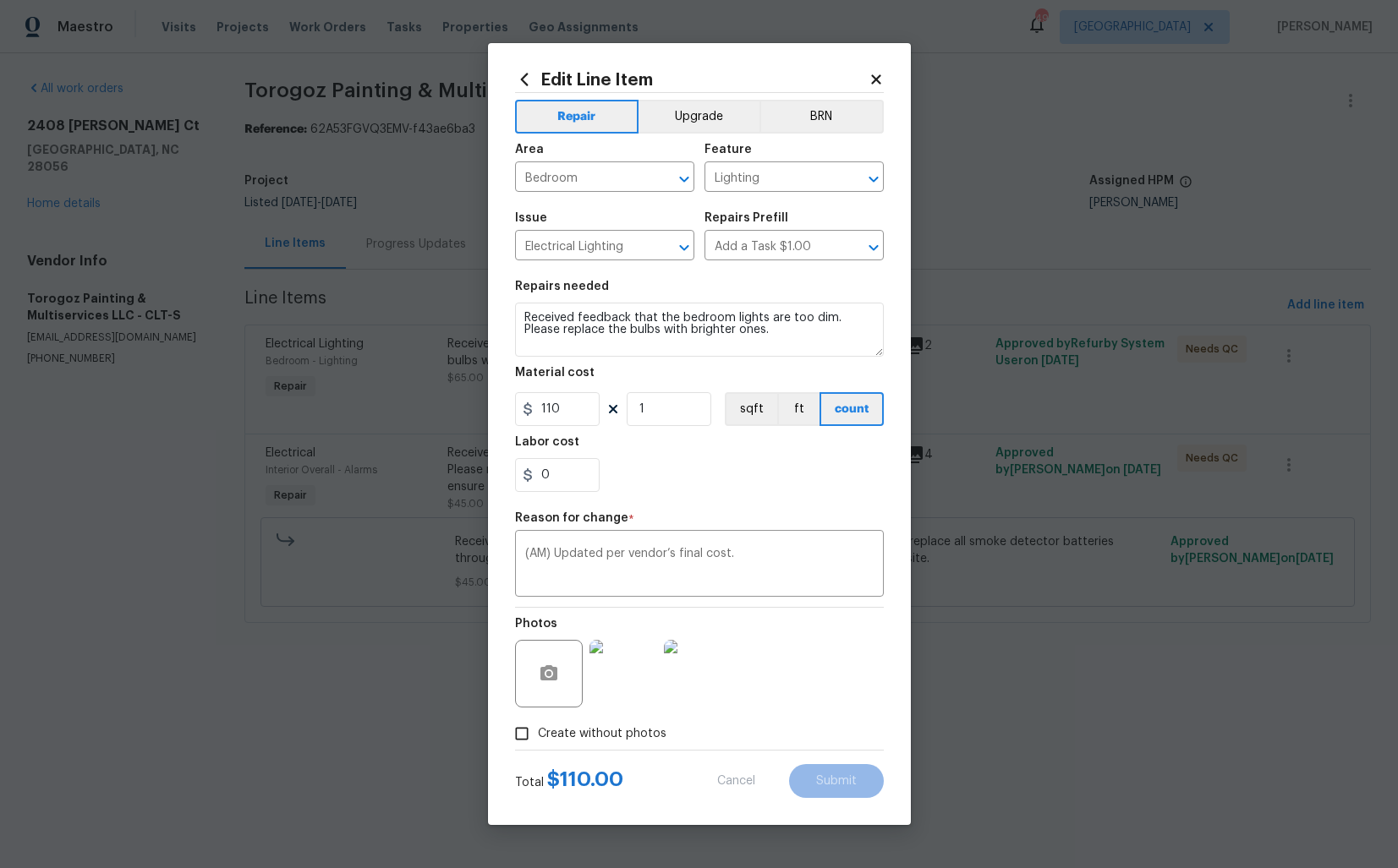
type input "65"
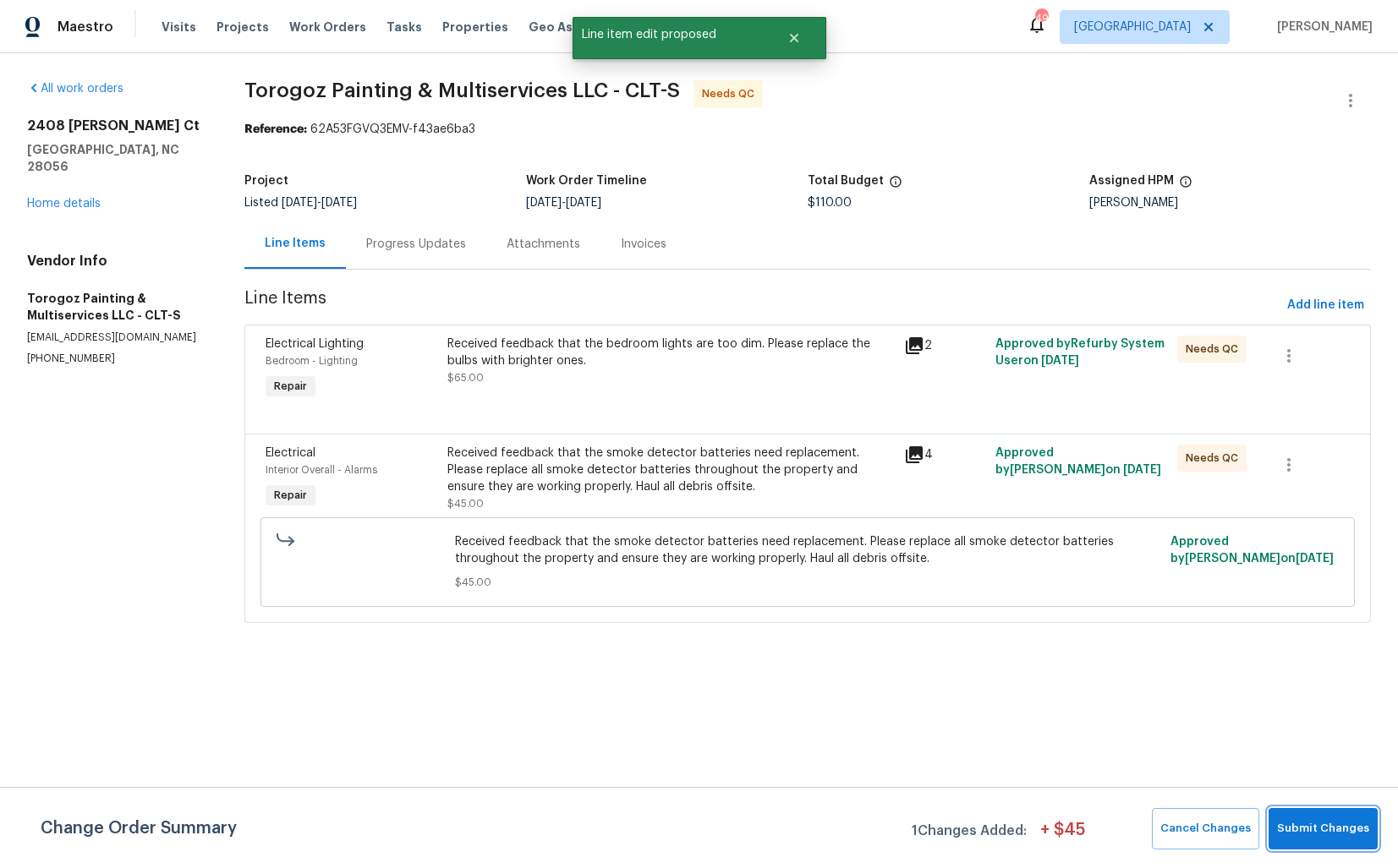
click at [1325, 827] on span "Submit Changes" at bounding box center [1323, 829] width 92 height 20
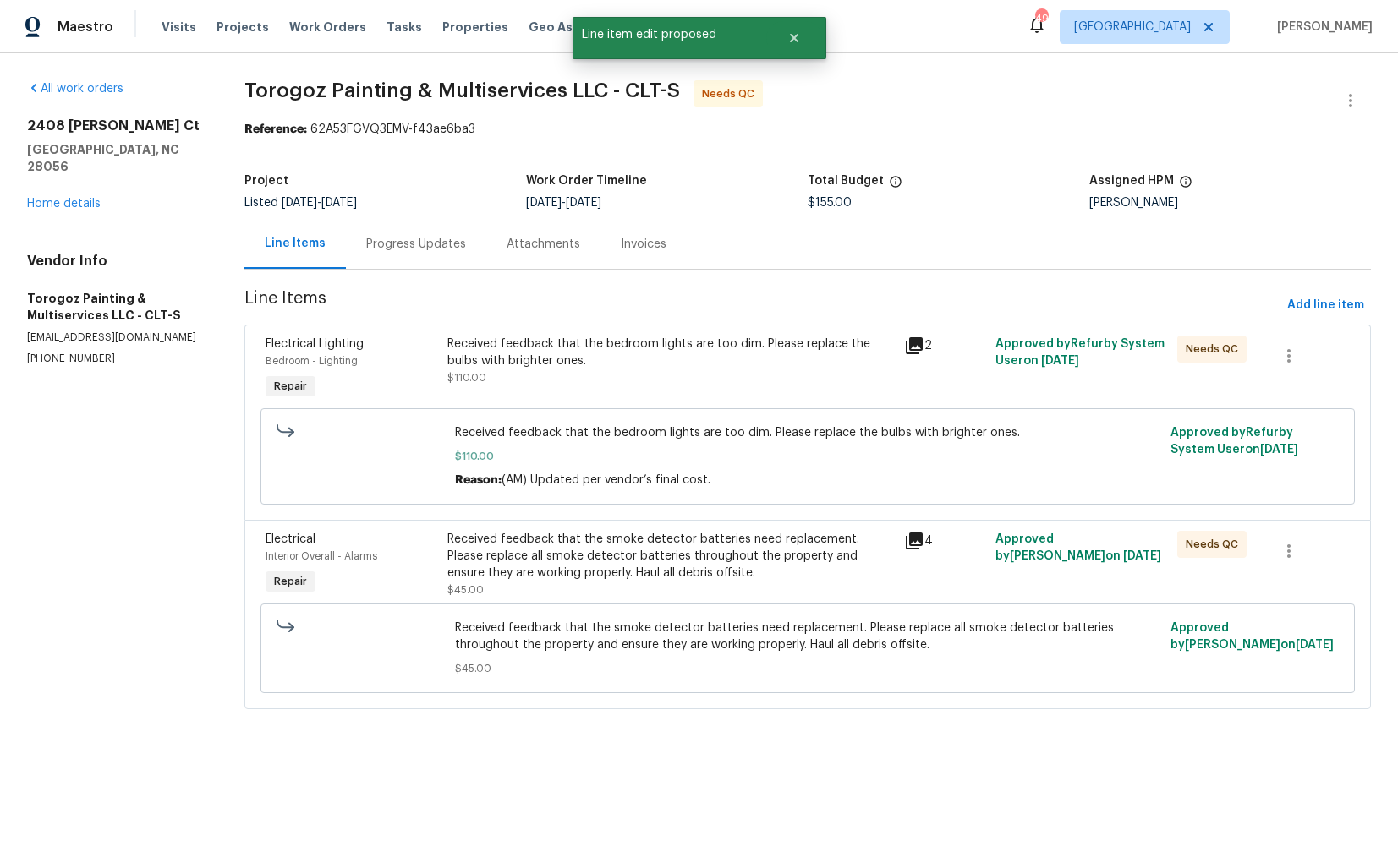
click at [411, 251] on div "Progress Updates" at bounding box center [416, 244] width 99 height 17
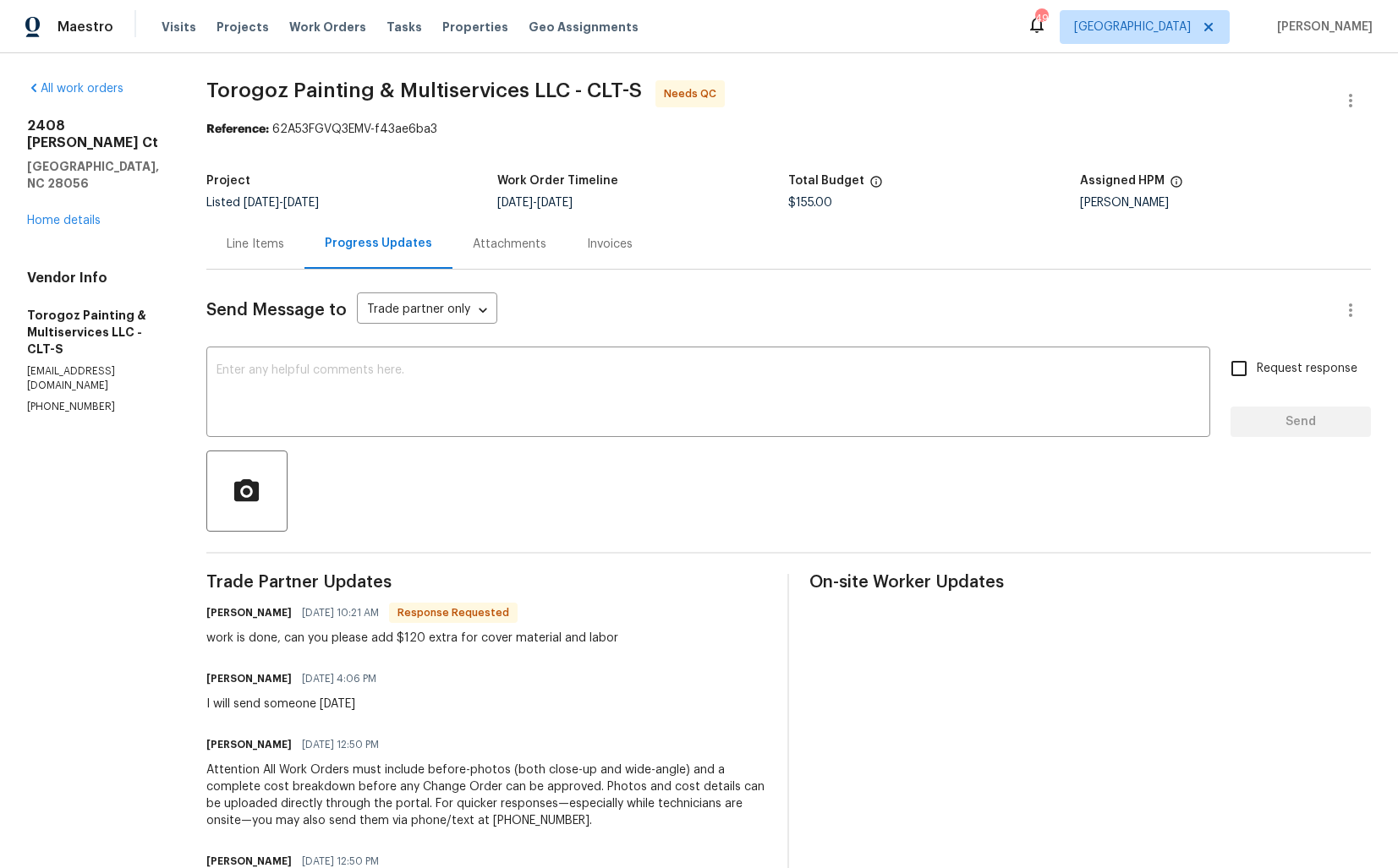
click at [284, 247] on div "Line Items" at bounding box center [256, 244] width 58 height 17
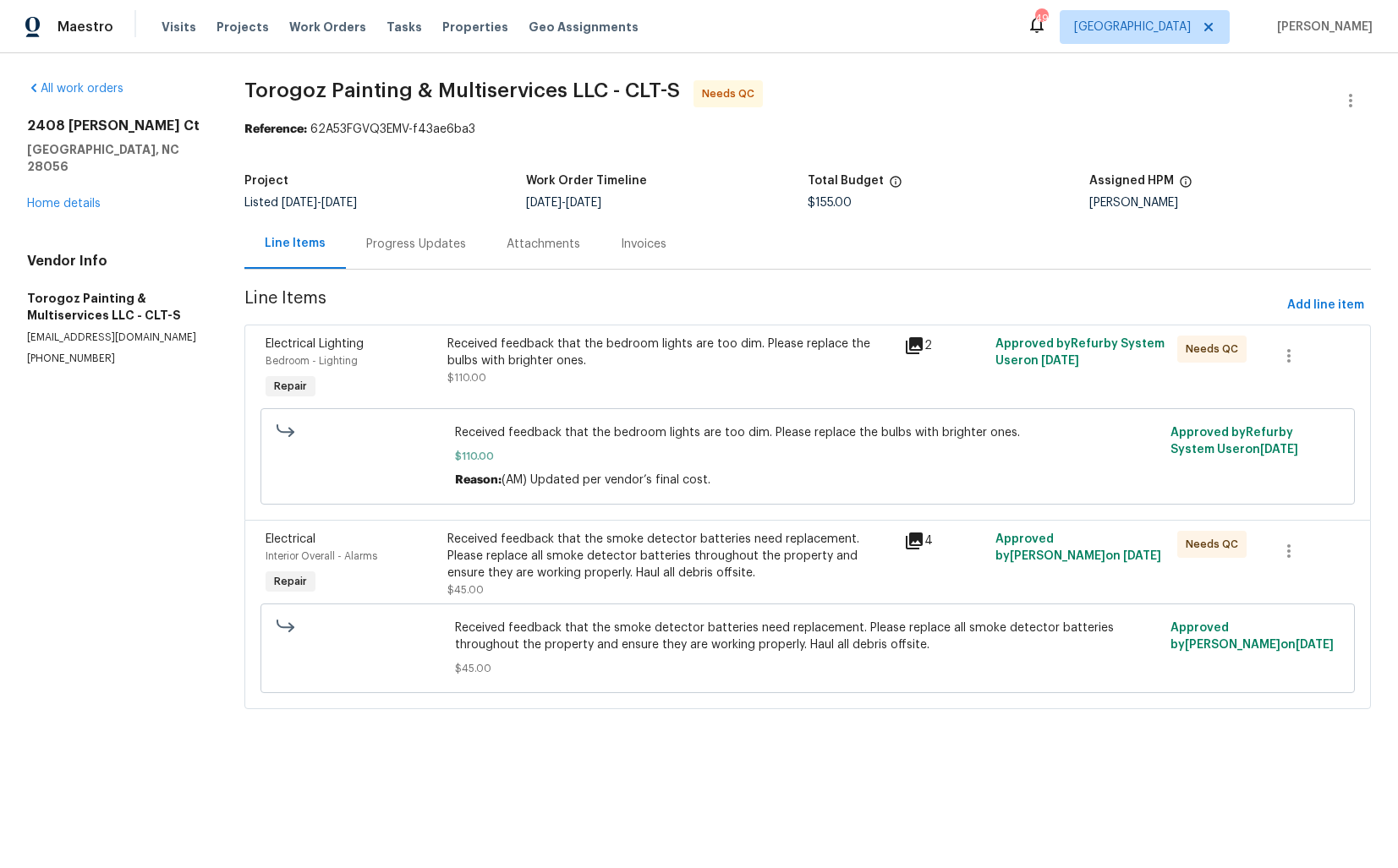
click at [584, 561] on div "Received feedback that the smoke detector batteries need replacement. Please re…" at bounding box center [670, 556] width 446 height 51
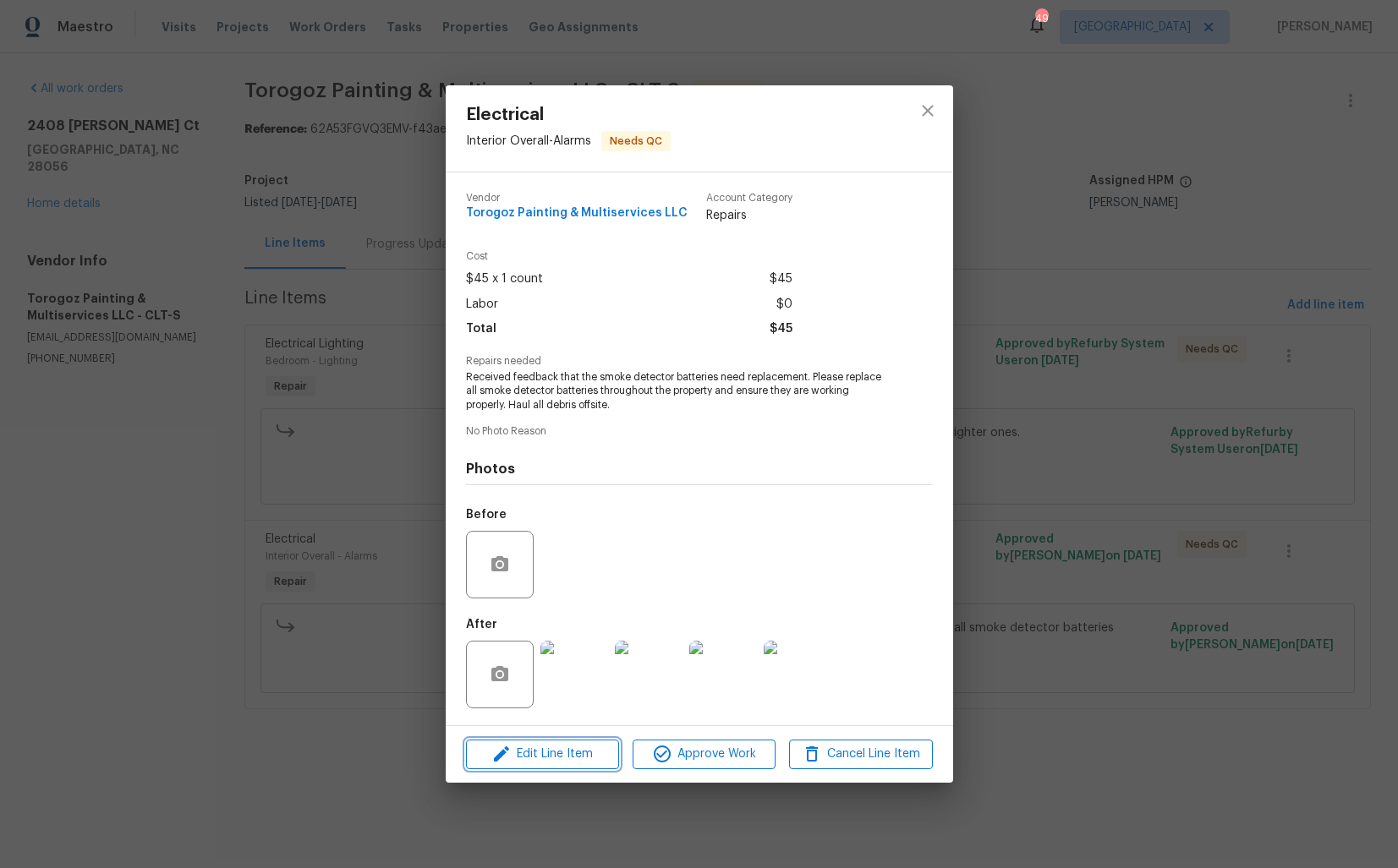
click at [517, 751] on span "Edit Line Item" at bounding box center [543, 754] width 143 height 21
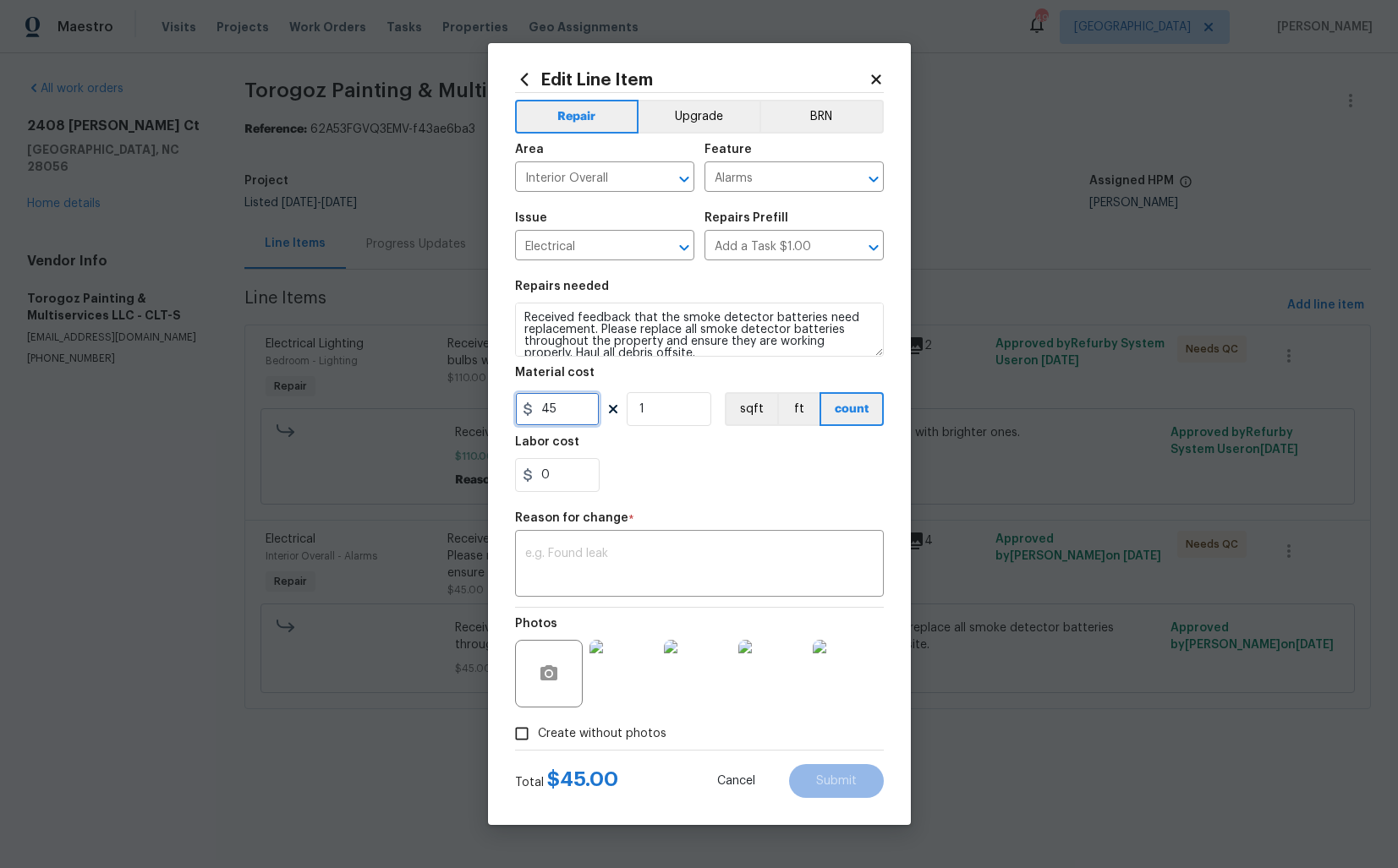
click at [571, 412] on input "45" at bounding box center [556, 409] width 84 height 33
type input "120"
click at [618, 566] on textarea at bounding box center [699, 565] width 348 height 35
paste textarea "(AM) Updated per vendor’s final cost."
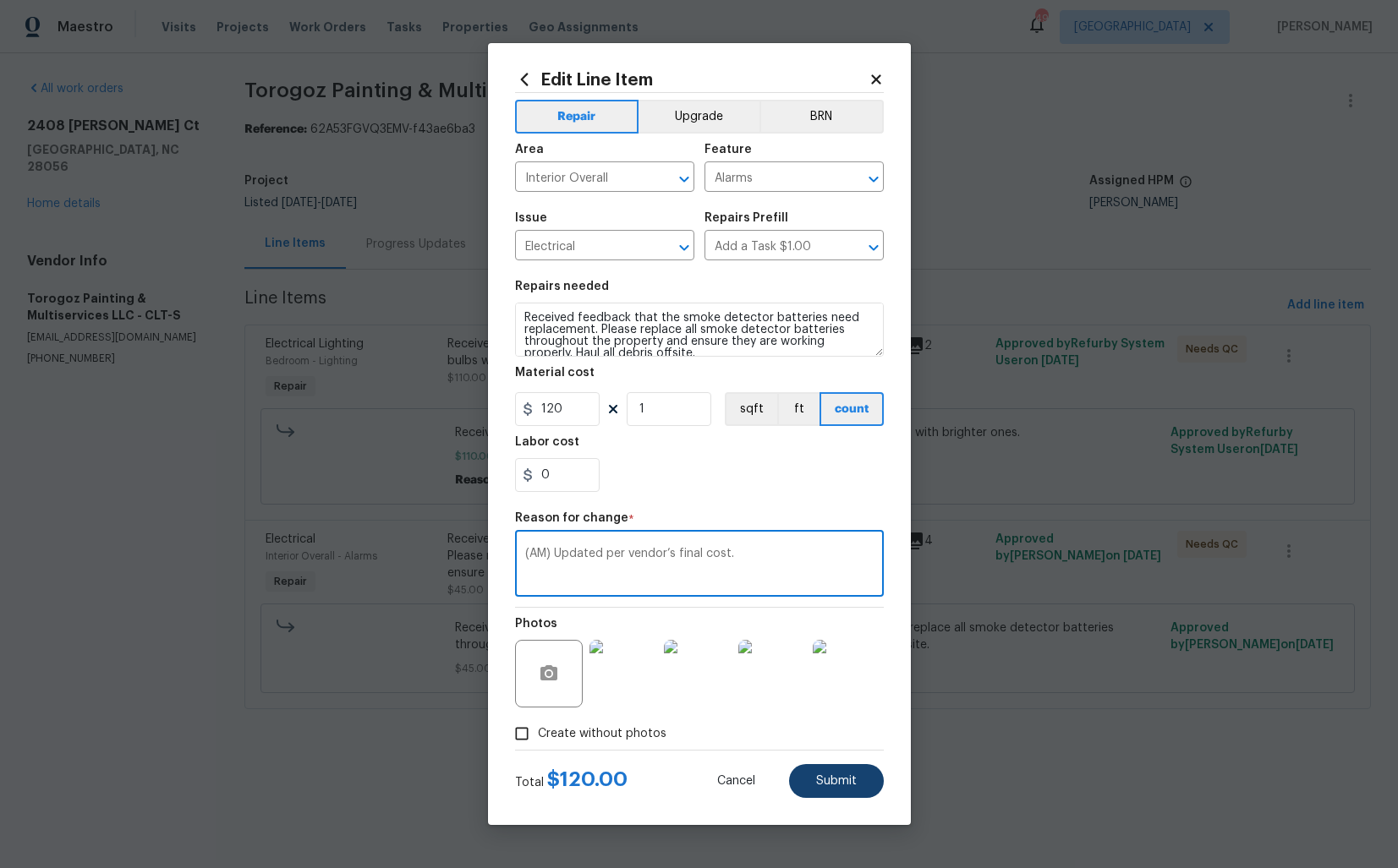
type textarea "(AM) Updated per vendor’s final cost."
click at [831, 784] on span "Submit" at bounding box center [836, 781] width 41 height 13
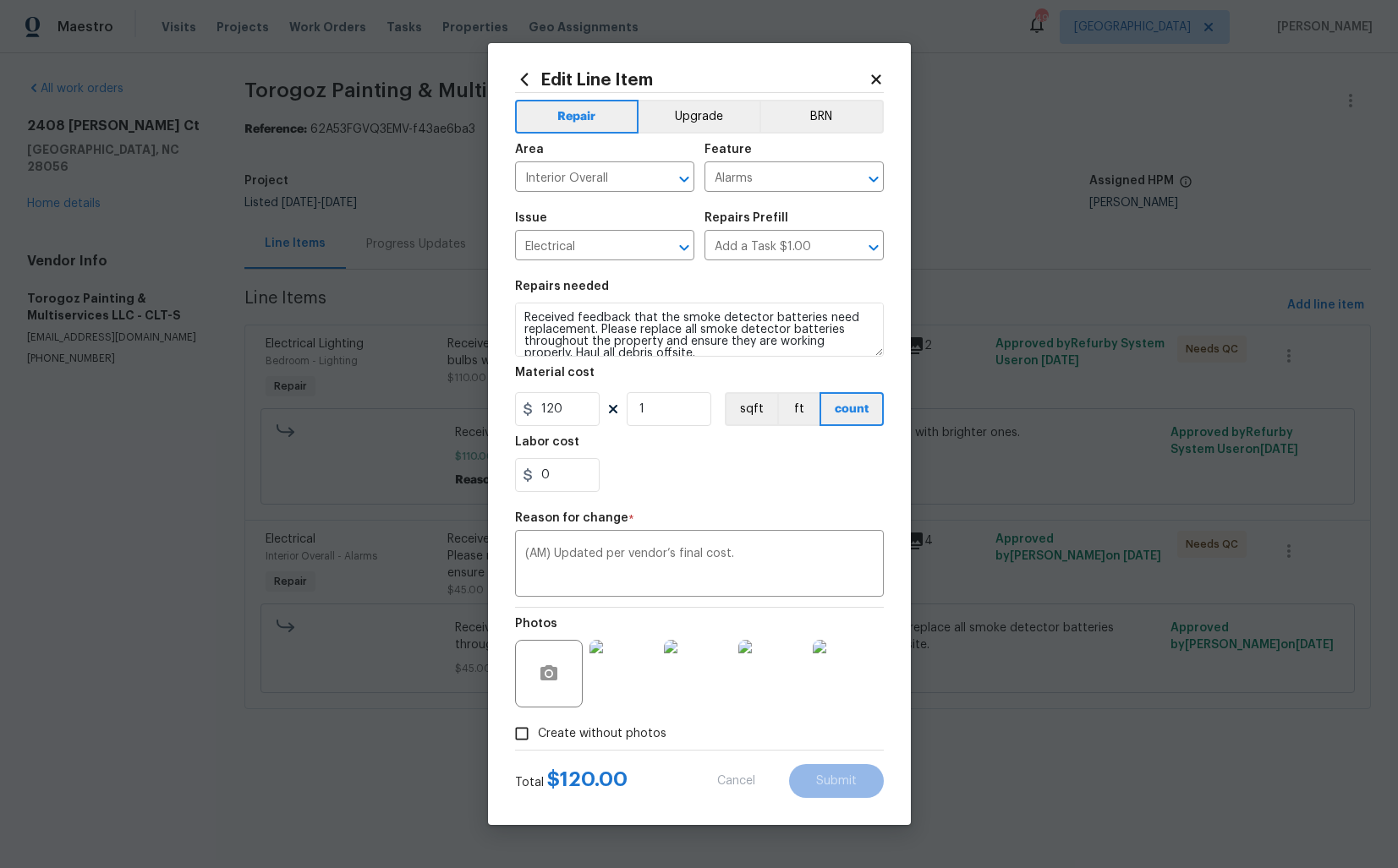
type input "45"
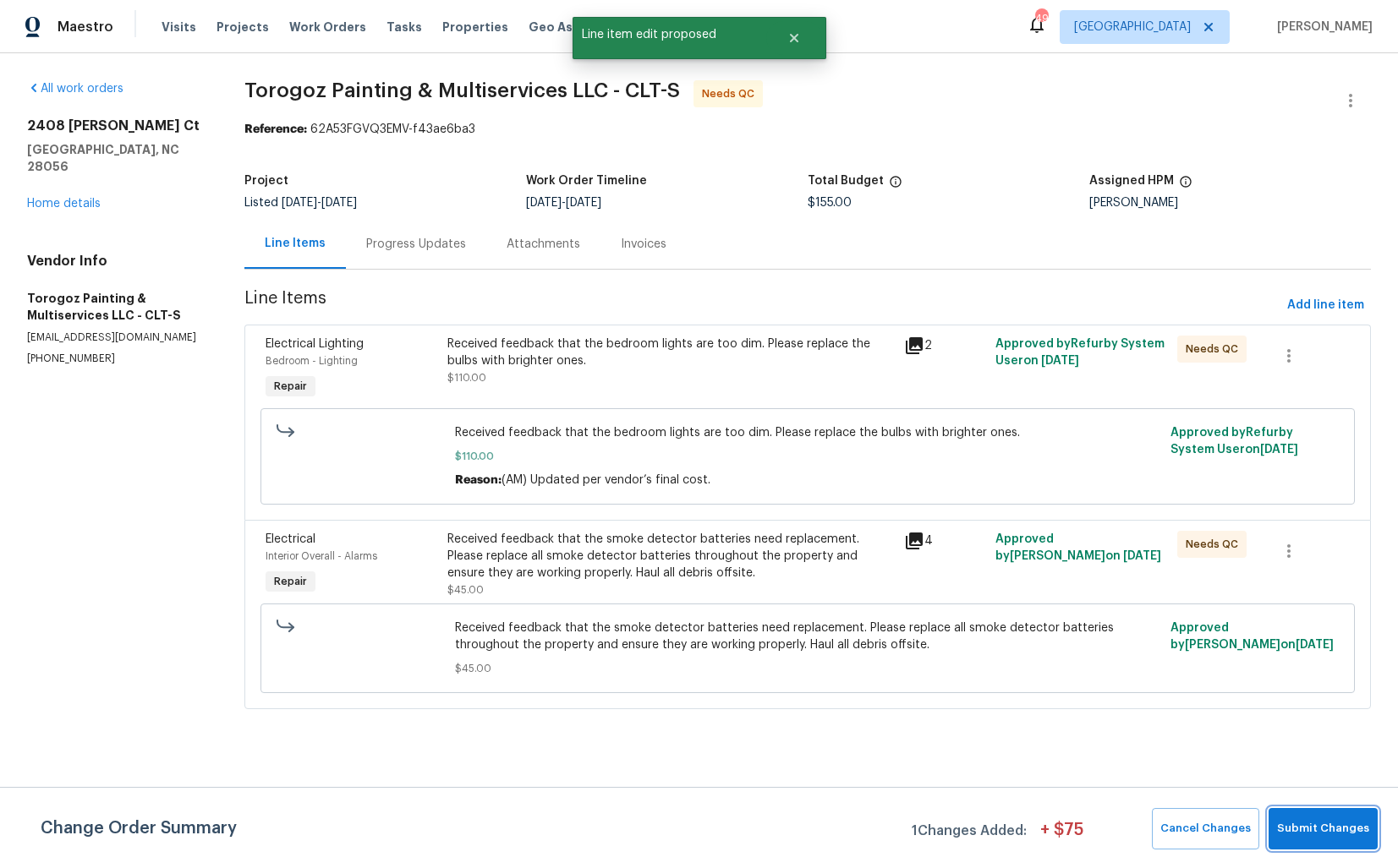
click at [1311, 820] on span "Submit Changes" at bounding box center [1323, 829] width 92 height 20
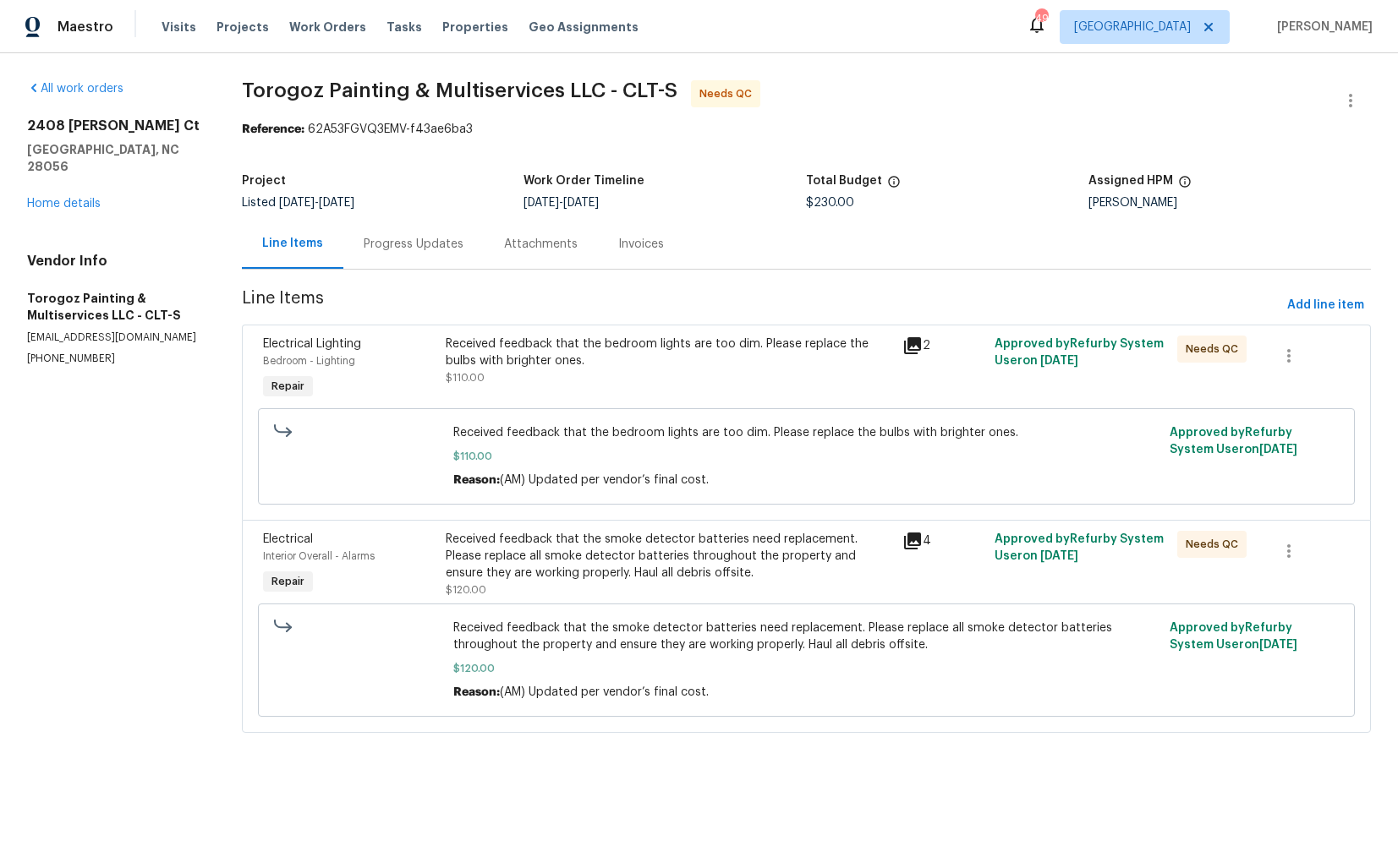
click at [409, 241] on div "Progress Updates" at bounding box center [413, 244] width 99 height 17
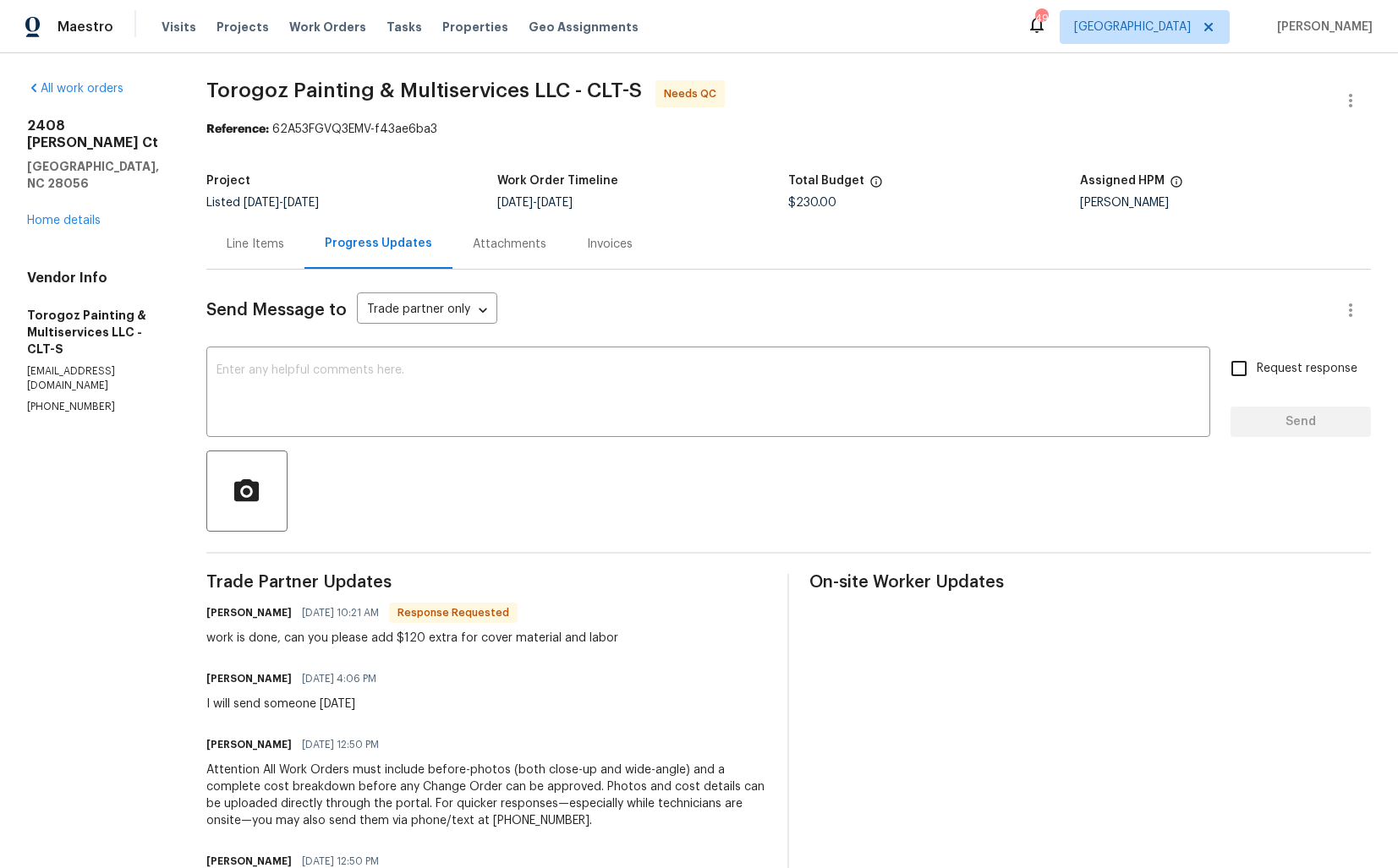
click at [253, 609] on h6 "Ricardo Arturo" at bounding box center [249, 613] width 85 height 17
copy h6 "Ricardo"
click at [481, 380] on textarea at bounding box center [707, 393] width 983 height 59
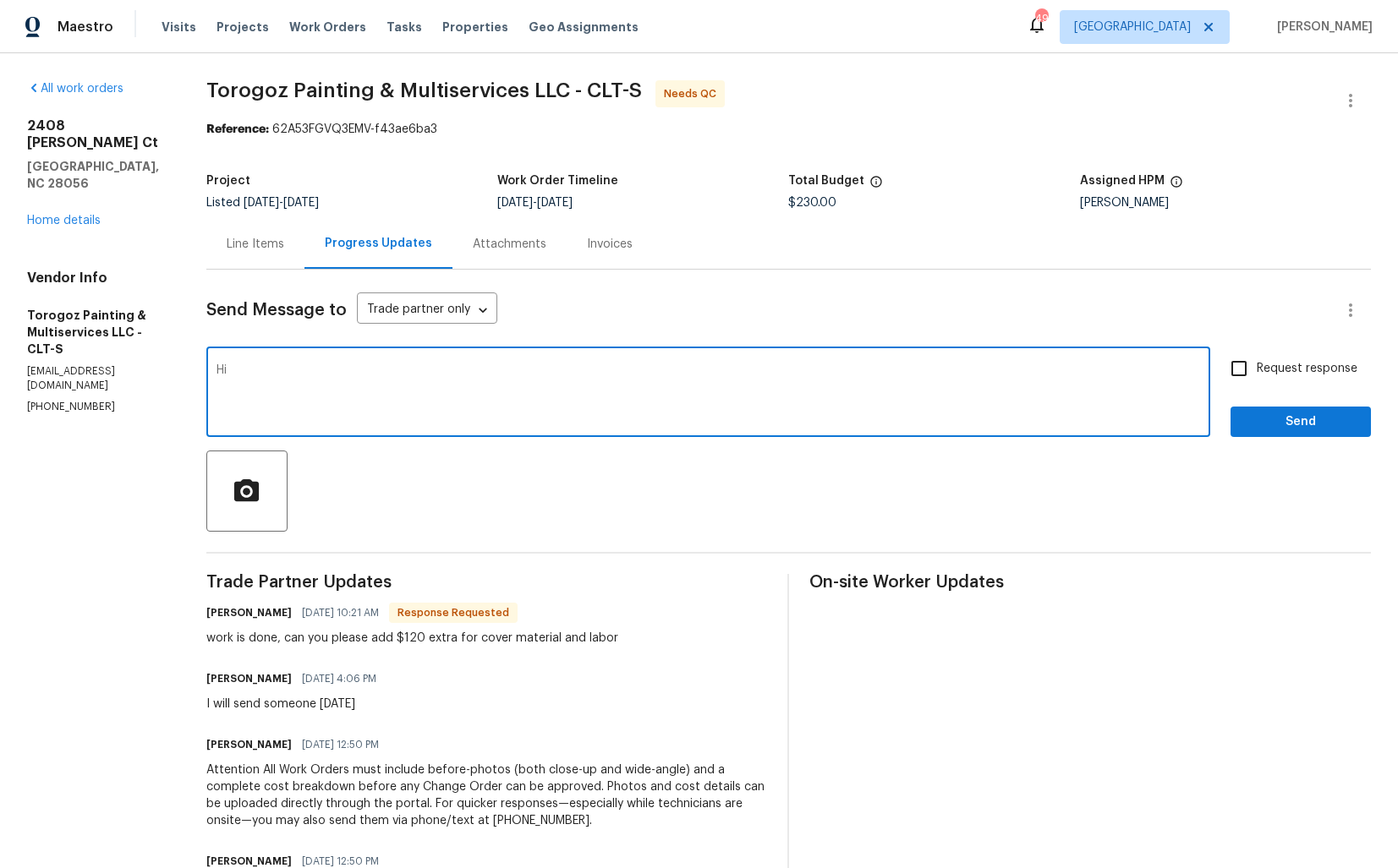
paste textarea "Ricardo"
click at [508, 371] on textarea "Hi Ricardo, thank you for completing the" at bounding box center [707, 393] width 983 height 59
type textarea "Hi Ricardo, thank you for completing the job. Cost has been updated and the WO …"
click at [1298, 422] on span "Send" at bounding box center [1299, 421] width 113 height 21
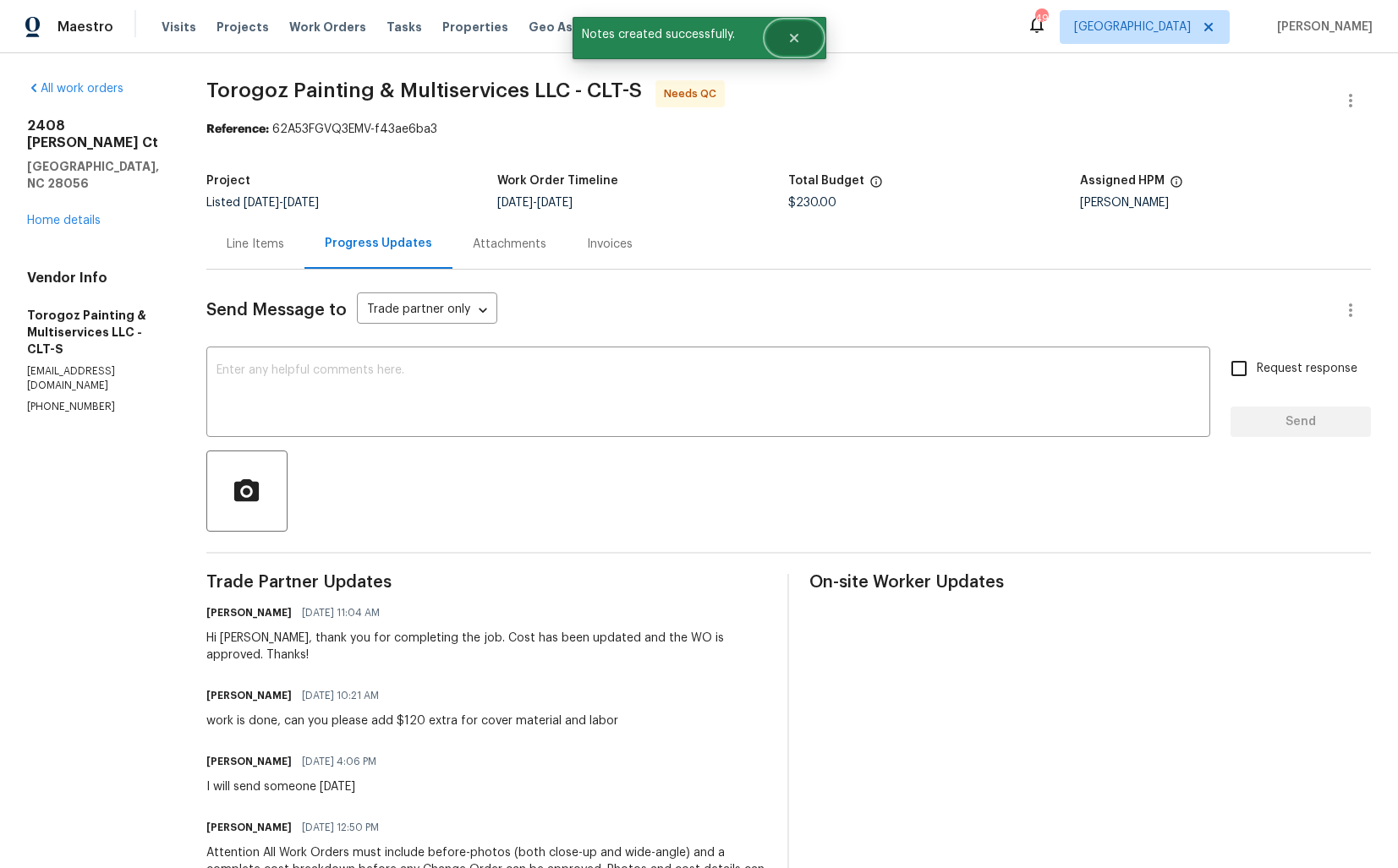
click at [803, 44] on button "Close" at bounding box center [794, 37] width 56 height 33
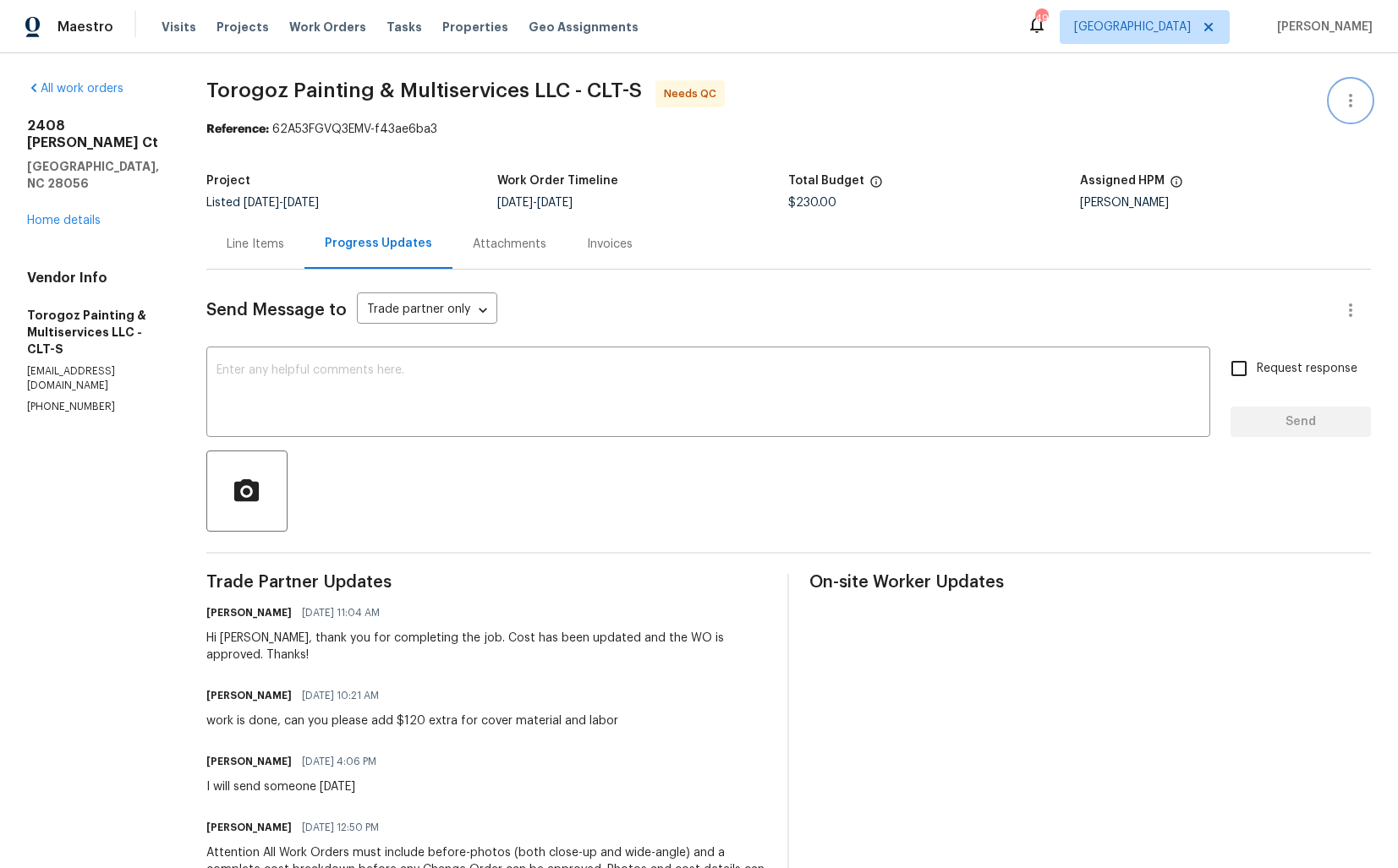
click at [1346, 93] on icon "button" at bounding box center [1350, 100] width 20 height 20
click at [1268, 93] on li "Edit" at bounding box center [1295, 100] width 183 height 28
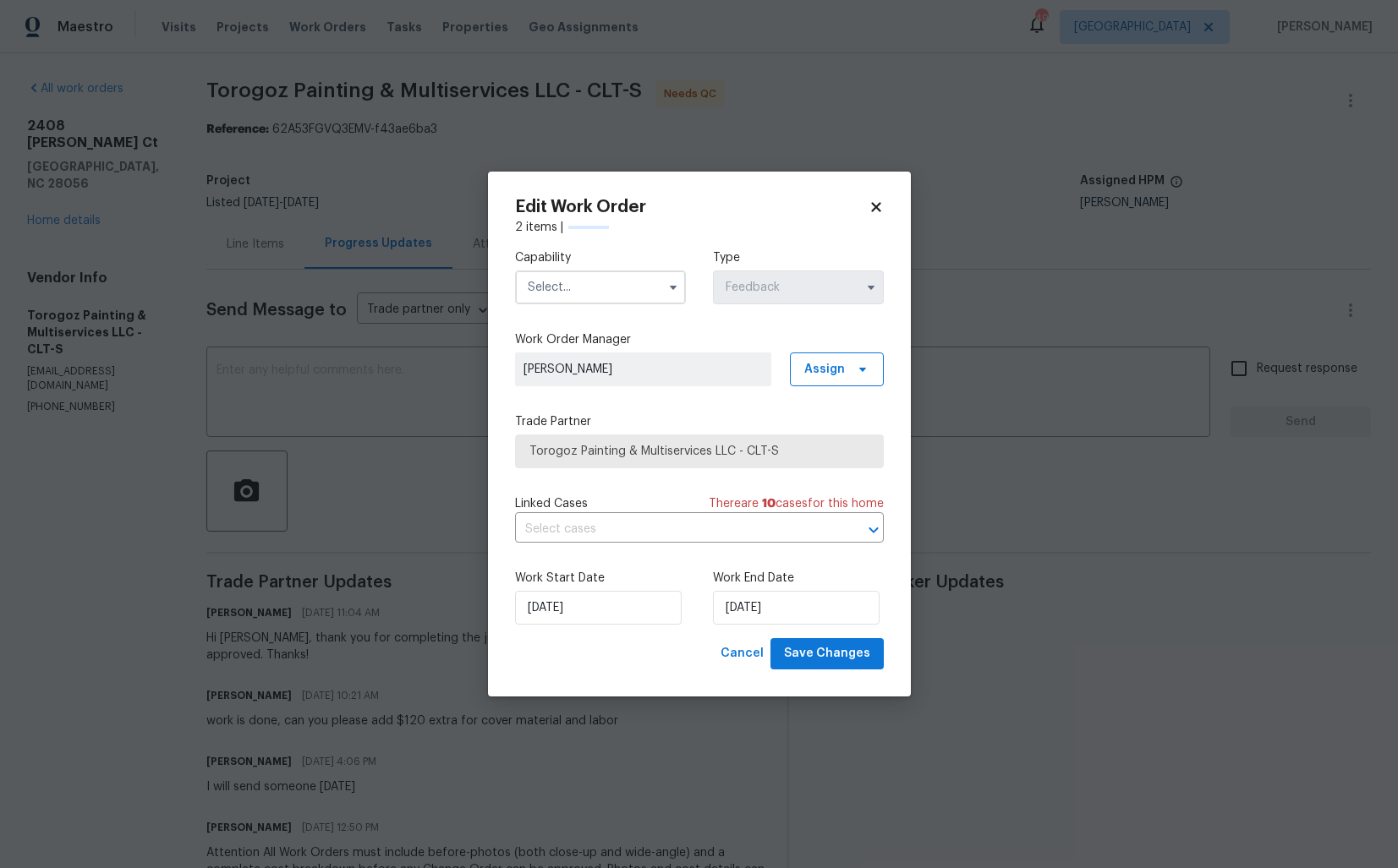
click at [564, 292] on input "text" at bounding box center [600, 287] width 171 height 33
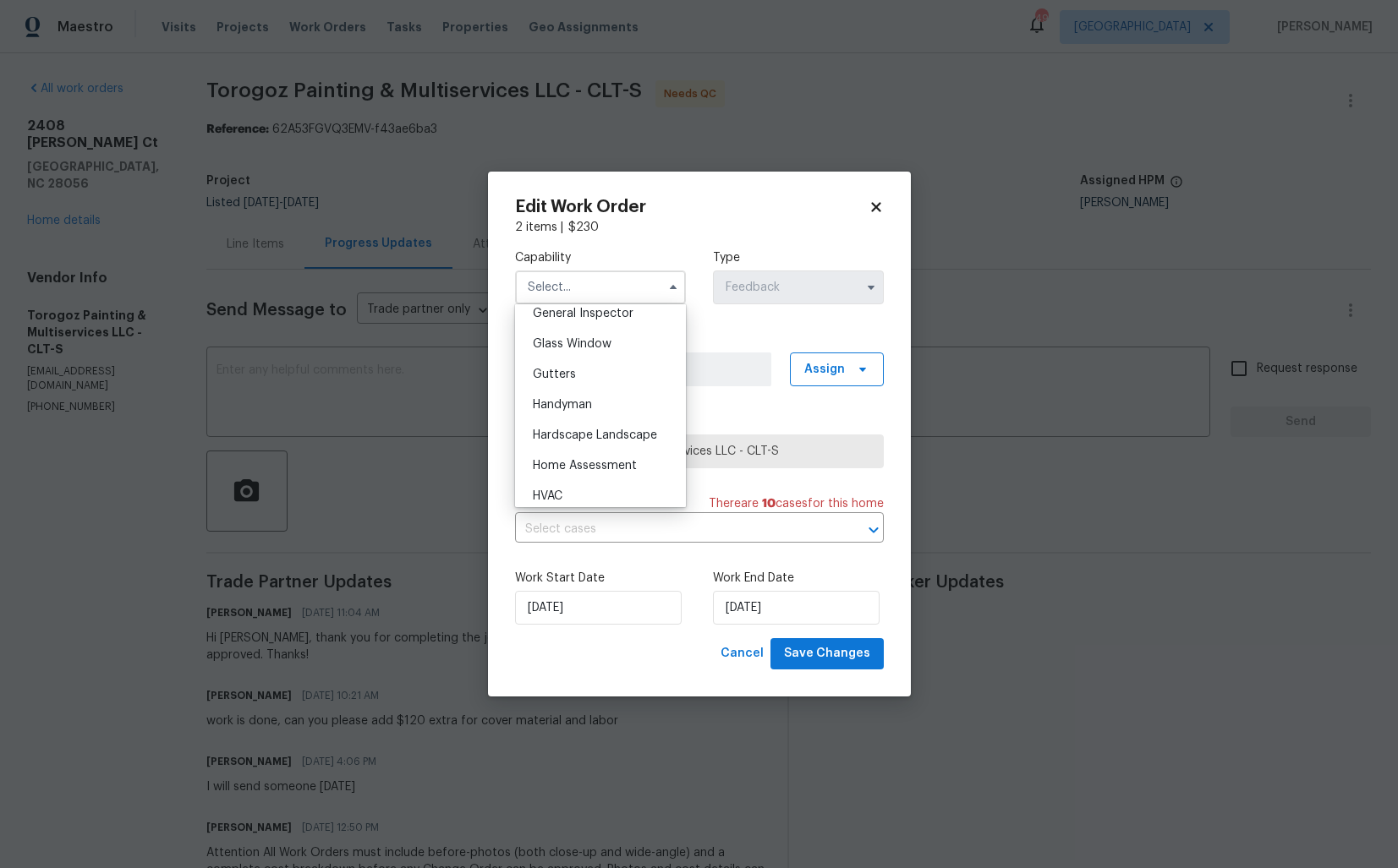
scroll to position [828, 0]
click at [567, 427] on span "Handyman" at bounding box center [562, 425] width 59 height 12
type input "Handyman"
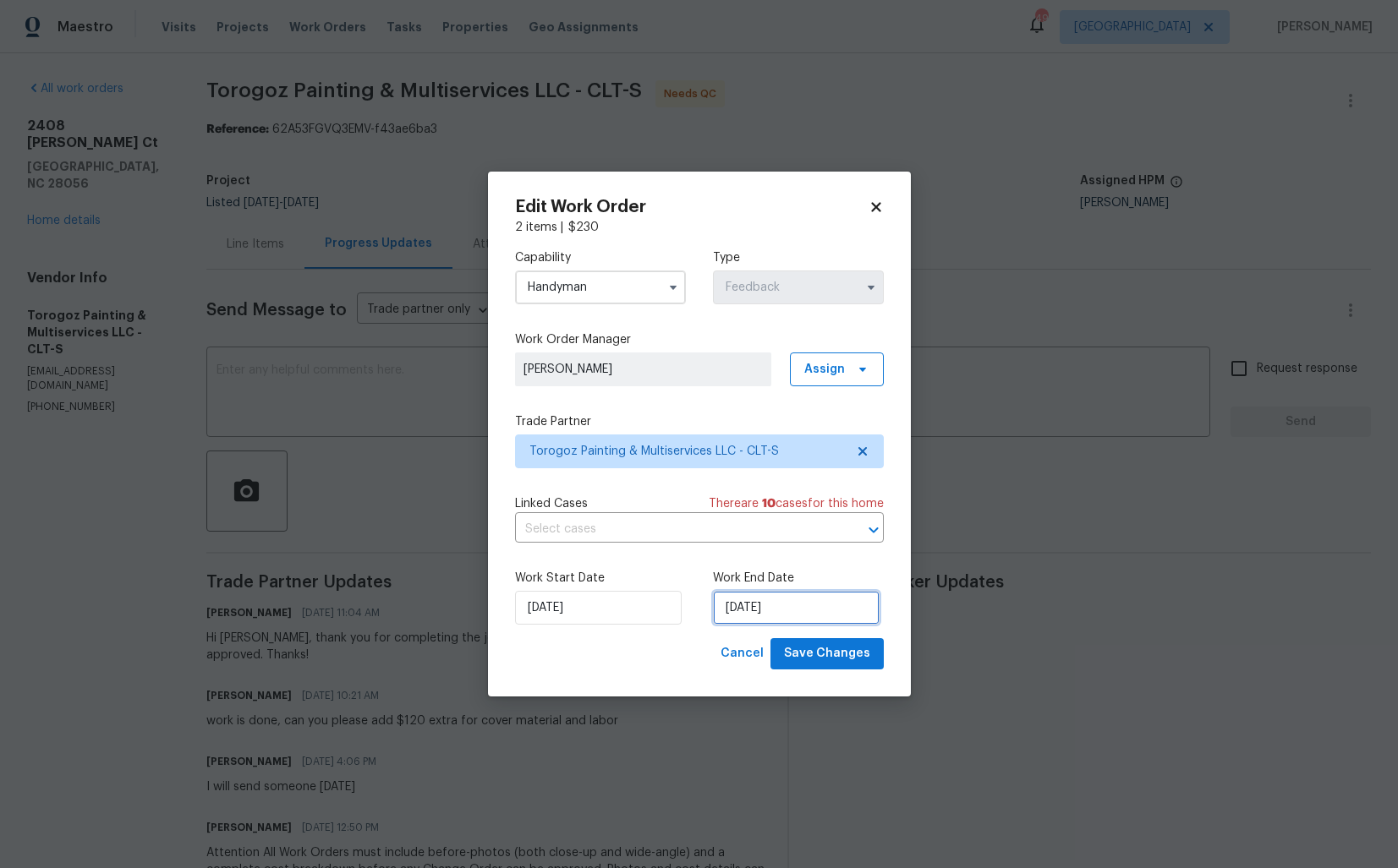
click at [777, 608] on input "10/09/2025" at bounding box center [796, 608] width 166 height 33
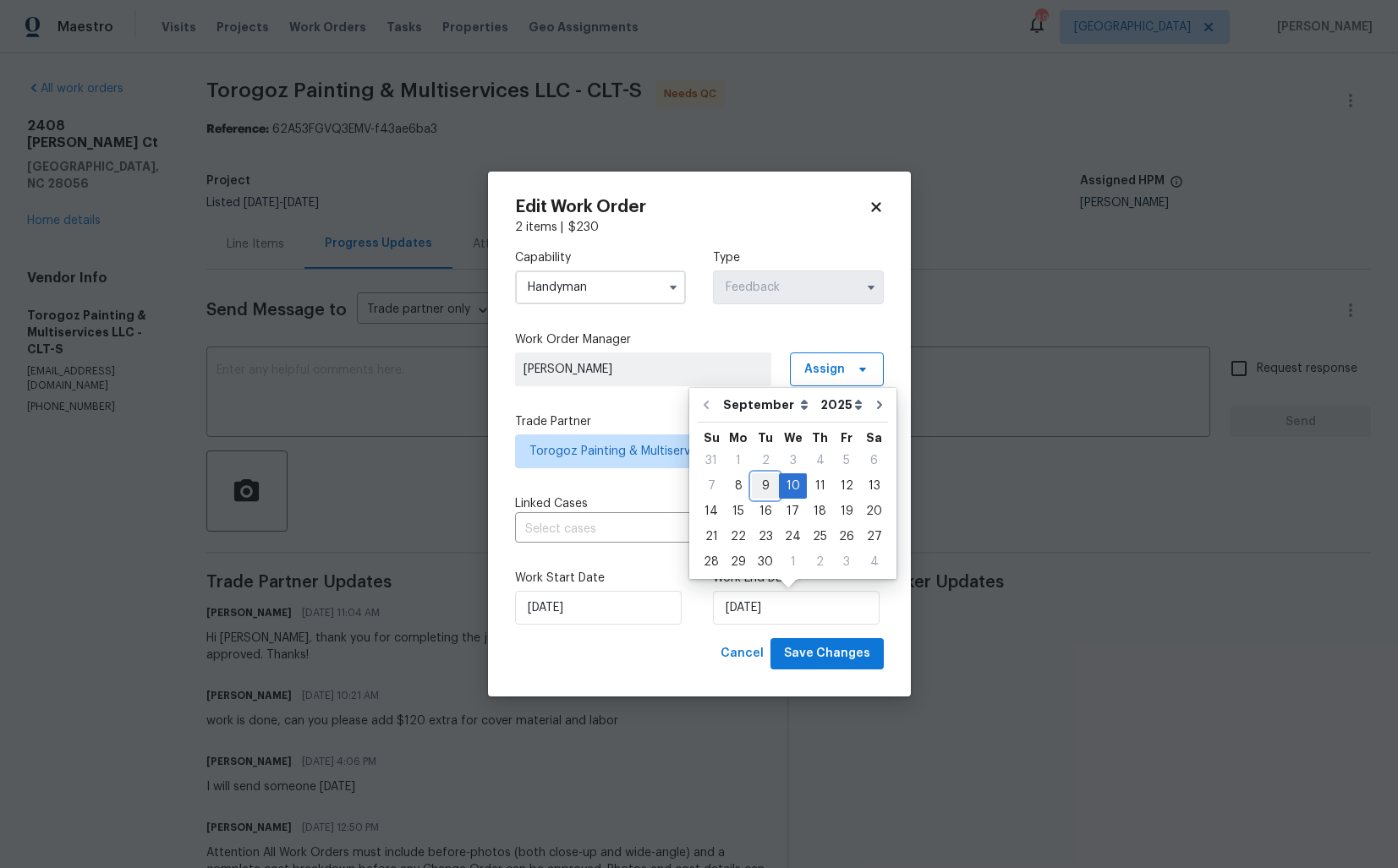
click at [760, 478] on div "9" at bounding box center [765, 486] width 27 height 24
type input "09/09/2025"
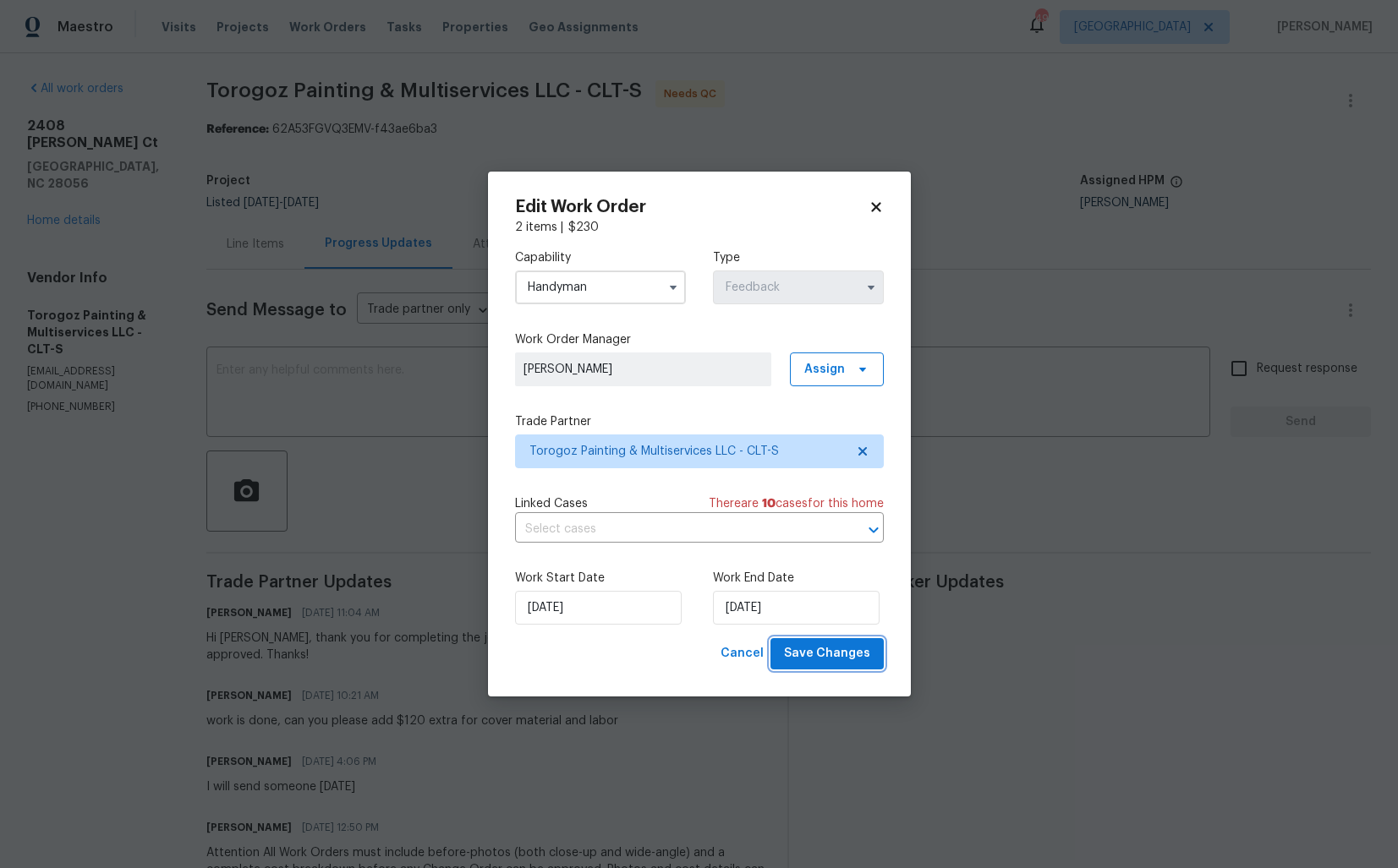
click at [811, 652] on span "Save Changes" at bounding box center [827, 654] width 86 height 21
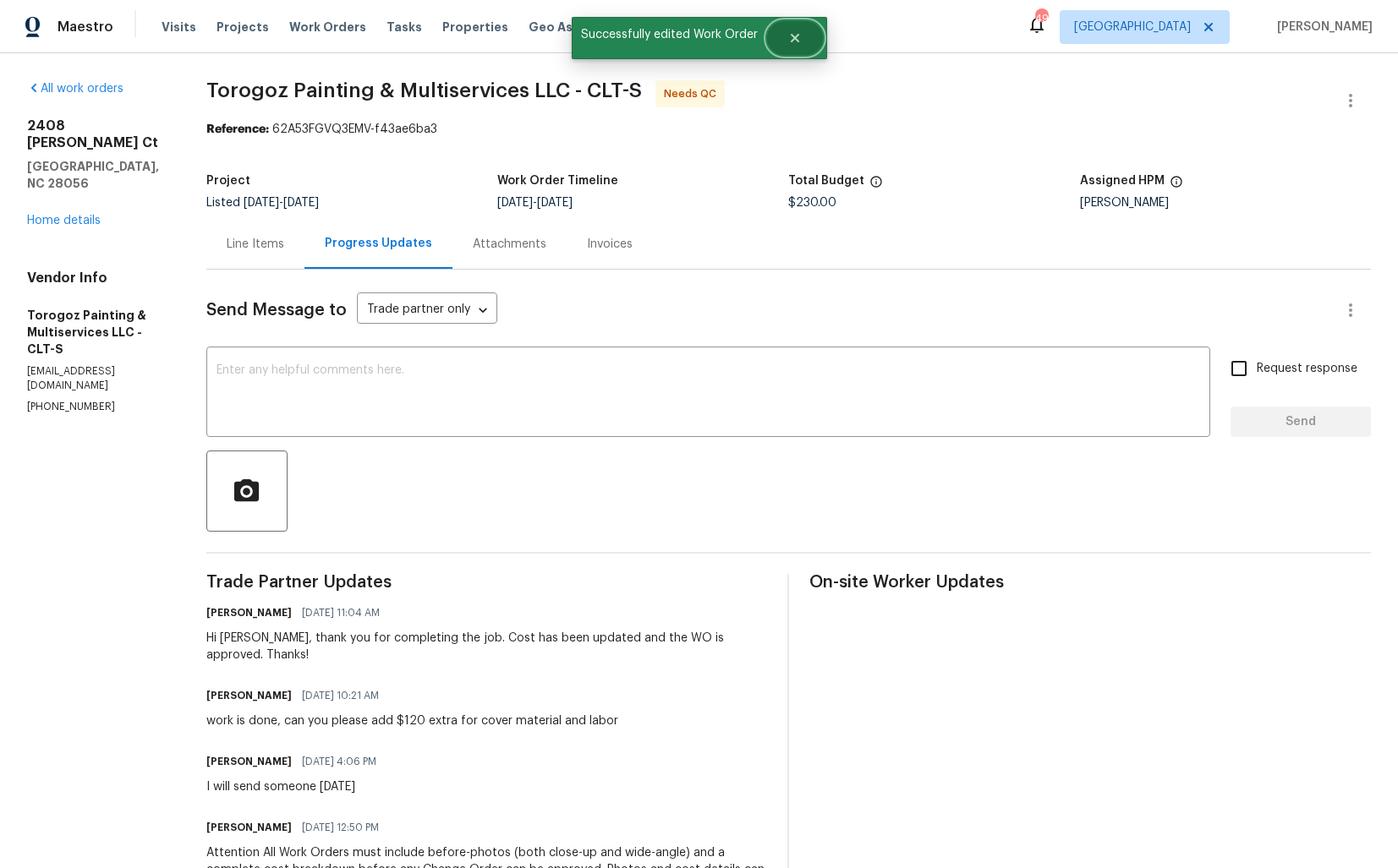
click at [798, 35] on icon "Close" at bounding box center [794, 38] width 14 height 14
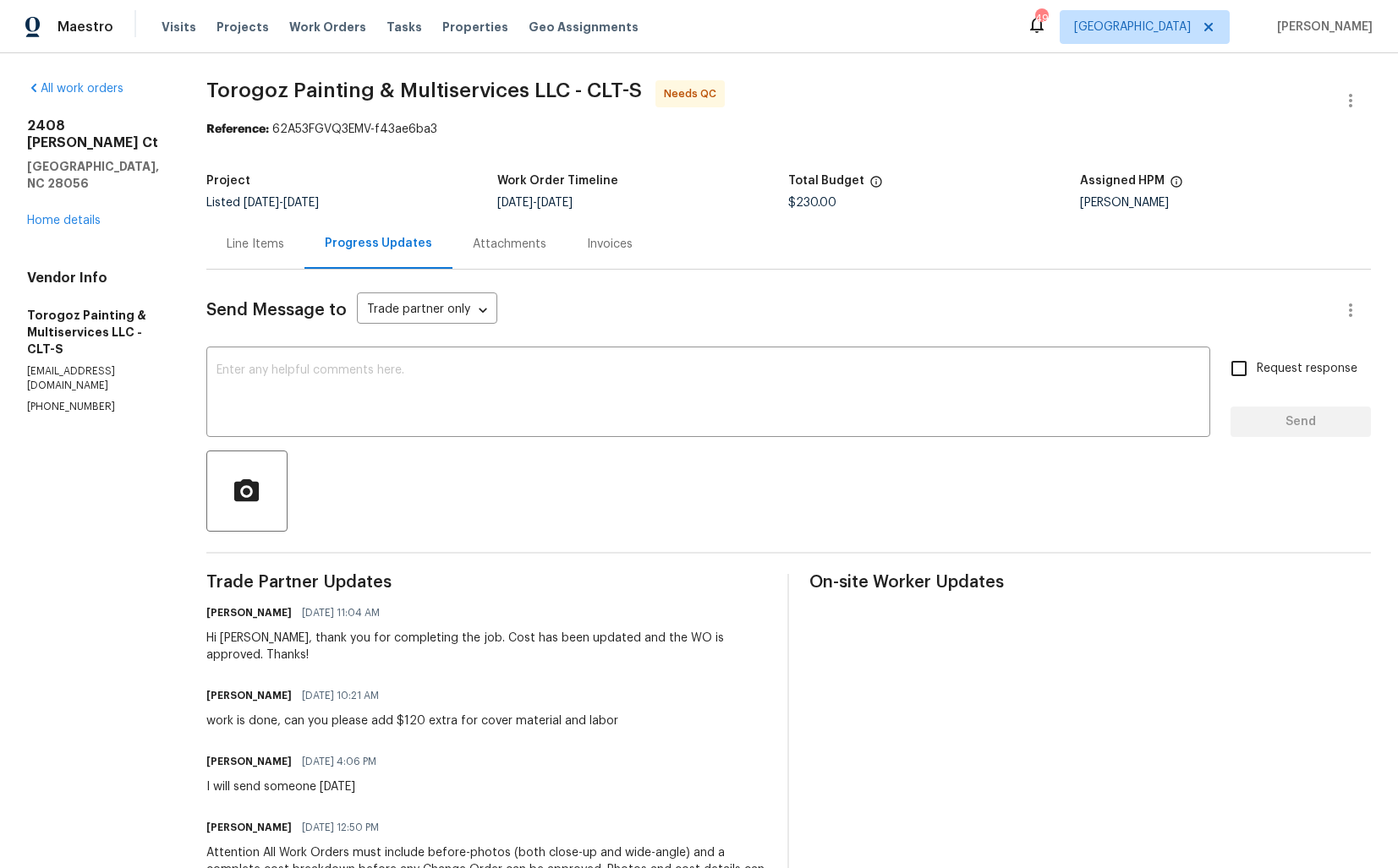
click at [284, 243] on div "Line Items" at bounding box center [256, 244] width 58 height 17
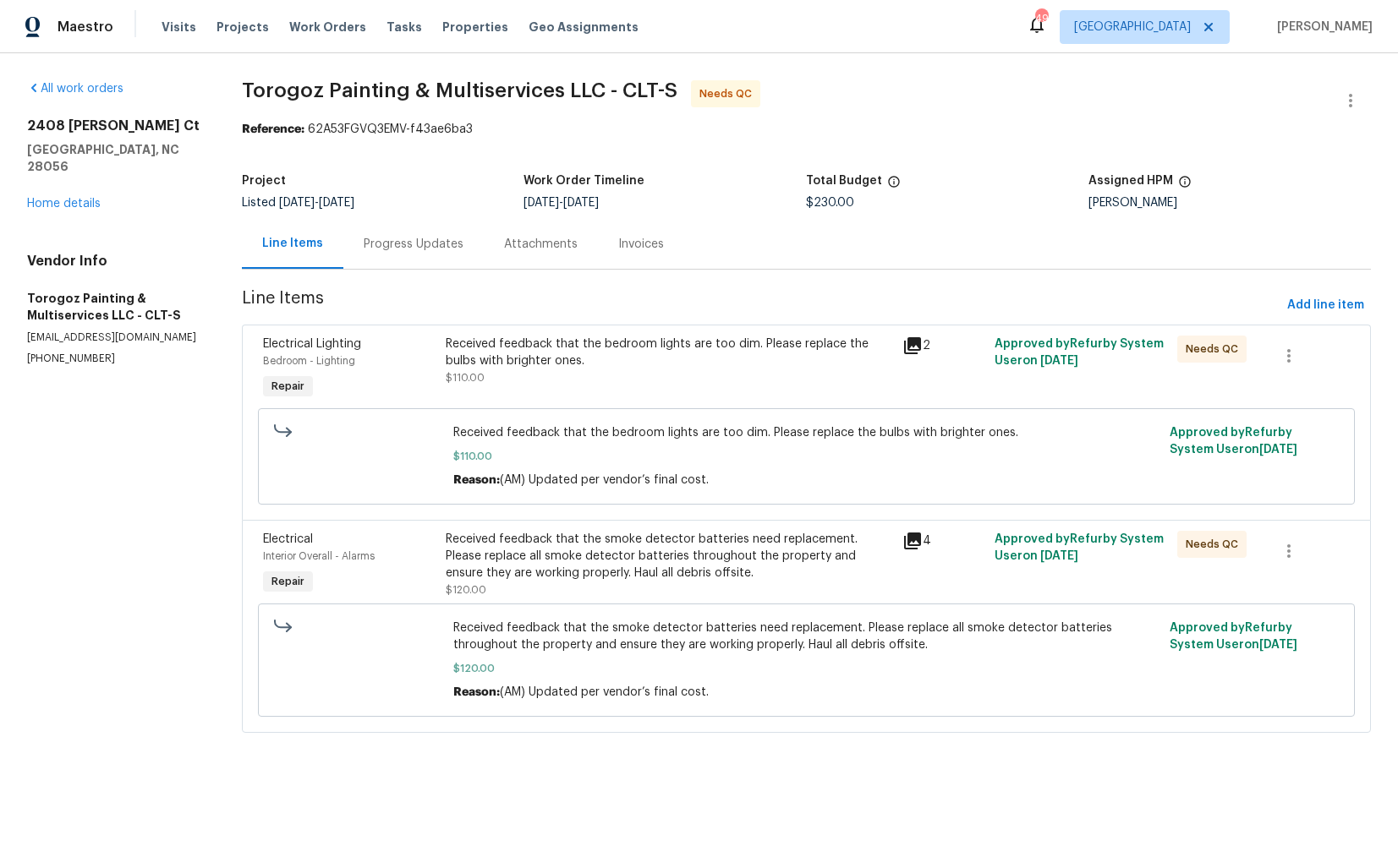
click at [487, 250] on div "Attachments" at bounding box center [541, 243] width 114 height 50
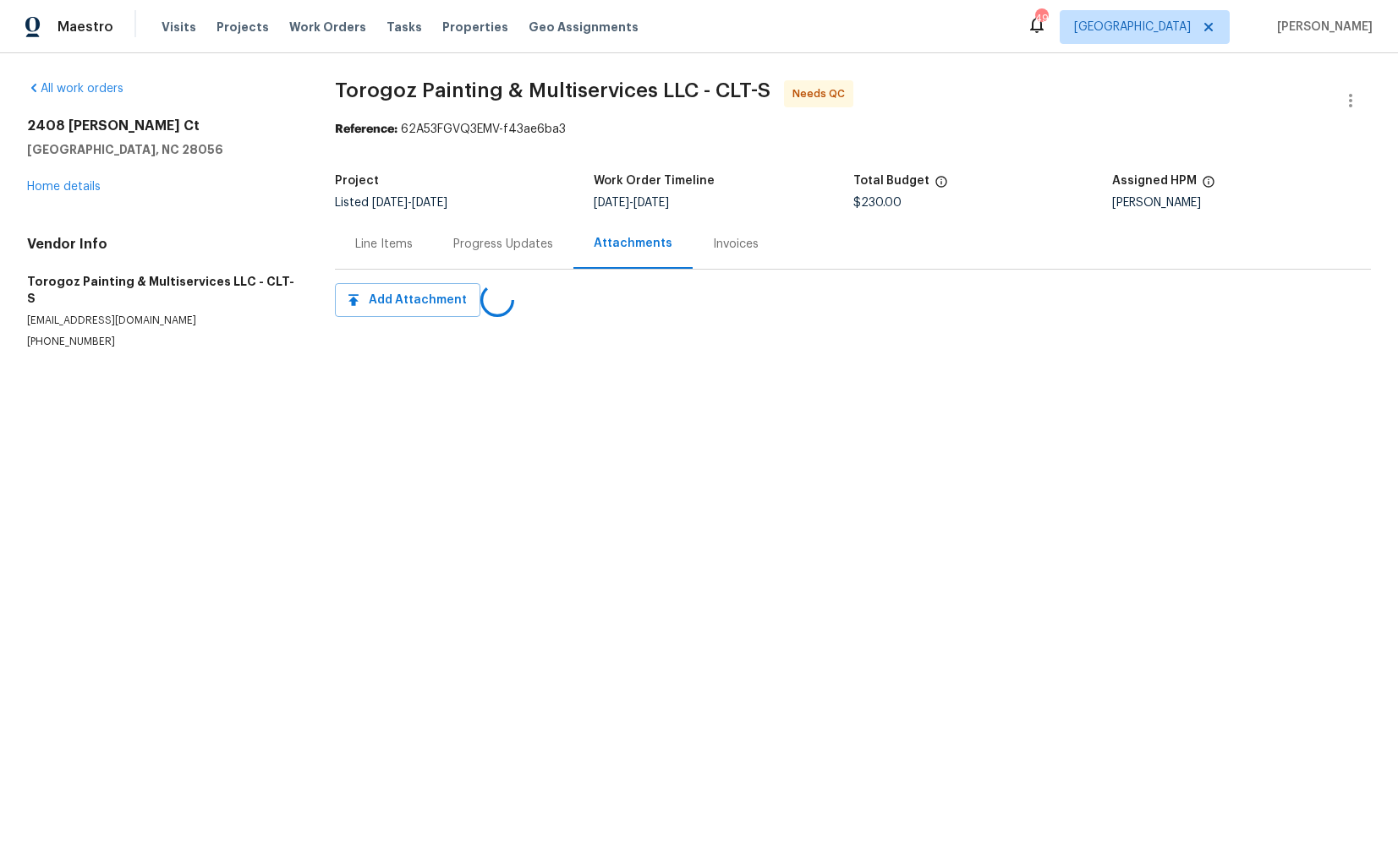
click at [447, 240] on div "Progress Updates" at bounding box center [503, 243] width 140 height 50
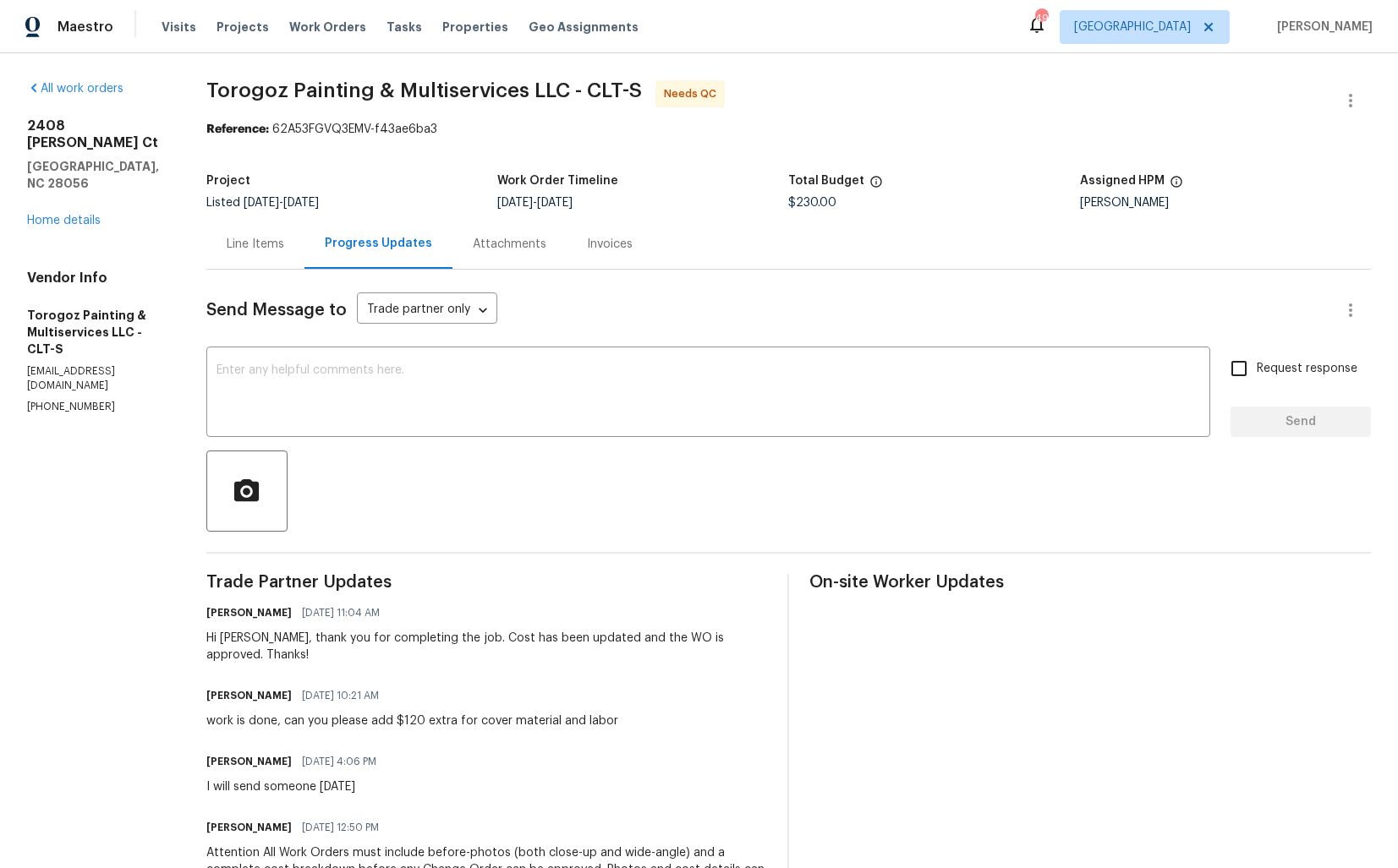
click at [293, 227] on div "Line Items" at bounding box center [255, 243] width 98 height 50
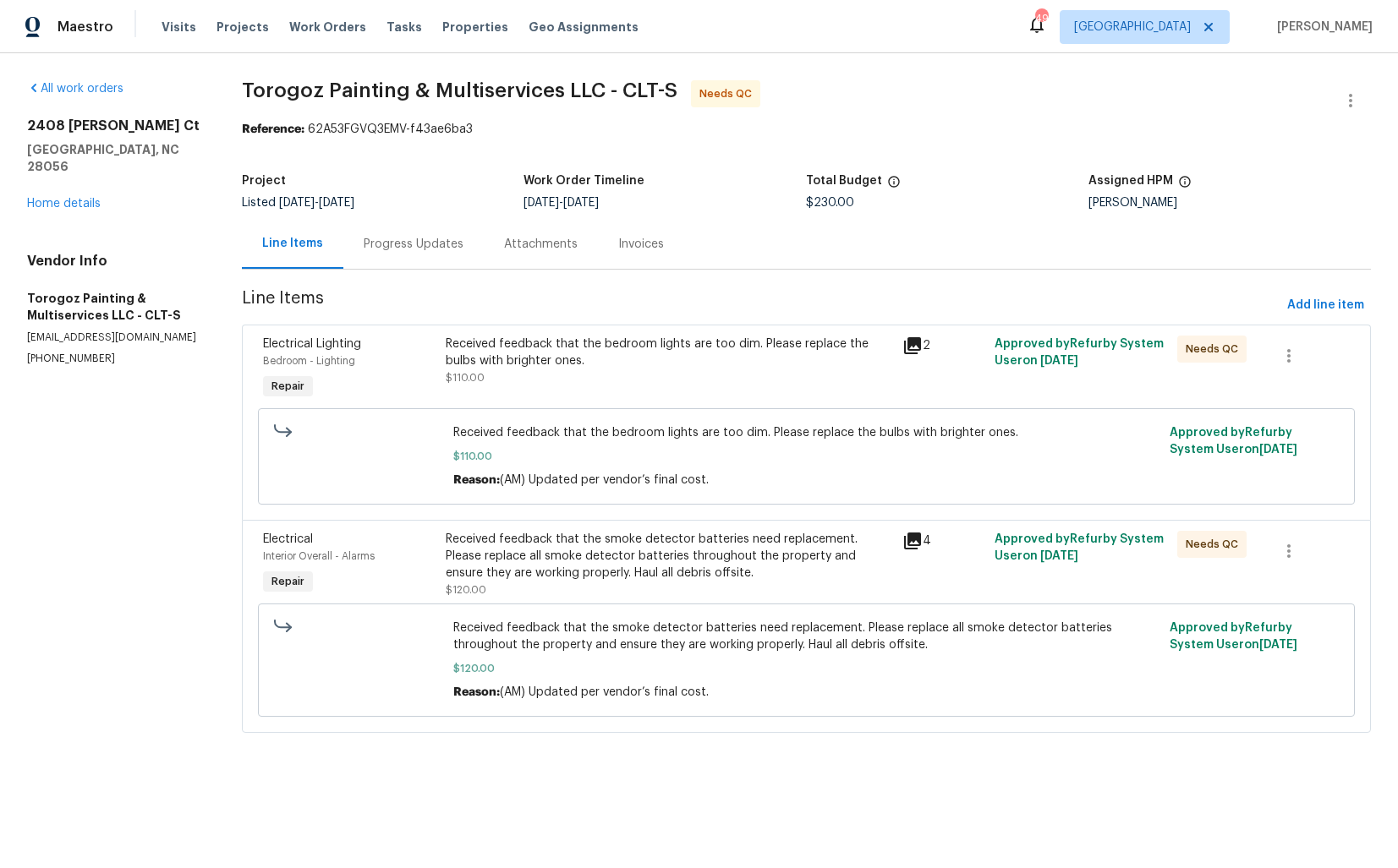
click at [552, 369] on div "Received feedback that the bedroom lights are too dim. Please replace the bulbs…" at bounding box center [669, 352] width 448 height 33
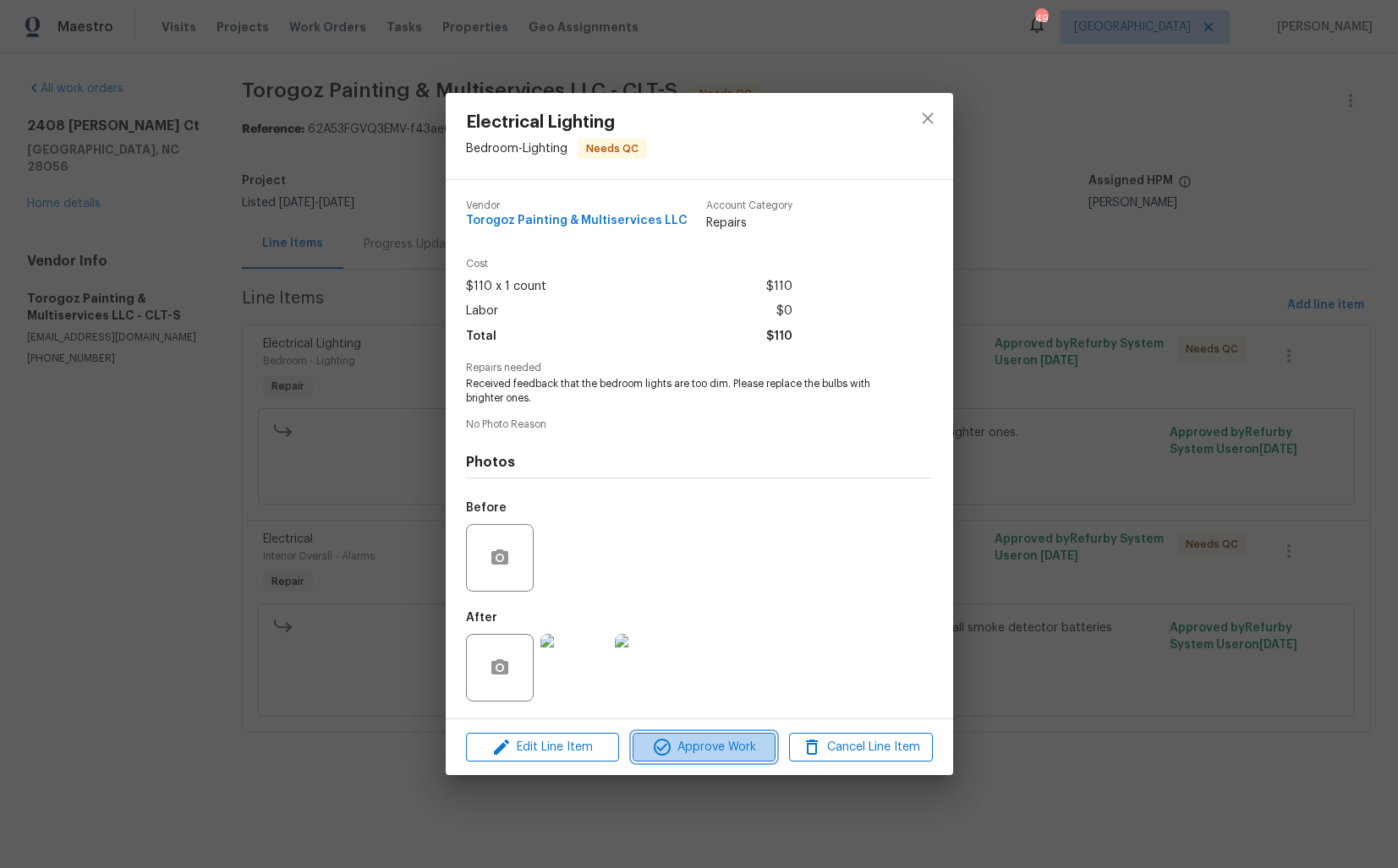
click at [675, 745] on span "Approve Work" at bounding box center [704, 747] width 133 height 21
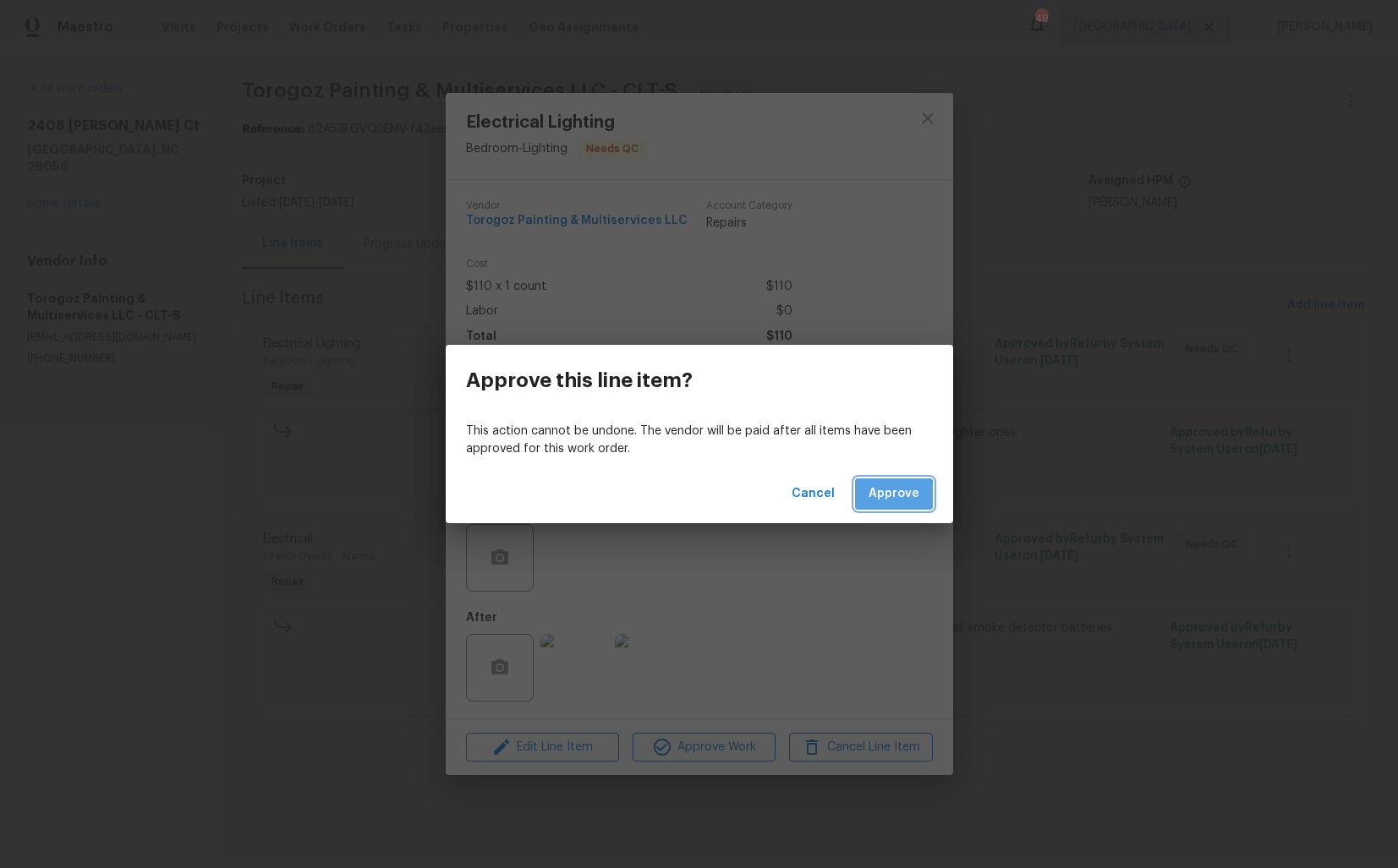
click at [889, 498] on span "Approve" at bounding box center [893, 494] width 51 height 21
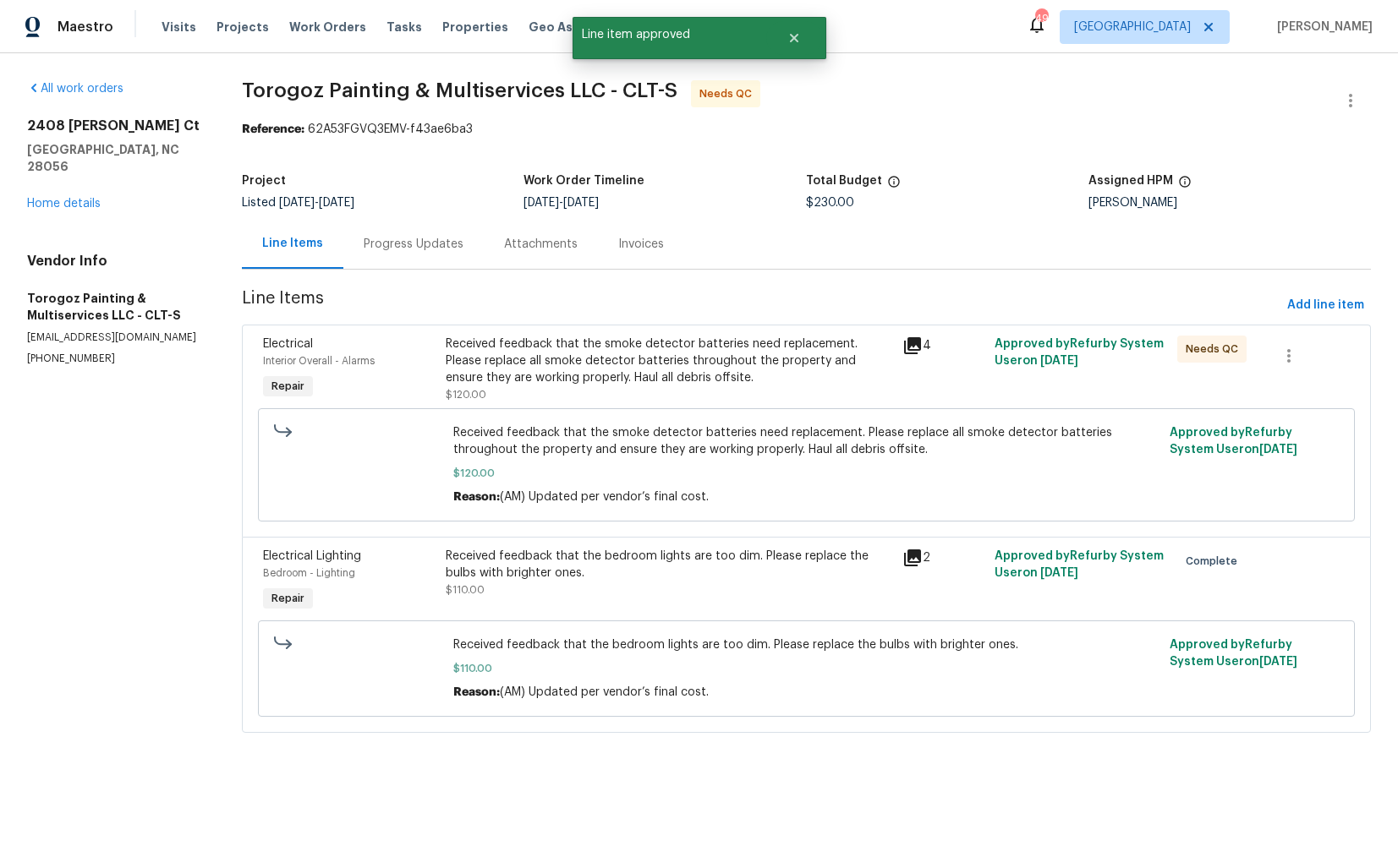
click at [722, 358] on div "Received feedback that the smoke detector batteries need replacement. Please re…" at bounding box center [669, 361] width 448 height 51
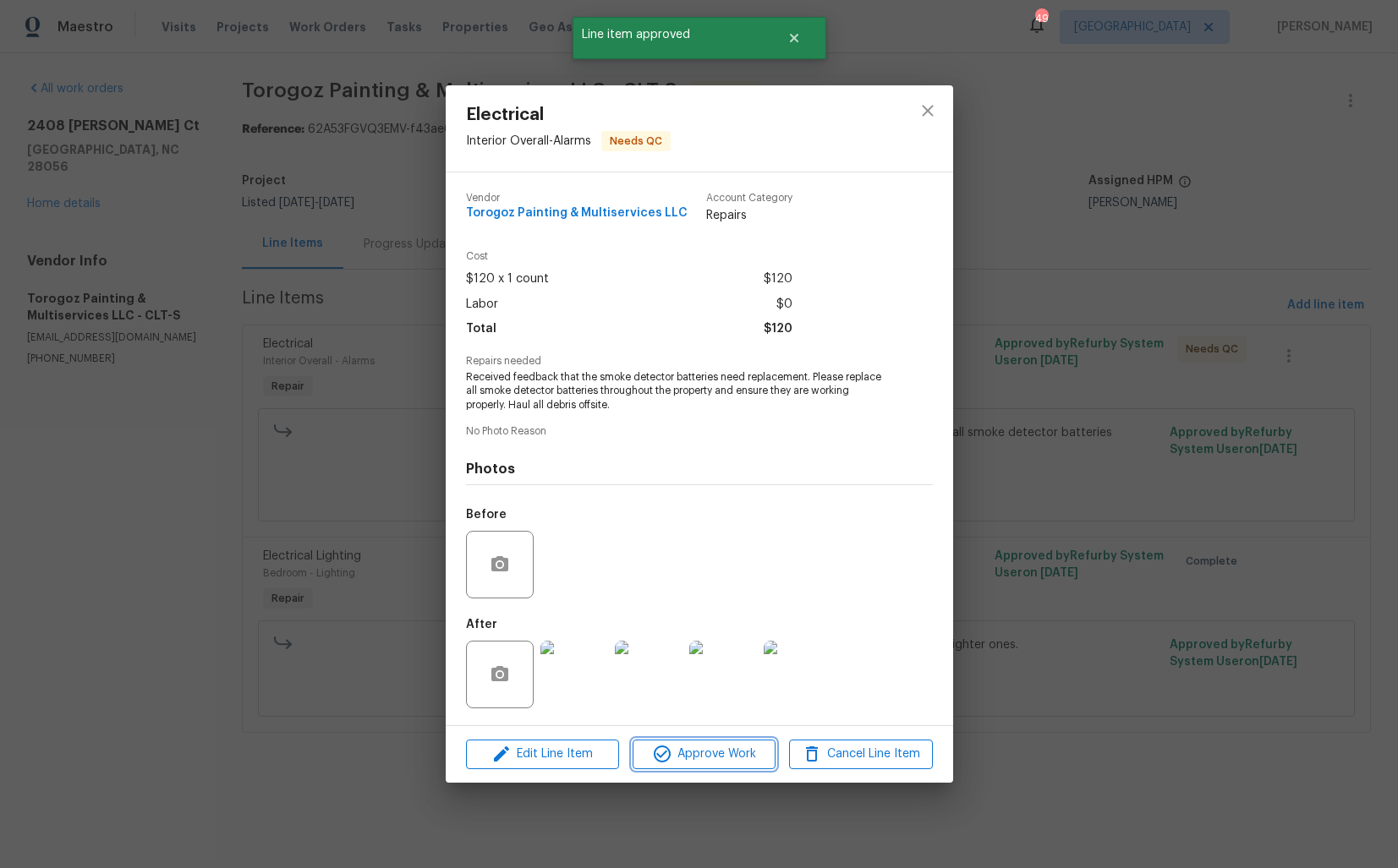
click at [688, 750] on span "Approve Work" at bounding box center [704, 754] width 133 height 21
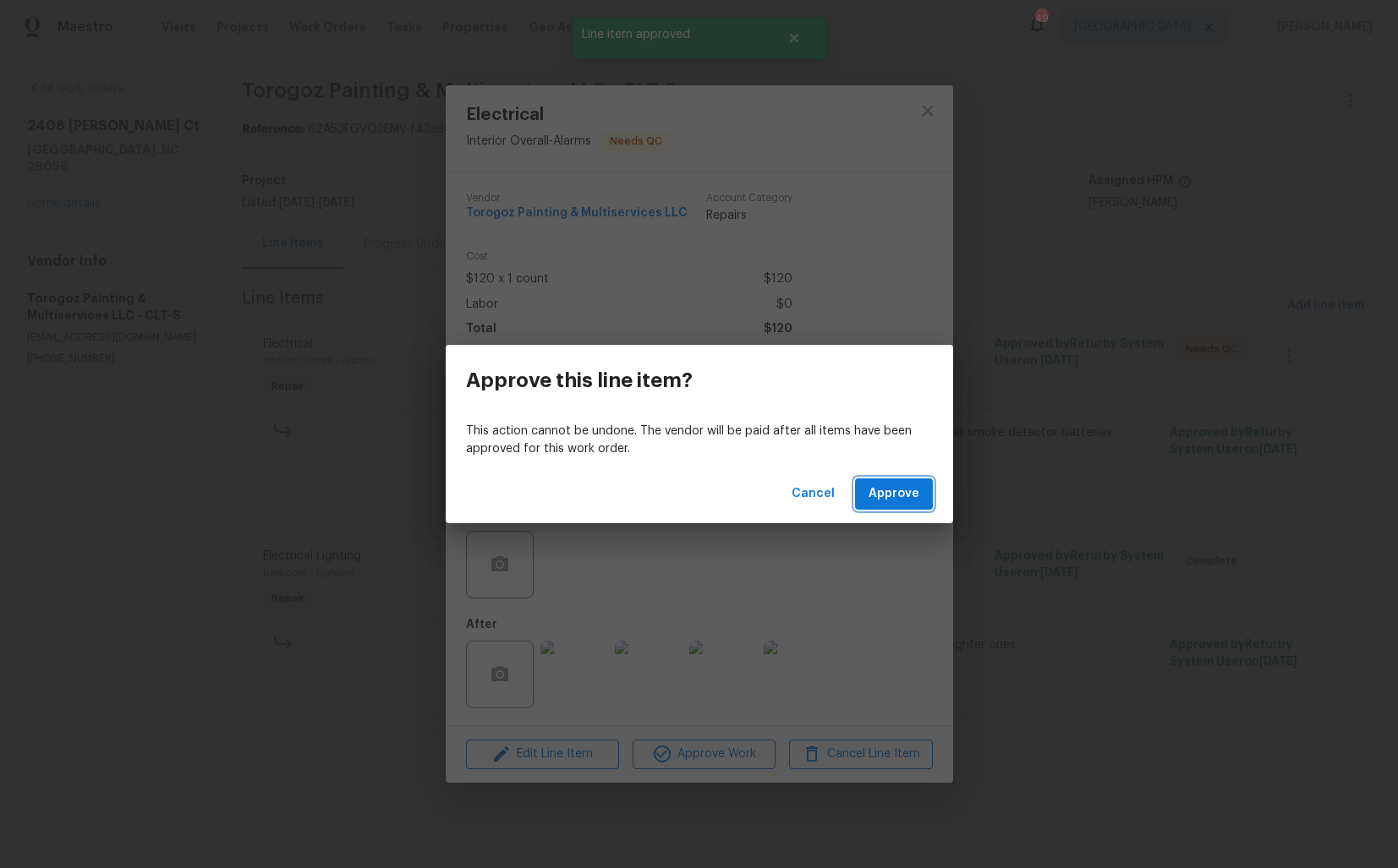
click at [908, 495] on span "Approve" at bounding box center [893, 494] width 51 height 21
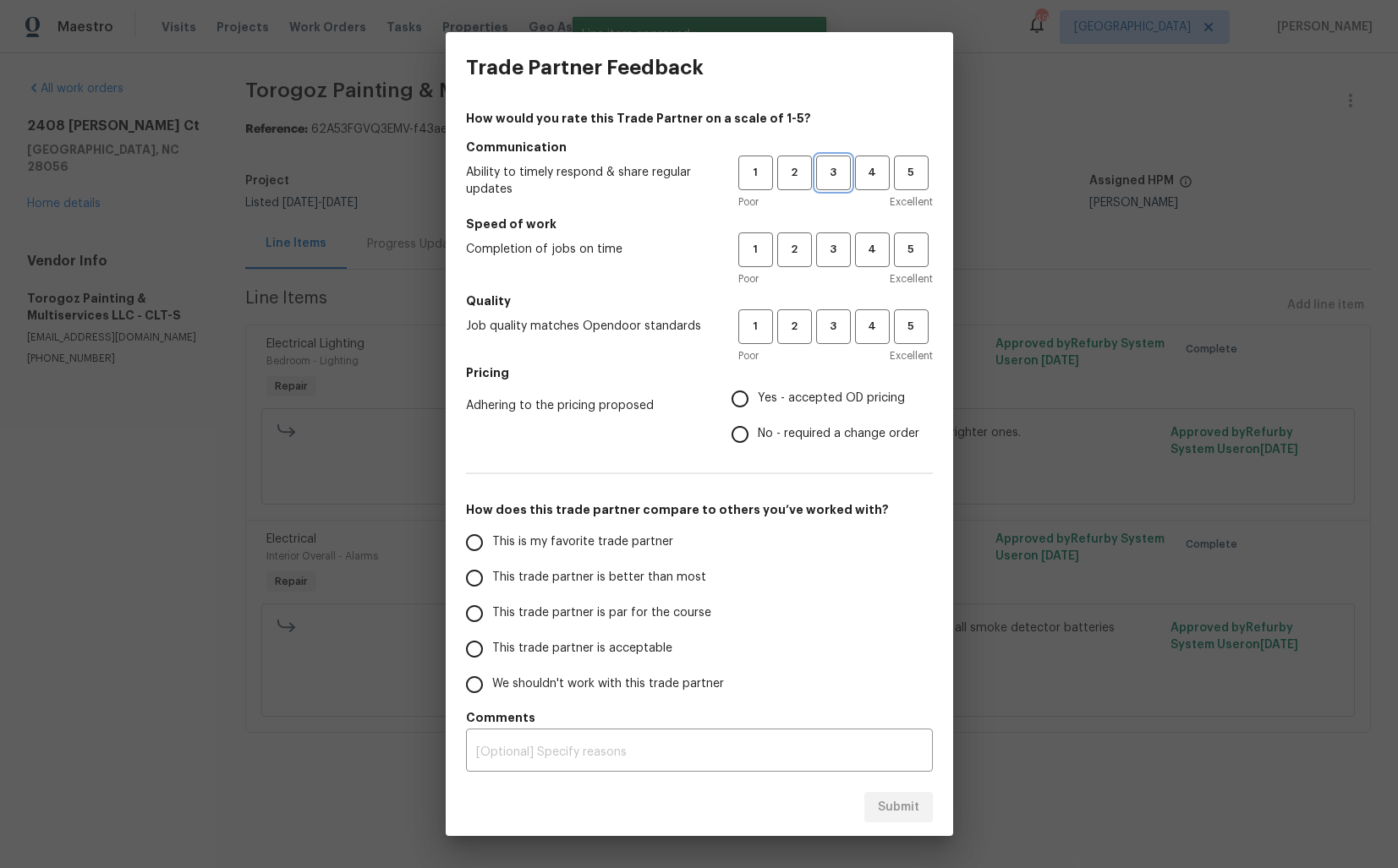
click at [838, 177] on span "3" at bounding box center [833, 173] width 32 height 20
click at [839, 250] on span "3" at bounding box center [833, 250] width 32 height 20
click at [873, 251] on span "4" at bounding box center [872, 250] width 32 height 20
click at [835, 327] on span "3" at bounding box center [833, 327] width 32 height 20
click at [872, 168] on span "4" at bounding box center [872, 173] width 32 height 20
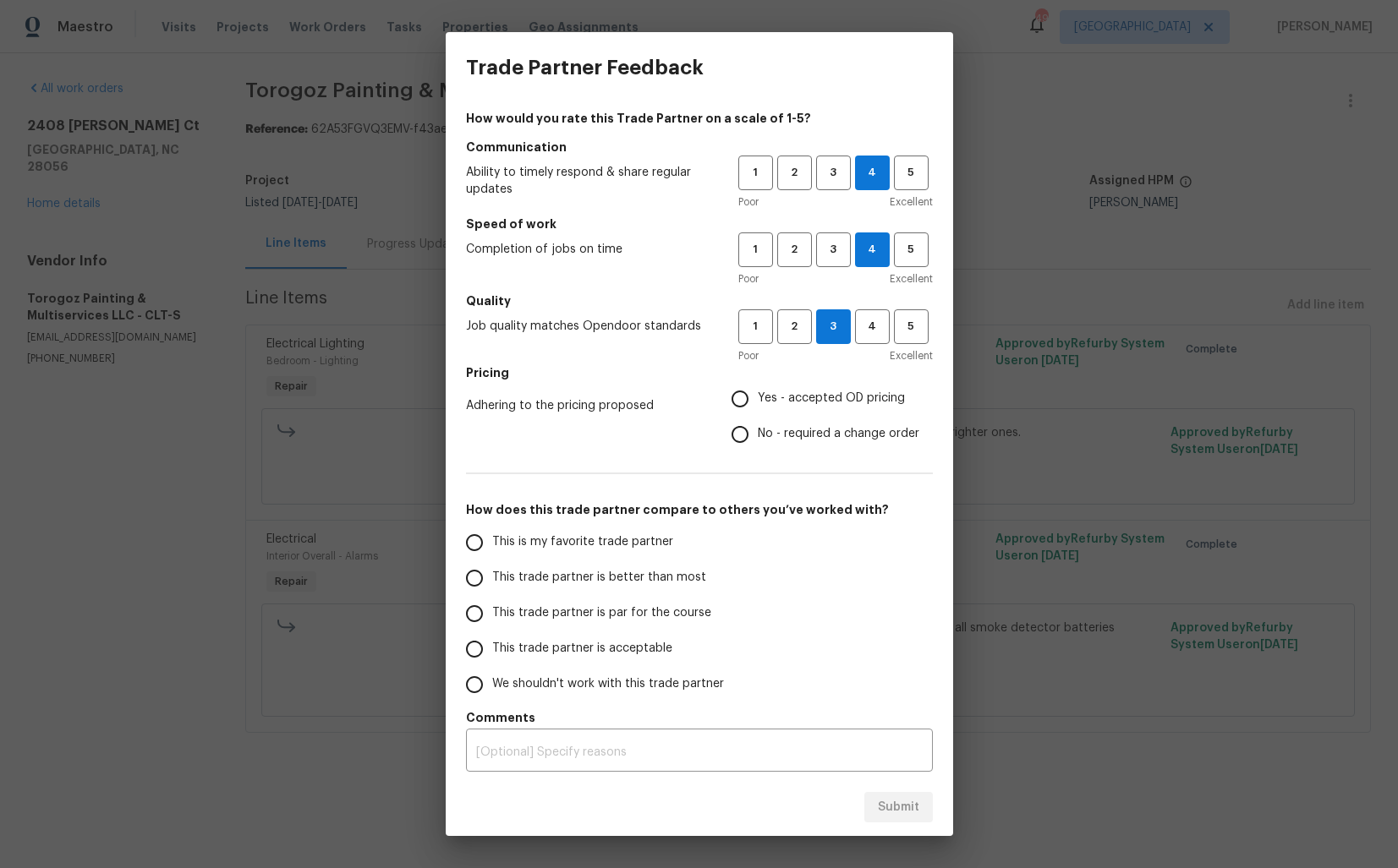
click at [760, 444] on label "No - required a change order" at bounding box center [820, 434] width 197 height 35
click at [758, 444] on input "No - required a change order" at bounding box center [739, 434] width 35 height 35
radio input "true"
click at [654, 572] on span "This trade partner is better than most" at bounding box center [599, 578] width 214 height 18
click at [492, 572] on input "This trade partner is better than most" at bounding box center [474, 578] width 35 height 35
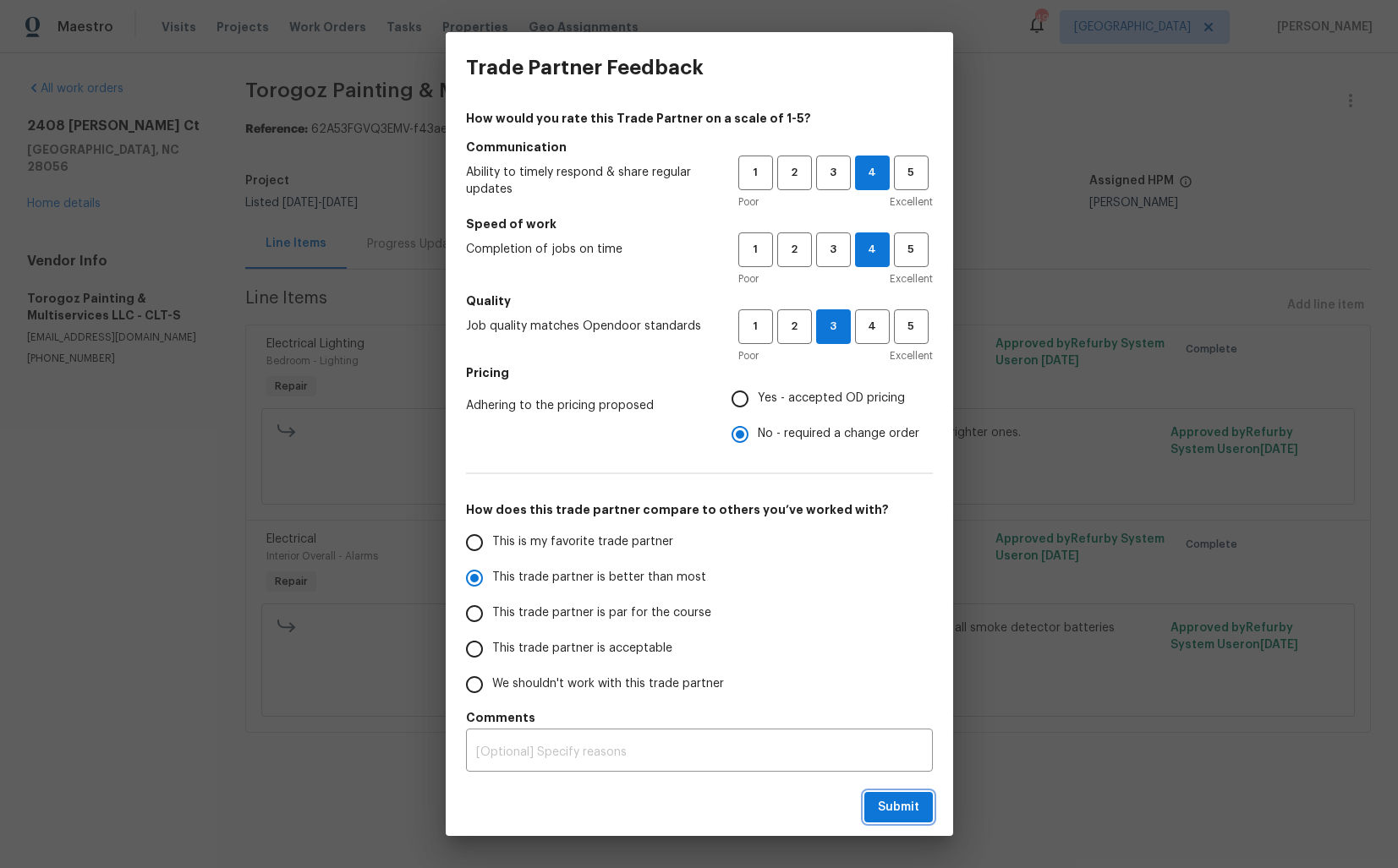
click at [893, 813] on span "Submit" at bounding box center [899, 807] width 42 height 21
radio input "true"
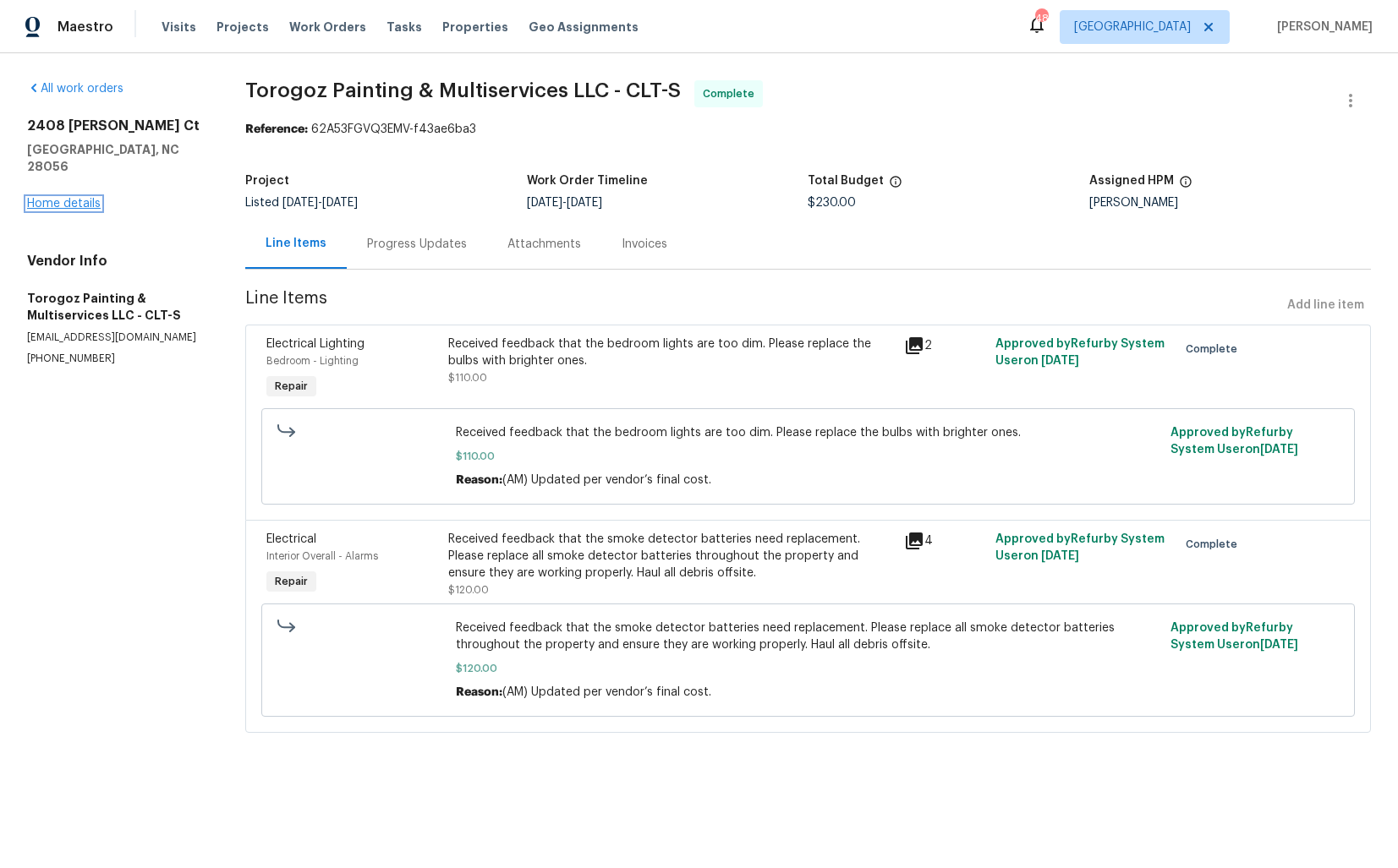
click at [71, 198] on link "Home details" at bounding box center [63, 203] width 73 height 12
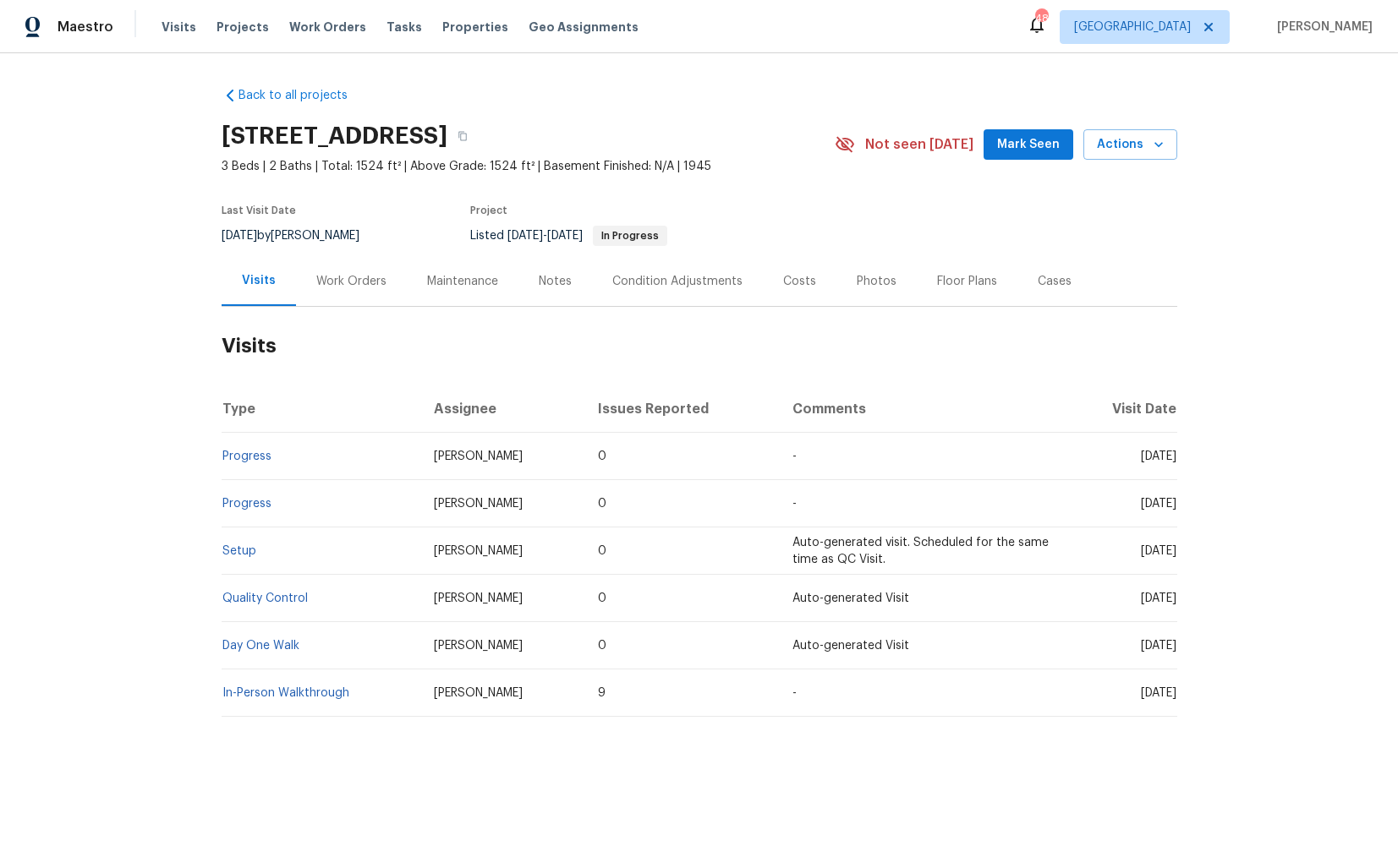
click at [357, 284] on div "Work Orders" at bounding box center [352, 281] width 71 height 17
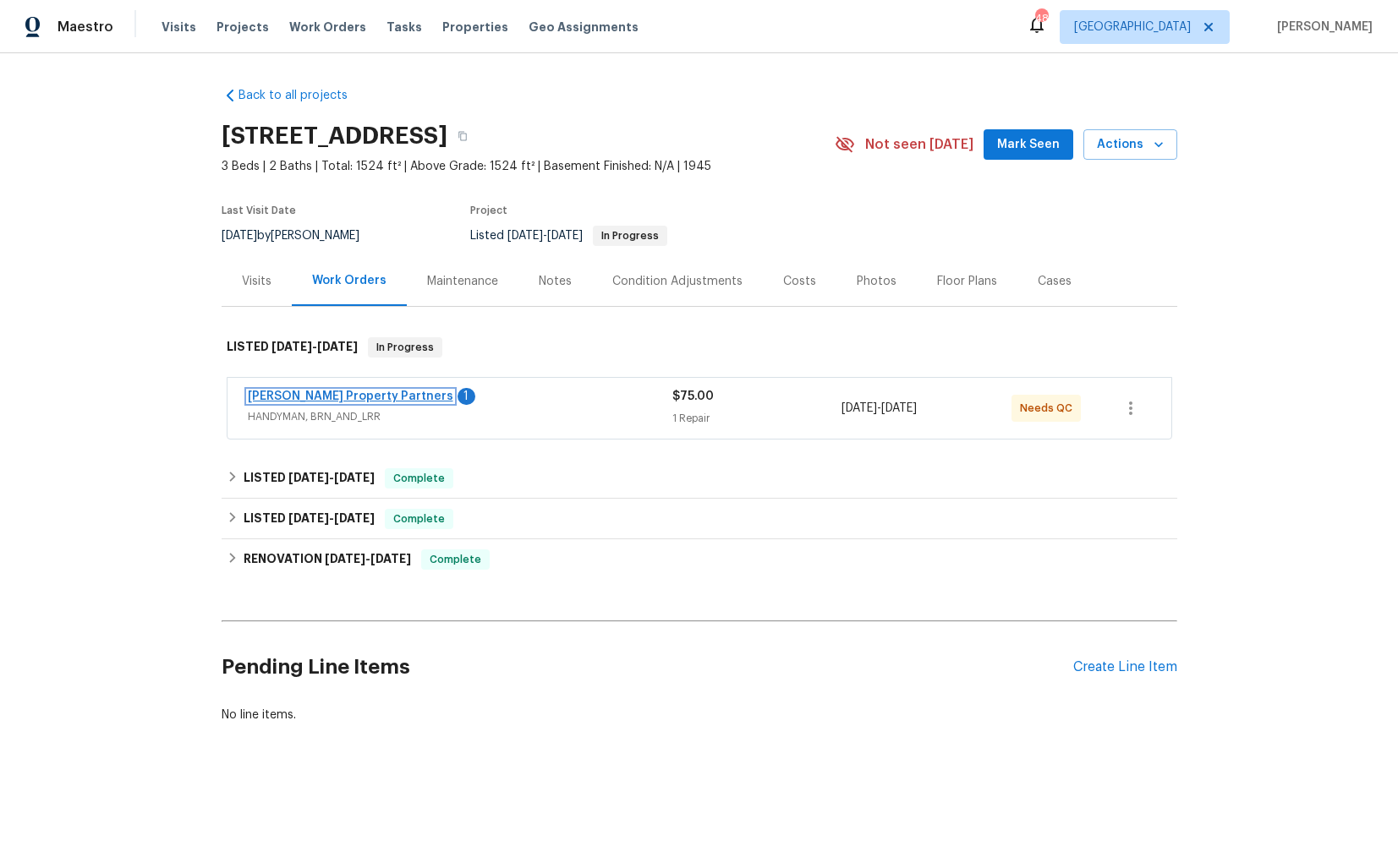
click at [329, 393] on link "[PERSON_NAME] Property Partners" at bounding box center [350, 396] width 205 height 12
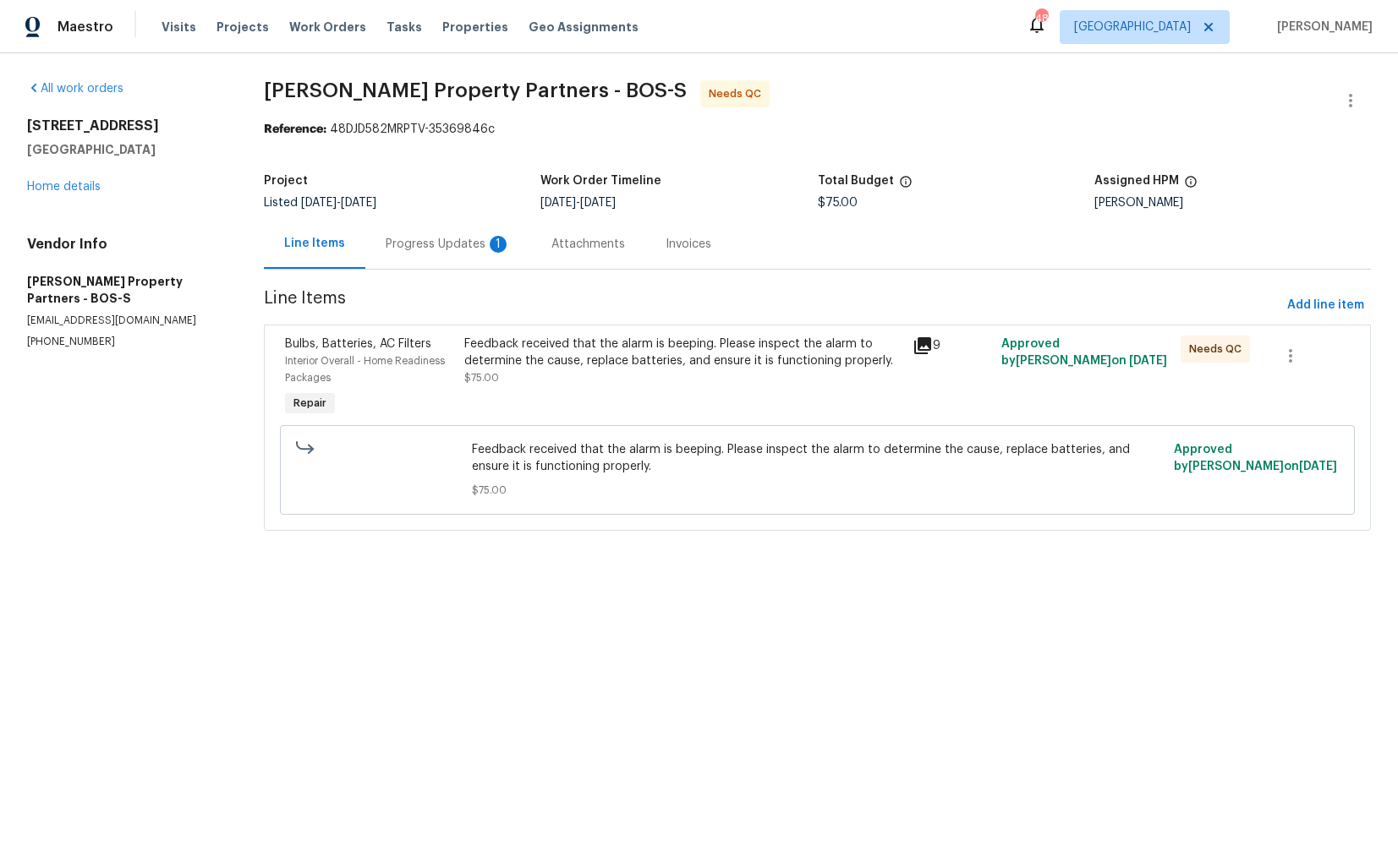
click at [446, 239] on div "Progress Updates 1" at bounding box center [448, 244] width 125 height 17
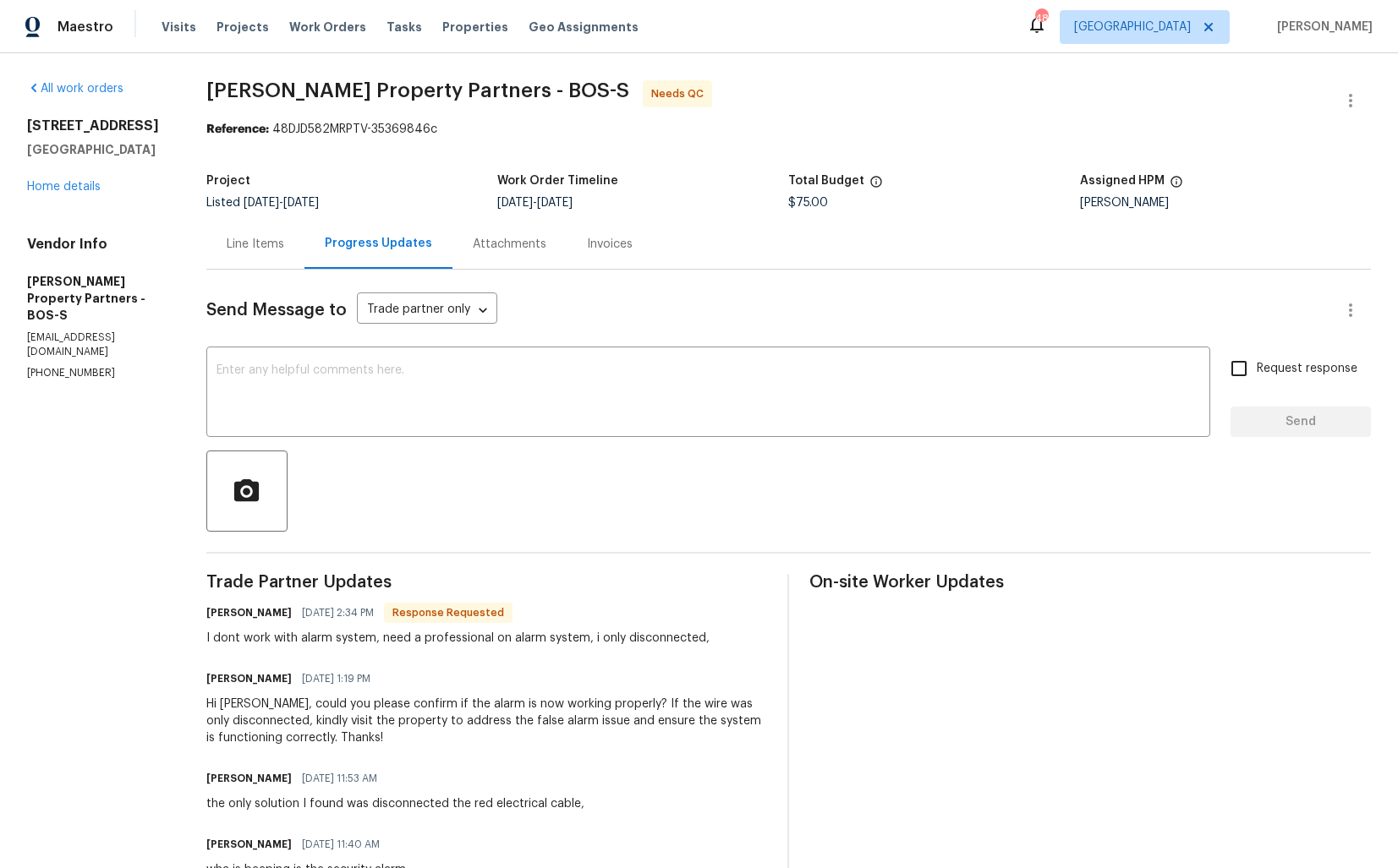
click at [305, 253] on div "Line Items" at bounding box center [255, 243] width 98 height 50
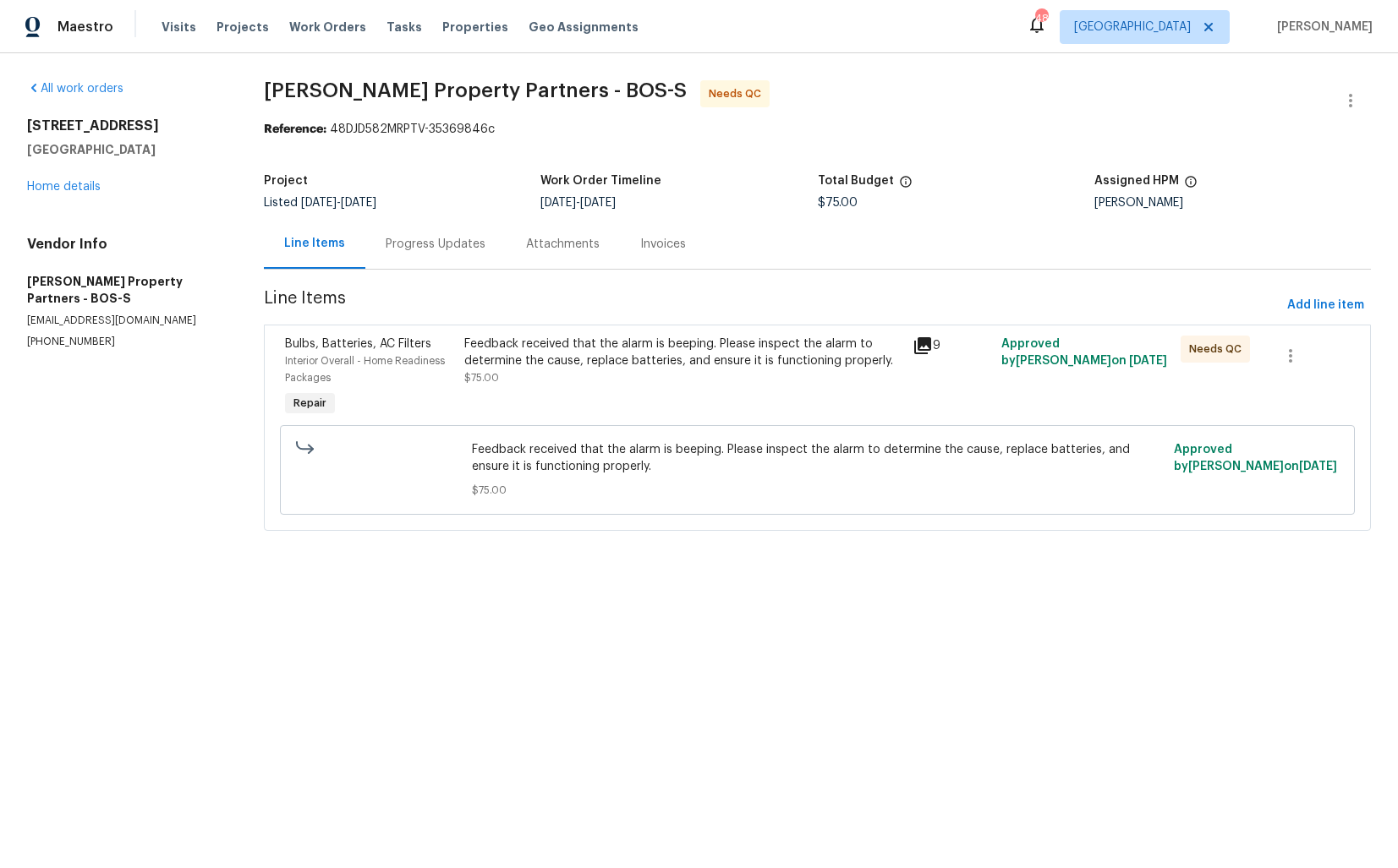
click at [758, 374] on div "Feedback received that the alarm is beeping. Please inspect the alarm to determ…" at bounding box center [682, 361] width 437 height 51
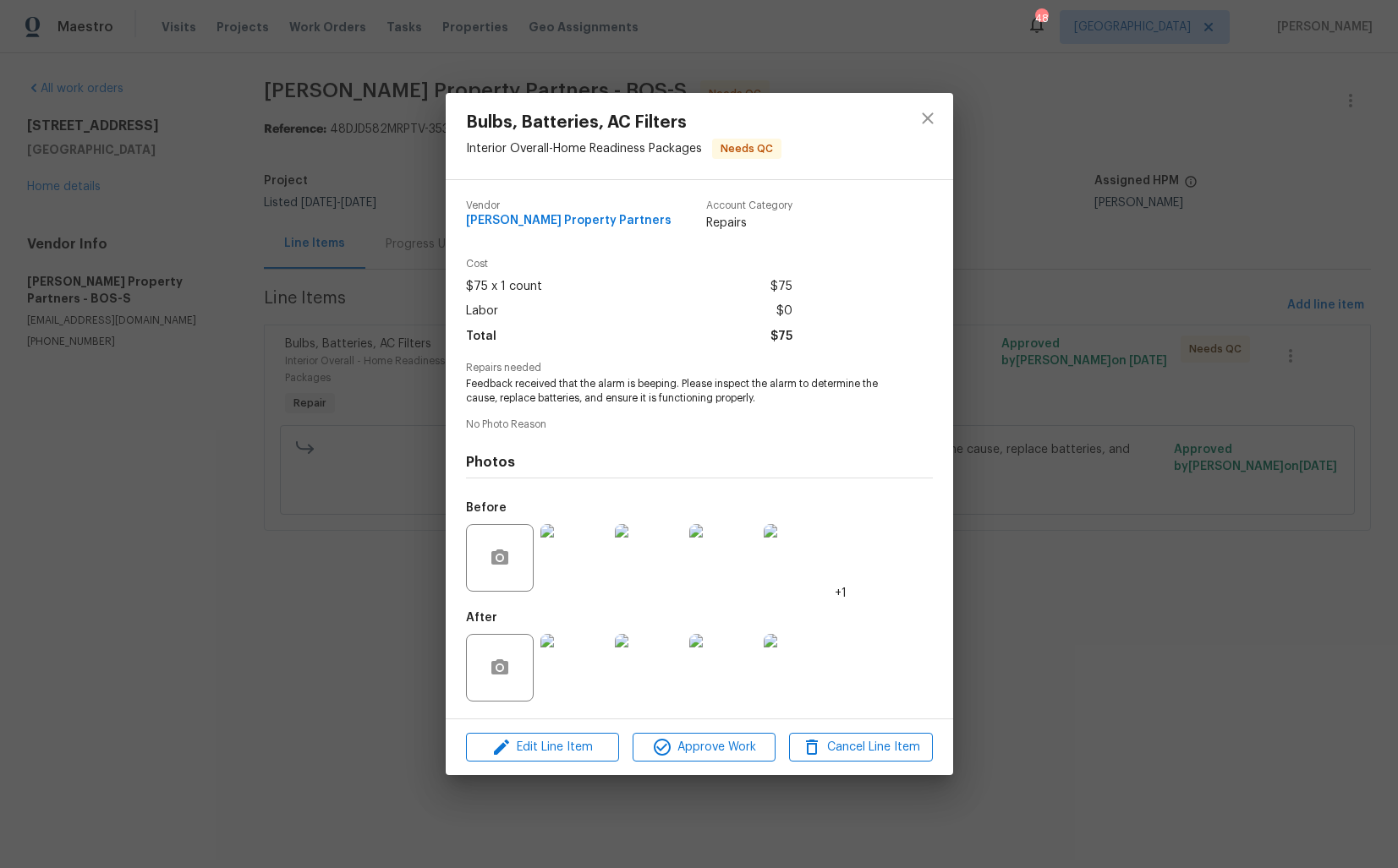
click at [581, 670] on img at bounding box center [573, 667] width 68 height 68
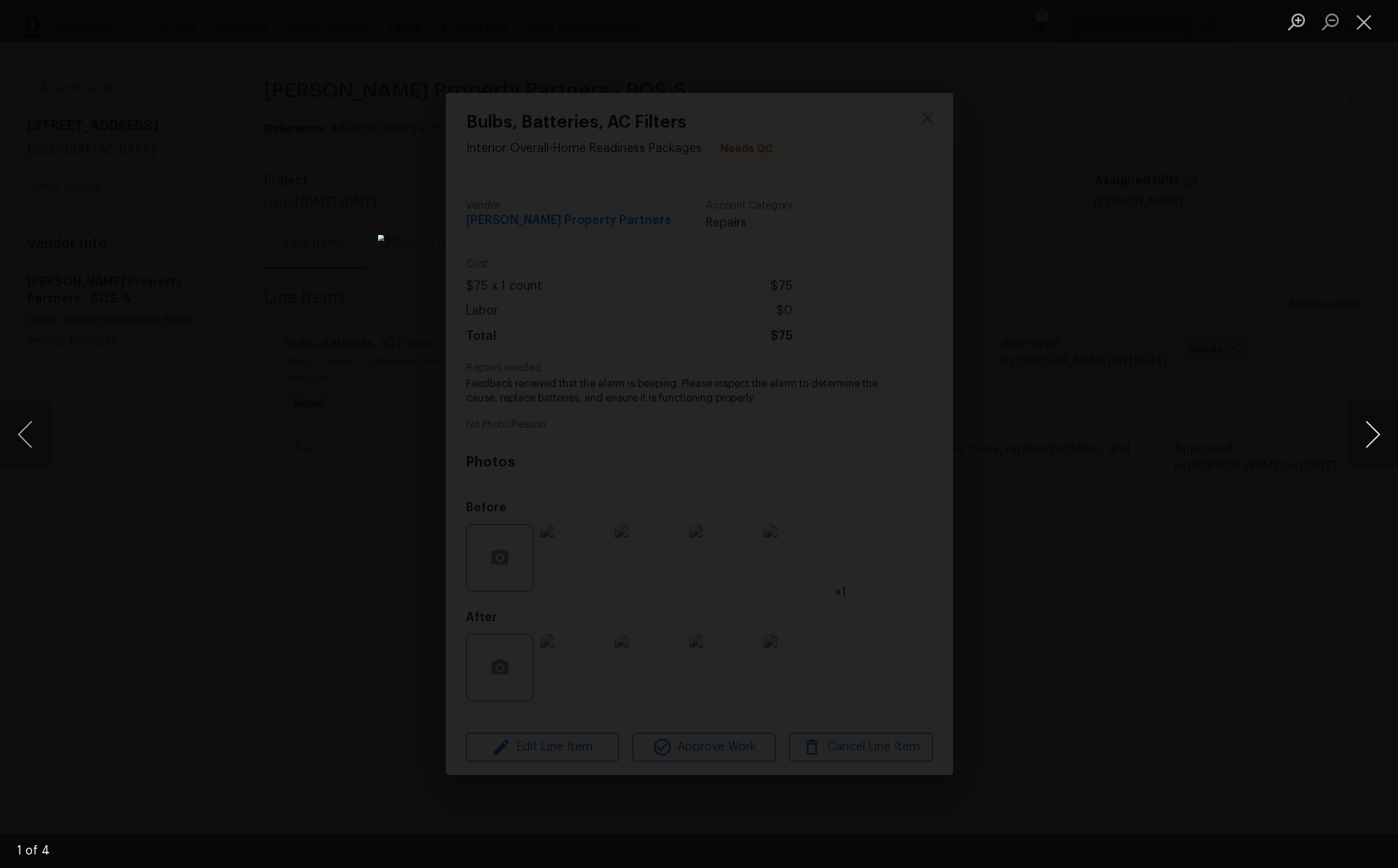
click at [1381, 434] on button "Next image" at bounding box center [1372, 434] width 51 height 68
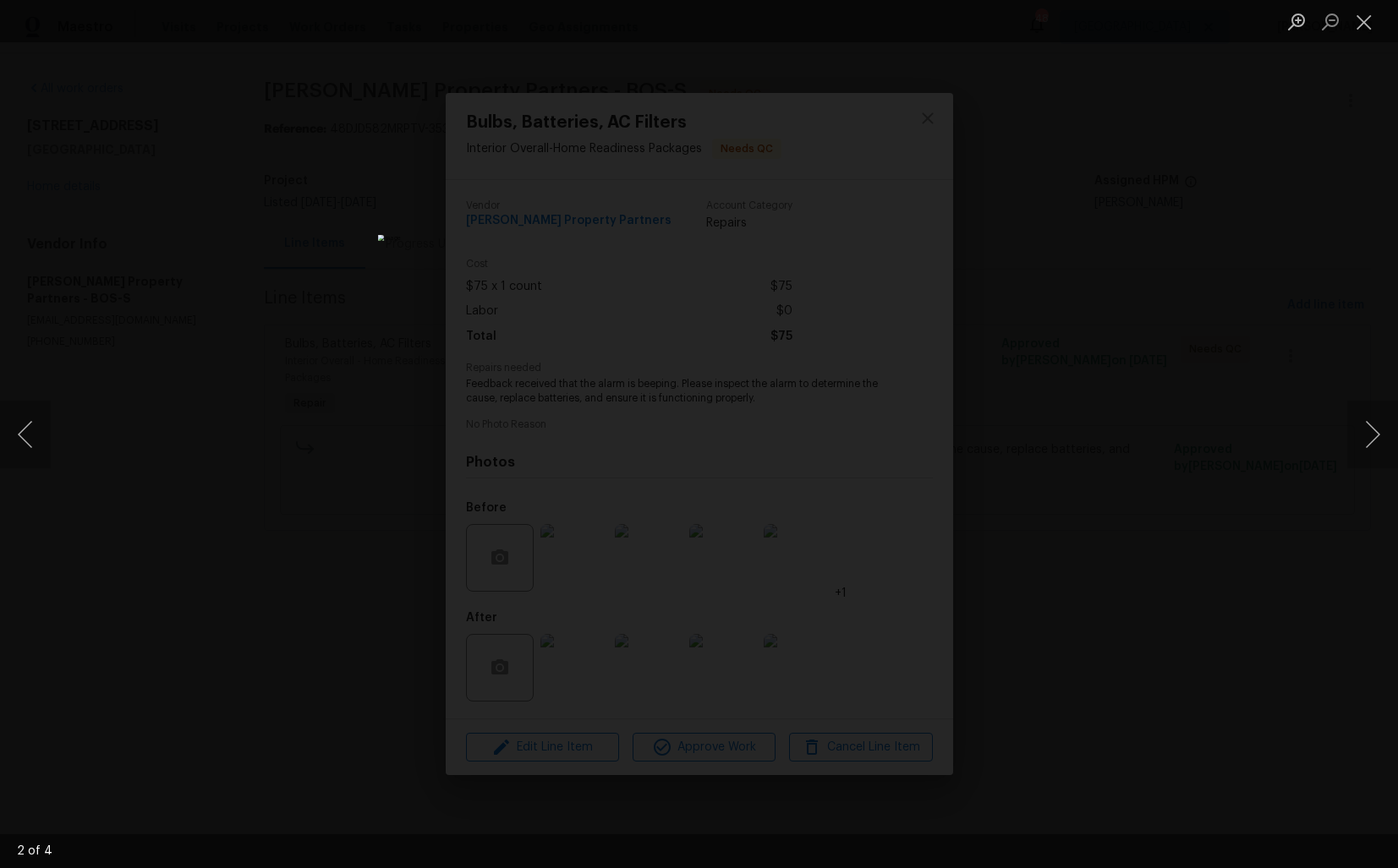
click at [1163, 382] on div "Lightbox" at bounding box center [699, 434] width 1398 height 868
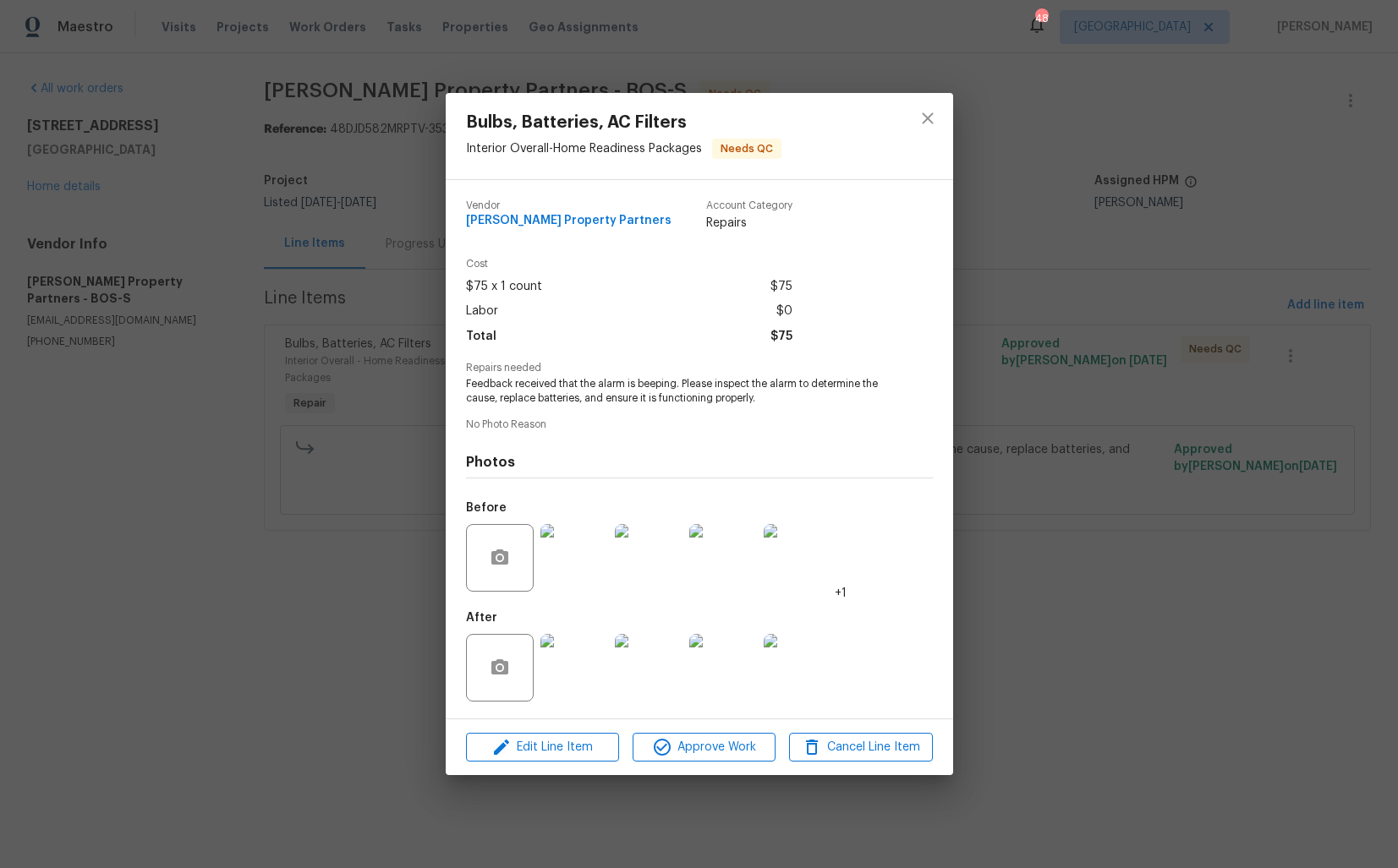
click at [1039, 309] on div "Bulbs, Batteries, AC Filters Interior Overall - Home Readiness Packages Needs Q…" at bounding box center [699, 434] width 1398 height 868
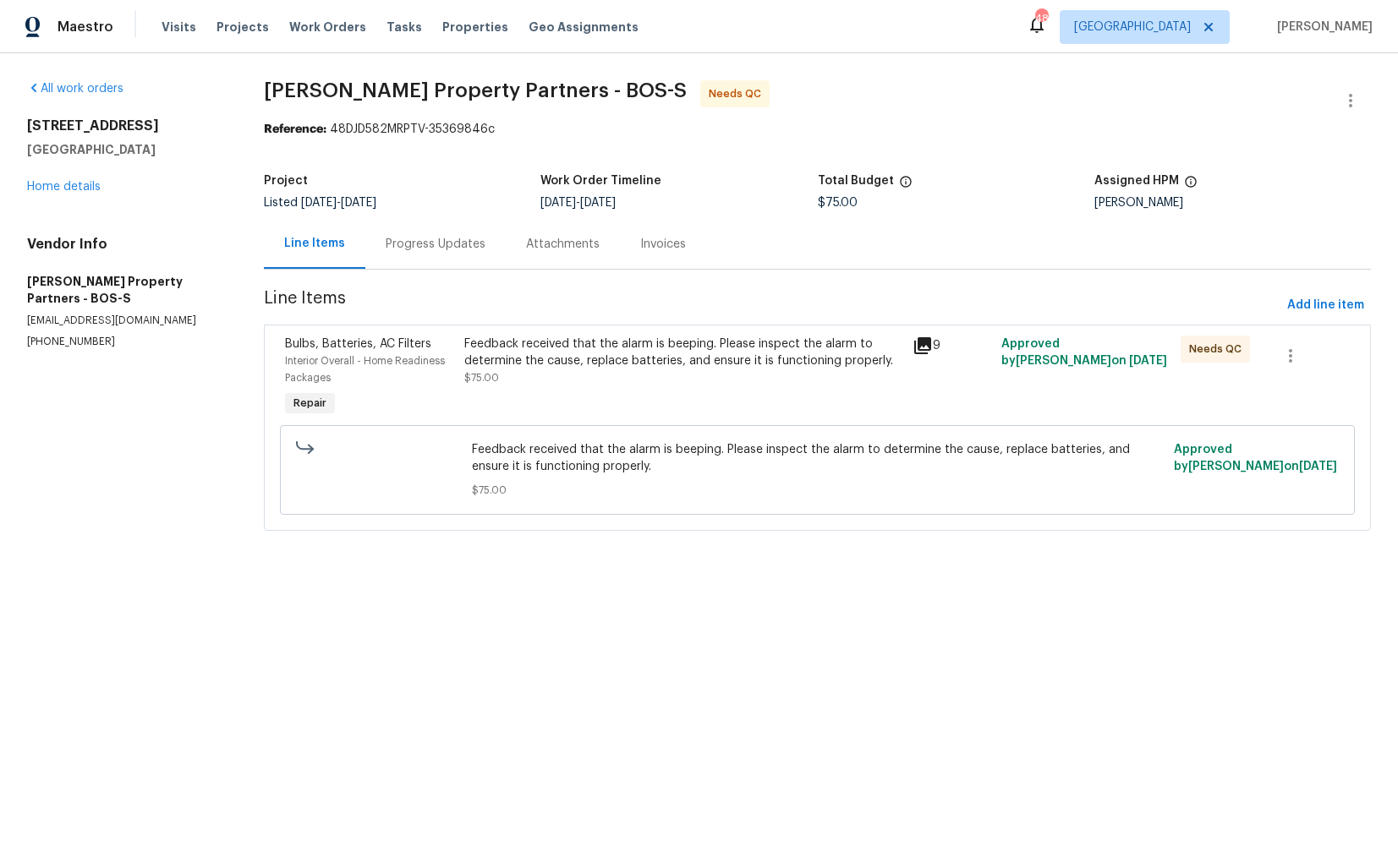
click at [446, 251] on div "Progress Updates" at bounding box center [435, 244] width 99 height 17
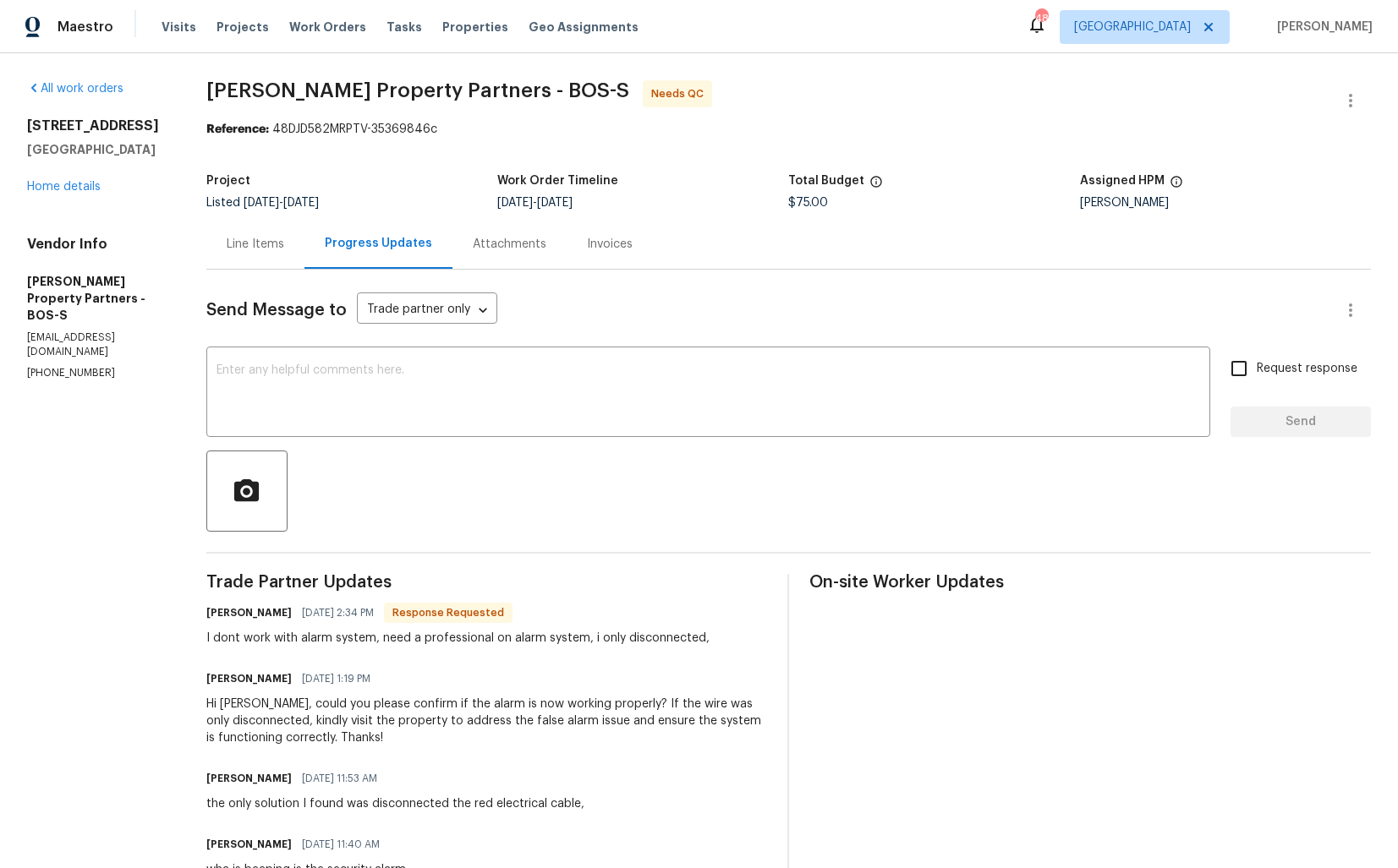
click at [292, 613] on h6 "[PERSON_NAME]" at bounding box center [249, 613] width 85 height 17
copy h6 "[PERSON_NAME]"
click at [284, 241] on div "Line Items" at bounding box center [256, 244] width 58 height 17
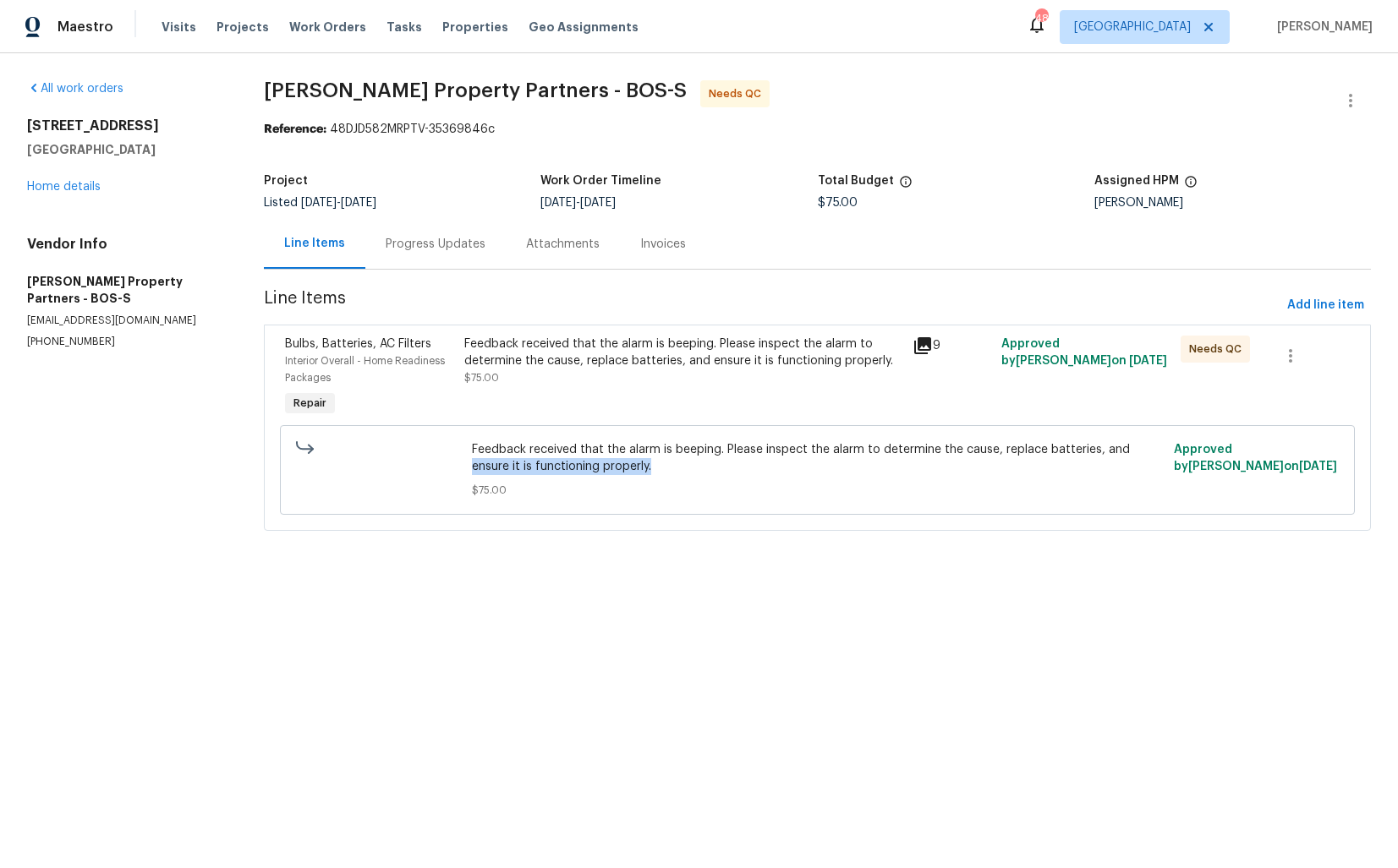
drag, startPoint x: 484, startPoint y: 467, endPoint x: 687, endPoint y: 475, distance: 203.2
click at [687, 475] on div "Feedback received that the alarm is beeping. Please inspect the alarm to determ…" at bounding box center [817, 470] width 692 height 58
copy span "ensure it is functioning properly."
click at [444, 247] on div "Progress Updates" at bounding box center [435, 244] width 99 height 17
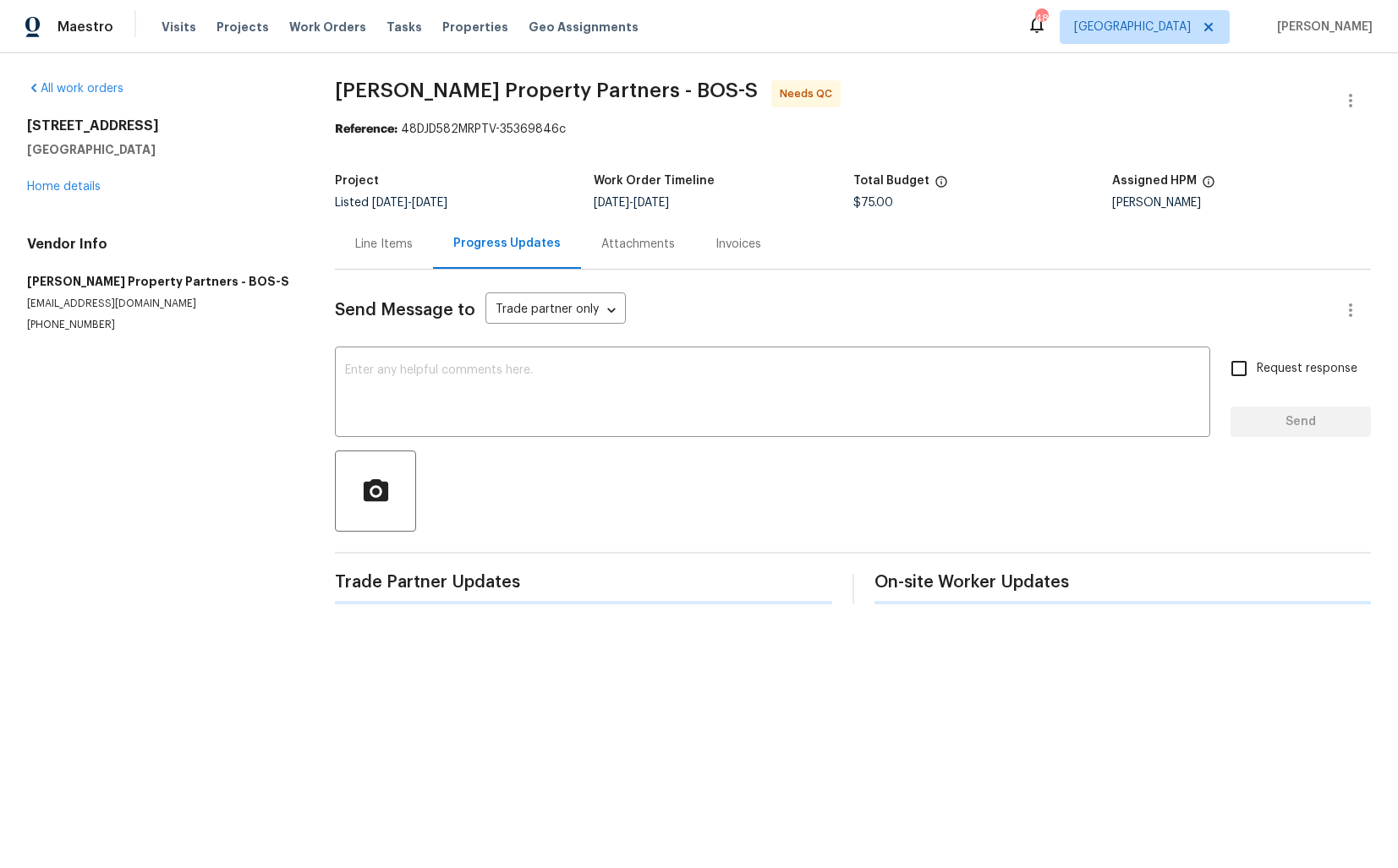
click at [521, 492] on div at bounding box center [852, 491] width 1035 height 81
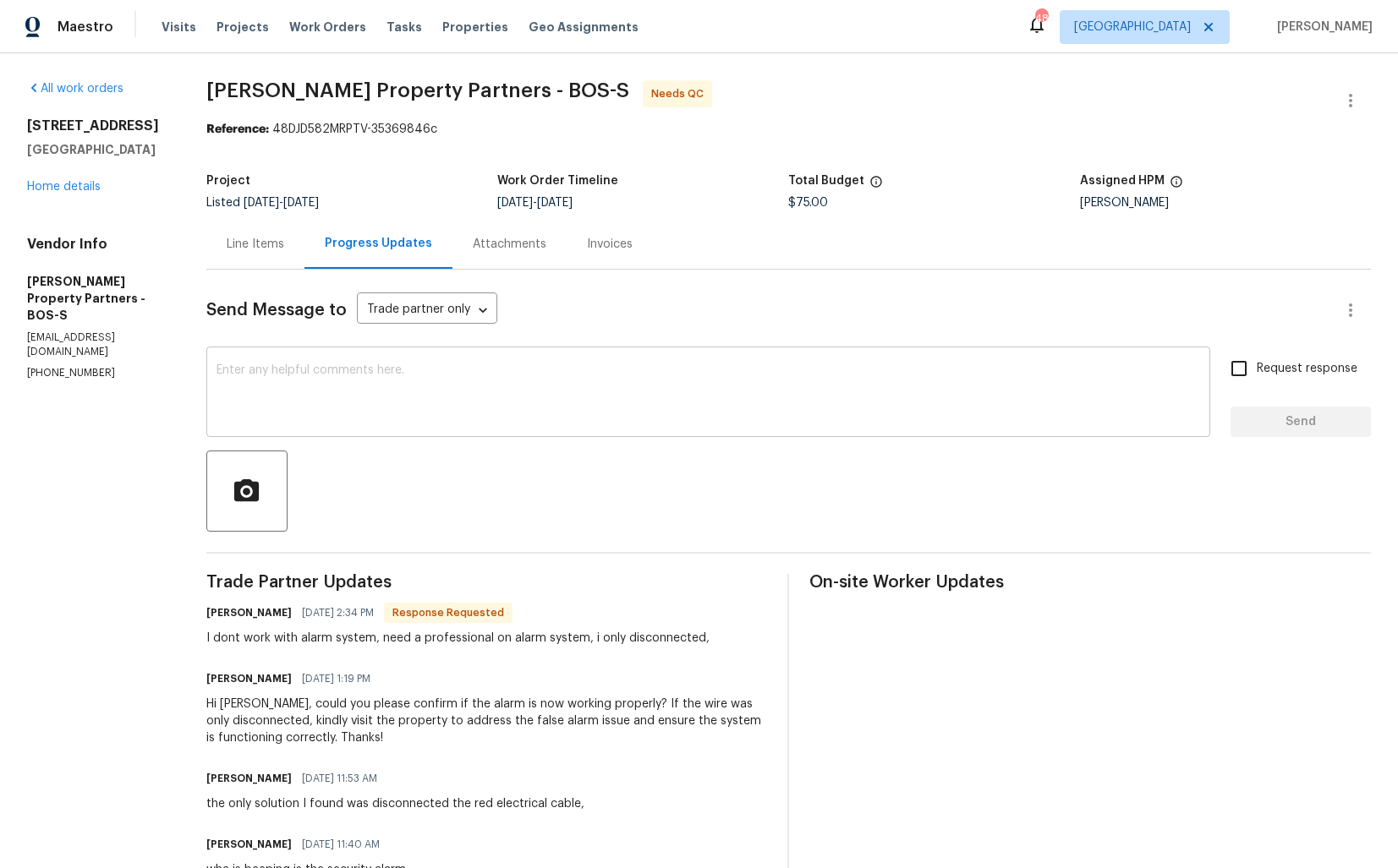
click at [545, 400] on textarea at bounding box center [707, 393] width 983 height 59
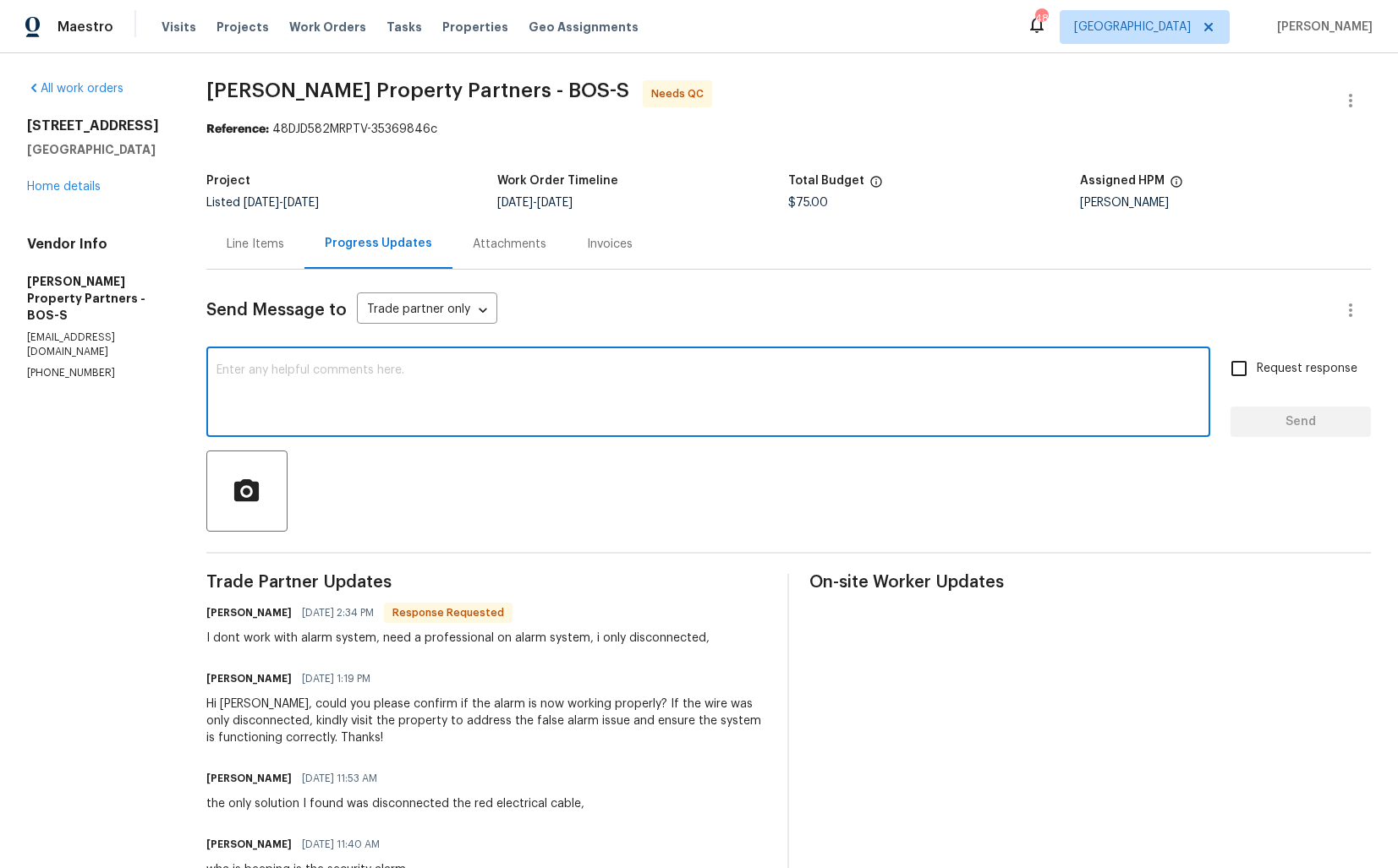
paste textarea "Hi Gabriel, the scope of work is to fix the issue and ensure the system is func…"
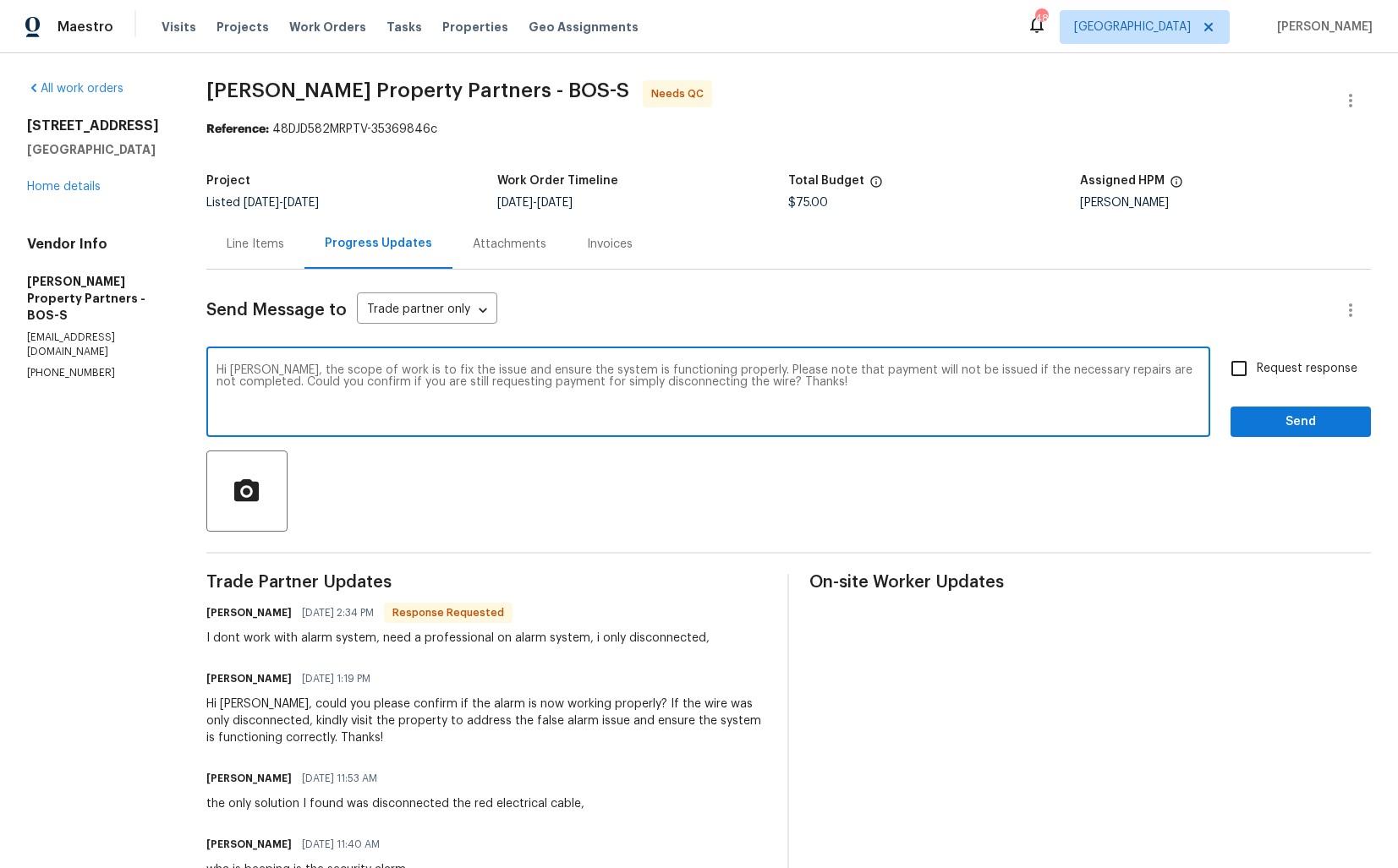
type textarea "Hi Gabriel, the scope of work is to fix the issue and ensure the system is func…"
click at [1242, 369] on input "Request response" at bounding box center [1238, 368] width 35 height 35
checkbox input "true"
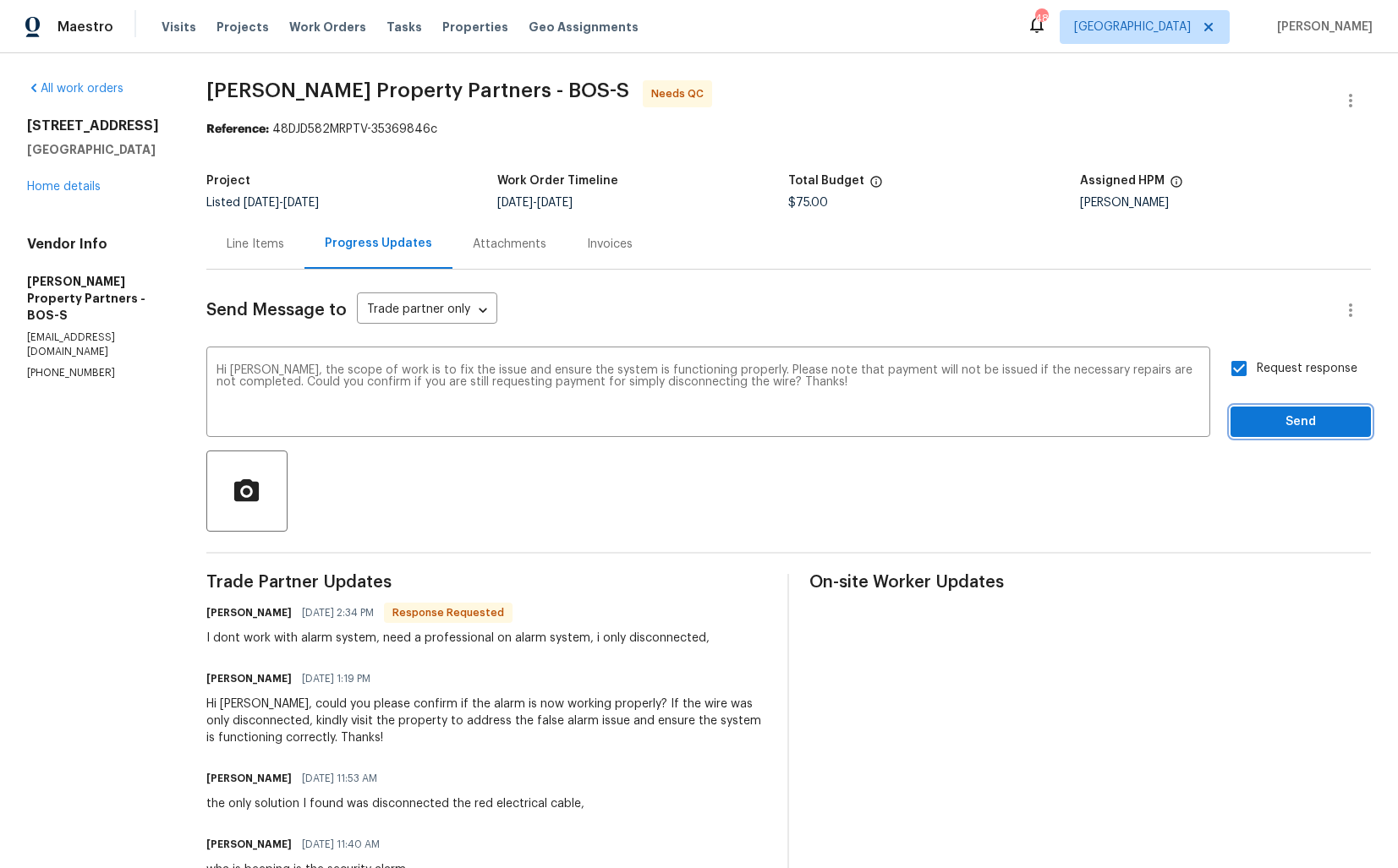
click at [1266, 418] on span "Send" at bounding box center [1299, 421] width 113 height 21
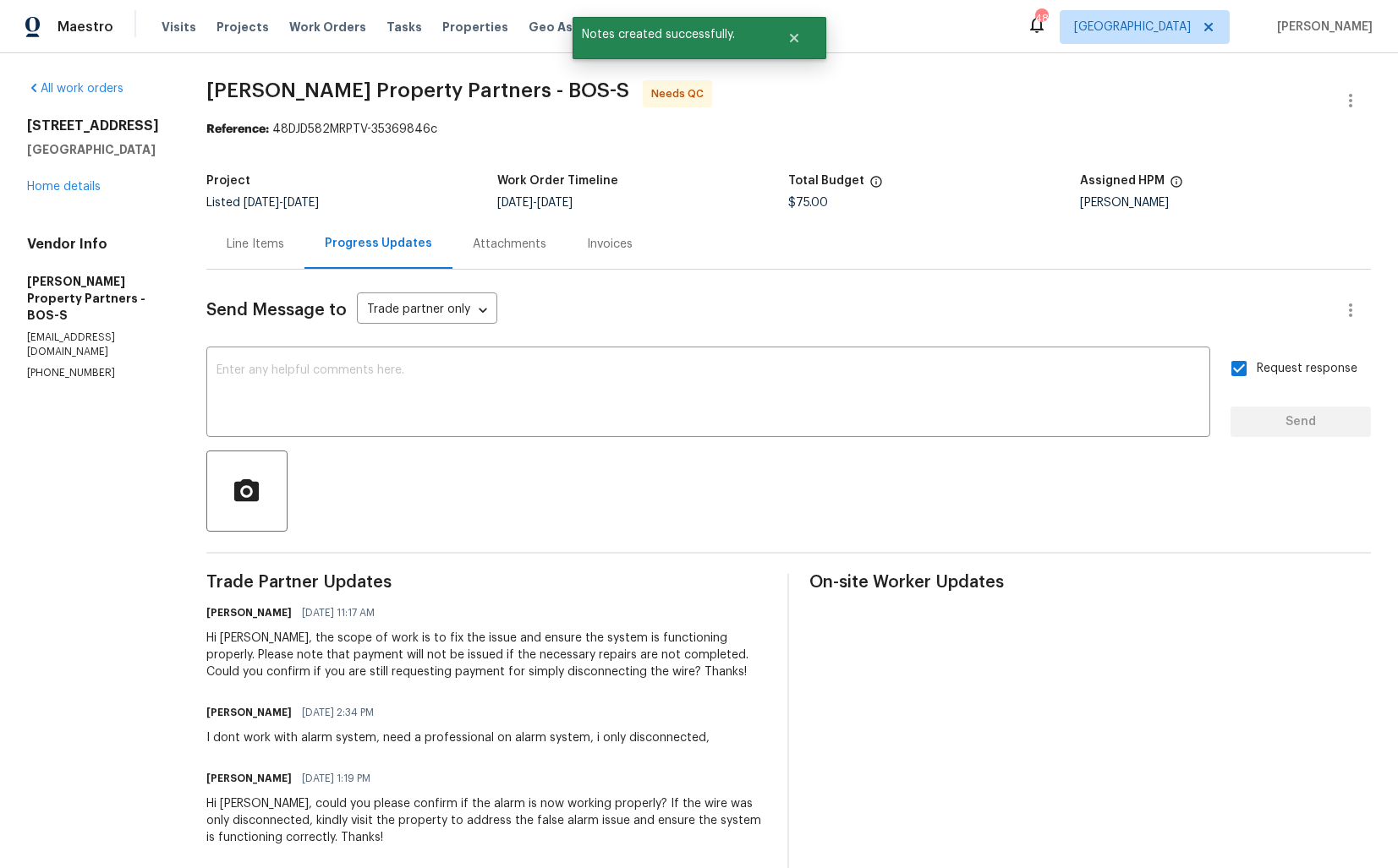
click at [371, 734] on div "I dont work with alarm system, need a professional on alarm system, i only disc…" at bounding box center [458, 738] width 503 height 17
copy div "I dont work with alarm system, need a professional on alarm system, i only disc…"
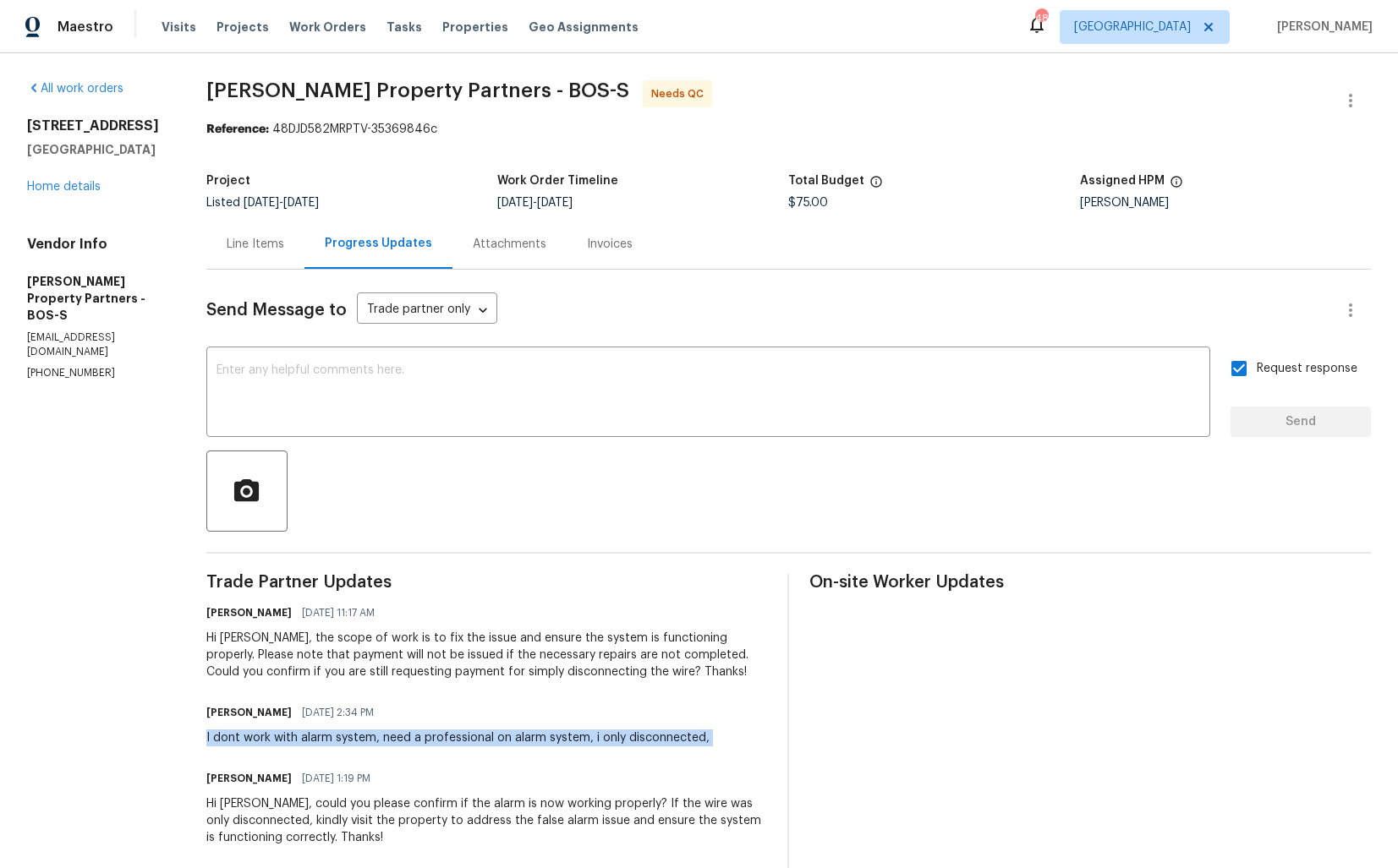
click at [124, 197] on div "All work orders 611 N Bedford St East Bridgewater, MA 02333 Home details Vendor…" at bounding box center [96, 231] width 138 height 300
click at [79, 184] on link "Home details" at bounding box center [63, 186] width 73 height 12
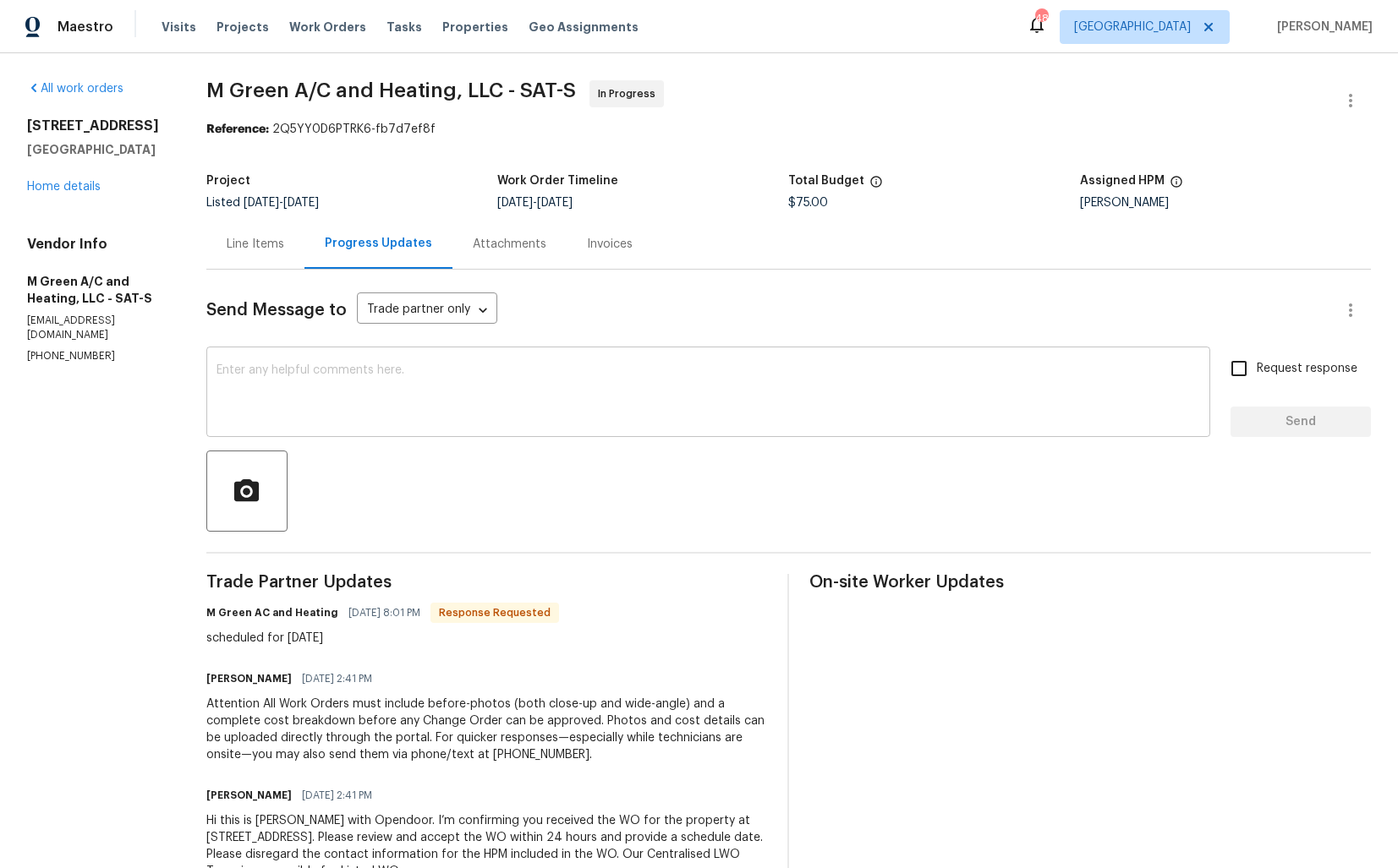
click at [505, 408] on textarea at bounding box center [707, 393] width 983 height 59
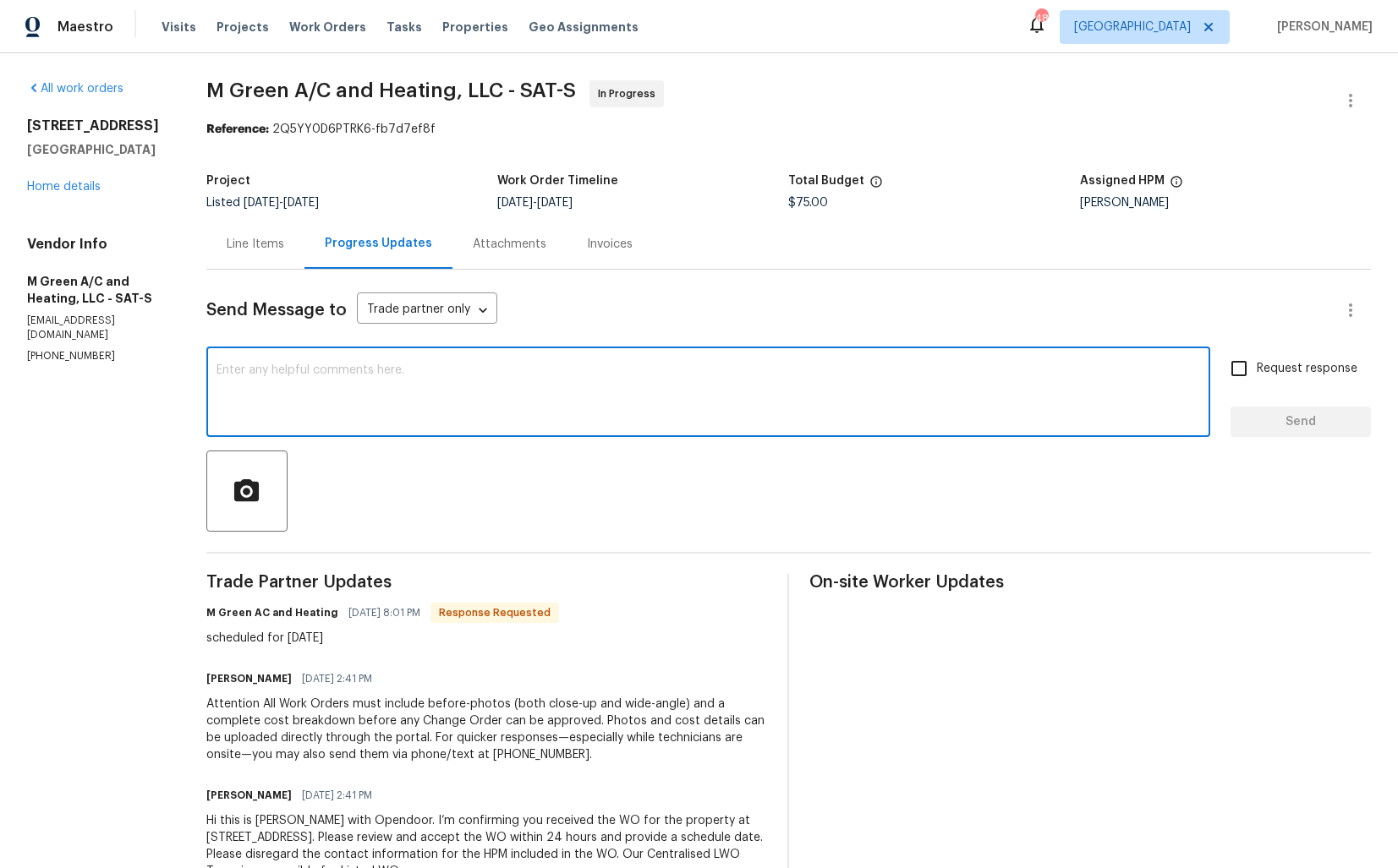
click at [442, 403] on textarea at bounding box center [707, 393] width 983 height 59
click at [398, 367] on textarea "Hi team, thank you for the update. Kindly keep me posted on the progression of …" at bounding box center [707, 393] width 983 height 59
paste textarea "Team, thank you for the update. Kindly keep me posted on the progress"
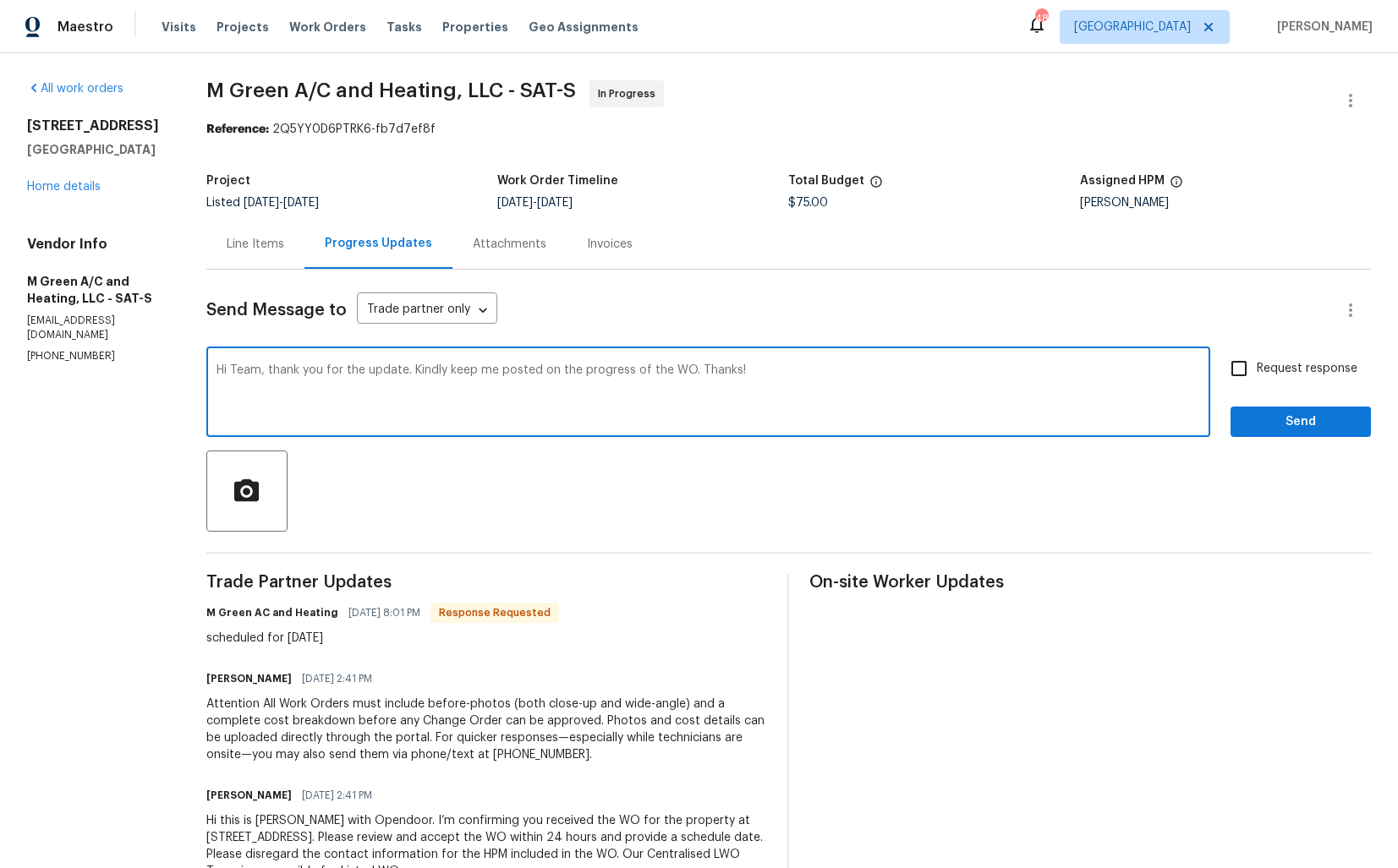
type textarea "Hi Team, thank you for the update. Kindly keep me posted on the progress of the…"
click at [1246, 376] on input "Request response" at bounding box center [1238, 368] width 35 height 35
checkbox input "true"
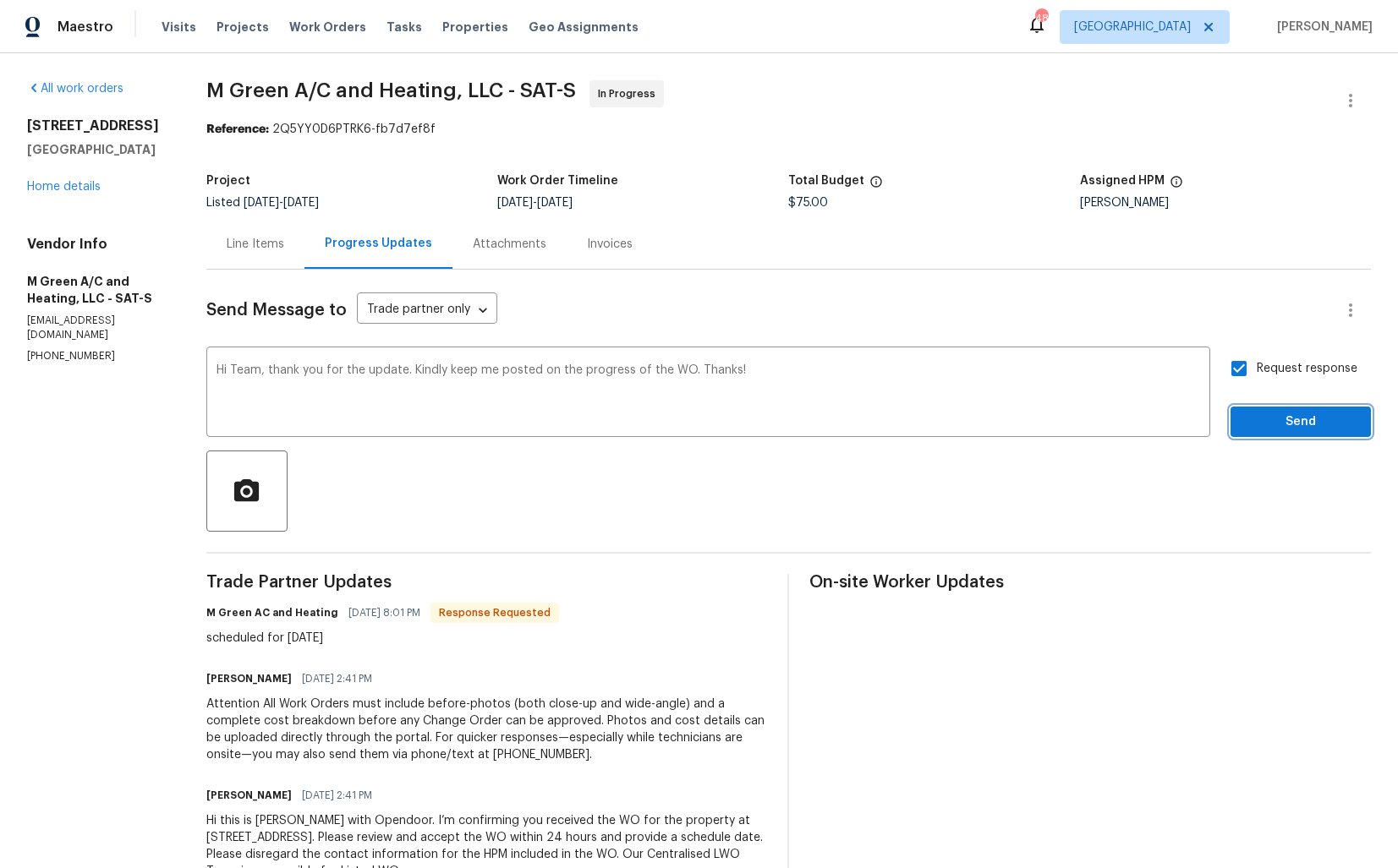
click at [1265, 423] on span "Send" at bounding box center [1299, 421] width 113 height 21
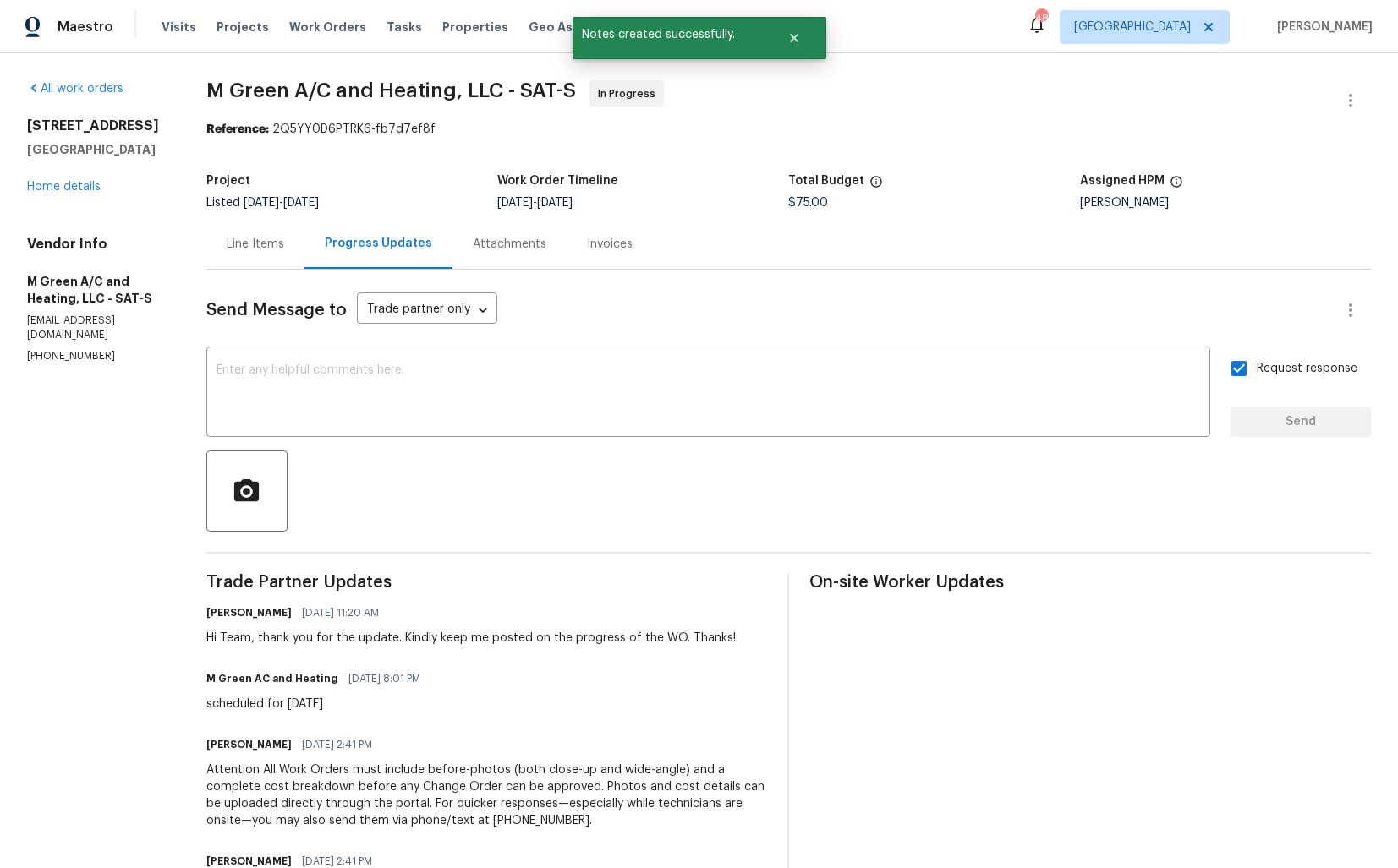
click at [279, 701] on div "scheduled for tomorrow" at bounding box center [318, 703] width 224 height 17
copy div "scheduled for tomorrow"
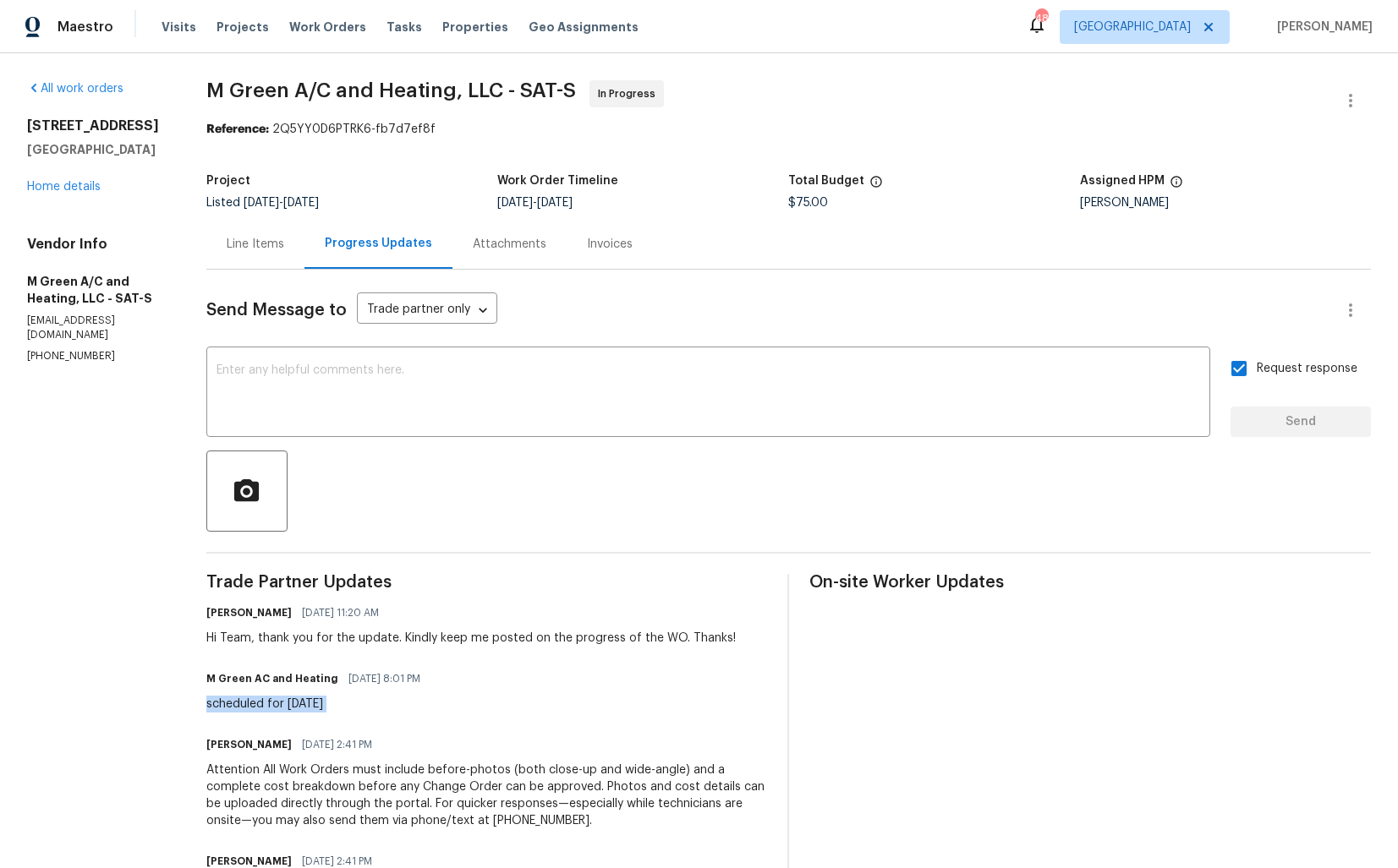
click at [78, 171] on div "23006 Woodlawn Rdg San Antonio, TX 78259 Home details" at bounding box center [96, 156] width 138 height 78
click at [59, 184] on link "Home details" at bounding box center [63, 186] width 73 height 12
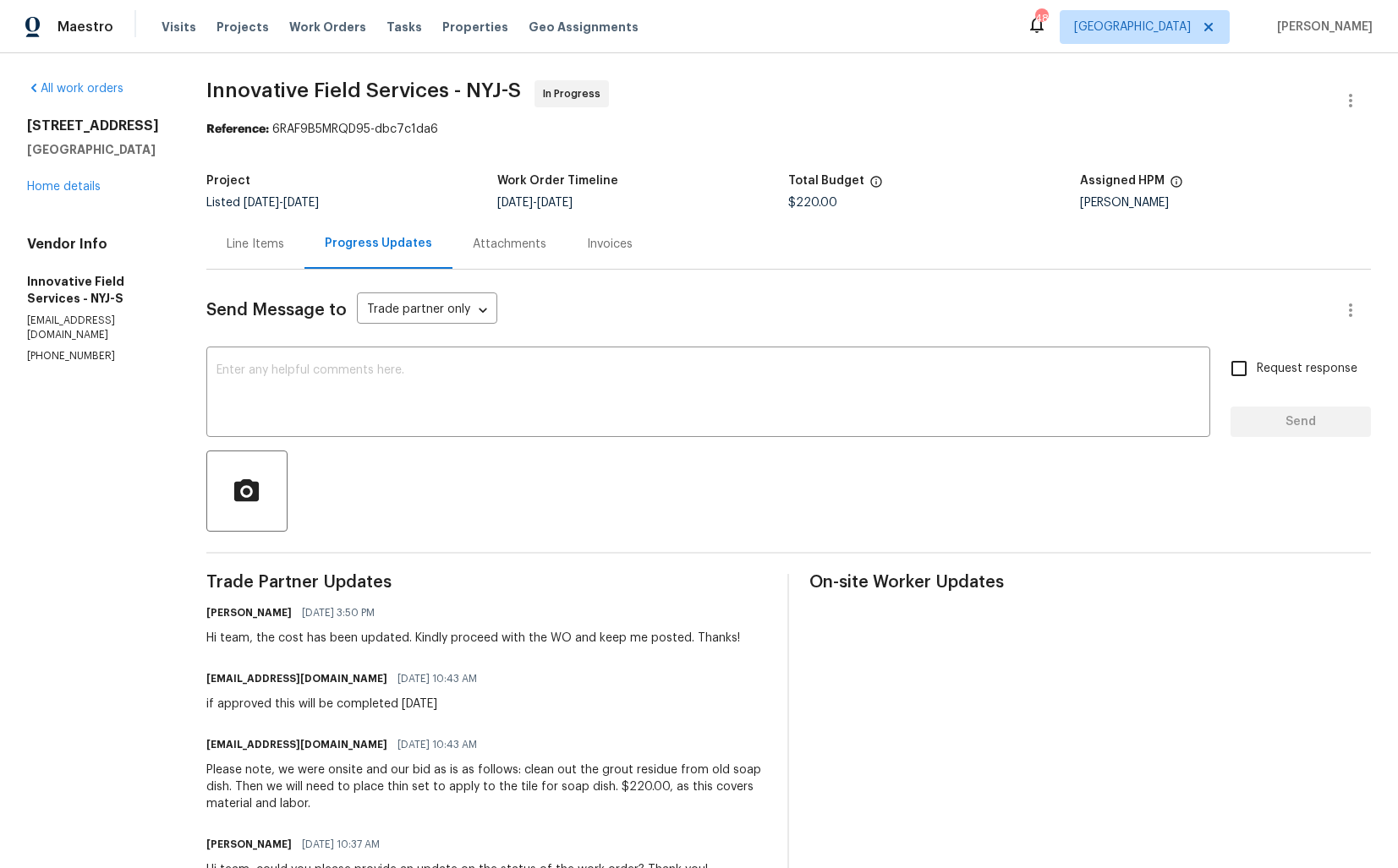
click at [464, 469] on div at bounding box center [788, 491] width 1164 height 81
click at [677, 408] on textarea at bounding box center [707, 393] width 983 height 59
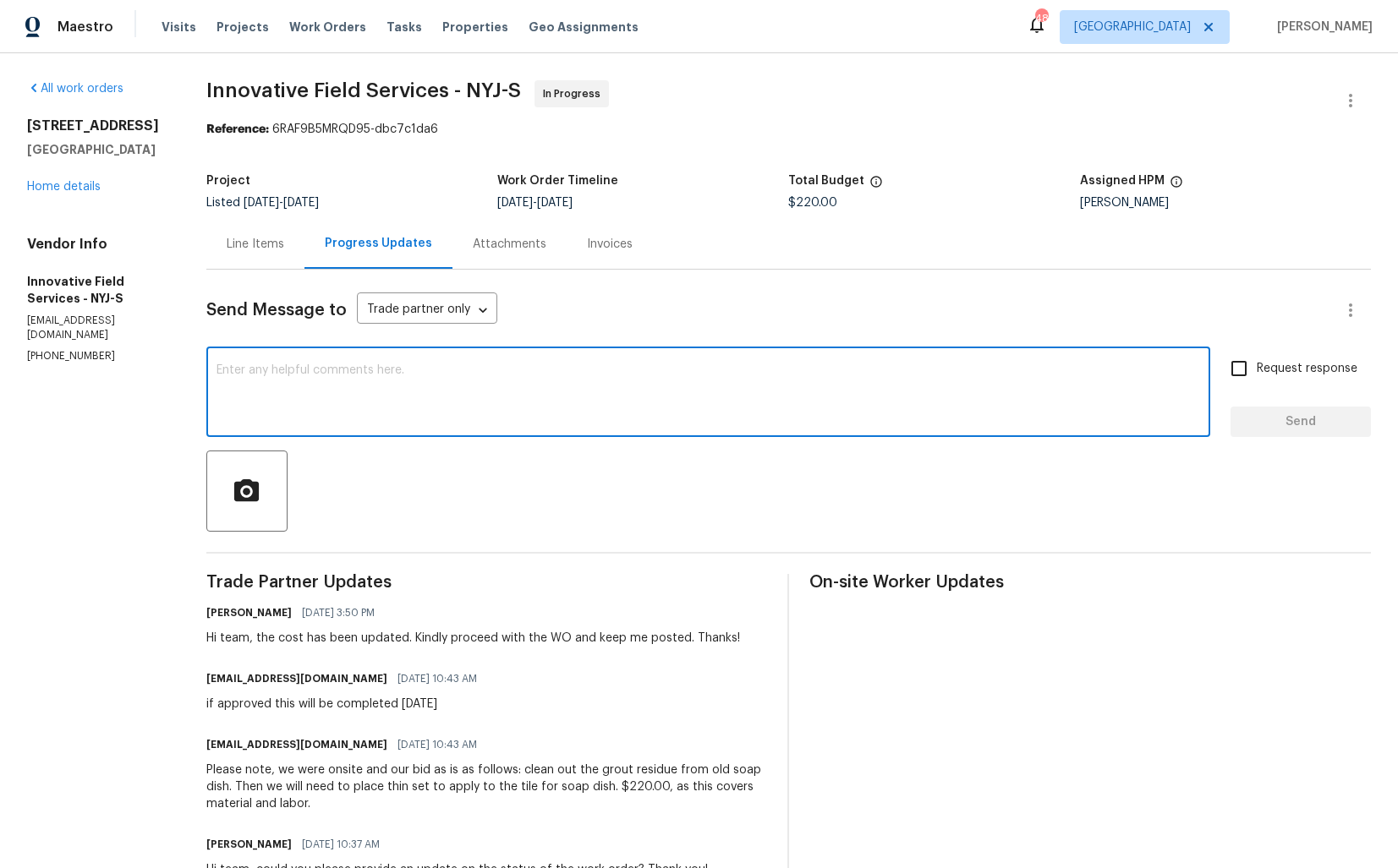
paste textarea "Hi team, do we have an update on the progression status of the work order? Plea…"
drag, startPoint x: 643, startPoint y: 369, endPoint x: 767, endPoint y: 373, distance: 124.1
click at [767, 373] on textarea "Hi team, do we have an update on the progression status of the work order? Plea…" at bounding box center [707, 393] width 983 height 59
click at [852, 373] on textarea "Hi team, do we have an update on the progression status of the work order? Than…" at bounding box center [707, 393] width 983 height 59
type textarea "Hi team, do we have an update on the progression status of the work order? Than…"
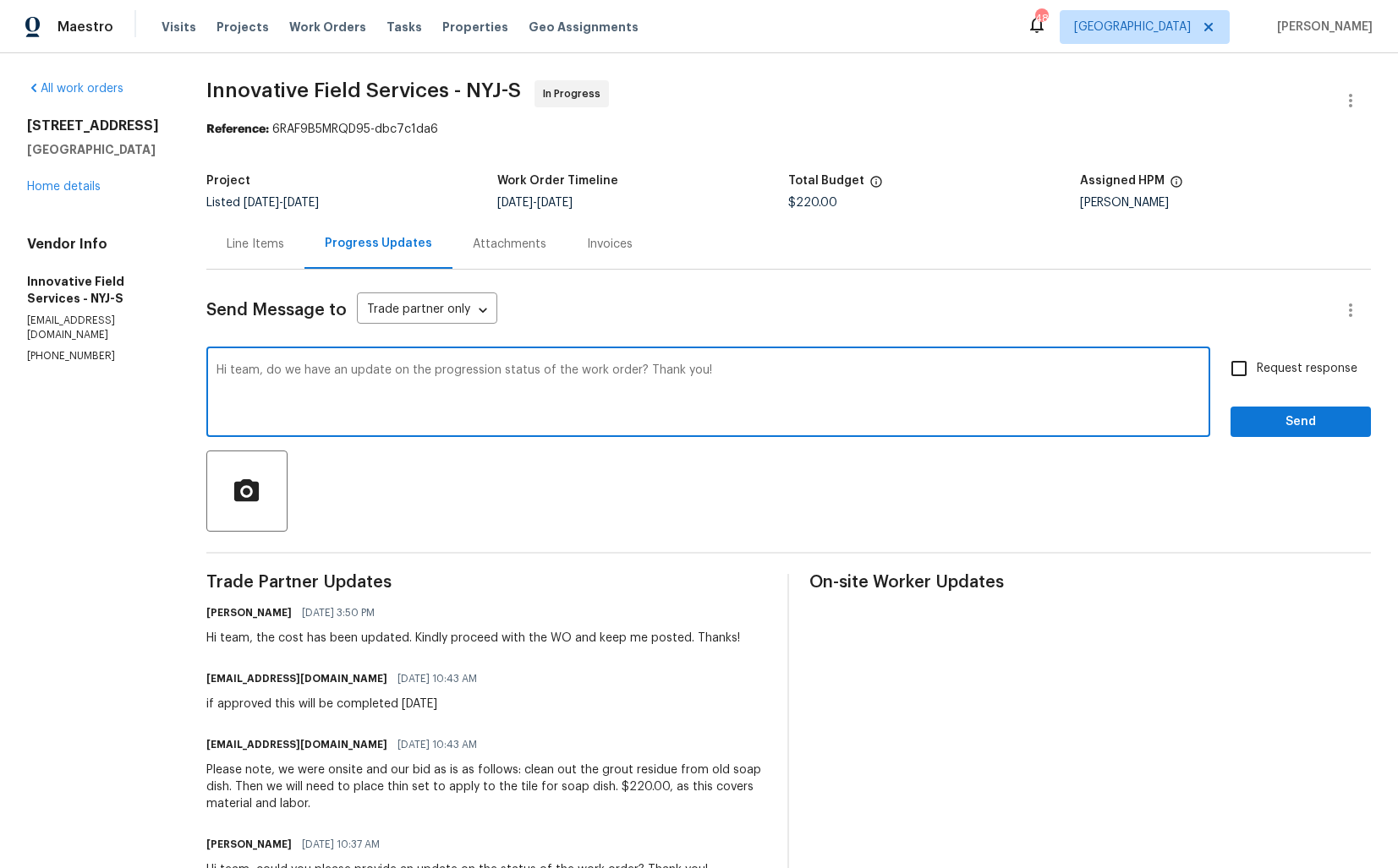
click at [1244, 352] on input "Request response" at bounding box center [1238, 368] width 35 height 35
checkbox input "true"
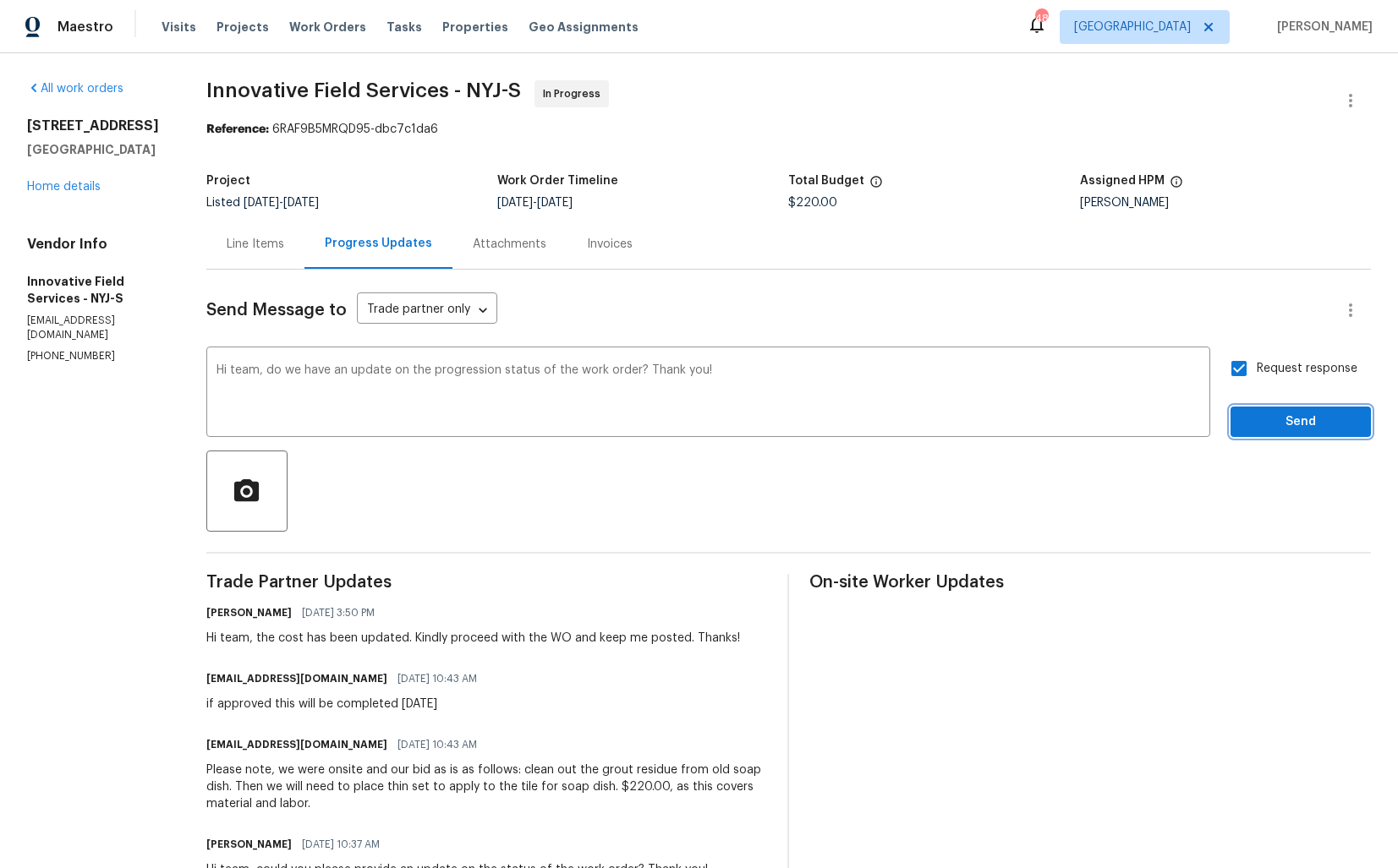
click at [1279, 427] on span "Send" at bounding box center [1299, 421] width 113 height 21
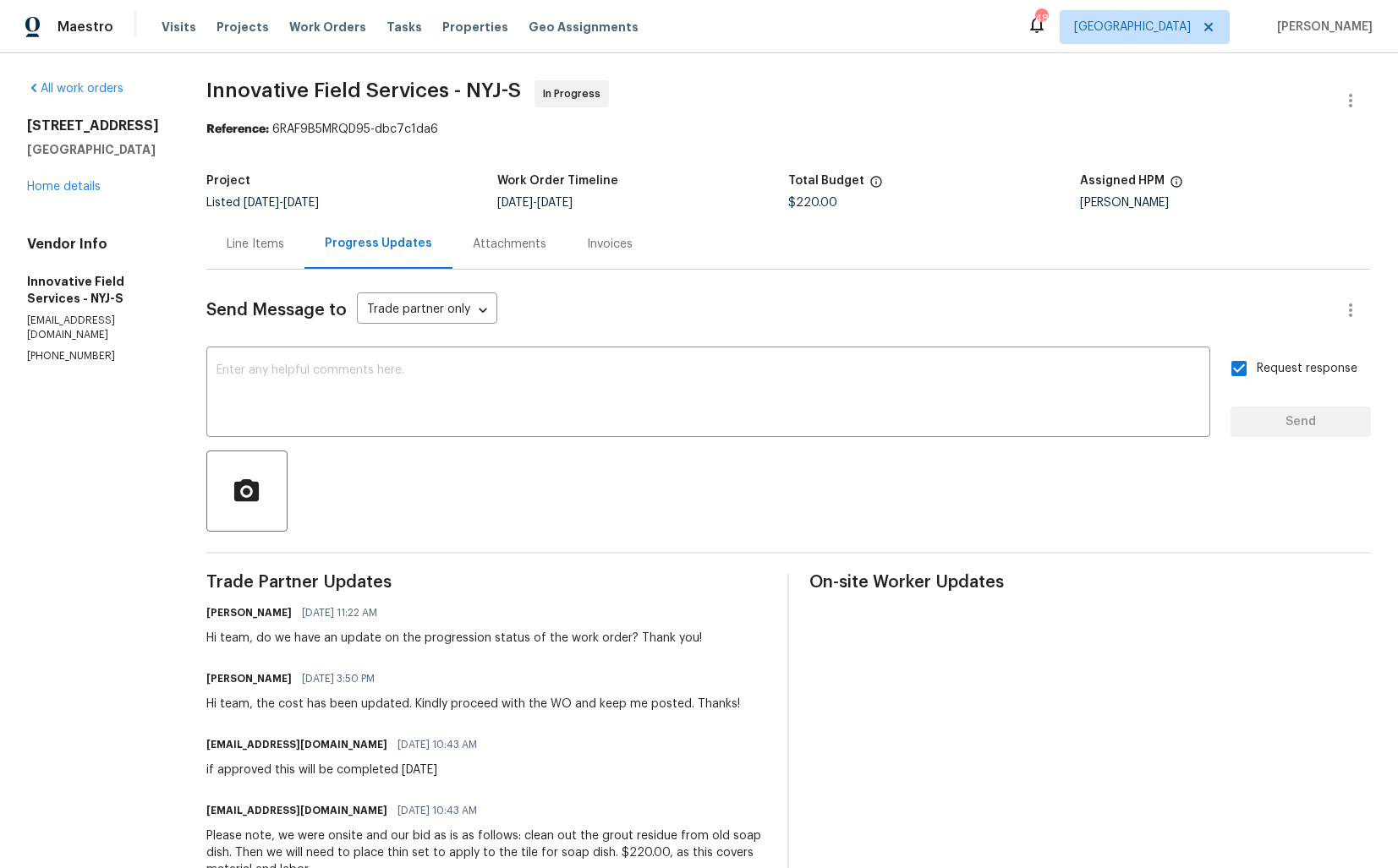
click at [137, 207] on div "All work orders 46 Woodland Ave Maywood, NJ 07607 Home details Vendor Info Inno…" at bounding box center [96, 222] width 138 height 283
click at [46, 186] on link "Home details" at bounding box center [63, 186] width 73 height 12
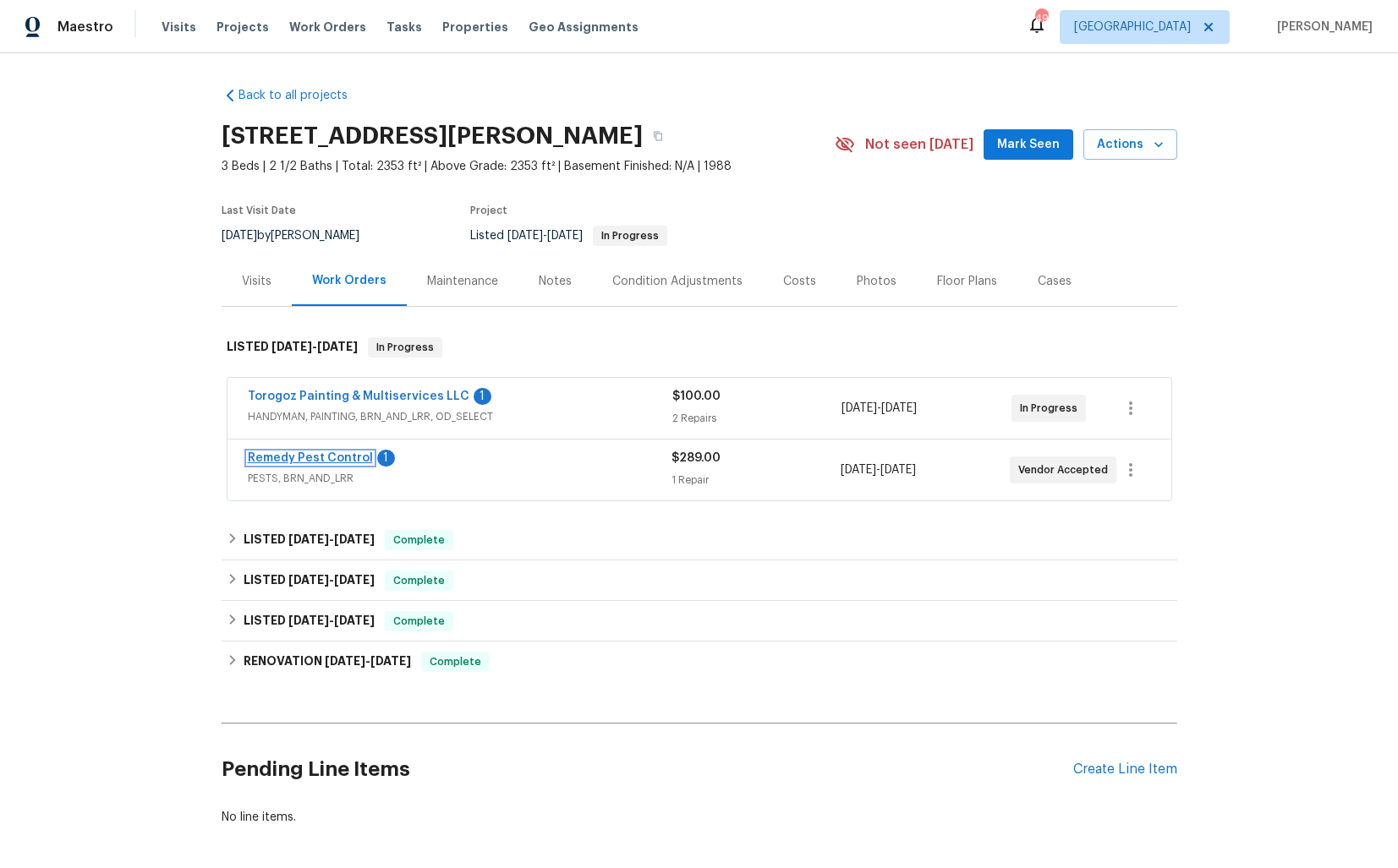
click at [333, 458] on link "Remedy Pest Control" at bounding box center [310, 458] width 125 height 12
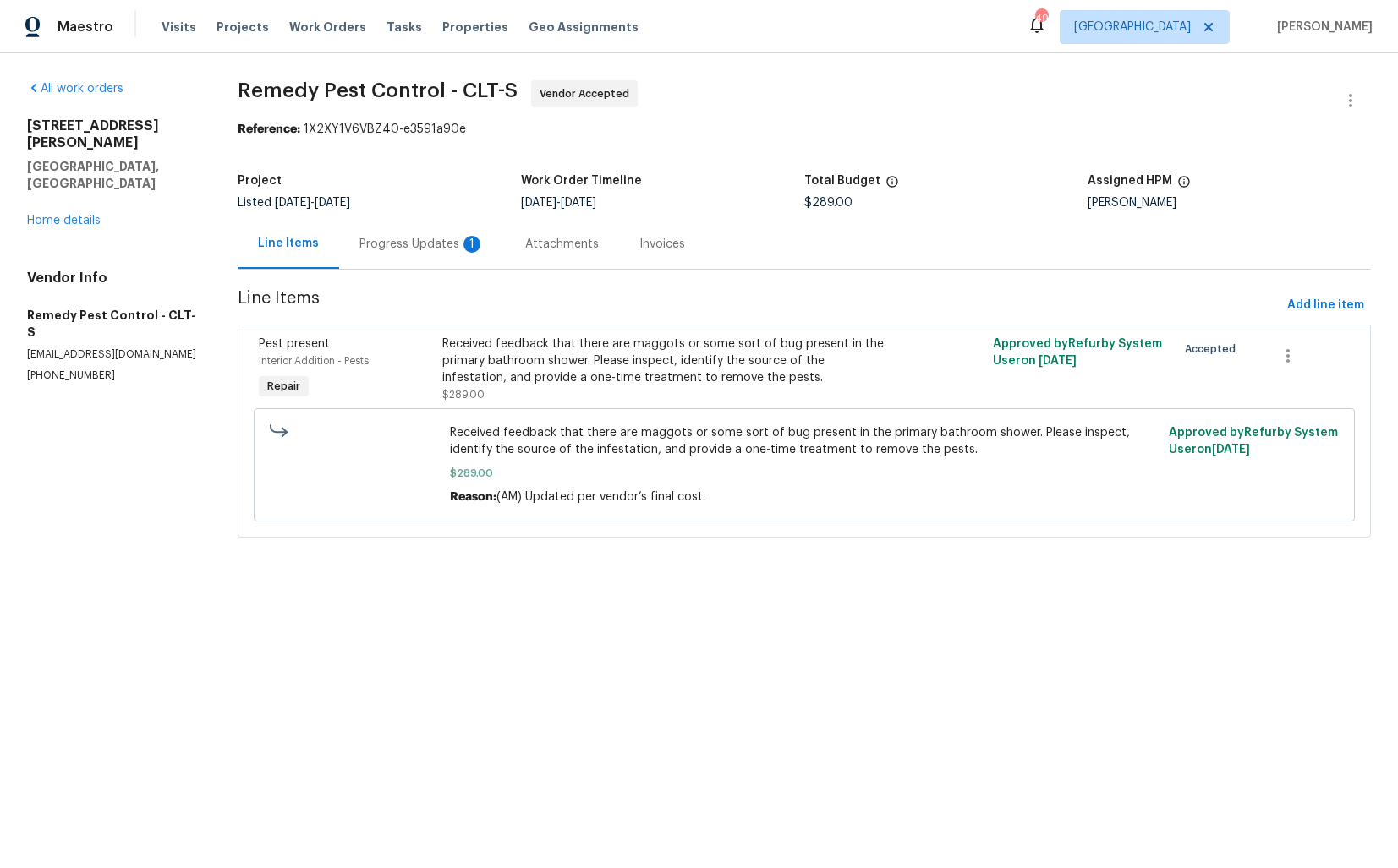
click at [407, 247] on div "Progress Updates 1" at bounding box center [421, 244] width 125 height 17
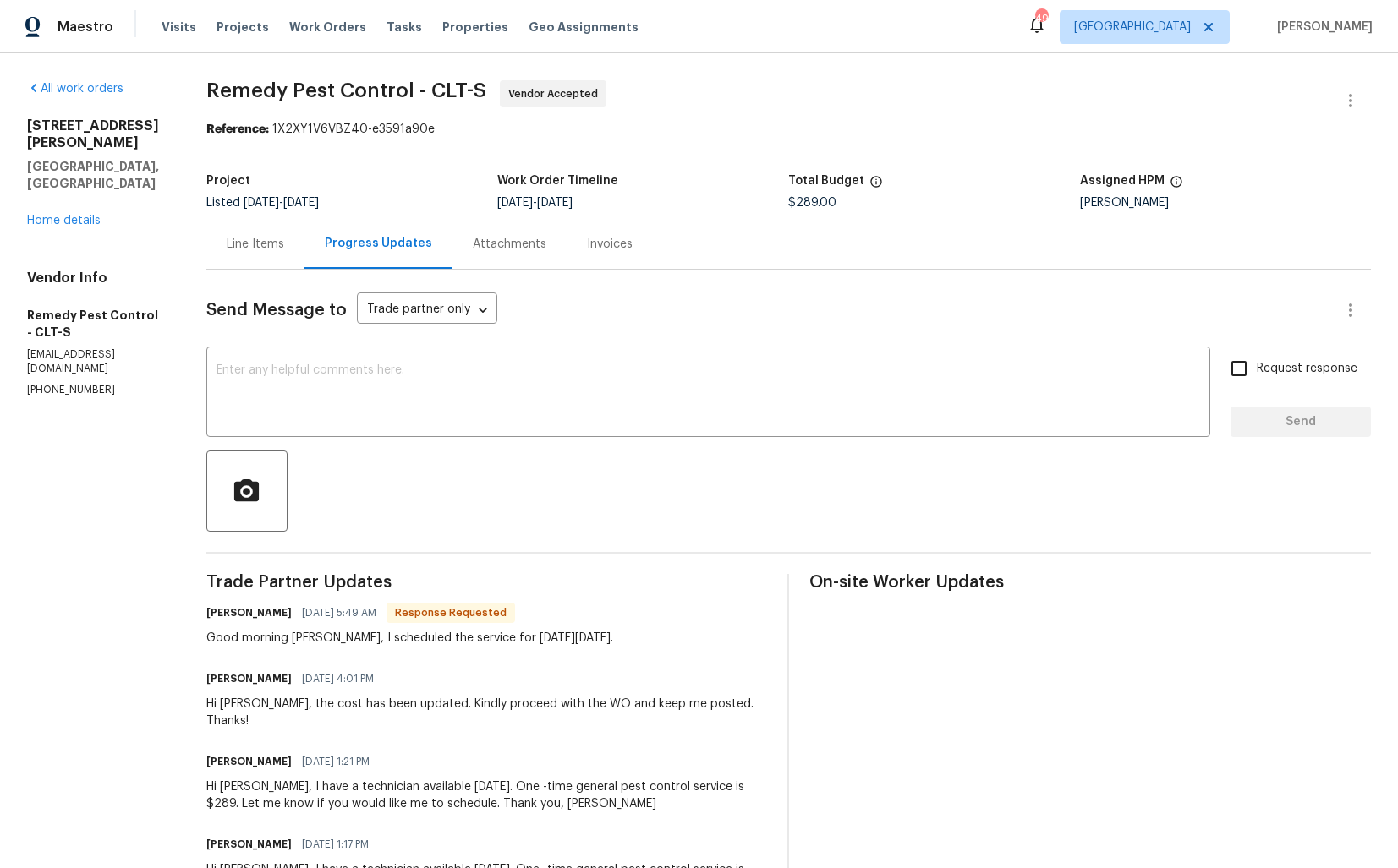
click at [231, 611] on h6 "[PERSON_NAME]" at bounding box center [249, 613] width 85 height 17
copy h6 "[PERSON_NAME]"
click at [477, 410] on textarea at bounding box center [707, 393] width 983 height 59
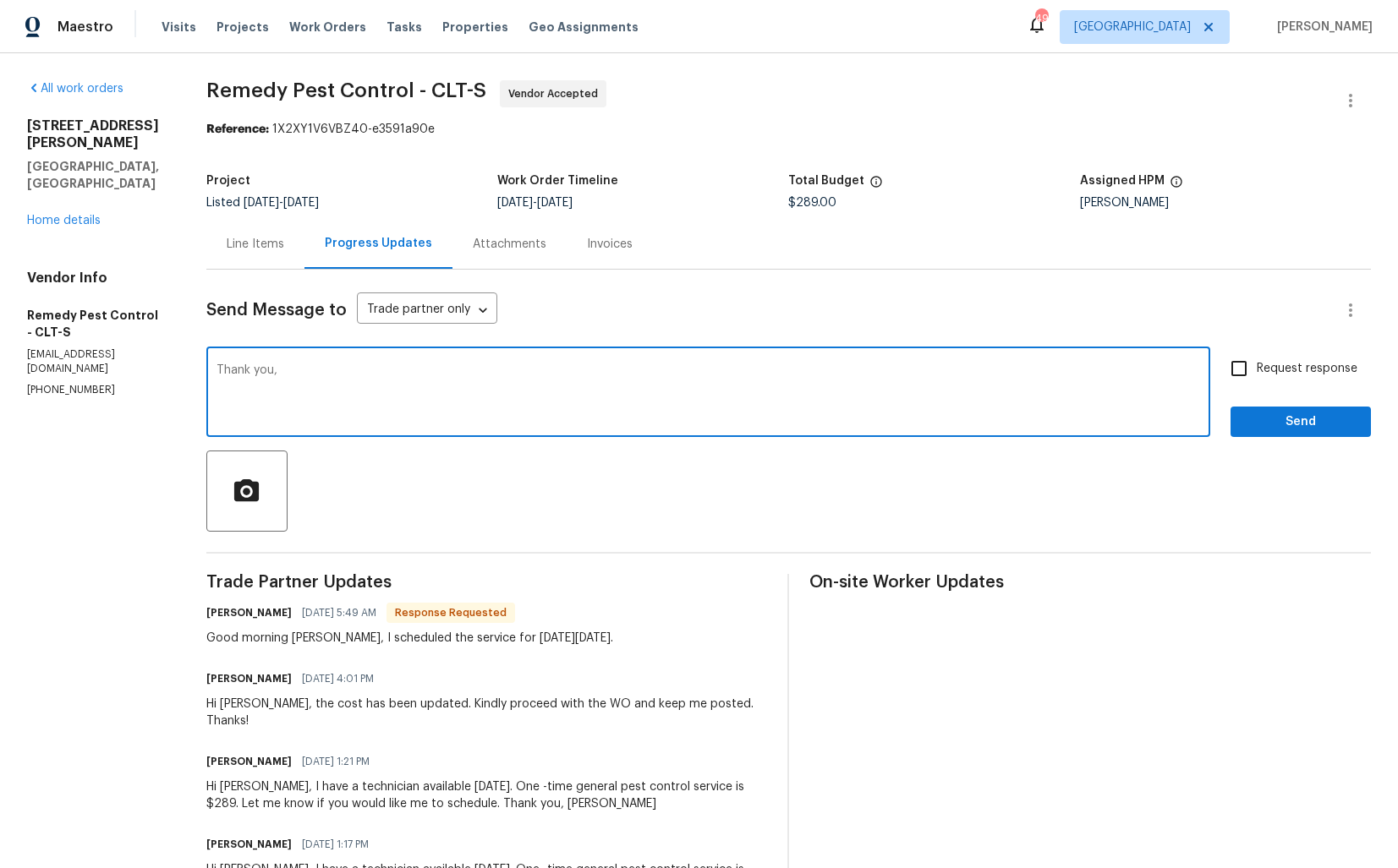
paste textarea "[PERSON_NAME]"
click at [605, 372] on textarea "Thank you, [PERSON_NAME]. Please keep me posted. Thanks!" at bounding box center [707, 393] width 983 height 59
type textarea "Thank you, [PERSON_NAME]. Please keep me posted. Thanks!"
click at [1280, 424] on span "Send" at bounding box center [1299, 421] width 113 height 21
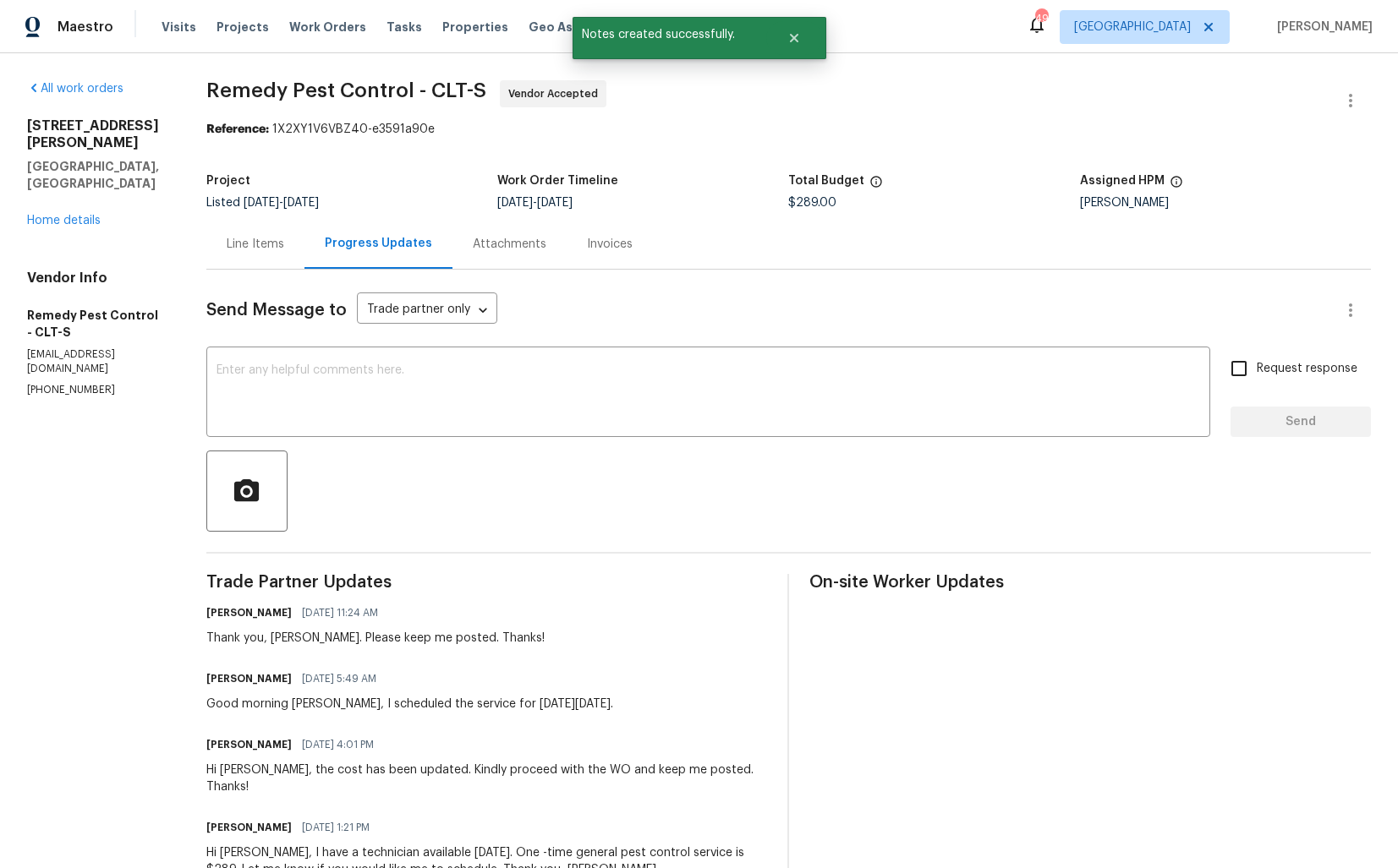
click at [288, 705] on div "Good morning [PERSON_NAME], I scheduled the service for [DATE][DATE]." at bounding box center [410, 703] width 407 height 17
copy div "Good morning [PERSON_NAME], I scheduled the service for [DATE][DATE]."
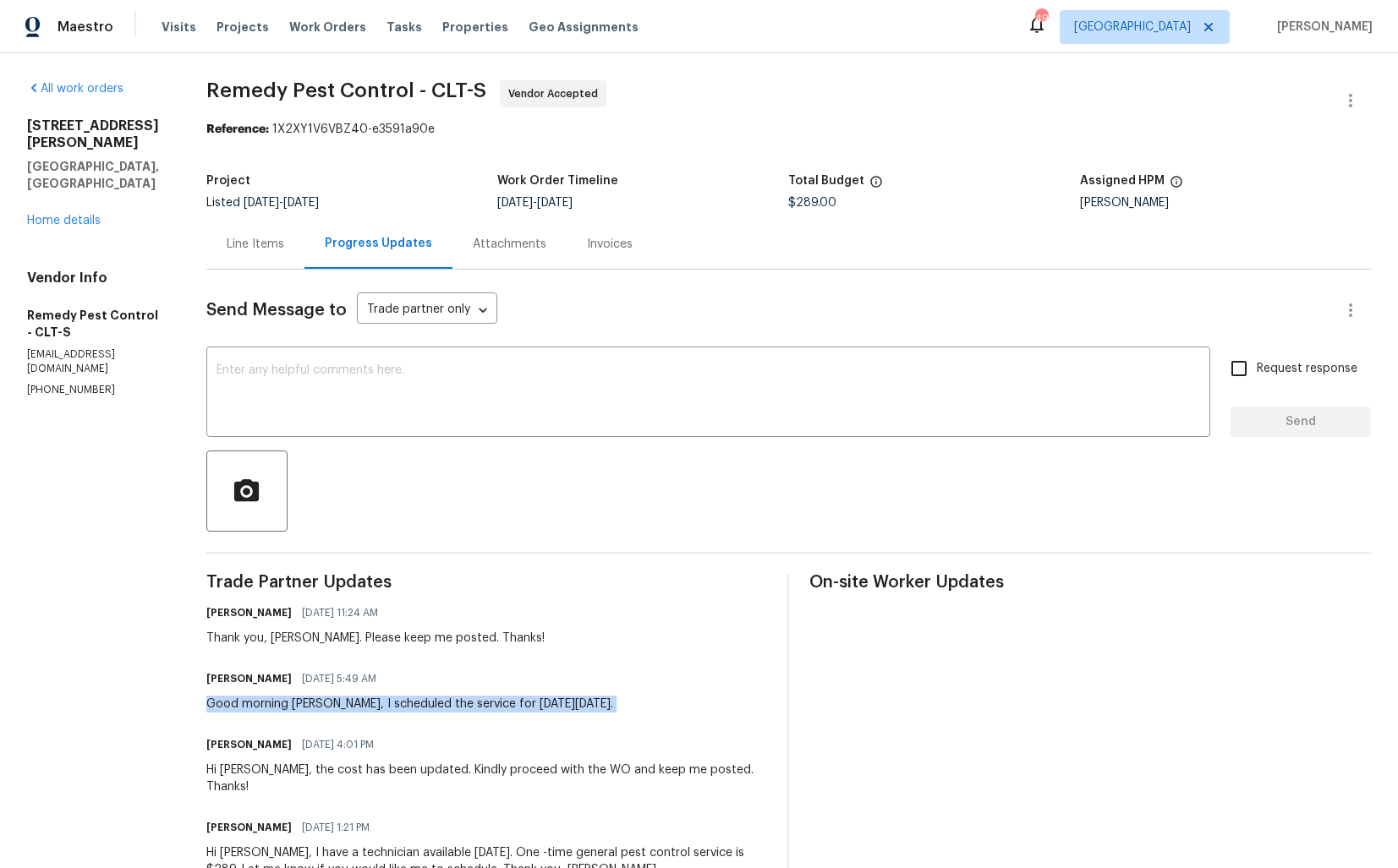
click at [187, 177] on div "All work orders [STREET_ADDRESS][PERSON_NAME] Home details Vendor Info Remedy P…" at bounding box center [699, 647] width 1398 height 1189
click at [70, 214] on link "Home details" at bounding box center [63, 220] width 73 height 12
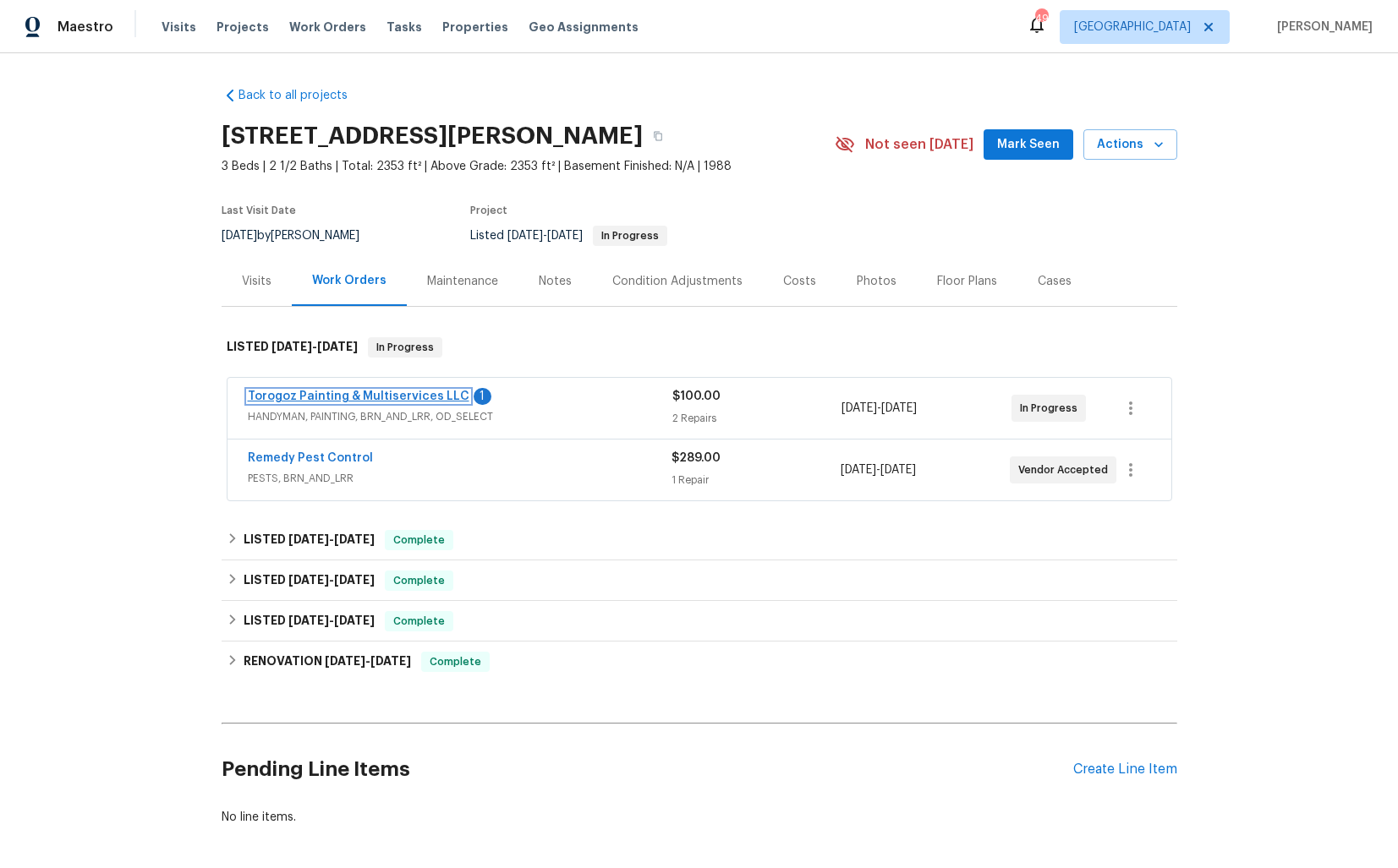
click at [341, 398] on link "Torogoz Painting & Multiservices LLC" at bounding box center [358, 396] width 222 height 12
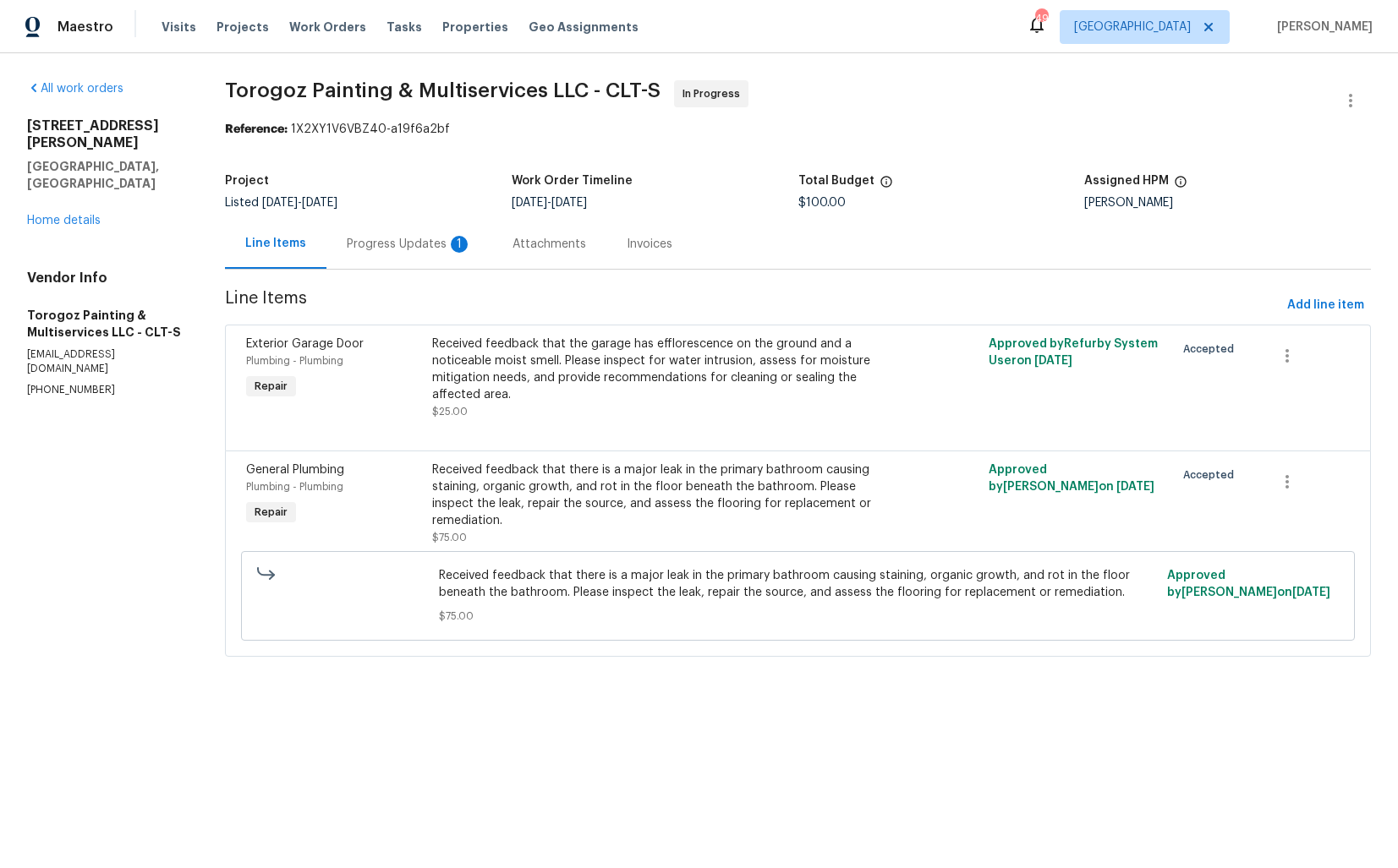
click at [416, 242] on div "Progress Updates 1" at bounding box center [409, 244] width 125 height 17
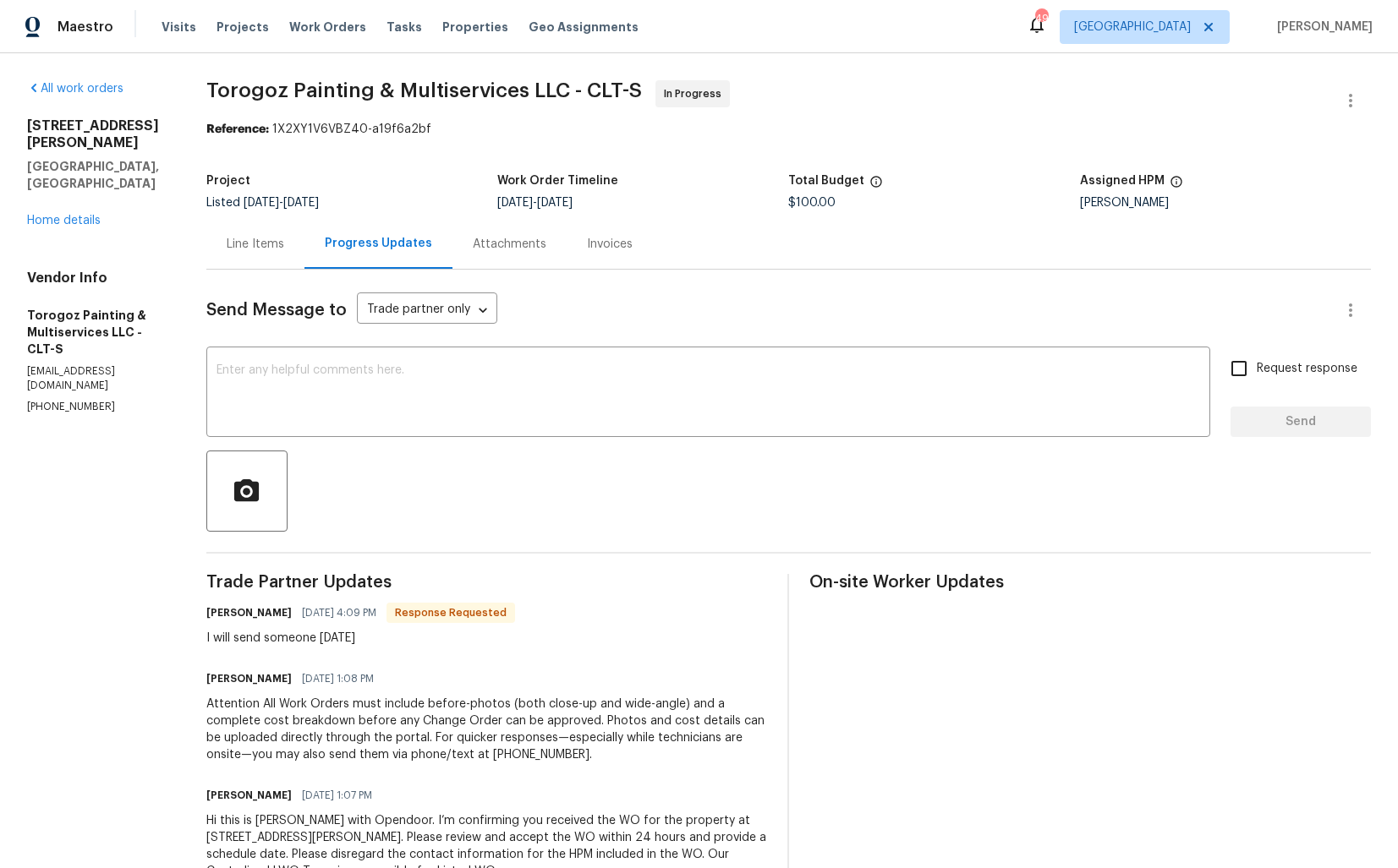
click at [258, 613] on h6 "[PERSON_NAME]" at bounding box center [249, 613] width 85 height 17
copy h6 "[PERSON_NAME]"
click at [451, 430] on div "x ​" at bounding box center [708, 393] width 1004 height 86
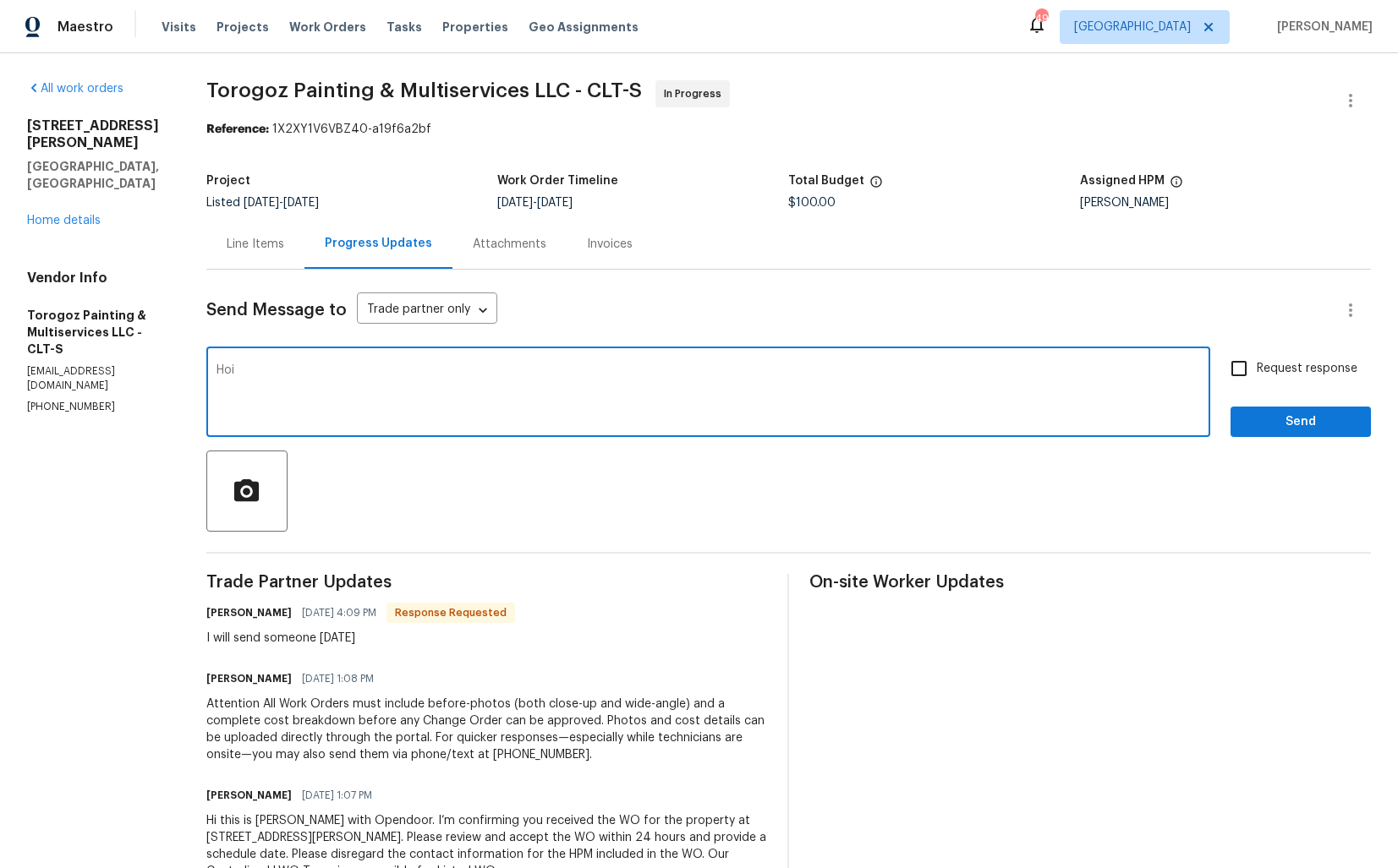
paste textarea "[PERSON_NAME]"
click at [483, 373] on textarea "Hi [PERSON_NAME], thank you for the confirmation, Kindly keep me posted. Thanks!" at bounding box center [707, 393] width 983 height 59
type textarea "Hi [PERSON_NAME], thank you for the confirmation. Kindly keep me posted. Thanks!"
click at [1247, 386] on input "Request response" at bounding box center [1238, 368] width 35 height 35
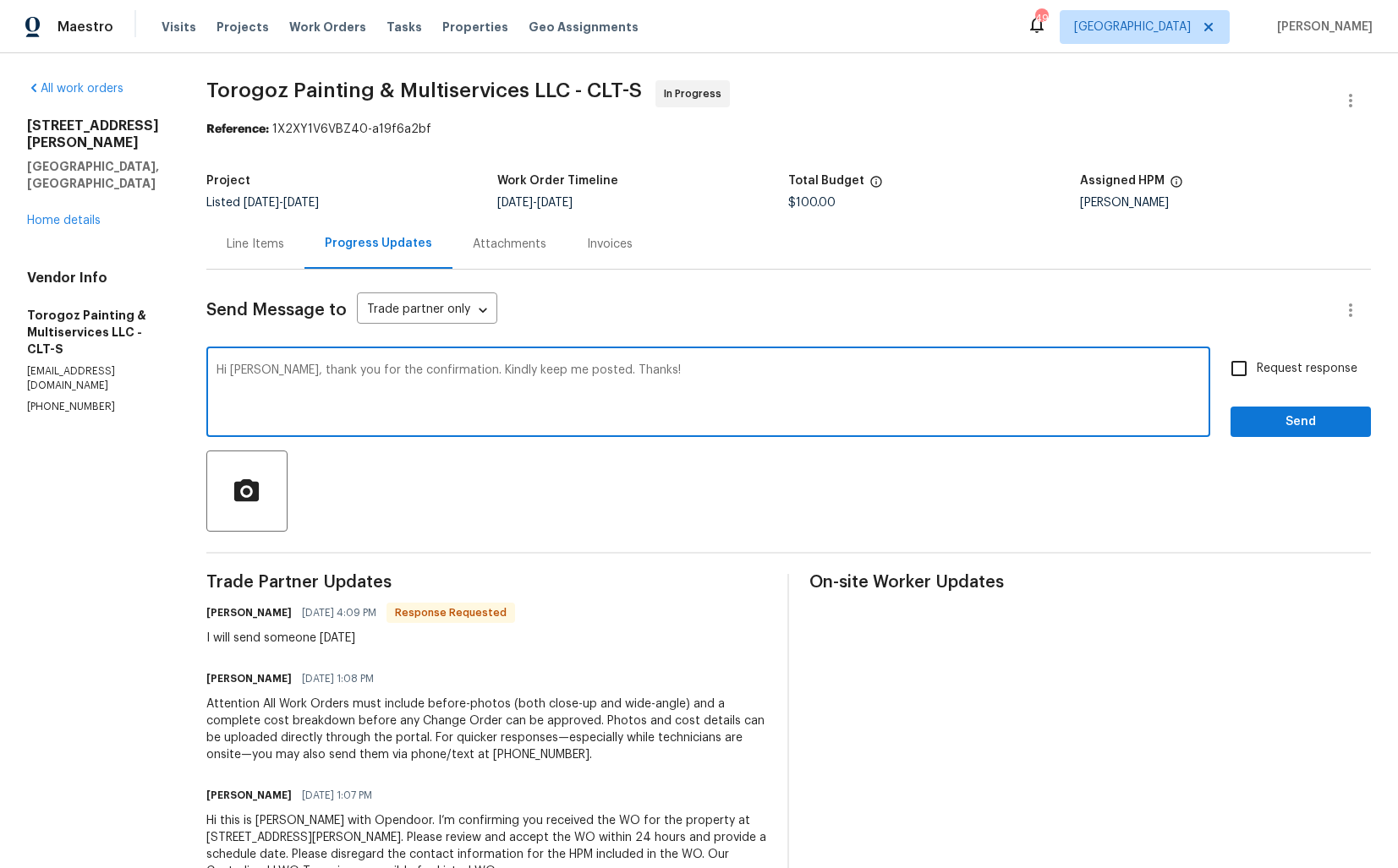
checkbox input "true"
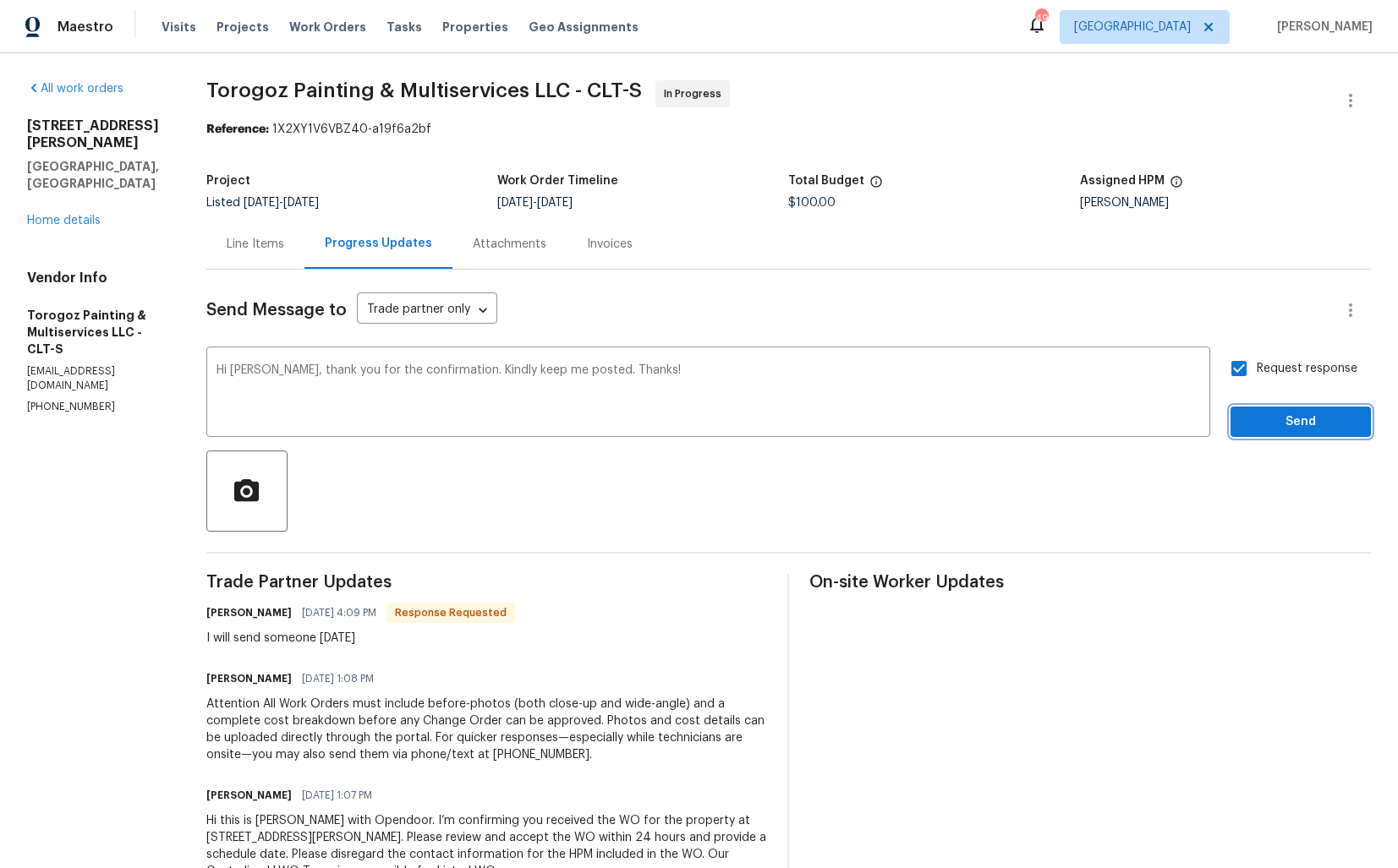
click at [1283, 425] on span "Send" at bounding box center [1299, 421] width 113 height 21
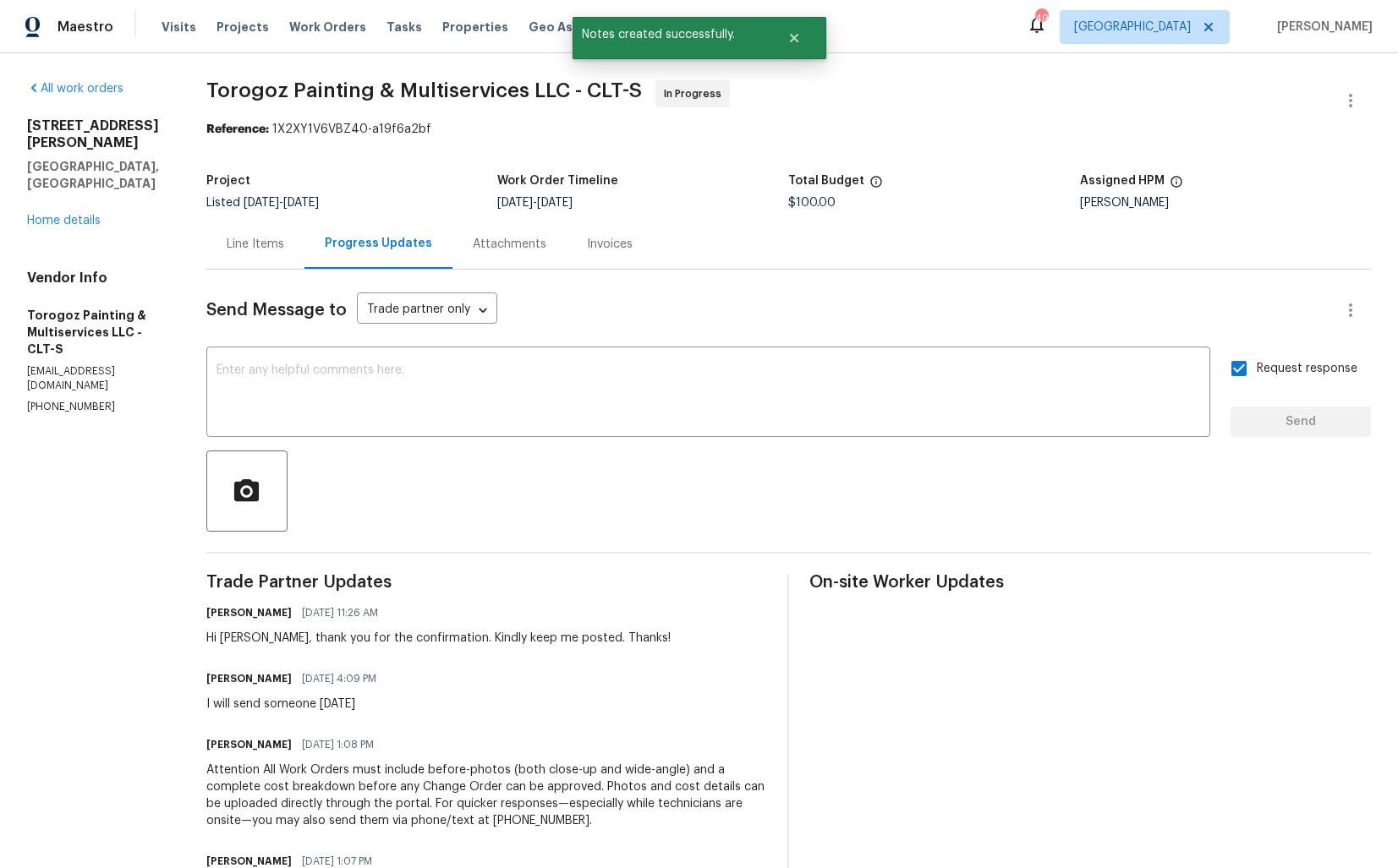
click at [294, 700] on div "I will send someone [DATE]" at bounding box center [296, 703] width 180 height 17
copy div "I will send someone [DATE]"
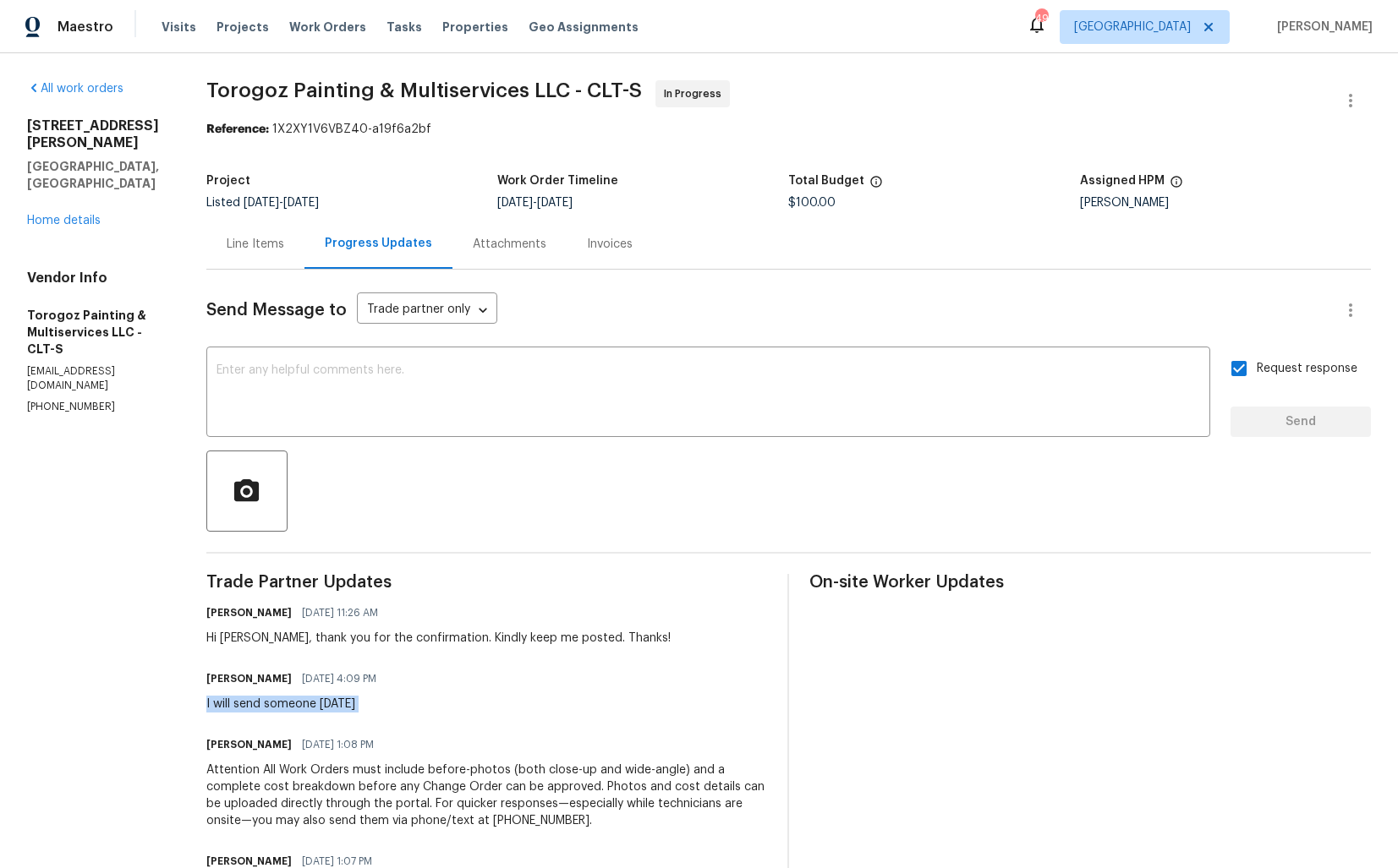
click at [165, 137] on div "[STREET_ADDRESS][PERSON_NAME]" at bounding box center [96, 155] width 138 height 74
click at [44, 214] on link "Home details" at bounding box center [63, 220] width 73 height 12
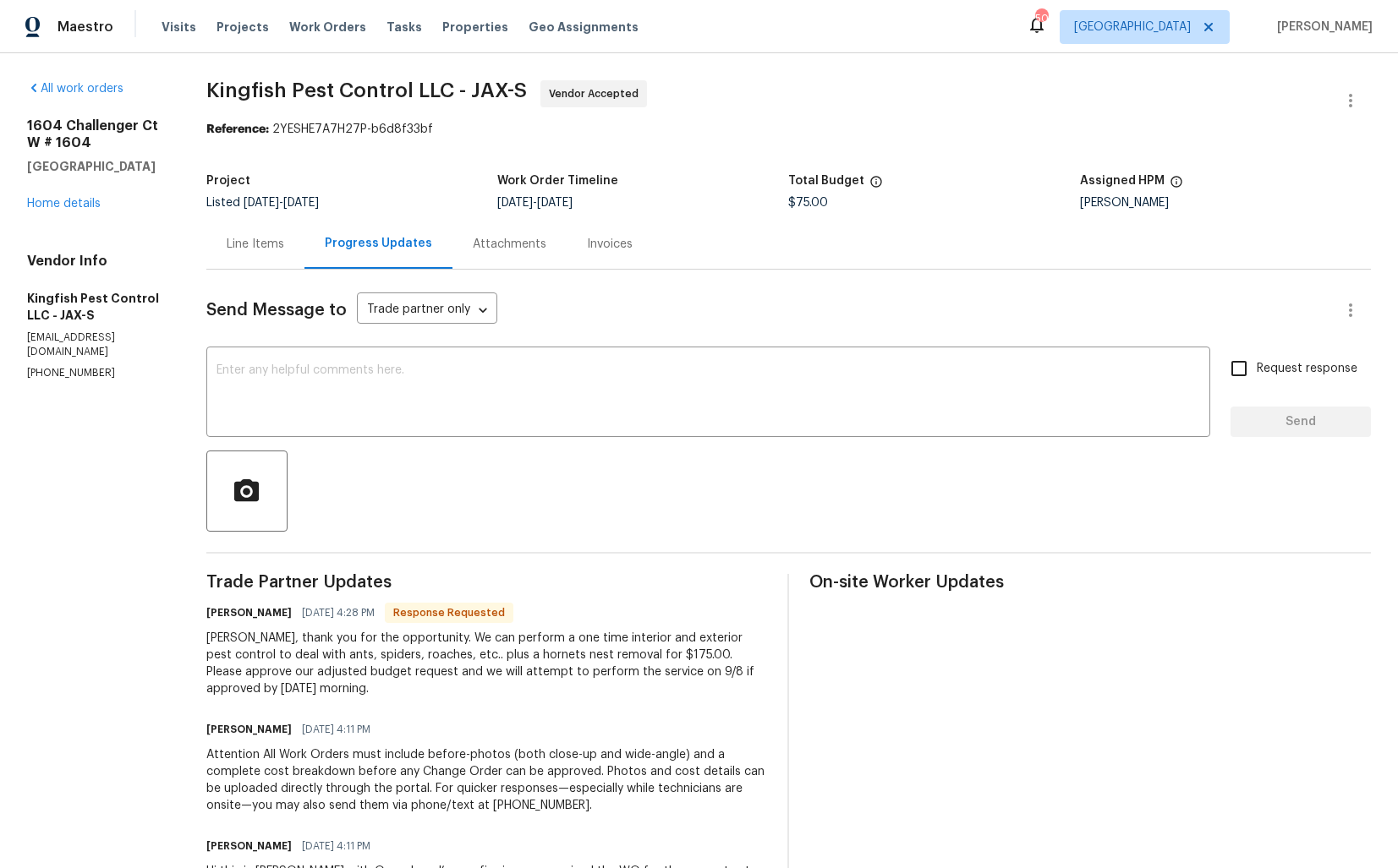
click at [263, 244] on div "Line Items" at bounding box center [256, 244] width 58 height 17
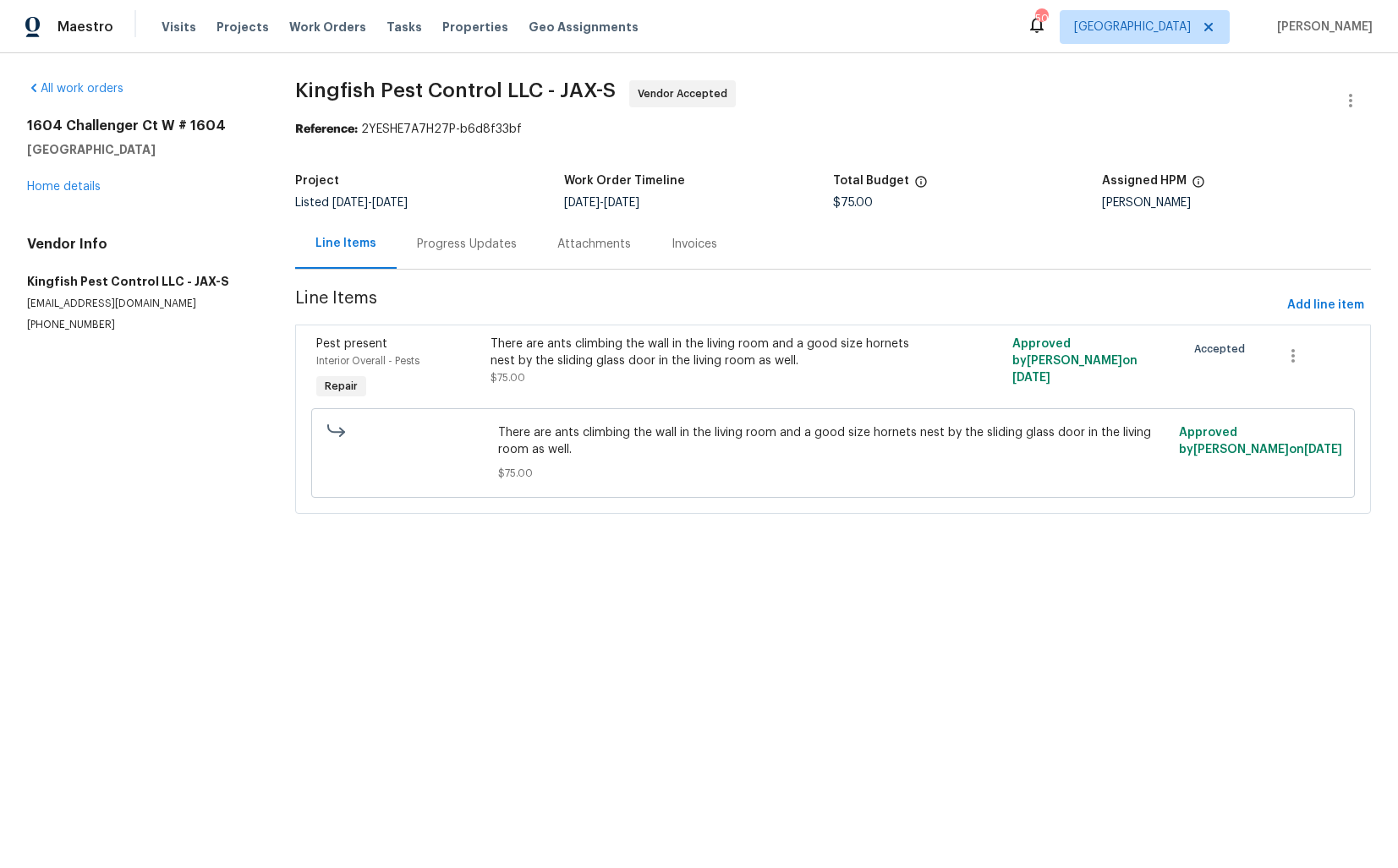
click at [471, 229] on div "Progress Updates" at bounding box center [467, 243] width 140 height 50
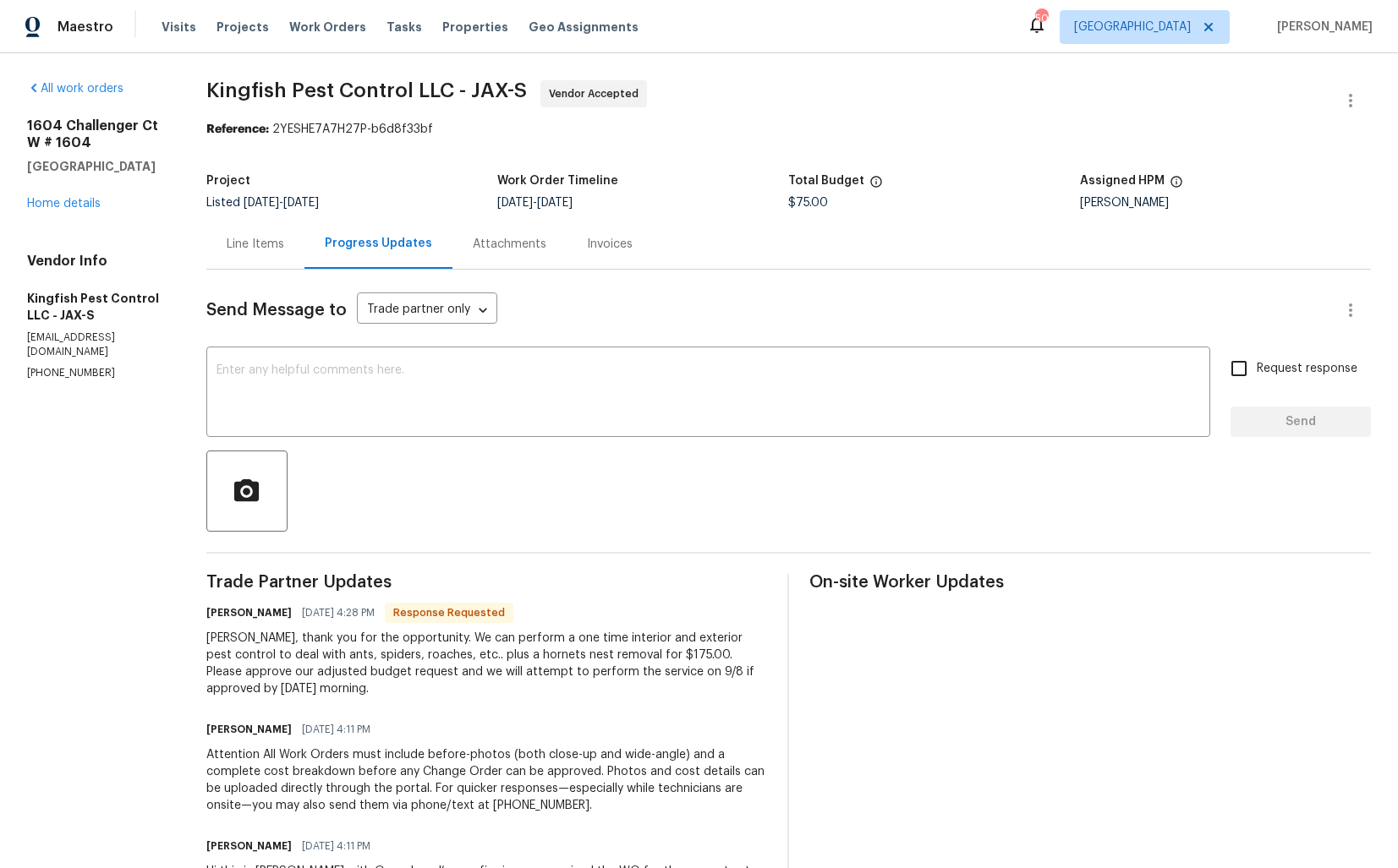
click at [258, 253] on div "Line Items" at bounding box center [256, 244] width 58 height 17
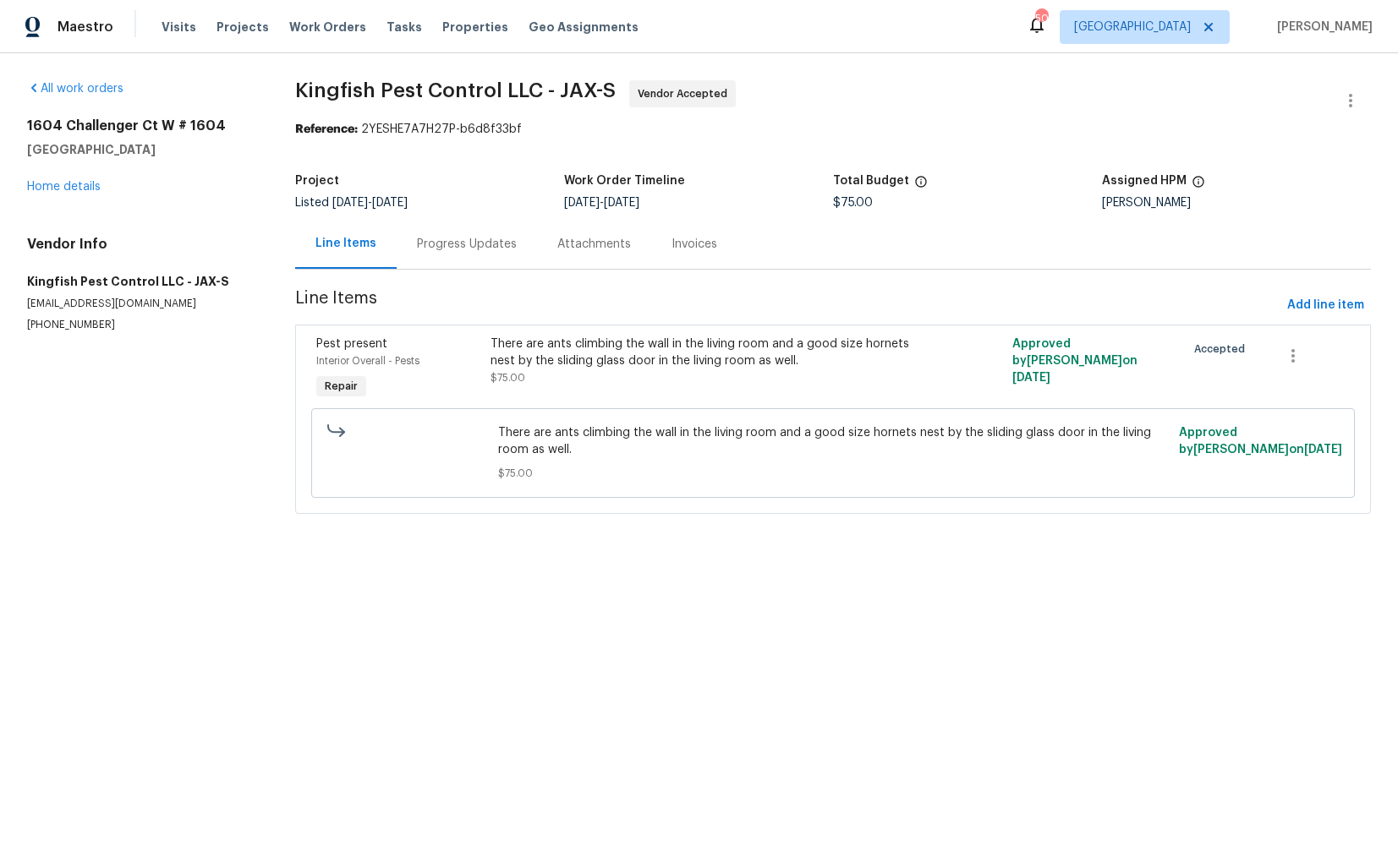
click at [609, 361] on div "There are ants climbing the wall in the living room and a good size hornets nes…" at bounding box center [702, 352] width 424 height 33
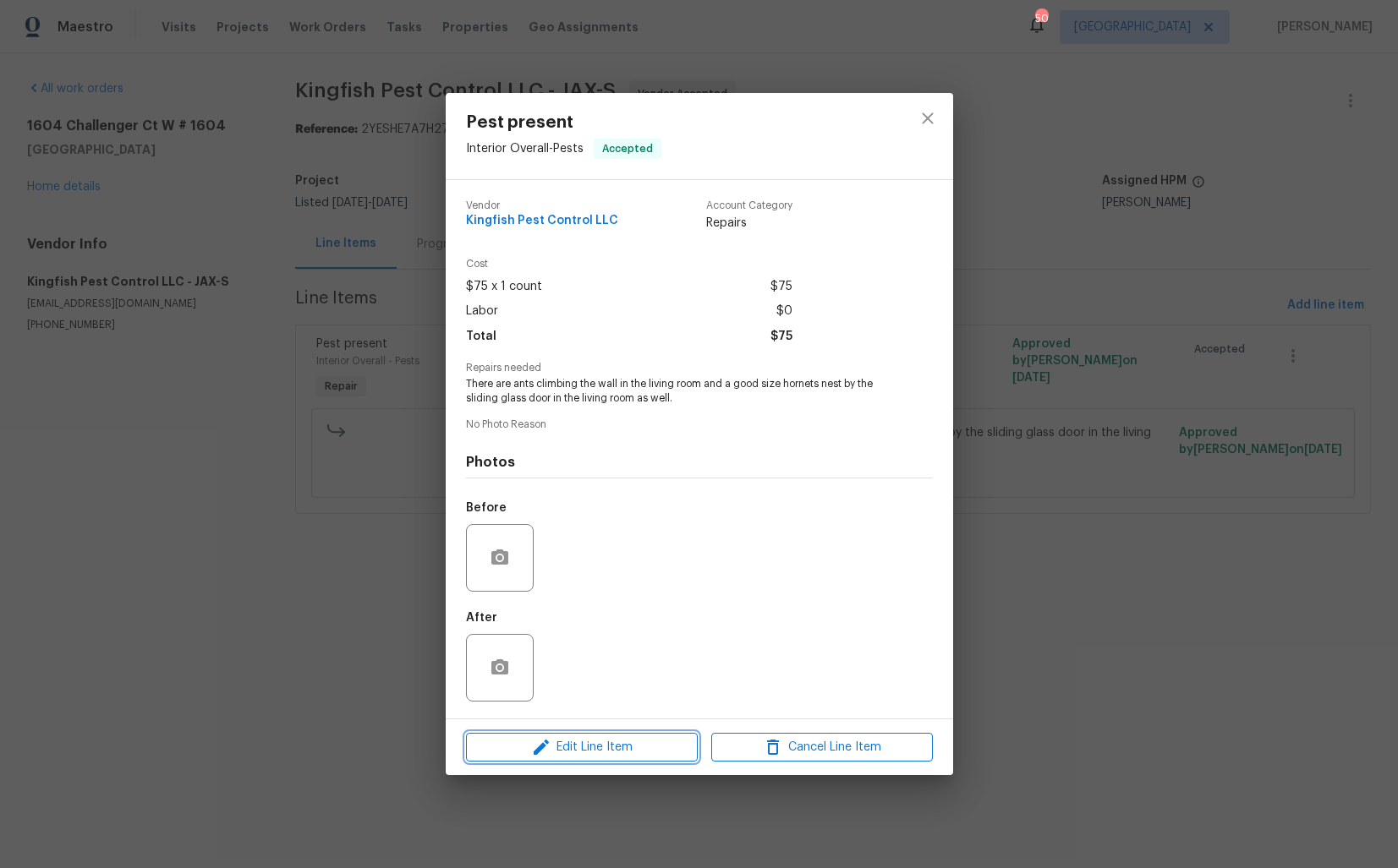
click at [513, 737] on span "Edit Line Item" at bounding box center [581, 747] width 222 height 21
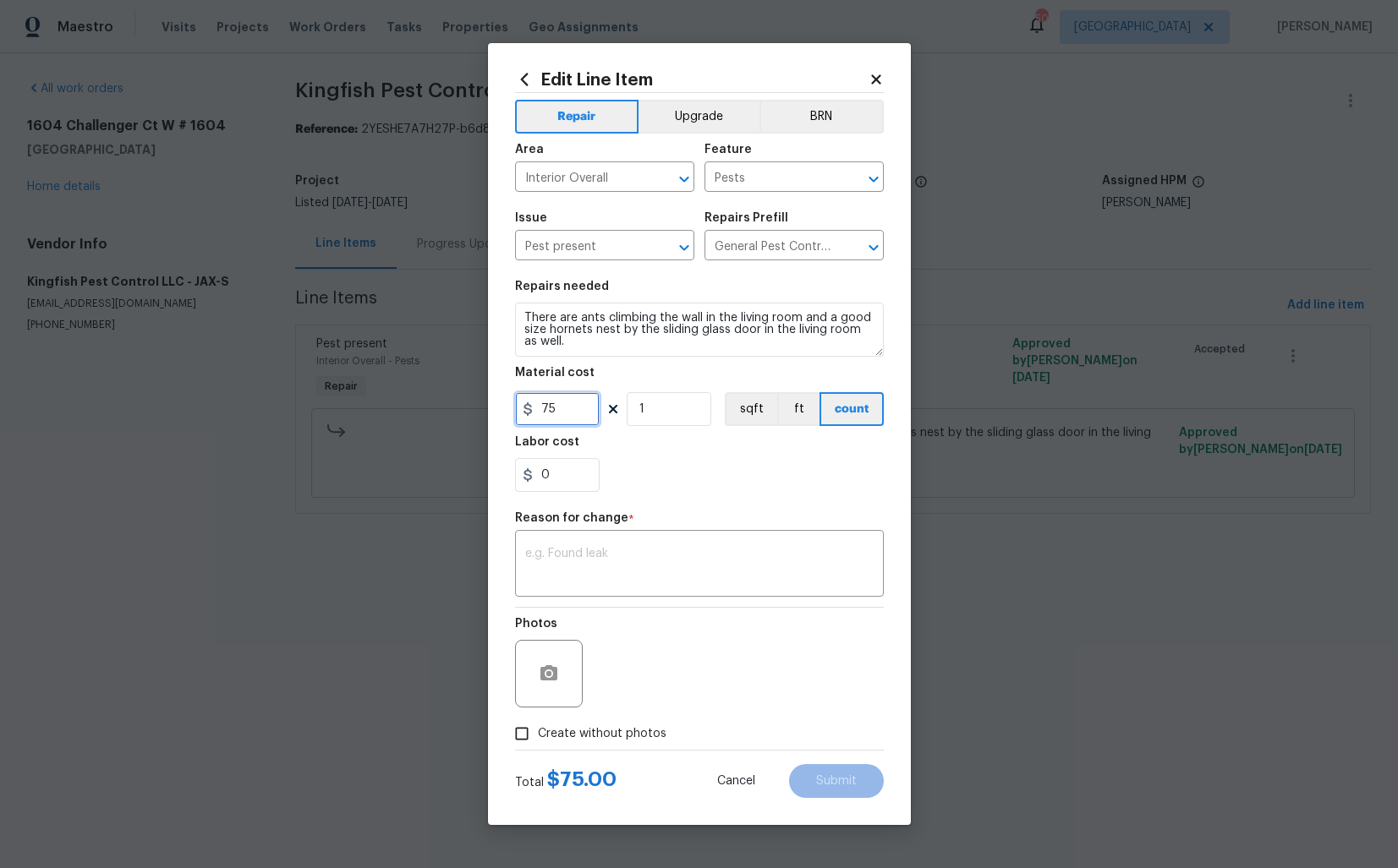
click at [540, 408] on input "75" at bounding box center [556, 409] width 84 height 33
type input "175"
click at [596, 576] on textarea at bounding box center [699, 565] width 348 height 35
click at [561, 562] on textarea at bounding box center [699, 565] width 348 height 35
paste textarea "(AM) Updated per vendor’s final cost."
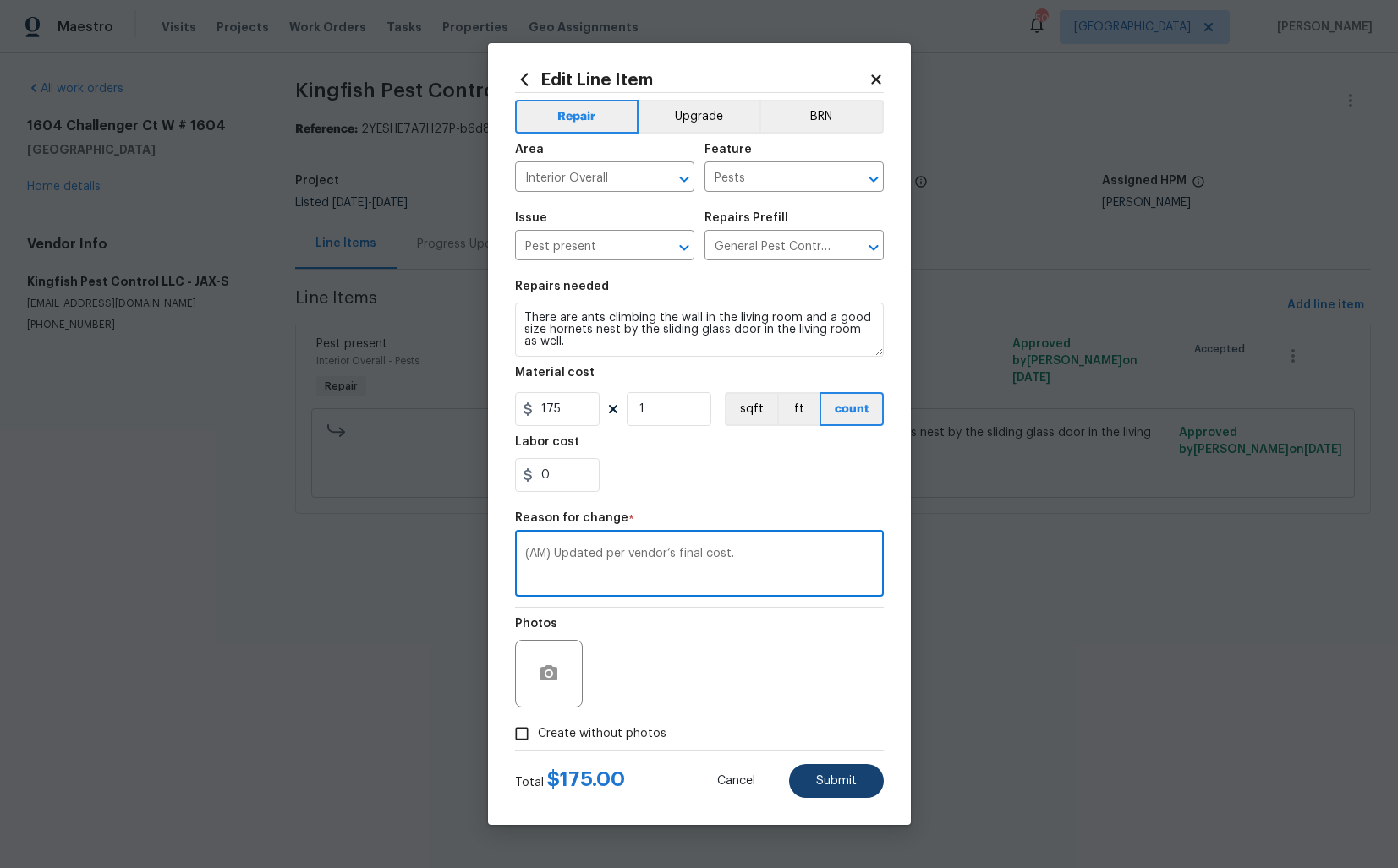
type textarea "(AM) Updated per vendor’s final cost."
click at [824, 782] on span "Submit" at bounding box center [836, 781] width 41 height 13
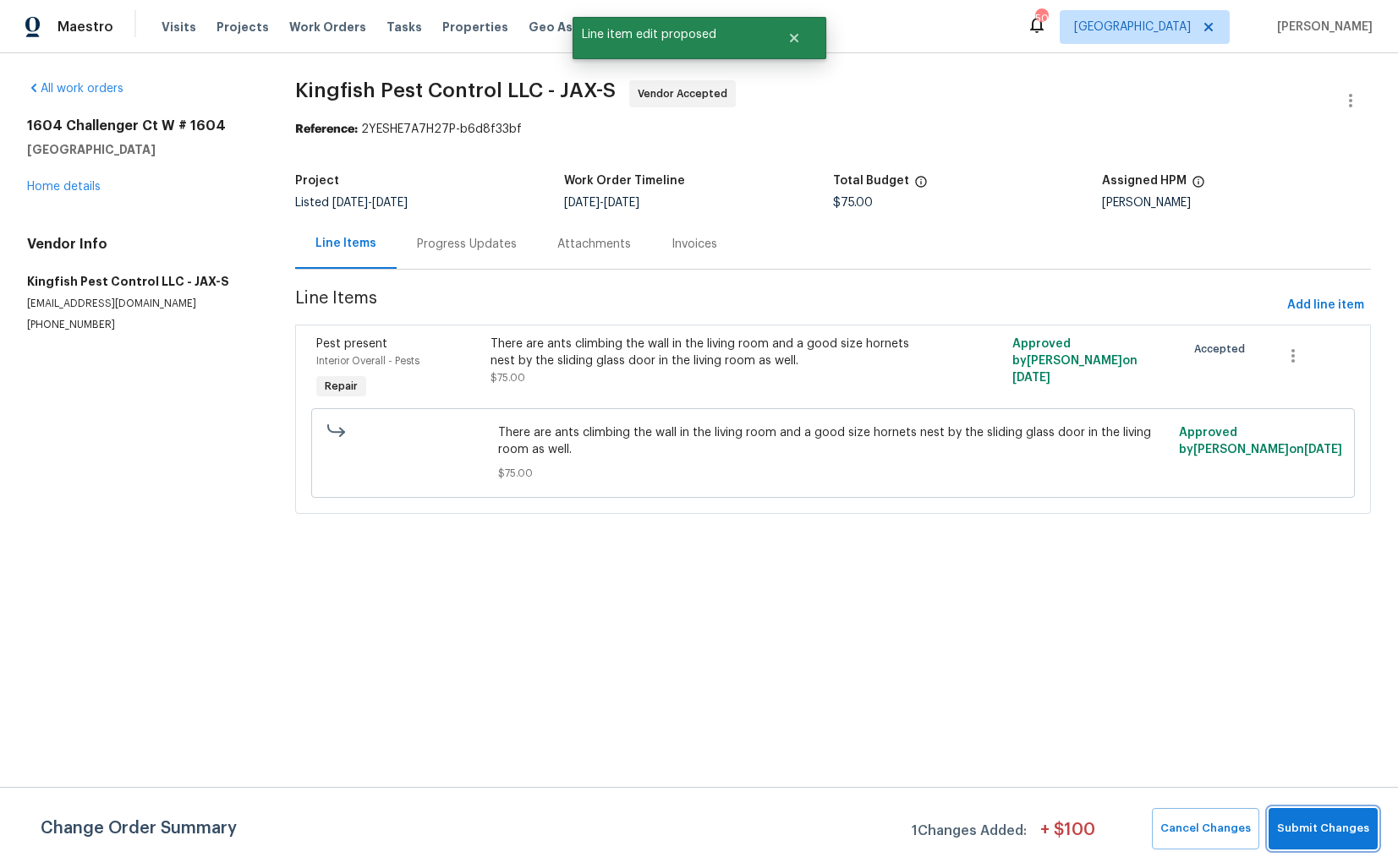
click at [1305, 824] on span "Submit Changes" at bounding box center [1323, 829] width 92 height 20
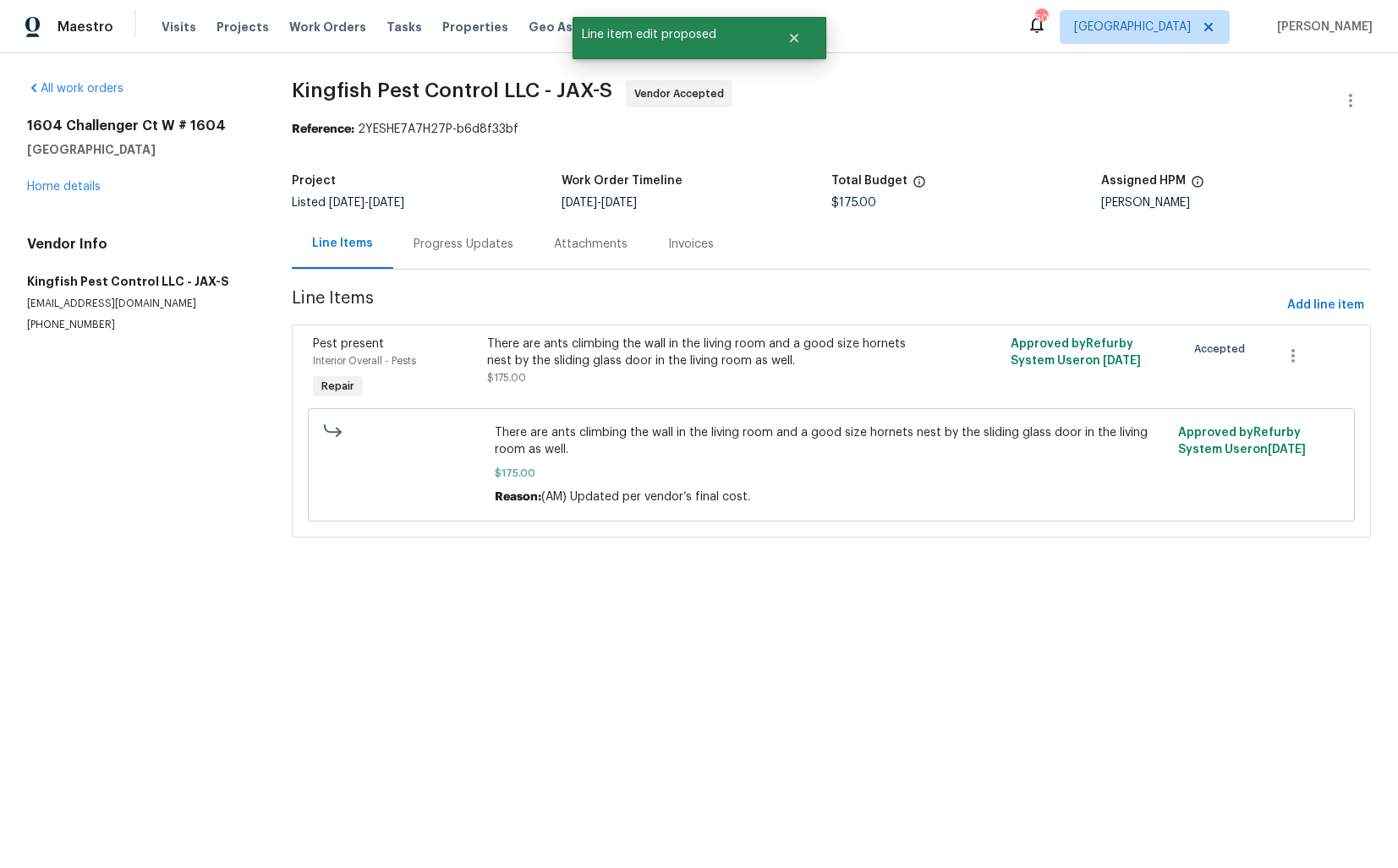
click at [456, 248] on div "Progress Updates" at bounding box center [463, 244] width 99 height 17
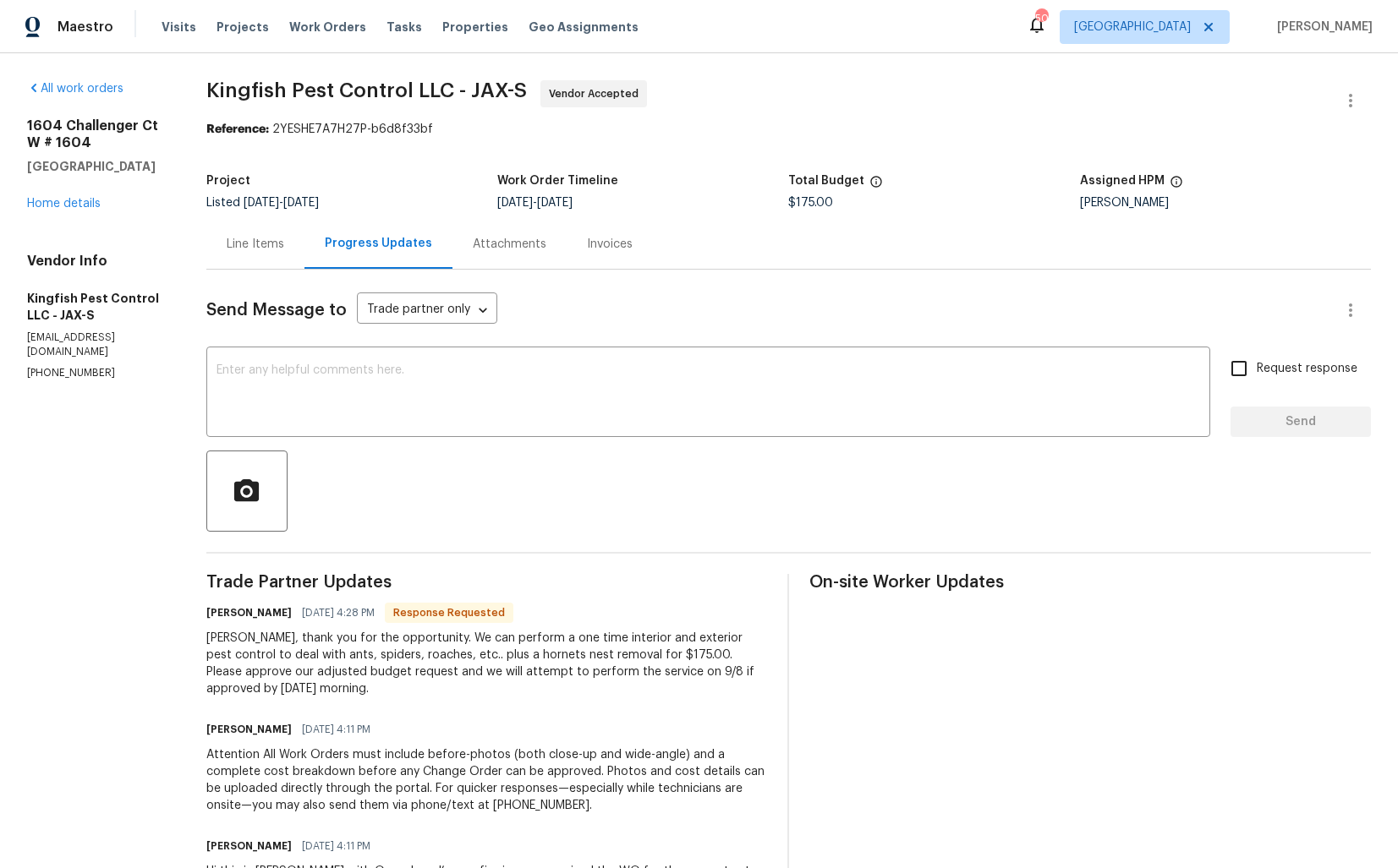
click at [214, 614] on h6 "[PERSON_NAME]" at bounding box center [249, 613] width 85 height 17
copy h6 "[PERSON_NAME]"
click at [535, 383] on textarea at bounding box center [707, 393] width 983 height 59
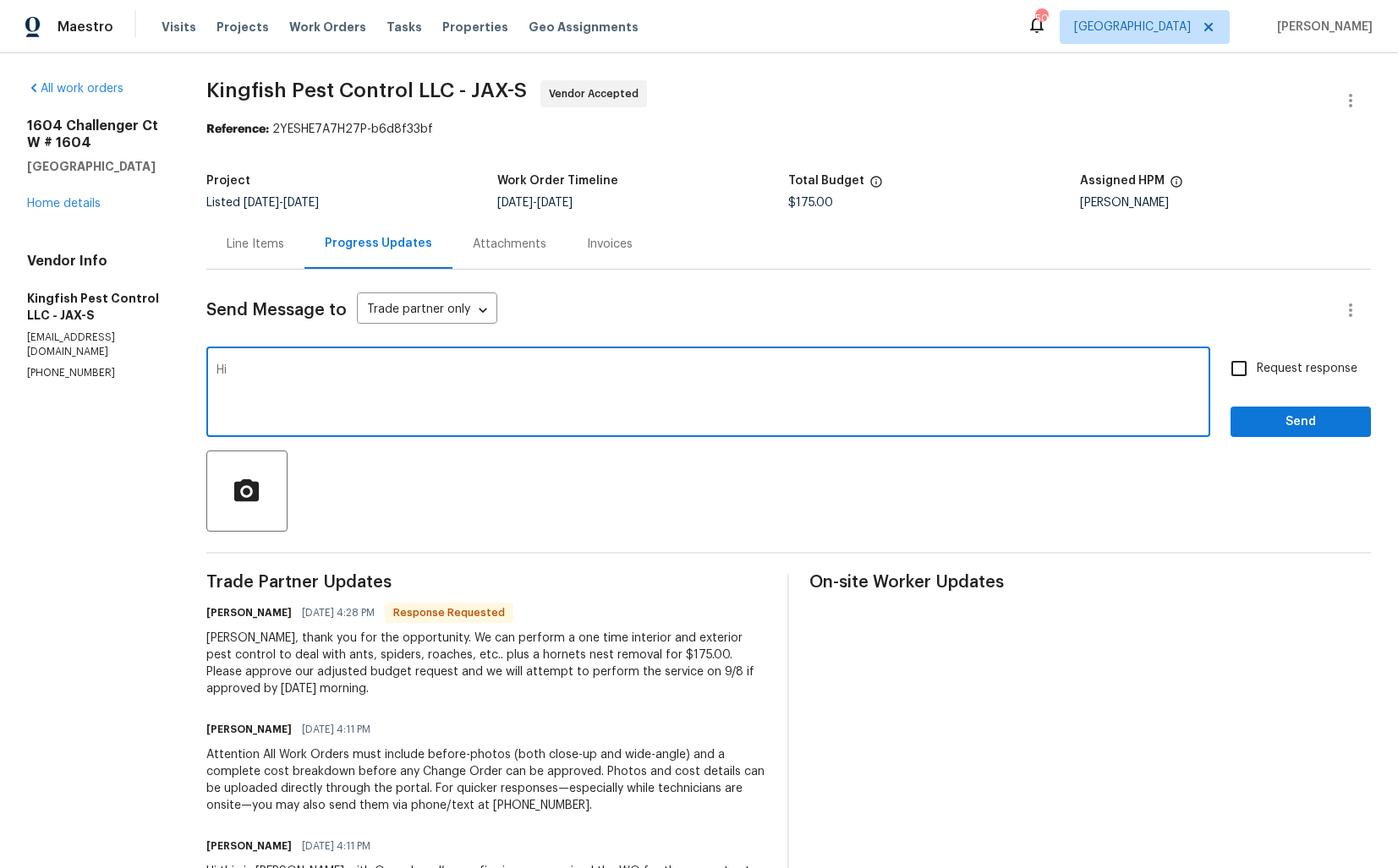
paste textarea "[PERSON_NAME]"
type textarea "Hi [PERSON_NAME], the cost has been updated. Kindly proceed with the WO and kee…"
click at [1242, 378] on input "Request response" at bounding box center [1238, 368] width 35 height 35
checkbox input "true"
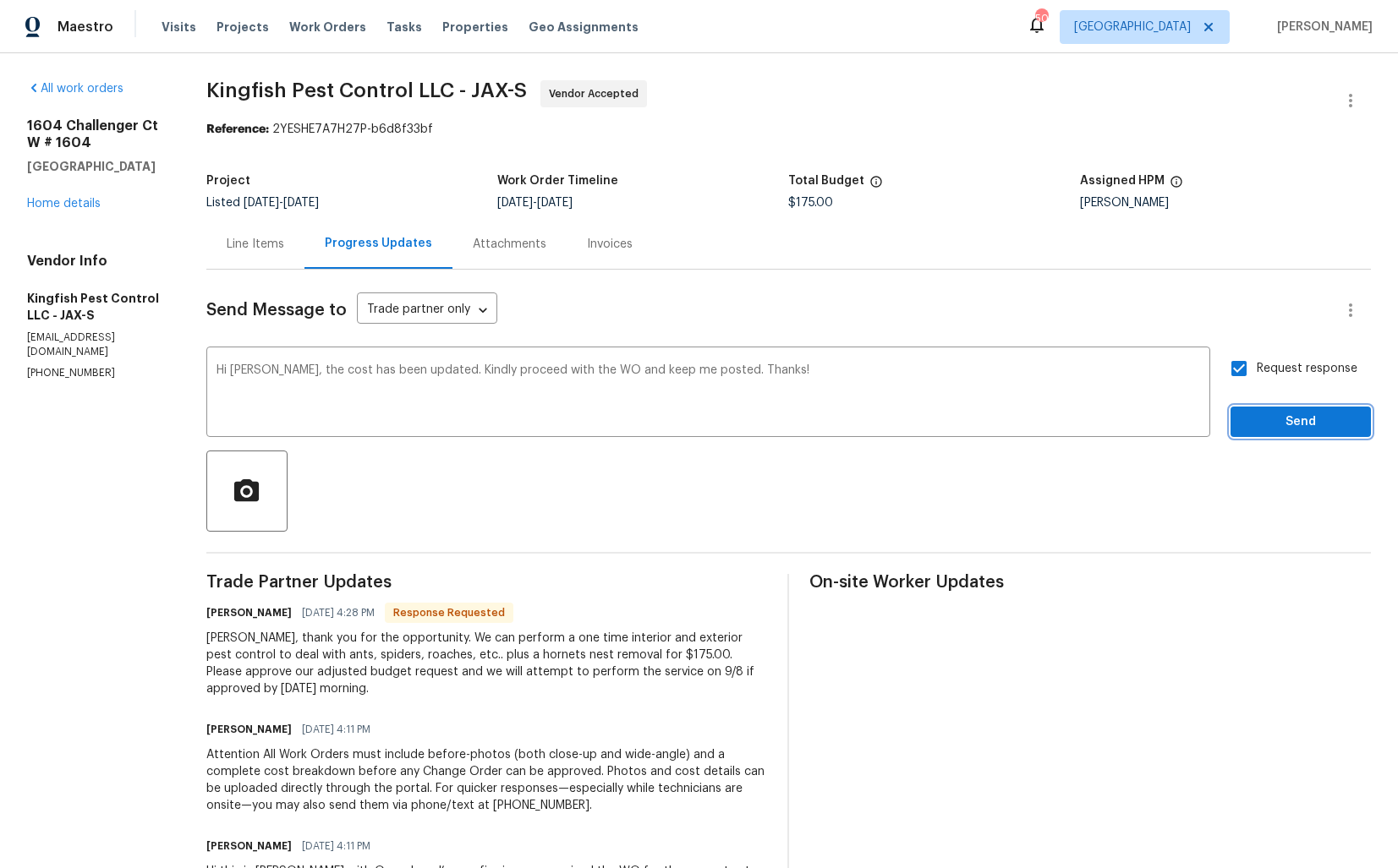
click at [1269, 422] on span "Send" at bounding box center [1299, 421] width 113 height 21
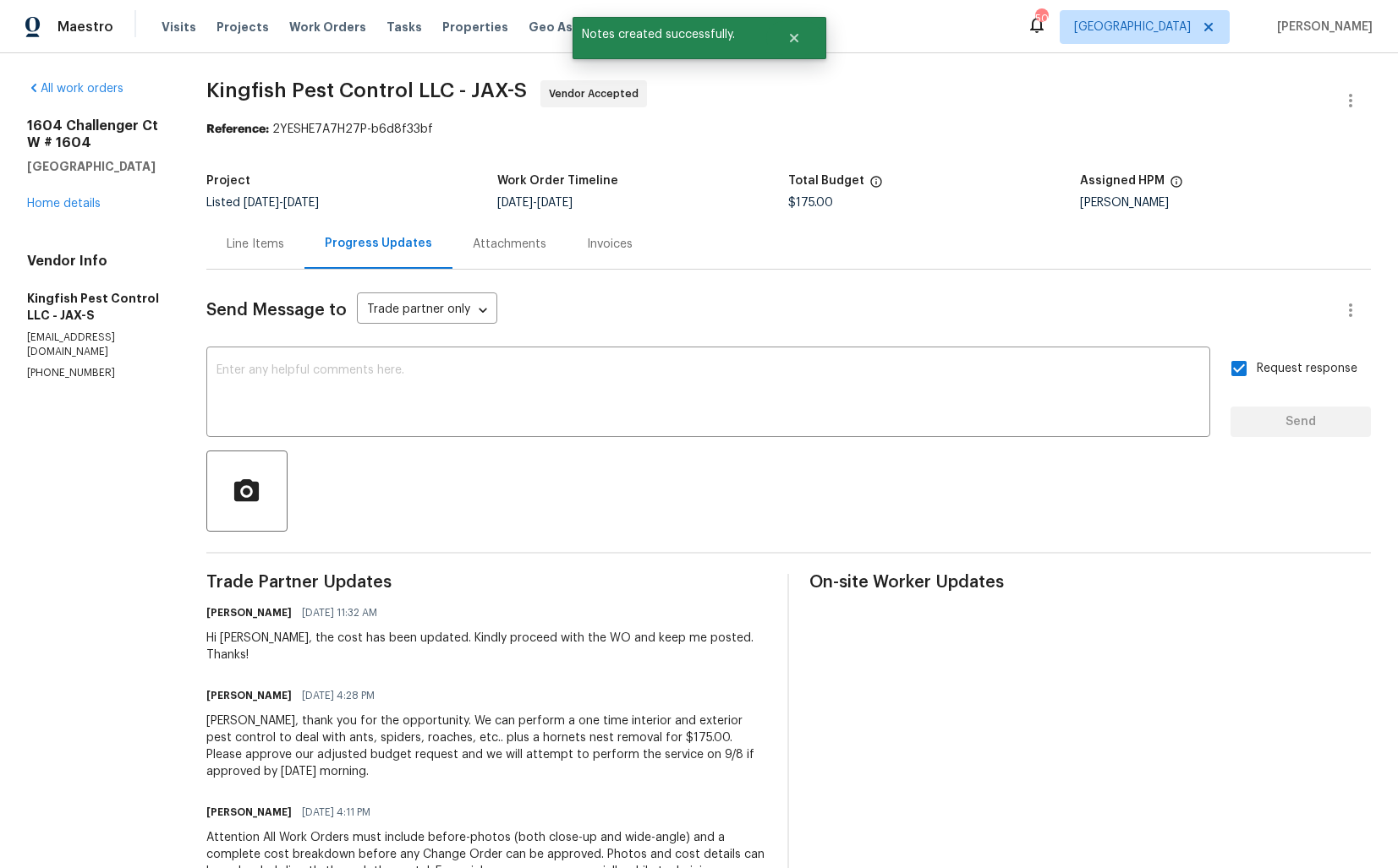
click at [285, 727] on div "[PERSON_NAME], thank you for the opportunity. We can perform a one time interio…" at bounding box center [486, 746] width 562 height 68
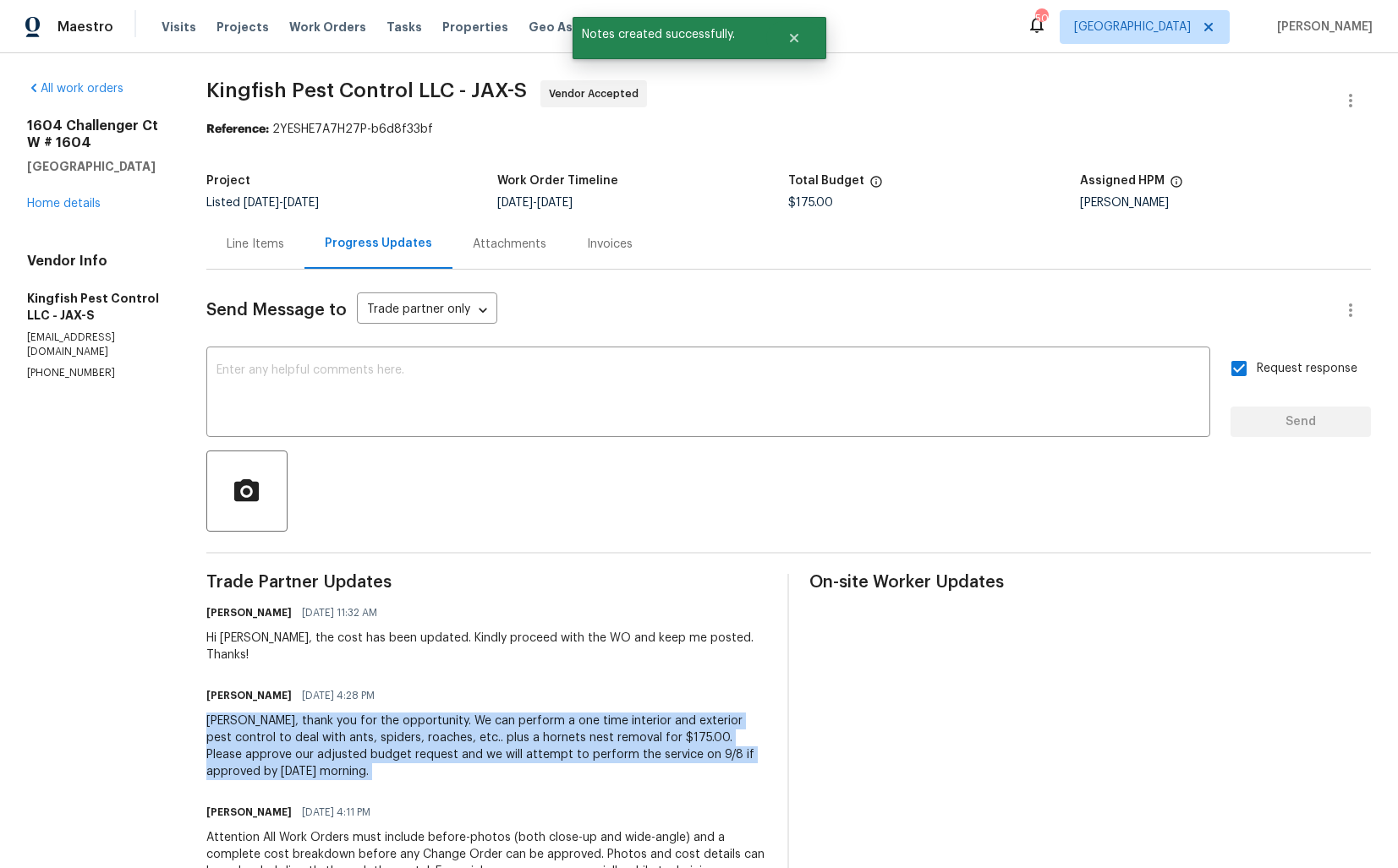
click at [285, 727] on div "[PERSON_NAME], thank you for the opportunity. We can perform a one time interio…" at bounding box center [486, 746] width 562 height 68
copy div "[PERSON_NAME], thank you for the opportunity. We can perform a one time interio…"
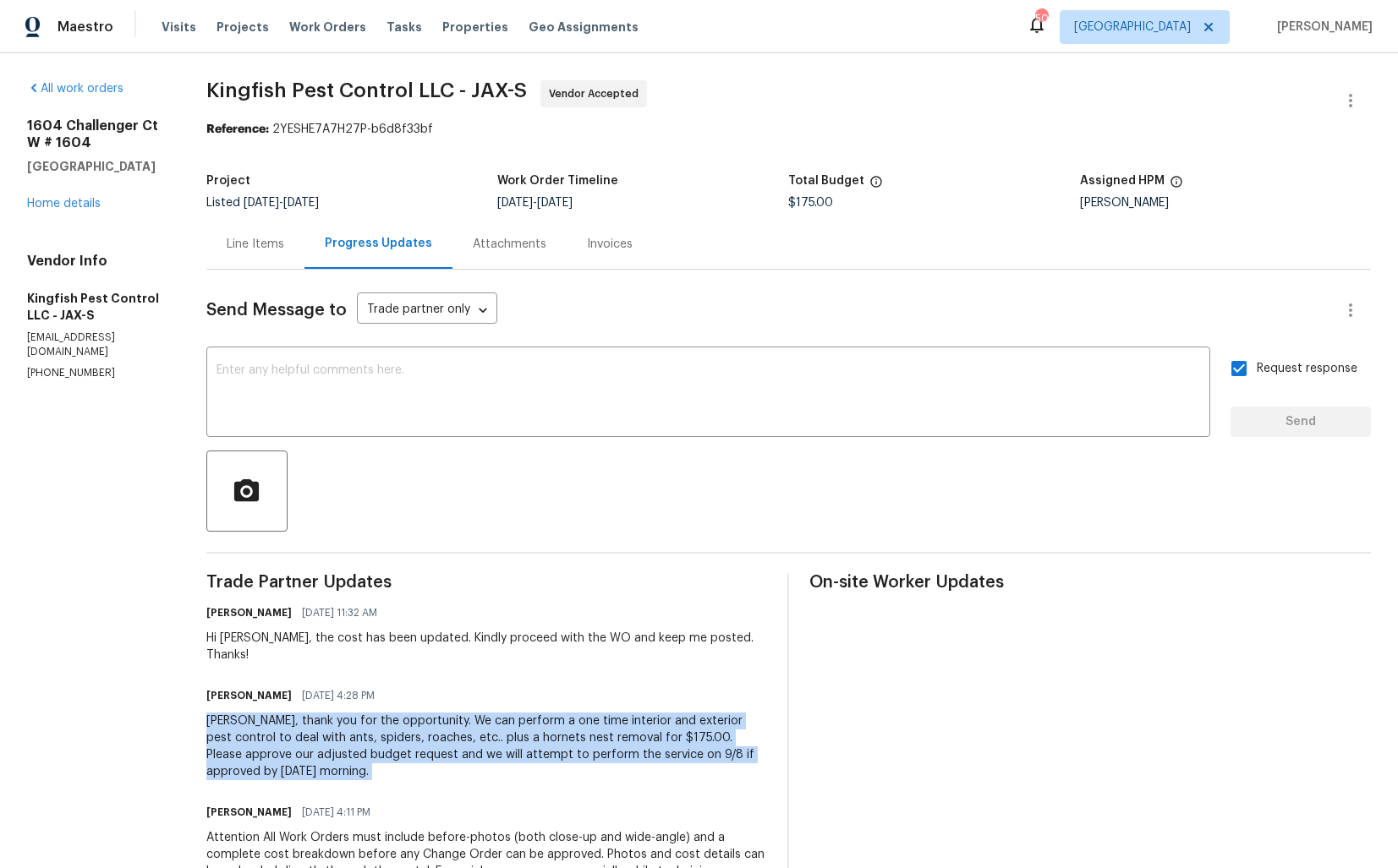
click at [399, 712] on div "[PERSON_NAME], thank you for the opportunity. We can perform a one time interio…" at bounding box center [486, 746] width 562 height 68
